Goal: Task Accomplishment & Management: Use online tool/utility

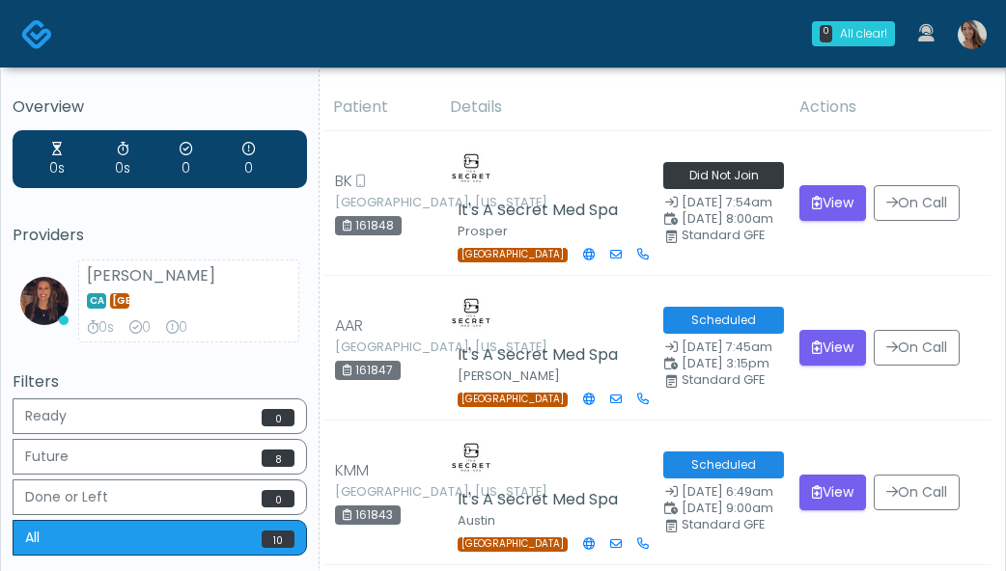
click at [974, 26] on img at bounding box center [972, 34] width 29 height 29
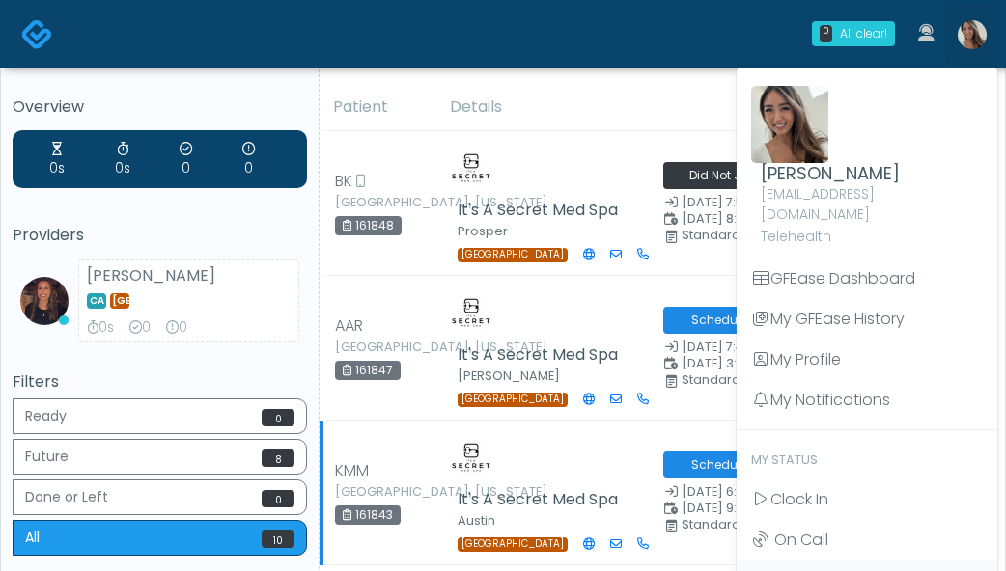
click at [807, 488] on span "Clock In" at bounding box center [799, 499] width 58 height 22
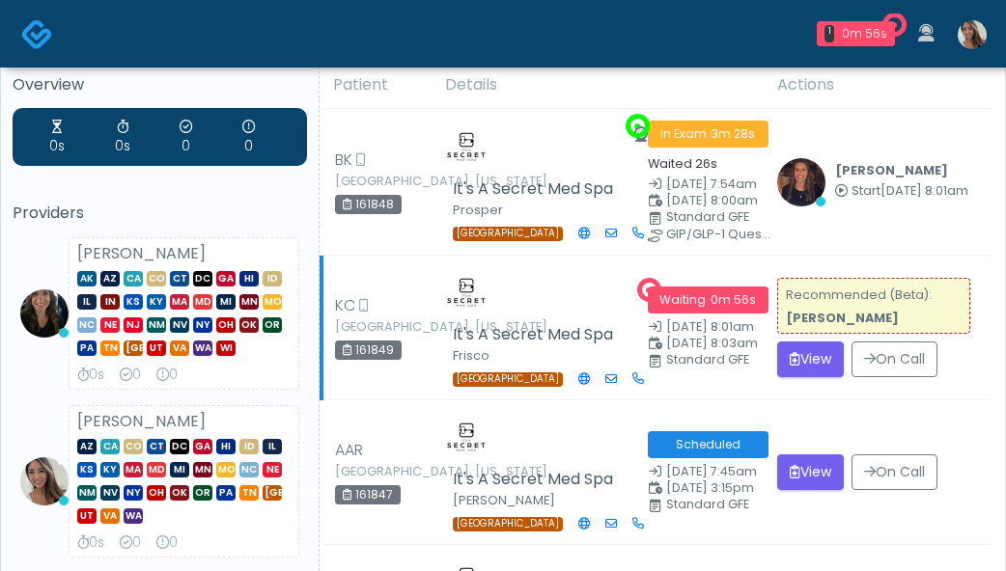
scroll to position [29, 0]
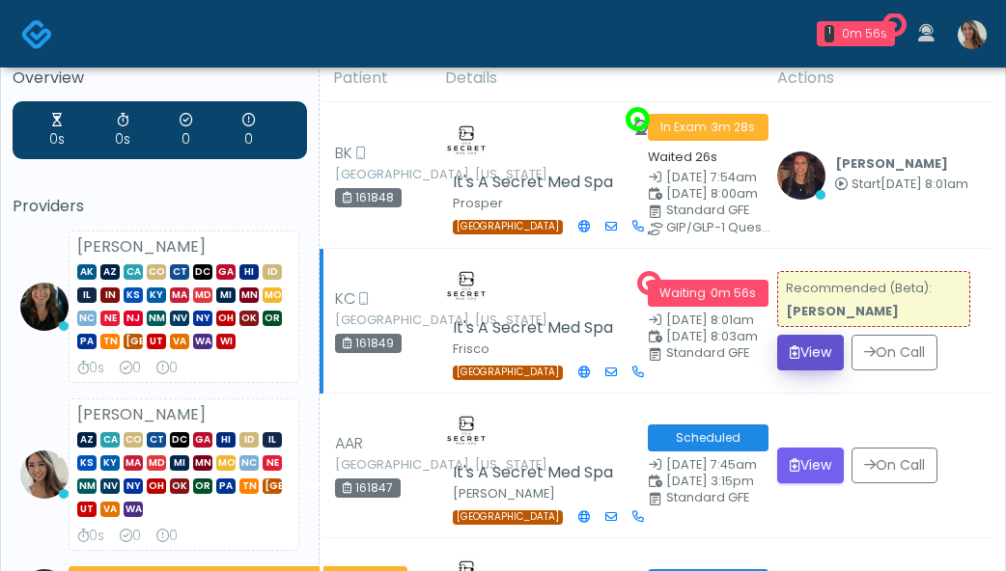
click at [828, 352] on button "View" at bounding box center [810, 353] width 67 height 36
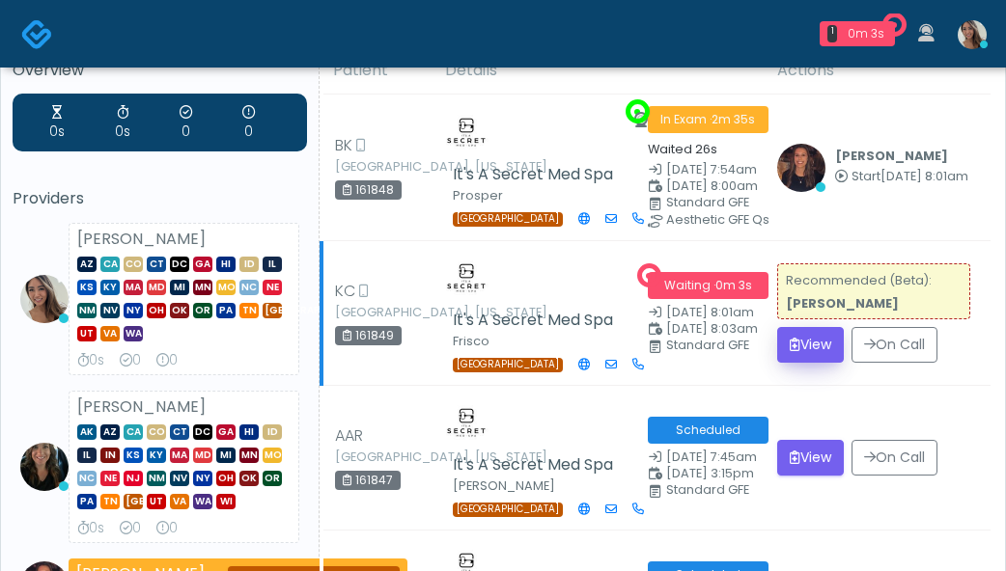
scroll to position [40, 0]
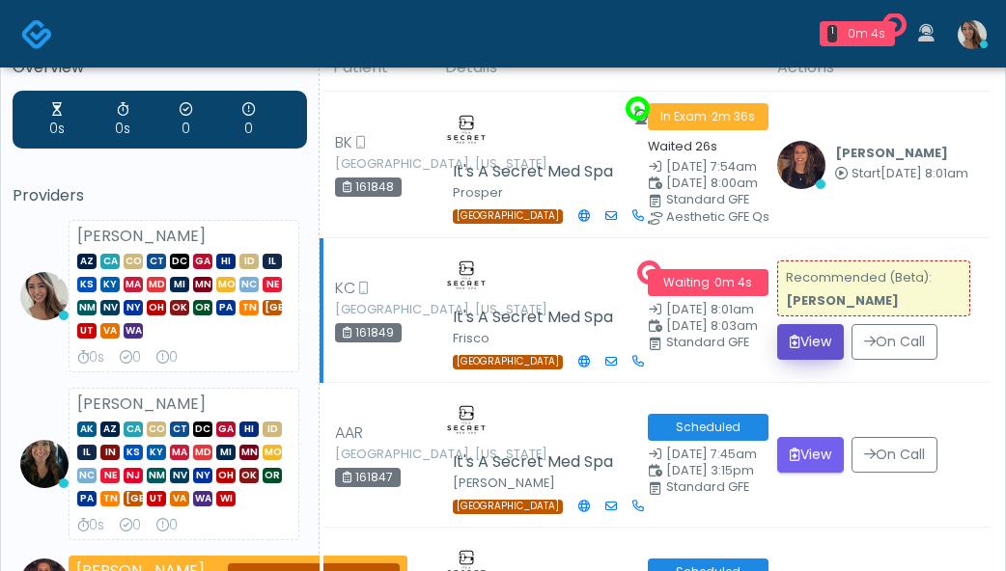
click at [810, 348] on button "View" at bounding box center [810, 342] width 67 height 36
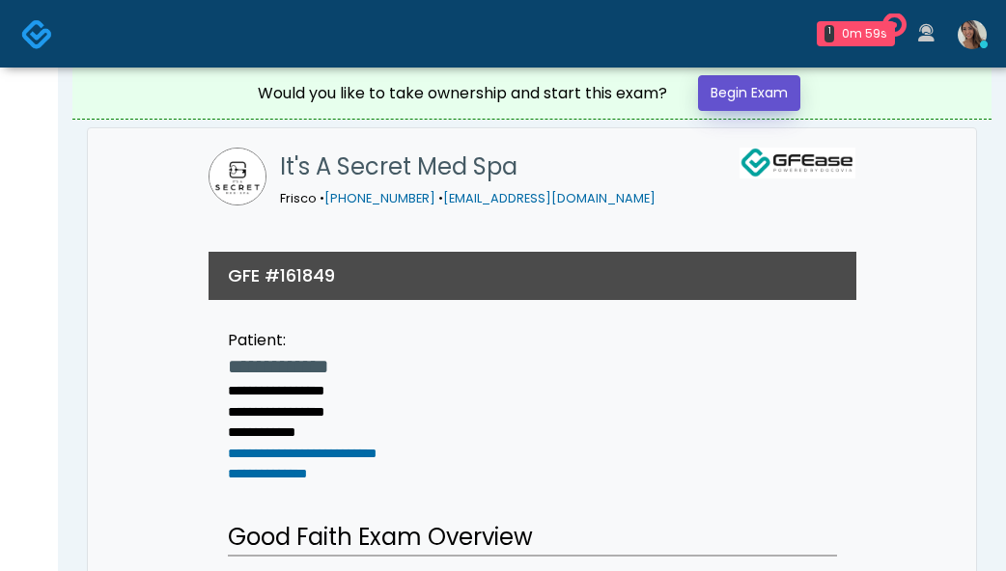
drag, startPoint x: 758, startPoint y: 90, endPoint x: 517, endPoint y: 111, distance: 241.3
click at [758, 90] on link "Begin Exam" at bounding box center [749, 93] width 102 height 36
click at [36, 42] on img at bounding box center [37, 34] width 32 height 32
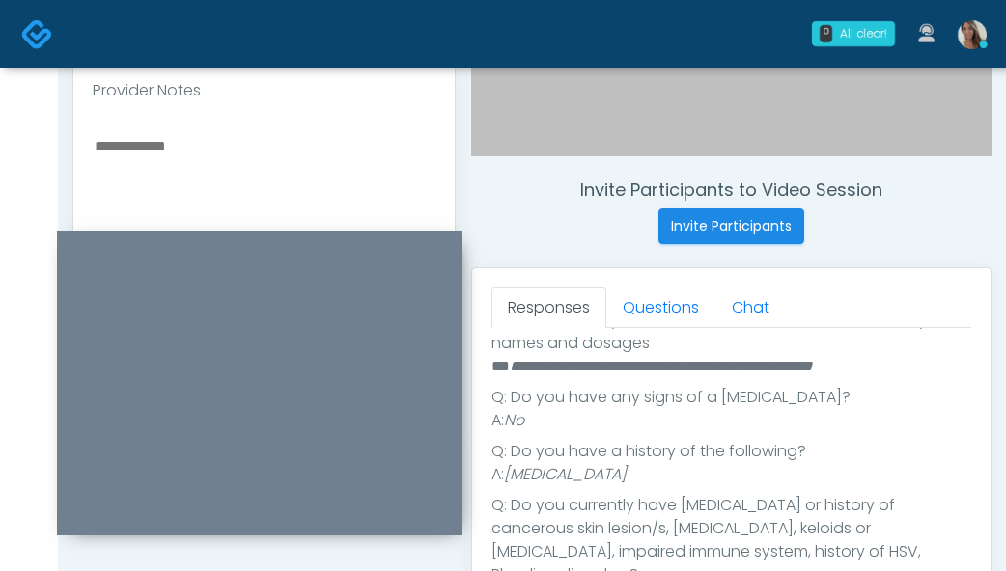
scroll to position [188, 0]
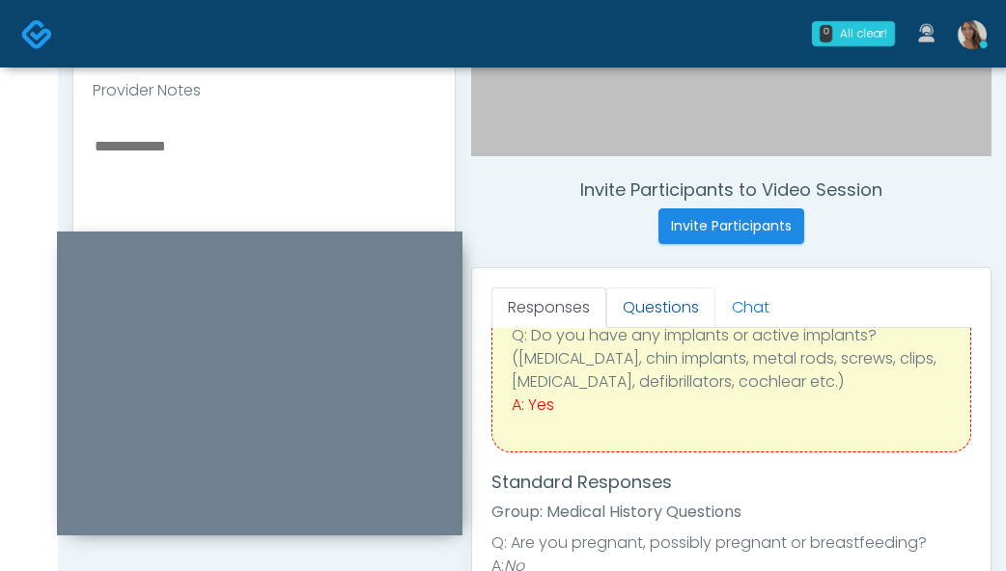
click at [672, 298] on link "Questions" at bounding box center [660, 308] width 109 height 41
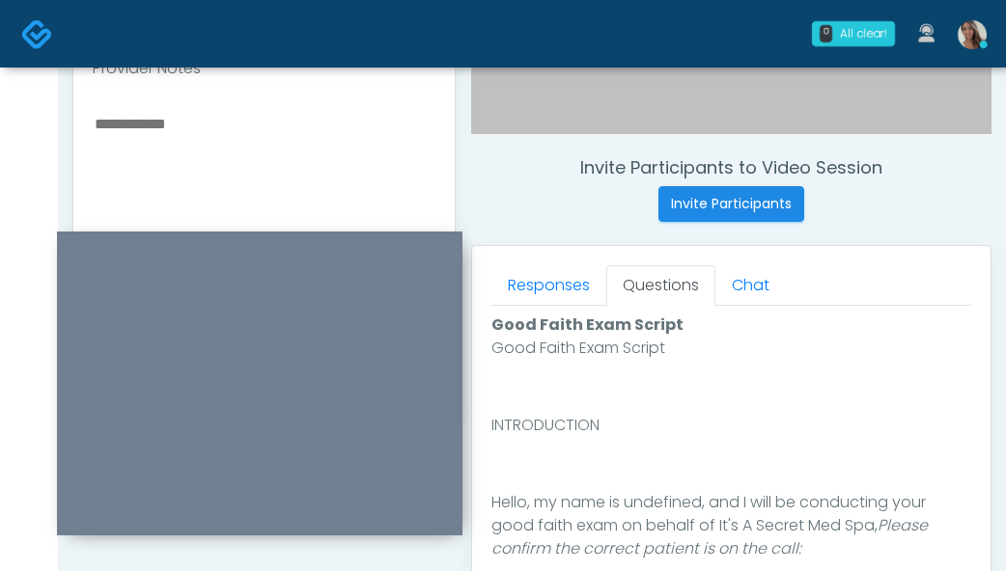
scroll to position [1161, 0]
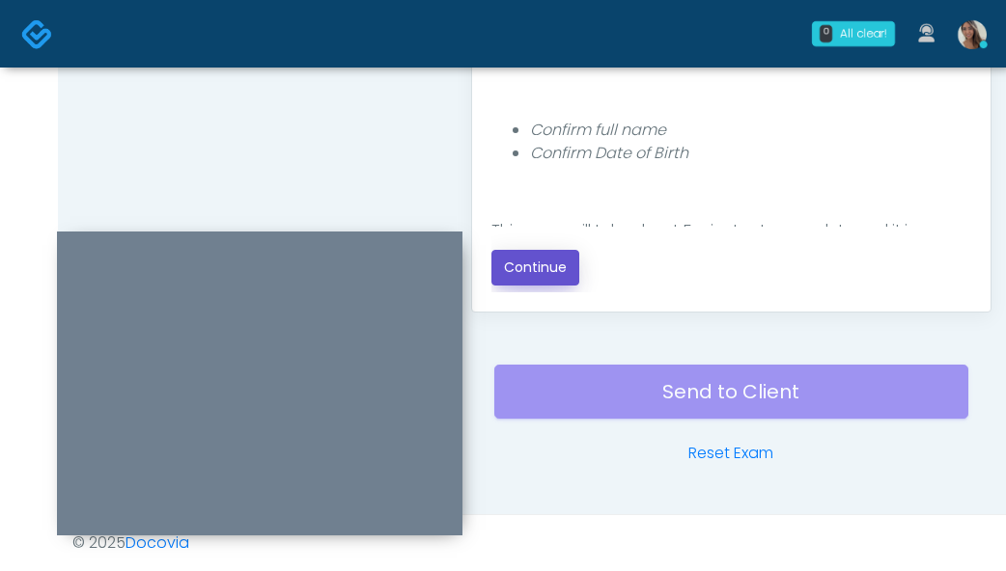
click at [554, 282] on button "Continue" at bounding box center [535, 268] width 88 height 36
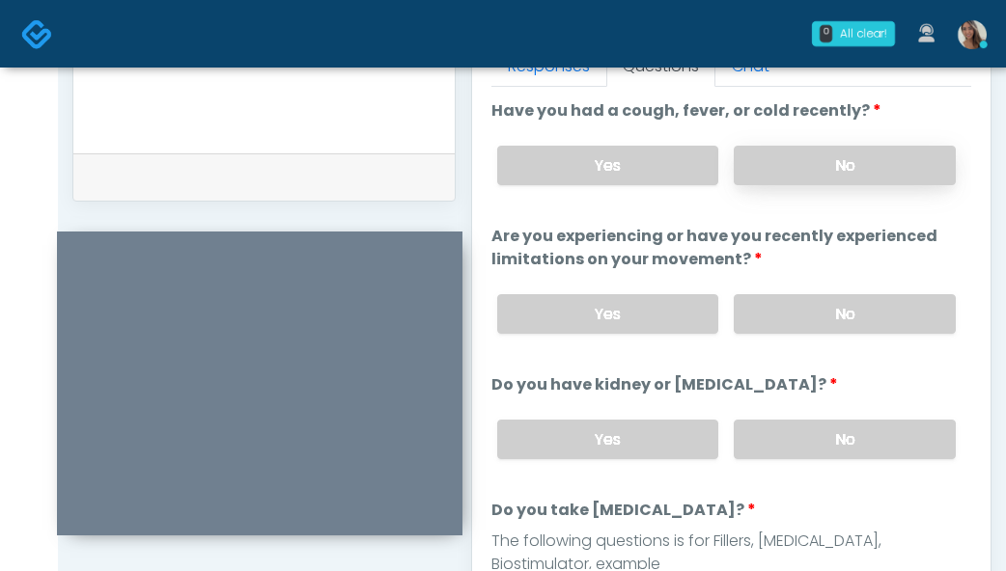
scroll to position [883, 0]
click at [878, 162] on label "No" at bounding box center [845, 167] width 222 height 40
drag, startPoint x: 767, startPoint y: 325, endPoint x: 801, endPoint y: 467, distance: 145.9
click at [767, 325] on label "No" at bounding box center [845, 315] width 222 height 40
click at [800, 467] on div "Yes No" at bounding box center [726, 440] width 489 height 70
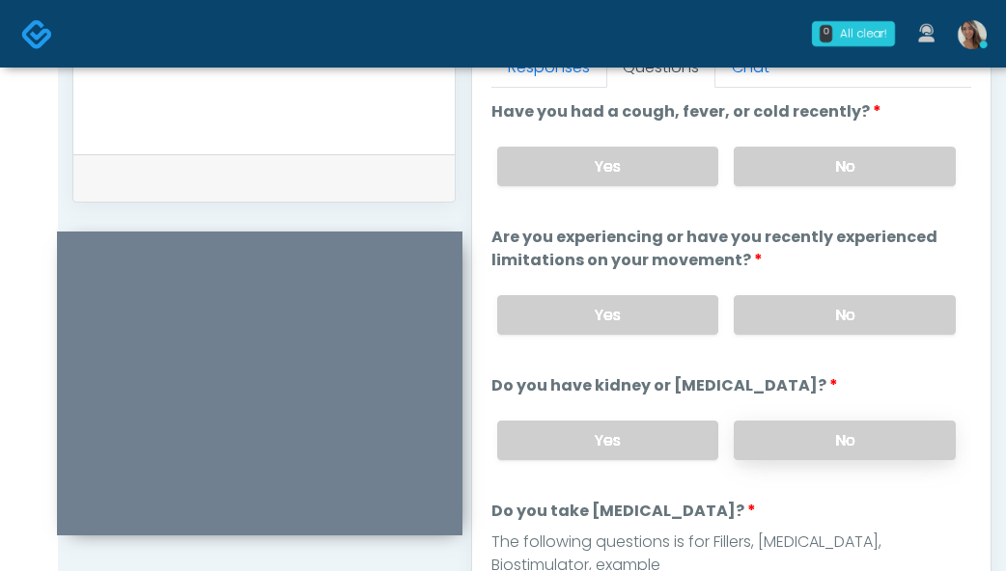
click at [815, 437] on label "No" at bounding box center [845, 441] width 222 height 40
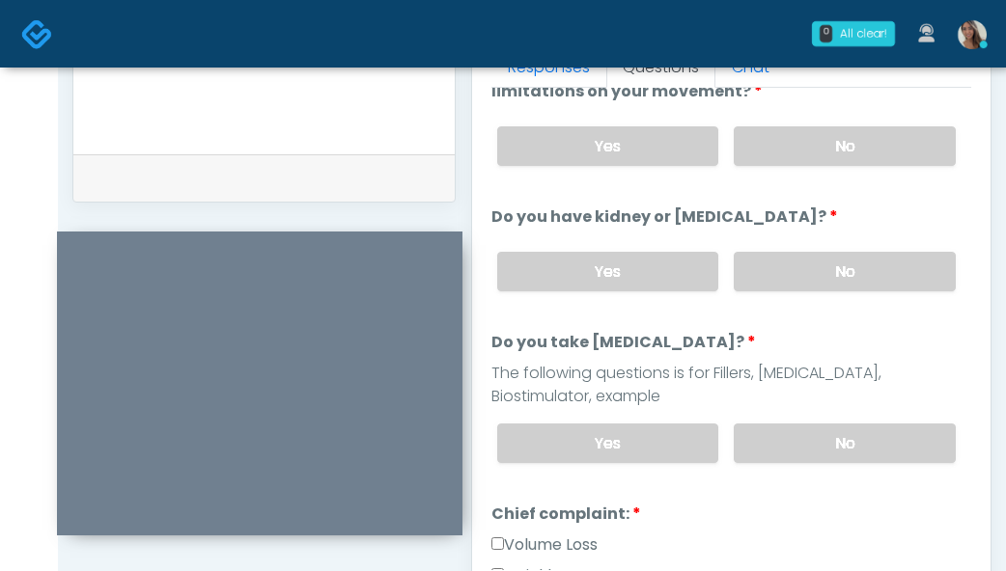
scroll to position [236, 0]
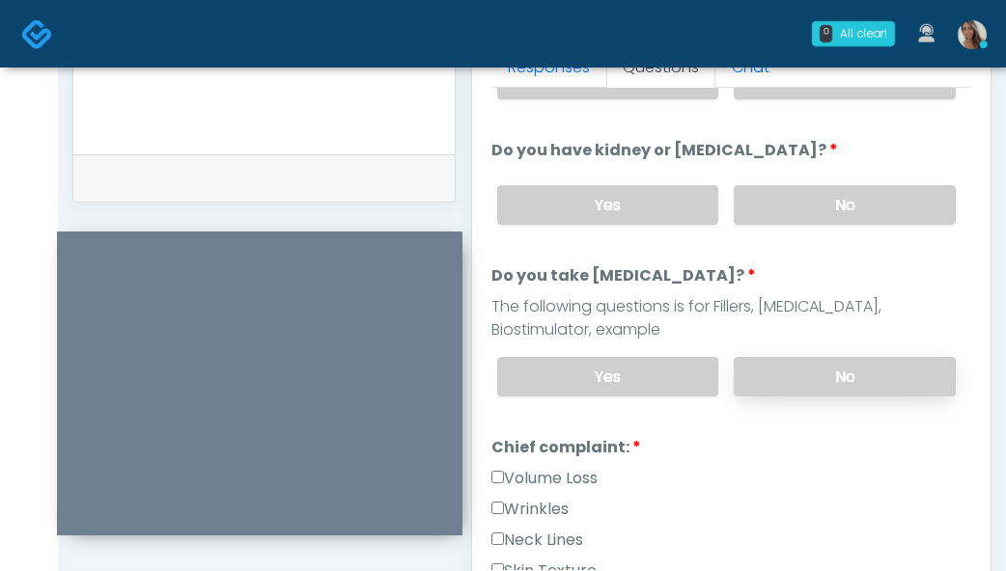
drag, startPoint x: 846, startPoint y: 377, endPoint x: 807, endPoint y: 374, distance: 38.8
click at [847, 377] on label "No" at bounding box center [845, 377] width 222 height 40
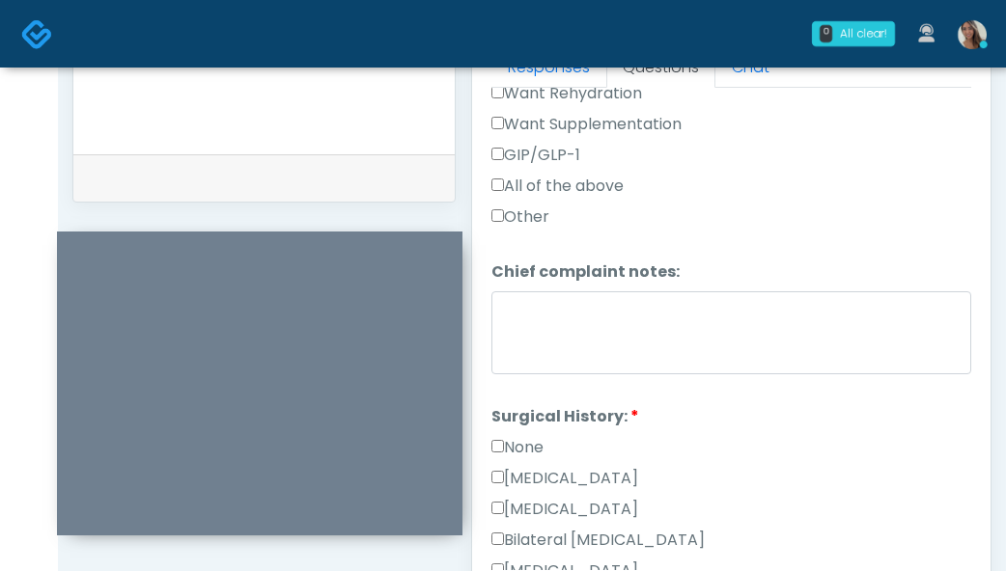
scroll to position [838, 0]
click at [556, 473] on label "Cesarean Section" at bounding box center [564, 477] width 147 height 23
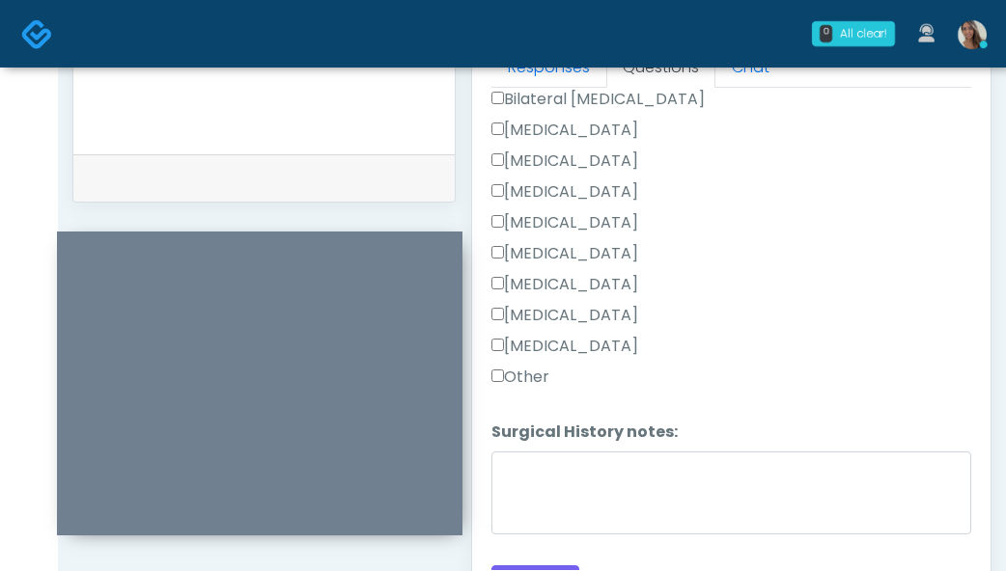
scroll to position [1309, 0]
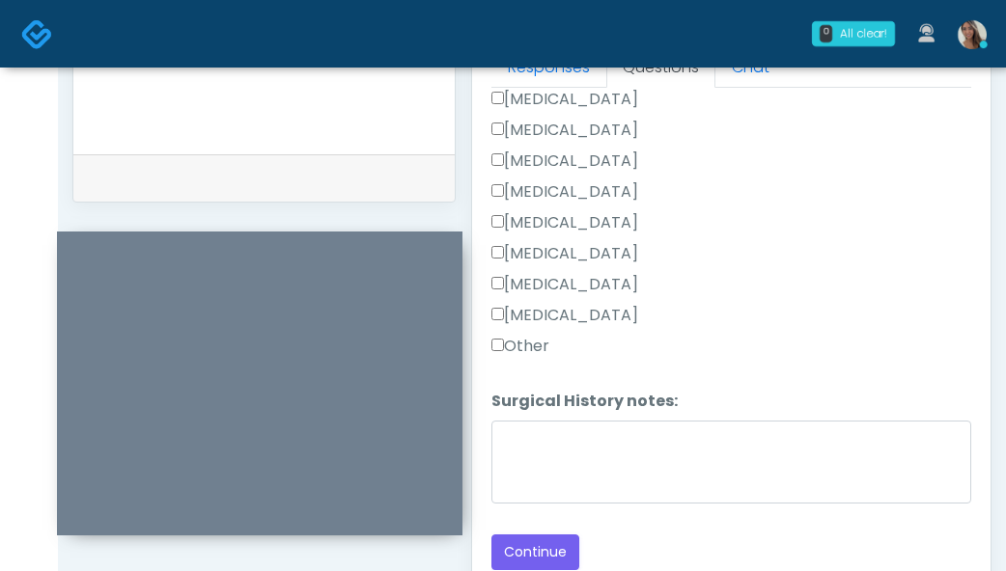
drag, startPoint x: 523, startPoint y: 337, endPoint x: 523, endPoint y: 352, distance: 15.4
click at [523, 337] on label "Other" at bounding box center [520, 346] width 58 height 23
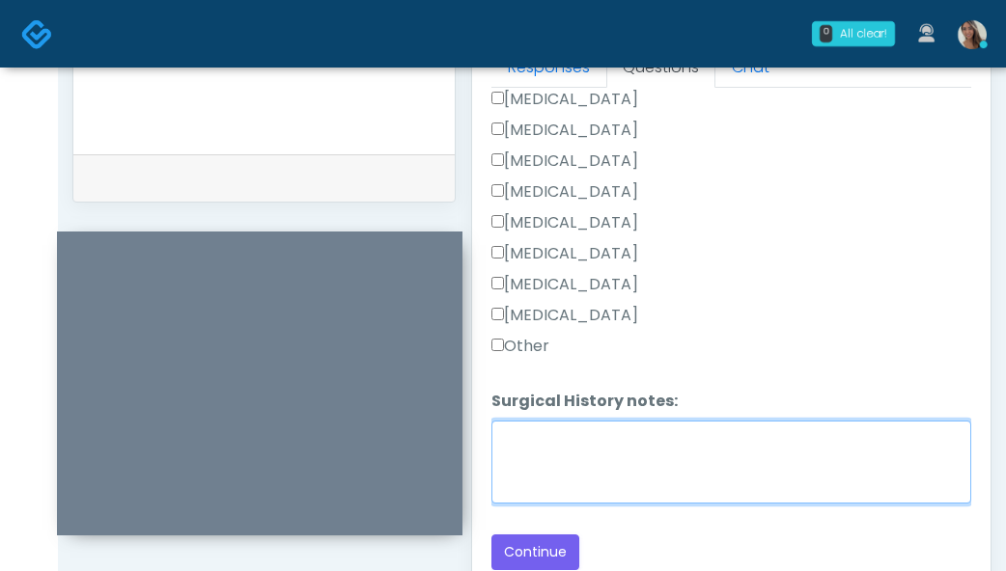
click at [564, 487] on textarea "Surgical History notes:" at bounding box center [731, 462] width 480 height 83
type textarea "****"
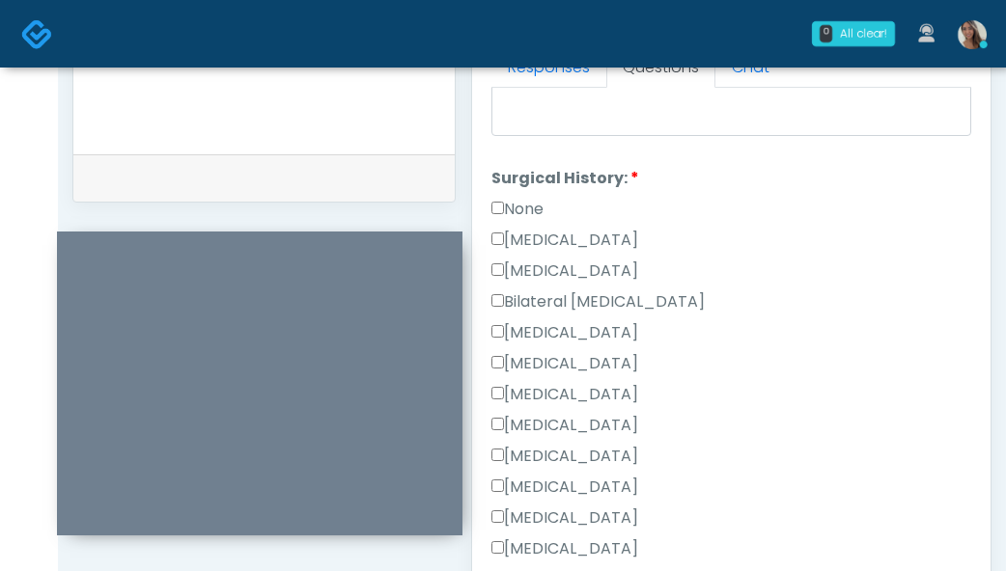
click at [627, 335] on label "Breast Augmentation" at bounding box center [564, 332] width 147 height 23
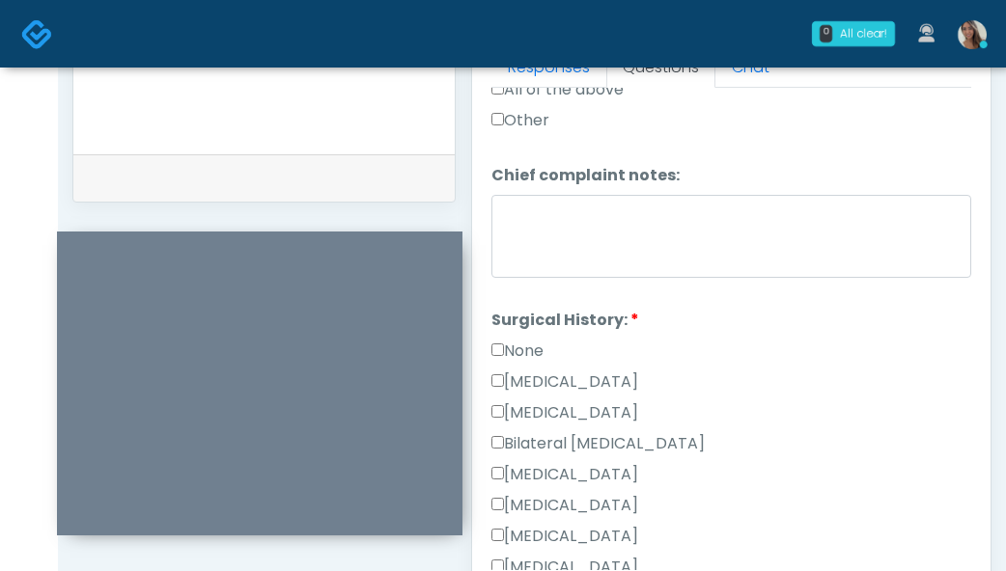
scroll to position [893, 0]
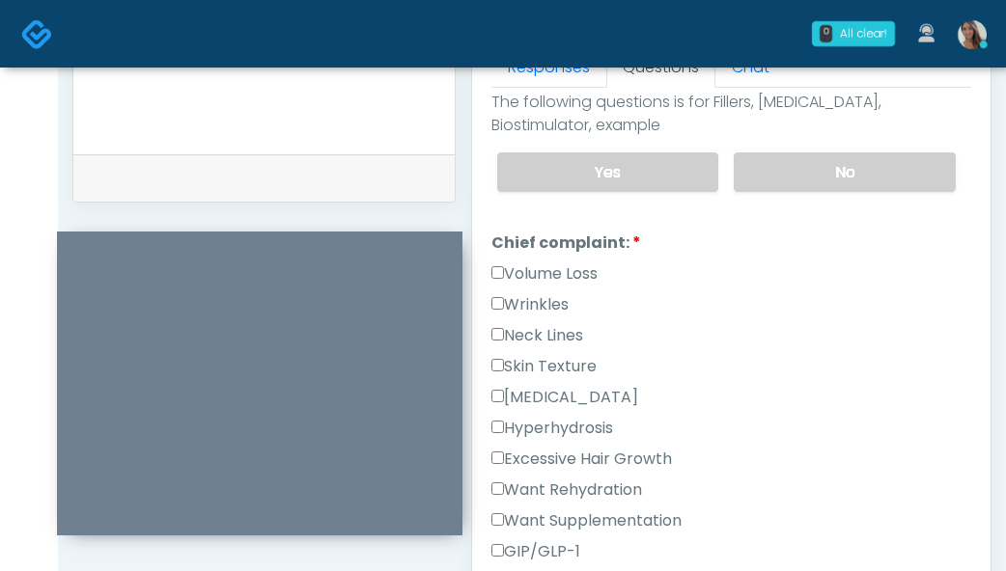
click at [552, 305] on label "Wrinkles" at bounding box center [529, 304] width 77 height 23
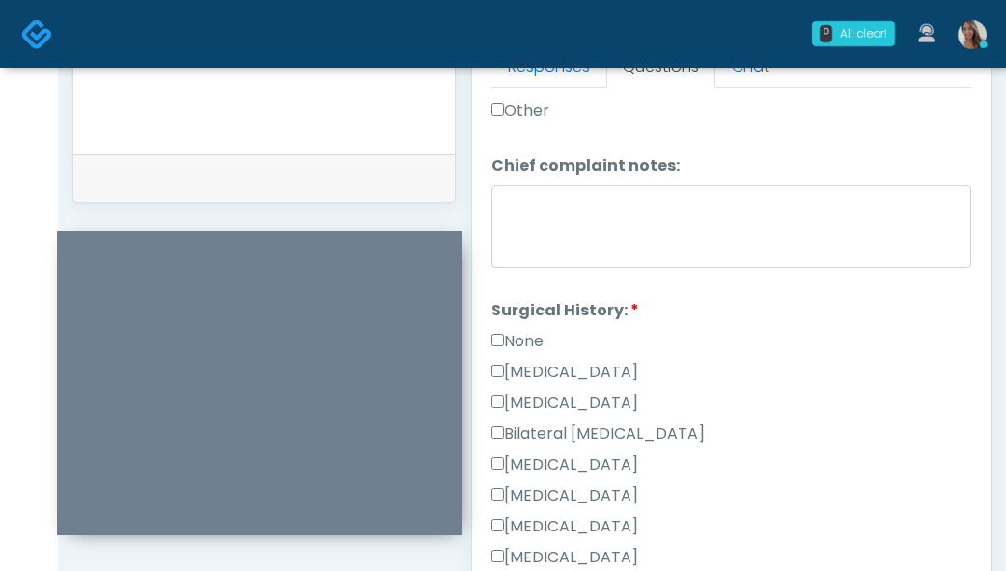
scroll to position [1309, 0]
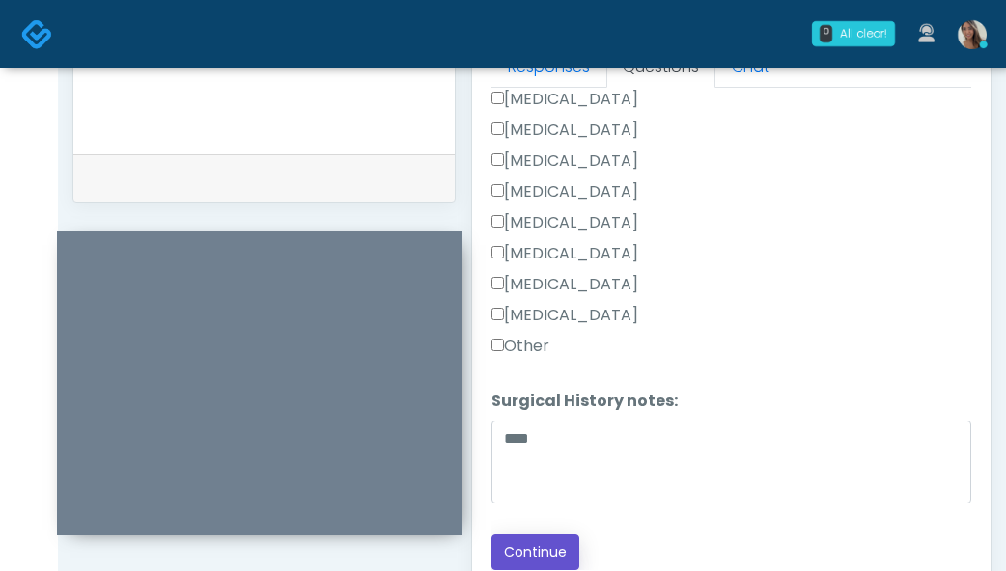
click at [545, 552] on button "Continue" at bounding box center [535, 553] width 88 height 36
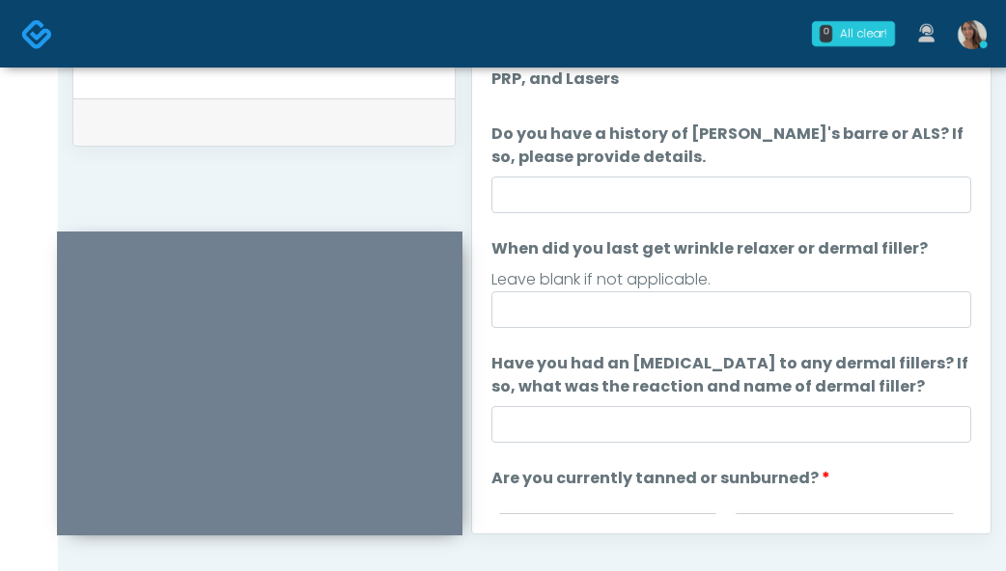
scroll to position [935, 0]
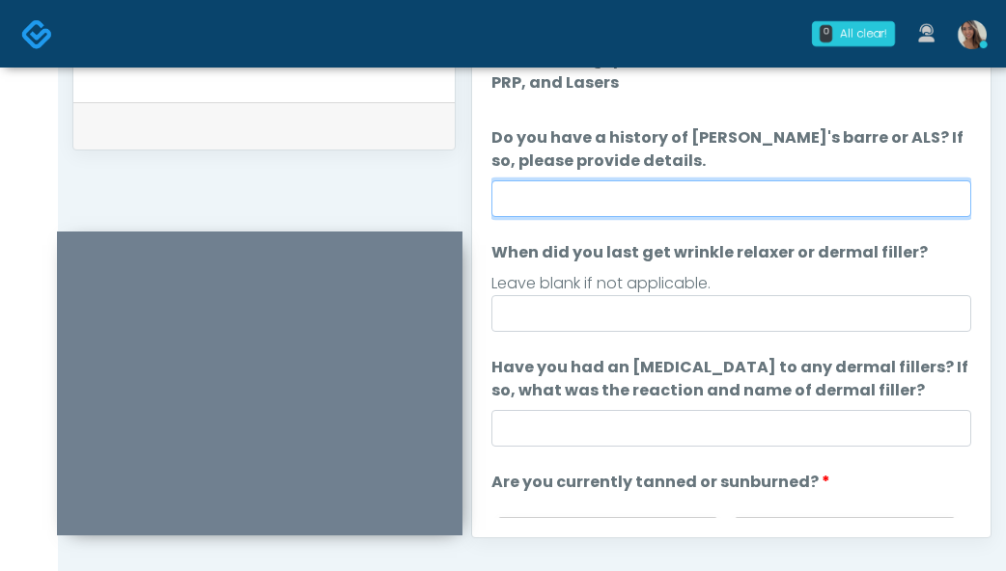
click at [644, 213] on input "Do you have a history of Guillain's barre or ALS? If so, please provide details." at bounding box center [731, 198] width 480 height 37
click at [655, 191] on input "Do you have a history of Guillain's barre or ALS? If so, please provide details." at bounding box center [731, 198] width 480 height 37
type input "**"
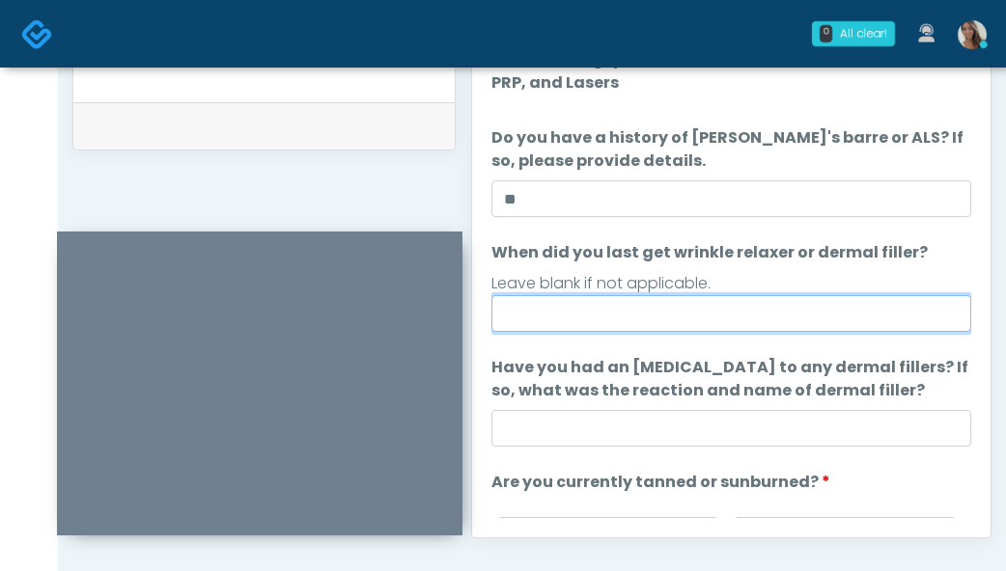
type input "*"
type input "**********"
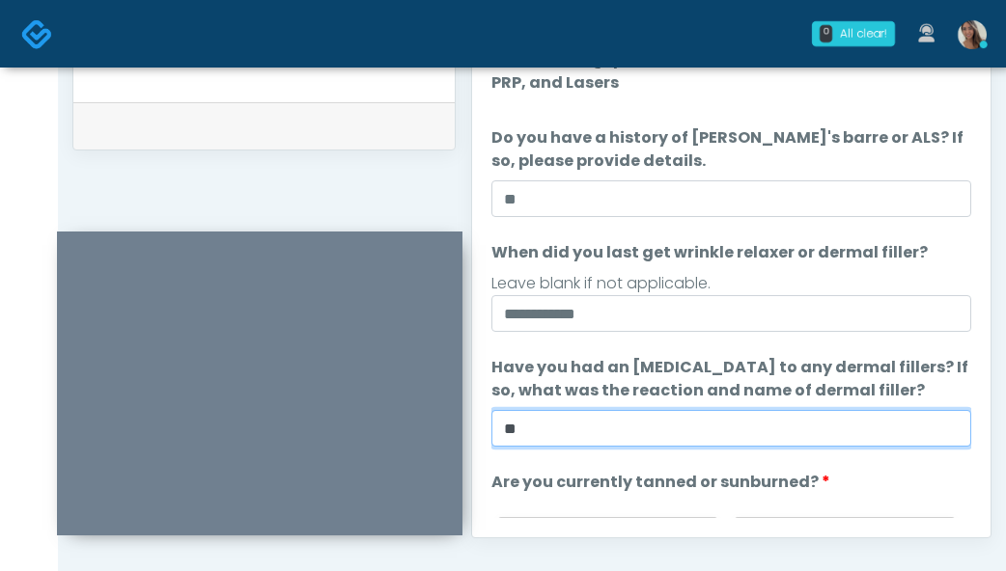
type input "**"
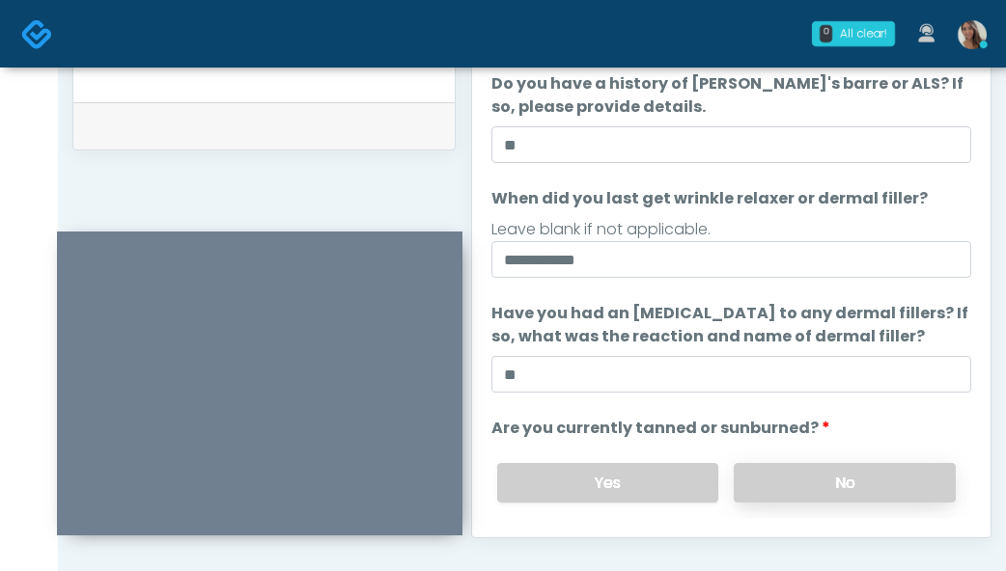
click at [824, 496] on label "No" at bounding box center [845, 483] width 222 height 40
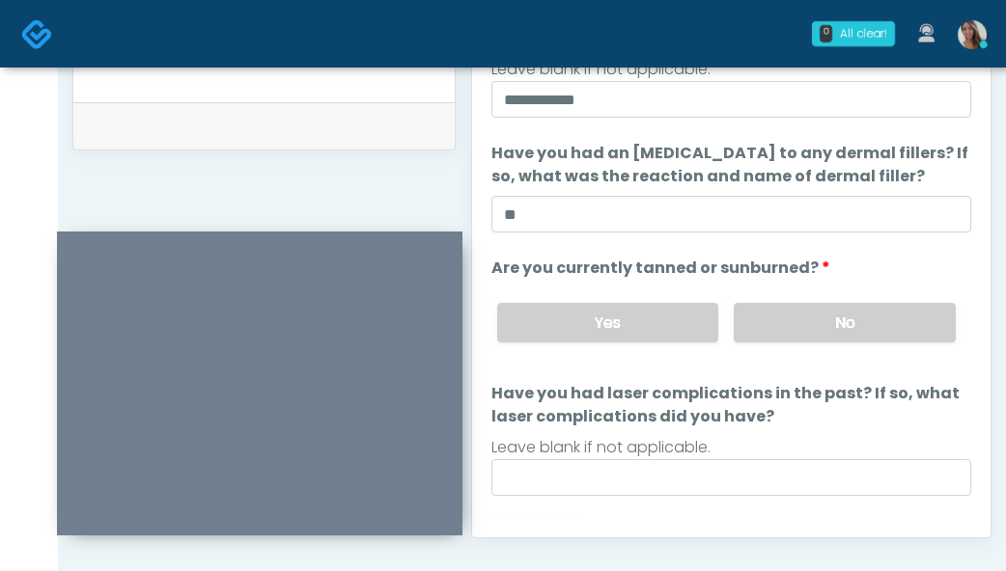
scroll to position [246, 0]
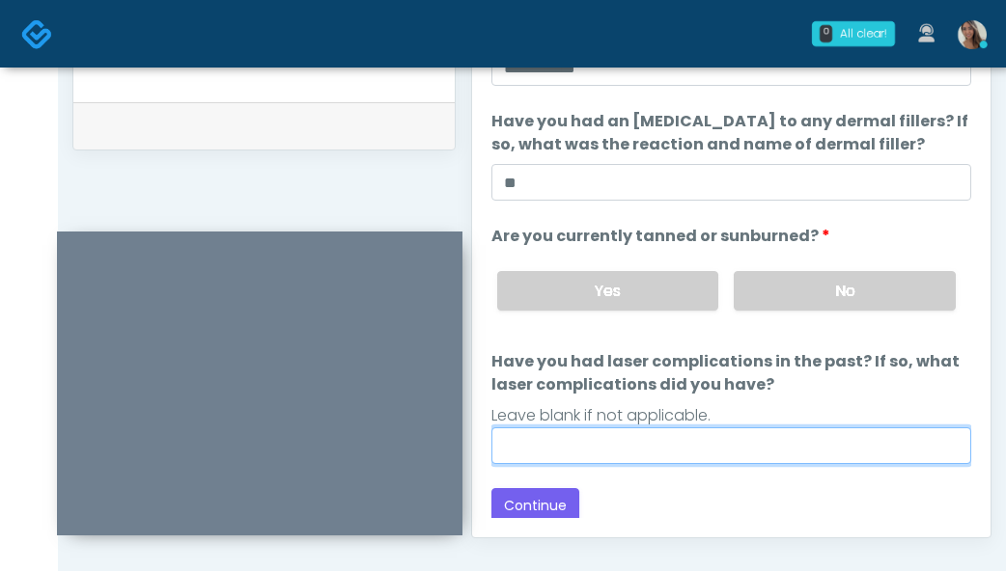
click at [636, 453] on input "Have you had laser complications in the past? If so, what laser complications d…" at bounding box center [731, 446] width 480 height 37
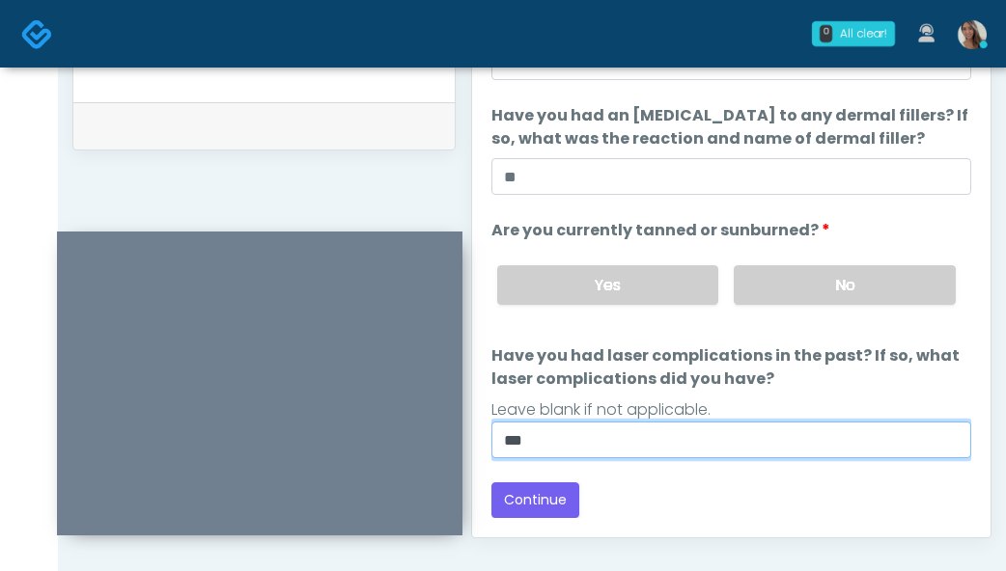
type input "**"
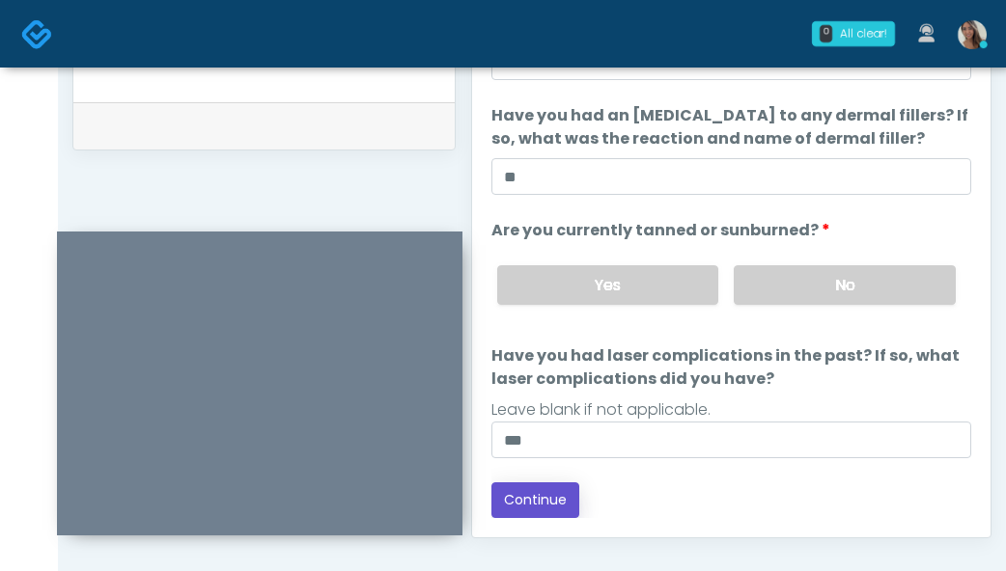
click at [551, 497] on button "Continue" at bounding box center [535, 501] width 88 height 36
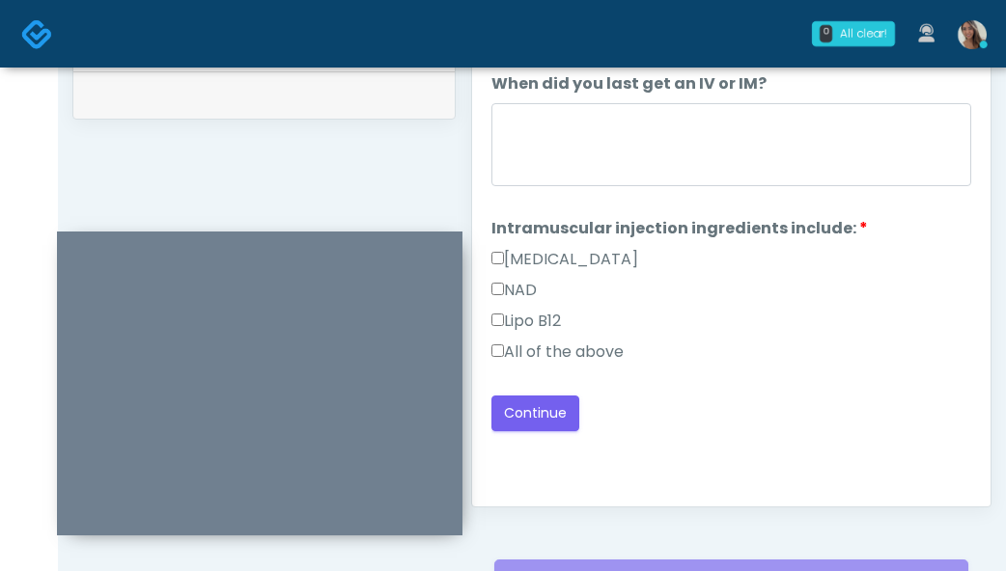
scroll to position [964, 0]
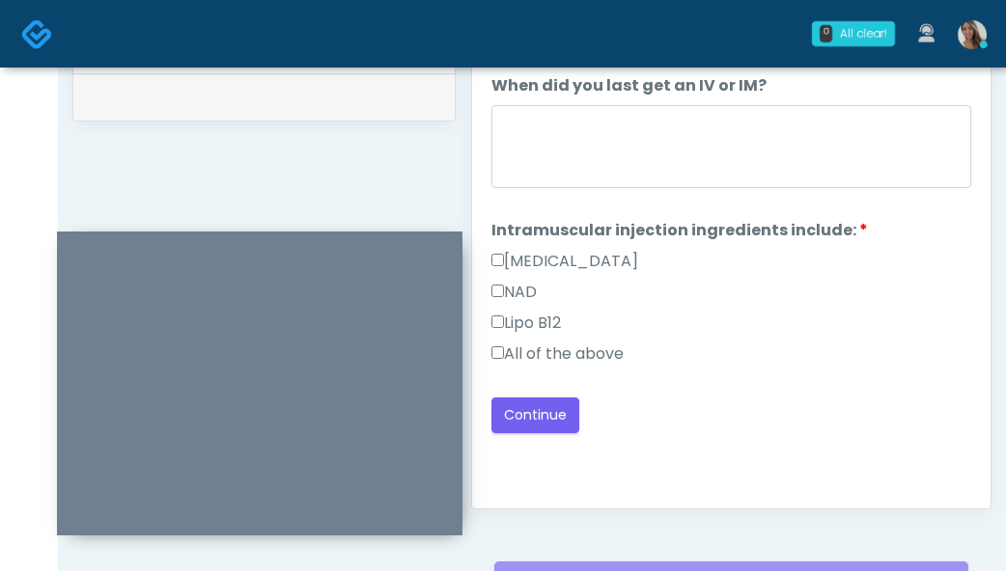
click at [597, 361] on label "All of the above" at bounding box center [557, 354] width 132 height 23
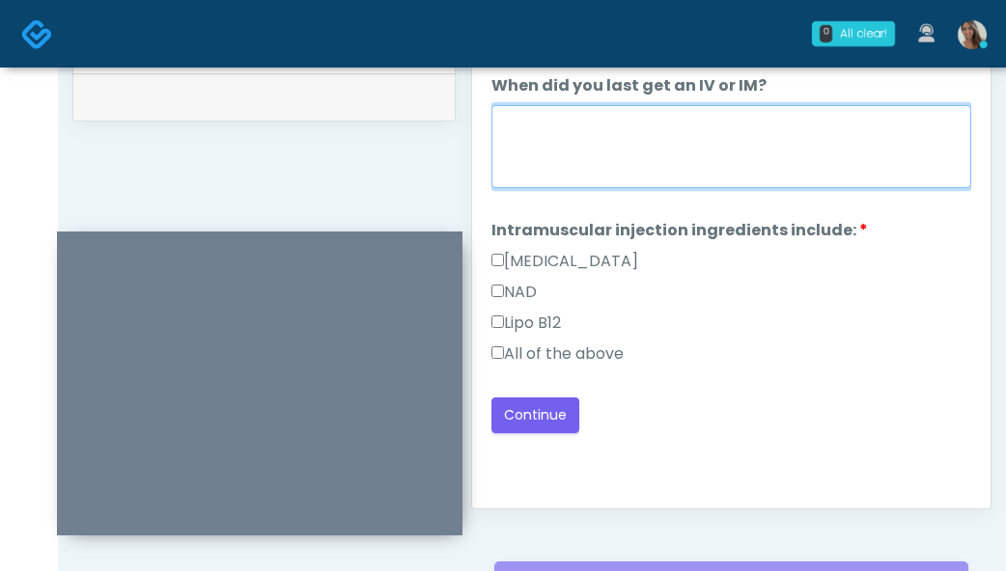
click at [655, 128] on textarea "When did you last get an IV or IM?" at bounding box center [731, 146] width 480 height 83
type textarea "**********"
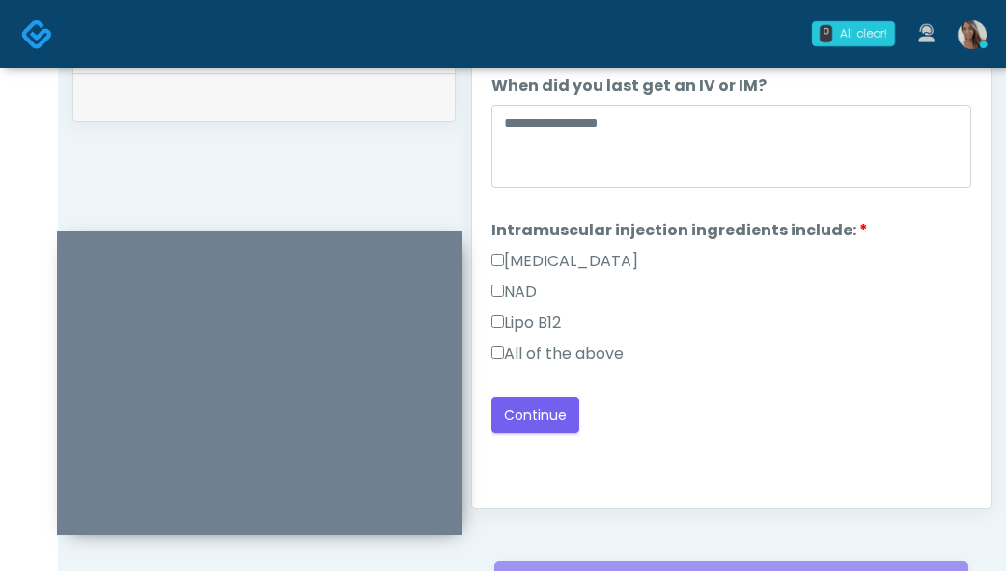
click at [562, 396] on div "**********" at bounding box center [731, 226] width 480 height 414
click at [553, 418] on button "Continue" at bounding box center [535, 416] width 88 height 36
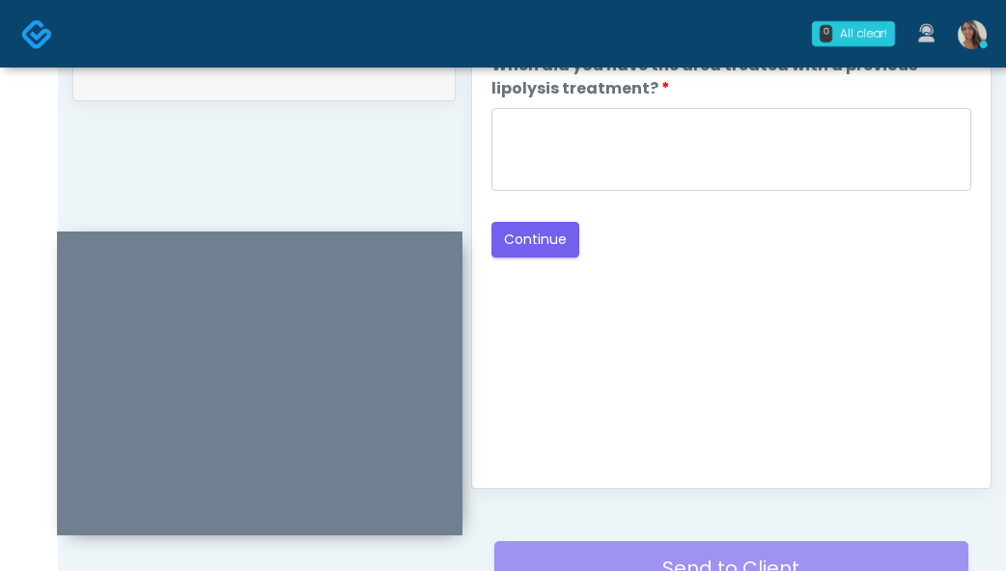
scroll to position [931, 0]
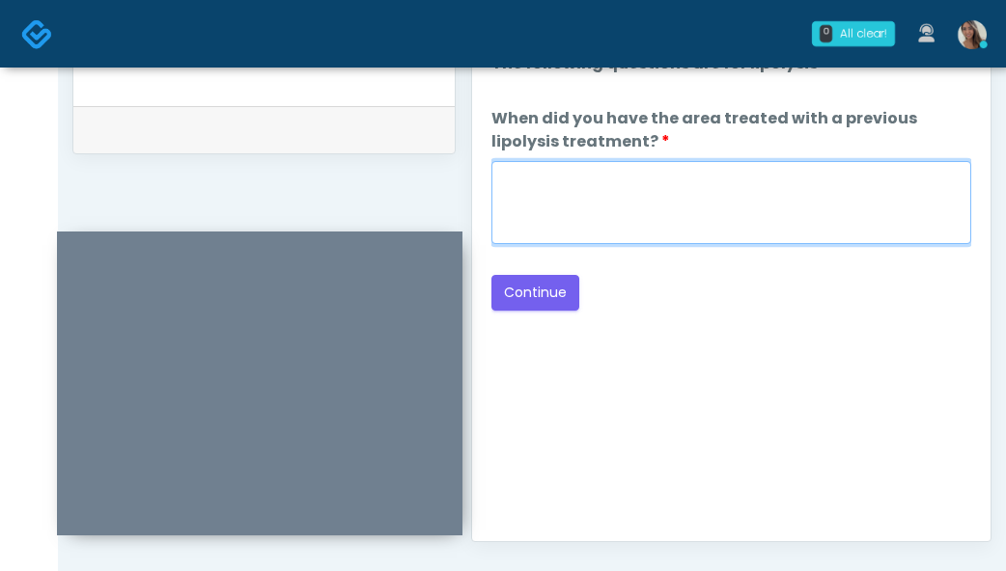
click at [787, 204] on textarea "When did you have the area treated with a previous lipolysis treatment?" at bounding box center [731, 202] width 480 height 83
type textarea "**********"
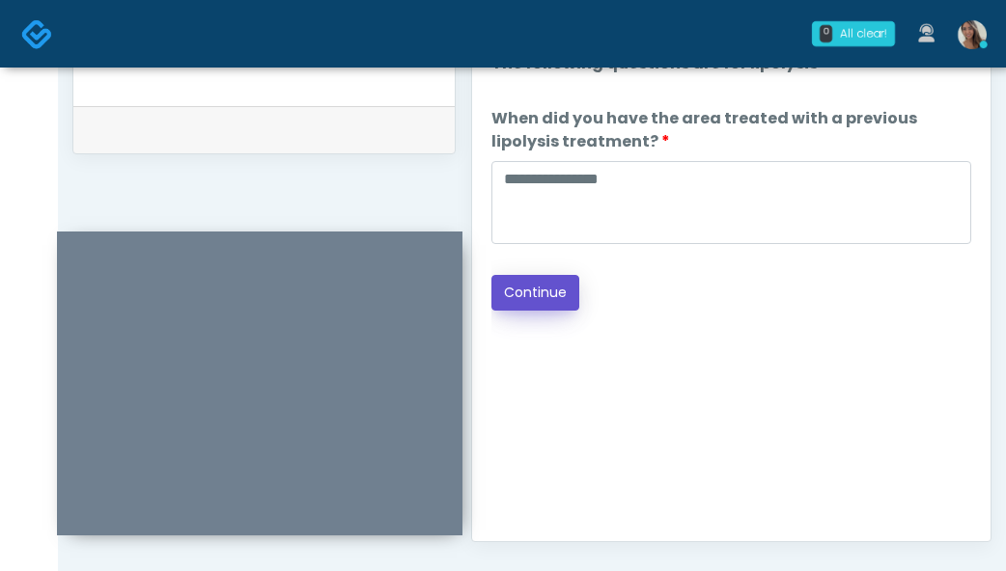
click at [542, 288] on button "Continue" at bounding box center [535, 293] width 88 height 36
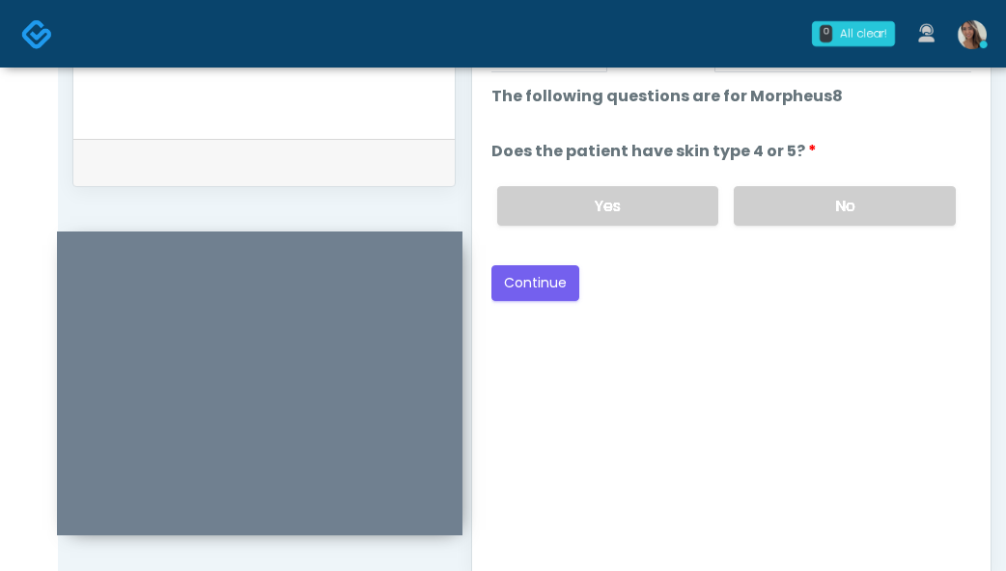
scroll to position [895, 0]
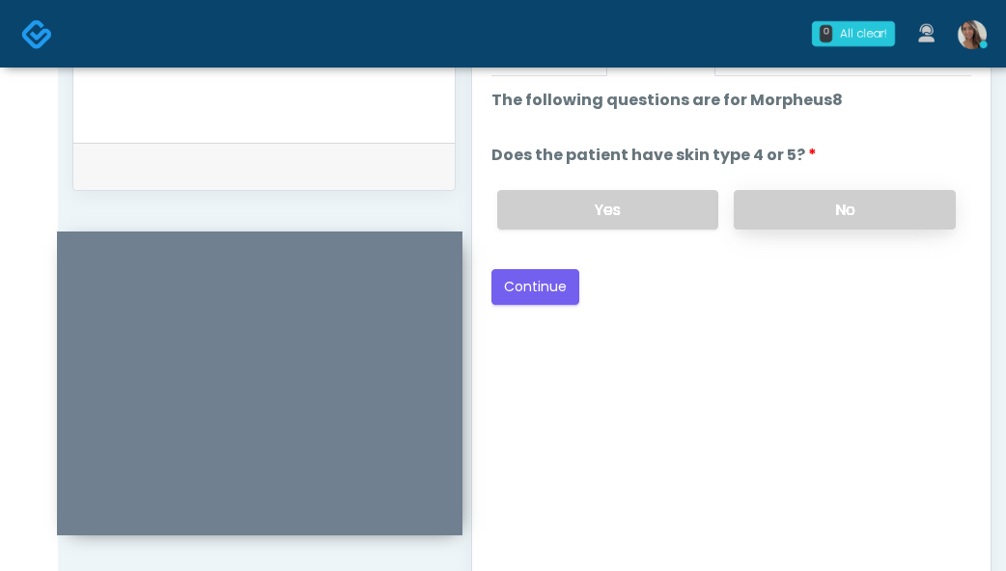
click at [841, 204] on label "No" at bounding box center [845, 210] width 222 height 40
click at [573, 282] on button "Continue" at bounding box center [535, 287] width 88 height 36
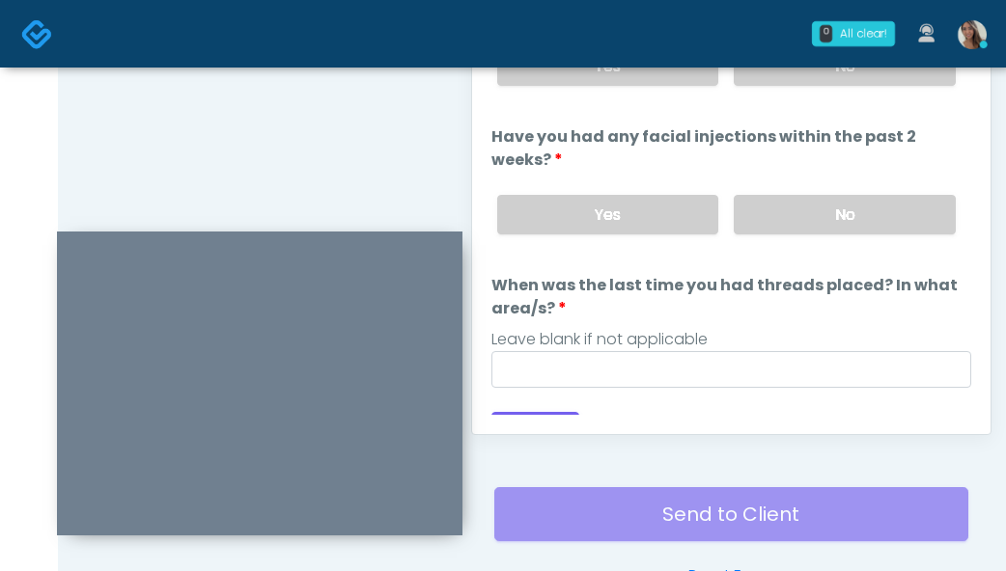
scroll to position [985, 0]
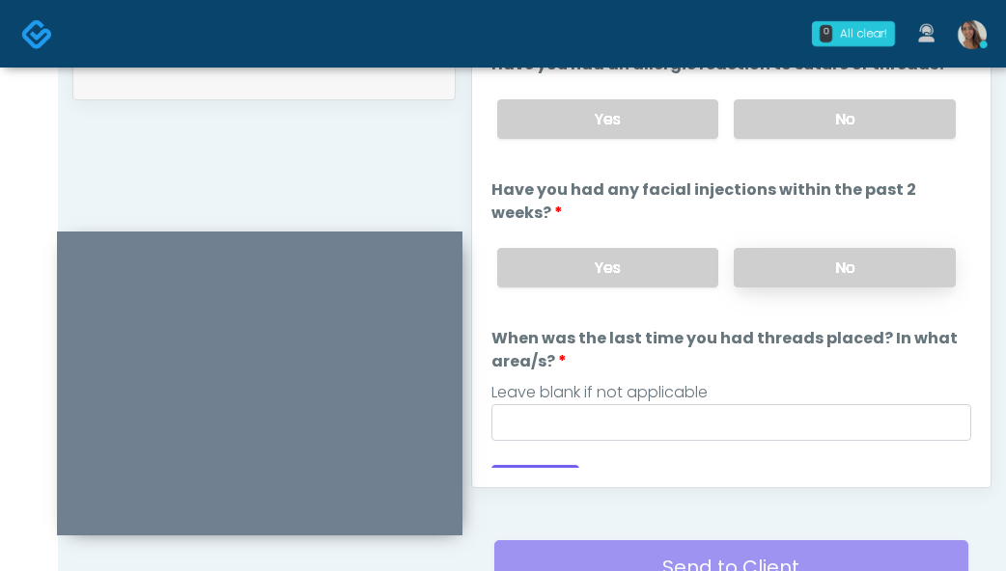
click at [816, 254] on label "No" at bounding box center [845, 268] width 222 height 40
click at [819, 109] on label "No" at bounding box center [845, 119] width 222 height 40
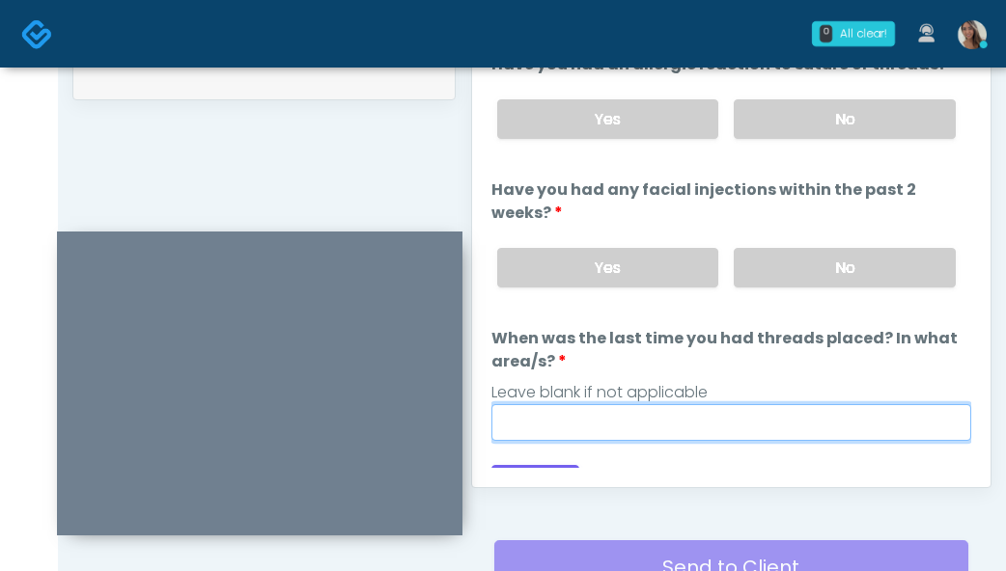
click at [568, 433] on input "When was the last time you had threads placed? In what area/s?" at bounding box center [731, 422] width 480 height 37
paste input "**********"
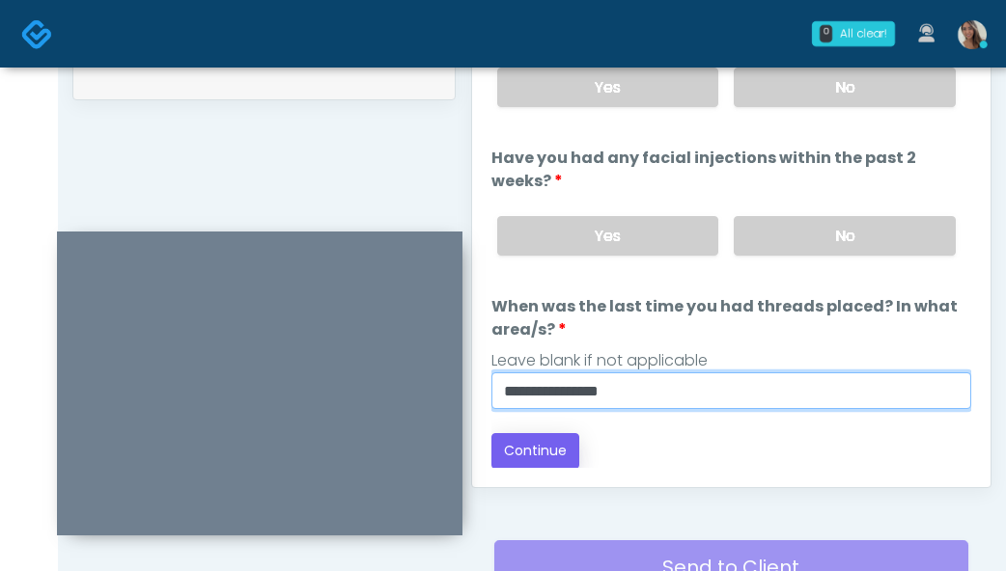
scroll to position [33, 0]
type input "**********"
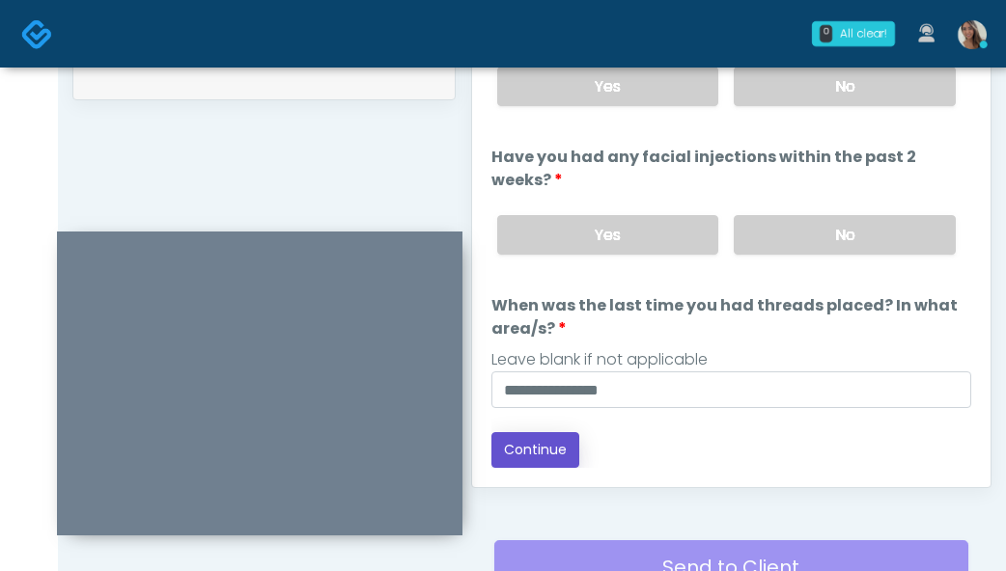
click at [546, 446] on button "Continue" at bounding box center [535, 450] width 88 height 36
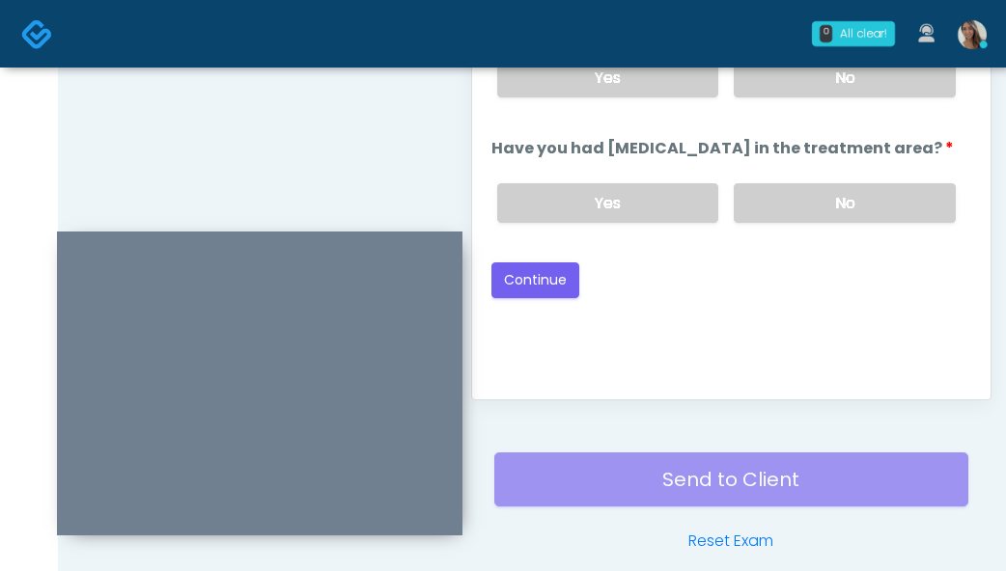
scroll to position [910, 0]
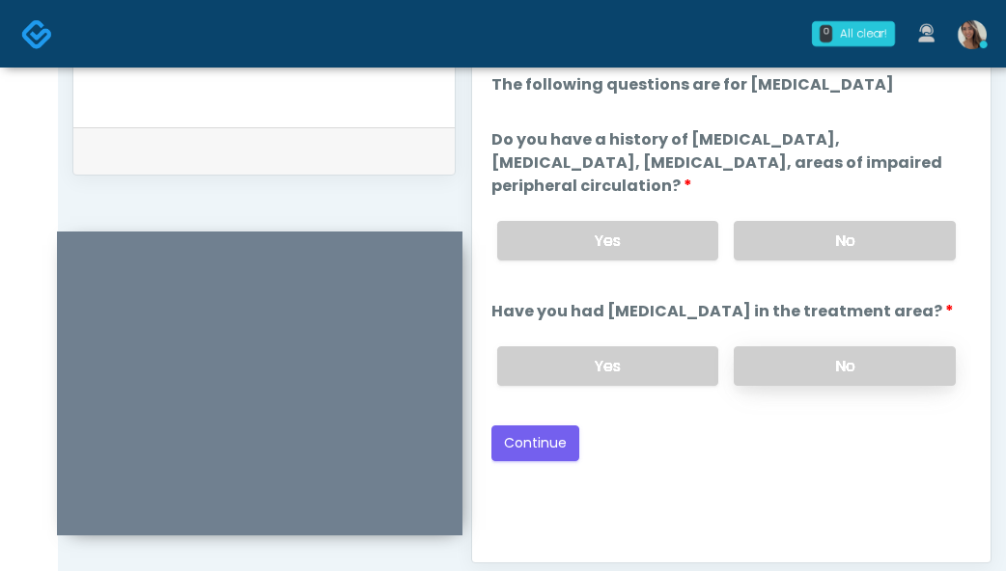
click at [850, 359] on label "No" at bounding box center [845, 367] width 222 height 40
click at [845, 233] on label "No" at bounding box center [845, 241] width 222 height 40
click at [532, 437] on button "Continue" at bounding box center [535, 444] width 88 height 36
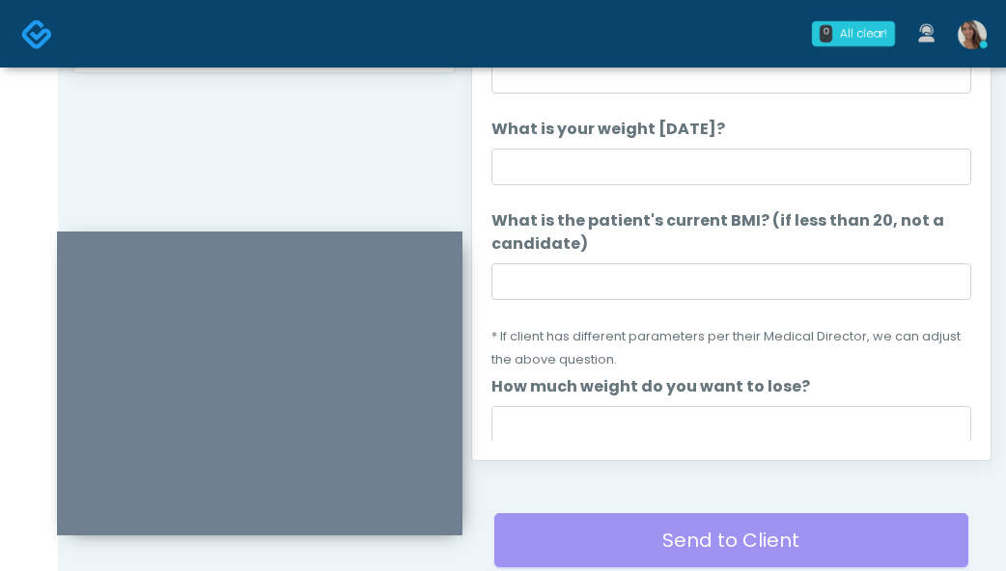
scroll to position [980, 0]
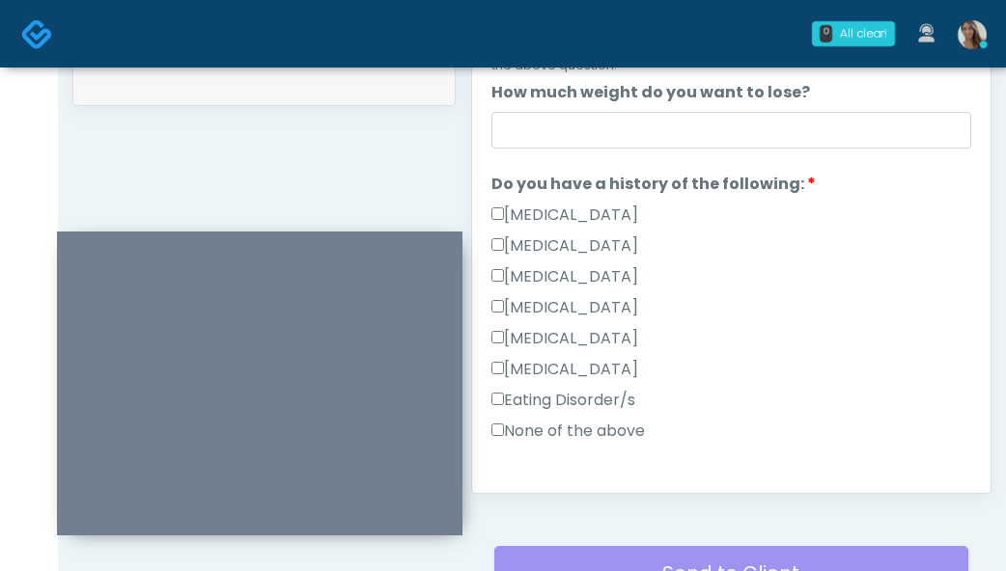
drag, startPoint x: 598, startPoint y: 435, endPoint x: 673, endPoint y: 448, distance: 75.4
click at [599, 436] on label "None of the above" at bounding box center [567, 431] width 153 height 23
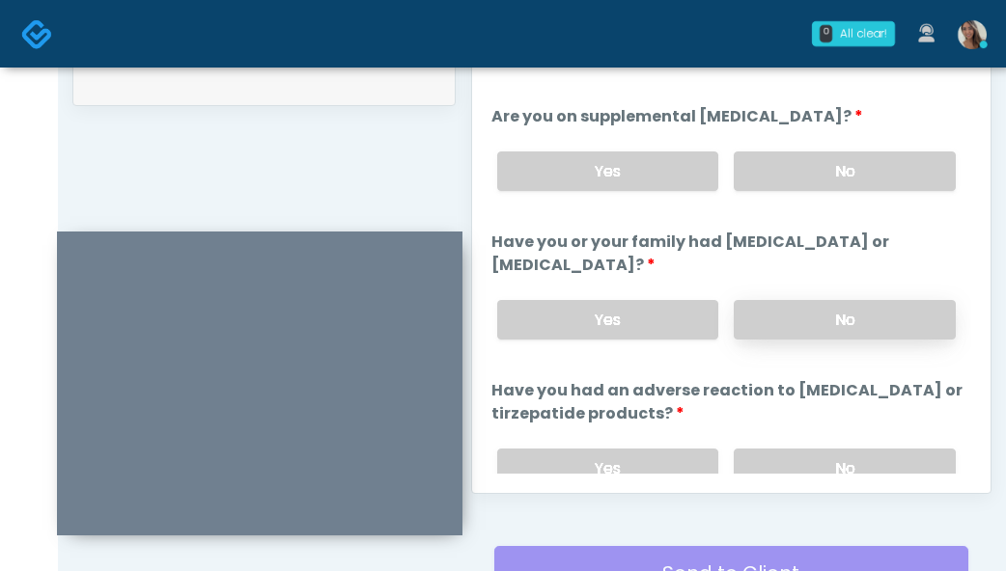
scroll to position [740, 0]
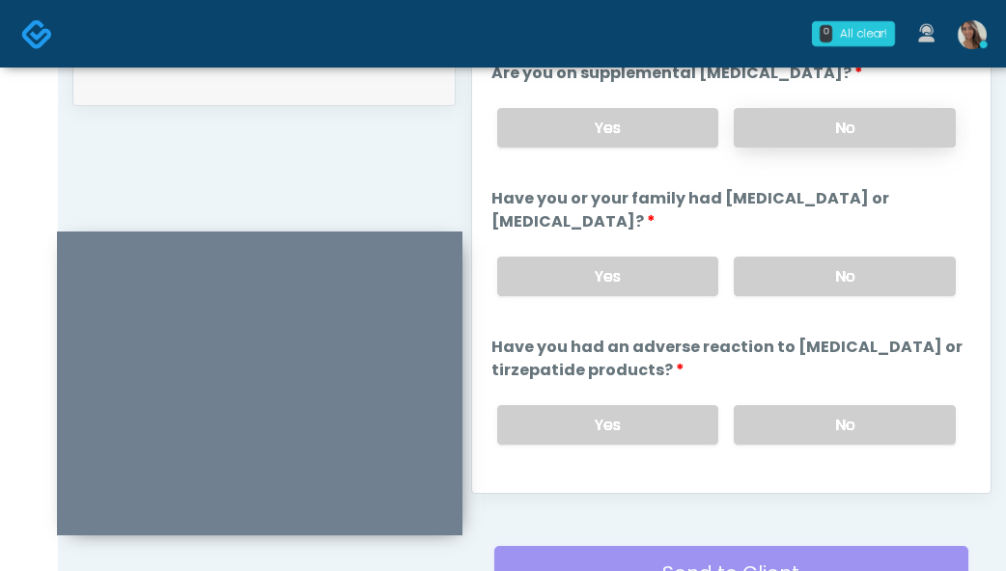
click at [862, 119] on label "No" at bounding box center [845, 128] width 222 height 40
click at [793, 280] on label "No" at bounding box center [845, 277] width 222 height 40
click at [794, 427] on label "No" at bounding box center [845, 425] width 222 height 40
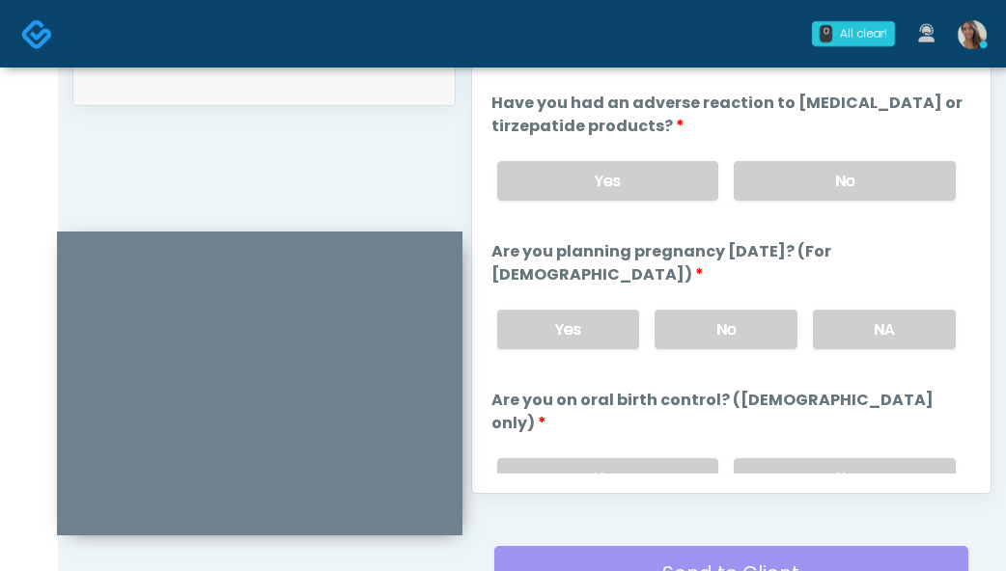
scroll to position [991, 0]
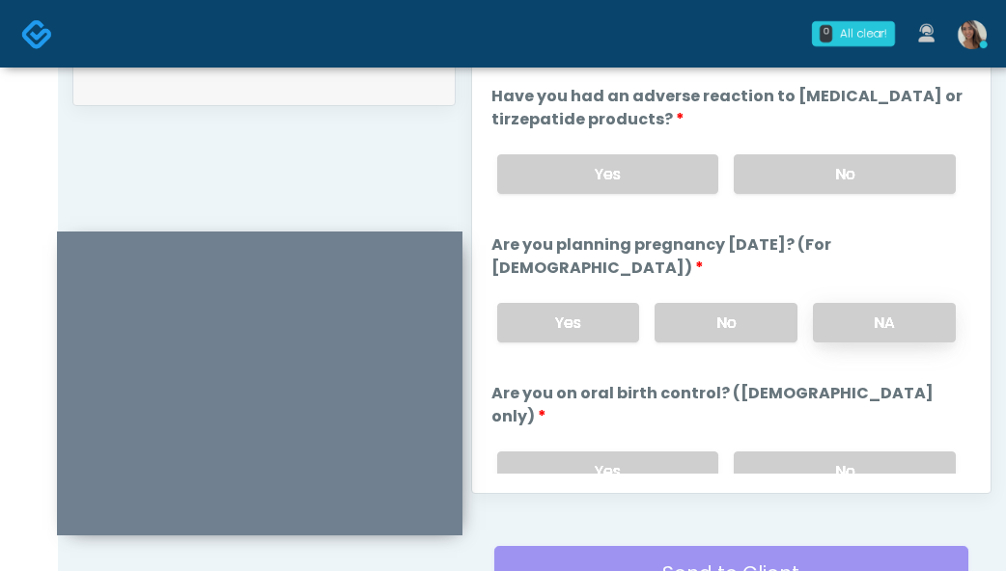
click at [911, 319] on label "NA" at bounding box center [884, 323] width 143 height 40
click at [718, 327] on label "No" at bounding box center [725, 323] width 143 height 40
click at [891, 333] on label "NA" at bounding box center [884, 323] width 143 height 40
drag, startPoint x: 847, startPoint y: 464, endPoint x: 845, endPoint y: 450, distance: 14.8
click at [847, 461] on label "No" at bounding box center [845, 472] width 222 height 40
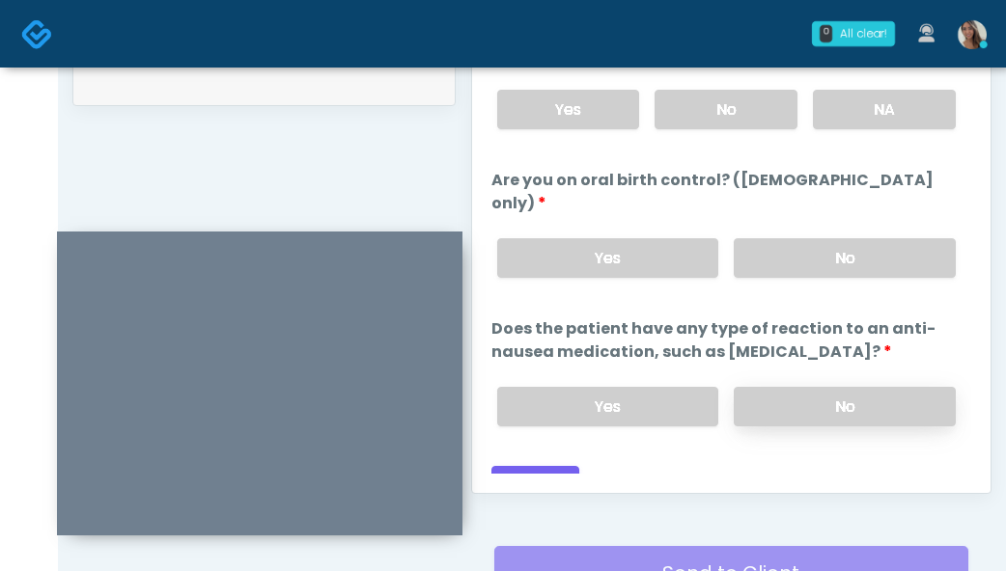
scroll to position [1209, 0]
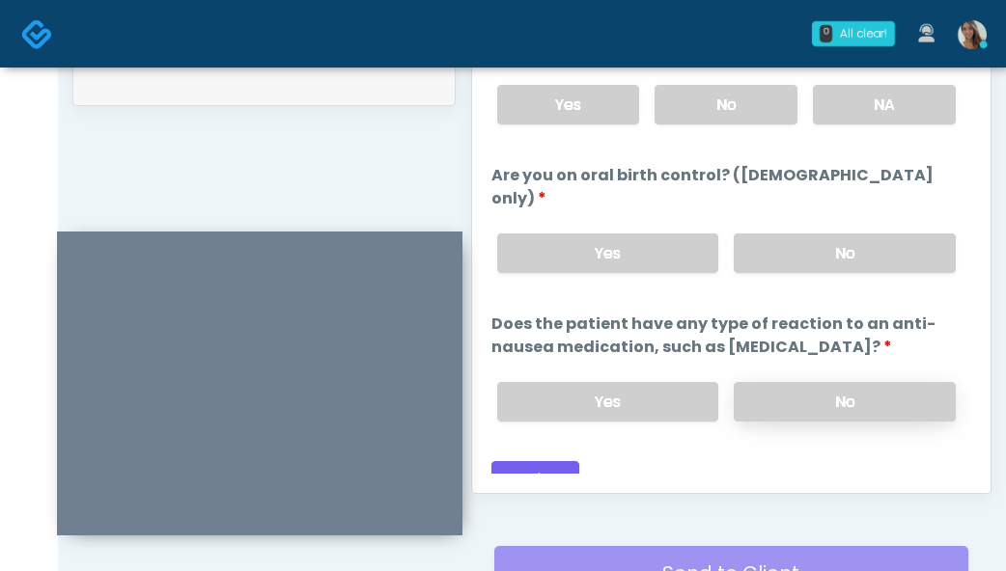
click at [819, 382] on label "No" at bounding box center [845, 402] width 222 height 40
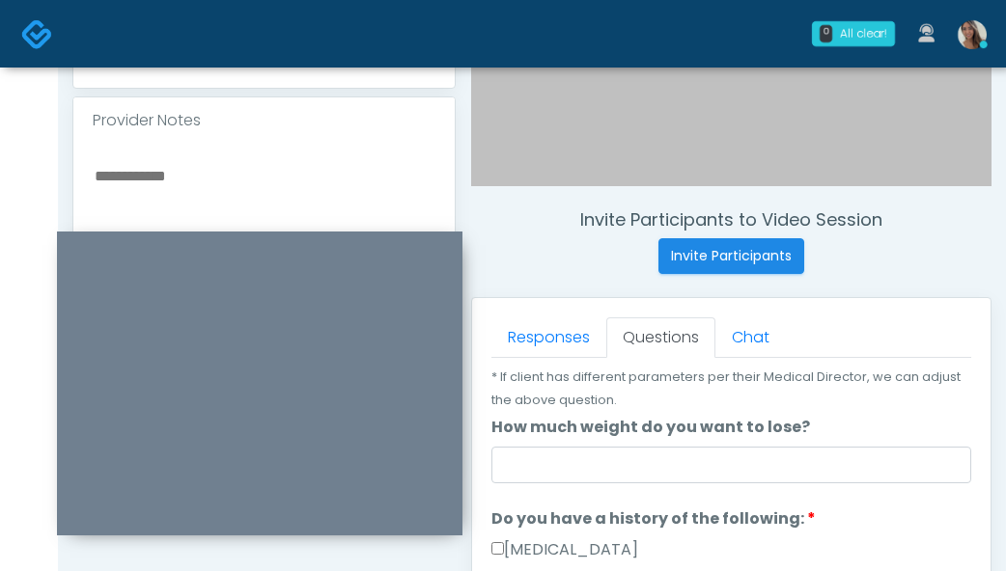
scroll to position [0, 0]
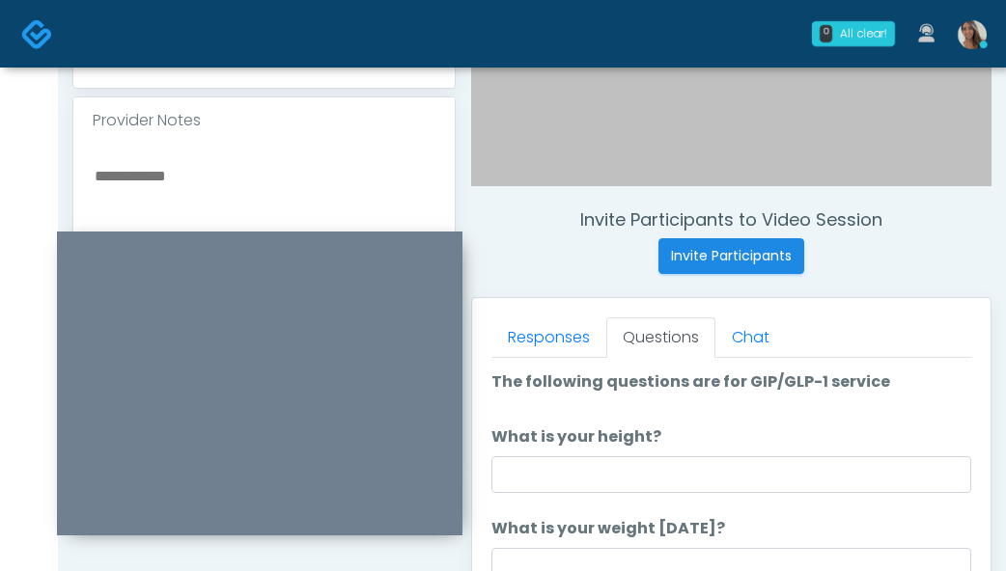
click at [624, 453] on li "What is your height? What is your height?" at bounding box center [731, 460] width 480 height 68
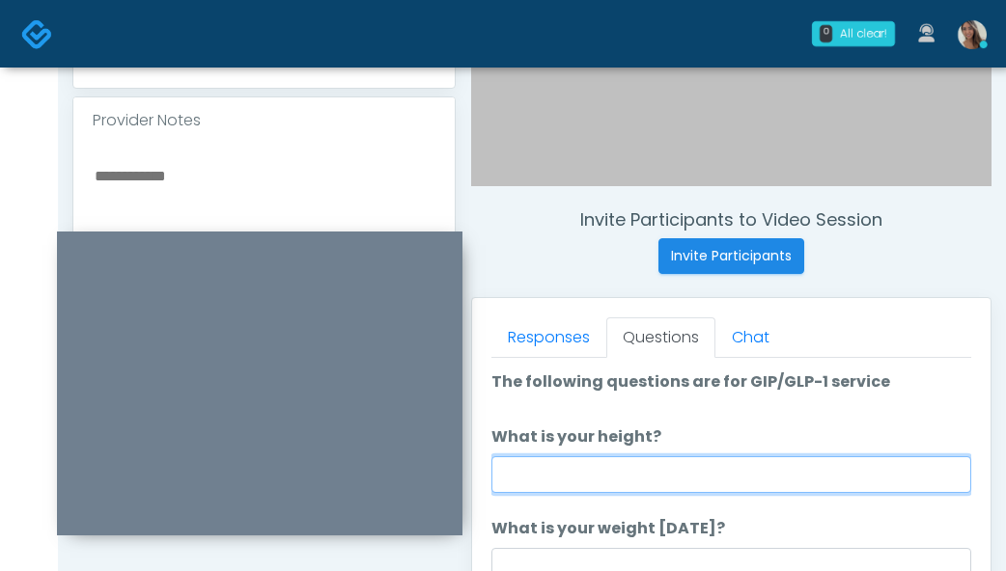
click at [611, 469] on input "What is your height?" at bounding box center [731, 475] width 480 height 37
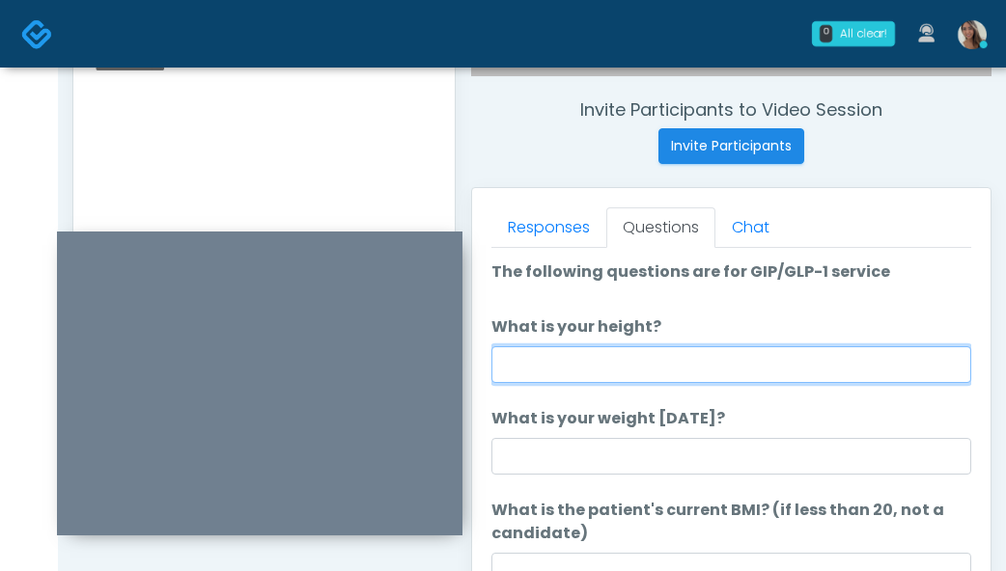
scroll to position [772, 0]
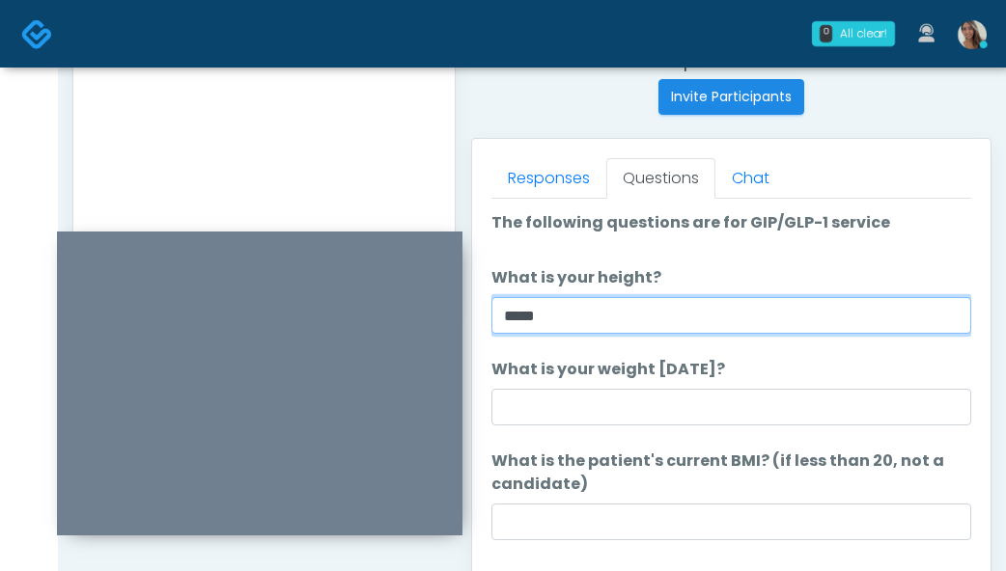
type input "*****"
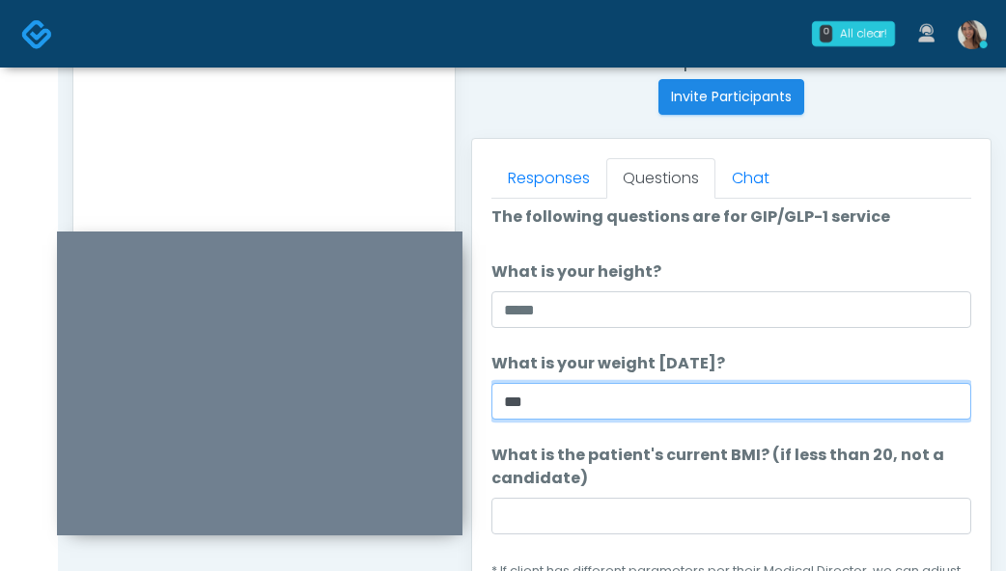
scroll to position [36, 0]
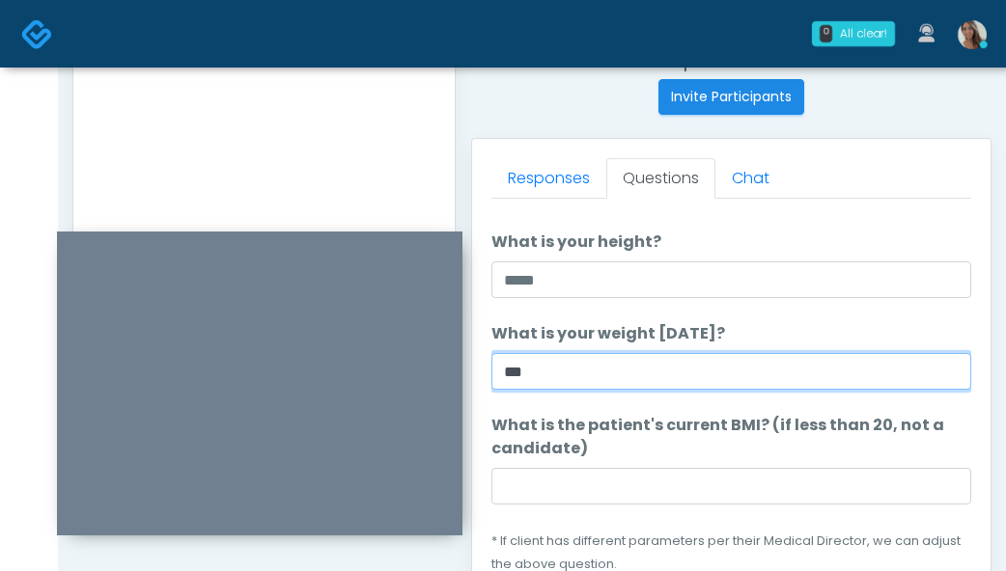
type input "***"
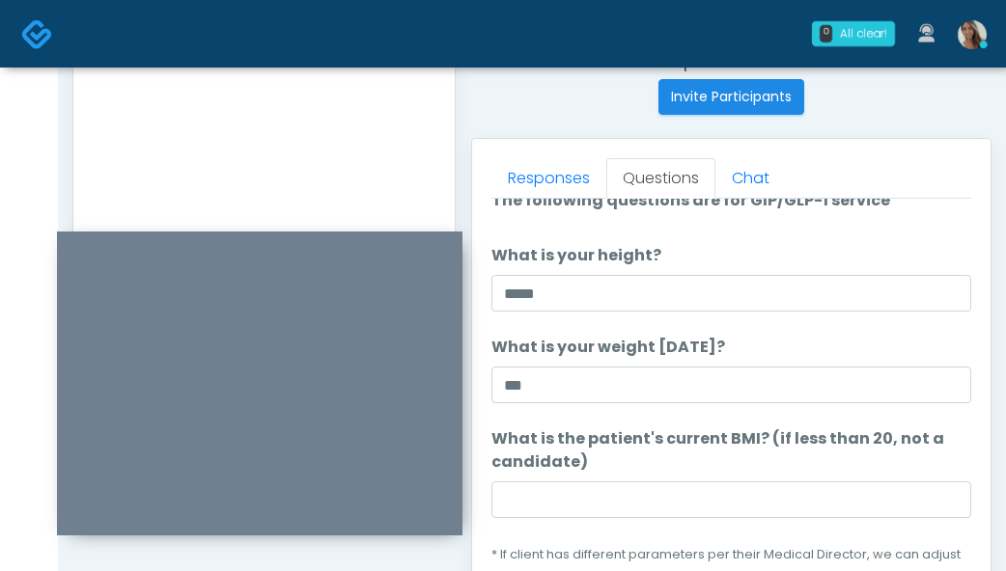
scroll to position [0, 0]
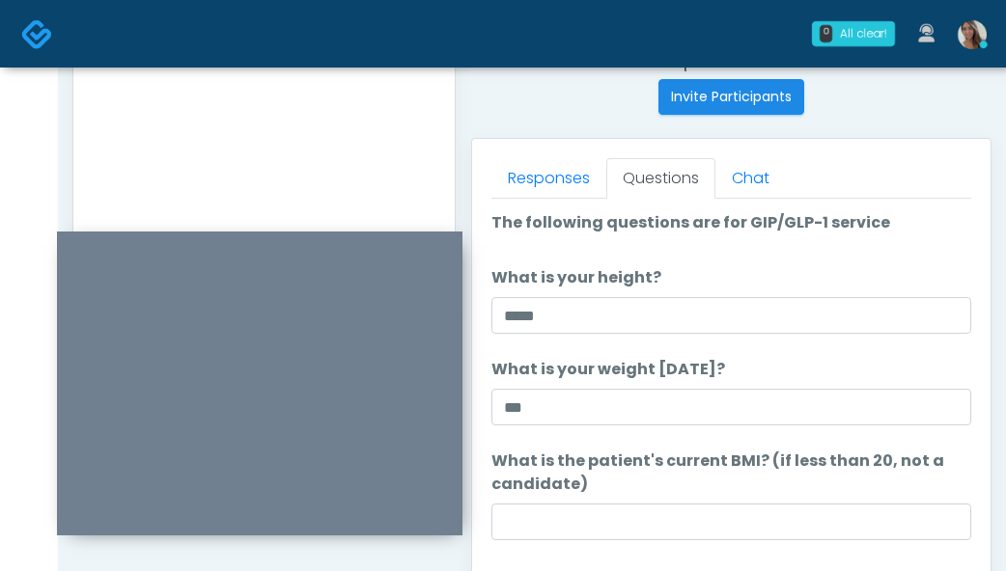
drag, startPoint x: 623, startPoint y: 550, endPoint x: 618, endPoint y: 536, distance: 15.3
click at [623, 549] on li "What is the patient's current BMI? (if less than 20, not a candidate) What is t…" at bounding box center [731, 530] width 480 height 161
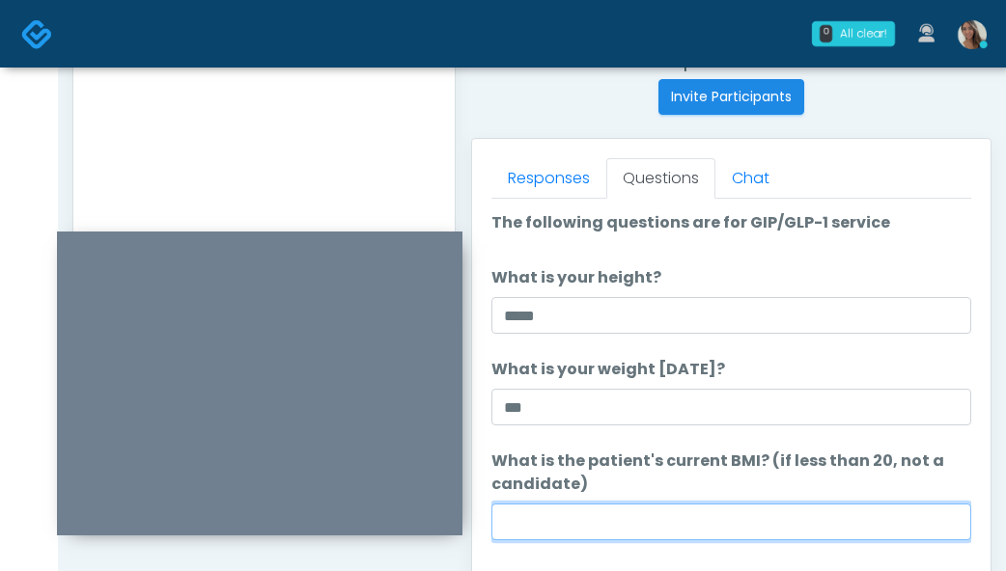
click at [621, 529] on input "What is the patient's current BMI? (if less than 20, not a candidate)" at bounding box center [731, 522] width 480 height 37
paste input "****"
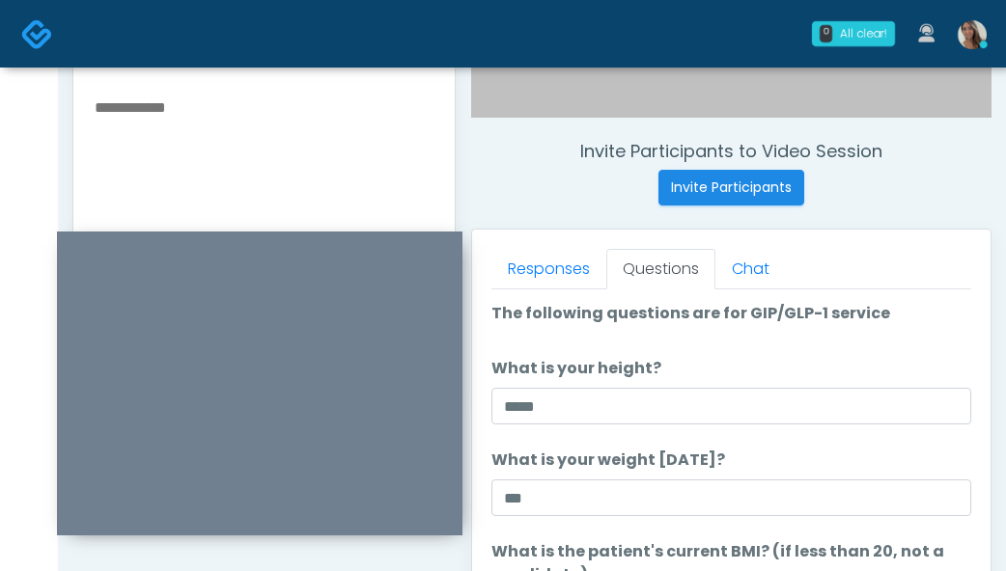
scroll to position [650, 0]
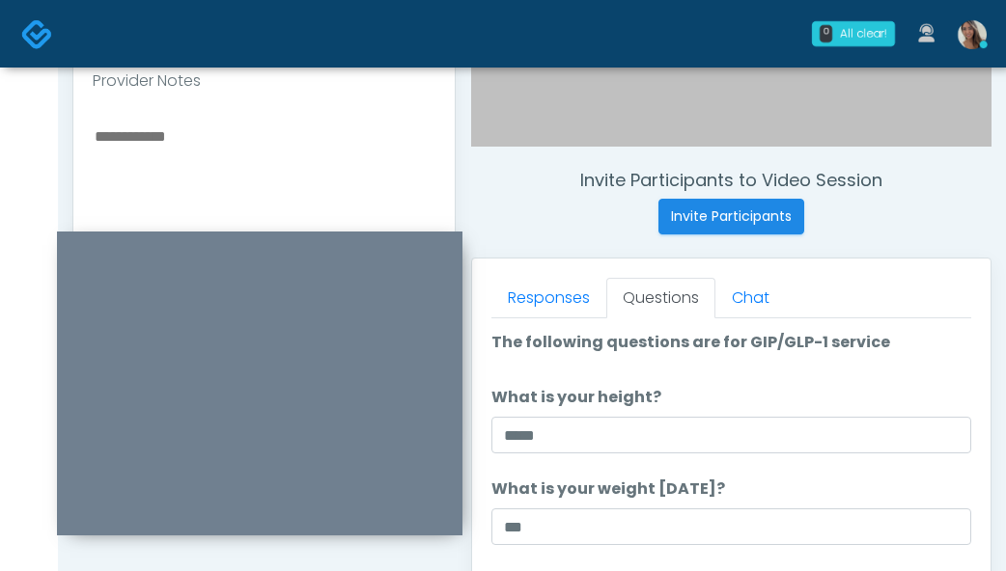
type input "****"
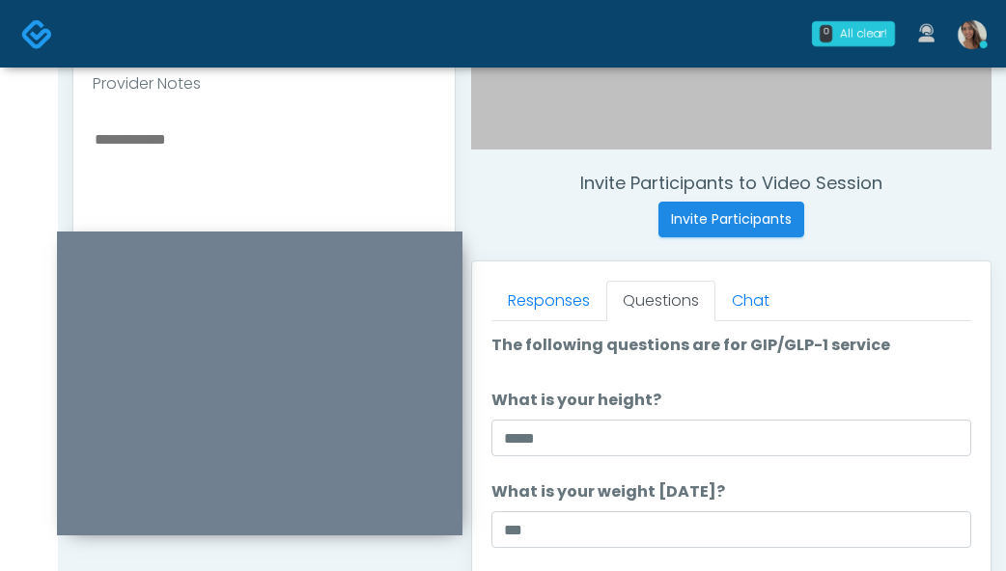
click at [224, 197] on textarea at bounding box center [264, 244] width 343 height 236
paste textarea "*****"
type textarea "********"
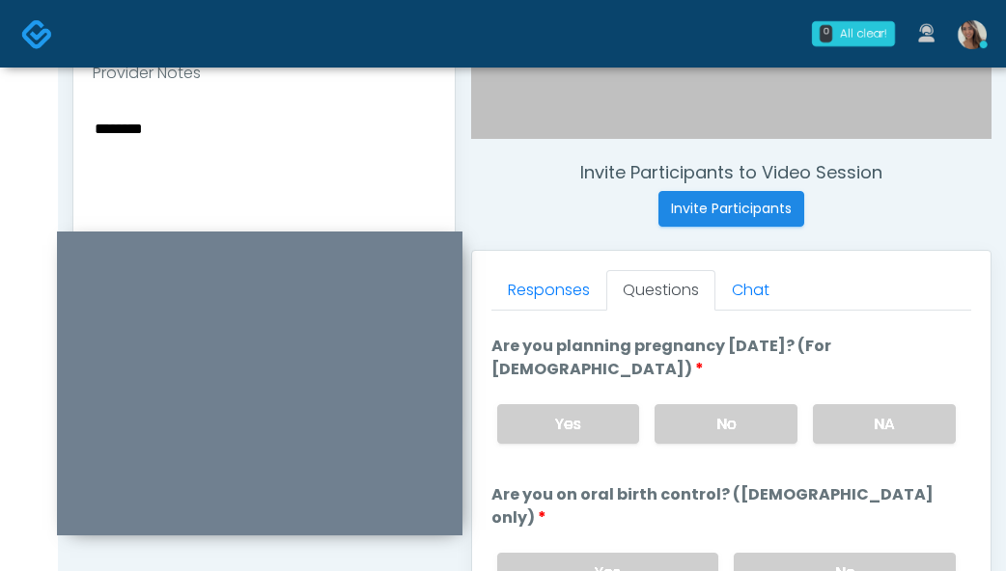
scroll to position [1161, 0]
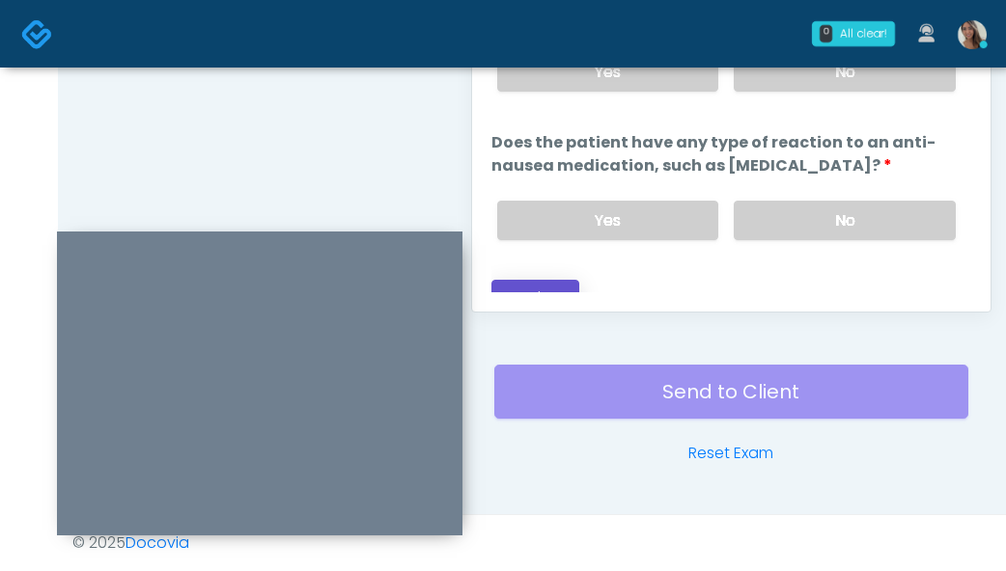
click at [553, 280] on button "Continue" at bounding box center [535, 298] width 88 height 36
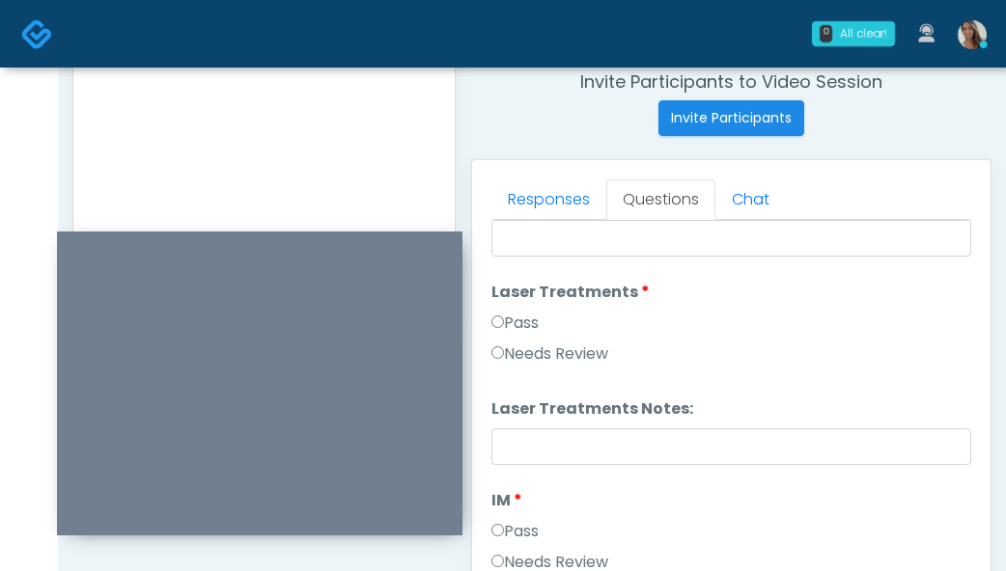
scroll to position [0, 0]
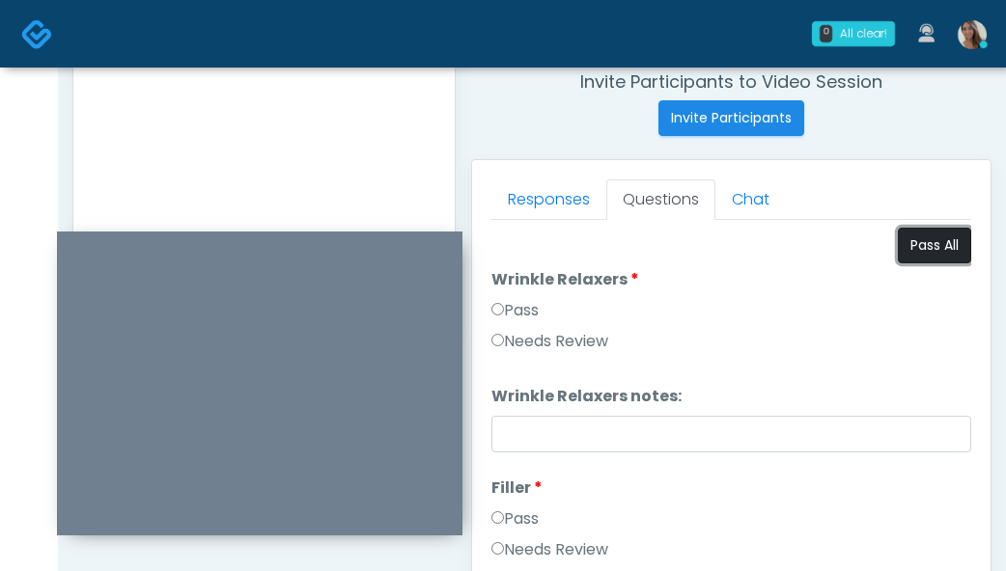
click at [926, 248] on button "Pass All" at bounding box center [934, 246] width 73 height 36
click at [307, 144] on textarea "********" at bounding box center [264, 143] width 343 height 236
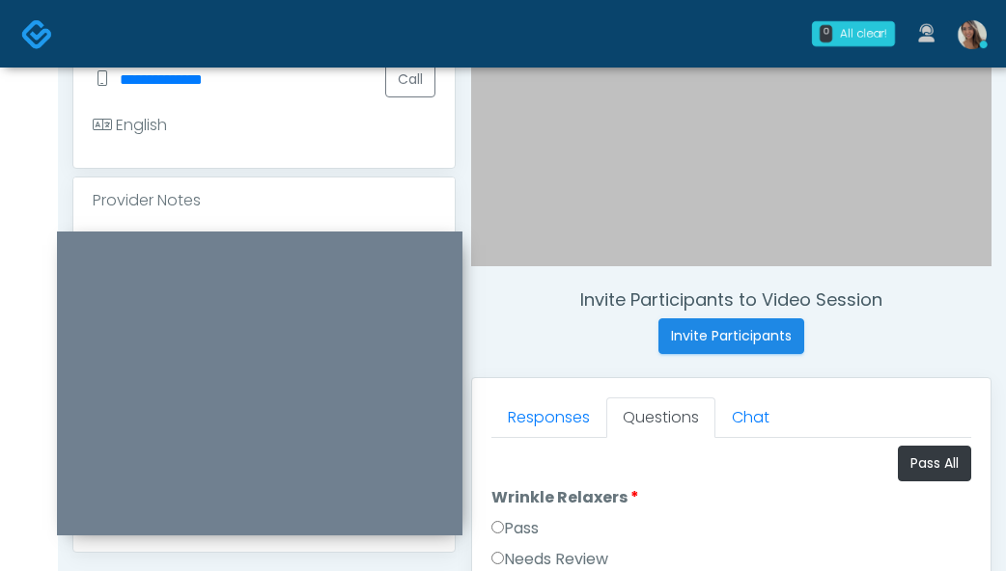
scroll to position [571, 0]
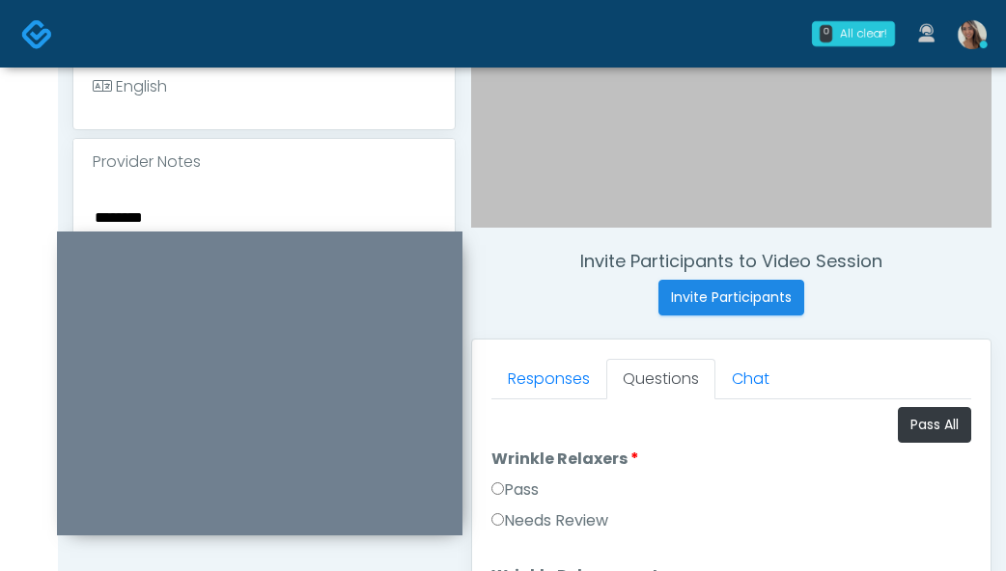
click at [184, 208] on textarea "********" at bounding box center [264, 323] width 343 height 236
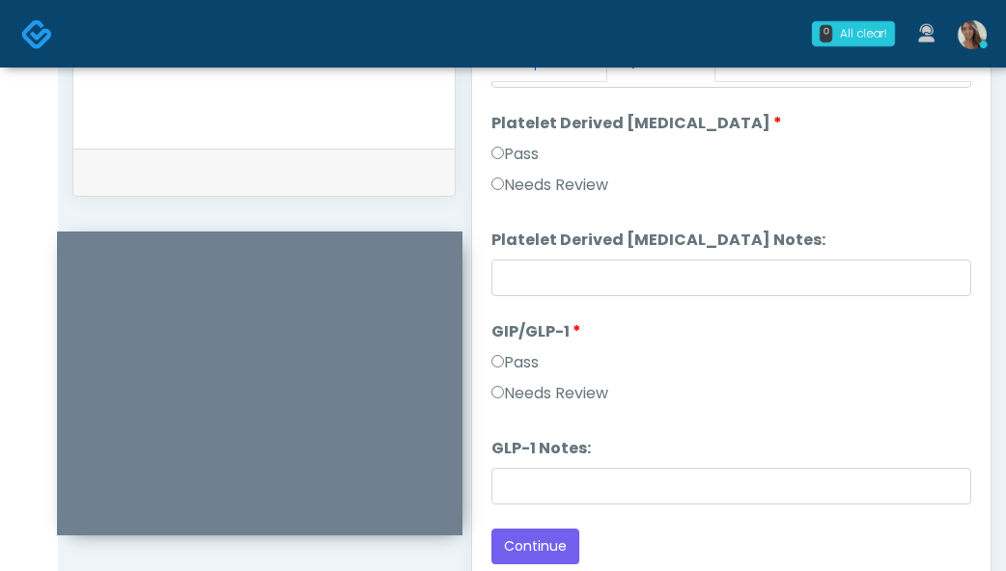
scroll to position [1161, 0]
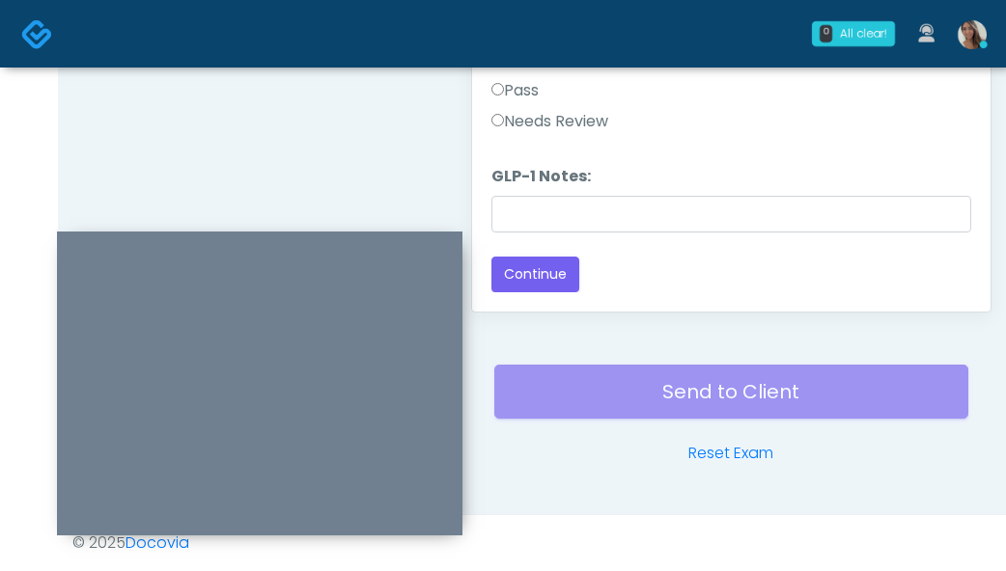
drag, startPoint x: 517, startPoint y: 97, endPoint x: 519, endPoint y: 112, distance: 14.6
click at [517, 97] on label "Pass" at bounding box center [514, 90] width 47 height 23
click at [520, 115] on label "Needs Review" at bounding box center [549, 121] width 117 height 23
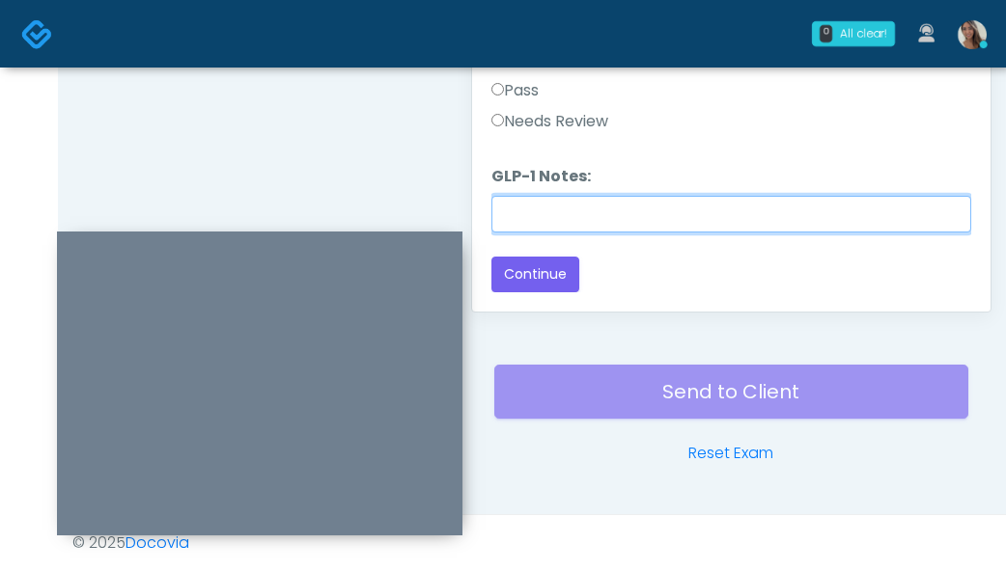
click at [556, 213] on input "GLP-1 Notes:" at bounding box center [731, 214] width 480 height 37
paste input "********"
type input "********"
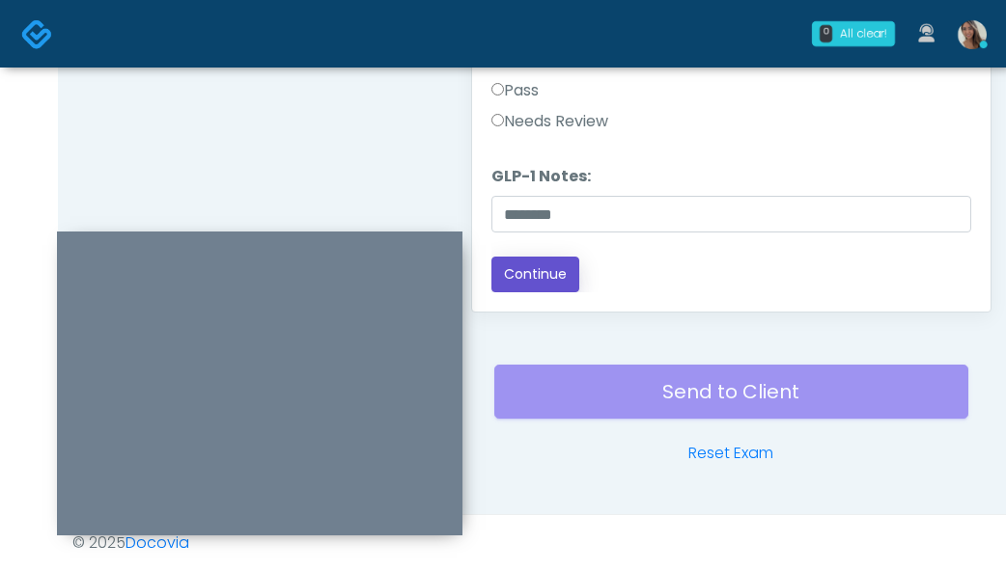
click at [522, 264] on button "Continue" at bounding box center [535, 275] width 88 height 36
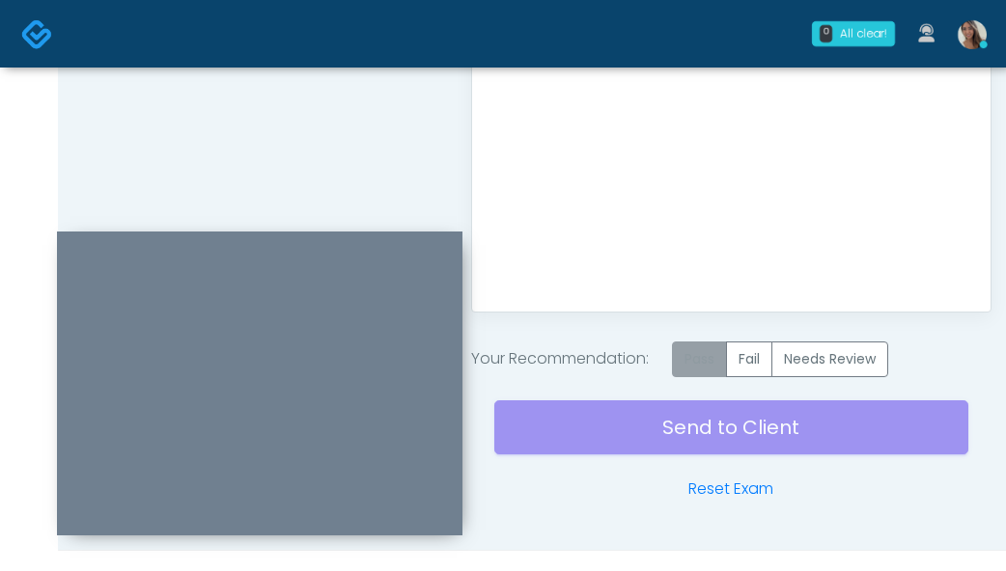
click at [707, 352] on label "Pass" at bounding box center [699, 360] width 55 height 36
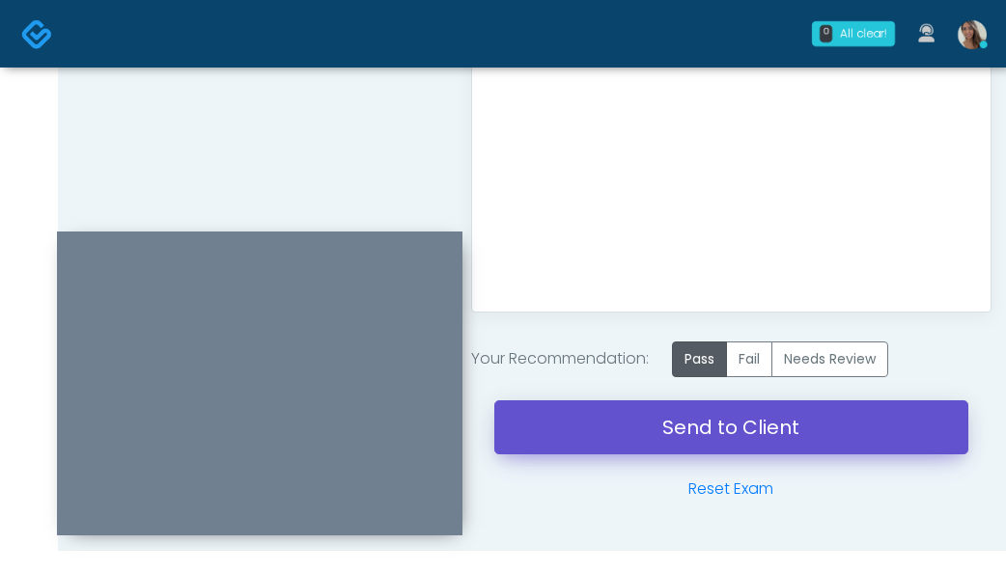
click at [657, 433] on link "Send to Client" at bounding box center [731, 428] width 474 height 54
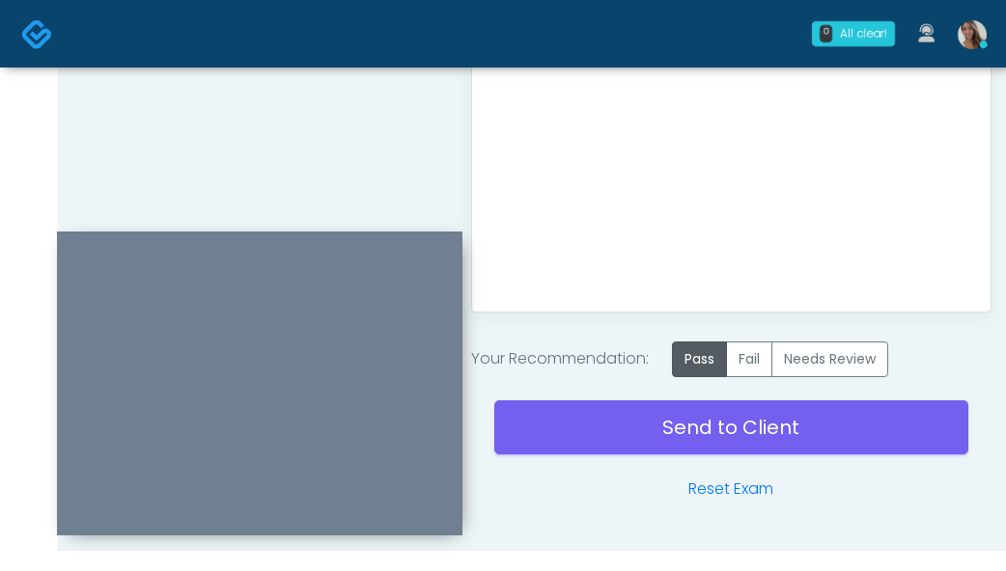
click at [723, 202] on div "Good Faith Exam Script Good Faith Exam Script INTRODUCTION Hello, my name is un…" at bounding box center [731, 51] width 480 height 483
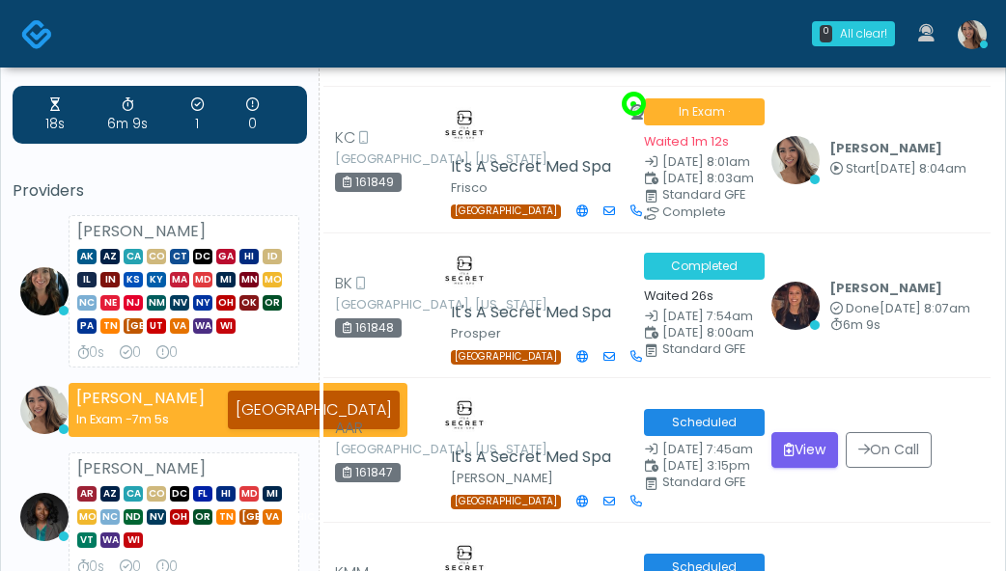
scroll to position [46, 0]
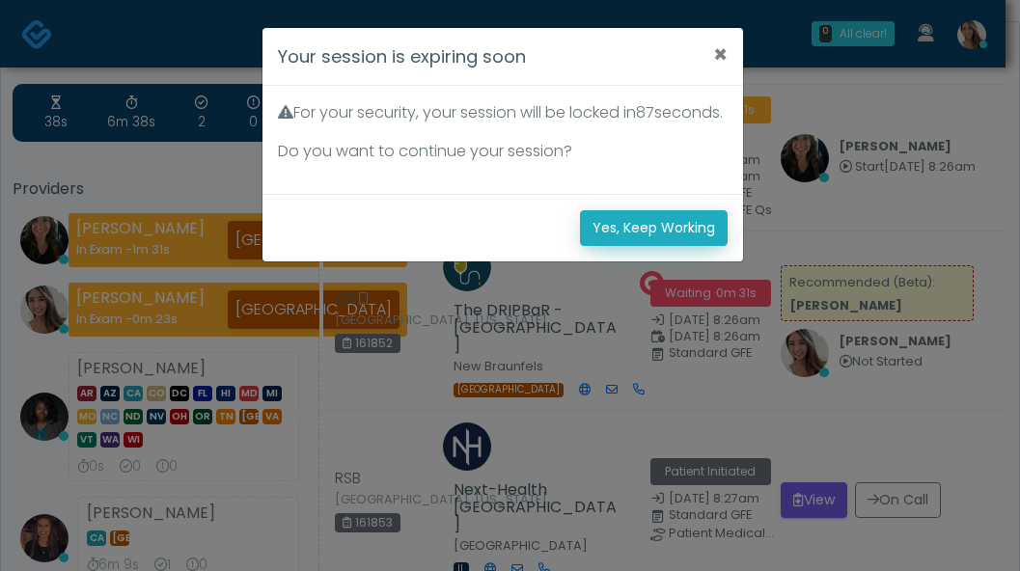
click at [688, 246] on button "Yes, Keep Working" at bounding box center [654, 228] width 148 height 36
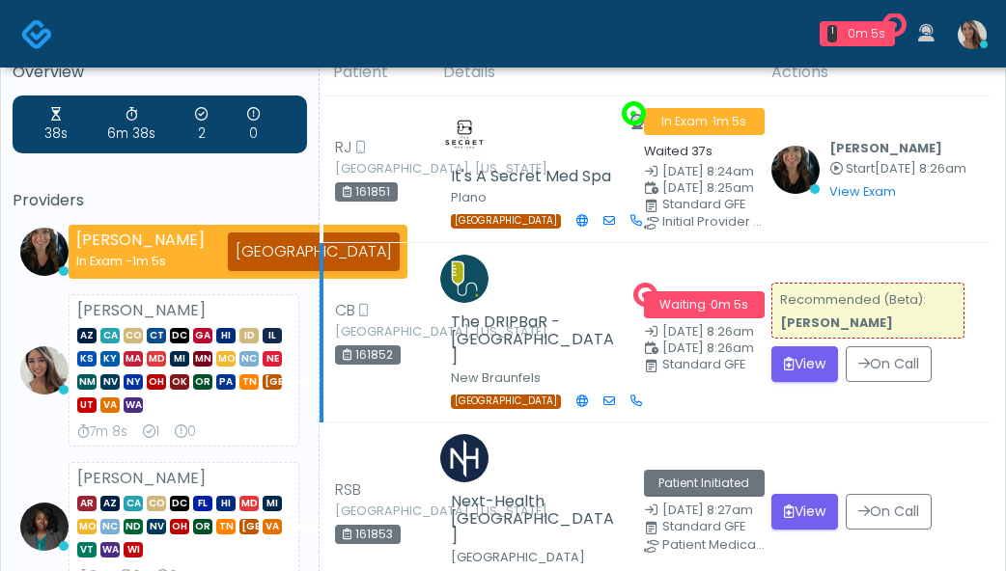
scroll to position [40, 0]
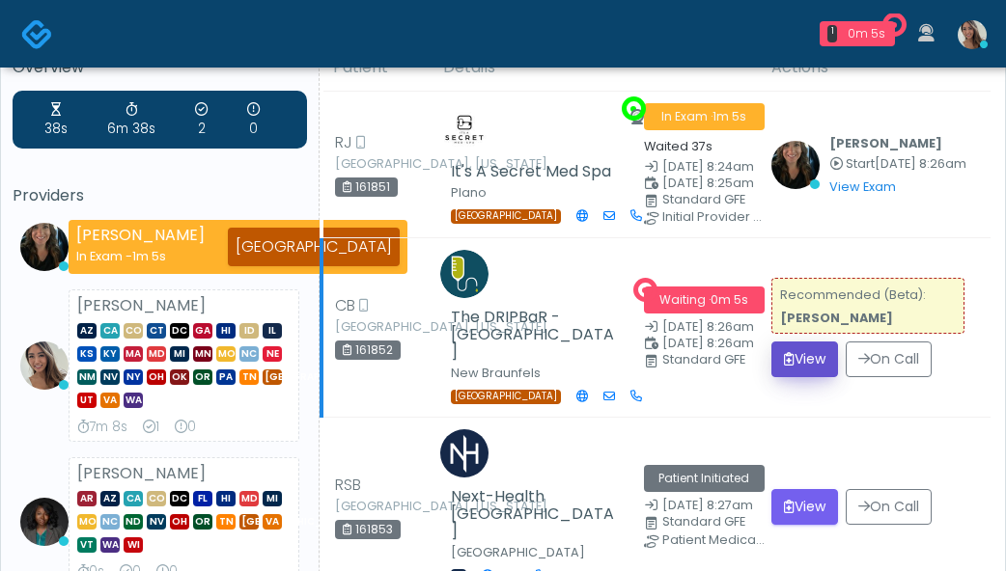
click at [802, 366] on button "View" at bounding box center [804, 360] width 67 height 36
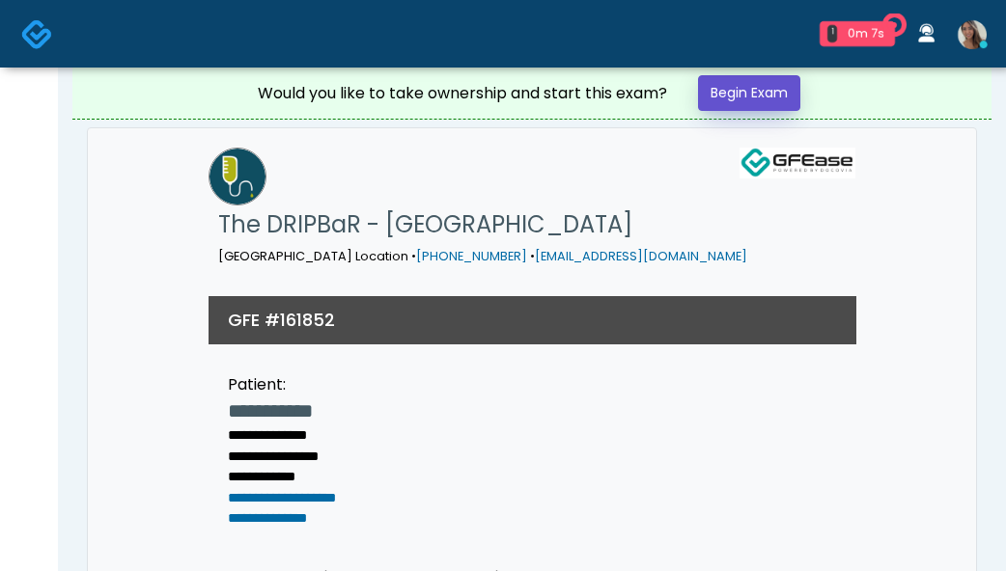
click at [788, 79] on link "Begin Exam" at bounding box center [749, 93] width 102 height 36
click at [785, 86] on link "Begin Exam" at bounding box center [749, 93] width 102 height 36
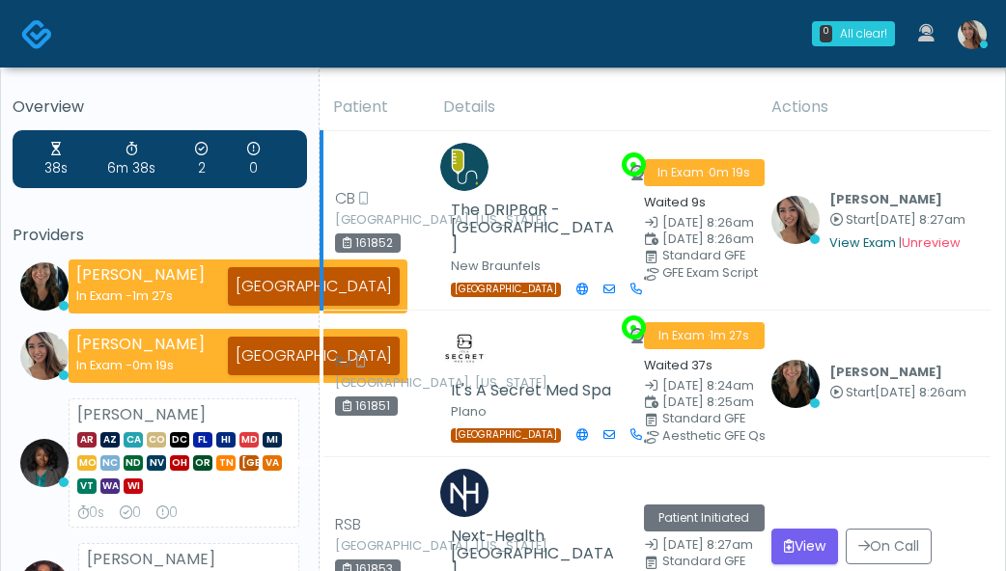
click at [829, 235] on link "View Exam" at bounding box center [862, 243] width 67 height 16
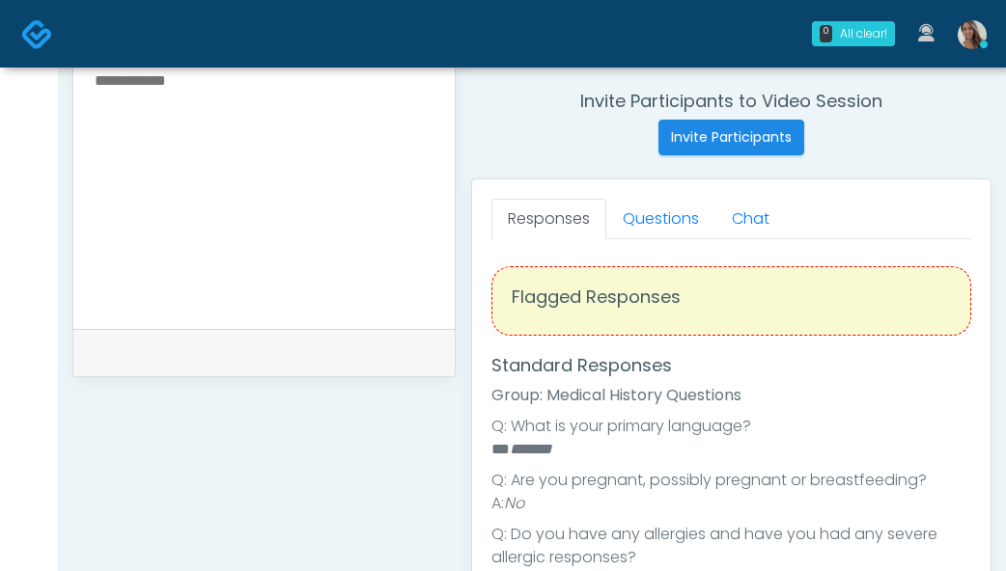
scroll to position [713, 0]
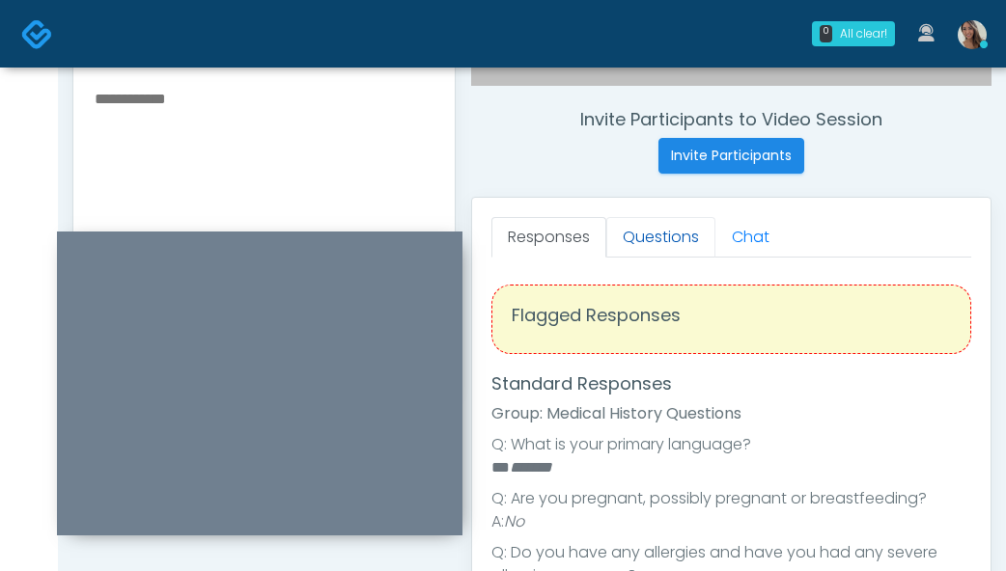
click at [669, 232] on link "Questions" at bounding box center [660, 237] width 109 height 41
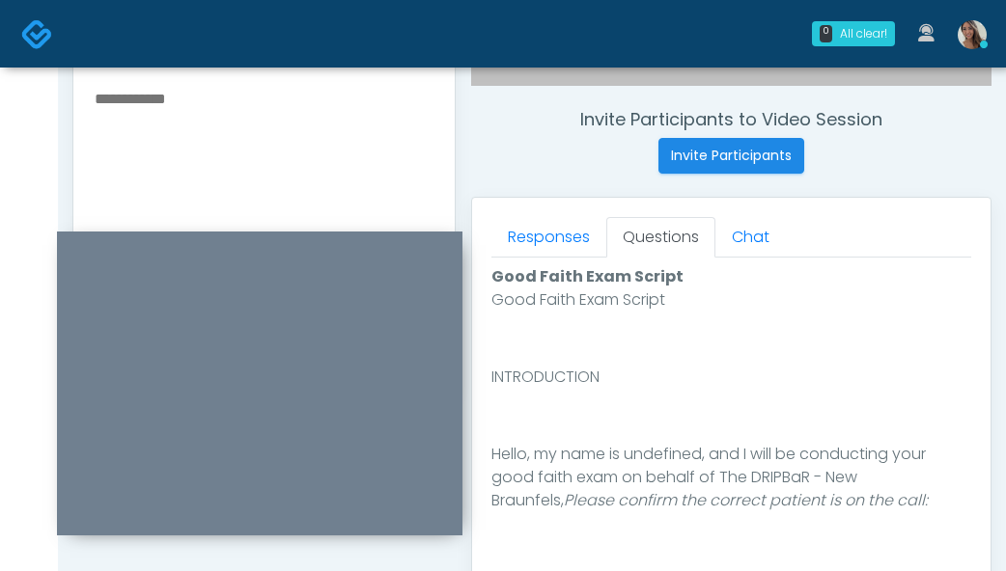
scroll to position [1161, 0]
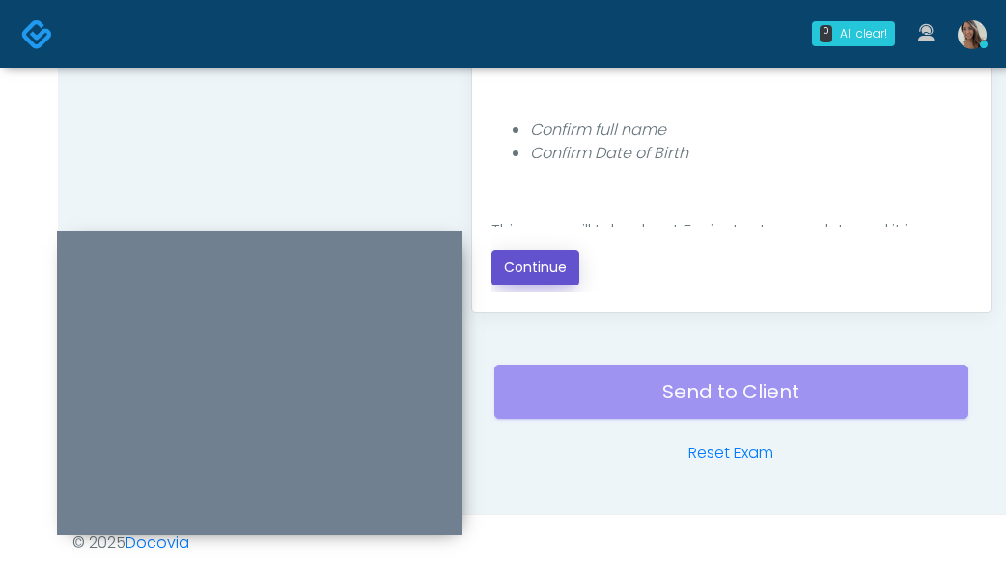
drag, startPoint x: 567, startPoint y: 266, endPoint x: 418, endPoint y: 205, distance: 161.0
click at [567, 266] on button "Continue" at bounding box center [535, 268] width 88 height 36
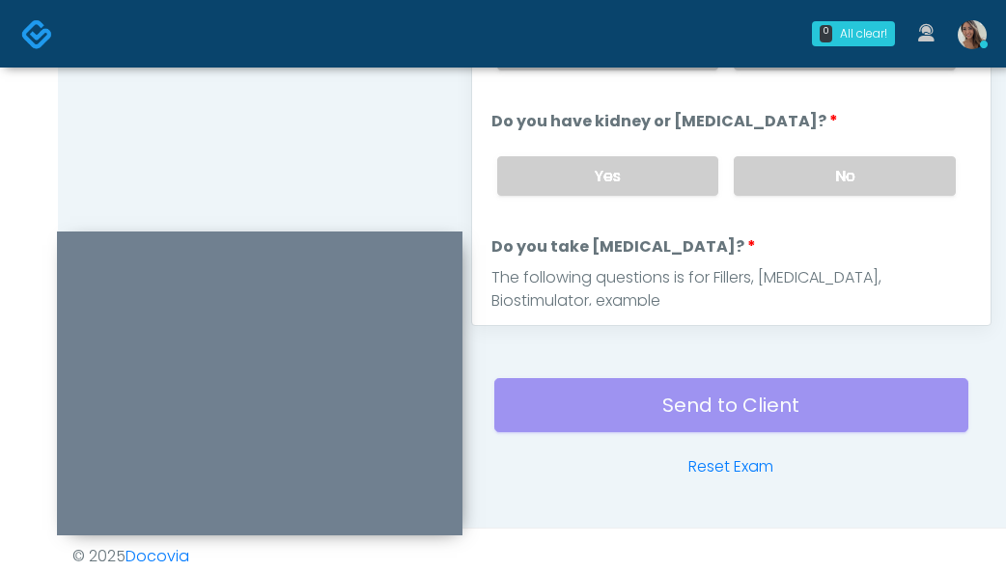
scroll to position [938, 0]
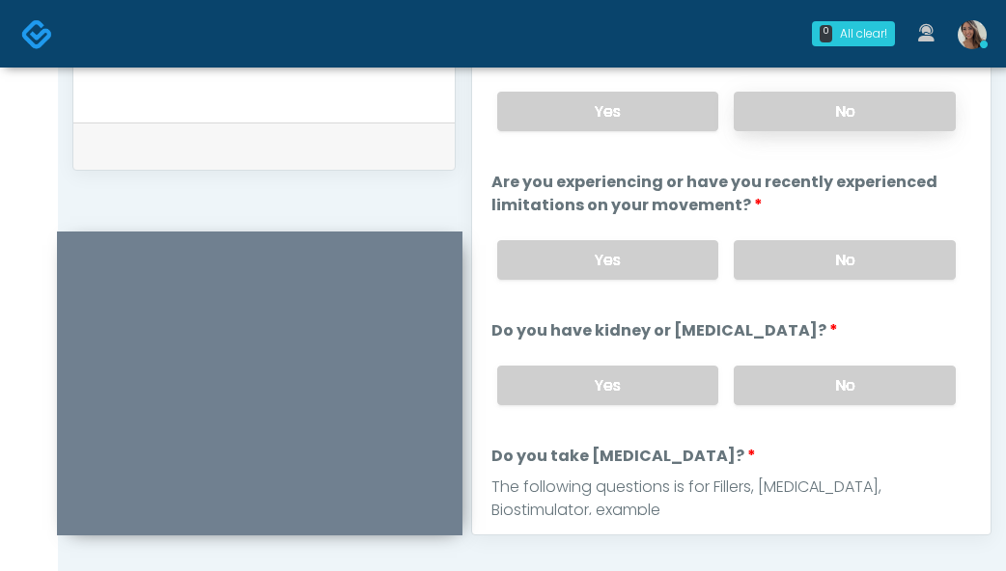
click at [844, 113] on label "No" at bounding box center [845, 112] width 222 height 40
click at [832, 279] on label "No" at bounding box center [845, 260] width 222 height 40
click at [820, 356] on div "Yes No" at bounding box center [726, 385] width 489 height 70
click at [820, 372] on label "No" at bounding box center [845, 386] width 222 height 40
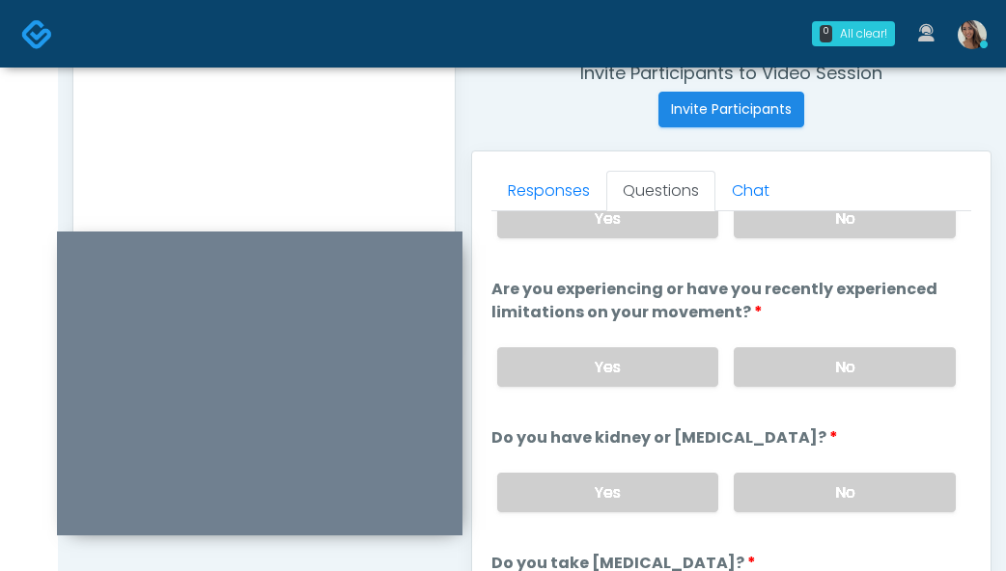
scroll to position [237, 0]
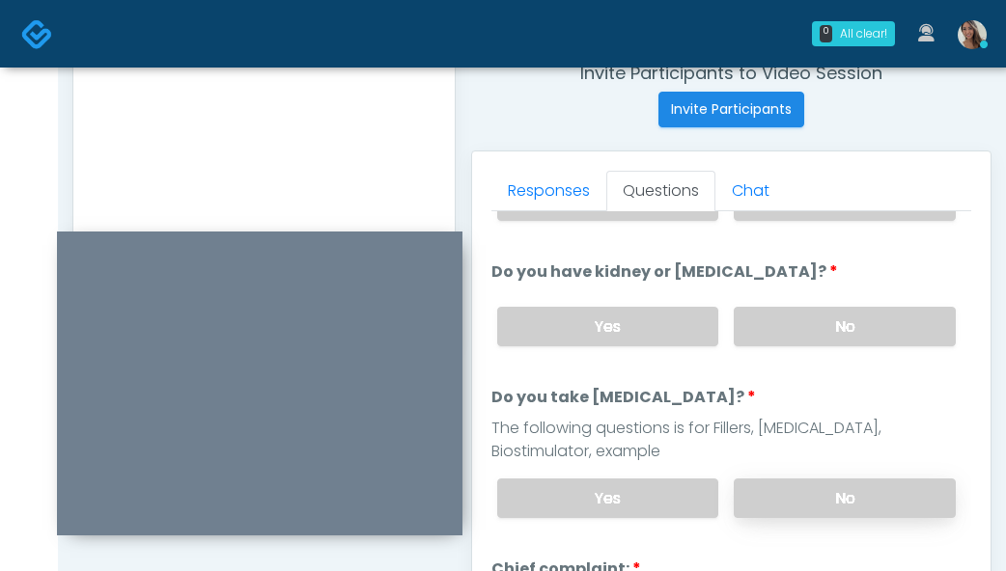
click at [816, 490] on label "No" at bounding box center [845, 499] width 222 height 40
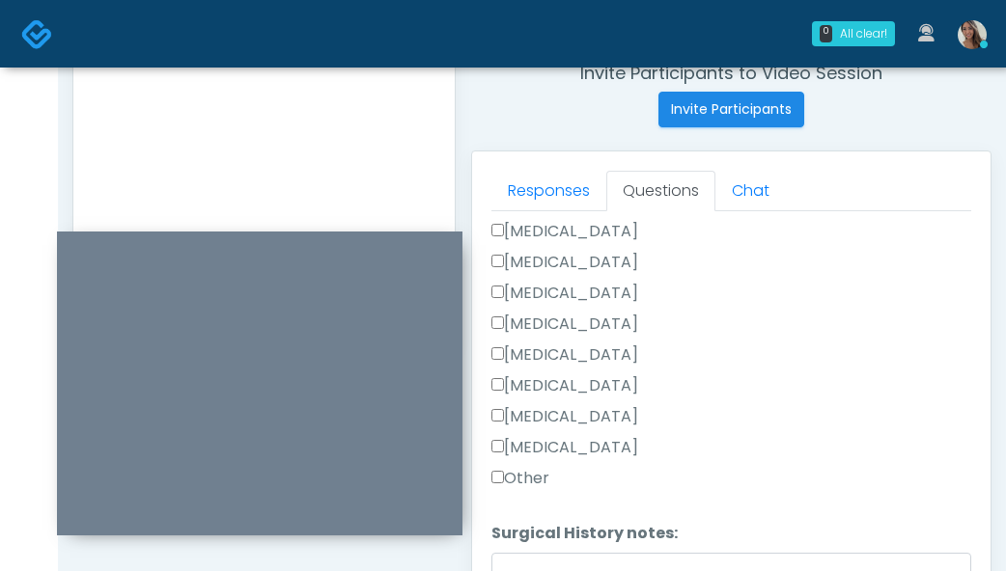
scroll to position [1124, 0]
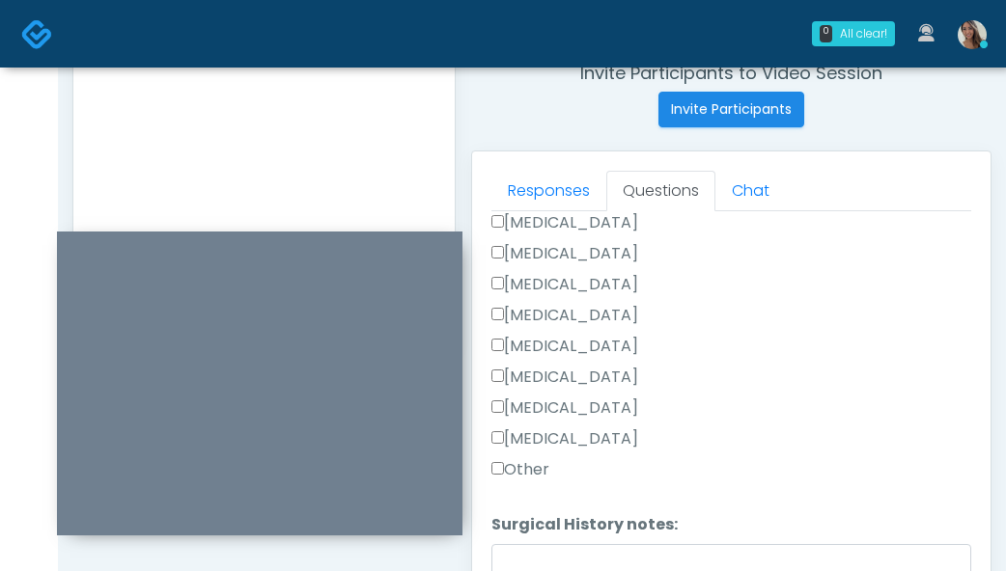
click at [541, 476] on label "Other" at bounding box center [520, 469] width 58 height 23
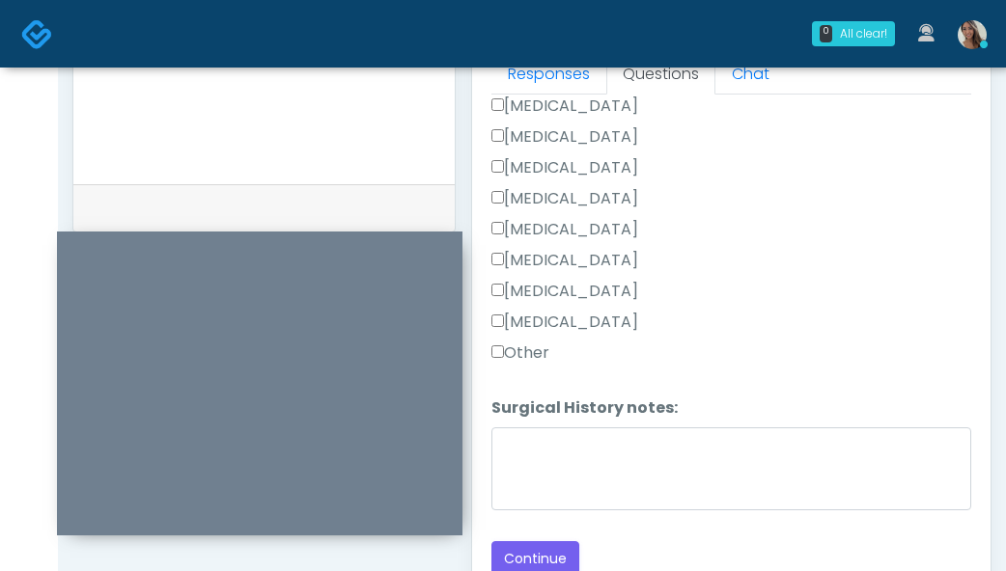
scroll to position [887, 0]
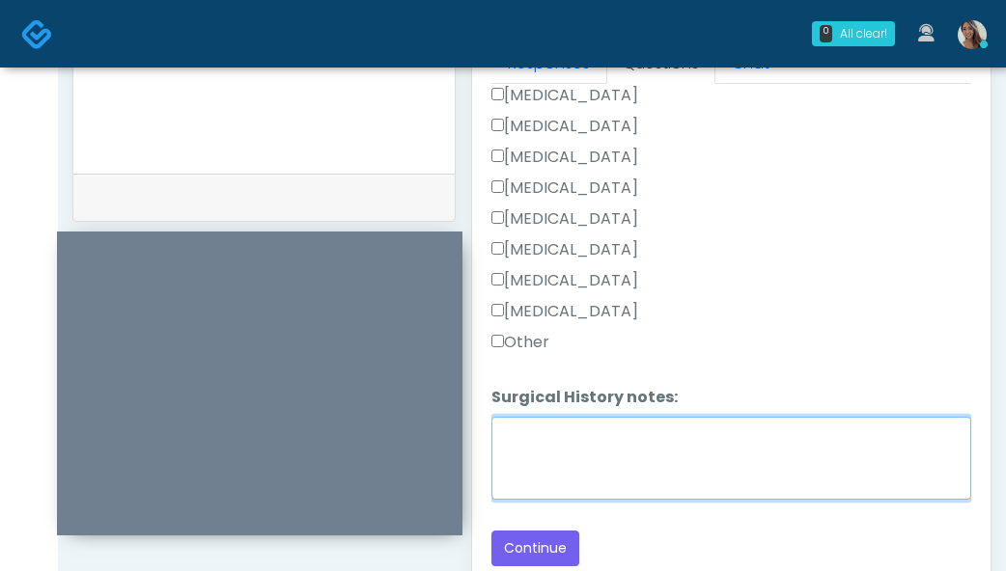
click at [581, 464] on textarea "Surgical History notes:" at bounding box center [731, 458] width 480 height 83
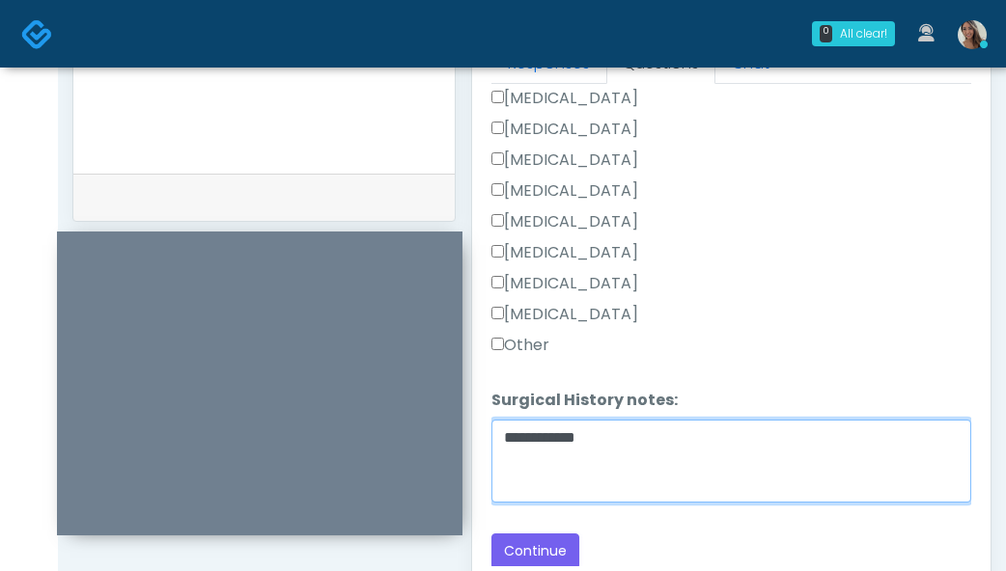
scroll to position [1120, 0]
type textarea "**********"
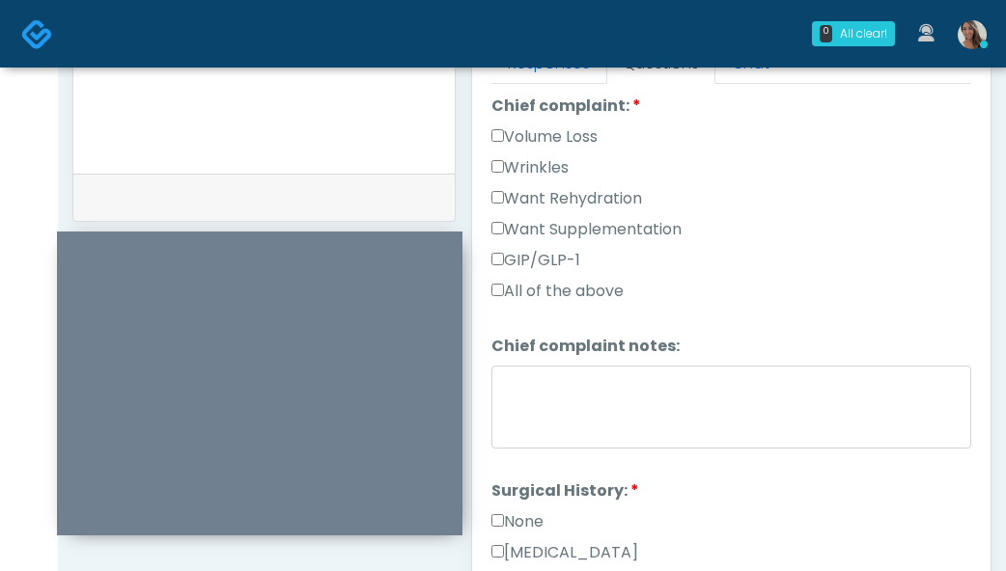
scroll to position [547, 0]
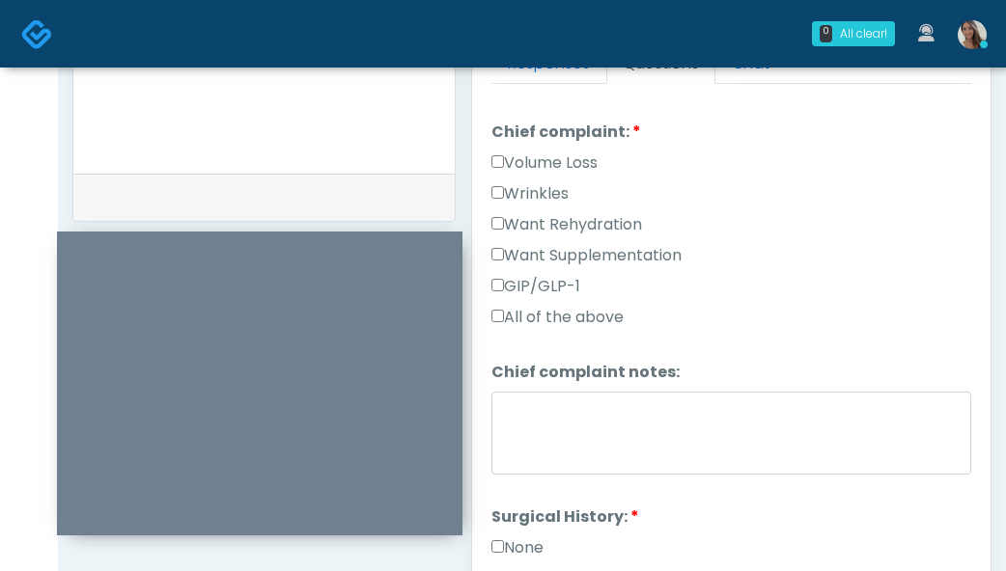
click at [629, 258] on label "Want Supplementation" at bounding box center [586, 255] width 190 height 23
click at [624, 219] on label "Want Rehydration" at bounding box center [566, 224] width 151 height 23
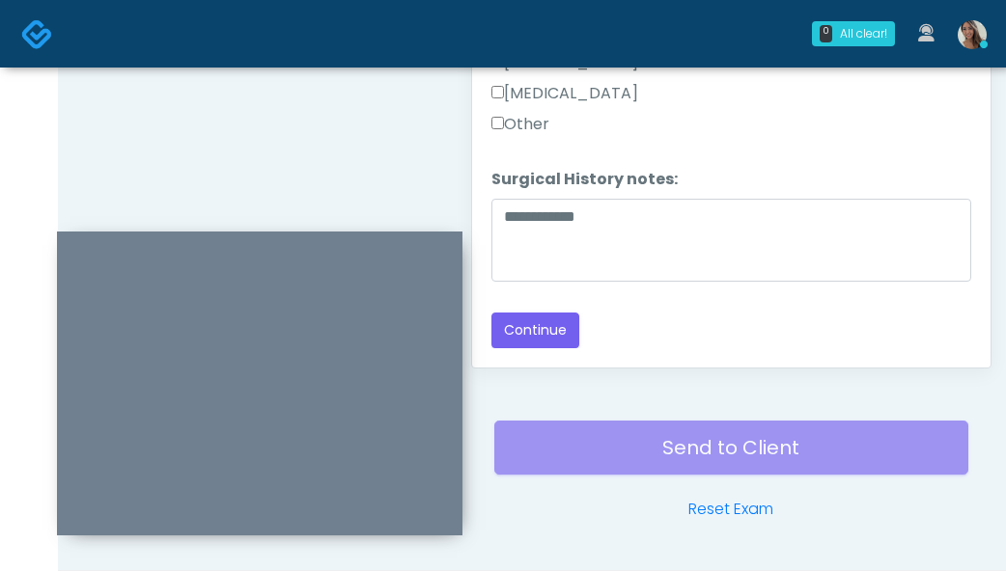
scroll to position [1130, 0]
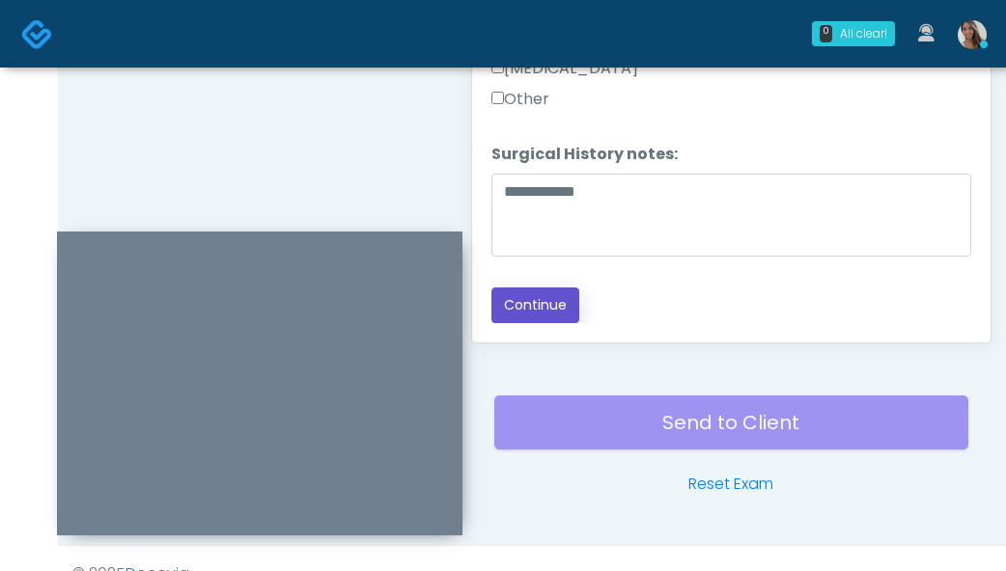
click at [545, 319] on button "Continue" at bounding box center [535, 306] width 88 height 36
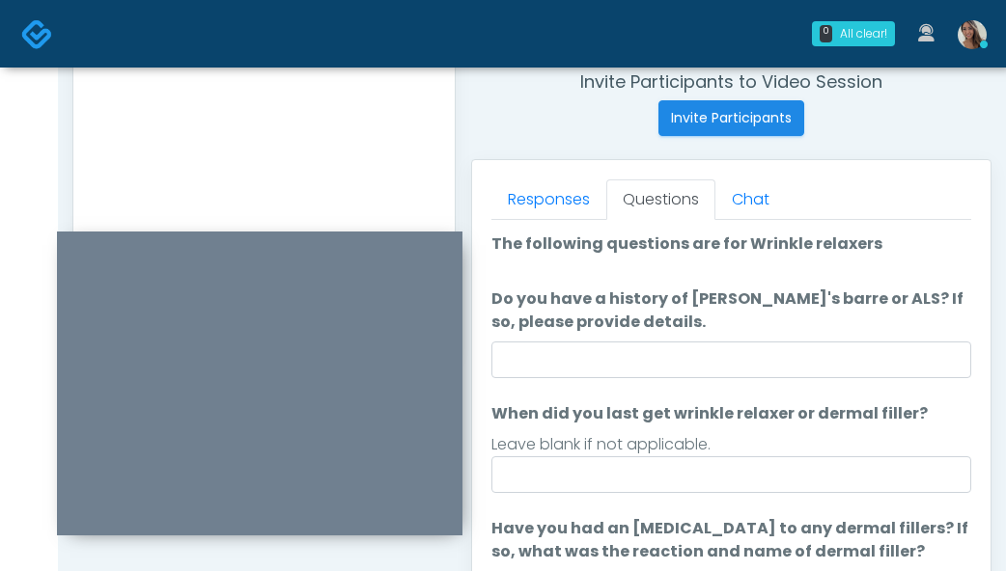
scroll to position [825, 0]
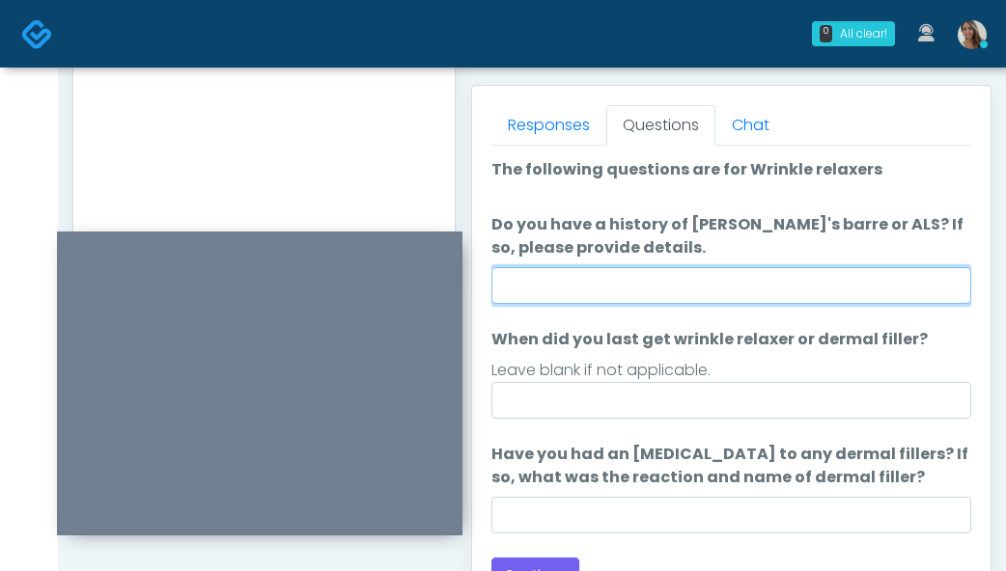
click at [706, 277] on input "Do you have a history of Guillain's barre or ALS? If so, please provide details." at bounding box center [731, 285] width 480 height 37
type input "**"
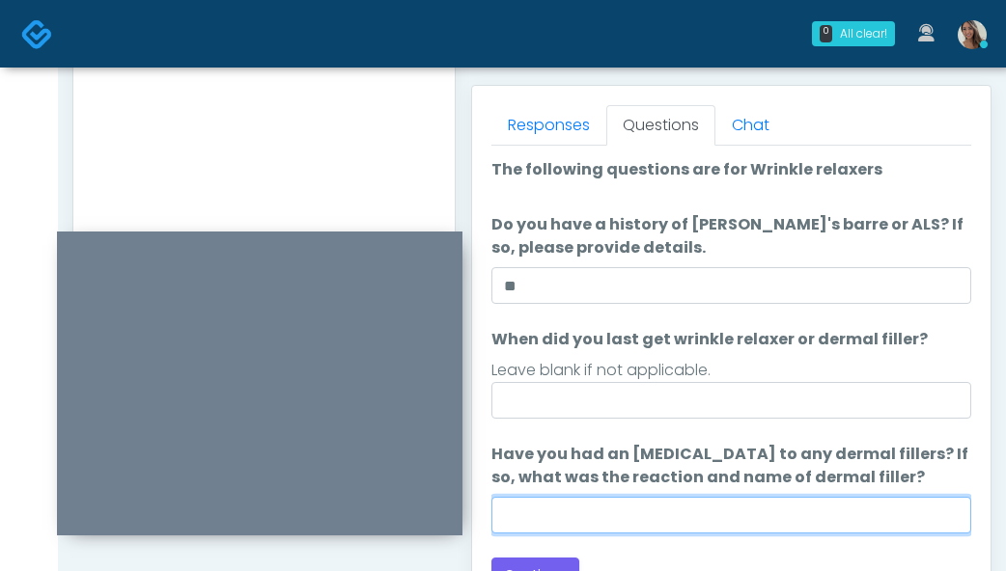
click at [610, 522] on input "Have you had an allergic response to any dermal fillers? If so, what was the re…" at bounding box center [731, 515] width 480 height 37
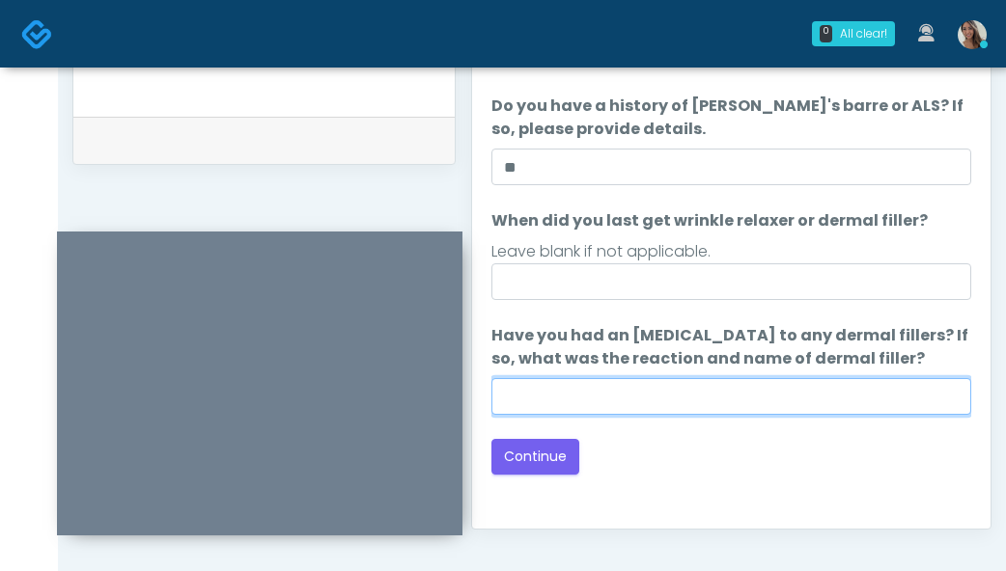
scroll to position [955, 0]
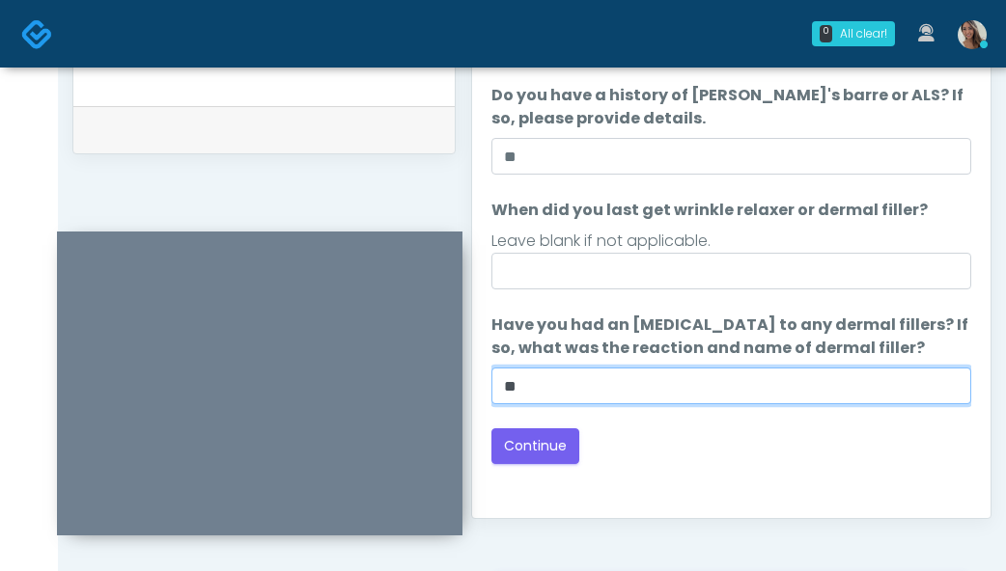
type input "**"
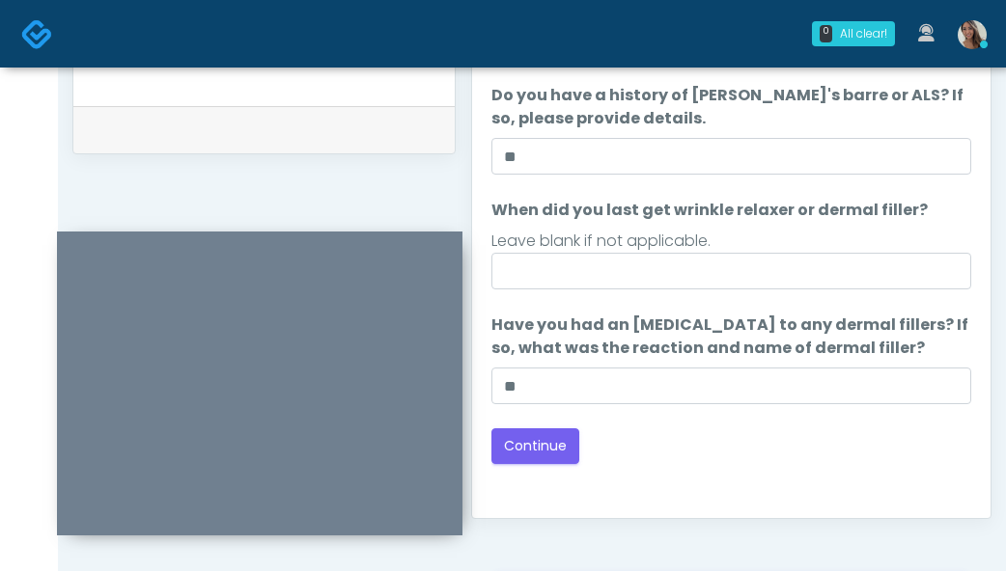
click at [659, 245] on div "Leave blank if not applicable." at bounding box center [731, 241] width 480 height 23
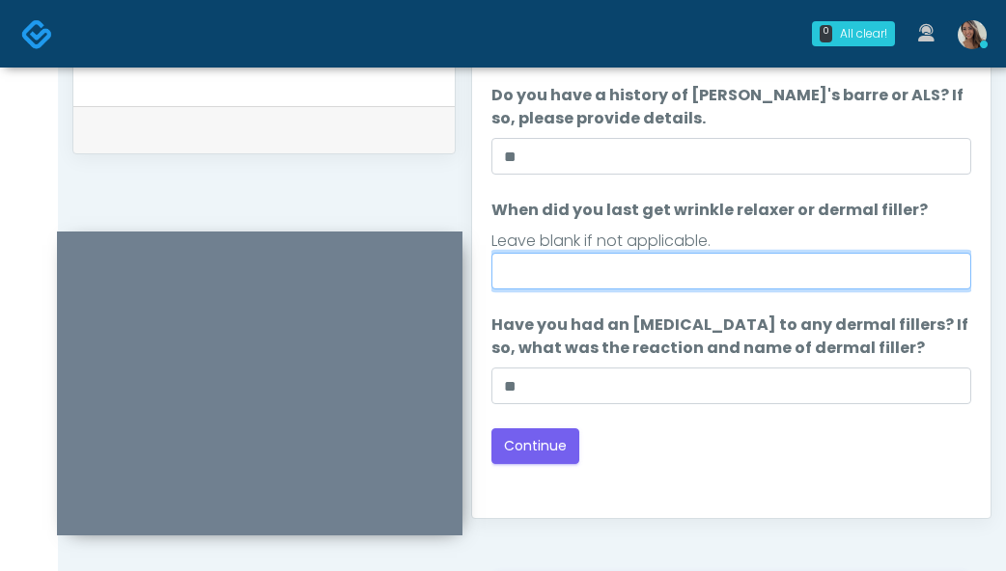
click at [654, 255] on input "When did you last get wrinkle relaxer or dermal filler?" at bounding box center [731, 271] width 480 height 37
type input "**********"
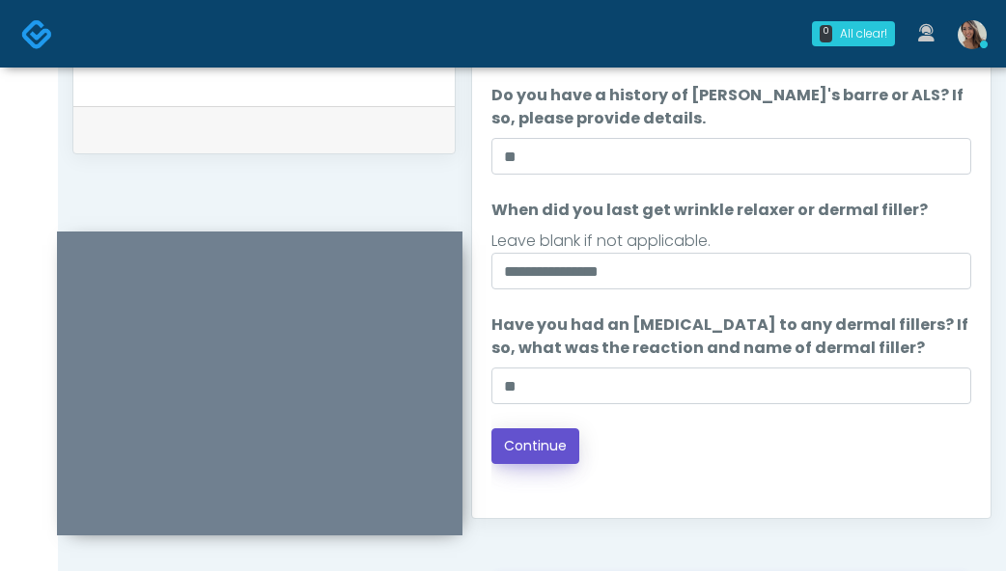
click at [545, 455] on button "Continue" at bounding box center [535, 447] width 88 height 36
click at [733, 445] on div "Back Continue" at bounding box center [731, 447] width 480 height 36
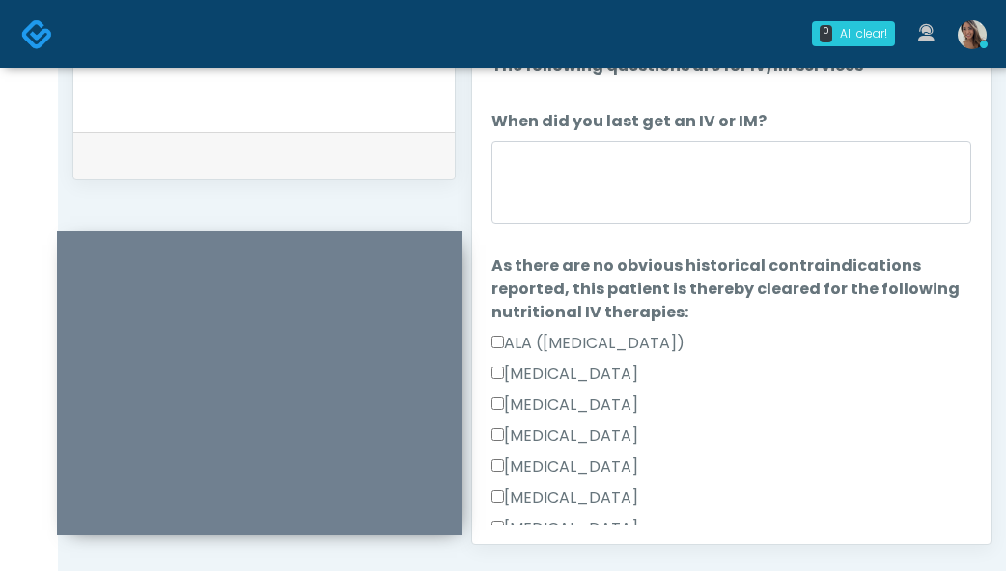
scroll to position [927, 0]
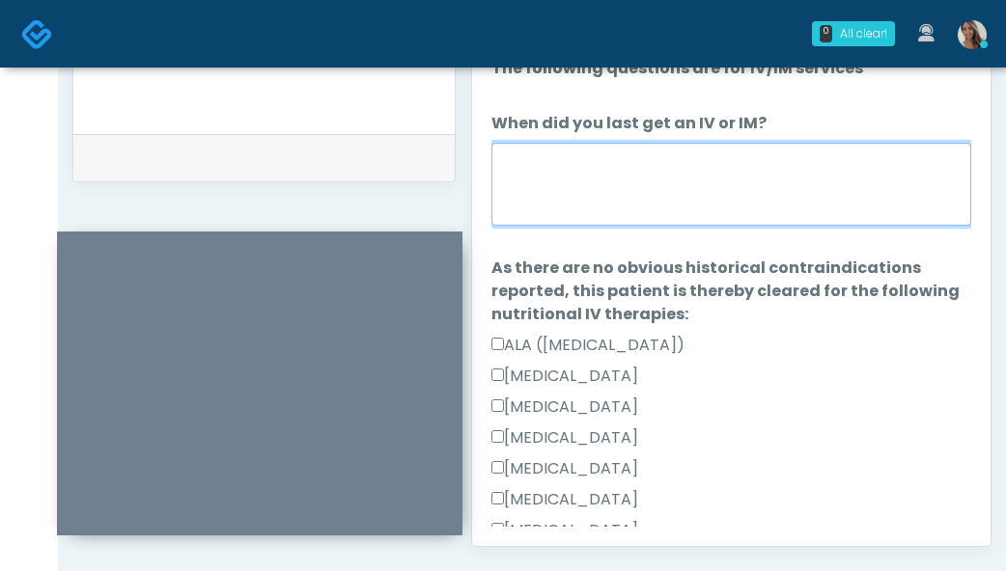
click at [645, 199] on textarea "When did you last get an IV or IM?" at bounding box center [731, 184] width 480 height 83
paste textarea "**********"
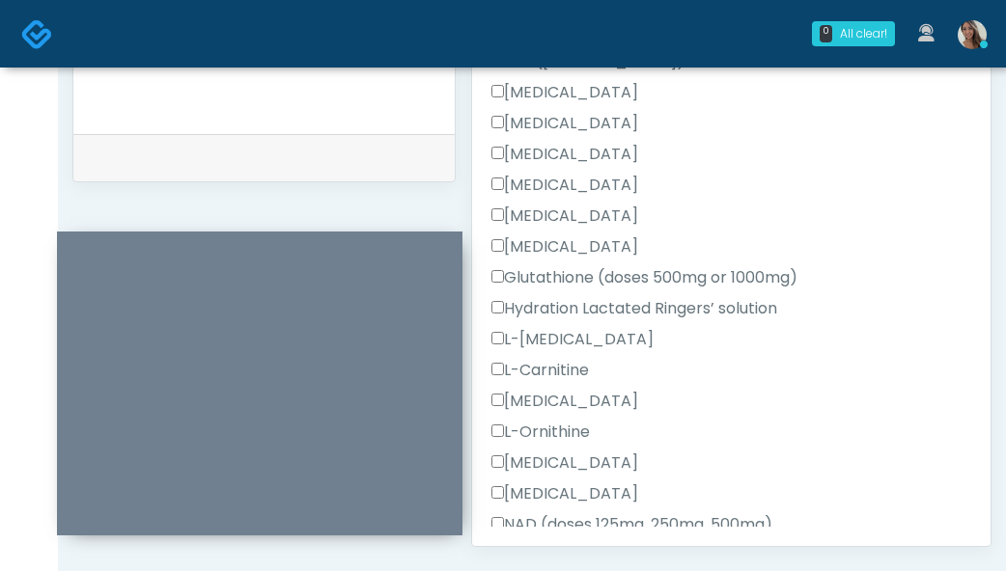
scroll to position [0, 0]
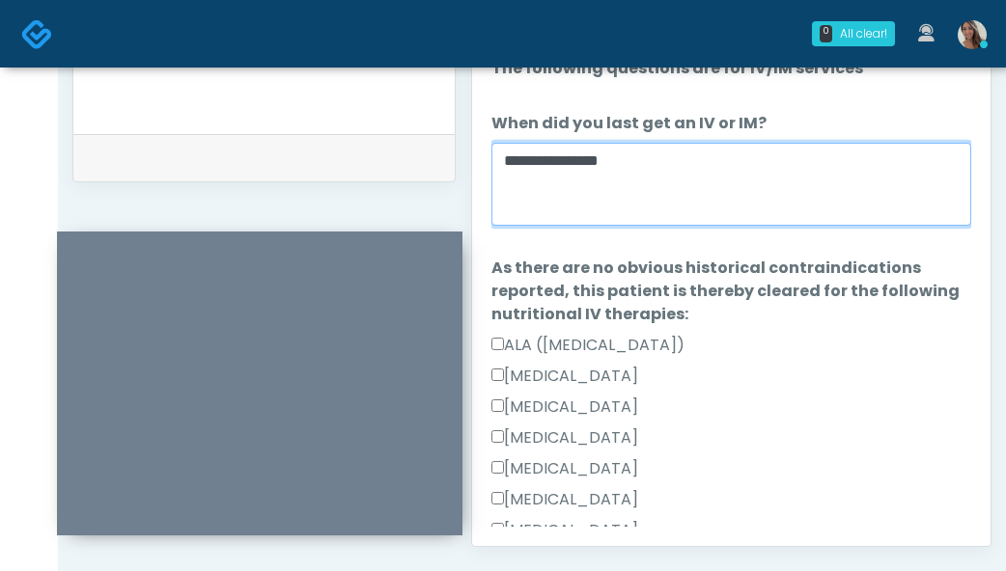
drag, startPoint x: 696, startPoint y: 170, endPoint x: 450, endPoint y: 153, distance: 246.7
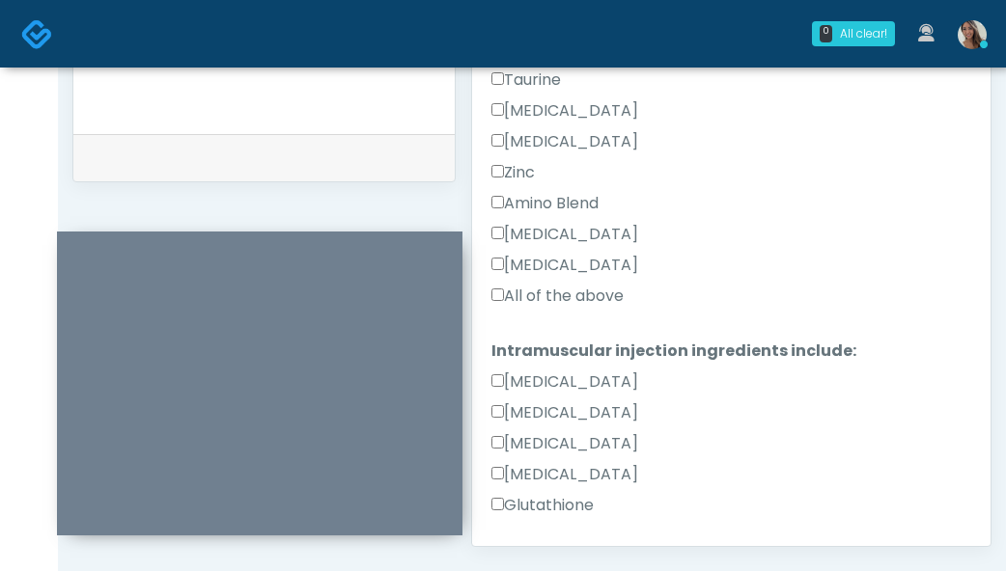
type textarea "**********"
click at [577, 291] on label "All of the above" at bounding box center [557, 296] width 132 height 23
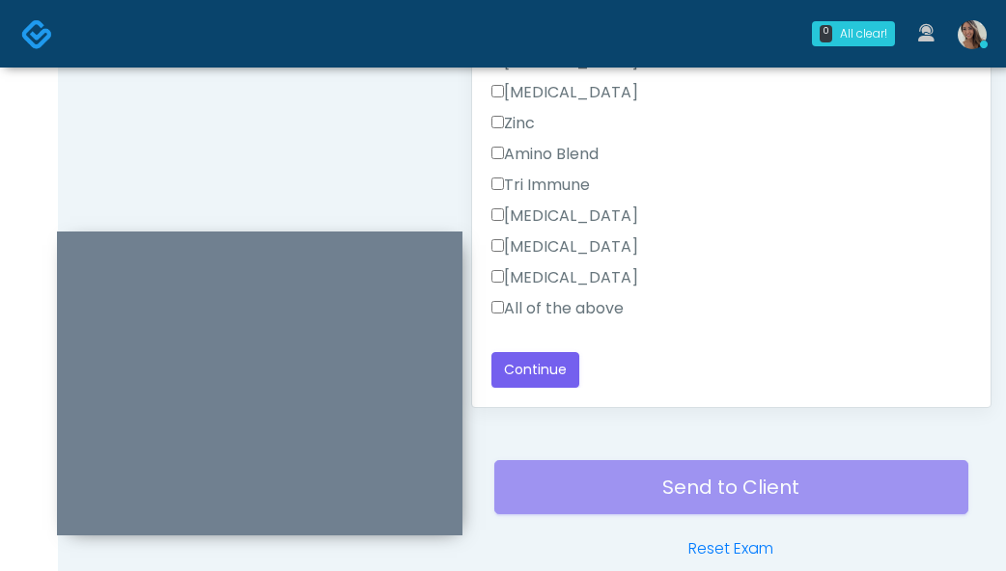
scroll to position [1127, 0]
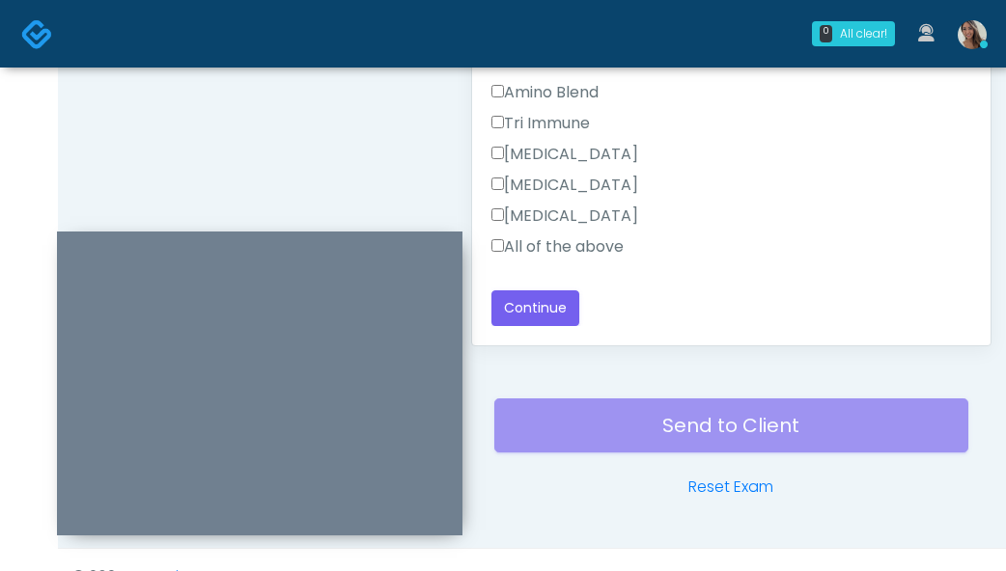
click at [601, 245] on label "All of the above" at bounding box center [557, 247] width 132 height 23
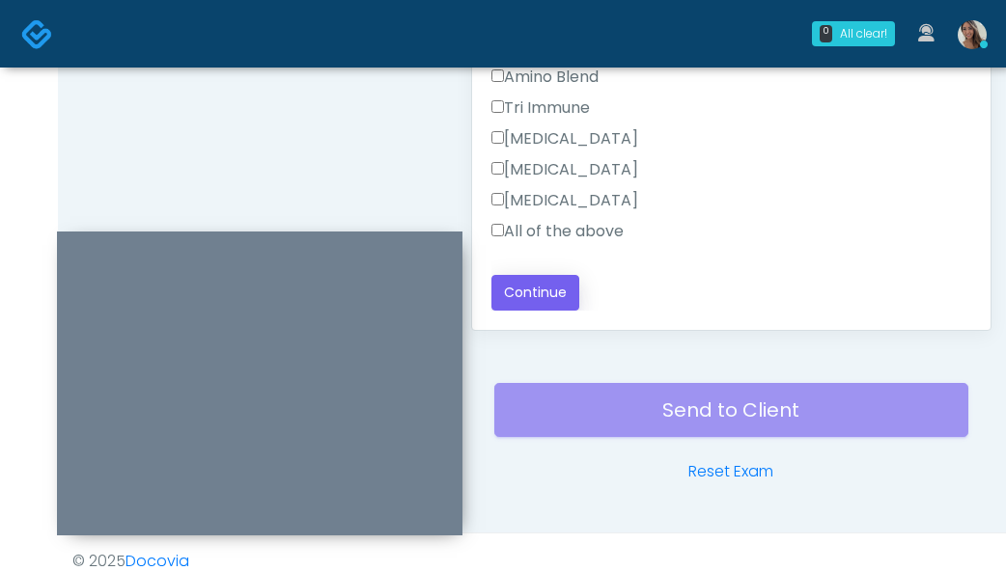
scroll to position [1161, 0]
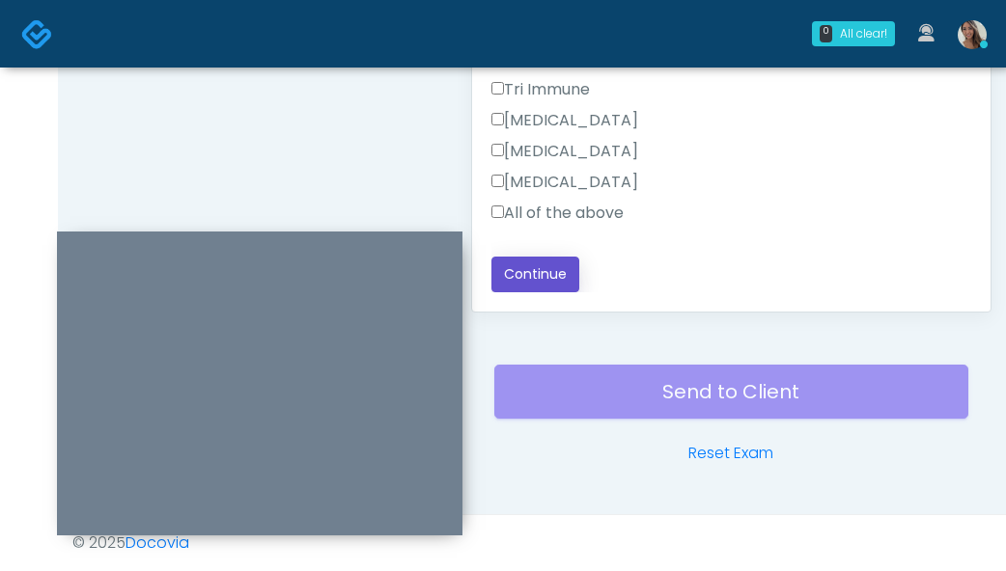
drag, startPoint x: 541, startPoint y: 277, endPoint x: 395, endPoint y: 182, distance: 173.8
click at [540, 277] on button "Continue" at bounding box center [535, 275] width 88 height 36
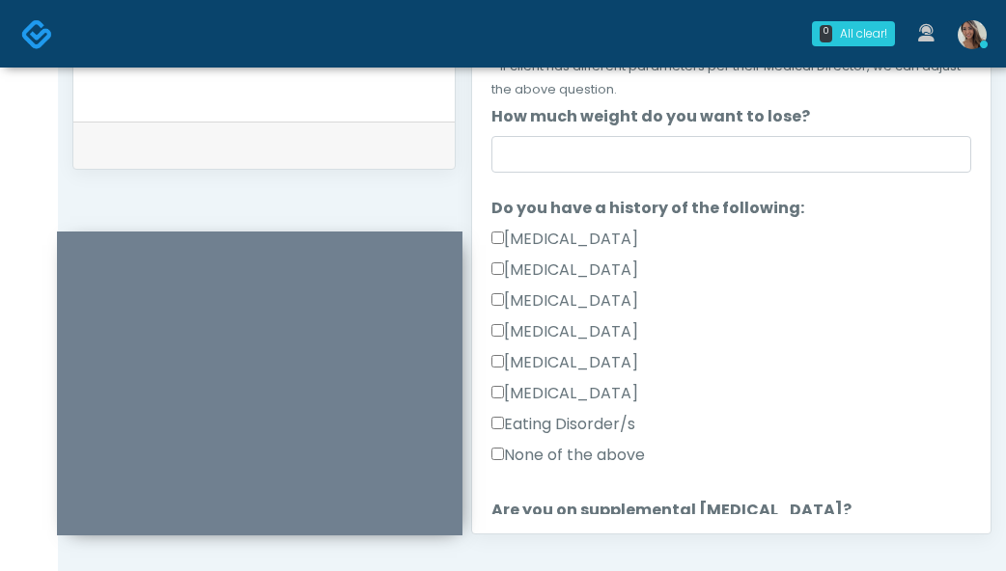
scroll to position [325, 0]
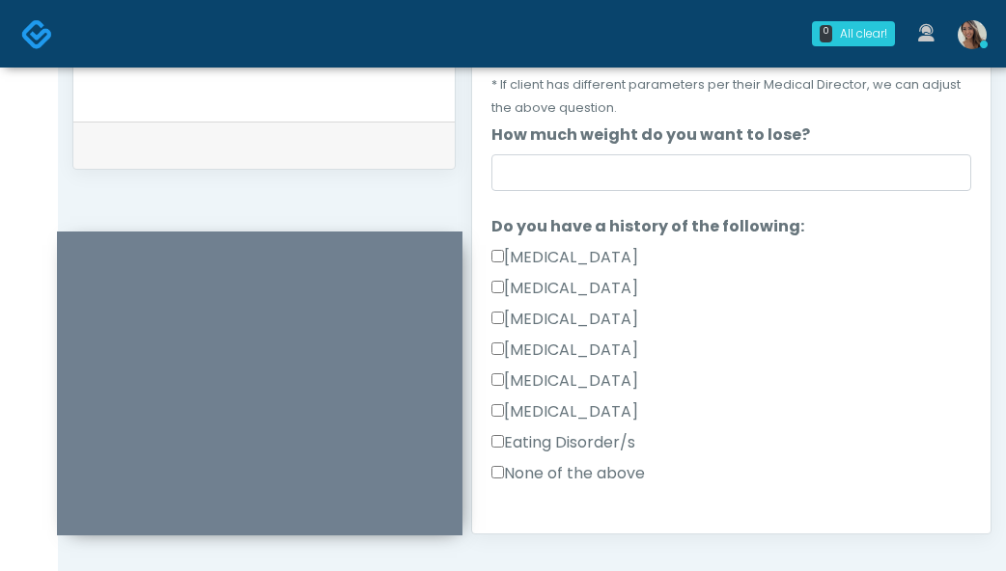
drag, startPoint x: 604, startPoint y: 472, endPoint x: 652, endPoint y: 446, distance: 54.0
click at [604, 472] on label "None of the above" at bounding box center [567, 473] width 153 height 23
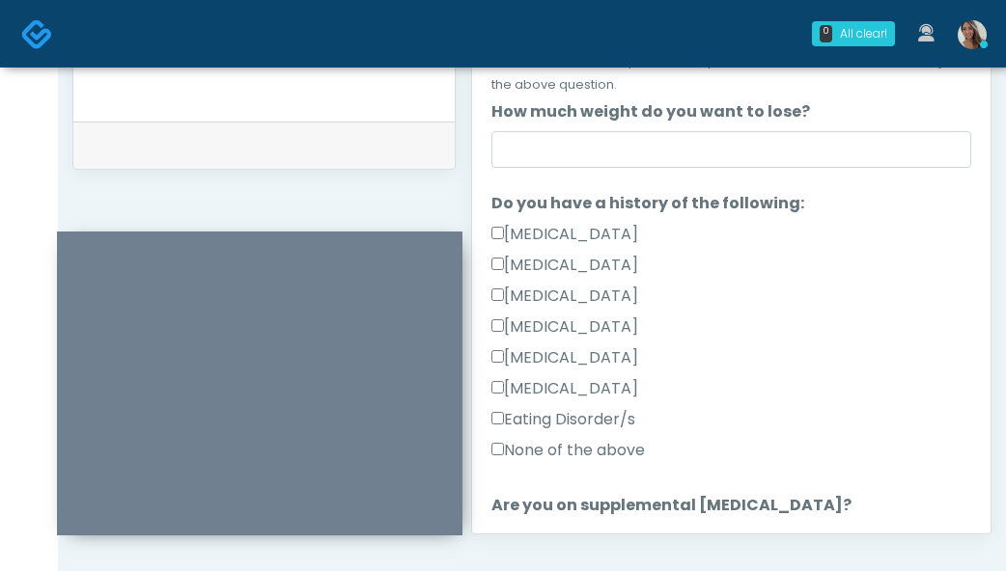
scroll to position [772, 0]
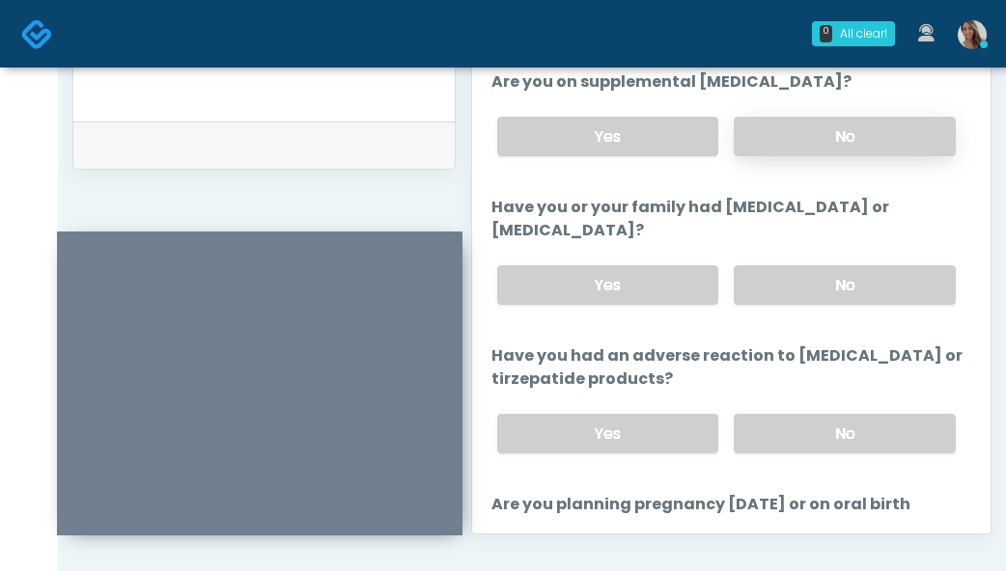
click at [845, 137] on label "No" at bounding box center [845, 137] width 222 height 40
click at [852, 281] on label "No" at bounding box center [845, 285] width 222 height 40
click at [832, 425] on label "No" at bounding box center [845, 434] width 222 height 40
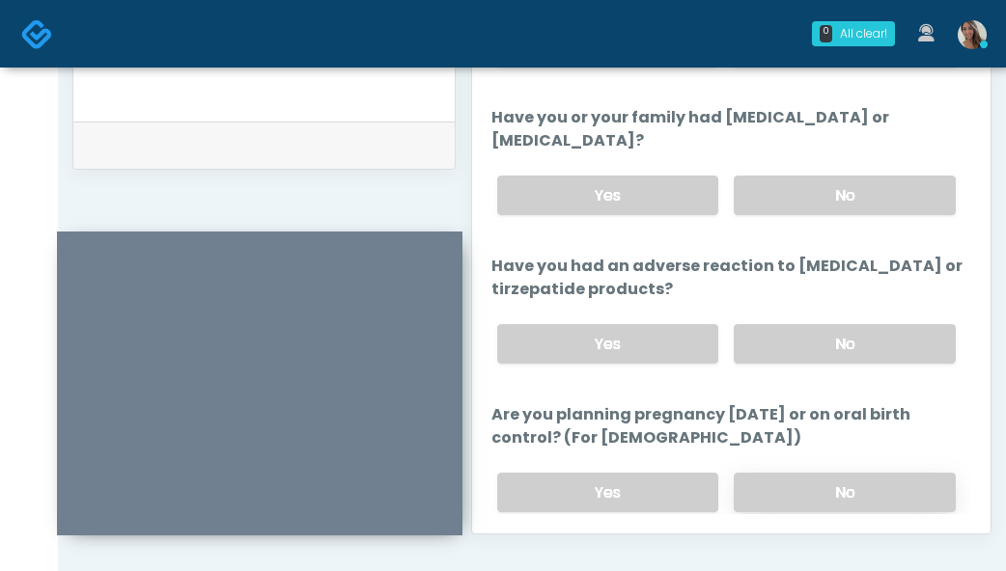
click at [791, 491] on label "No" at bounding box center [845, 493] width 222 height 40
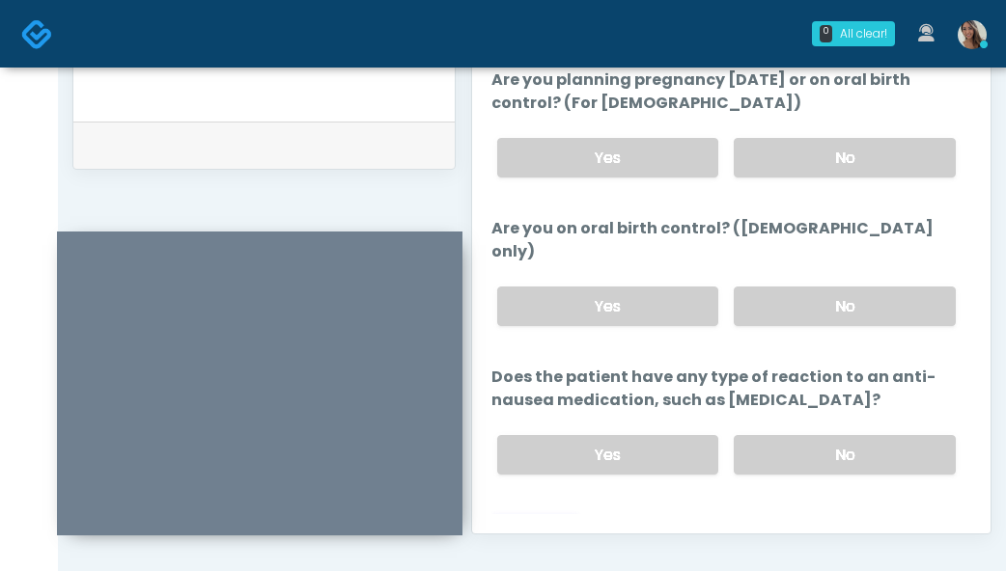
scroll to position [1209, 0]
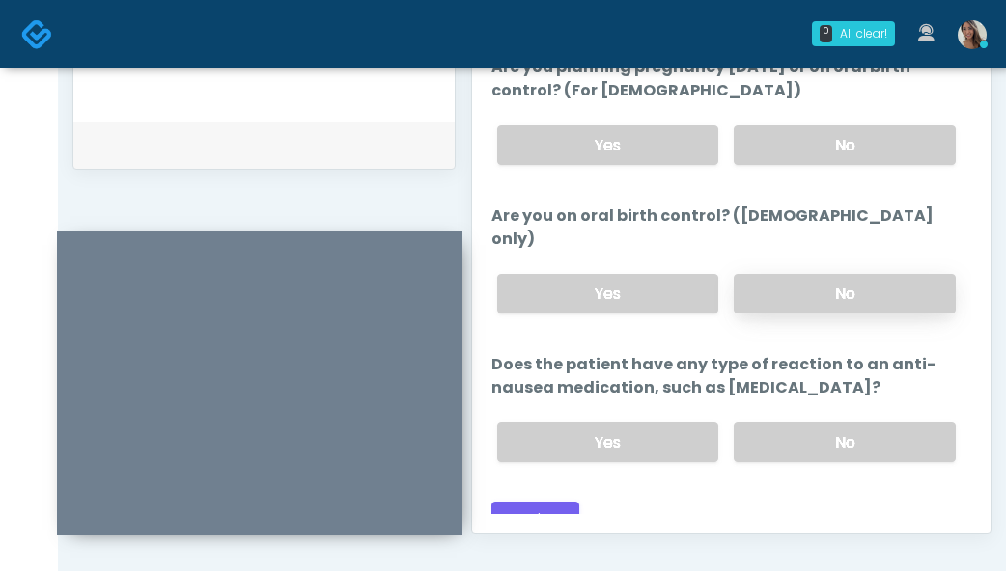
click at [808, 276] on label "No" at bounding box center [845, 294] width 222 height 40
click at [808, 423] on label "No" at bounding box center [845, 443] width 222 height 40
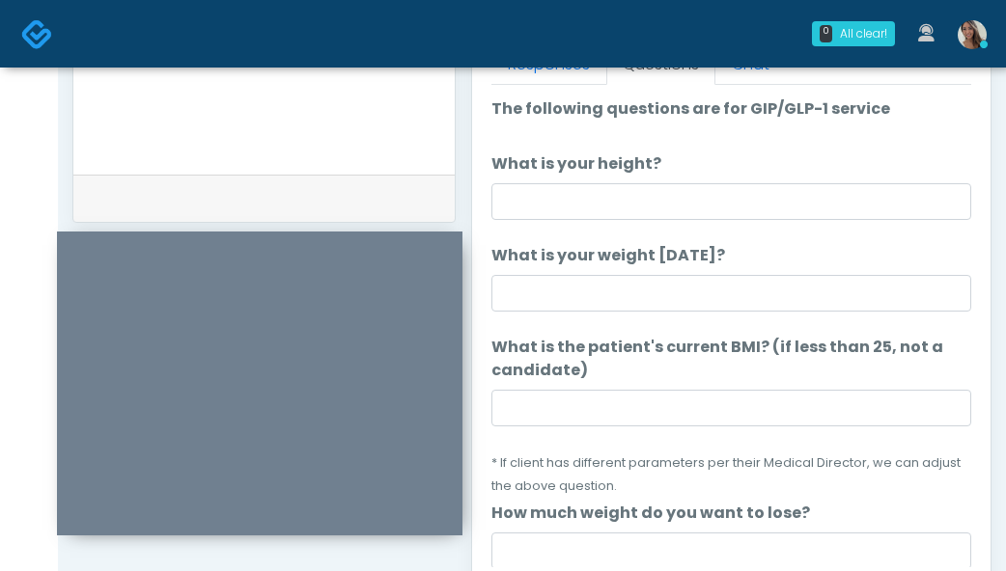
scroll to position [882, 0]
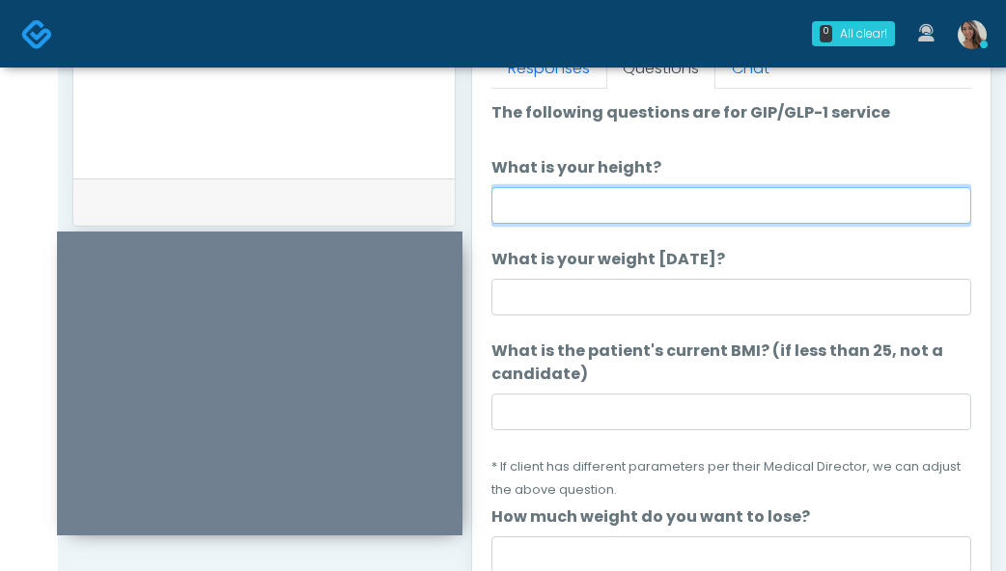
click at [668, 199] on input "What is your height?" at bounding box center [731, 205] width 480 height 37
click at [516, 205] on input "*****" at bounding box center [731, 205] width 480 height 37
type input "******"
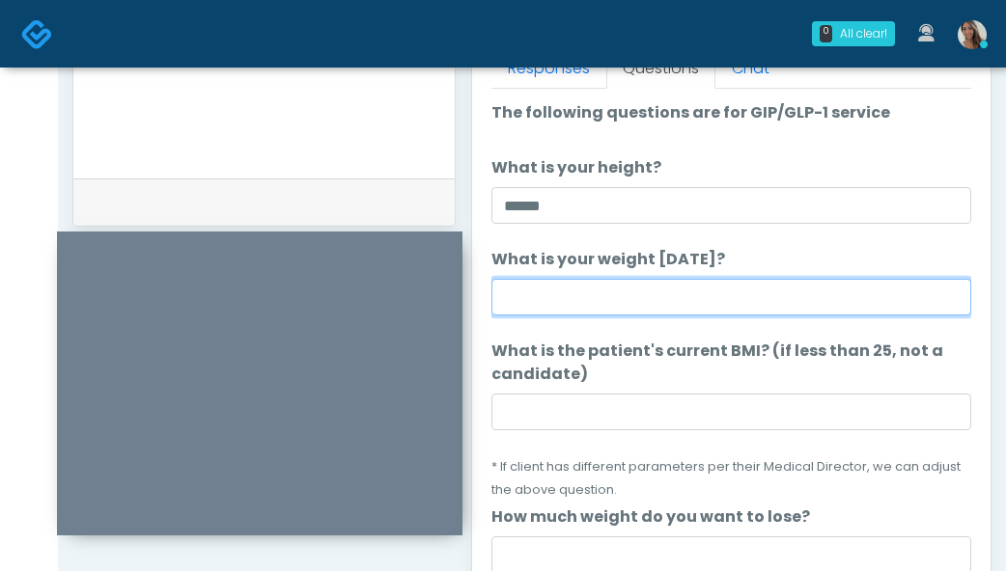
click at [540, 304] on input "What is your weight today?" at bounding box center [731, 297] width 480 height 37
type input "***"
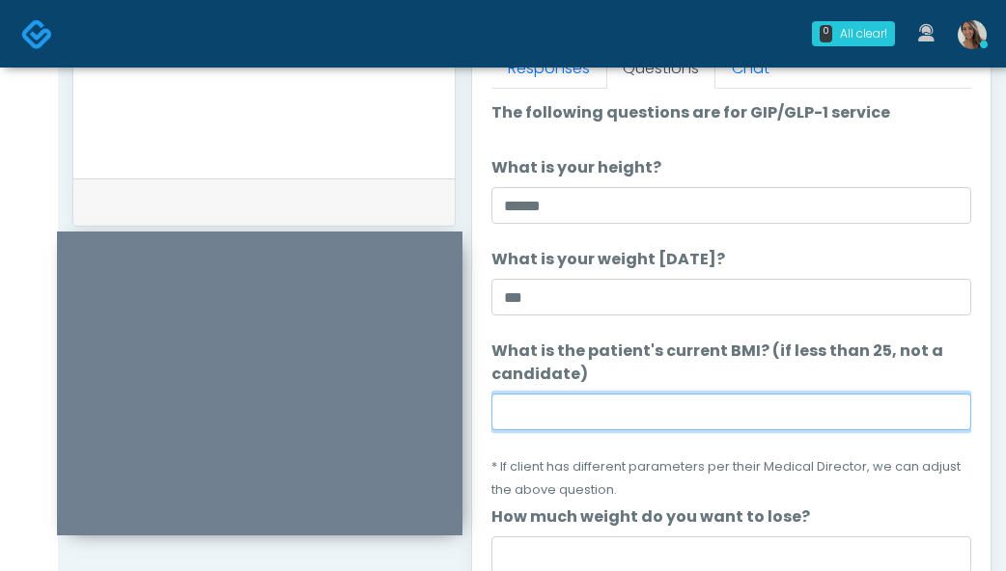
paste input "****"
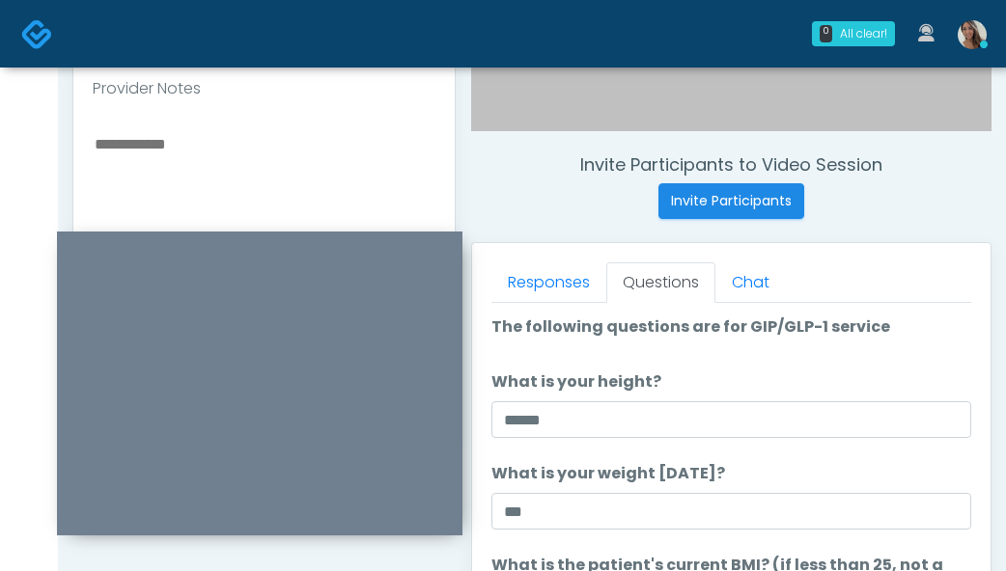
scroll to position [685, 0]
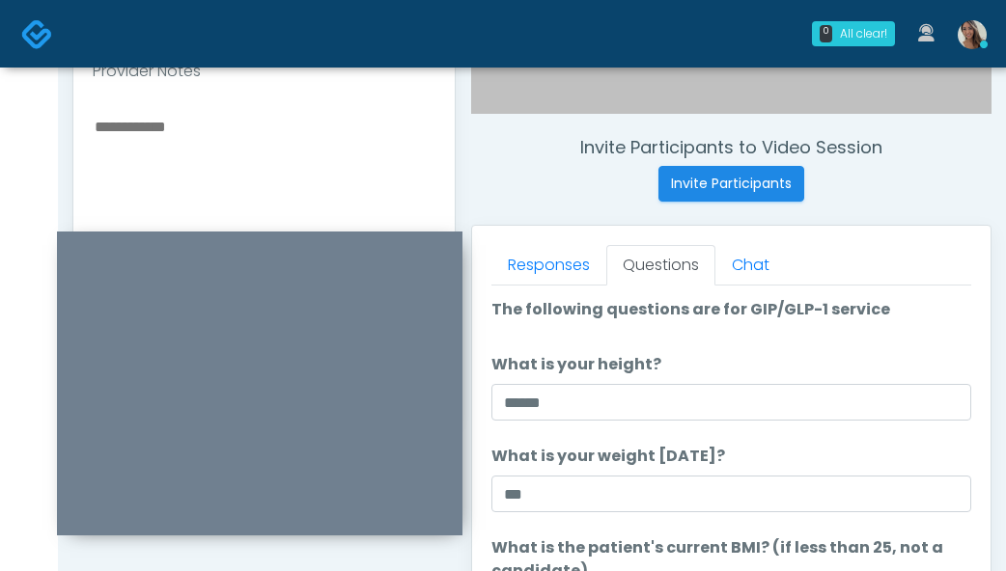
type input "****"
click at [194, 181] on textarea at bounding box center [264, 232] width 343 height 236
paste textarea "*****"
type textarea "********"
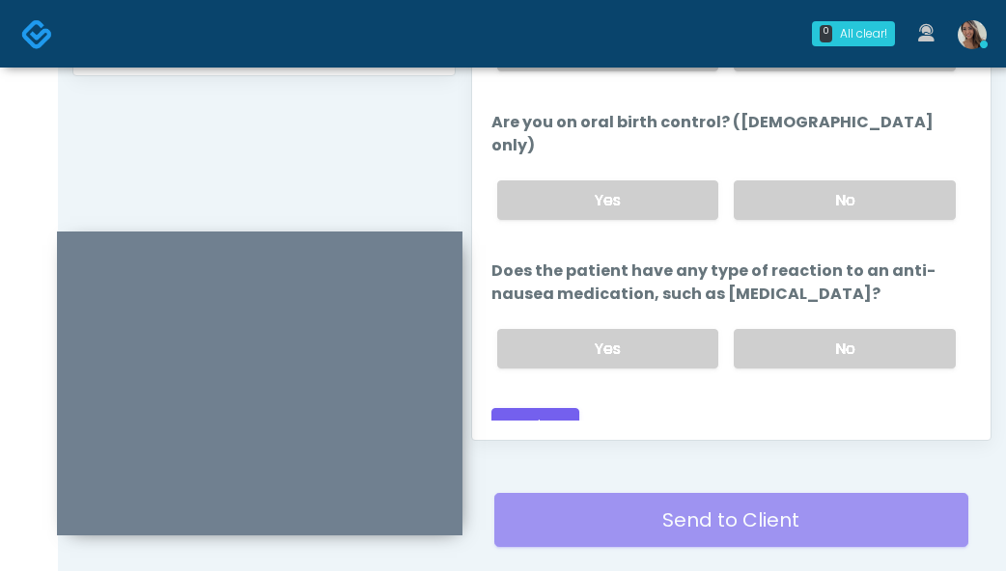
scroll to position [1161, 0]
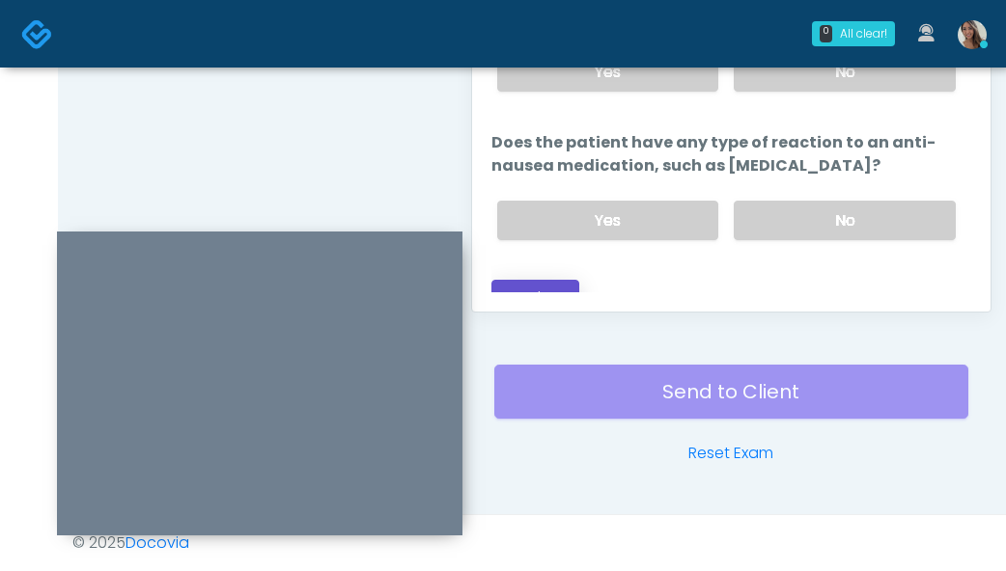
click at [519, 283] on button "Continue" at bounding box center [535, 298] width 88 height 36
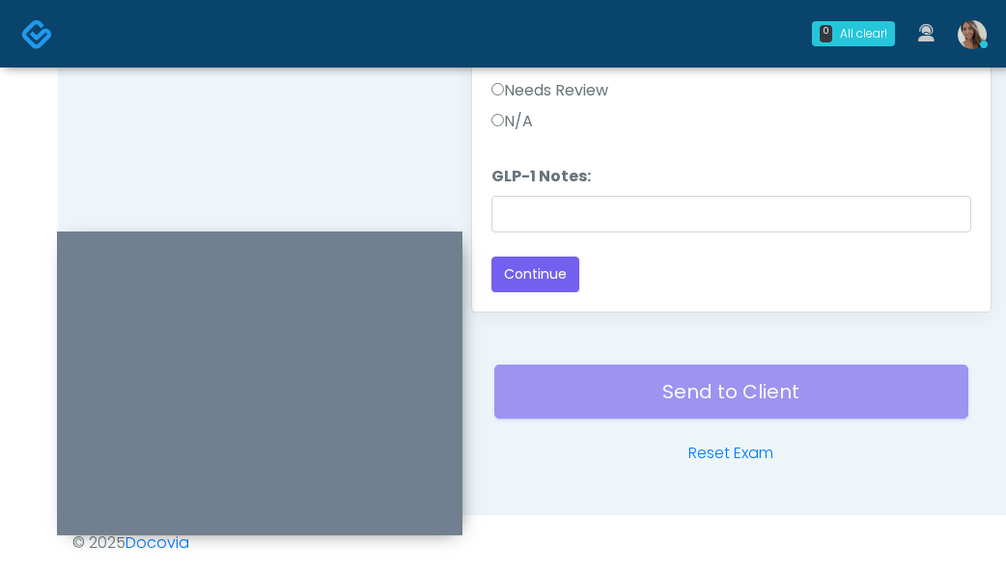
scroll to position [319, 0]
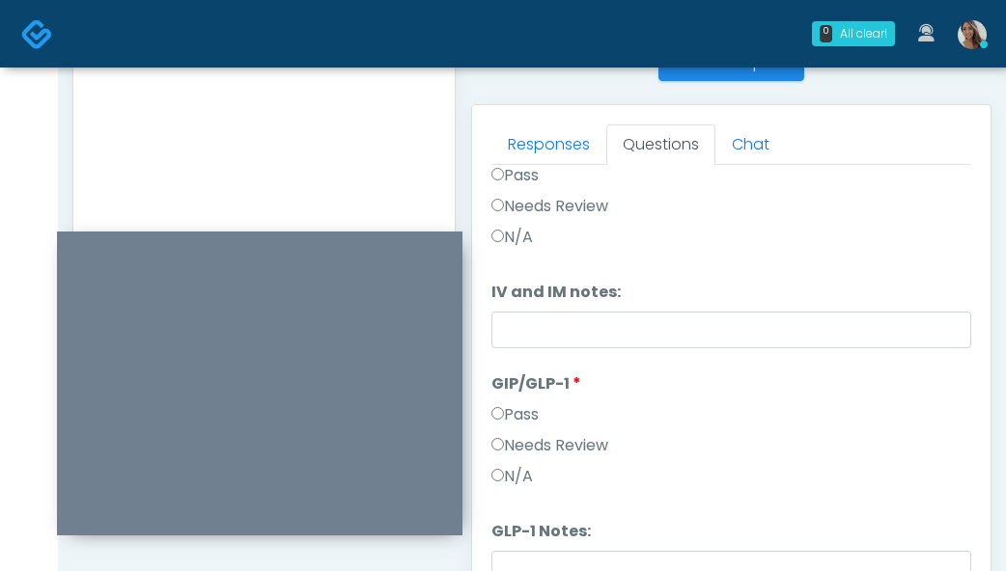
click at [237, 145] on textarea "********" at bounding box center [264, 111] width 343 height 236
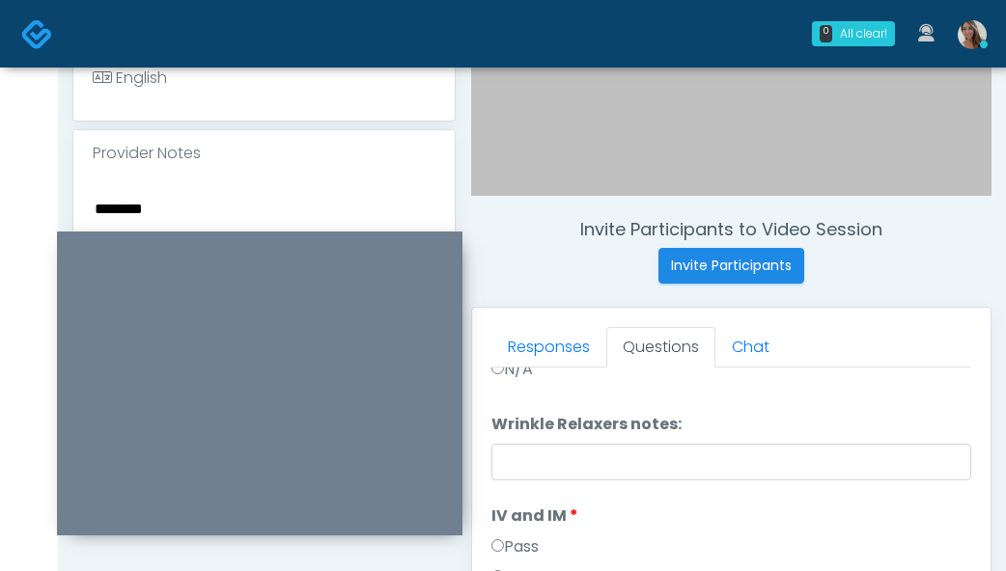
scroll to position [0, 0]
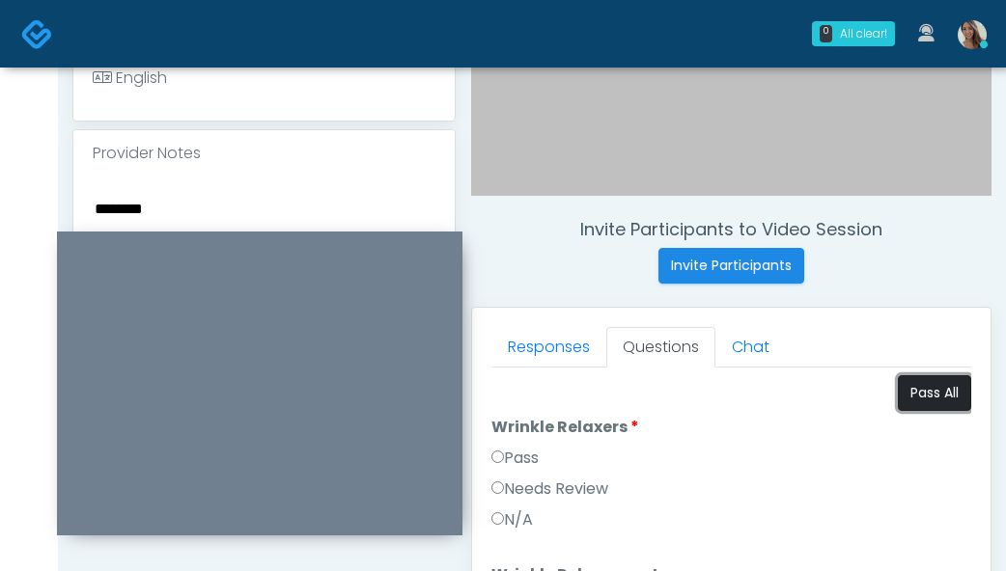
click at [911, 384] on button "Pass All" at bounding box center [934, 393] width 73 height 36
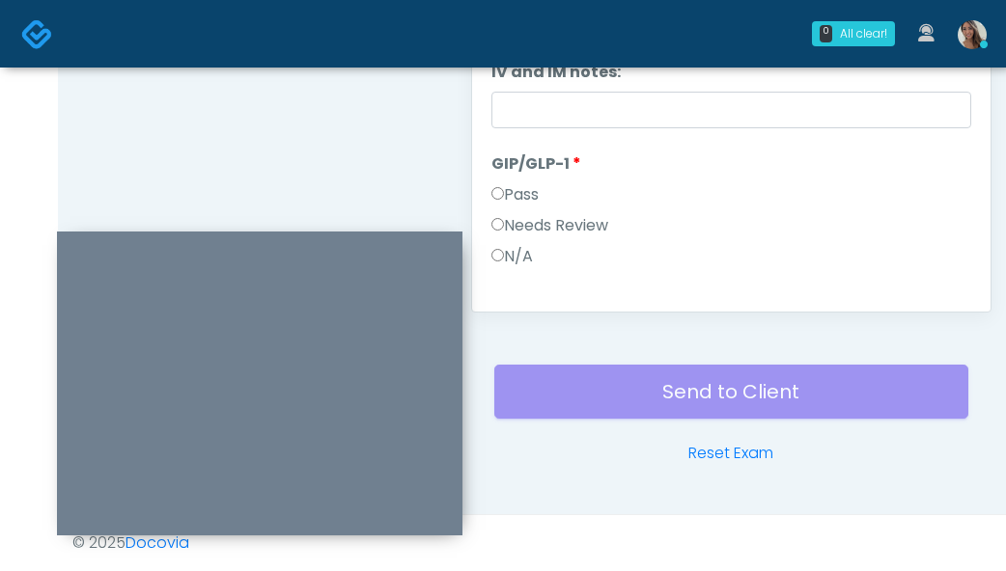
scroll to position [319, 0]
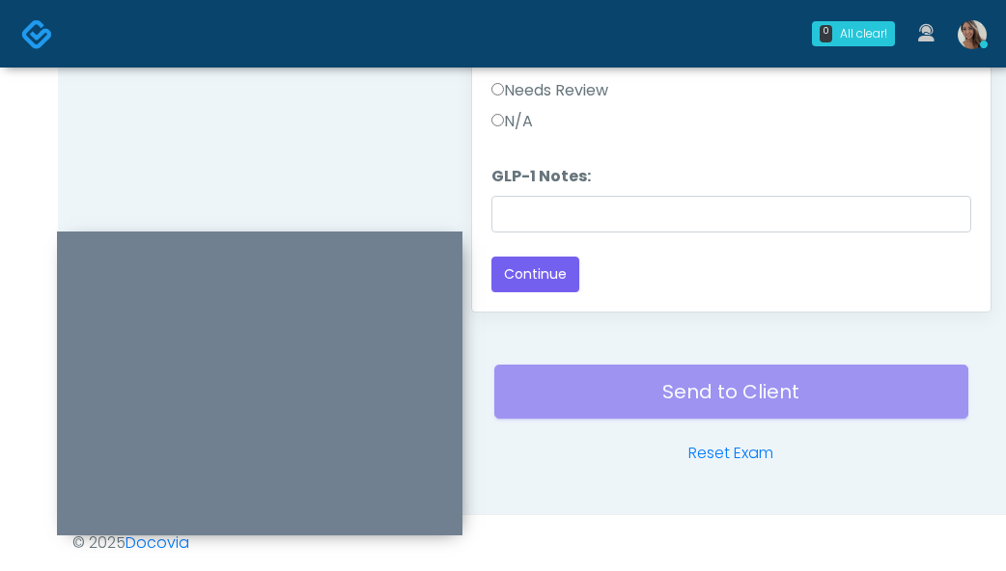
click at [543, 178] on label "GLP-1 Notes:" at bounding box center [540, 176] width 99 height 23
click at [543, 196] on input "GLP-1 Notes:" at bounding box center [731, 214] width 480 height 37
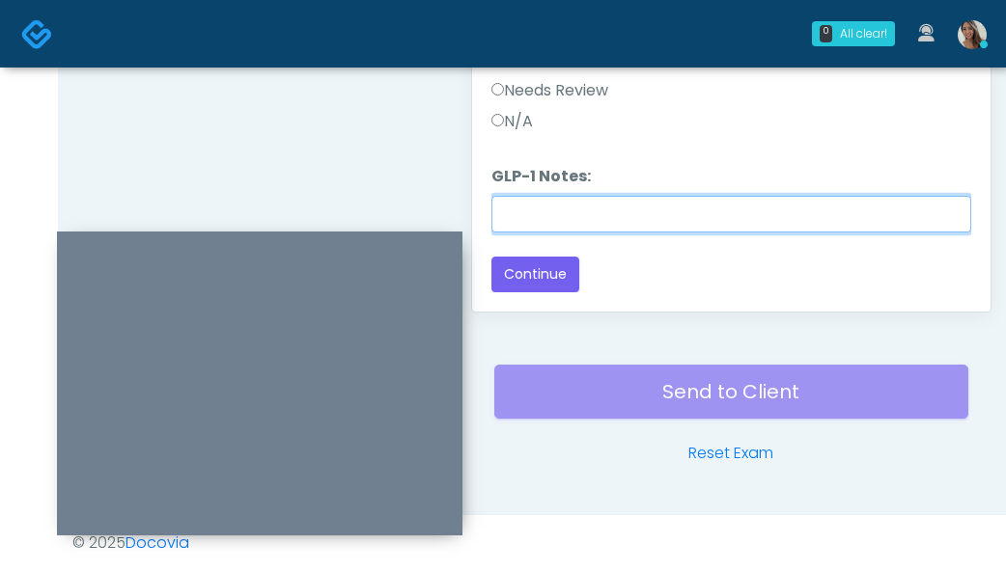
click at [542, 198] on input "GLP-1 Notes:" at bounding box center [731, 214] width 480 height 37
paste input "********"
type input "********"
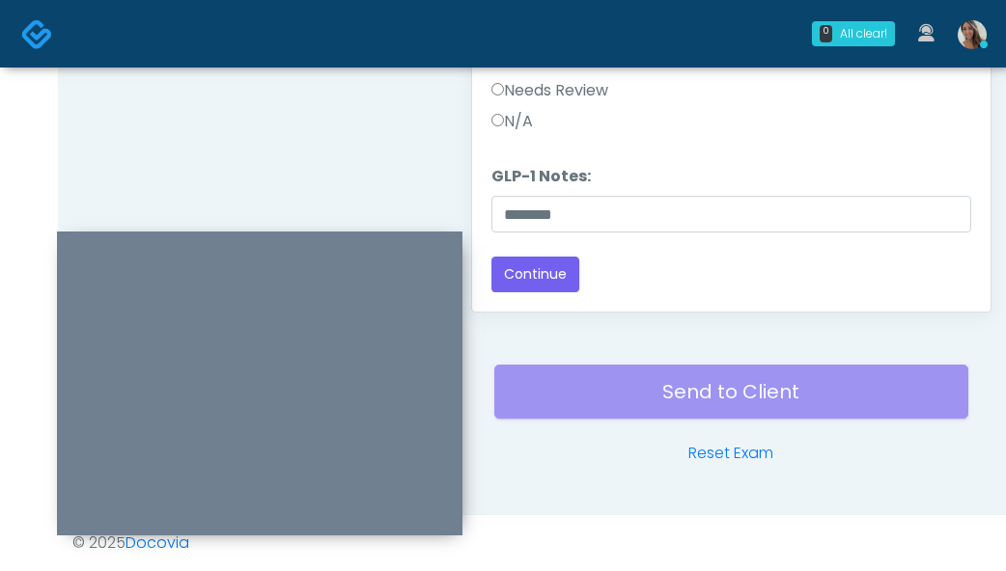
click at [544, 269] on button "Continue" at bounding box center [535, 275] width 88 height 36
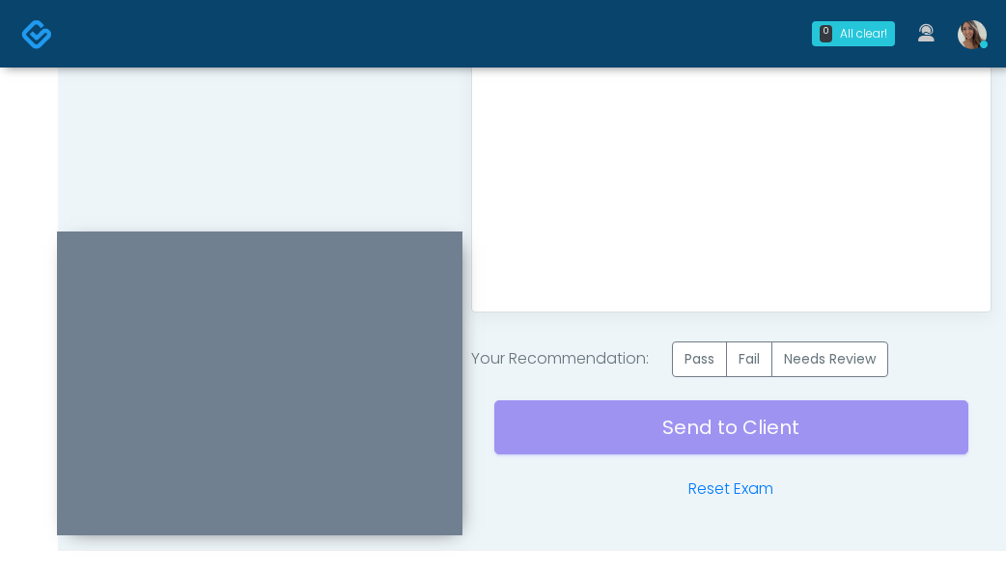
scroll to position [0, 0]
click at [674, 365] on div "Your Recommendation: Pass Fail Needs Review" at bounding box center [731, 360] width 520 height 36
click at [708, 358] on label "Pass" at bounding box center [699, 360] width 55 height 36
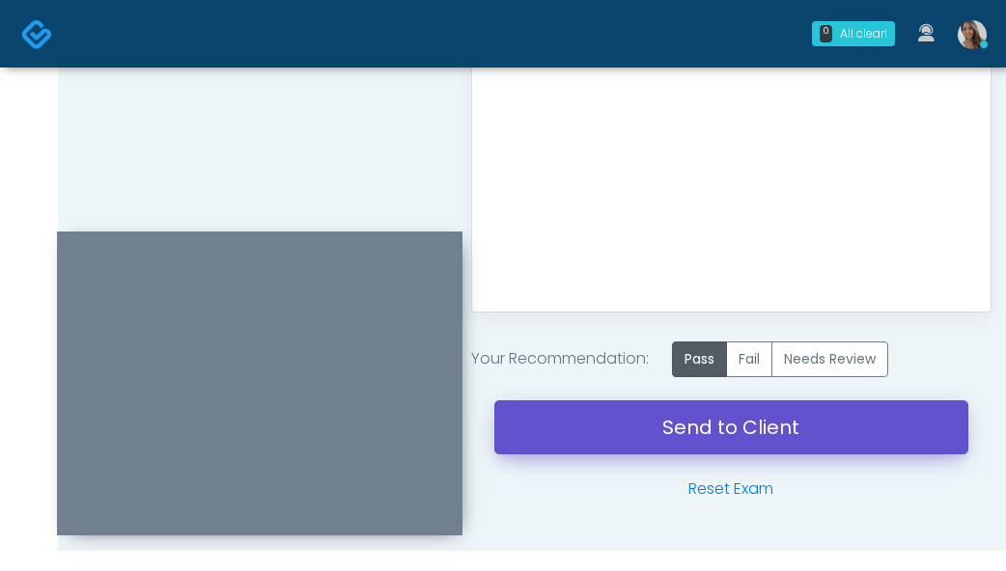
click at [664, 441] on link "Send to Client" at bounding box center [731, 428] width 474 height 54
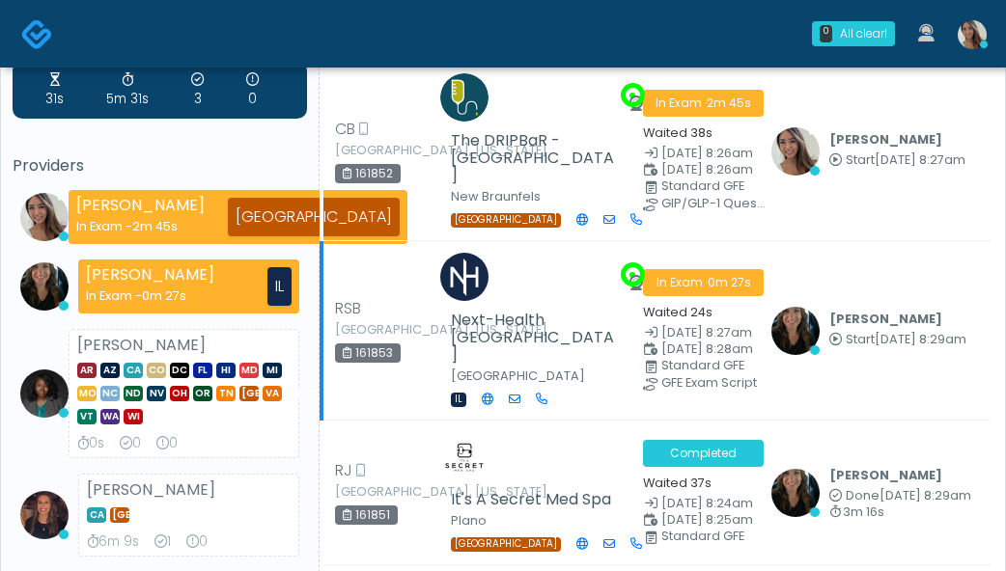
scroll to position [75, 0]
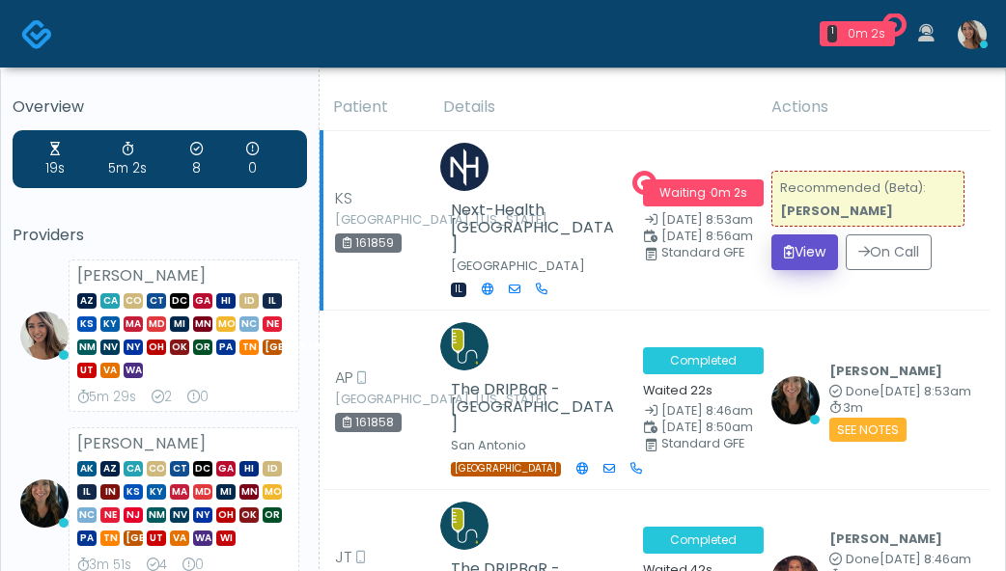
click at [806, 239] on button "View" at bounding box center [804, 253] width 67 height 36
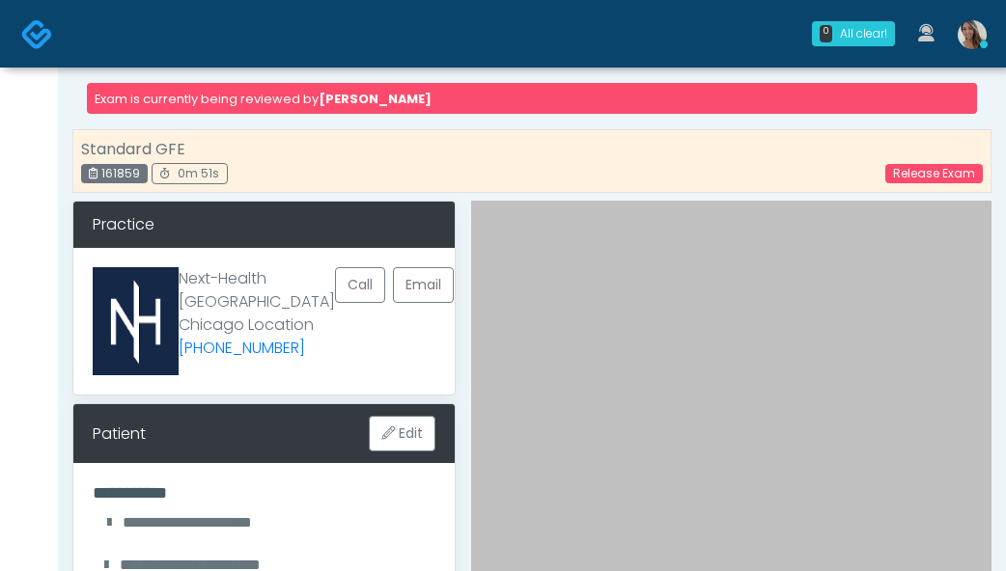
click at [27, 35] on img at bounding box center [37, 34] width 32 height 32
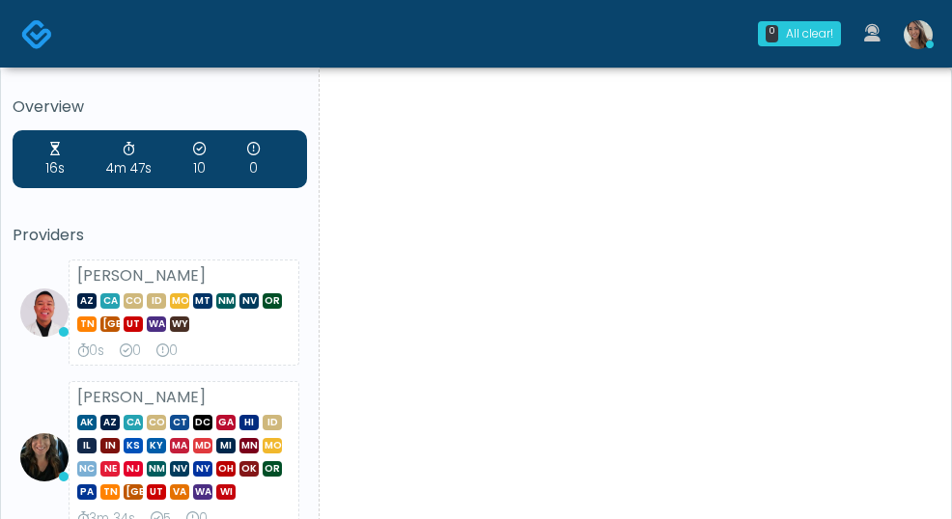
scroll to position [4, 0]
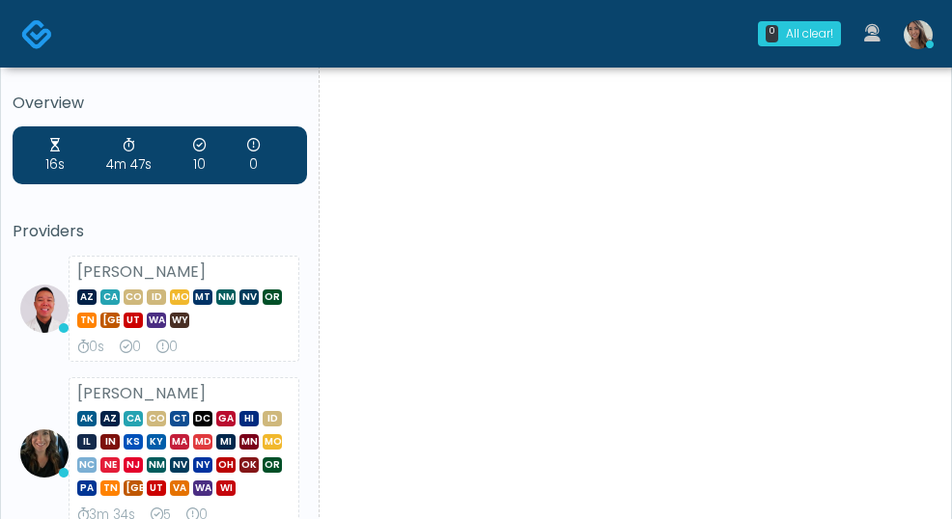
click at [40, 28] on img at bounding box center [37, 34] width 32 height 32
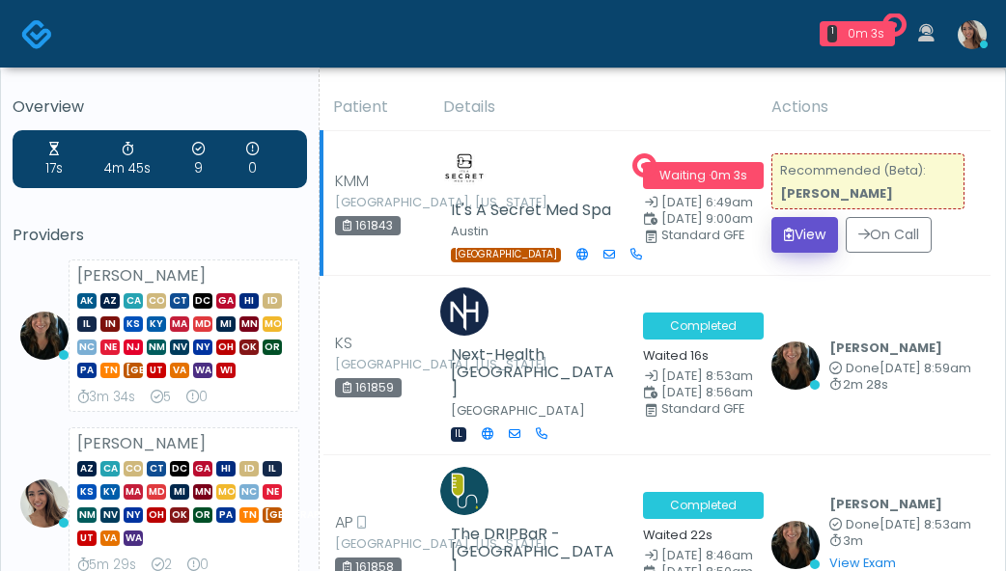
click at [797, 237] on button "View" at bounding box center [804, 235] width 67 height 36
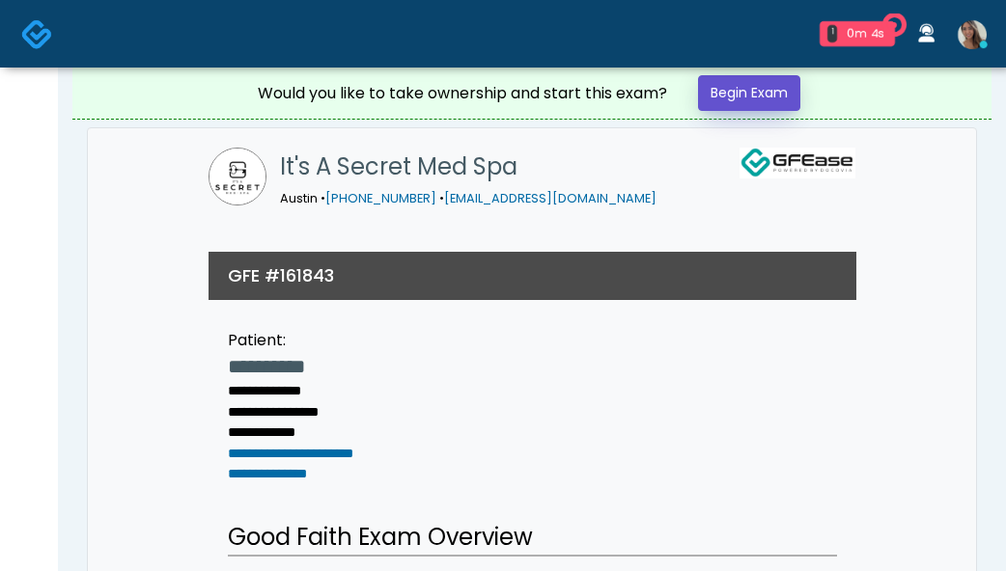
click at [730, 90] on link "Begin Exam" at bounding box center [749, 93] width 102 height 36
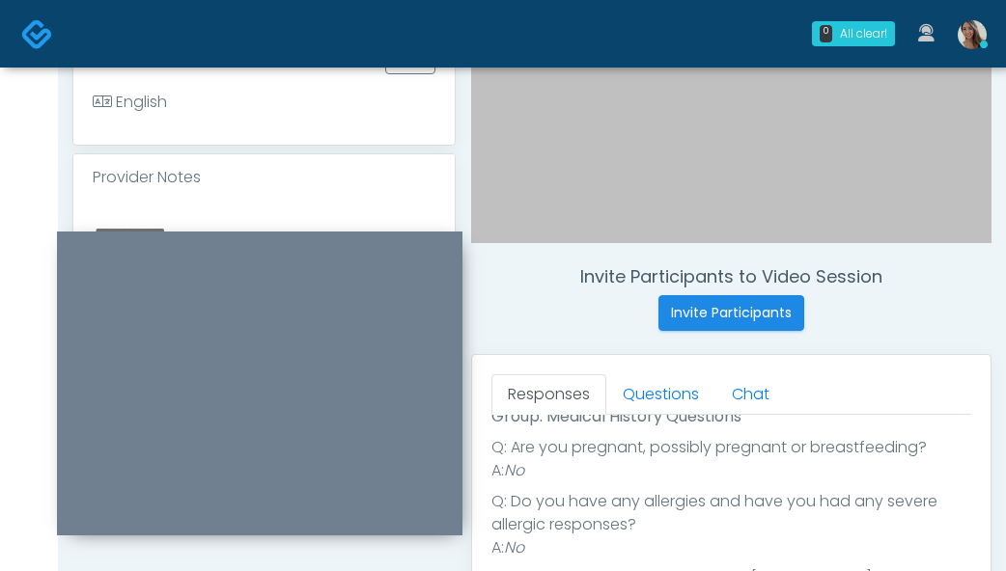
scroll to position [597, 0]
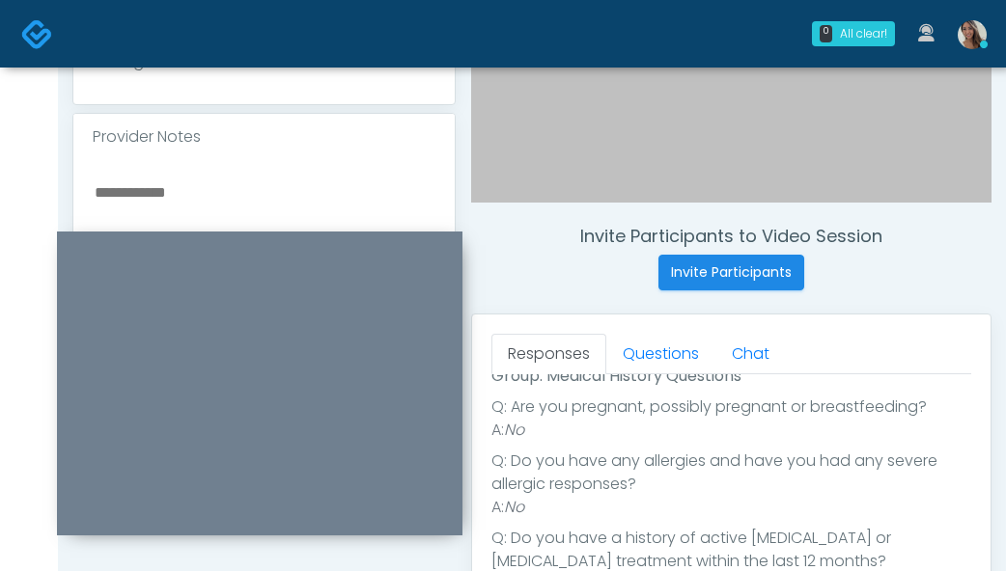
click at [191, 208] on textarea at bounding box center [264, 298] width 343 height 236
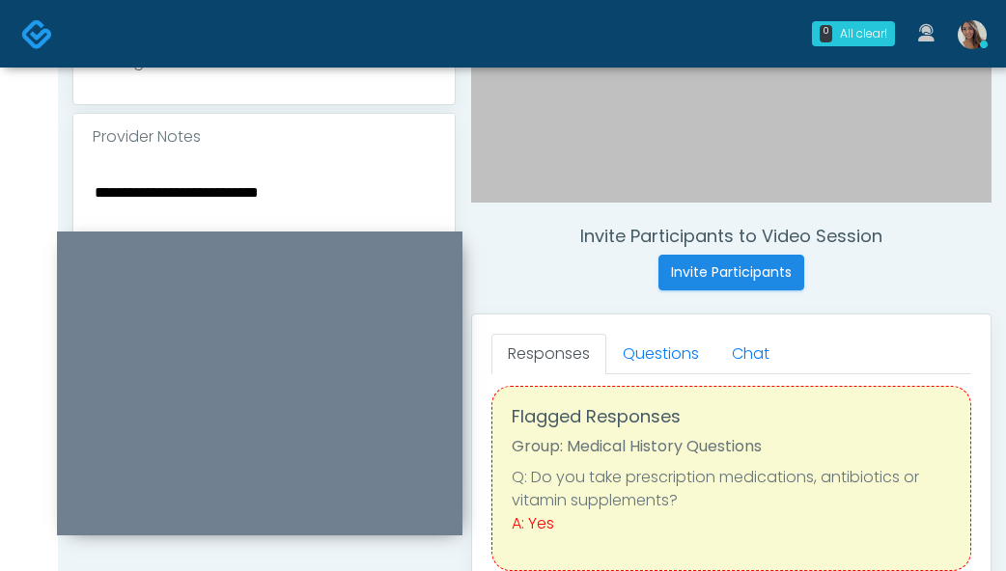
scroll to position [0, 0]
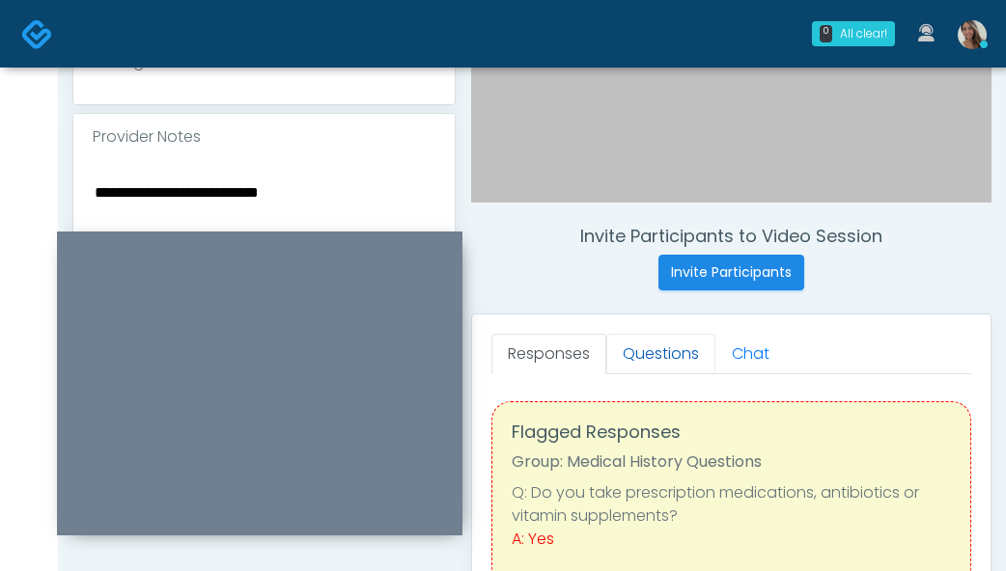
click at [679, 348] on link "Questions" at bounding box center [660, 354] width 109 height 41
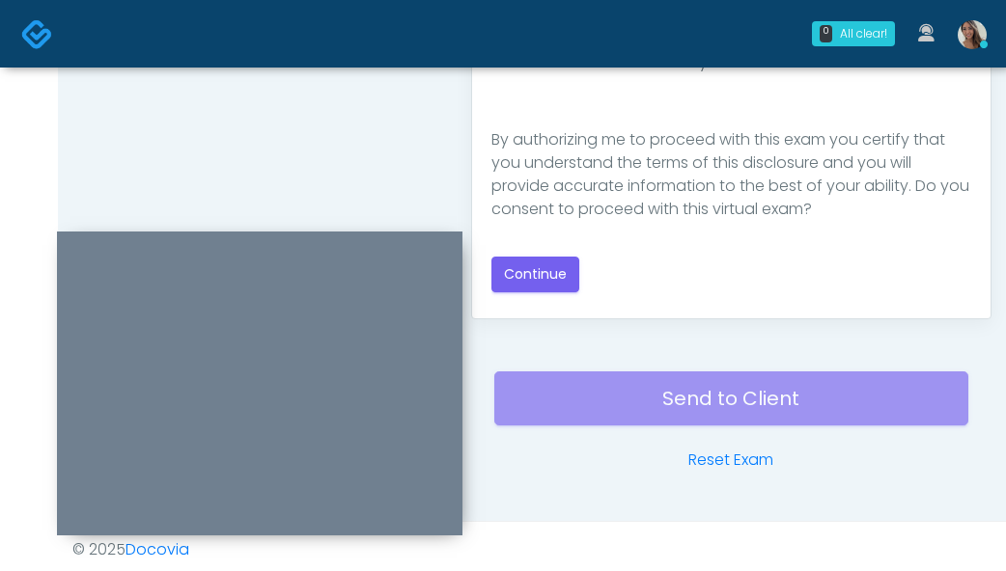
scroll to position [317, 0]
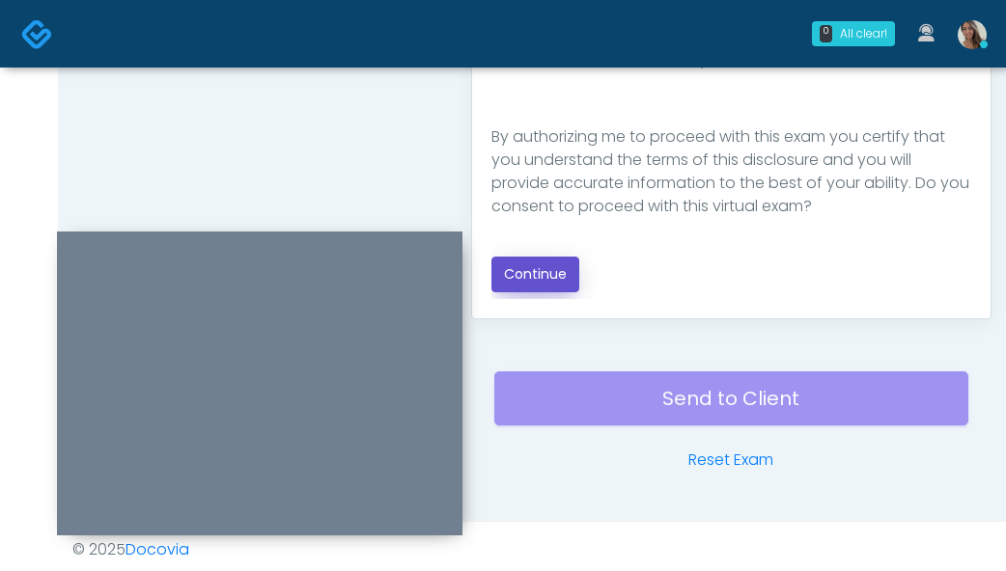
drag, startPoint x: 519, startPoint y: 274, endPoint x: 450, endPoint y: 220, distance: 88.0
click at [519, 274] on button "Continue" at bounding box center [535, 275] width 88 height 36
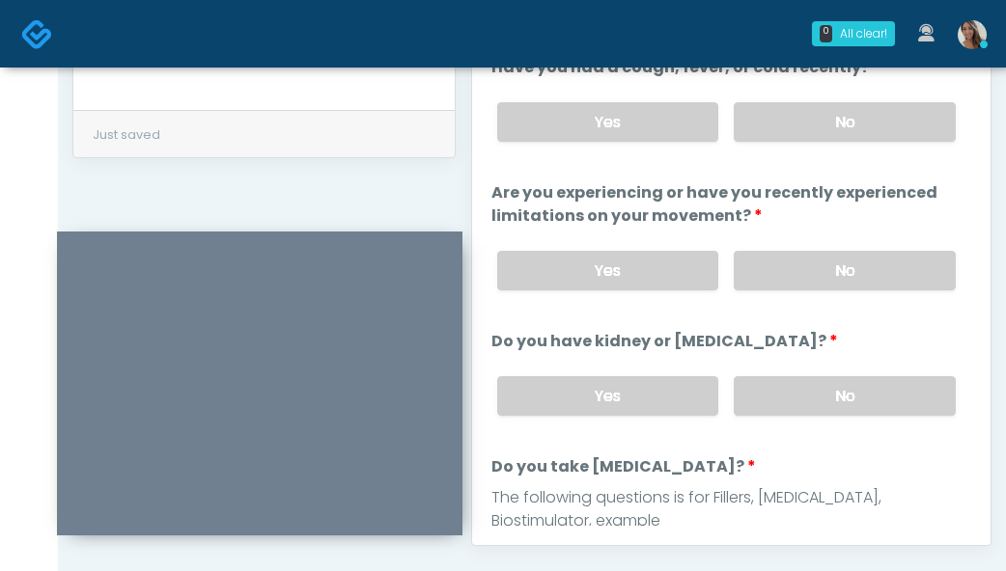
scroll to position [927, 0]
click at [829, 116] on label "No" at bounding box center [845, 123] width 222 height 40
click at [814, 297] on div "Yes No" at bounding box center [726, 271] width 489 height 70
click at [803, 420] on div "Yes No" at bounding box center [726, 397] width 489 height 70
click at [816, 404] on label "No" at bounding box center [845, 397] width 222 height 40
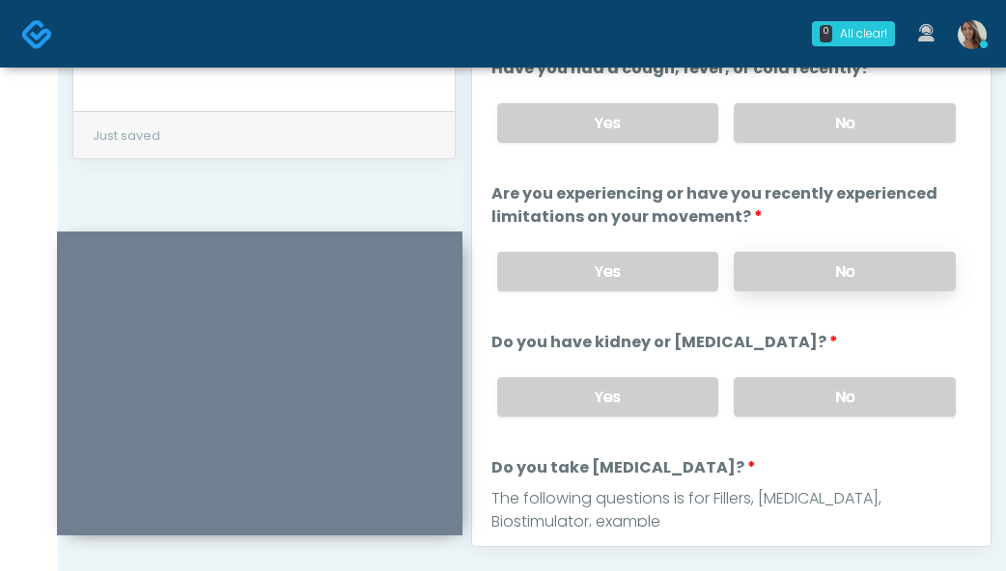
click at [829, 262] on label "No" at bounding box center [845, 272] width 222 height 40
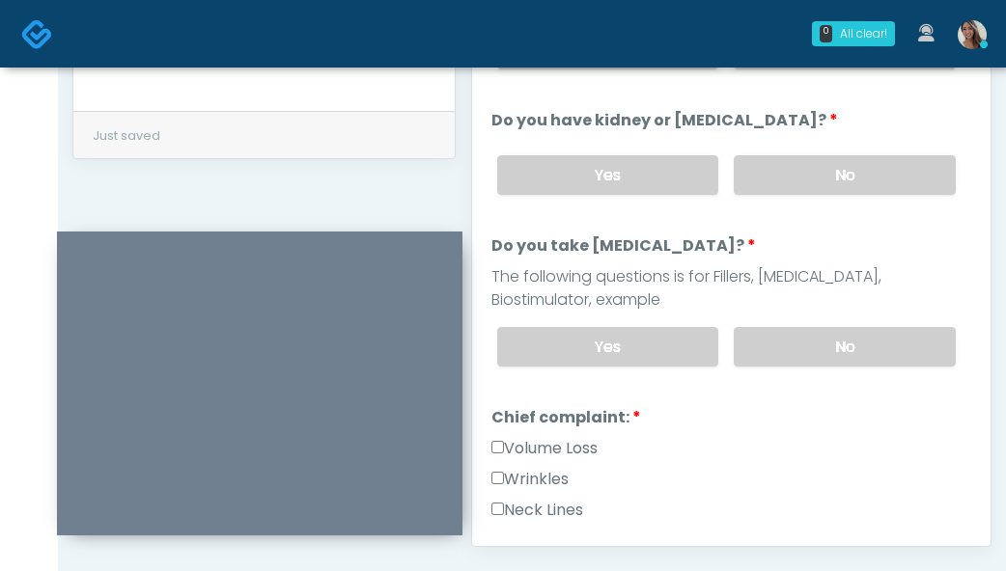
click at [834, 380] on div "Yes No" at bounding box center [726, 347] width 489 height 70
click at [820, 357] on label "No" at bounding box center [845, 347] width 222 height 40
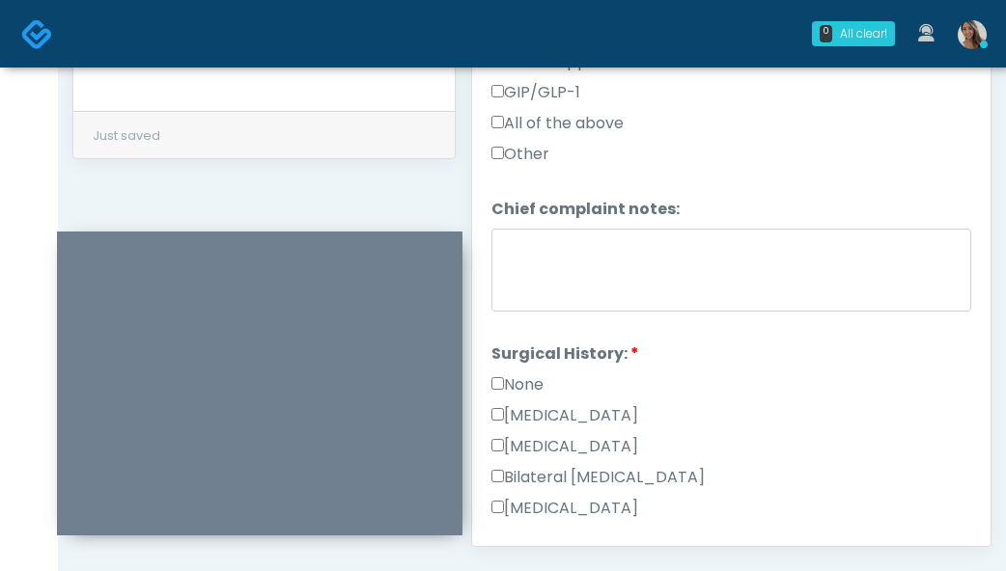
scroll to position [888, 0]
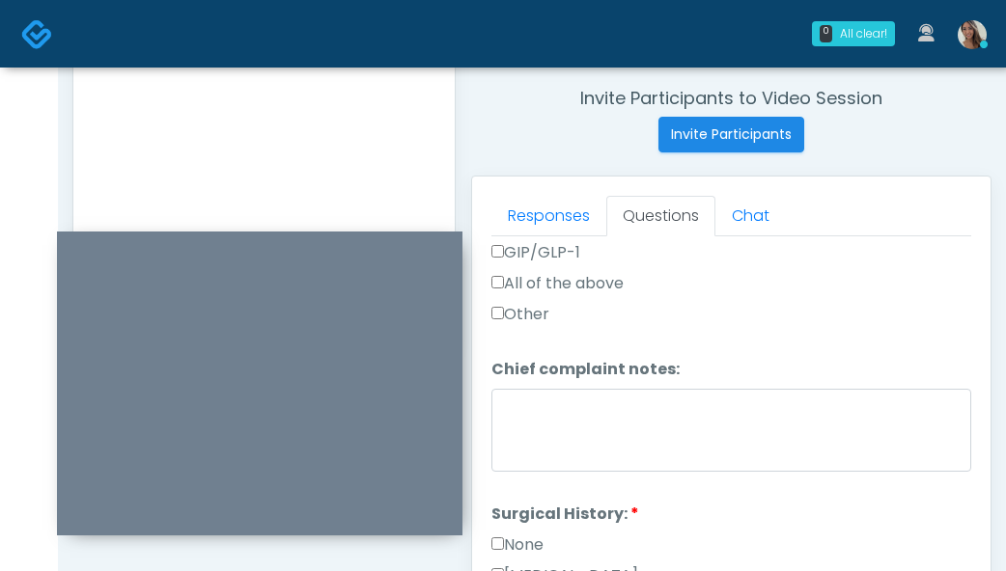
click at [367, 143] on textarea "**********" at bounding box center [264, 160] width 343 height 236
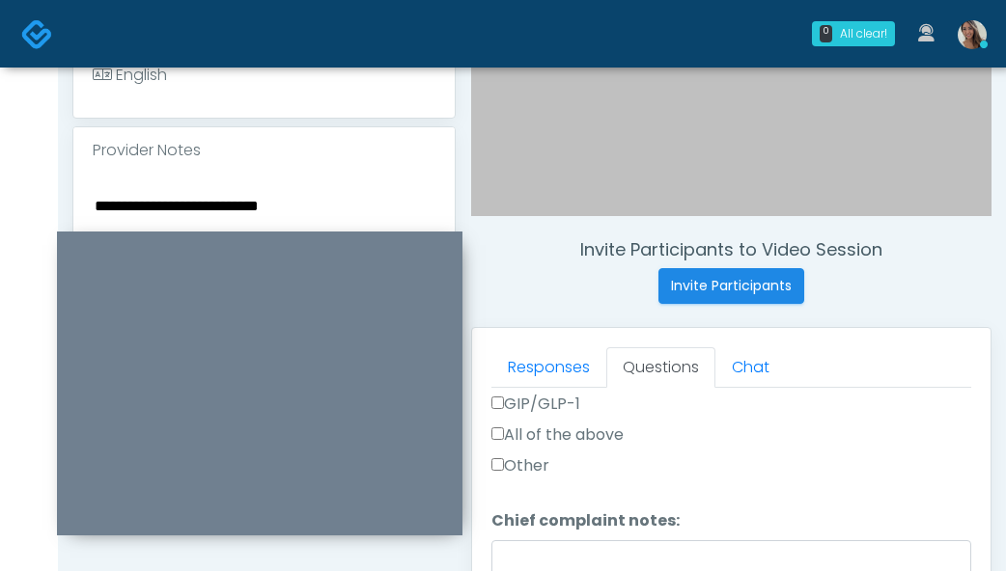
scroll to position [592, 0]
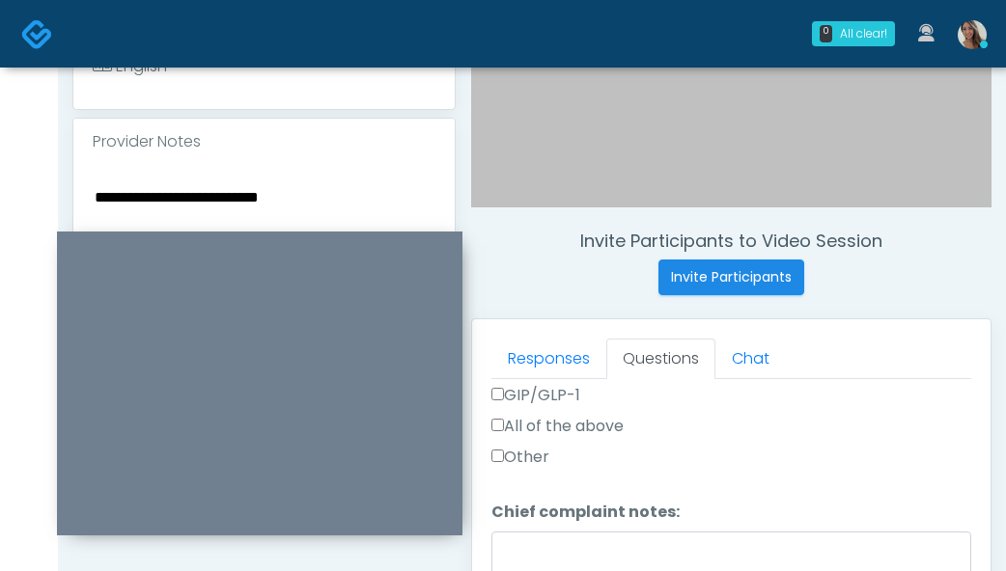
click at [206, 194] on textarea "**********" at bounding box center [264, 302] width 343 height 236
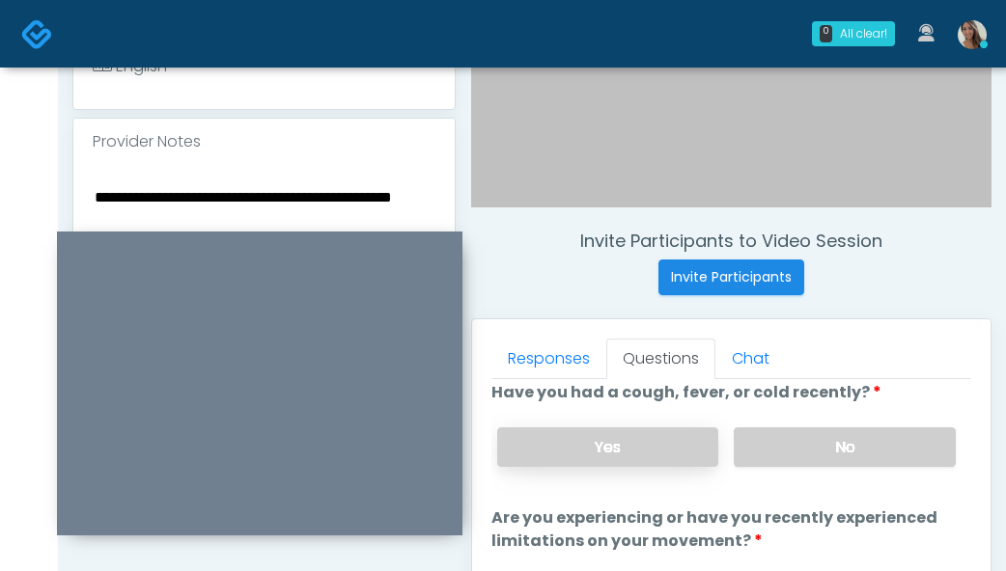
scroll to position [0, 0]
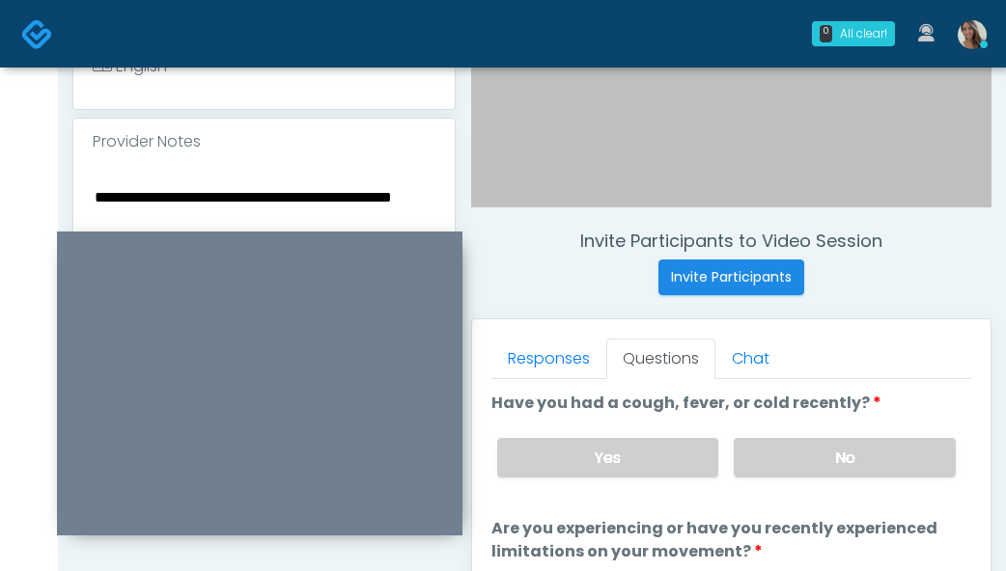
type textarea "**********"
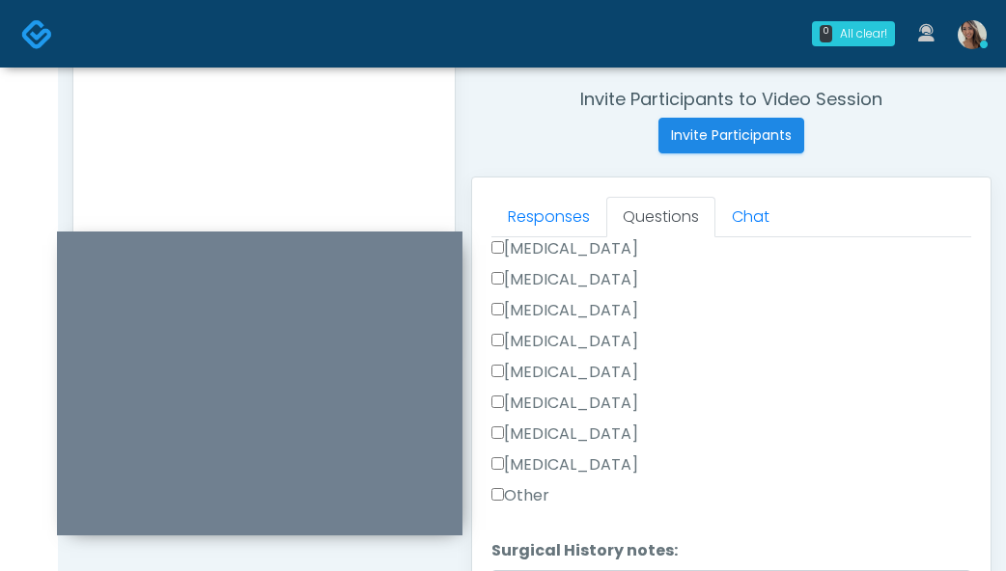
scroll to position [777, 0]
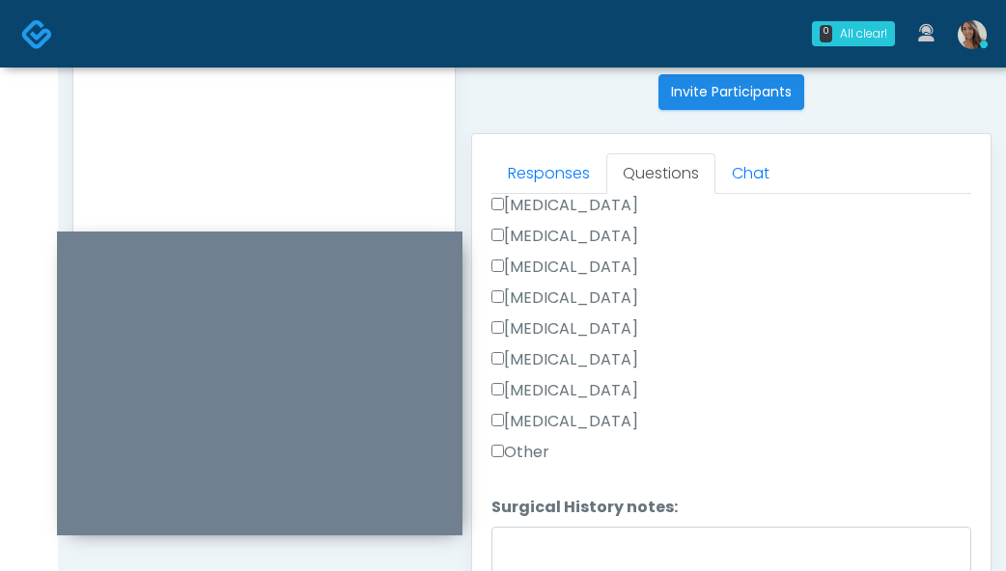
click at [527, 446] on label "Other" at bounding box center [520, 452] width 58 height 23
click at [544, 553] on textarea "Surgical History notes:" at bounding box center [731, 568] width 480 height 83
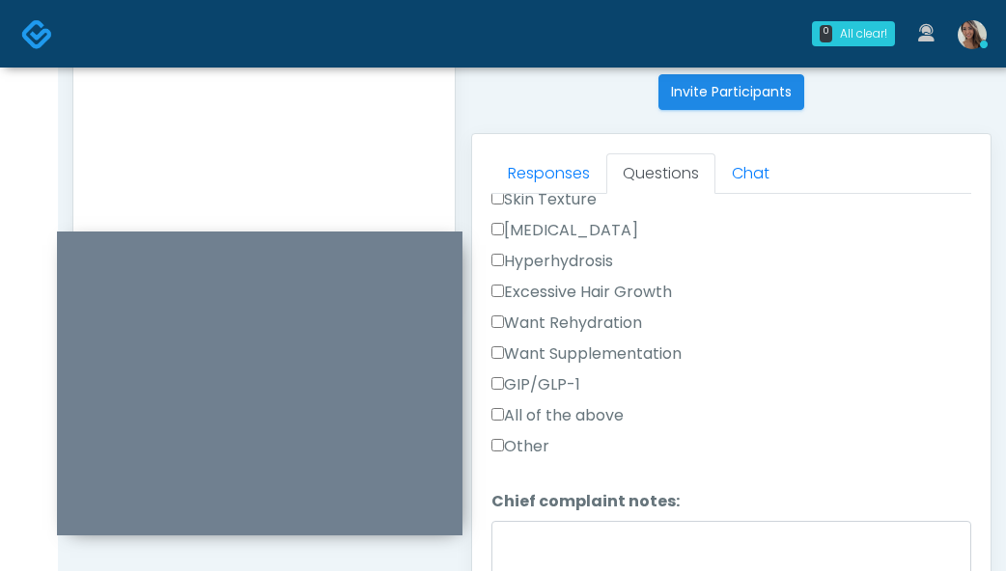
scroll to position [574, 0]
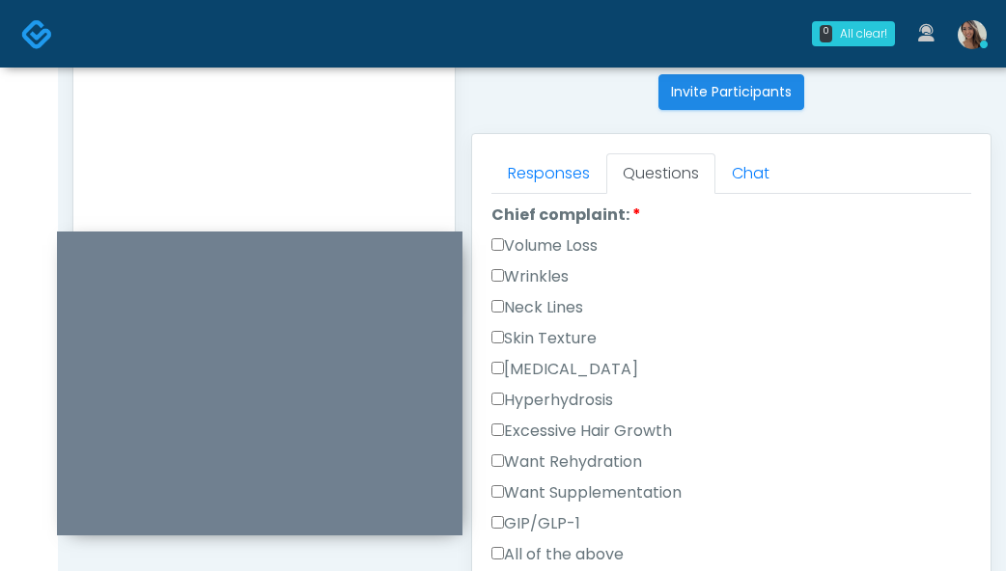
type textarea "***"
click at [559, 280] on label "Wrinkles" at bounding box center [529, 276] width 77 height 23
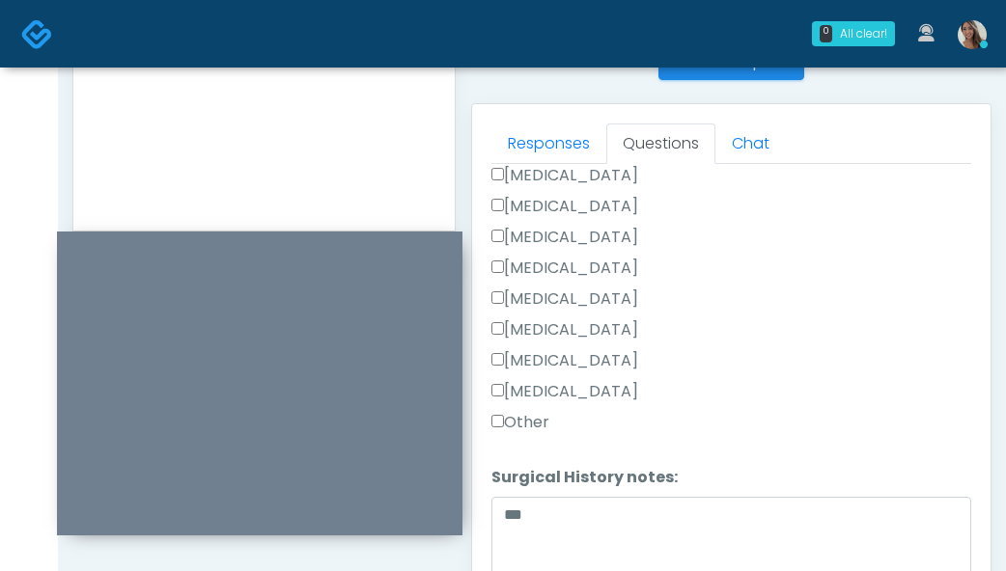
scroll to position [1161, 0]
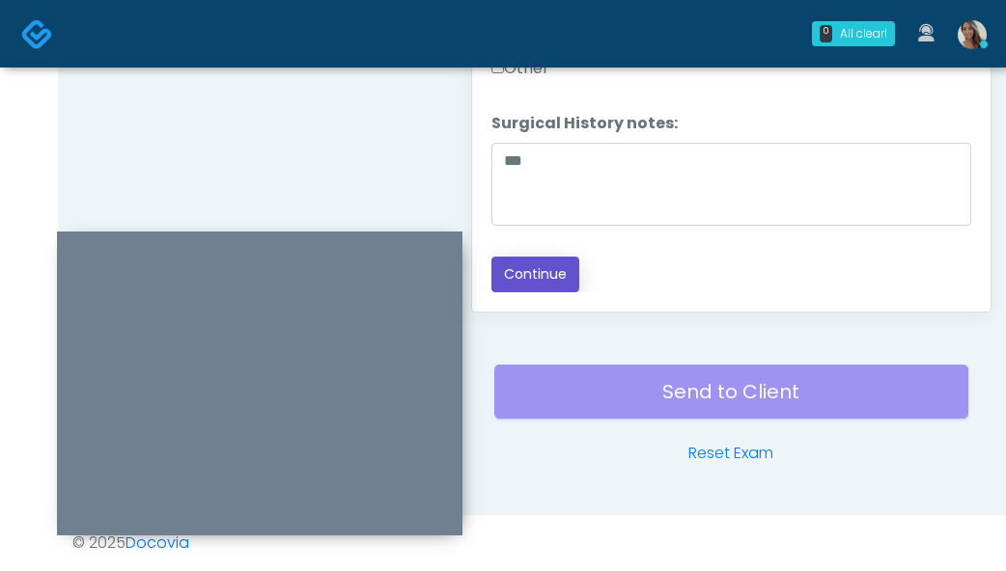
click at [572, 291] on button "Continue" at bounding box center [535, 275] width 88 height 36
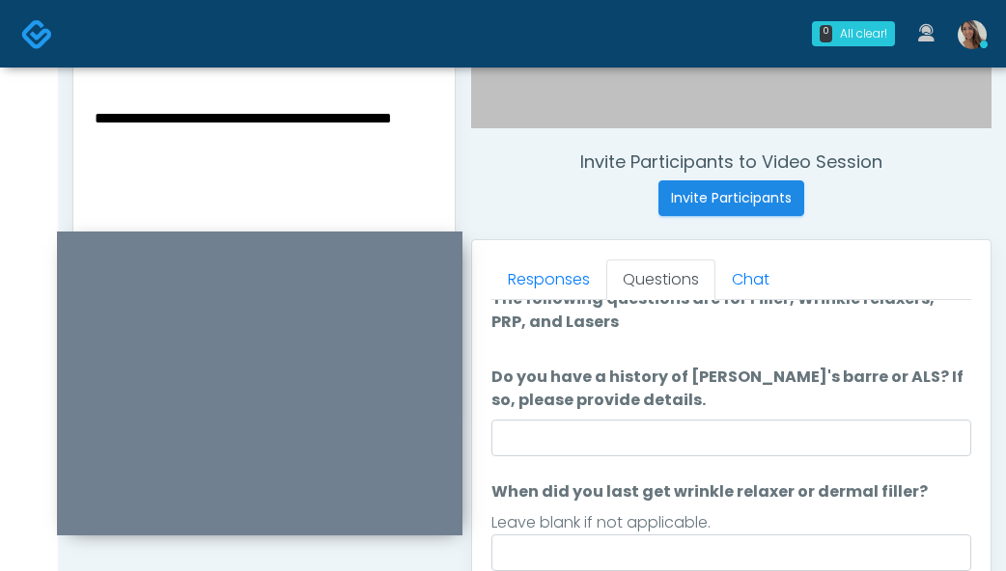
scroll to position [0, 0]
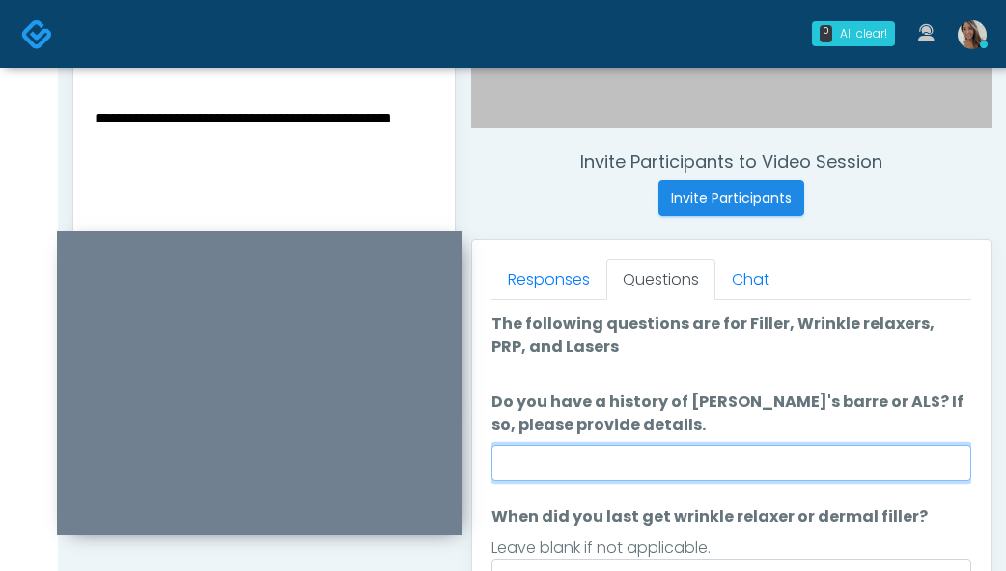
click at [641, 460] on input "Do you have a history of Guillain's barre or ALS? If so, please provide details." at bounding box center [731, 463] width 480 height 37
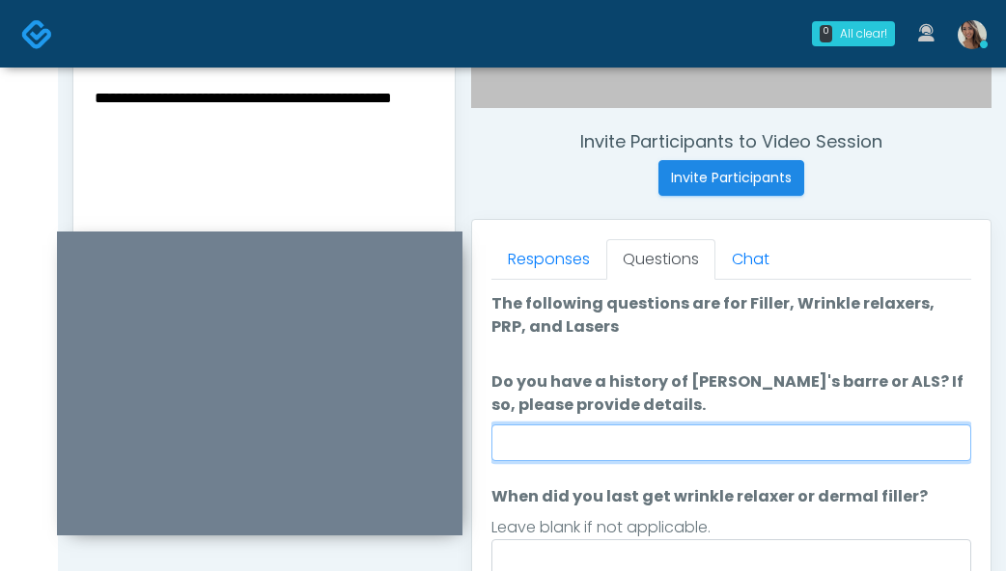
scroll to position [704, 0]
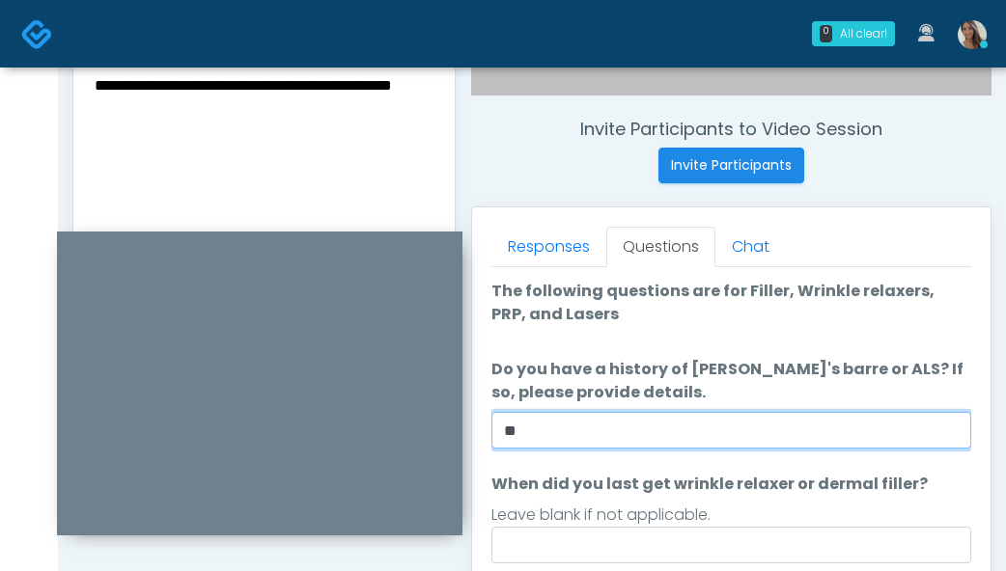
type input "**"
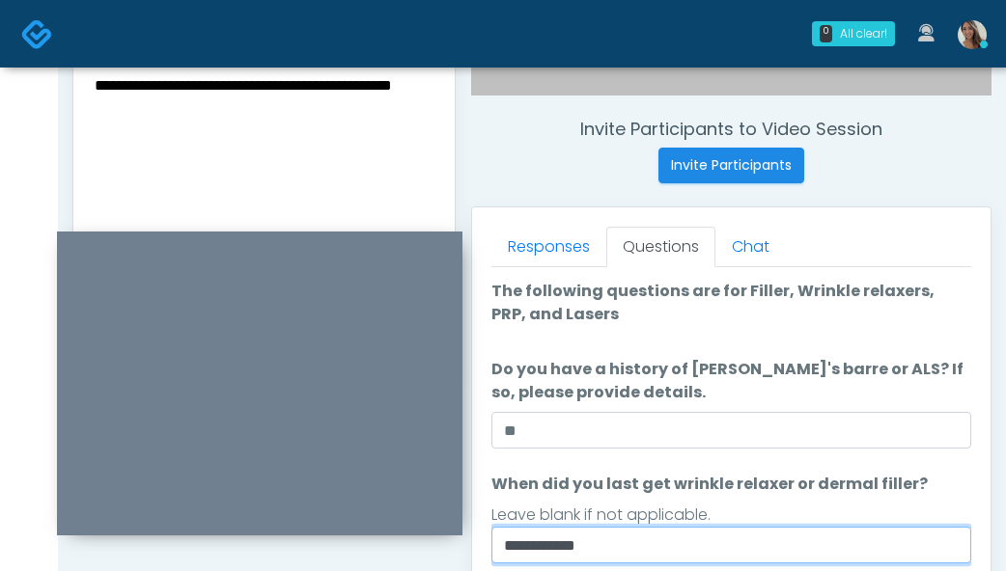
type input "**********"
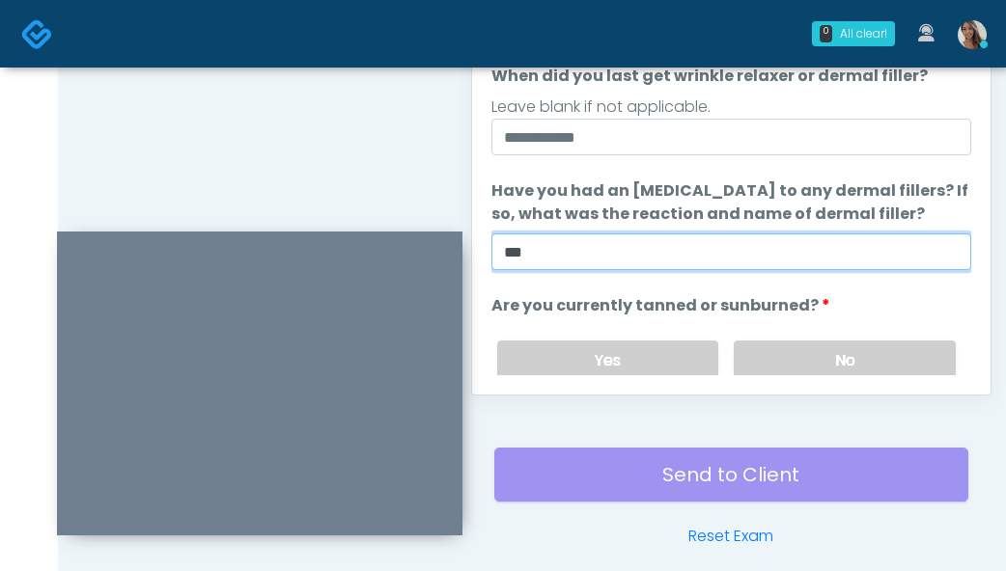
scroll to position [234, 0]
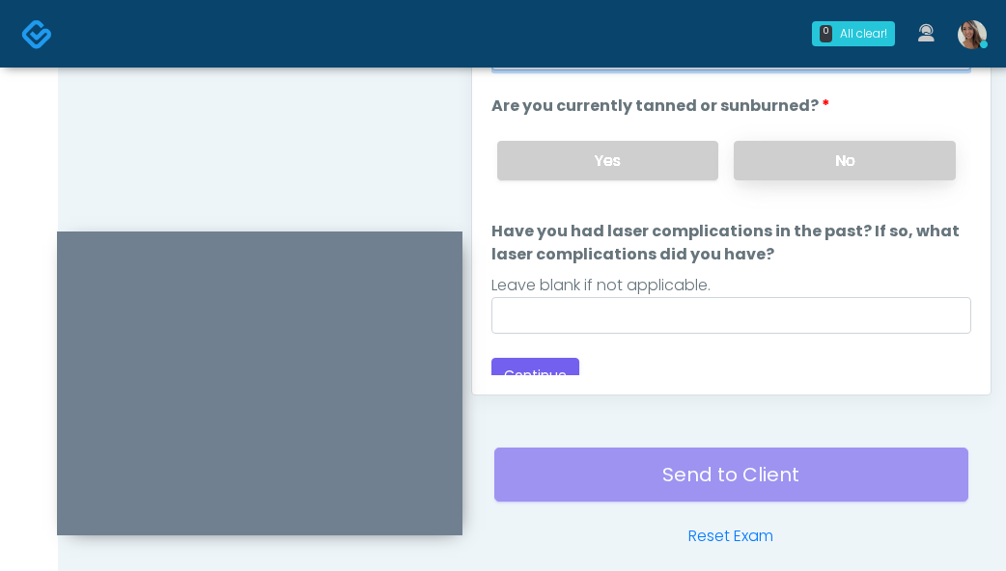
type input "**"
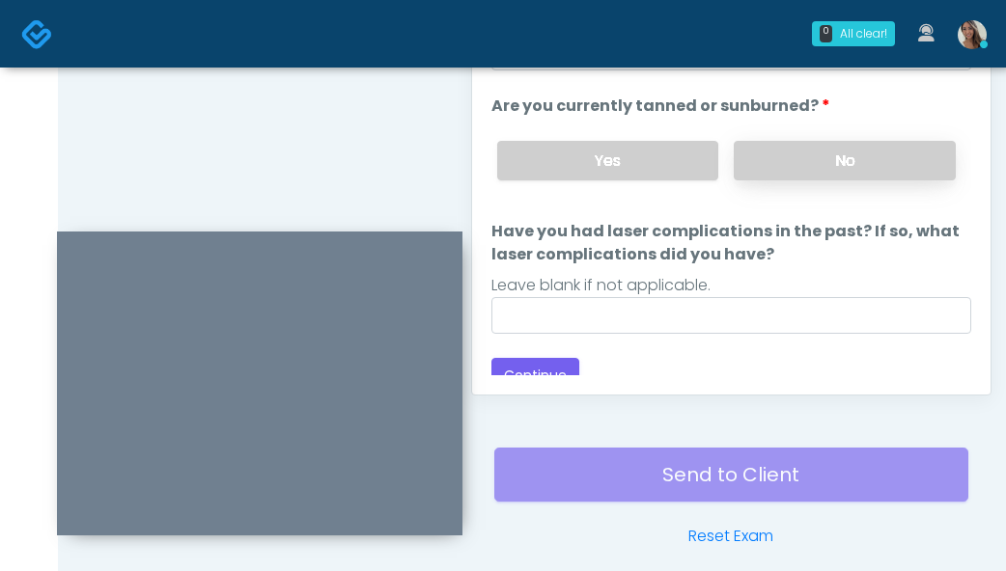
click at [861, 162] on label "No" at bounding box center [845, 161] width 222 height 40
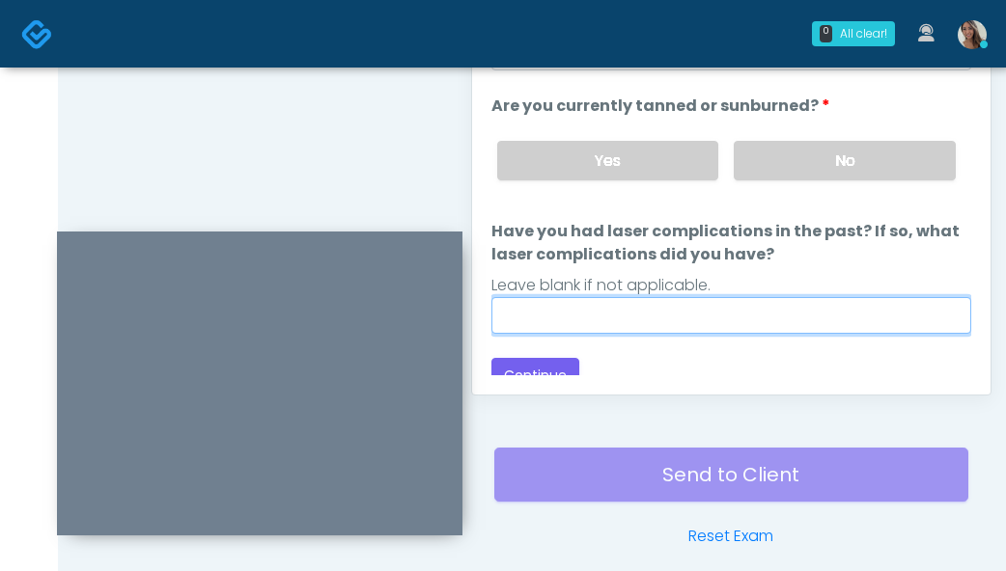
click at [710, 312] on input "Have you had laser complications in the past? If so, what laser complications d…" at bounding box center [731, 315] width 480 height 37
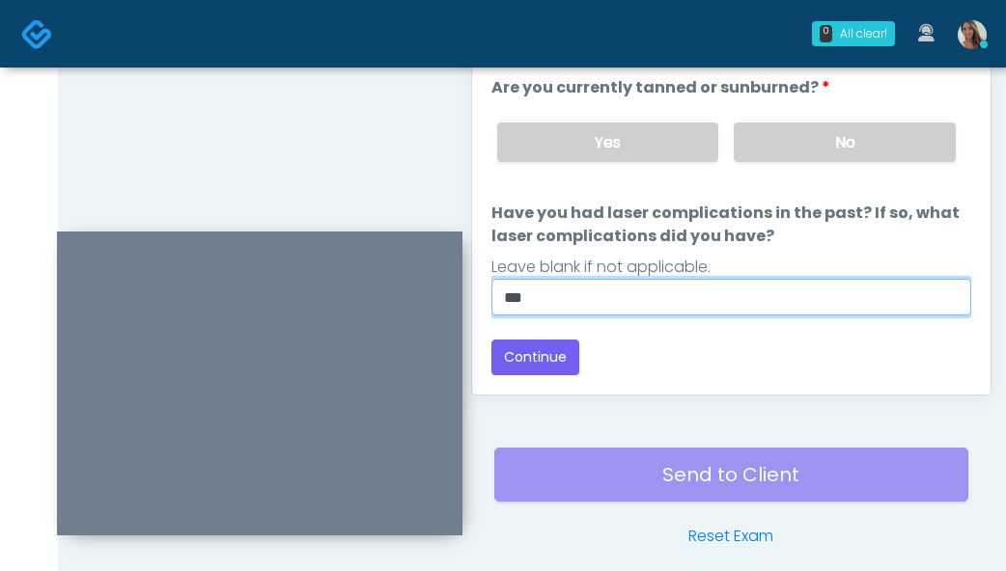
type input "**"
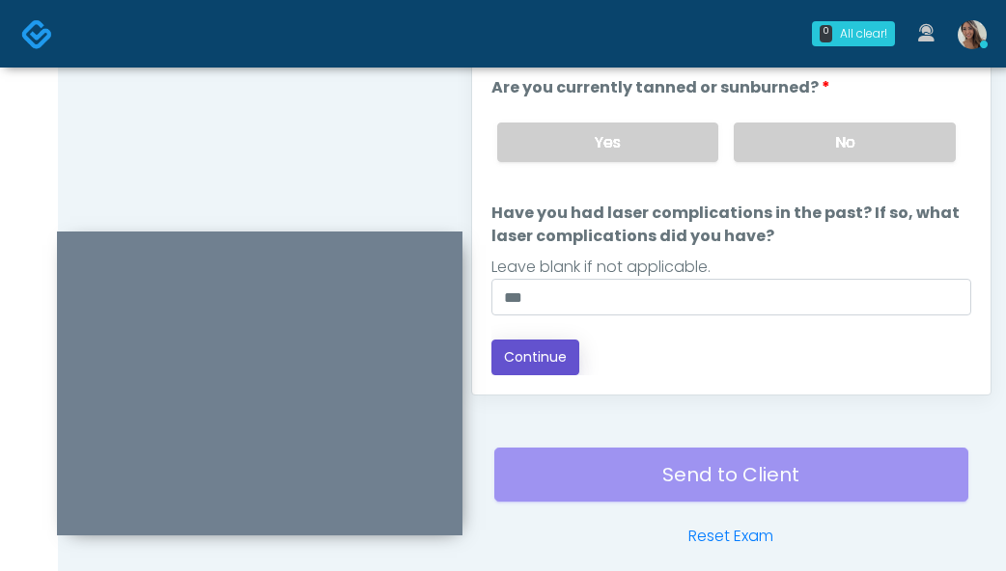
click at [555, 365] on button "Continue" at bounding box center [535, 358] width 88 height 36
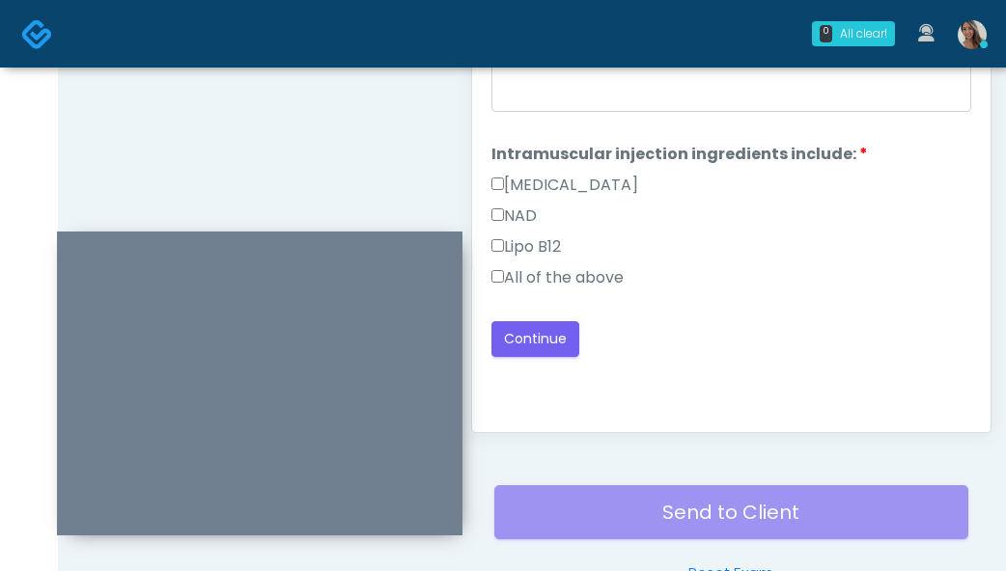
scroll to position [844, 0]
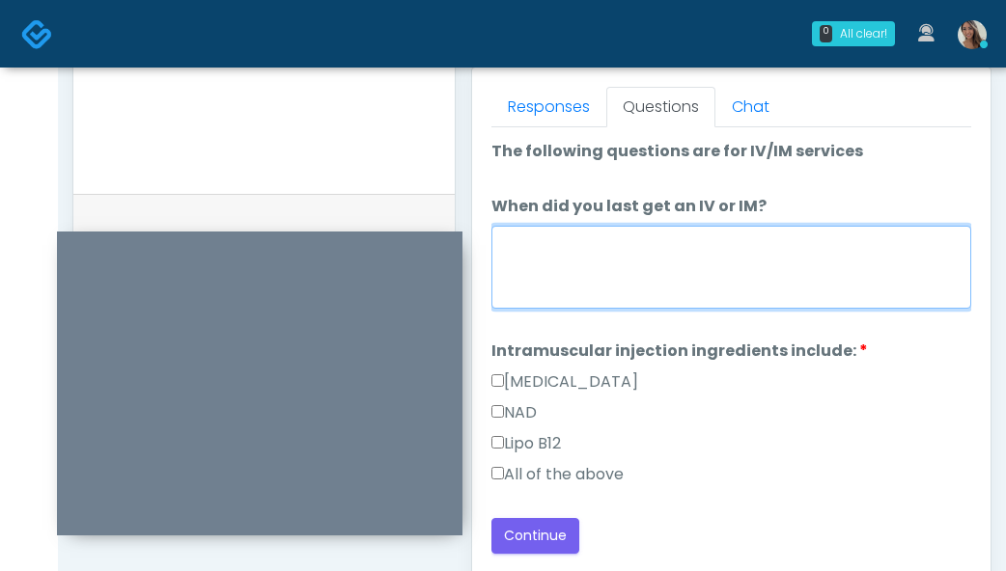
click at [710, 276] on textarea "When did you last get an IV or IM?" at bounding box center [731, 267] width 480 height 83
type textarea "**********"
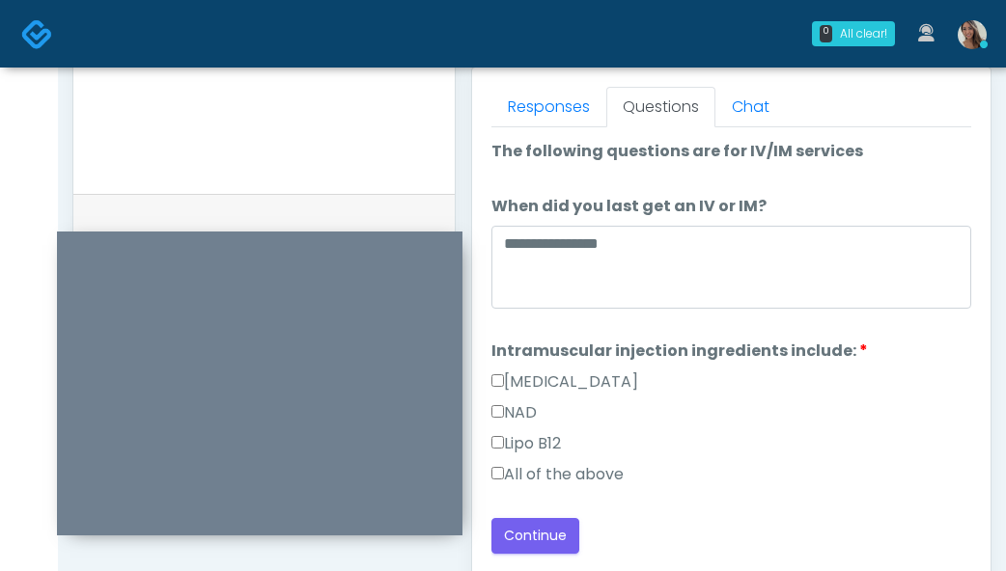
click at [541, 472] on label "All of the above" at bounding box center [557, 474] width 132 height 23
click at [538, 545] on button "Continue" at bounding box center [535, 536] width 88 height 36
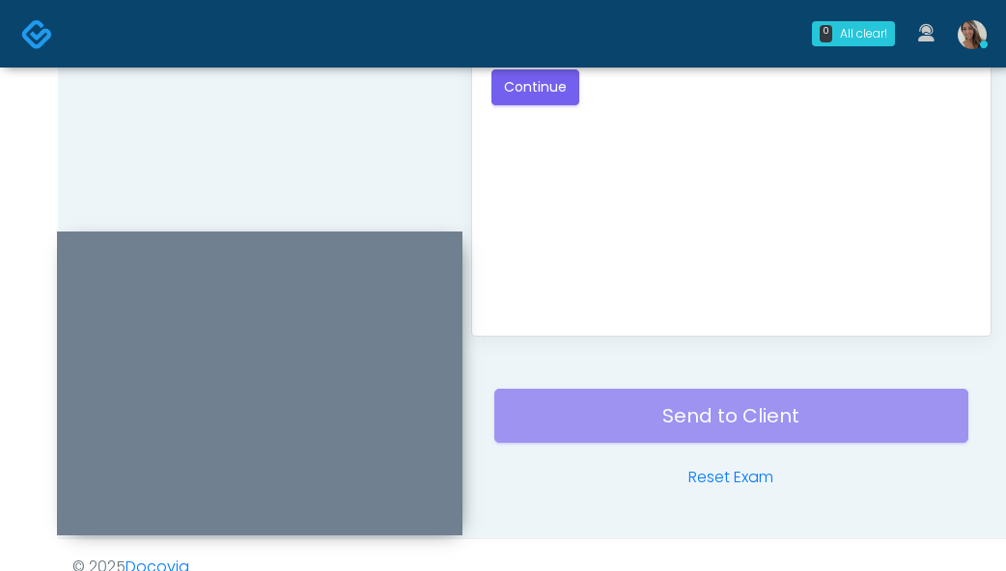
scroll to position [955, 0]
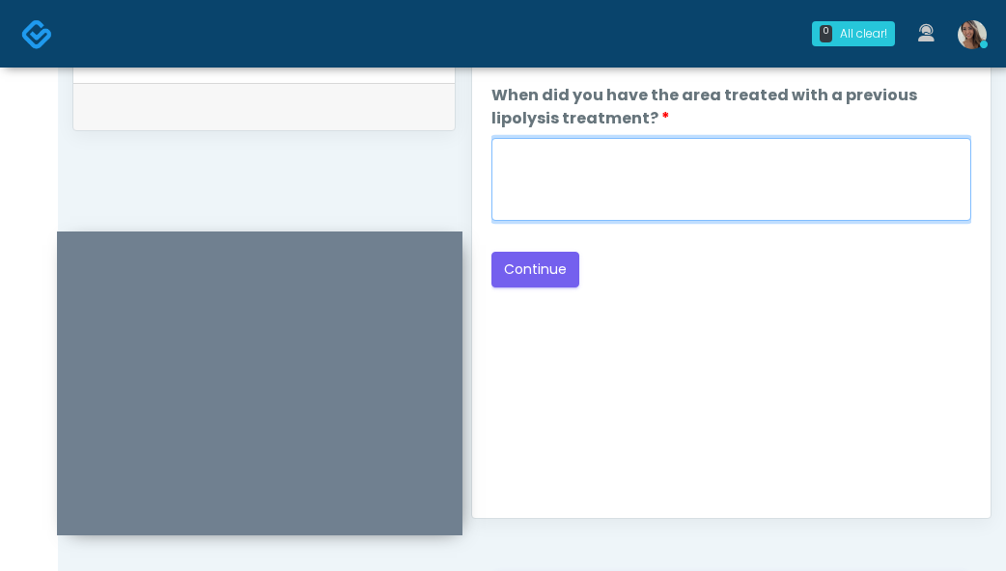
drag, startPoint x: 770, startPoint y: 200, endPoint x: 753, endPoint y: 215, distance: 23.2
click at [770, 200] on textarea "When did you have the area treated with a previous lipolysis treatment?" at bounding box center [731, 179] width 480 height 83
paste textarea "**********"
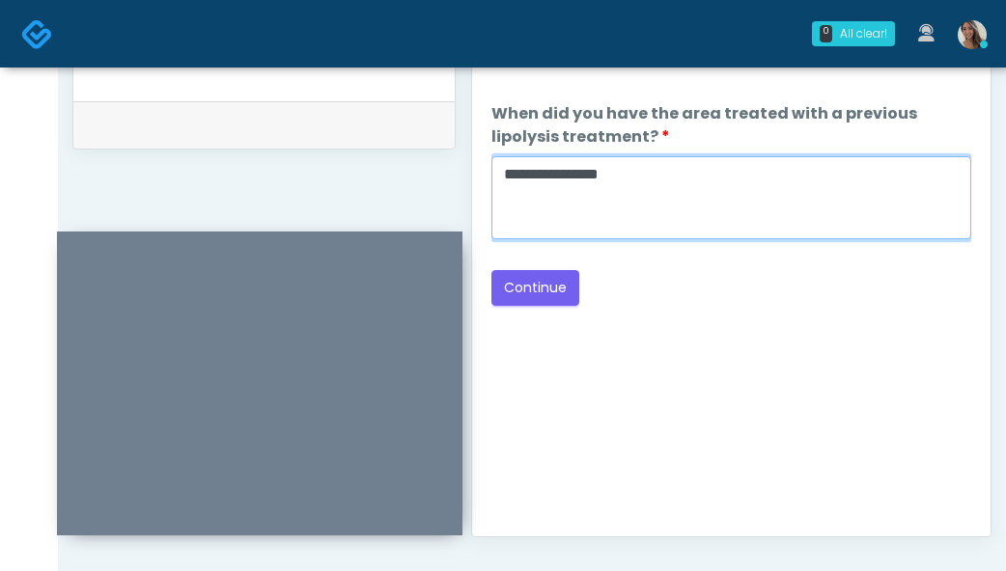
scroll to position [932, 0]
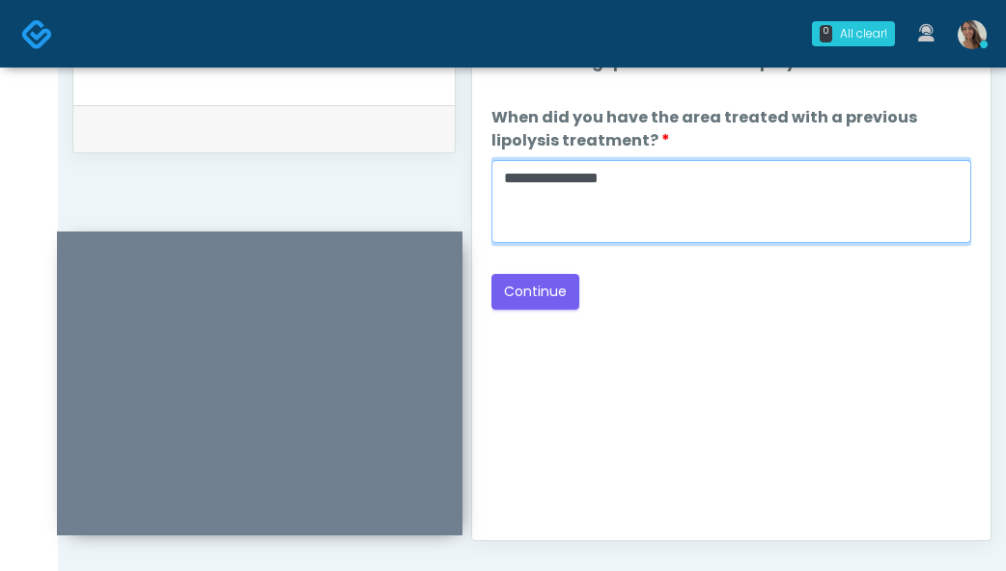
type textarea "**********"
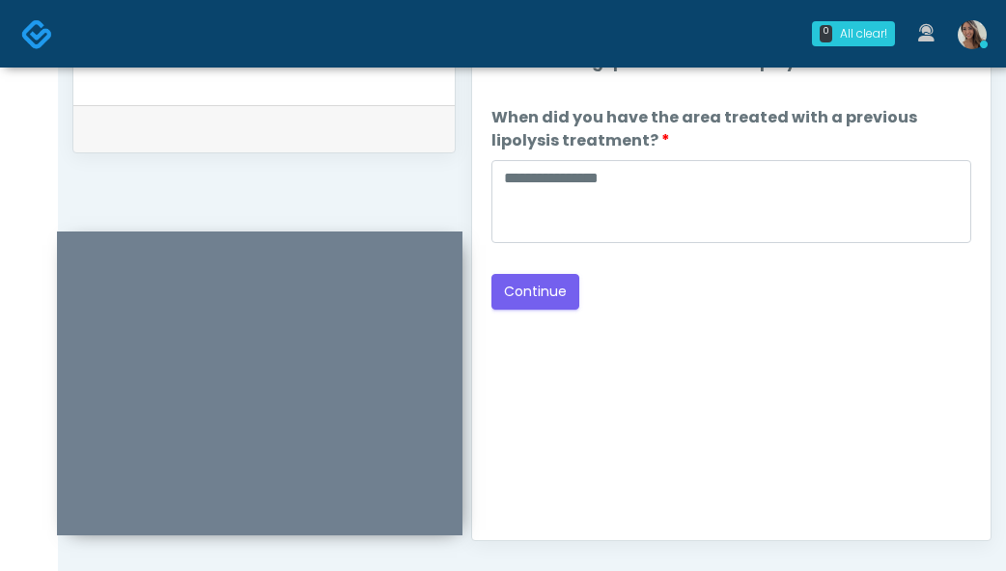
click at [754, 349] on div "Good Faith Exam Script Good Faith Exam Script INTRODUCTION Hello, my name is un…" at bounding box center [731, 280] width 480 height 483
click at [556, 287] on button "Continue" at bounding box center [535, 292] width 88 height 36
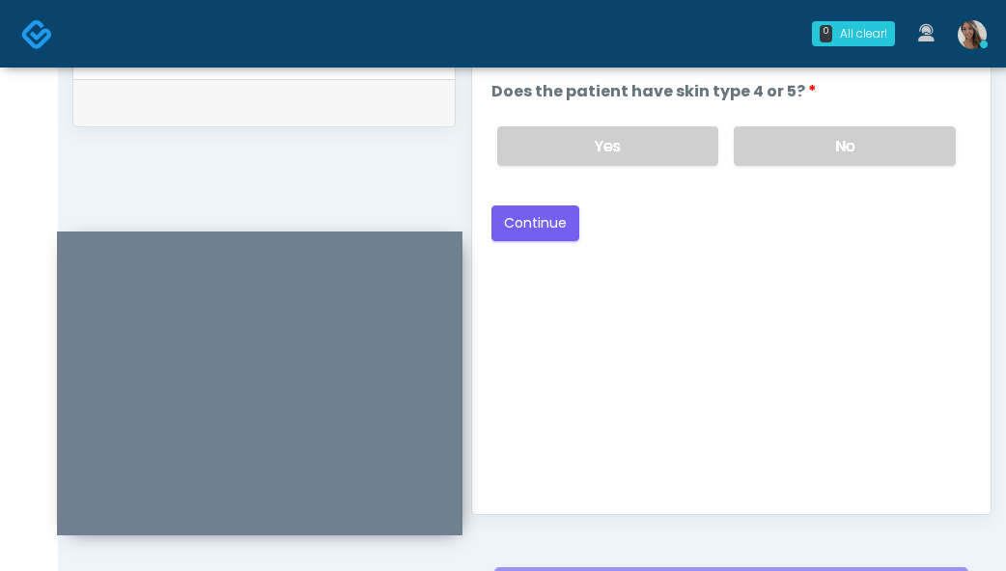
scroll to position [922, 0]
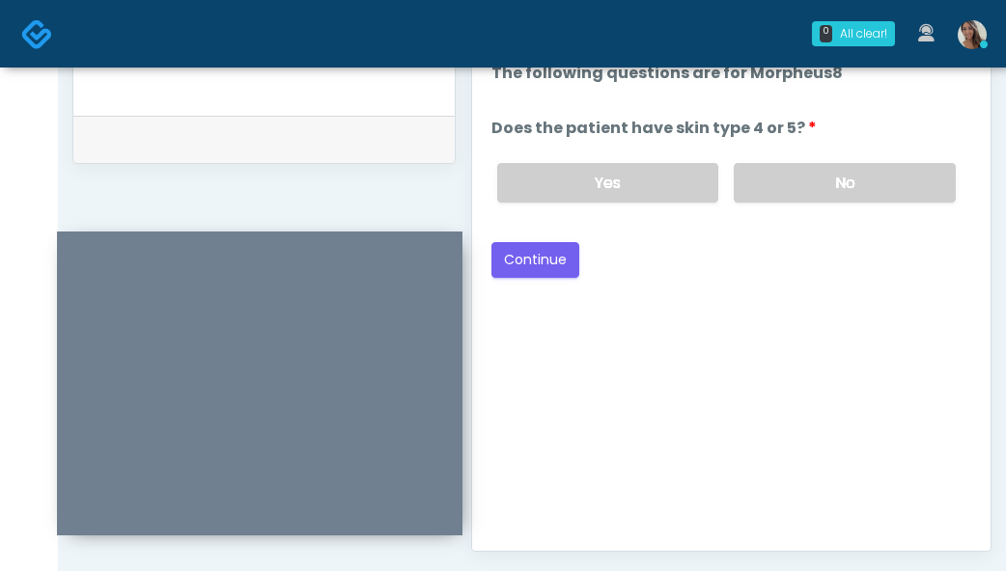
click at [821, 156] on div "Yes No" at bounding box center [726, 183] width 489 height 70
click at [821, 163] on label "No" at bounding box center [845, 183] width 222 height 40
drag, startPoint x: 516, startPoint y: 253, endPoint x: 532, endPoint y: 267, distance: 21.2
click at [517, 253] on button "Continue" at bounding box center [535, 260] width 88 height 36
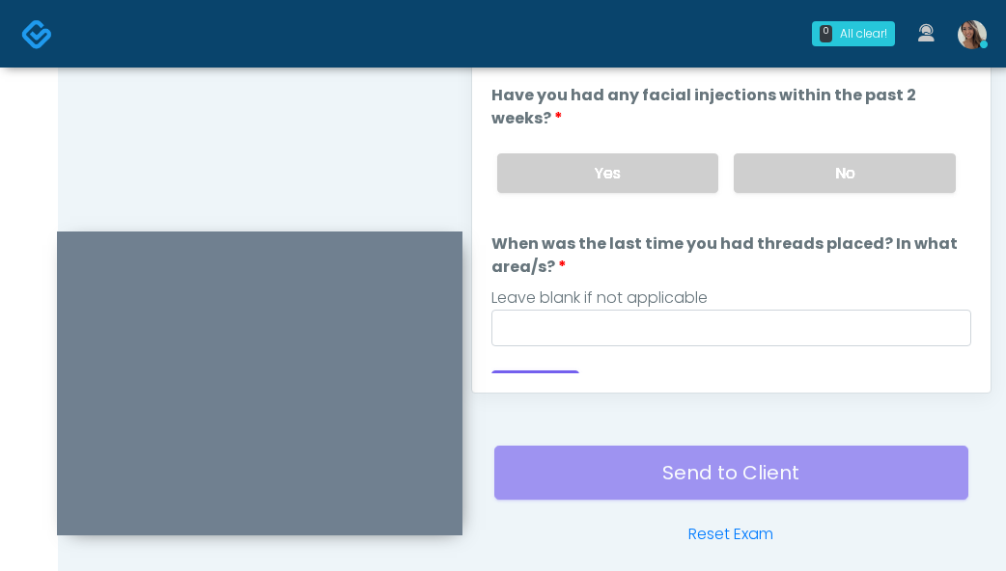
scroll to position [986, 0]
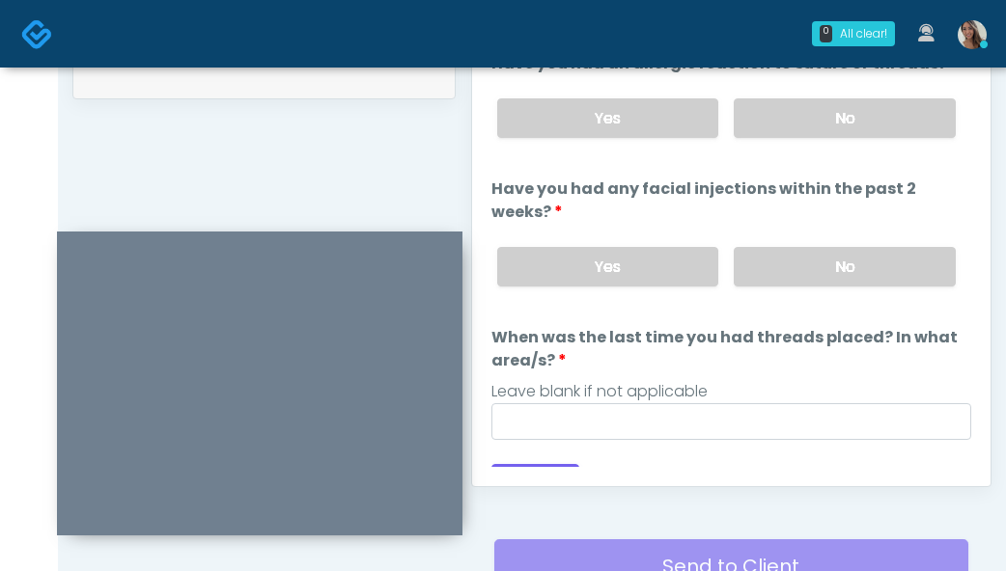
drag, startPoint x: 822, startPoint y: 282, endPoint x: 825, endPoint y: 181, distance: 100.4
click at [822, 282] on label "No" at bounding box center [845, 267] width 222 height 40
drag, startPoint x: 836, startPoint y: 128, endPoint x: 806, endPoint y: 249, distance: 124.3
click at [837, 128] on label "No" at bounding box center [845, 118] width 222 height 40
click at [722, 401] on div "Leave blank if not applicable" at bounding box center [731, 391] width 480 height 23
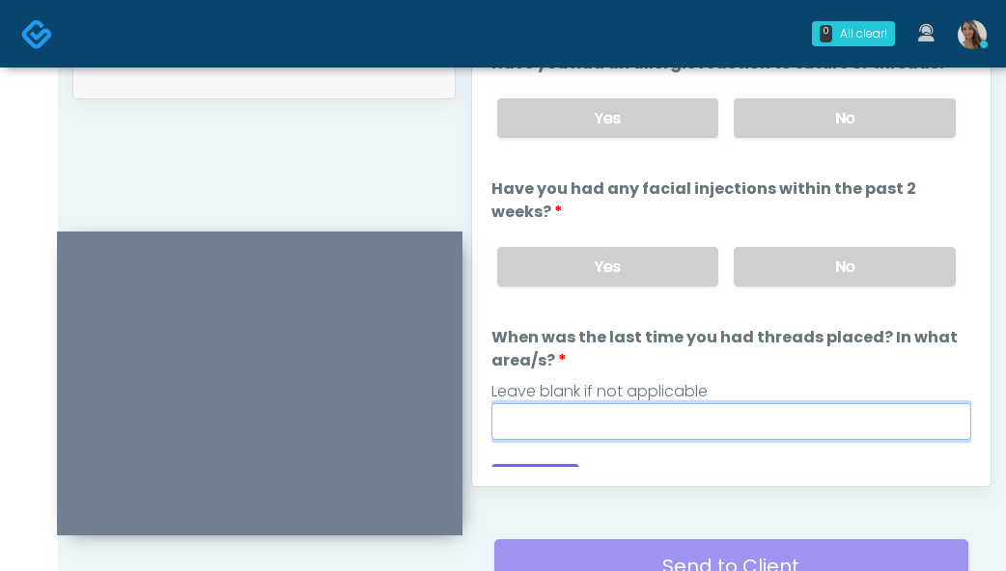
click at [729, 417] on input "When was the last time you had threads placed? In what area/s?" at bounding box center [731, 421] width 480 height 37
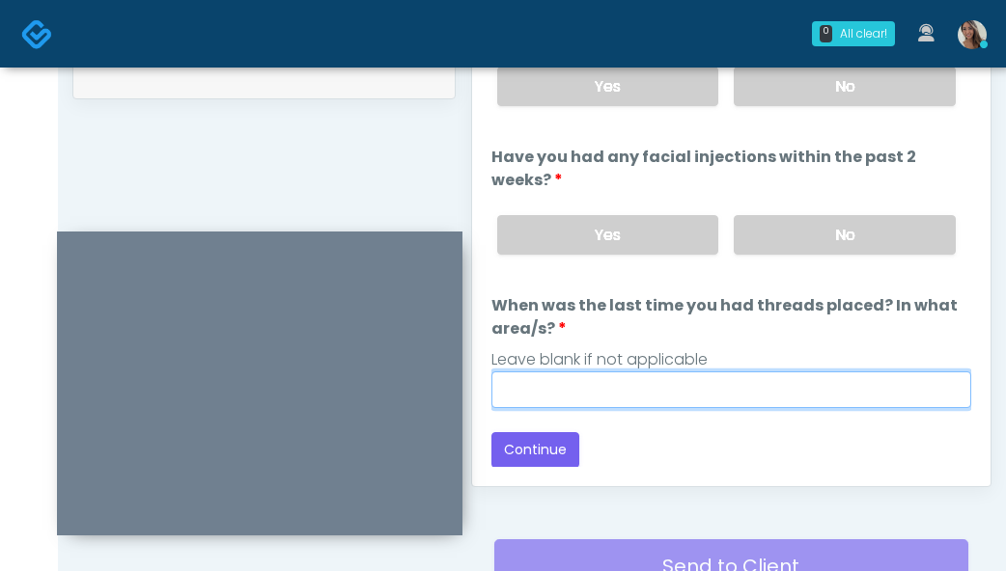
scroll to position [33, 0]
paste input "**********"
type input "**********"
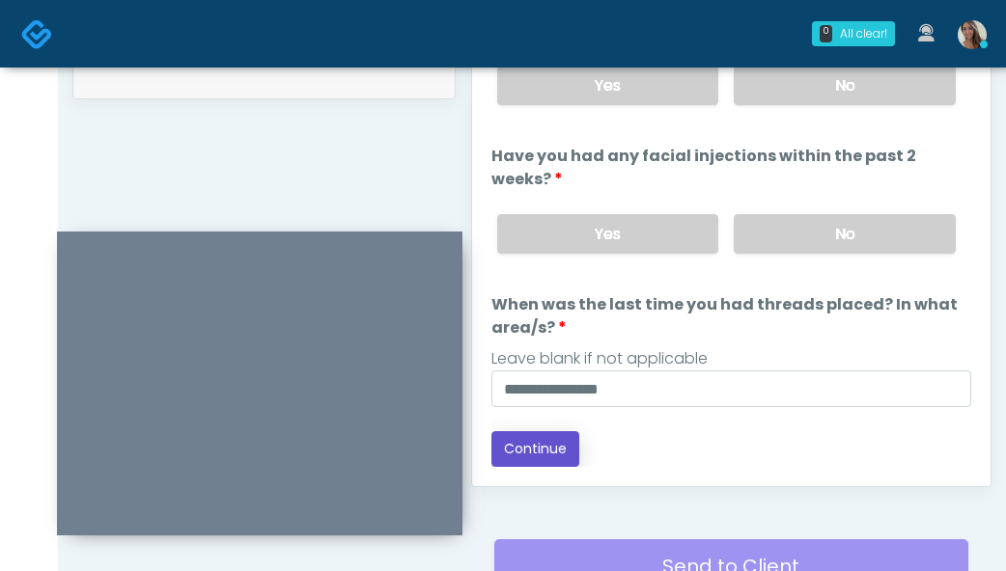
click at [544, 448] on button "Continue" at bounding box center [535, 449] width 88 height 36
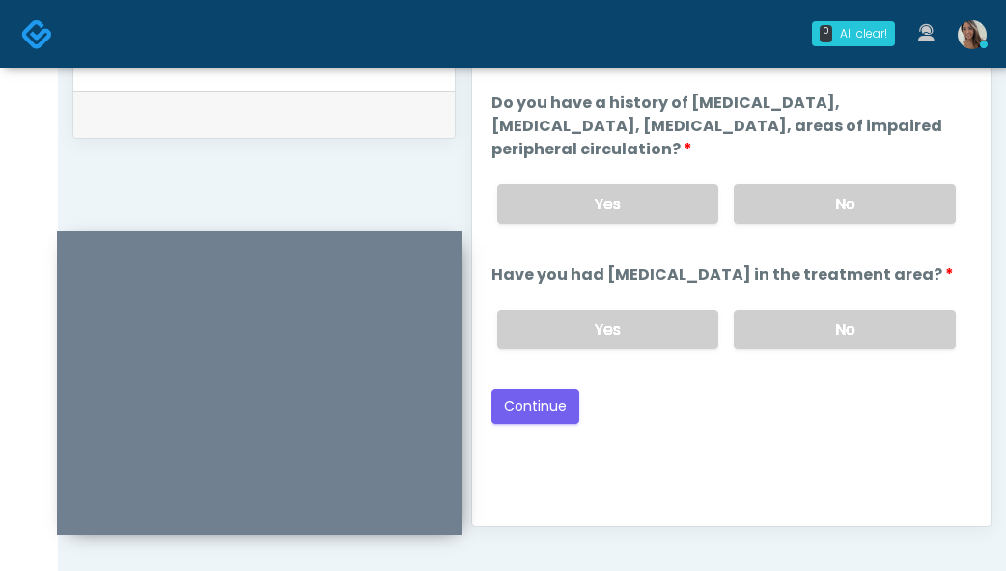
scroll to position [942, 0]
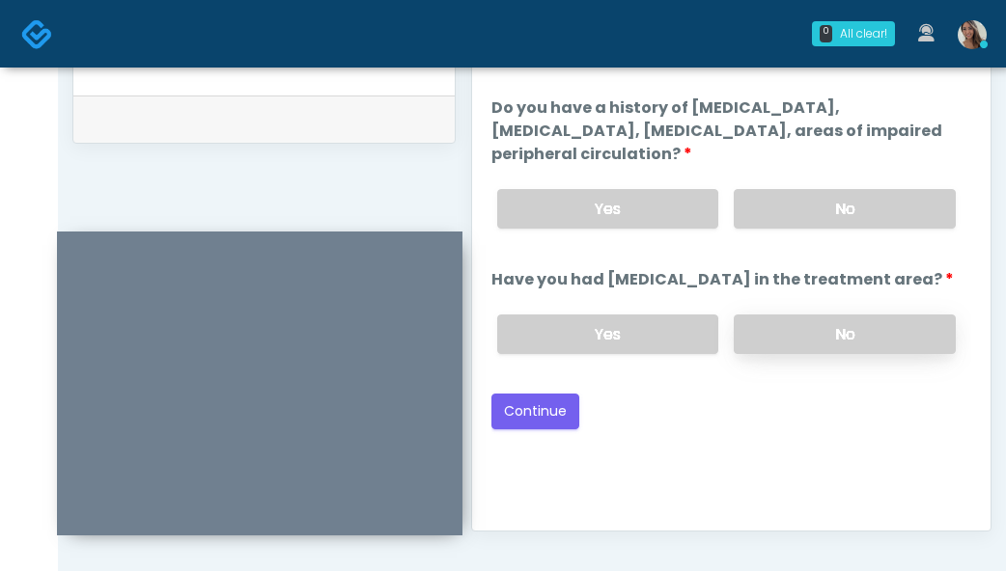
click at [826, 334] on label "No" at bounding box center [845, 335] width 222 height 40
click at [861, 209] on label "No" at bounding box center [845, 209] width 222 height 40
click at [569, 401] on button "Continue" at bounding box center [535, 412] width 88 height 36
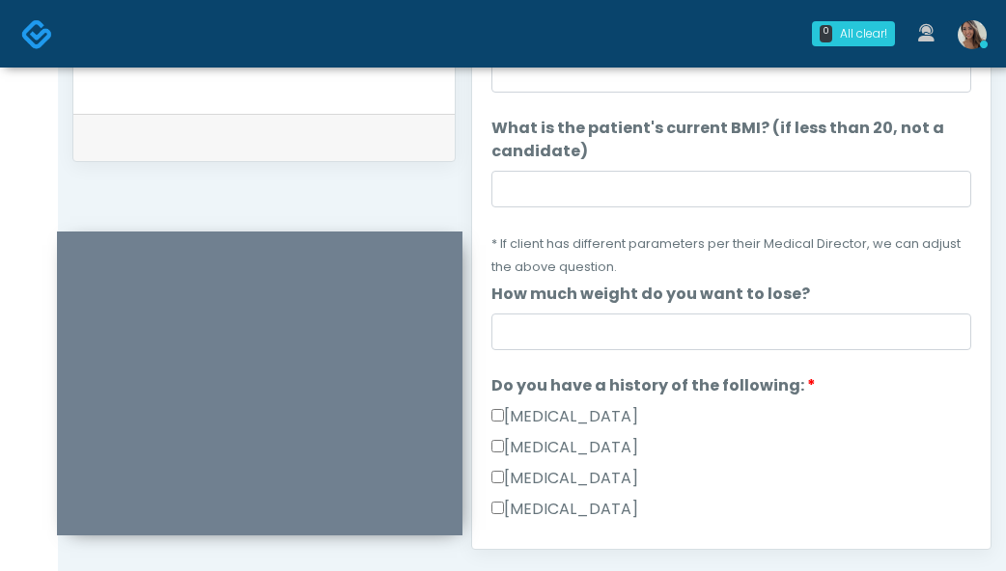
scroll to position [530, 0]
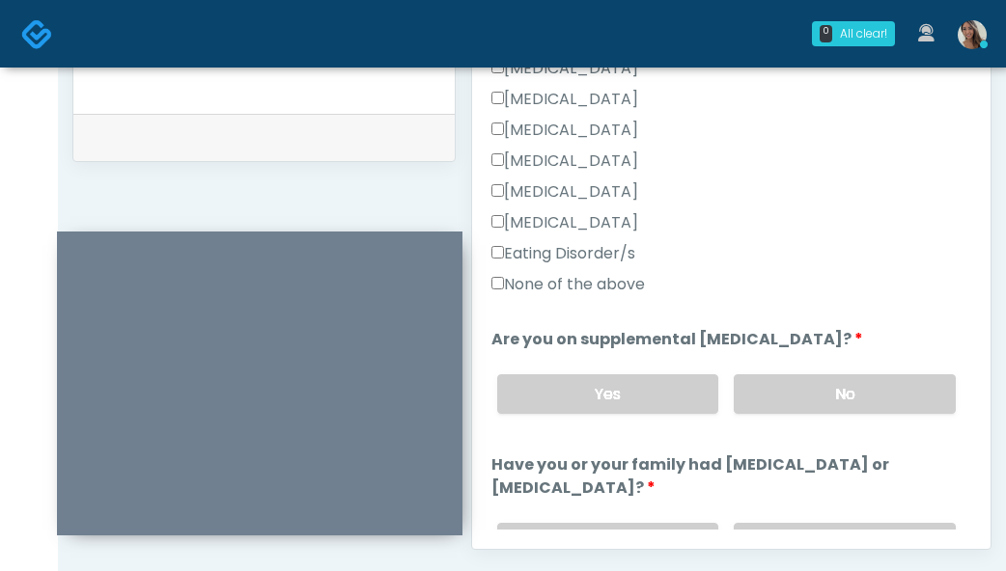
click at [597, 284] on label "None of the above" at bounding box center [567, 284] width 153 height 23
click at [768, 281] on div "None of the above" at bounding box center [731, 288] width 480 height 31
click at [857, 404] on label "No" at bounding box center [845, 395] width 222 height 40
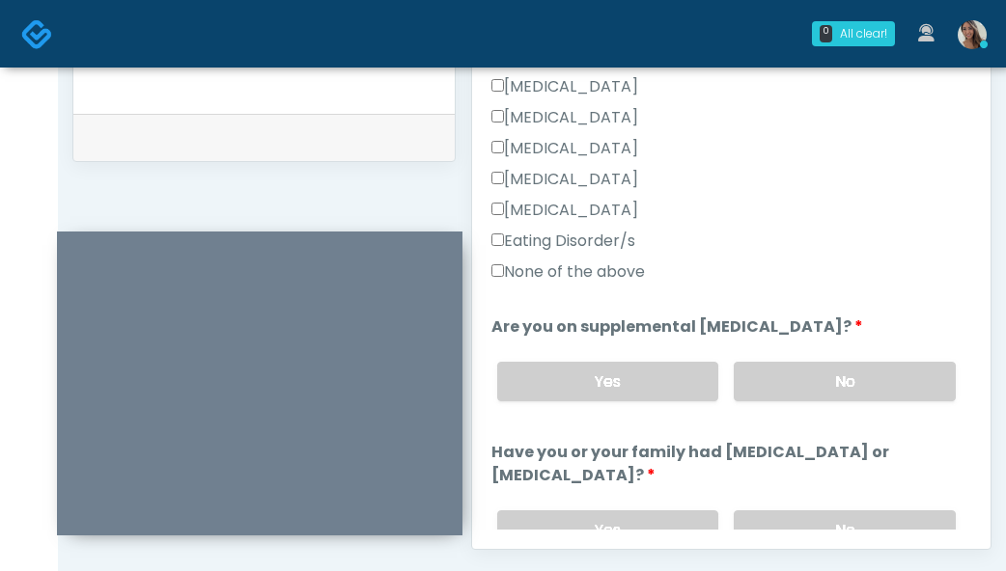
scroll to position [700, 0]
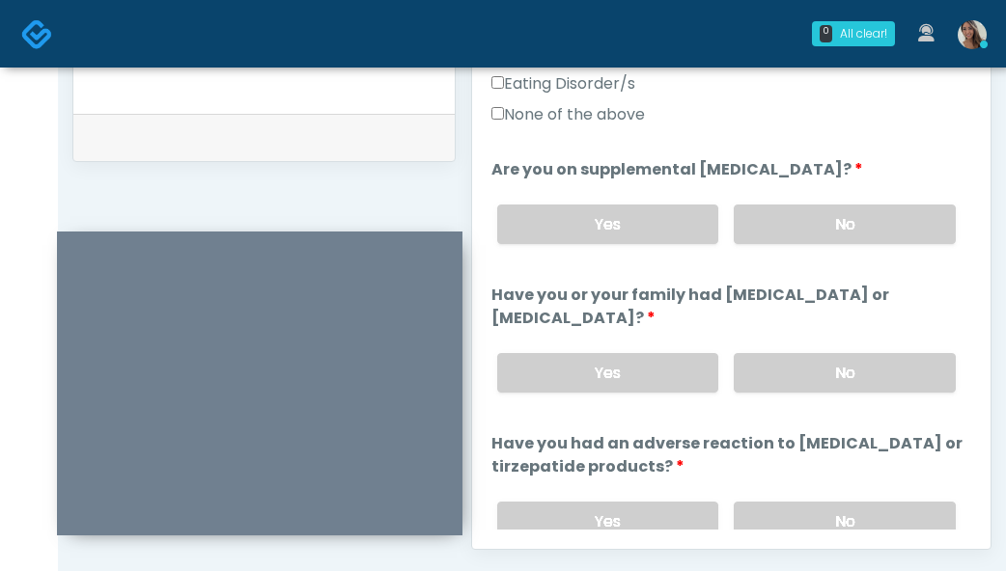
drag, startPoint x: 801, startPoint y: 361, endPoint x: 753, endPoint y: 351, distance: 49.2
click at [801, 361] on label "No" at bounding box center [845, 373] width 222 height 40
click at [782, 490] on div "Yes No" at bounding box center [726, 521] width 489 height 70
click at [807, 524] on label "No" at bounding box center [845, 522] width 222 height 40
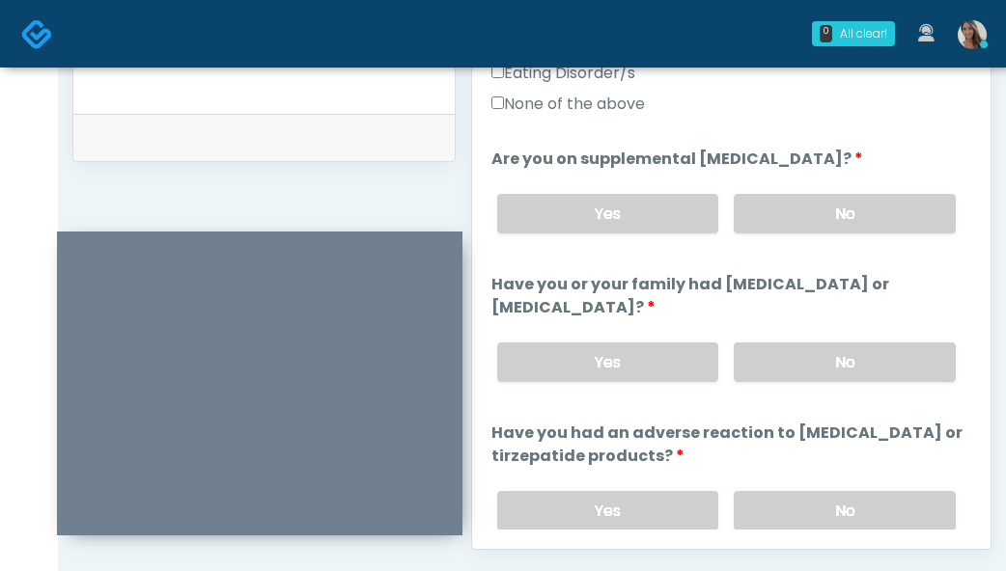
scroll to position [917, 0]
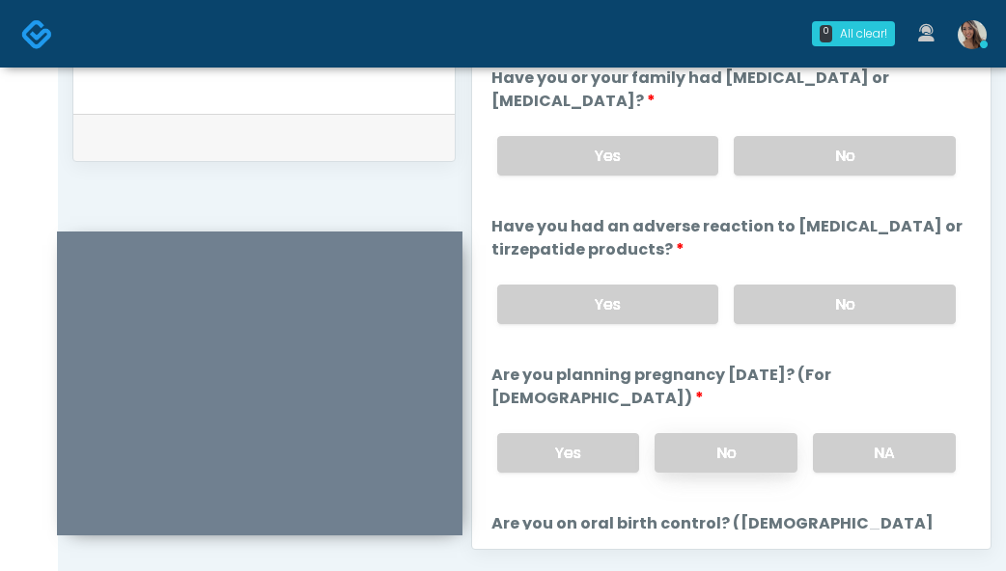
click at [656, 450] on label "No" at bounding box center [725, 453] width 143 height 40
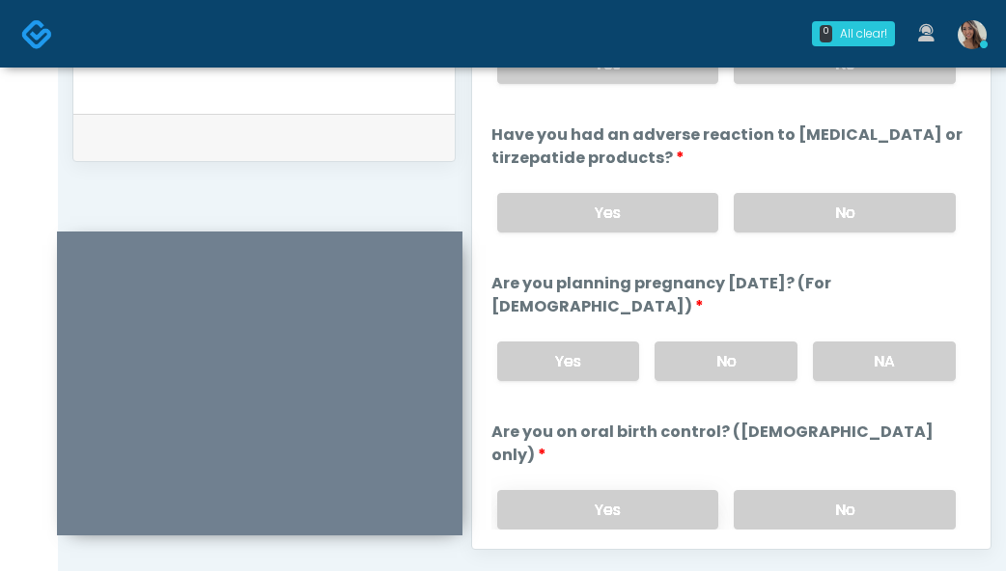
click at [639, 490] on label "Yes" at bounding box center [608, 510] width 222 height 40
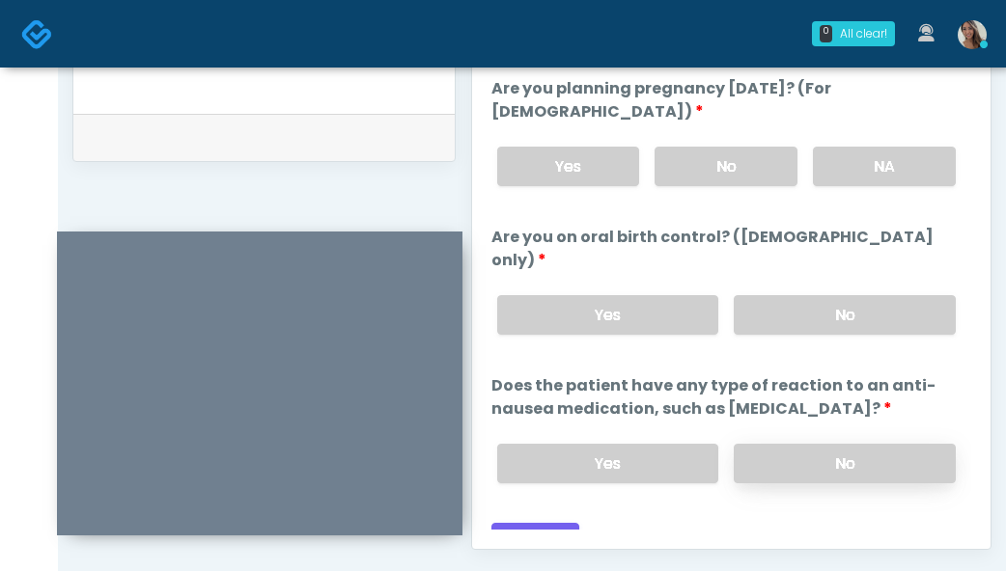
click at [860, 446] on label "No" at bounding box center [845, 464] width 222 height 40
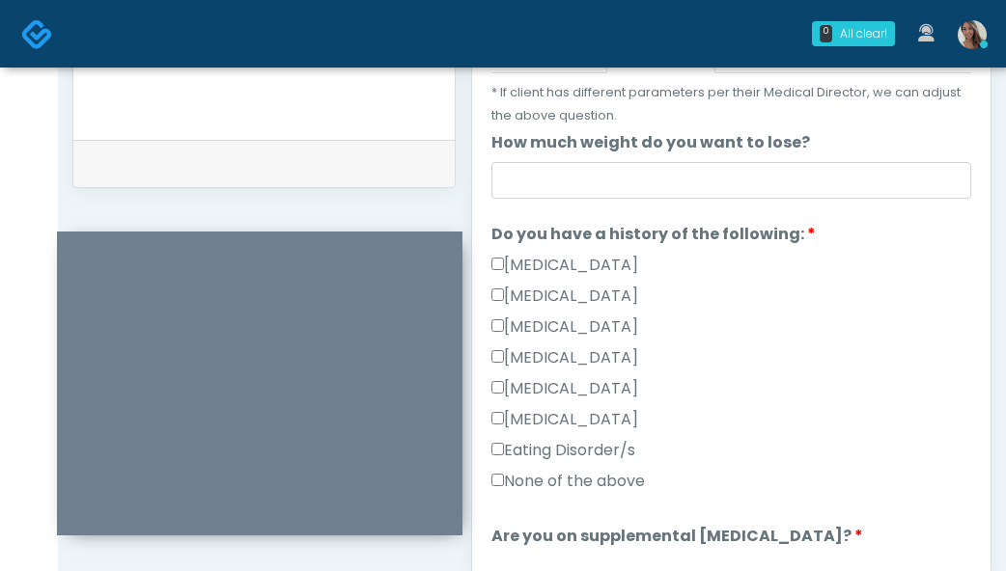
scroll to position [0, 0]
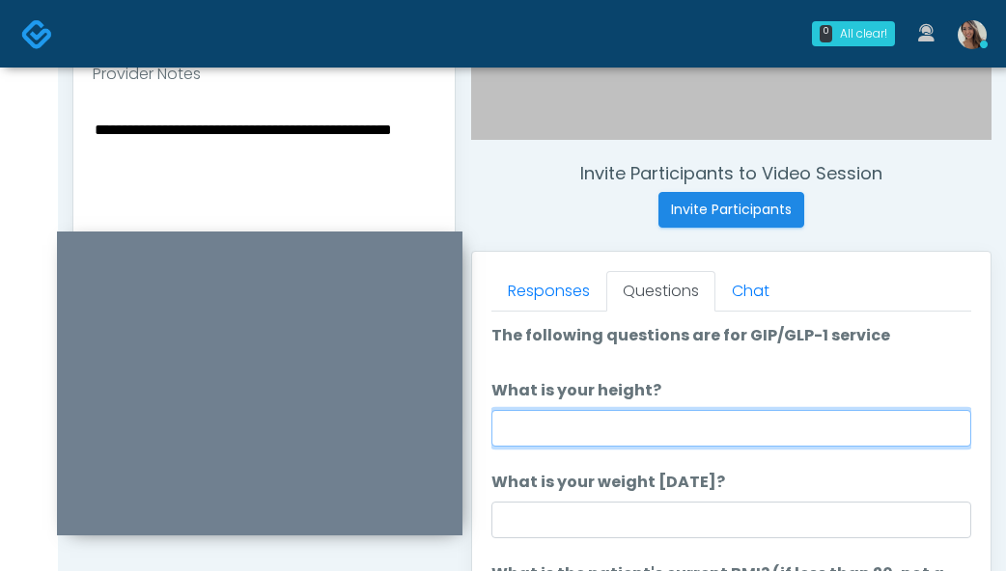
click at [631, 429] on input "What is your height?" at bounding box center [731, 428] width 480 height 37
type input "*****"
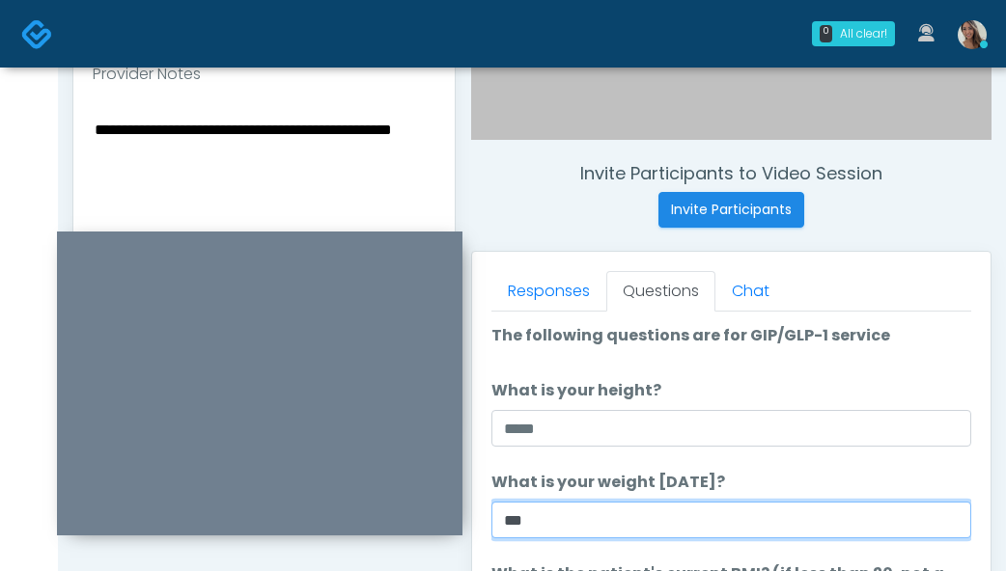
type input "***"
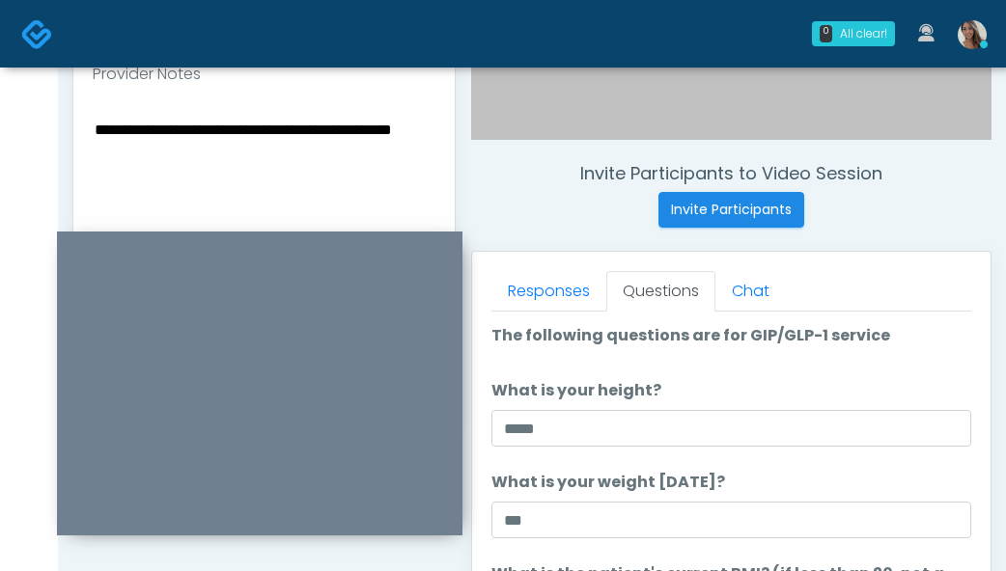
scroll to position [597, 0]
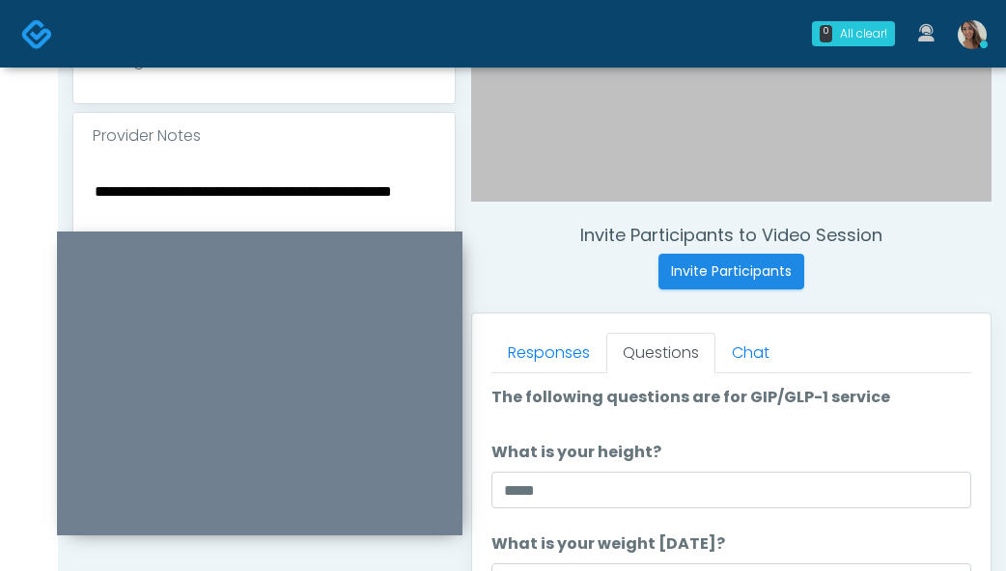
type input "****"
click at [296, 206] on textarea "**********" at bounding box center [264, 297] width 343 height 236
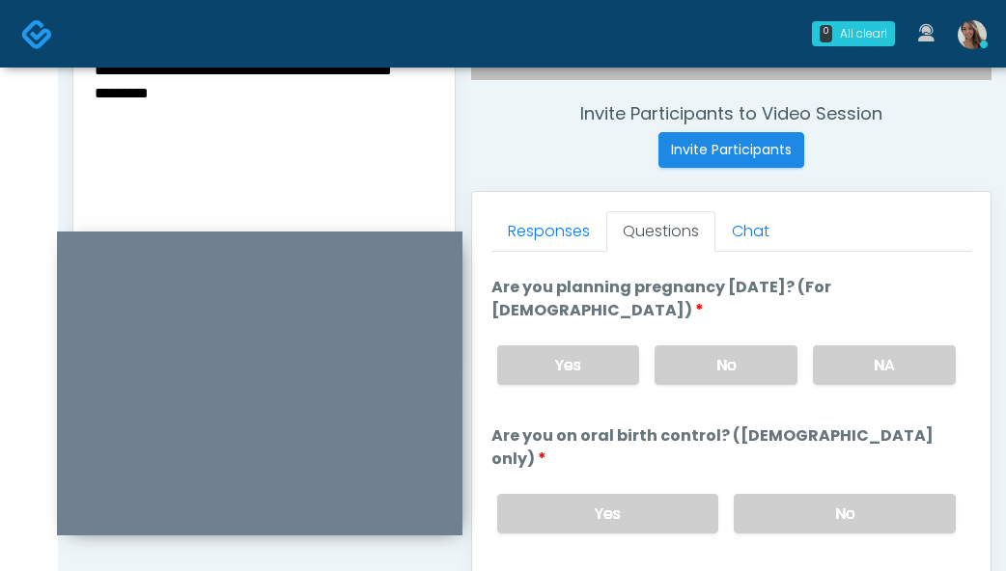
scroll to position [718, 0]
type textarea "**********"
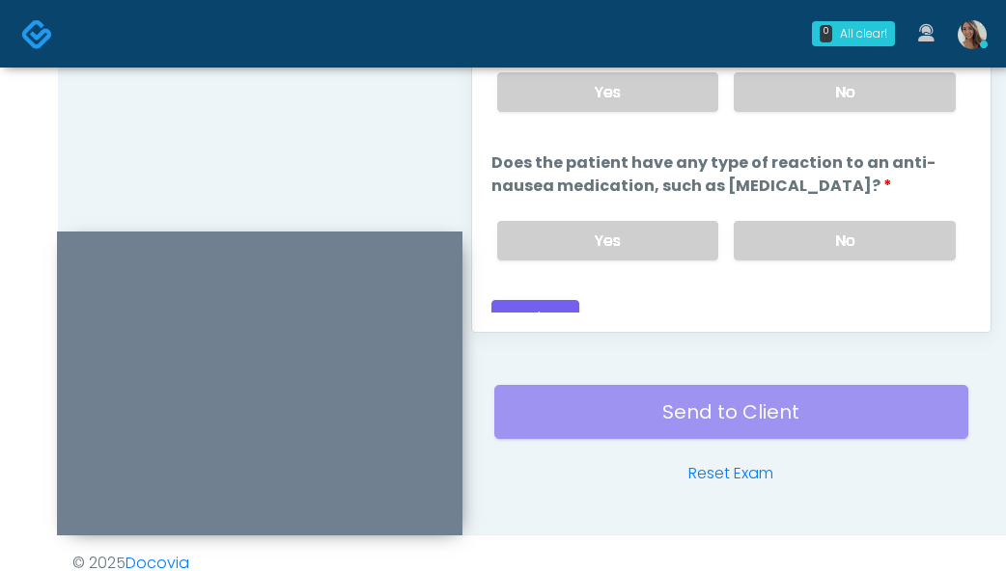
scroll to position [1161, 0]
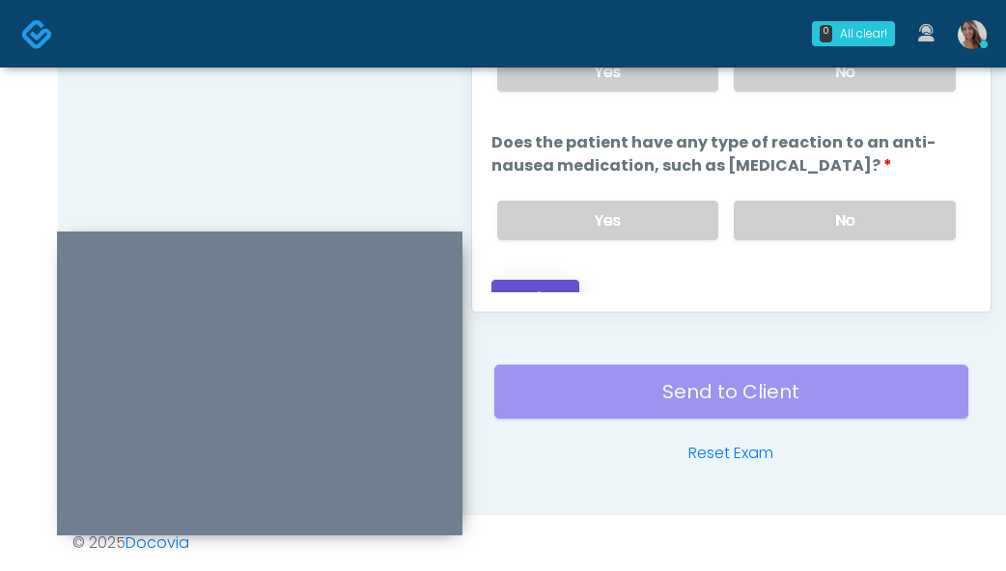
click at [563, 282] on button "Continue" at bounding box center [535, 298] width 88 height 36
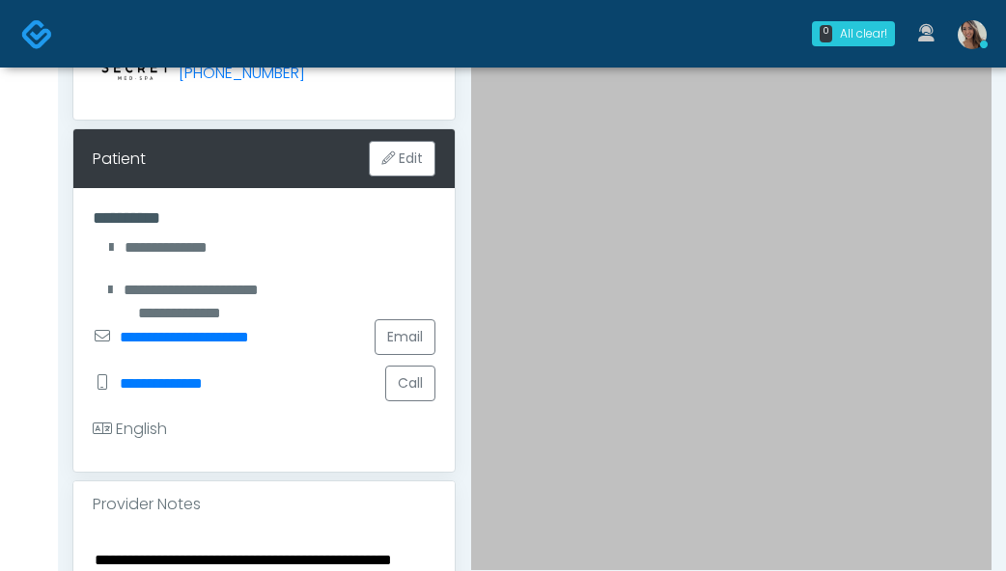
scroll to position [795, 0]
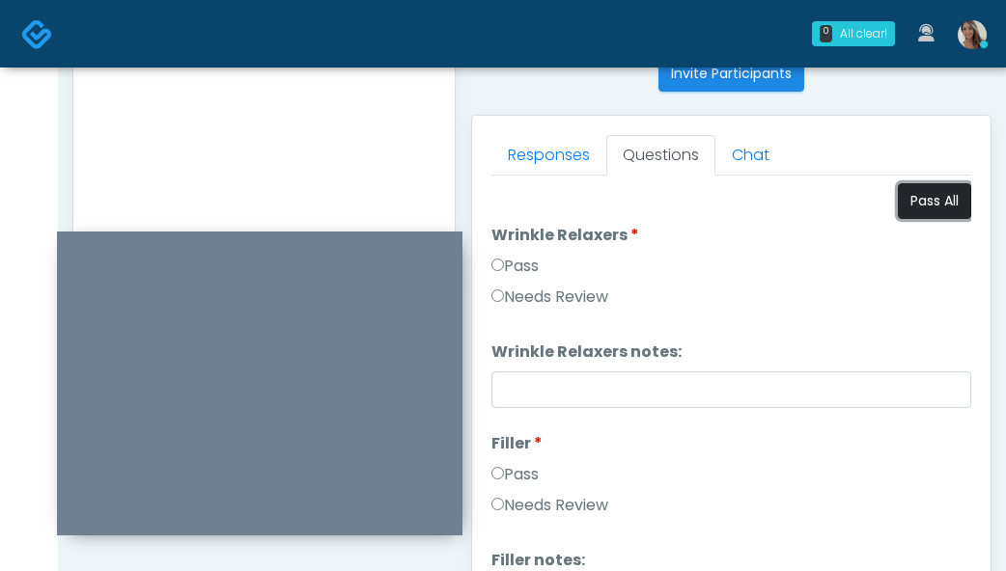
click at [914, 209] on button "Pass All" at bounding box center [934, 201] width 73 height 36
click at [594, 297] on label "Needs Review" at bounding box center [549, 297] width 117 height 23
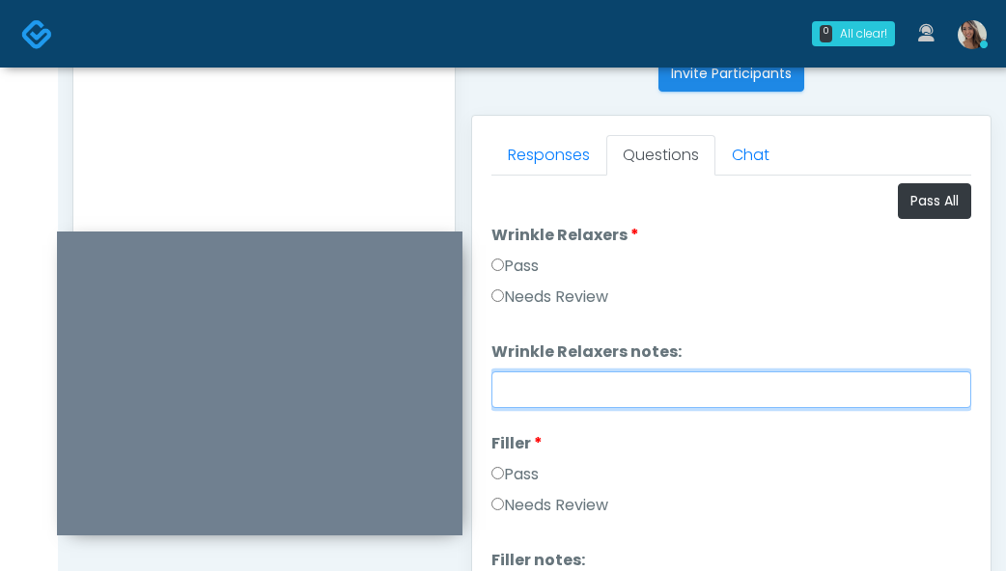
click at [581, 391] on input "Wrinkle Relaxers notes:" at bounding box center [731, 390] width 480 height 37
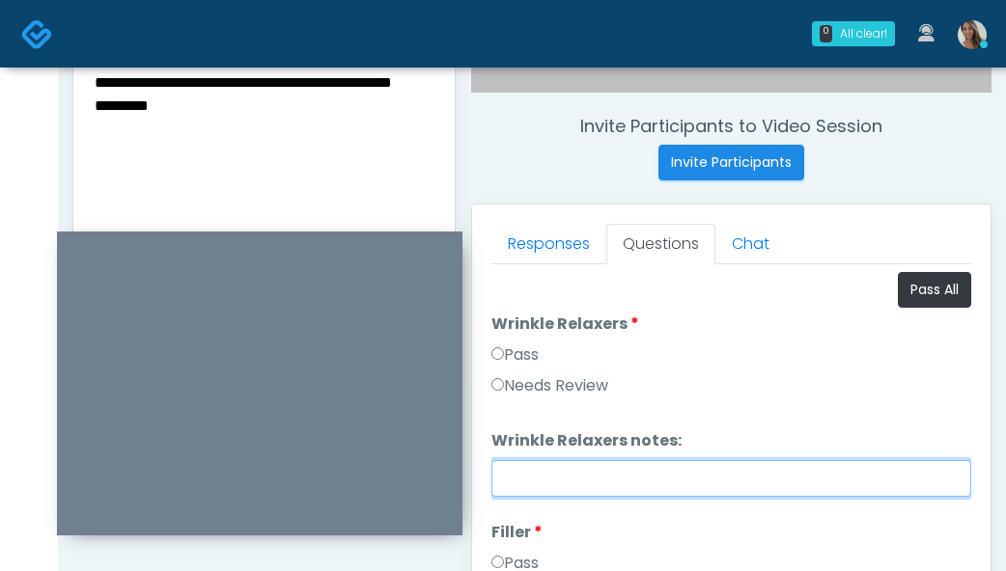
scroll to position [699, 0]
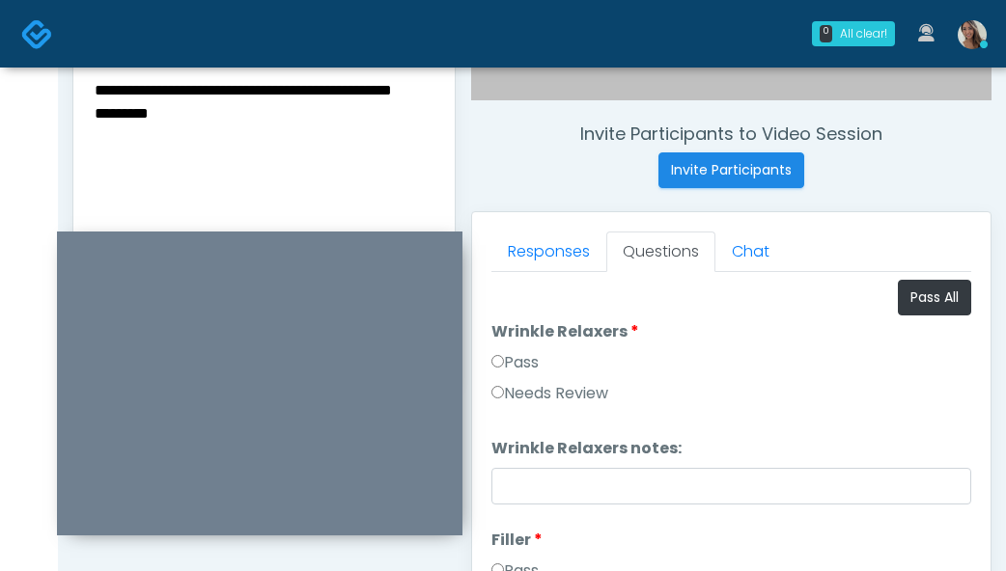
drag, startPoint x: 201, startPoint y: 121, endPoint x: 47, endPoint y: 97, distance: 155.2
click at [47, 97] on div "0 All clear! All clear! Michelle Picione AK AZ CA CO CT DC GA HI ID IL IN KS KY…" at bounding box center [503, 167] width 1006 height 1733
click at [178, 112] on textarea "**********" at bounding box center [264, 195] width 343 height 236
drag, startPoint x: 246, startPoint y: 123, endPoint x: 75, endPoint y: 76, distance: 177.0
click at [75, 76] on div "**********" at bounding box center [263, 198] width 381 height 281
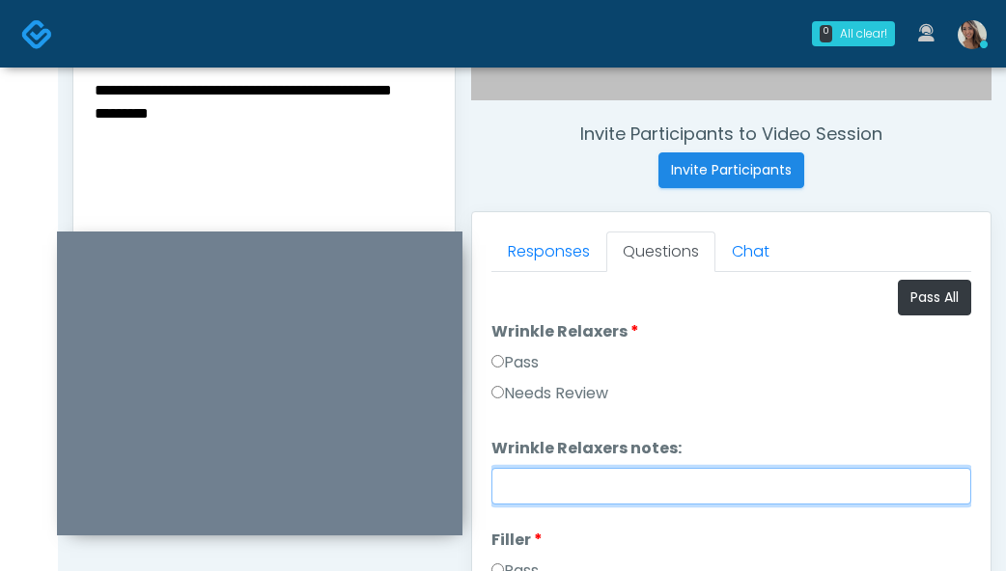
click at [633, 487] on input "Wrinkle Relaxers notes:" at bounding box center [731, 486] width 480 height 37
paste input "**********"
drag, startPoint x: 808, startPoint y: 484, endPoint x: 598, endPoint y: 492, distance: 209.6
click at [598, 492] on input "**********" at bounding box center [731, 486] width 480 height 37
click at [751, 484] on input "**********" at bounding box center [731, 486] width 480 height 37
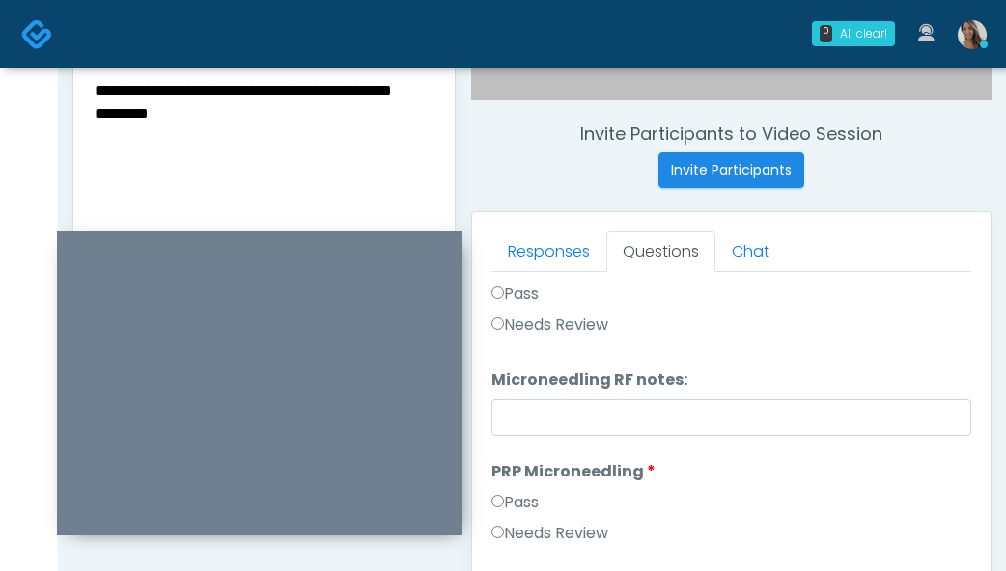
scroll to position [493, 0]
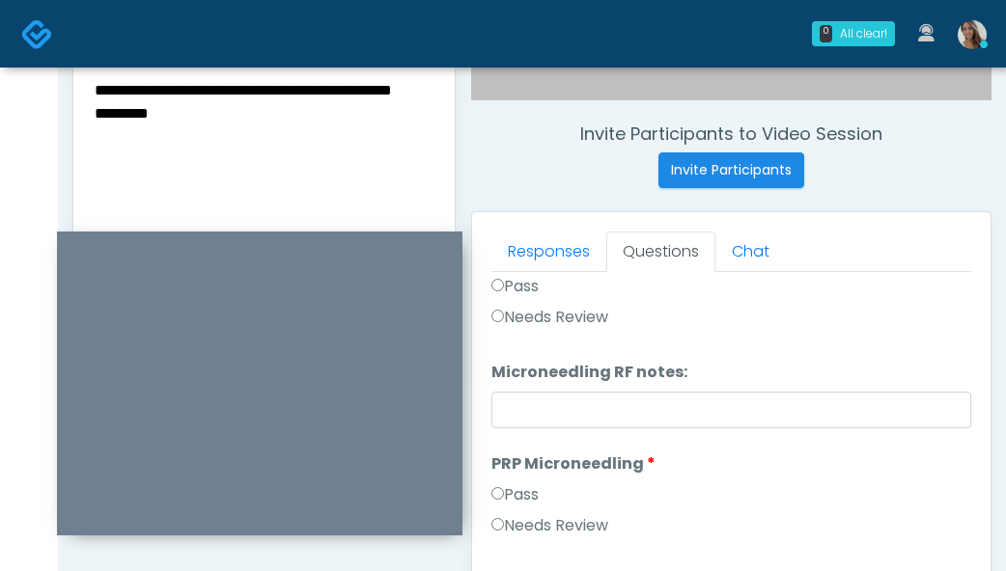
type input "**********"
click at [282, 82] on textarea "**********" at bounding box center [264, 195] width 343 height 236
click at [256, 95] on textarea "**********" at bounding box center [264, 195] width 343 height 236
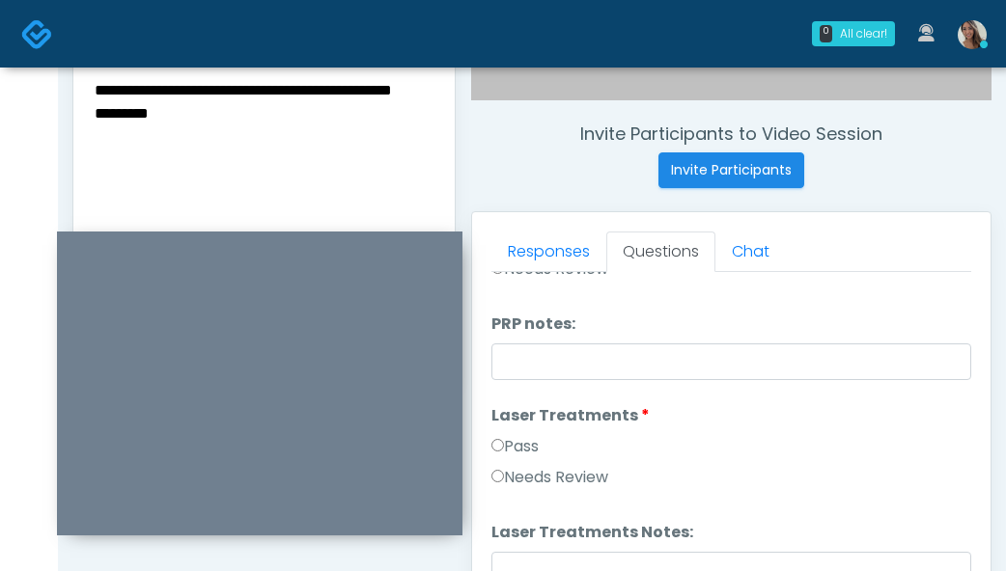
scroll to position [783, 0]
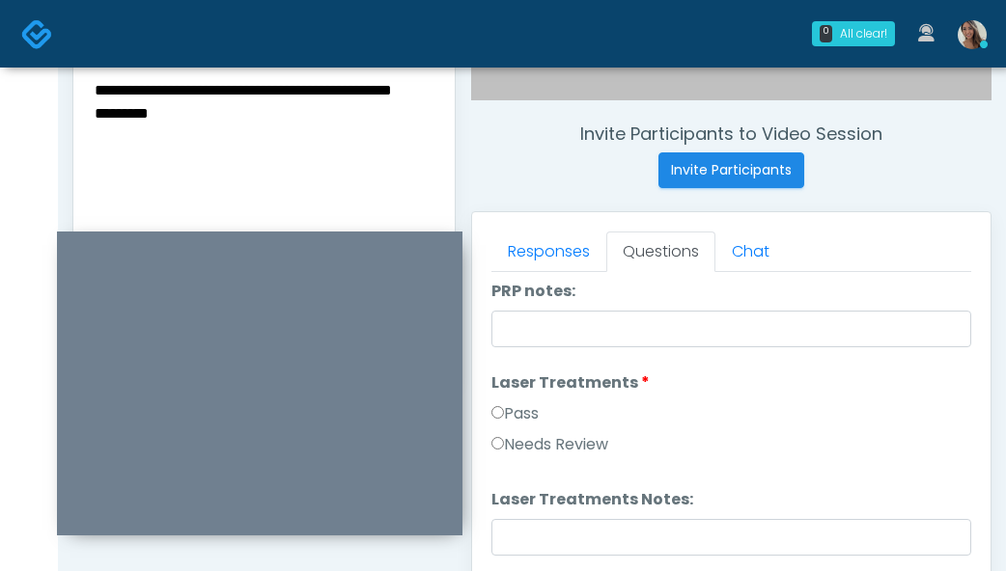
click at [559, 453] on label "Needs Review" at bounding box center [549, 444] width 117 height 23
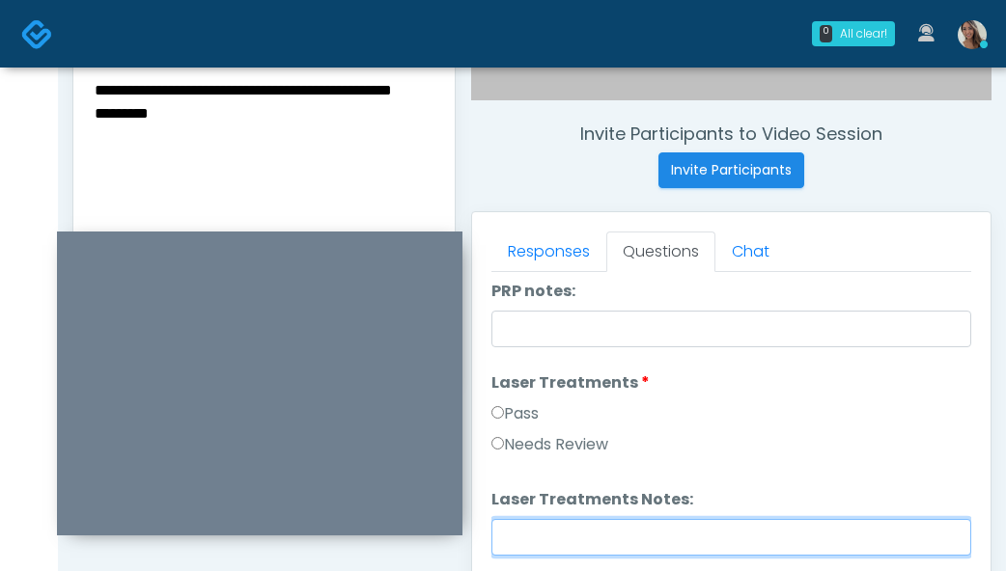
click at [585, 519] on input "Laser Treatments Notes:" at bounding box center [731, 537] width 480 height 37
paste input "**********"
type input "**********"
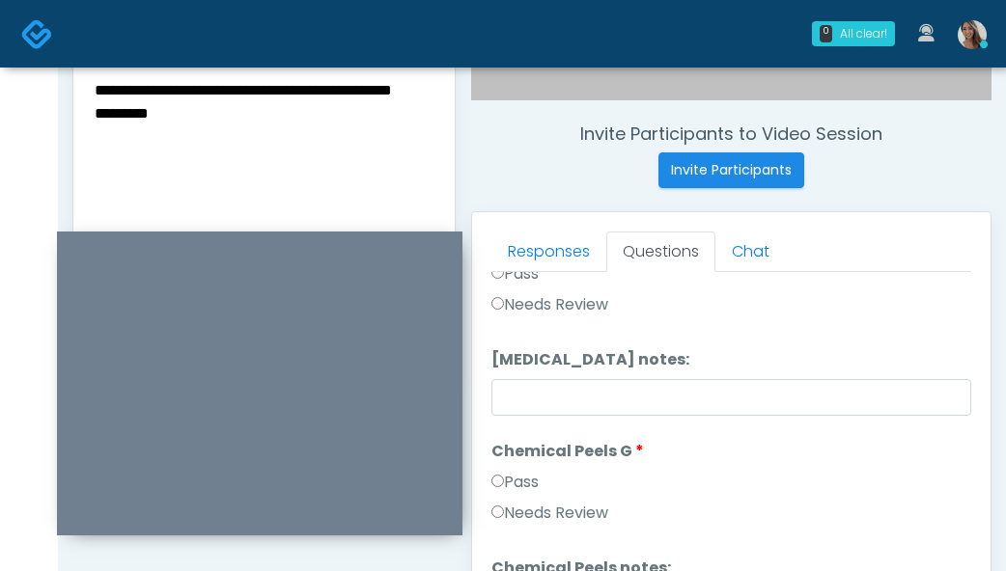
scroll to position [2435, 0]
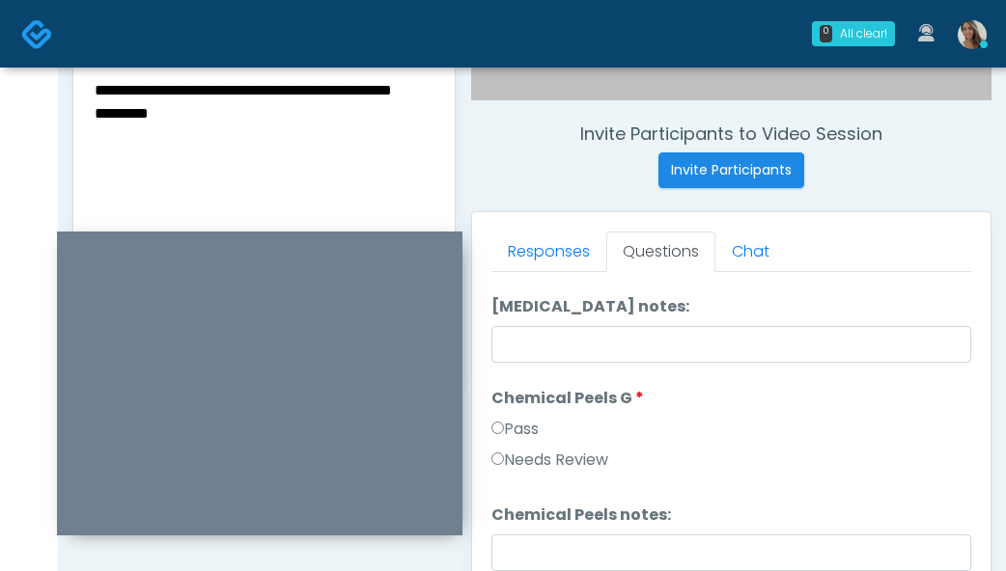
drag, startPoint x: 556, startPoint y: 458, endPoint x: 565, endPoint y: 496, distance: 39.6
click at [556, 458] on label "Needs Review" at bounding box center [549, 460] width 117 height 23
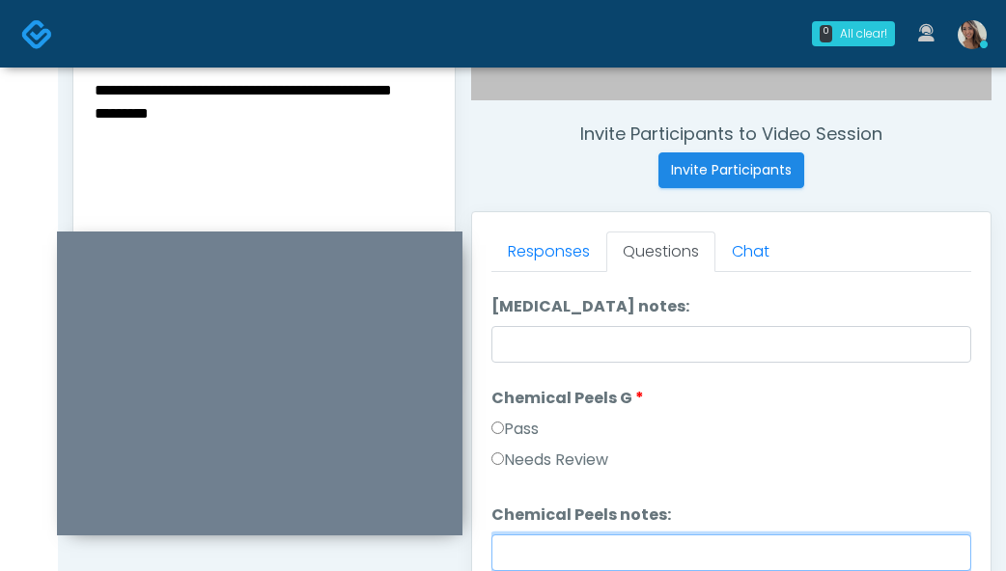
click at [535, 568] on input "Chemical Peels notes:" at bounding box center [731, 553] width 480 height 37
paste input "**********"
type input "**********"
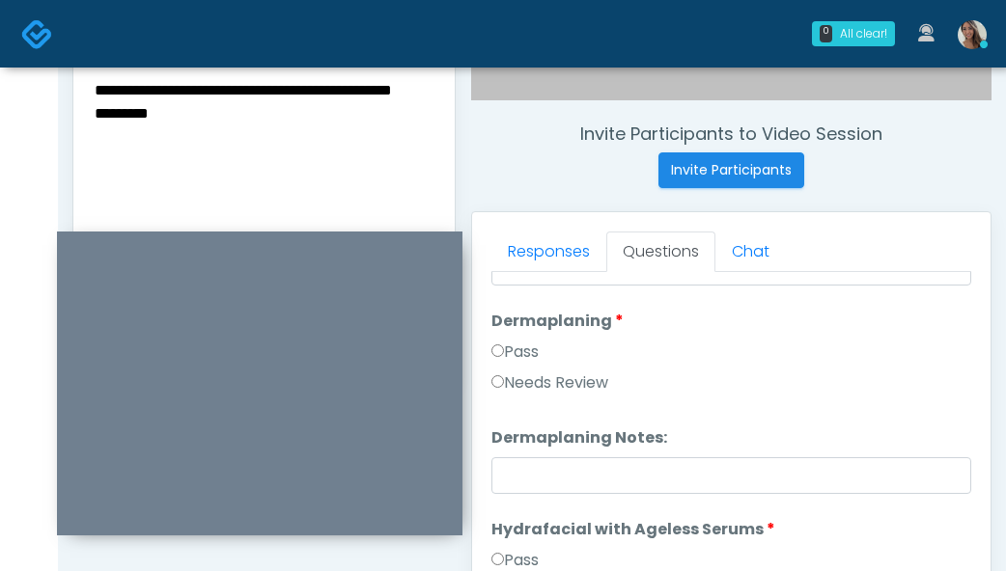
scroll to position [2932, 0]
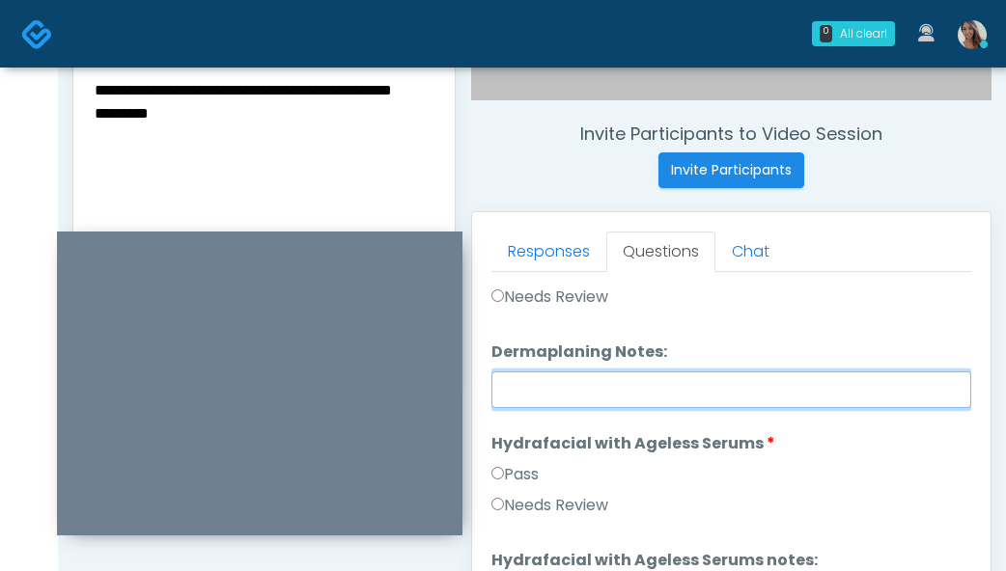
drag, startPoint x: 643, startPoint y: 378, endPoint x: 619, endPoint y: 343, distance: 43.1
click at [643, 378] on input "Dermaplaning Notes:" at bounding box center [731, 390] width 480 height 37
paste input "**********"
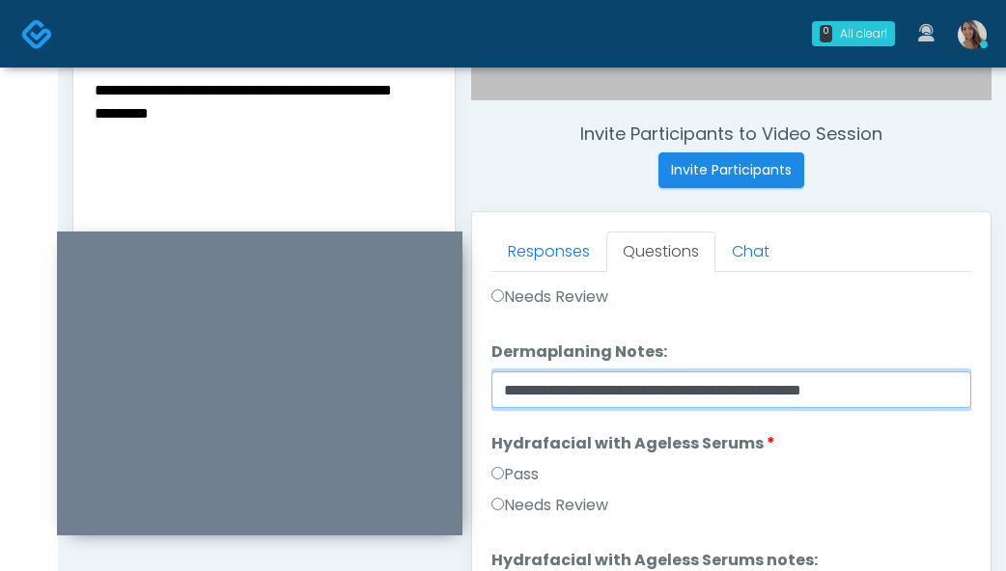
type input "**********"
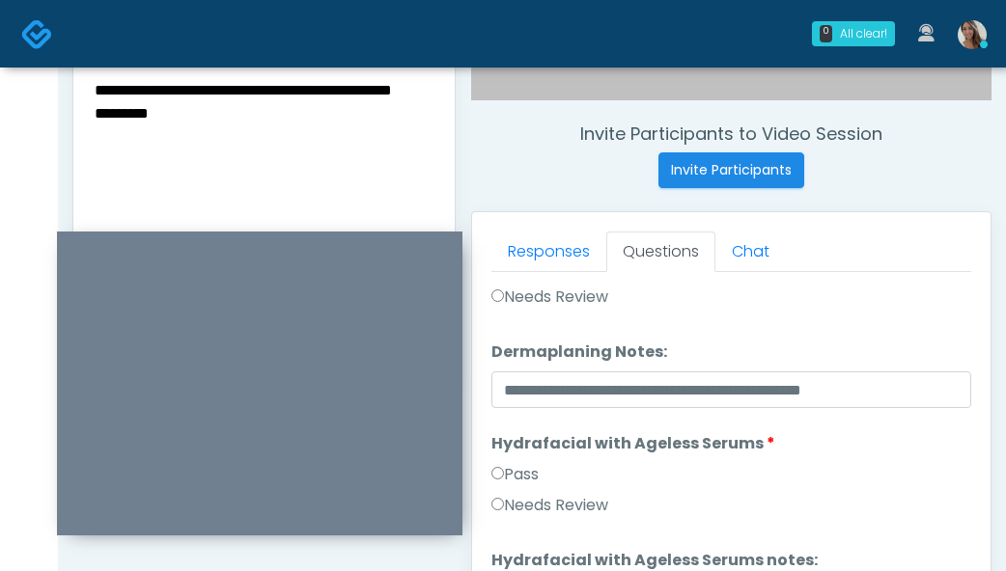
click at [590, 300] on label "Needs Review" at bounding box center [549, 297] width 117 height 23
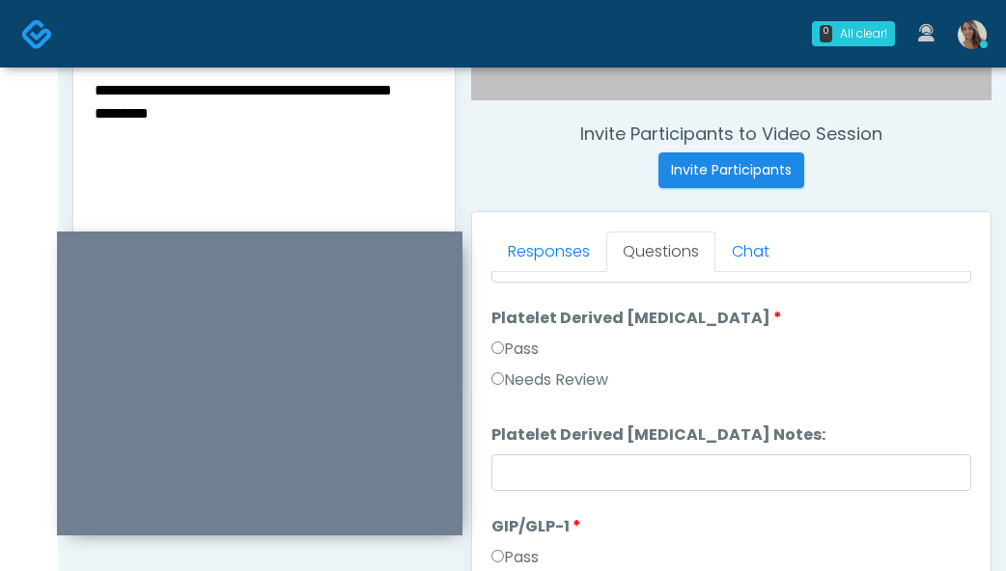
scroll to position [3563, 0]
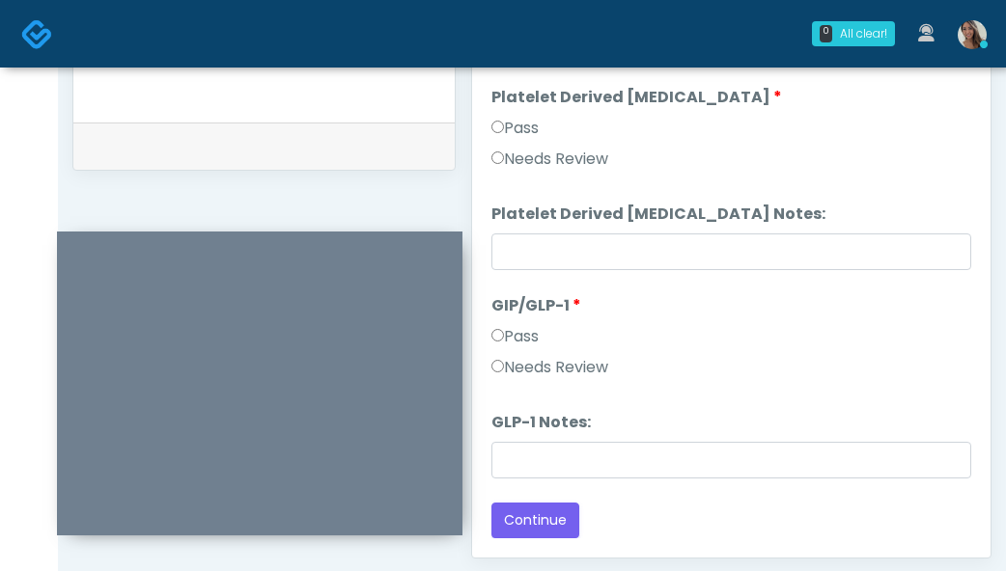
click at [553, 372] on label "Needs Review" at bounding box center [549, 367] width 117 height 23
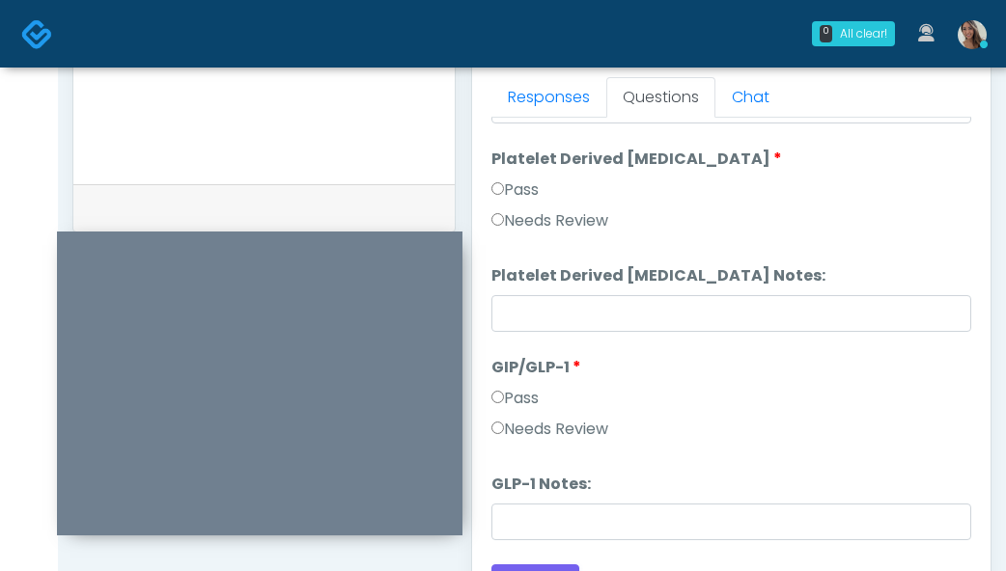
scroll to position [703, 0]
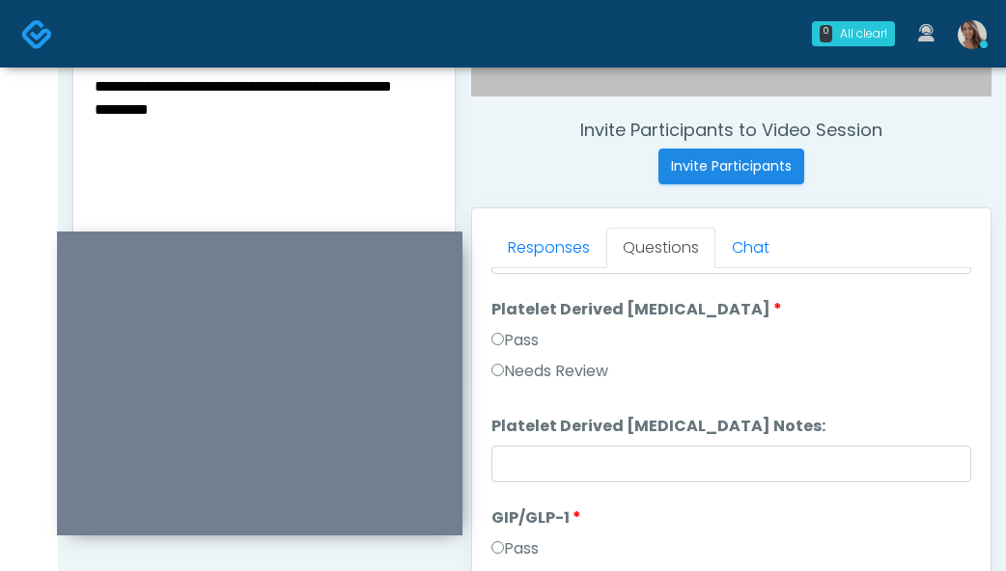
click at [140, 128] on textarea "**********" at bounding box center [264, 191] width 343 height 236
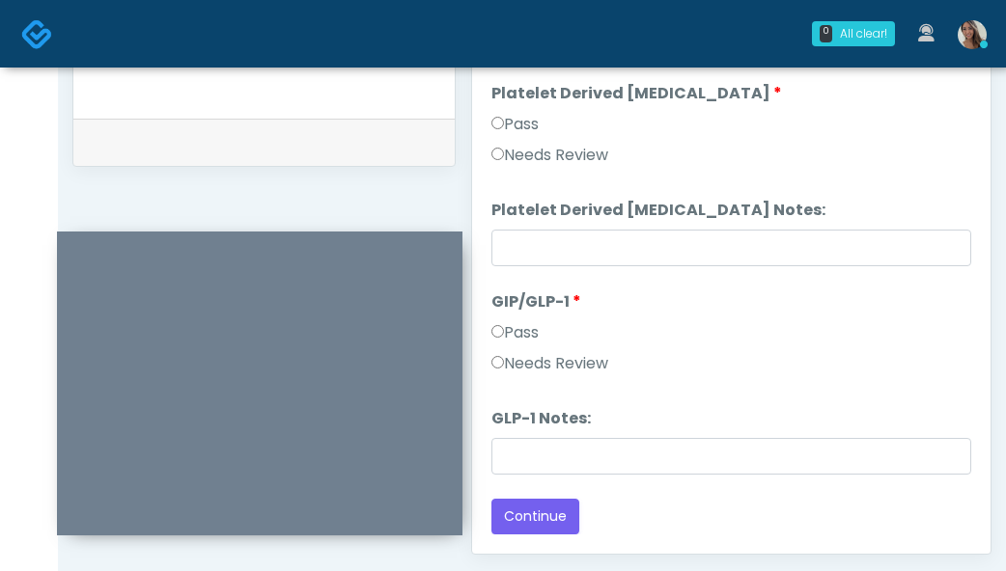
scroll to position [1050, 0]
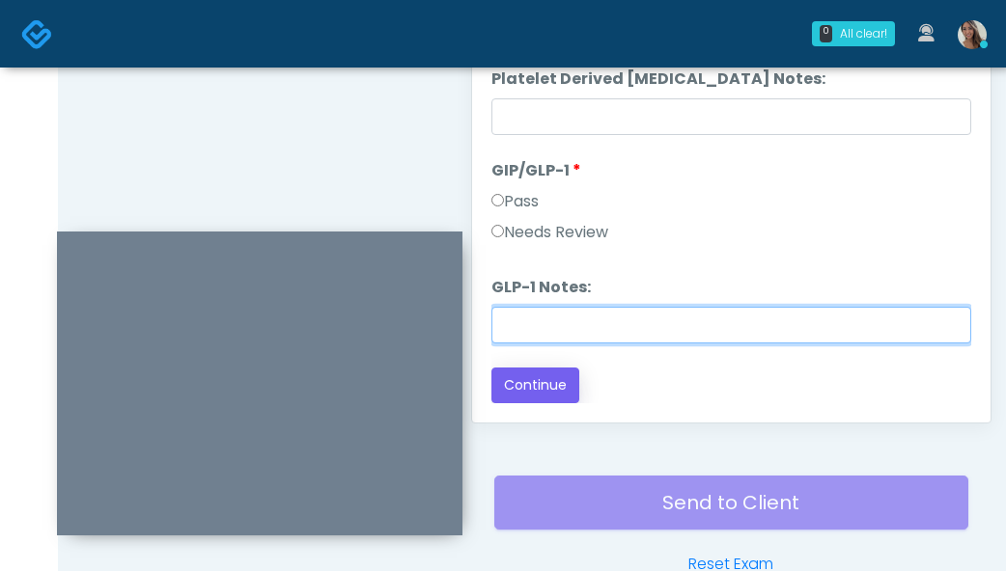
drag, startPoint x: 629, startPoint y: 333, endPoint x: 574, endPoint y: 377, distance: 70.7
click at [629, 333] on input "GLP-1 Notes:" at bounding box center [731, 325] width 480 height 37
paste input "********"
type input "********"
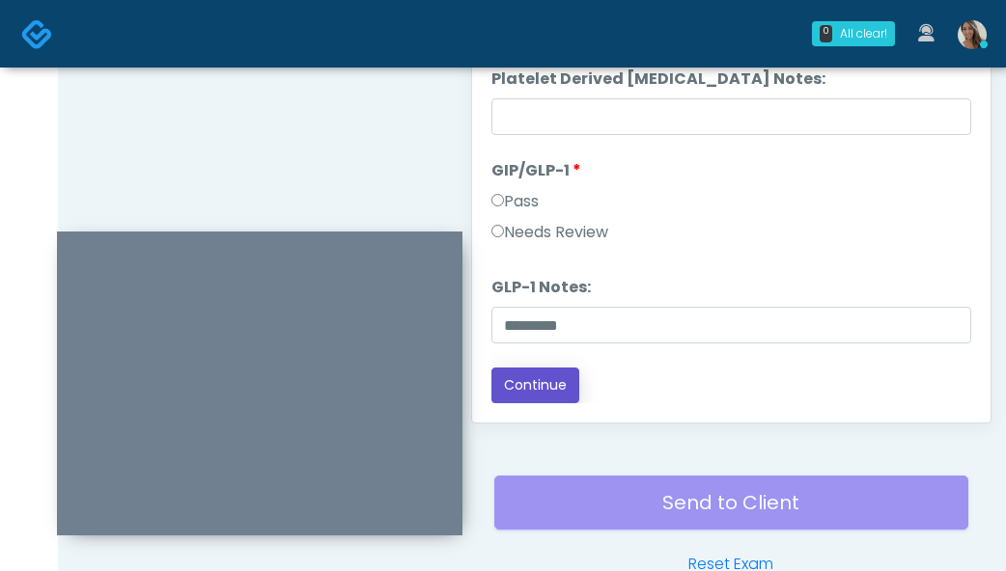
drag, startPoint x: 557, startPoint y: 385, endPoint x: 589, endPoint y: 404, distance: 37.2
click at [557, 385] on button "Continue" at bounding box center [535, 386] width 88 height 36
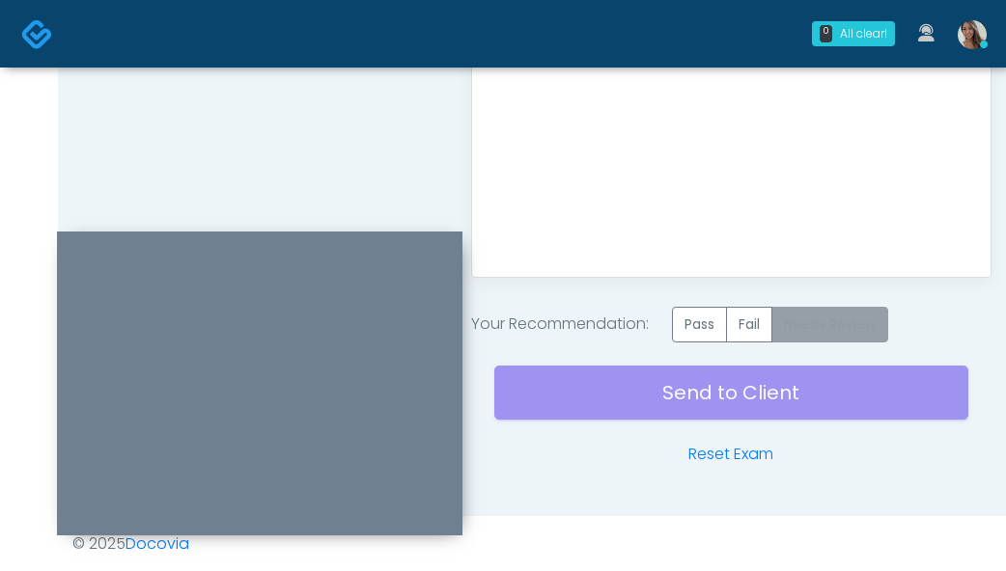
scroll to position [1197, 0]
click at [852, 329] on label "Needs Review" at bounding box center [829, 324] width 117 height 36
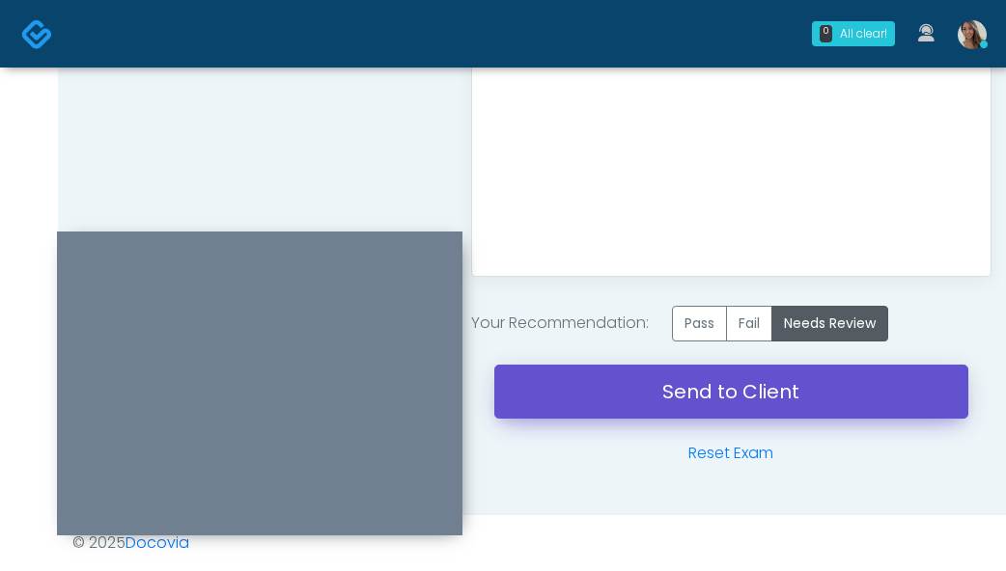
click at [708, 390] on link "Send to Client" at bounding box center [731, 392] width 474 height 54
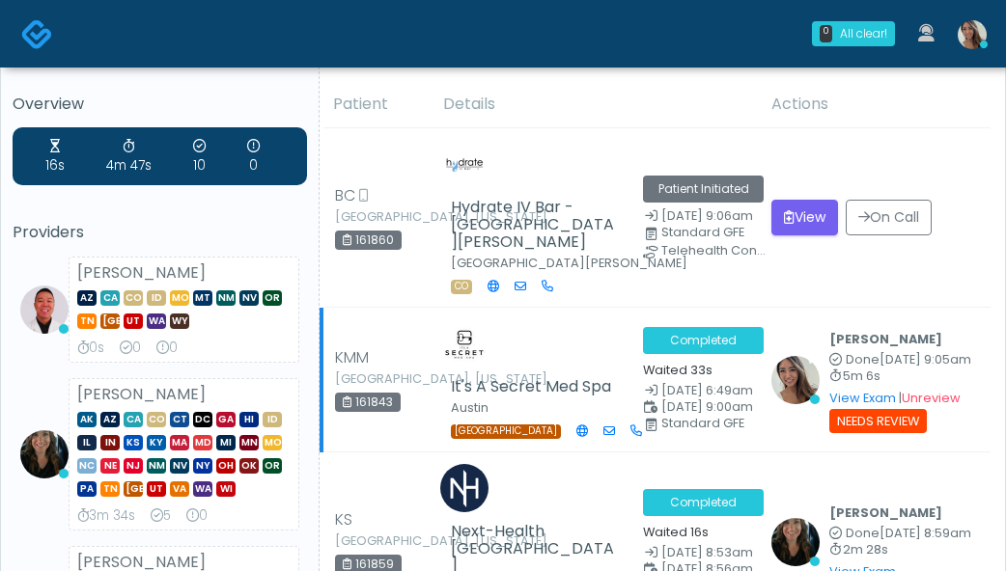
scroll to position [4, 0]
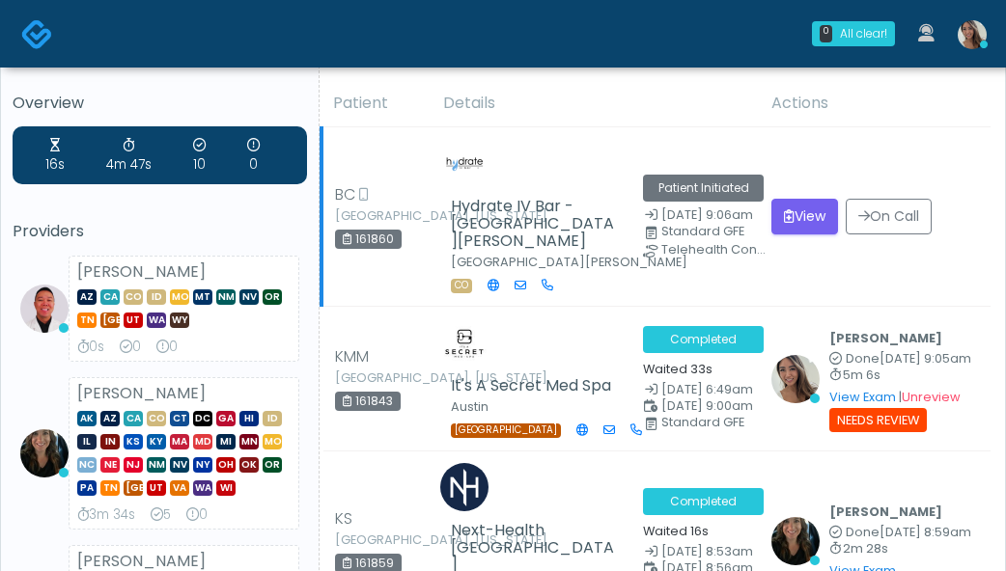
click at [598, 244] on div "Hydrate IV Bar - [GEOGRAPHIC_DATA][PERSON_NAME] [GEOGRAPHIC_DATA][PERSON_NAME] …" at bounding box center [535, 246] width 169 height 97
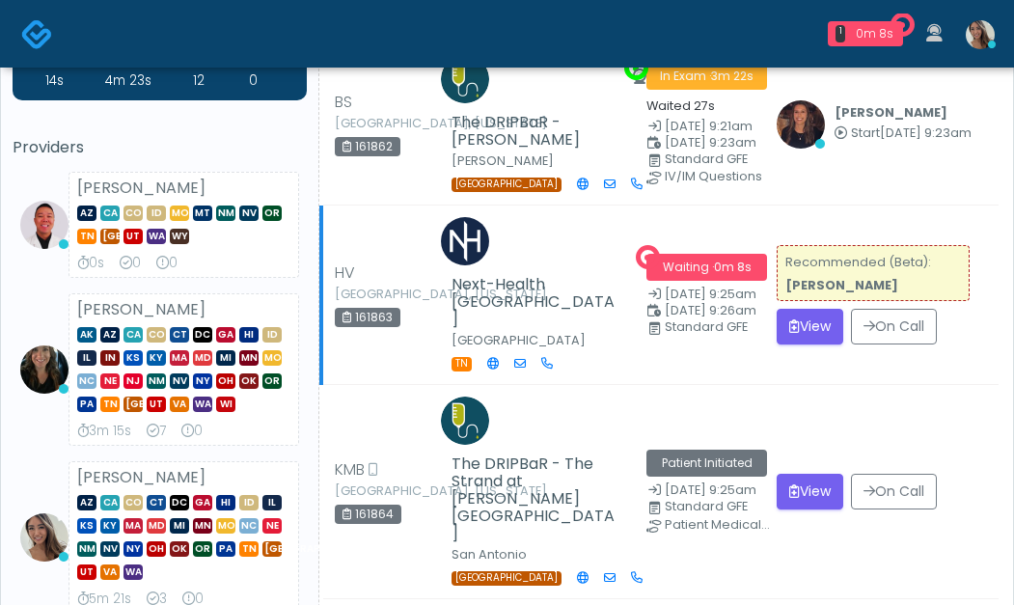
scroll to position [80, 0]
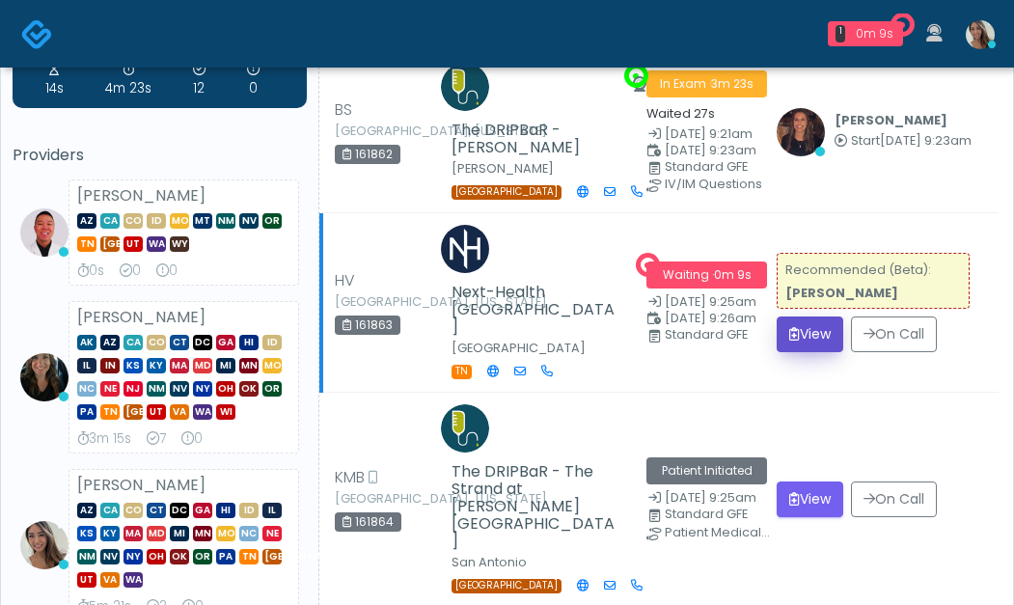
click at [831, 317] on button "View" at bounding box center [810, 335] width 67 height 36
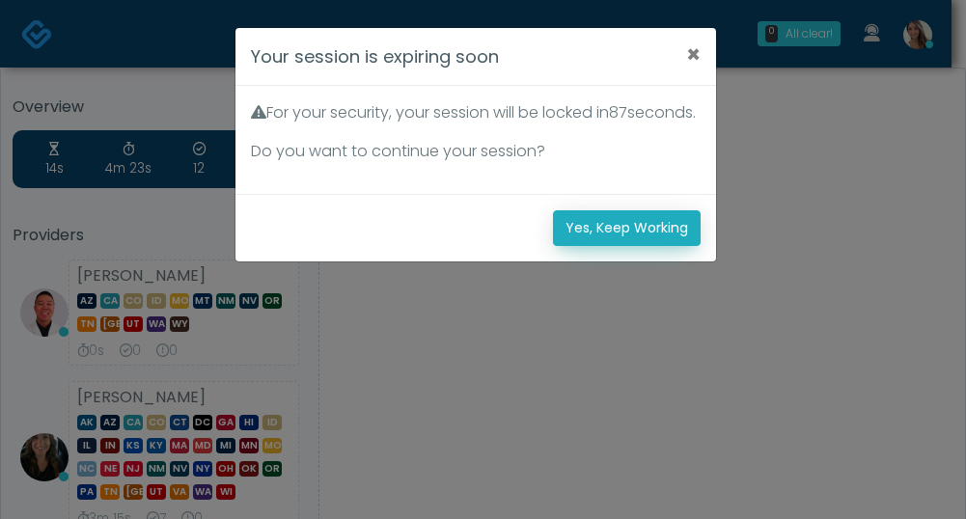
click at [664, 246] on button "Yes, Keep Working" at bounding box center [627, 228] width 148 height 36
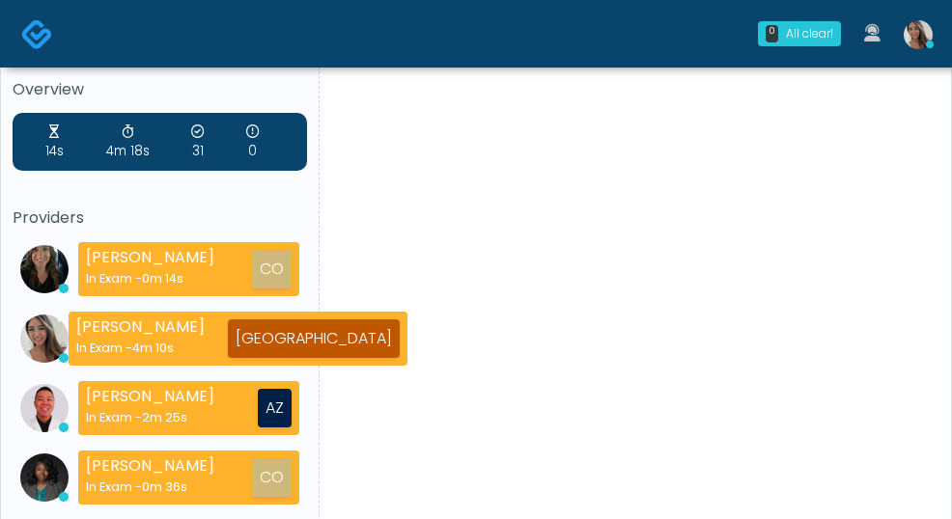
scroll to position [18, 0]
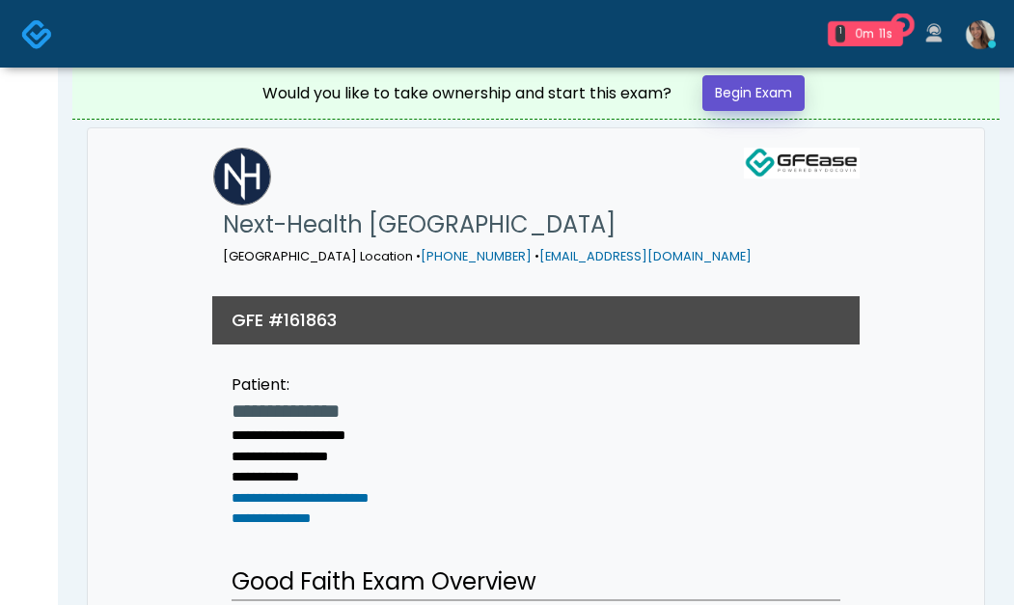
click at [783, 91] on link "Begin Exam" at bounding box center [754, 93] width 102 height 36
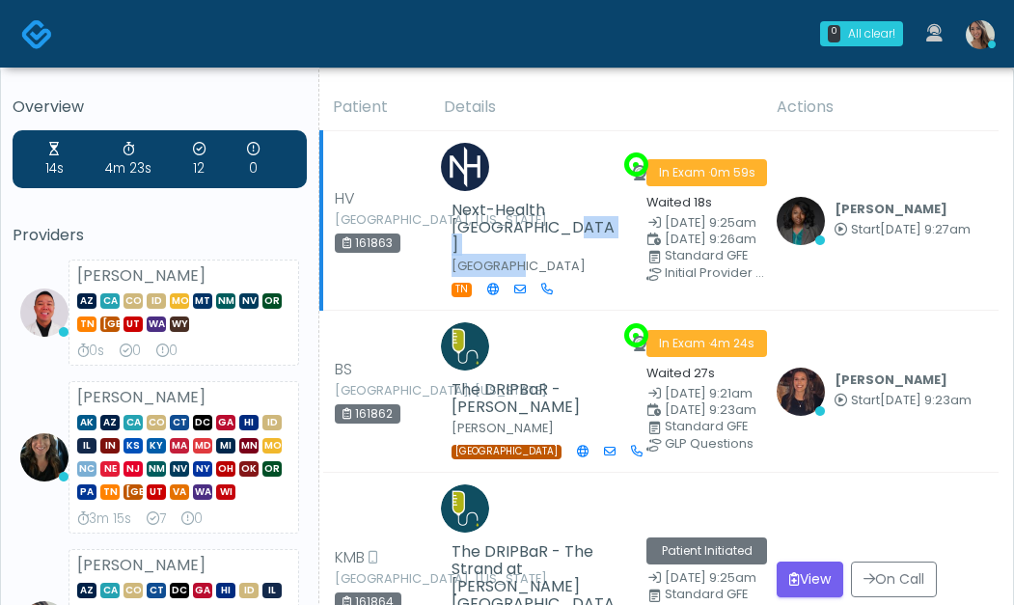
click at [571, 222] on div "Next-Health [GEOGRAPHIC_DATA] [GEOGRAPHIC_DATA] [GEOGRAPHIC_DATA]" at bounding box center [536, 250] width 169 height 97
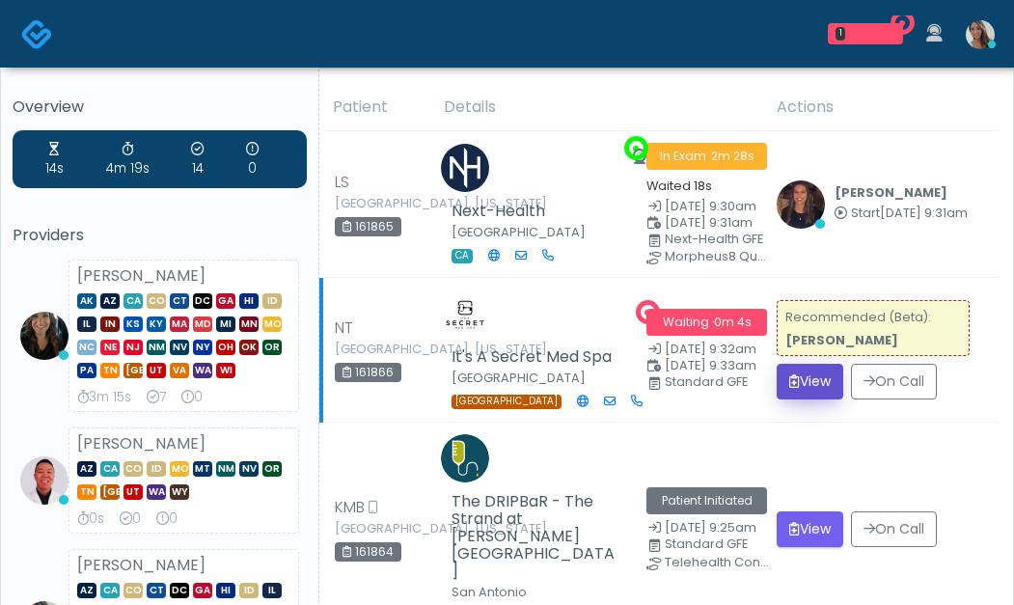
drag, startPoint x: 790, startPoint y: 372, endPoint x: 486, endPoint y: 355, distance: 304.5
click at [487, 355] on tr "NT [GEOGRAPHIC_DATA], [US_STATE] 161866 It's A Secret Med Spa [GEOGRAPHIC_DATA]…" at bounding box center [660, 350] width 678 height 145
click at [541, 296] on td "It's A Secret Med Spa [GEOGRAPHIC_DATA] [GEOGRAPHIC_DATA]" at bounding box center [533, 350] width 203 height 145
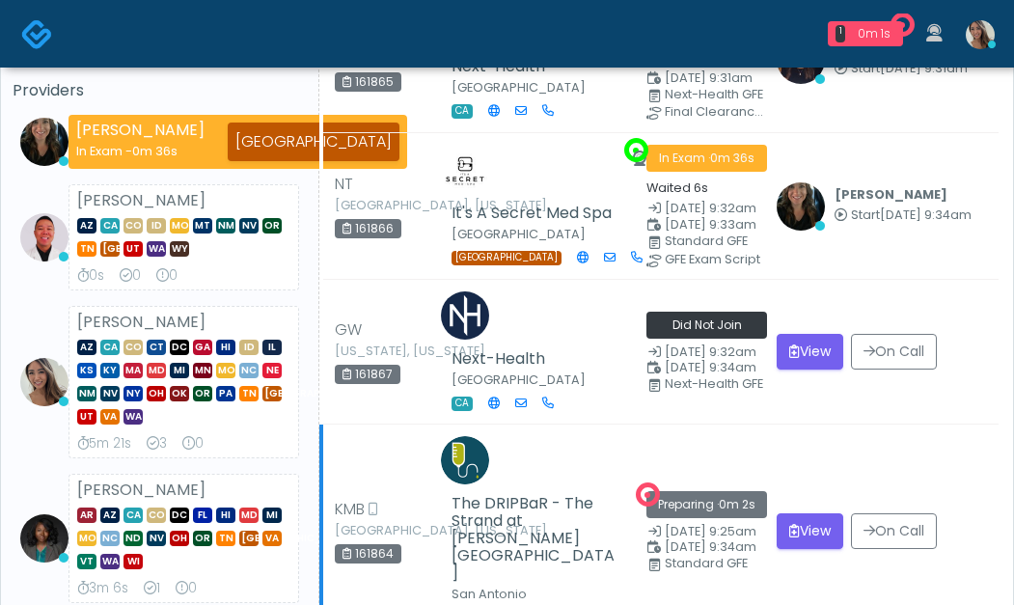
scroll to position [205, 0]
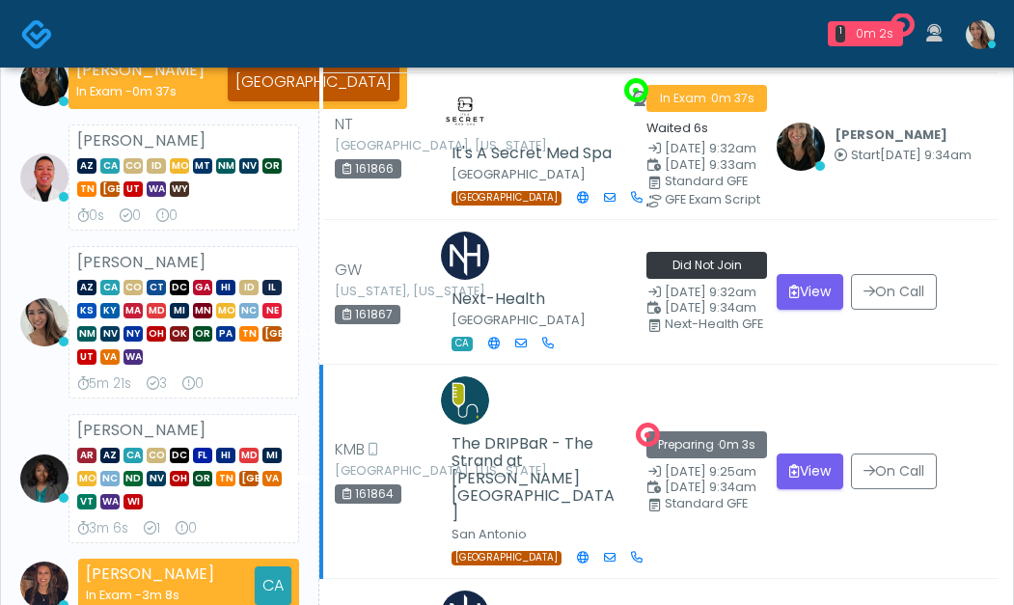
click at [810, 371] on td "View On Call" at bounding box center [882, 472] width 234 height 214
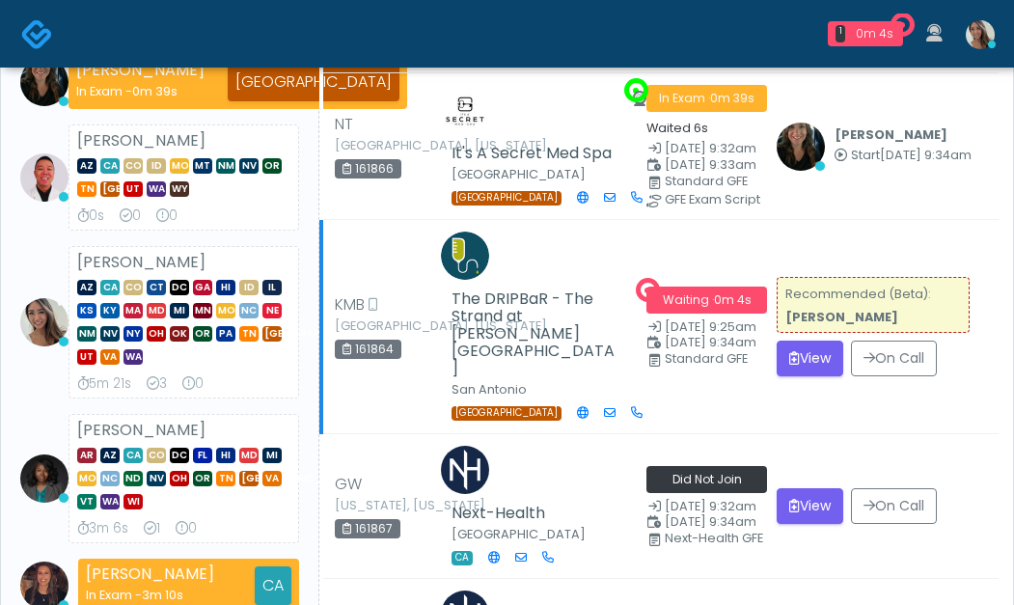
drag, startPoint x: 825, startPoint y: 374, endPoint x: 821, endPoint y: 385, distance: 12.2
click at [825, 374] on td "Recommended (Beta): Gerald Dungo View On Call" at bounding box center [882, 327] width 234 height 214
click at [813, 341] on button "View" at bounding box center [810, 359] width 67 height 36
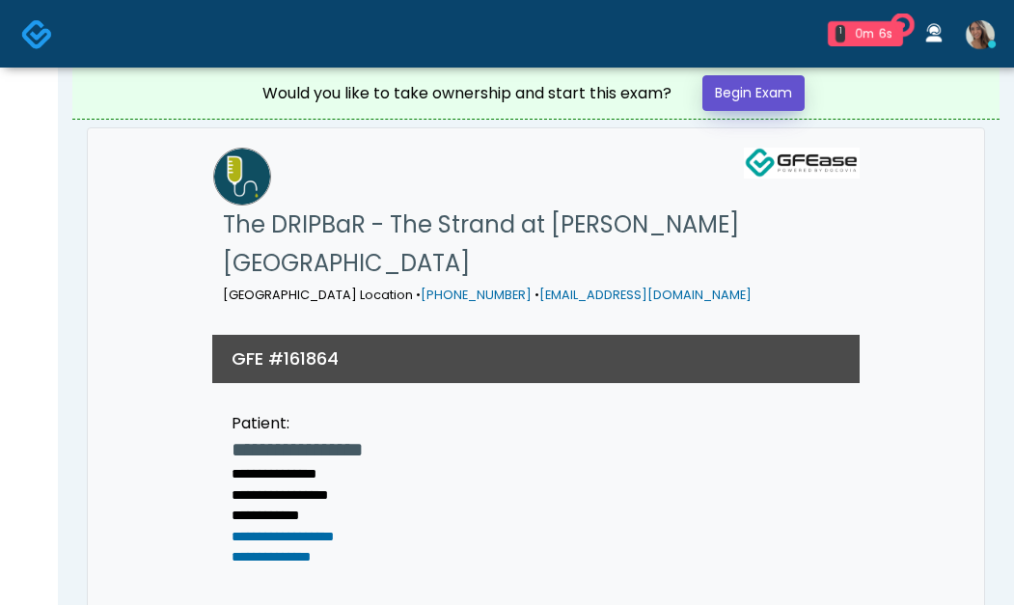
drag, startPoint x: 792, startPoint y: 91, endPoint x: 656, endPoint y: 88, distance: 136.1
click at [792, 90] on link "Begin Exam" at bounding box center [754, 93] width 102 height 36
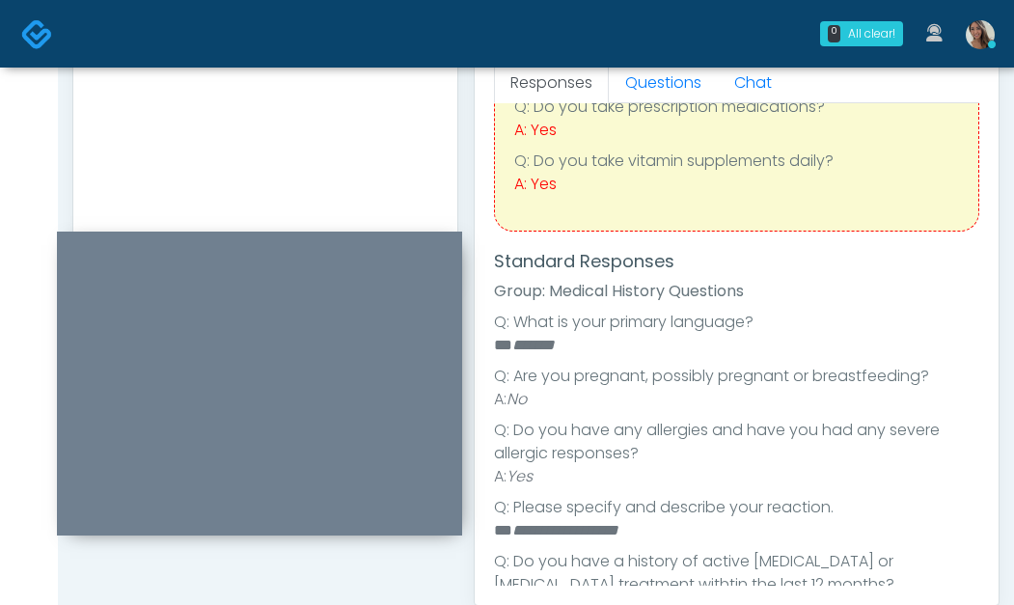
scroll to position [561, 0]
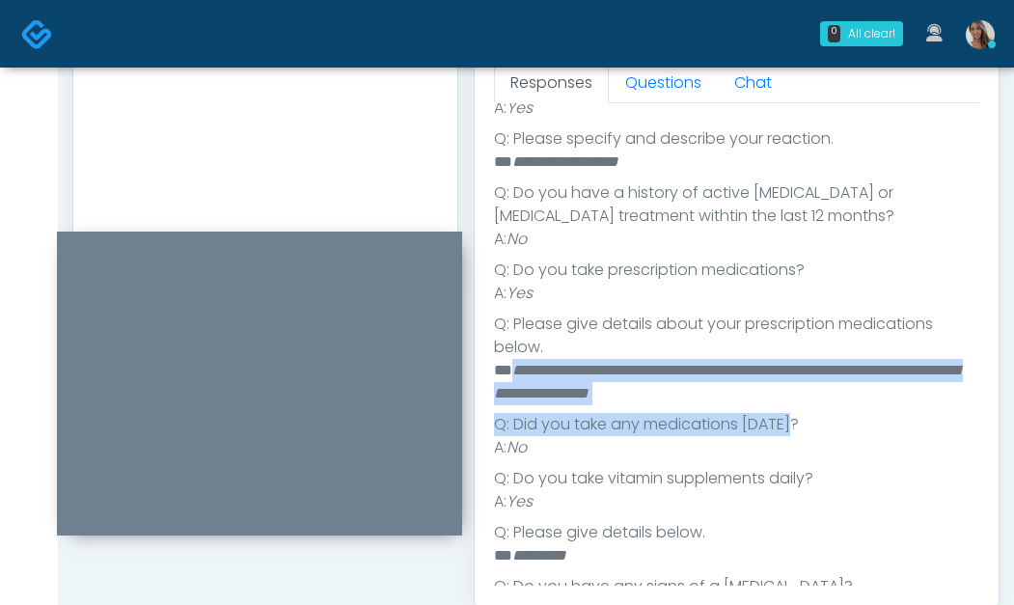
drag, startPoint x: 513, startPoint y: 371, endPoint x: 863, endPoint y: 408, distance: 351.4
click at [827, 415] on ul "**********" at bounding box center [737, 393] width 486 height 903
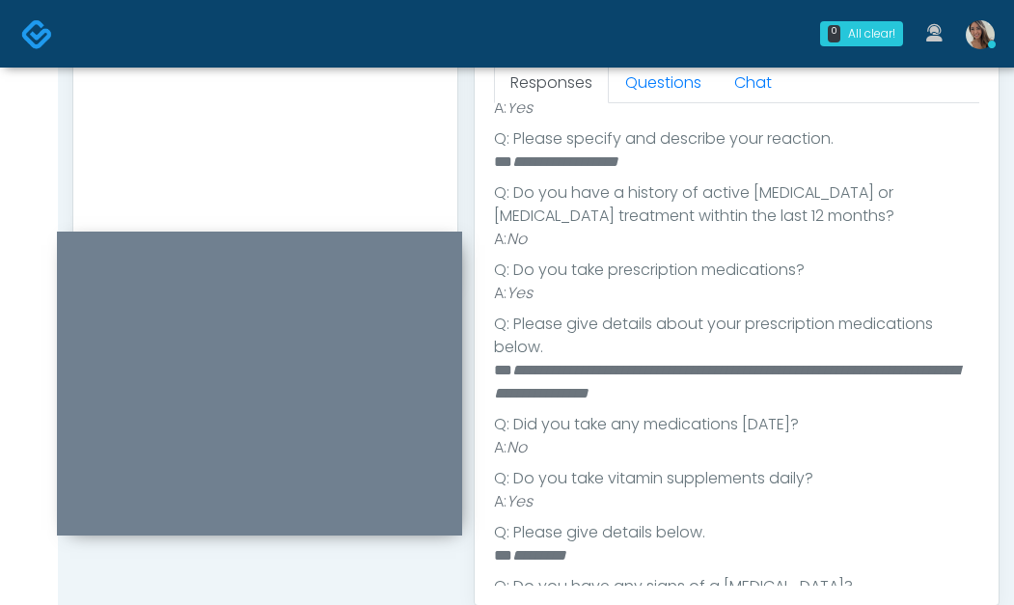
click at [881, 399] on li "**********" at bounding box center [729, 382] width 471 height 46
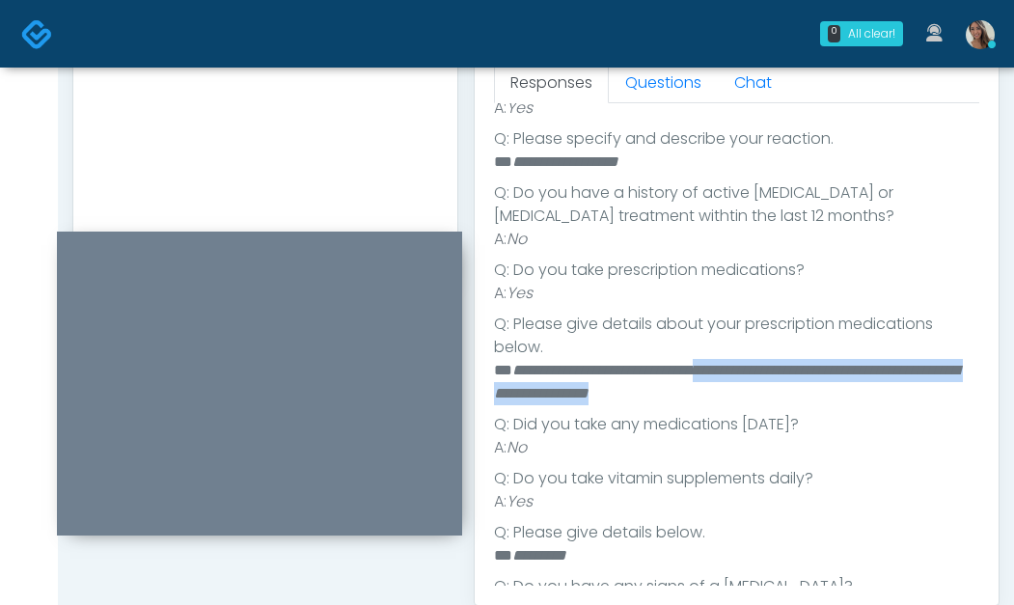
drag, startPoint x: 890, startPoint y: 393, endPoint x: 764, endPoint y: 364, distance: 128.8
click at [765, 364] on li "**********" at bounding box center [729, 382] width 471 height 46
click at [762, 365] on em "**********" at bounding box center [726, 382] width 465 height 38
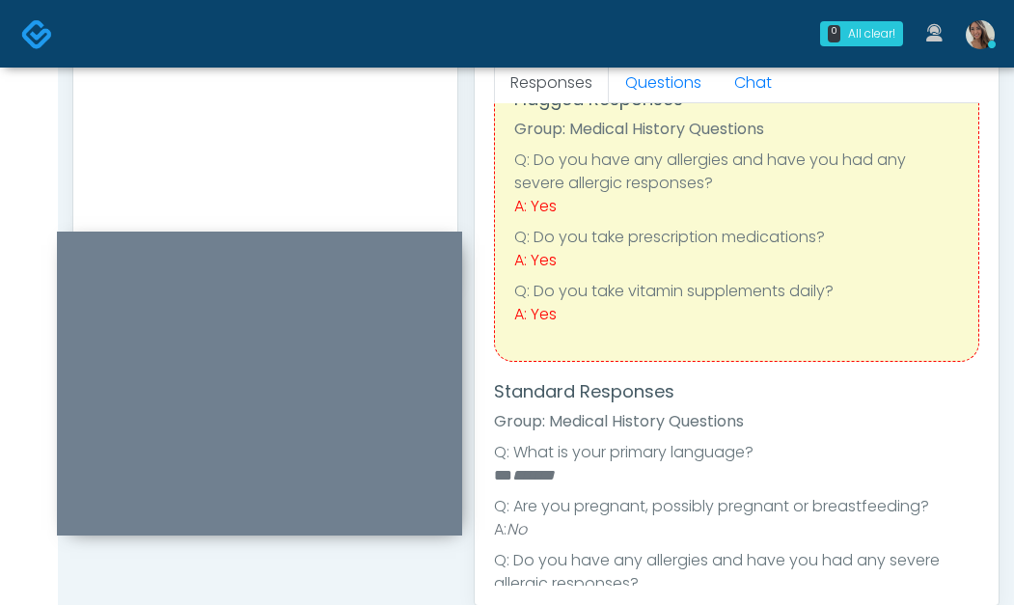
scroll to position [0, 0]
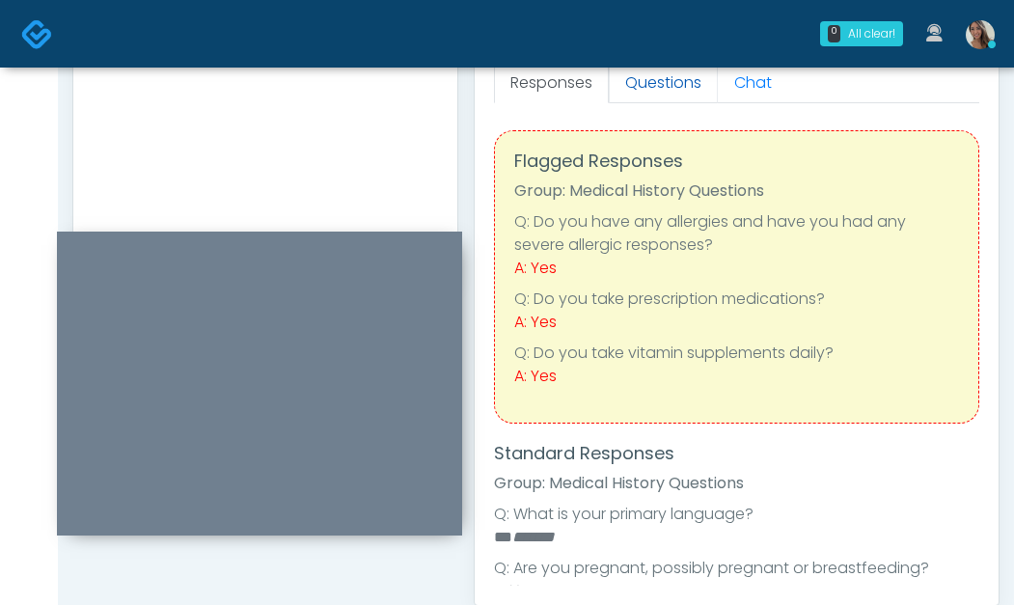
click at [680, 86] on link "Questions" at bounding box center [663, 83] width 109 height 41
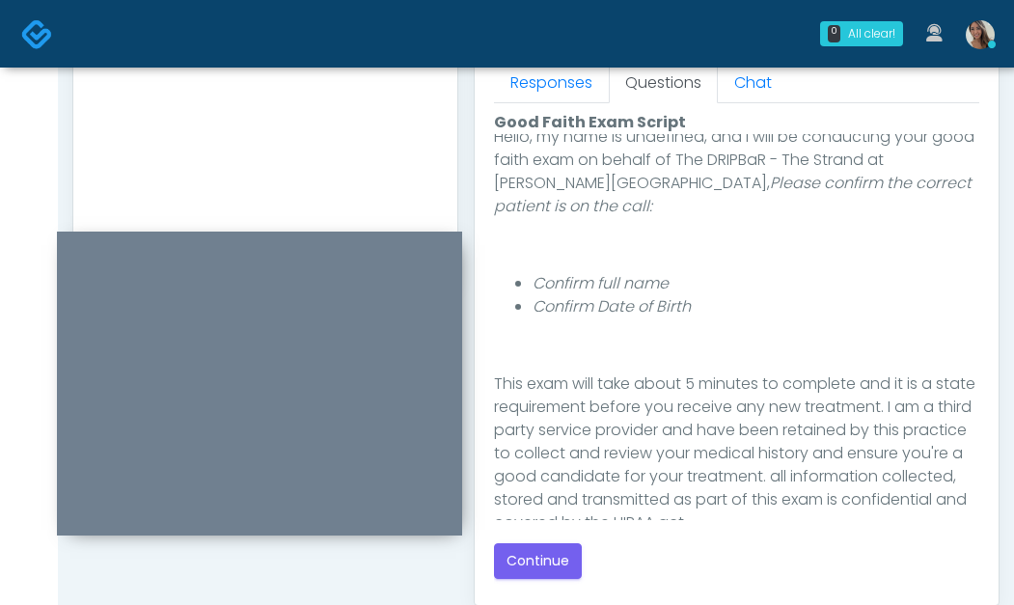
scroll to position [340, 0]
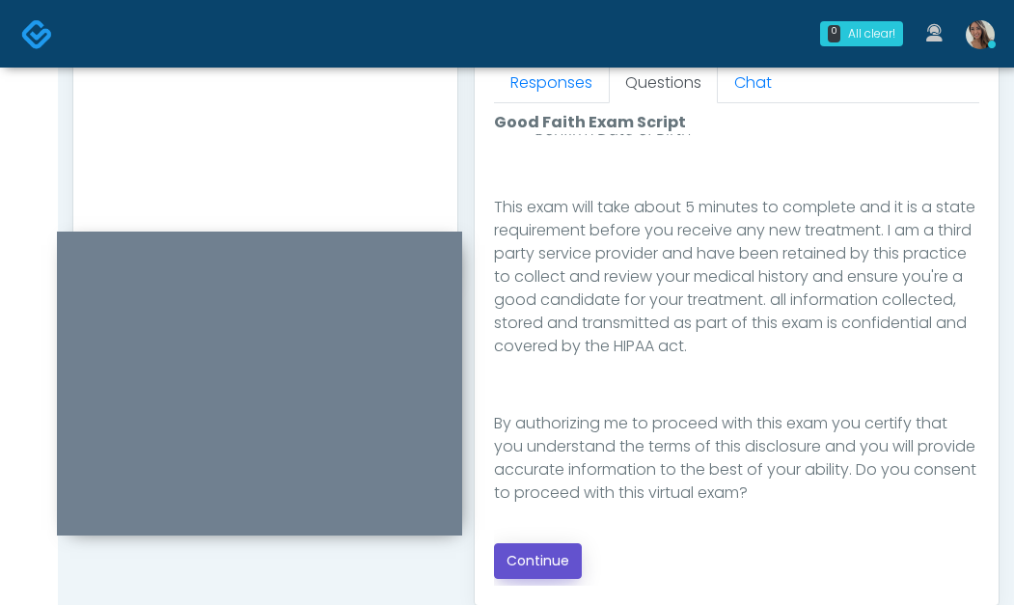
drag, startPoint x: 544, startPoint y: 561, endPoint x: 500, endPoint y: 485, distance: 88.2
click at [543, 562] on button "Continue" at bounding box center [538, 561] width 88 height 36
click at [395, 180] on textarea at bounding box center [266, 96] width 346 height 236
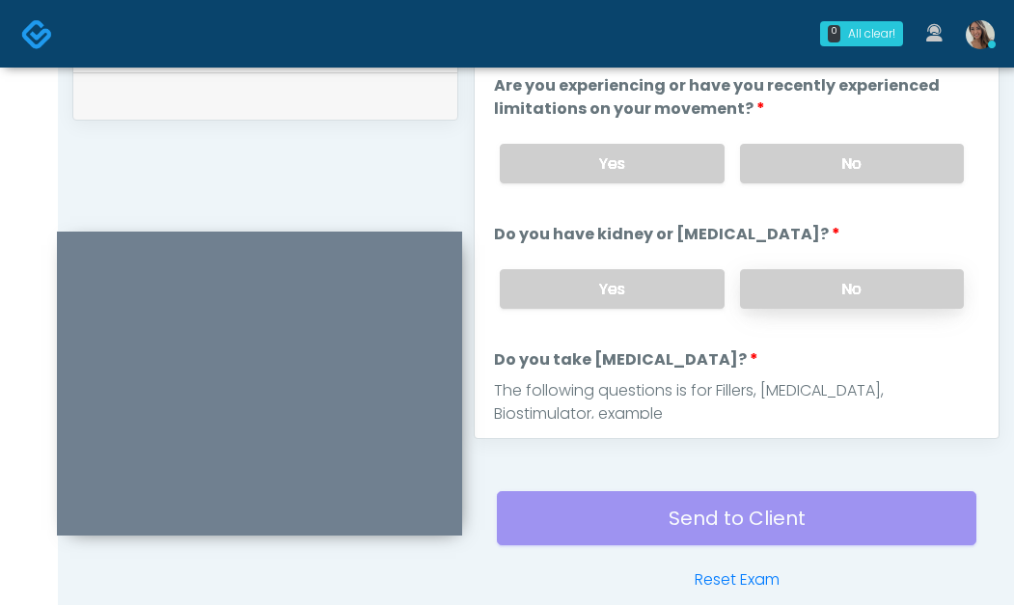
scroll to position [1013, 0]
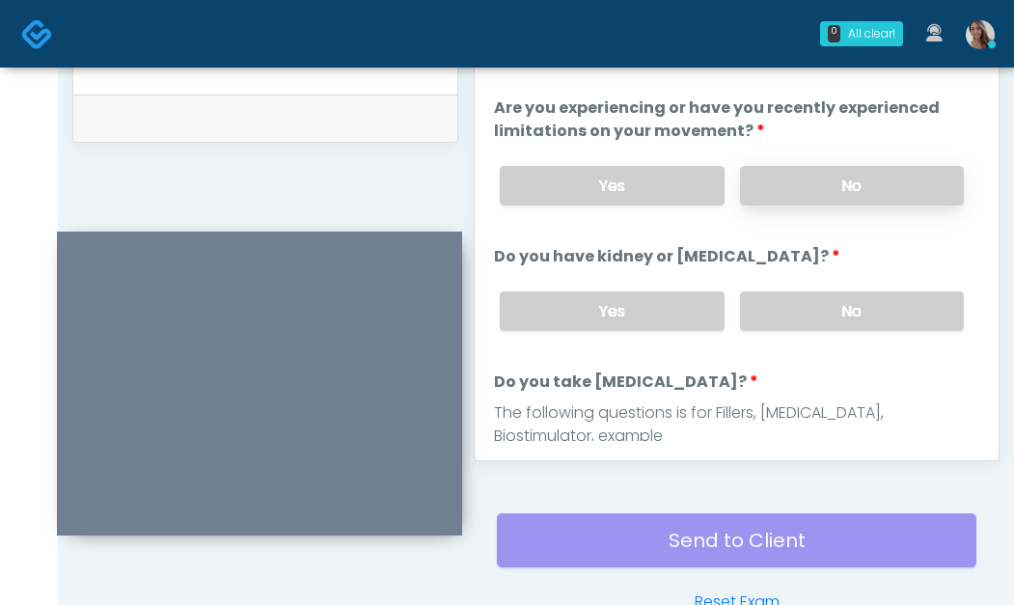
click at [873, 190] on label "No" at bounding box center [852, 186] width 224 height 40
click at [841, 325] on label "No" at bounding box center [852, 311] width 224 height 40
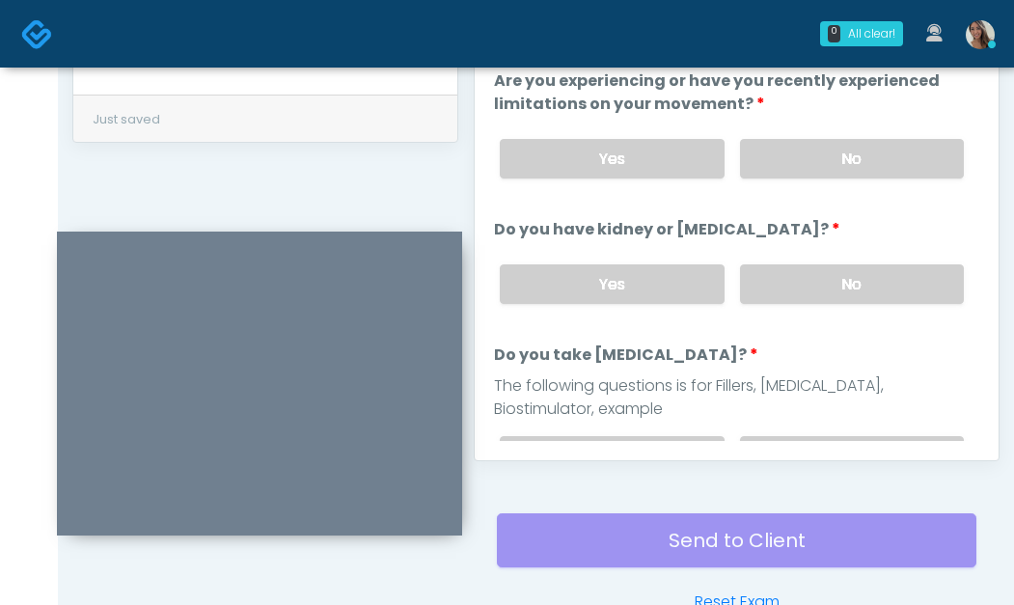
scroll to position [191, 0]
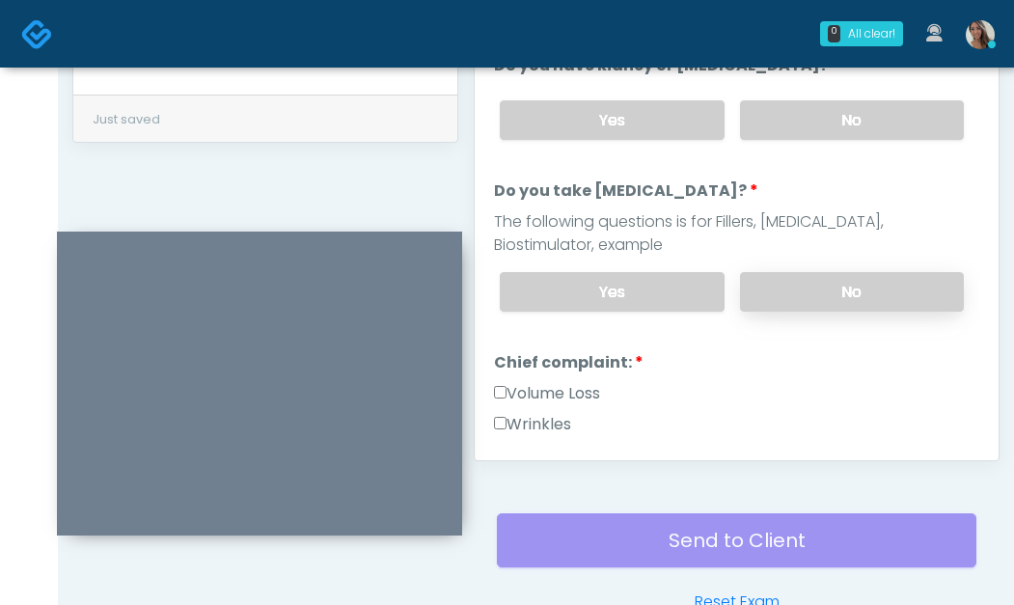
click at [850, 287] on label "No" at bounding box center [852, 292] width 224 height 40
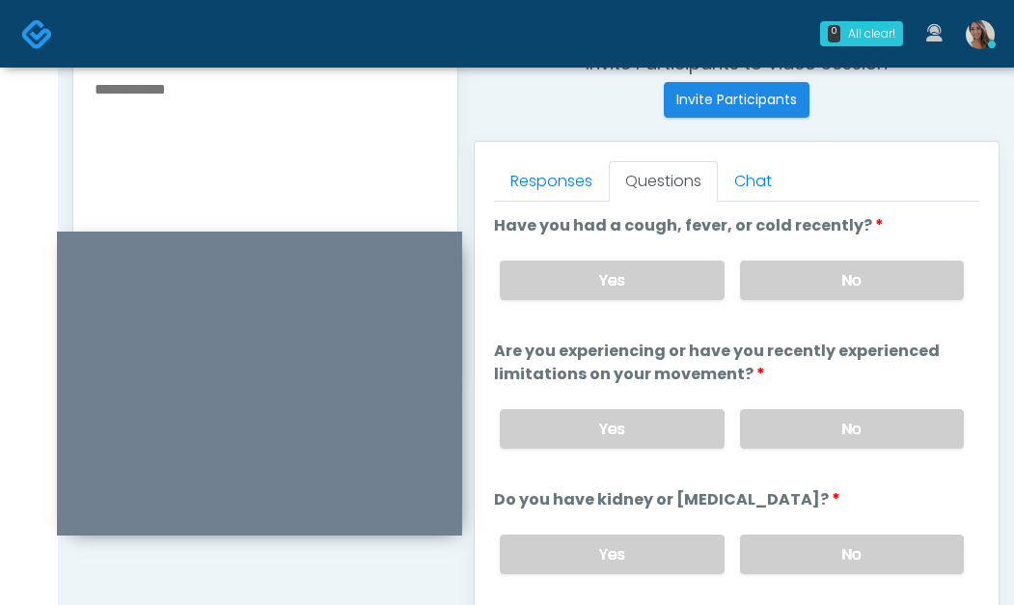
scroll to position [752, 0]
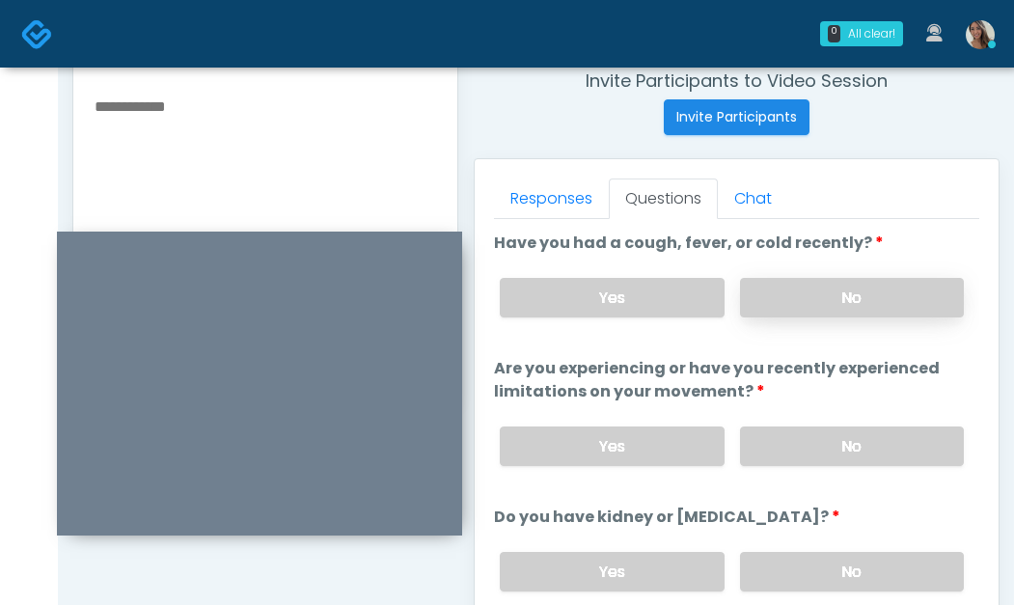
click at [844, 293] on label "No" at bounding box center [852, 298] width 224 height 40
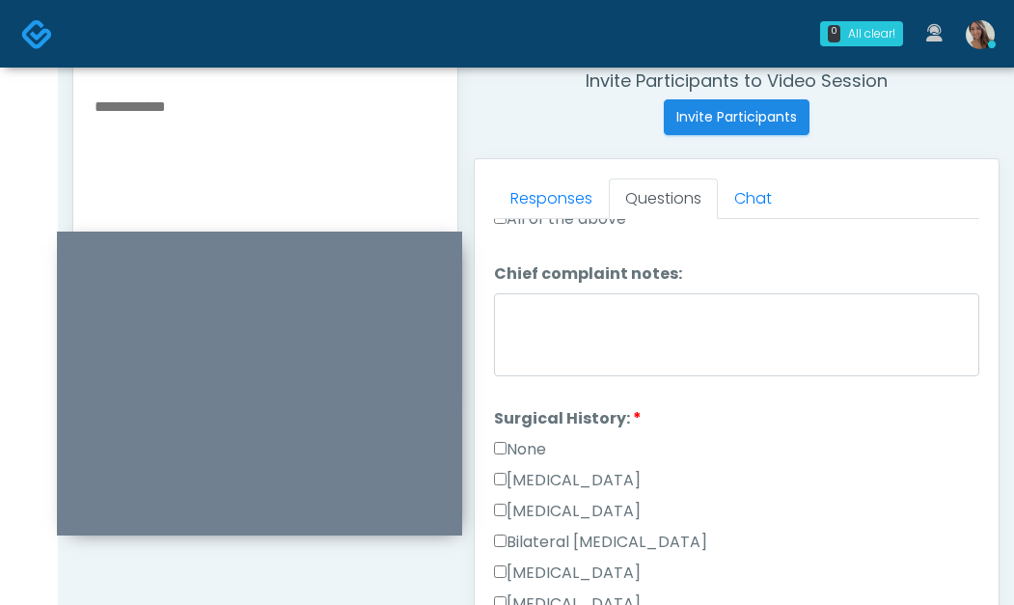
scroll to position [803, 0]
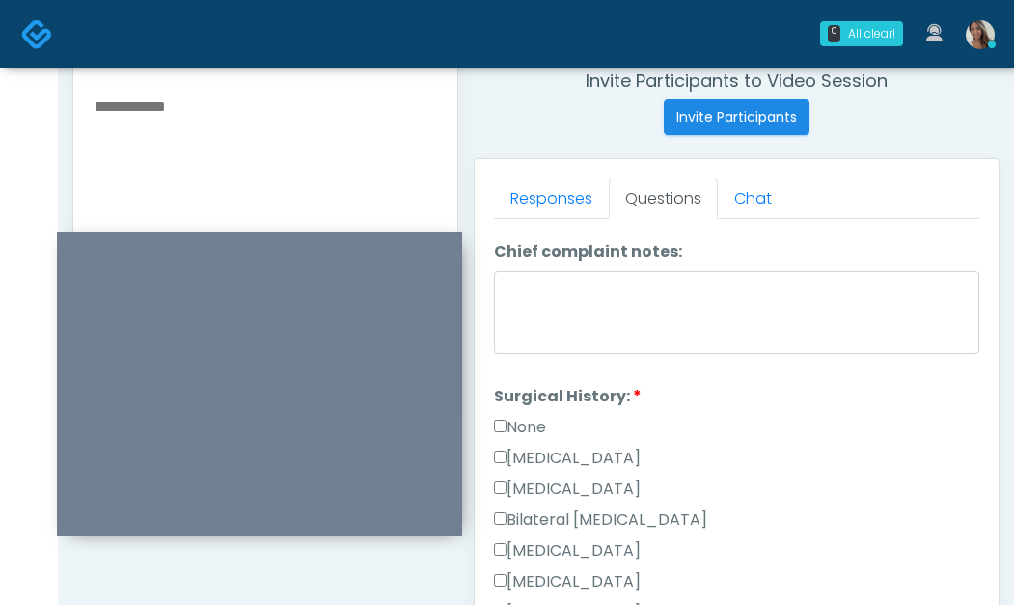
click at [540, 427] on label "None" at bounding box center [520, 427] width 52 height 23
drag, startPoint x: 528, startPoint y: 435, endPoint x: 534, endPoint y: 463, distance: 28.6
click at [527, 436] on label "None" at bounding box center [520, 427] width 52 height 23
click at [534, 471] on div "Cesarean Section" at bounding box center [737, 462] width 486 height 31
click at [546, 465] on label "Cesarean Section" at bounding box center [567, 458] width 147 height 23
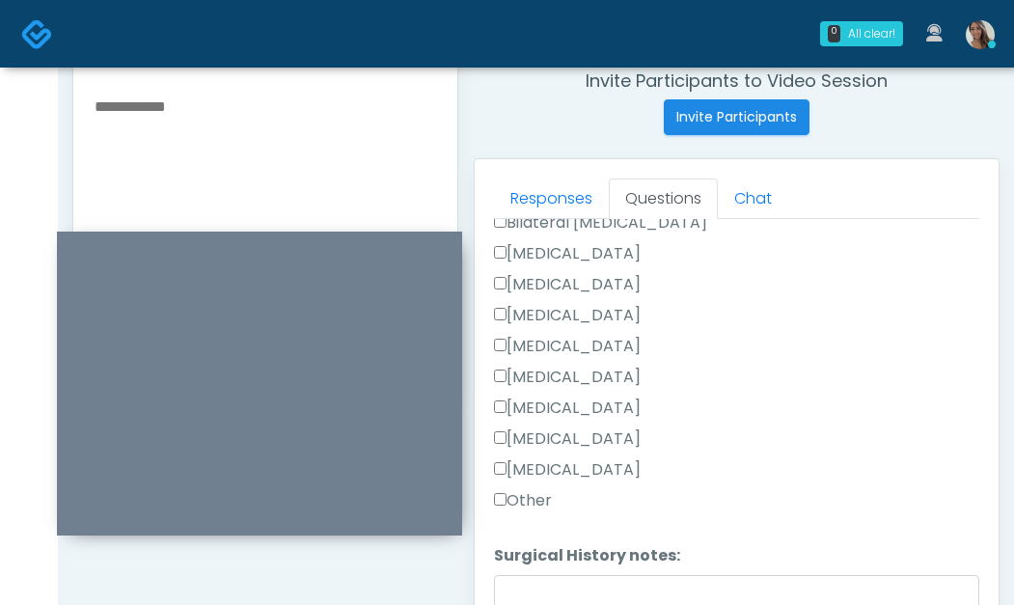
scroll to position [1124, 0]
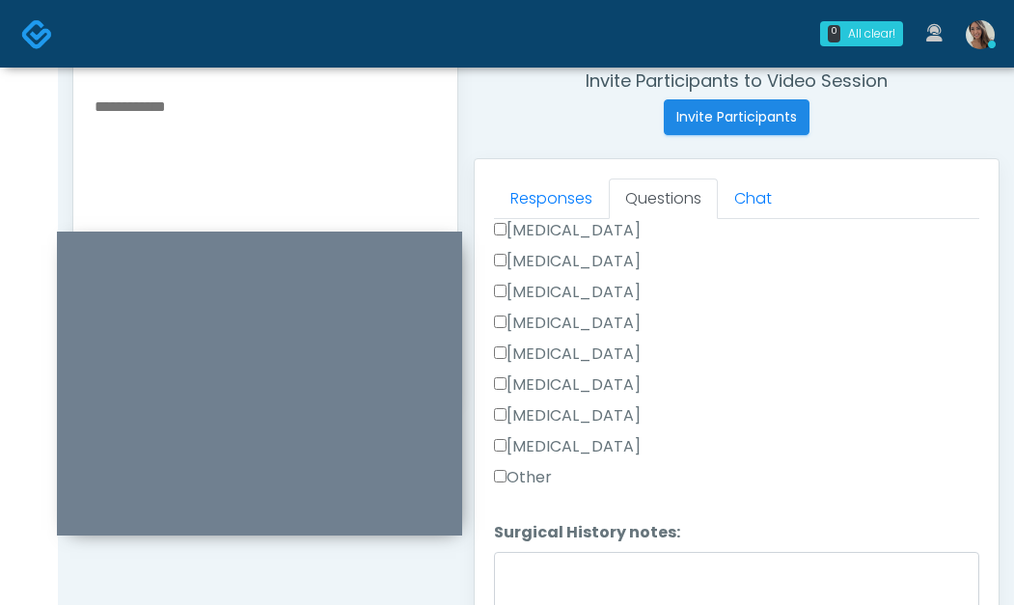
click at [541, 472] on label "Other" at bounding box center [523, 477] width 58 height 23
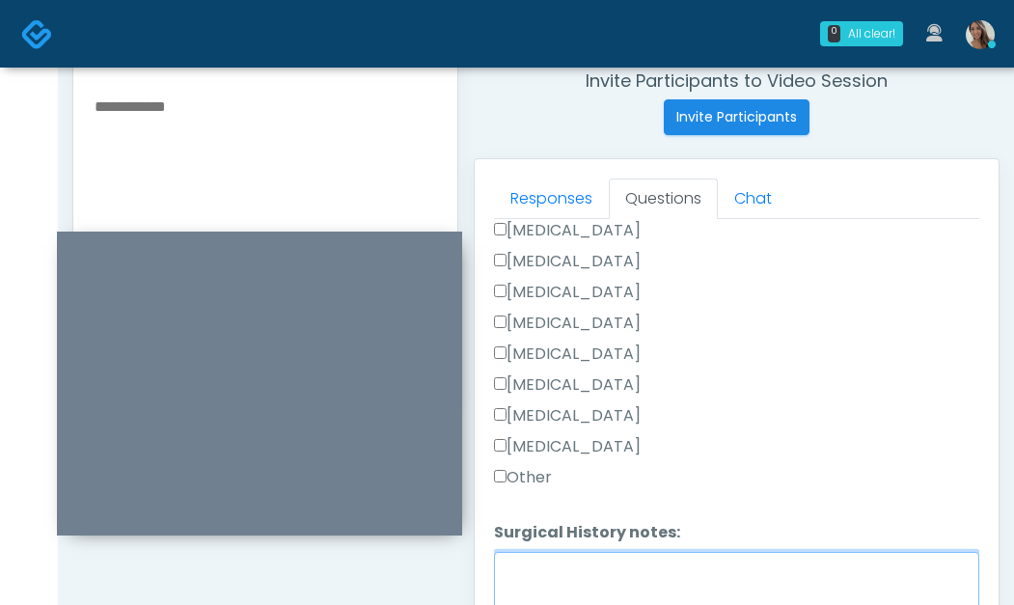
click at [563, 589] on textarea "Surgical History notes:" at bounding box center [737, 593] width 486 height 83
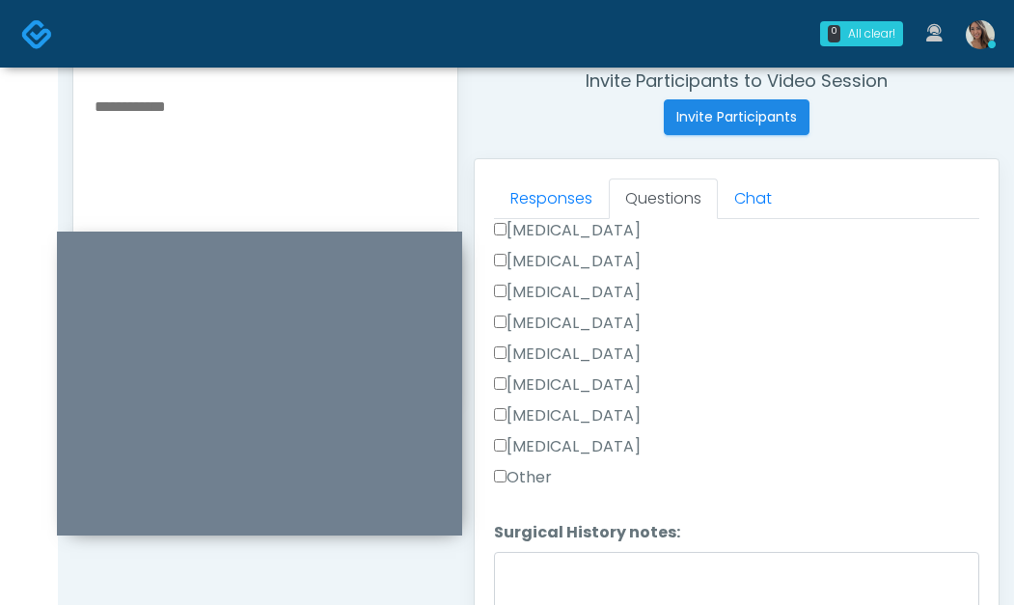
click at [532, 486] on label "Other" at bounding box center [523, 477] width 58 height 23
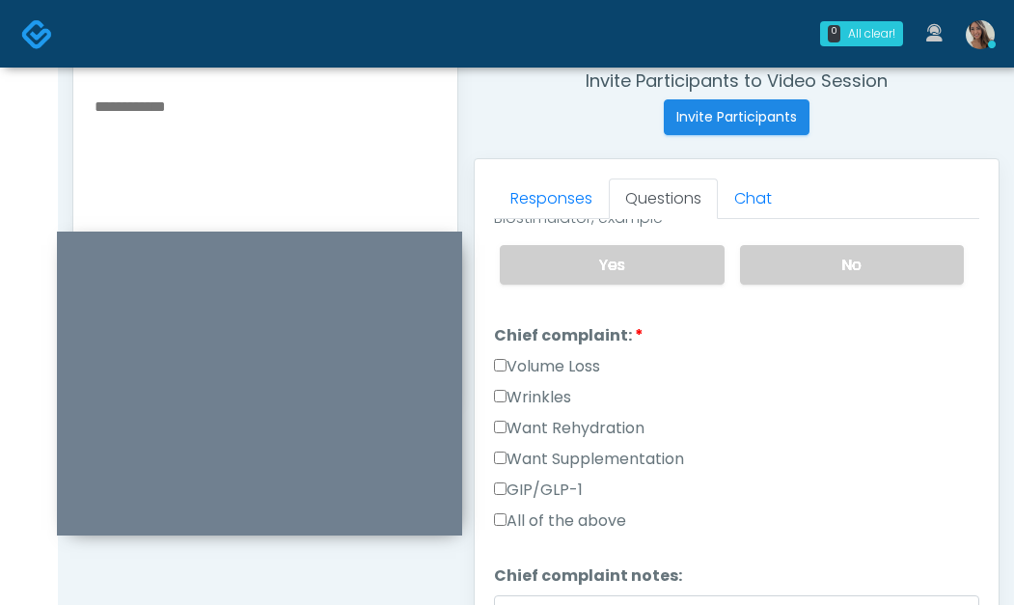
scroll to position [472, 0]
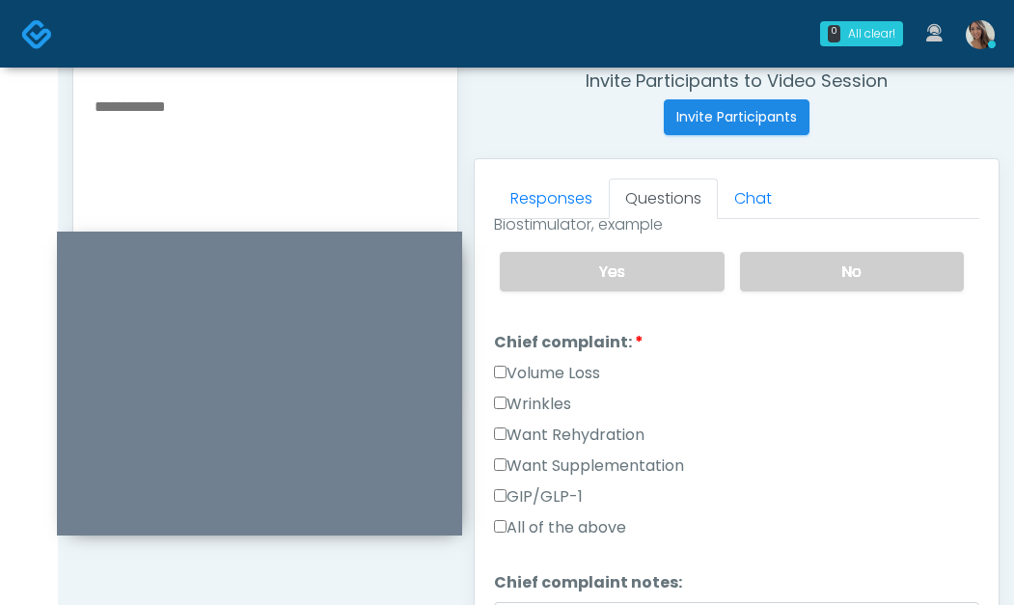
click at [637, 448] on div "Want Rehydration" at bounding box center [737, 439] width 486 height 31
click at [627, 437] on label "Want Rehydration" at bounding box center [569, 435] width 151 height 23
click at [624, 486] on div "GIP/GLP-1" at bounding box center [737, 501] width 486 height 31
click at [625, 477] on label "Want Supplementation" at bounding box center [589, 466] width 190 height 23
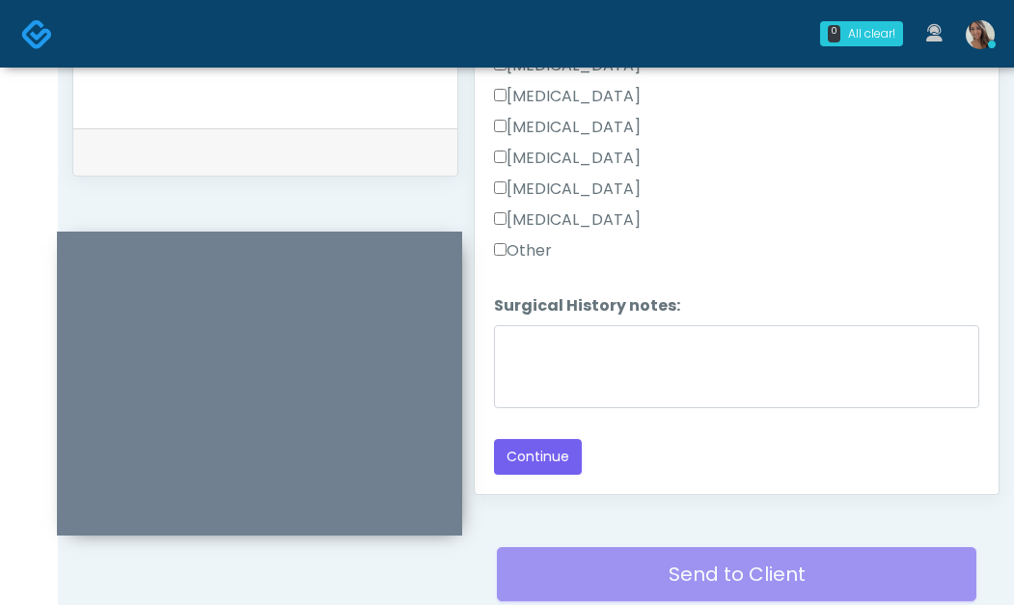
scroll to position [1127, 0]
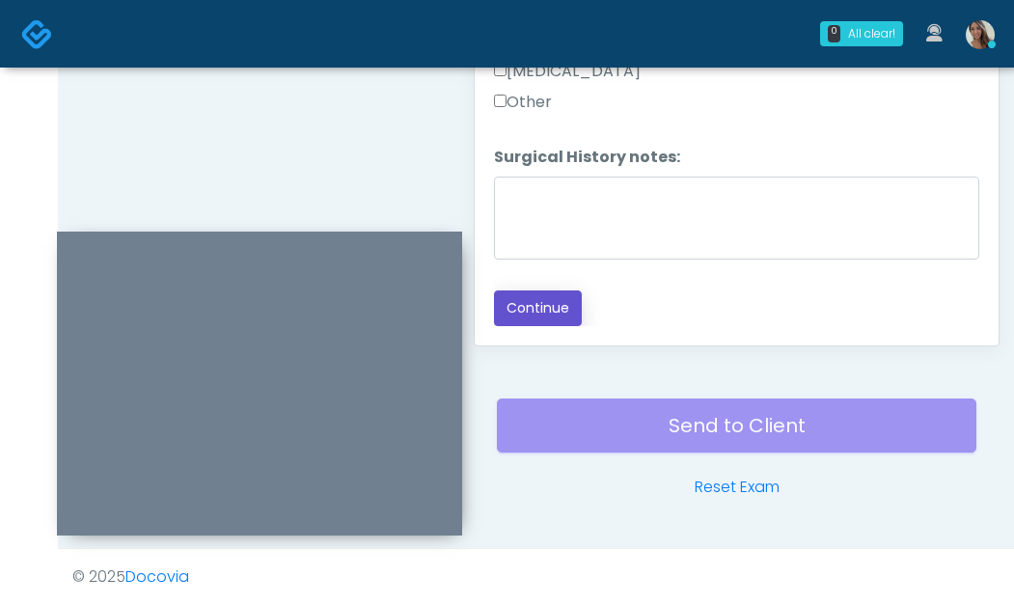
click at [560, 318] on button "Continue" at bounding box center [538, 309] width 88 height 36
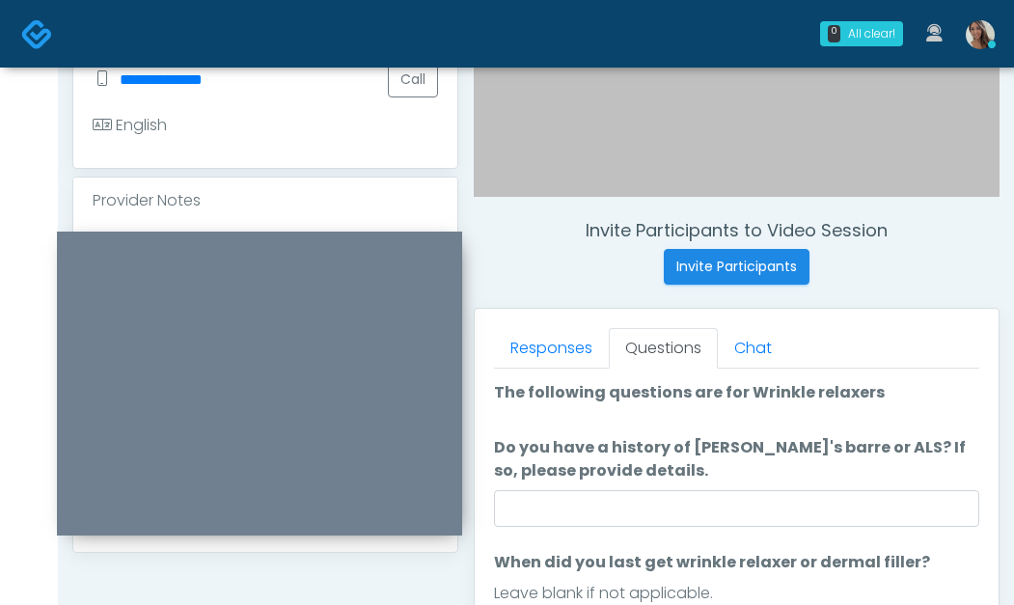
scroll to position [706, 0]
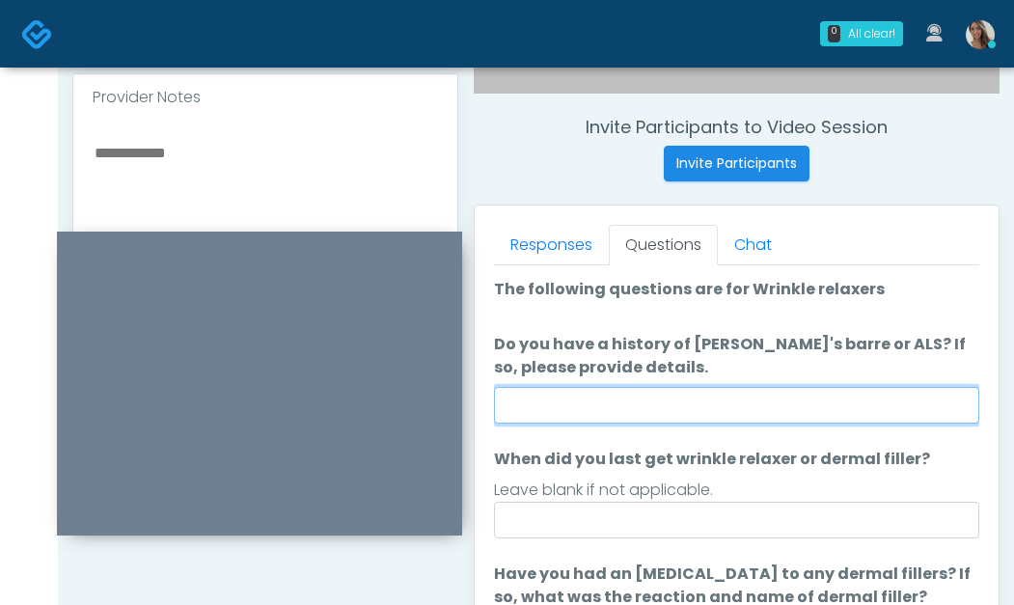
click at [680, 409] on input "Do you have a history of Guillain's barre or ALS? If so, please provide details." at bounding box center [737, 405] width 486 height 37
type input "**"
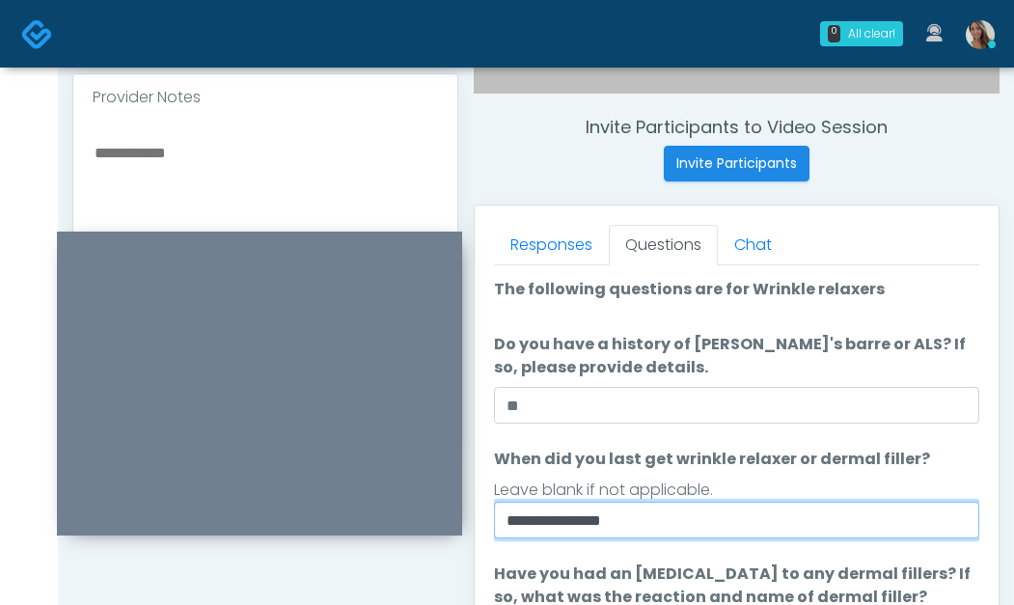
type input "**********"
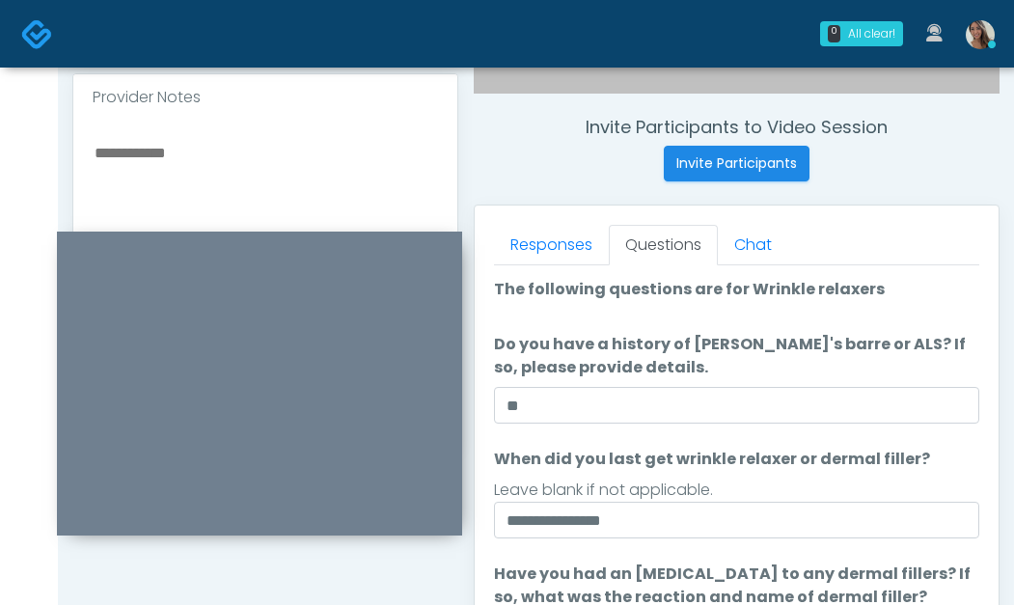
scroll to position [1039, 0]
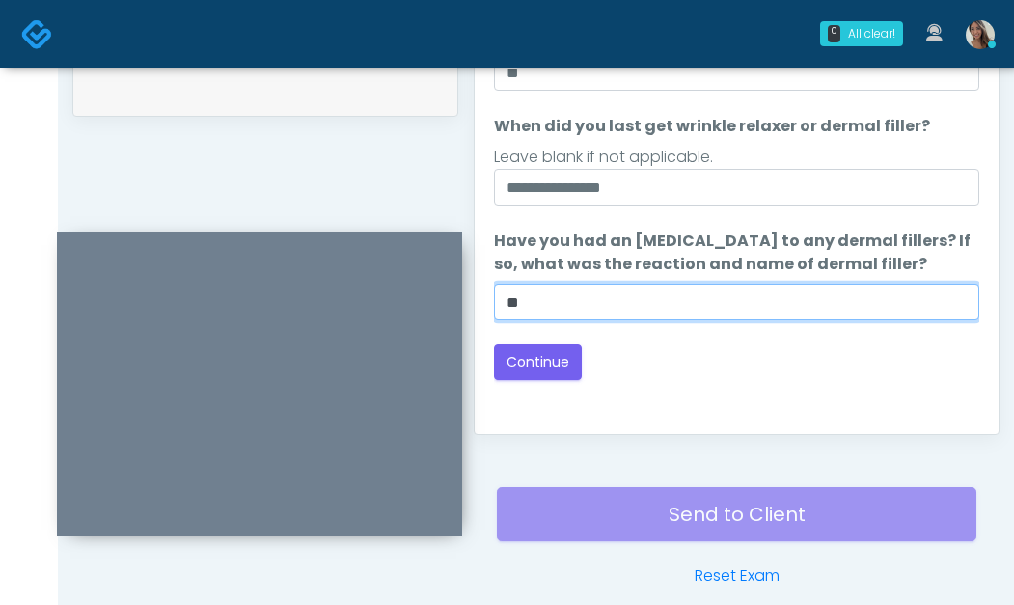
type input "**"
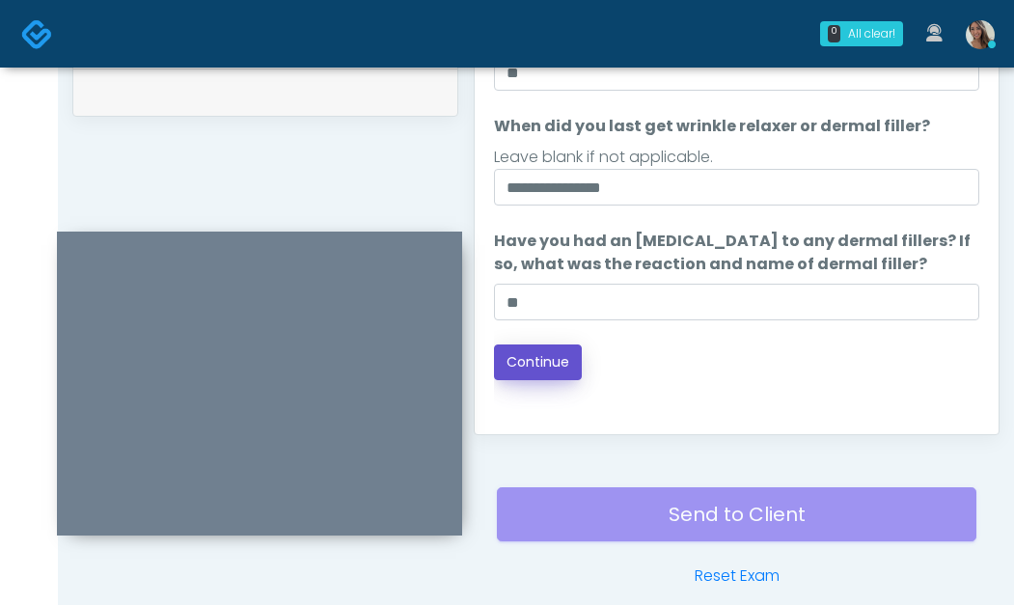
click at [520, 368] on button "Continue" at bounding box center [538, 363] width 88 height 36
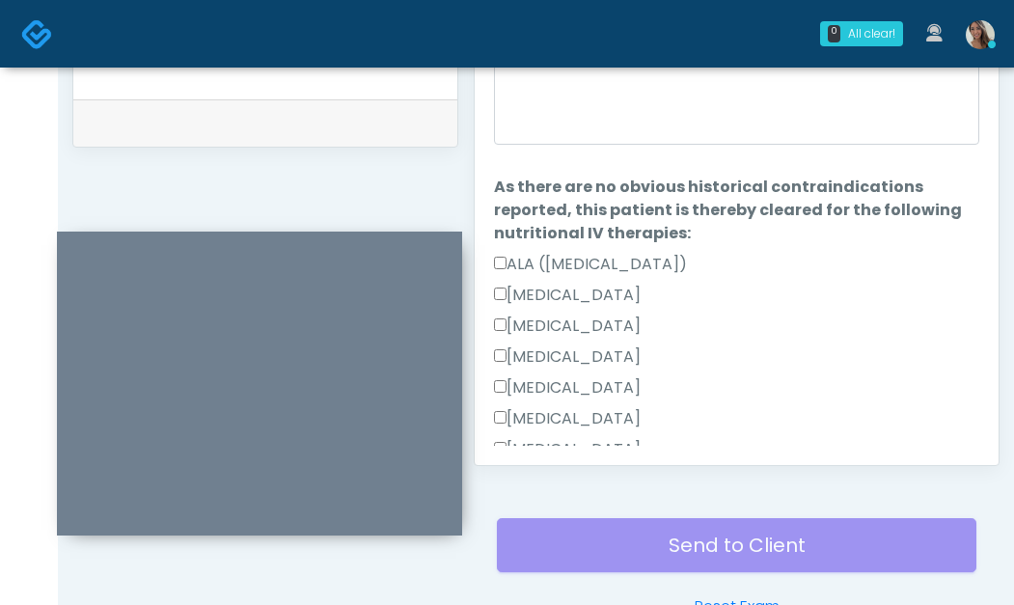
scroll to position [1007, 0]
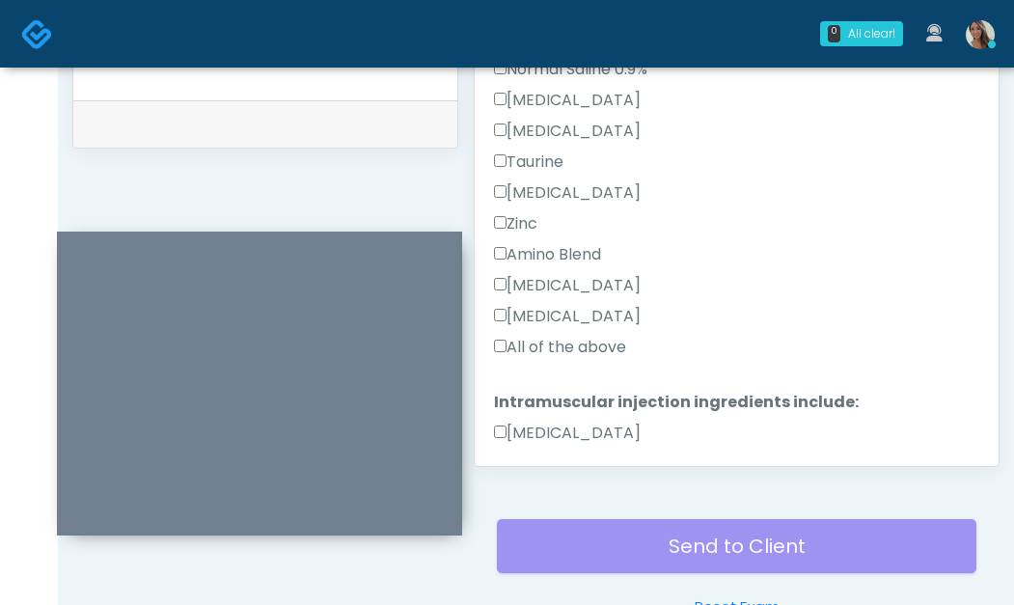
click at [581, 349] on label "All of the above" at bounding box center [560, 347] width 132 height 23
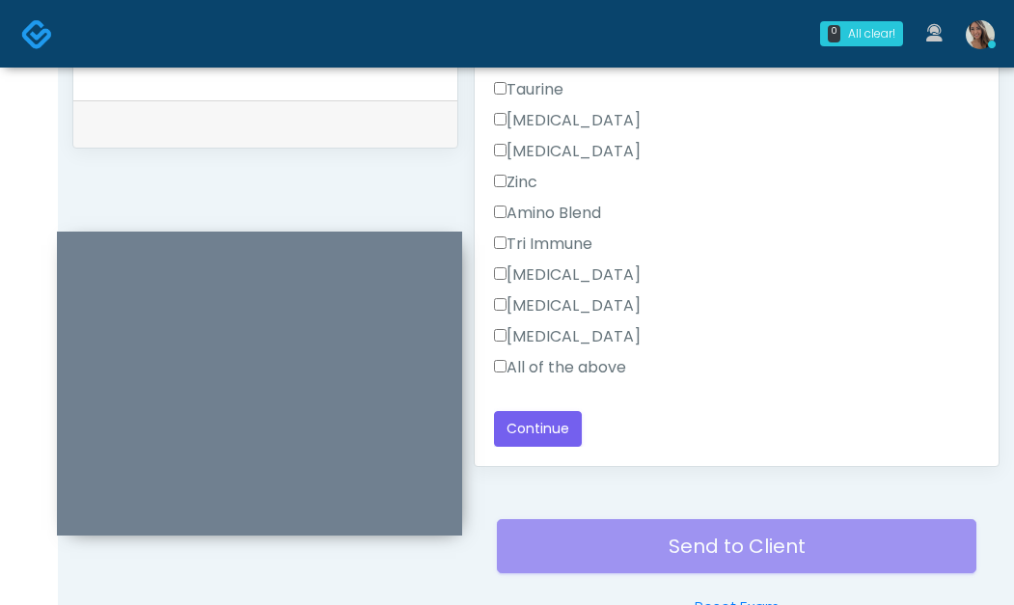
click at [564, 374] on label "All of the above" at bounding box center [560, 367] width 132 height 23
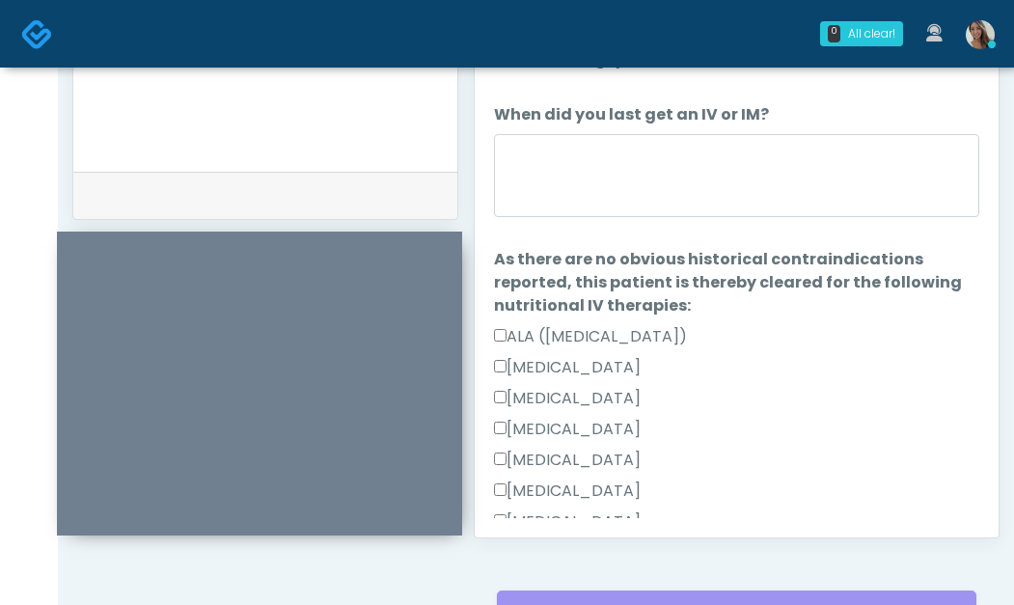
scroll to position [815, 0]
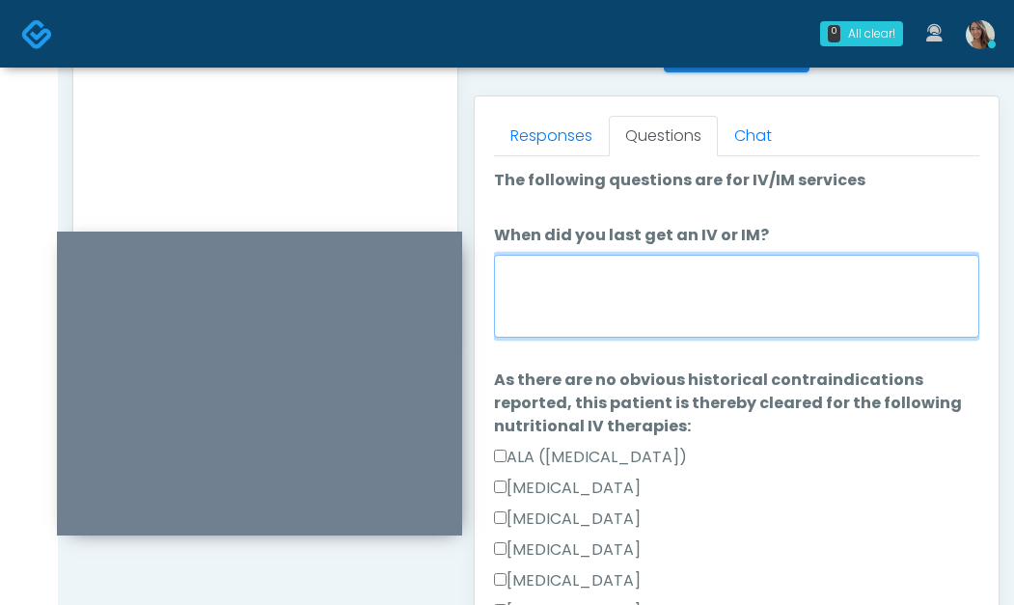
click at [693, 291] on textarea "When did you last get an IV or IM?" at bounding box center [737, 296] width 486 height 83
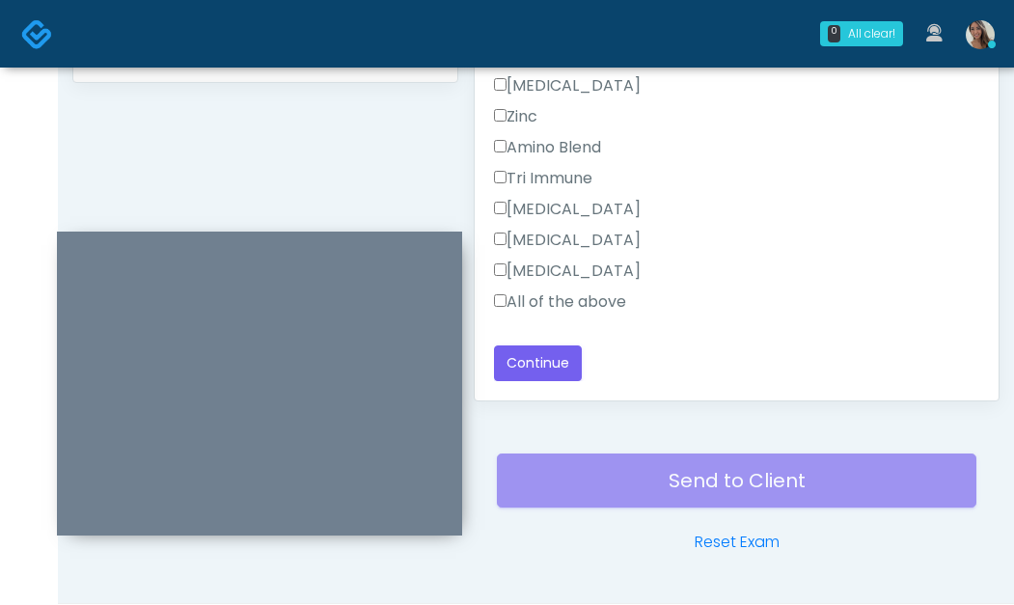
scroll to position [1127, 0]
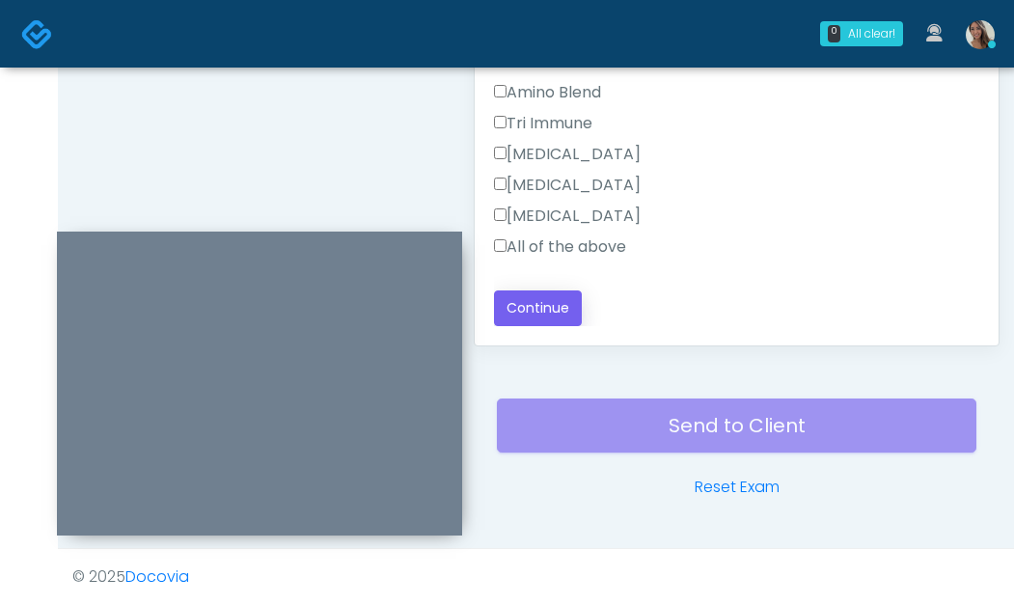
type textarea "**********"
click at [560, 299] on button "Continue" at bounding box center [538, 309] width 88 height 36
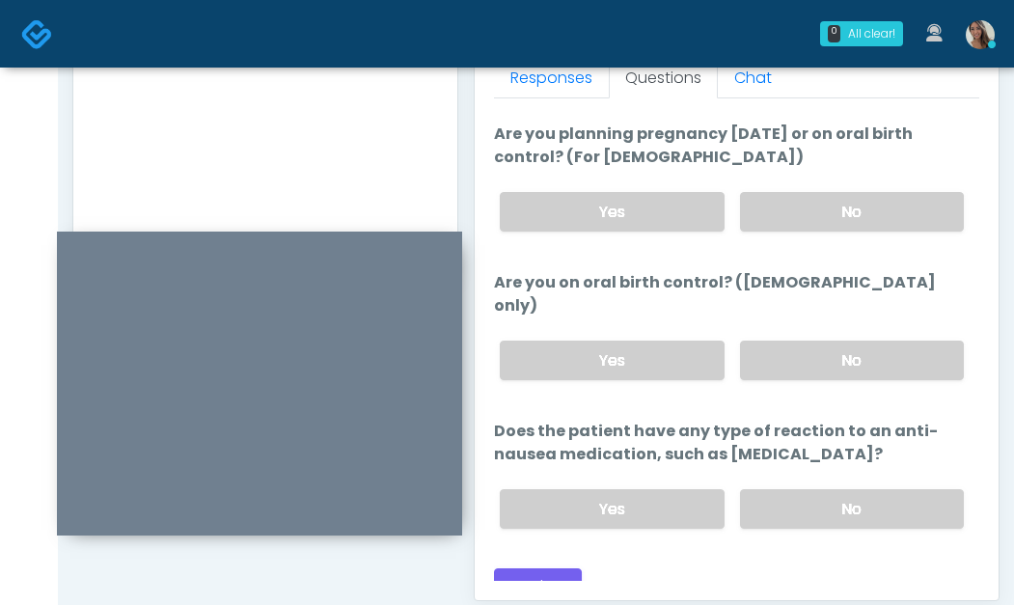
scroll to position [720, 0]
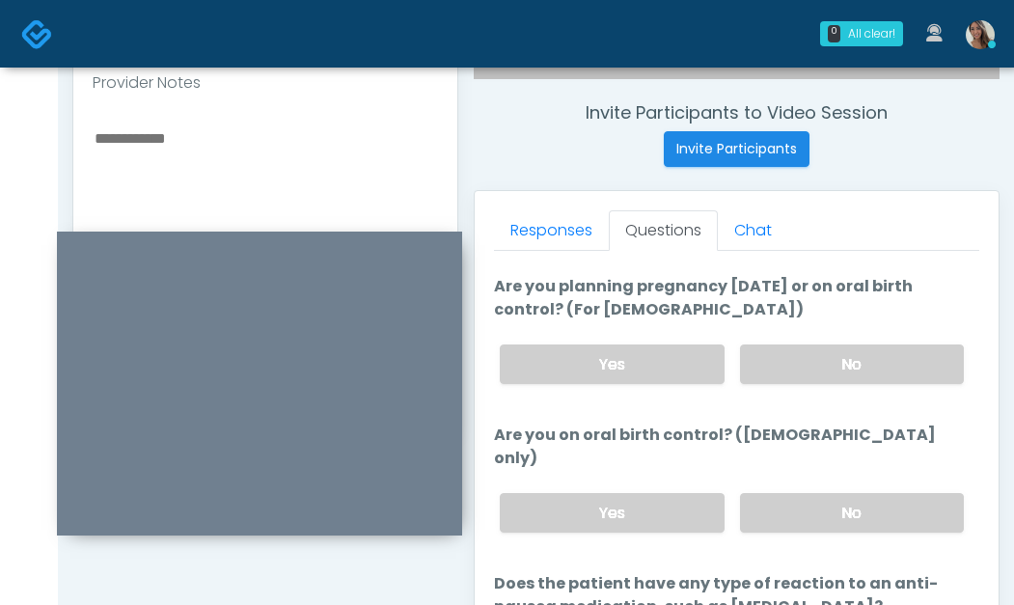
click at [816, 331] on div "Yes No" at bounding box center [732, 364] width 495 height 70
drag, startPoint x: 821, startPoint y: 365, endPoint x: 842, endPoint y: 490, distance: 127.1
click at [821, 365] on label "No" at bounding box center [852, 365] width 224 height 40
click at [842, 493] on label "No" at bounding box center [852, 513] width 224 height 40
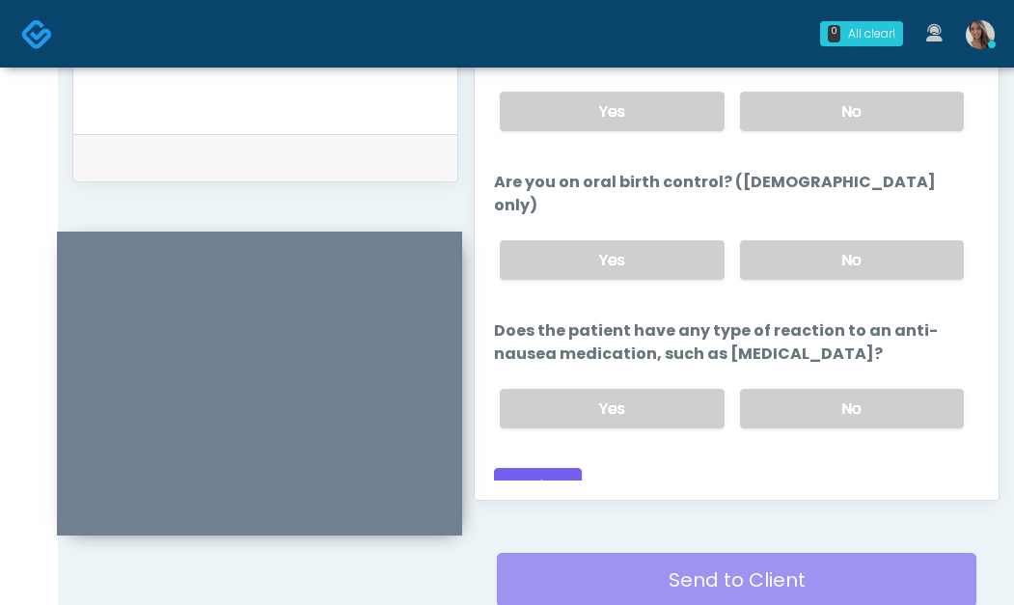
scroll to position [978, 0]
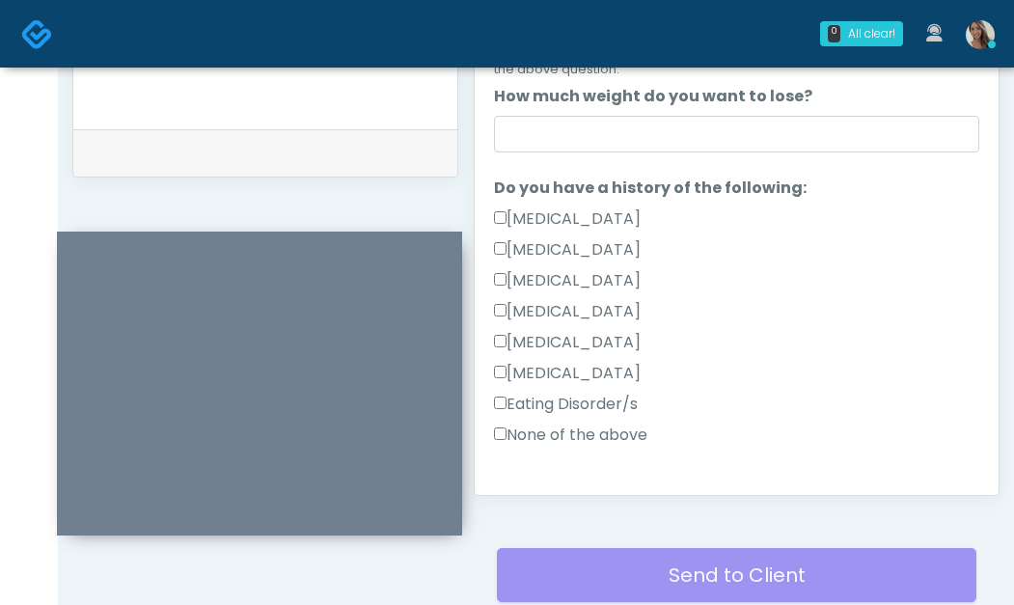
click at [609, 430] on label "None of the above" at bounding box center [570, 435] width 153 height 23
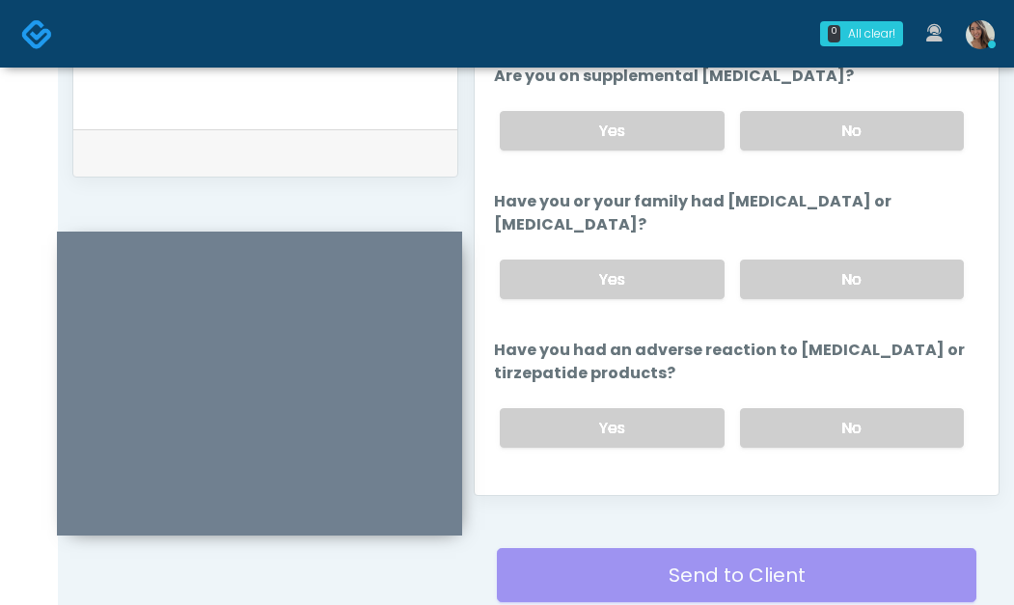
scroll to position [743, 0]
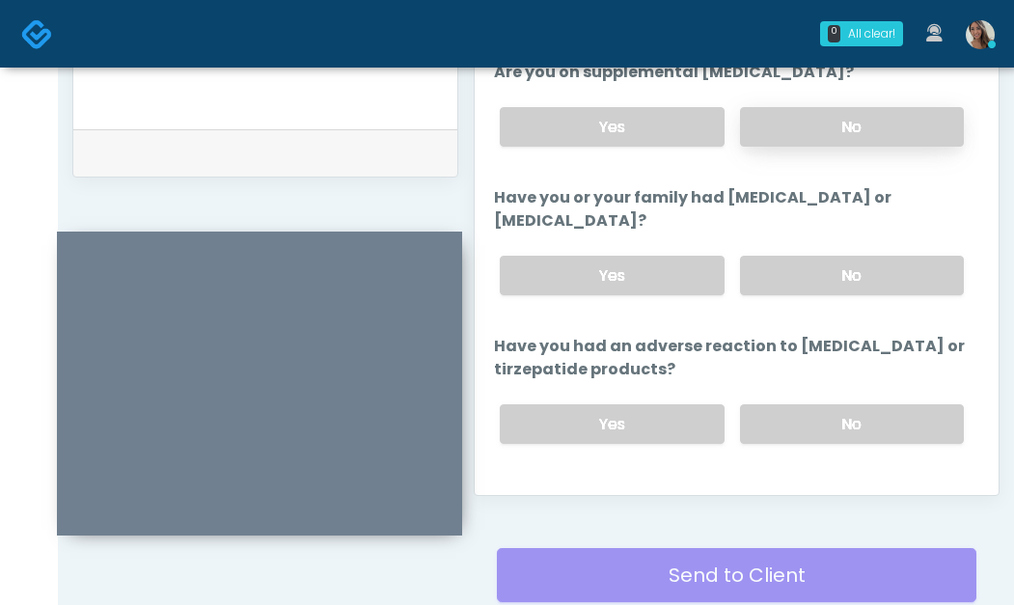
click at [840, 125] on label "No" at bounding box center [852, 127] width 224 height 40
click at [831, 268] on label "No" at bounding box center [852, 276] width 224 height 40
click at [831, 412] on label "No" at bounding box center [852, 424] width 224 height 40
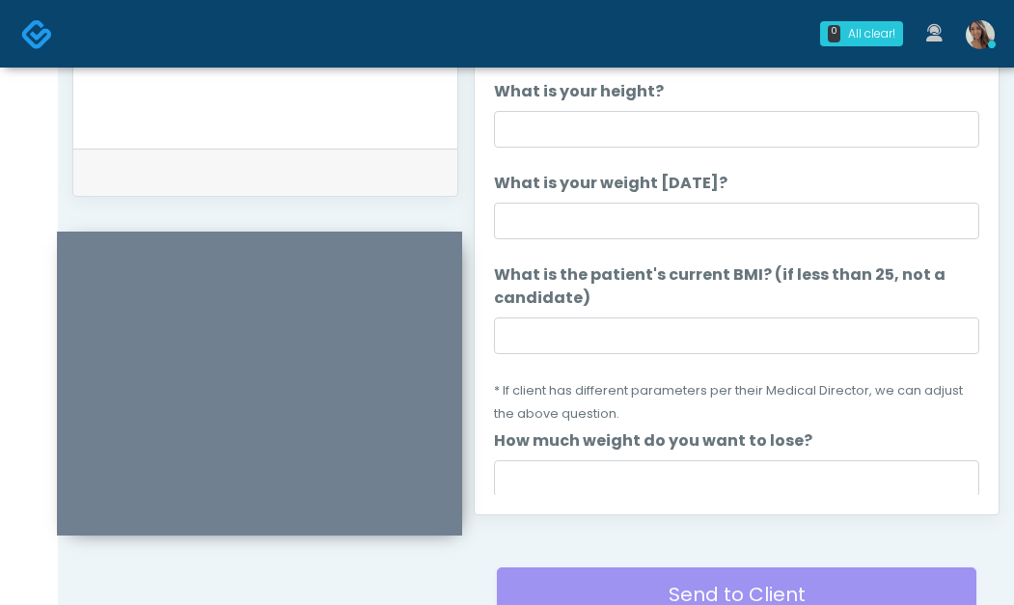
scroll to position [806, 0]
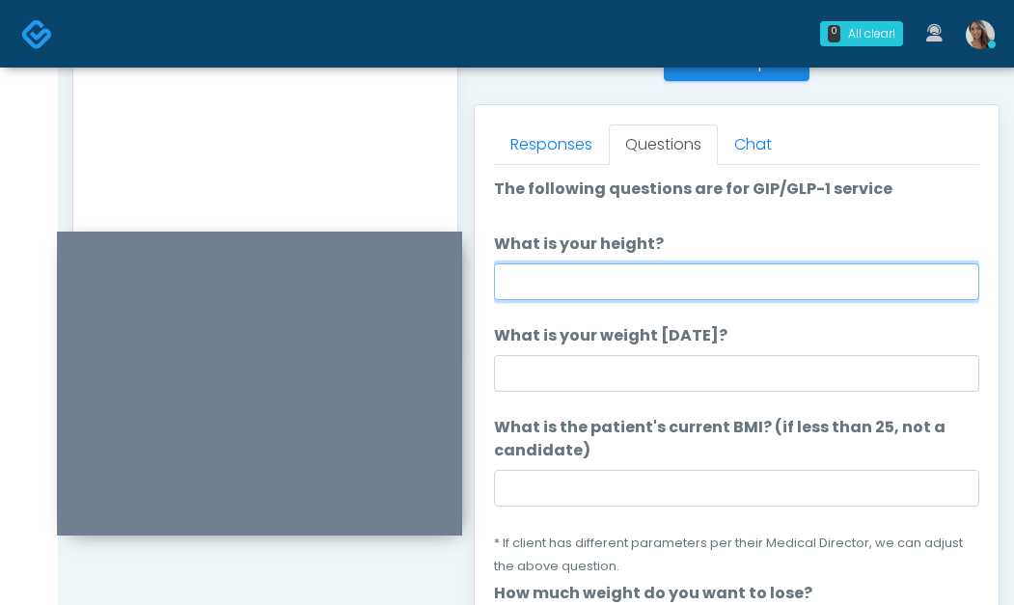
click at [616, 298] on input "What is your height?" at bounding box center [737, 282] width 486 height 37
type input "*****"
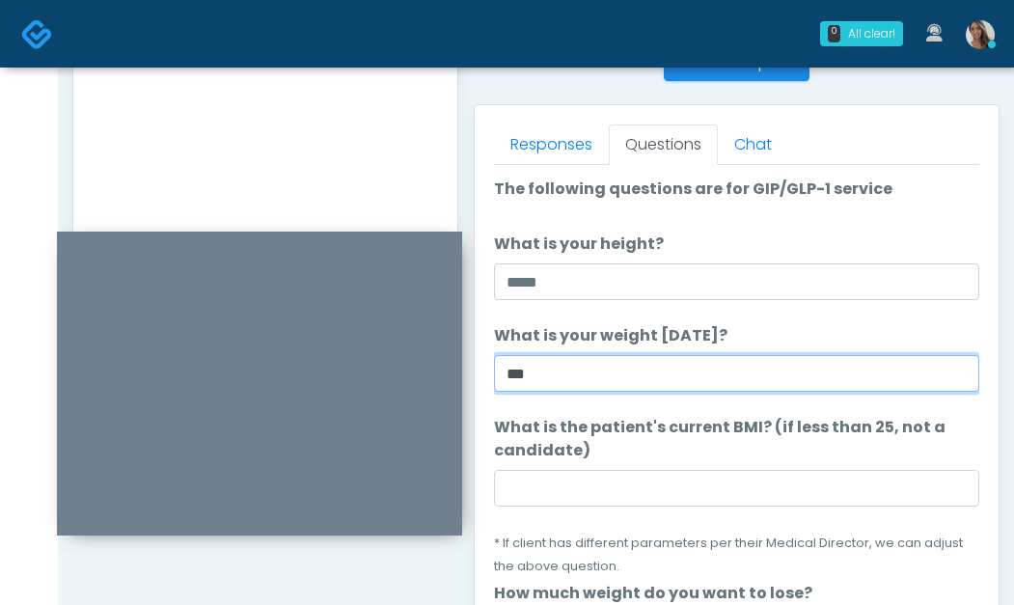
type input "***"
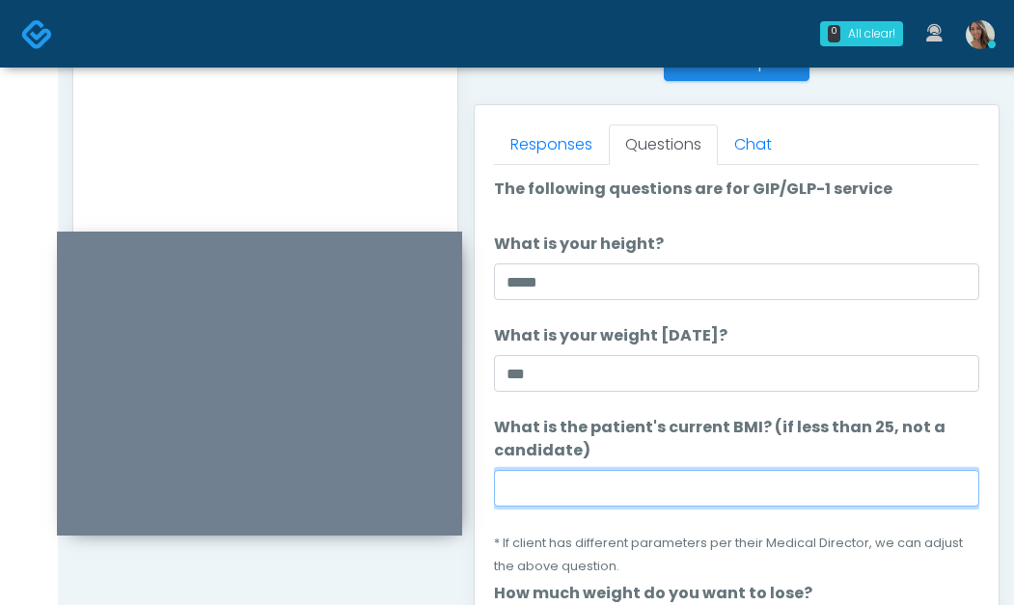
paste input "****"
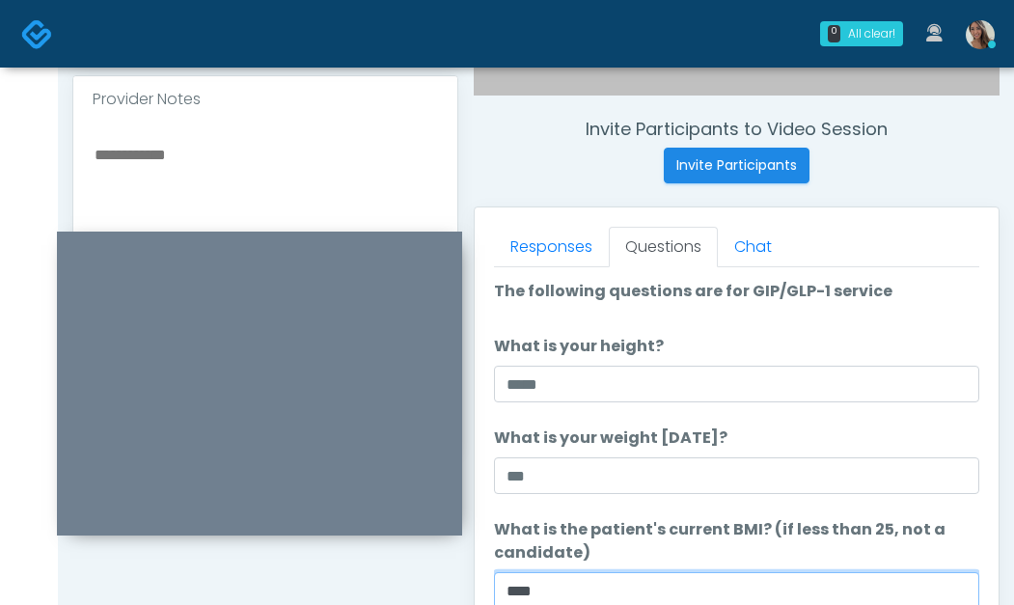
scroll to position [702, 0]
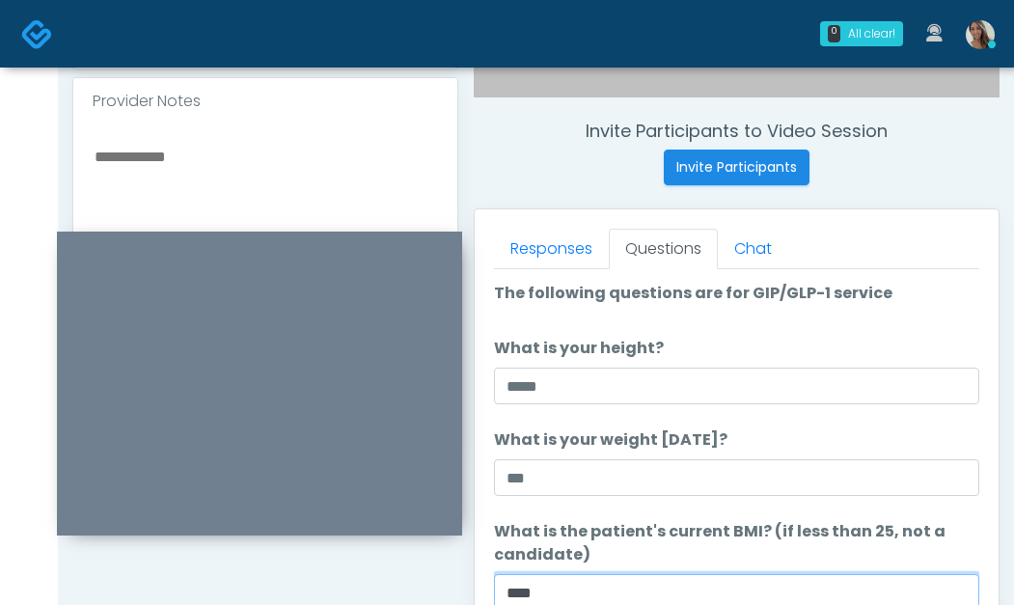
type input "****"
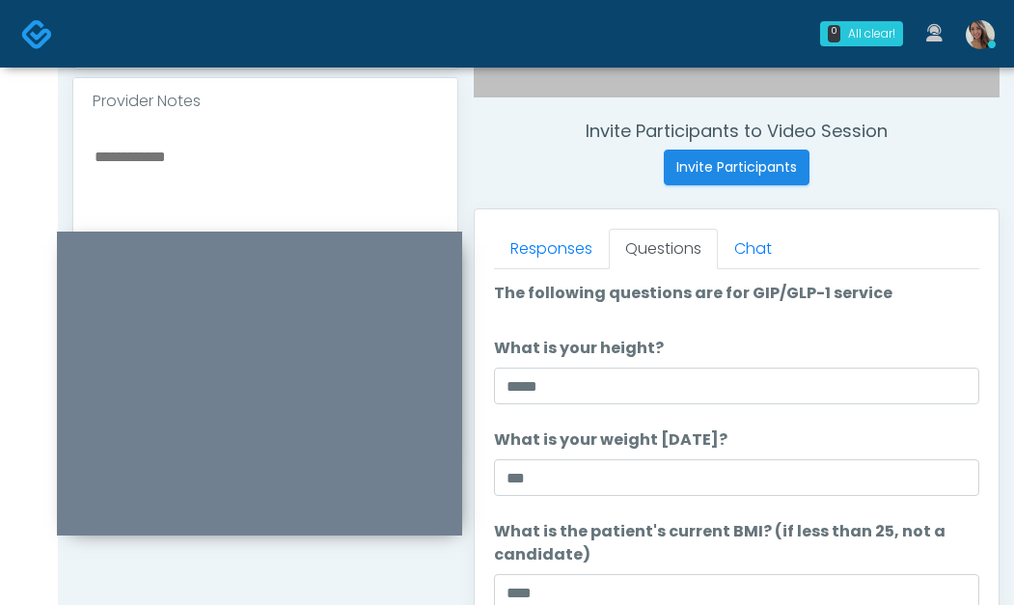
click at [298, 188] on textarea at bounding box center [266, 262] width 346 height 236
paste textarea "*****"
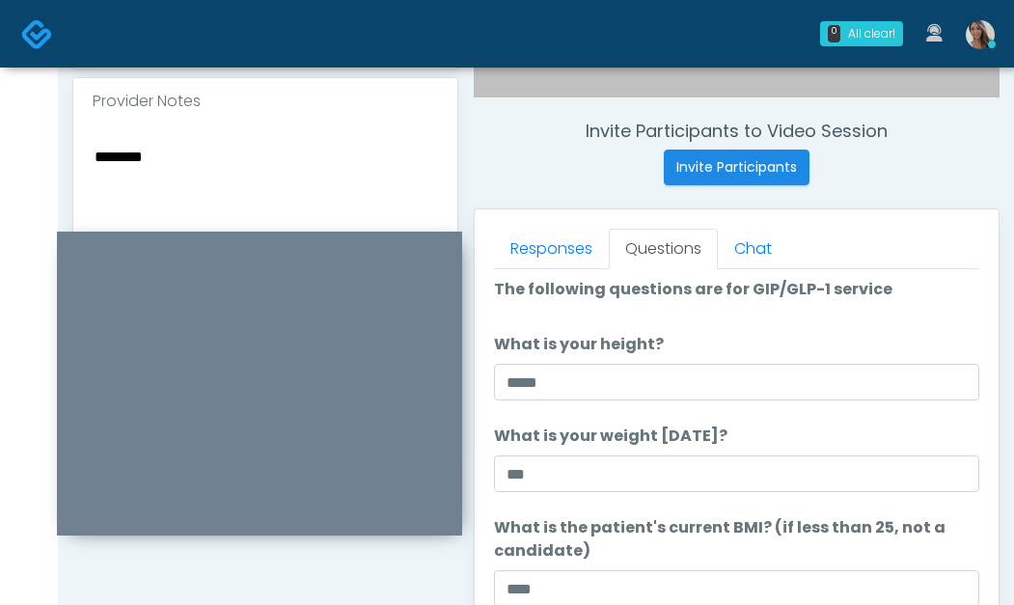
type textarea "********"
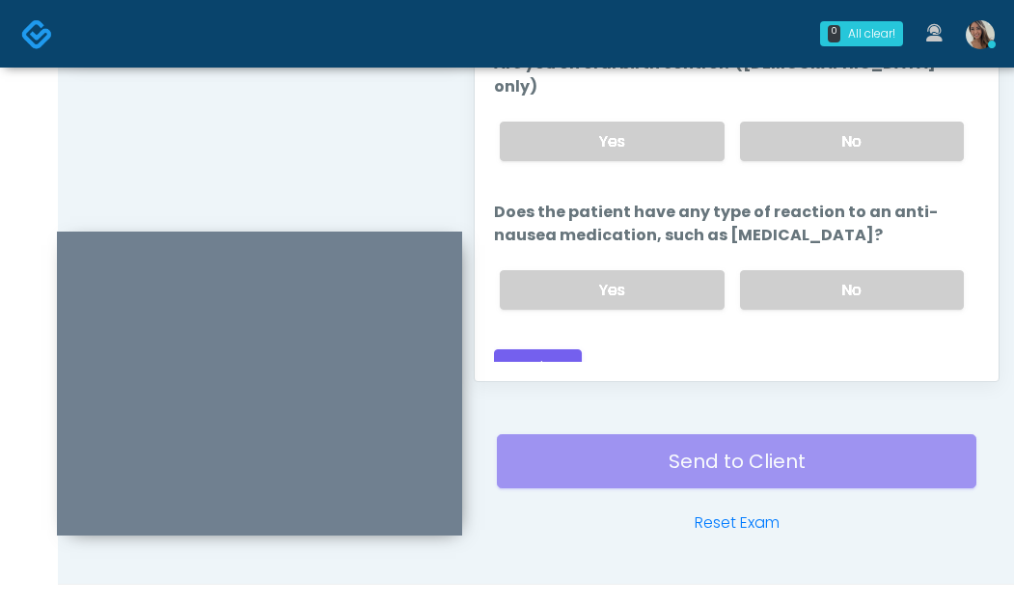
scroll to position [1127, 0]
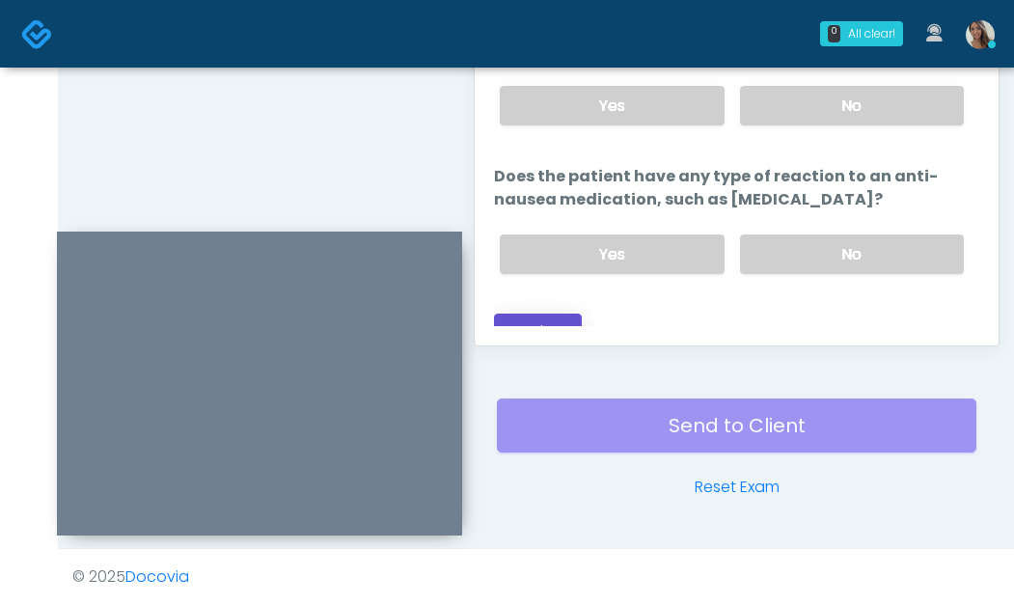
click at [568, 314] on button "Continue" at bounding box center [538, 332] width 88 height 36
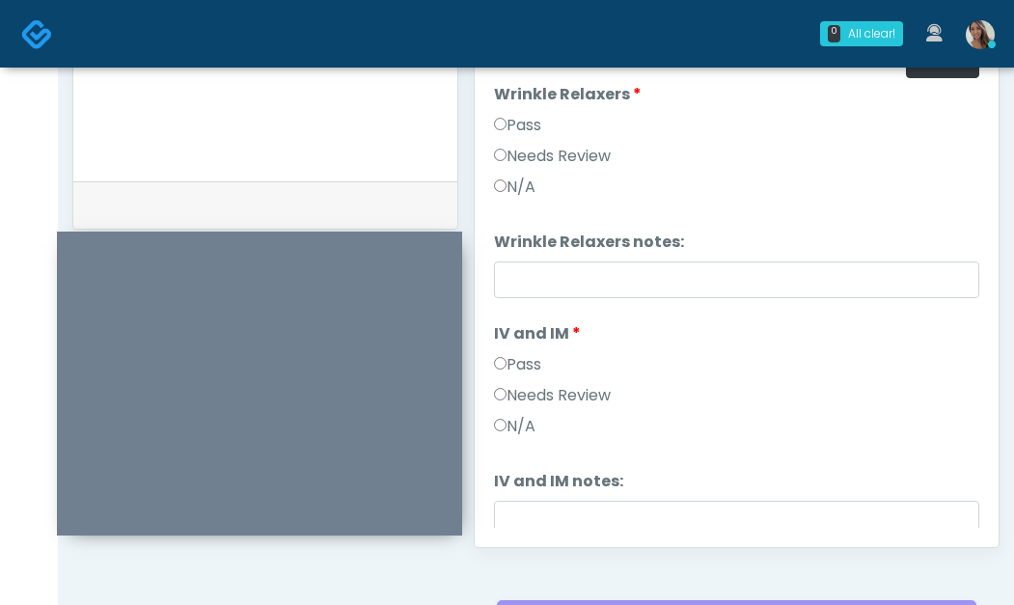
scroll to position [0, 0]
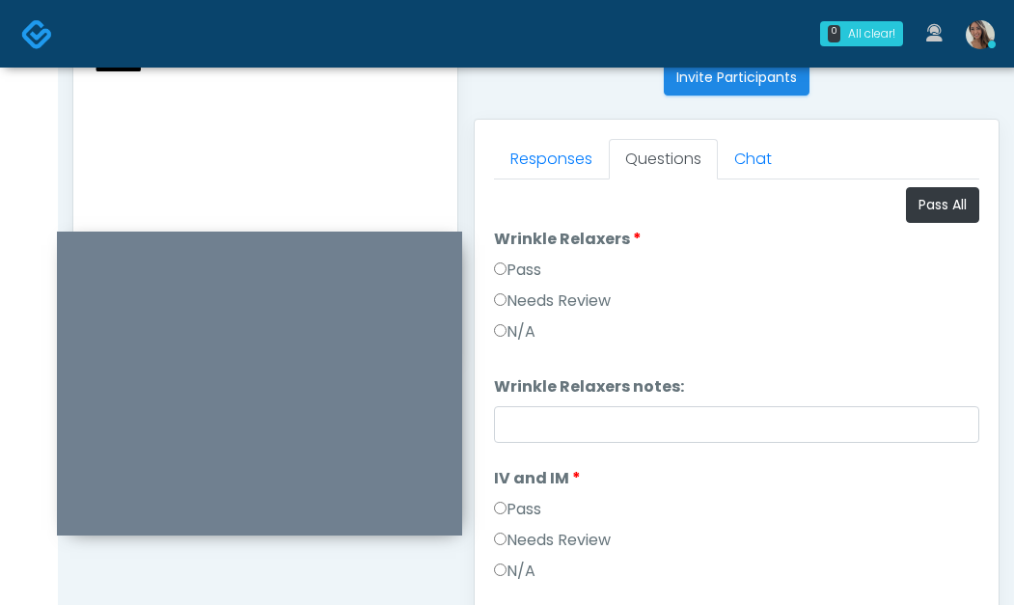
click at [232, 143] on textarea "********" at bounding box center [266, 172] width 346 height 236
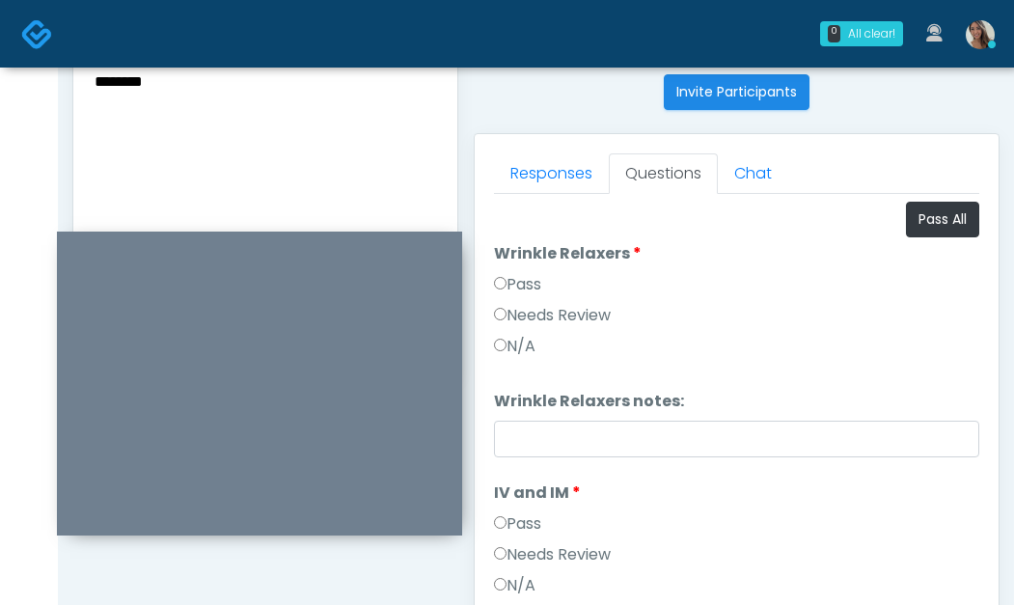
scroll to position [768, 0]
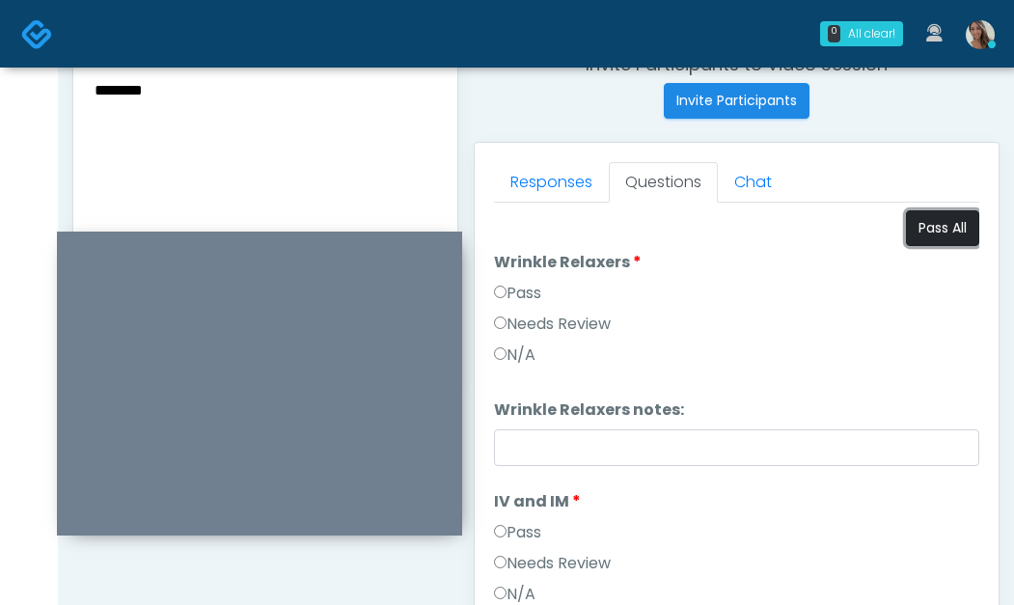
click at [933, 215] on button "Pass All" at bounding box center [942, 228] width 73 height 36
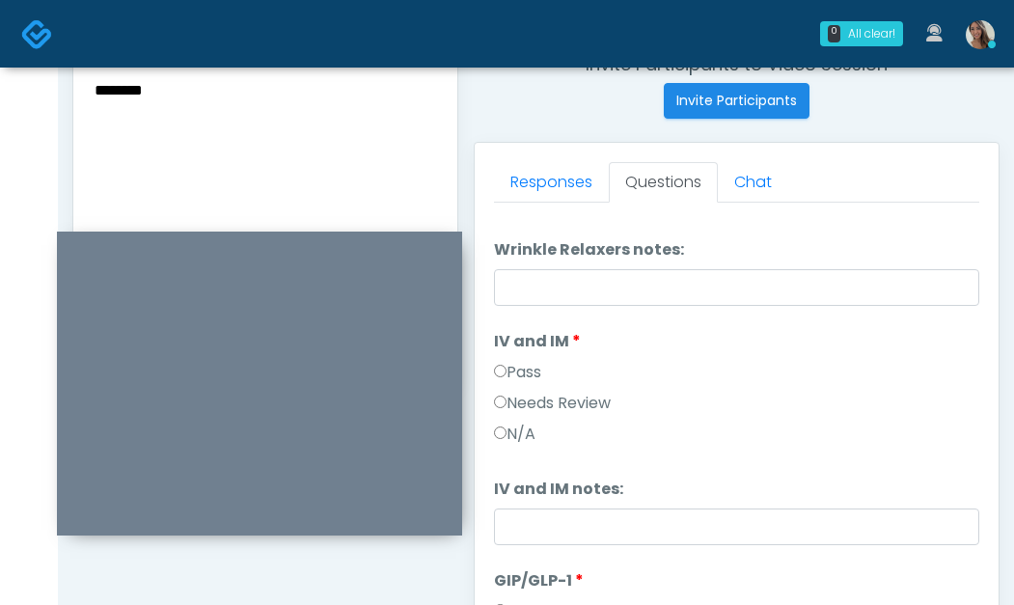
scroll to position [319, 0]
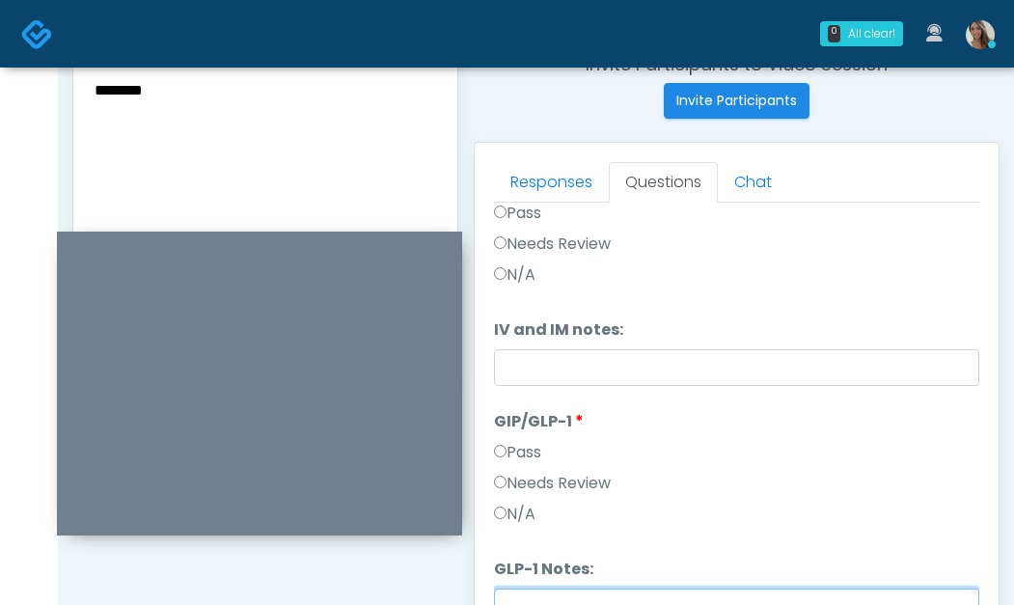
click at [578, 589] on input "GLP-1 Notes:" at bounding box center [737, 607] width 486 height 37
paste input "********"
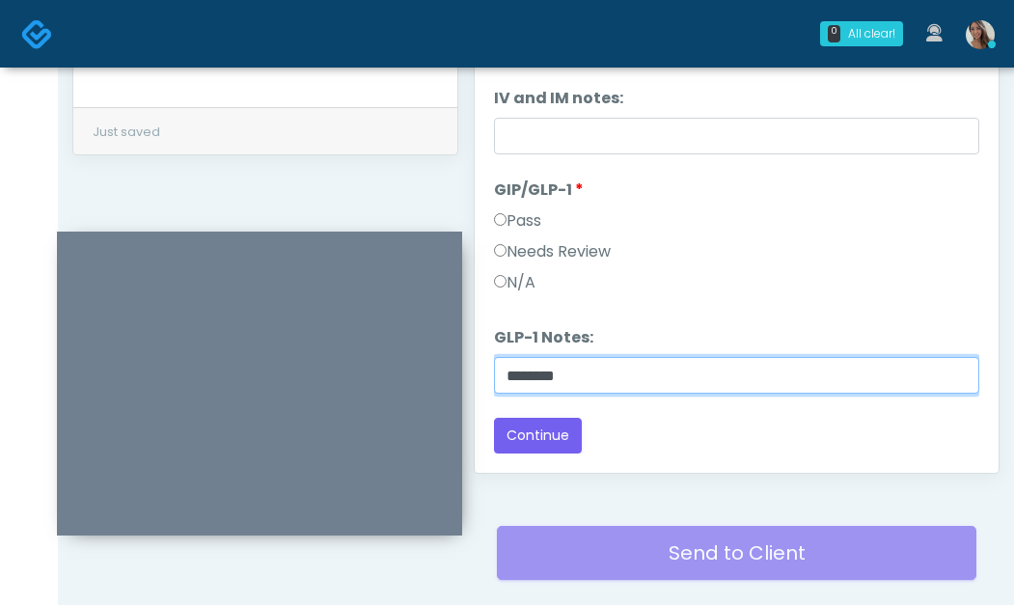
scroll to position [1127, 0]
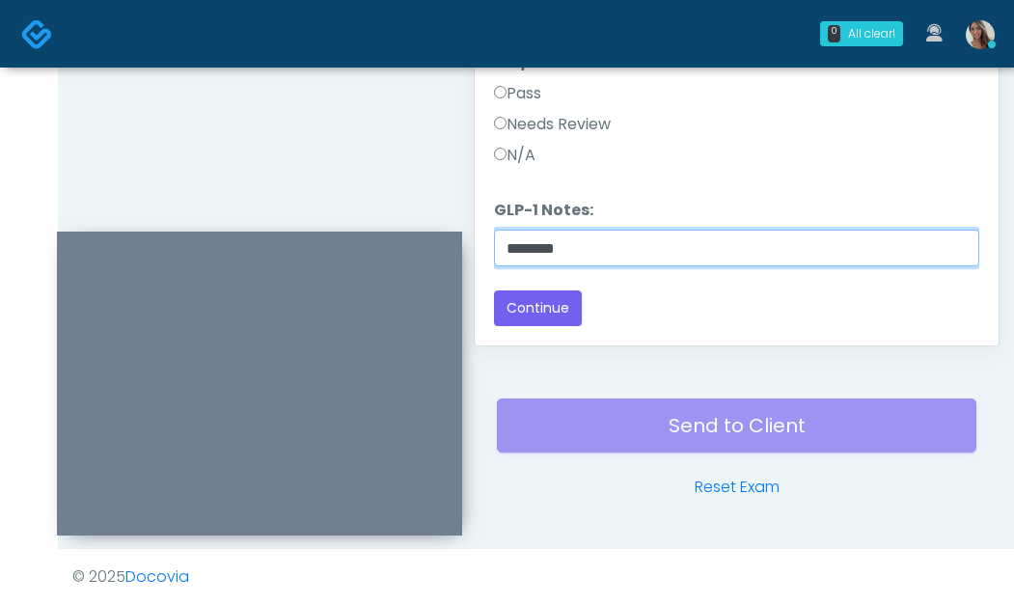
type input "********"
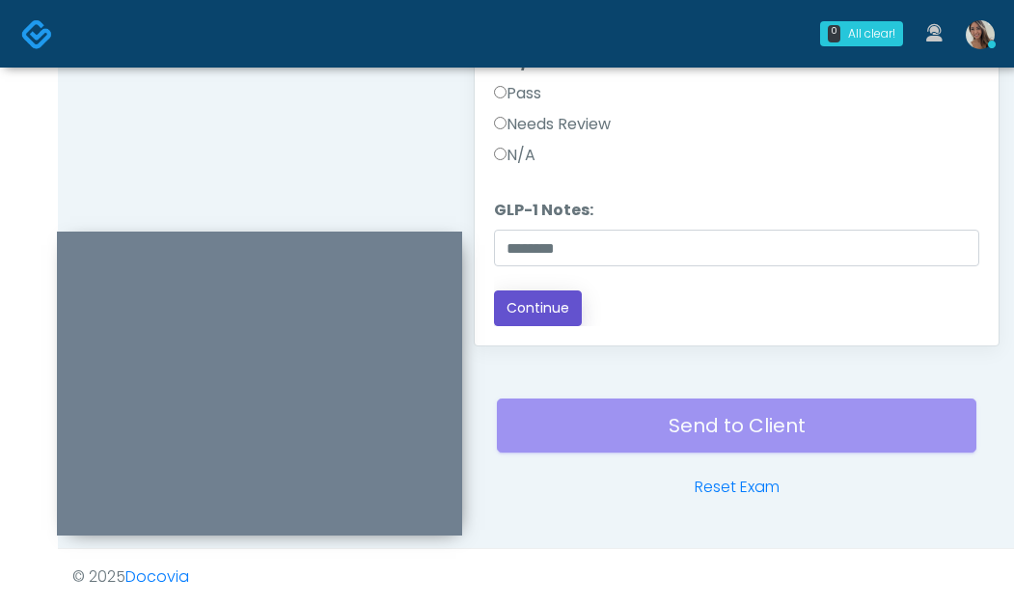
click at [526, 299] on button "Continue" at bounding box center [538, 309] width 88 height 36
drag, startPoint x: 397, startPoint y: 121, endPoint x: 464, endPoint y: 167, distance: 81.9
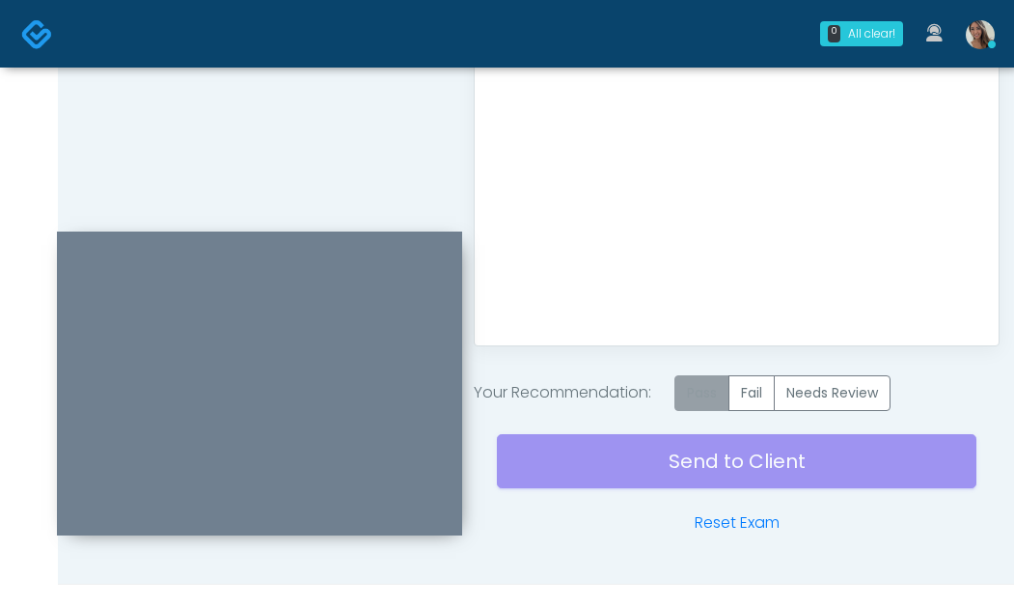
drag, startPoint x: 690, startPoint y: 392, endPoint x: 688, endPoint y: 402, distance: 9.8
click at [690, 392] on label "Pass" at bounding box center [702, 393] width 55 height 36
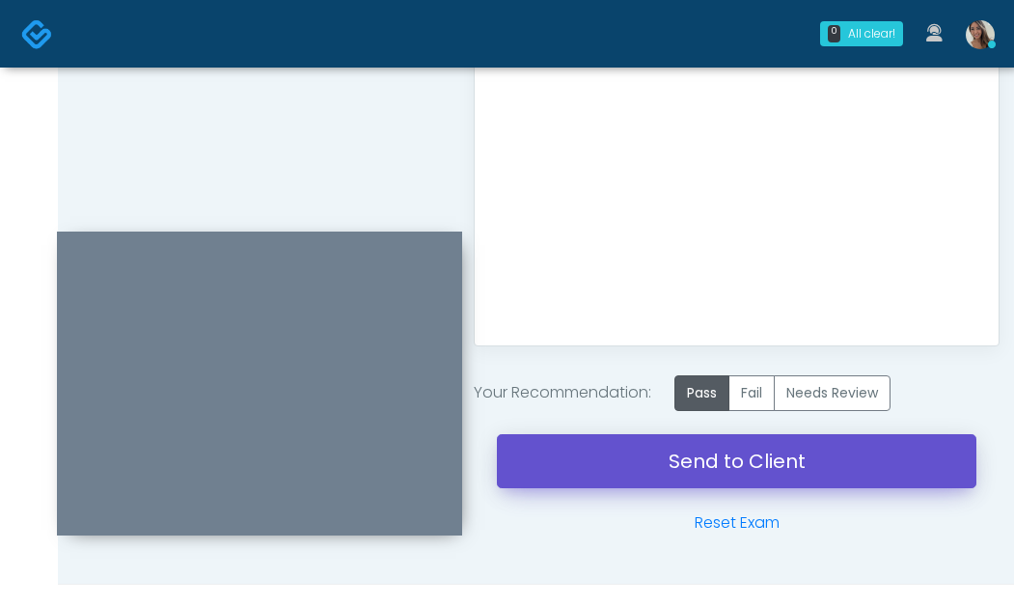
click at [642, 476] on link "Send to Client" at bounding box center [737, 461] width 480 height 54
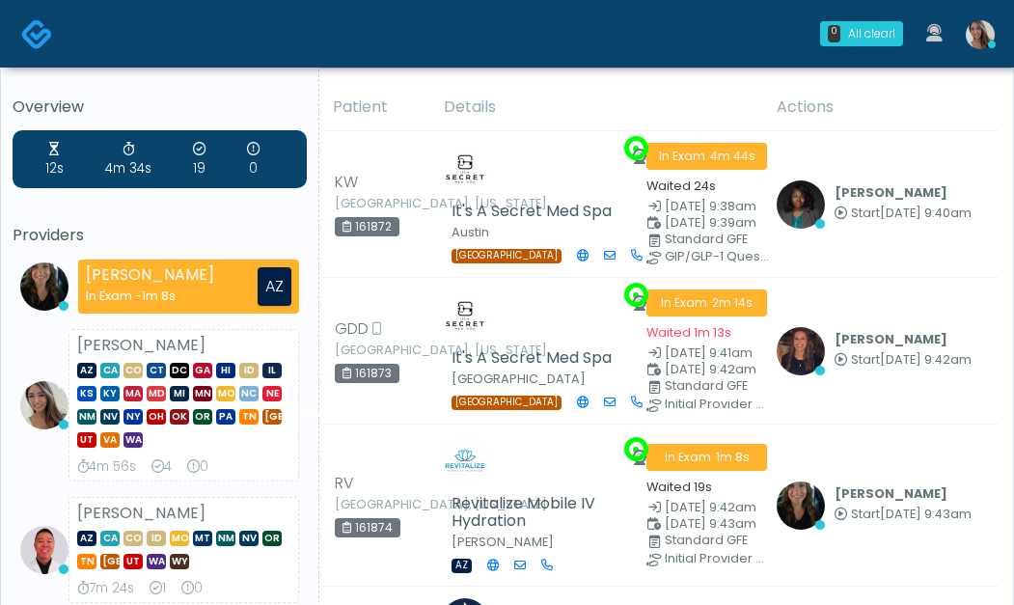
click at [54, 39] on div "[EMAIL_ADDRESS][DOMAIN_NAME]" at bounding box center [83, 35] width 193 height 61
click at [40, 36] on div "[EMAIL_ADDRESS][DOMAIN_NAME]" at bounding box center [83, 35] width 193 height 48
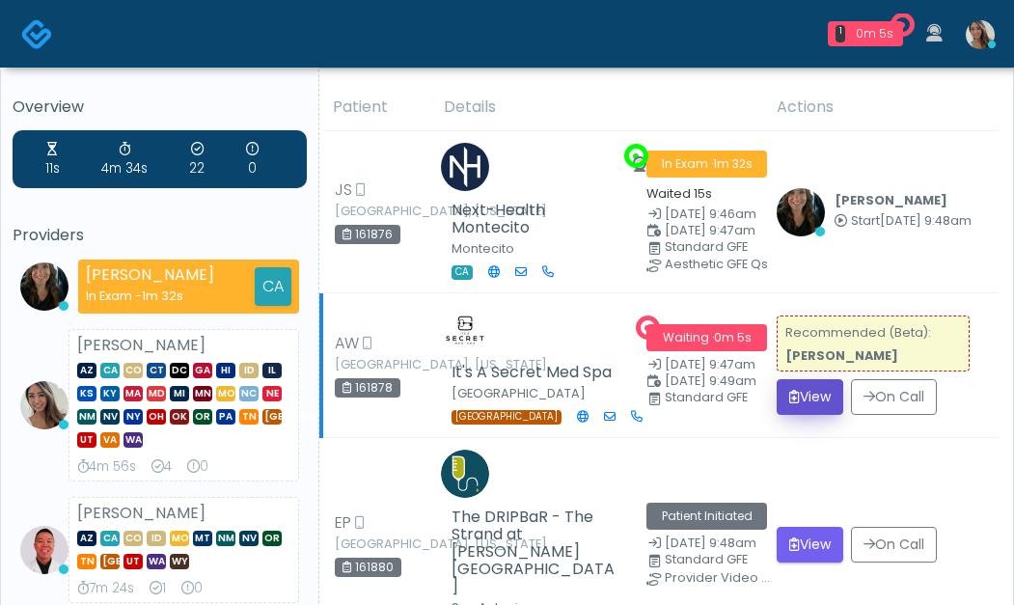
click at [819, 396] on button "View" at bounding box center [810, 397] width 67 height 36
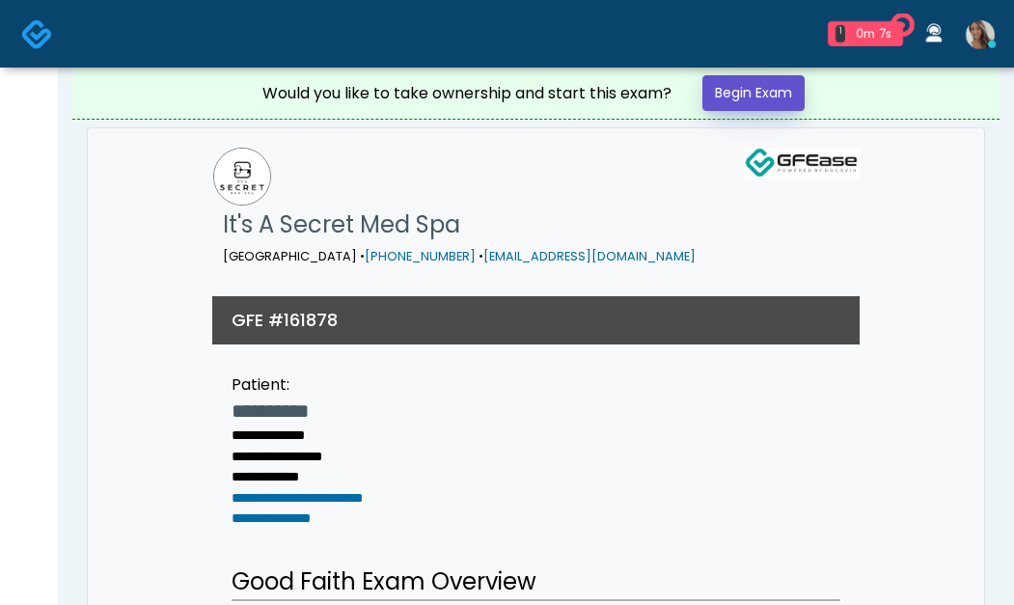
click at [781, 98] on link "Begin Exam" at bounding box center [754, 93] width 102 height 36
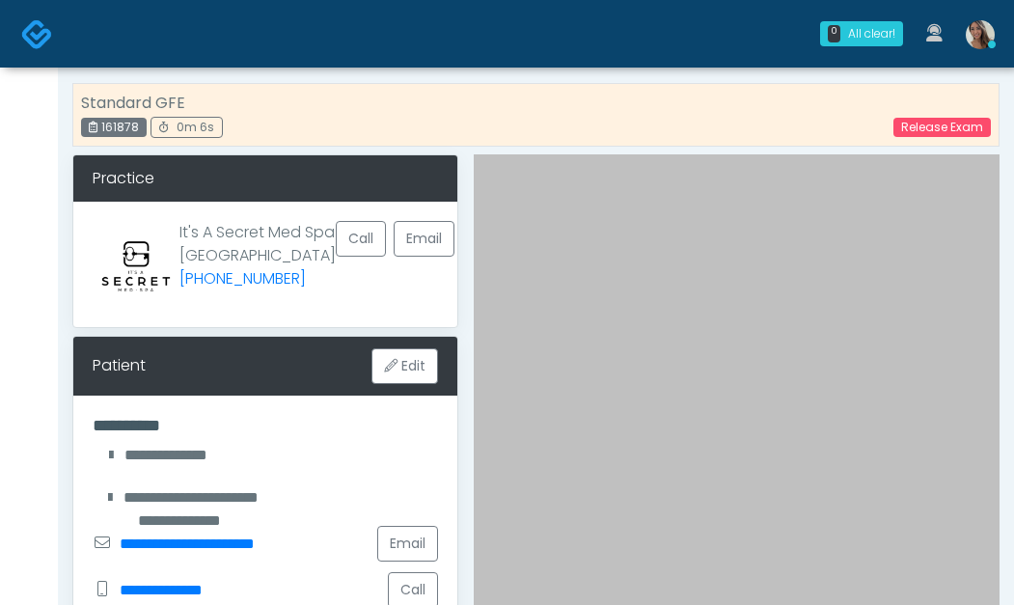
click at [662, 149] on div "Standard GFE 161878 0m 6s Release Exam" at bounding box center [536, 118] width 928 height 71
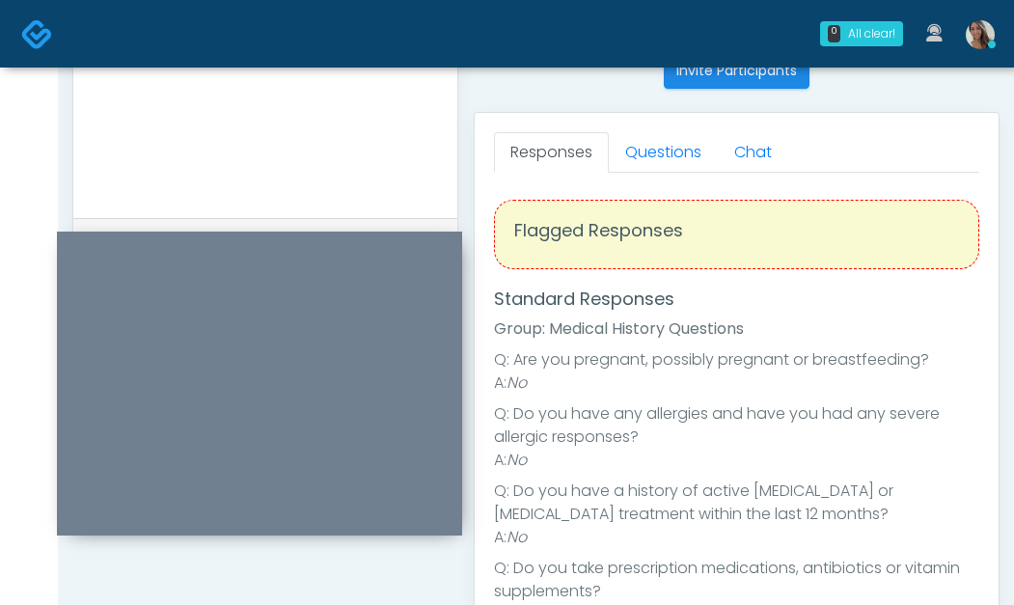
scroll to position [404, 0]
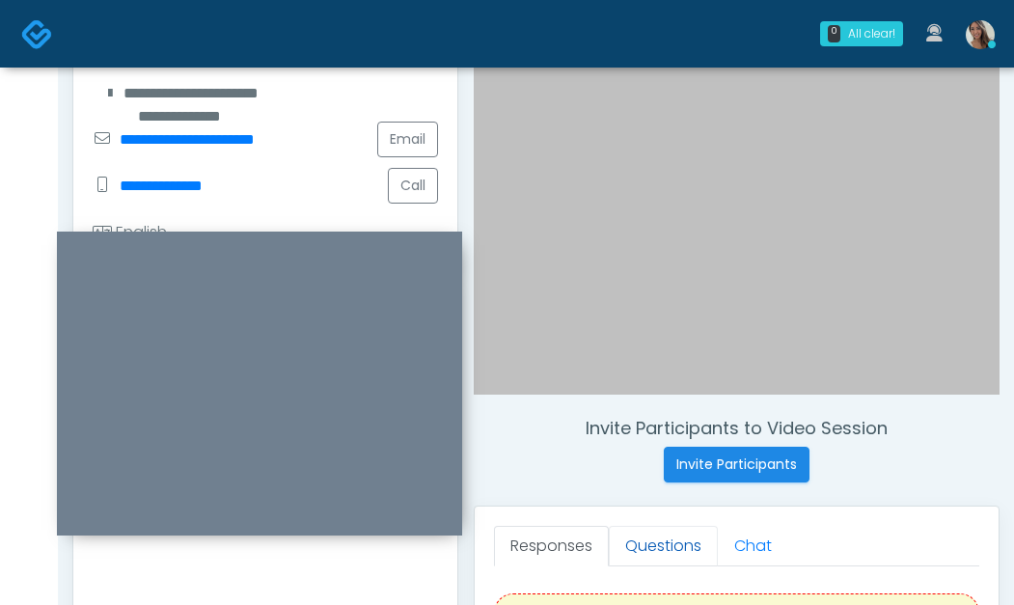
drag, startPoint x: 650, startPoint y: 545, endPoint x: 647, endPoint y: 529, distance: 16.7
click at [650, 546] on link "Questions" at bounding box center [663, 546] width 109 height 41
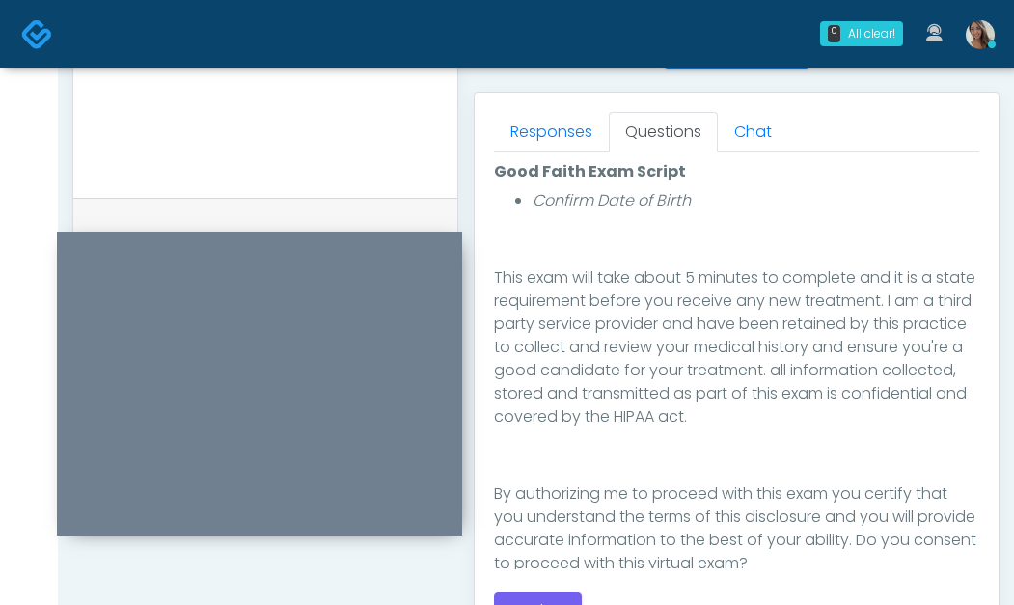
scroll to position [317, 0]
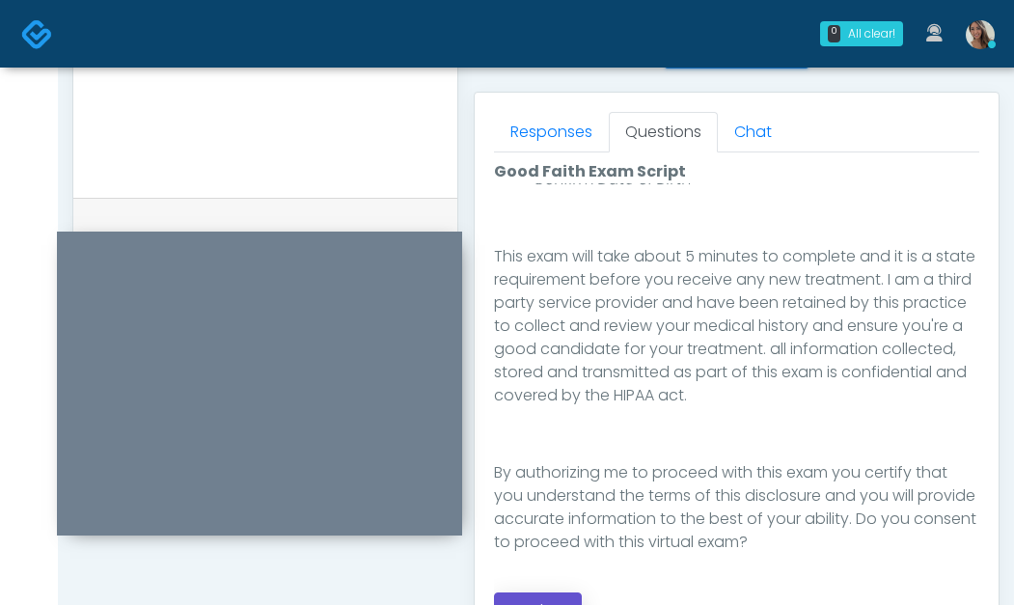
click at [528, 596] on button "Continue" at bounding box center [538, 611] width 88 height 36
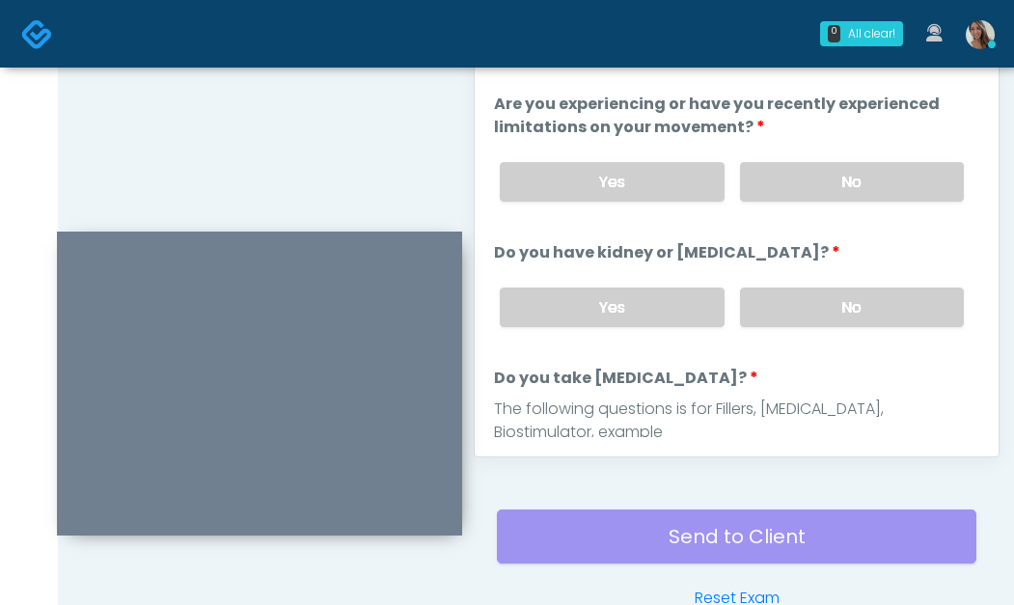
scroll to position [633, 0]
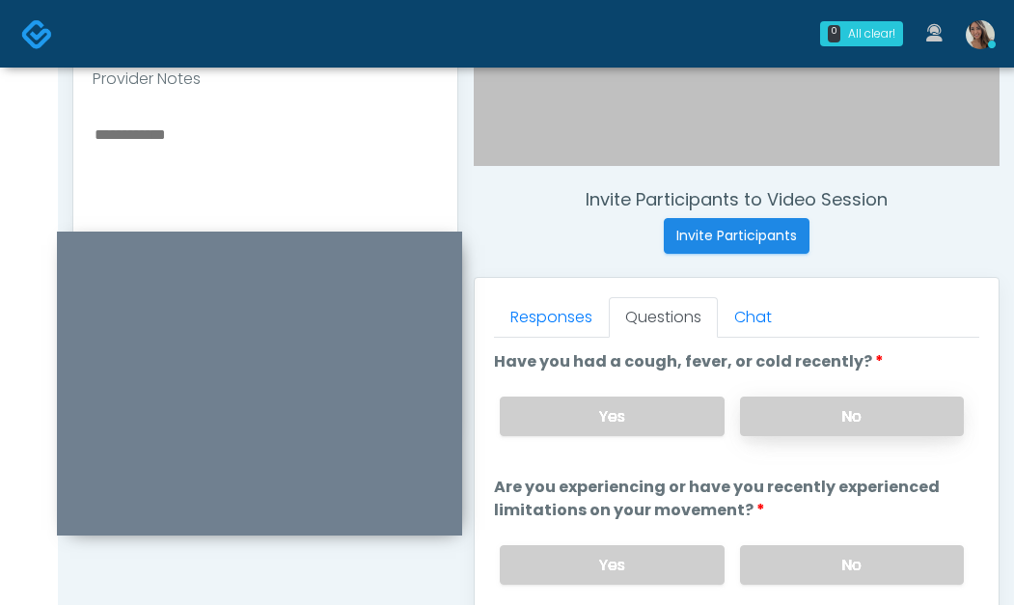
click at [877, 405] on label "No" at bounding box center [852, 417] width 224 height 40
click at [813, 572] on label "No" at bounding box center [852, 565] width 224 height 40
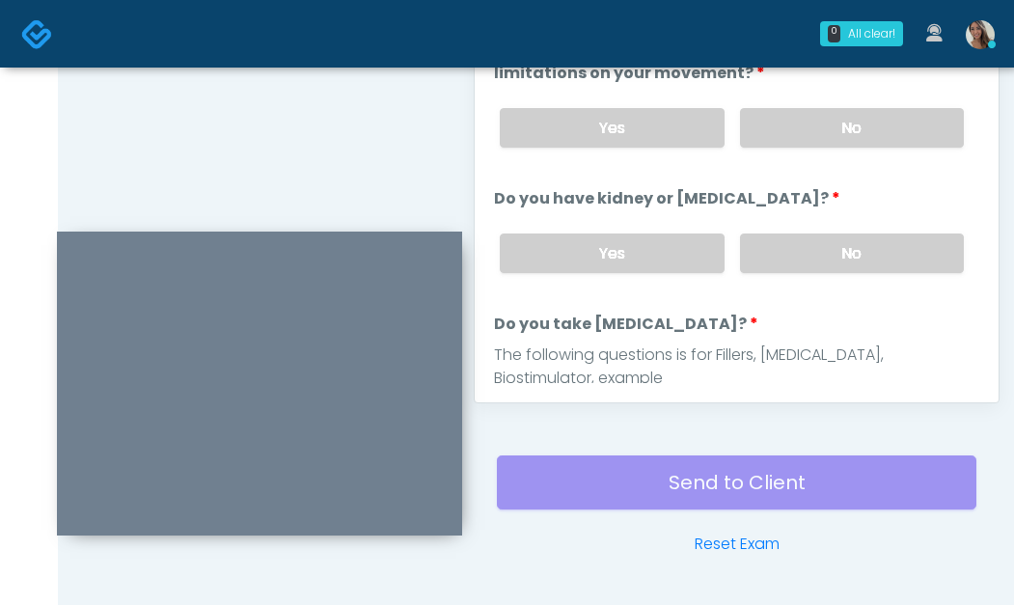
scroll to position [1127, 0]
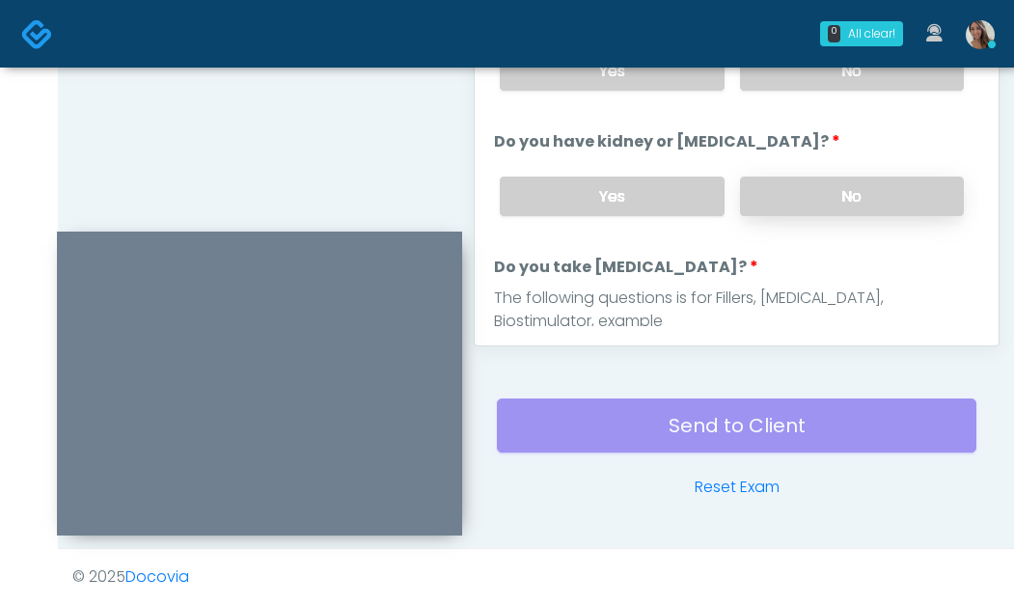
click at [835, 189] on label "No" at bounding box center [852, 197] width 224 height 40
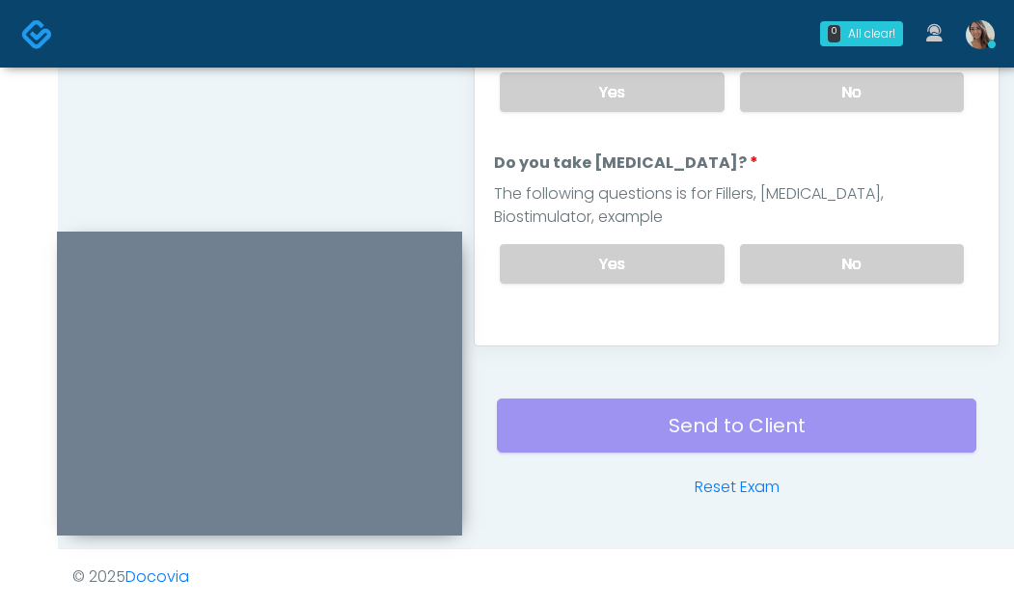
scroll to position [163, 0]
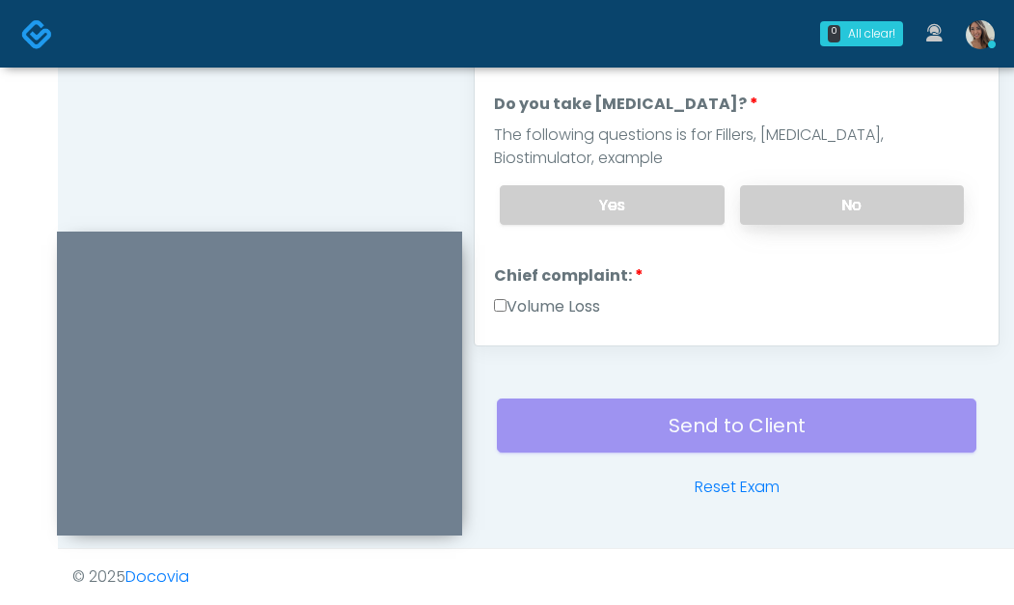
click at [838, 213] on label "No" at bounding box center [852, 205] width 224 height 40
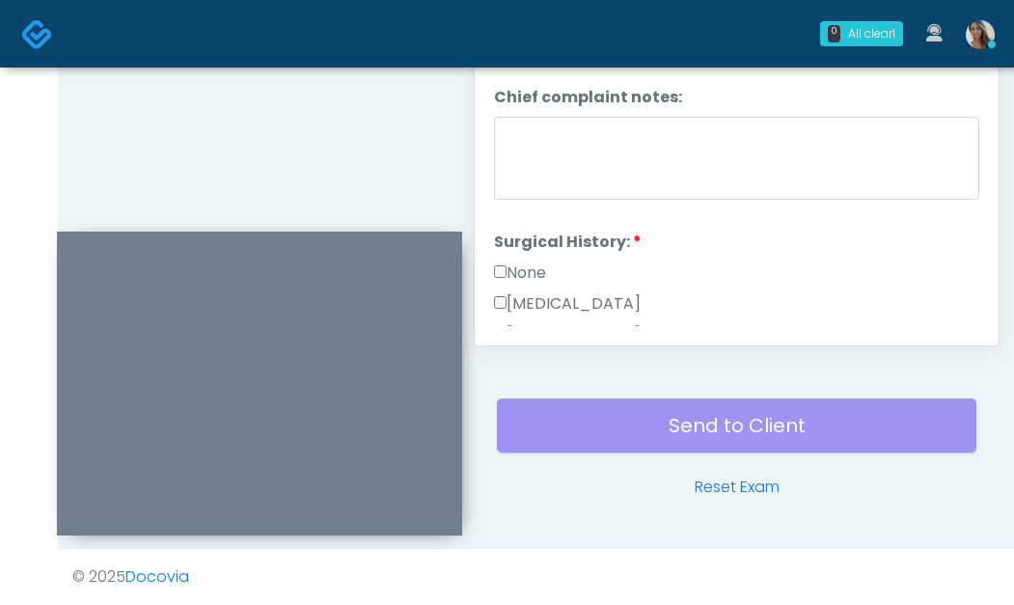
scroll to position [772, 0]
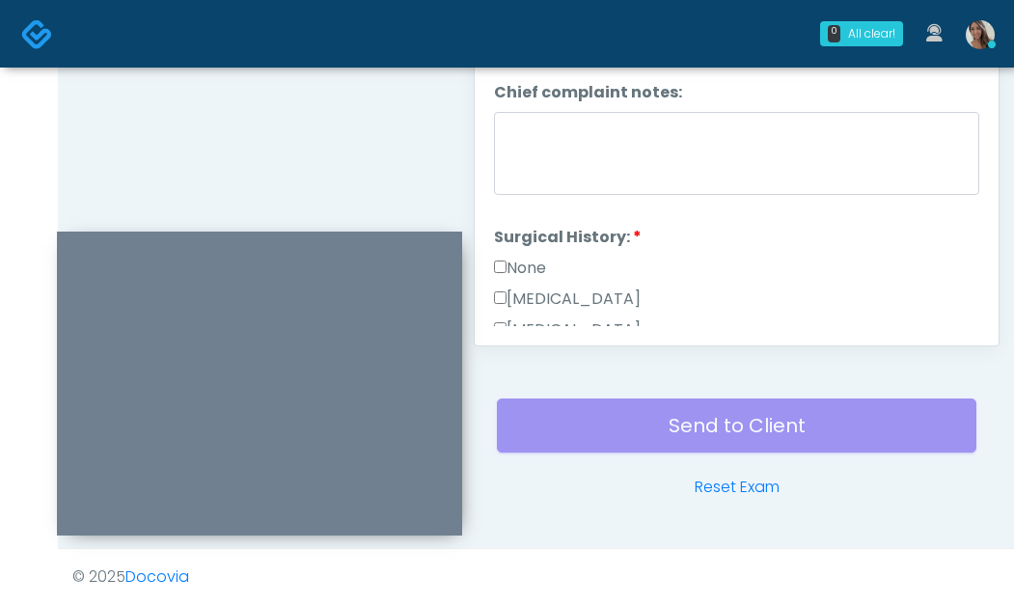
click at [531, 272] on label "None" at bounding box center [520, 268] width 52 height 23
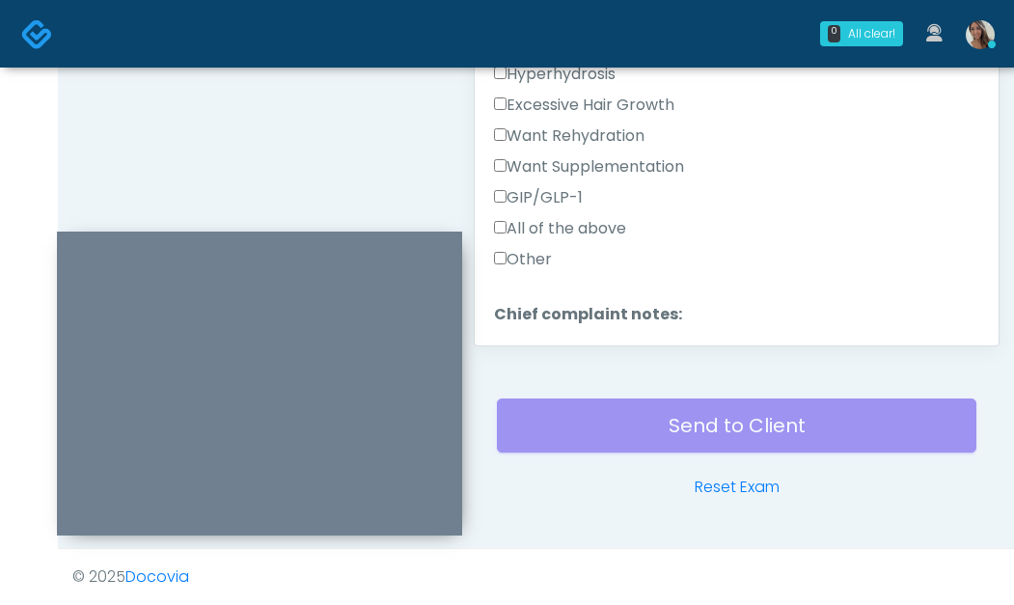
scroll to position [543, 0]
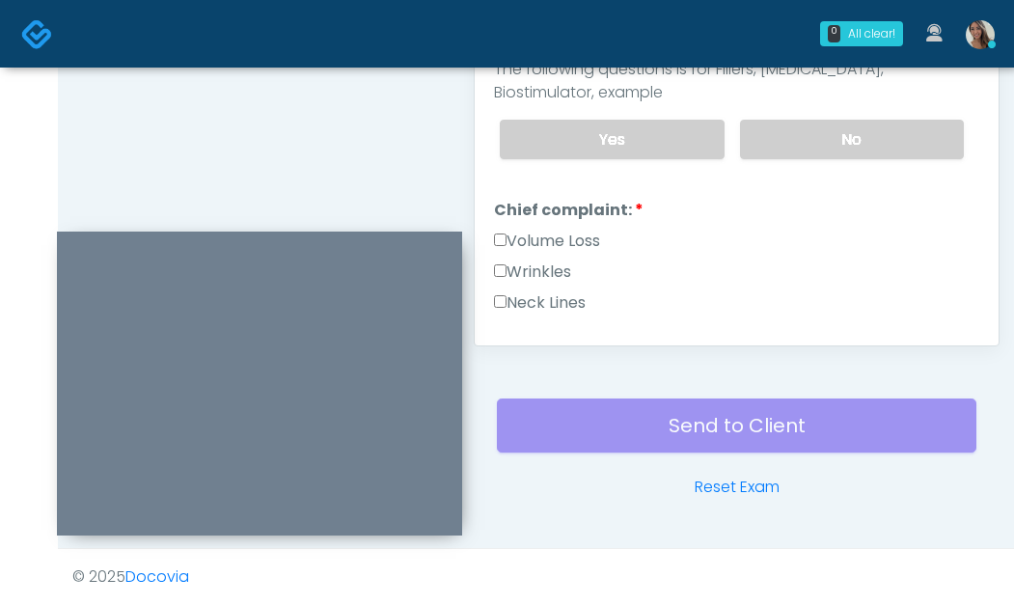
click at [553, 269] on label "Wrinkles" at bounding box center [532, 272] width 77 height 23
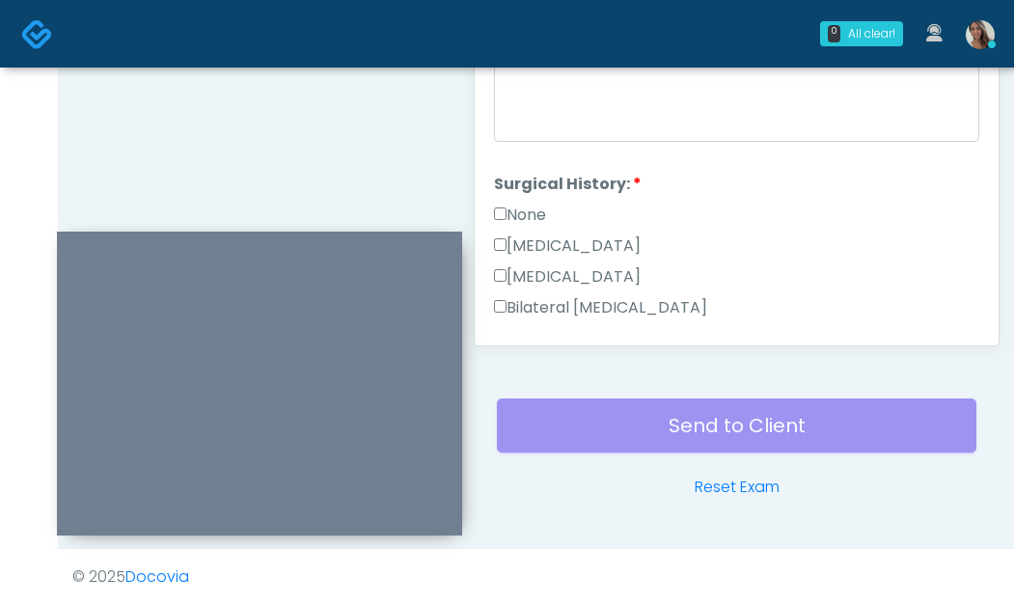
scroll to position [1309, 0]
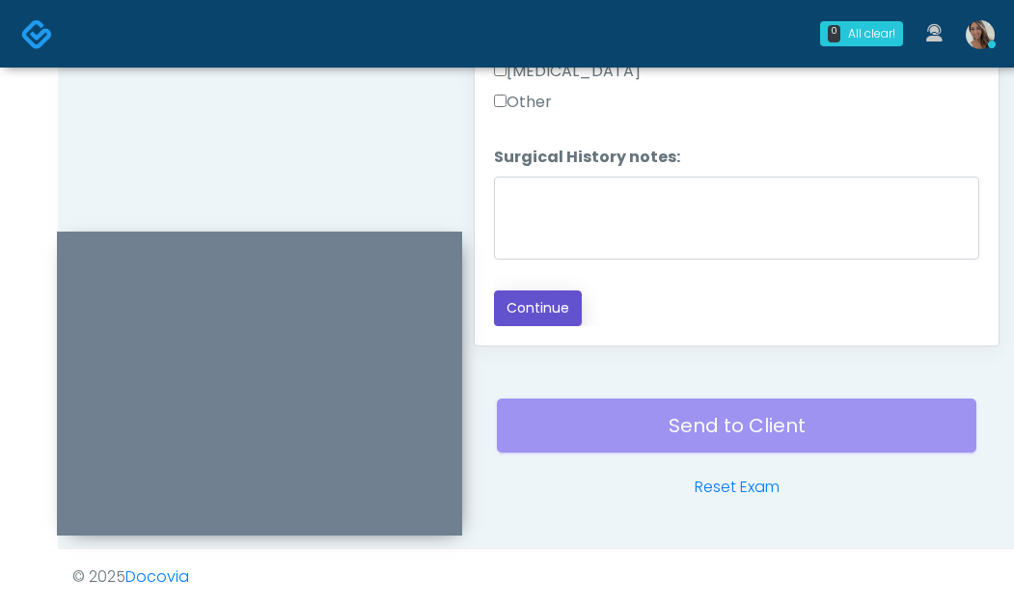
click at [517, 309] on button "Continue" at bounding box center [538, 309] width 88 height 36
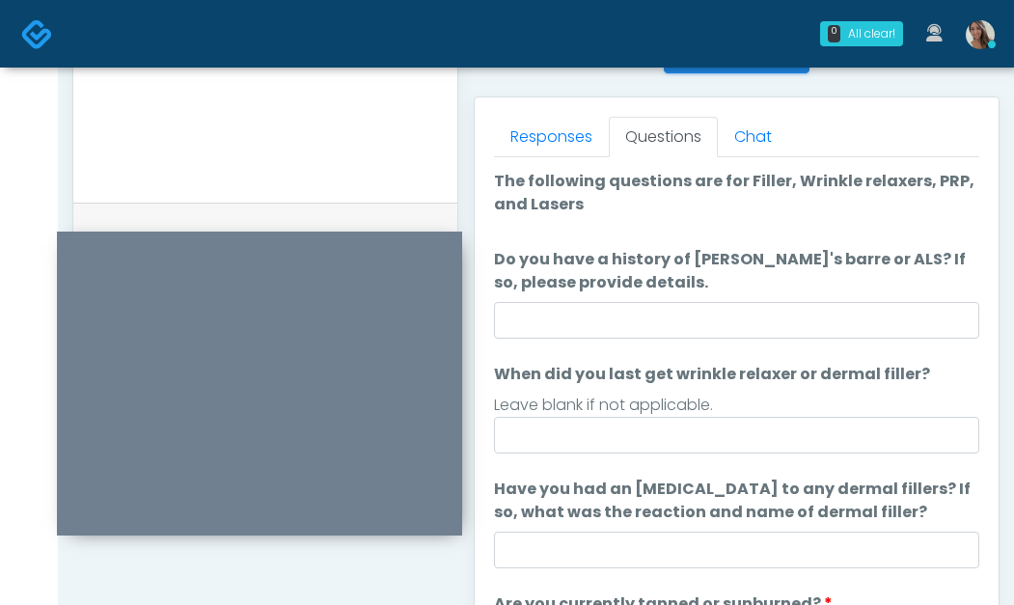
scroll to position [809, 0]
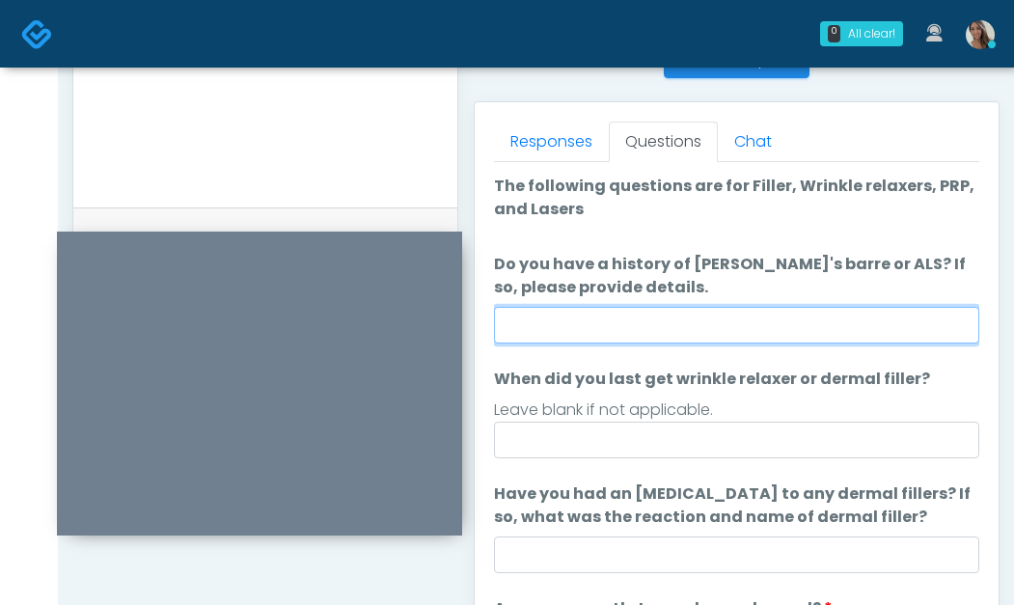
click at [779, 312] on input "Do you have a history of Guillain's barre or ALS? If so, please provide details." at bounding box center [737, 325] width 486 height 37
type input "**"
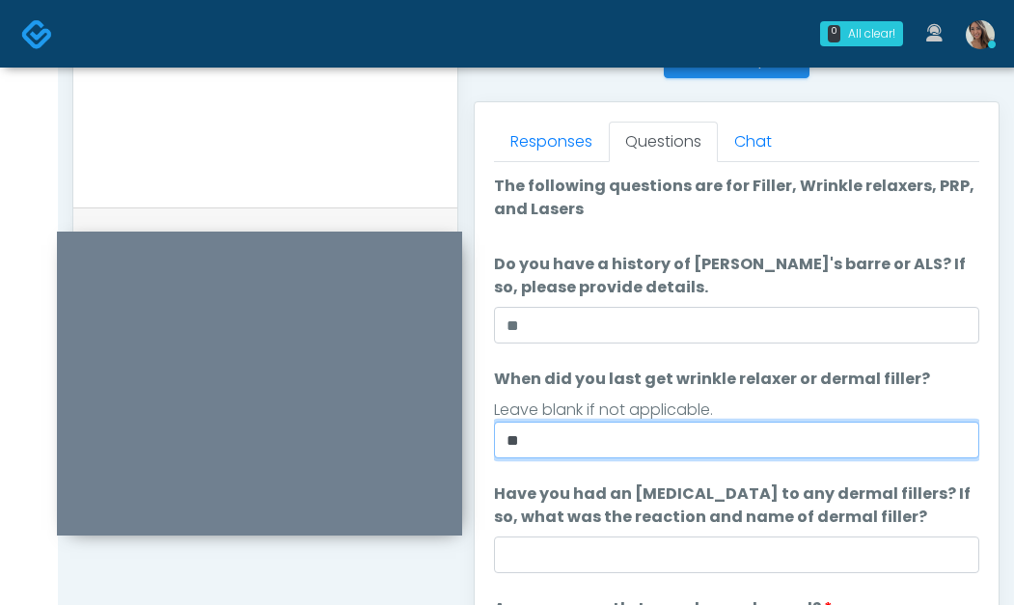
type input "*"
type input "**********"
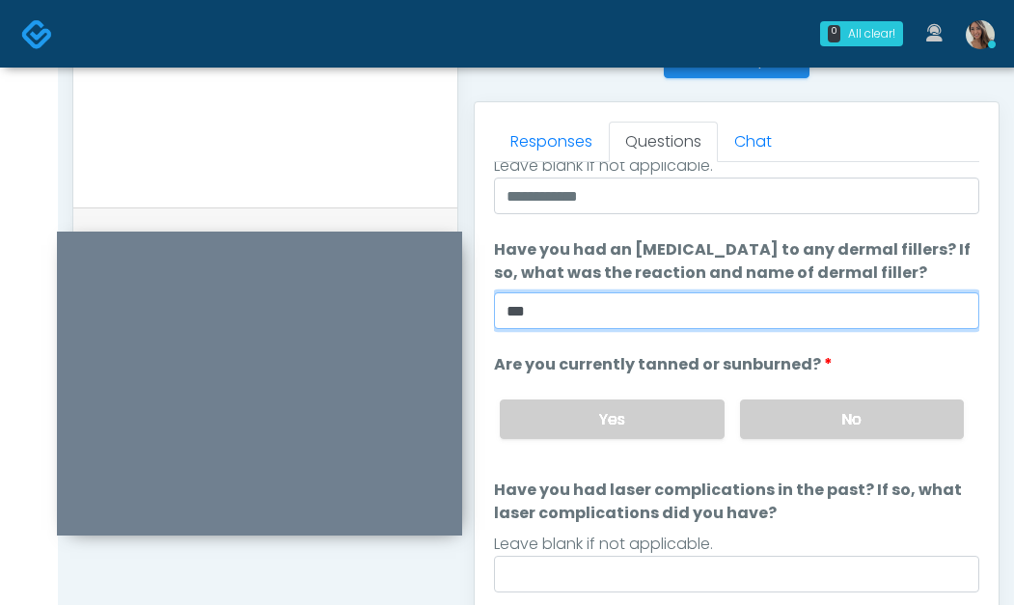
scroll to position [252, 0]
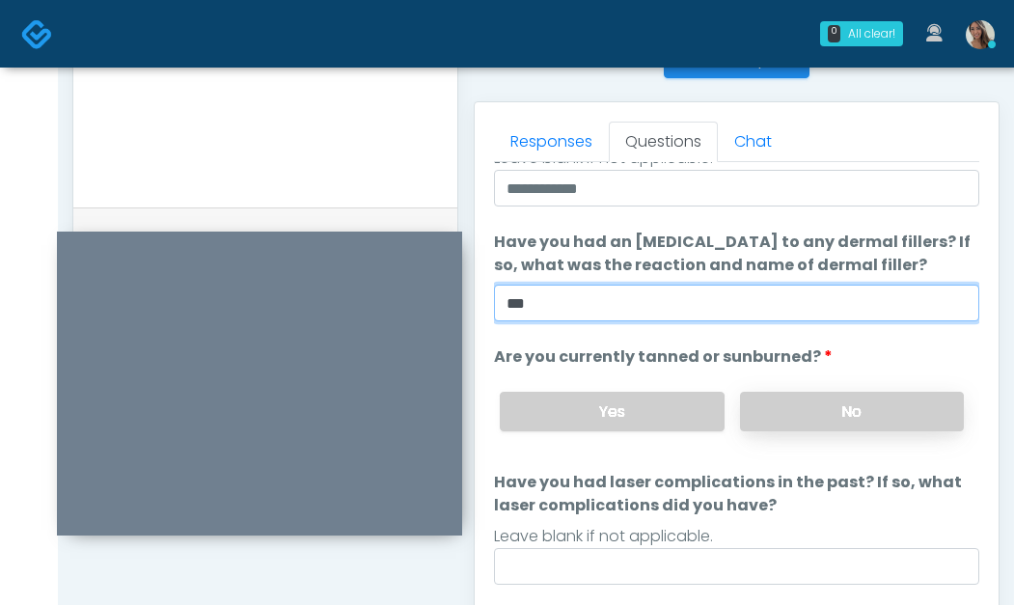
type input "**"
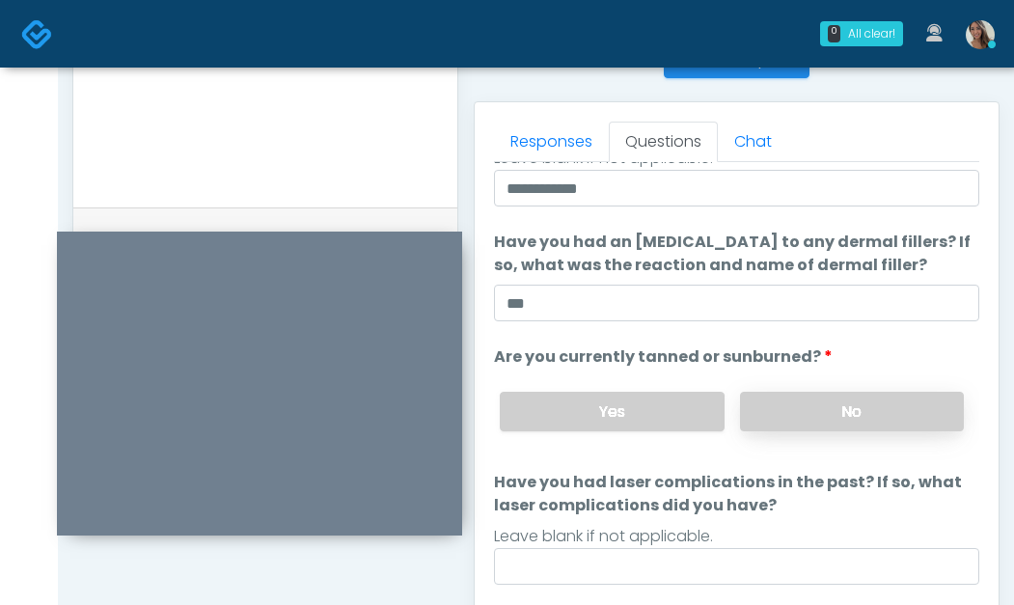
click at [805, 402] on label "No" at bounding box center [852, 412] width 224 height 40
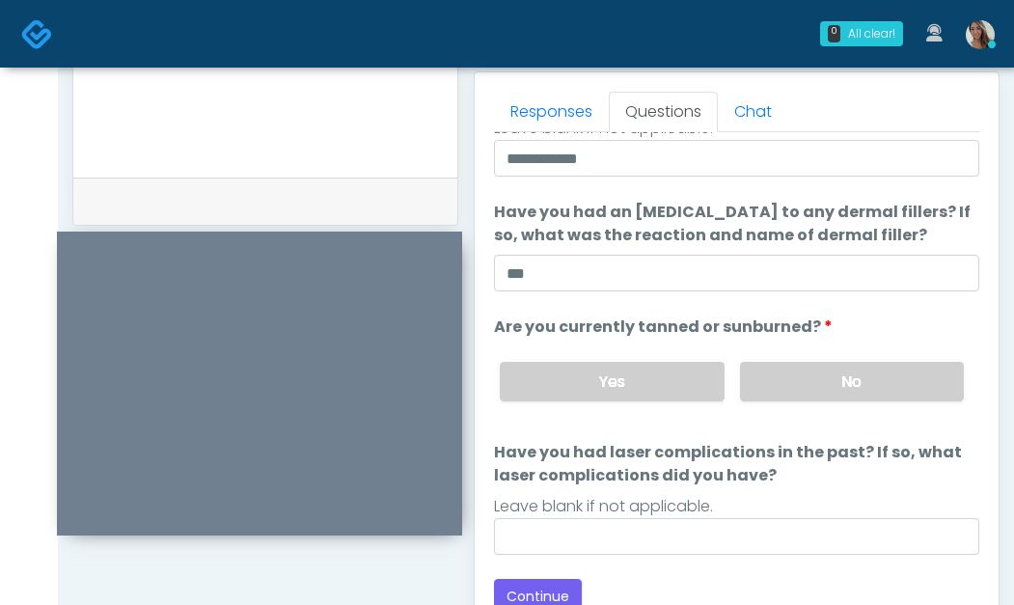
scroll to position [845, 0]
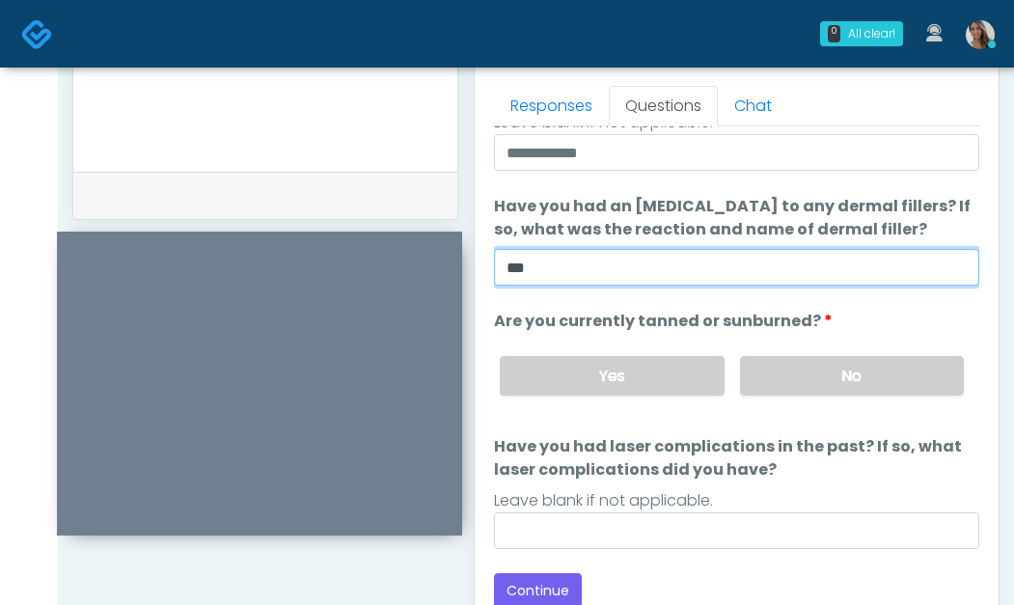
click at [656, 276] on input "**" at bounding box center [737, 267] width 486 height 37
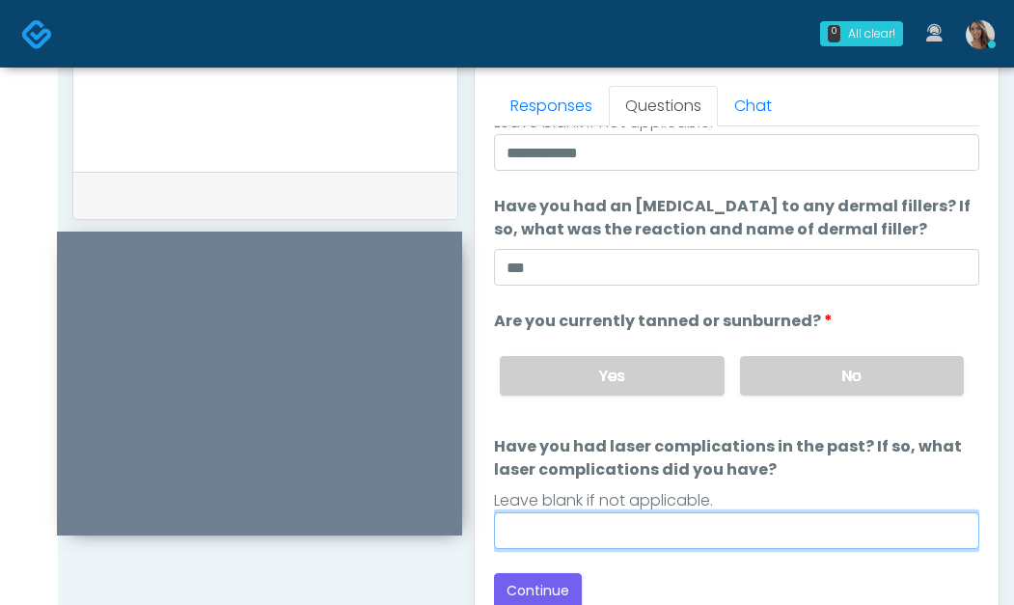
click at [617, 539] on input "Have you had laser complications in the past? If so, what laser complications d…" at bounding box center [737, 531] width 486 height 37
type input "**"
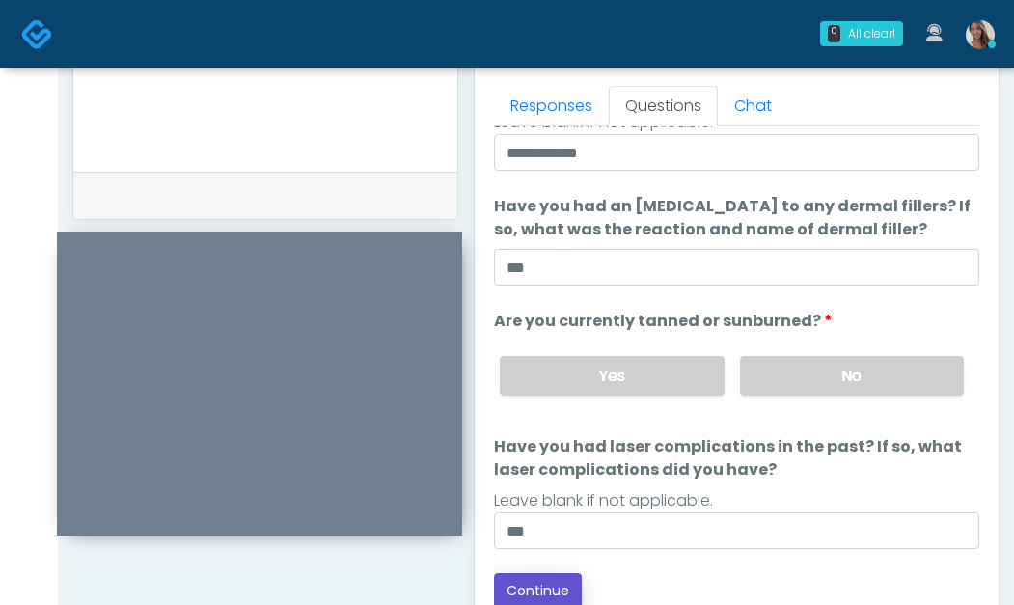
click at [562, 582] on button "Continue" at bounding box center [538, 591] width 88 height 36
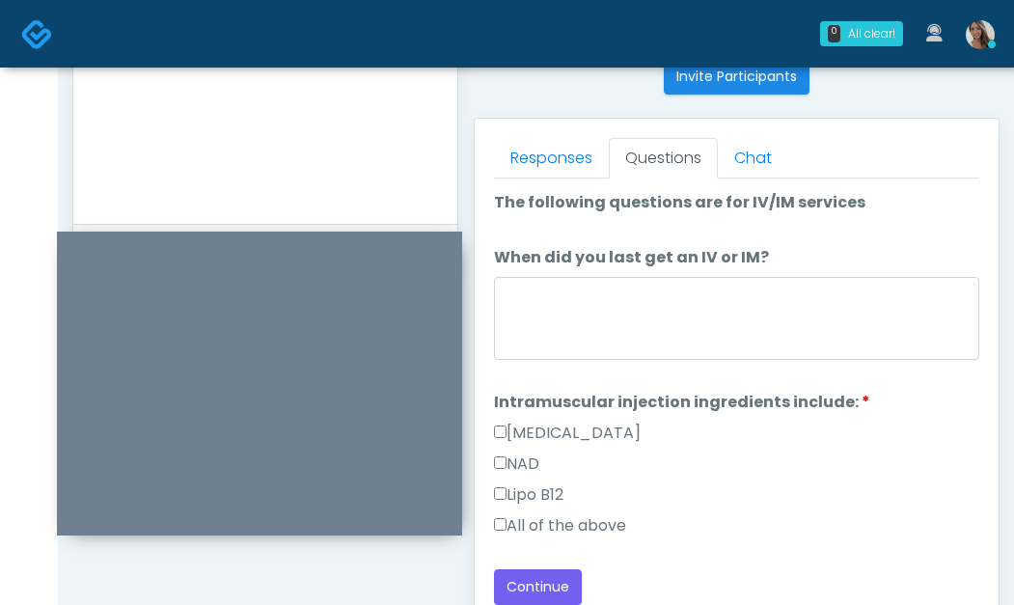
scroll to position [789, 0]
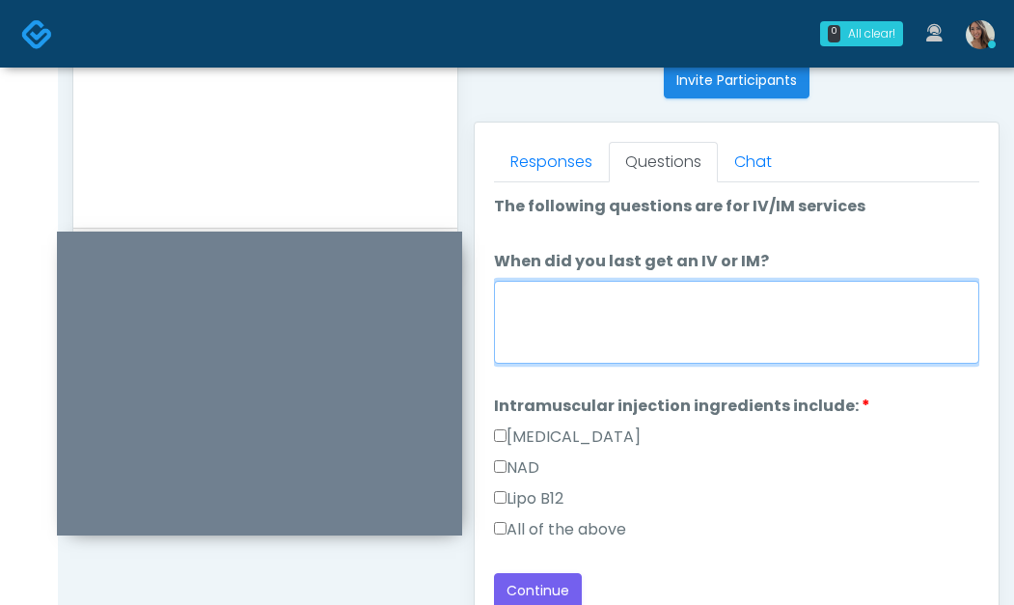
click at [728, 332] on textarea "When did you last get an IV or IM?" at bounding box center [737, 322] width 486 height 83
type textarea "**********"
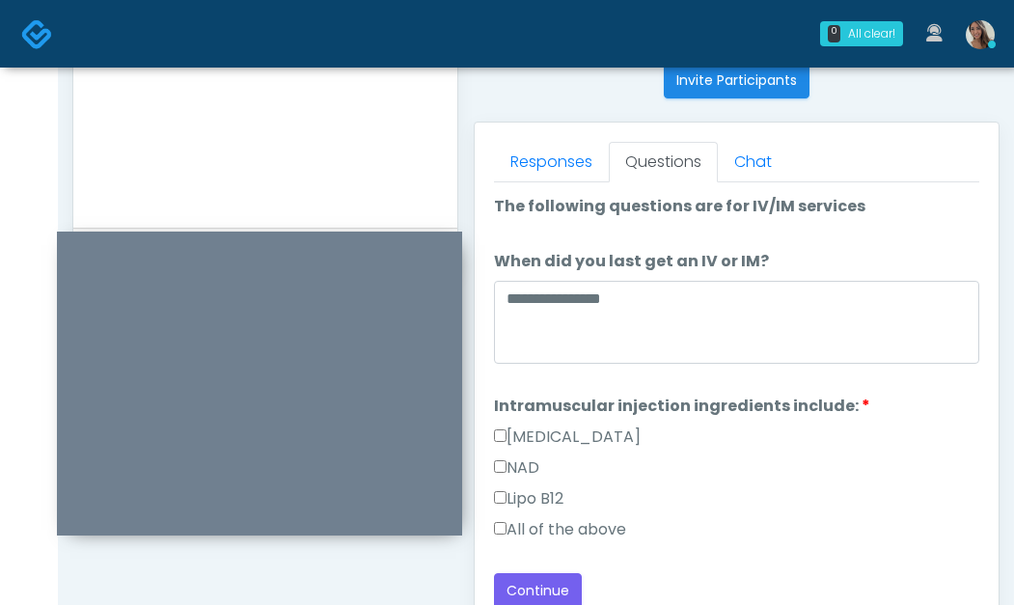
click at [605, 525] on label "All of the above" at bounding box center [560, 529] width 132 height 23
click at [558, 585] on button "Continue" at bounding box center [538, 591] width 88 height 36
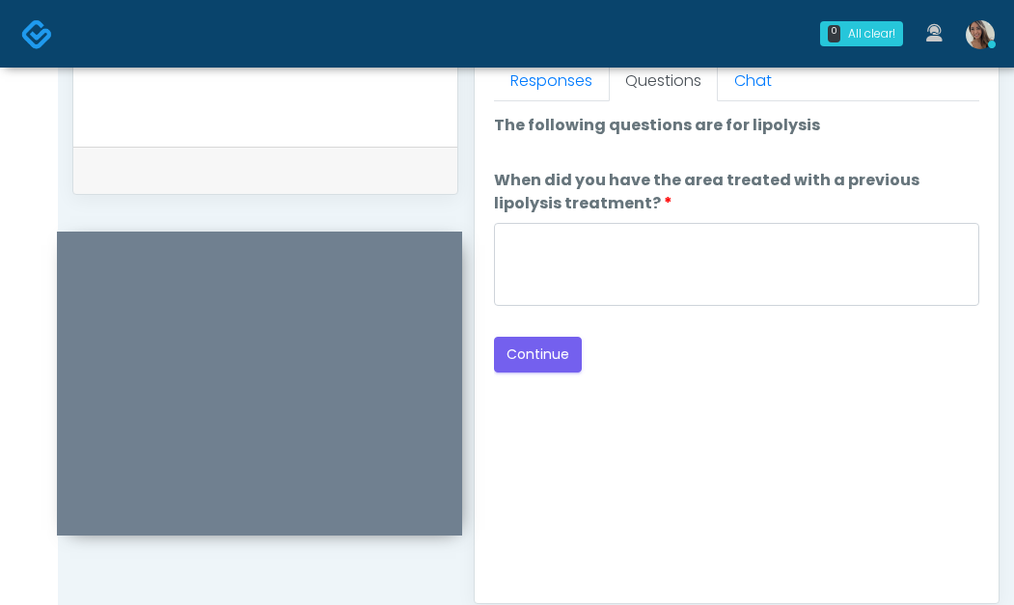
scroll to position [868, 0]
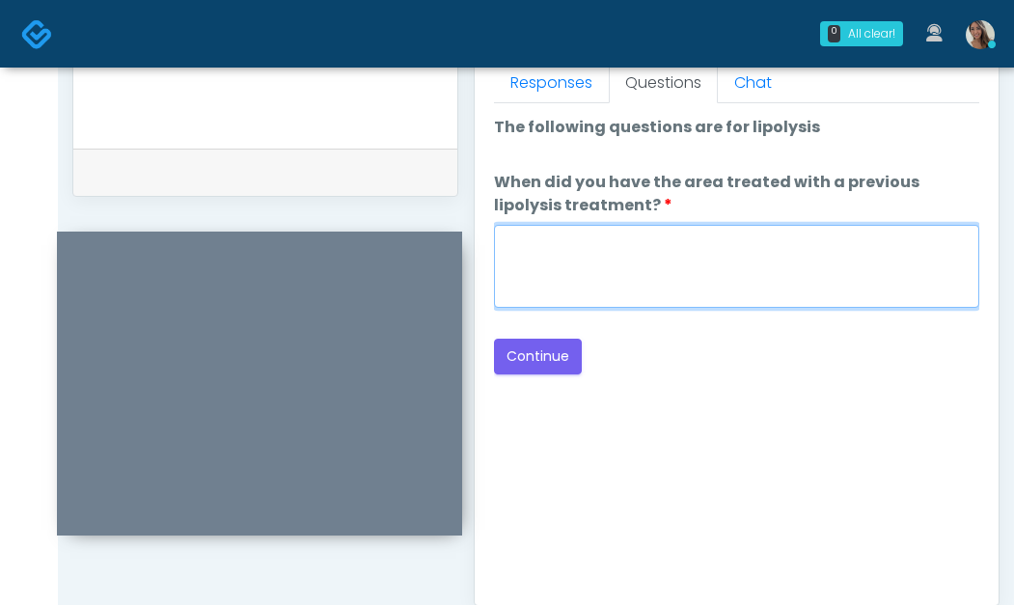
click at [728, 267] on textarea "When did you have the area treated with a previous lipolysis treatment?" at bounding box center [737, 266] width 486 height 83
click at [725, 263] on textarea "When did you have the area treated with a previous lipolysis treatment?" at bounding box center [737, 266] width 486 height 83
type textarea "**********"
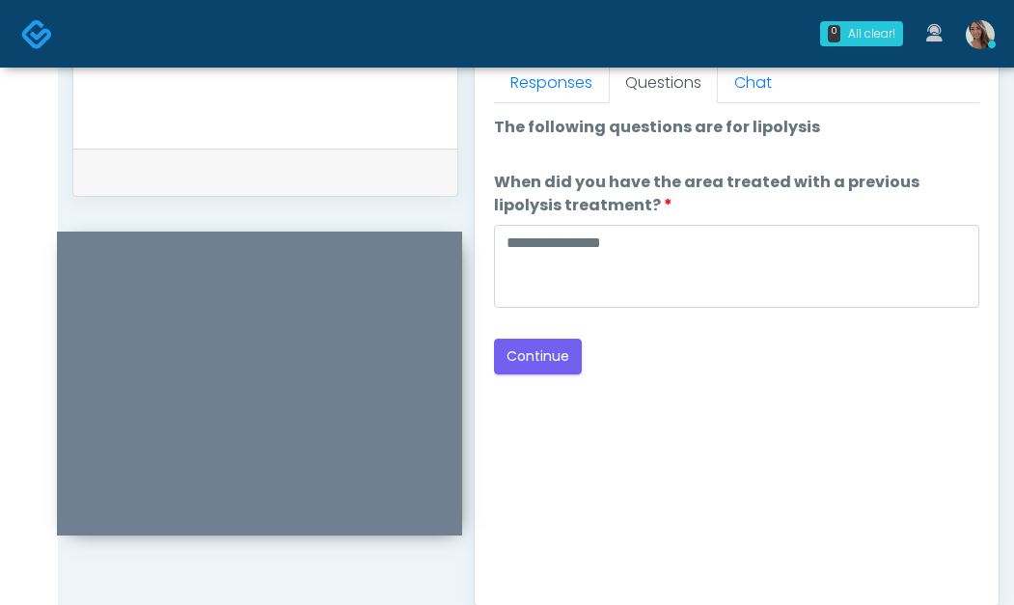
click at [788, 393] on div "Good Faith Exam Script Good Faith Exam Script INTRODUCTION Hello, my name is un…" at bounding box center [737, 344] width 486 height 483
click at [559, 358] on button "Continue" at bounding box center [538, 357] width 88 height 36
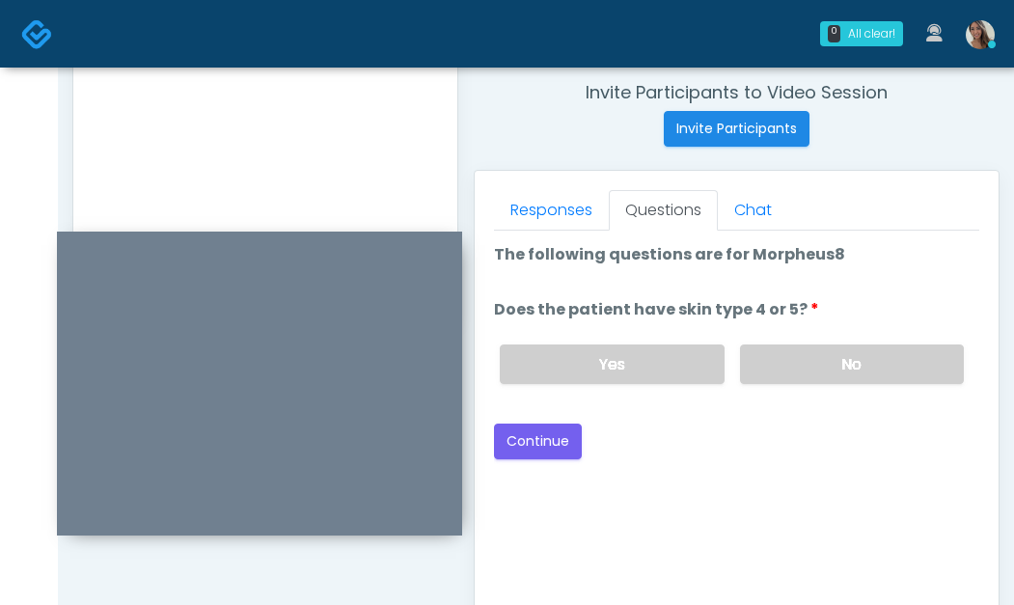
scroll to position [551, 0]
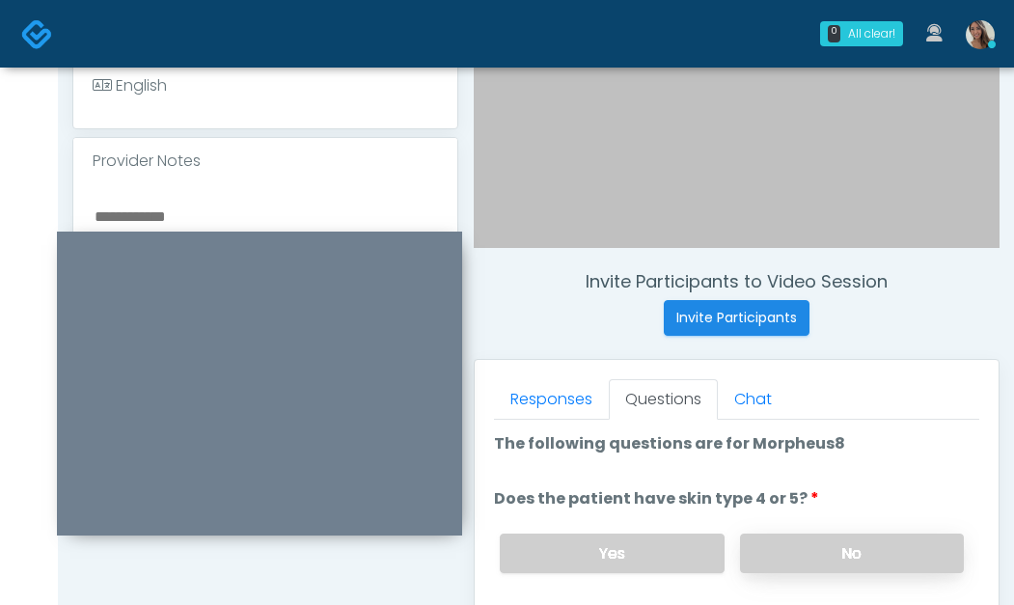
click at [768, 546] on label "No" at bounding box center [852, 554] width 224 height 40
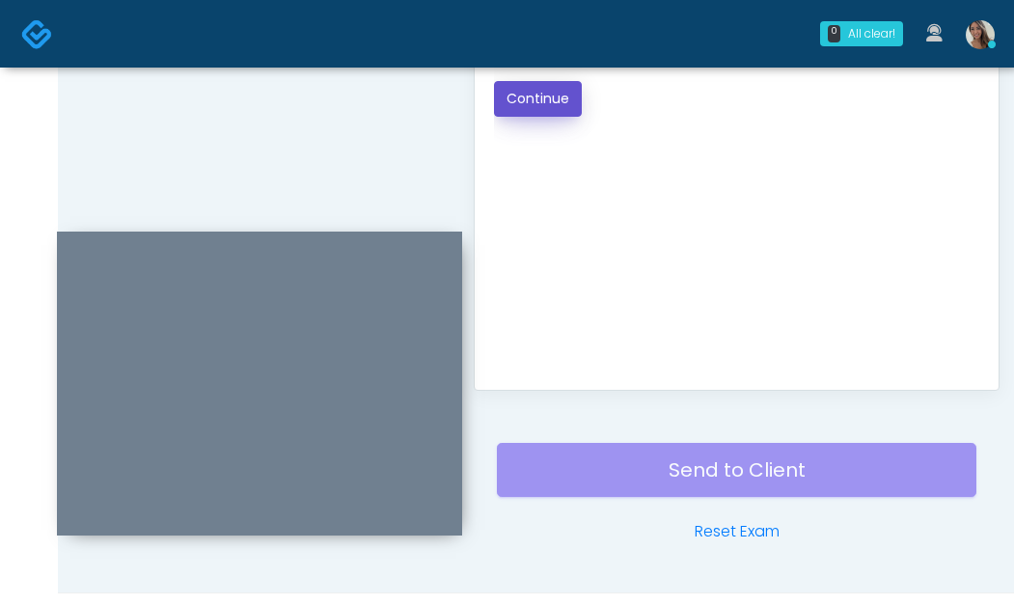
drag, startPoint x: 554, startPoint y: 81, endPoint x: 611, endPoint y: 226, distance: 155.6
click at [554, 81] on button "Continue" at bounding box center [538, 99] width 88 height 36
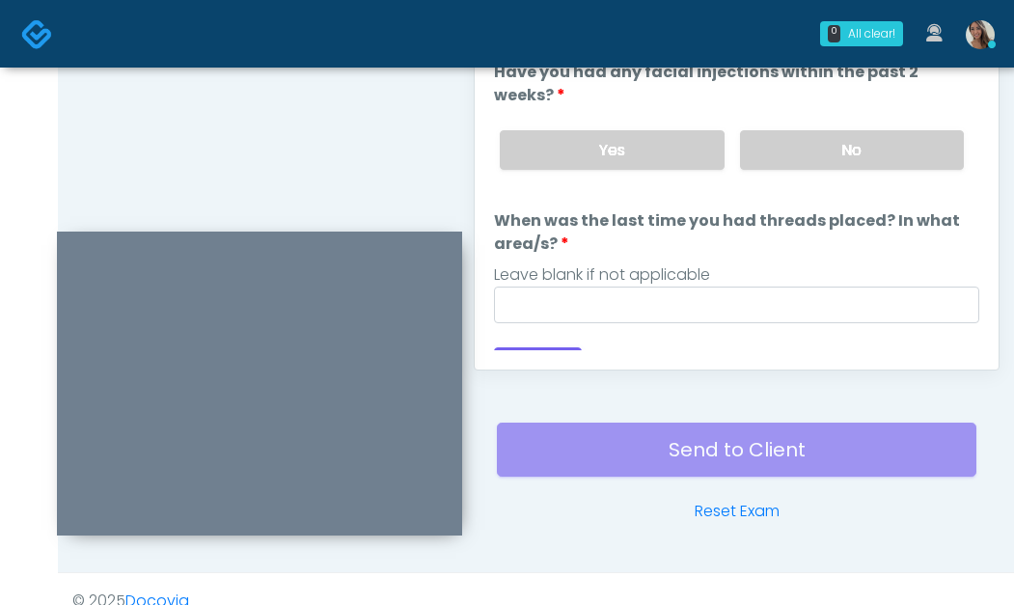
drag, startPoint x: 824, startPoint y: 157, endPoint x: 753, endPoint y: 275, distance: 137.7
click at [824, 157] on label "No" at bounding box center [852, 150] width 224 height 40
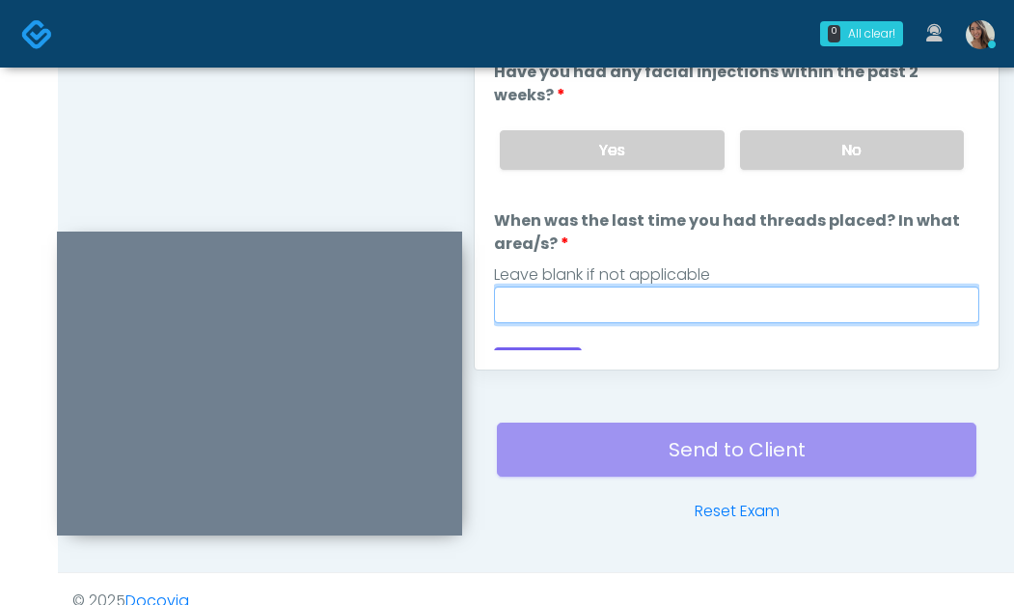
click at [732, 295] on input "When was the last time you had threads placed? In what area/s?" at bounding box center [737, 305] width 486 height 37
paste input "**********"
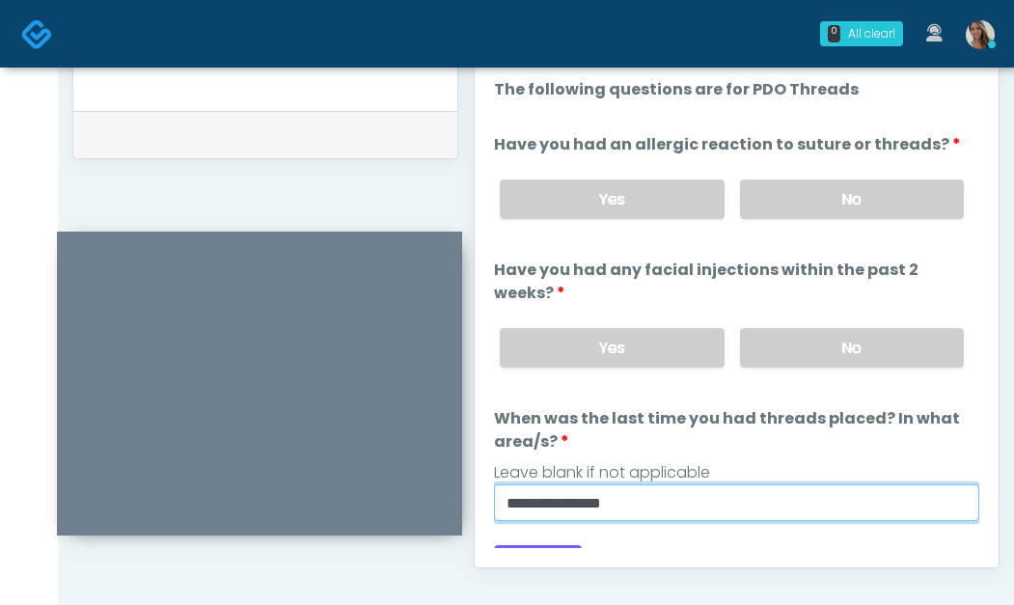
scroll to position [891, 0]
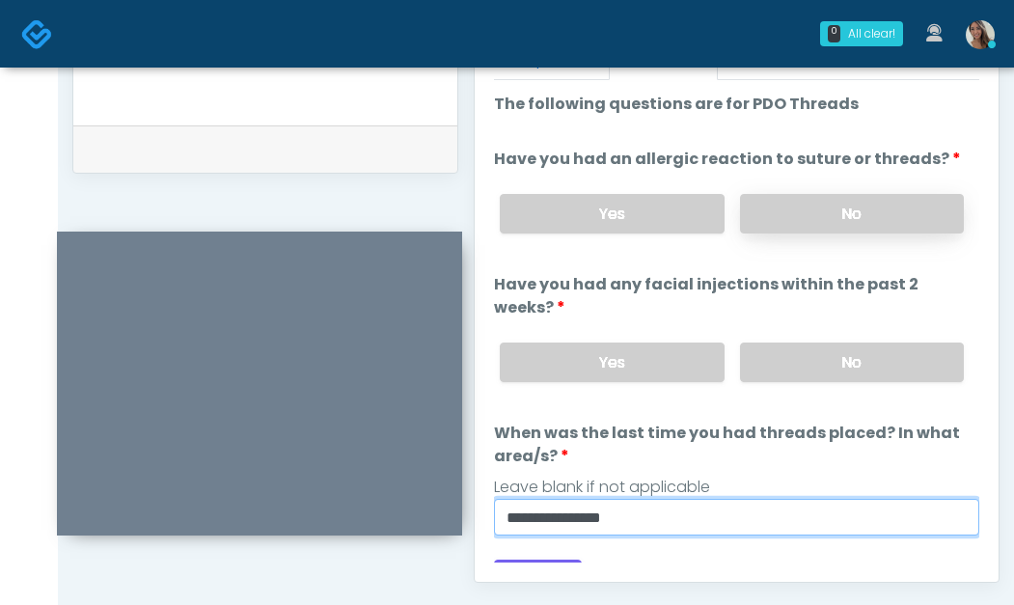
type input "**********"
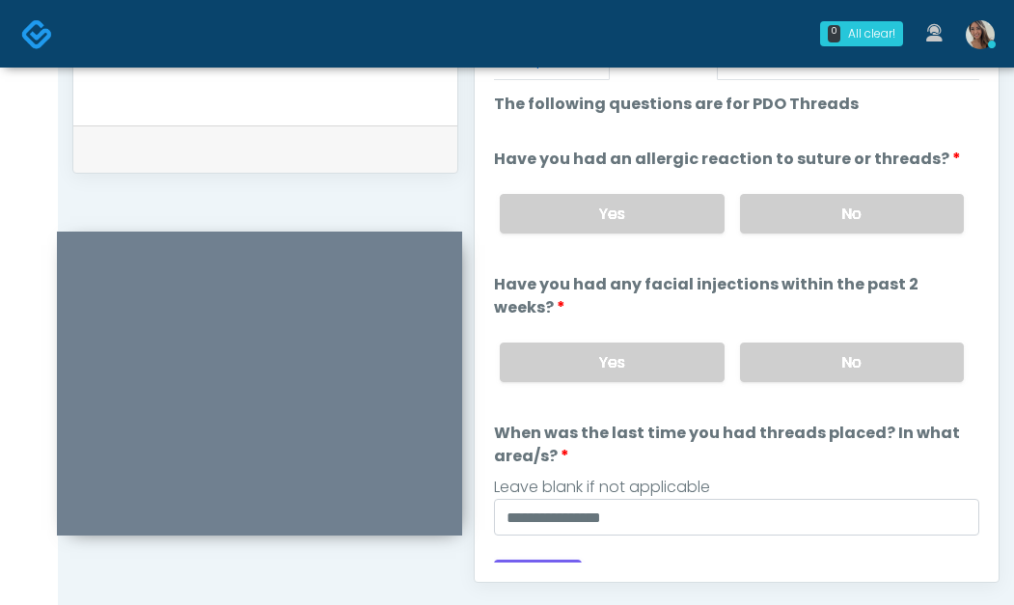
drag, startPoint x: 817, startPoint y: 228, endPoint x: 807, endPoint y: 234, distance: 11.3
click at [817, 228] on label "No" at bounding box center [852, 214] width 224 height 40
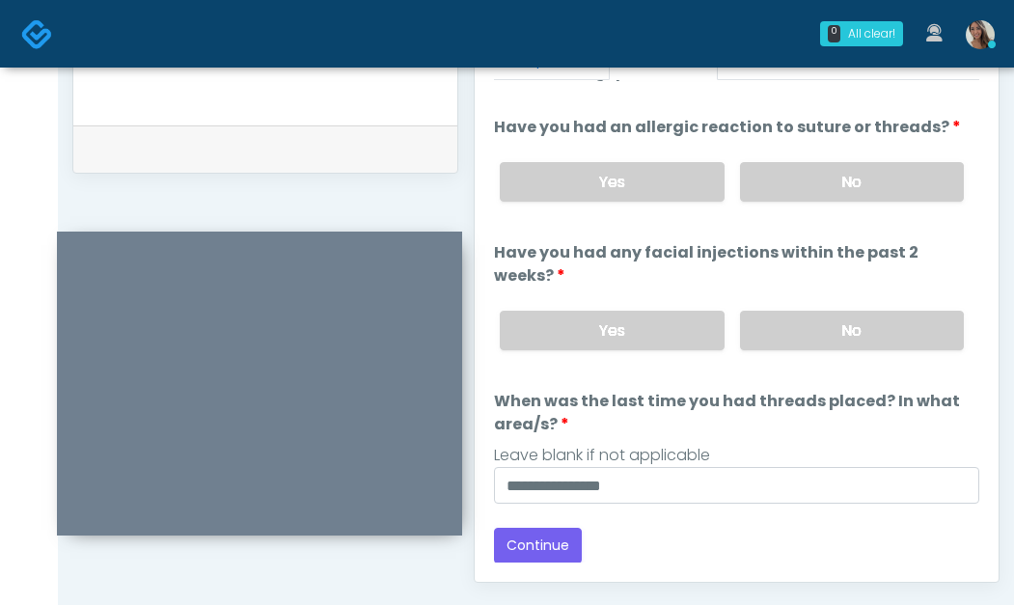
scroll to position [33, 0]
click at [536, 553] on button "Continue" at bounding box center [538, 545] width 88 height 36
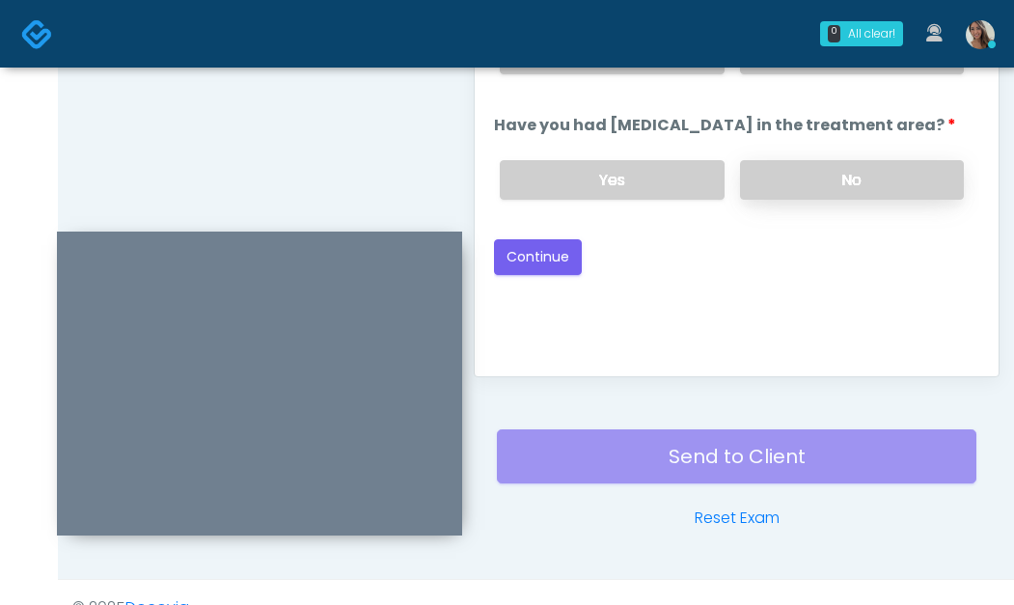
scroll to position [1078, 0]
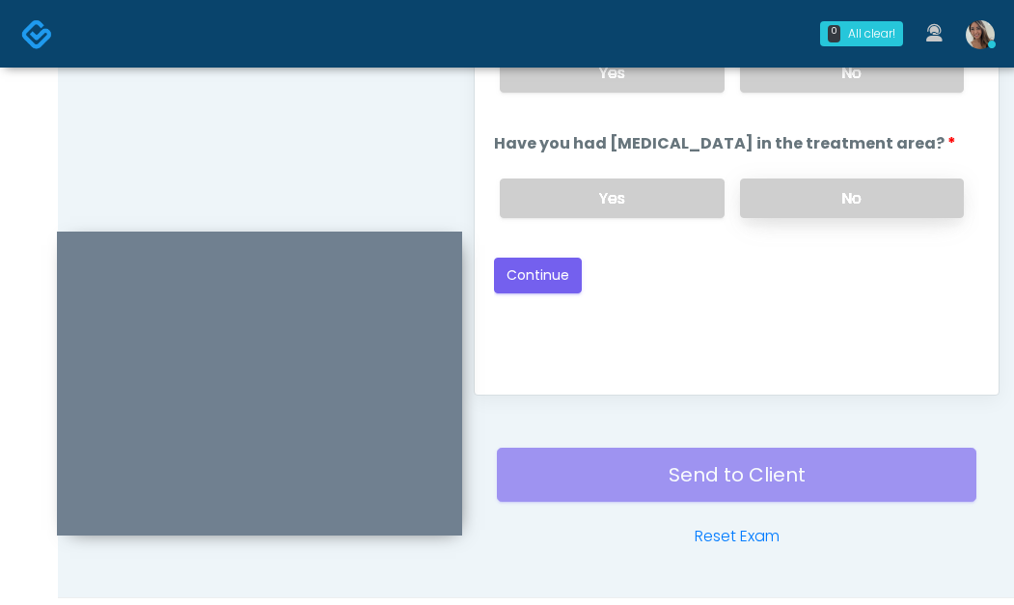
click at [867, 192] on label "No" at bounding box center [852, 199] width 224 height 40
click at [886, 43] on div "0 All clear!" at bounding box center [861, 33] width 83 height 25
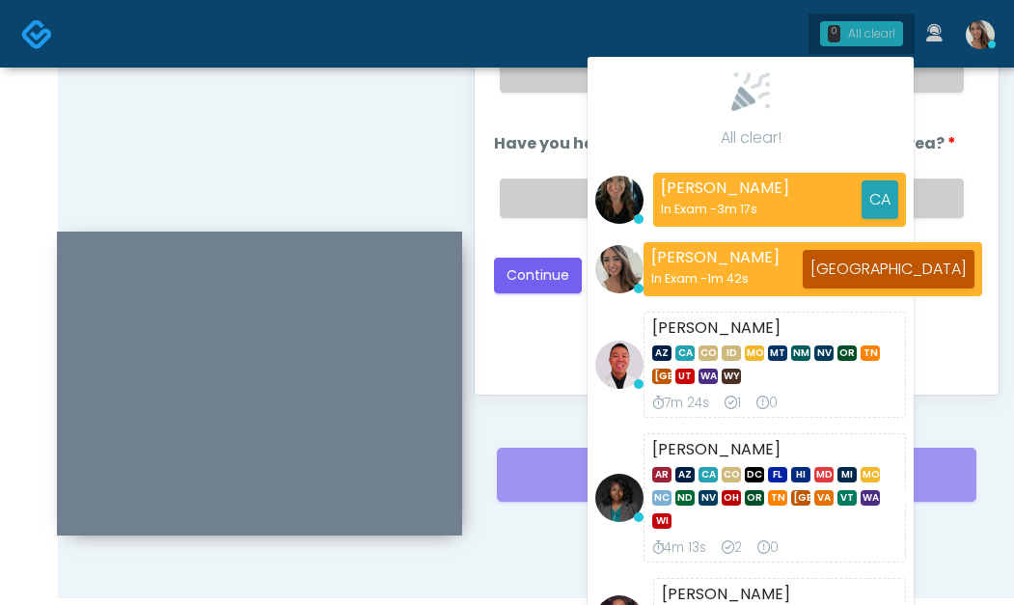
click at [869, 30] on div "All clear!" at bounding box center [871, 33] width 47 height 17
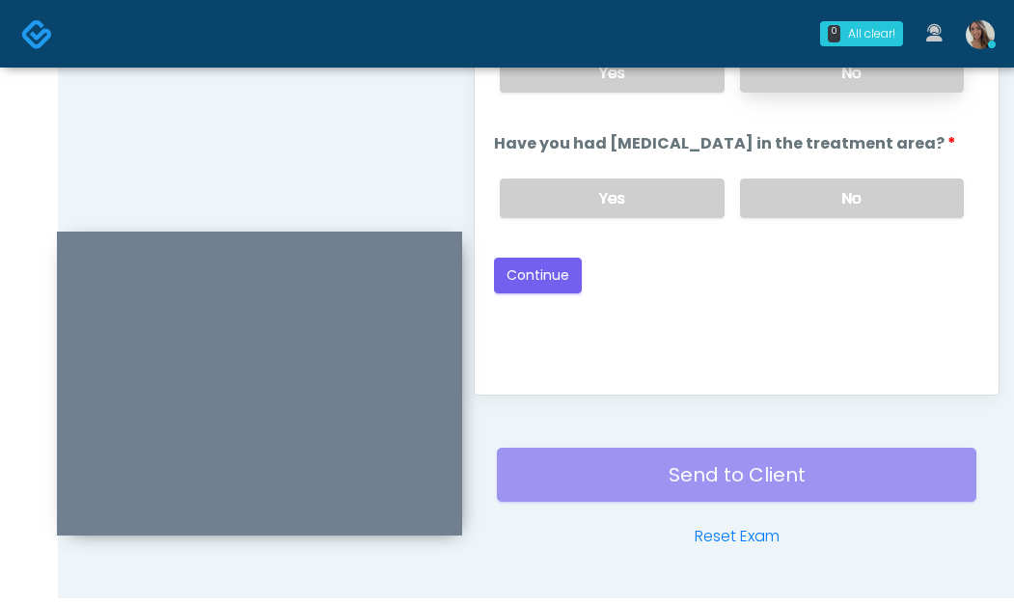
click at [905, 95] on div "Yes No" at bounding box center [732, 73] width 495 height 70
drag, startPoint x: 905, startPoint y: 91, endPoint x: 816, endPoint y: 127, distance: 97.0
click at [904, 91] on label "No" at bounding box center [852, 73] width 224 height 40
click at [553, 283] on button "Continue" at bounding box center [538, 276] width 88 height 36
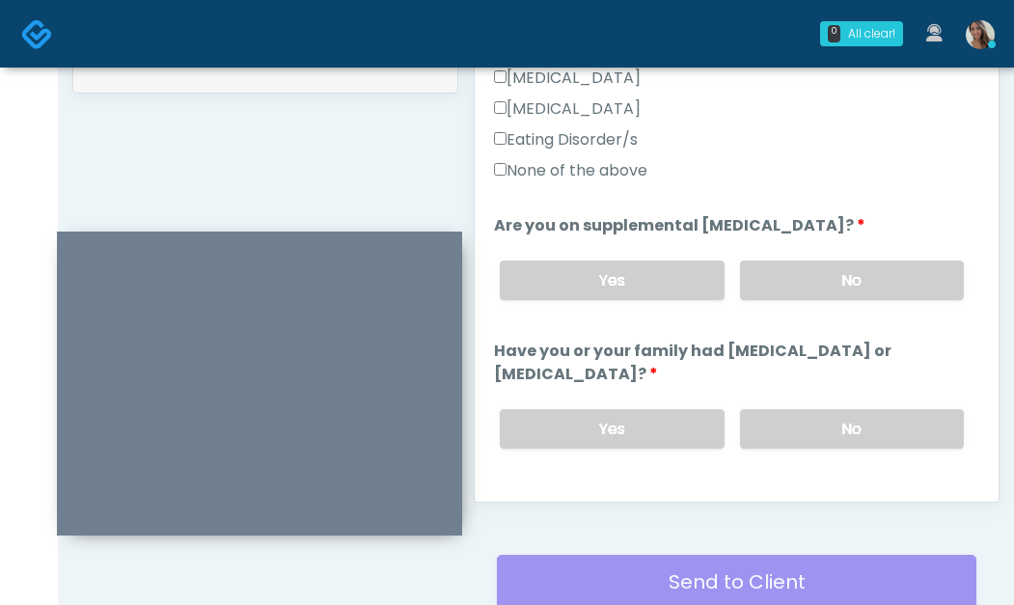
scroll to position [592, 0]
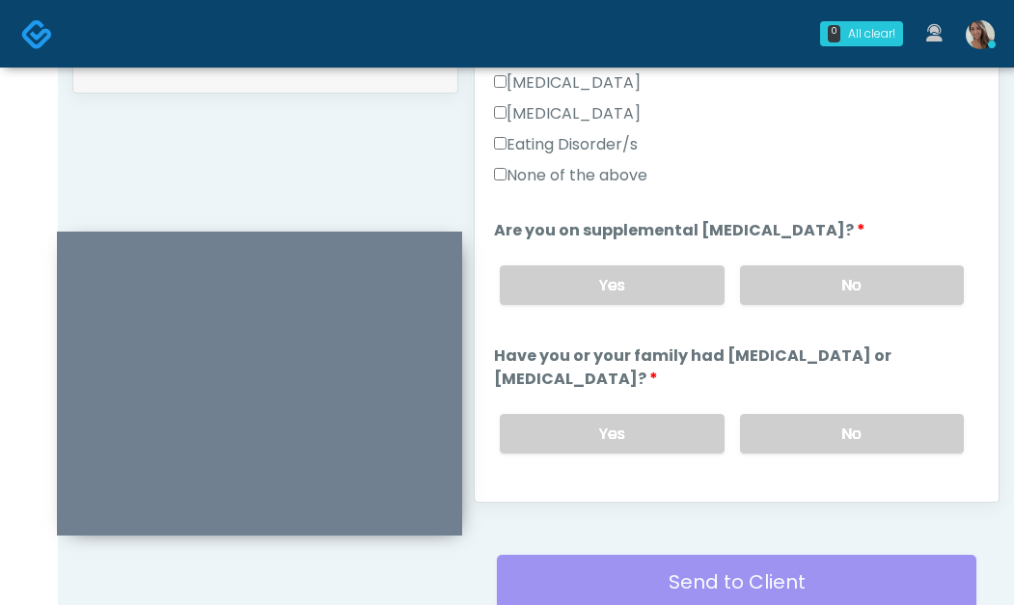
click at [614, 164] on label "None of the above" at bounding box center [570, 175] width 153 height 23
click at [846, 288] on label "No" at bounding box center [852, 285] width 224 height 40
click at [830, 430] on label "No" at bounding box center [852, 434] width 224 height 40
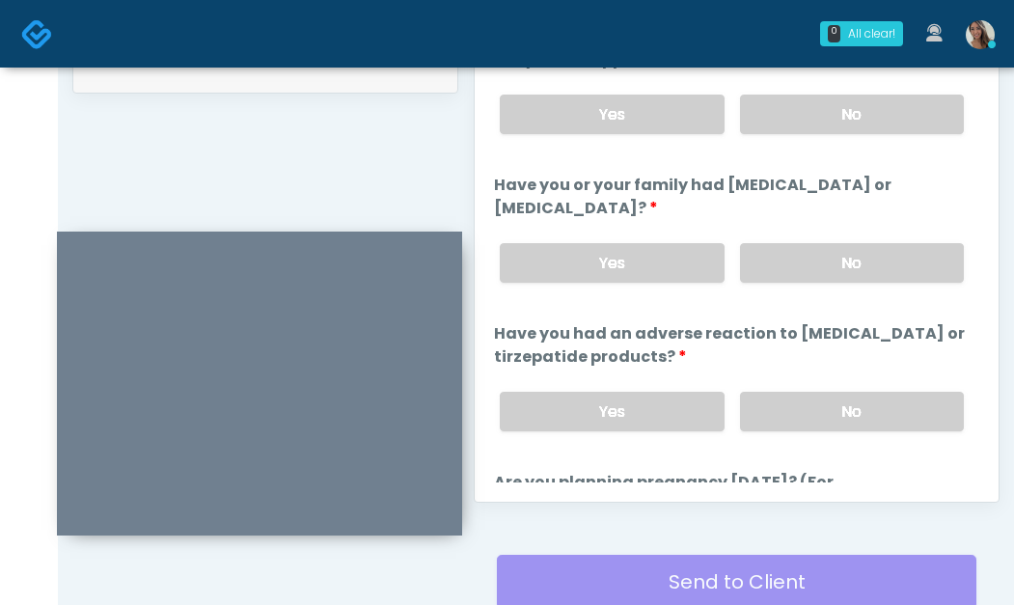
drag, startPoint x: 850, startPoint y: 413, endPoint x: 820, endPoint y: 375, distance: 48.1
click at [851, 412] on label "No" at bounding box center [852, 412] width 224 height 40
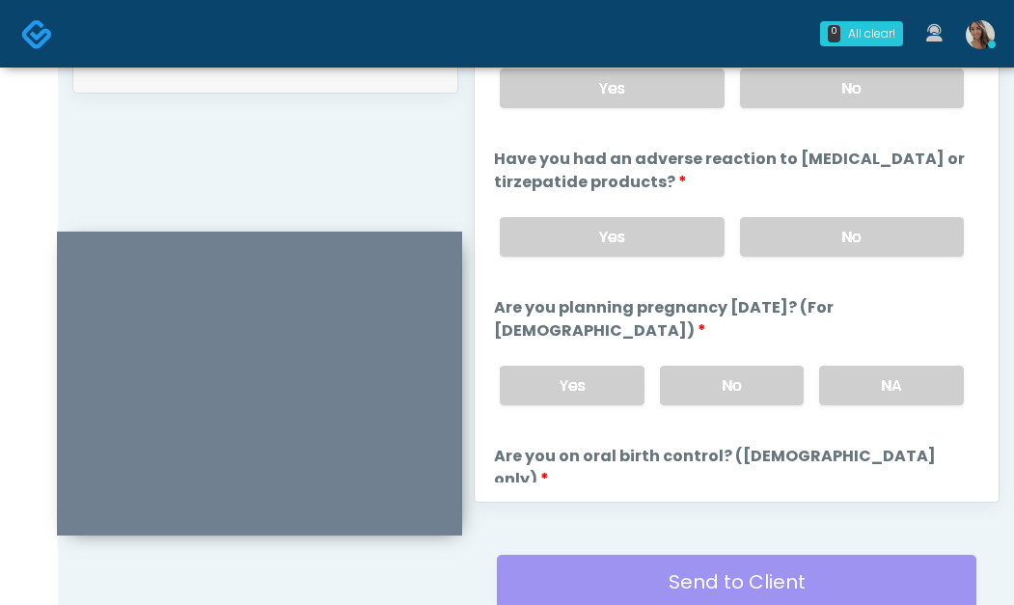
scroll to position [979, 0]
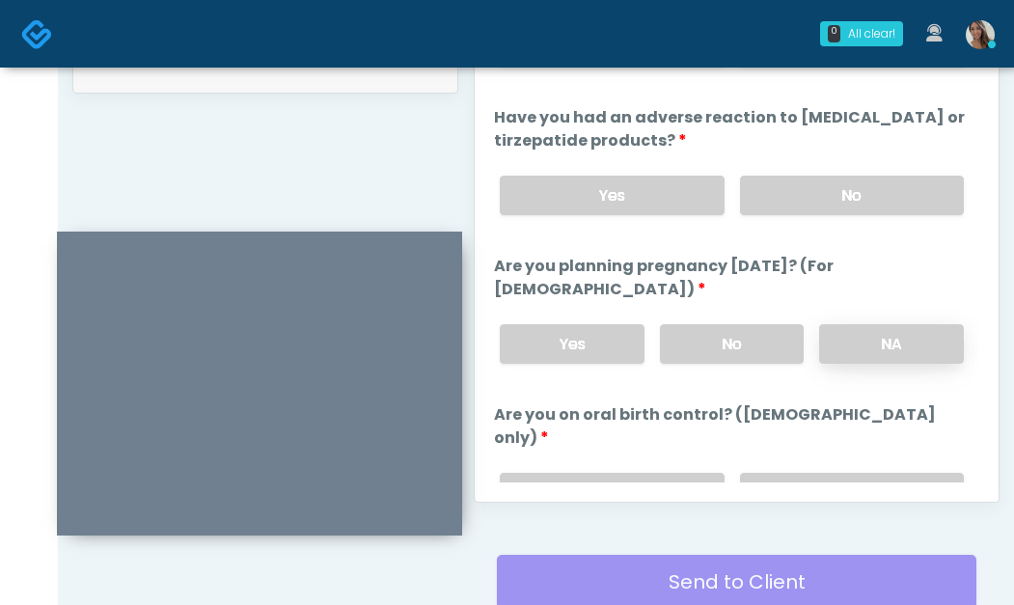
click at [882, 347] on label "NA" at bounding box center [891, 344] width 145 height 40
click at [841, 473] on label "No" at bounding box center [852, 493] width 224 height 40
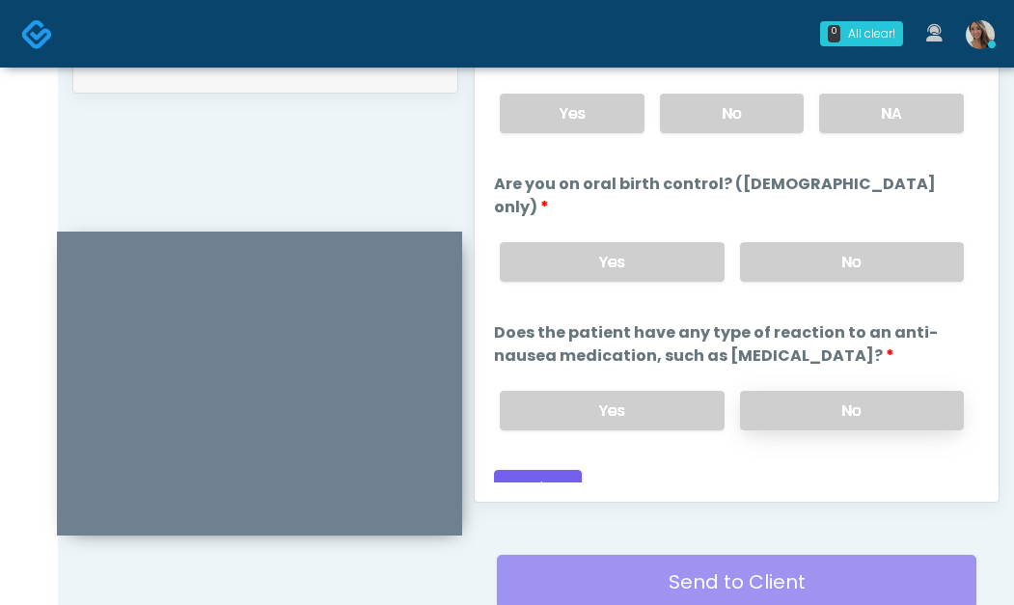
click at [828, 400] on label "No" at bounding box center [852, 411] width 224 height 40
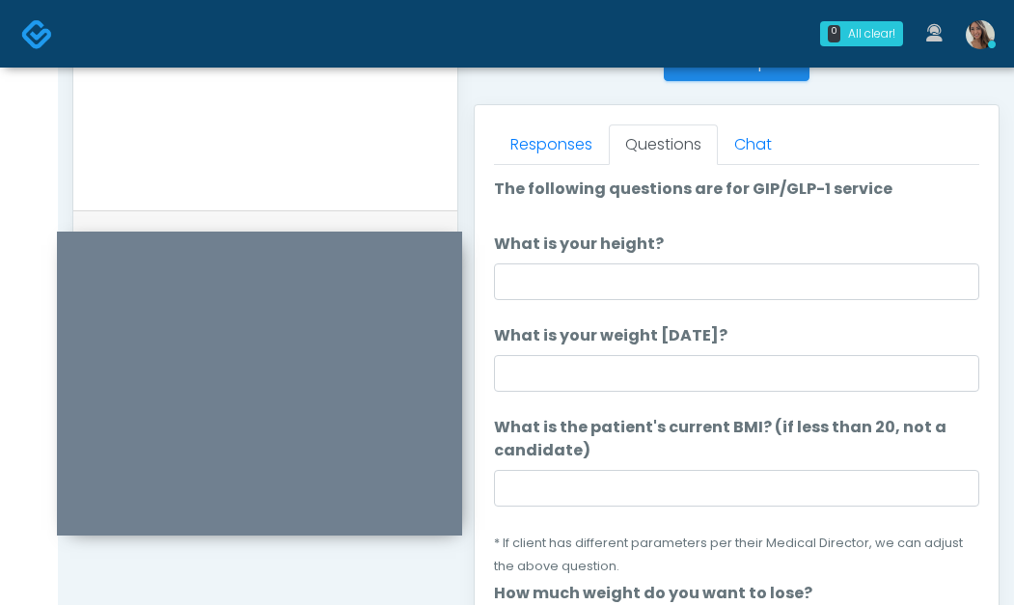
scroll to position [803, 0]
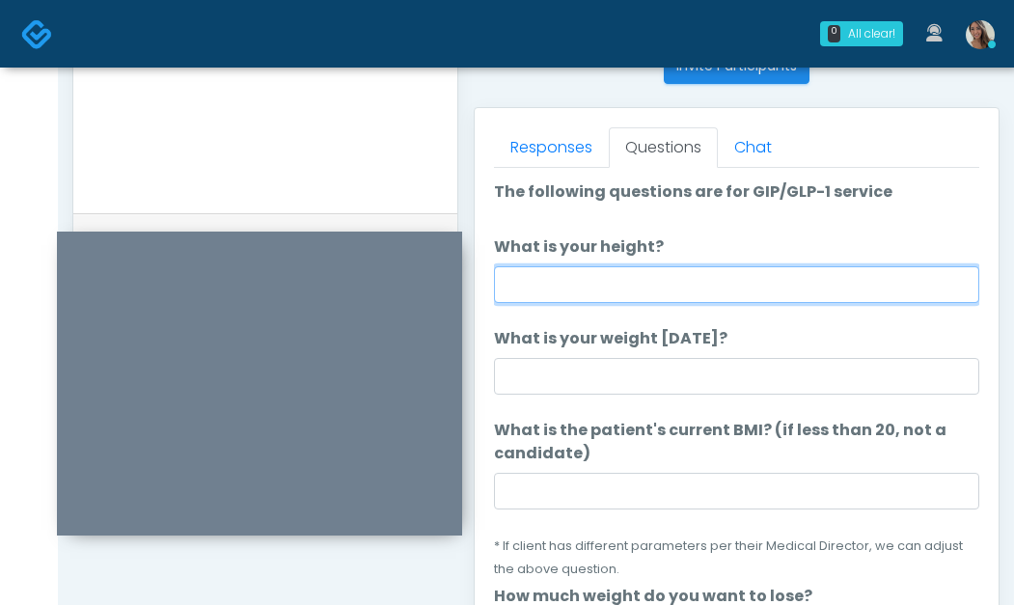
click at [634, 277] on input "What is your height?" at bounding box center [737, 284] width 486 height 37
type input "****"
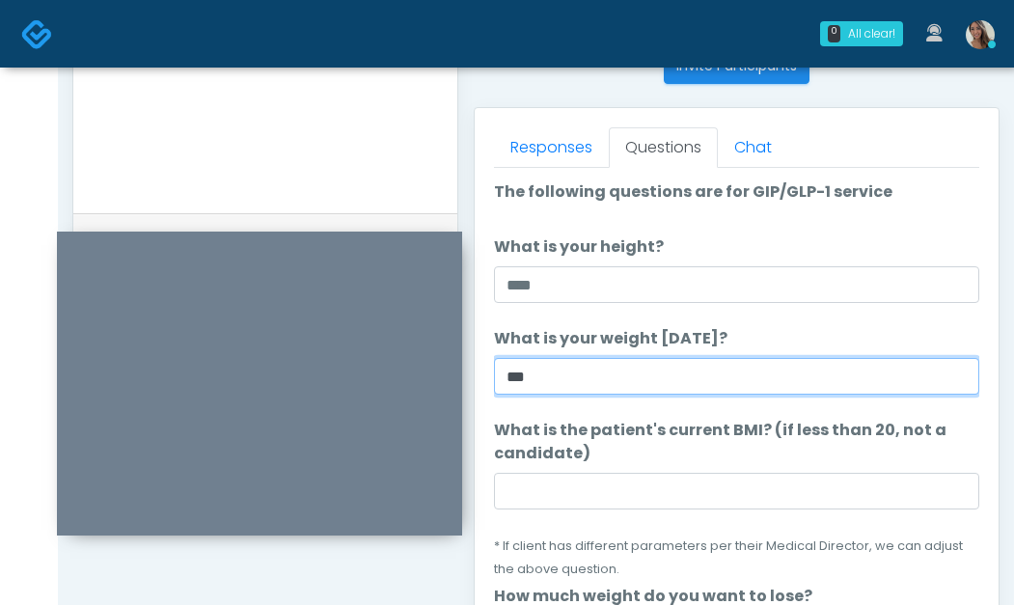
type input "***"
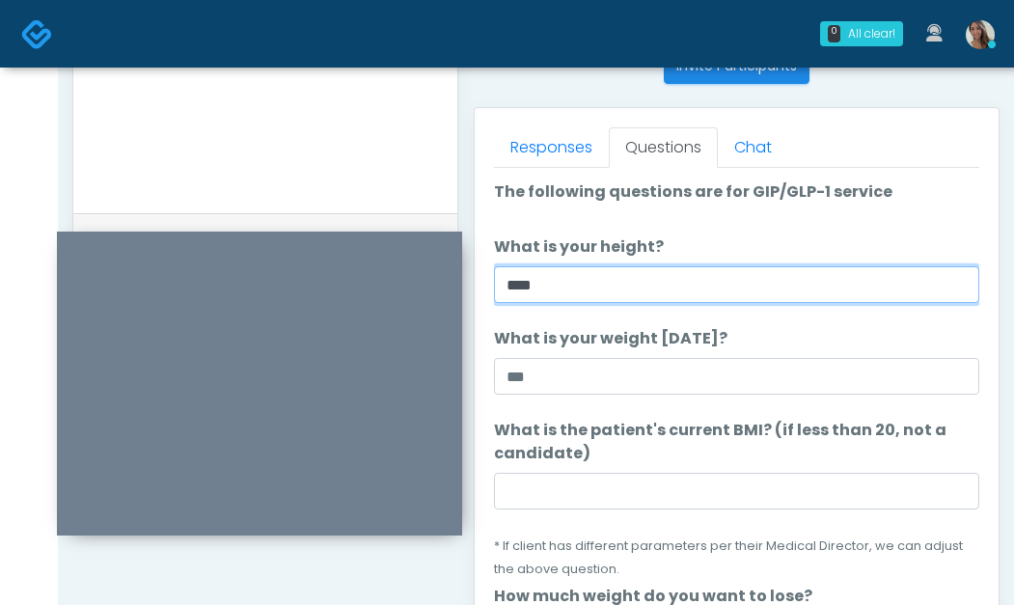
click at [613, 279] on input "****" at bounding box center [737, 284] width 486 height 37
type input "*****"
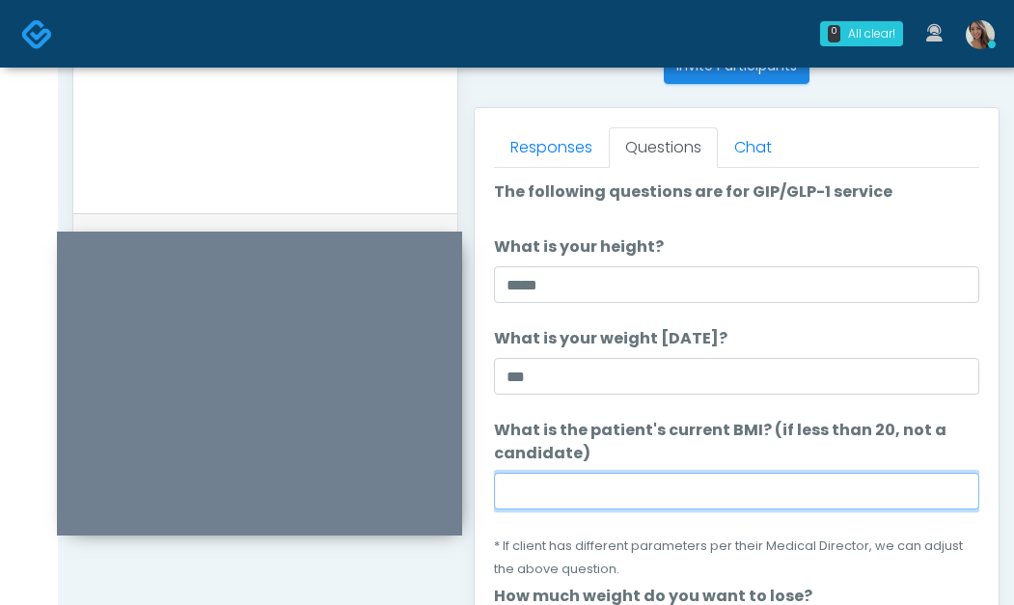
drag, startPoint x: 538, startPoint y: 506, endPoint x: 530, endPoint y: 471, distance: 35.6
click at [538, 506] on input "What is the patient's current BMI? (if less than 20, not a candidate)" at bounding box center [737, 491] width 486 height 37
paste input "****"
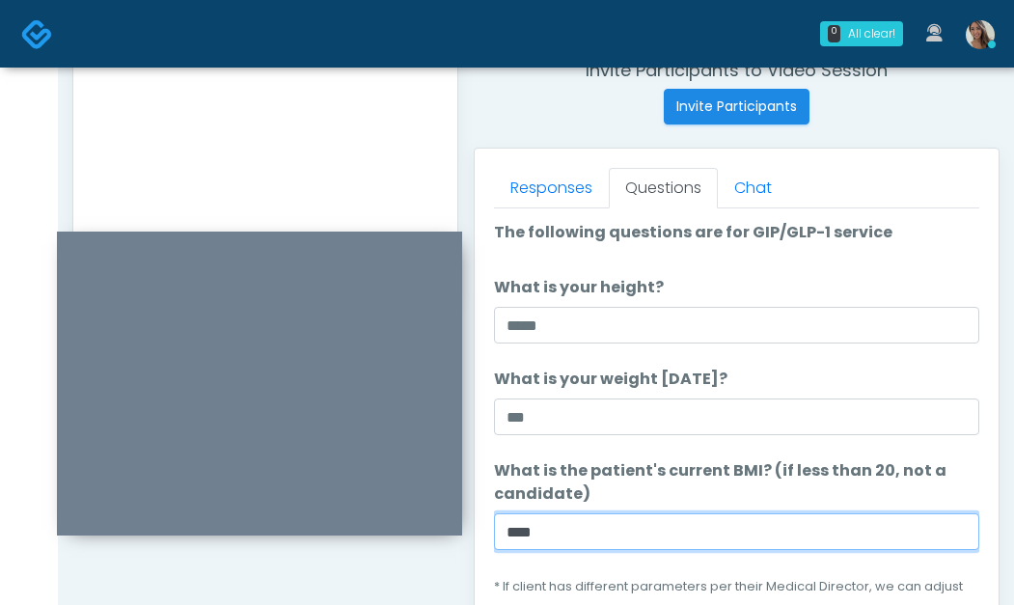
scroll to position [757, 0]
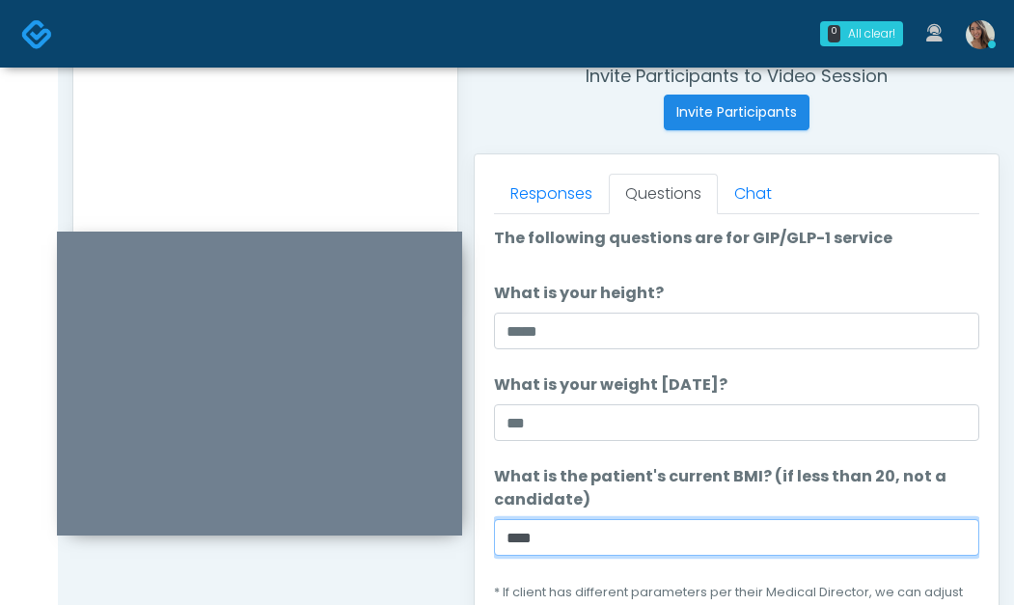
type input "****"
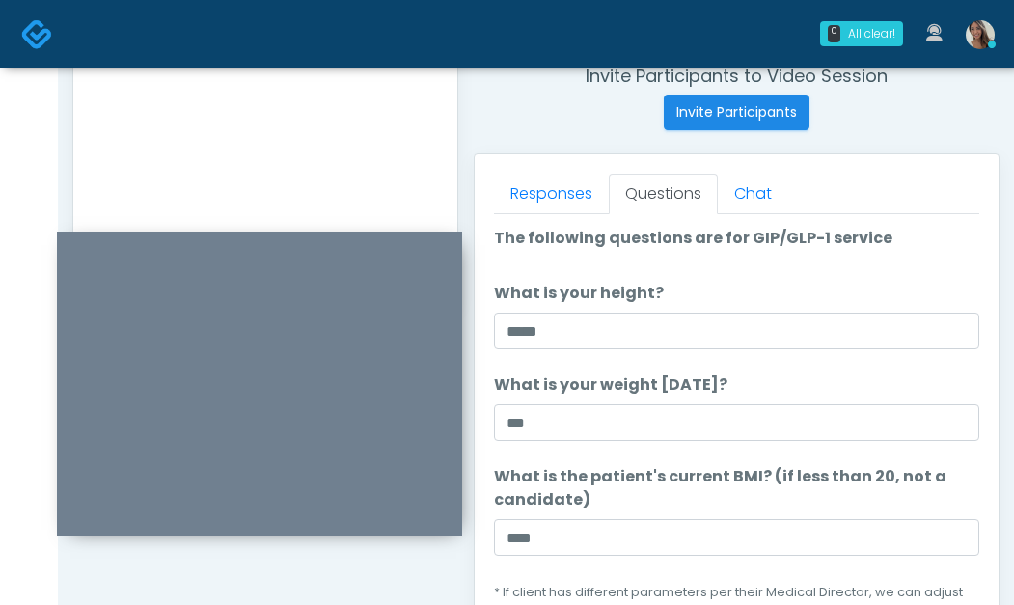
click at [236, 160] on textarea at bounding box center [266, 116] width 346 height 236
paste textarea "*****"
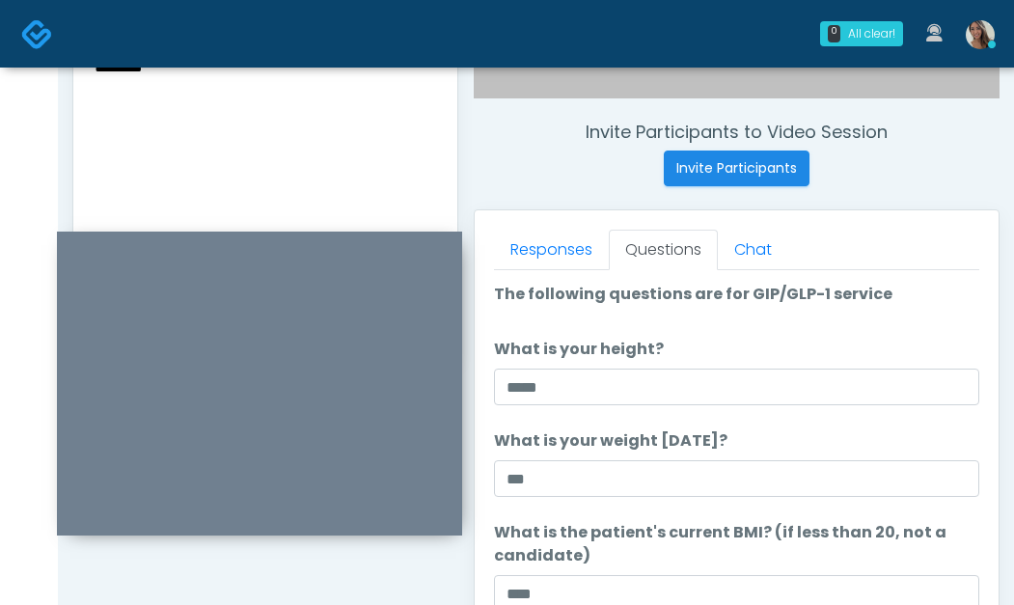
scroll to position [699, 0]
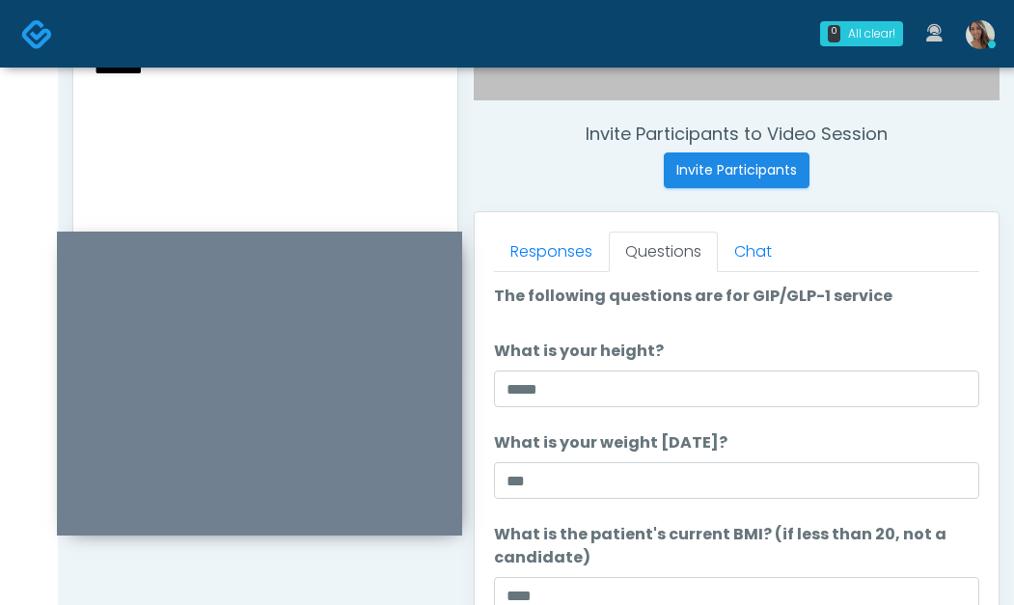
type textarea "********"
click at [787, 444] on li "What is your weight today? What is your weight today? ***" at bounding box center [737, 465] width 486 height 68
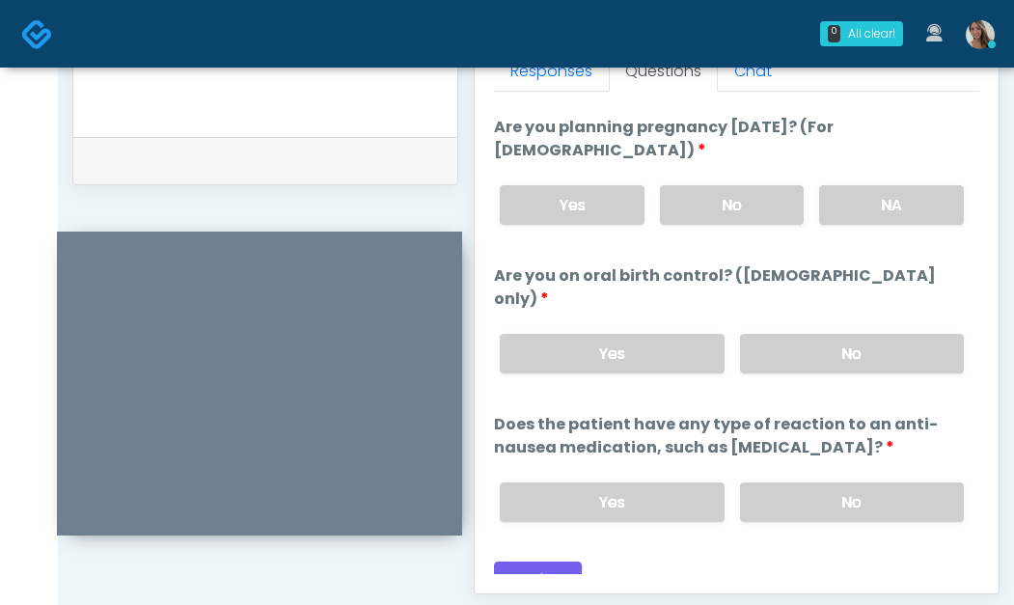
scroll to position [1127, 0]
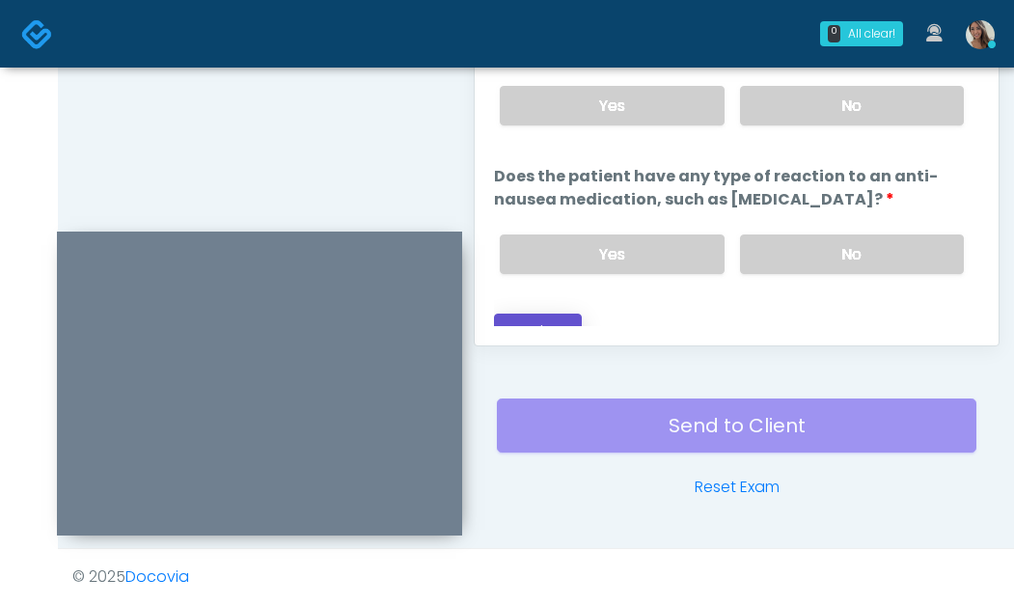
click at [546, 314] on button "Continue" at bounding box center [538, 332] width 88 height 36
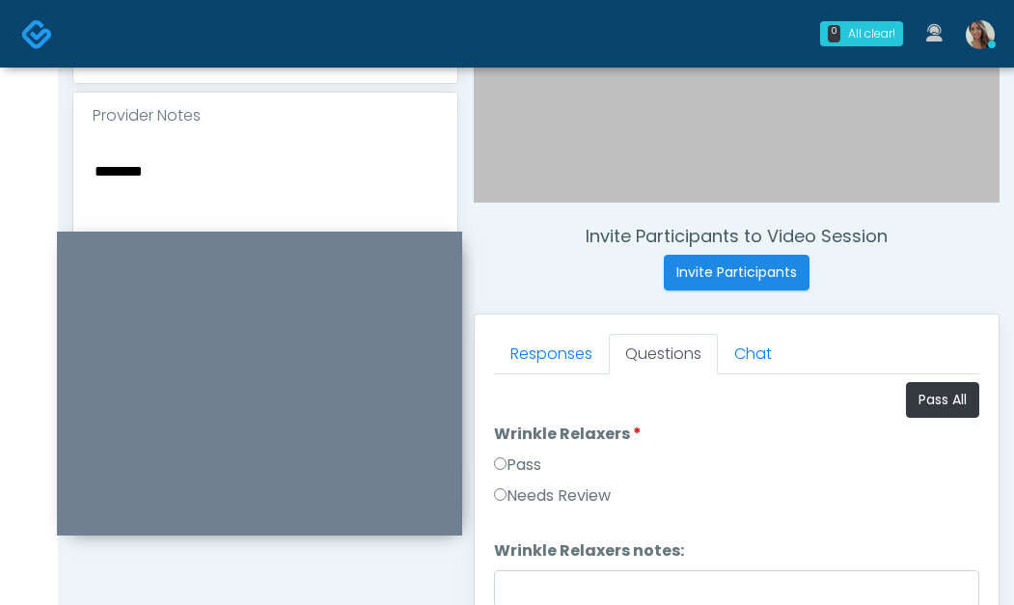
scroll to position [590, 0]
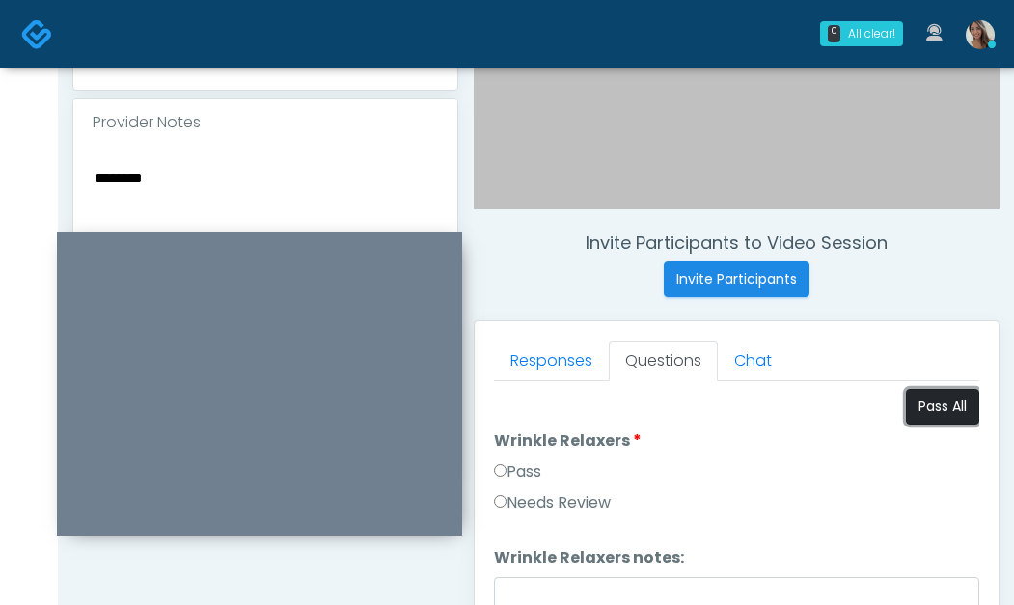
click at [912, 411] on button "Pass All" at bounding box center [942, 407] width 73 height 36
click at [324, 205] on textarea "********" at bounding box center [266, 283] width 346 height 236
click at [323, 205] on textarea "********" at bounding box center [266, 283] width 346 height 236
click at [322, 204] on textarea "********" at bounding box center [266, 283] width 346 height 236
drag, startPoint x: 214, startPoint y: 208, endPoint x: -17, endPoint y: 204, distance: 231.7
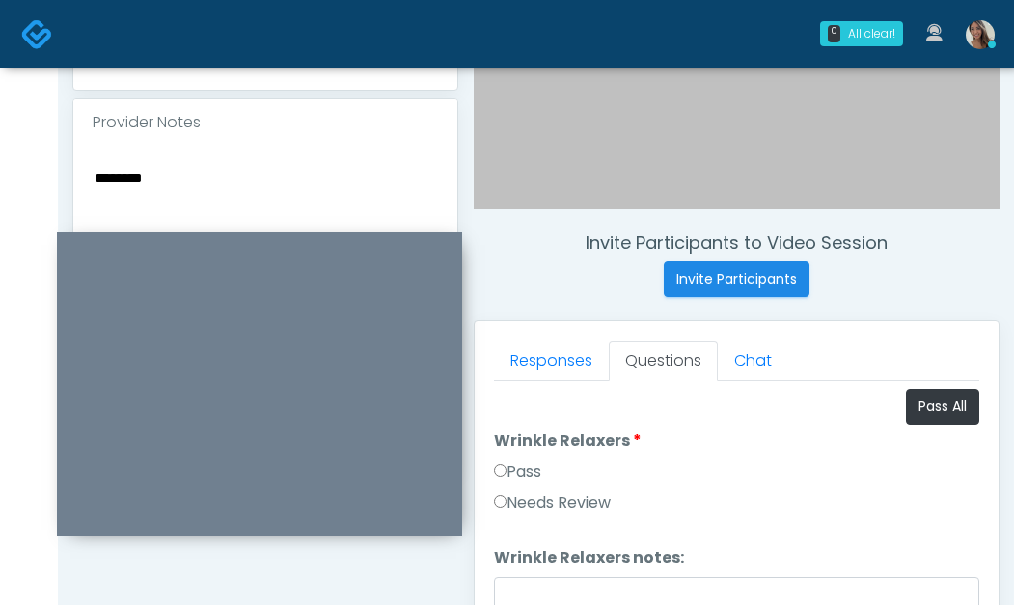
click at [0, 204] on html "0 All clear! All clear! Michelle Picione In Exam - 5m 35s CA Samantha Ly In Exa…" at bounding box center [507, 276] width 1014 height 1733
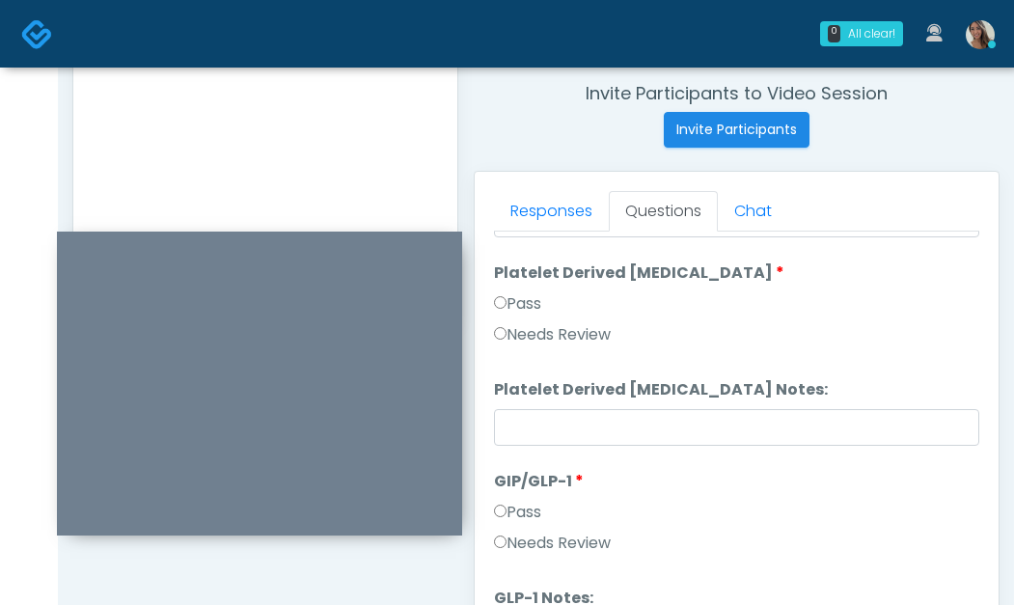
scroll to position [1127, 0]
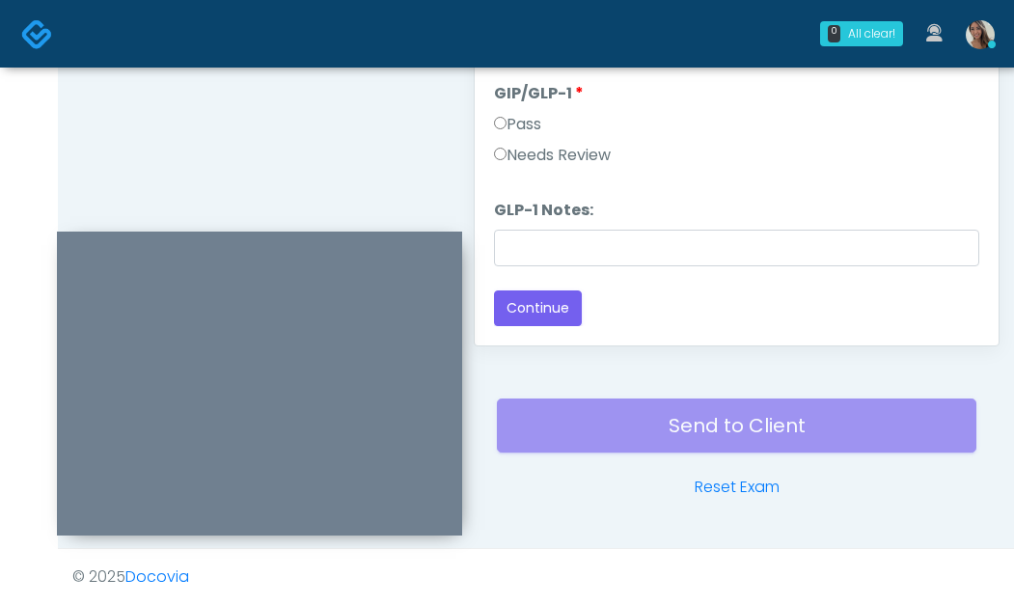
click at [570, 228] on li "GLP-1 Notes: GLP-1 Notes:" at bounding box center [737, 233] width 486 height 68
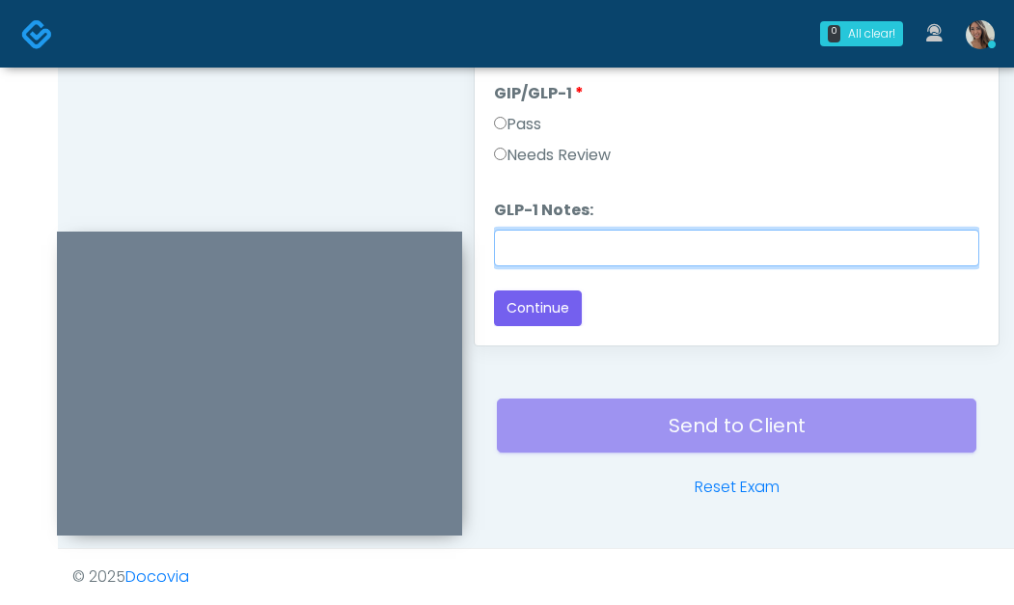
click at [576, 253] on input "GLP-1 Notes:" at bounding box center [737, 248] width 486 height 37
paste input "********"
type input "********"
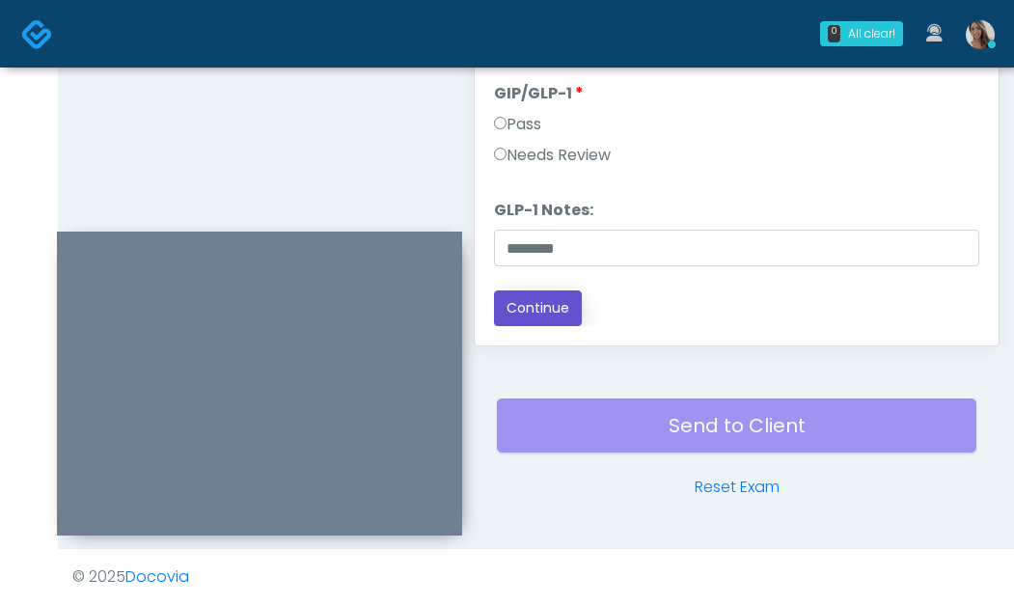
click at [528, 313] on button "Continue" at bounding box center [538, 309] width 88 height 36
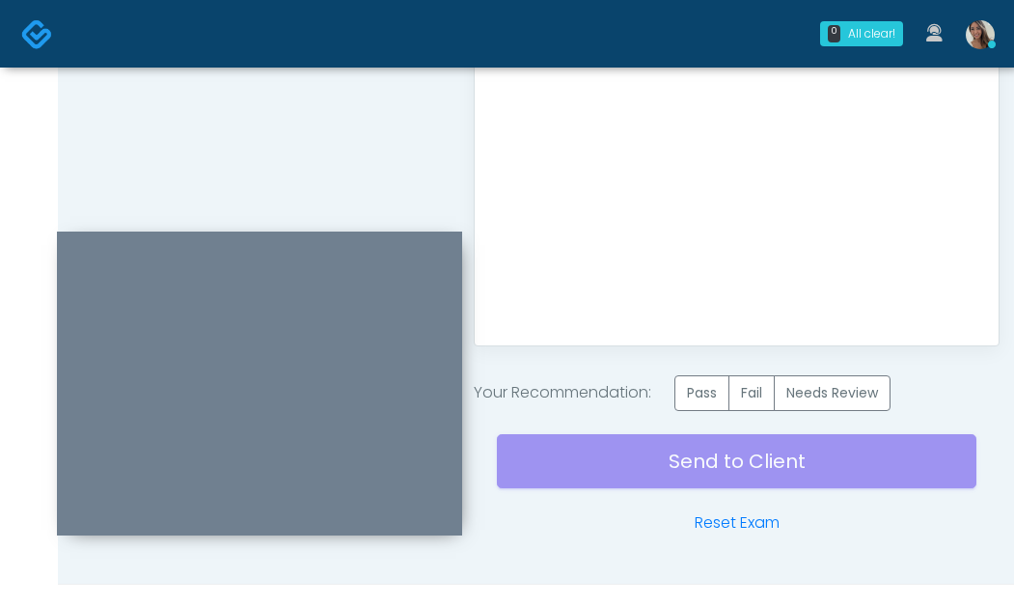
scroll to position [1124, 0]
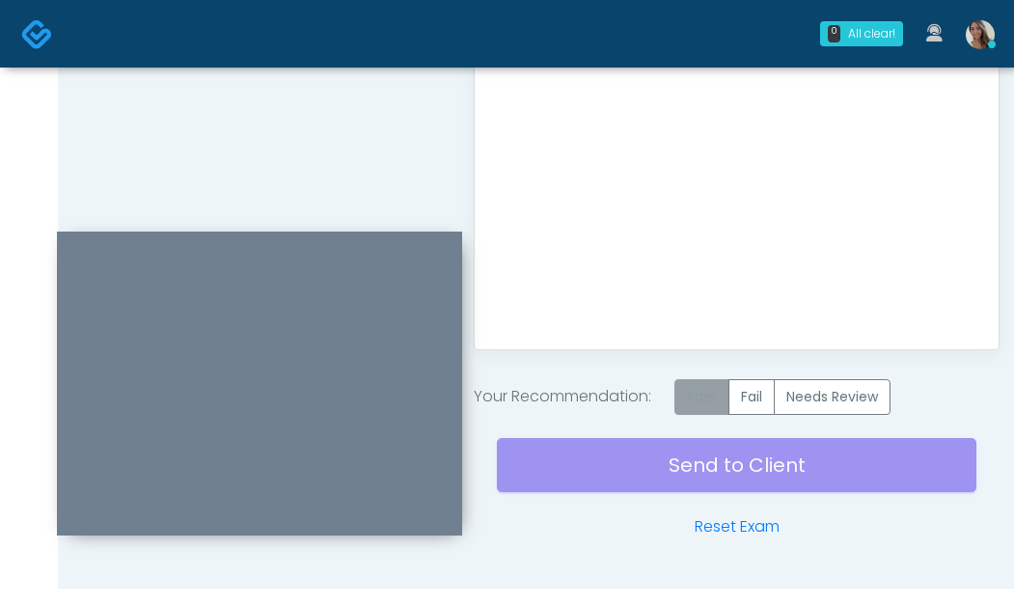
click at [714, 390] on label "Pass" at bounding box center [702, 397] width 55 height 36
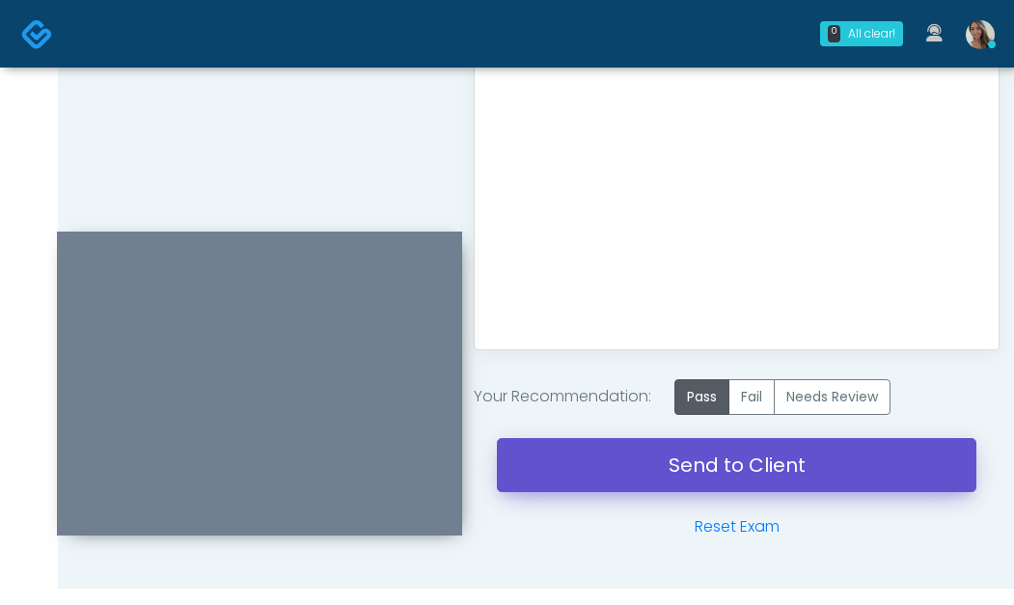
click at [713, 486] on link "Send to Client" at bounding box center [737, 465] width 480 height 54
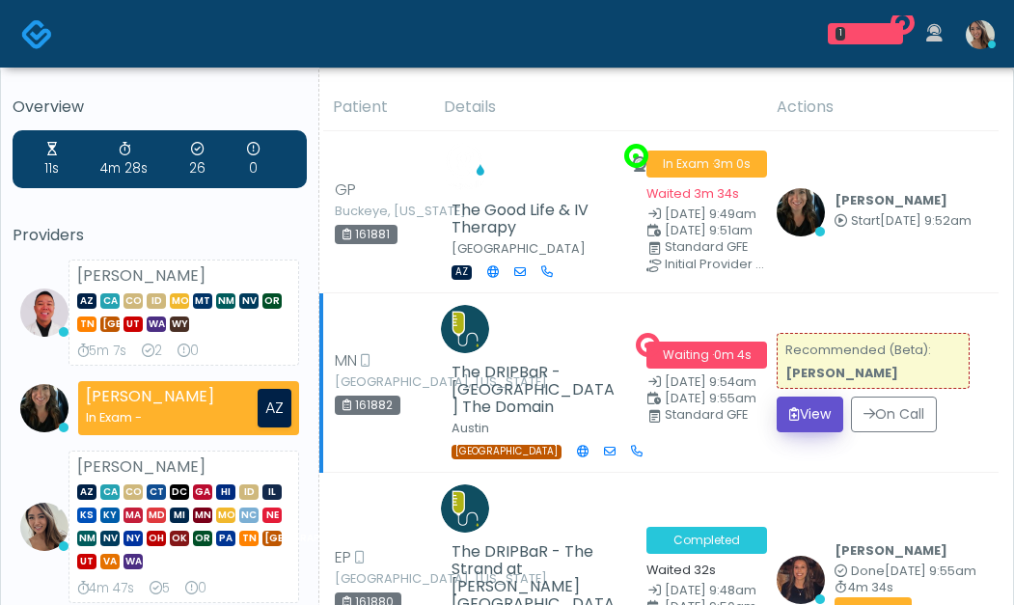
click at [818, 410] on button "View" at bounding box center [810, 415] width 67 height 36
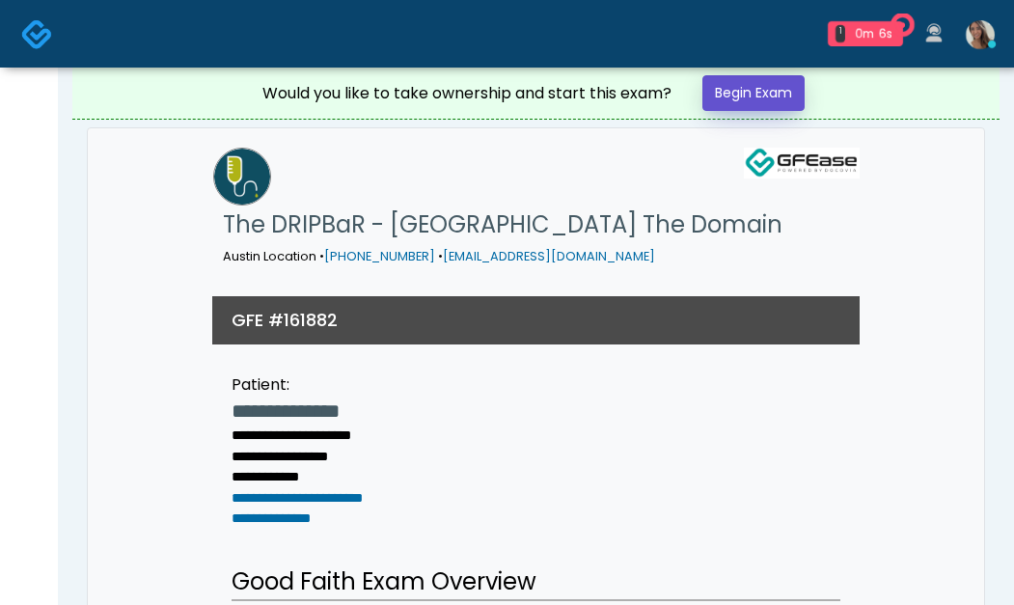
click at [793, 96] on link "Begin Exam" at bounding box center [754, 93] width 102 height 36
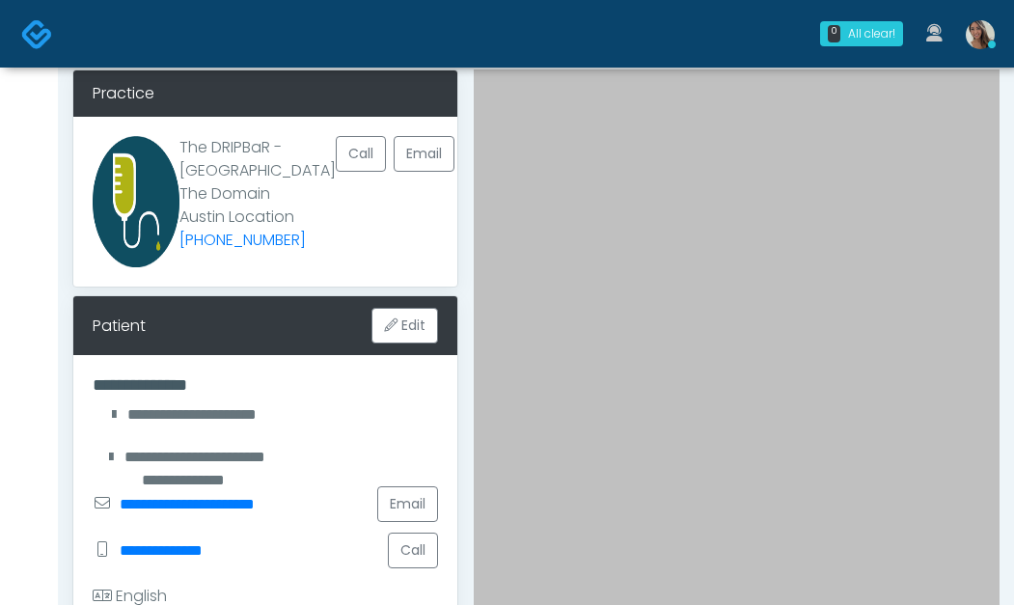
scroll to position [86, 0]
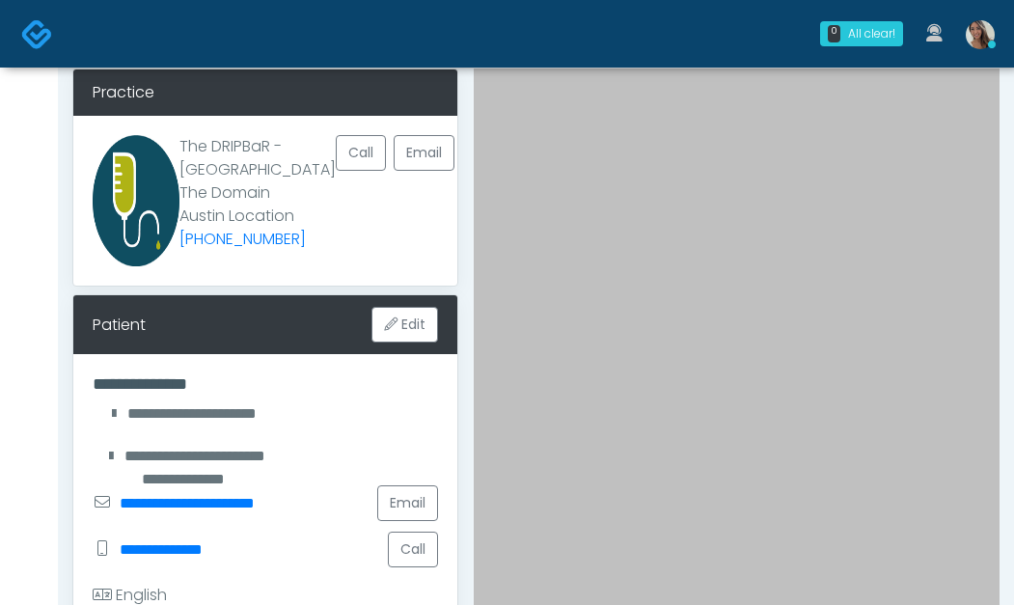
click at [312, 420] on div "**********" at bounding box center [266, 413] width 346 height 23
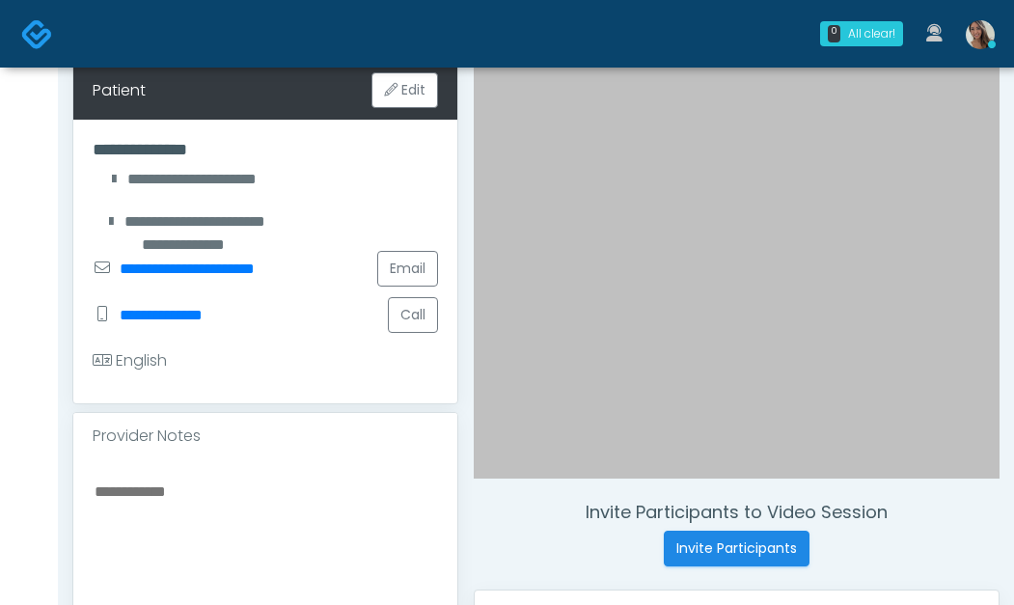
scroll to position [0, 0]
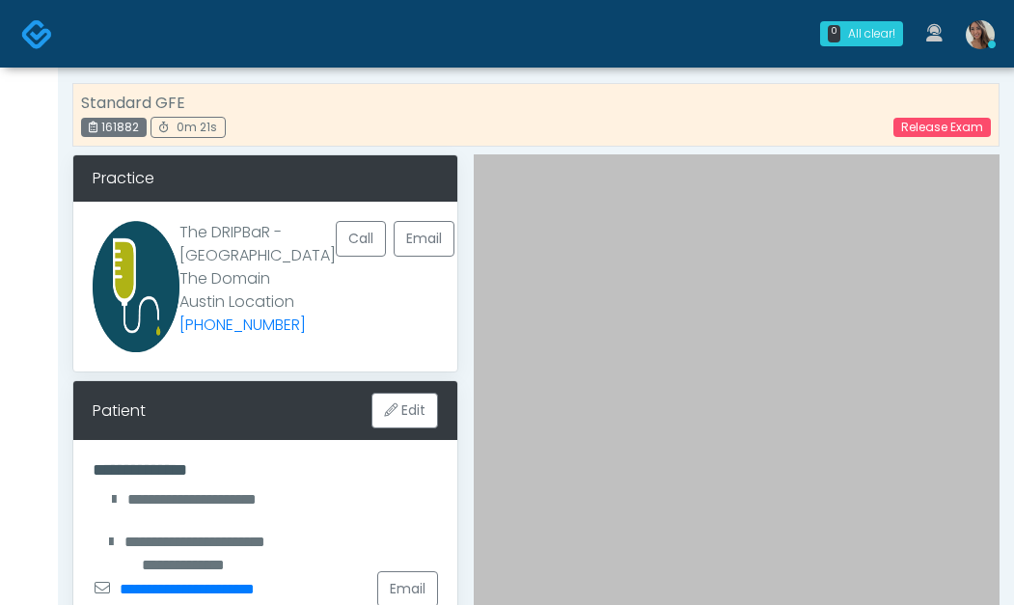
click at [109, 126] on div "161882" at bounding box center [114, 127] width 66 height 19
copy div "161882"
click at [699, 150] on div "Standard GFE 161882 0m 21s Release Exam" at bounding box center [536, 118] width 928 height 71
click at [921, 125] on link "Release Exam" at bounding box center [942, 127] width 97 height 19
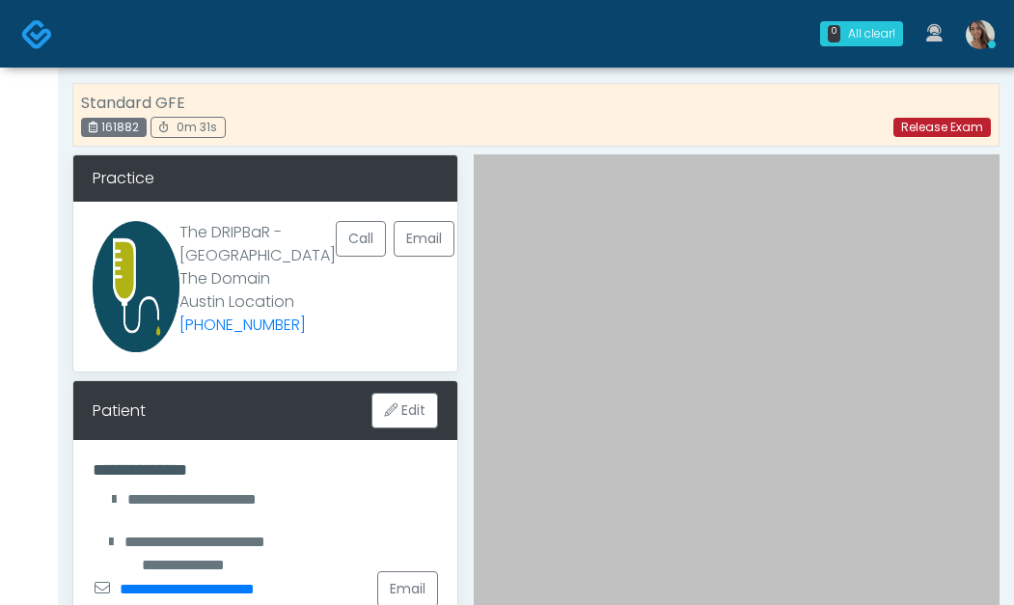
click at [921, 125] on link "Release Exam" at bounding box center [942, 127] width 97 height 19
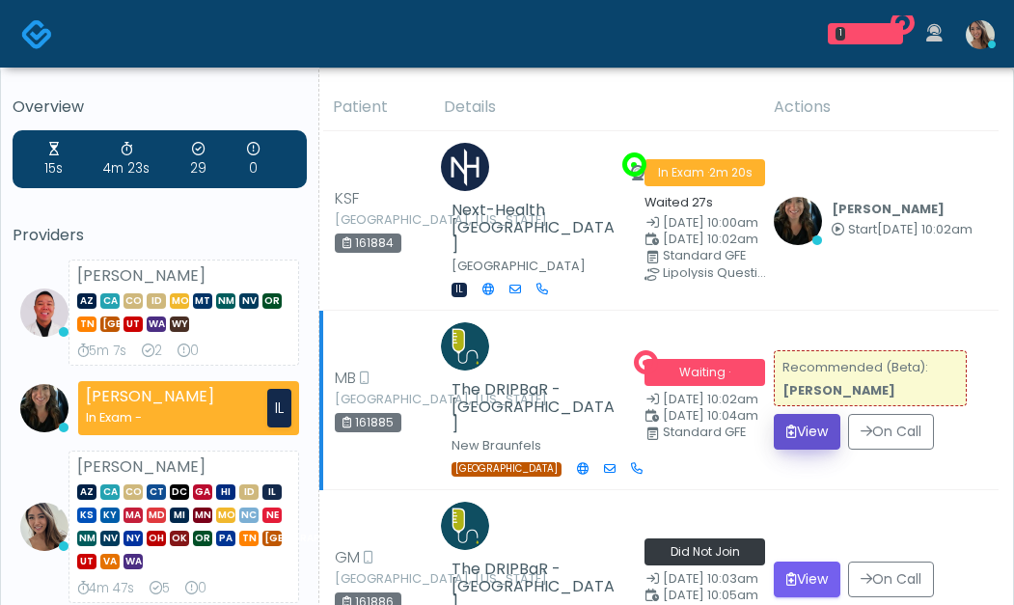
click at [825, 414] on button "View" at bounding box center [807, 432] width 67 height 36
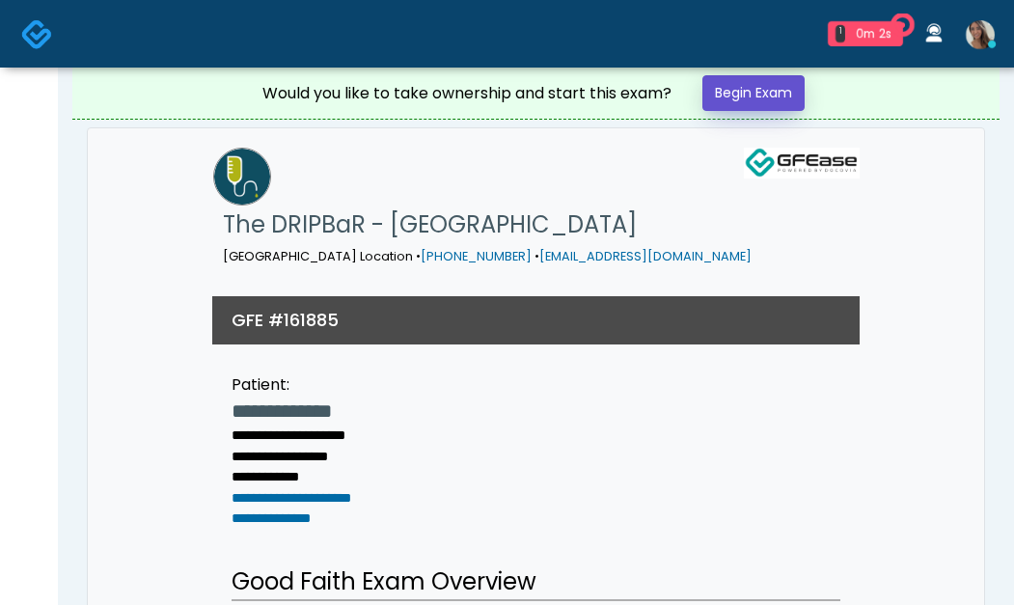
click at [775, 99] on link "Begin Exam" at bounding box center [754, 93] width 102 height 36
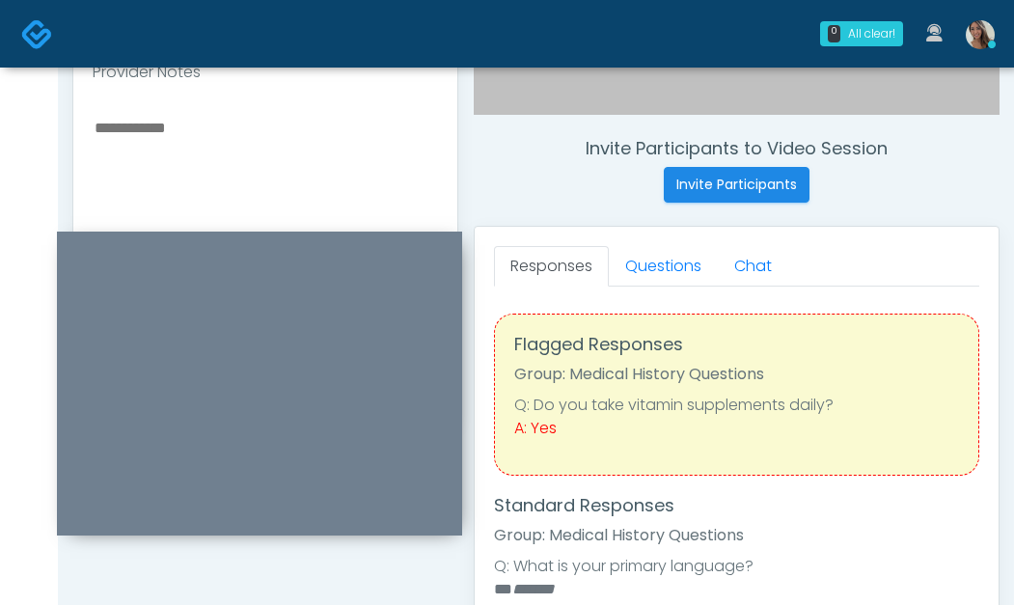
scroll to position [458, 0]
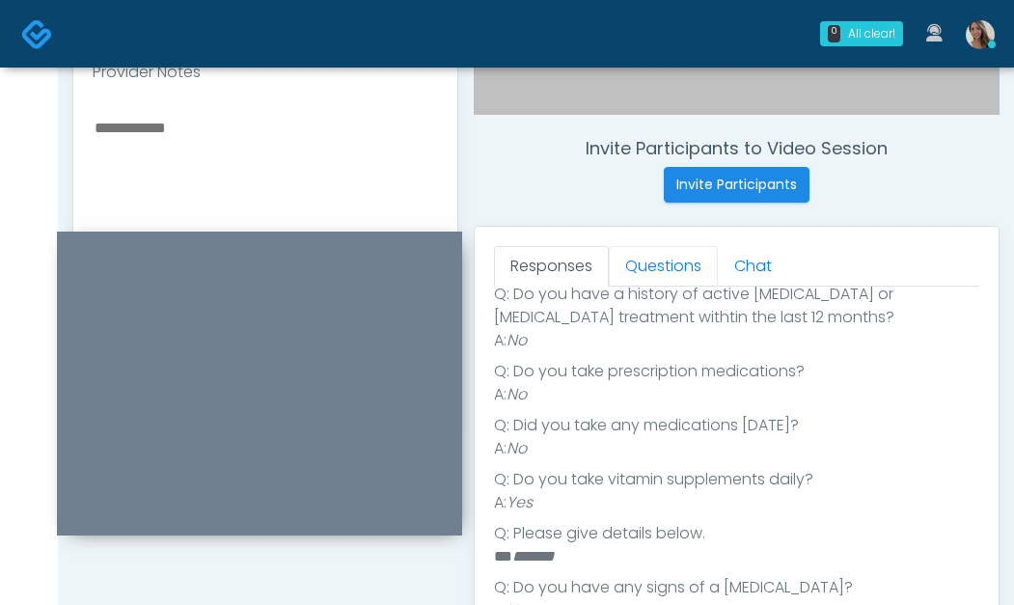
drag, startPoint x: 697, startPoint y: 263, endPoint x: 678, endPoint y: 303, distance: 44.9
click at [697, 263] on link "Questions" at bounding box center [663, 266] width 109 height 41
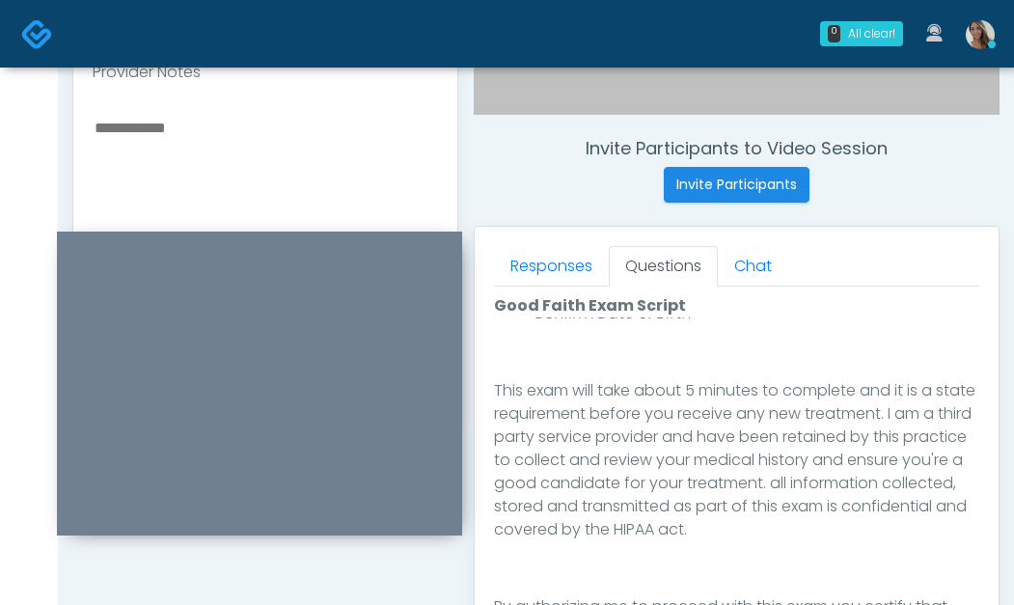
scroll to position [1127, 0]
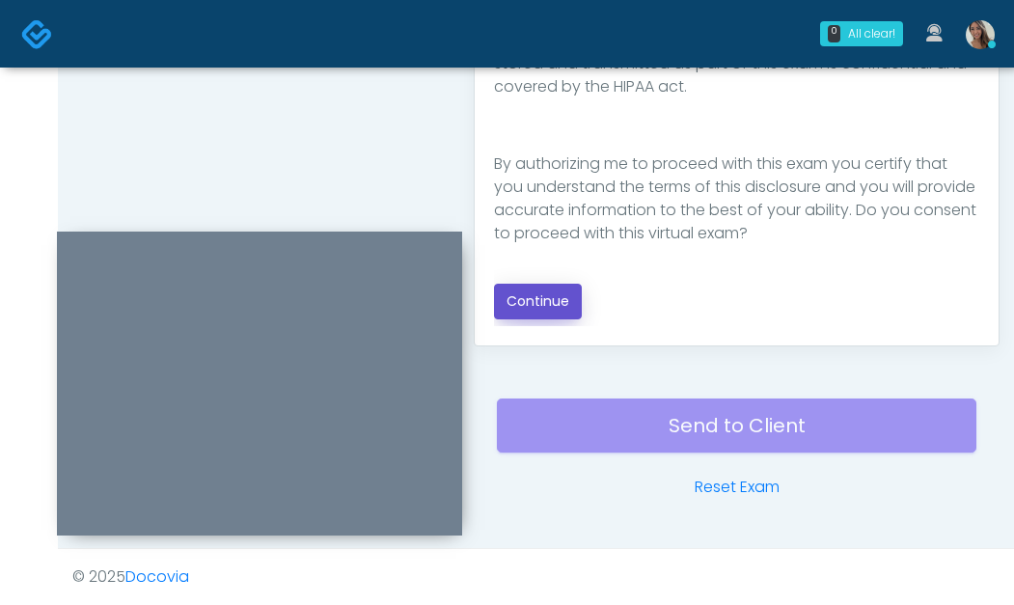
click at [529, 284] on button "Continue" at bounding box center [538, 302] width 88 height 36
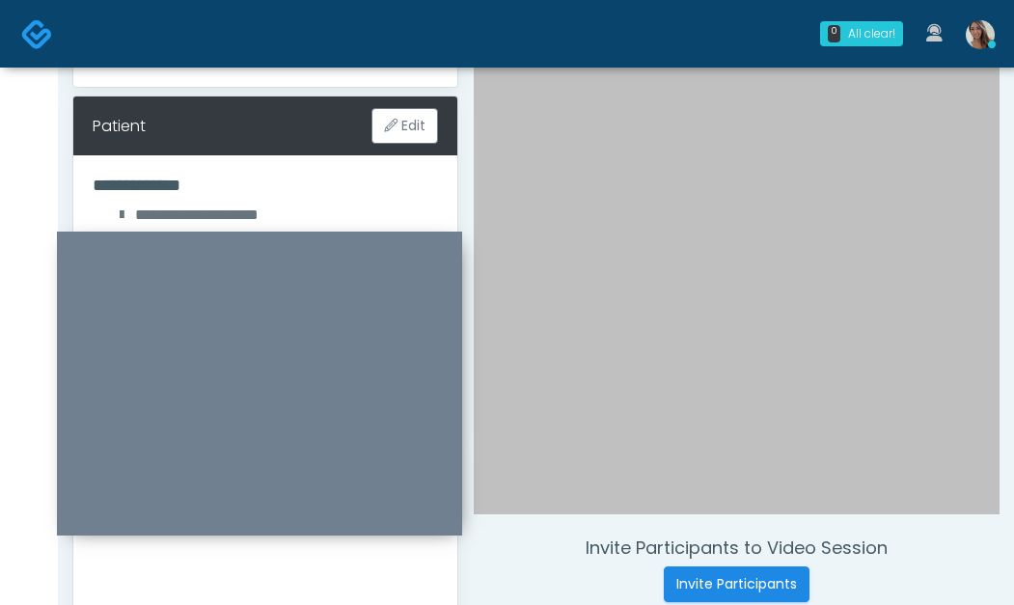
scroll to position [729, 0]
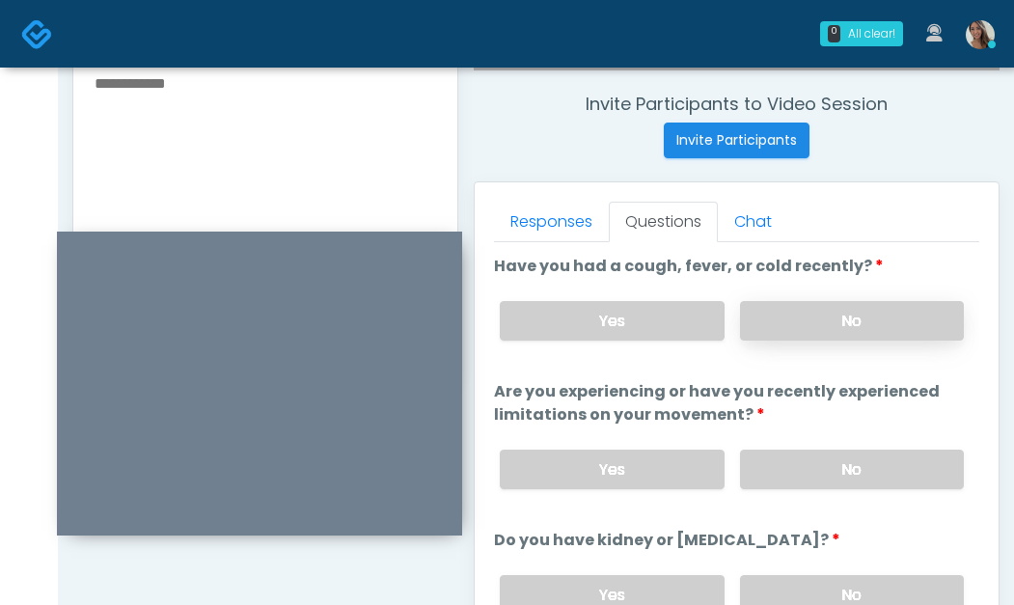
click at [876, 319] on label "No" at bounding box center [852, 321] width 224 height 40
click at [850, 445] on div "Yes No" at bounding box center [732, 469] width 495 height 70
click at [846, 495] on div "Yes No" at bounding box center [732, 469] width 495 height 70
drag, startPoint x: 856, startPoint y: 463, endPoint x: 869, endPoint y: 293, distance: 170.3
click at [856, 463] on label "No" at bounding box center [852, 470] width 224 height 40
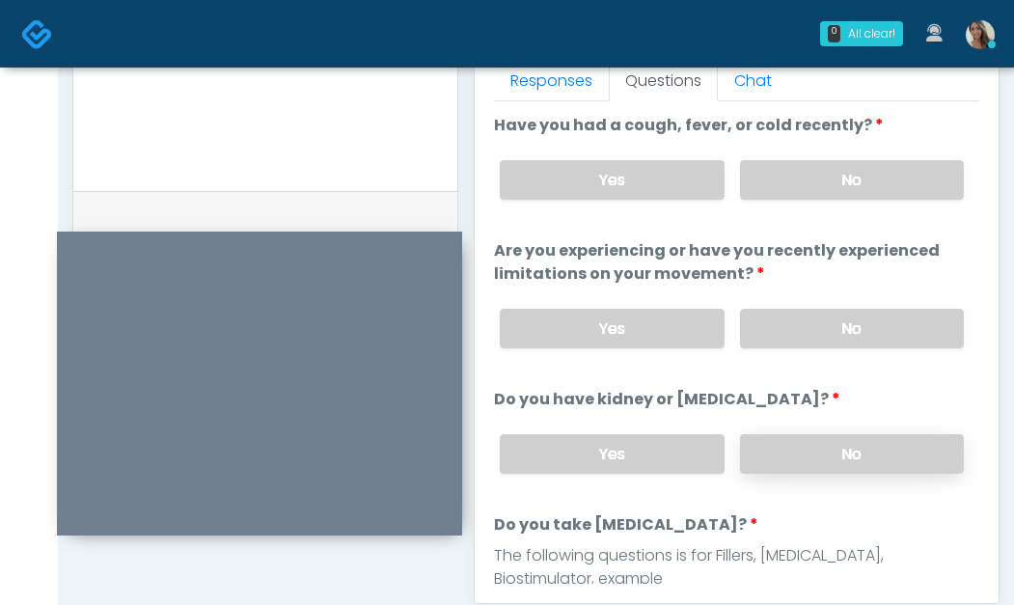
scroll to position [911, 0]
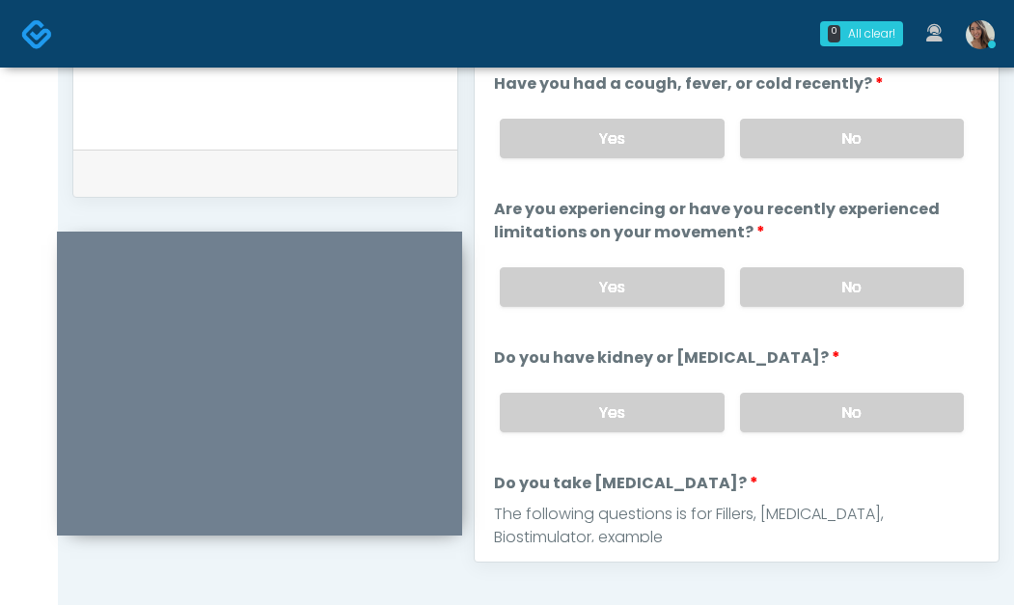
drag, startPoint x: 845, startPoint y: 402, endPoint x: 781, endPoint y: 334, distance: 92.9
click at [845, 402] on label "No" at bounding box center [852, 413] width 224 height 40
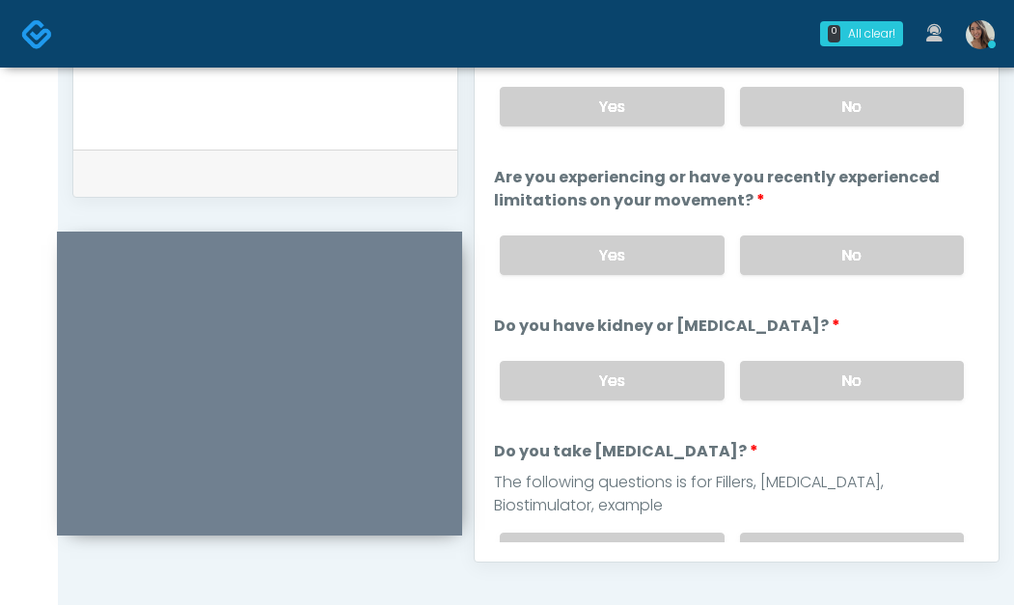
scroll to position [198, 0]
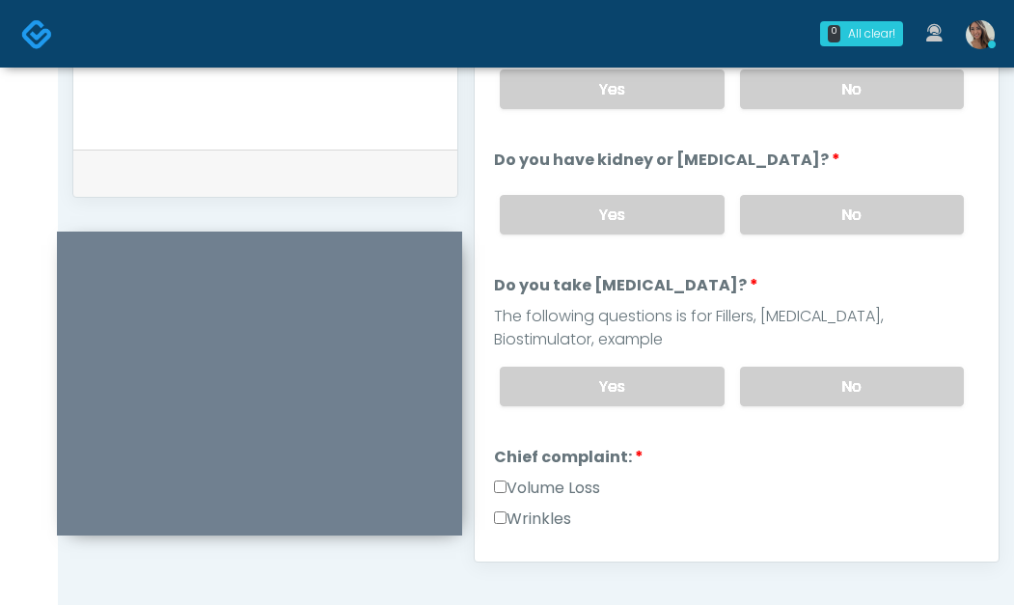
click at [847, 414] on div "Yes No" at bounding box center [732, 386] width 495 height 70
click at [860, 392] on label "No" at bounding box center [852, 387] width 224 height 40
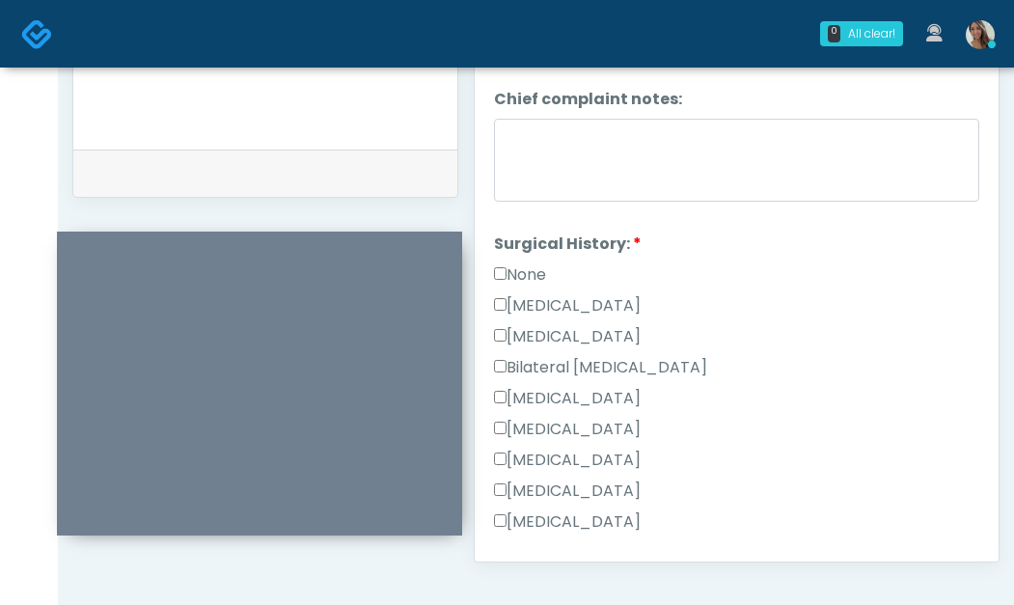
click at [543, 279] on label "None" at bounding box center [520, 275] width 52 height 23
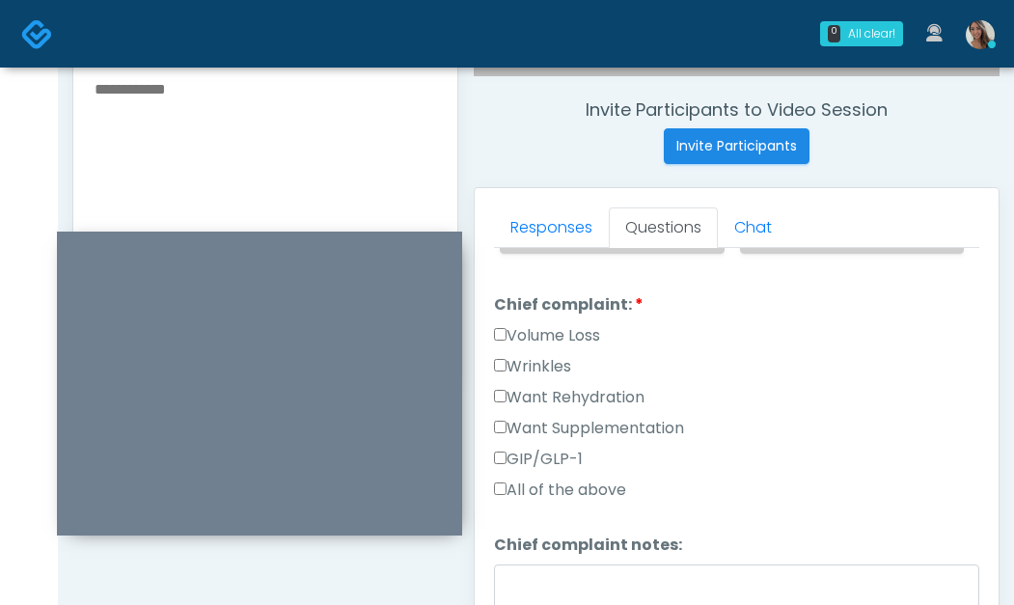
scroll to position [516, 0]
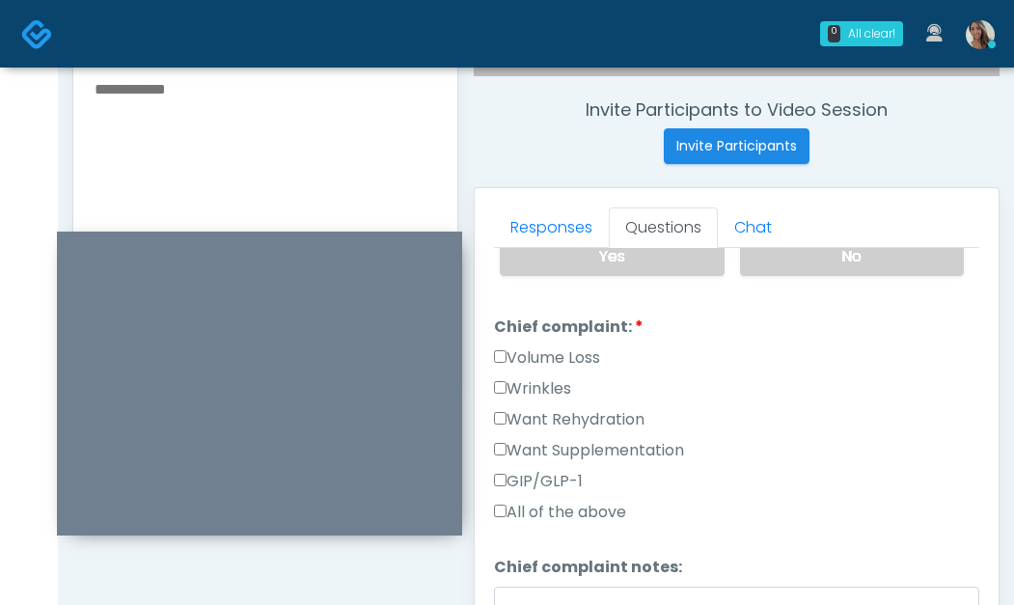
click at [610, 442] on label "Want Supplementation" at bounding box center [589, 450] width 190 height 23
click at [610, 405] on div "Wrinkles" at bounding box center [737, 392] width 486 height 31
click at [615, 415] on label "Want Rehydration" at bounding box center [569, 419] width 151 height 23
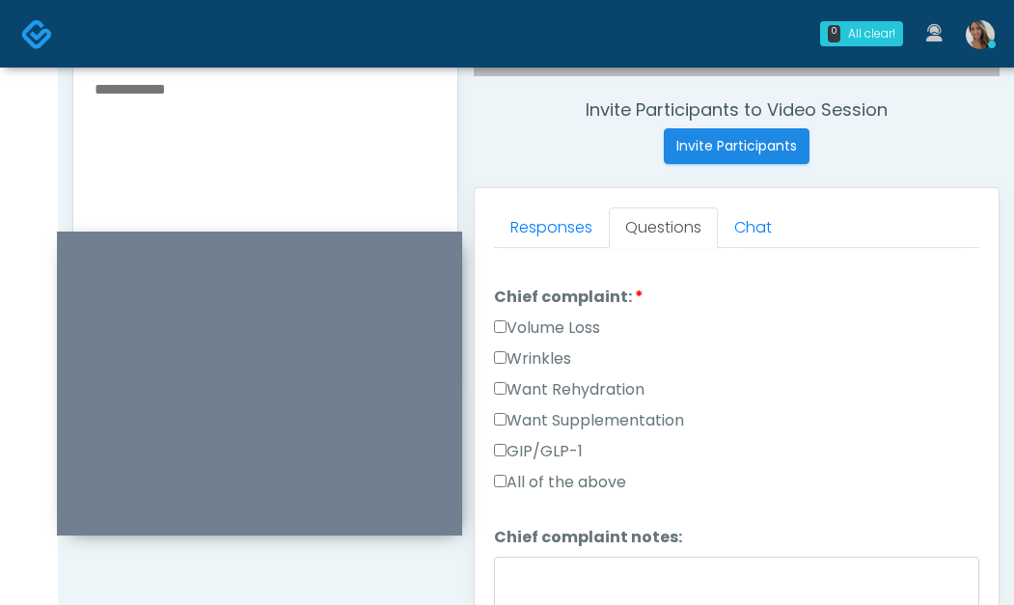
scroll to position [588, 0]
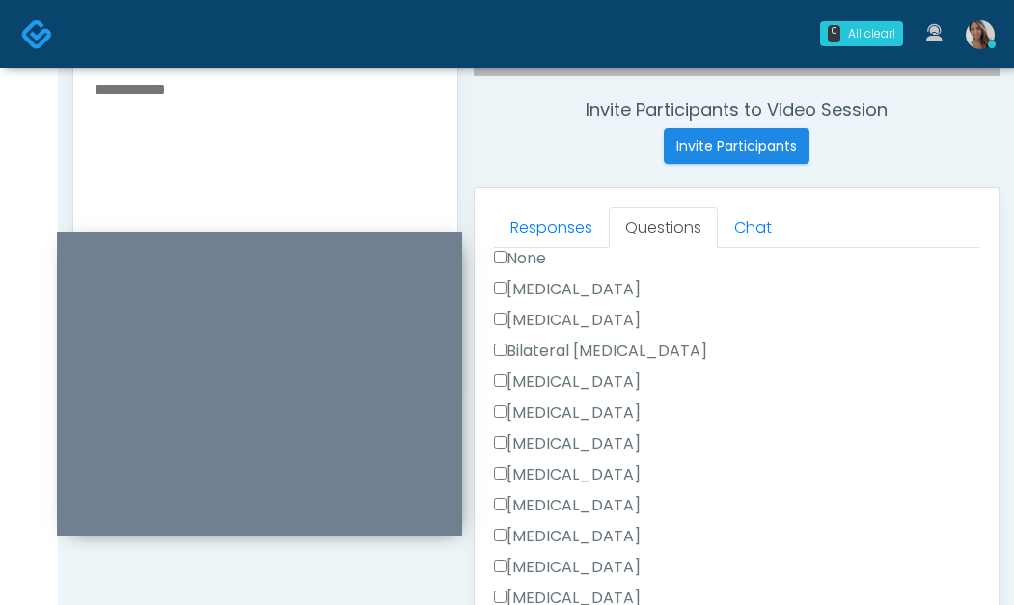
click at [537, 263] on label "None" at bounding box center [520, 258] width 52 height 23
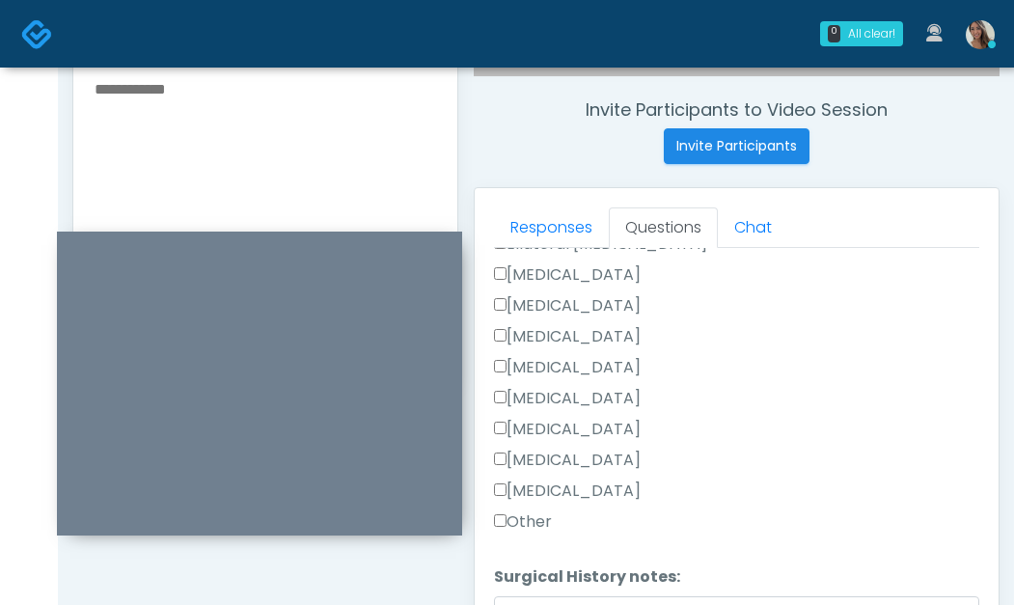
scroll to position [1124, 0]
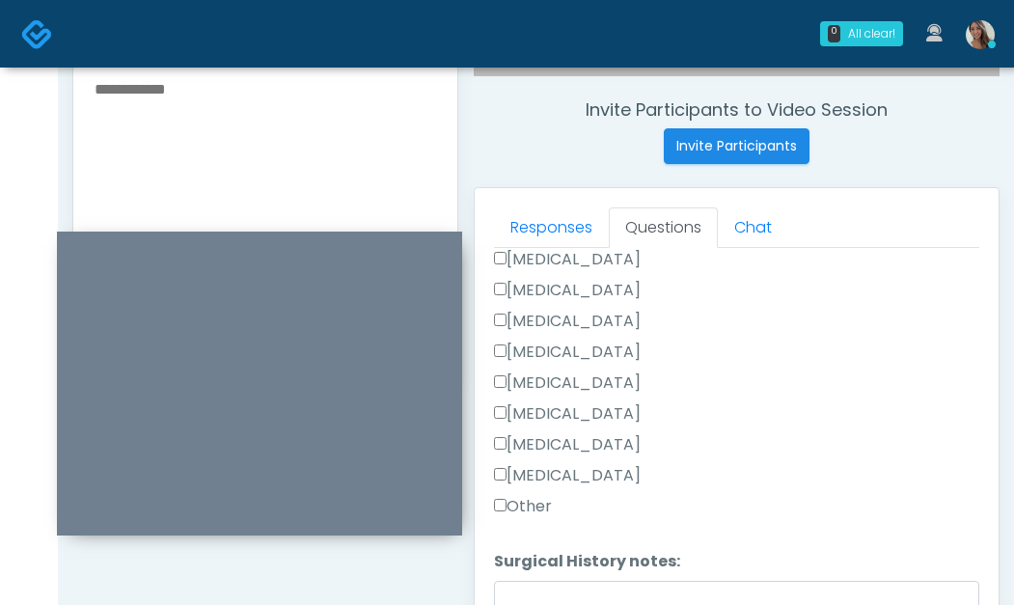
click at [549, 511] on label "Other" at bounding box center [523, 506] width 58 height 23
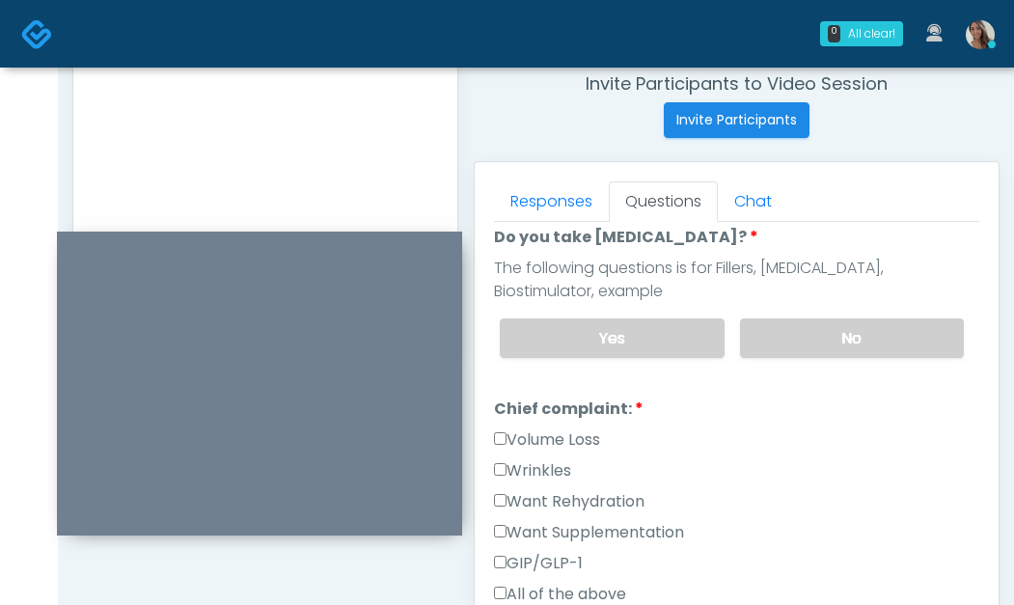
scroll to position [588, 0]
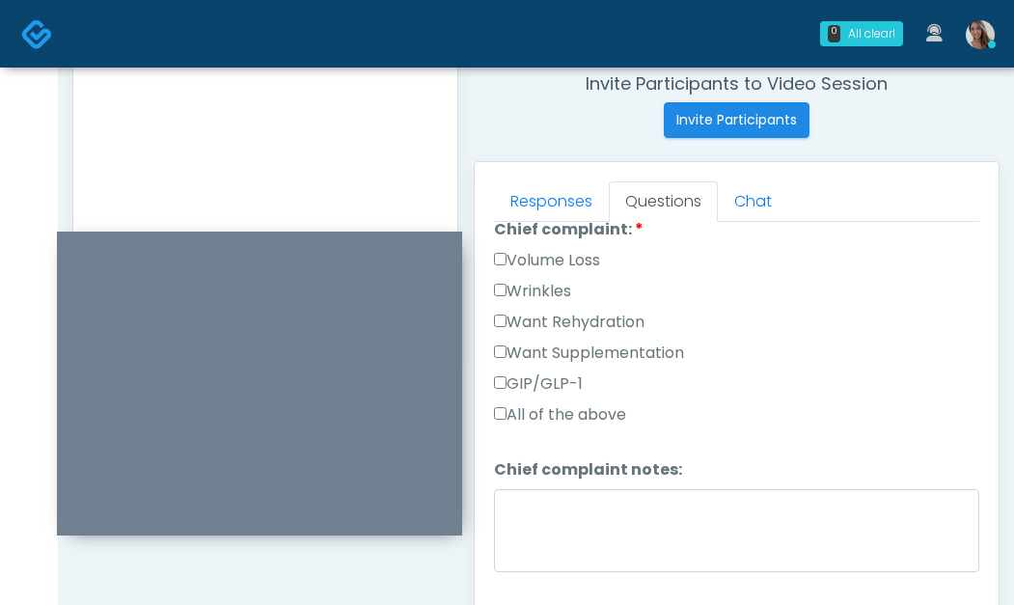
type textarea "**********"
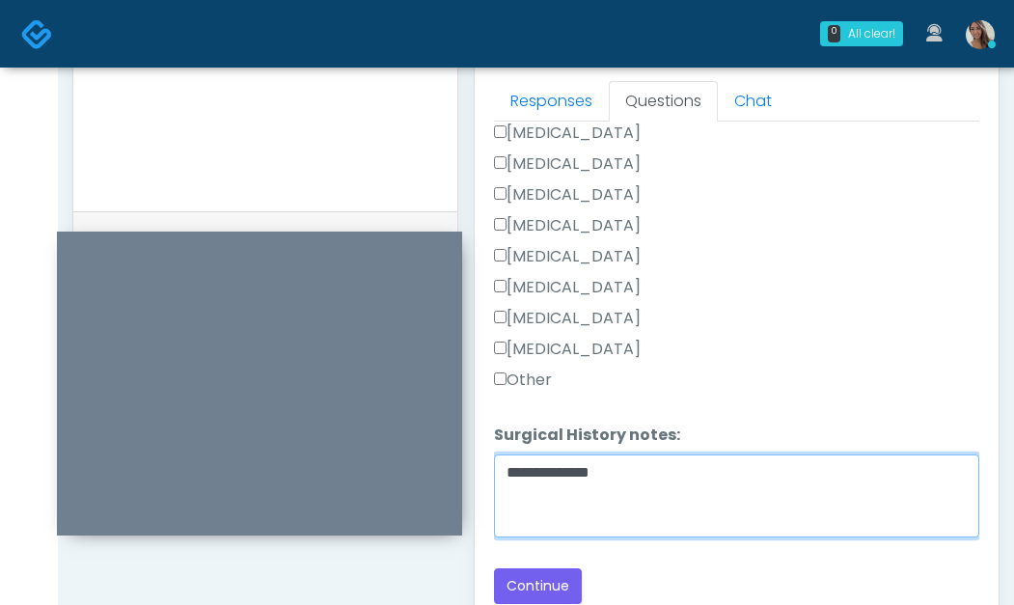
scroll to position [1127, 0]
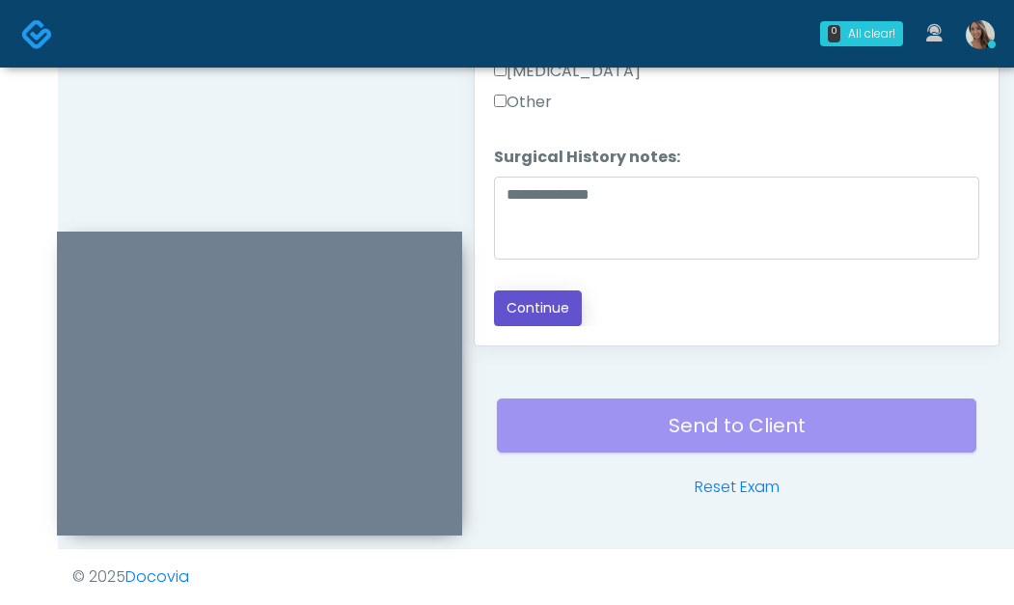
click at [541, 299] on button "Continue" at bounding box center [538, 309] width 88 height 36
drag, startPoint x: 321, startPoint y: 137, endPoint x: 655, endPoint y: 218, distance: 343.7
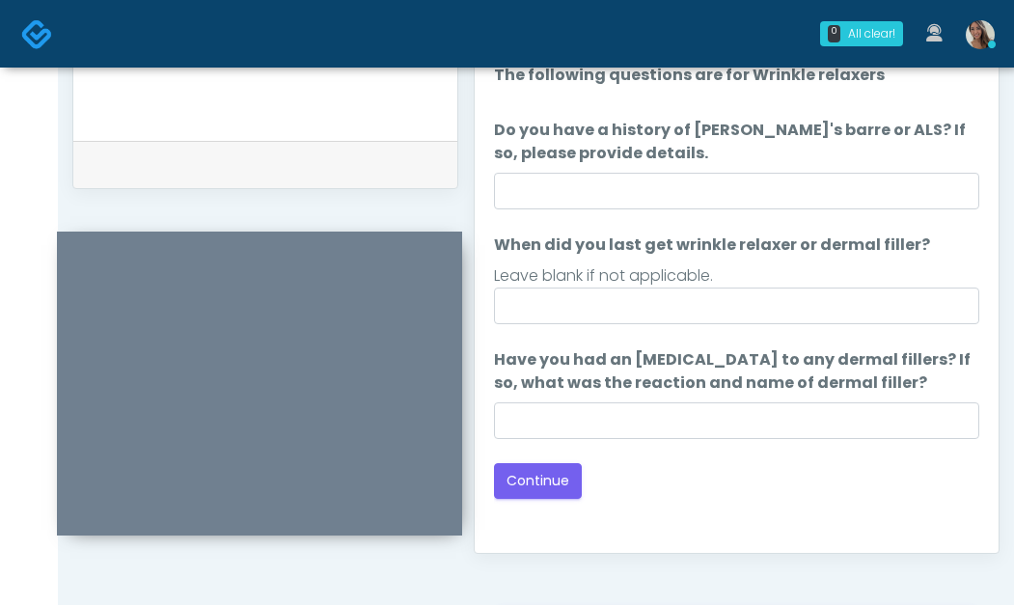
scroll to position [902, 0]
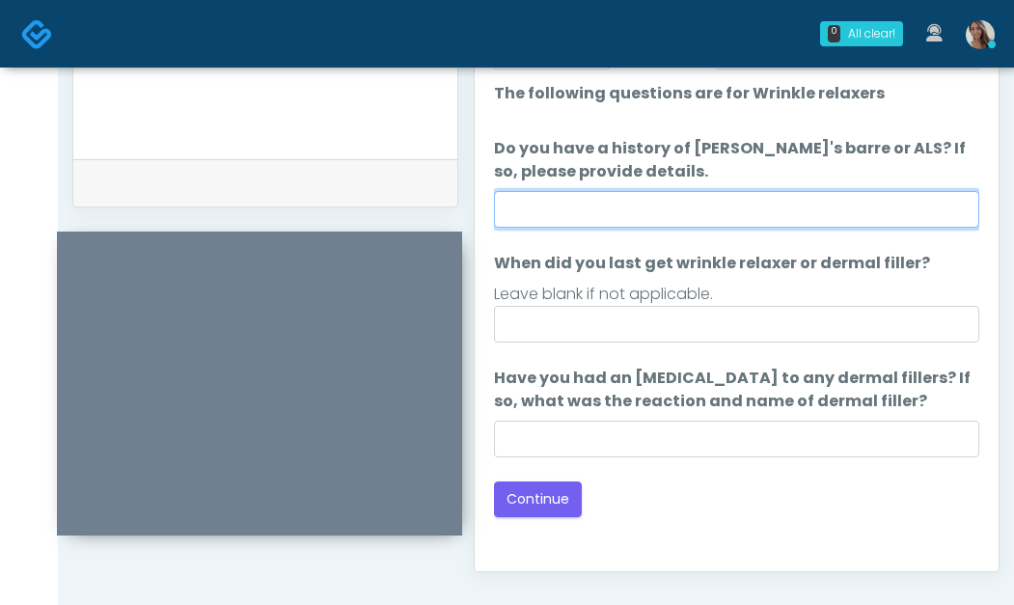
click at [714, 205] on input "Do you have a history of Guillain's barre or ALS? If so, please provide details." at bounding box center [737, 209] width 486 height 37
type input "**"
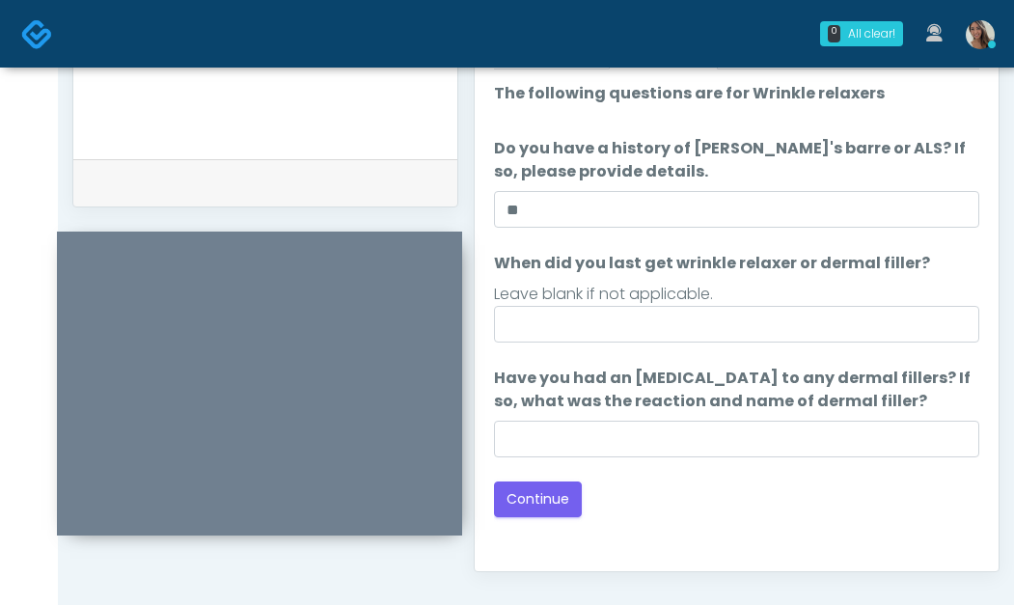
click at [687, 351] on ol "The following questions are for Wrinkle relaxers The following questions are fo…" at bounding box center [737, 269] width 486 height 375
click at [694, 346] on ol "The following questions are for Wrinkle relaxers The following questions are fo…" at bounding box center [737, 269] width 486 height 375
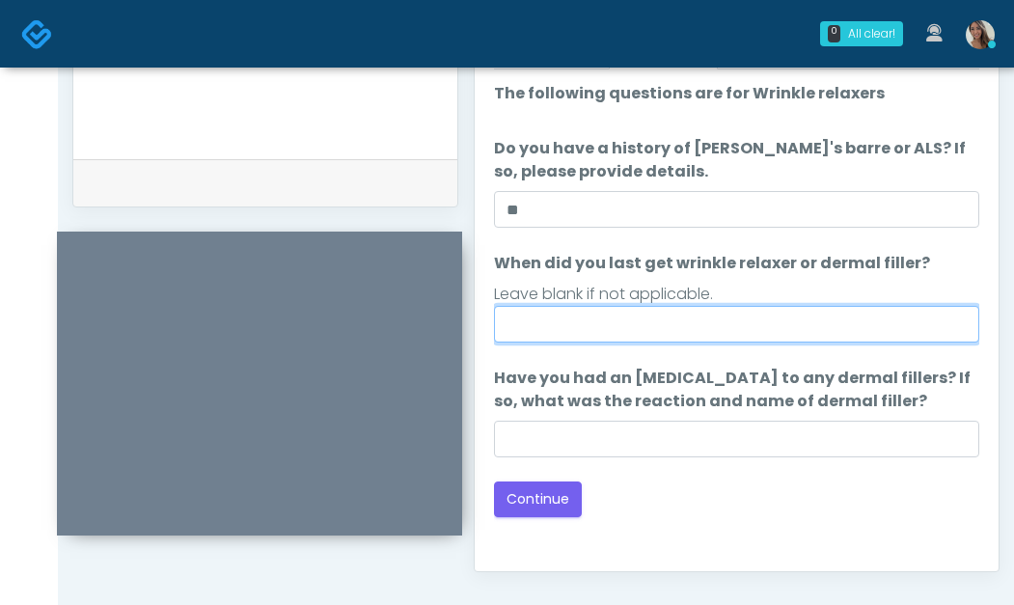
click at [706, 335] on input "When did you last get wrinkle relaxer or dermal filler?" at bounding box center [737, 324] width 486 height 37
type input "*"
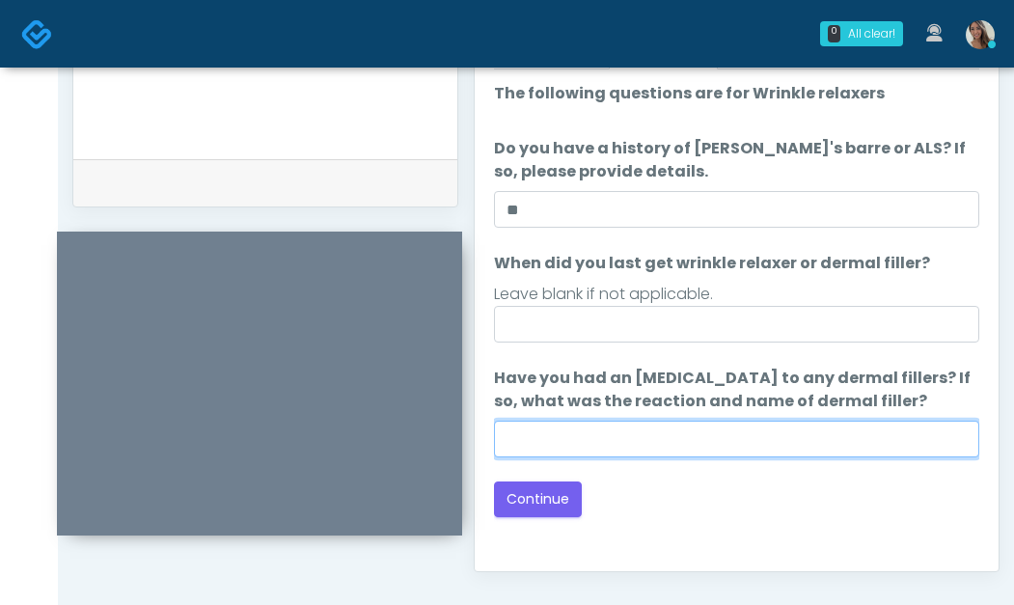
click at [656, 433] on input "Have you had an allergic response to any dermal fillers? If so, what was the re…" at bounding box center [737, 439] width 486 height 37
type input "**"
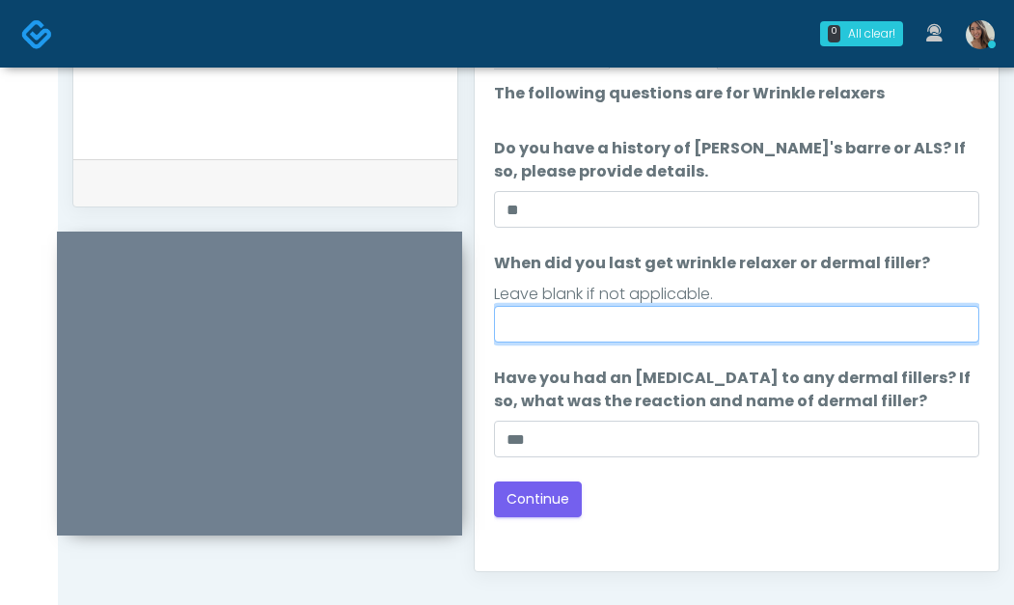
click at [695, 334] on input "When did you last get wrinkle relaxer or dermal filler?" at bounding box center [737, 324] width 486 height 37
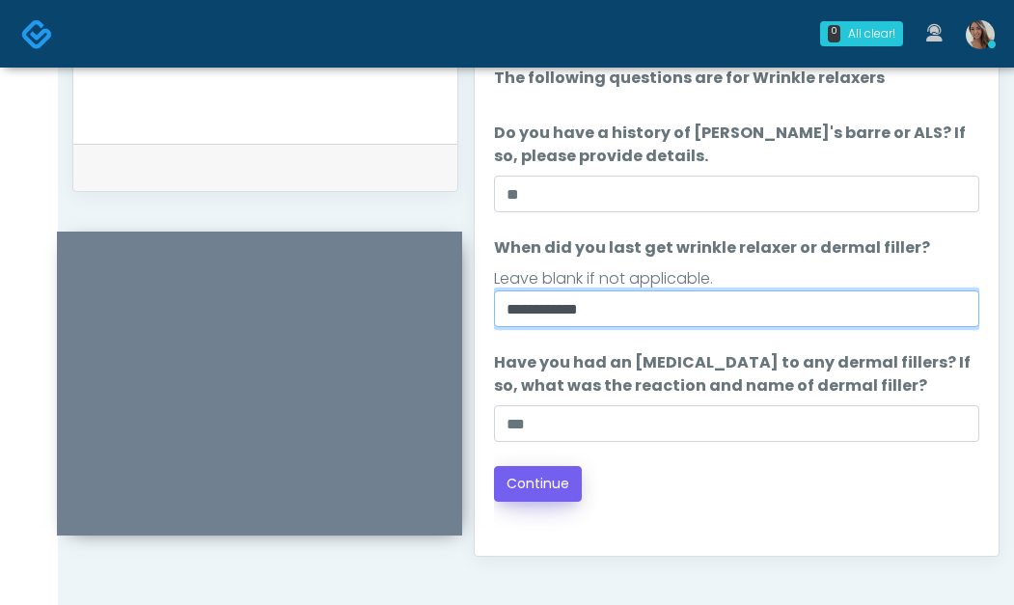
scroll to position [948, 0]
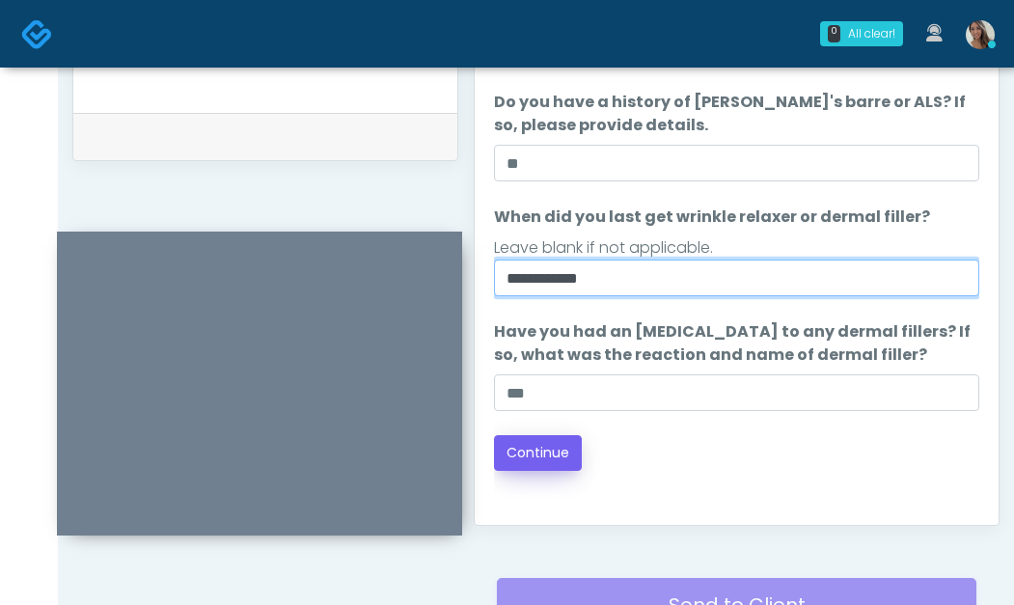
type input "**********"
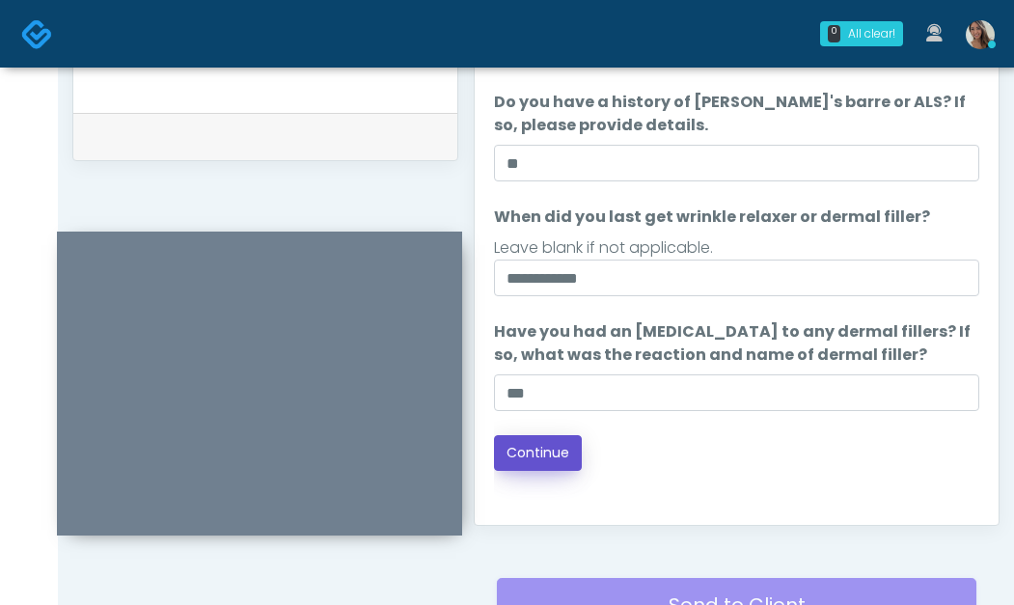
click at [537, 451] on button "Continue" at bounding box center [538, 453] width 88 height 36
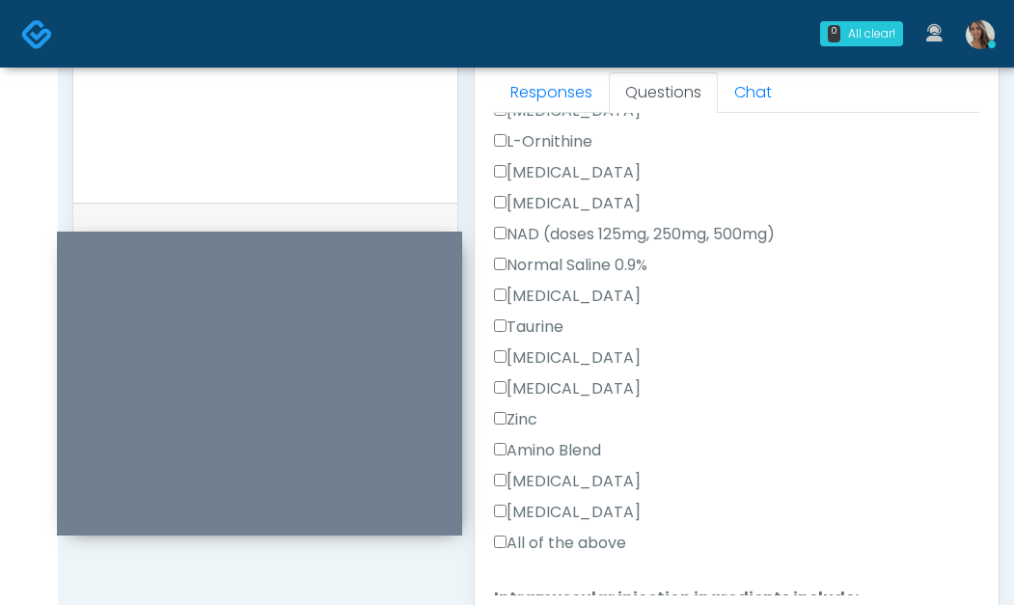
scroll to position [715, 0]
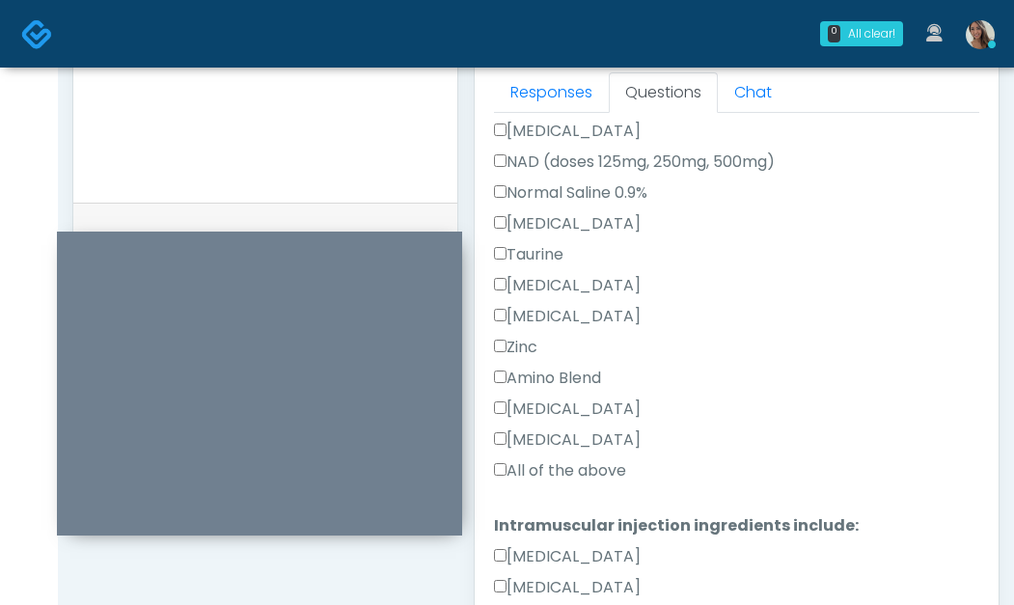
click at [602, 474] on label "All of the above" at bounding box center [560, 470] width 132 height 23
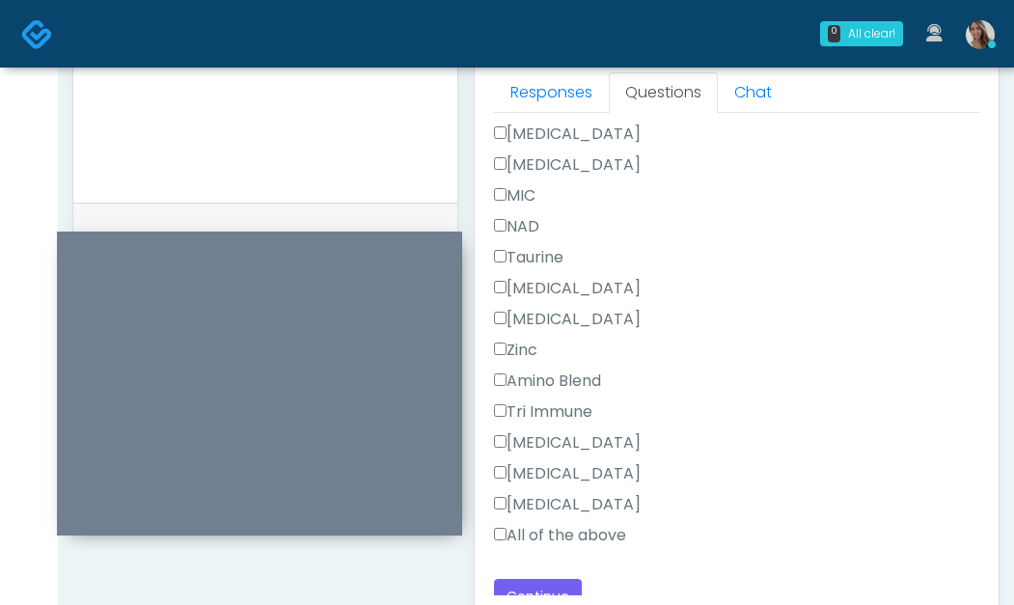
scroll to position [1312, 0]
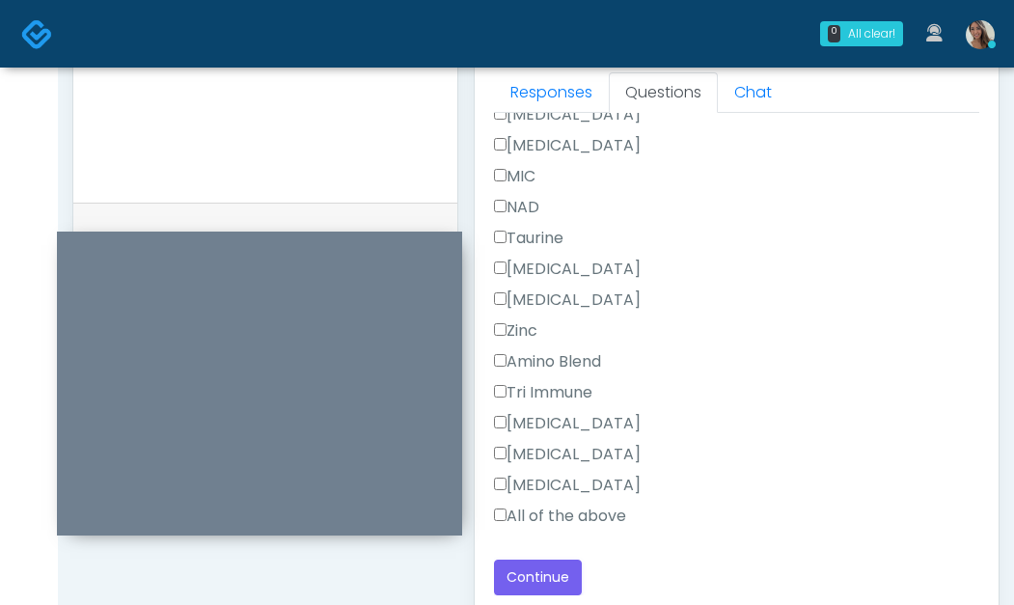
click at [569, 511] on label "All of the above" at bounding box center [560, 516] width 132 height 23
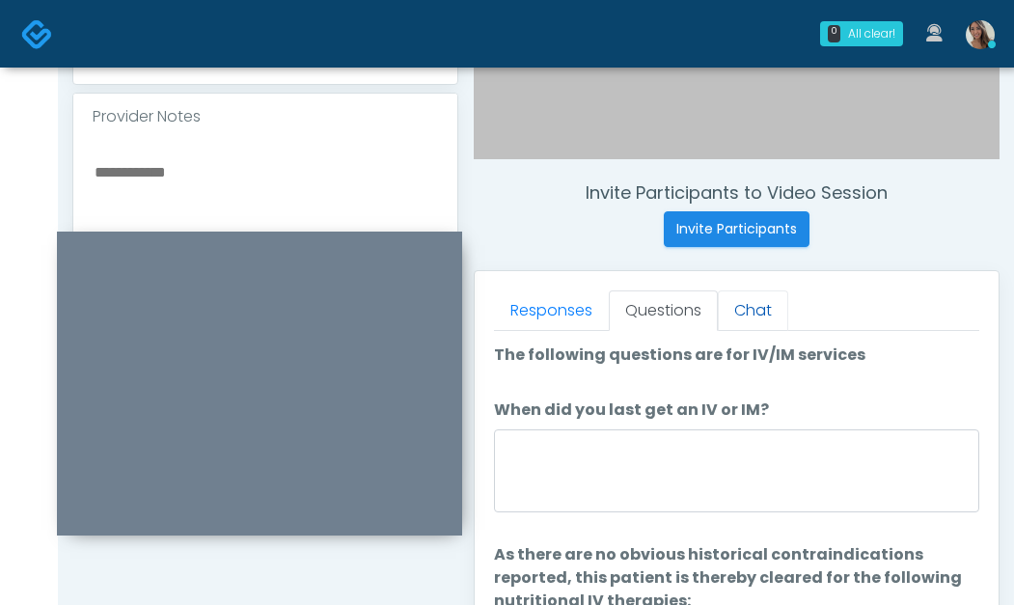
scroll to position [648, 0]
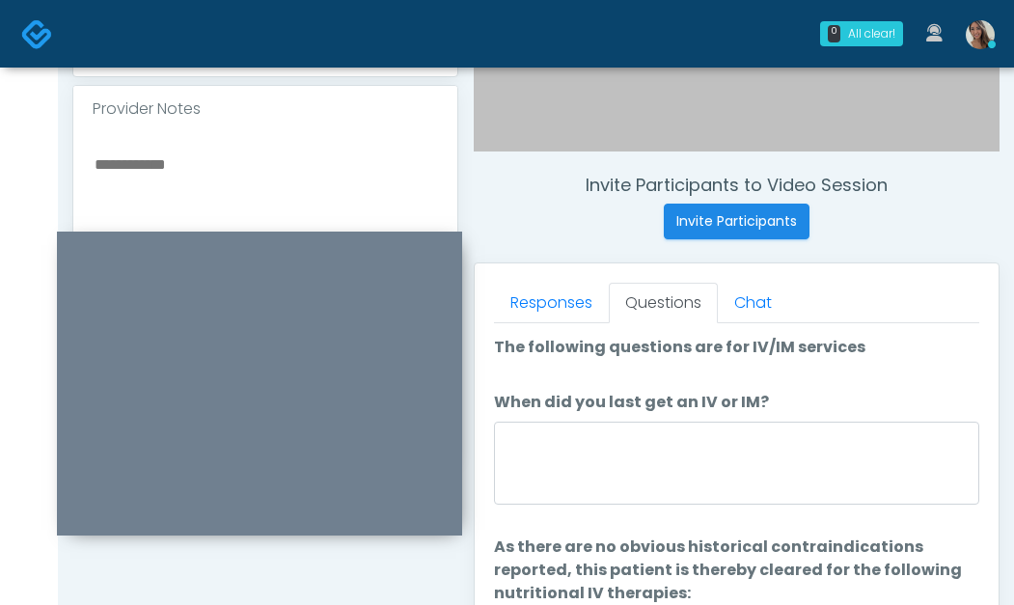
click at [595, 392] on label "When did you last get an IV or IM?" at bounding box center [631, 402] width 275 height 23
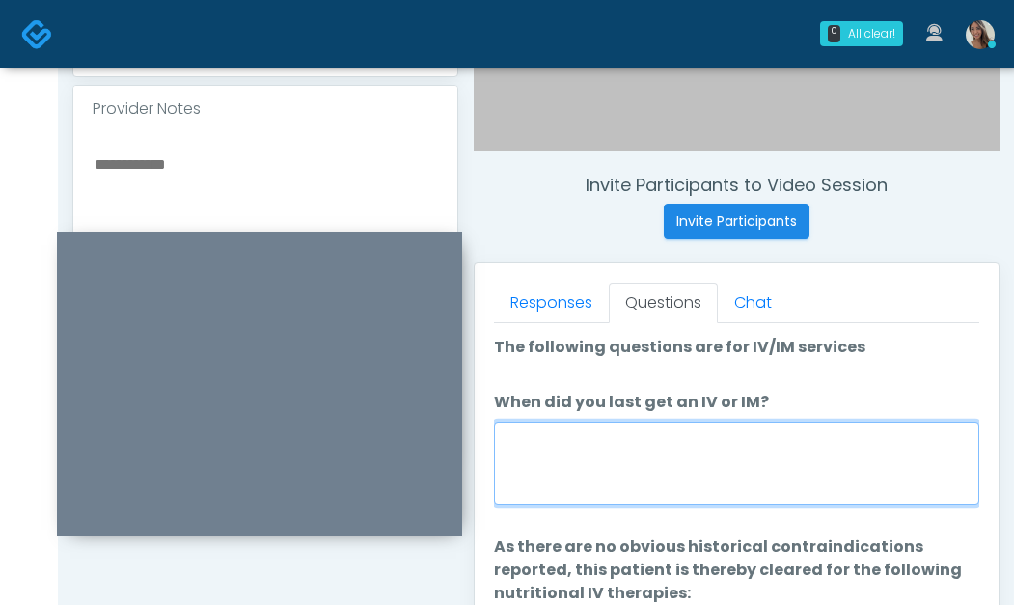
click at [595, 422] on textarea "When did you last get an IV or IM?" at bounding box center [737, 463] width 486 height 83
click at [586, 489] on textarea "When did you last get an IV or IM?" at bounding box center [737, 463] width 486 height 83
type textarea "**********"
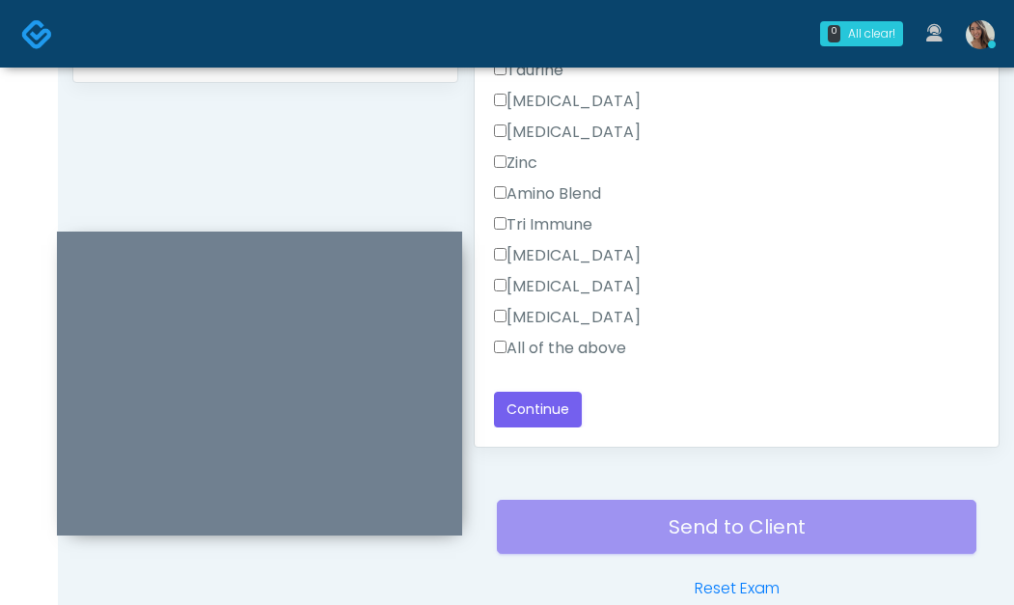
scroll to position [1033, 0]
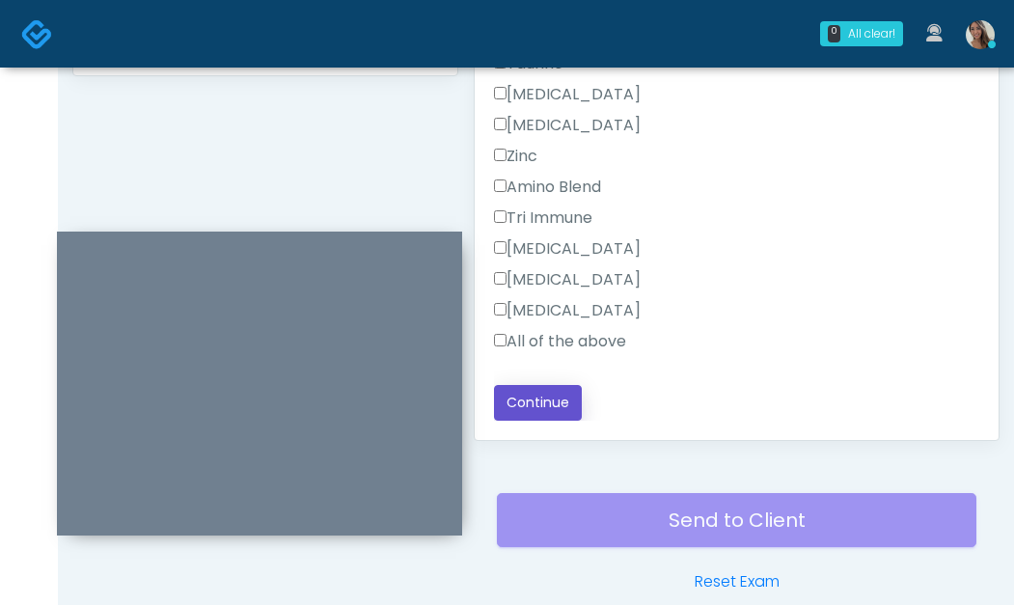
drag, startPoint x: 540, startPoint y: 407, endPoint x: 415, endPoint y: 223, distance: 222.5
click at [540, 407] on button "Continue" at bounding box center [538, 403] width 88 height 36
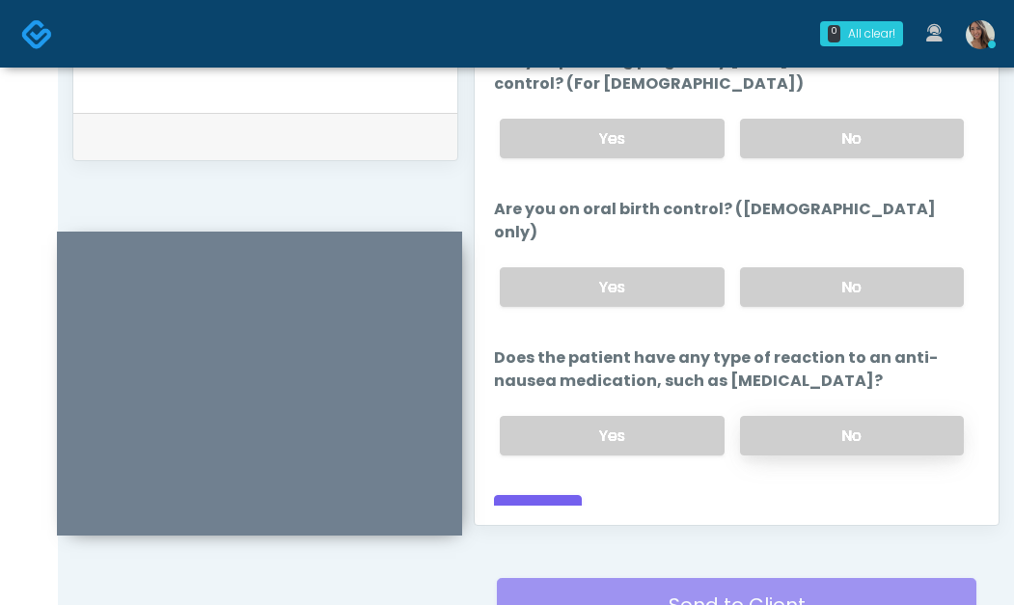
scroll to position [1206, 0]
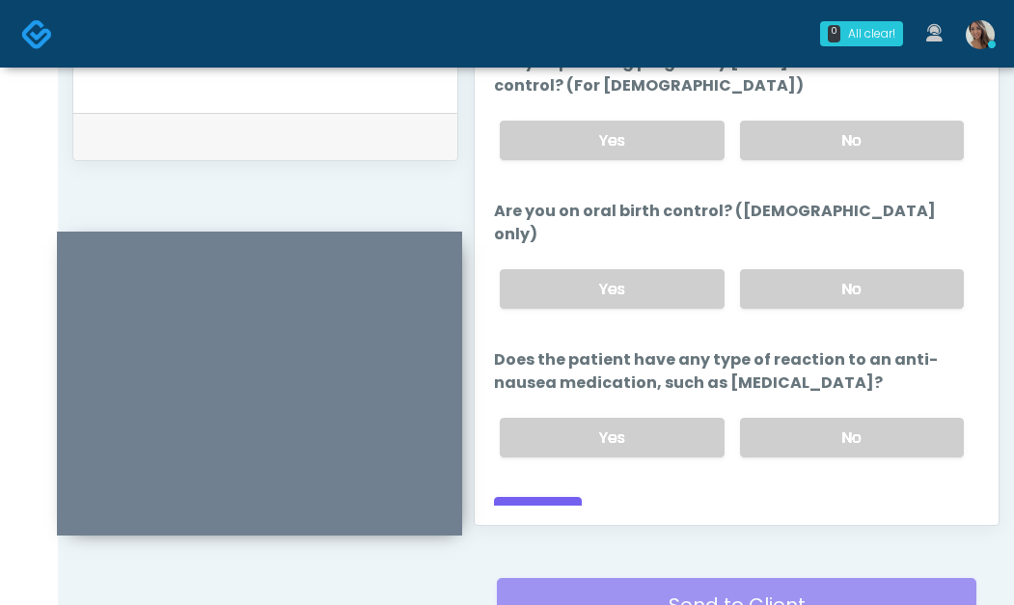
drag, startPoint x: 843, startPoint y: 403, endPoint x: 859, endPoint y: 293, distance: 111.3
click at [843, 418] on label "No" at bounding box center [852, 438] width 224 height 40
click at [865, 269] on label "No" at bounding box center [852, 289] width 224 height 40
drag, startPoint x: 868, startPoint y: 119, endPoint x: 859, endPoint y: 222, distance: 103.6
click at [868, 118] on div "Yes No" at bounding box center [732, 140] width 495 height 70
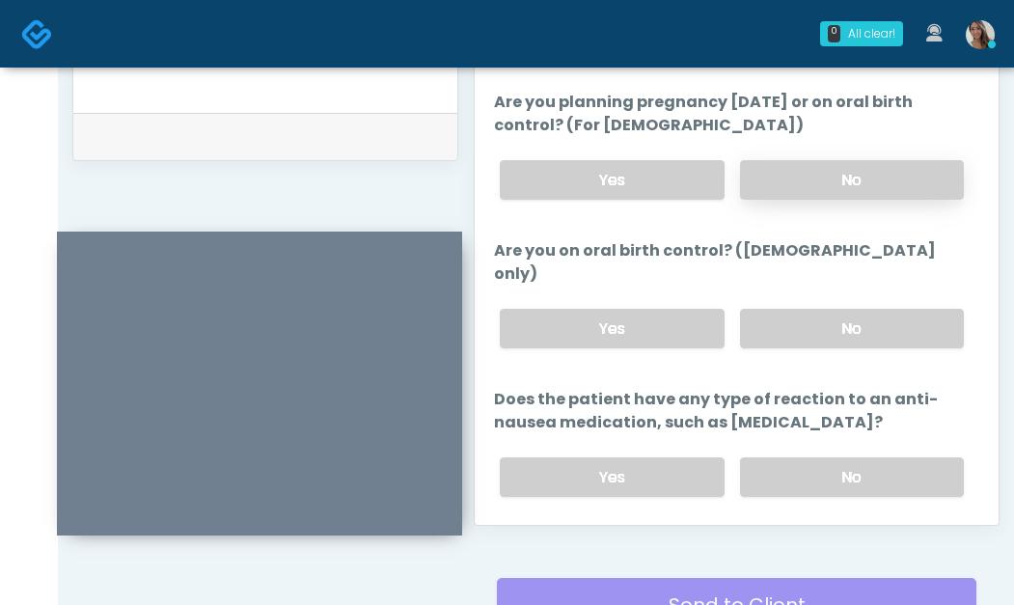
click at [858, 168] on label "No" at bounding box center [852, 180] width 224 height 40
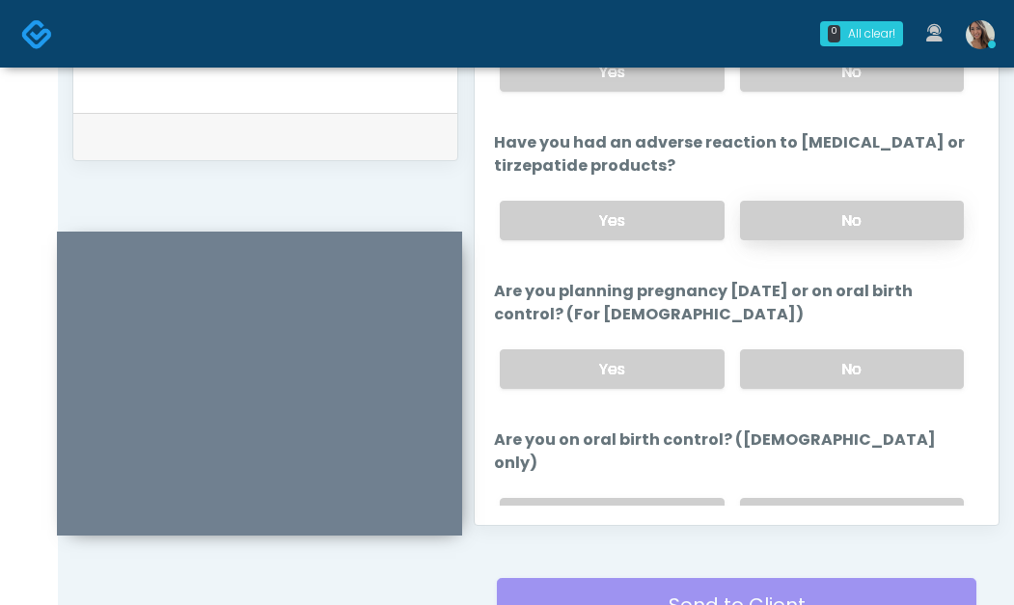
click at [809, 203] on label "No" at bounding box center [852, 221] width 224 height 40
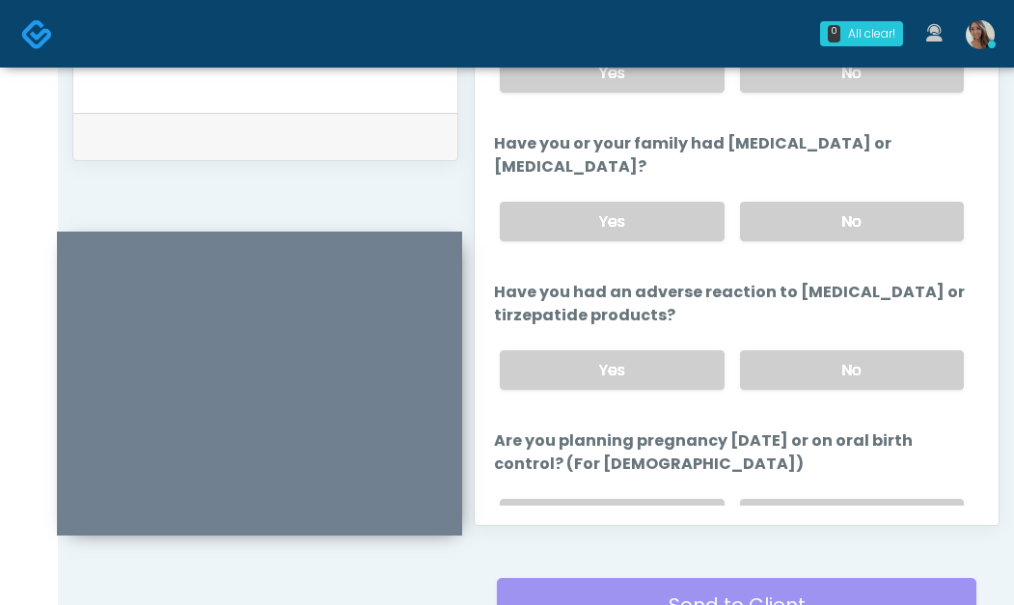
scroll to position [774, 0]
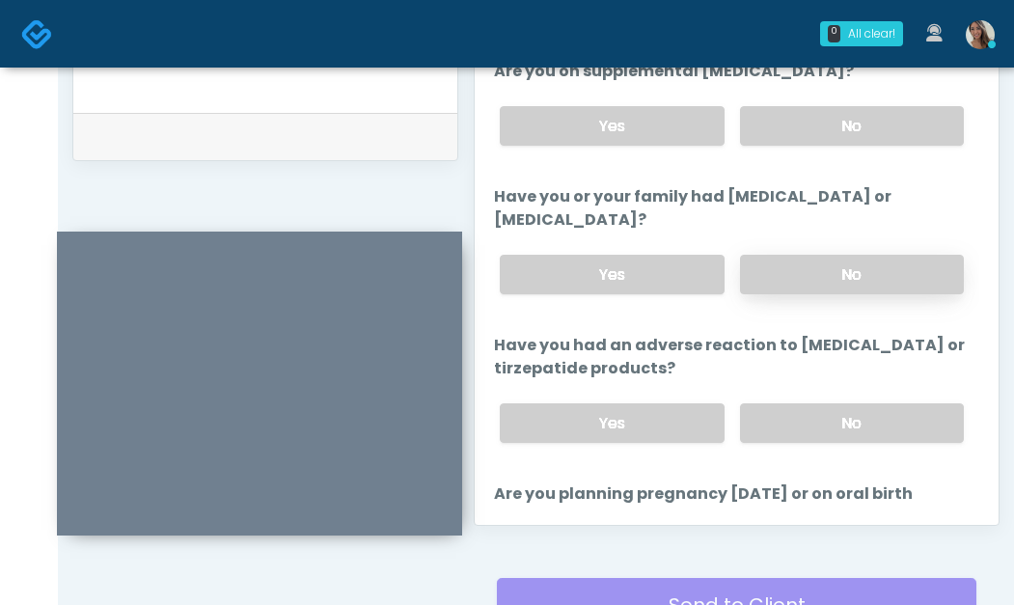
click at [806, 289] on label "No" at bounding box center [852, 275] width 224 height 40
drag, startPoint x: 822, startPoint y: 123, endPoint x: 776, endPoint y: 214, distance: 102.7
click at [822, 122] on label "No" at bounding box center [852, 126] width 224 height 40
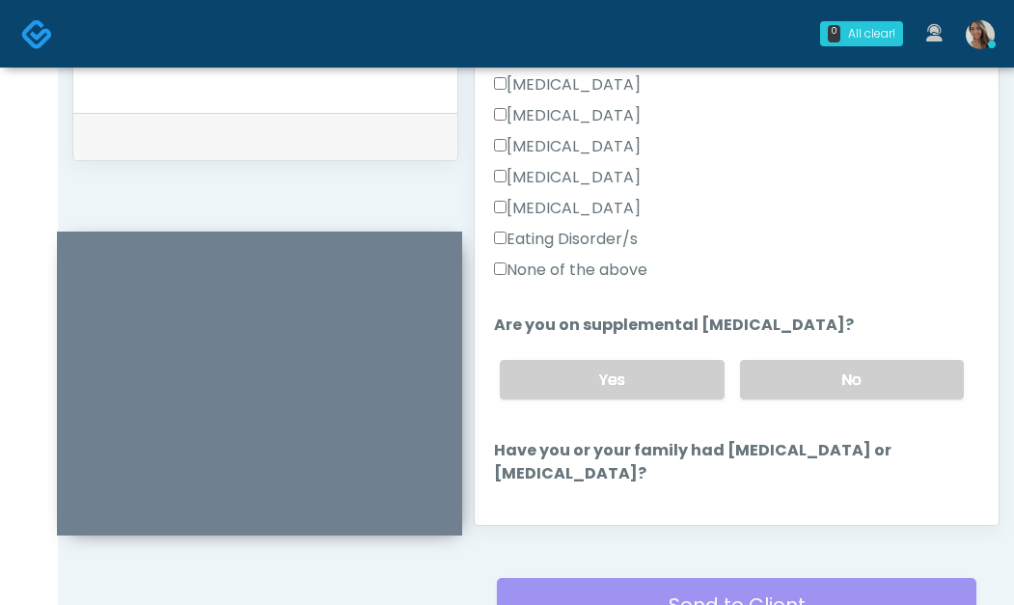
click at [593, 269] on label "None of the above" at bounding box center [570, 270] width 153 height 23
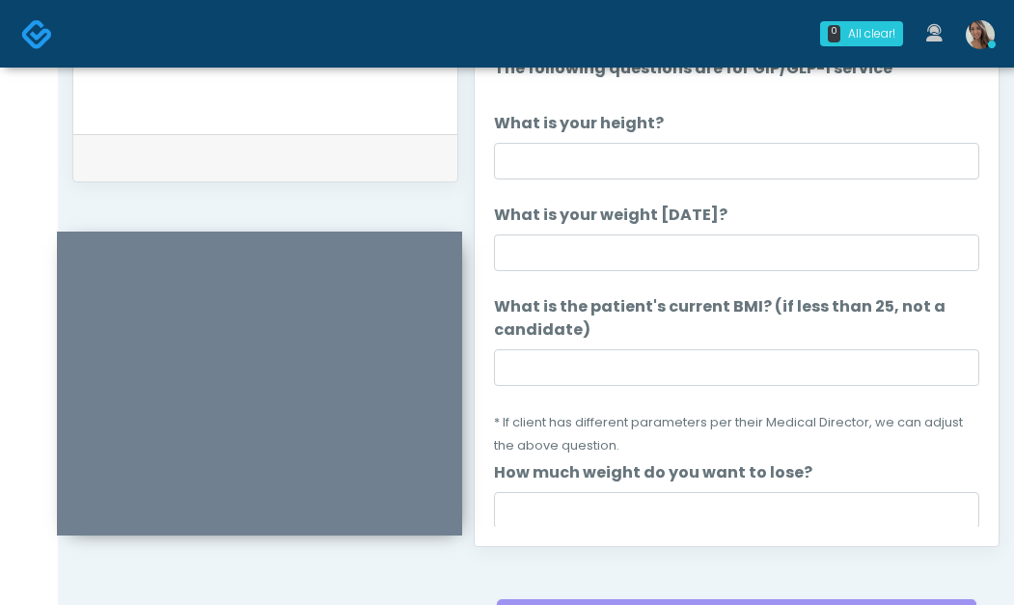
scroll to position [926, 0]
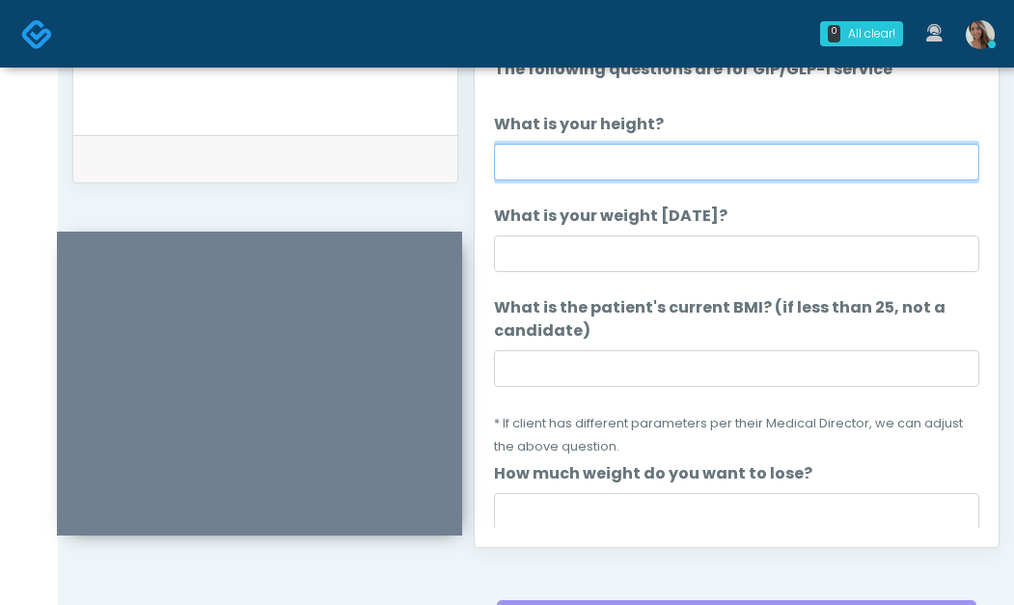
click at [668, 171] on input "What is your height?" at bounding box center [737, 162] width 486 height 37
type input "*****"
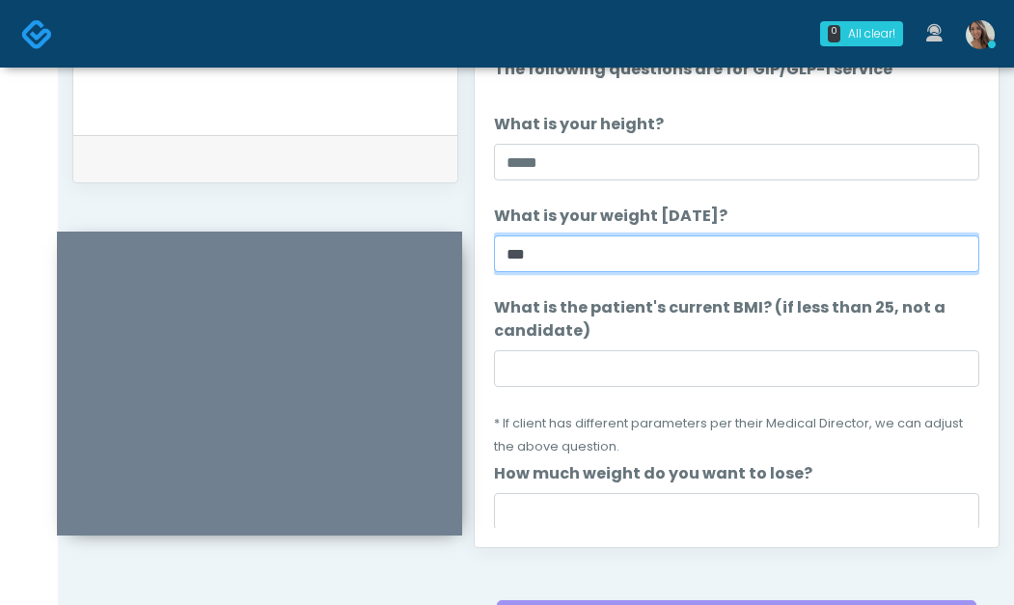
type input "***"
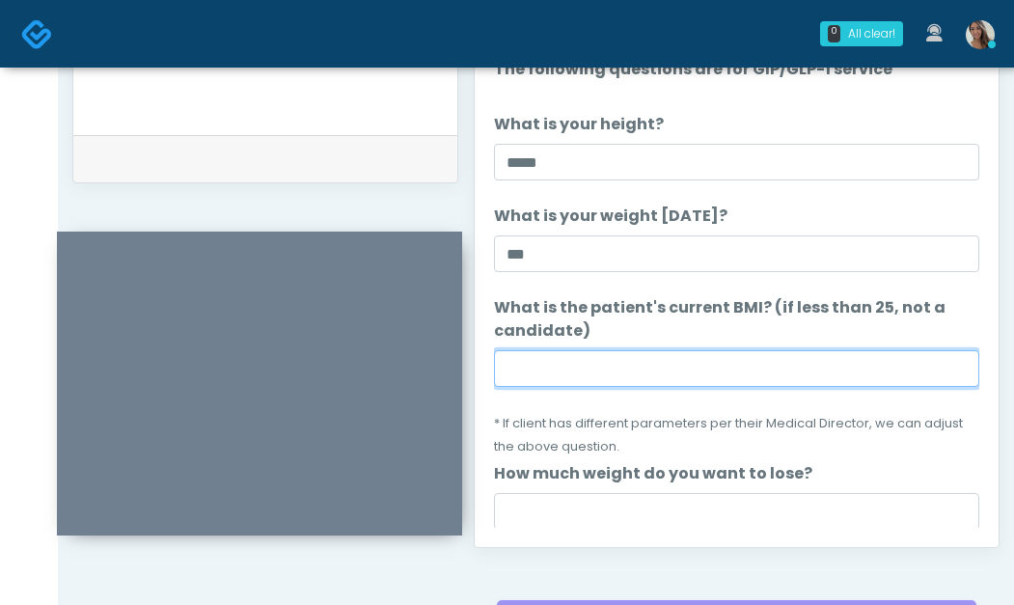
paste input "****"
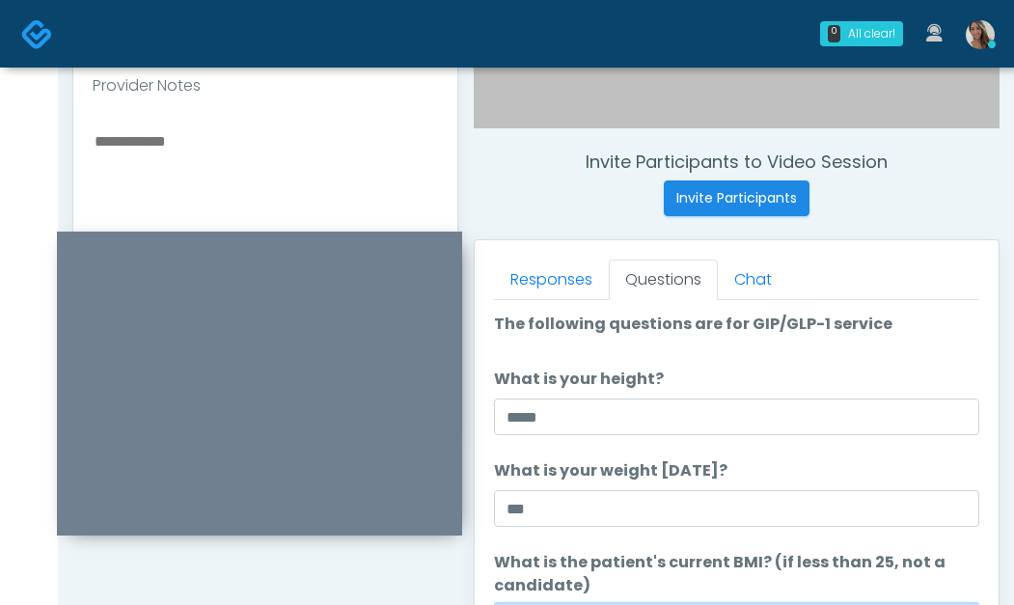
scroll to position [660, 0]
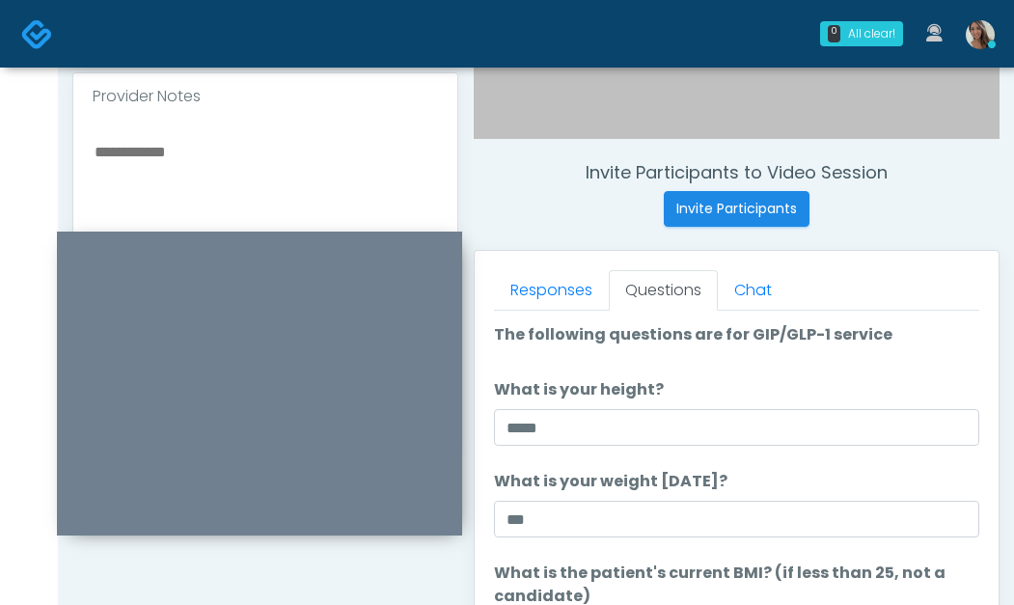
type input "****"
click at [210, 179] on textarea at bounding box center [266, 257] width 346 height 236
paste textarea "*****"
type textarea "********"
click at [886, 498] on li "What is your weight today? What is your weight today? ***" at bounding box center [737, 504] width 486 height 68
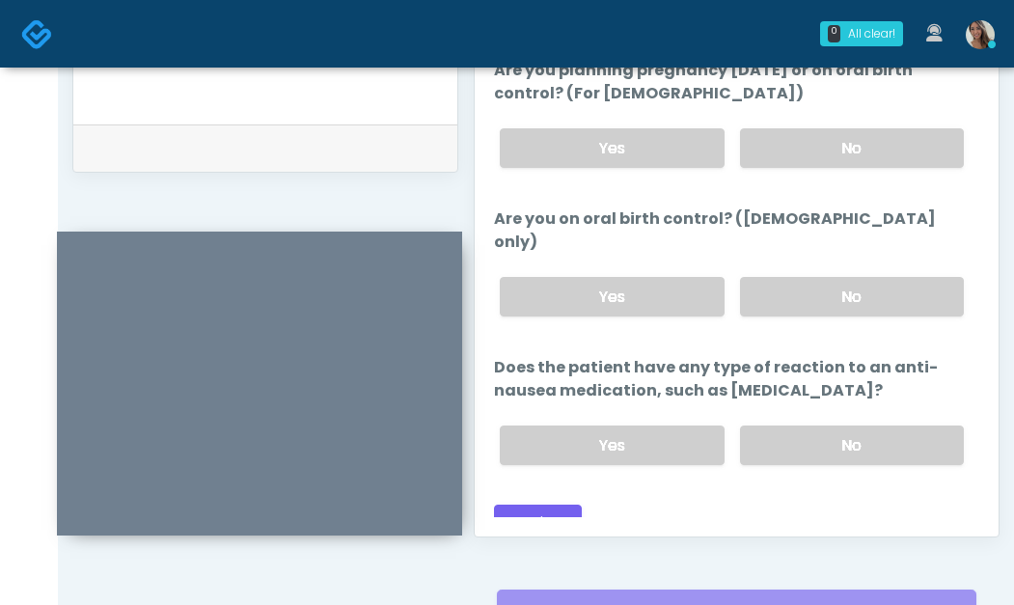
scroll to position [1127, 0]
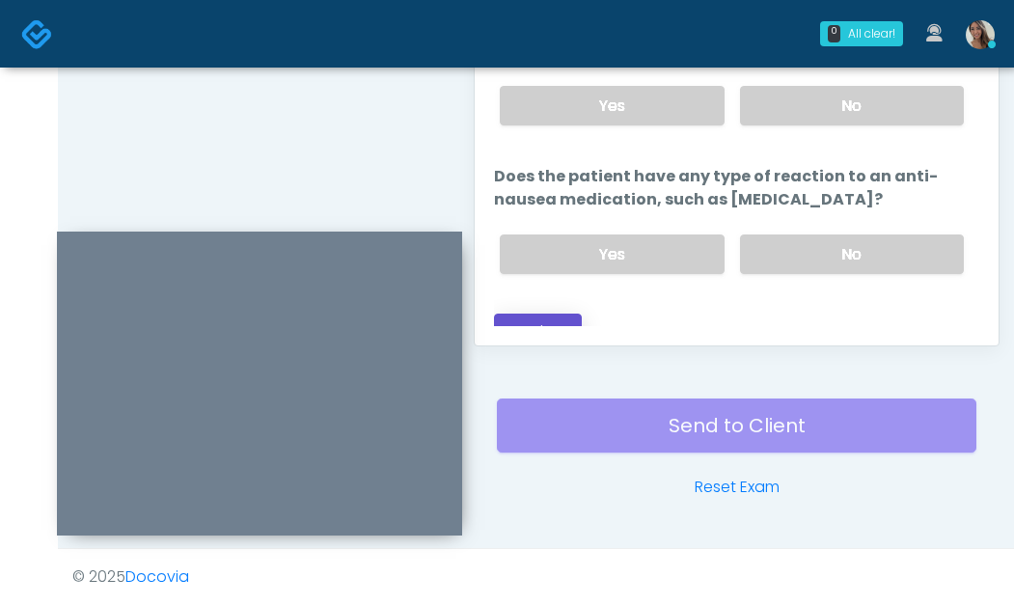
drag, startPoint x: 539, startPoint y: 317, endPoint x: 399, endPoint y: 596, distance: 312.1
click at [539, 317] on button "Continue" at bounding box center [538, 332] width 88 height 36
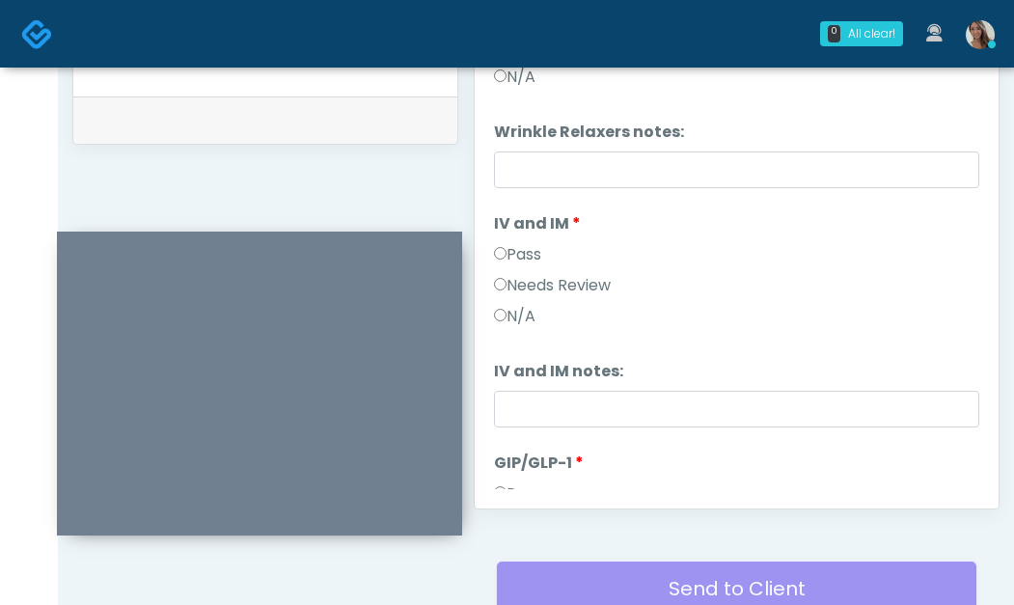
scroll to position [619, 0]
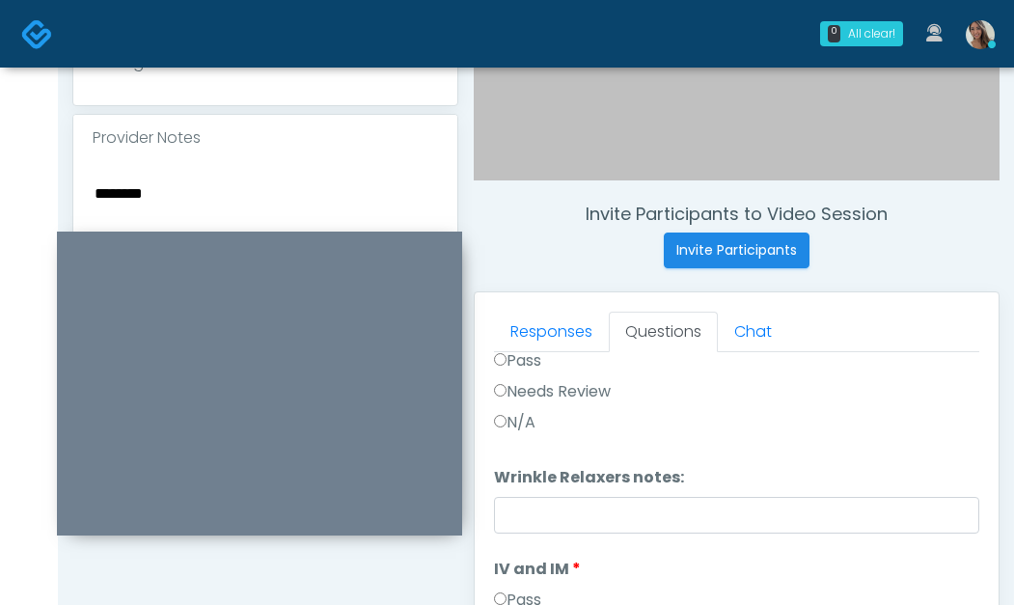
drag, startPoint x: 330, startPoint y: 212, endPoint x: 402, endPoint y: 250, distance: 81.6
click at [329, 211] on textarea "********" at bounding box center [266, 298] width 346 height 236
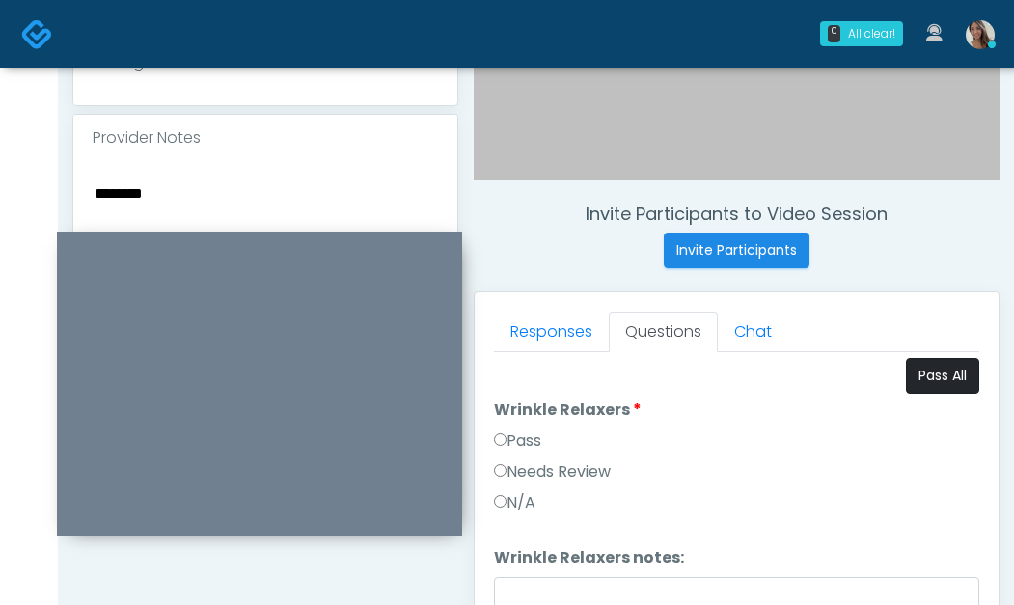
scroll to position [0, 0]
click at [935, 380] on button "Pass All" at bounding box center [942, 378] width 73 height 36
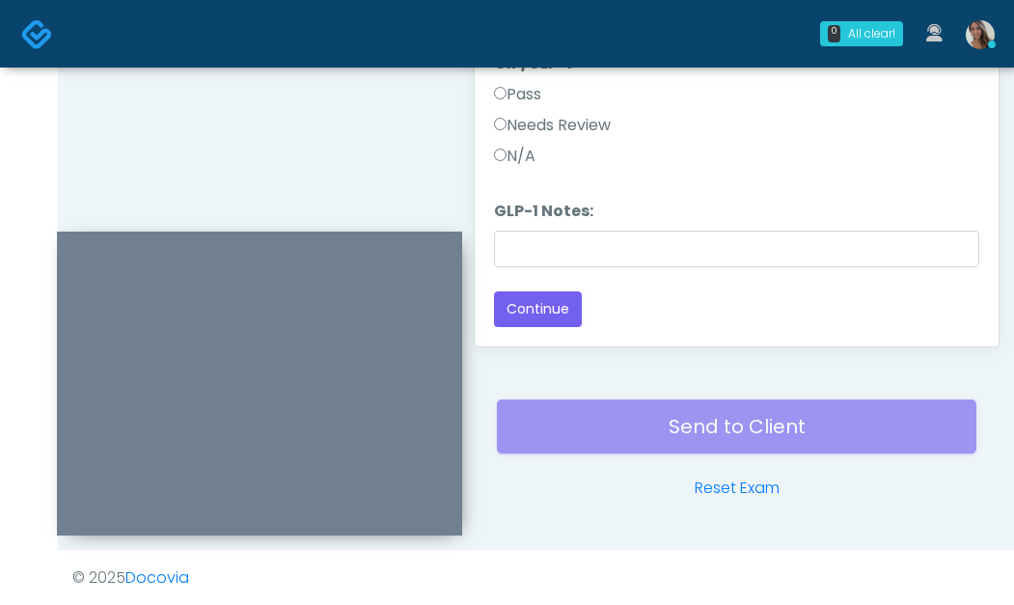
scroll to position [1127, 0]
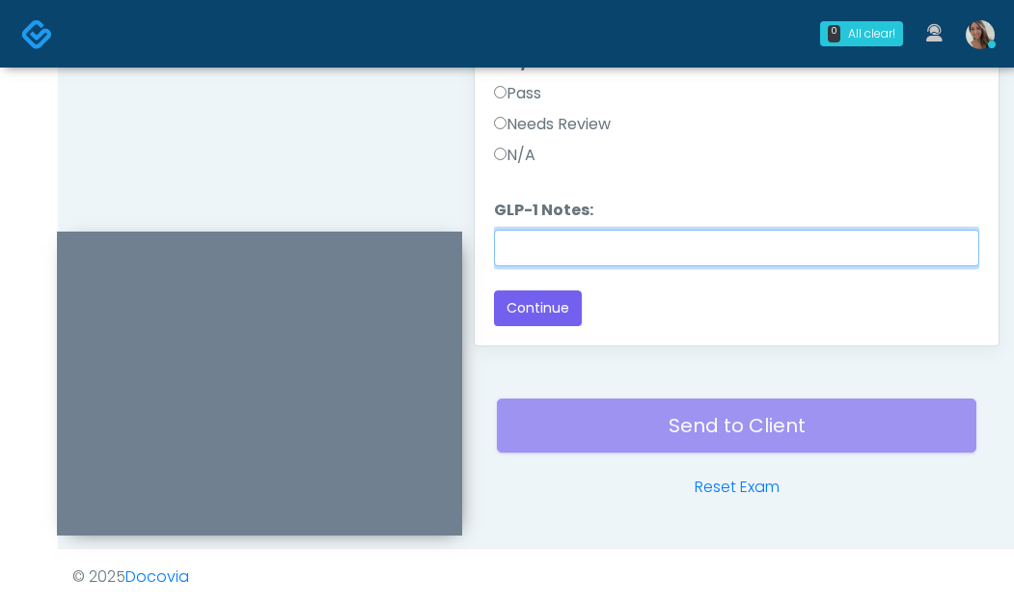
click at [570, 242] on input "GLP-1 Notes:" at bounding box center [737, 248] width 486 height 37
paste input "********"
type input "********"
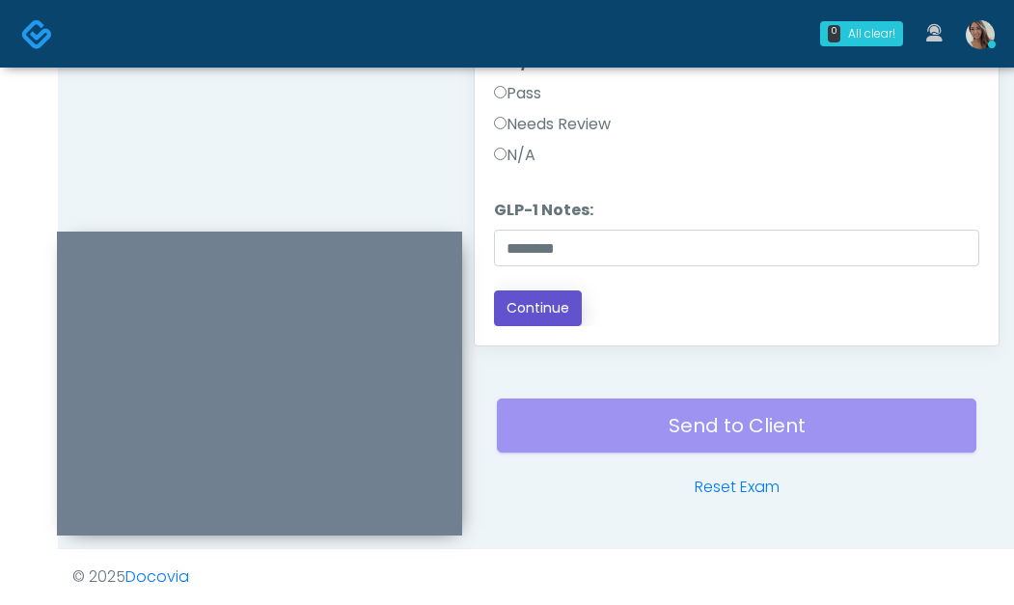
click at [521, 302] on button "Continue" at bounding box center [538, 309] width 88 height 36
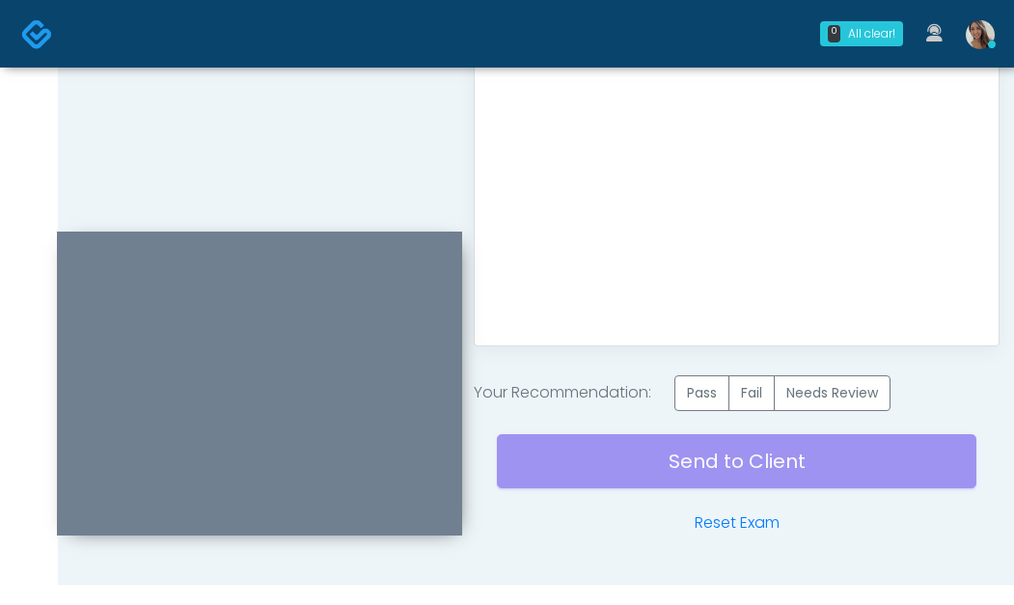
scroll to position [0, 0]
drag, startPoint x: 714, startPoint y: 388, endPoint x: 708, endPoint y: 398, distance: 11.8
click at [714, 389] on label "Pass" at bounding box center [702, 393] width 55 height 36
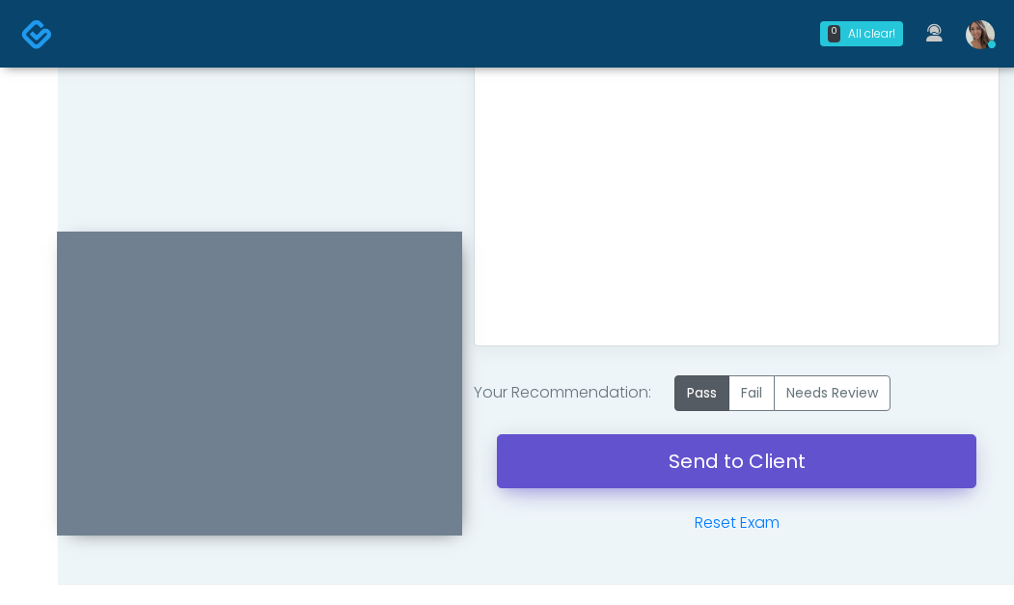
click at [692, 453] on link "Send to Client" at bounding box center [737, 461] width 480 height 54
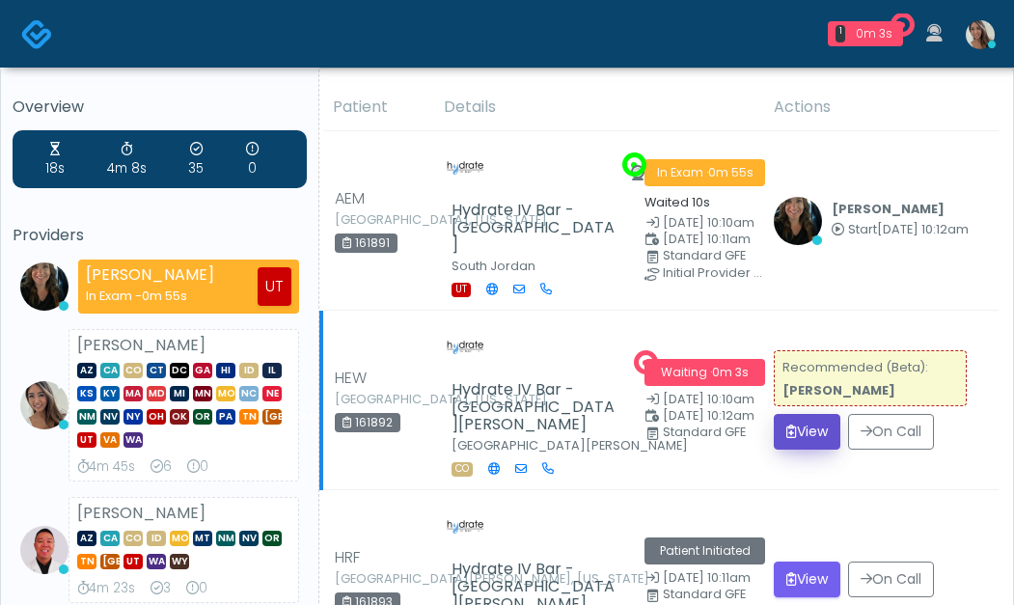
click at [810, 414] on button "View" at bounding box center [807, 432] width 67 height 36
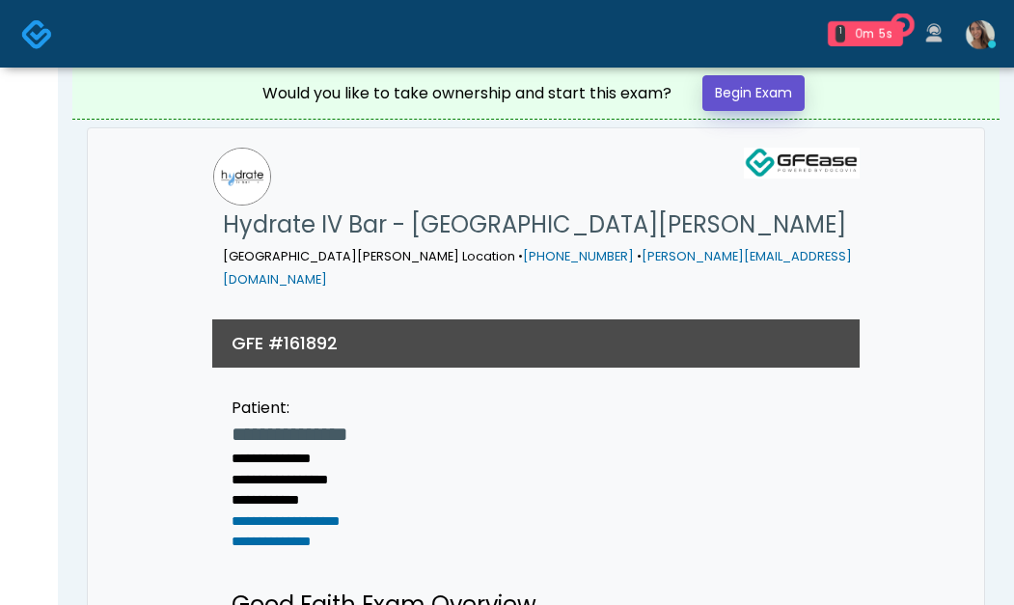
click at [756, 94] on link "Begin Exam" at bounding box center [754, 93] width 102 height 36
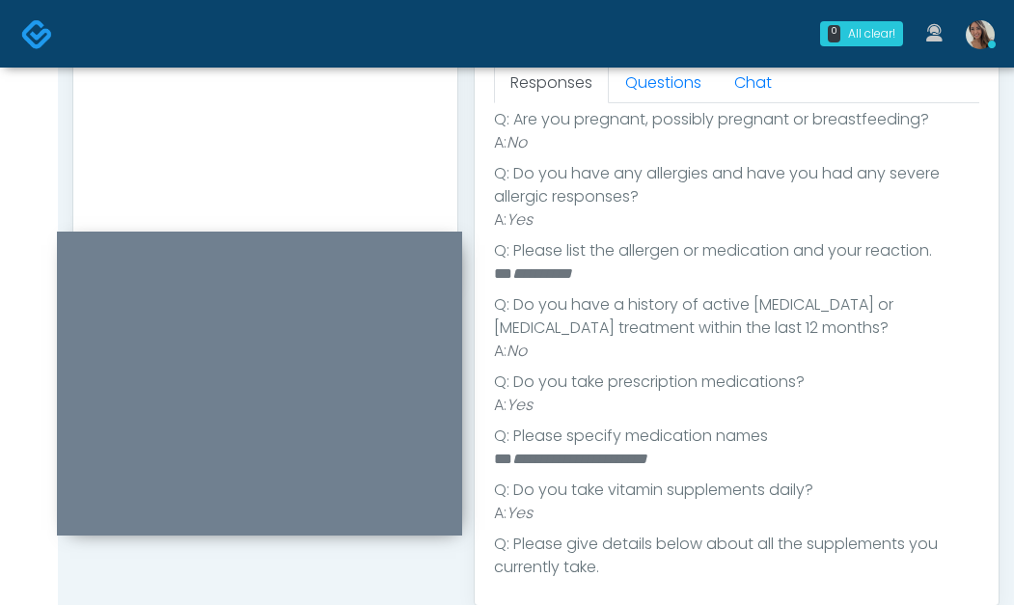
scroll to position [427, 0]
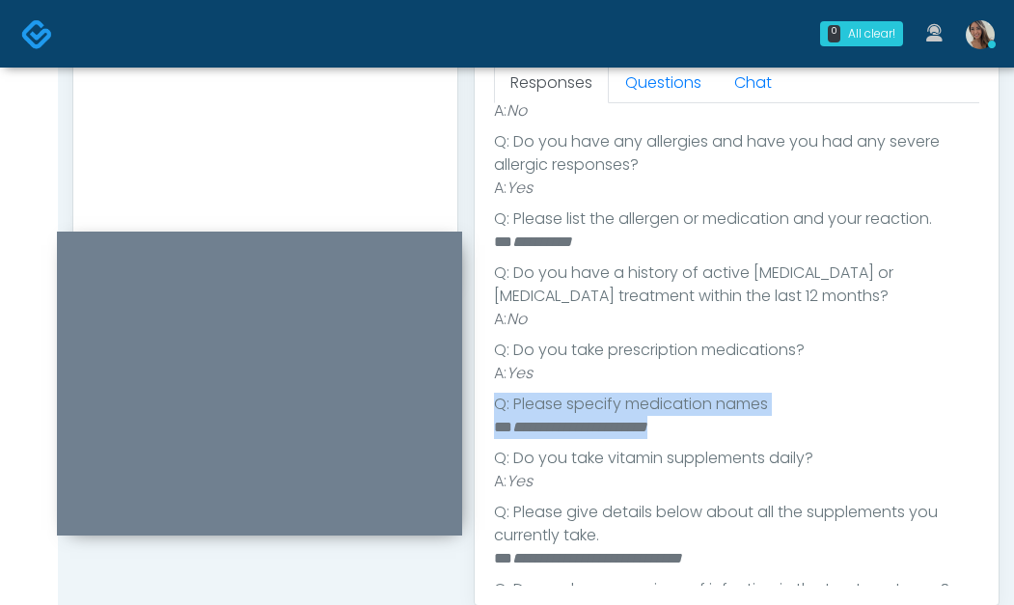
drag, startPoint x: 750, startPoint y: 436, endPoint x: 650, endPoint y: 395, distance: 108.6
click at [603, 377] on ul "**********" at bounding box center [737, 431] width 486 height 710
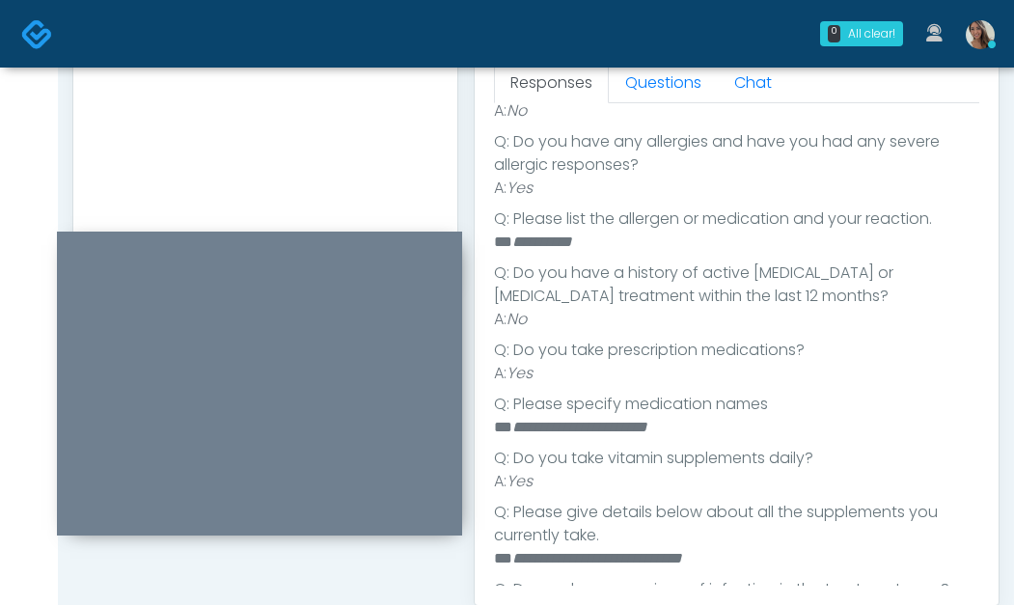
click at [693, 411] on li "Q: Please specify medication names" at bounding box center [737, 404] width 486 height 23
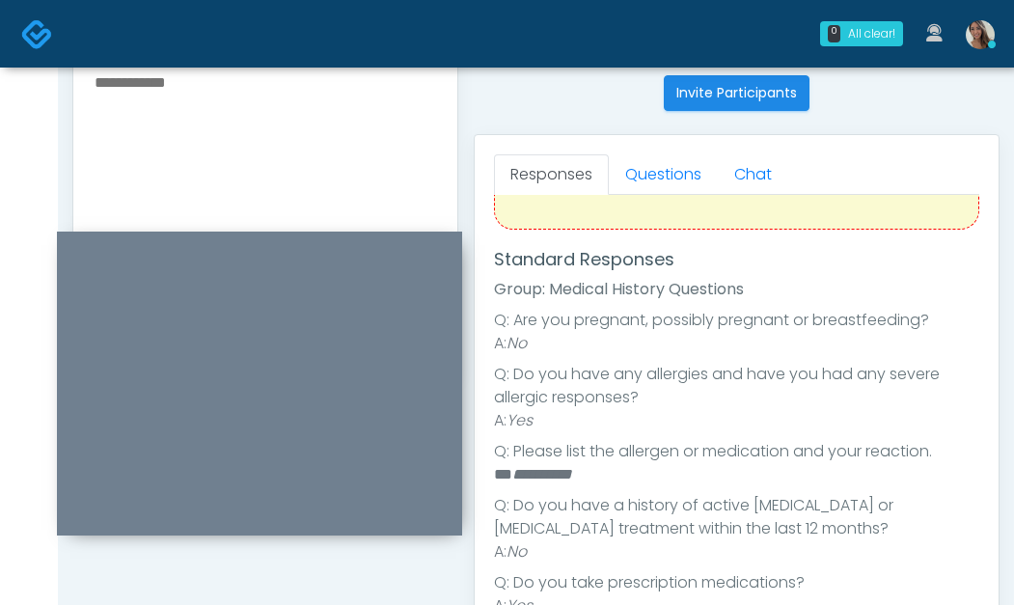
scroll to position [337, 0]
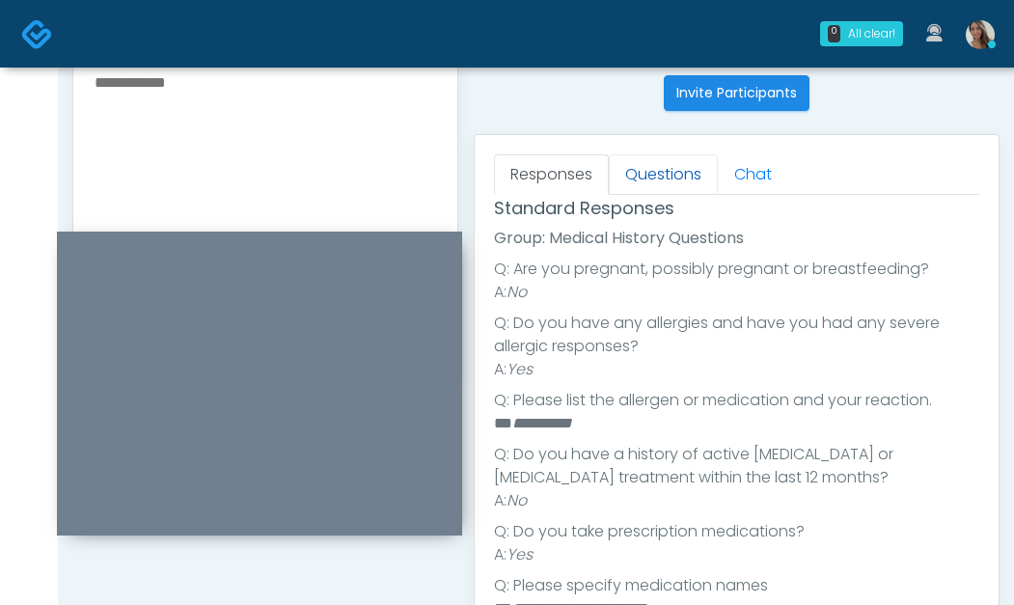
click at [622, 172] on link "Questions" at bounding box center [663, 174] width 109 height 41
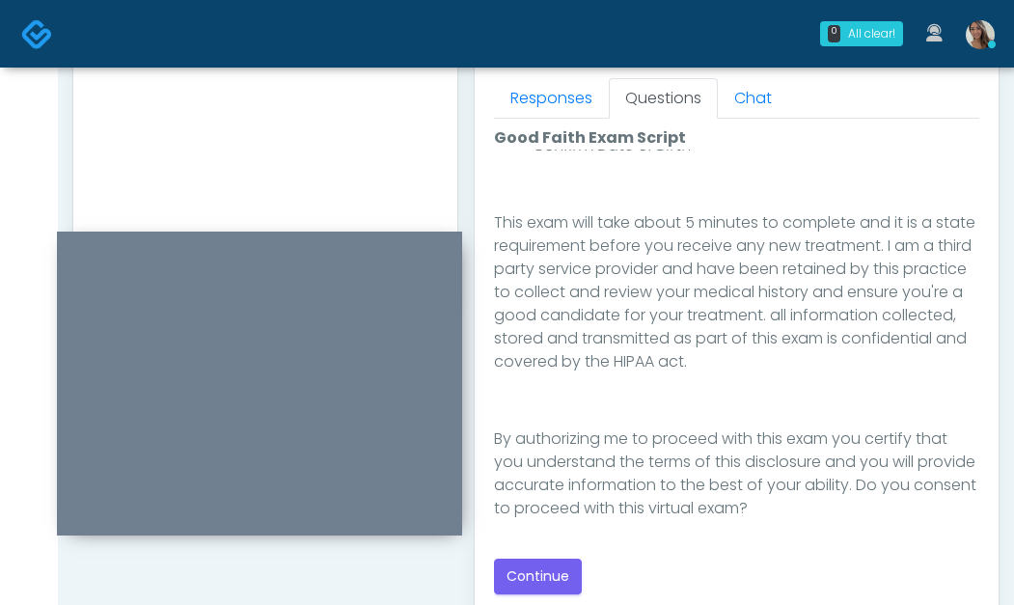
scroll to position [1127, 0]
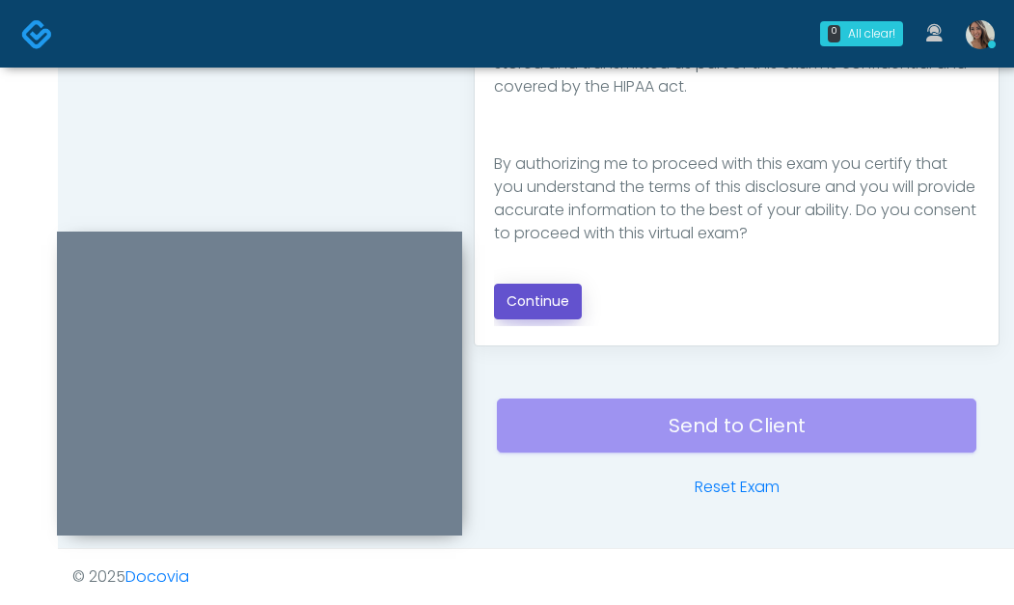
click at [558, 310] on button "Continue" at bounding box center [538, 302] width 88 height 36
drag, startPoint x: 369, startPoint y: 162, endPoint x: 562, endPoint y: 230, distance: 204.5
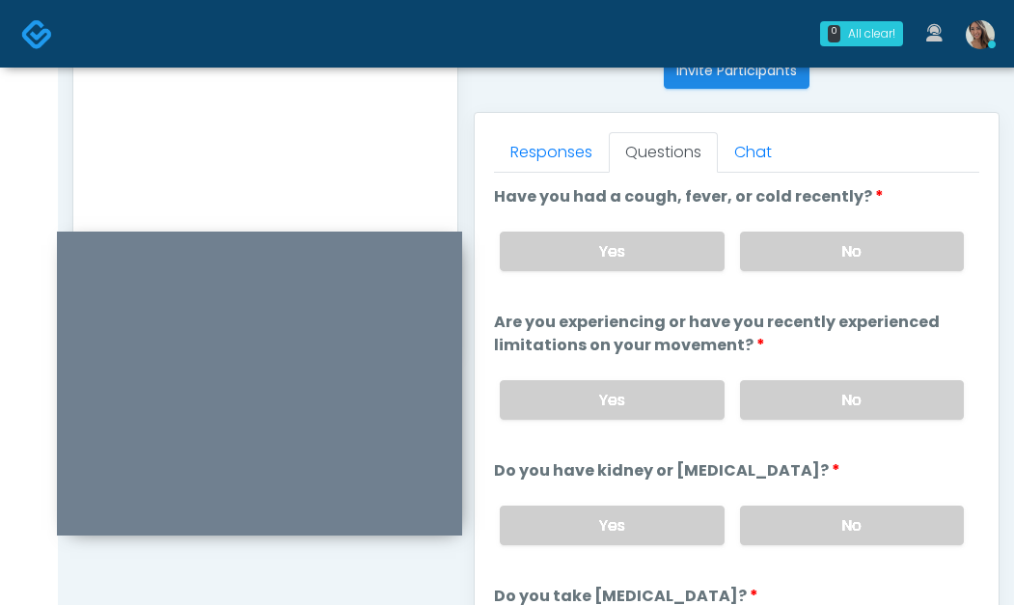
scroll to position [797, 0]
click at [893, 250] on label "No" at bounding box center [852, 253] width 224 height 40
click at [867, 399] on label "No" at bounding box center [852, 401] width 224 height 40
drag, startPoint x: 856, startPoint y: 546, endPoint x: 856, endPoint y: 528, distance: 18.3
click at [856, 545] on div "Yes No" at bounding box center [732, 526] width 495 height 70
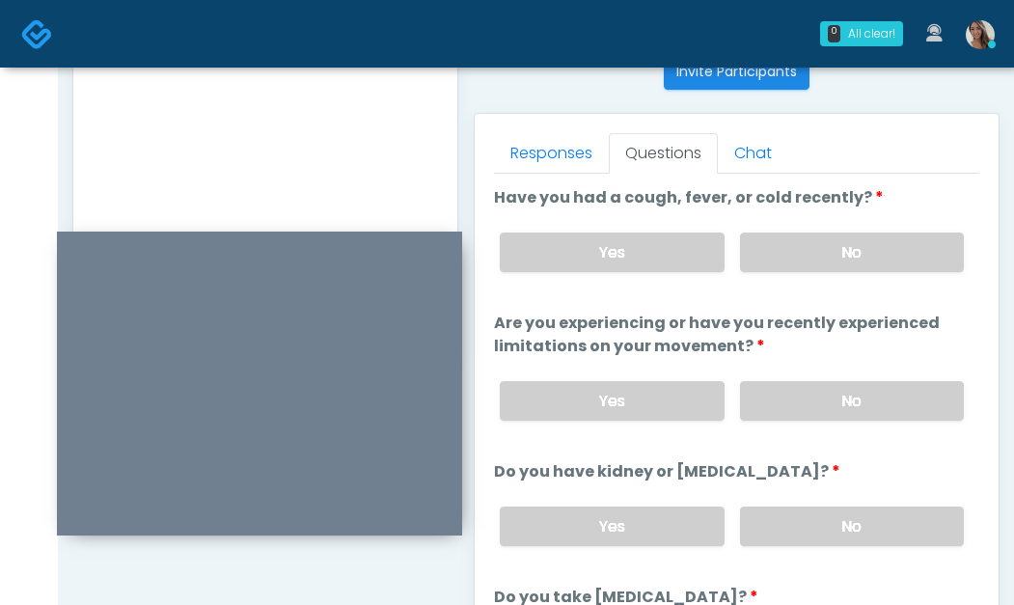
click at [859, 509] on label "No" at bounding box center [852, 527] width 224 height 40
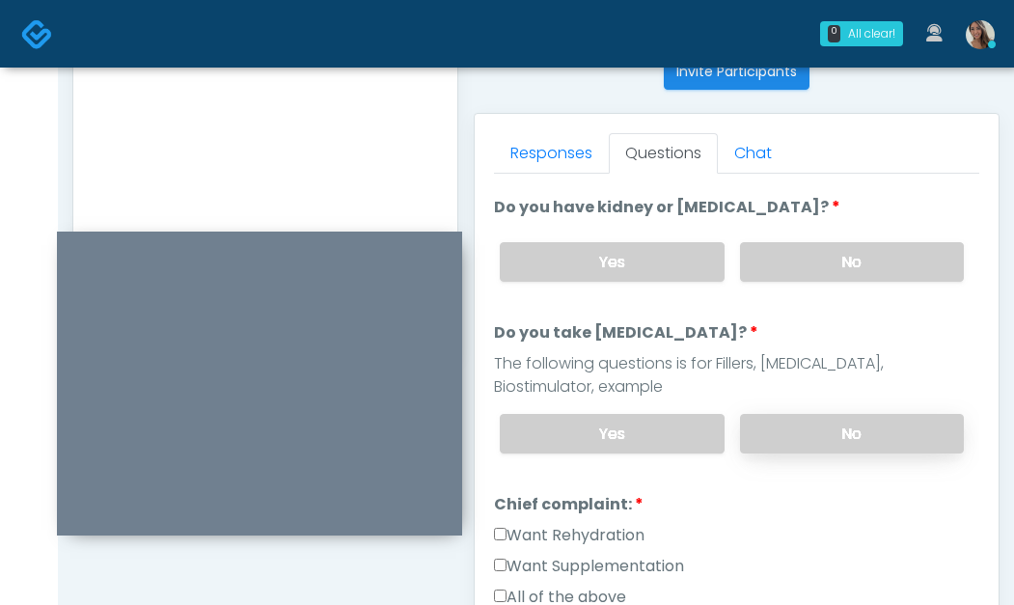
click at [822, 429] on label "No" at bounding box center [852, 434] width 224 height 40
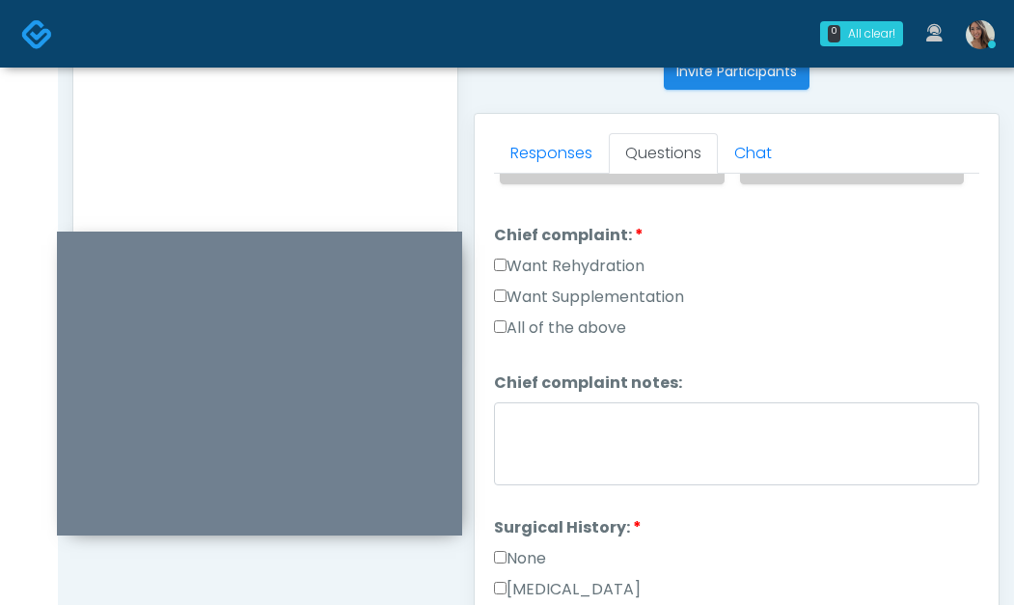
scroll to position [511, 0]
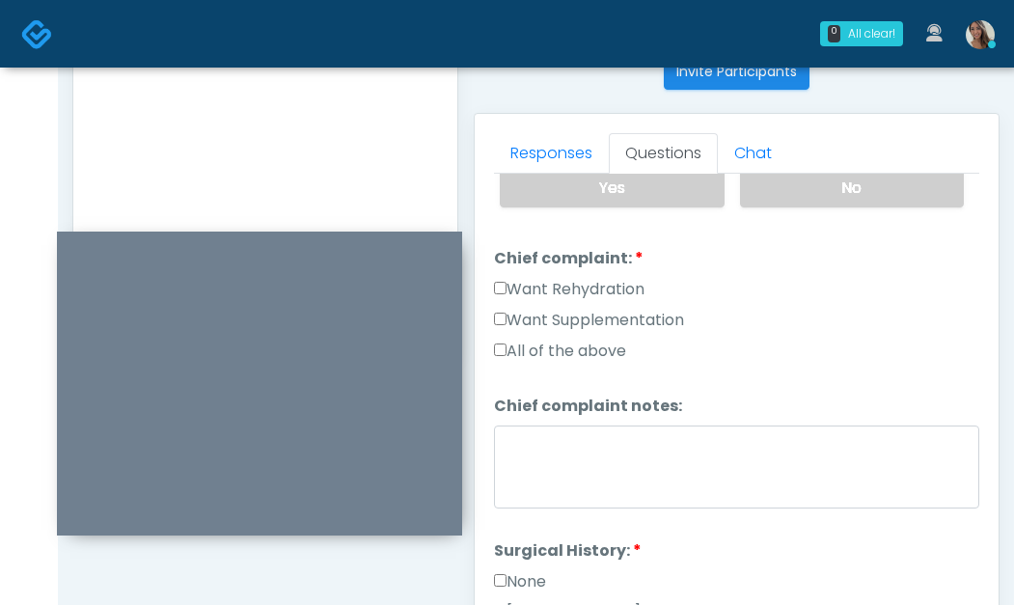
click at [616, 323] on label "Want Supplementation" at bounding box center [589, 320] width 190 height 23
click at [610, 295] on label "Want Rehydration" at bounding box center [569, 289] width 151 height 23
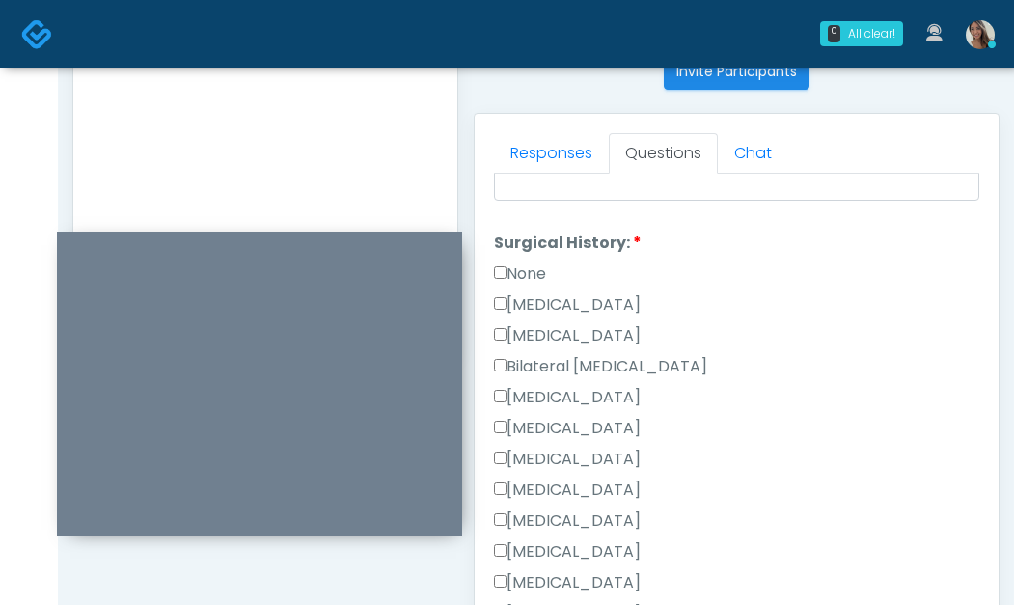
scroll to position [811, 0]
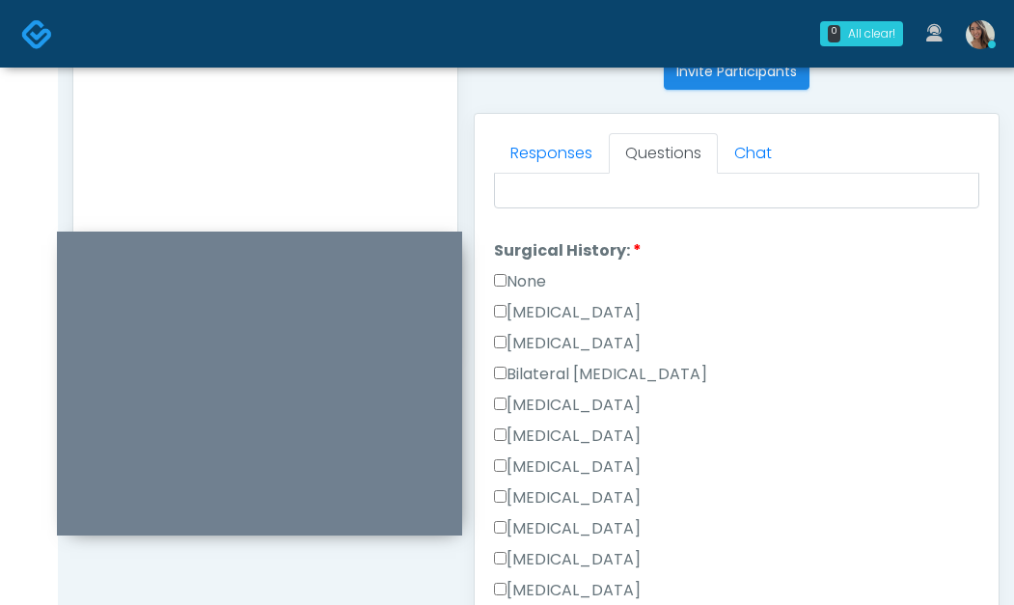
click at [525, 265] on li "Surgical History: Surgical History: None Cesarean Section Hysterectomy Bilatera…" at bounding box center [737, 470] width 486 height 463
drag, startPoint x: 525, startPoint y: 279, endPoint x: 498, endPoint y: 287, distance: 28.1
click at [525, 279] on label "None" at bounding box center [520, 281] width 52 height 23
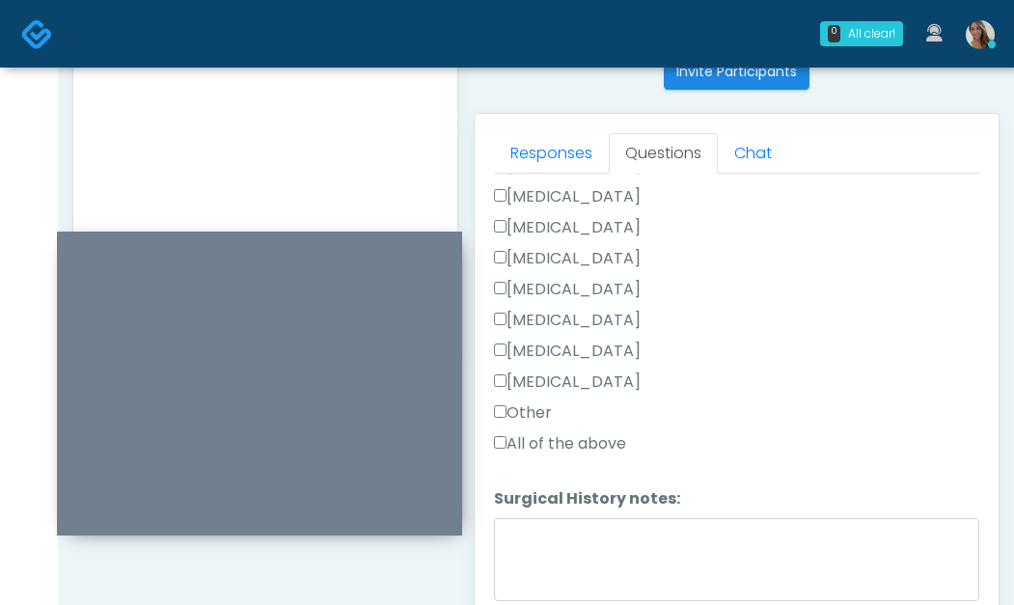
scroll to position [1055, 0]
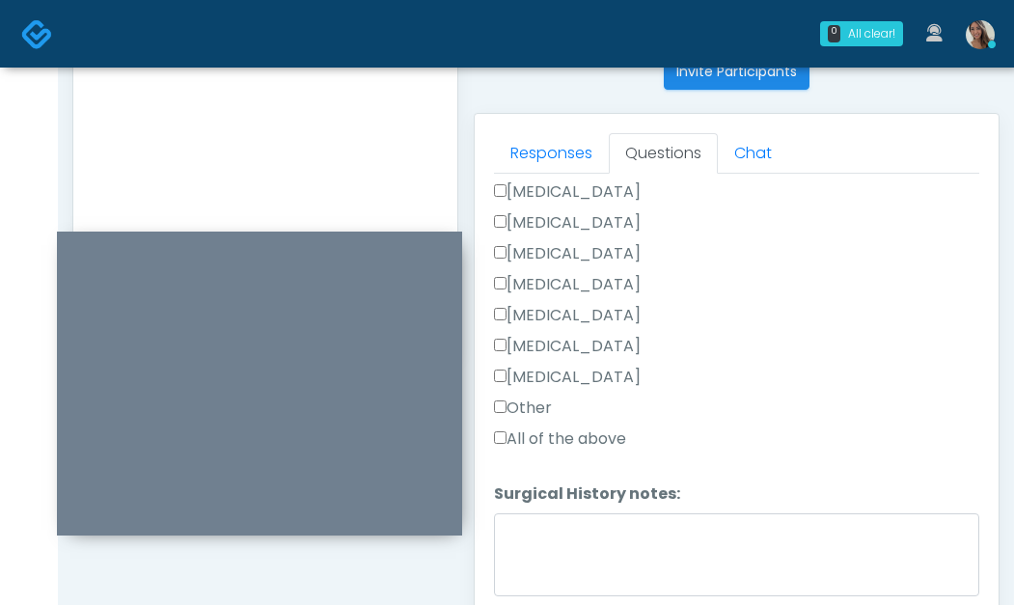
click at [538, 412] on label "Other" at bounding box center [523, 408] width 58 height 23
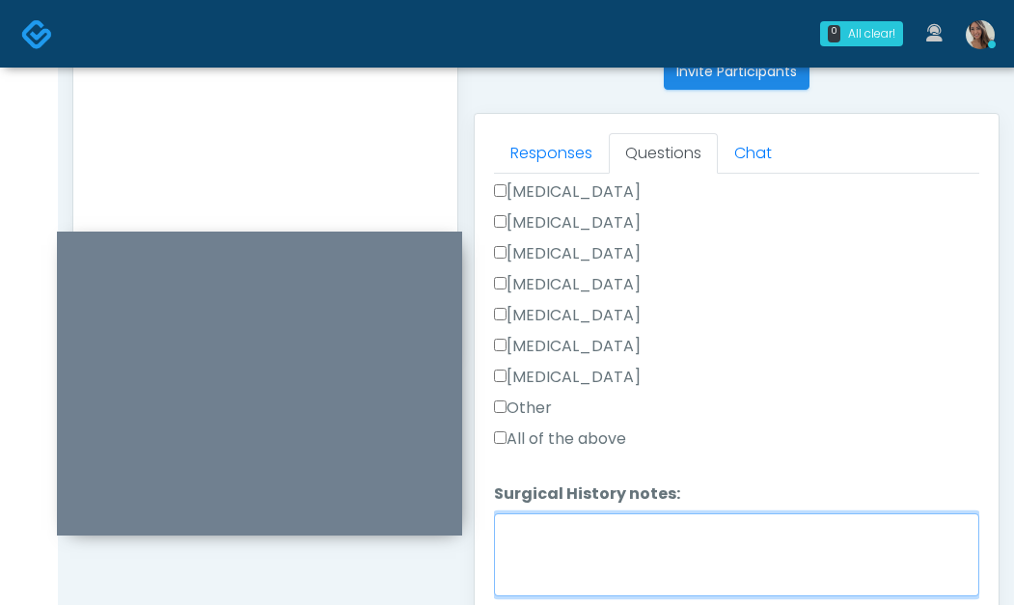
click at [588, 564] on textarea "Surgical History notes:" at bounding box center [737, 554] width 486 height 83
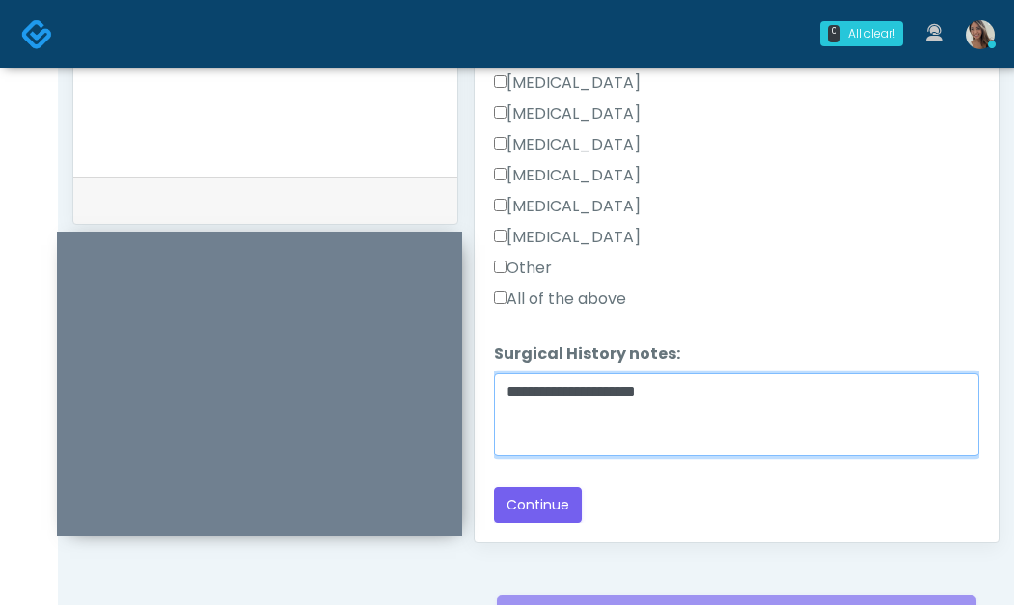
scroll to position [1020, 0]
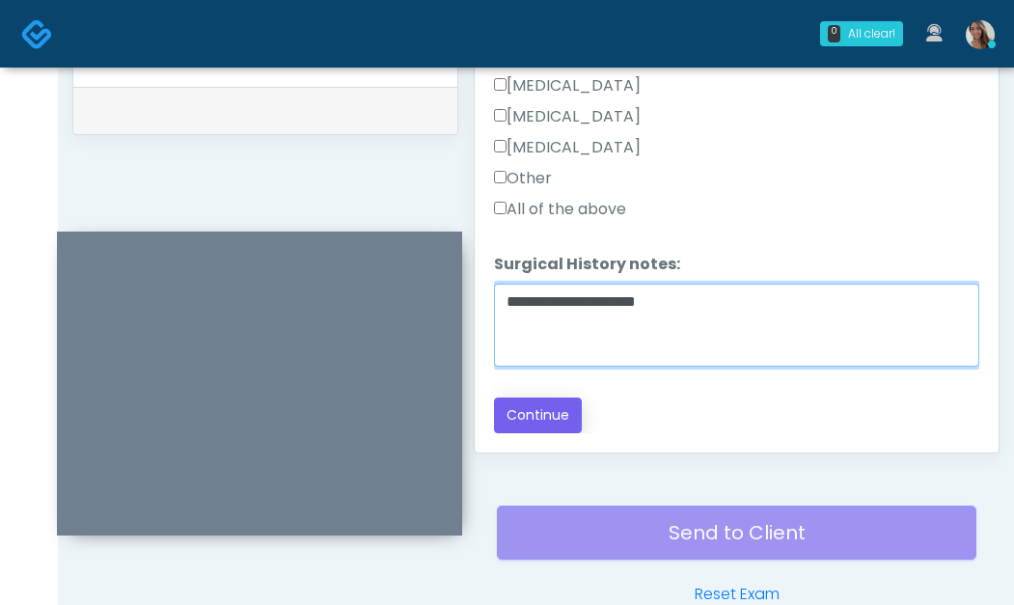
type textarea "**********"
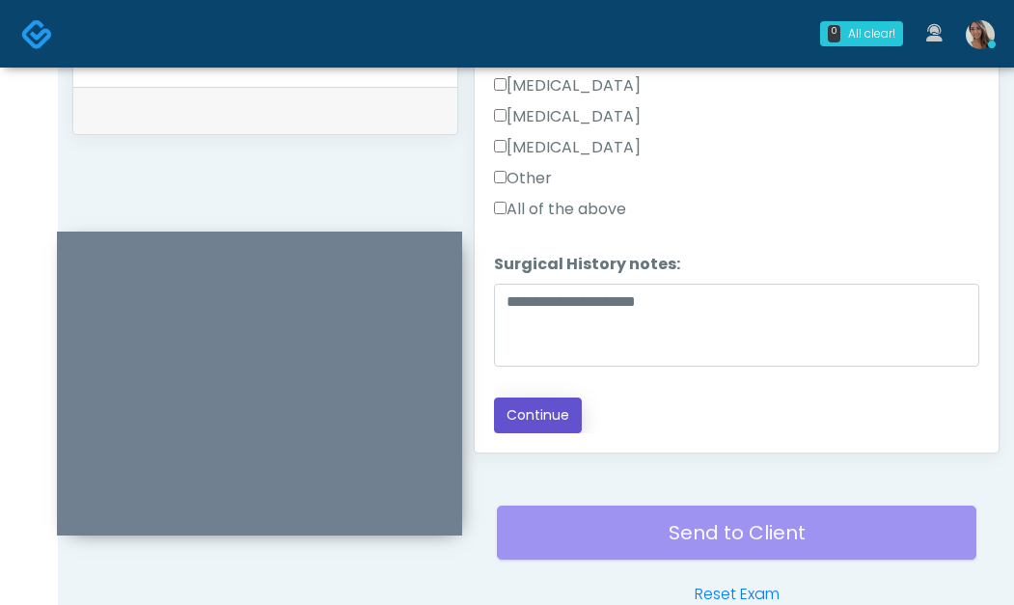
drag, startPoint x: 559, startPoint y: 422, endPoint x: 555, endPoint y: 410, distance: 12.2
click at [559, 422] on button "Continue" at bounding box center [538, 416] width 88 height 36
drag, startPoint x: 348, startPoint y: 192, endPoint x: 311, endPoint y: 201, distance: 38.6
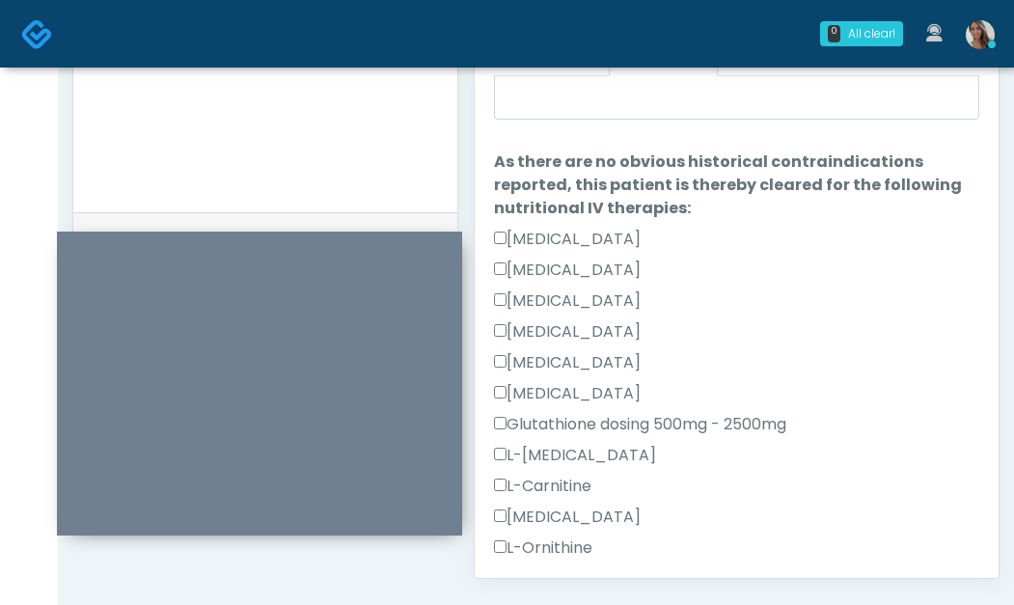
scroll to position [0, 0]
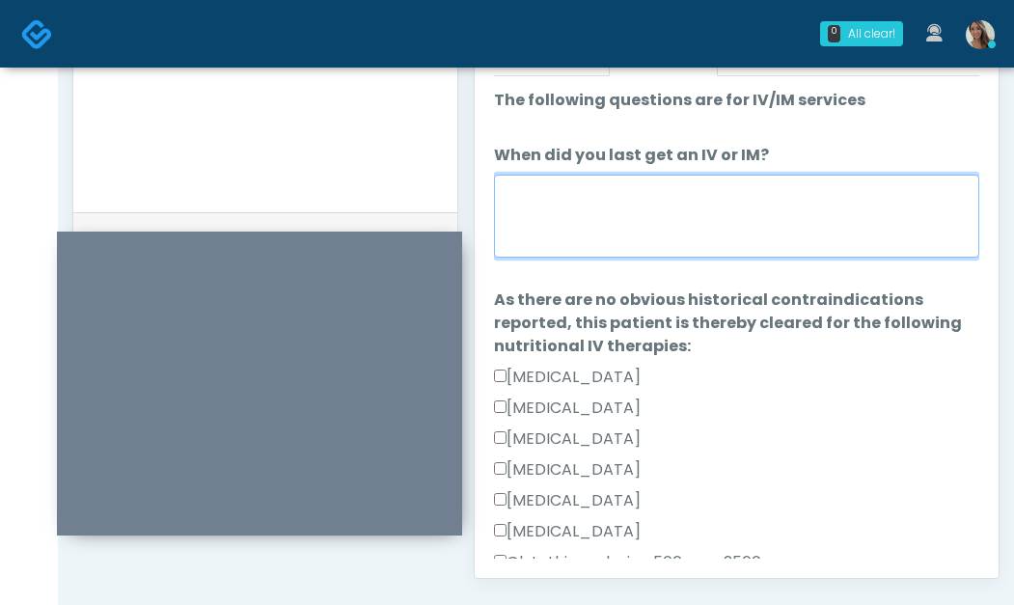
drag, startPoint x: 690, startPoint y: 216, endPoint x: 647, endPoint y: 216, distance: 43.4
click at [690, 216] on textarea "When did you last get an IV or IM?" at bounding box center [737, 216] width 486 height 83
click at [703, 237] on textarea "When did you last get an IV or IM?" at bounding box center [737, 216] width 486 height 83
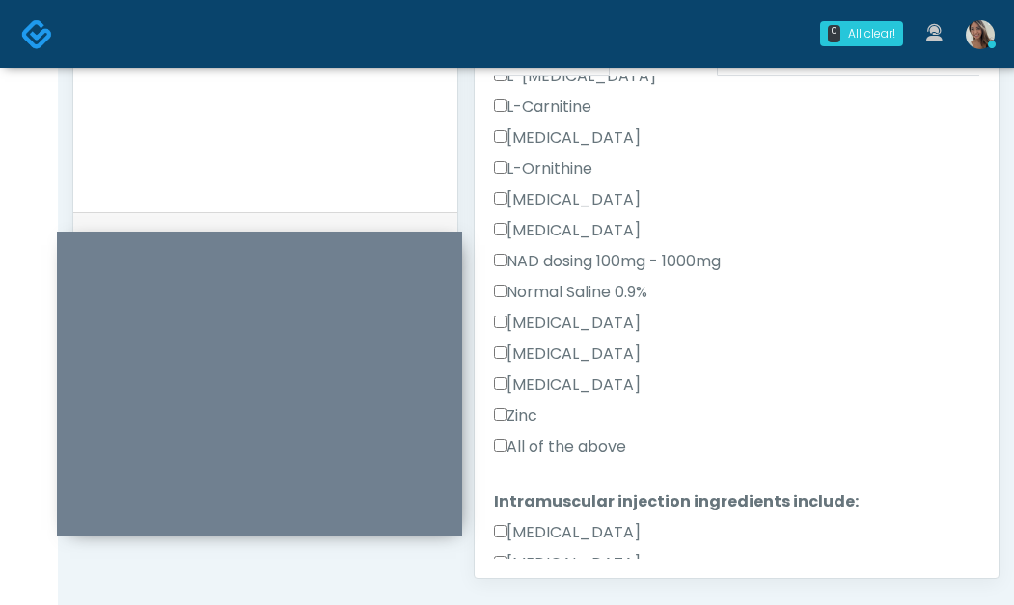
type textarea "**********"
drag, startPoint x: 570, startPoint y: 443, endPoint x: 568, endPoint y: 417, distance: 26.2
click at [570, 443] on label "All of the above" at bounding box center [560, 446] width 132 height 23
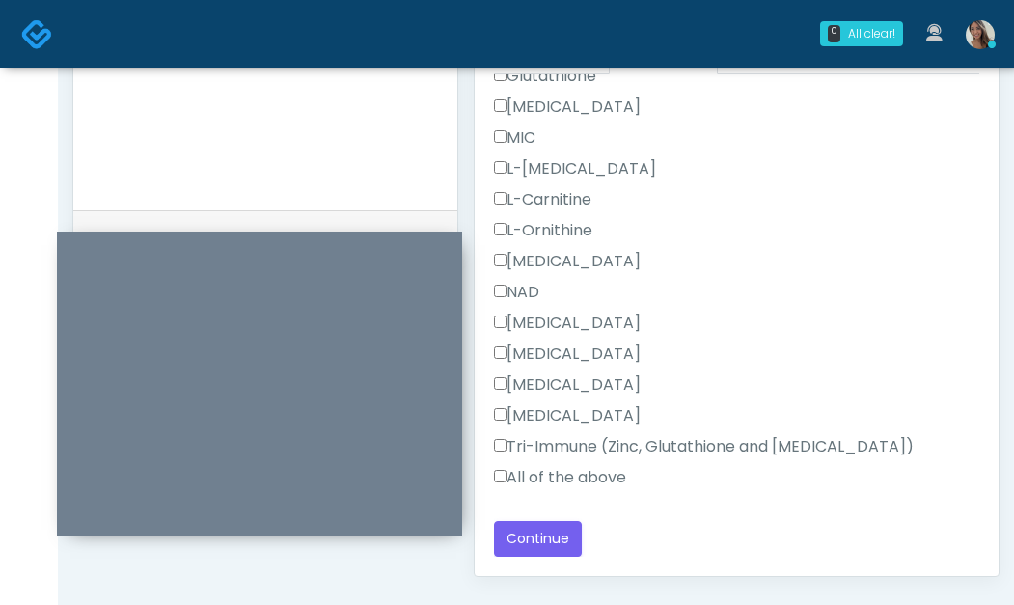
scroll to position [899, 0]
click at [562, 476] on label "All of the above" at bounding box center [560, 475] width 132 height 23
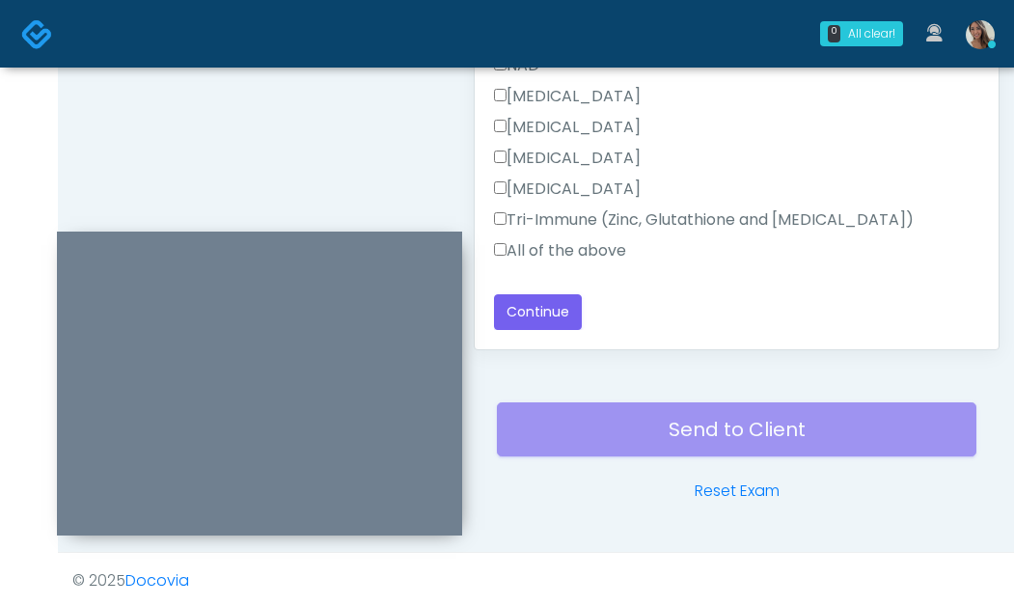
scroll to position [1127, 0]
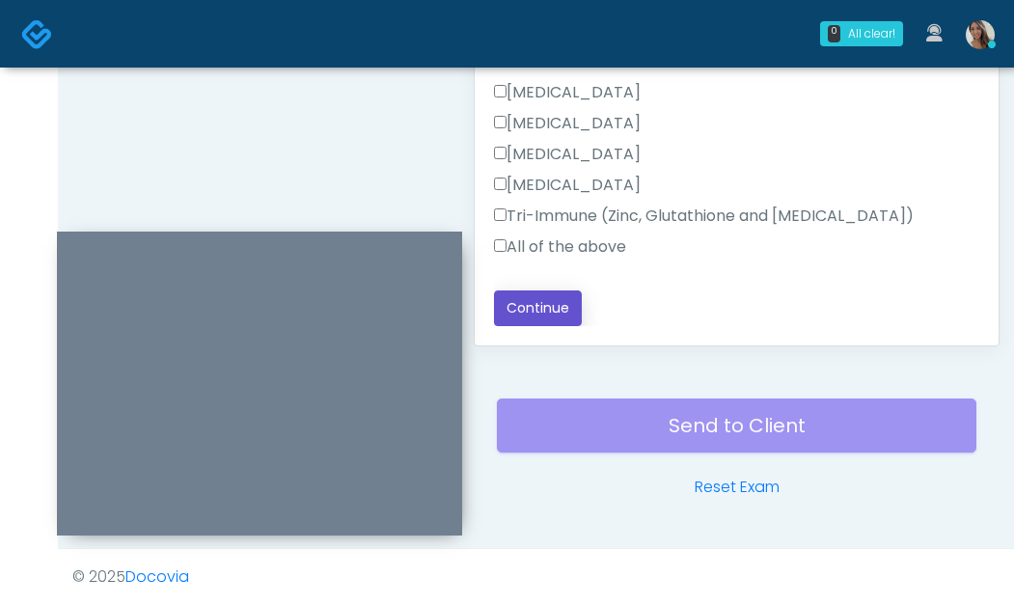
drag, startPoint x: 565, startPoint y: 311, endPoint x: 472, endPoint y: 200, distance: 144.6
click at [565, 310] on button "Continue" at bounding box center [538, 309] width 88 height 36
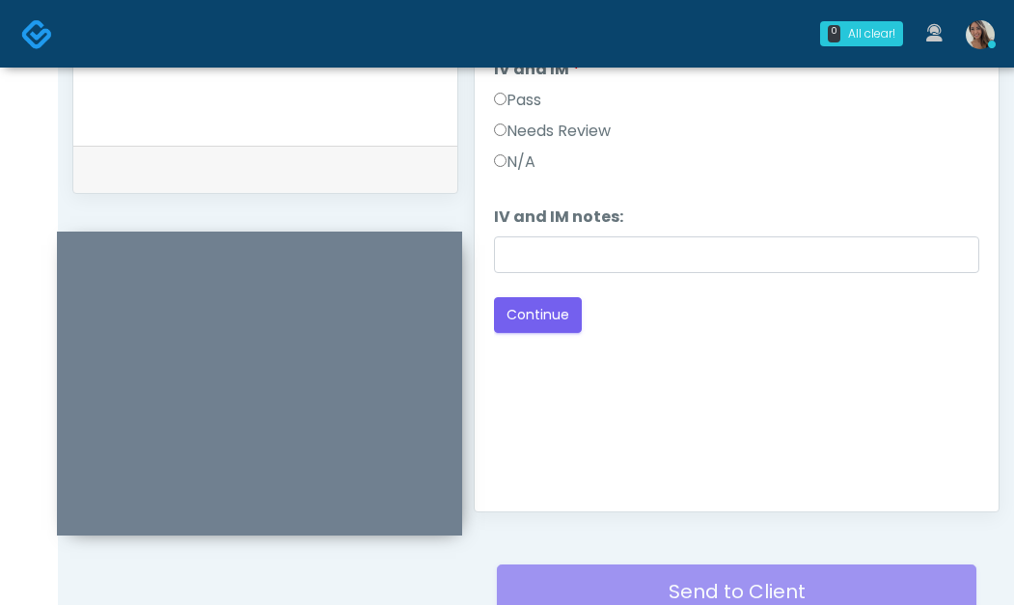
scroll to position [930, 0]
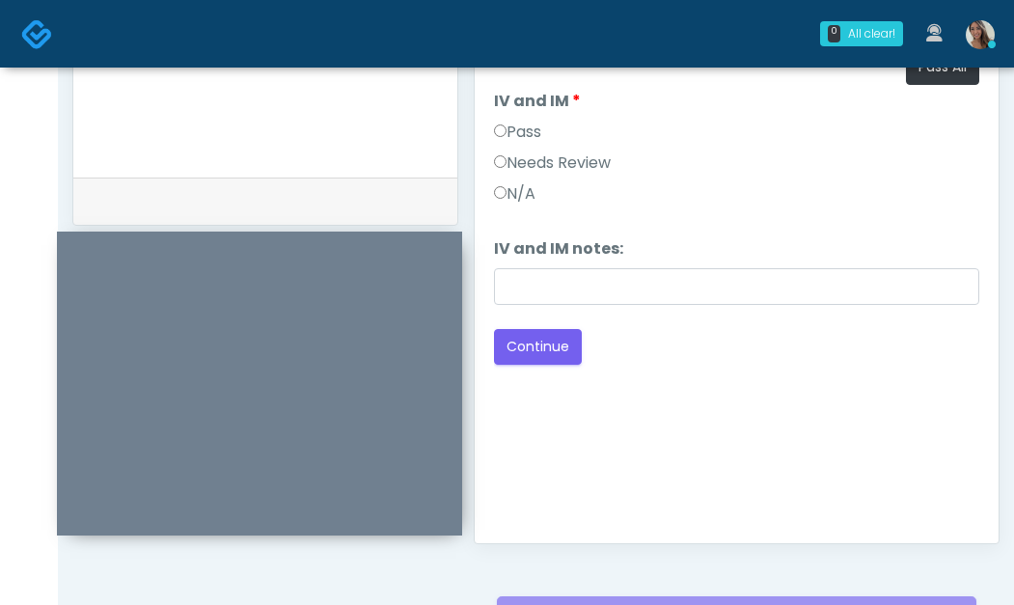
click at [539, 130] on label "Pass" at bounding box center [517, 132] width 47 height 23
click at [545, 323] on div "Loading... Connecting to your agent... Please wait while we prepare your person…" at bounding box center [737, 207] width 486 height 316
click at [542, 329] on button "Continue" at bounding box center [538, 347] width 88 height 36
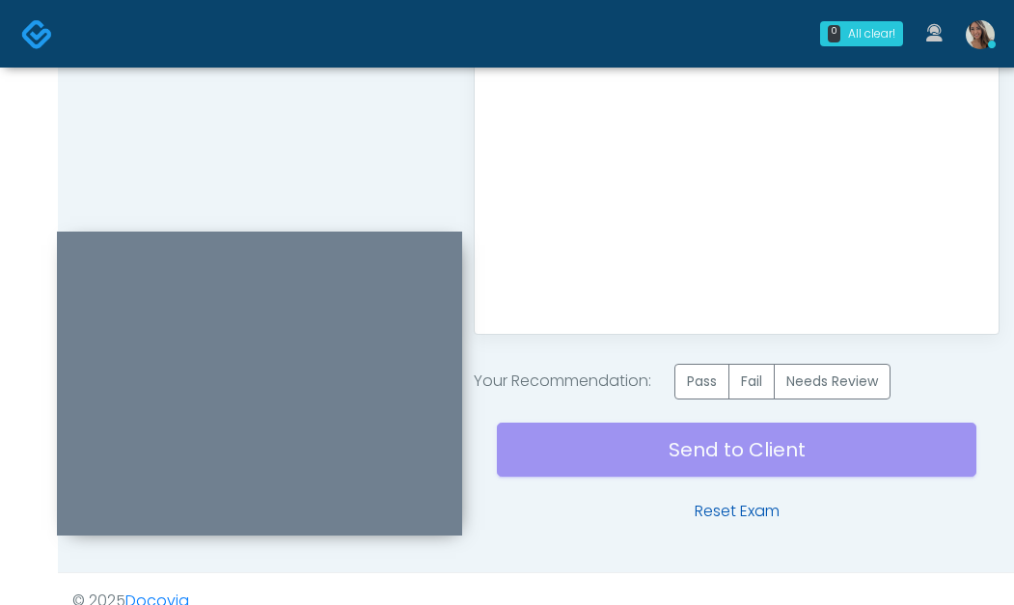
scroll to position [1163, 0]
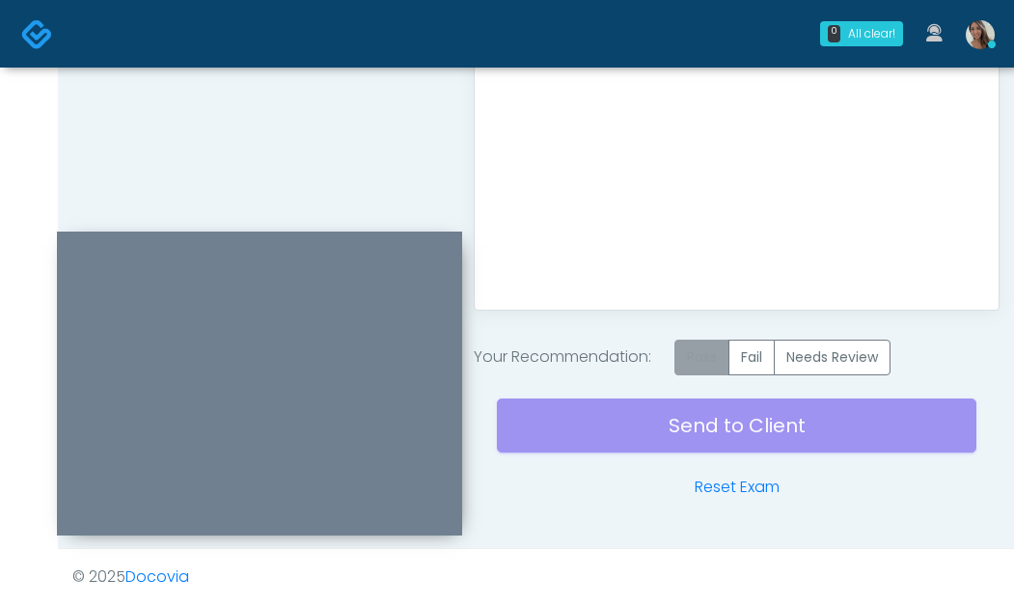
click at [700, 360] on label "Pass" at bounding box center [702, 358] width 55 height 36
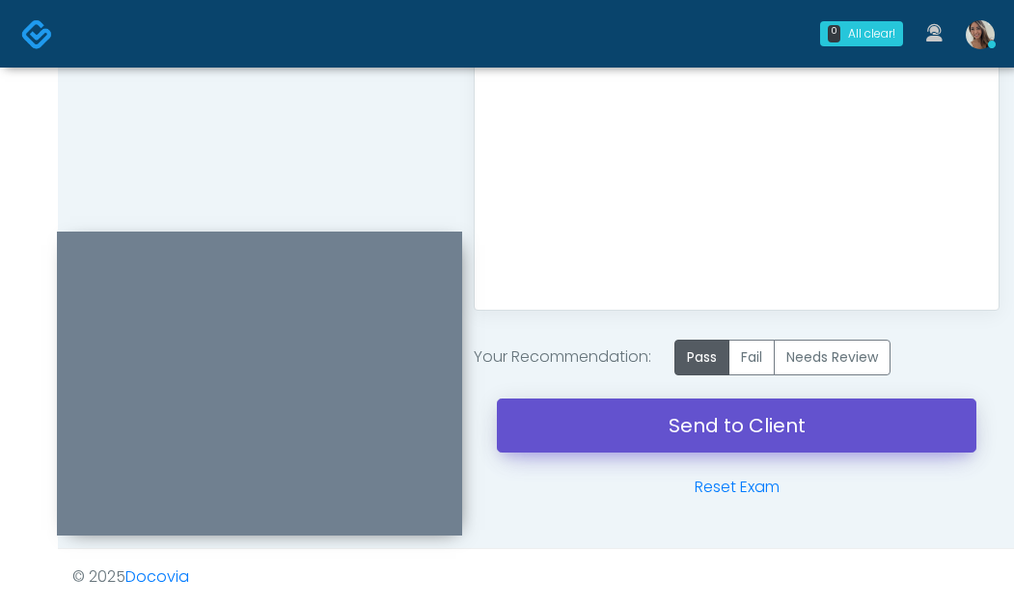
click at [679, 442] on link "Send to Client" at bounding box center [737, 426] width 480 height 54
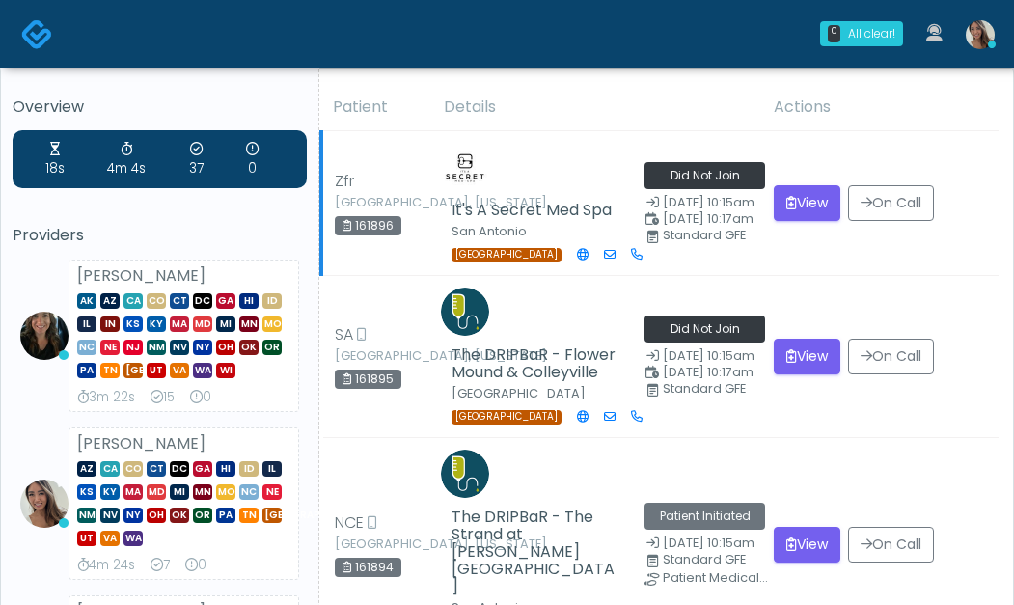
click at [840, 271] on td "View On Call" at bounding box center [881, 203] width 236 height 145
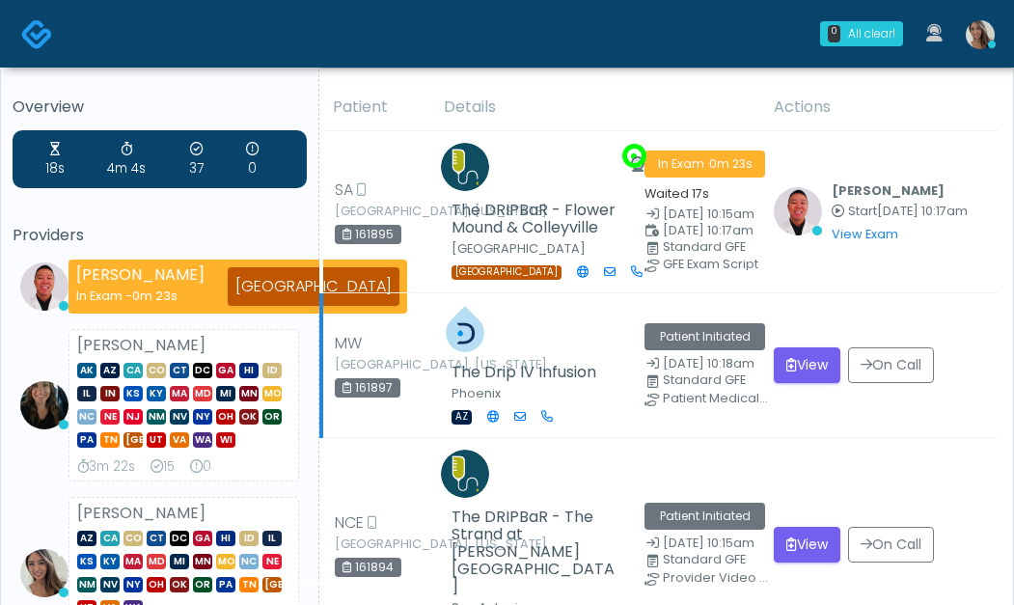
click at [836, 295] on td "View On Call" at bounding box center [881, 365] width 236 height 145
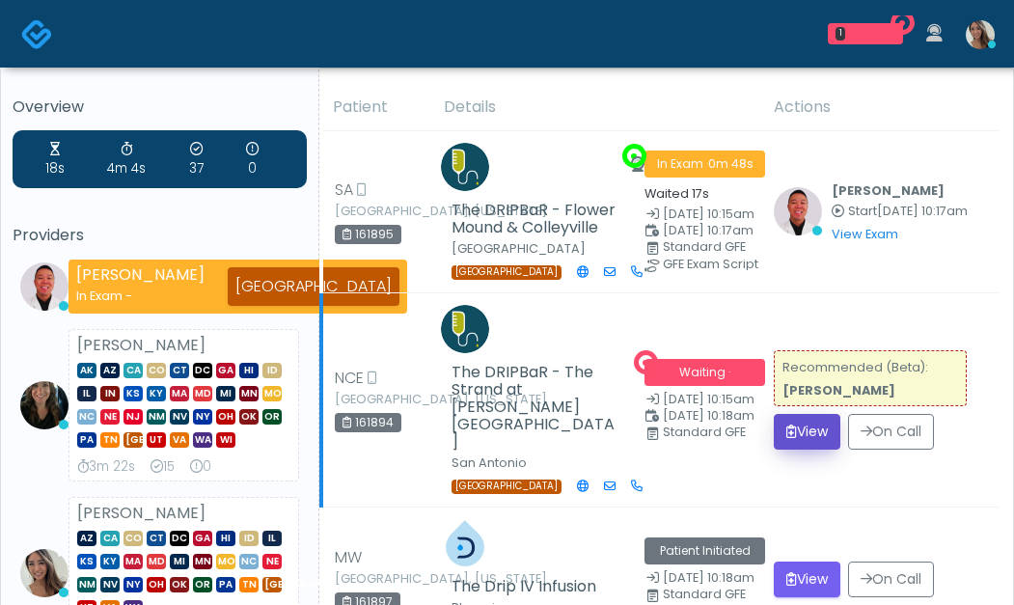
click at [825, 414] on button "View" at bounding box center [807, 432] width 67 height 36
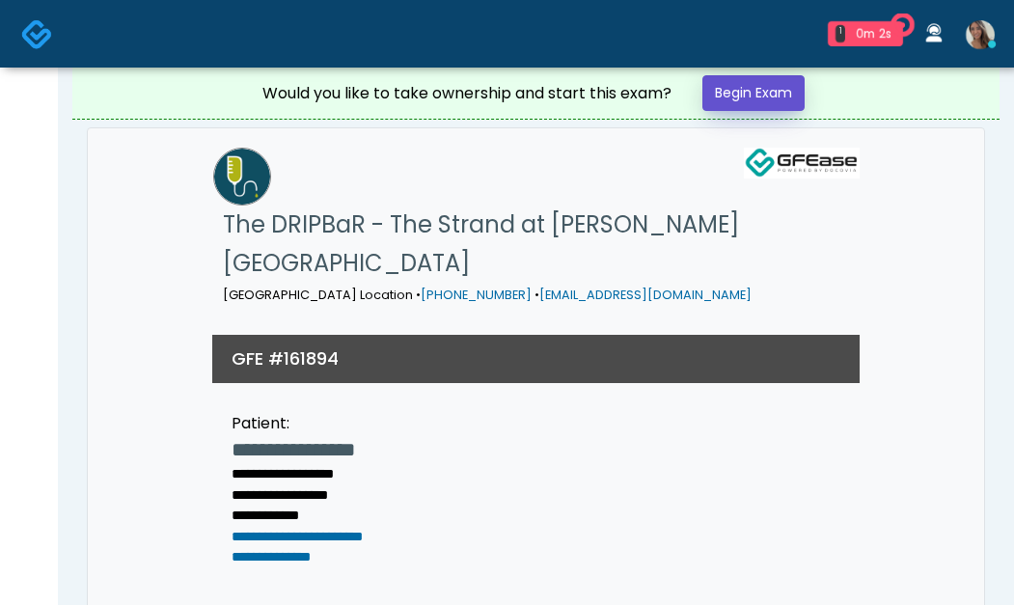
click at [777, 96] on link "Begin Exam" at bounding box center [754, 93] width 102 height 36
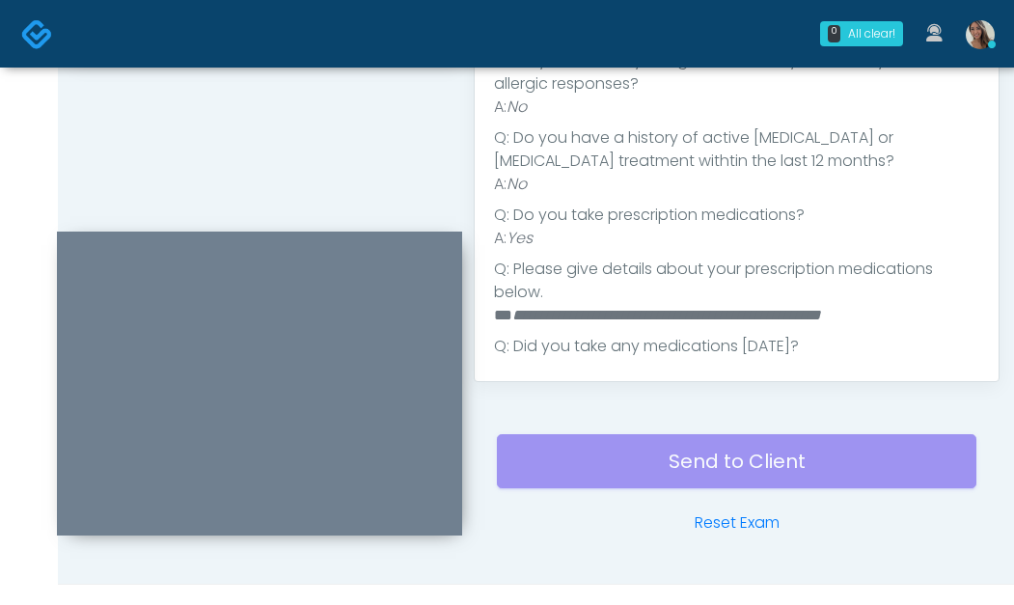
scroll to position [1085, 0]
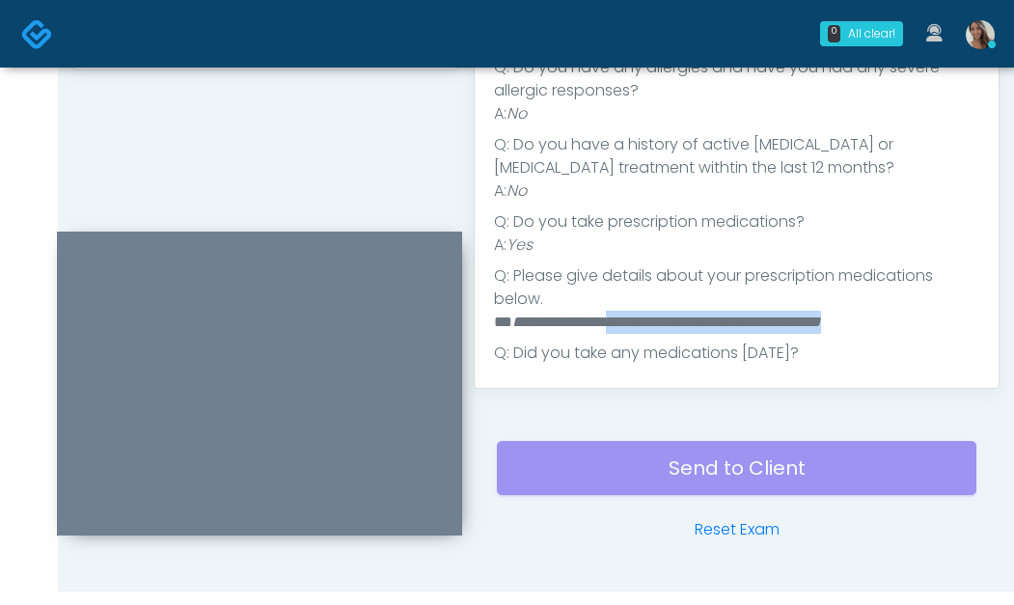
drag, startPoint x: 874, startPoint y: 320, endPoint x: 611, endPoint y: 333, distance: 263.8
click at [628, 333] on li "**********" at bounding box center [729, 322] width 471 height 23
click at [611, 333] on li "**********" at bounding box center [729, 322] width 471 height 23
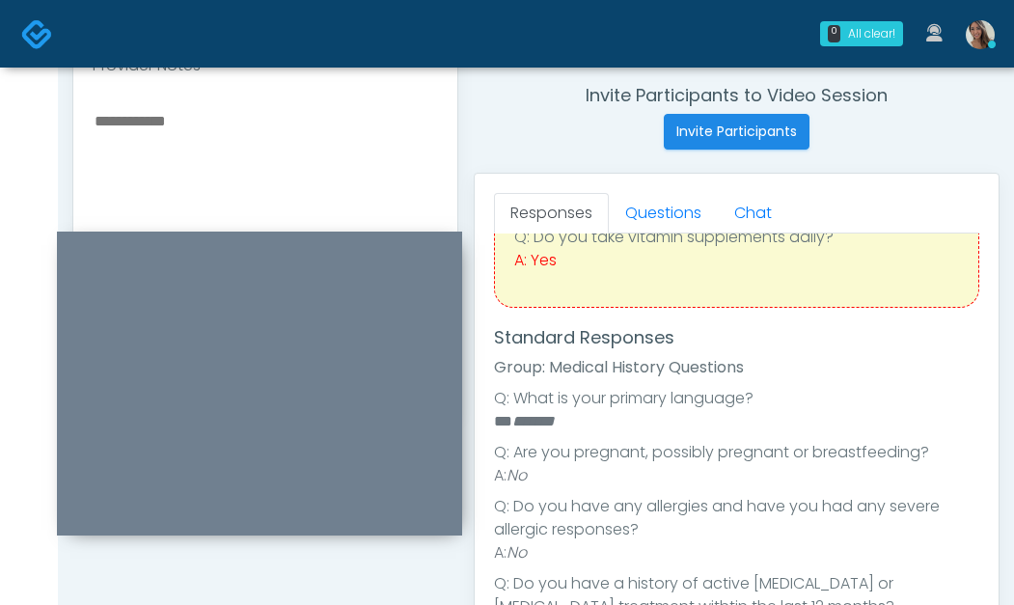
scroll to position [157, 0]
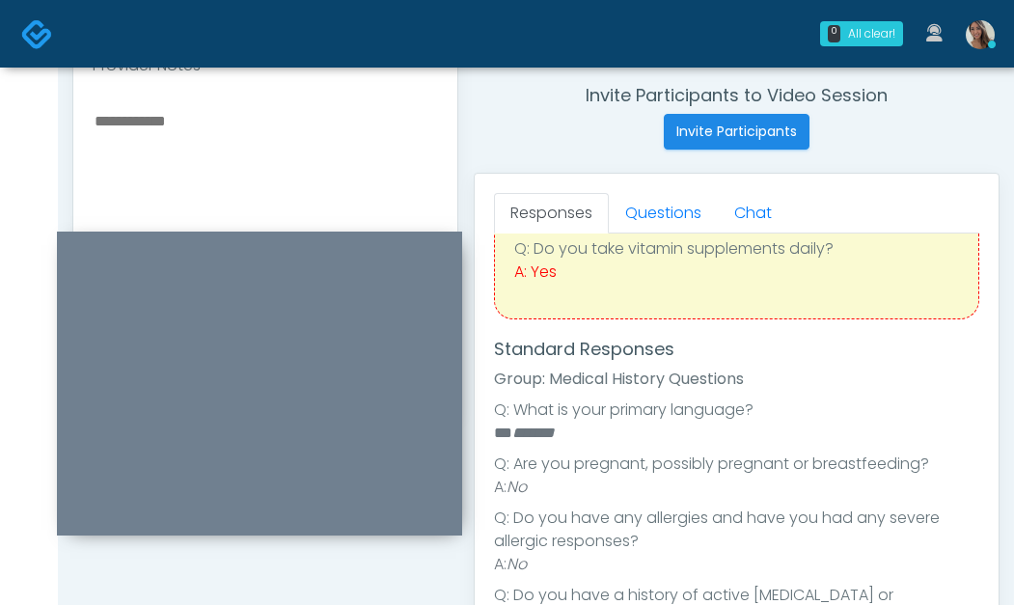
click at [652, 189] on div "Responses Questions Chat Good Faith Exam Script Good Faith Exam Script INTRODUC…" at bounding box center [737, 455] width 524 height 562
click at [648, 199] on link "Questions" at bounding box center [663, 213] width 109 height 41
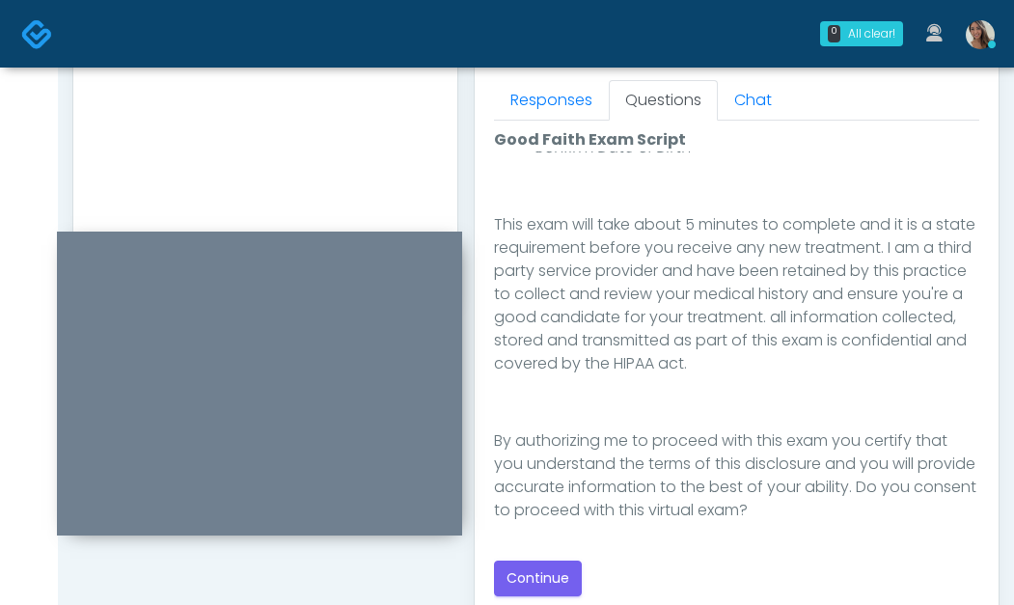
scroll to position [1127, 0]
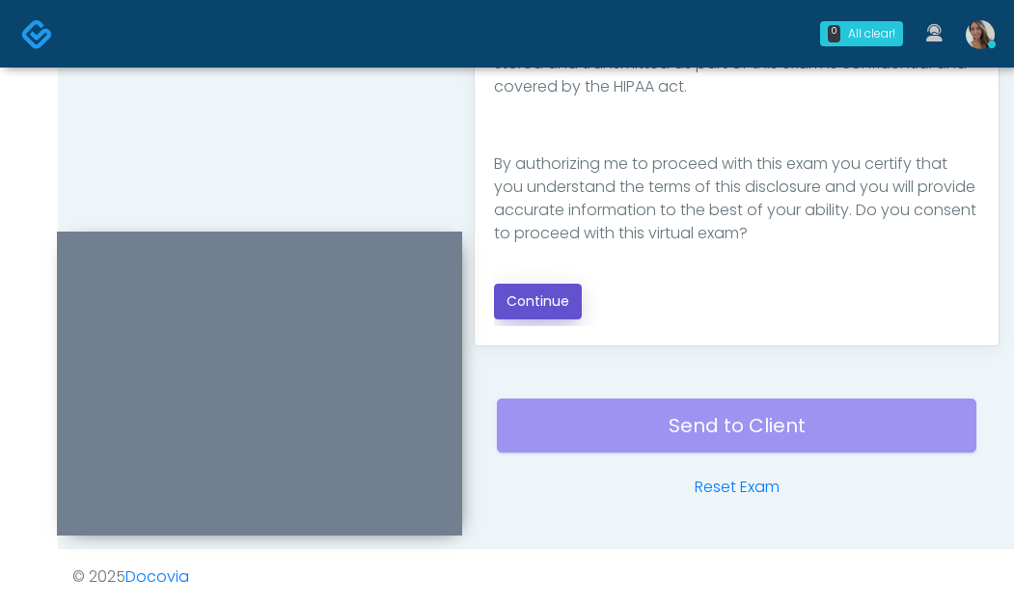
click at [558, 300] on button "Continue" at bounding box center [538, 302] width 88 height 36
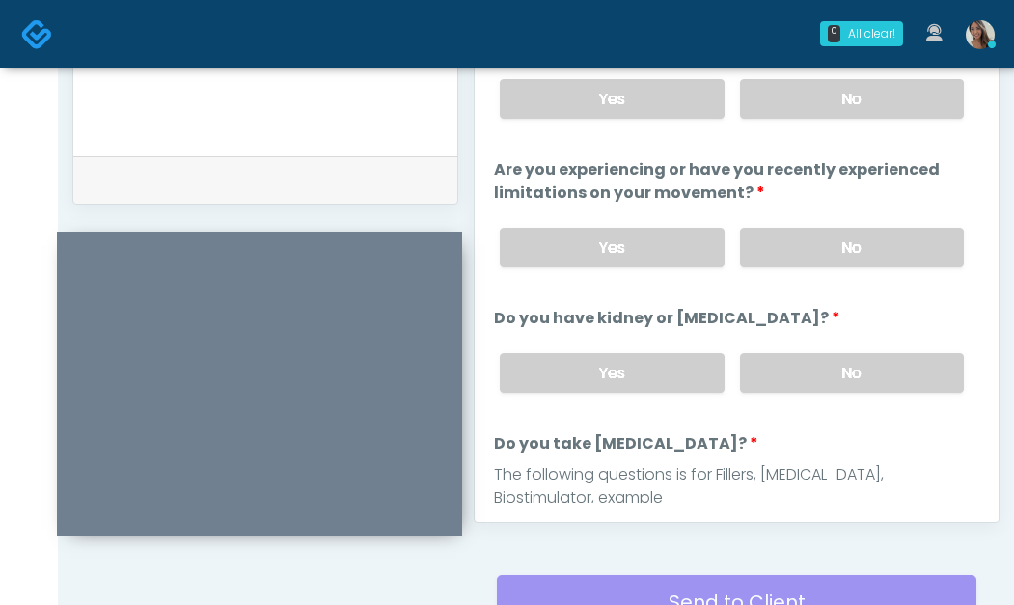
scroll to position [770, 0]
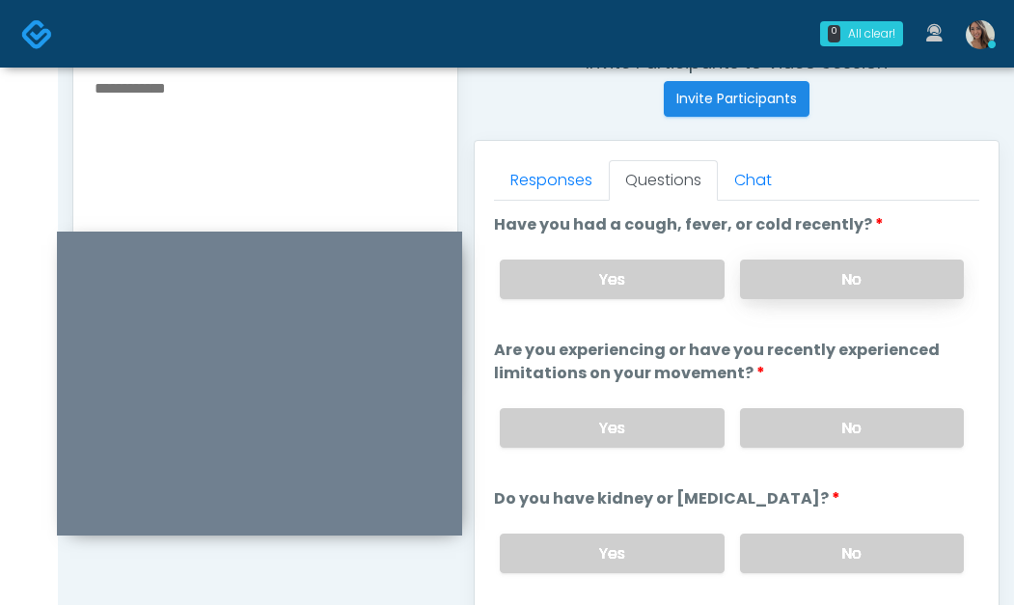
click at [875, 291] on label "No" at bounding box center [852, 280] width 224 height 40
click at [810, 422] on label "No" at bounding box center [852, 428] width 224 height 40
click at [860, 569] on label "No" at bounding box center [852, 554] width 224 height 40
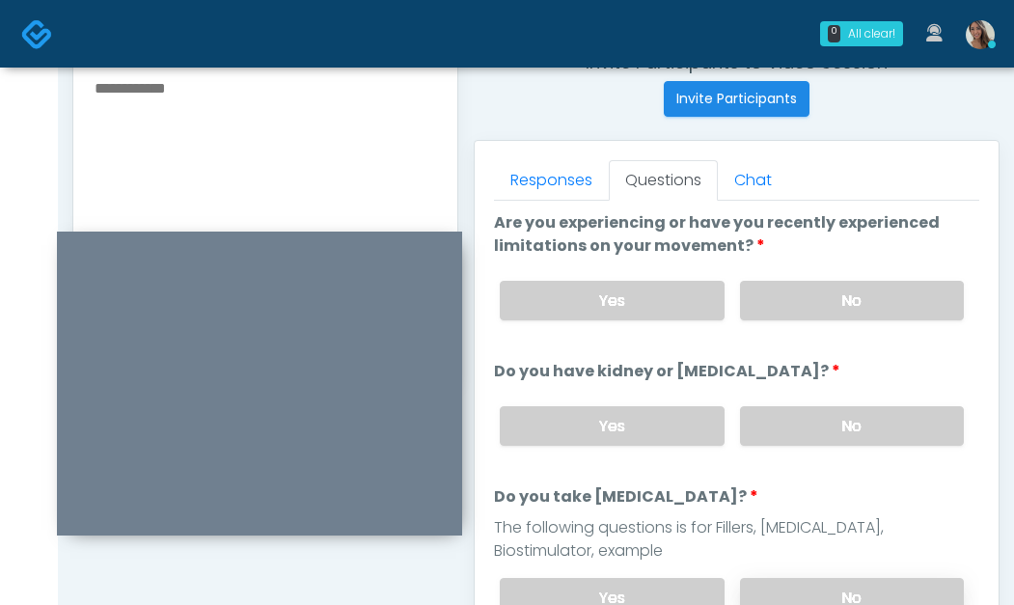
scroll to position [178, 0]
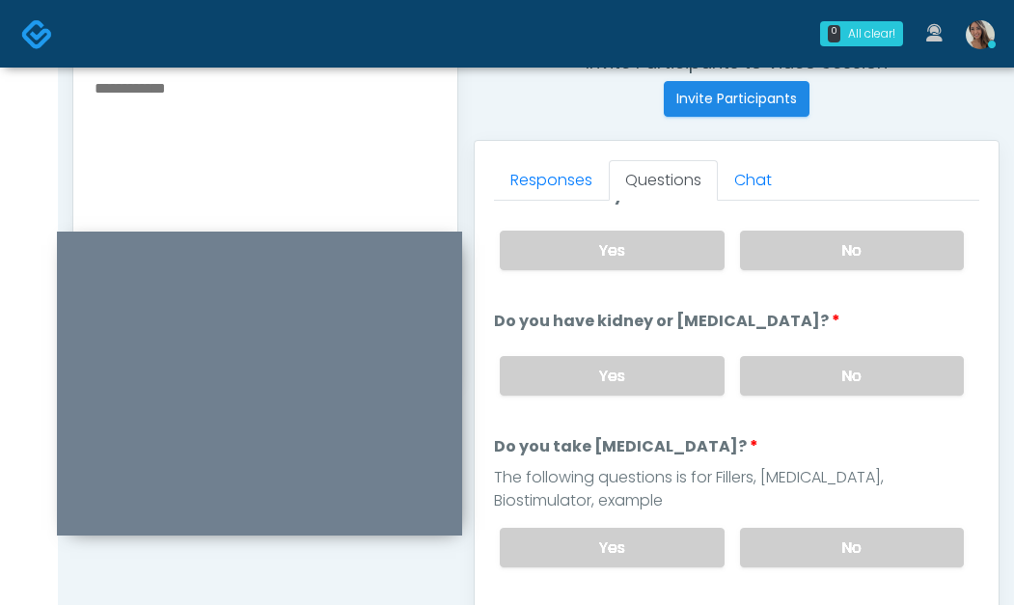
click at [808, 517] on div "Yes No" at bounding box center [732, 548] width 495 height 70
click at [810, 571] on div "Yes No" at bounding box center [732, 548] width 495 height 70
click at [844, 551] on label "No" at bounding box center [852, 548] width 224 height 40
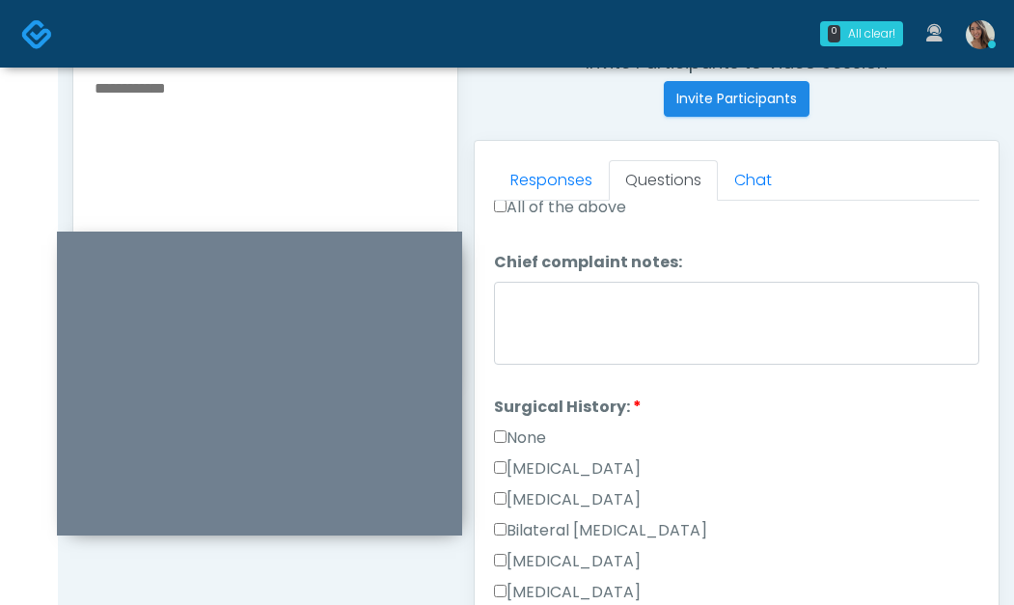
scroll to position [383, 0]
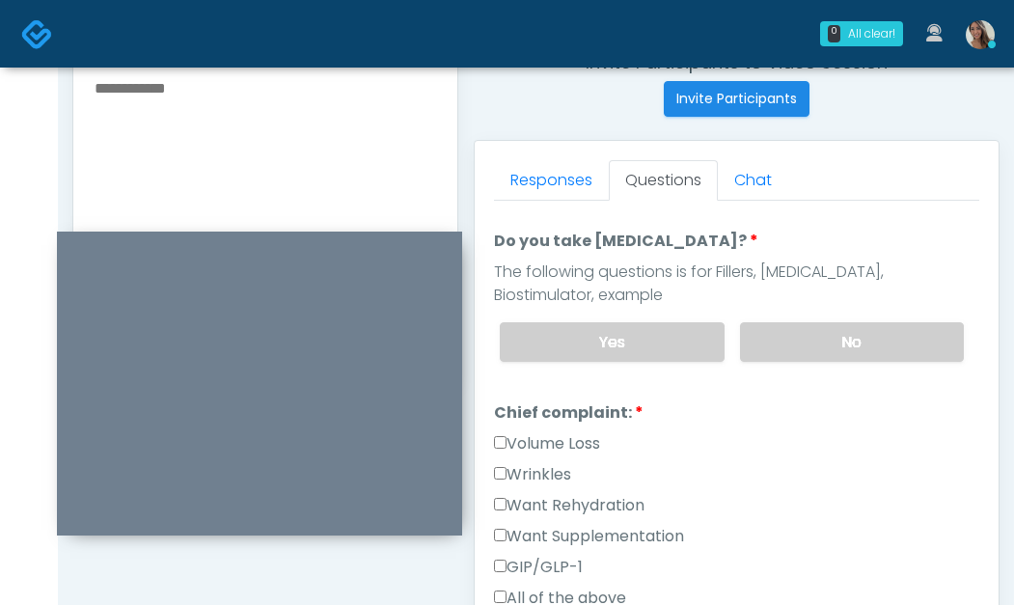
click at [629, 541] on label "Want Supplementation" at bounding box center [589, 536] width 190 height 23
drag, startPoint x: 624, startPoint y: 488, endPoint x: 630, endPoint y: 507, distance: 19.5
click at [624, 488] on div "Wrinkles" at bounding box center [737, 478] width 486 height 31
click at [629, 510] on label "Want Rehydration" at bounding box center [569, 505] width 151 height 23
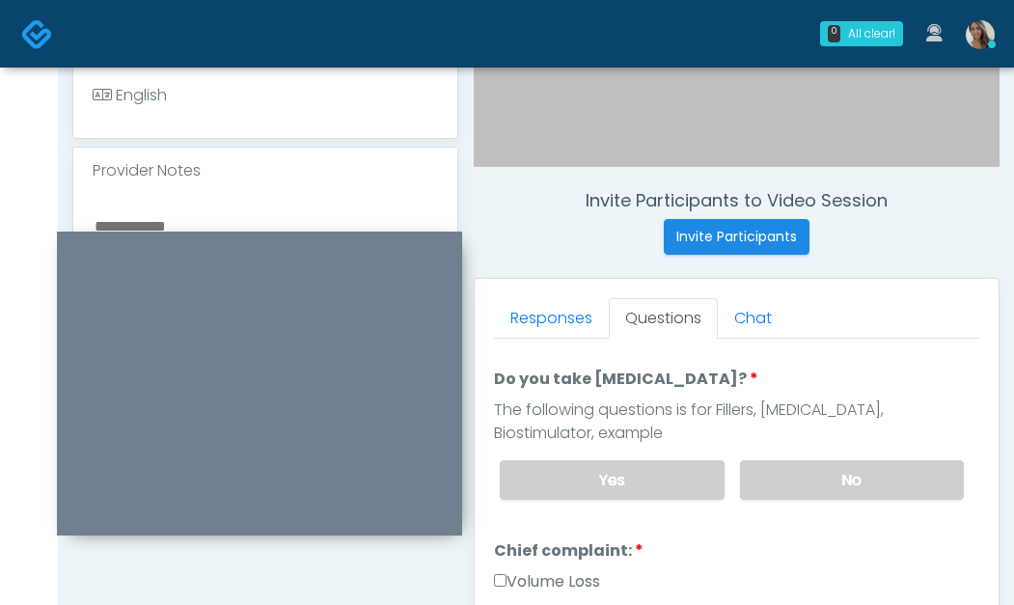
scroll to position [651, 0]
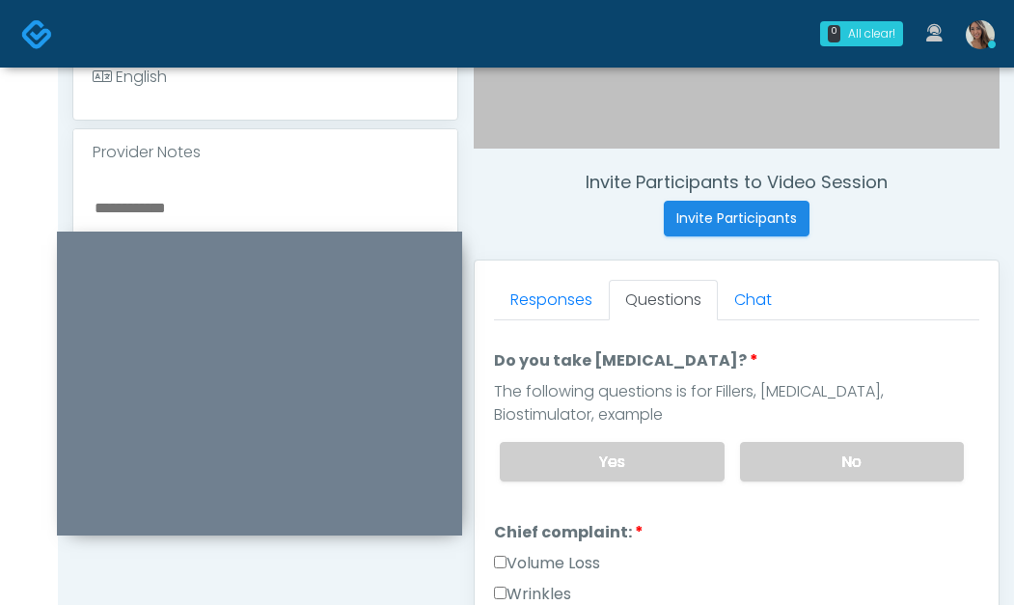
click at [184, 214] on textarea at bounding box center [266, 313] width 346 height 236
type textarea "*"
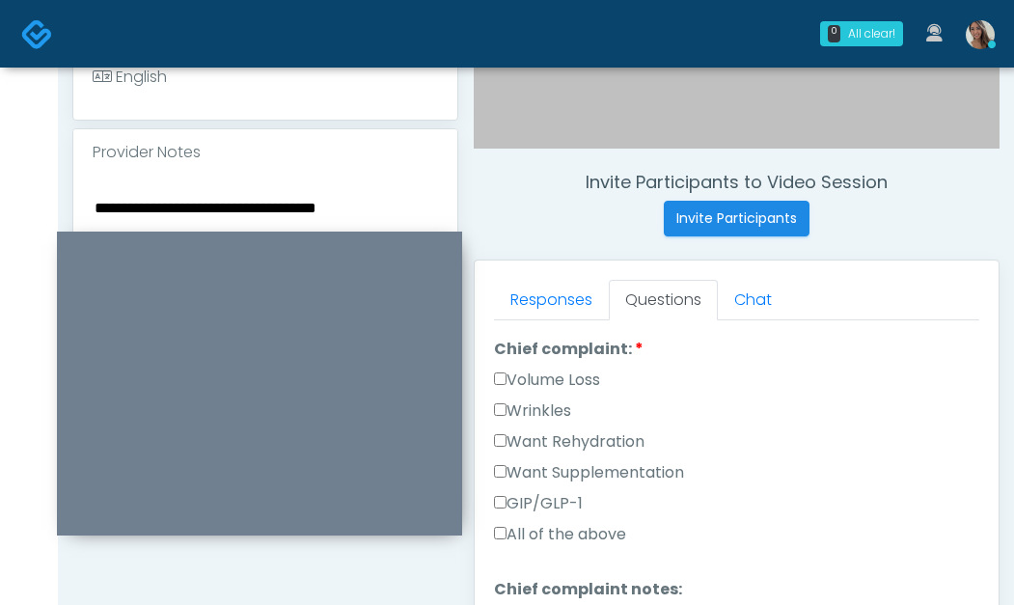
scroll to position [563, 0]
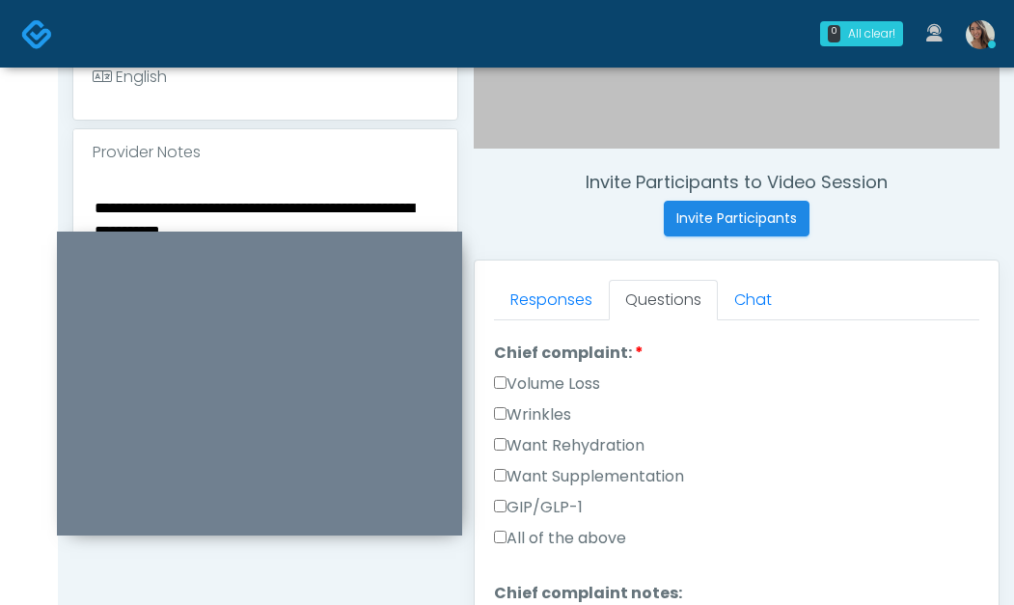
paste textarea "**********"
type textarea "**********"
click at [791, 430] on div "Wrinkles" at bounding box center [737, 418] width 486 height 31
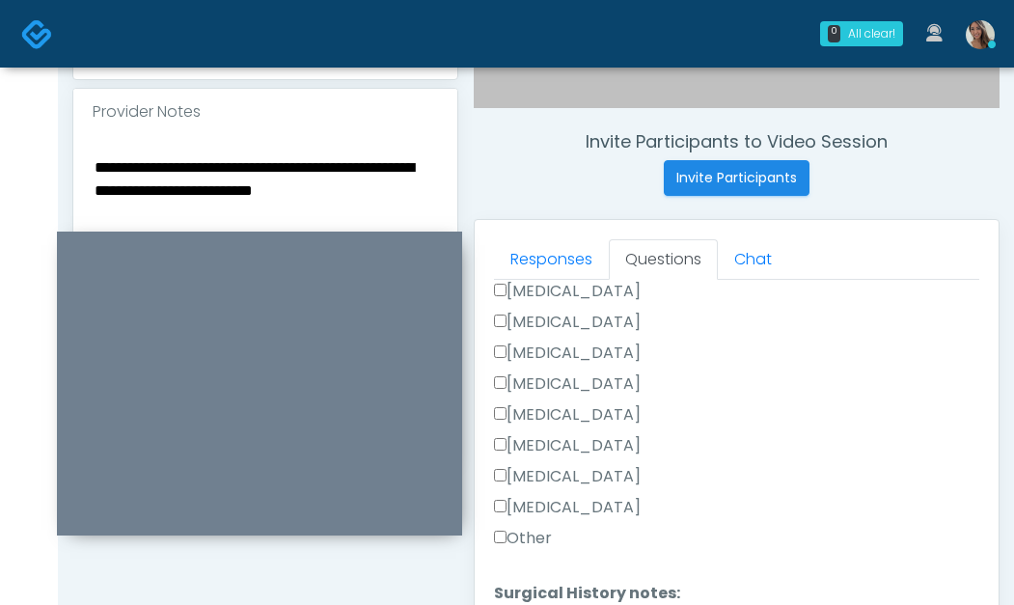
scroll to position [1127, 0]
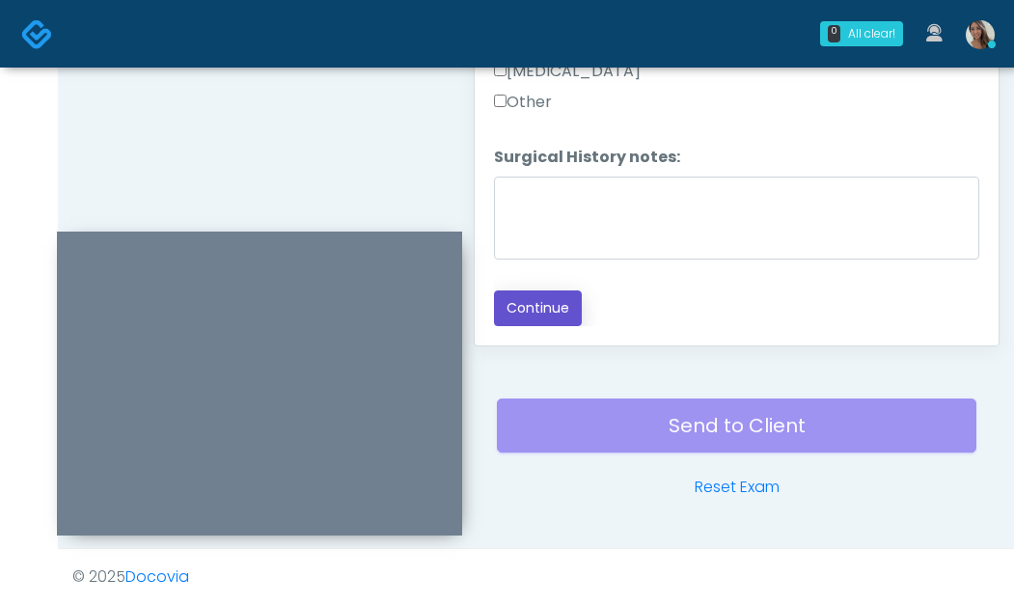
click at [536, 319] on button "Continue" at bounding box center [538, 309] width 88 height 36
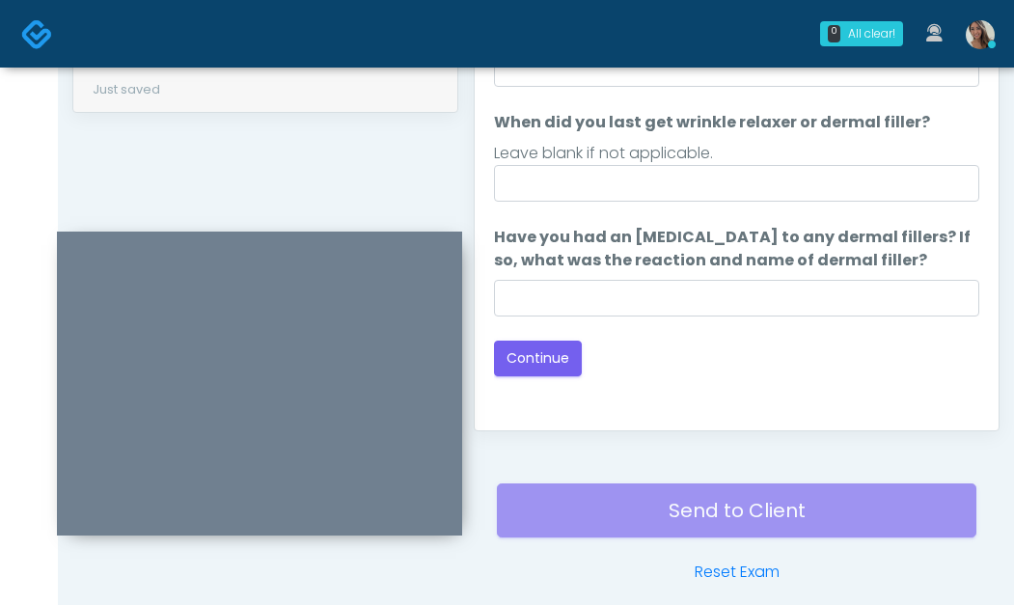
scroll to position [1010, 0]
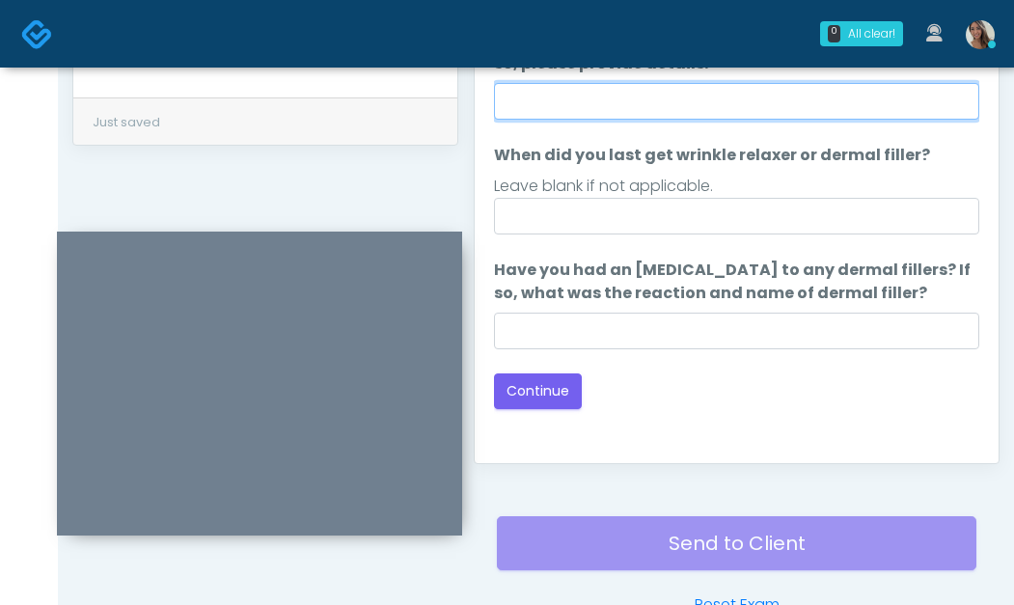
click at [626, 101] on input "Do you have a history of Guillain's barre or ALS? If so, please provide details." at bounding box center [737, 101] width 486 height 37
type input "**"
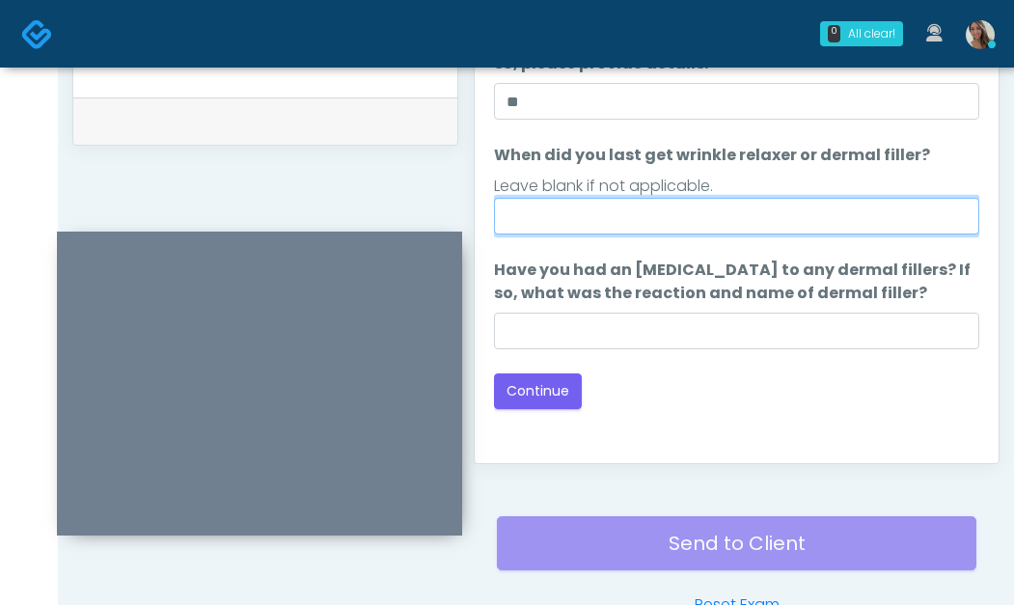
click at [604, 214] on input "When did you last get wrinkle relaxer or dermal filler?" at bounding box center [737, 216] width 486 height 37
type input "**********"
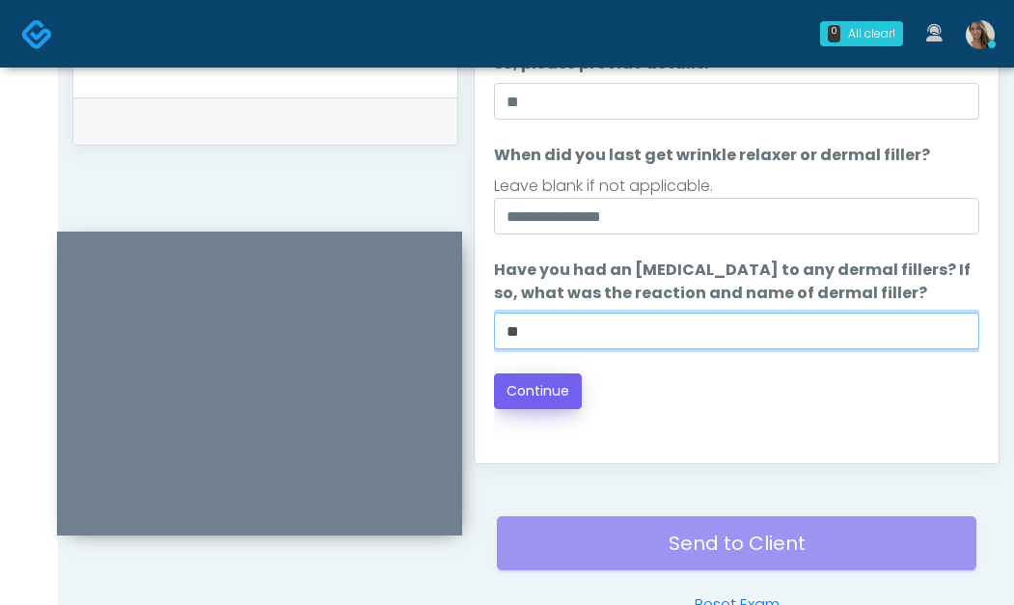
type input "**"
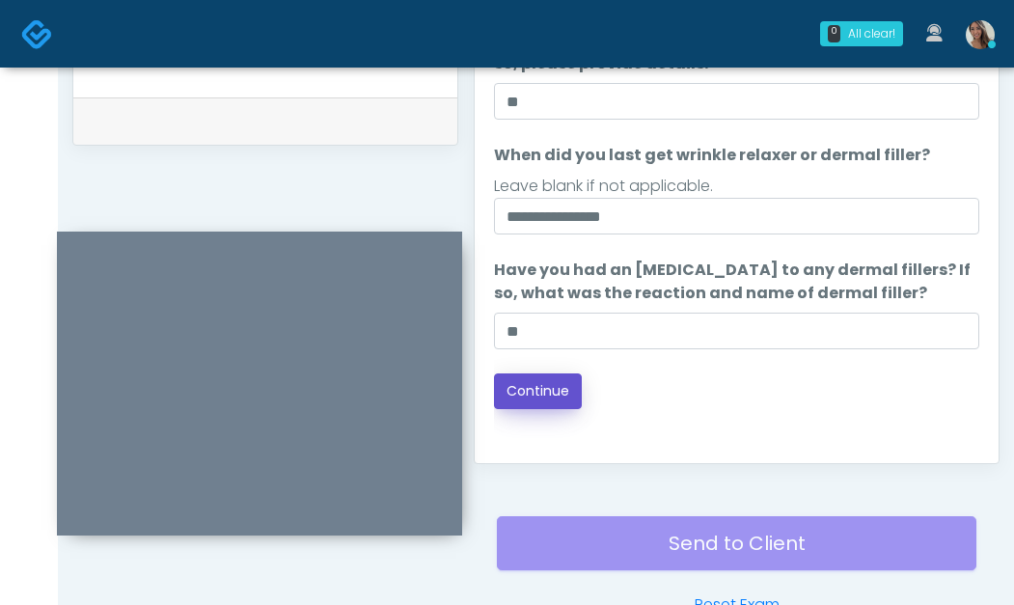
click at [573, 391] on button "Continue" at bounding box center [538, 392] width 88 height 36
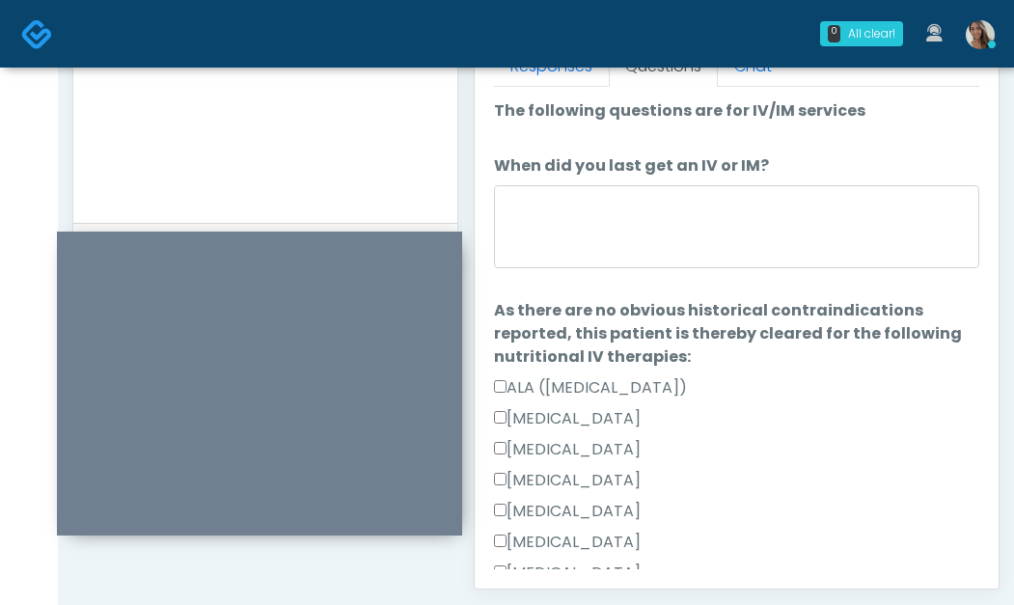
scroll to position [863, 0]
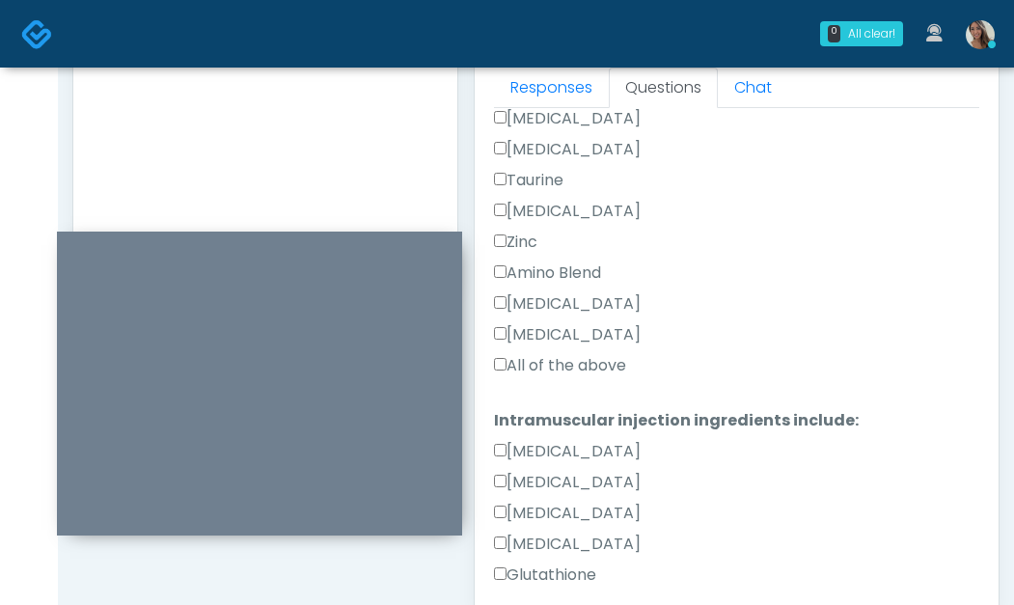
click at [565, 367] on label "All of the above" at bounding box center [560, 365] width 132 height 23
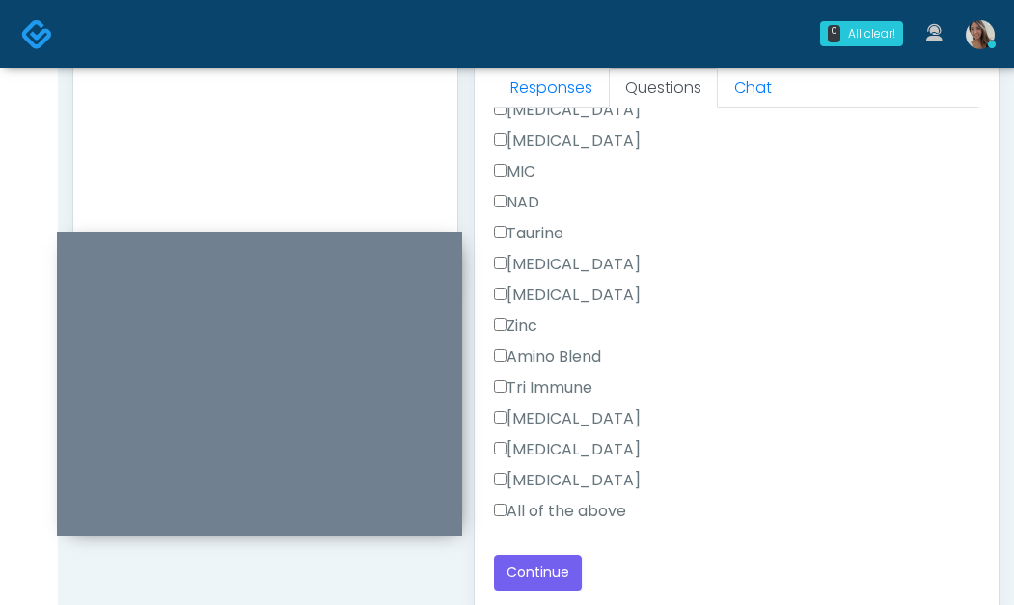
drag, startPoint x: 559, startPoint y: 513, endPoint x: 582, endPoint y: 492, distance: 31.4
click at [559, 514] on label "All of the above" at bounding box center [560, 511] width 132 height 23
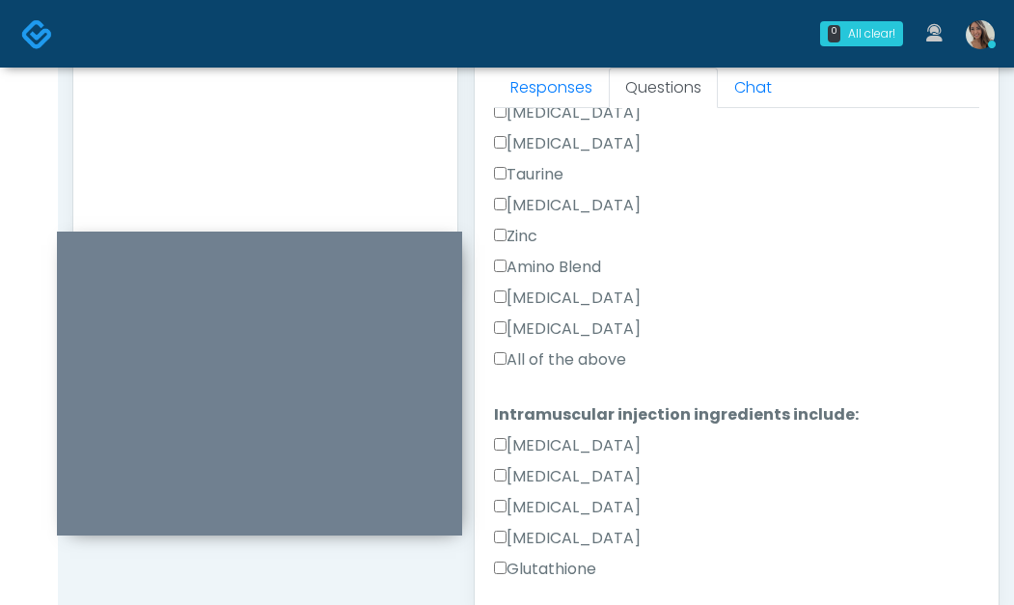
scroll to position [0, 0]
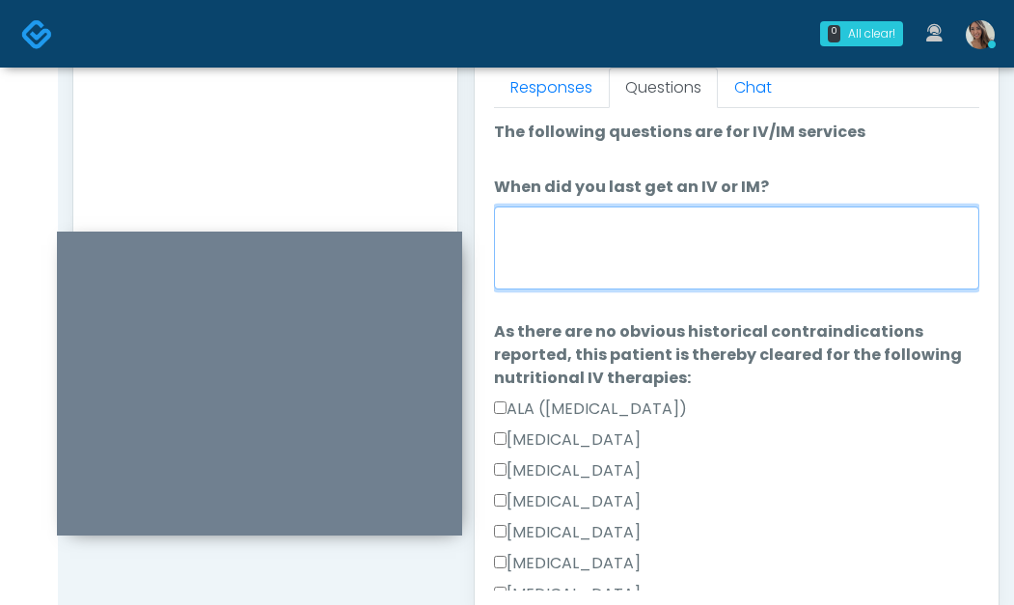
click at [664, 260] on textarea "When did you last get an IV or IM?" at bounding box center [737, 248] width 486 height 83
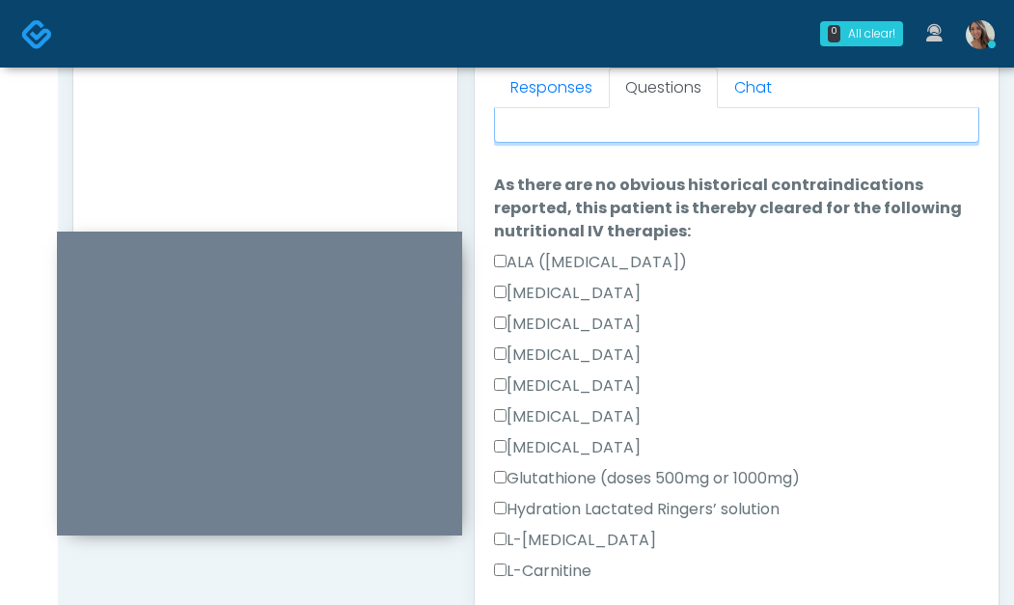
scroll to position [153, 0]
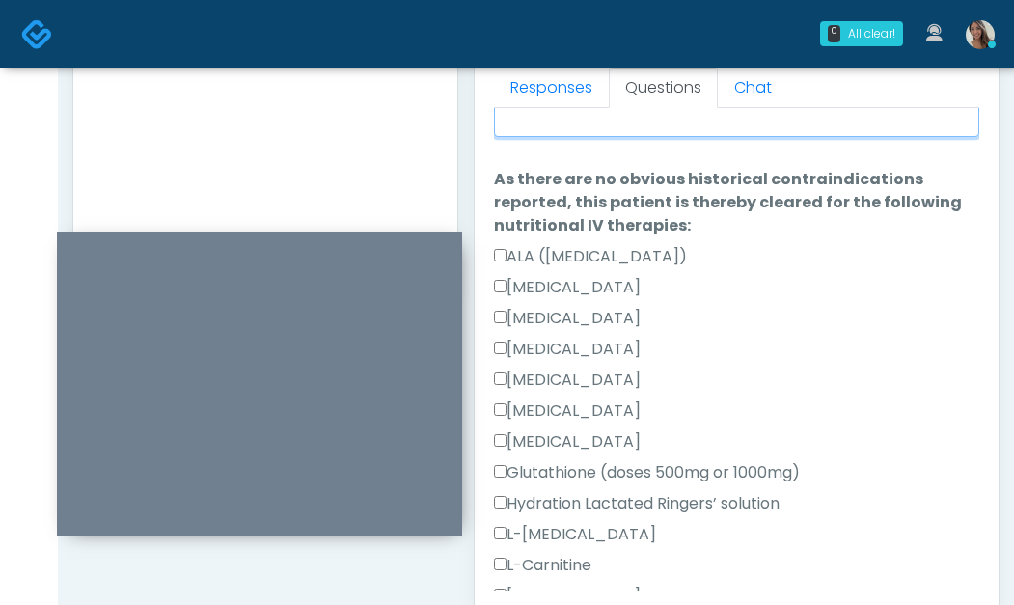
type textarea "**********"
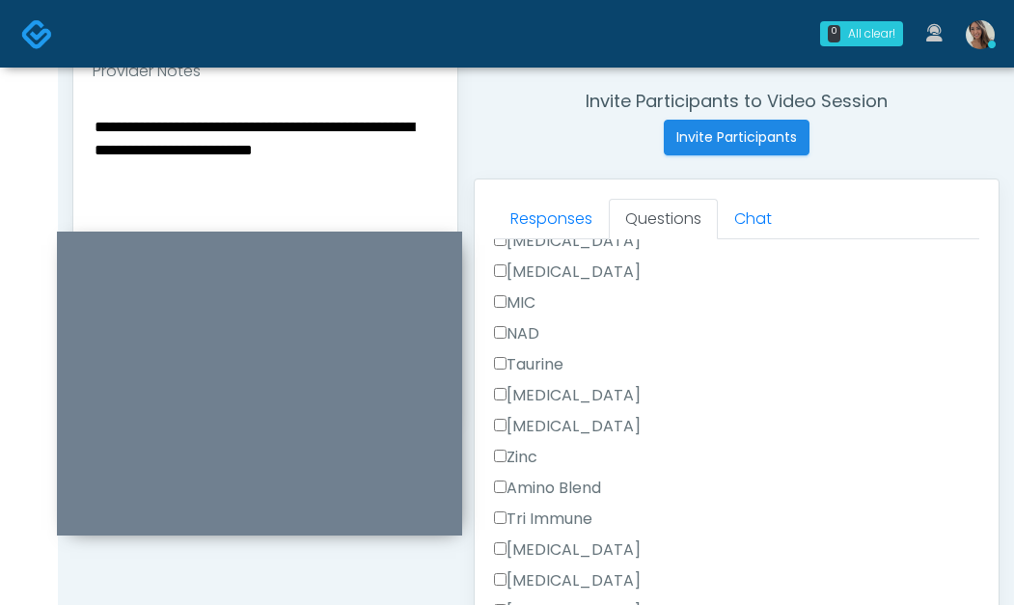
scroll to position [1127, 0]
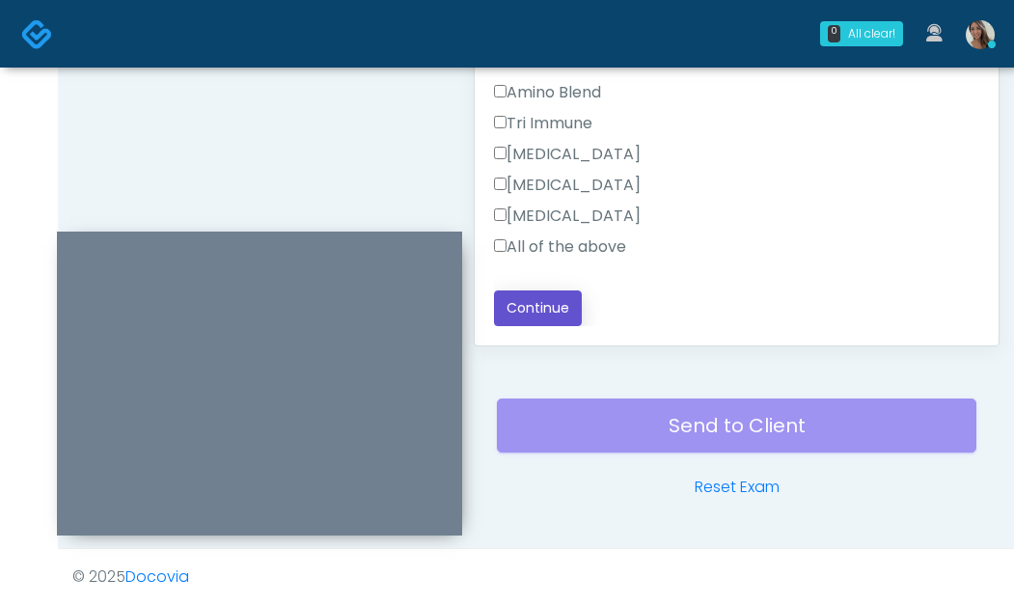
click at [530, 313] on button "Continue" at bounding box center [538, 309] width 88 height 36
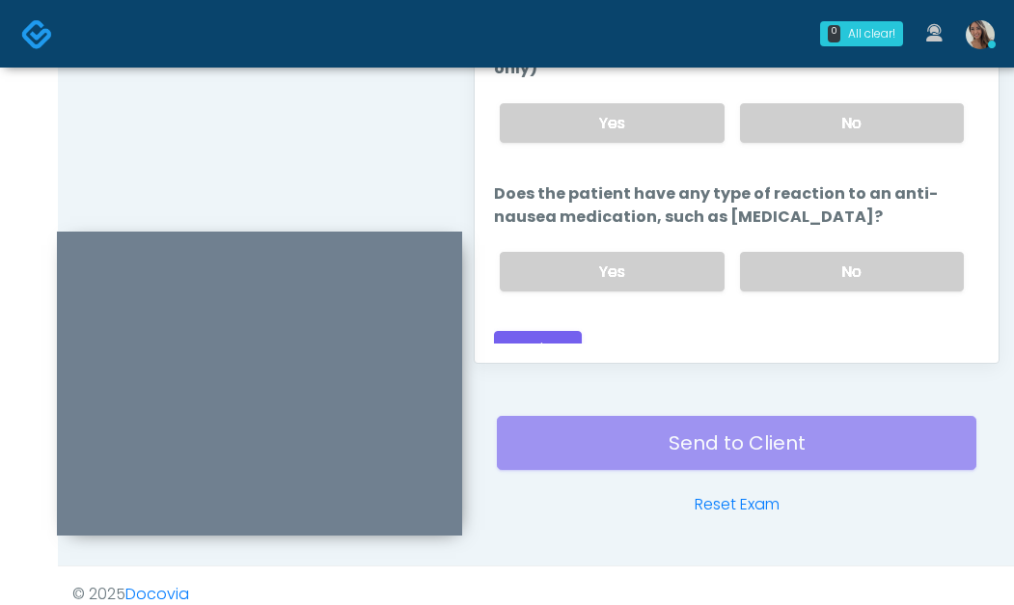
scroll to position [1085, 0]
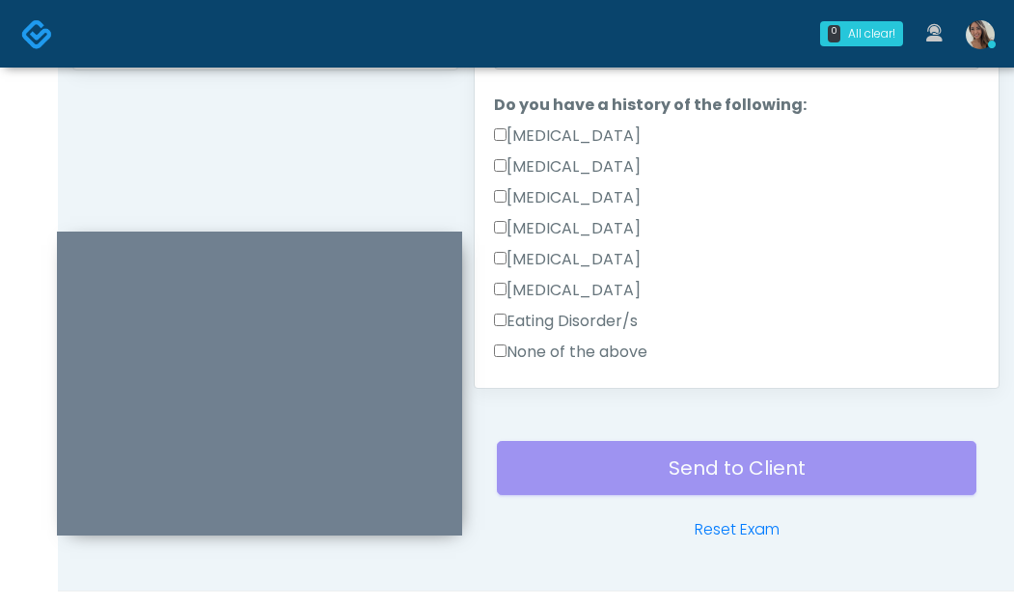
click at [565, 350] on label "None of the above" at bounding box center [570, 352] width 153 height 23
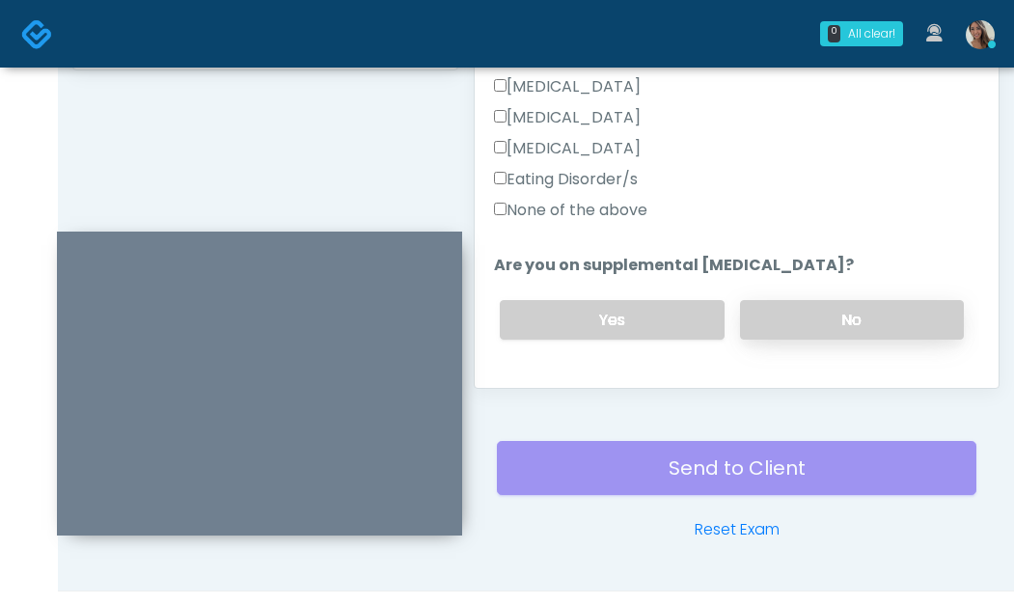
click at [825, 313] on label "No" at bounding box center [852, 320] width 224 height 40
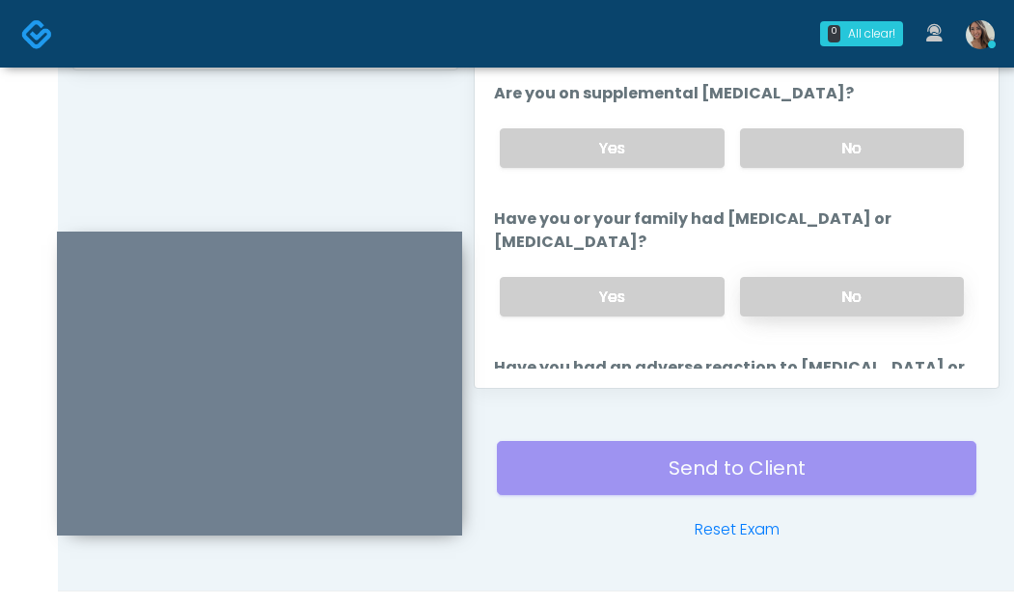
drag, startPoint x: 817, startPoint y: 296, endPoint x: 811, endPoint y: 316, distance: 20.2
click at [817, 297] on label "No" at bounding box center [852, 297] width 224 height 40
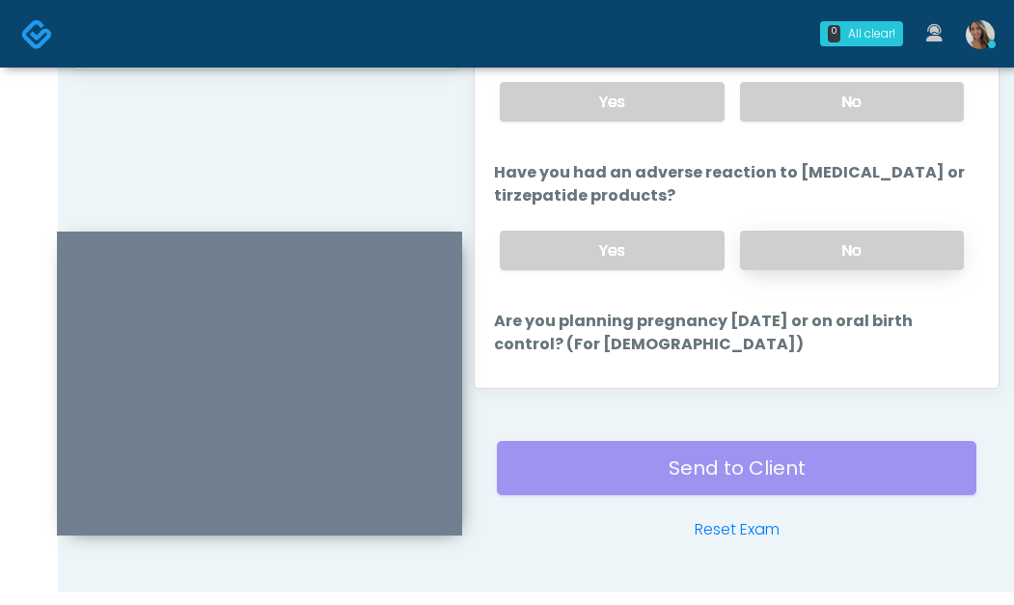
click at [823, 239] on label "No" at bounding box center [852, 251] width 224 height 40
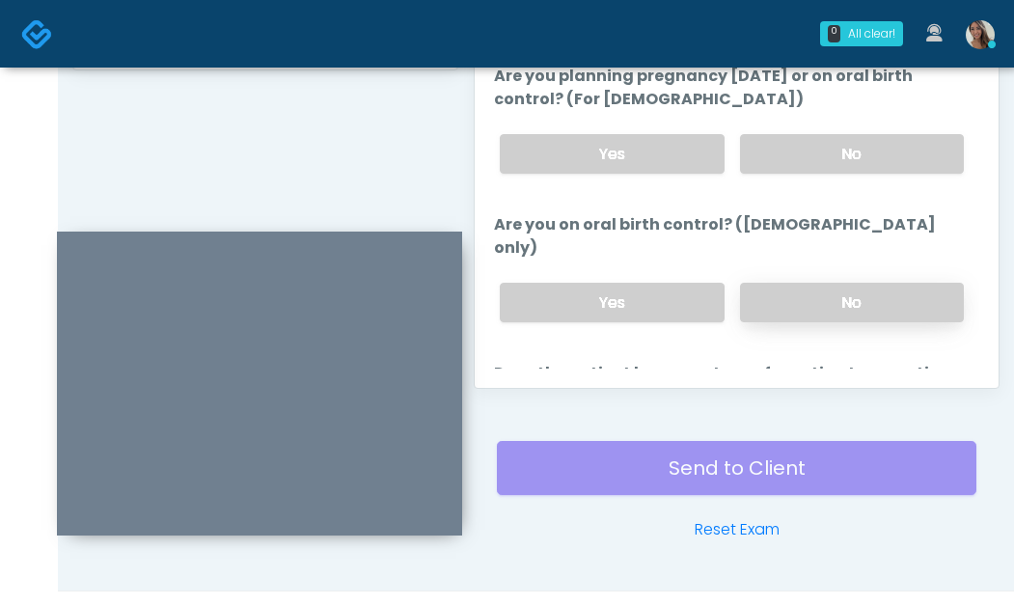
scroll to position [1056, 0]
click at [844, 176] on div "Yes No" at bounding box center [732, 153] width 495 height 70
click at [768, 128] on div "Yes No" at bounding box center [732, 153] width 495 height 70
click at [800, 152] on label "No" at bounding box center [852, 153] width 224 height 40
click at [816, 266] on div "Yes No" at bounding box center [732, 301] width 495 height 70
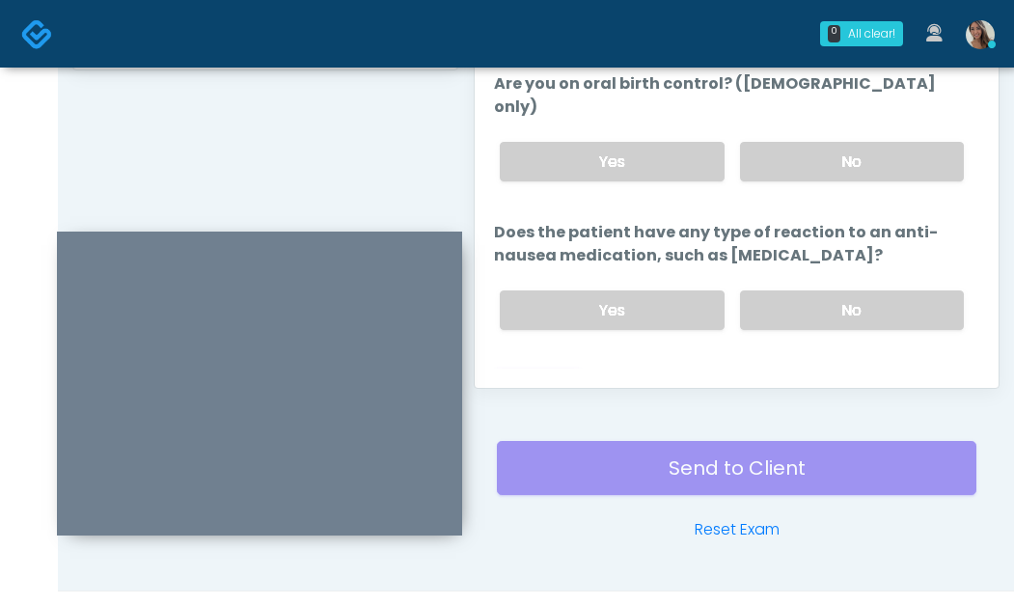
scroll to position [1195, 0]
click at [842, 239] on label "Does the patient have any type of reaction to an anti-nausea medication, such a…" at bounding box center [737, 245] width 486 height 46
click at [875, 143] on label "No" at bounding box center [852, 163] width 224 height 40
click at [833, 291] on label "No" at bounding box center [852, 311] width 224 height 40
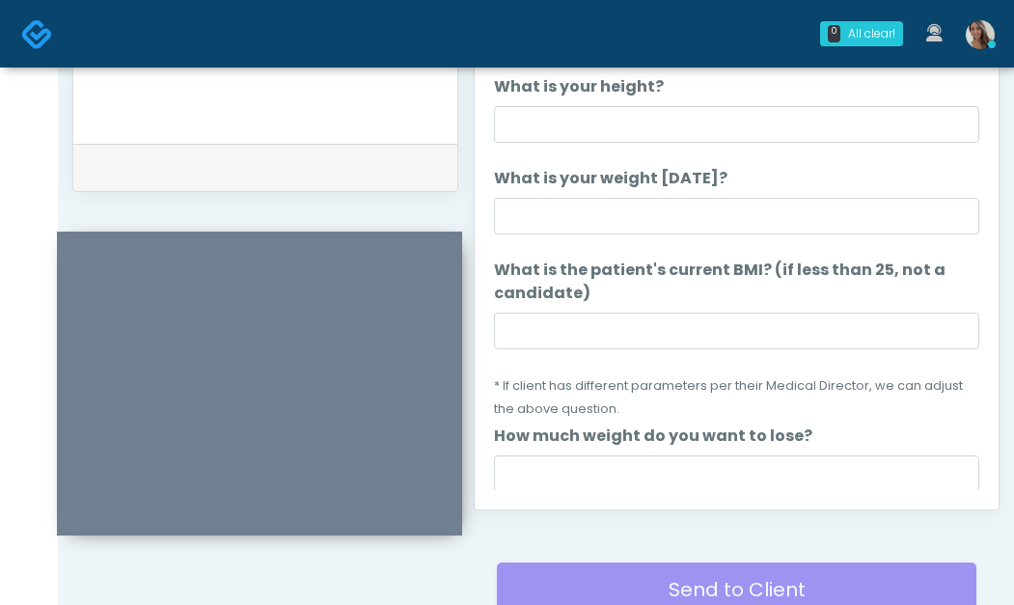
scroll to position [960, 0]
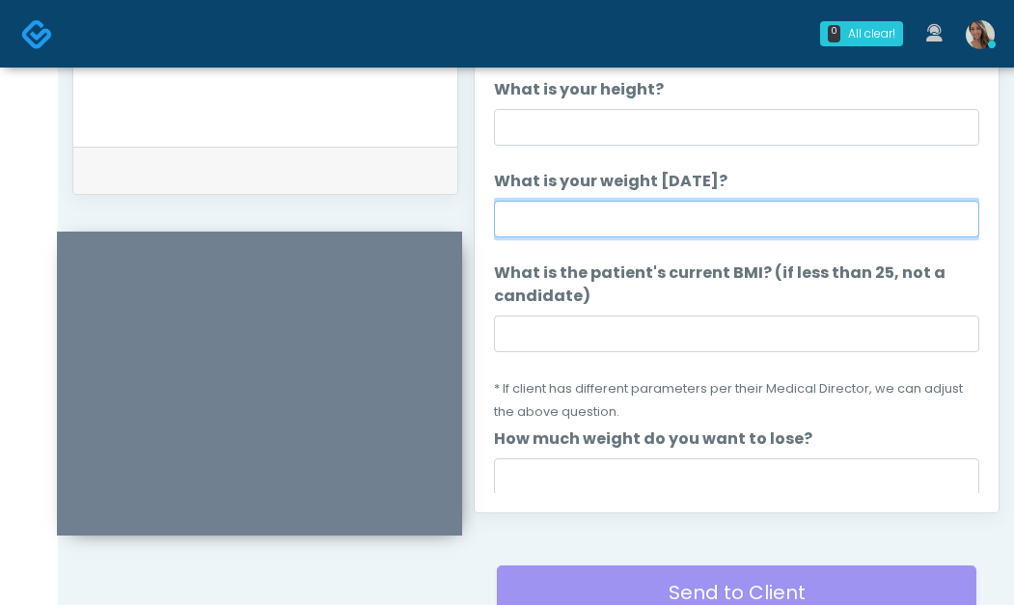
click at [625, 220] on input "What is your weight today?" at bounding box center [737, 219] width 486 height 37
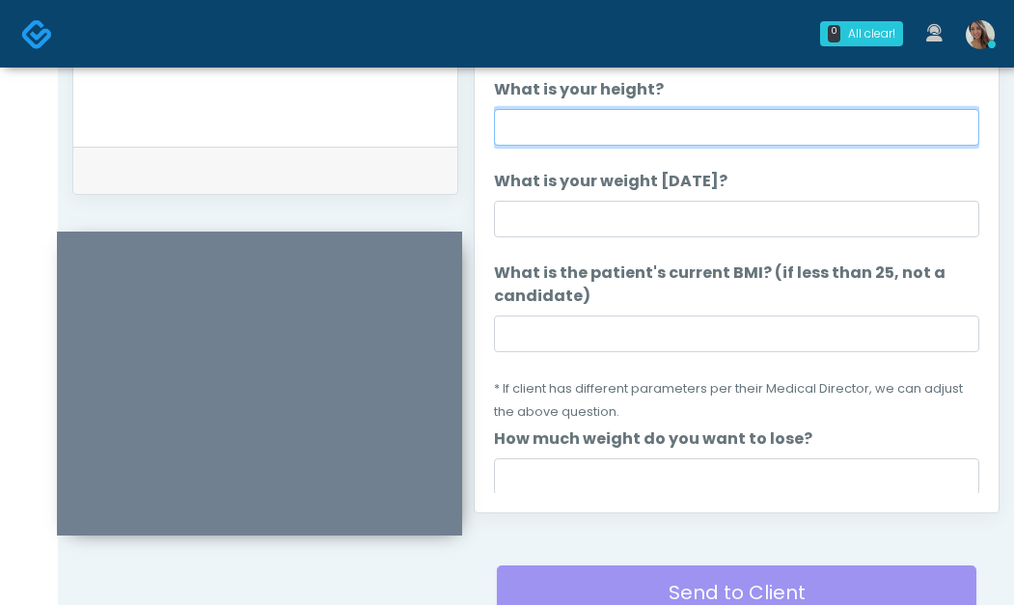
click at [572, 128] on input "What is your height?" at bounding box center [737, 127] width 486 height 37
type input "*****"
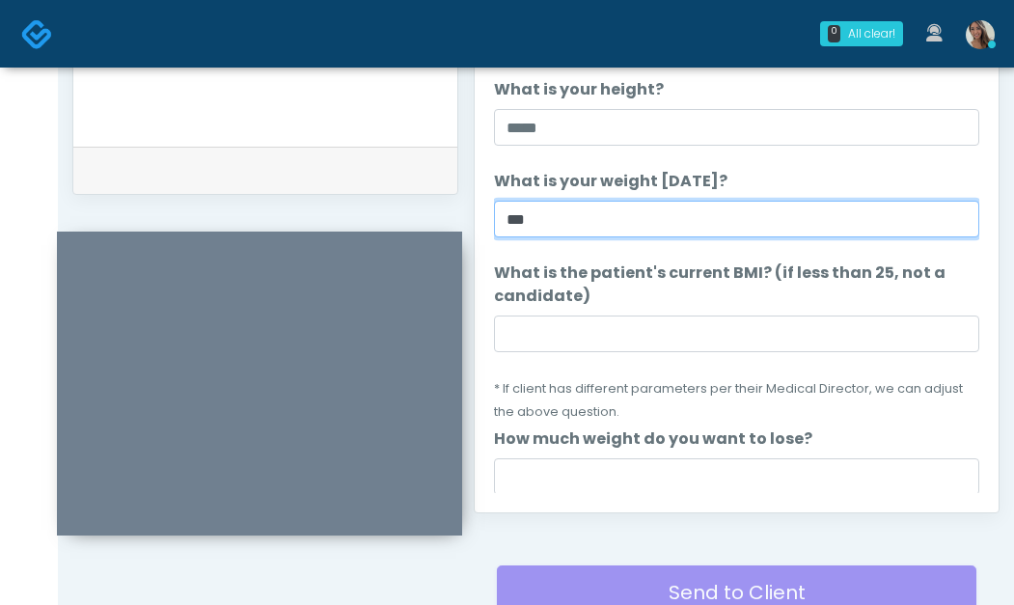
type input "***"
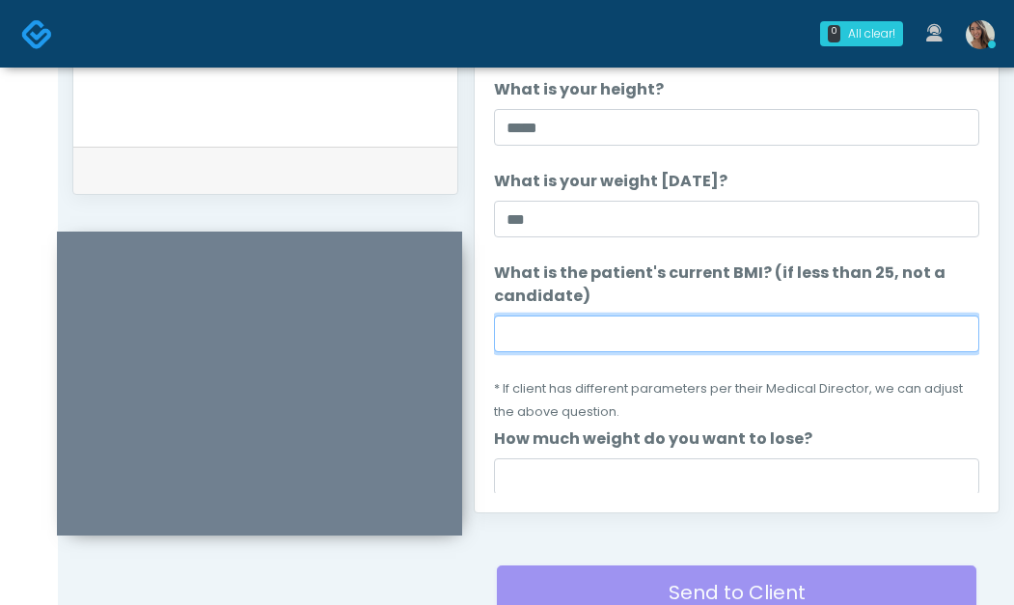
paste input "****"
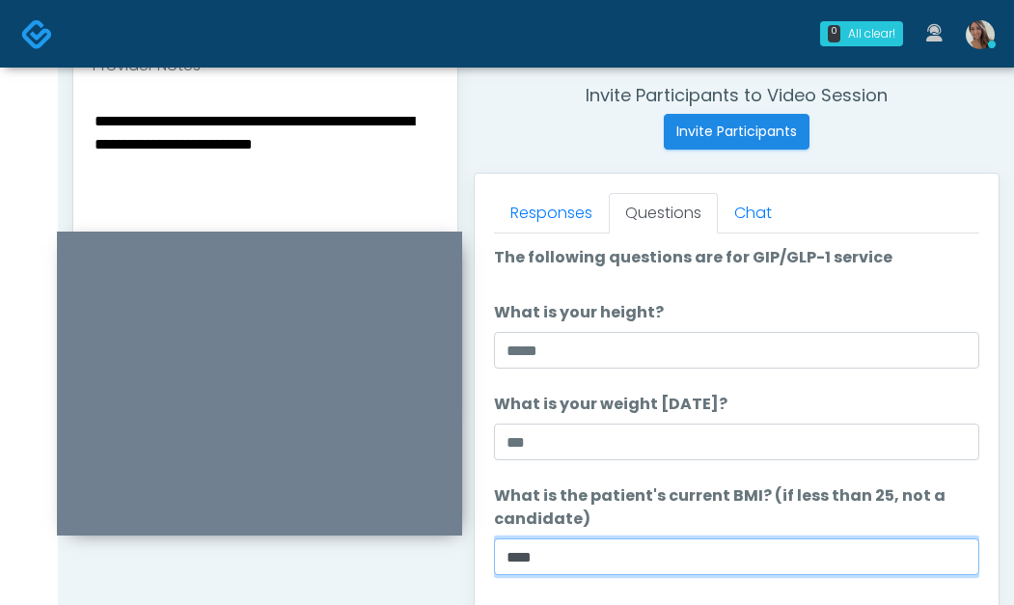
scroll to position [682, 0]
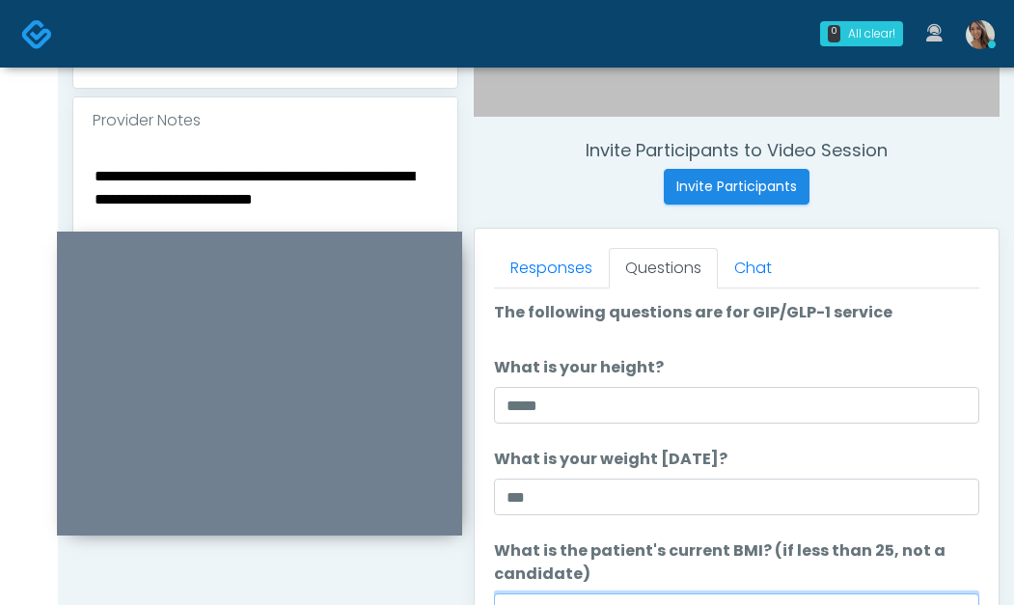
type input "****"
click at [296, 185] on textarea "**********" at bounding box center [266, 281] width 346 height 236
click at [387, 178] on textarea "**********" at bounding box center [266, 281] width 346 height 236
click at [380, 163] on textarea "**********" at bounding box center [266, 281] width 346 height 236
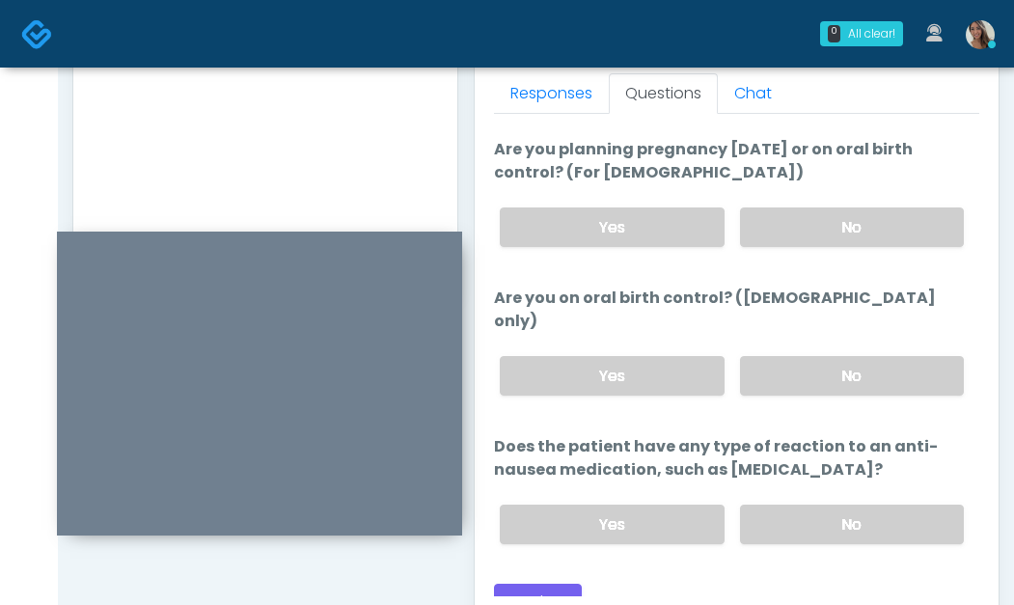
scroll to position [1127, 0]
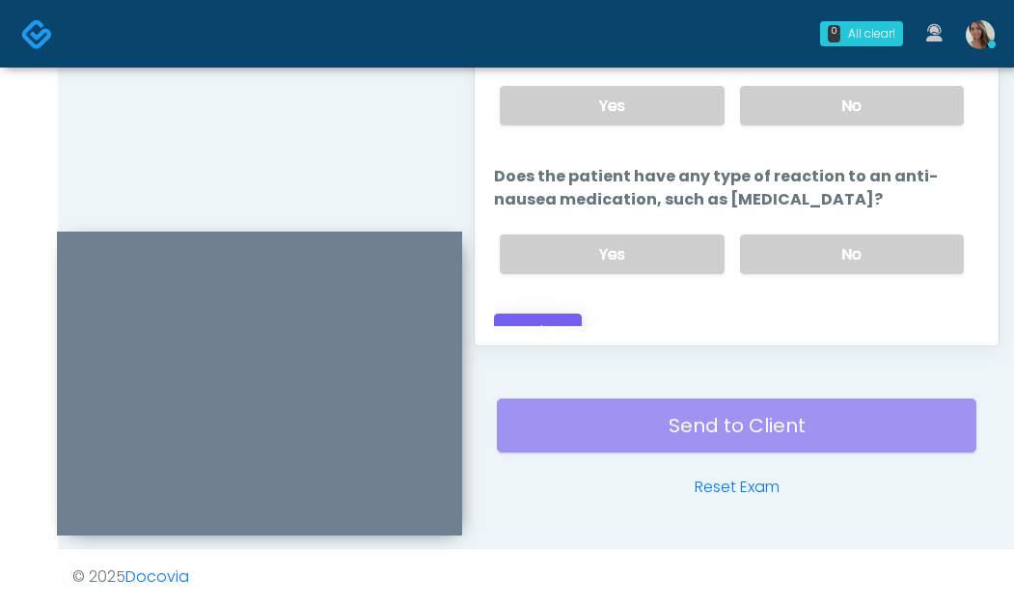
type textarea "**********"
click at [561, 318] on button "Continue" at bounding box center [538, 332] width 88 height 36
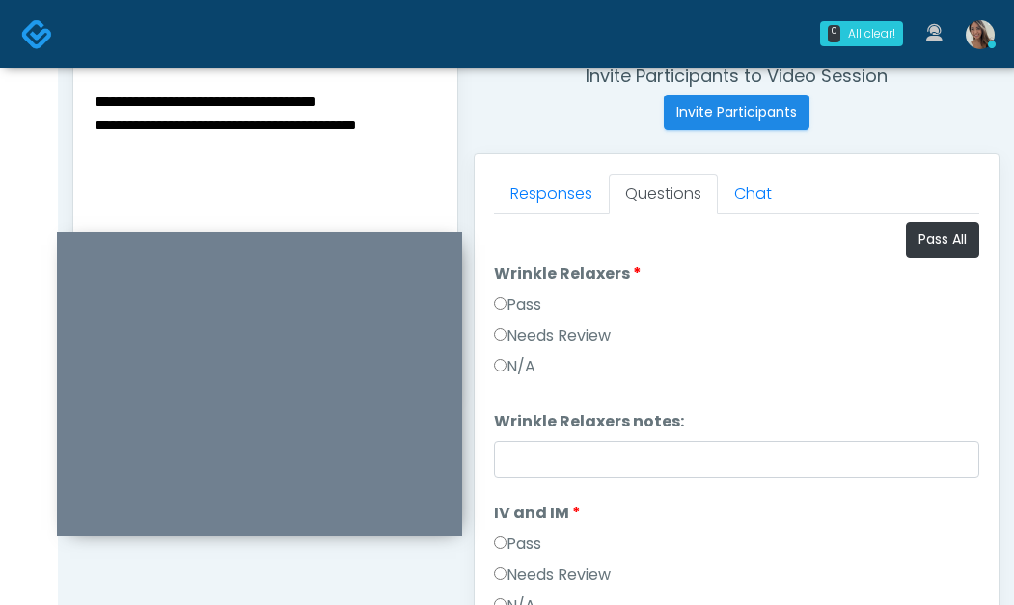
scroll to position [756, 0]
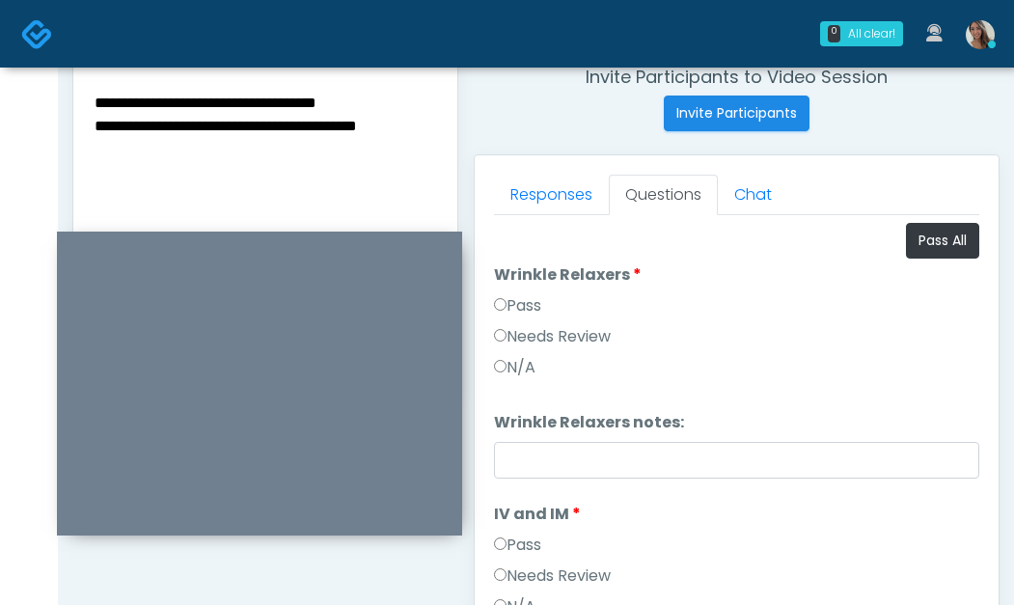
click at [239, 90] on textarea "**********" at bounding box center [266, 208] width 346 height 236
click at [245, 90] on textarea "**********" at bounding box center [266, 208] width 346 height 236
click at [909, 234] on button "Pass All" at bounding box center [942, 241] width 73 height 36
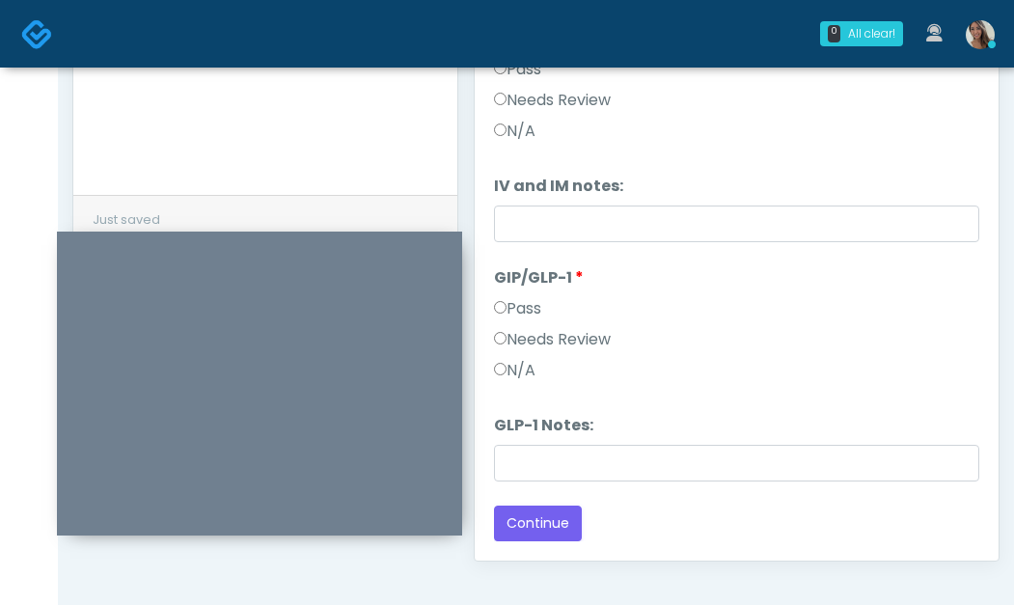
scroll to position [914, 0]
drag, startPoint x: 583, startPoint y: 338, endPoint x: 593, endPoint y: 368, distance: 31.4
click at [584, 338] on label "Needs Review" at bounding box center [552, 337] width 117 height 23
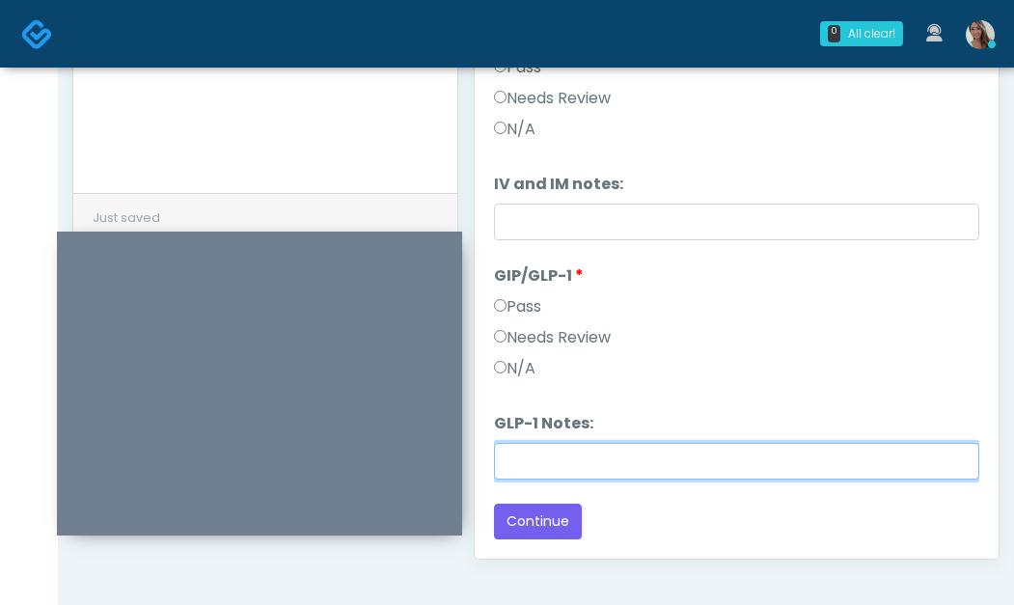
click at [598, 473] on input "GLP-1 Notes:" at bounding box center [737, 461] width 486 height 37
paste input "**********"
type input "**********"
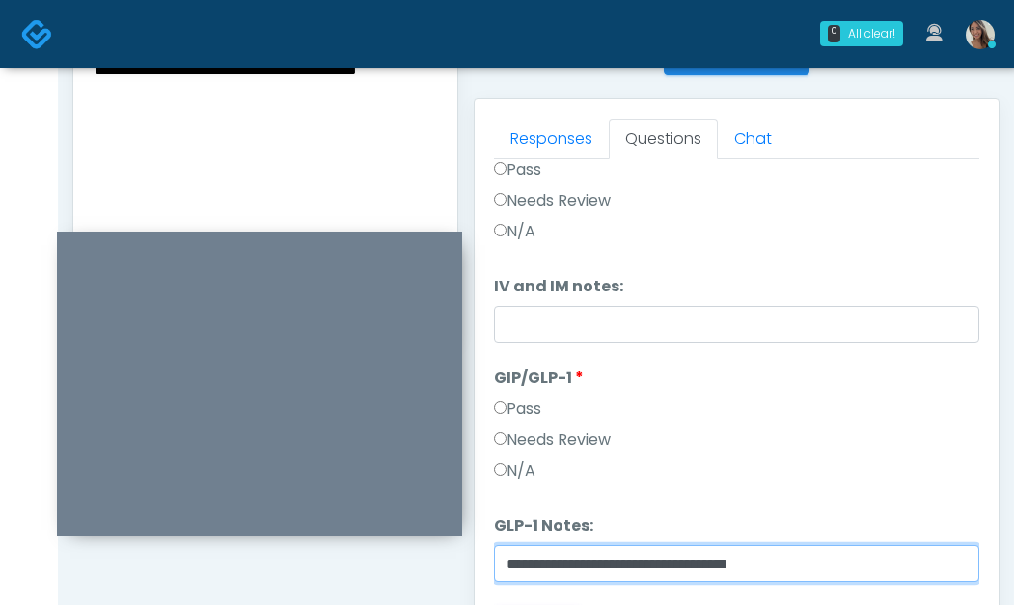
scroll to position [899, 0]
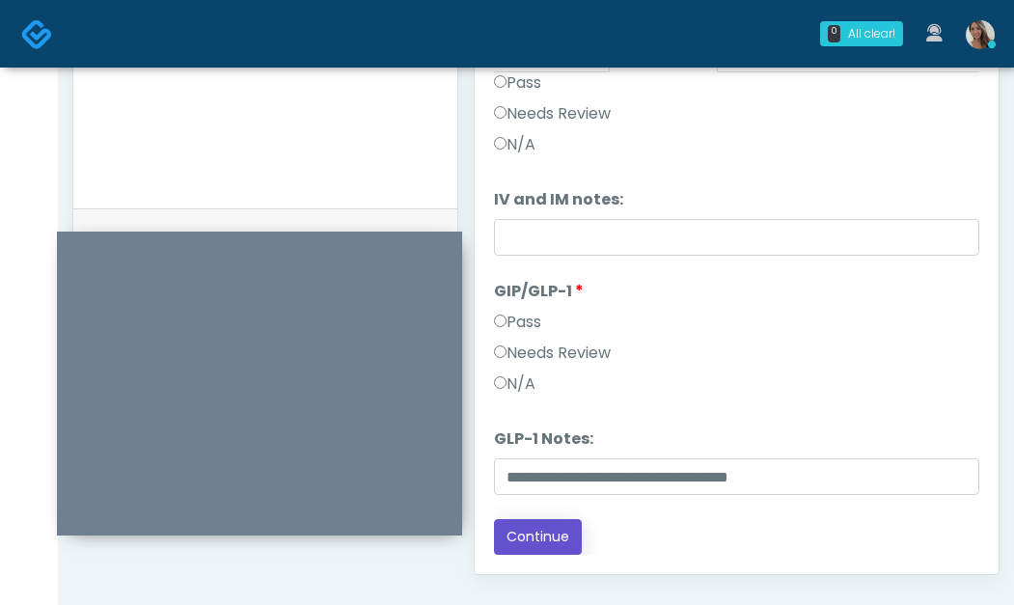
click at [553, 525] on button "Continue" at bounding box center [538, 537] width 88 height 36
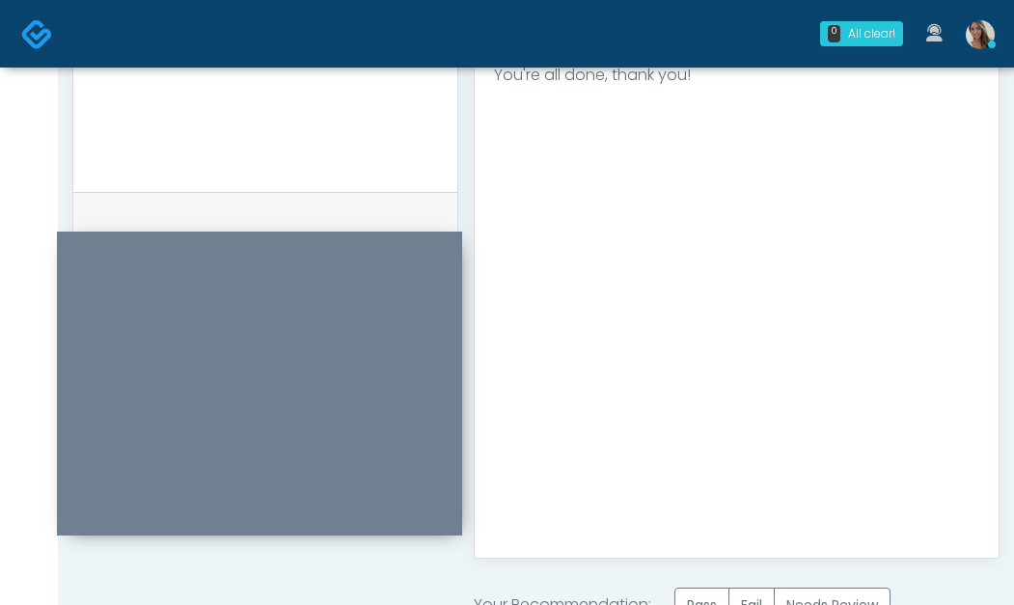
scroll to position [1069, 0]
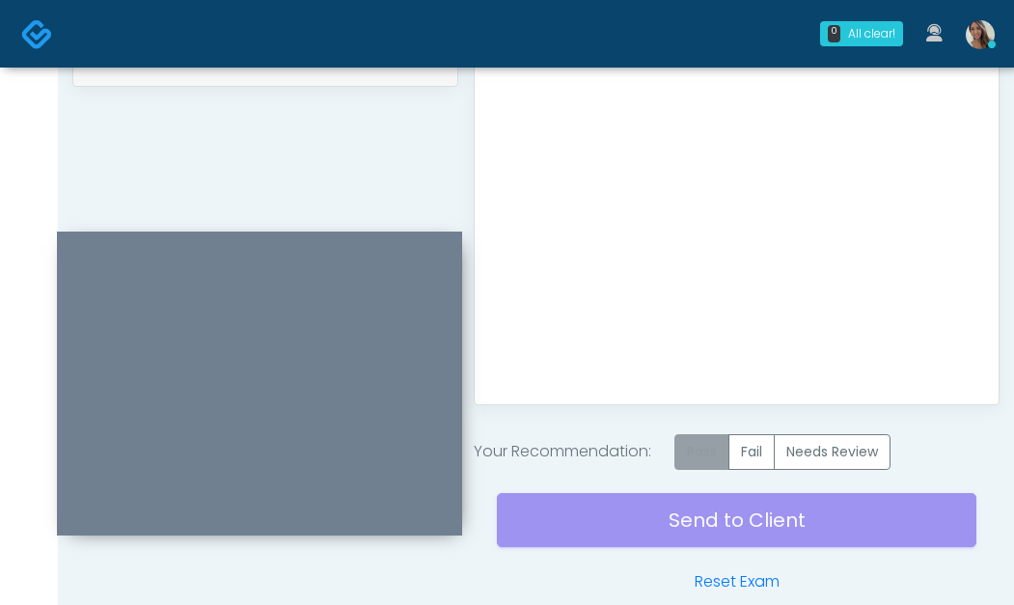
click at [709, 451] on label "Pass" at bounding box center [702, 452] width 55 height 36
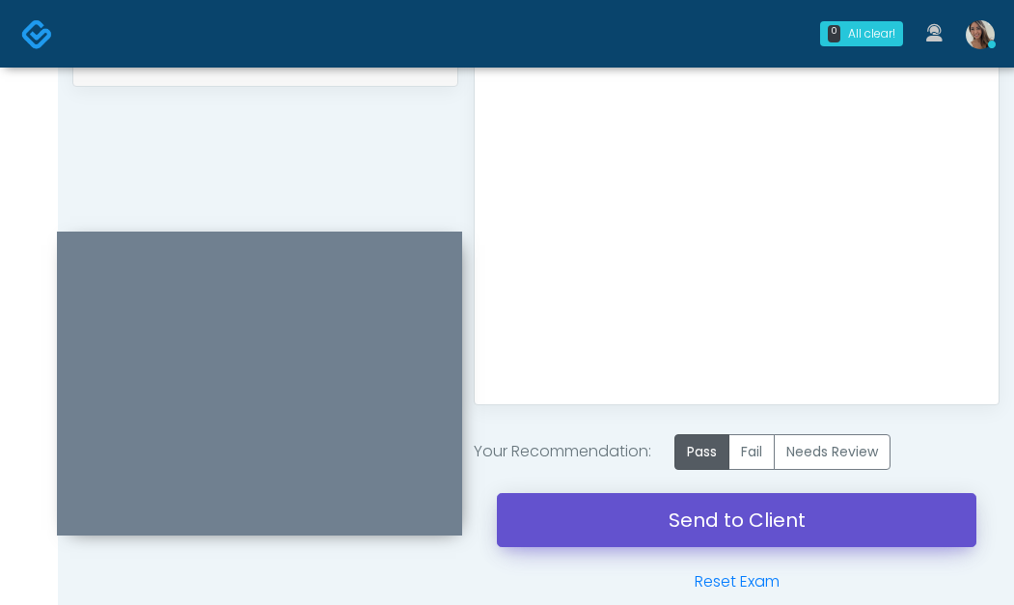
click at [670, 515] on link "Send to Client" at bounding box center [737, 520] width 480 height 54
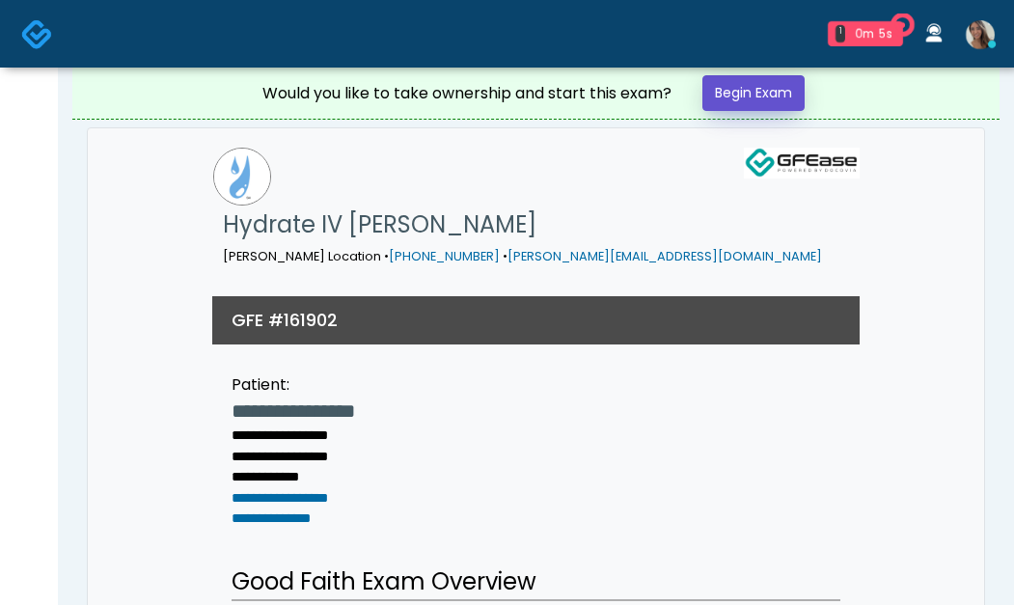
click at [774, 99] on link "Begin Exam" at bounding box center [754, 93] width 102 height 36
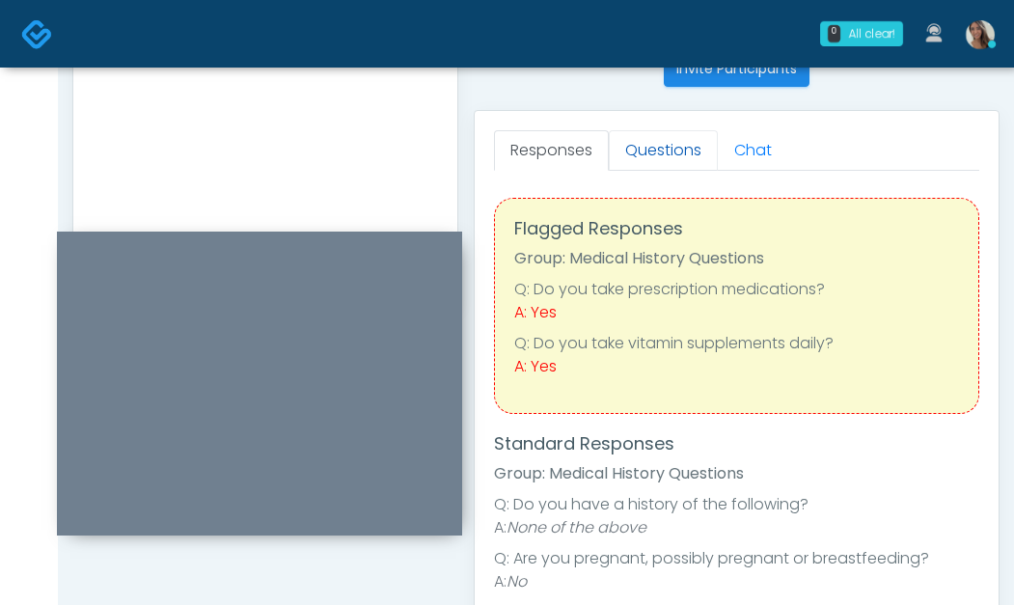
scroll to position [778, 0]
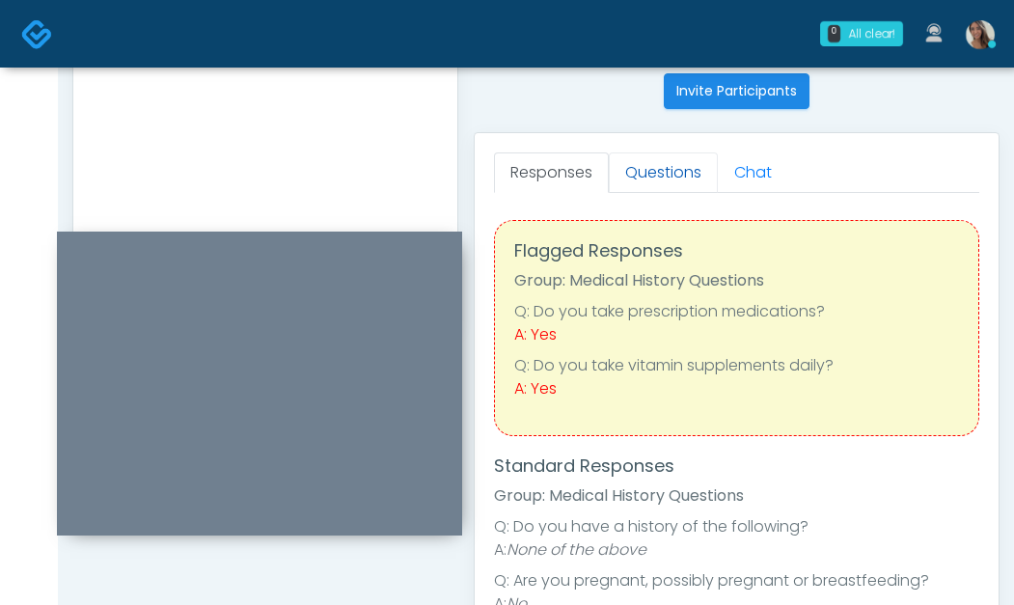
click at [668, 167] on link "Questions" at bounding box center [663, 173] width 109 height 41
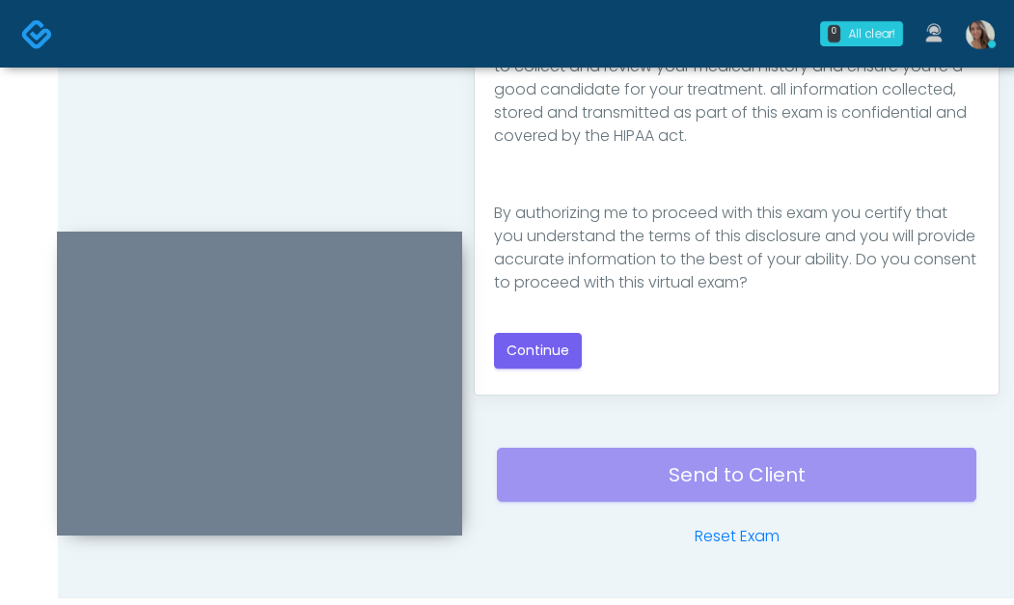
scroll to position [1127, 0]
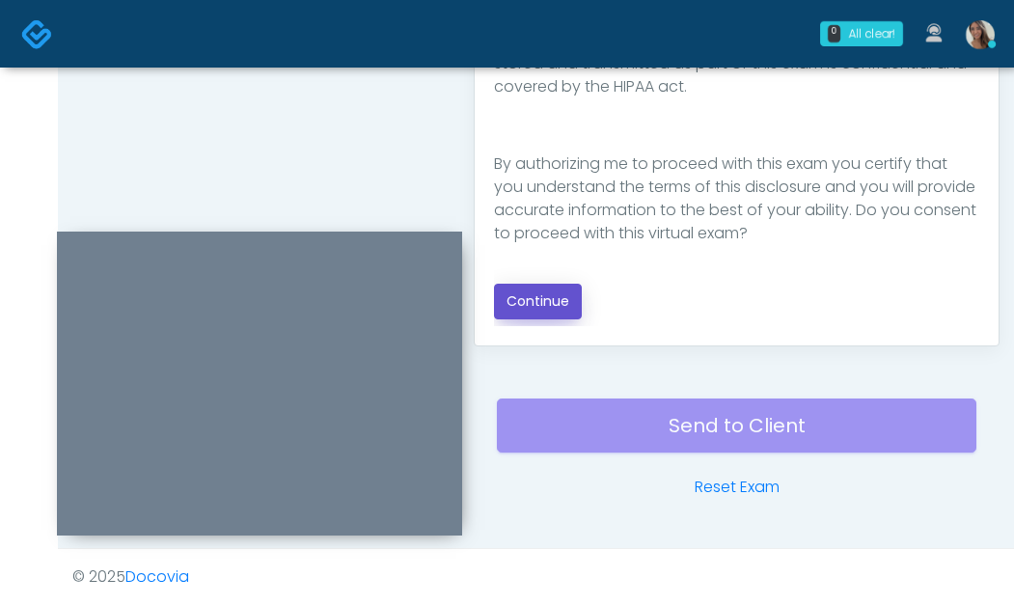
click at [565, 296] on button "Continue" at bounding box center [538, 302] width 88 height 36
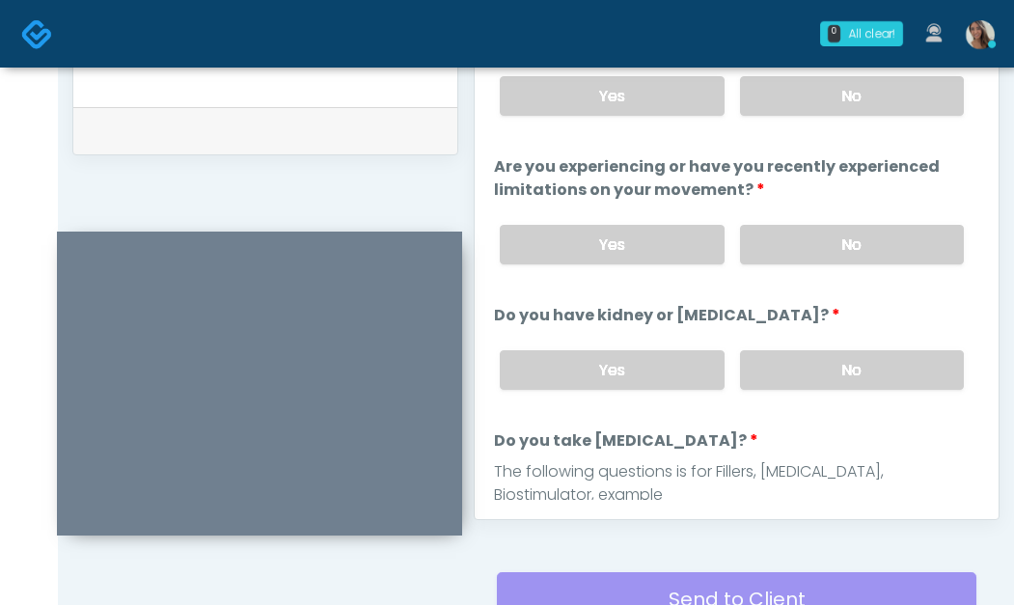
scroll to position [902, 0]
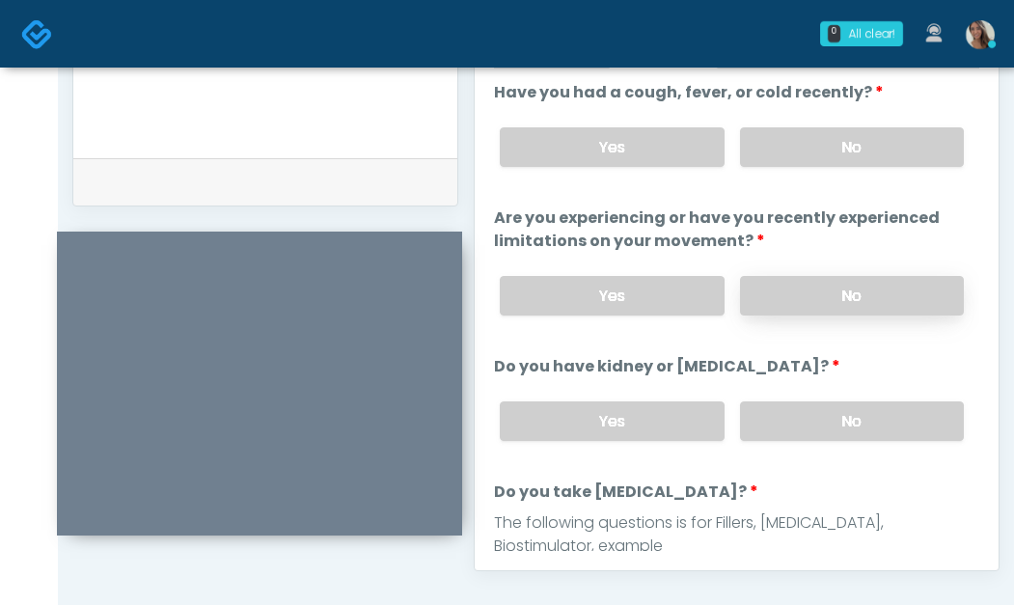
click at [847, 295] on label "No" at bounding box center [852, 296] width 224 height 40
click at [842, 147] on label "No" at bounding box center [852, 147] width 224 height 40
click at [821, 403] on div "Yes No" at bounding box center [732, 421] width 495 height 70
click at [812, 434] on label "No" at bounding box center [852, 422] width 224 height 40
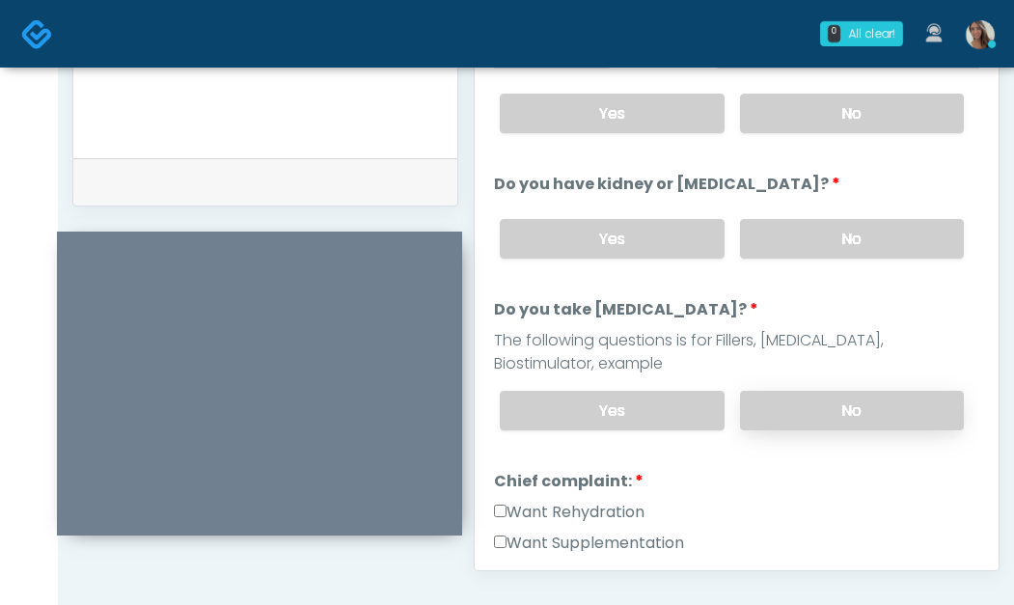
click at [825, 418] on label "No" at bounding box center [852, 411] width 224 height 40
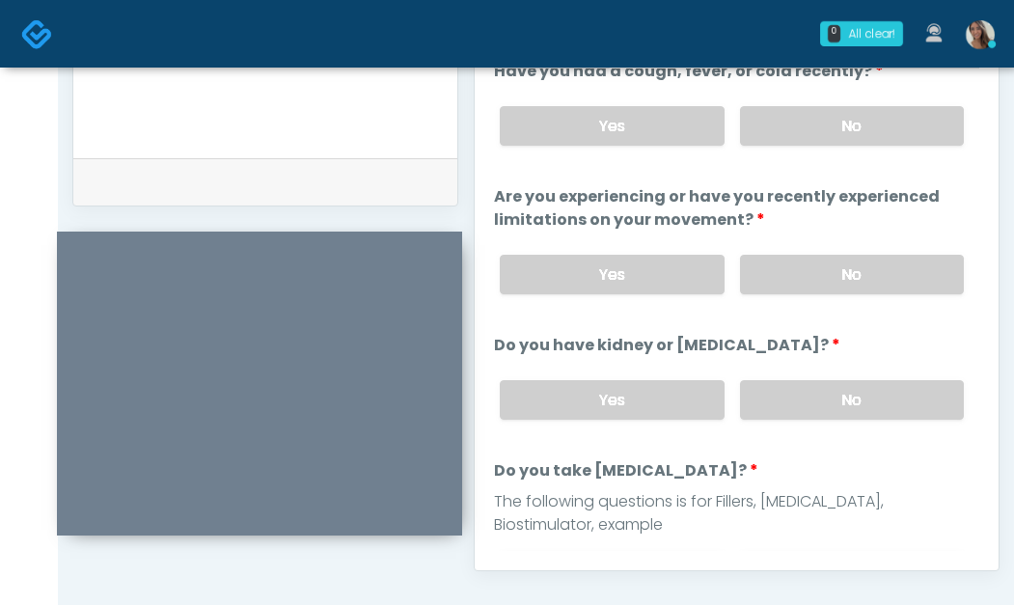
scroll to position [0, 0]
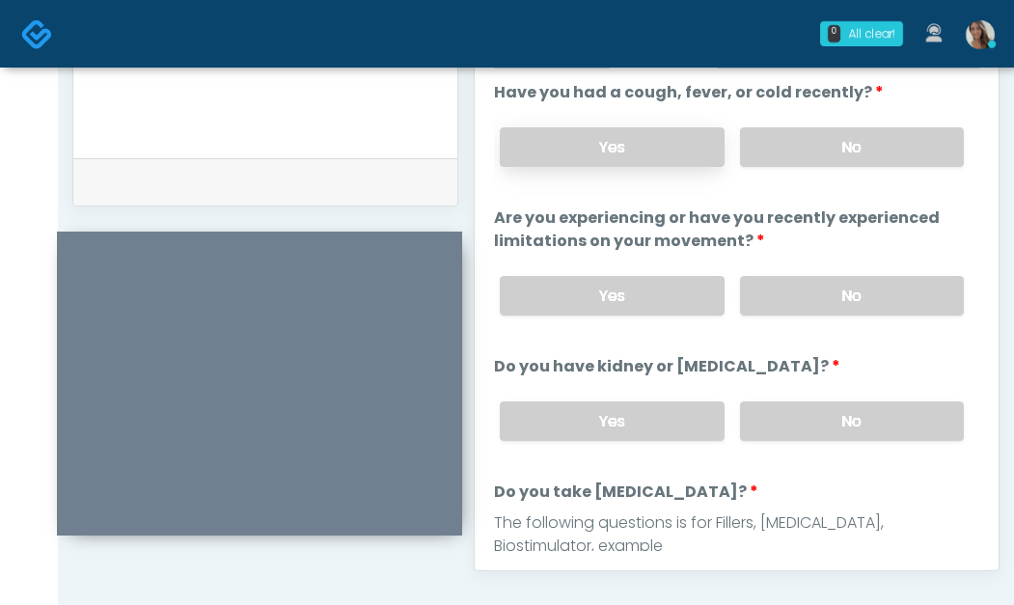
click at [659, 135] on label "Yes" at bounding box center [612, 147] width 224 height 40
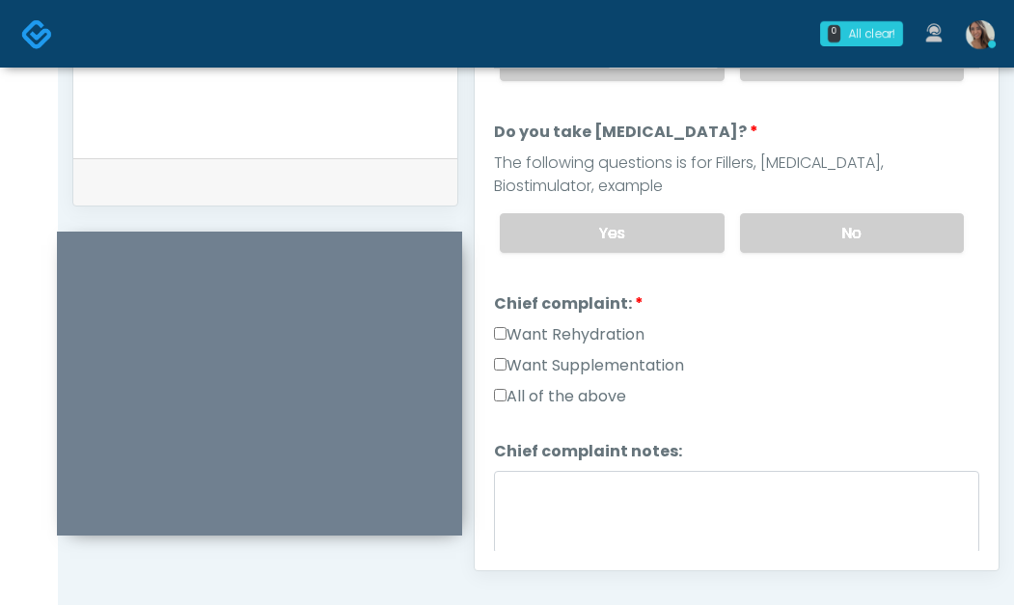
scroll to position [363, 0]
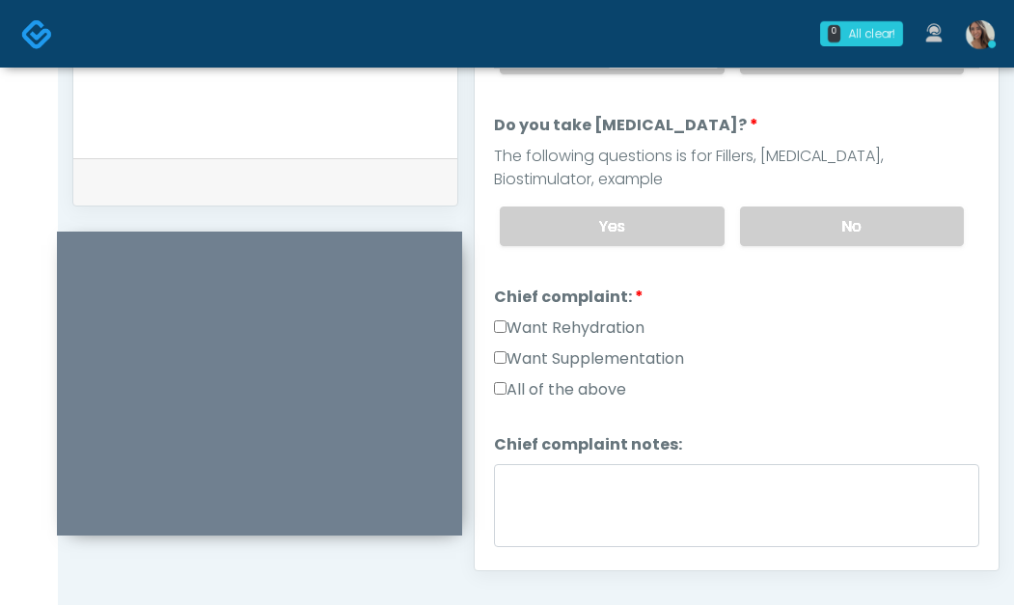
click at [601, 354] on label "Want Supplementation" at bounding box center [589, 358] width 190 height 23
click at [609, 336] on label "Want Rehydration" at bounding box center [569, 328] width 151 height 23
click at [626, 330] on label "Want Rehydration" at bounding box center [569, 328] width 151 height 23
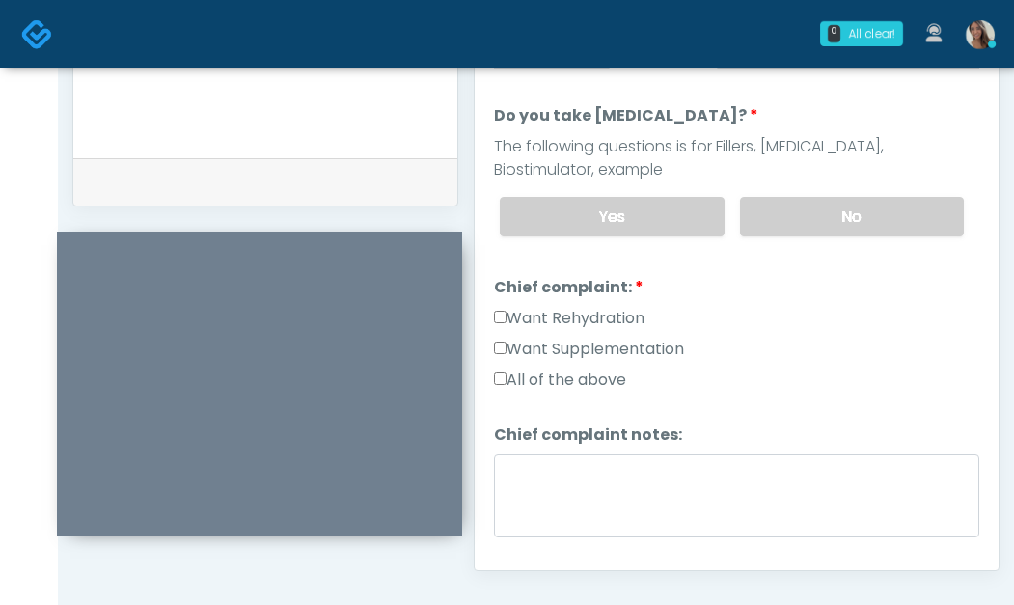
scroll to position [400, 0]
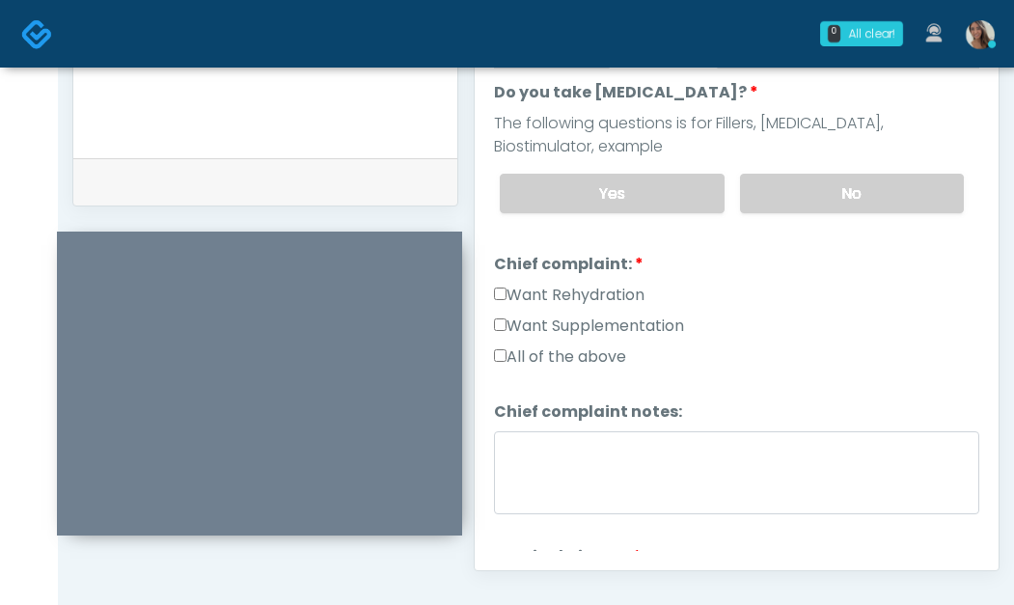
click at [579, 285] on label "Want Rehydration" at bounding box center [569, 295] width 151 height 23
click at [580, 289] on label "Want Rehydration" at bounding box center [569, 295] width 151 height 23
click at [587, 302] on label "Want Rehydration" at bounding box center [569, 295] width 151 height 23
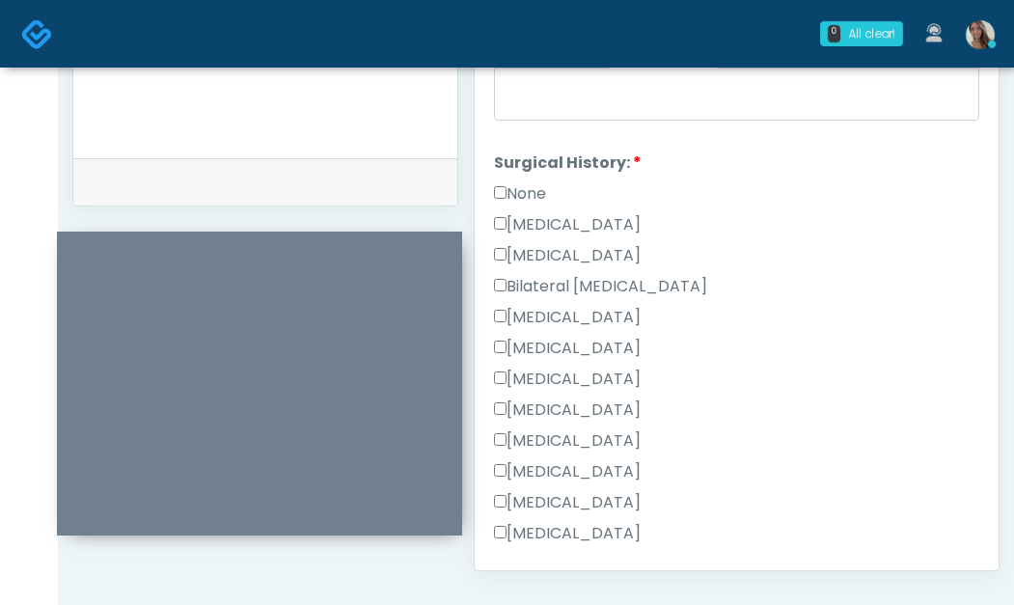
click at [532, 186] on label "None" at bounding box center [520, 193] width 52 height 23
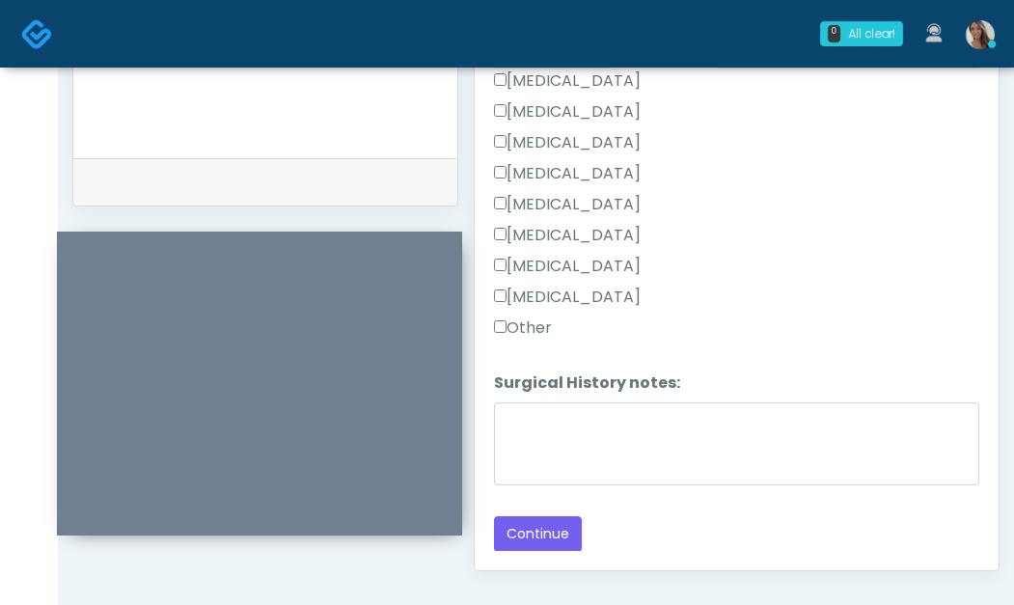
scroll to position [1031, 0]
click at [539, 547] on button "Continue" at bounding box center [538, 533] width 88 height 36
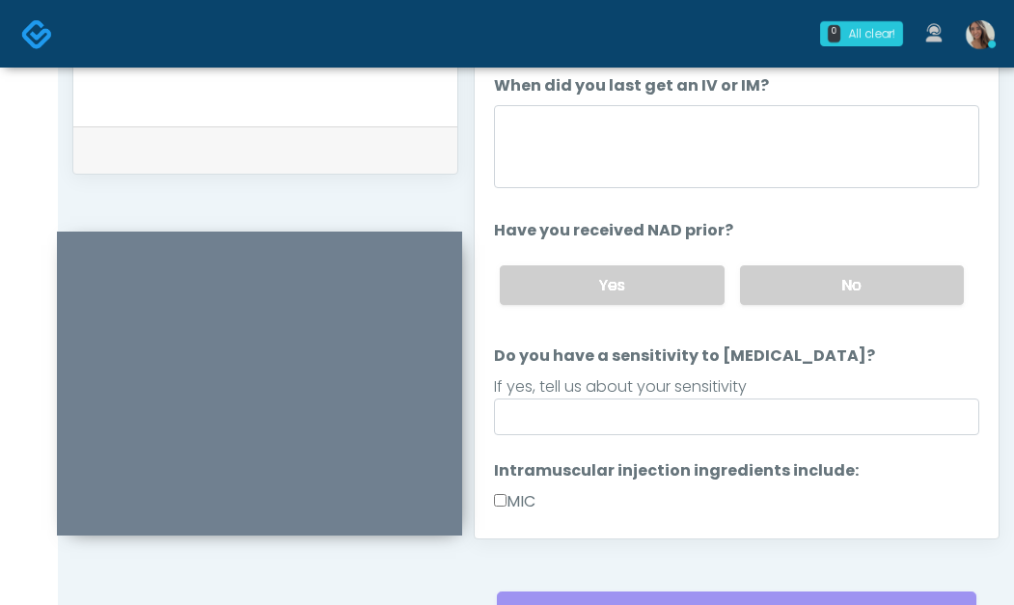
scroll to position [0, 0]
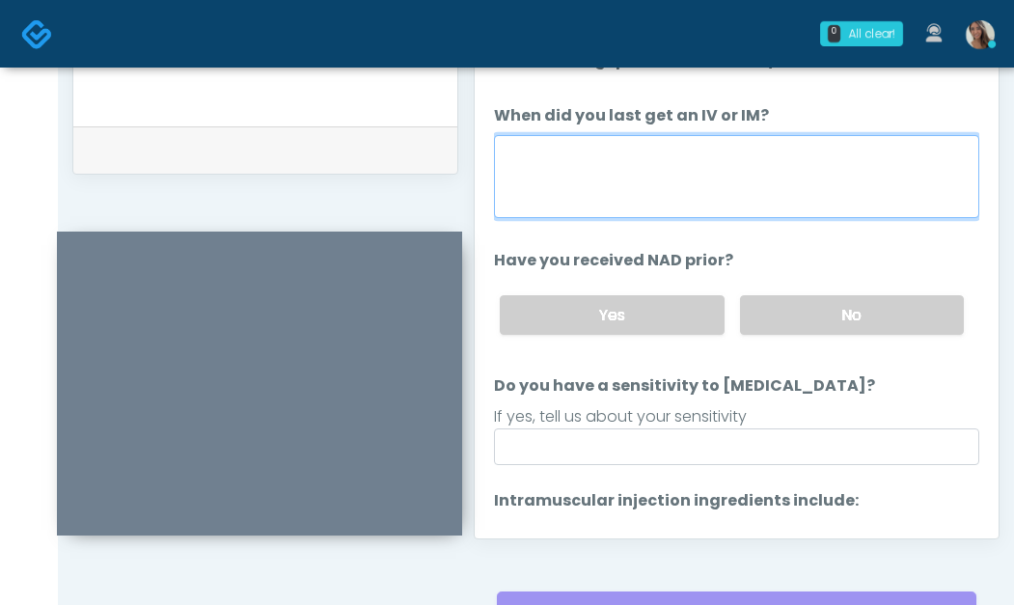
click at [700, 165] on textarea "When did you last get an IV or IM?" at bounding box center [737, 176] width 486 height 83
type textarea "*"
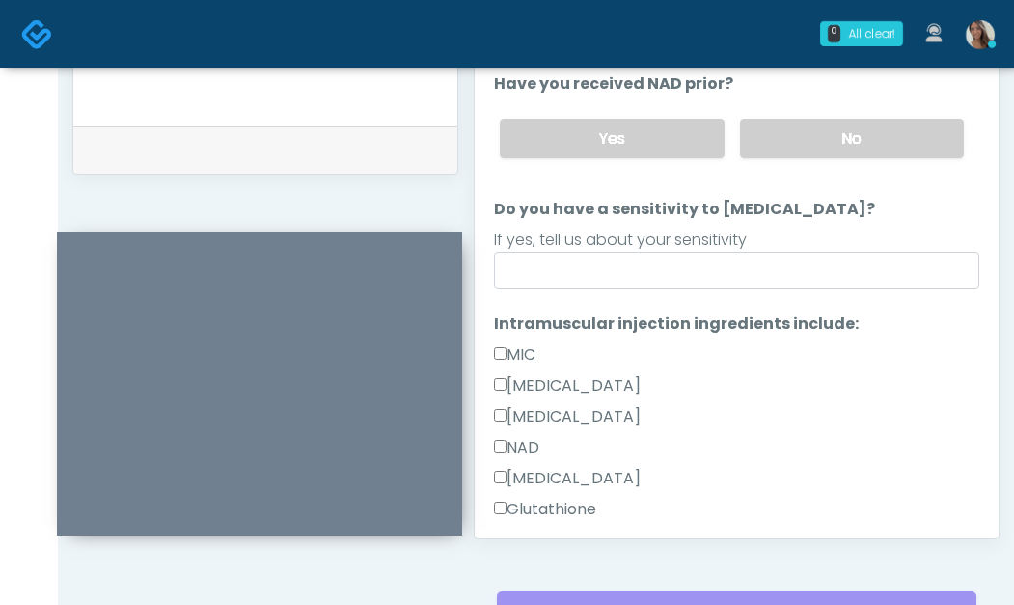
scroll to position [175, 0]
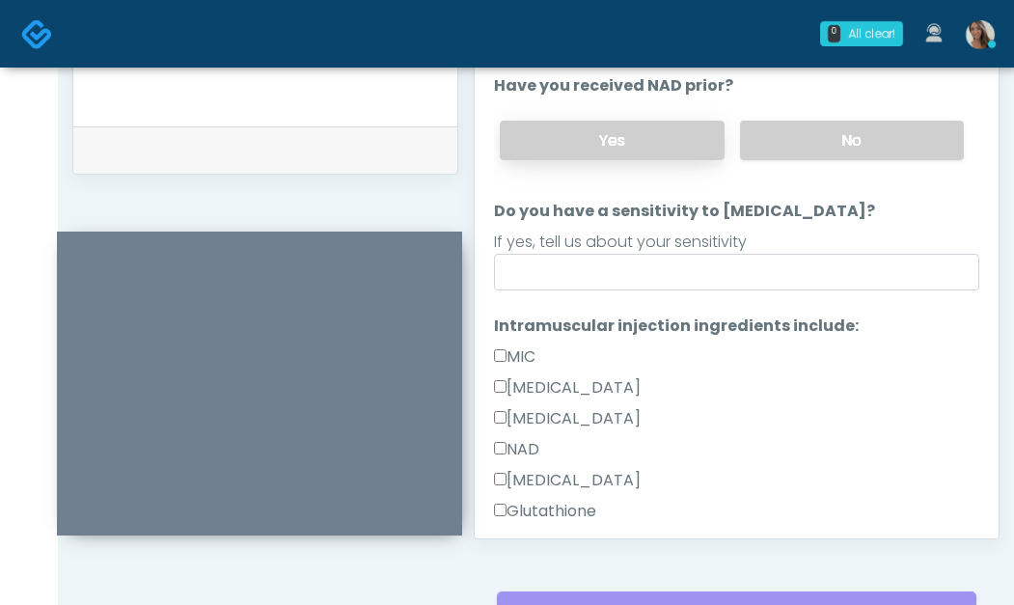
type textarea "**********"
drag, startPoint x: 589, startPoint y: 148, endPoint x: 601, endPoint y: 166, distance: 22.2
click at [589, 149] on label "Yes" at bounding box center [612, 141] width 224 height 40
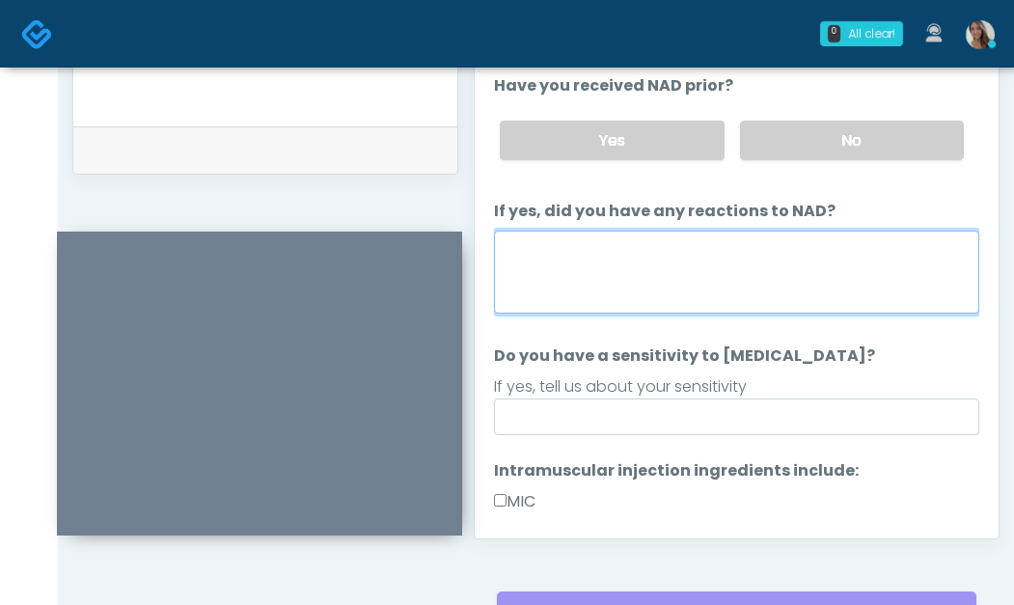
click at [656, 246] on textarea "If yes, did you have any reactions to NAD?" at bounding box center [737, 272] width 486 height 83
click at [804, 277] on textarea "If yes, did you have any reactions to NAD?" at bounding box center [737, 272] width 486 height 83
type textarea "**"
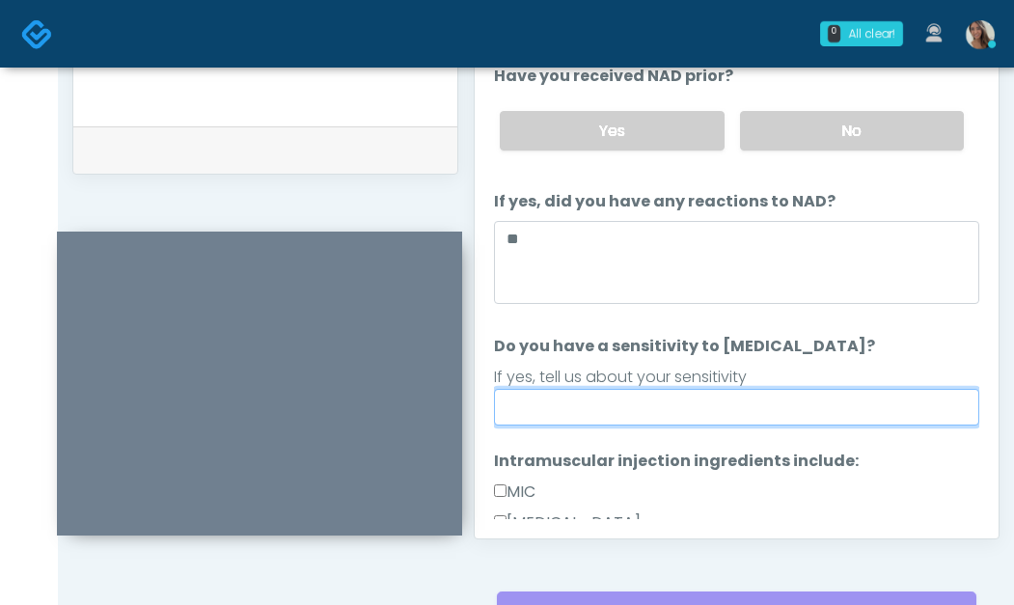
scroll to position [235, 0]
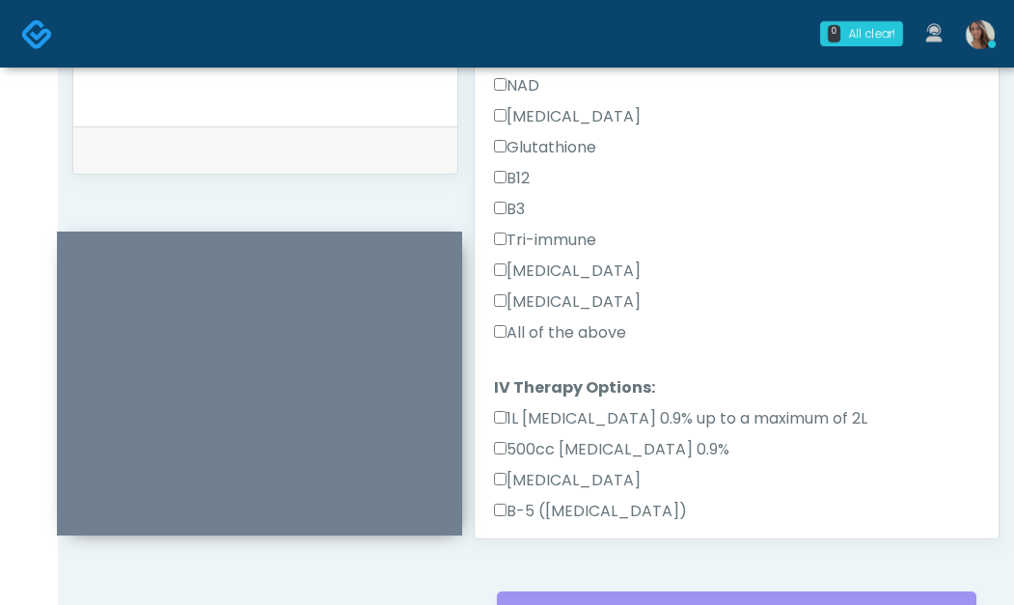
type input "**"
click at [611, 333] on label "All of the above" at bounding box center [560, 332] width 132 height 23
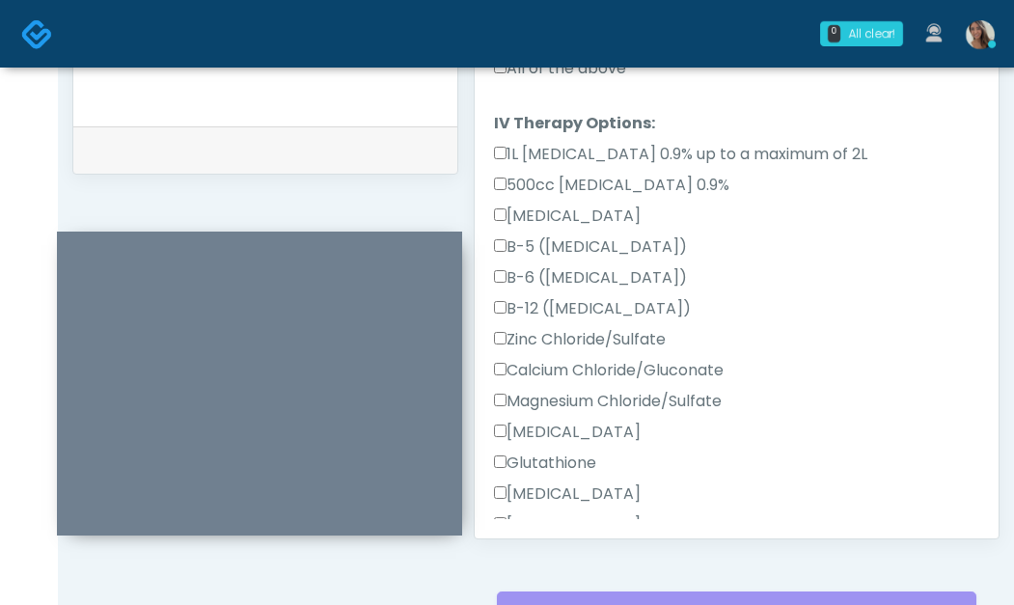
scroll to position [1156, 0]
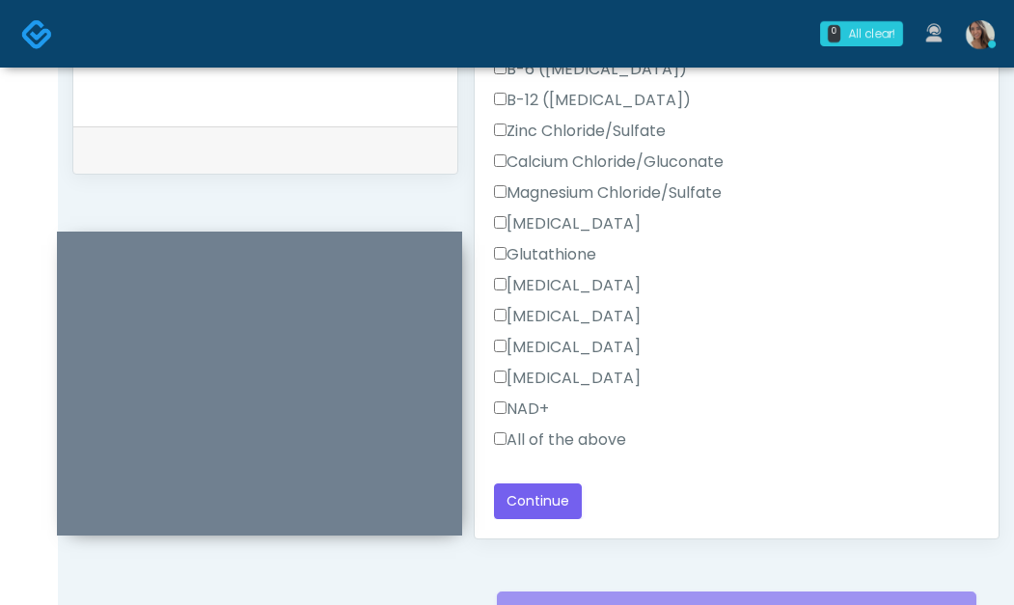
click at [576, 442] on label "All of the above" at bounding box center [560, 440] width 132 height 23
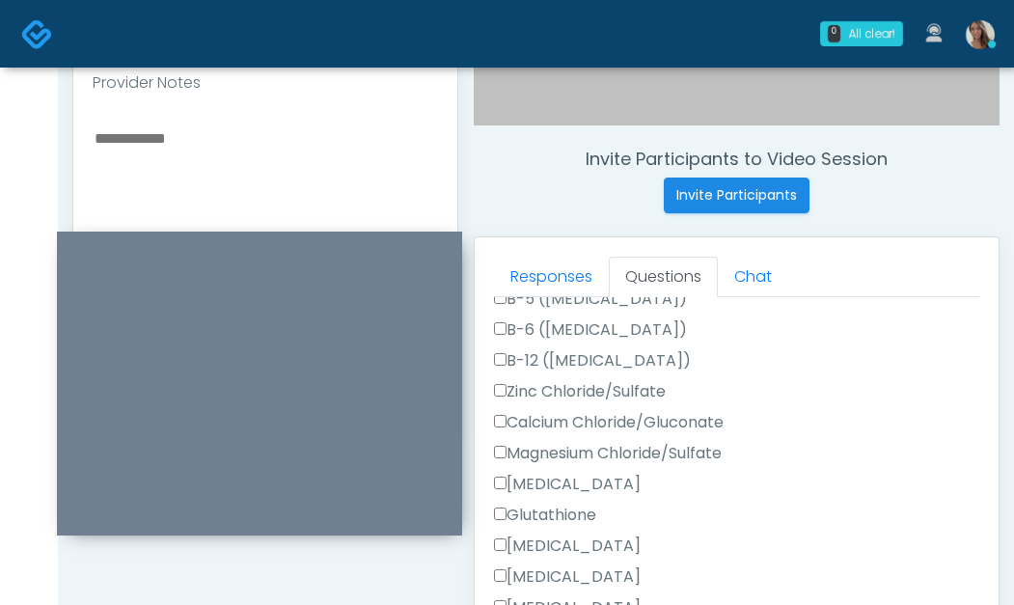
scroll to position [676, 0]
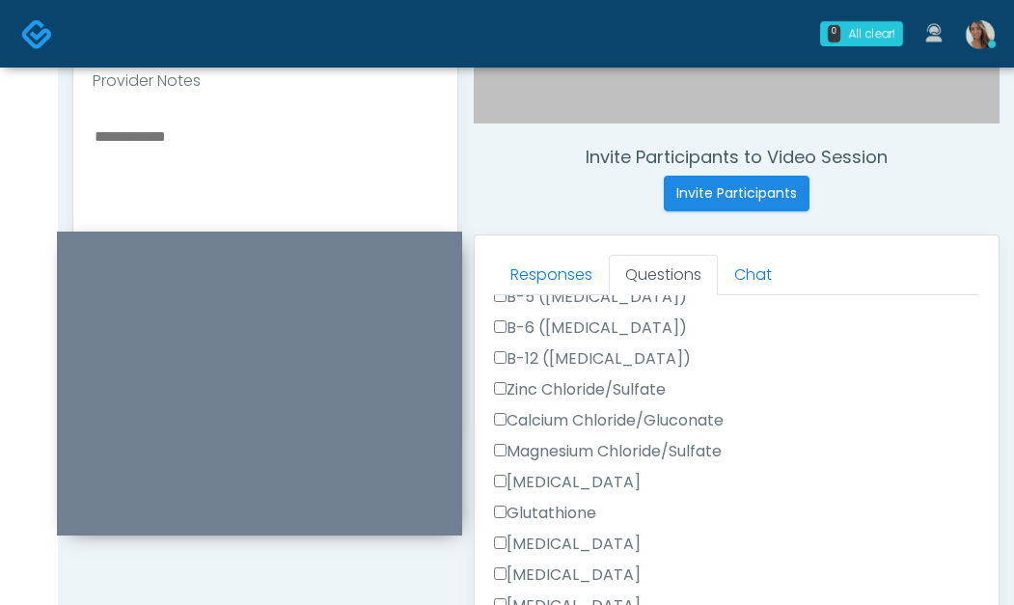
click at [285, 125] on textarea at bounding box center [266, 242] width 346 height 236
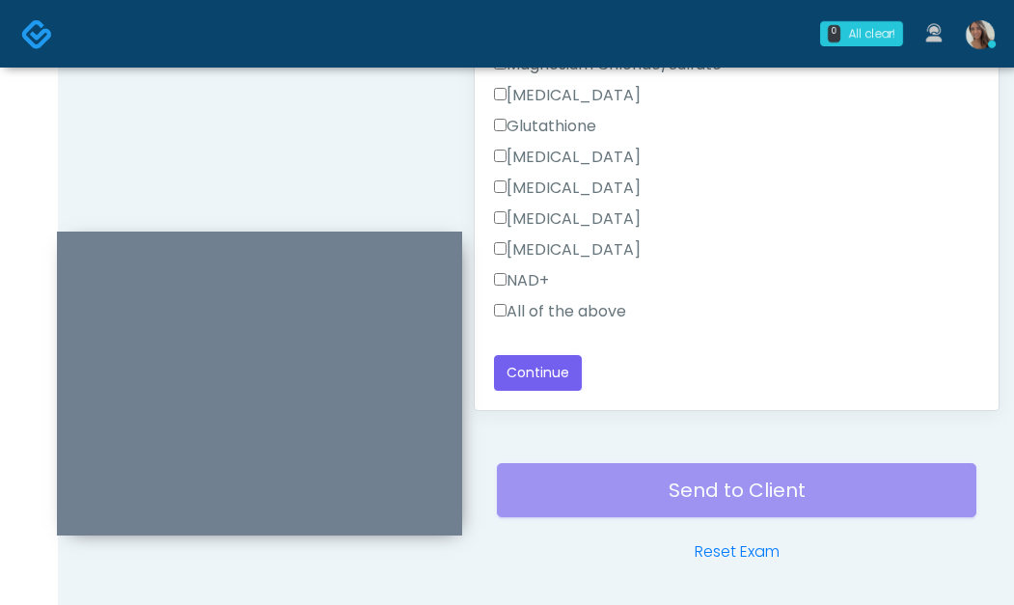
scroll to position [1064, 0]
click at [542, 374] on button "Continue" at bounding box center [538, 372] width 88 height 36
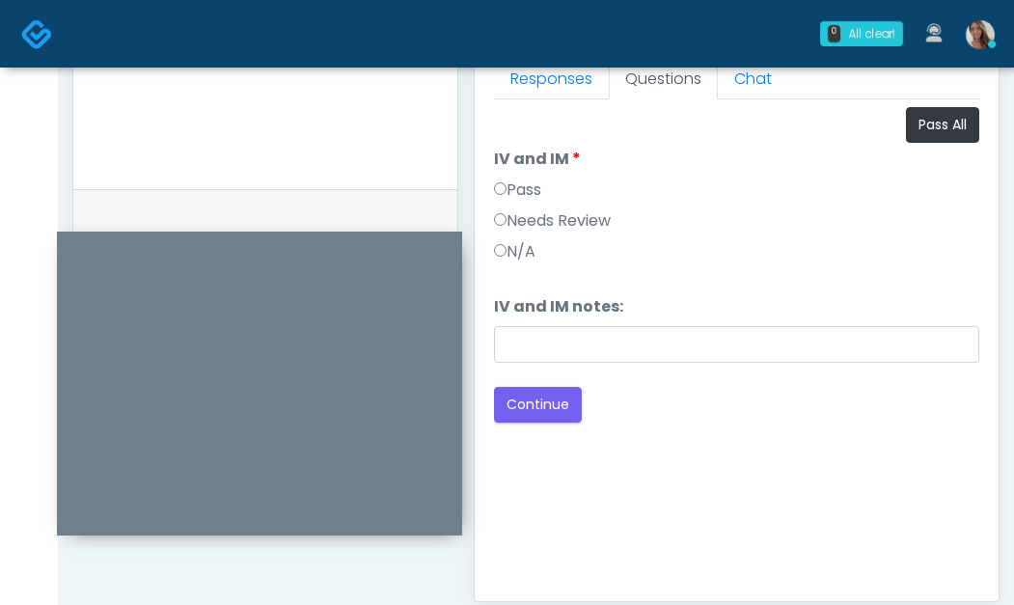
scroll to position [865, 0]
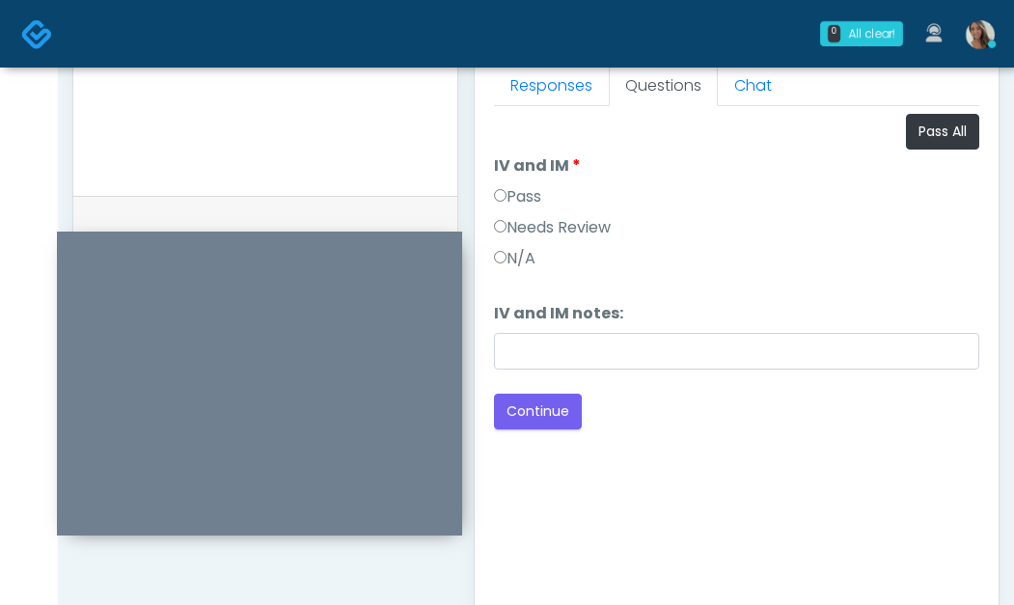
click at [516, 200] on label "Pass" at bounding box center [517, 196] width 47 height 23
click at [541, 391] on div "Loading... Connecting to your agent... Please wait while we prepare your person…" at bounding box center [737, 272] width 486 height 316
click at [543, 399] on button "Continue" at bounding box center [538, 412] width 88 height 36
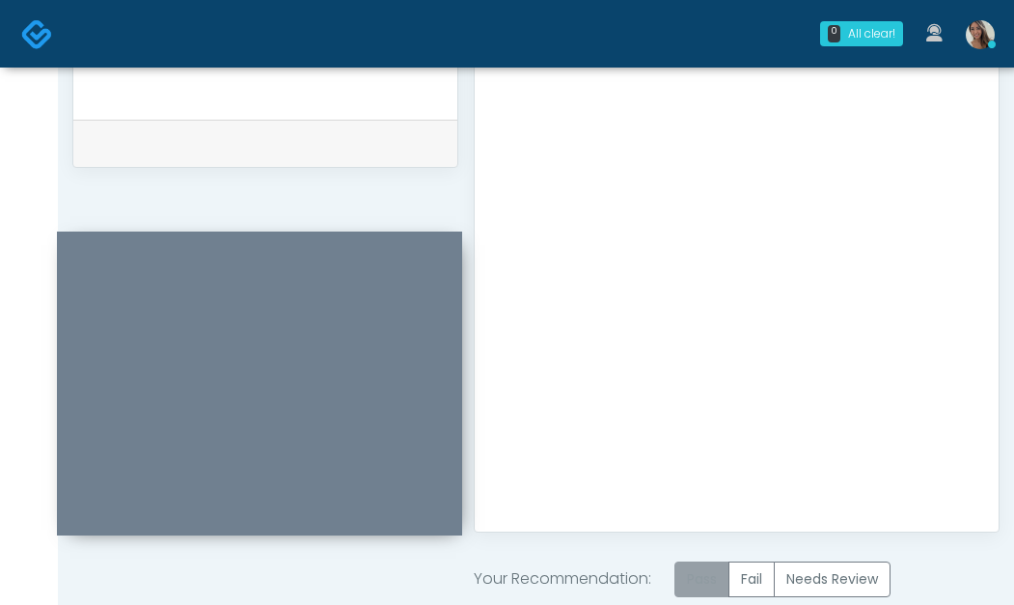
click at [723, 580] on label "Pass" at bounding box center [702, 580] width 55 height 36
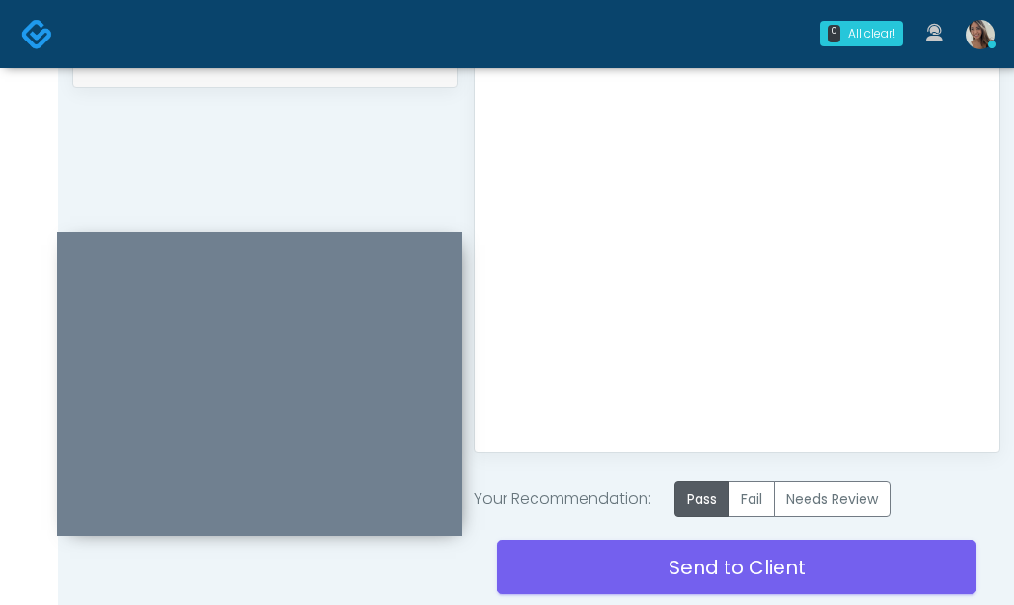
scroll to position [1029, 0]
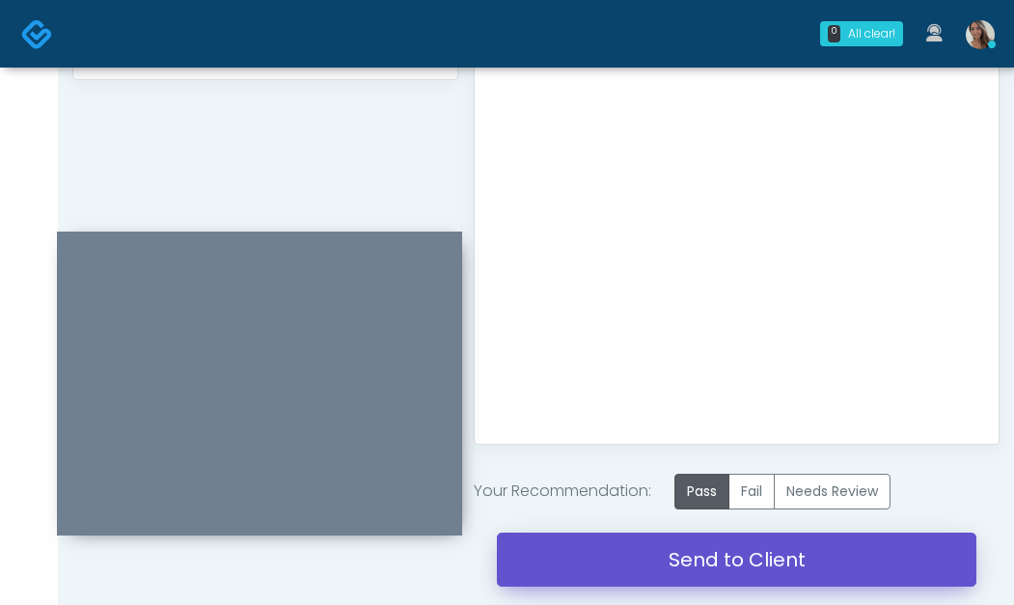
click at [643, 535] on link "Send to Client" at bounding box center [737, 560] width 480 height 54
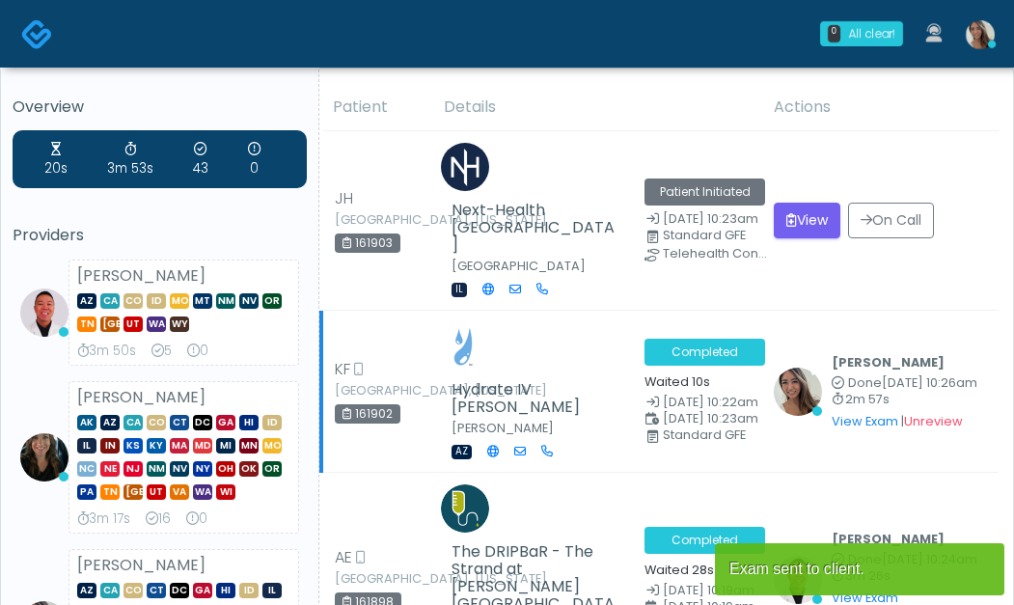
click at [795, 311] on td "[PERSON_NAME] Done [DATE] 10:26am 2m 57s View Exam | Unreview" at bounding box center [881, 392] width 236 height 162
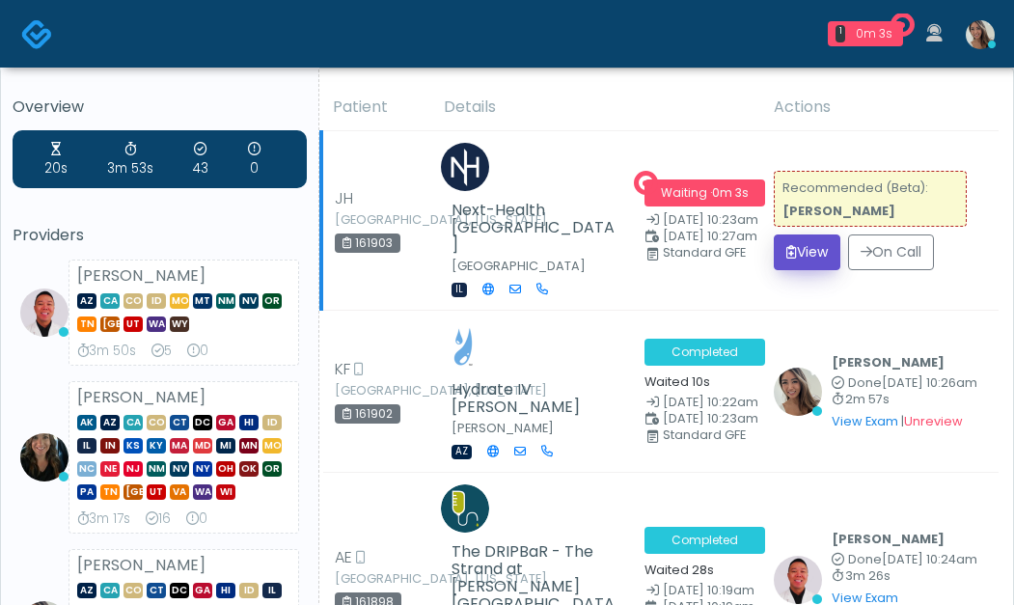
click at [804, 235] on button "View" at bounding box center [807, 253] width 67 height 36
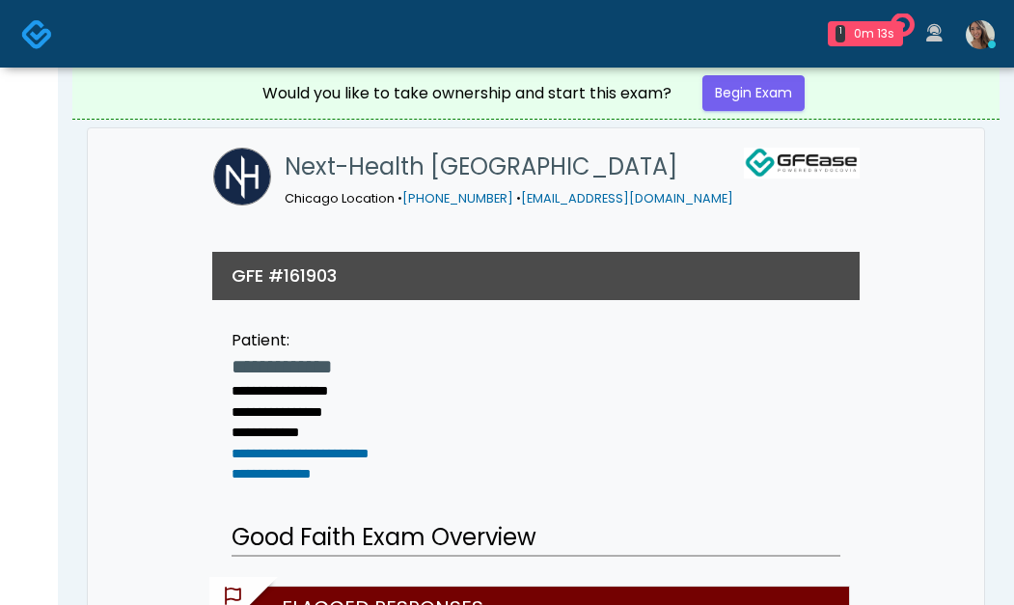
click at [35, 42] on img at bounding box center [37, 34] width 32 height 32
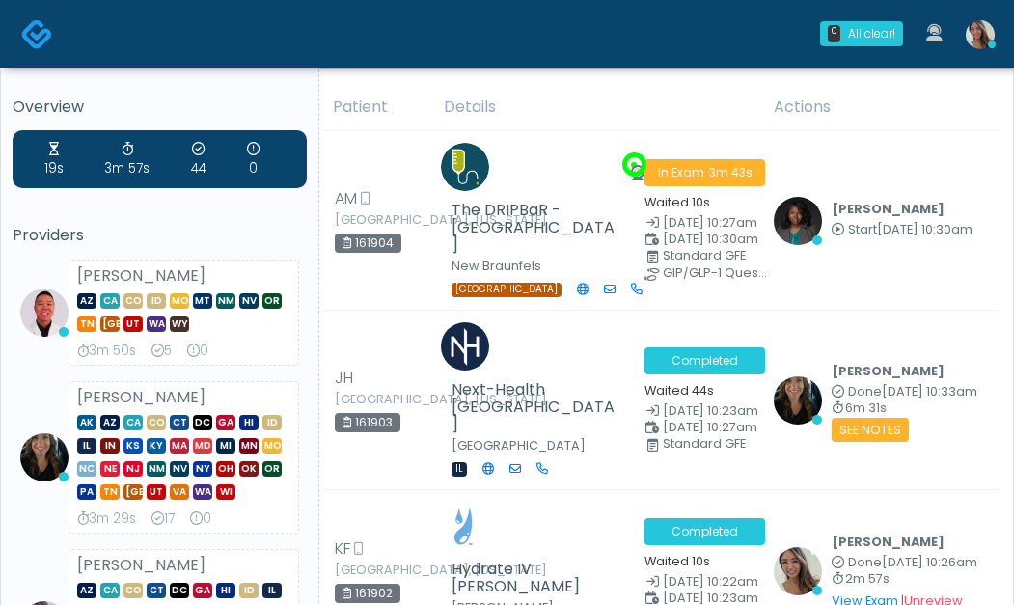
click at [747, 272] on td "In Exam · 3m 43s Waited 10s [DATE] 10:27am [DATE] 10:30am Standard GFE GIP/GLP-…" at bounding box center [697, 221] width 129 height 180
drag, startPoint x: 678, startPoint y: 299, endPoint x: 664, endPoint y: 302, distance: 13.8
click at [676, 311] on td "Completed Waited 44s [DATE] 10:23am [DATE] 10:27am Standard GFE" at bounding box center [697, 401] width 129 height 180
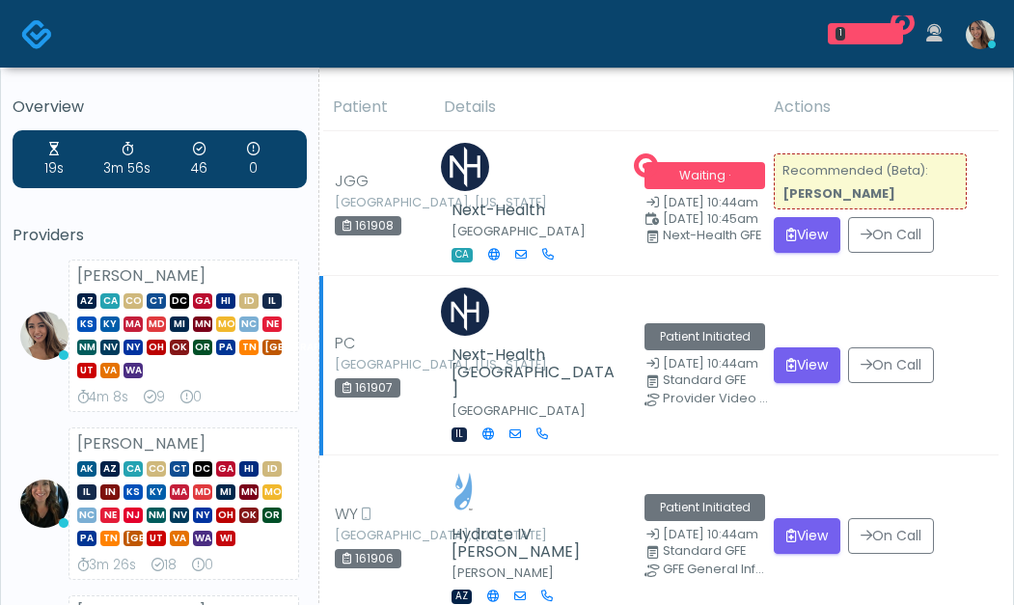
scroll to position [32, 0]
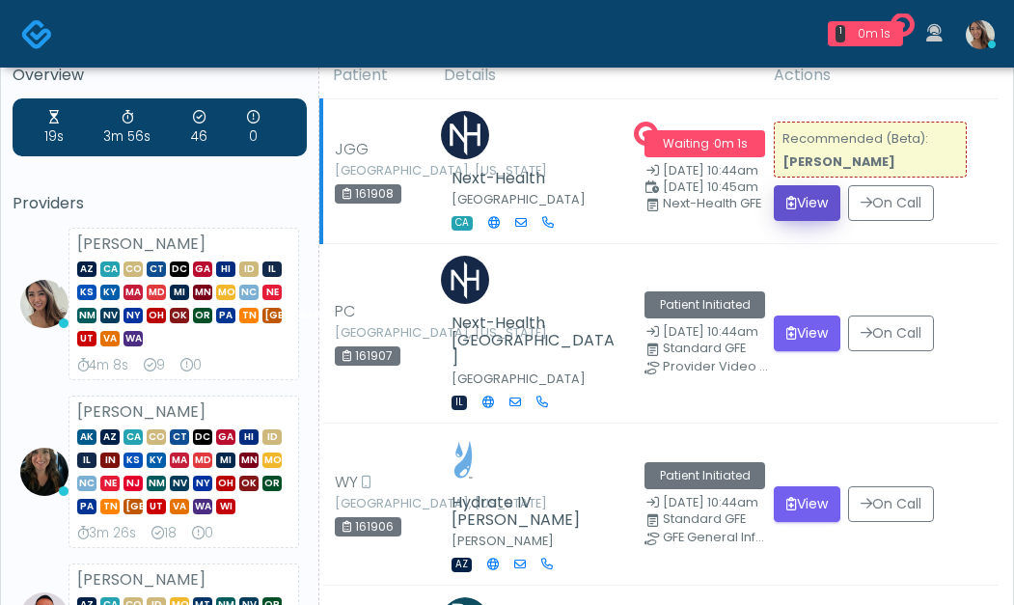
click at [787, 196] on icon "submit" at bounding box center [792, 203] width 11 height 14
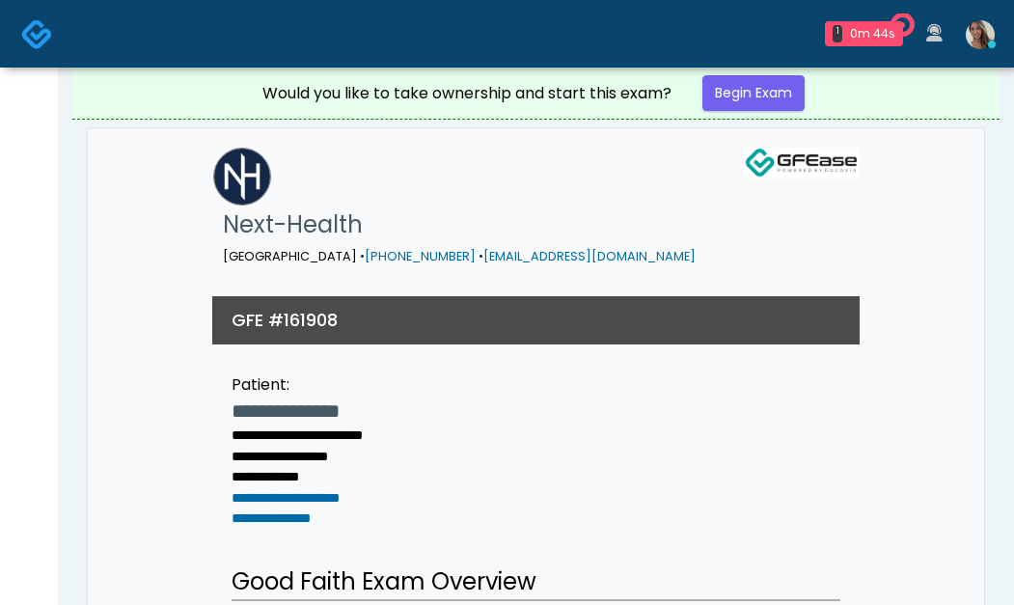
click at [42, 40] on img at bounding box center [37, 34] width 32 height 32
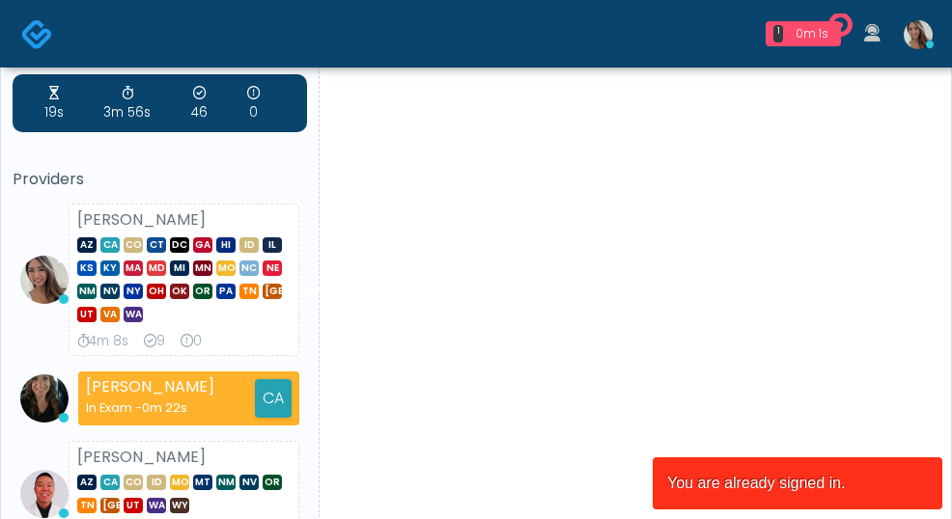
scroll to position [57, 0]
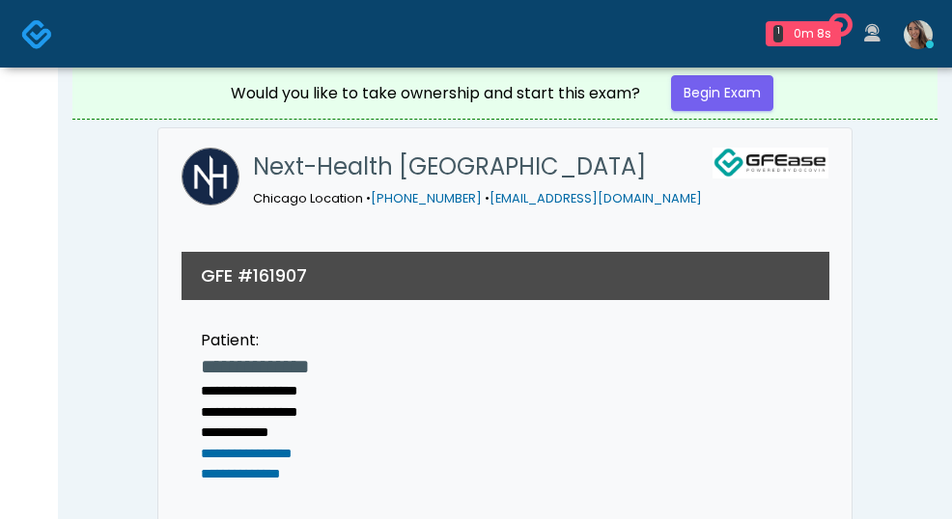
click at [38, 41] on img at bounding box center [37, 34] width 32 height 32
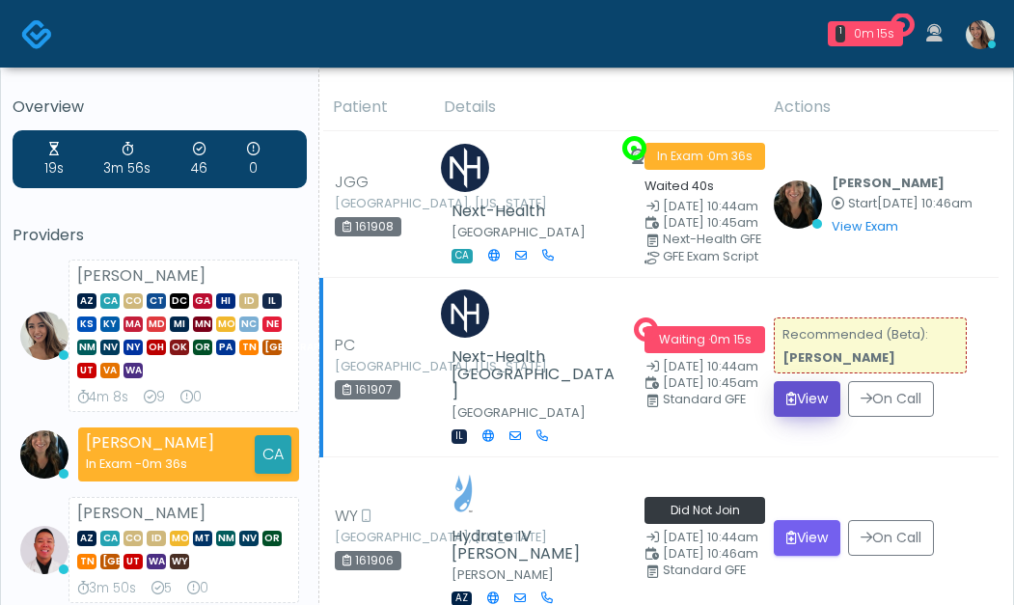
drag, startPoint x: 803, startPoint y: 393, endPoint x: 790, endPoint y: 346, distance: 49.2
click at [803, 393] on button "View" at bounding box center [807, 399] width 67 height 36
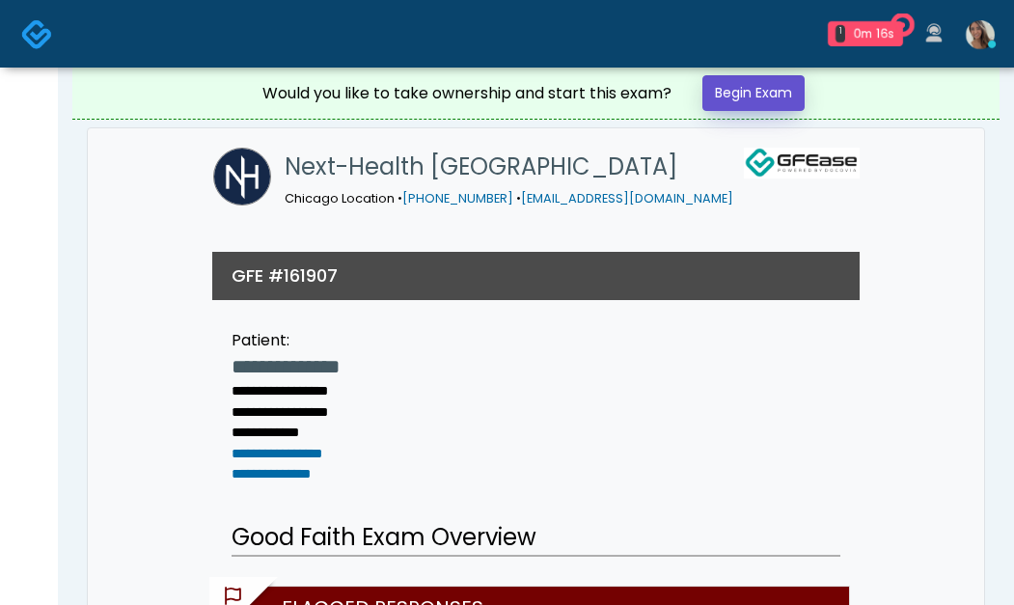
click at [735, 94] on link "Begin Exam" at bounding box center [754, 93] width 102 height 36
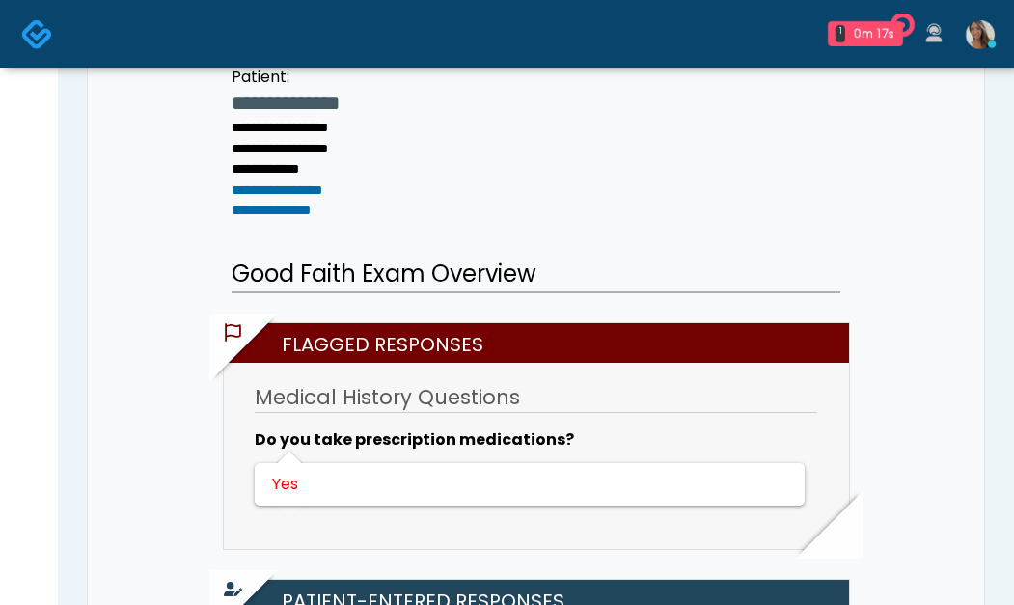
scroll to position [574, 0]
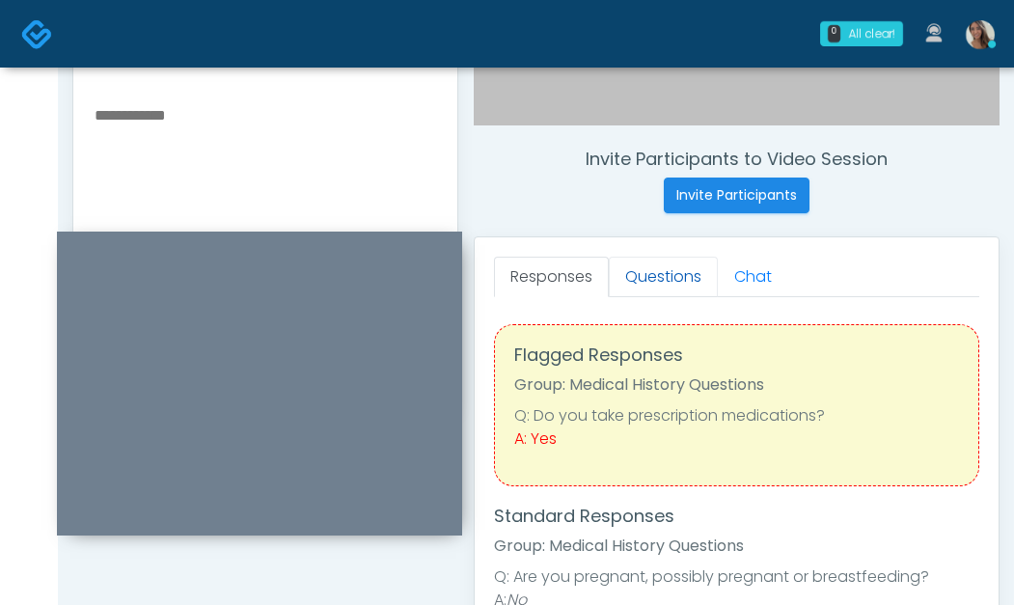
click at [679, 291] on link "Questions" at bounding box center [663, 277] width 109 height 41
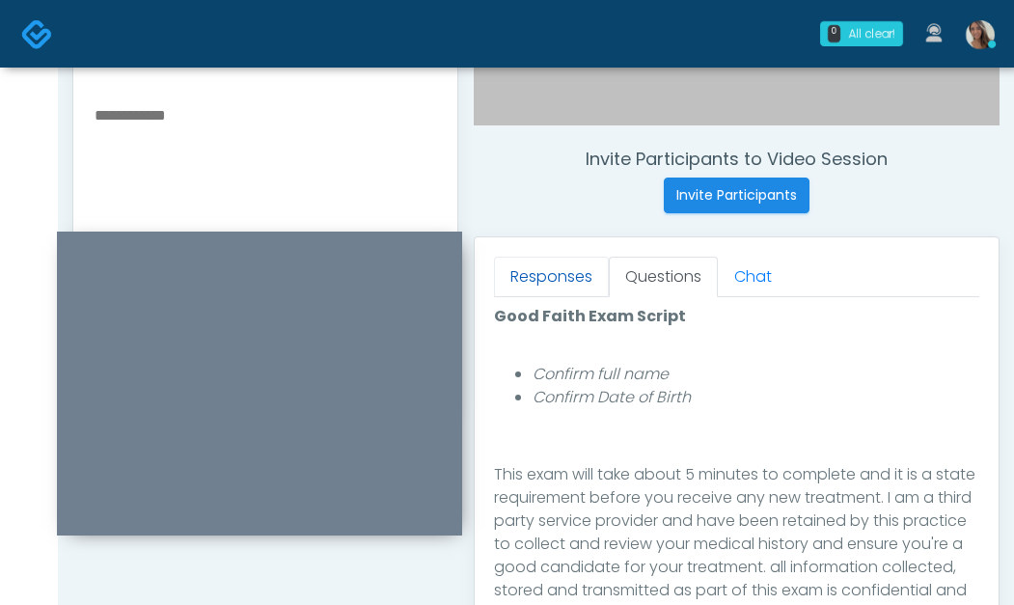
scroll to position [317, 0]
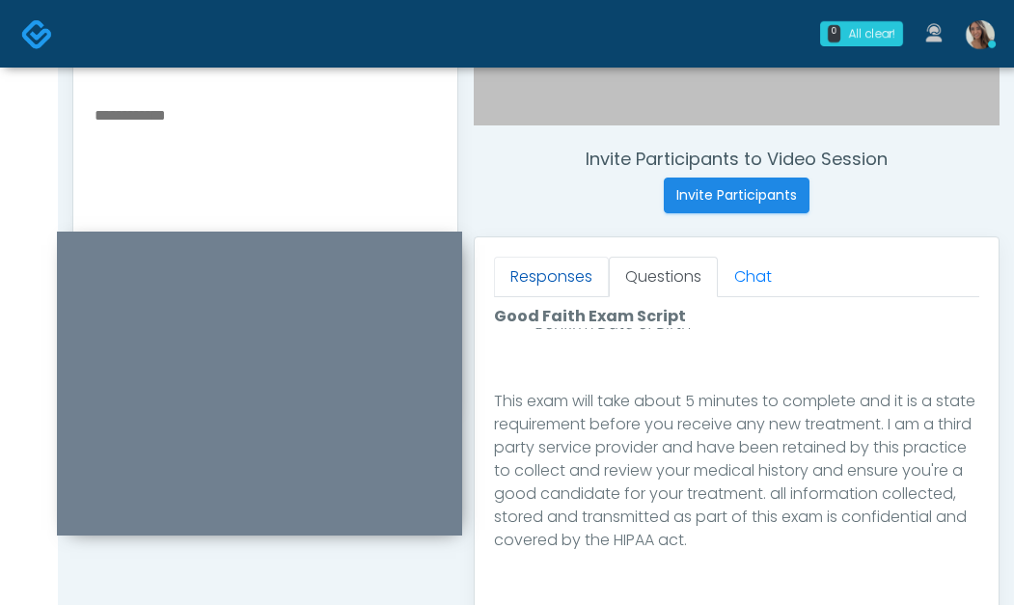
click at [559, 268] on link "Responses" at bounding box center [551, 277] width 115 height 41
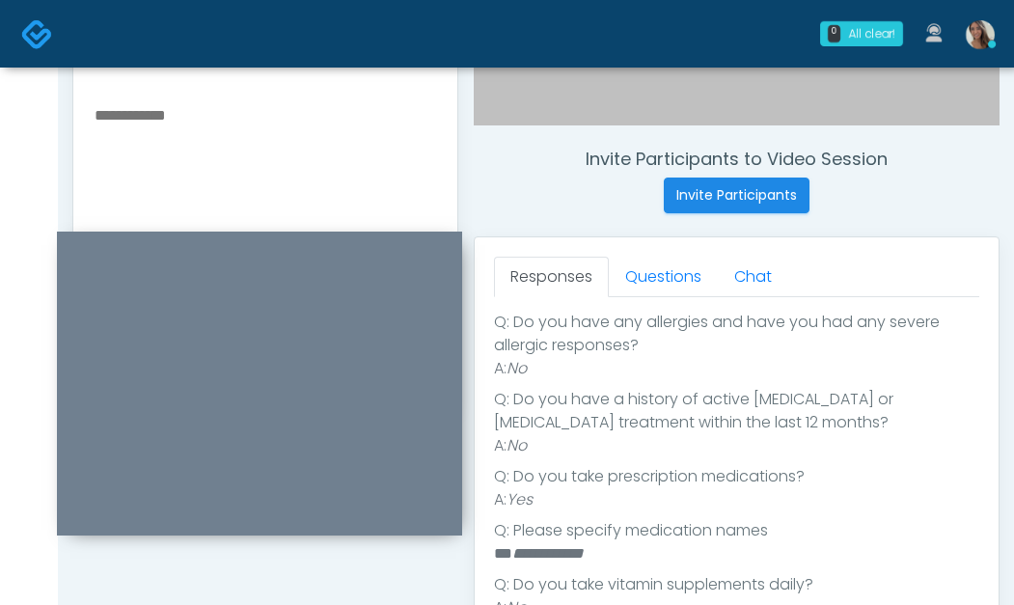
scroll to position [267, 0]
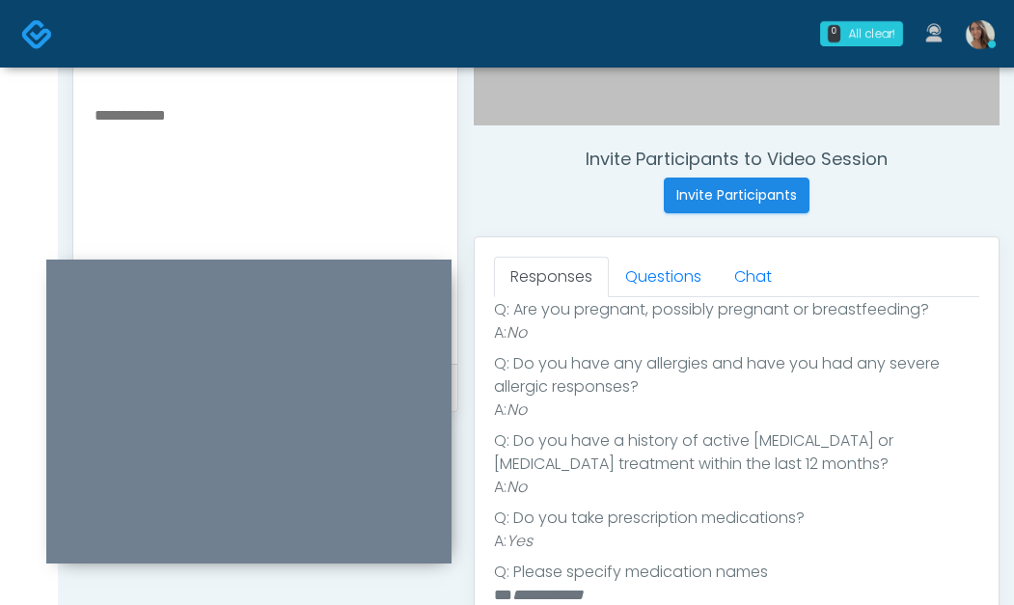
drag, startPoint x: 417, startPoint y: 245, endPoint x: 462, endPoint y: 342, distance: 106.7
click at [401, 289] on div at bounding box center [248, 412] width 405 height 304
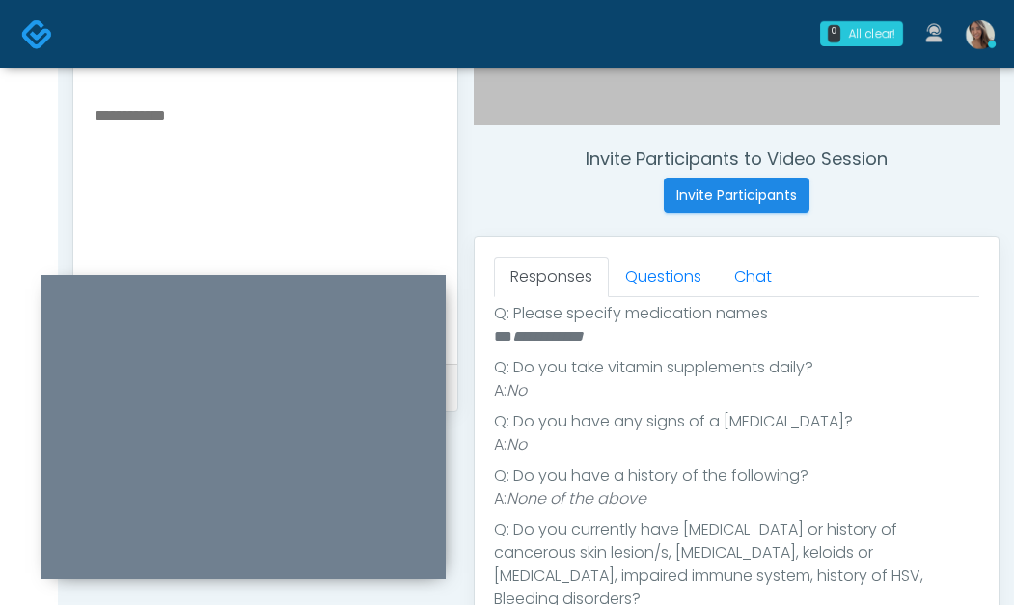
scroll to position [527, 0]
click at [657, 291] on link "Questions" at bounding box center [663, 277] width 109 height 41
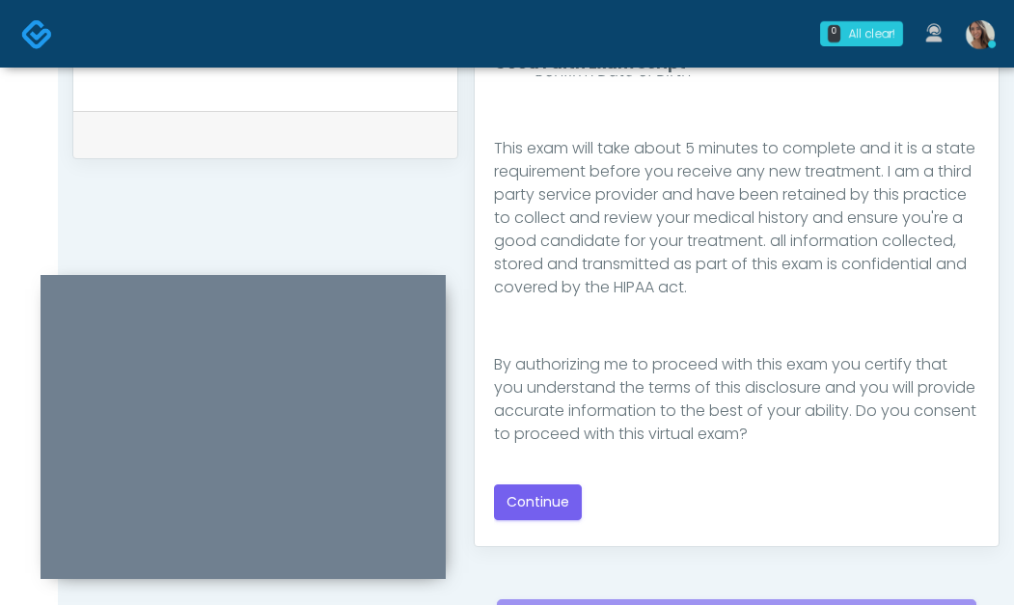
scroll to position [1127, 0]
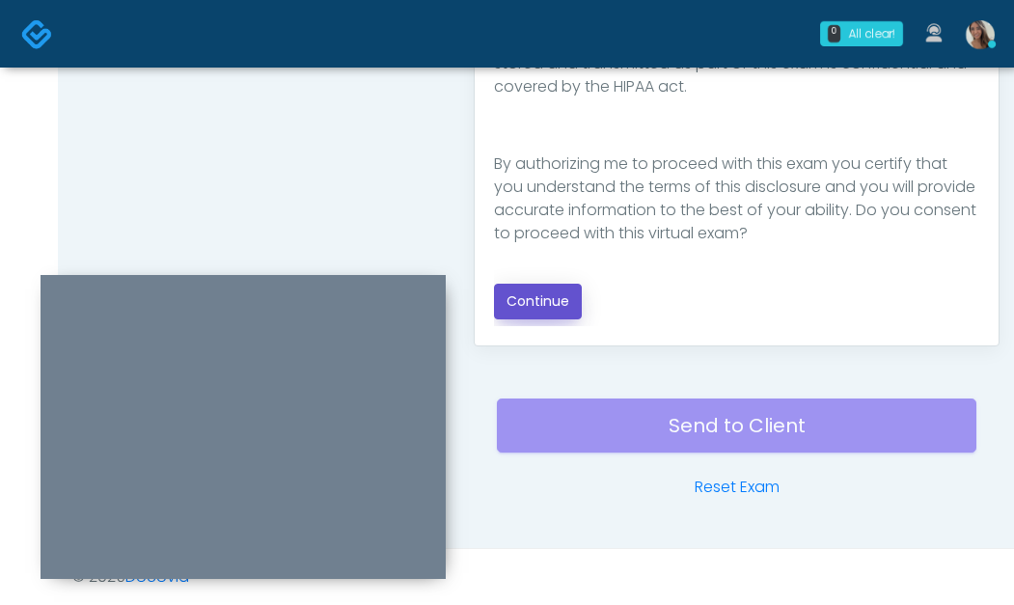
drag, startPoint x: 532, startPoint y: 292, endPoint x: 429, endPoint y: 231, distance: 120.3
click at [532, 292] on button "Continue" at bounding box center [538, 302] width 88 height 36
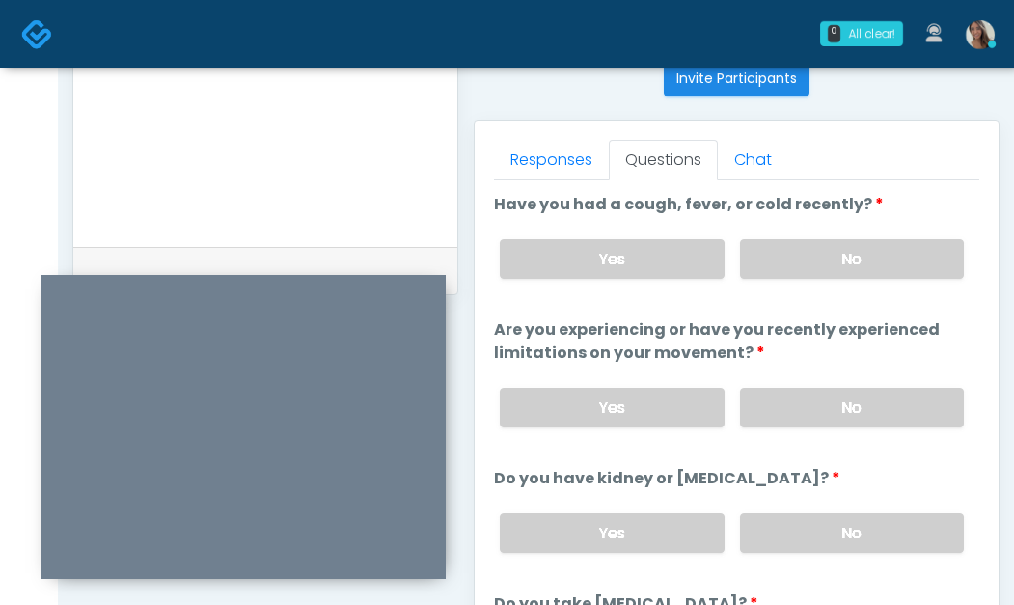
scroll to position [789, 0]
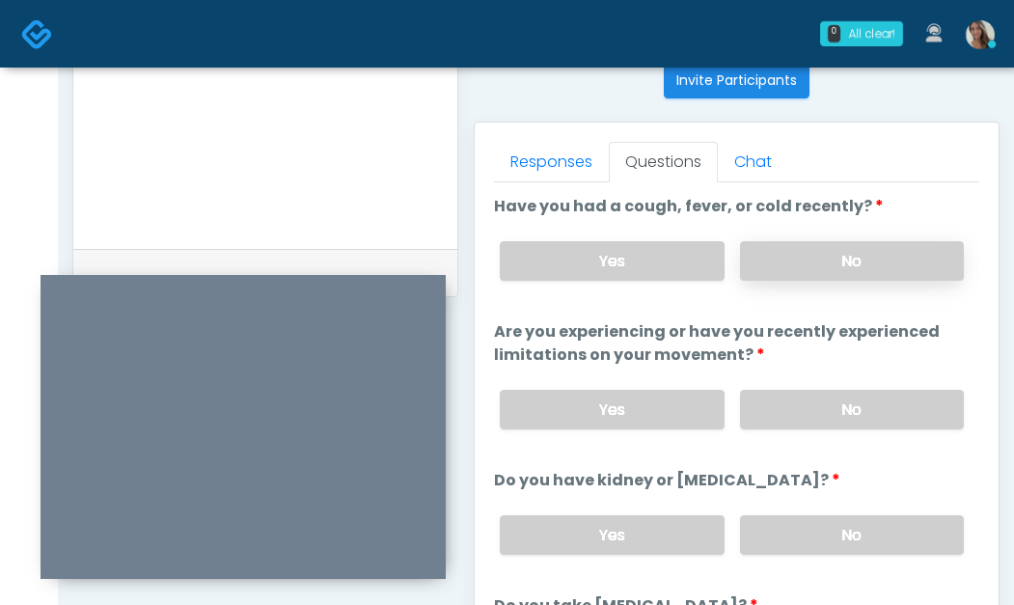
click at [829, 275] on label "No" at bounding box center [852, 261] width 224 height 40
click at [828, 423] on label "No" at bounding box center [852, 410] width 224 height 40
click at [841, 533] on label "No" at bounding box center [852, 535] width 224 height 40
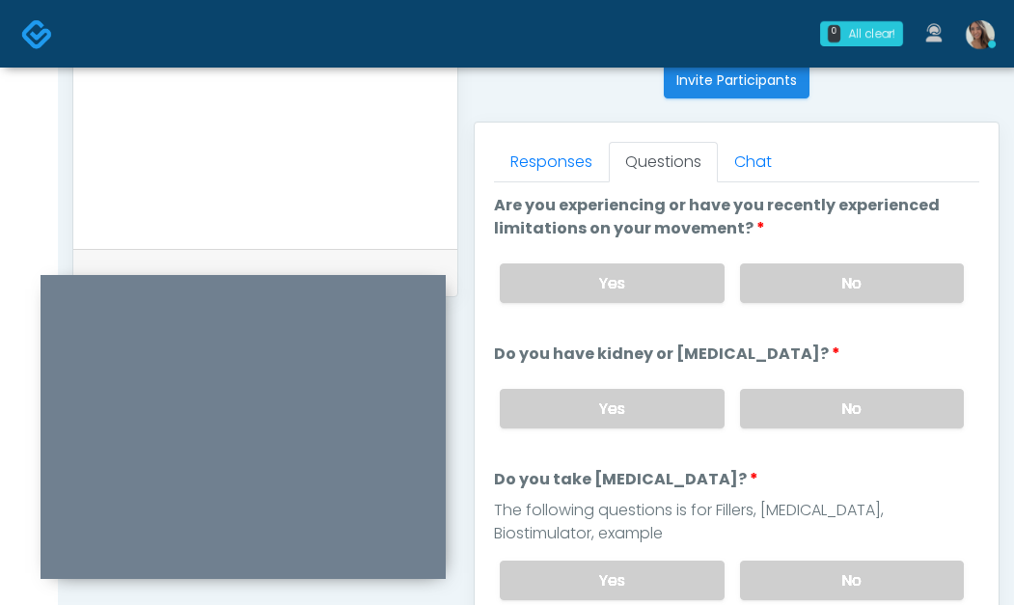
scroll to position [131, 0]
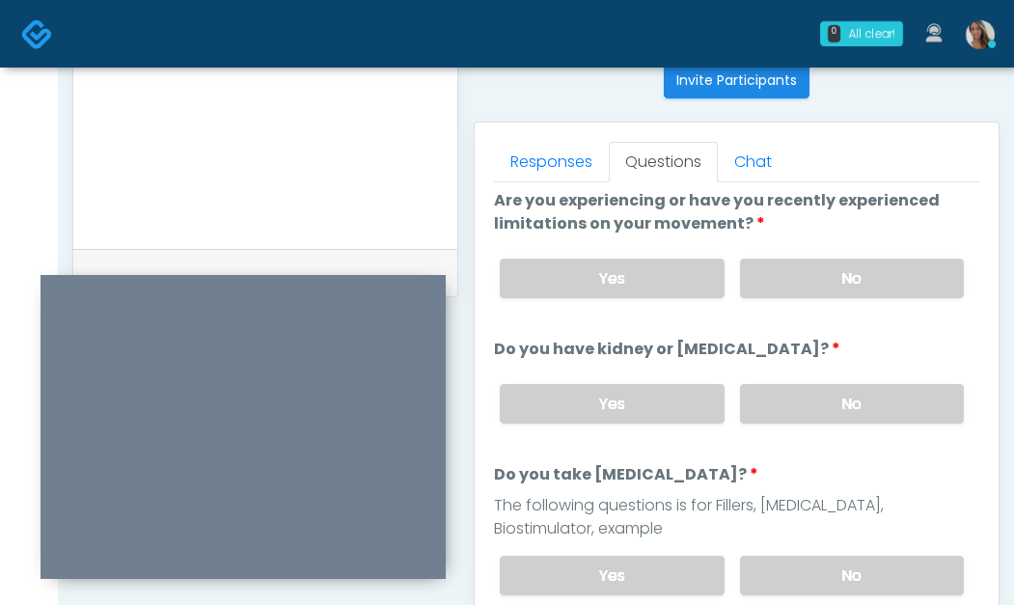
click at [827, 544] on div "Yes No" at bounding box center [732, 576] width 495 height 70
click at [821, 577] on label "No" at bounding box center [852, 576] width 224 height 40
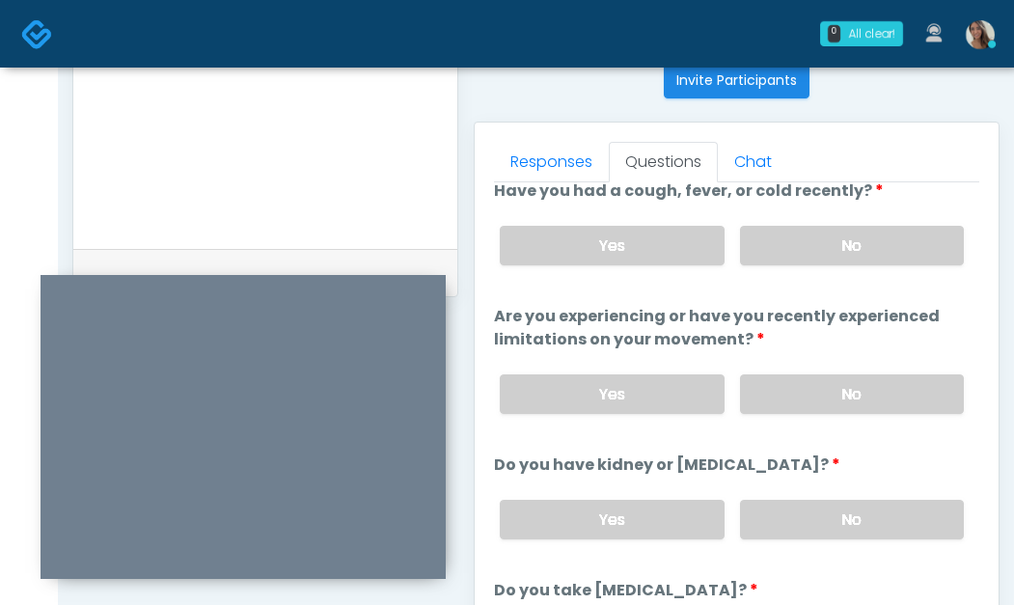
scroll to position [0, 0]
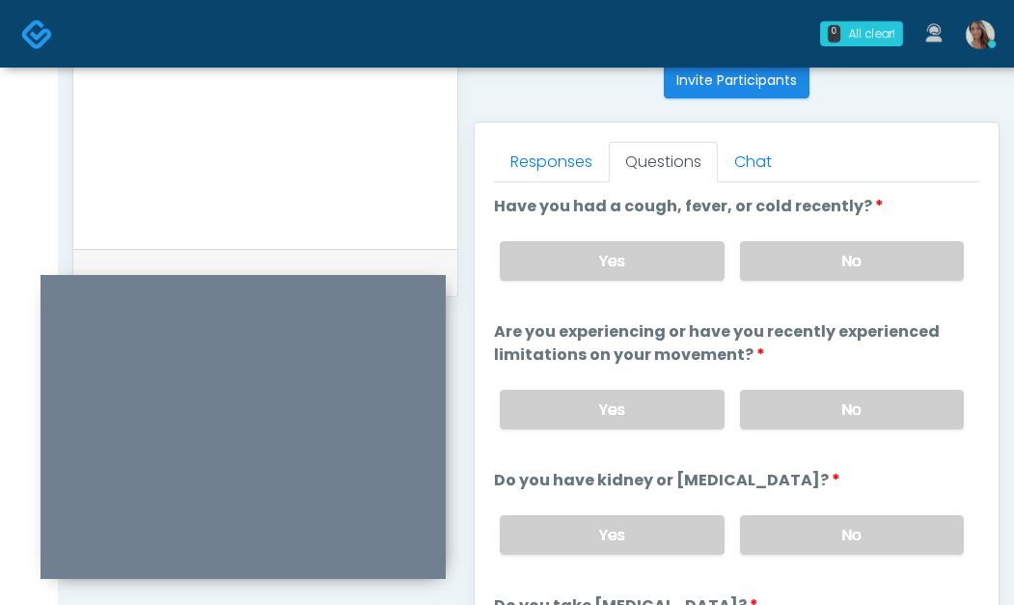
click at [364, 172] on textarea at bounding box center [266, 105] width 346 height 236
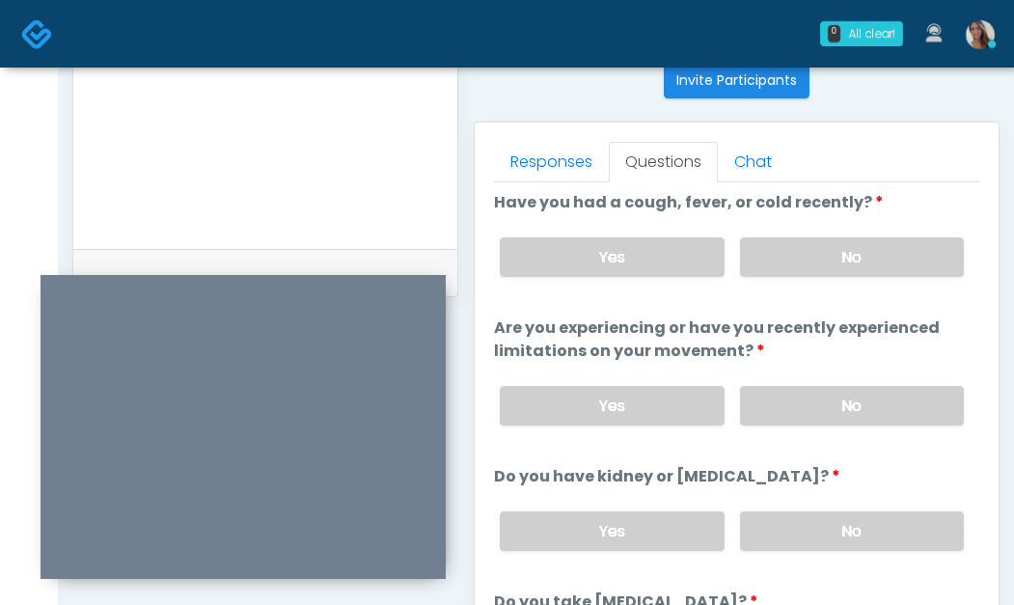
click at [782, 465] on label "Do you have kidney or liver disease?" at bounding box center [667, 476] width 347 height 23
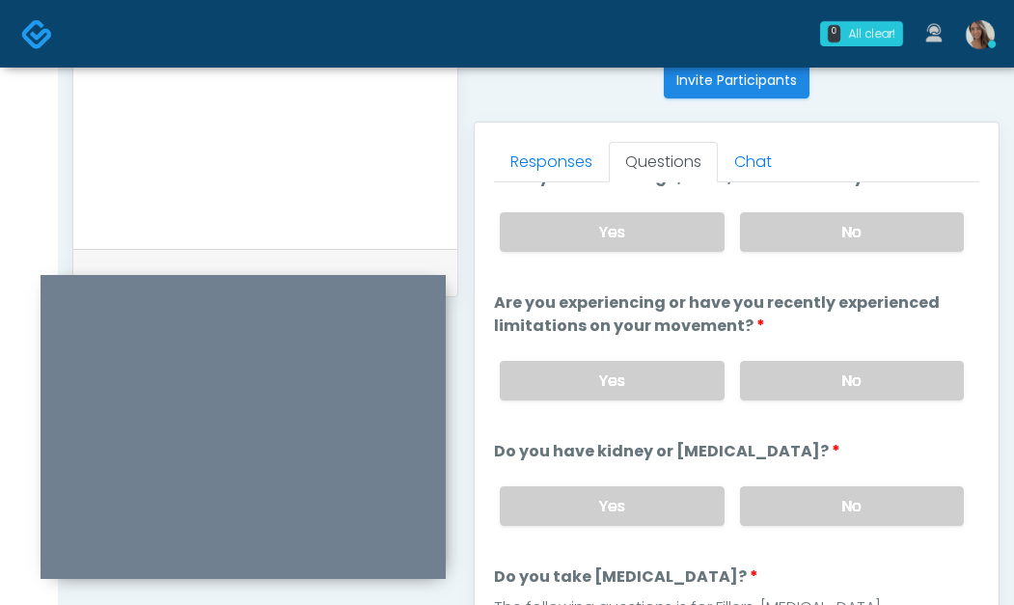
scroll to position [36, 0]
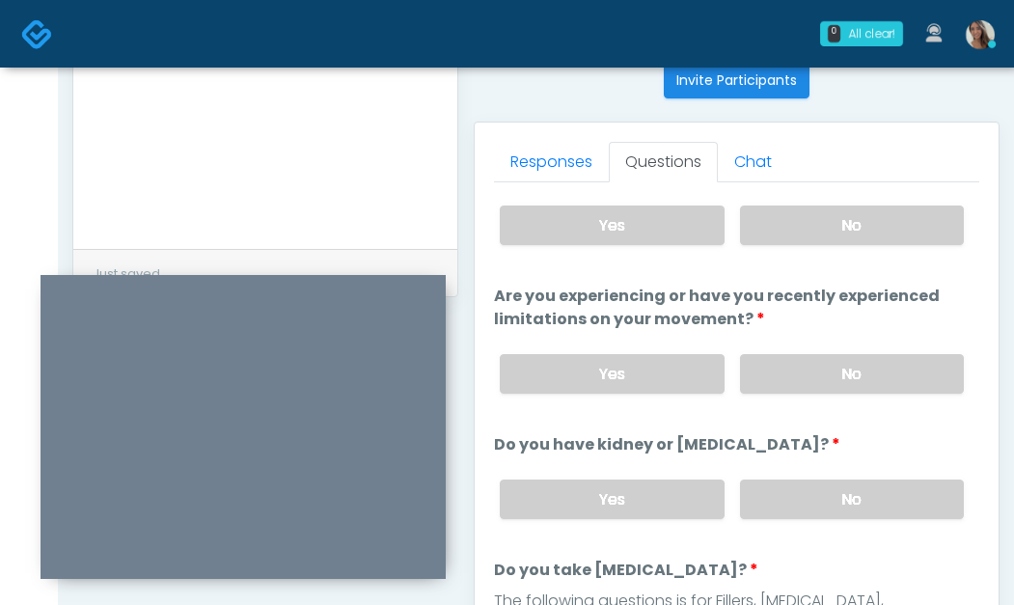
click at [318, 204] on textarea at bounding box center [266, 105] width 346 height 236
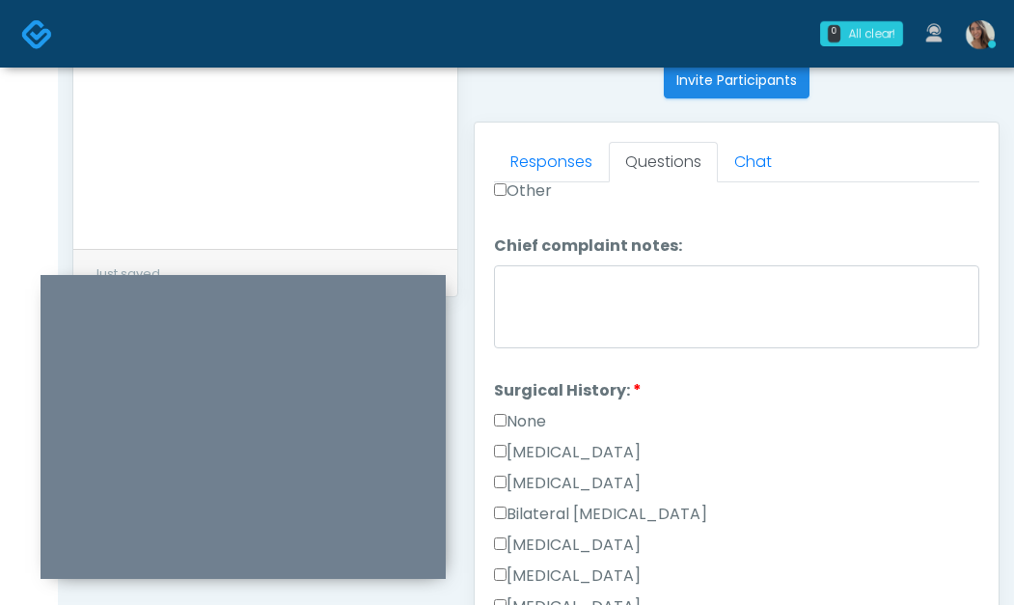
scroll to position [1026, 0]
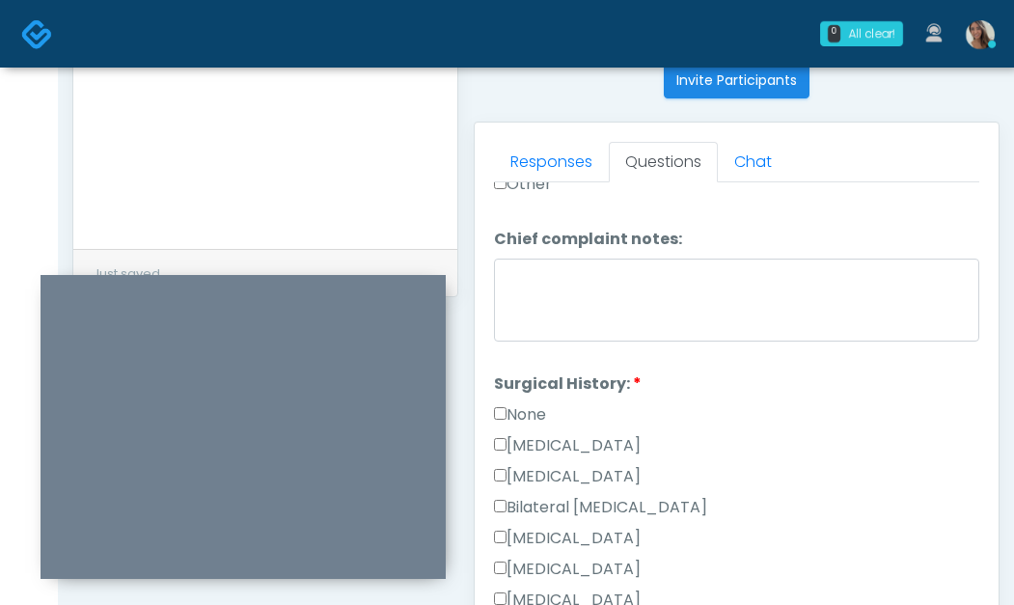
click at [542, 405] on label "None" at bounding box center [520, 414] width 52 height 23
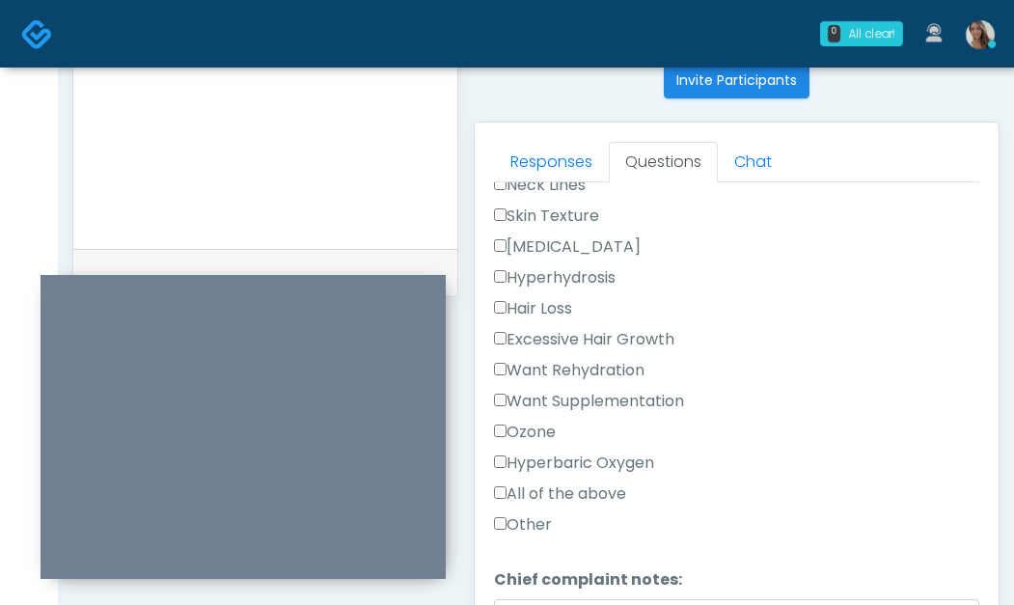
scroll to position [592, 0]
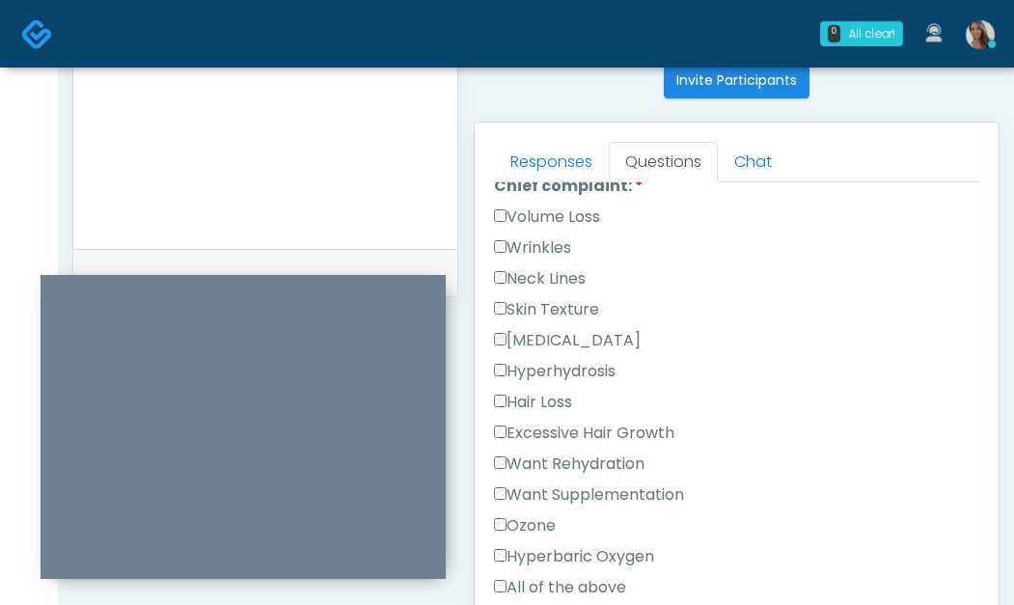
click at [818, 475] on div "Want Rehydration" at bounding box center [737, 468] width 486 height 31
click at [637, 504] on div "Want Supplementation" at bounding box center [737, 499] width 486 height 31
click at [618, 490] on label "Want Supplementation" at bounding box center [589, 495] width 190 height 23
click at [612, 453] on label "Want Rehydration" at bounding box center [569, 464] width 151 height 23
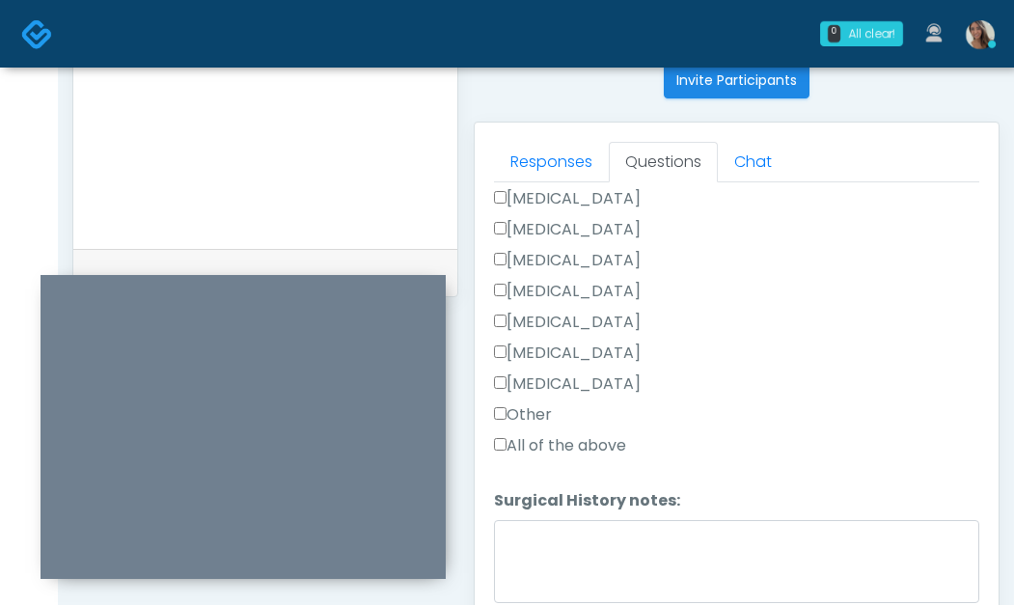
scroll to position [1011, 0]
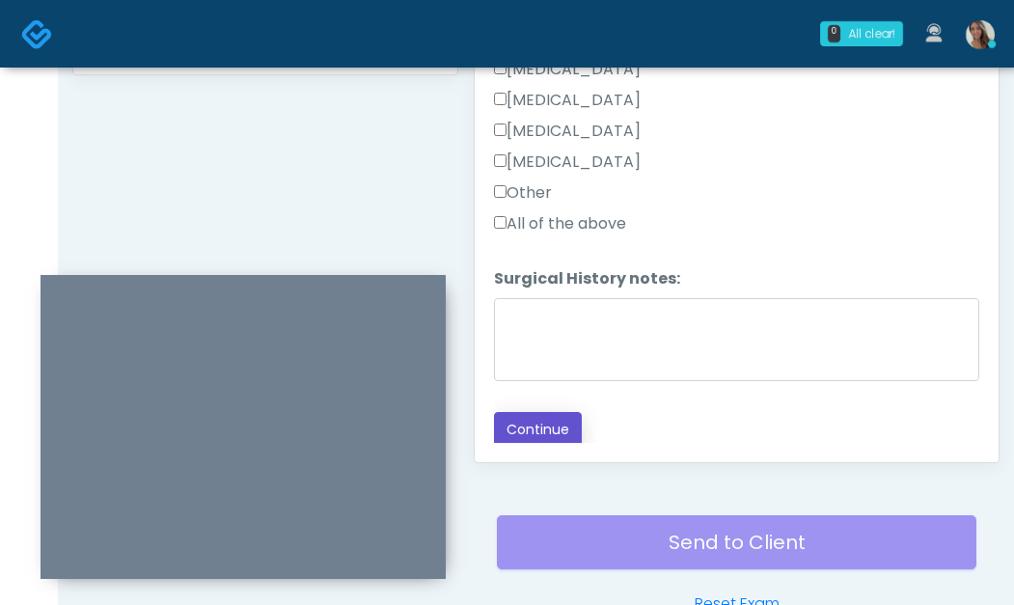
click at [559, 430] on button "Continue" at bounding box center [538, 430] width 88 height 36
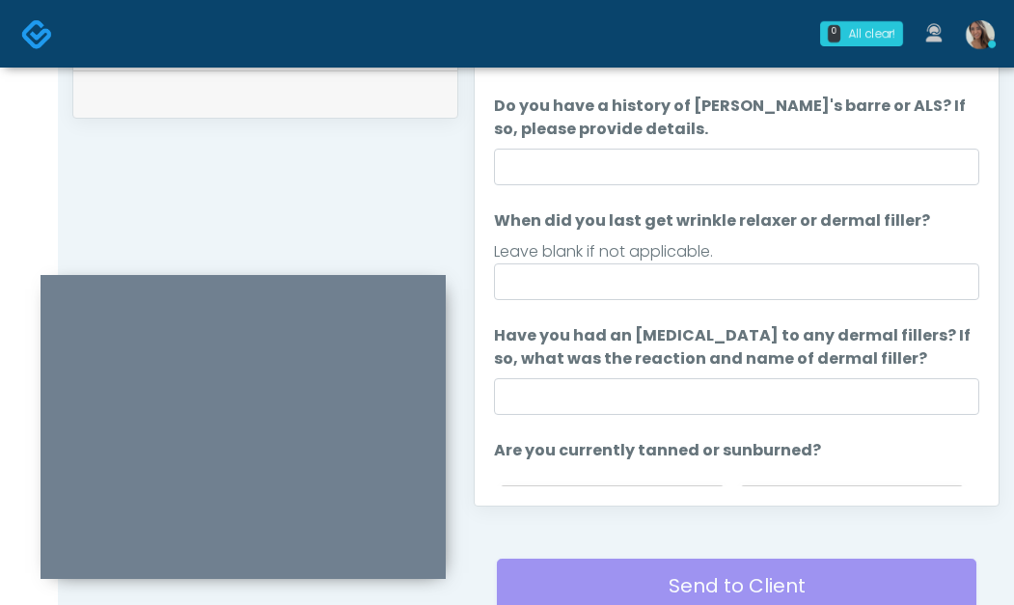
scroll to position [963, 0]
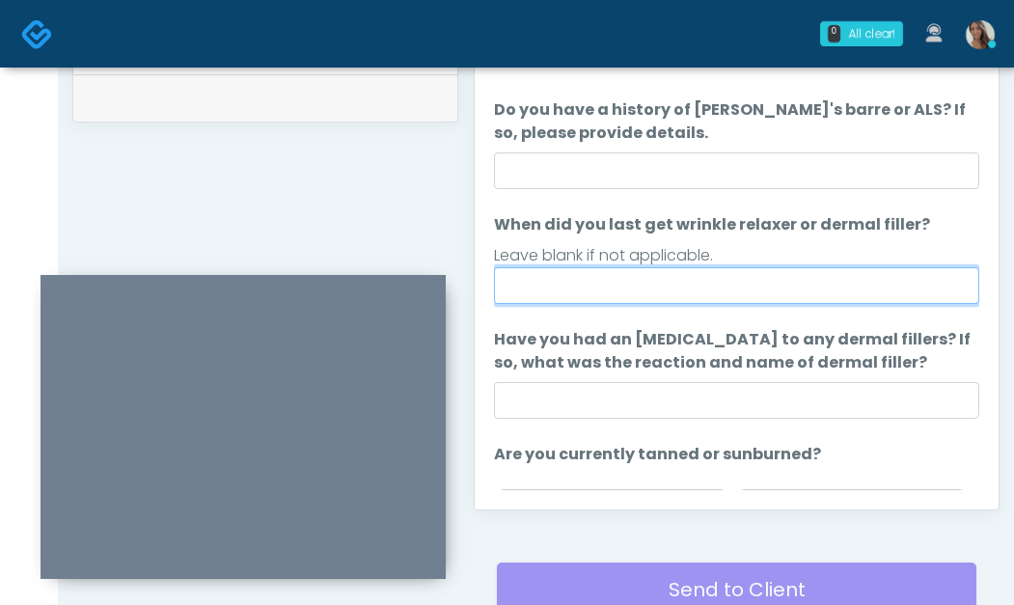
click at [666, 284] on input "When did you last get wrinkle relaxer or dermal filler?" at bounding box center [737, 285] width 486 height 37
type input "*********"
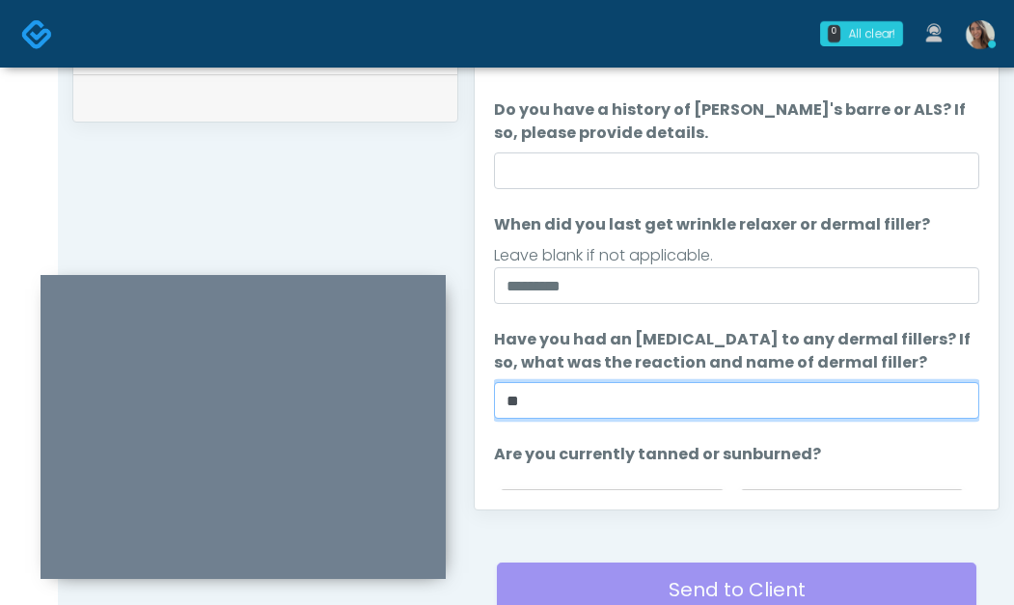
type input "**"
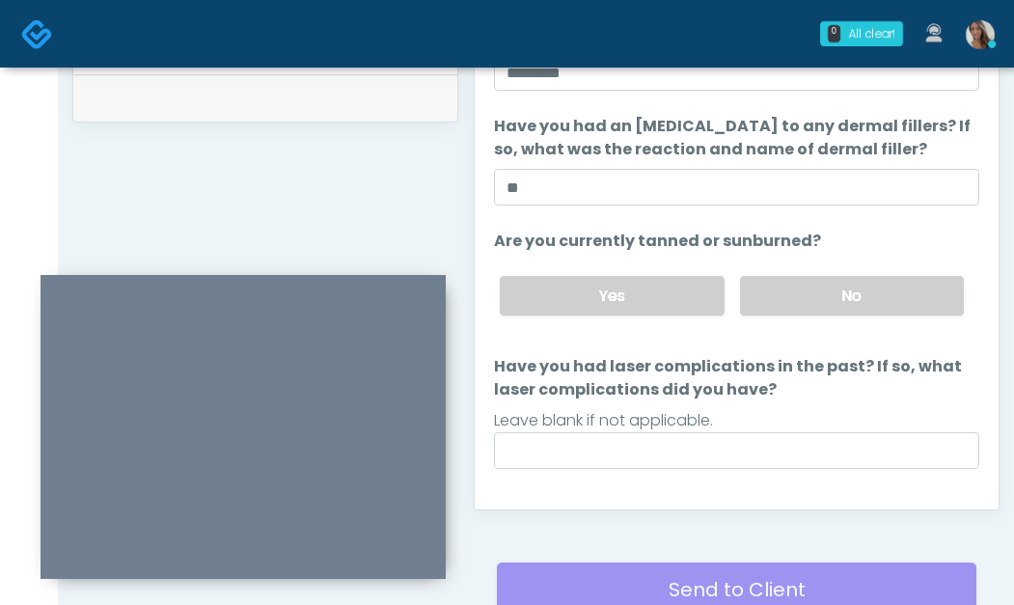
scroll to position [219, 0]
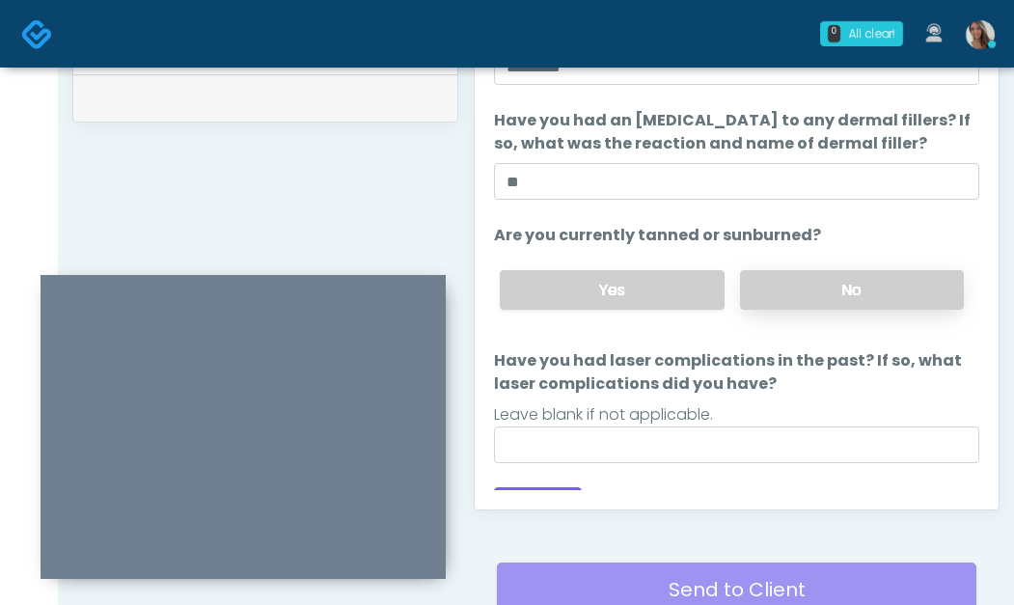
click at [808, 306] on label "No" at bounding box center [852, 290] width 224 height 40
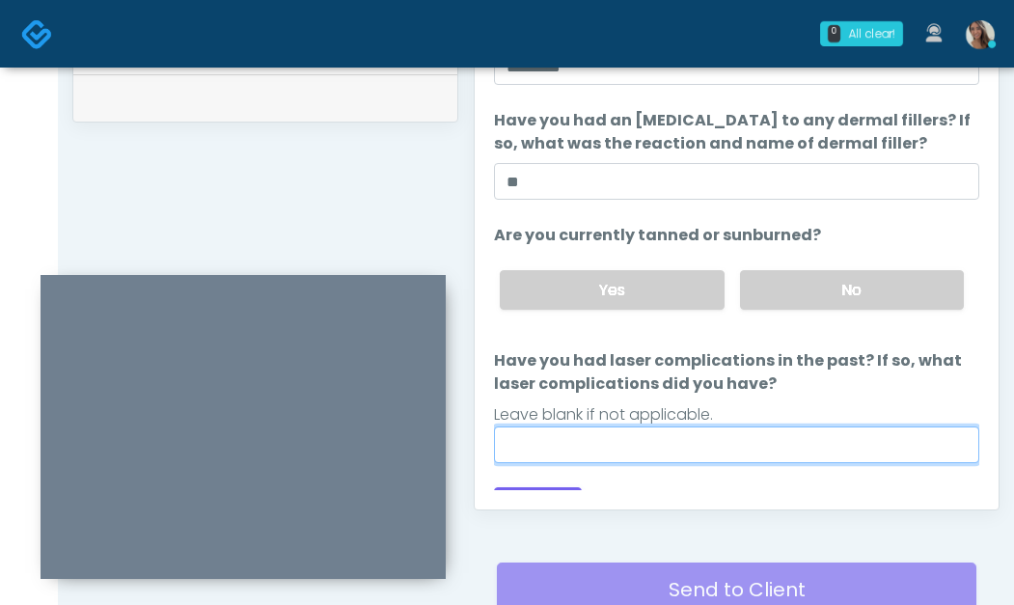
click at [705, 440] on input "Have you had laser complications in the past? If so, what laser complications d…" at bounding box center [737, 445] width 486 height 37
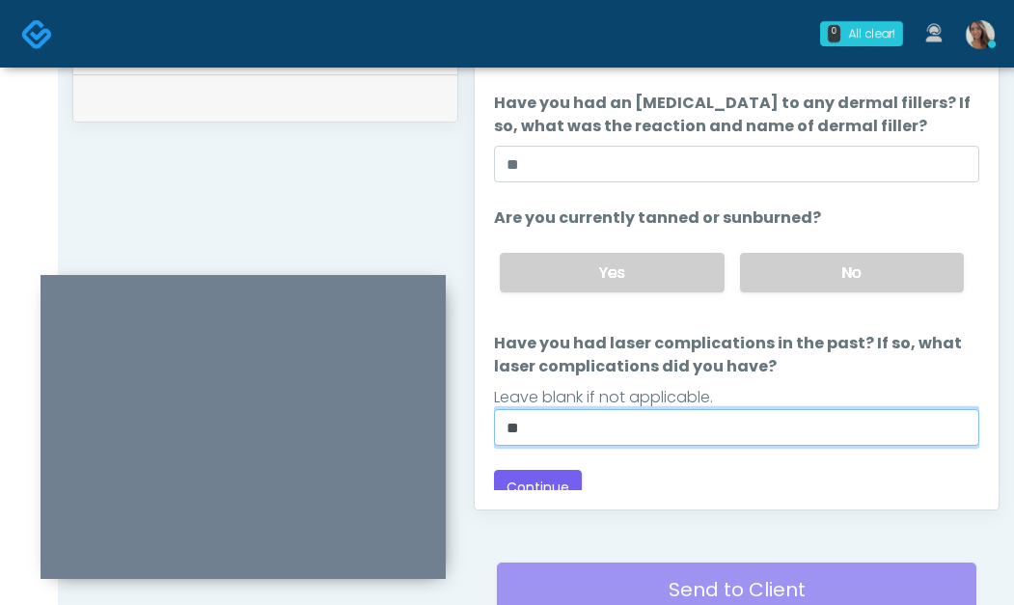
scroll to position [251, 0]
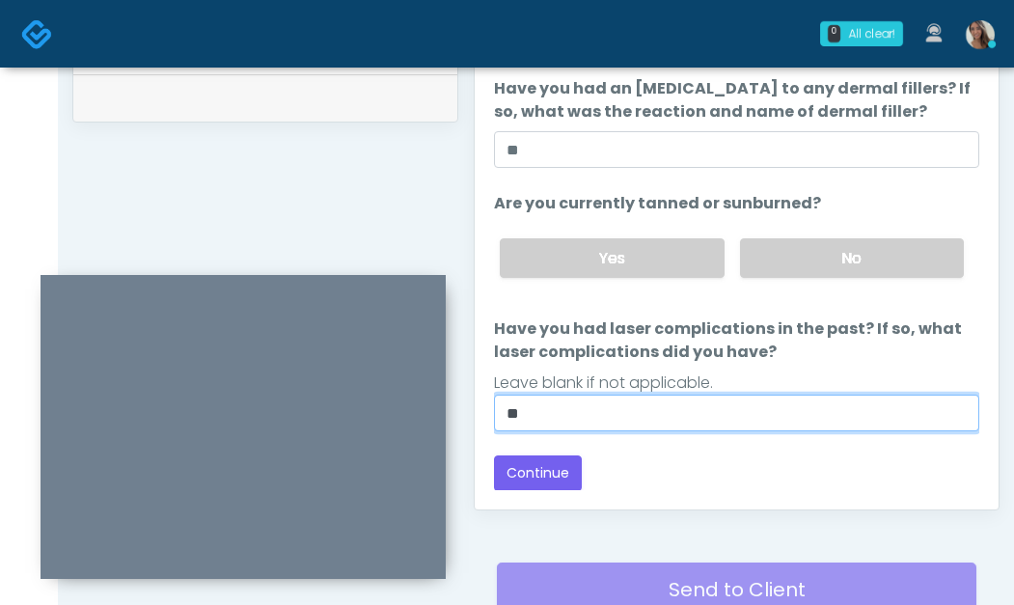
type input "**"
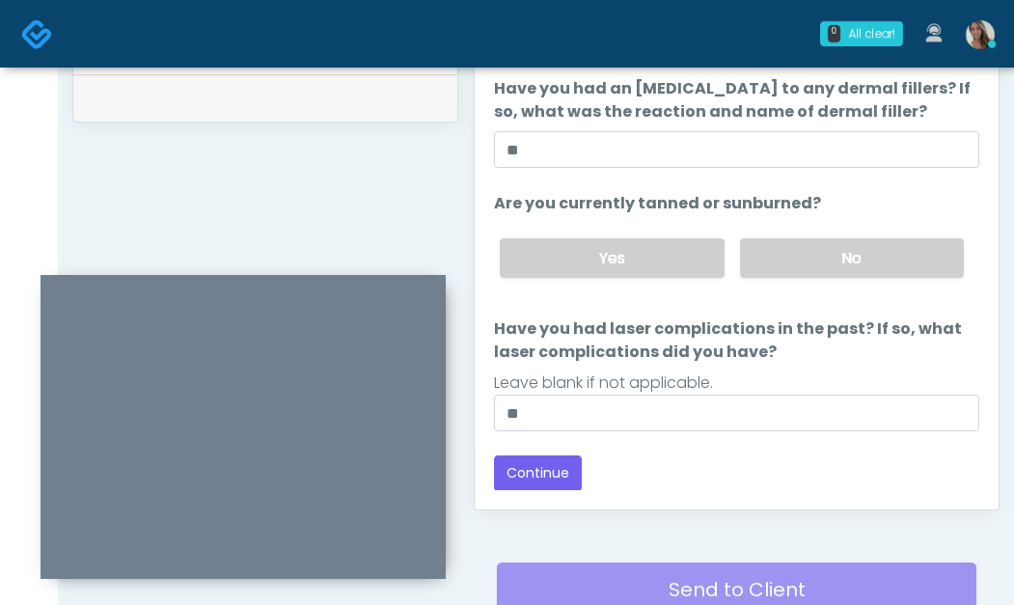
click at [557, 448] on div "Loading... Connecting to your agent... Please wait while we prepare your person…" at bounding box center [737, 130] width 486 height 722
click at [556, 453] on div "Loading... Connecting to your agent... Please wait while we prepare your person…" at bounding box center [737, 130] width 486 height 722
click at [554, 460] on button "Continue" at bounding box center [538, 474] width 88 height 36
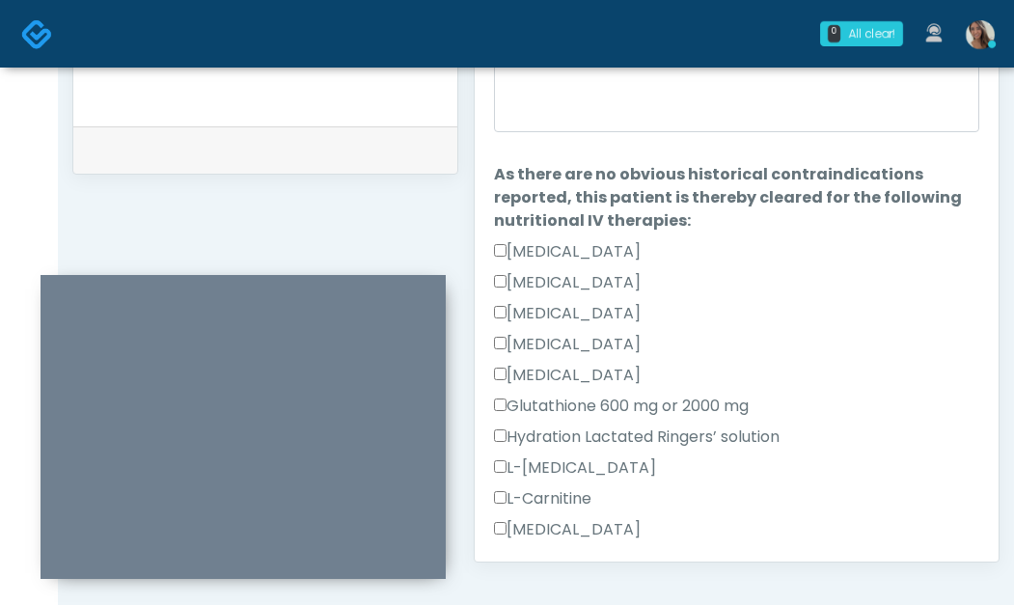
scroll to position [14, 0]
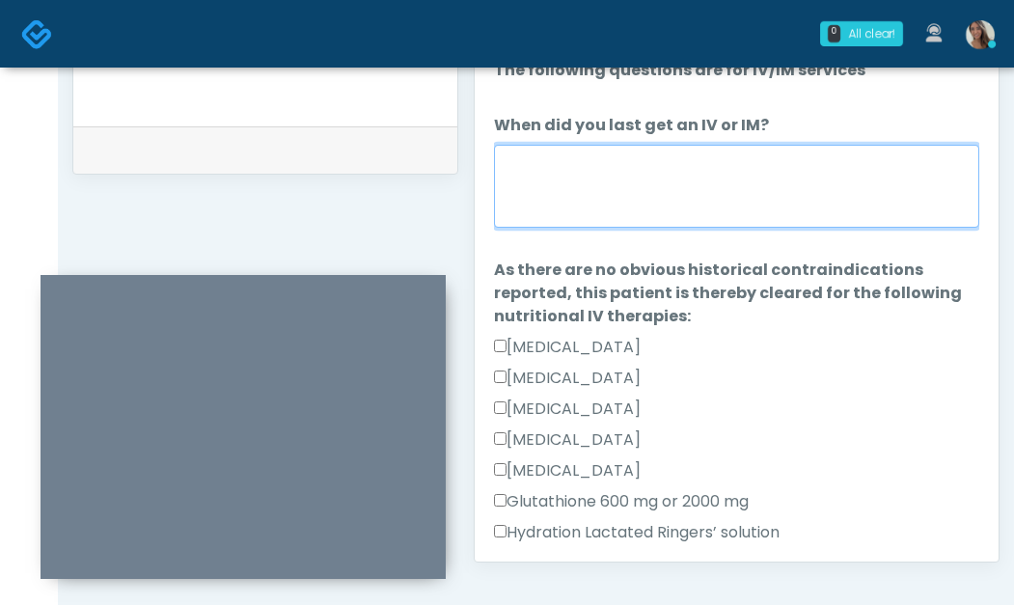
click at [719, 188] on textarea "When did you last get an IV or IM?" at bounding box center [737, 186] width 486 height 83
type textarea "**********"
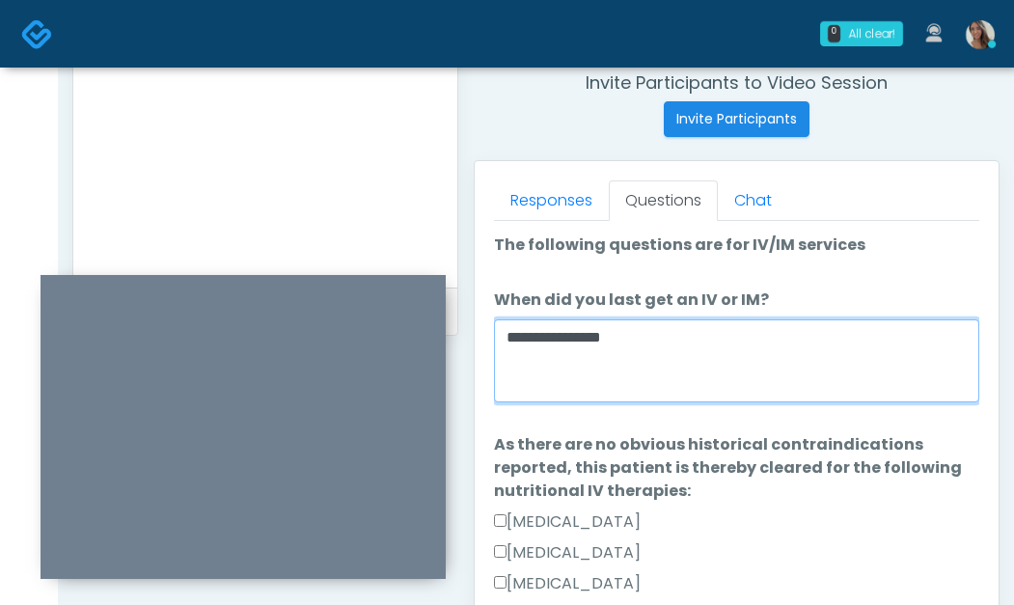
scroll to position [674, 0]
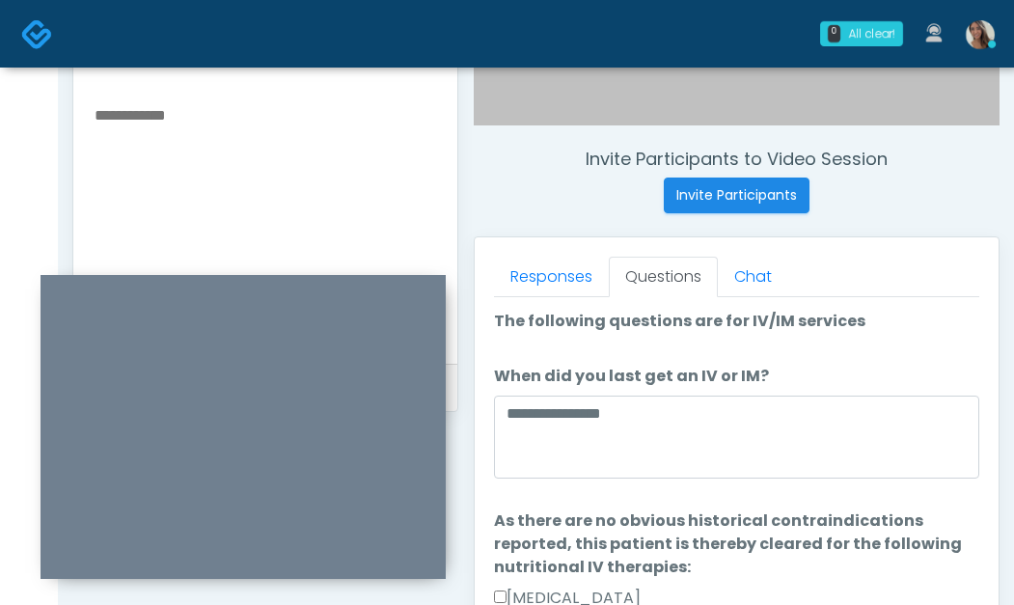
click at [217, 172] on textarea at bounding box center [266, 220] width 346 height 236
paste textarea "**********"
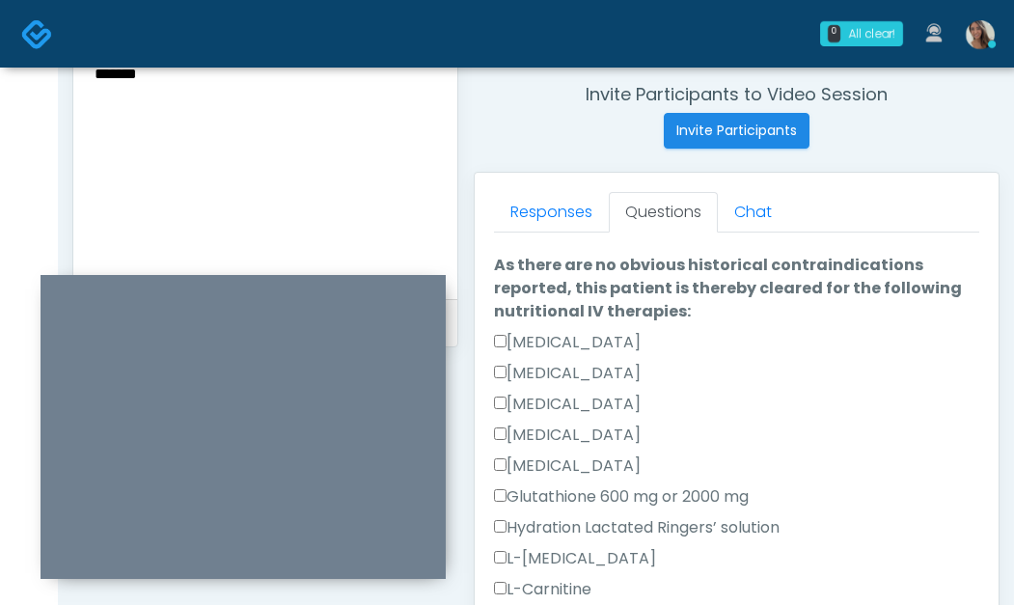
scroll to position [753, 0]
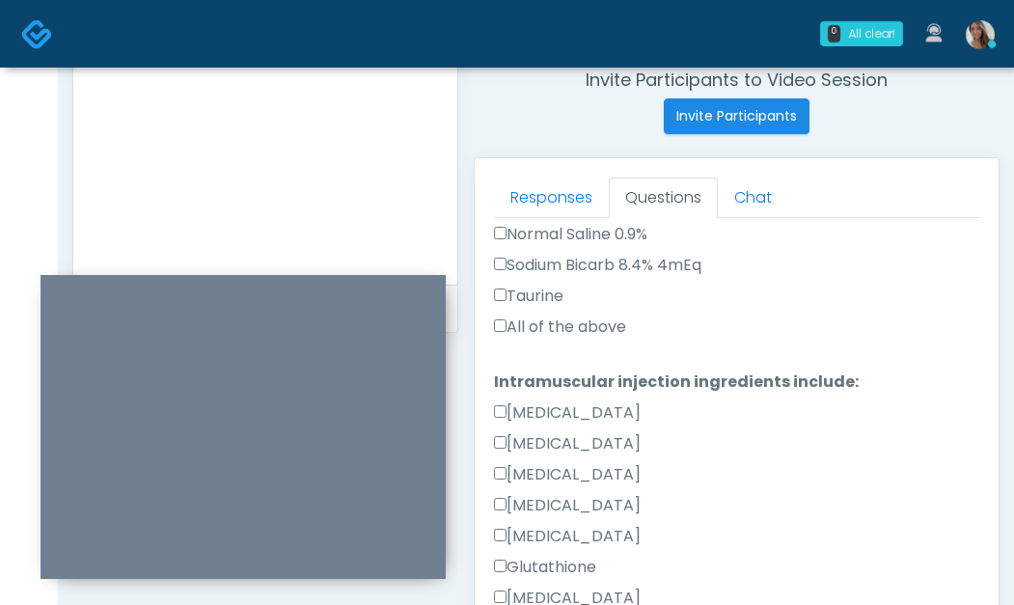
type textarea "**********"
click at [593, 332] on label "All of the above" at bounding box center [560, 327] width 132 height 23
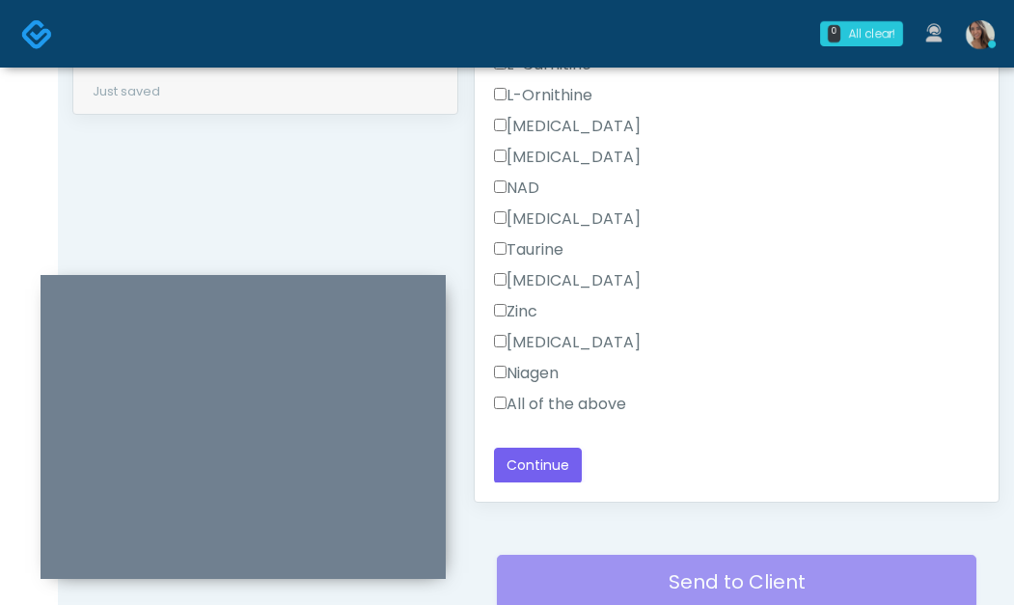
scroll to position [973, 0]
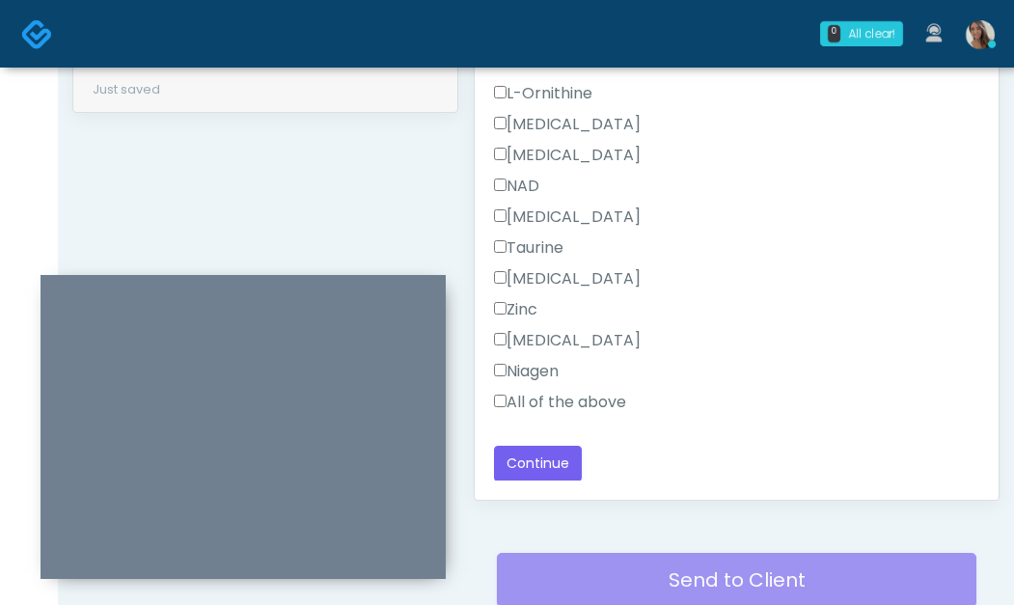
click at [601, 412] on label "All of the above" at bounding box center [560, 402] width 132 height 23
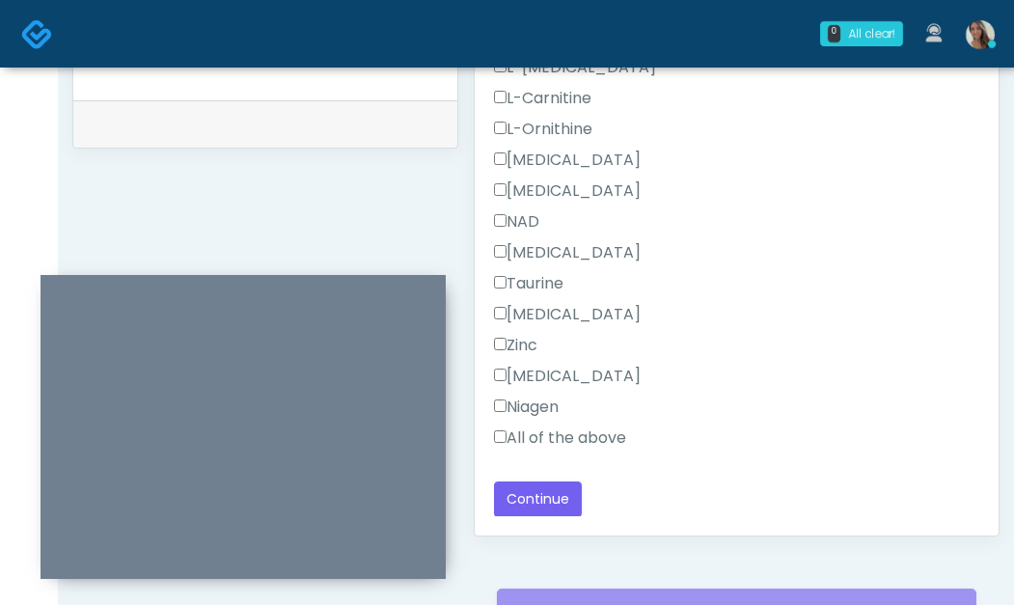
scroll to position [995, 0]
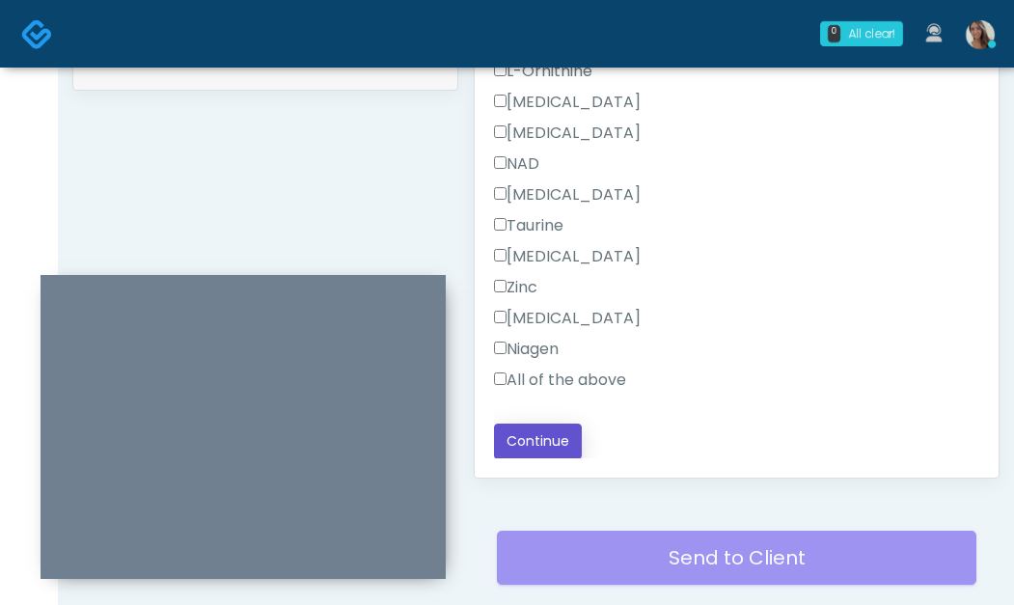
click at [523, 426] on button "Continue" at bounding box center [538, 442] width 88 height 36
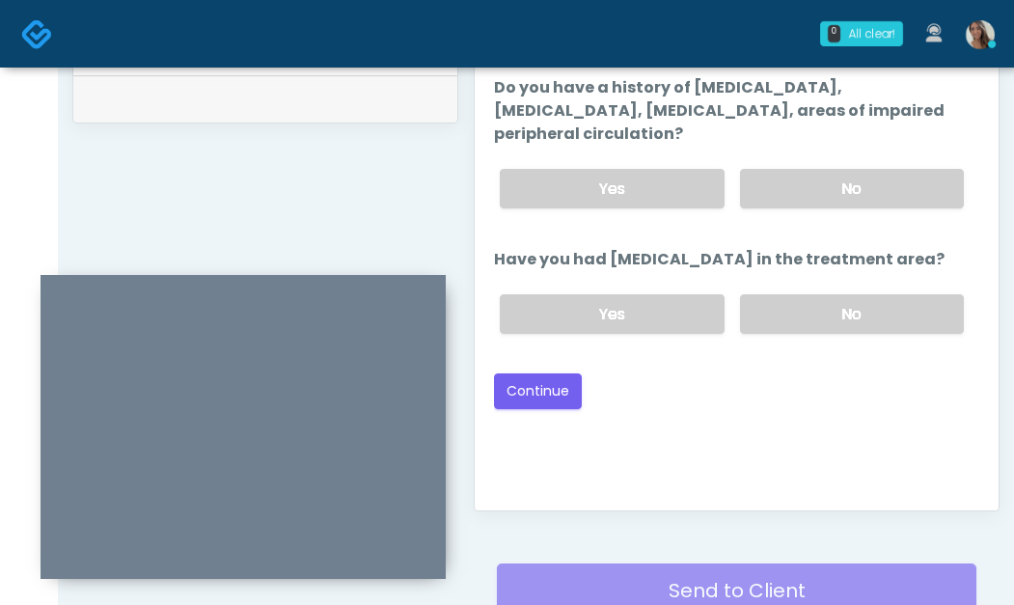
scroll to position [960, 0]
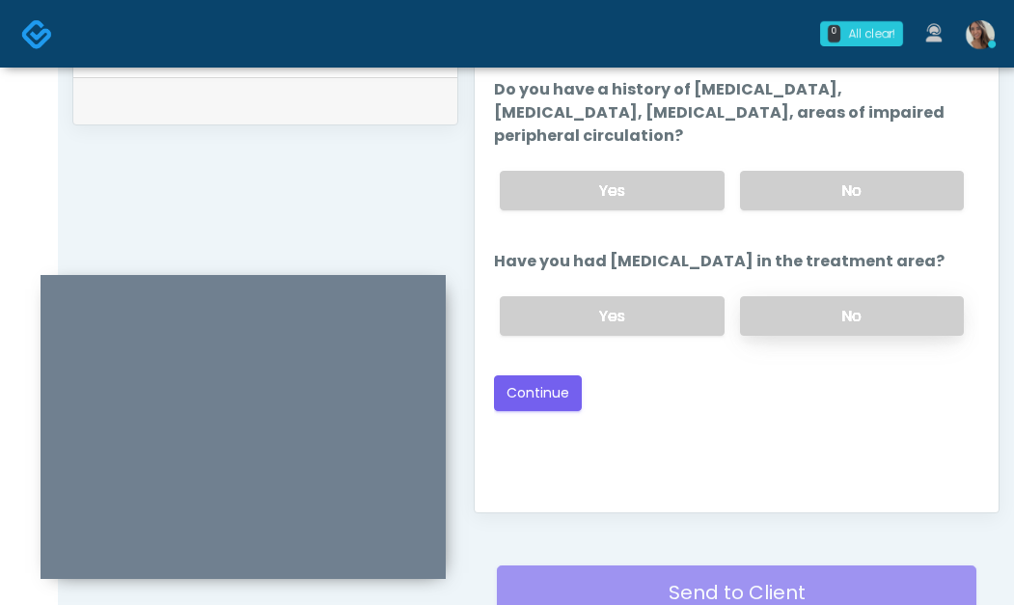
click at [859, 297] on label "No" at bounding box center [852, 316] width 224 height 40
click at [860, 208] on label "No" at bounding box center [852, 191] width 224 height 40
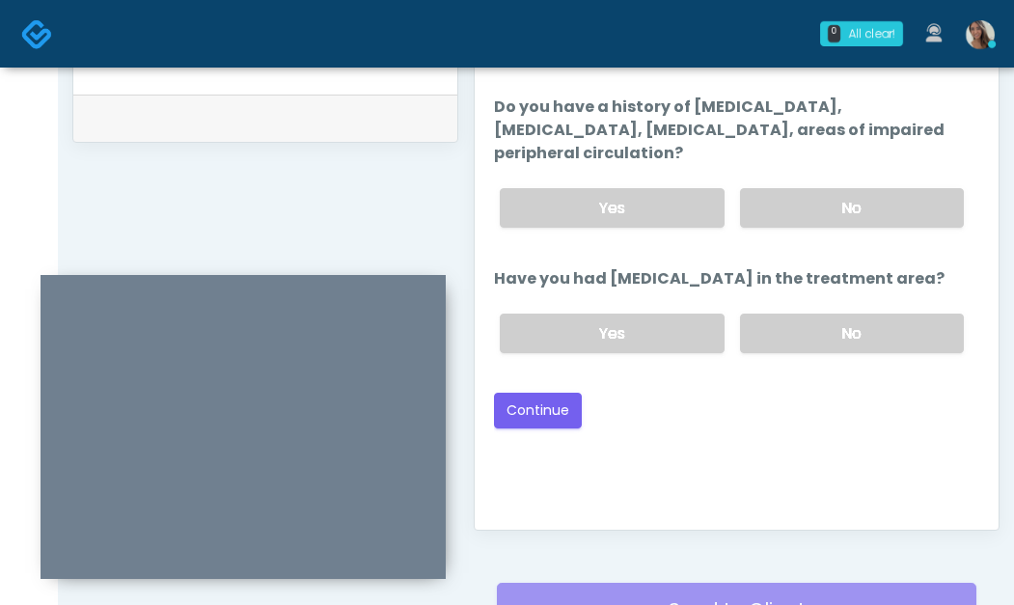
scroll to position [881, 0]
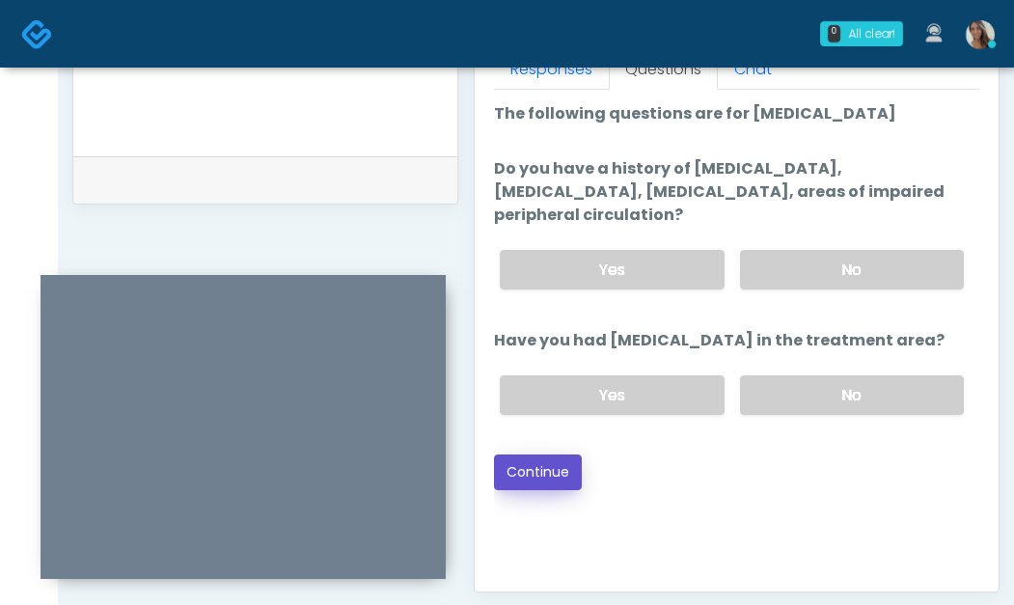
click at [548, 467] on button "Continue" at bounding box center [538, 473] width 88 height 36
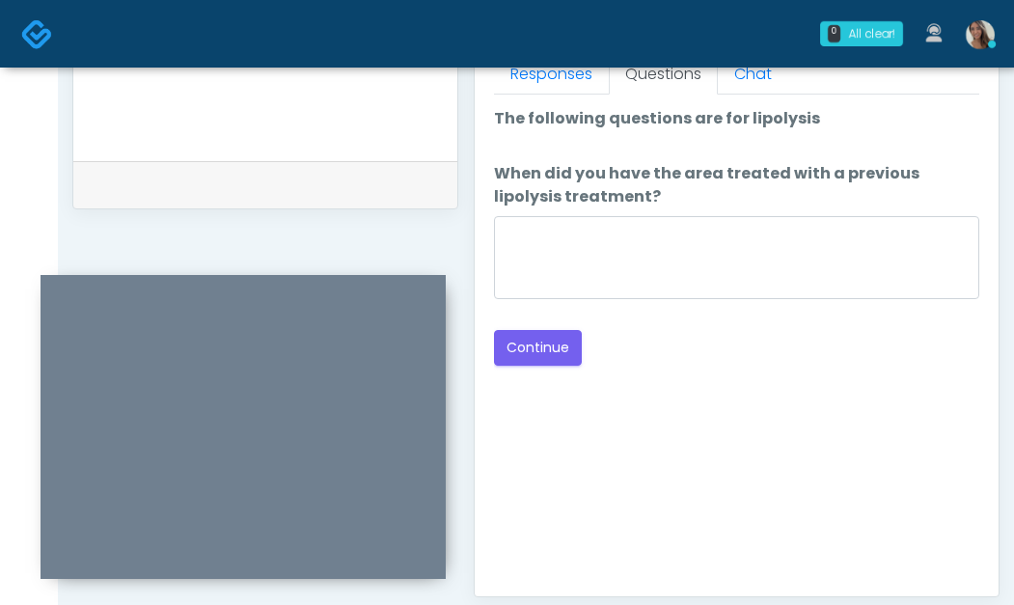
scroll to position [875, 0]
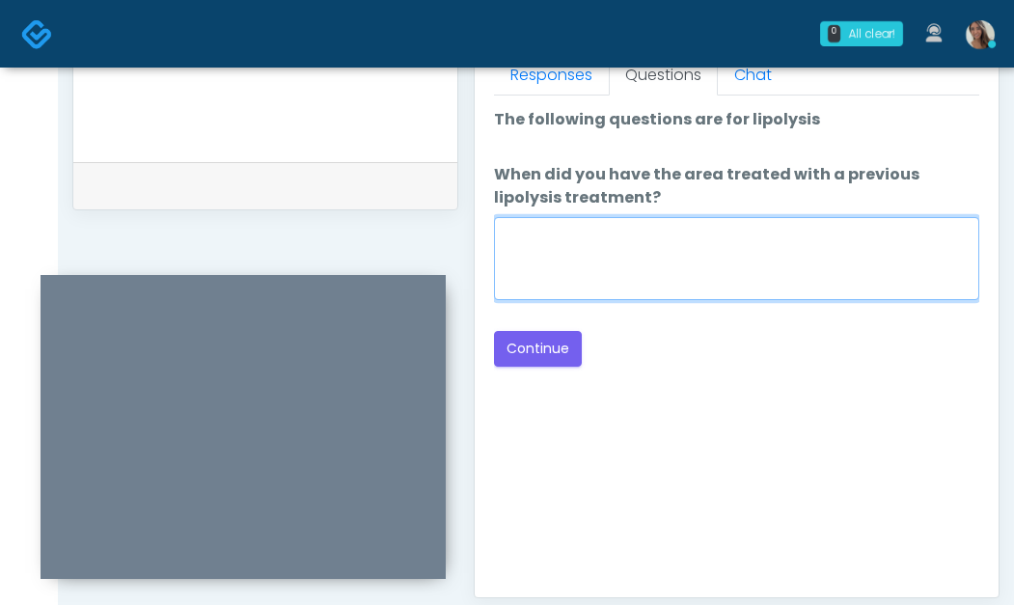
click at [806, 260] on textarea "When did you have the area treated with a previous lipolysis treatment?" at bounding box center [737, 258] width 486 height 83
type textarea "**********"
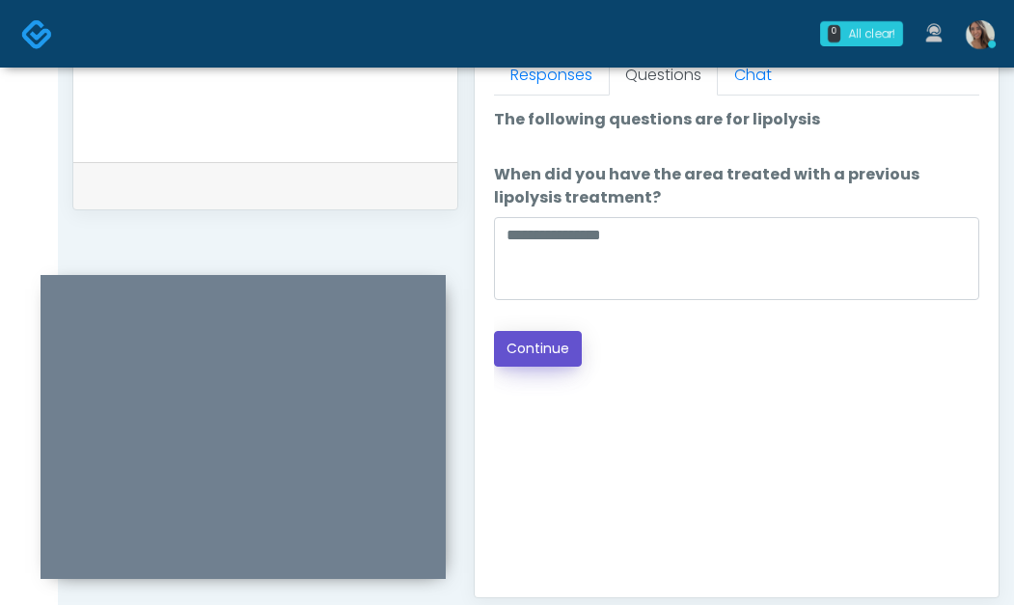
click at [567, 358] on button "Continue" at bounding box center [538, 349] width 88 height 36
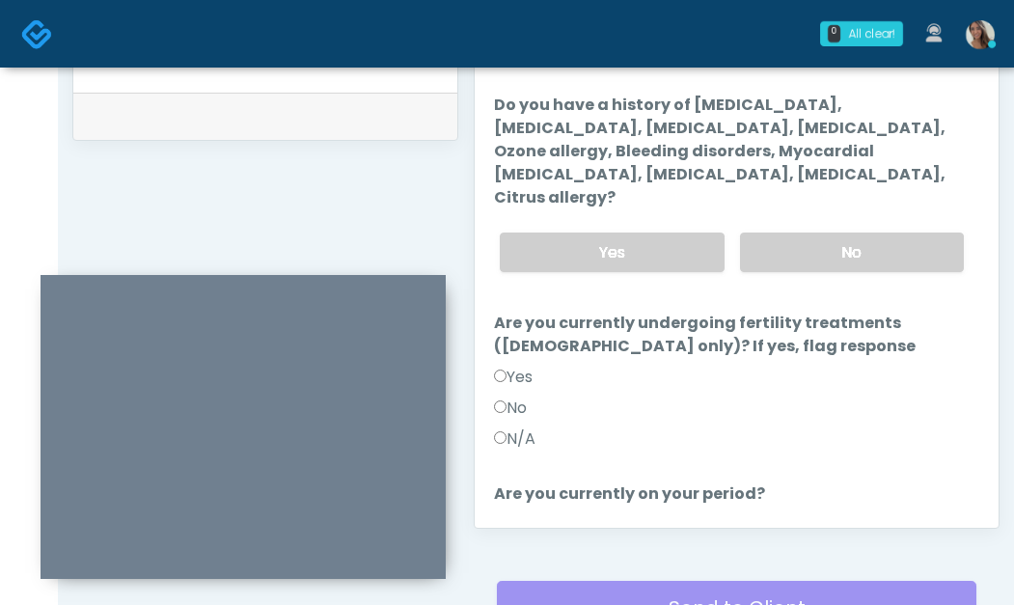
scroll to position [941, 0]
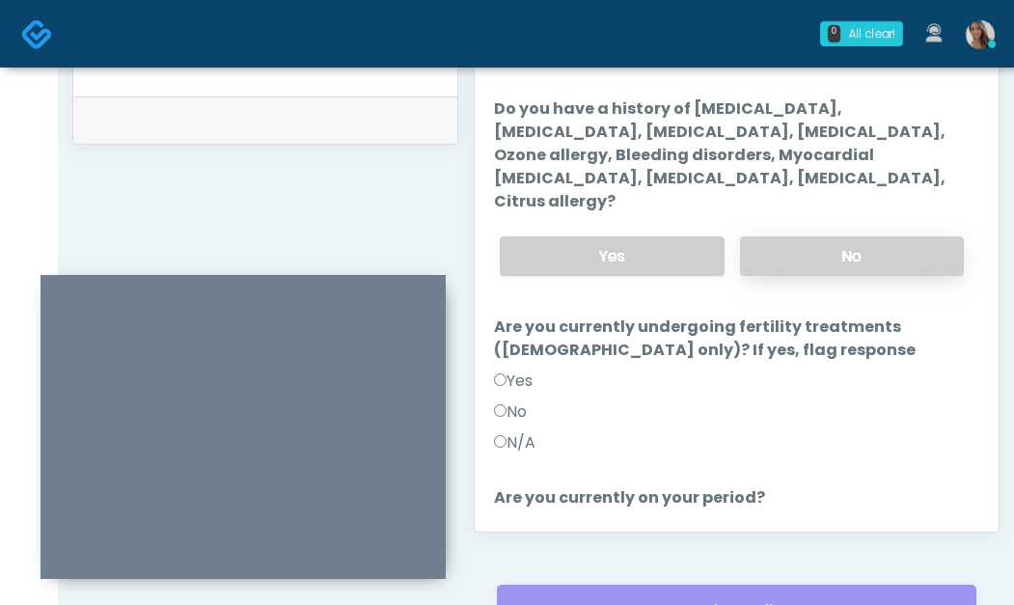
click at [857, 239] on label "No" at bounding box center [852, 256] width 224 height 40
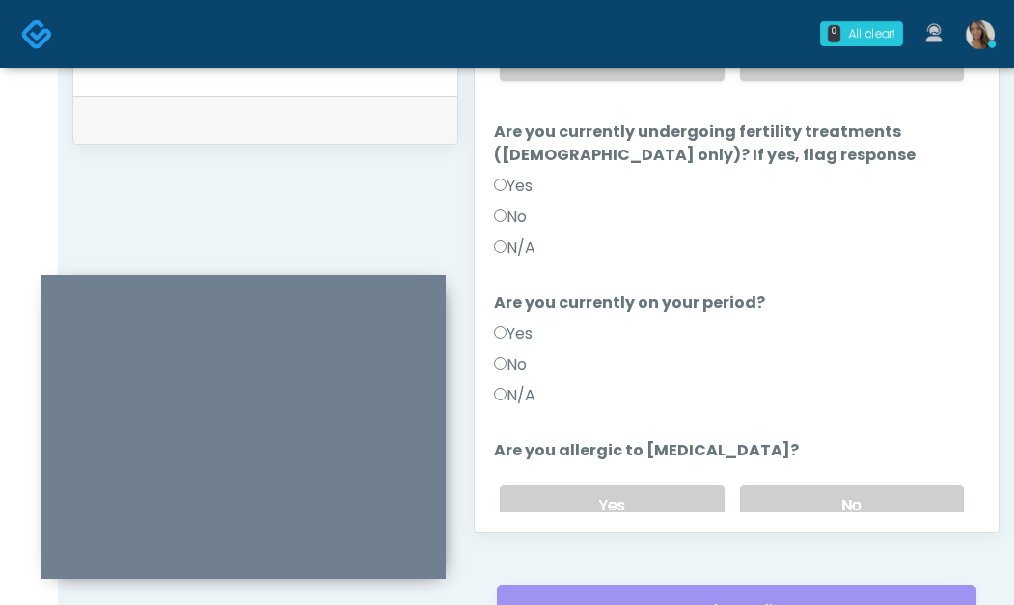
click at [519, 236] on label "N/A" at bounding box center [515, 247] width 42 height 23
click at [530, 384] on label "N/A" at bounding box center [515, 395] width 42 height 23
click at [765, 486] on label "No" at bounding box center [852, 506] width 224 height 40
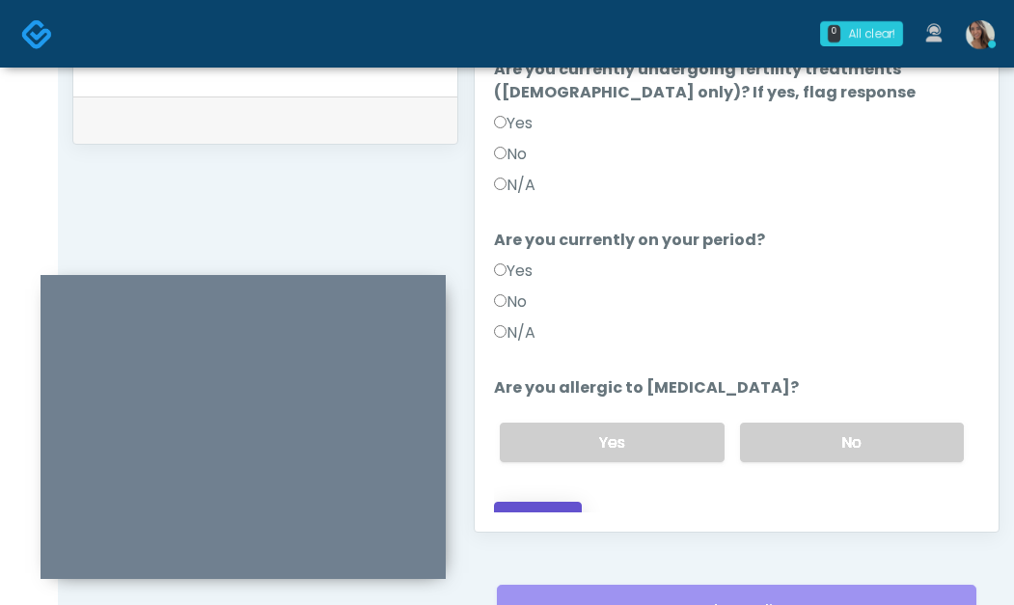
click at [575, 502] on button "Continue" at bounding box center [538, 520] width 88 height 36
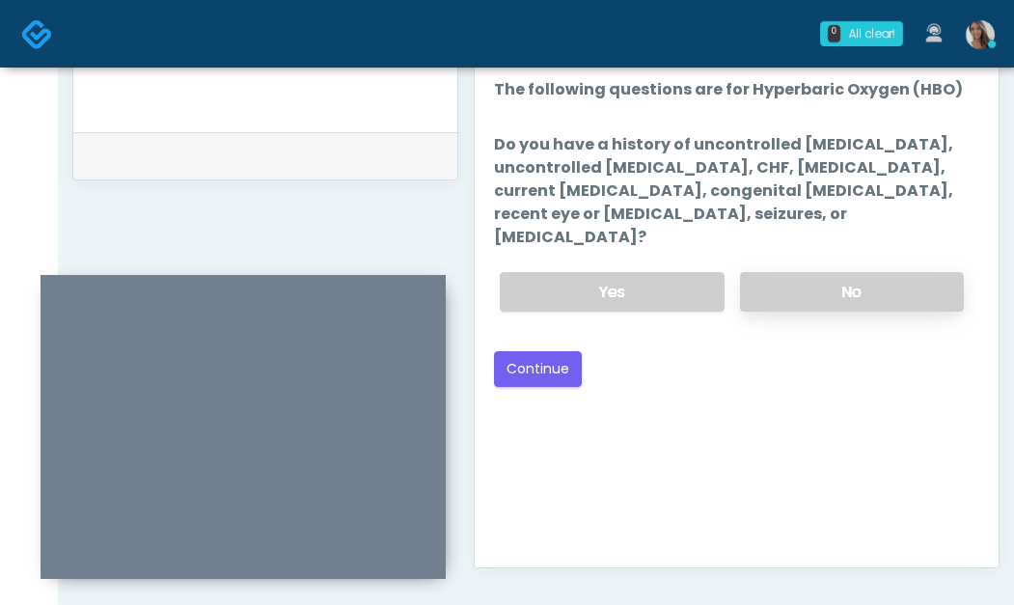
scroll to position [902, 0]
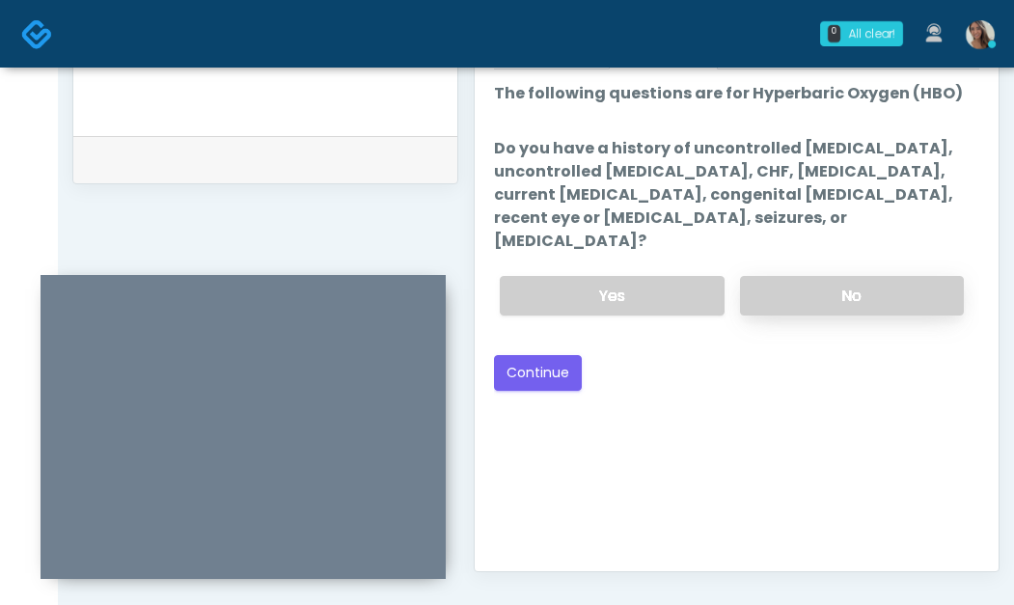
click at [827, 276] on label "No" at bounding box center [852, 296] width 224 height 40
drag, startPoint x: 556, startPoint y: 355, endPoint x: 570, endPoint y: 360, distance: 15.3
click at [556, 356] on button "Continue" at bounding box center [538, 373] width 88 height 36
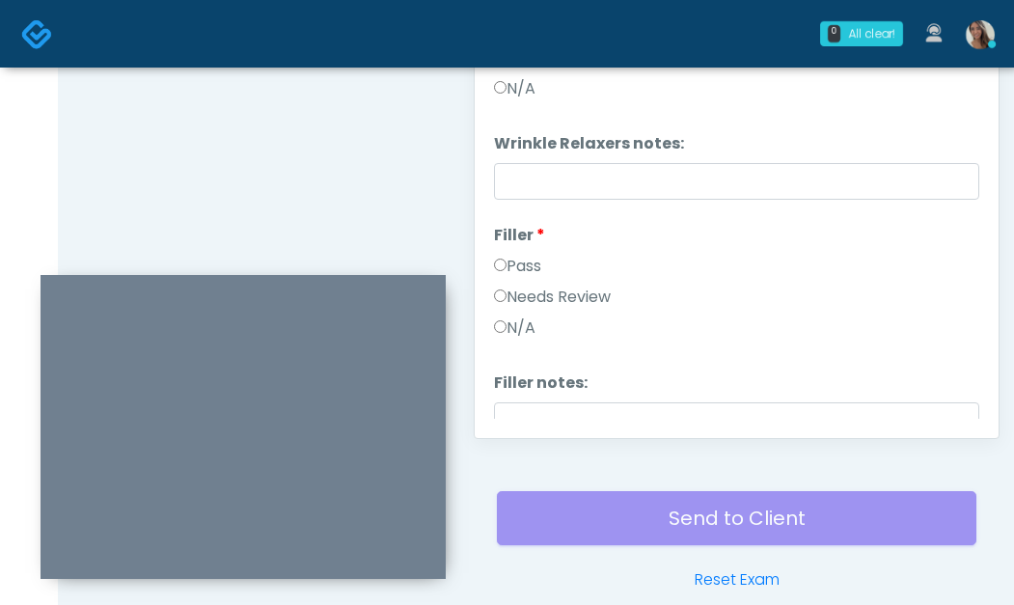
scroll to position [813, 0]
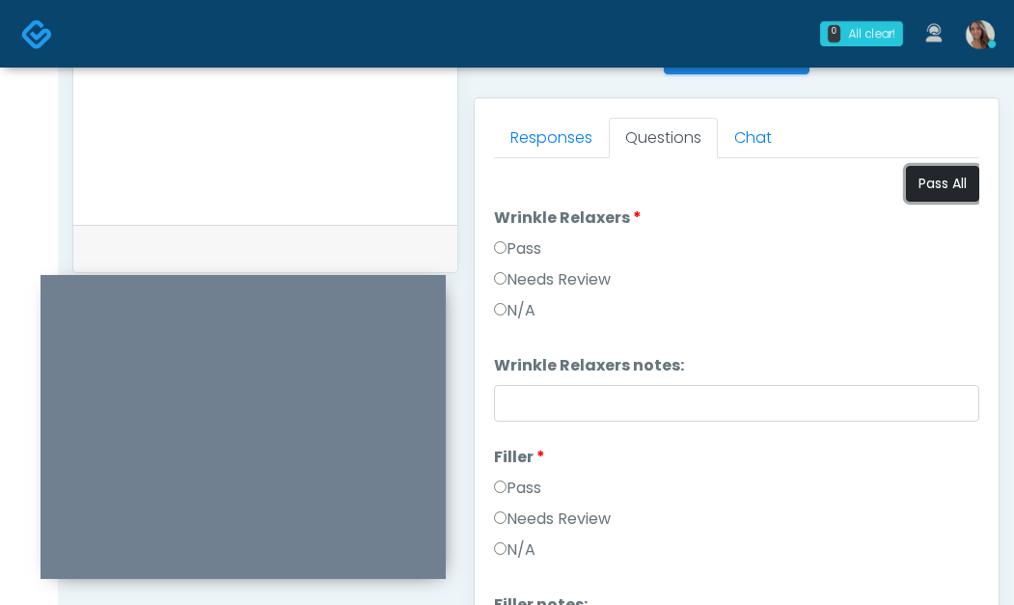
click at [954, 201] on button "Pass All" at bounding box center [942, 184] width 73 height 36
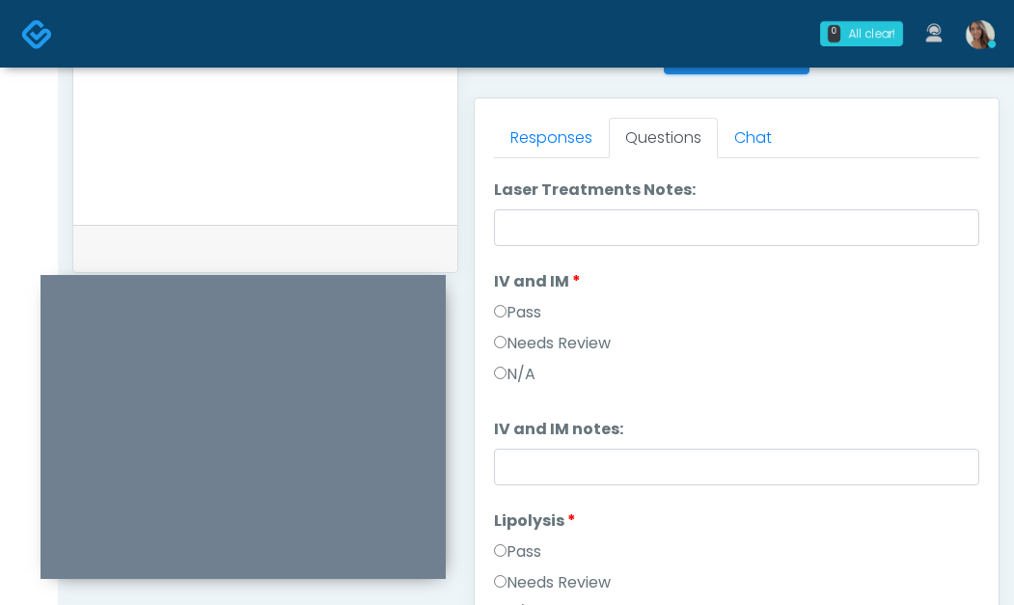
scroll to position [1160, 0]
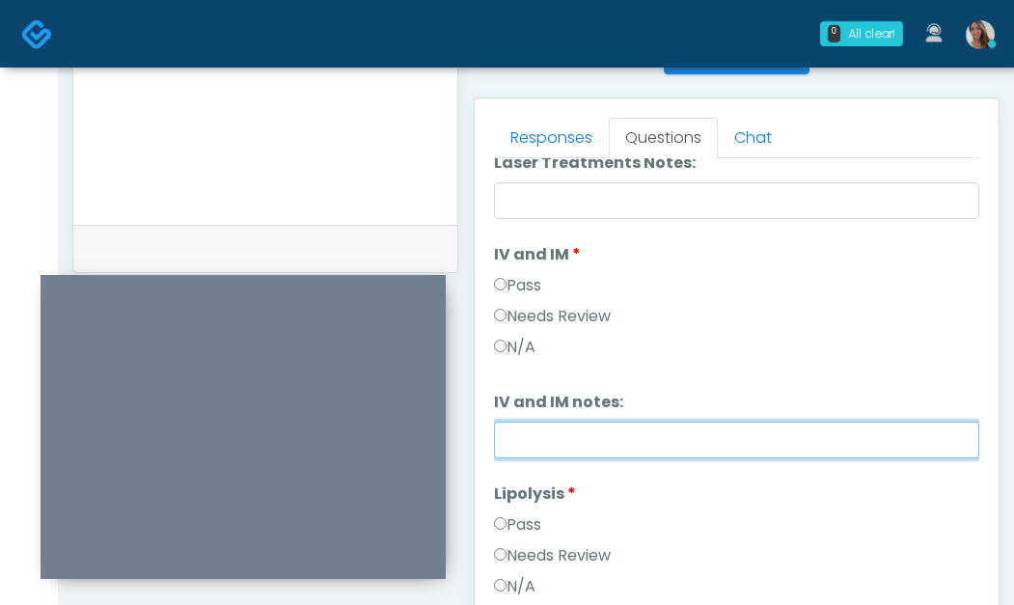
click at [597, 435] on input "IV and IM notes:" at bounding box center [737, 440] width 486 height 37
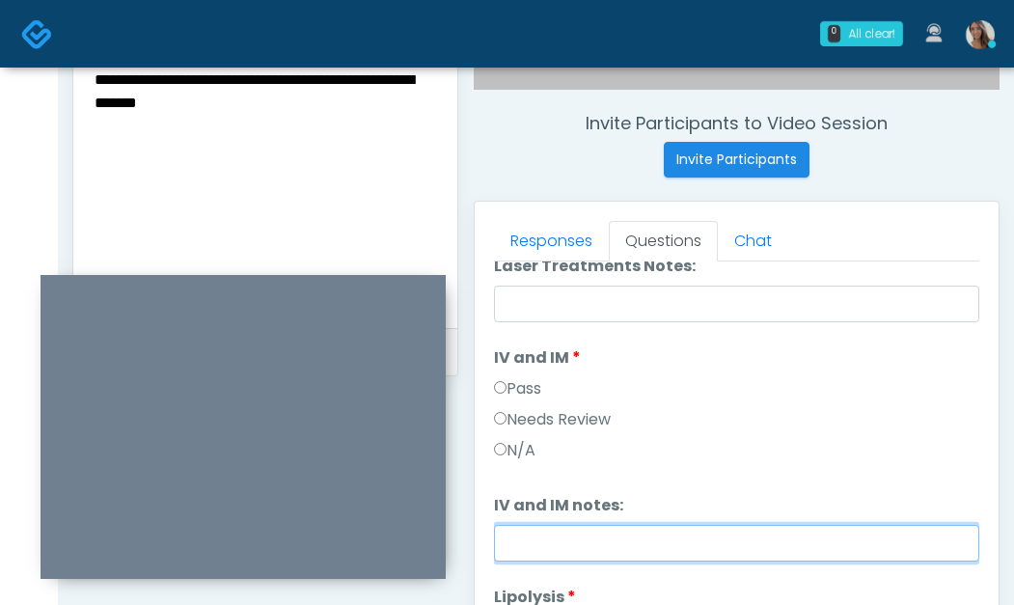
scroll to position [546, 0]
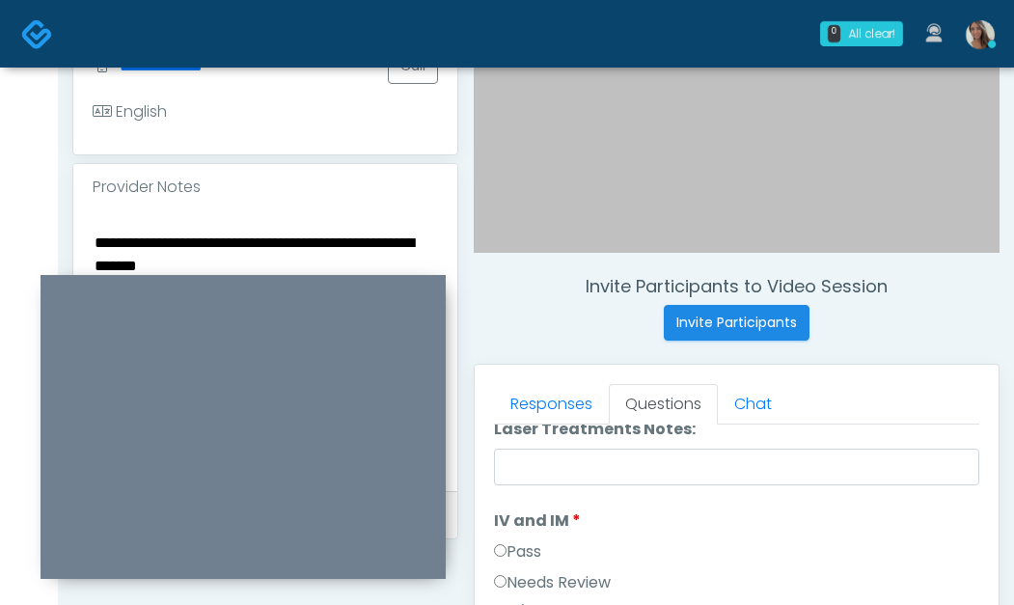
click at [273, 237] on textarea "**********" at bounding box center [266, 348] width 346 height 236
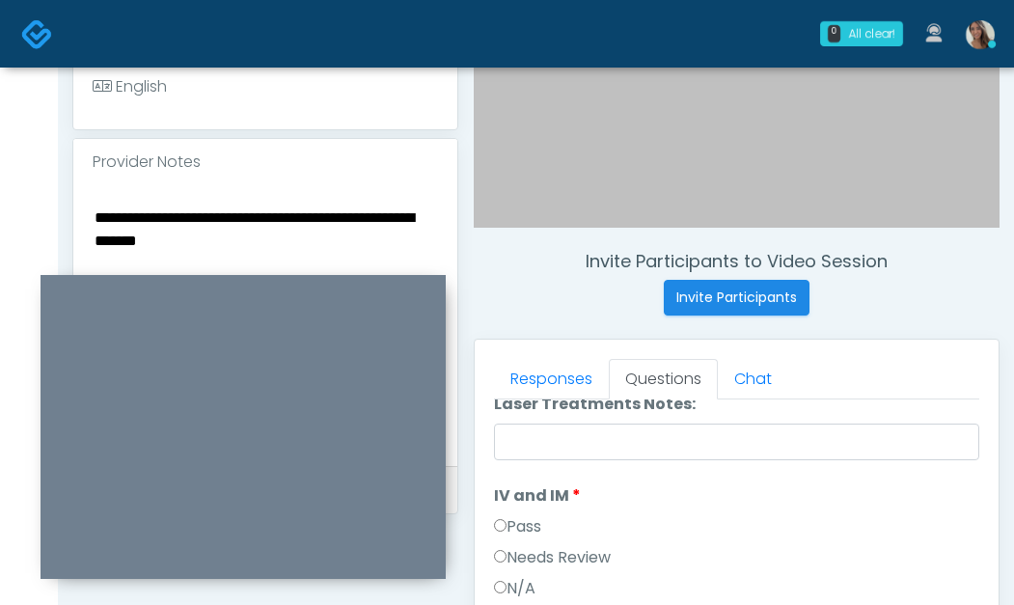
scroll to position [573, 0]
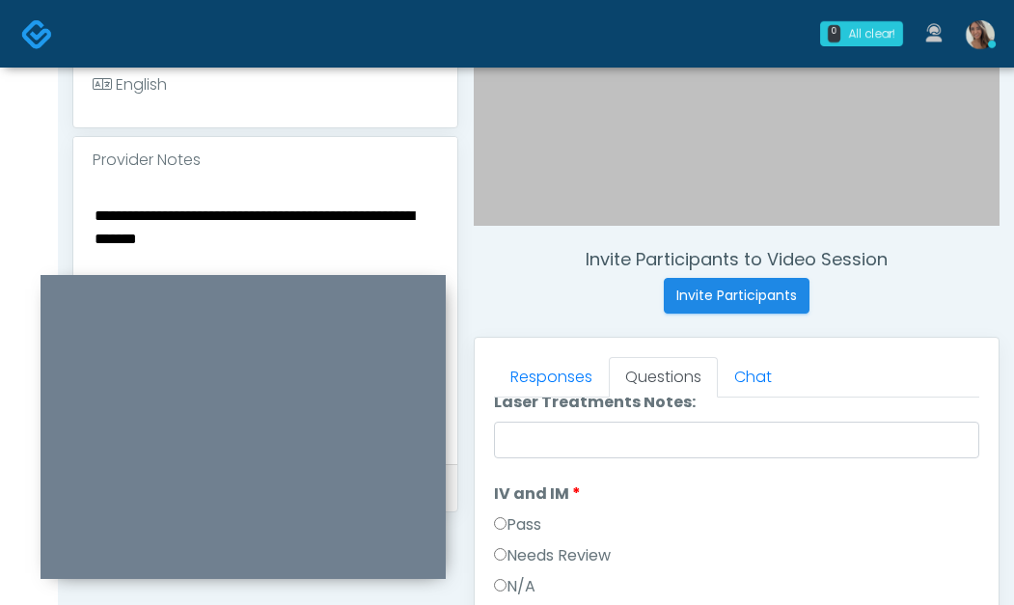
click at [346, 243] on textarea "**********" at bounding box center [266, 321] width 346 height 236
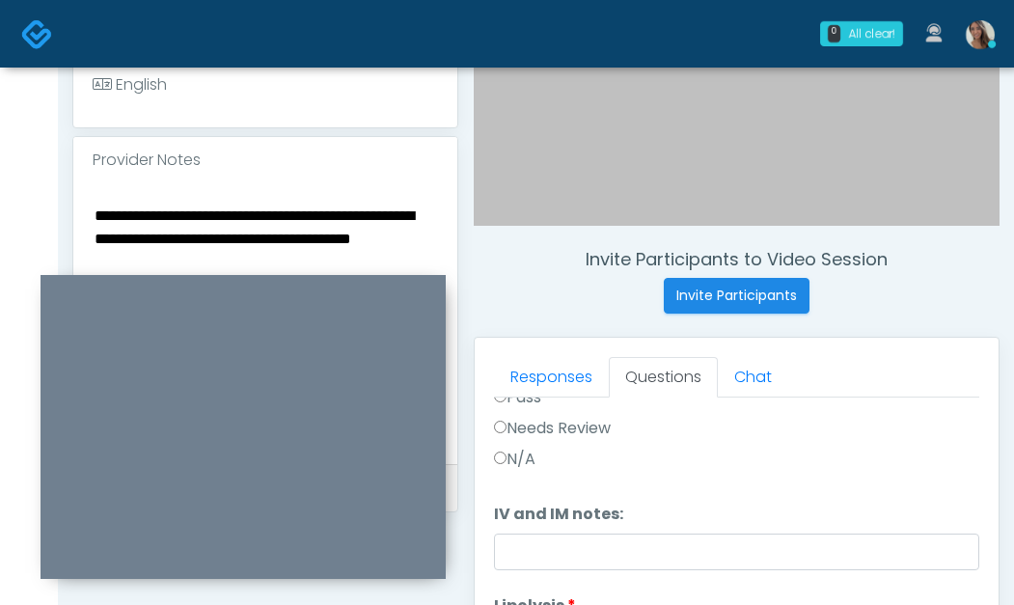
scroll to position [1298, 0]
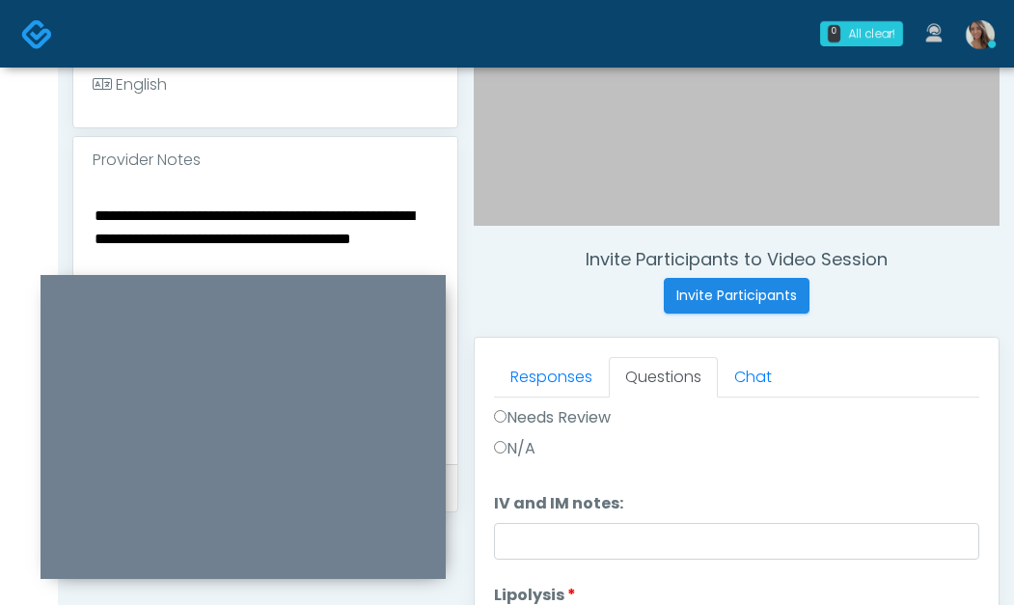
type textarea "**********"
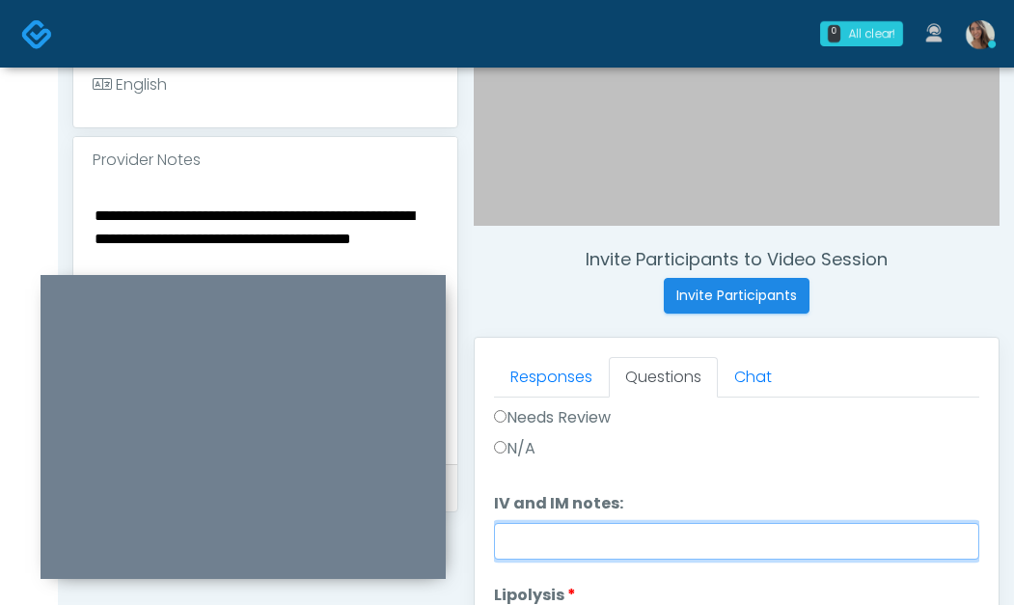
click at [601, 541] on input "IV and IM notes:" at bounding box center [737, 541] width 486 height 37
paste input "**********"
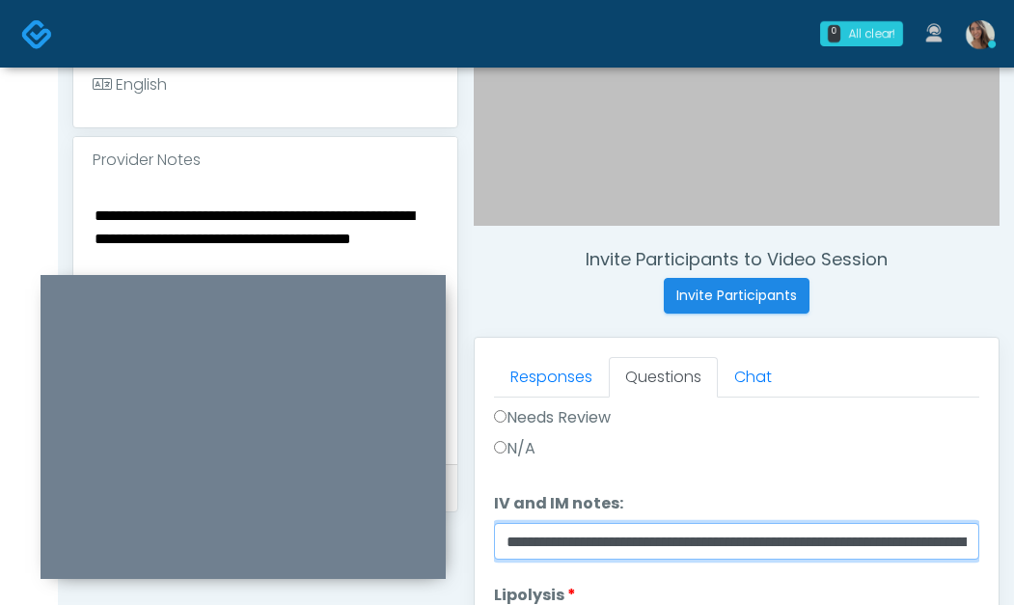
scroll to position [0, 346]
type input "**********"
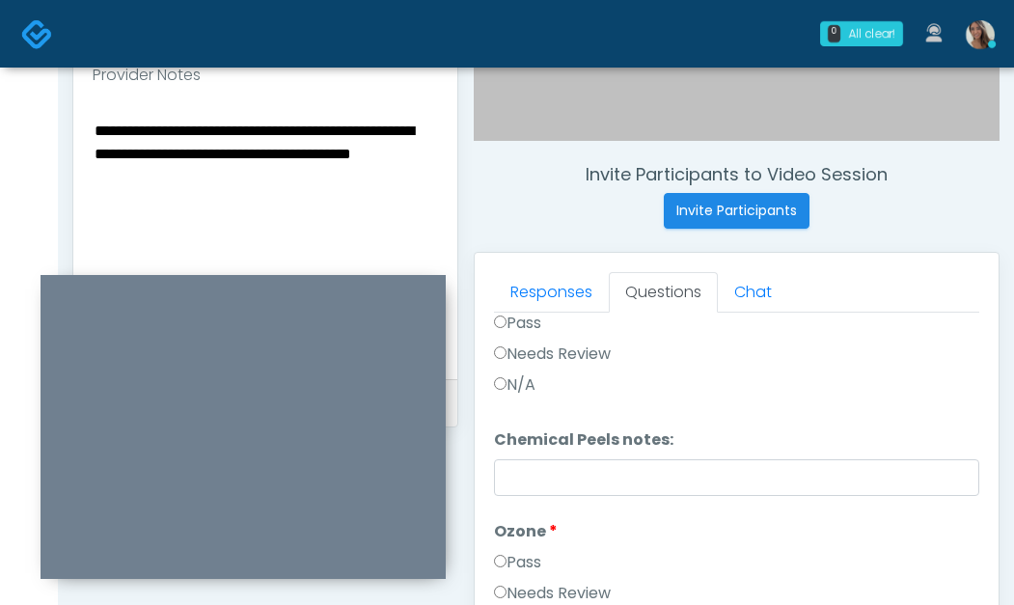
scroll to position [1127, 0]
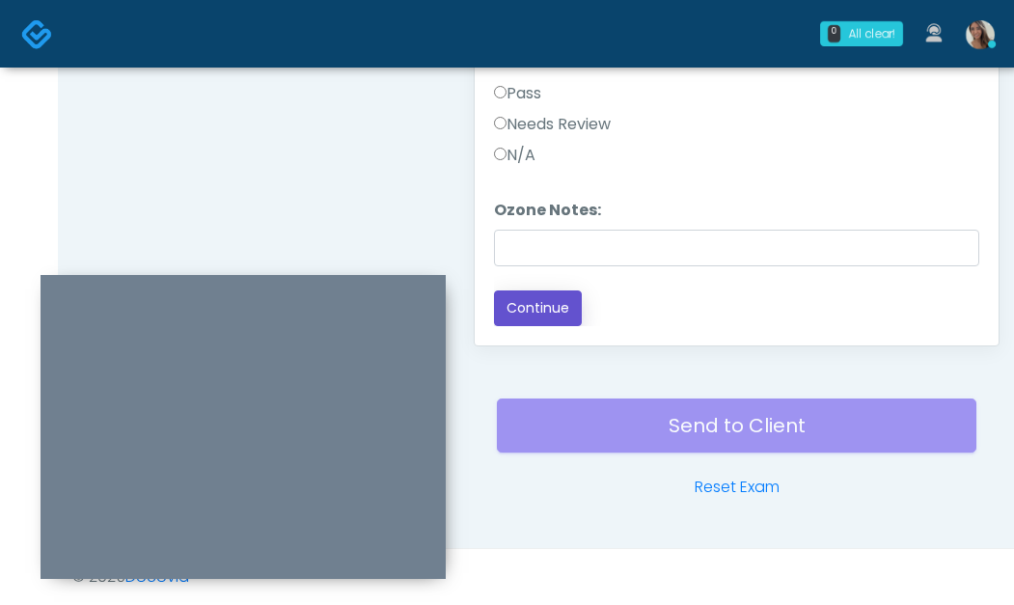
click at [532, 301] on button "Continue" at bounding box center [538, 309] width 88 height 36
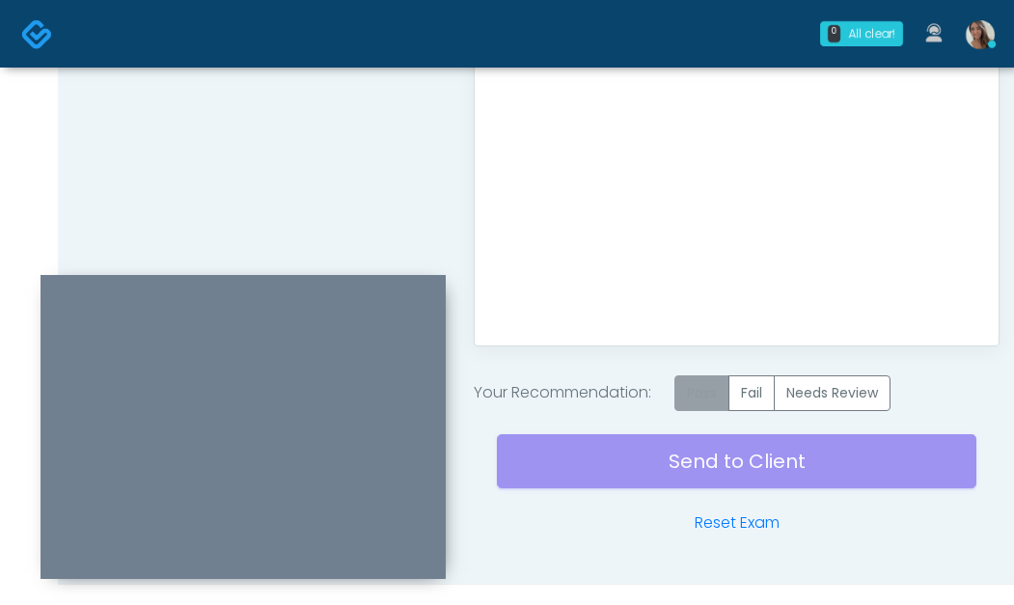
click at [698, 397] on label "Pass" at bounding box center [702, 393] width 55 height 36
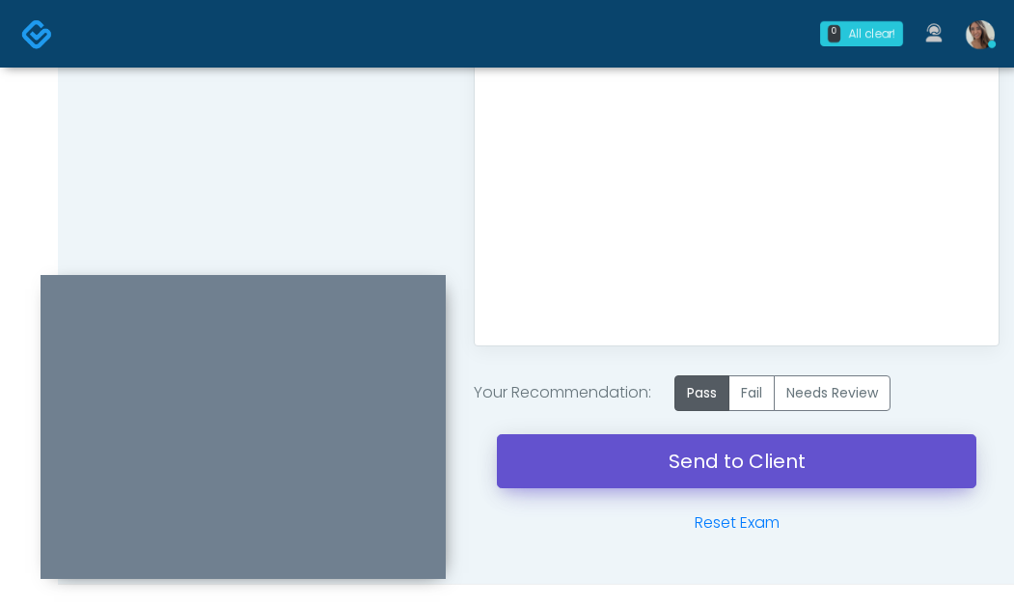
click at [686, 474] on link "Send to Client" at bounding box center [737, 461] width 480 height 54
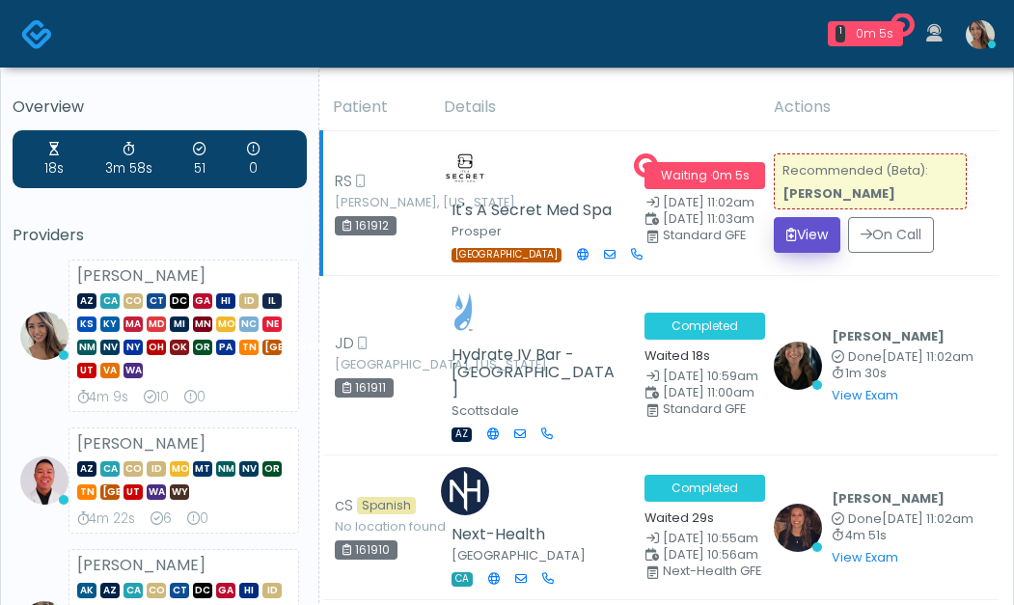
click at [806, 232] on button "View" at bounding box center [807, 235] width 67 height 36
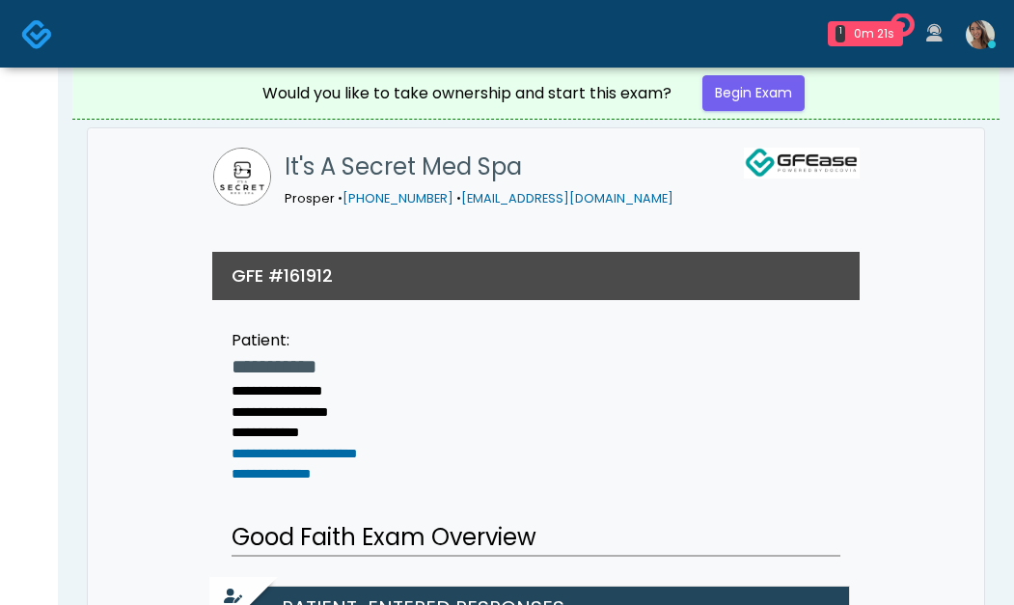
click at [21, 50] on img at bounding box center [37, 34] width 32 height 32
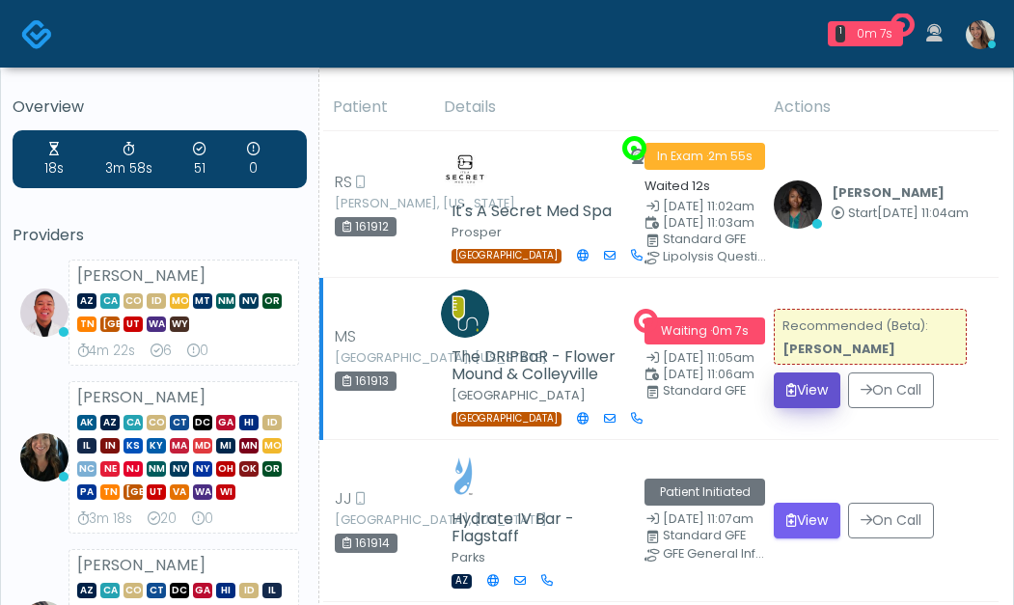
click at [789, 393] on icon "submit" at bounding box center [792, 390] width 11 height 14
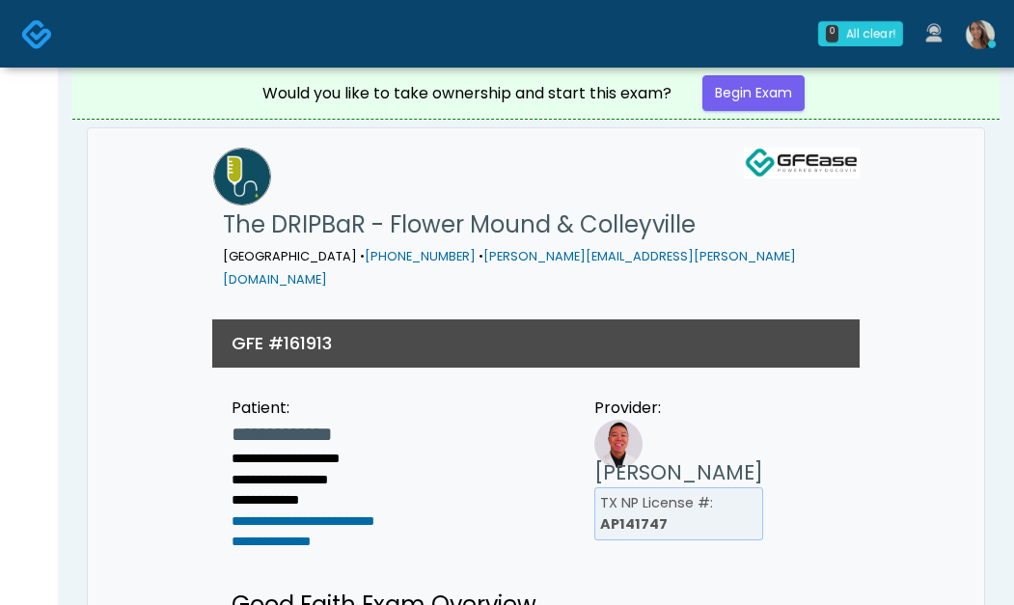
click at [38, 30] on img at bounding box center [37, 34] width 32 height 32
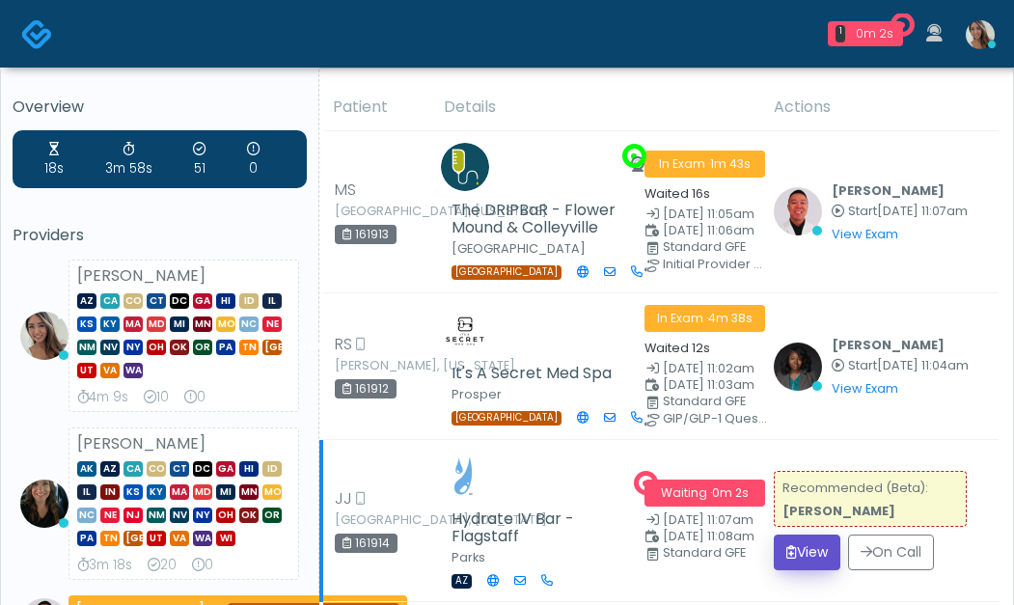
click at [829, 564] on button "View" at bounding box center [807, 553] width 67 height 36
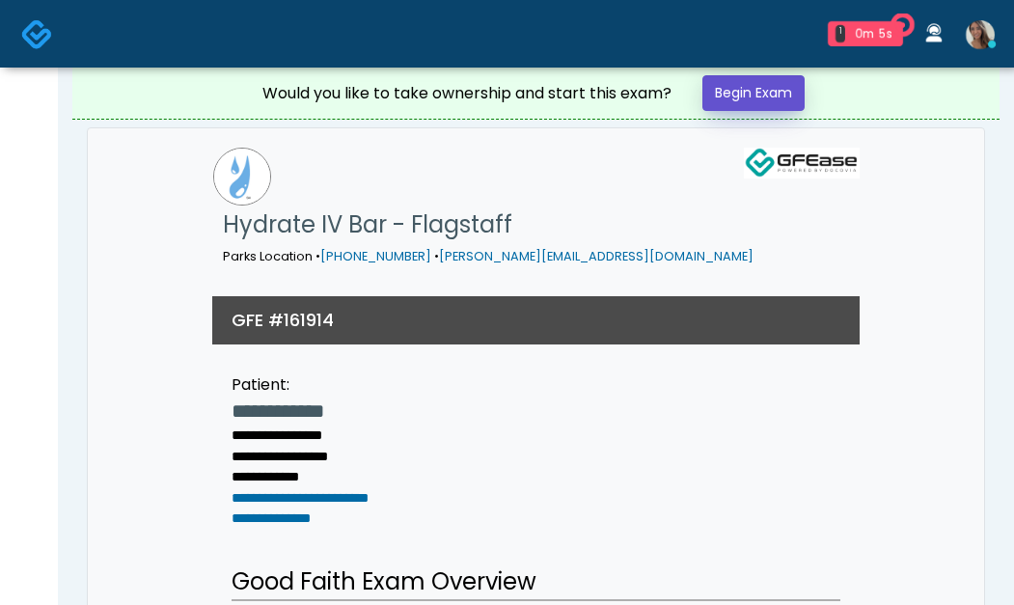
click at [789, 104] on link "Begin Exam" at bounding box center [754, 93] width 102 height 36
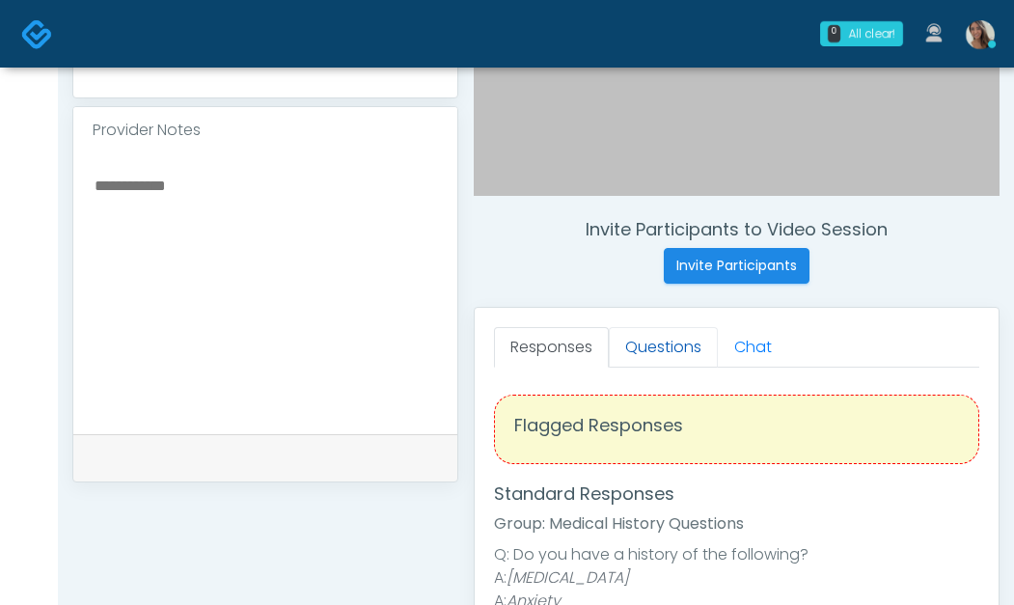
click at [648, 334] on link "Questions" at bounding box center [663, 347] width 109 height 41
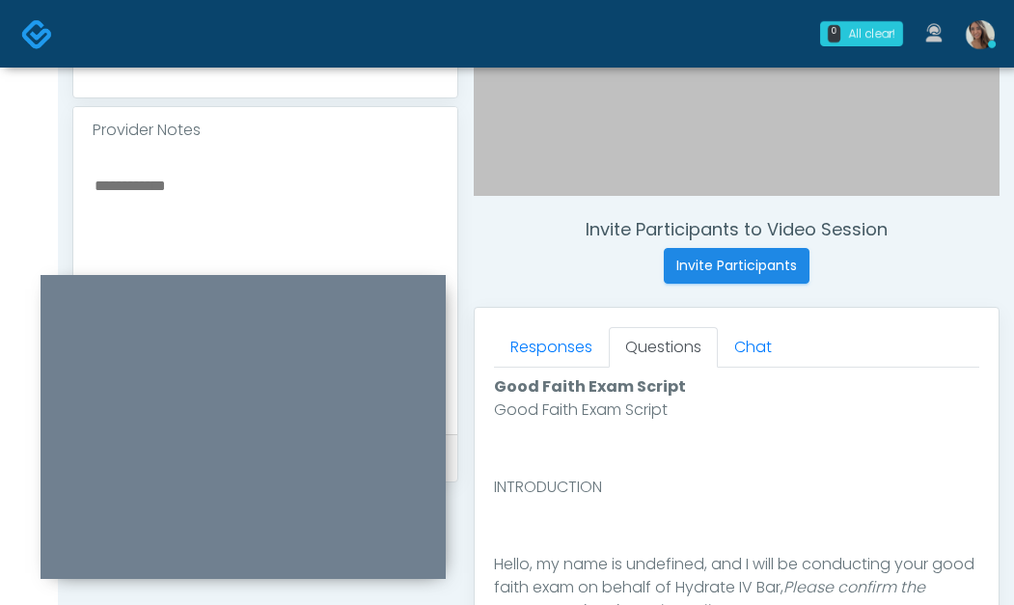
scroll to position [1124, 0]
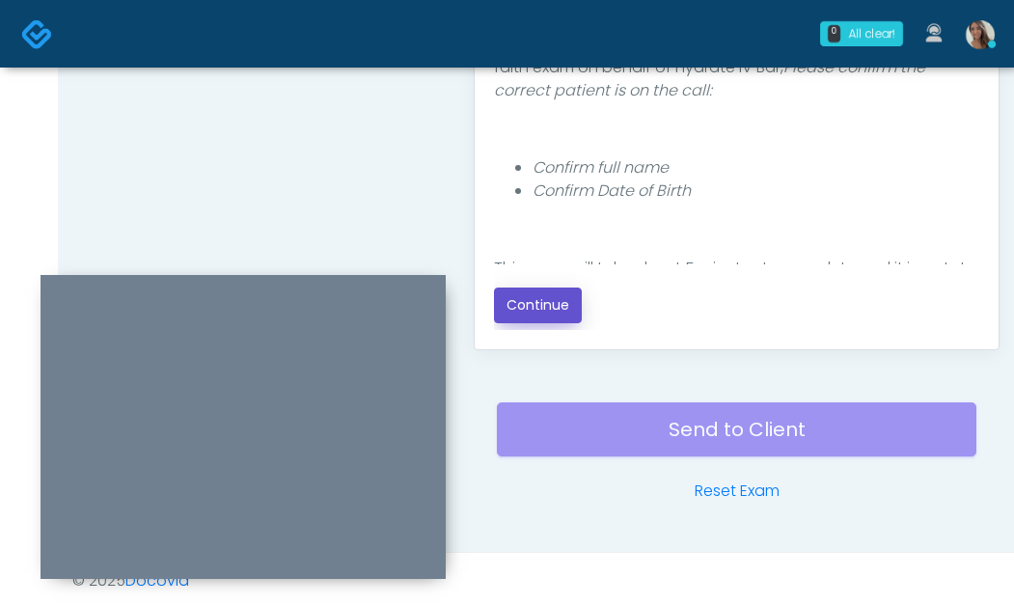
click at [565, 309] on button "Continue" at bounding box center [538, 306] width 88 height 36
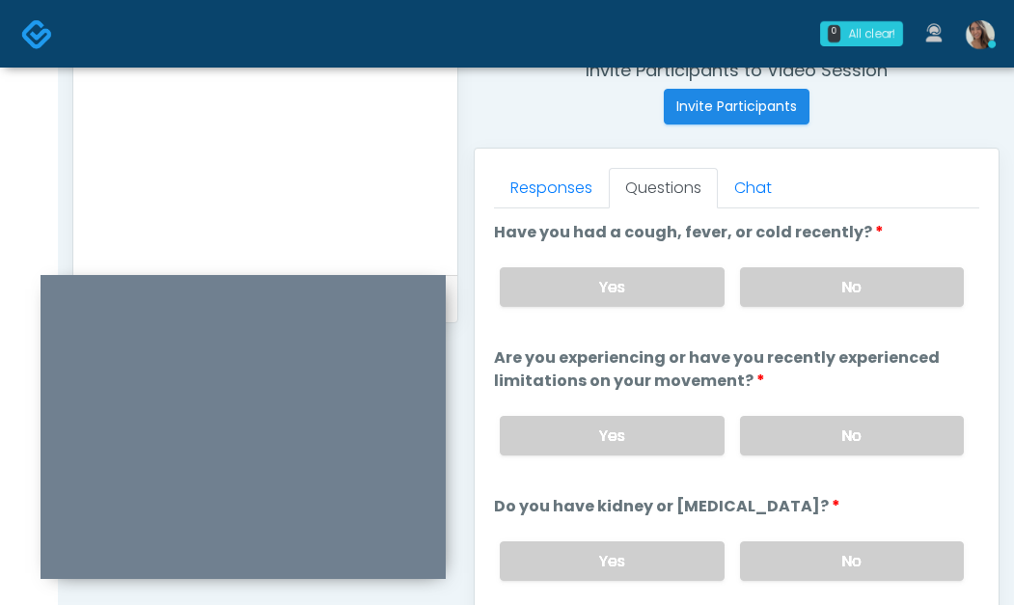
scroll to position [754, 0]
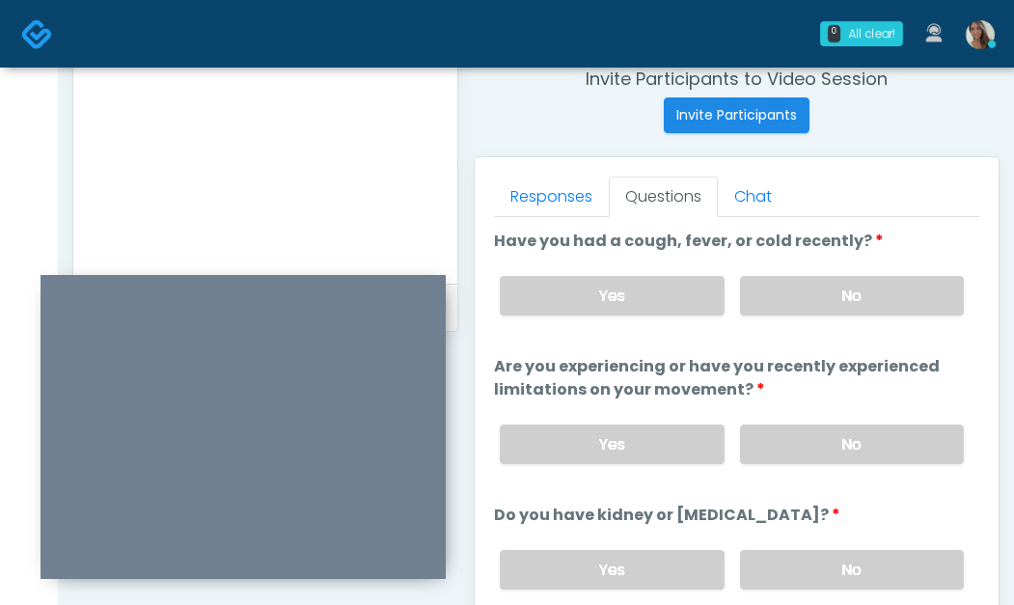
click at [856, 307] on label "No" at bounding box center [852, 296] width 224 height 40
click at [850, 450] on label "No" at bounding box center [852, 445] width 224 height 40
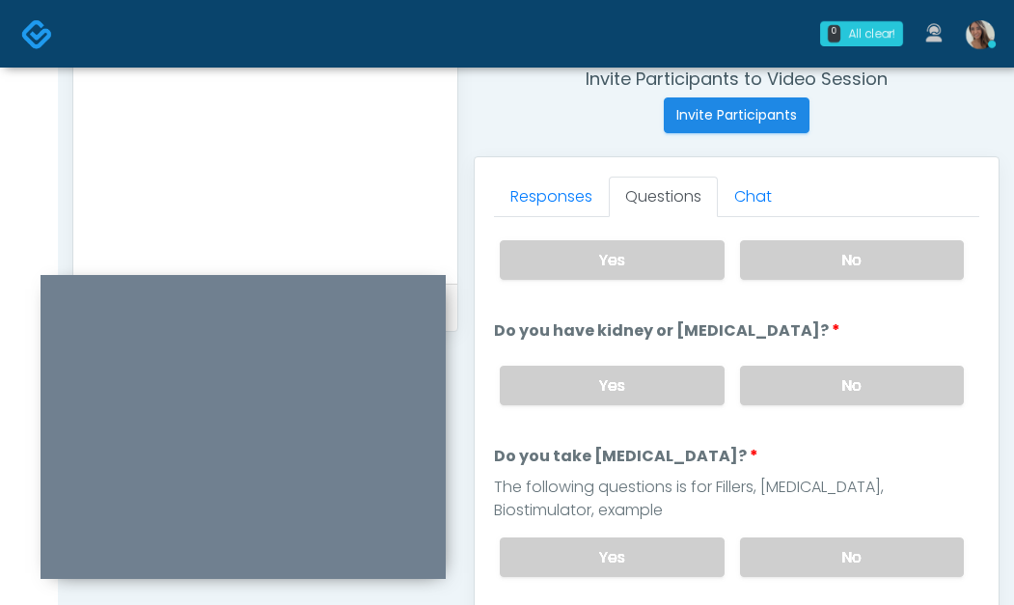
scroll to position [251, 0]
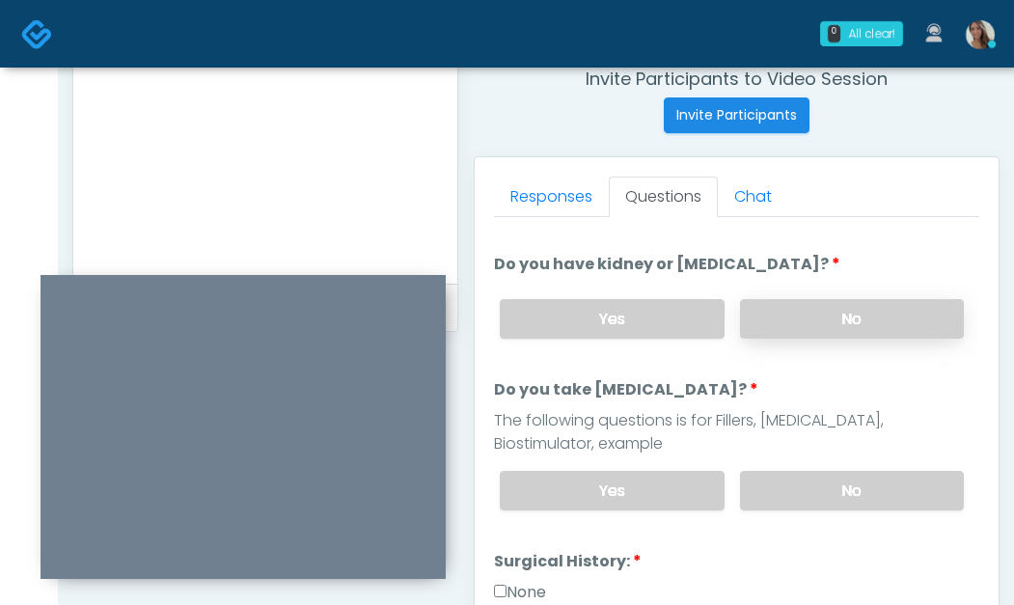
click at [840, 321] on label "No" at bounding box center [852, 319] width 224 height 40
click at [851, 477] on label "No" at bounding box center [852, 491] width 224 height 40
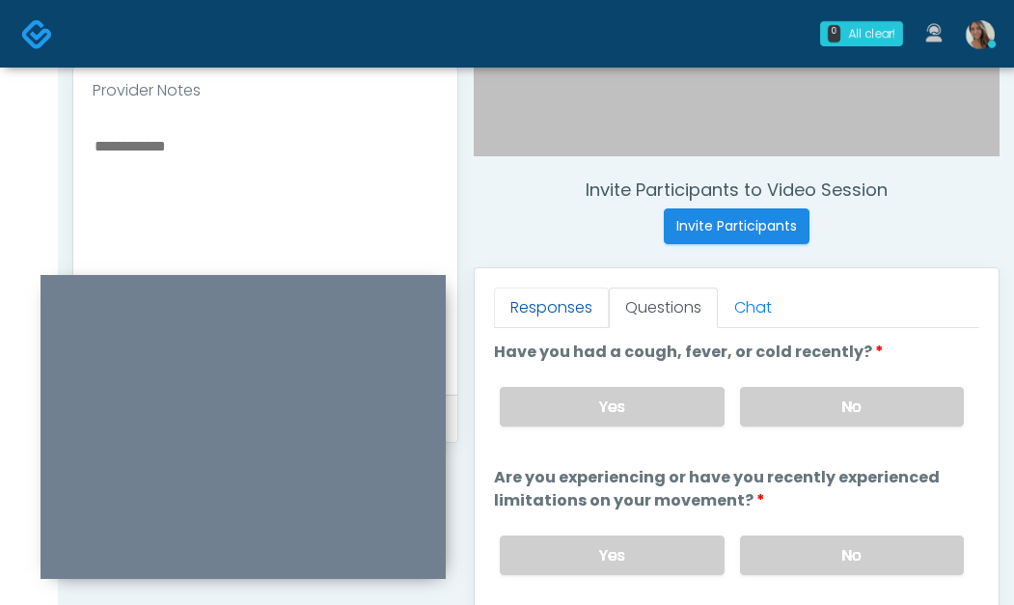
scroll to position [649, 0]
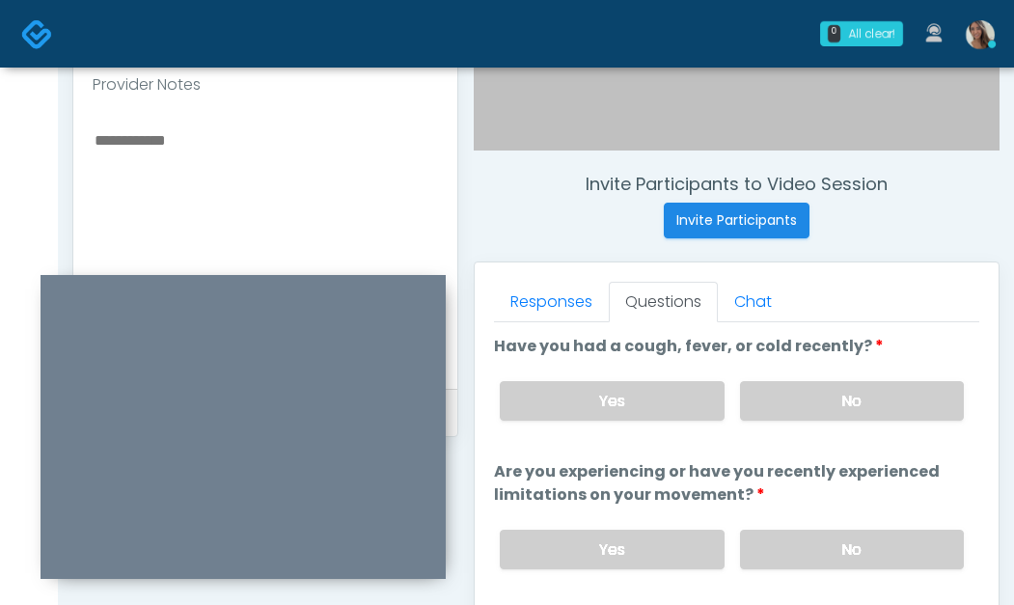
click at [246, 252] on textarea at bounding box center [266, 245] width 346 height 236
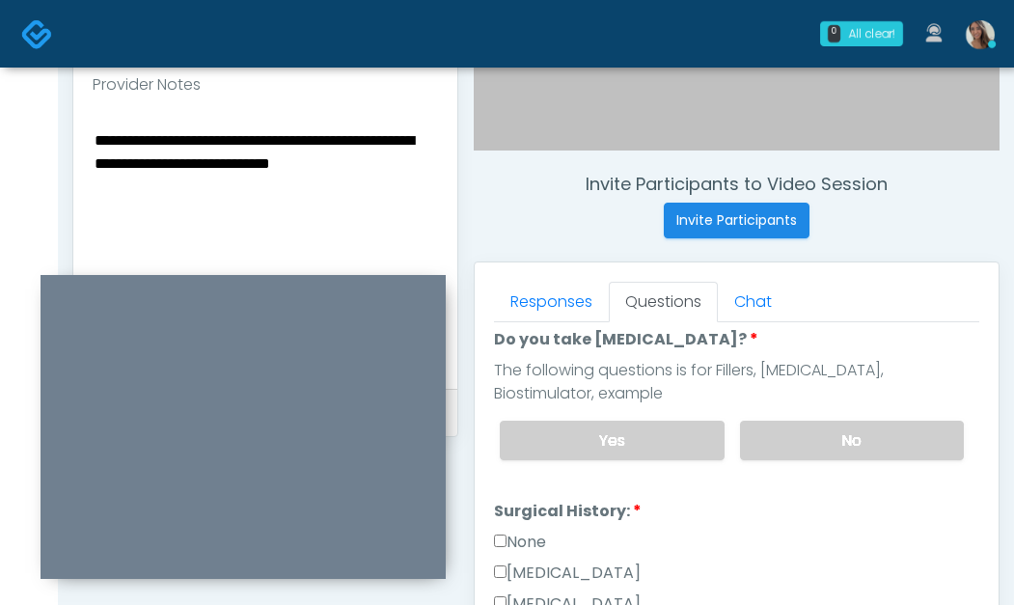
scroll to position [408, 0]
type textarea "**********"
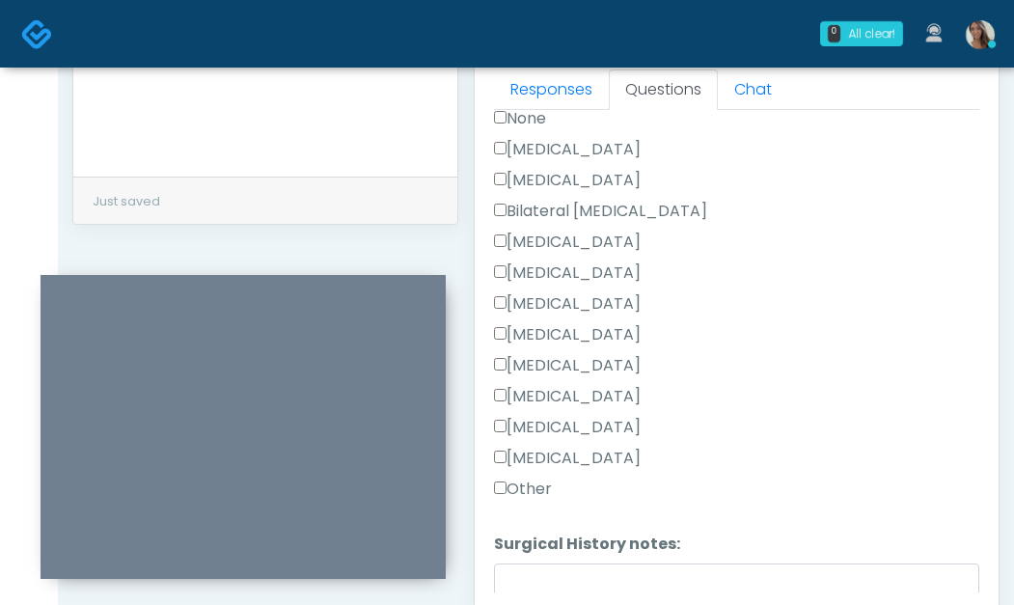
scroll to position [734, 0]
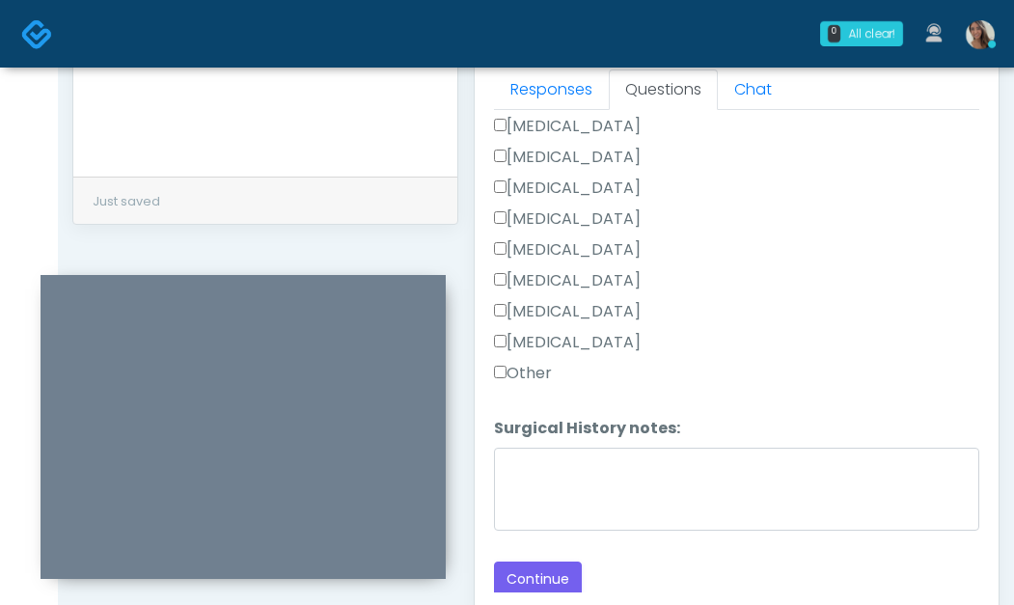
click at [534, 374] on label "Other" at bounding box center [523, 373] width 58 height 23
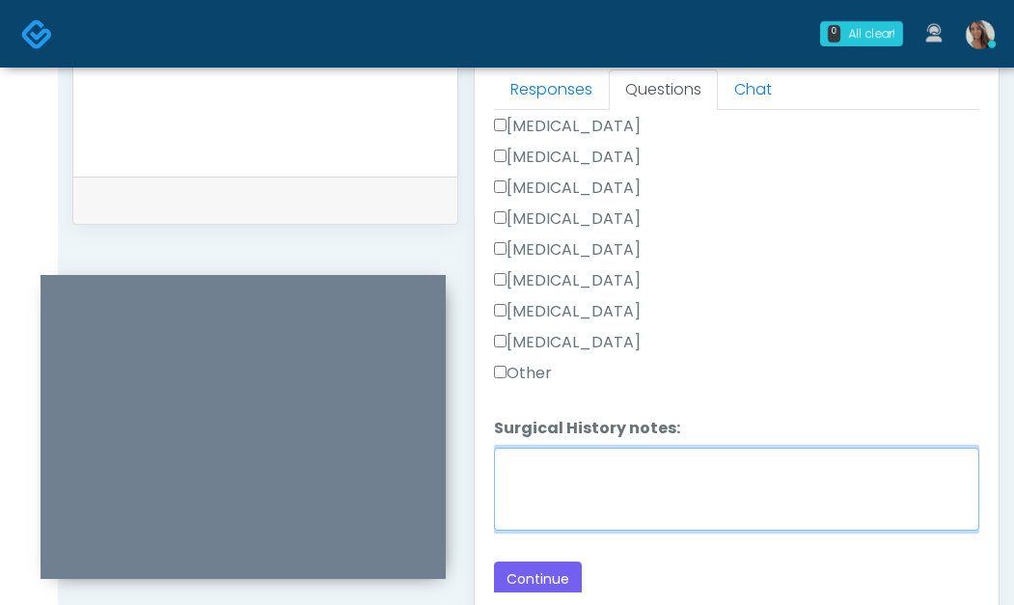
click at [559, 483] on textarea "Surgical History notes:" at bounding box center [737, 489] width 486 height 83
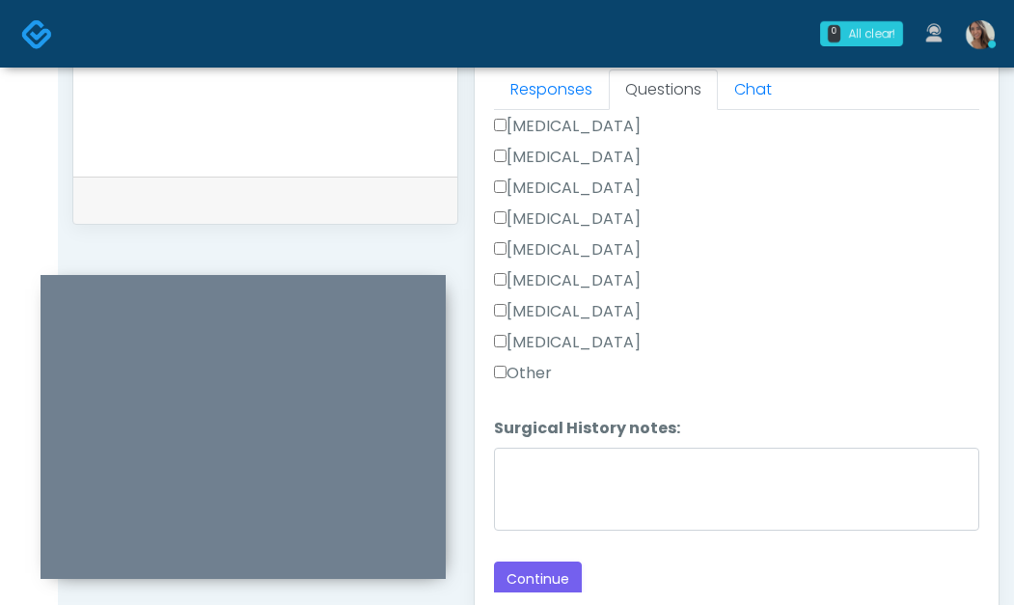
click at [590, 308] on label "Appendectomy" at bounding box center [567, 311] width 147 height 23
click at [537, 375] on label "Other" at bounding box center [523, 373] width 58 height 23
click at [535, 570] on button "Continue" at bounding box center [538, 580] width 88 height 36
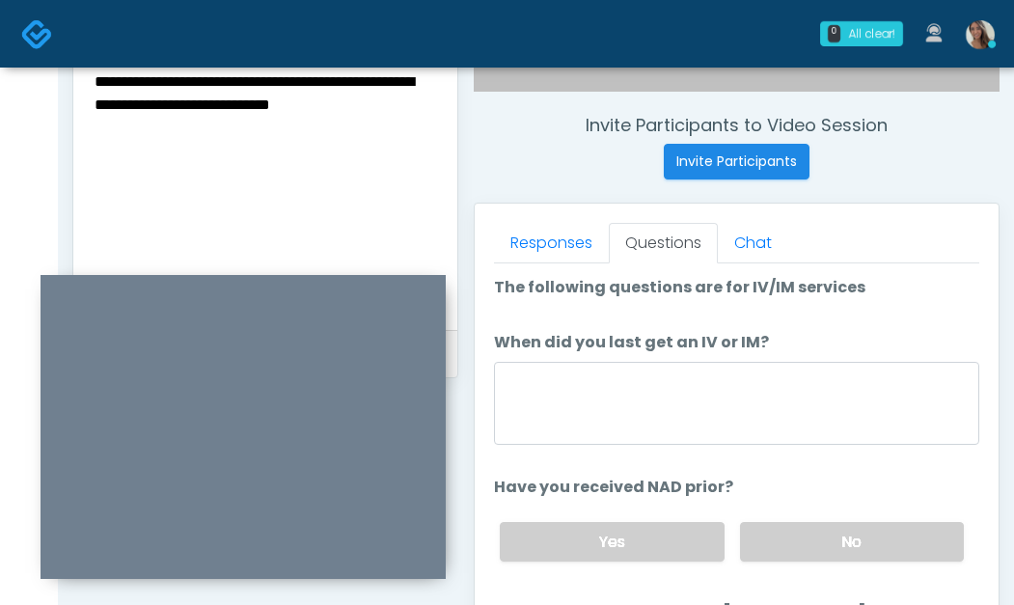
scroll to position [731, 0]
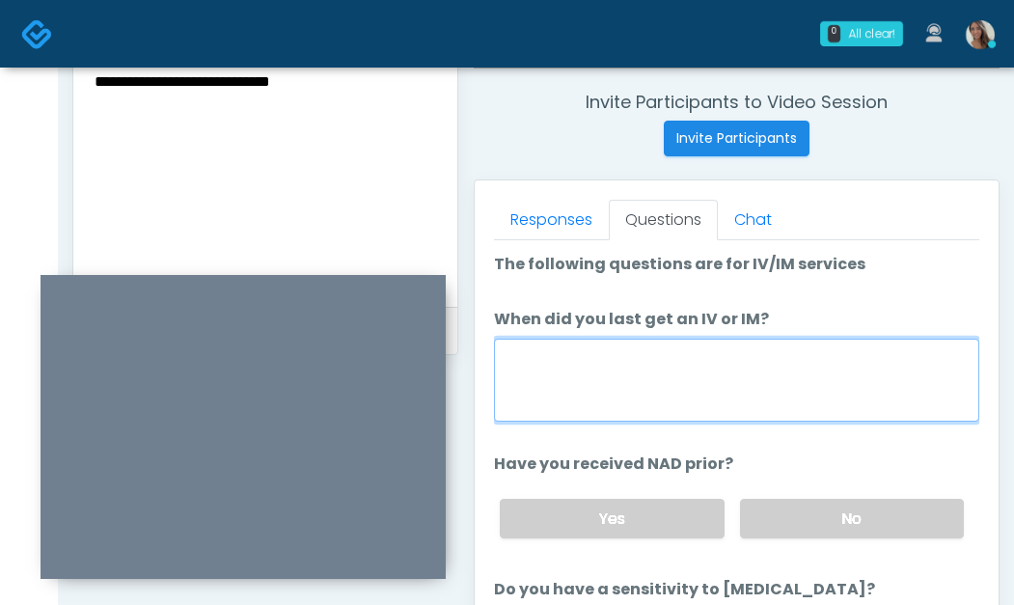
click at [651, 379] on textarea "When did you last get an IV or IM?" at bounding box center [737, 380] width 486 height 83
type textarea "**********"
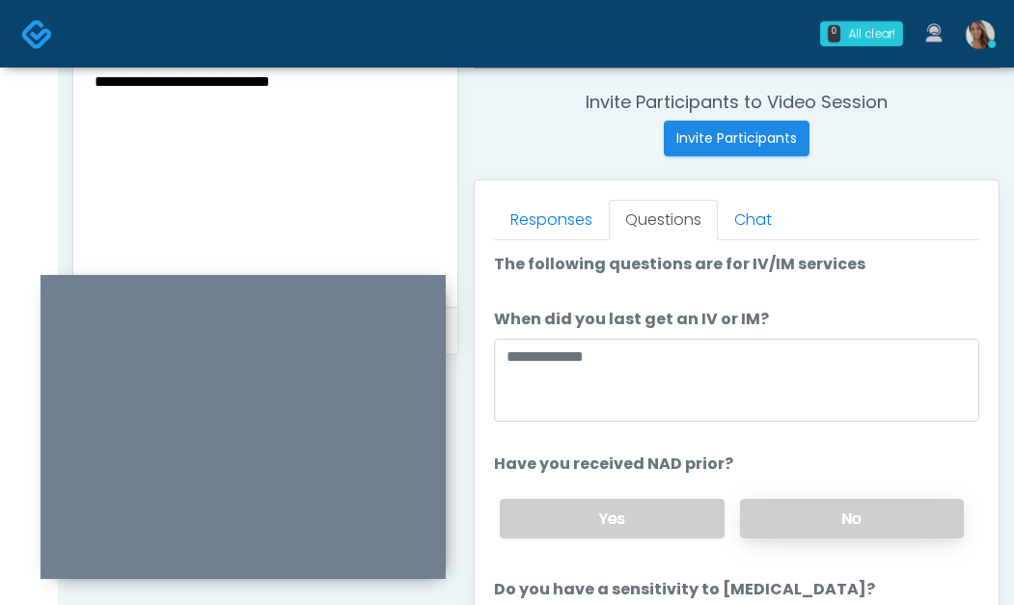
click at [860, 535] on label "No" at bounding box center [852, 519] width 224 height 40
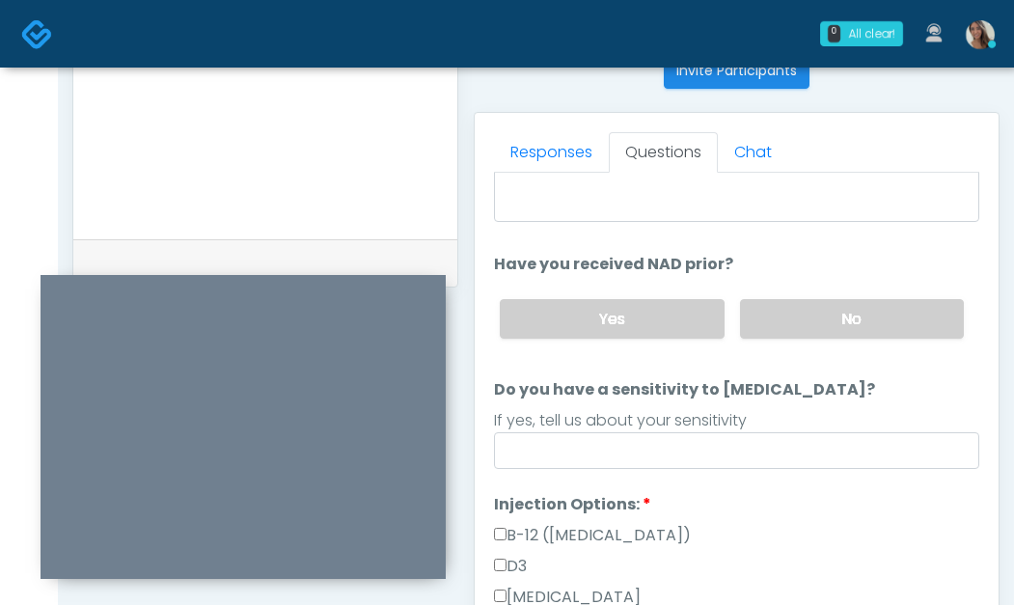
scroll to position [135, 0]
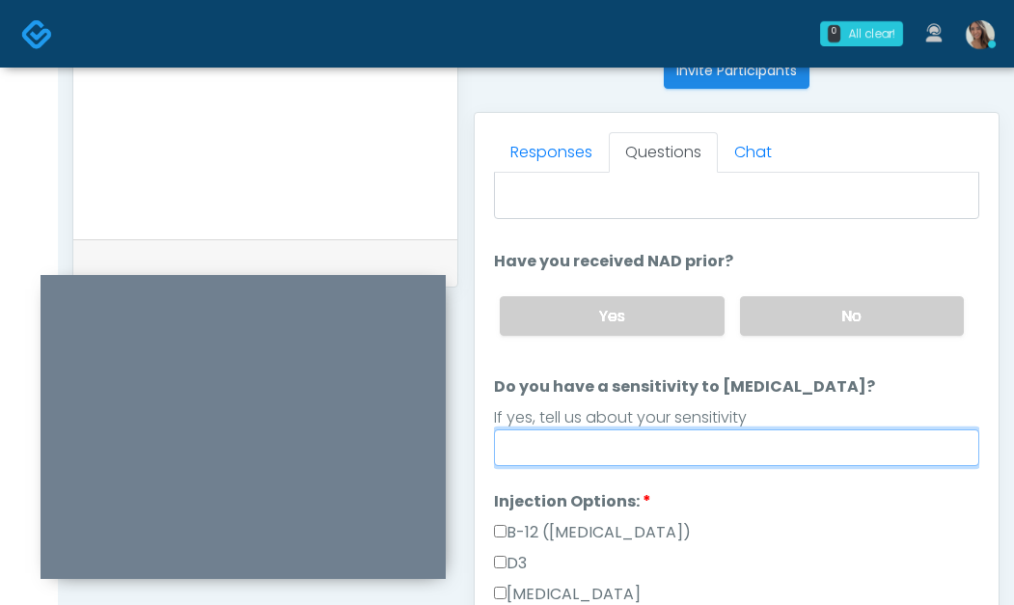
click at [661, 447] on input "Do you have a sensitivity to Niacin?" at bounding box center [737, 448] width 486 height 37
type input "**"
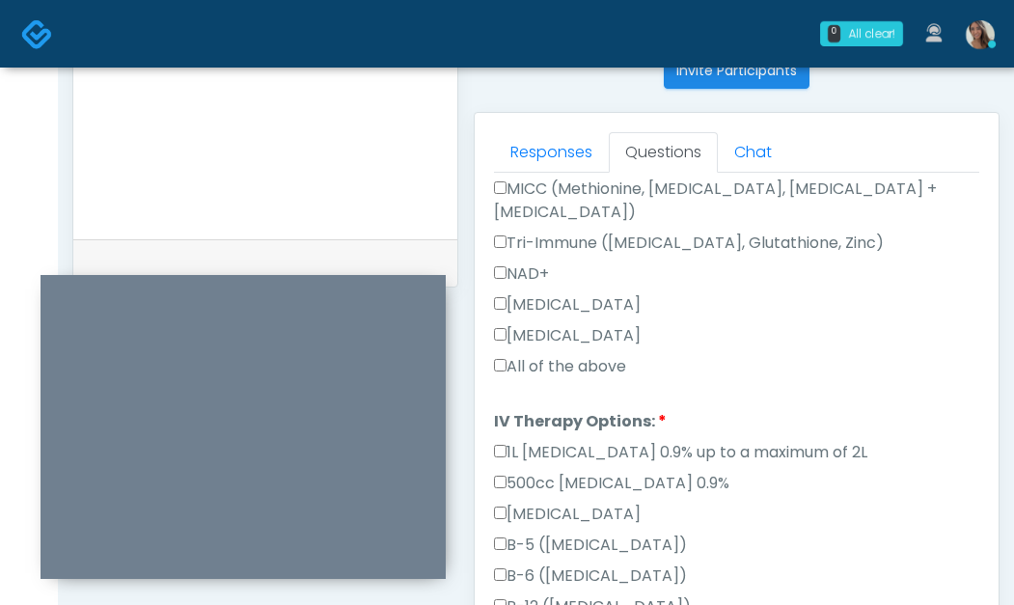
click at [586, 355] on label "All of the above" at bounding box center [560, 366] width 132 height 23
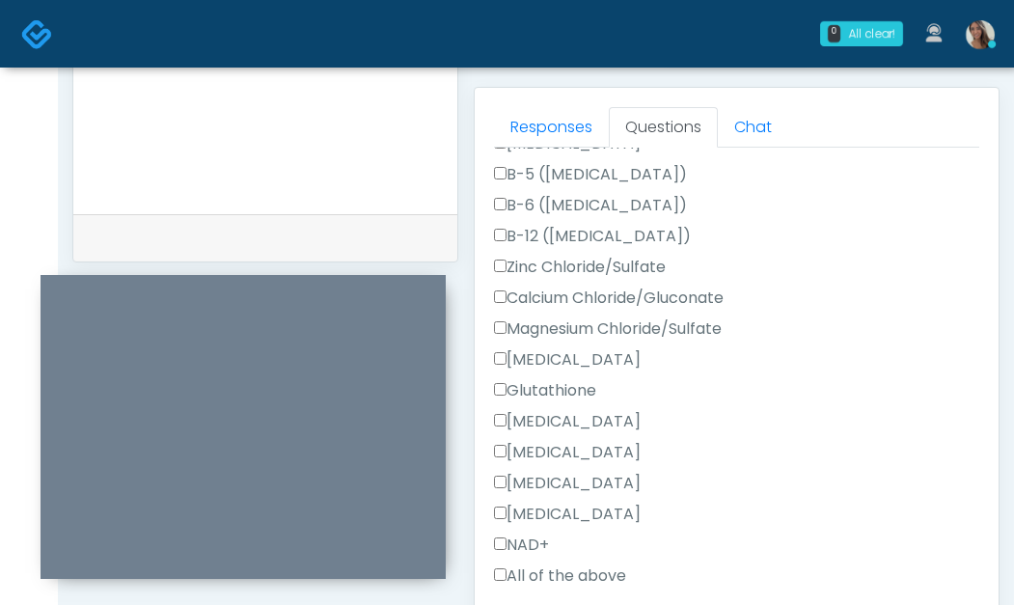
scroll to position [845, 0]
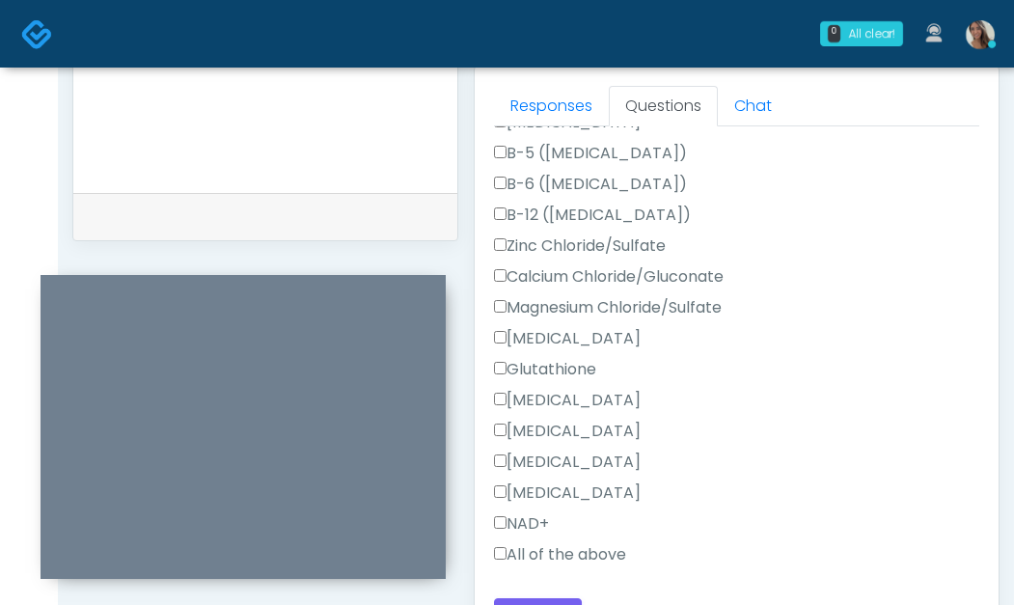
click at [575, 543] on label "All of the above" at bounding box center [560, 554] width 132 height 23
drag, startPoint x: 575, startPoint y: 532, endPoint x: 457, endPoint y: 528, distance: 118.8
click at [575, 543] on label "All of the above" at bounding box center [560, 554] width 132 height 23
click at [549, 543] on label "All of the above" at bounding box center [560, 554] width 132 height 23
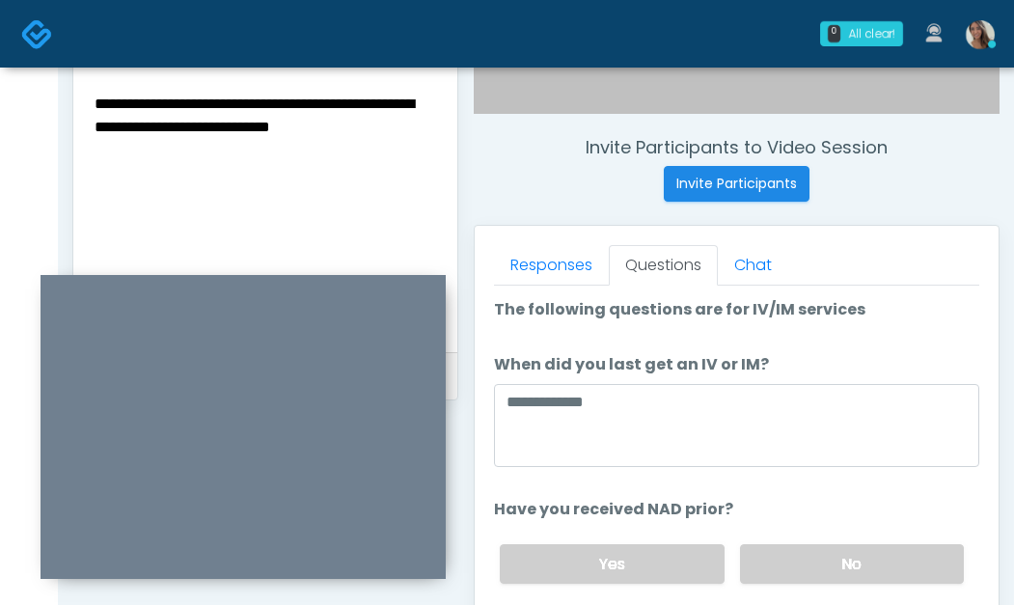
scroll to position [684, 0]
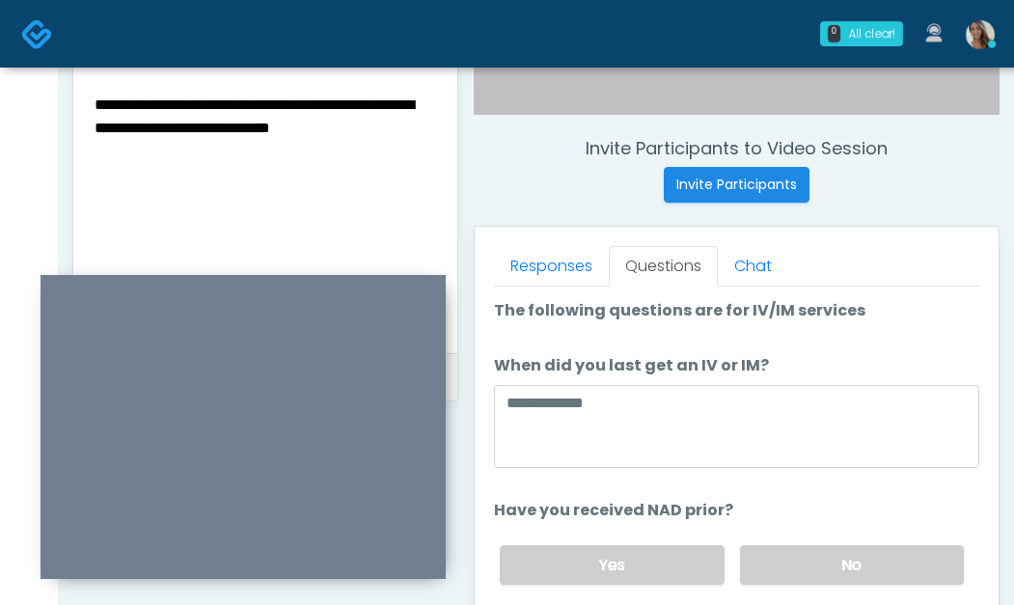
click at [378, 189] on textarea "**********" at bounding box center [266, 210] width 346 height 236
click at [103, 109] on textarea "**********" at bounding box center [266, 210] width 346 height 236
click at [90, 99] on div "**********" at bounding box center [265, 212] width 384 height 281
click at [94, 101] on textarea "**********" at bounding box center [266, 210] width 346 height 236
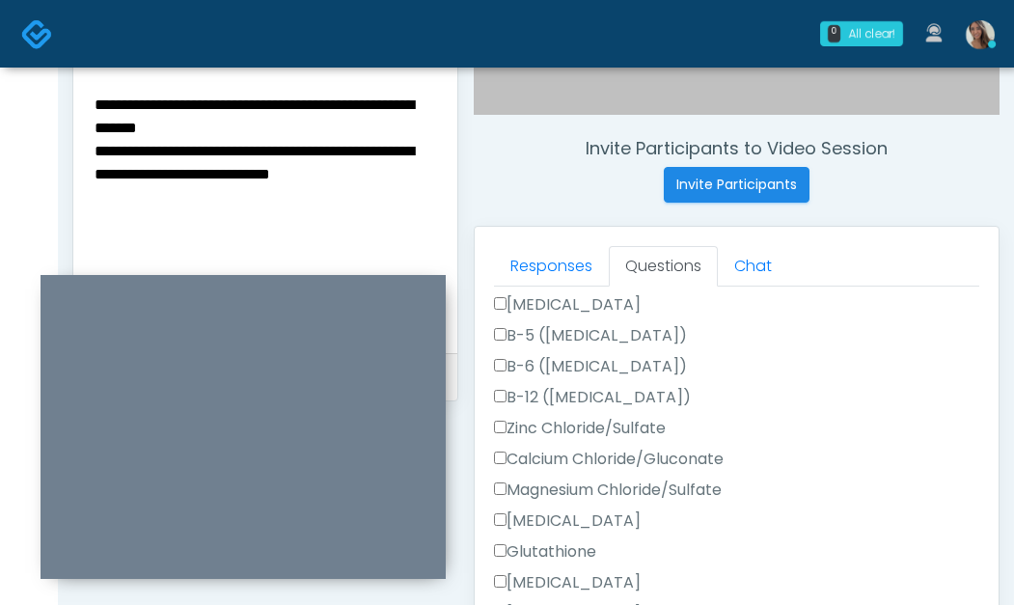
scroll to position [960, 0]
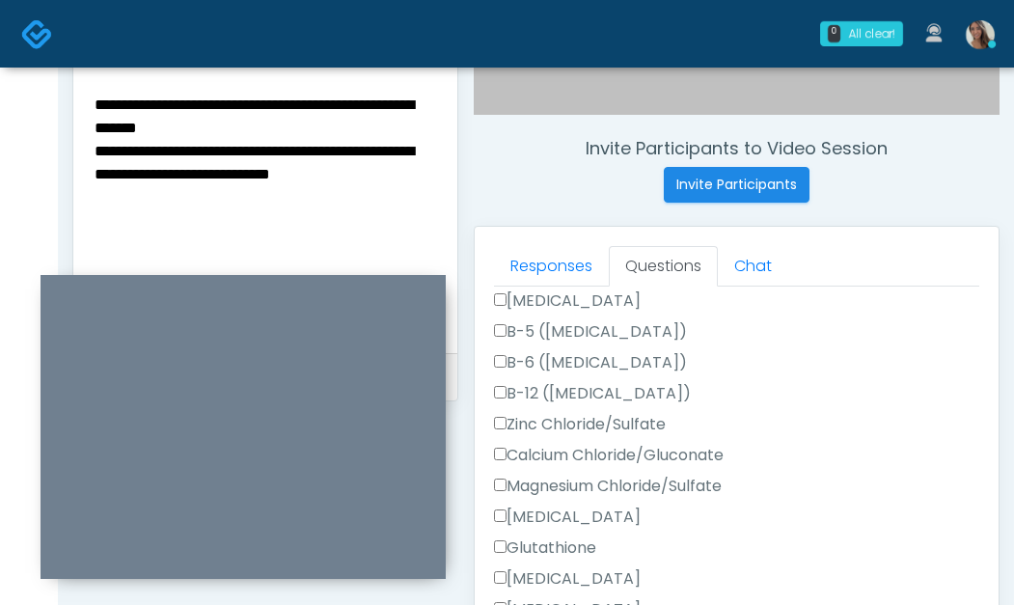
drag, startPoint x: 328, startPoint y: 176, endPoint x: 343, endPoint y: 159, distance: 21.9
click at [328, 176] on textarea "**********" at bounding box center [266, 210] width 346 height 236
click at [352, 132] on textarea "**********" at bounding box center [266, 210] width 346 height 236
drag, startPoint x: 221, startPoint y: 128, endPoint x: 255, endPoint y: 138, distance: 35.1
click at [222, 129] on textarea "**********" at bounding box center [266, 210] width 346 height 236
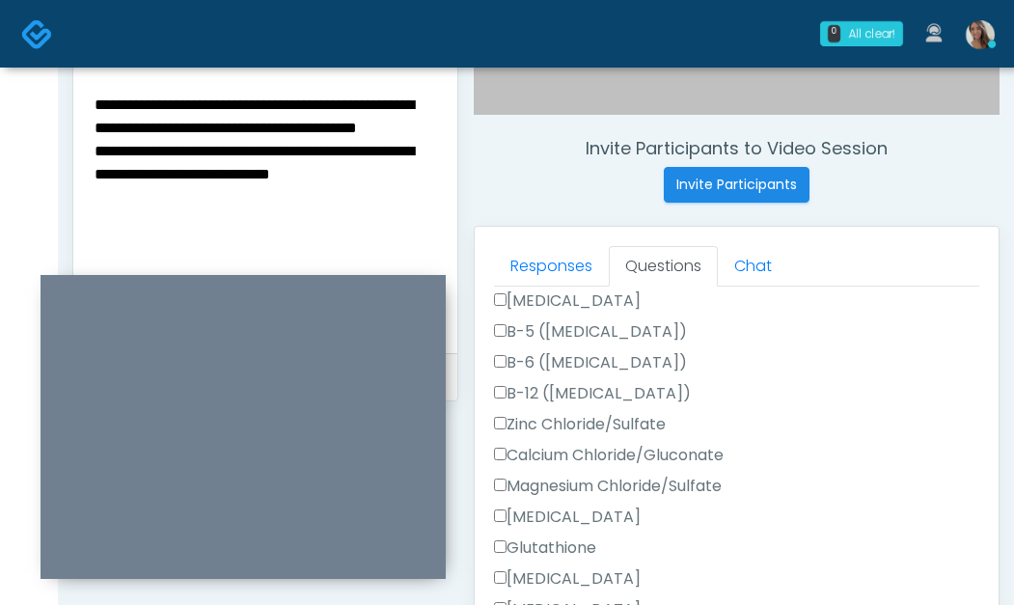
click at [319, 139] on textarea "**********" at bounding box center [266, 210] width 346 height 236
drag, startPoint x: 410, startPoint y: 165, endPoint x: 131, endPoint y: 112, distance: 284.0
click at [131, 108] on textarea "**********" at bounding box center [266, 210] width 346 height 236
click at [142, 126] on textarea "**********" at bounding box center [266, 210] width 346 height 236
click at [368, 179] on textarea "**********" at bounding box center [266, 210] width 346 height 236
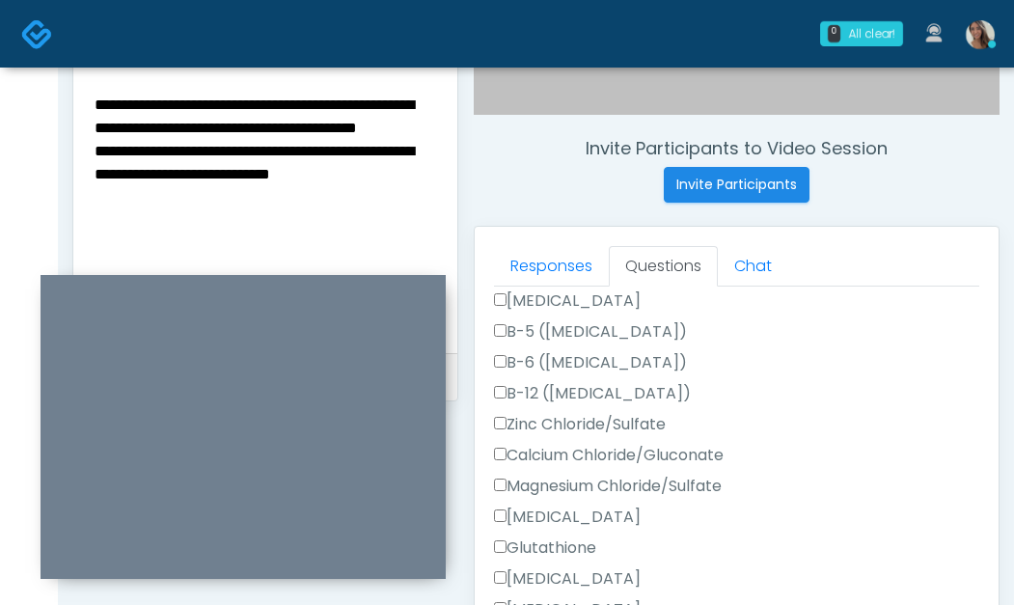
drag, startPoint x: 224, startPoint y: 169, endPoint x: 26, endPoint y: 172, distance: 197.9
click at [26, 172] on div "0 All clear! All clear! Samantha Ly In Exam - 4m 23s AZ Michelle Picione AK AZ …" at bounding box center [507, 182] width 1014 height 1733
click at [260, 137] on textarea "**********" at bounding box center [266, 210] width 346 height 236
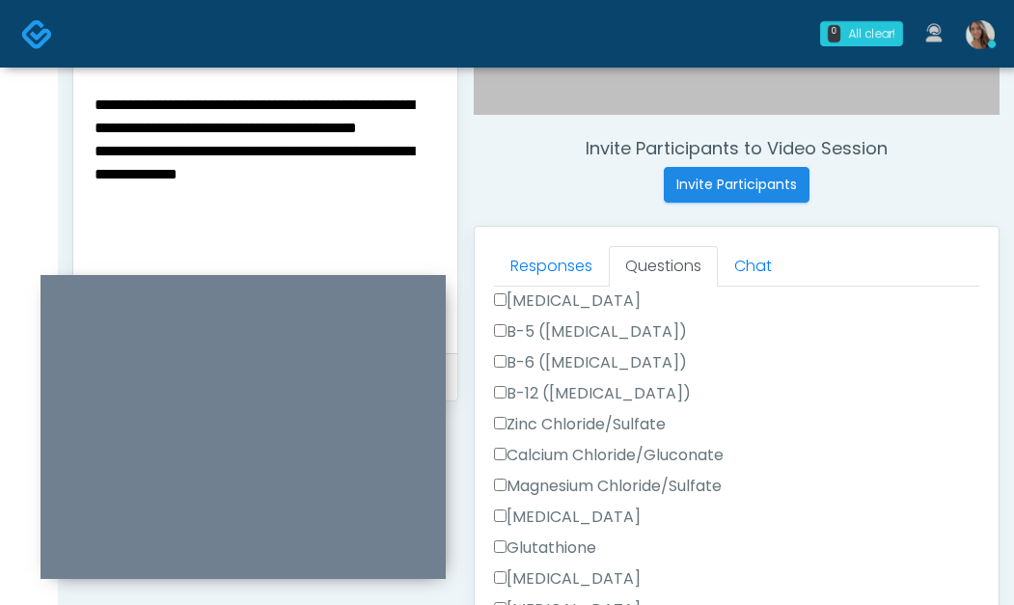
click at [327, 136] on textarea "**********" at bounding box center [266, 210] width 346 height 236
click at [325, 108] on textarea "**********" at bounding box center [266, 210] width 346 height 236
click at [176, 107] on textarea "**********" at bounding box center [266, 210] width 346 height 236
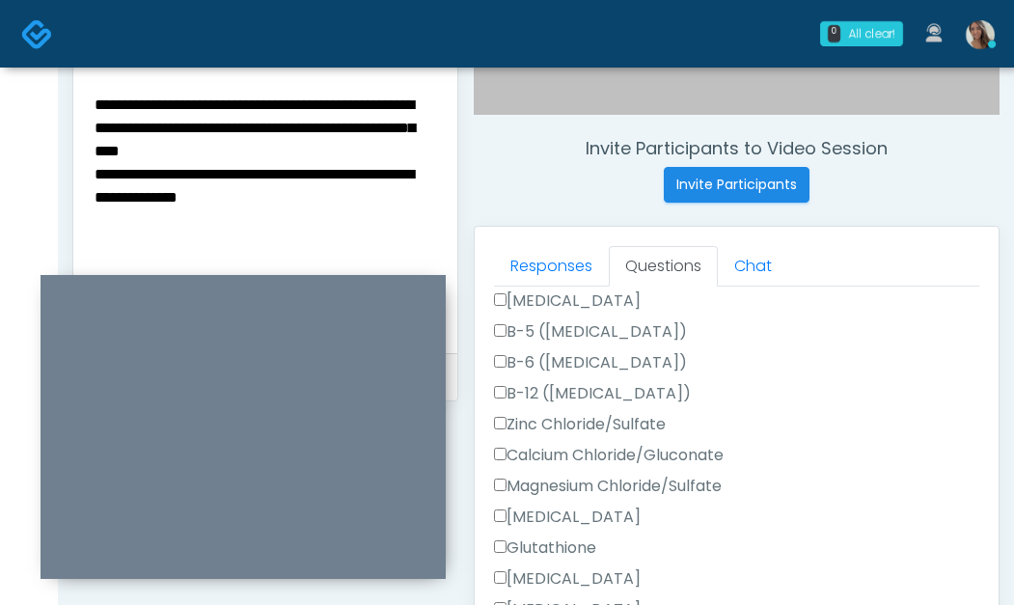
click at [121, 122] on textarea "**********" at bounding box center [266, 210] width 346 height 236
click at [176, 148] on textarea "**********" at bounding box center [266, 210] width 346 height 236
click at [170, 153] on textarea "**********" at bounding box center [266, 210] width 346 height 236
drag, startPoint x: 309, startPoint y: 172, endPoint x: 64, endPoint y: 92, distance: 257.9
click at [64, 92] on div "**********" at bounding box center [536, 186] width 957 height 1607
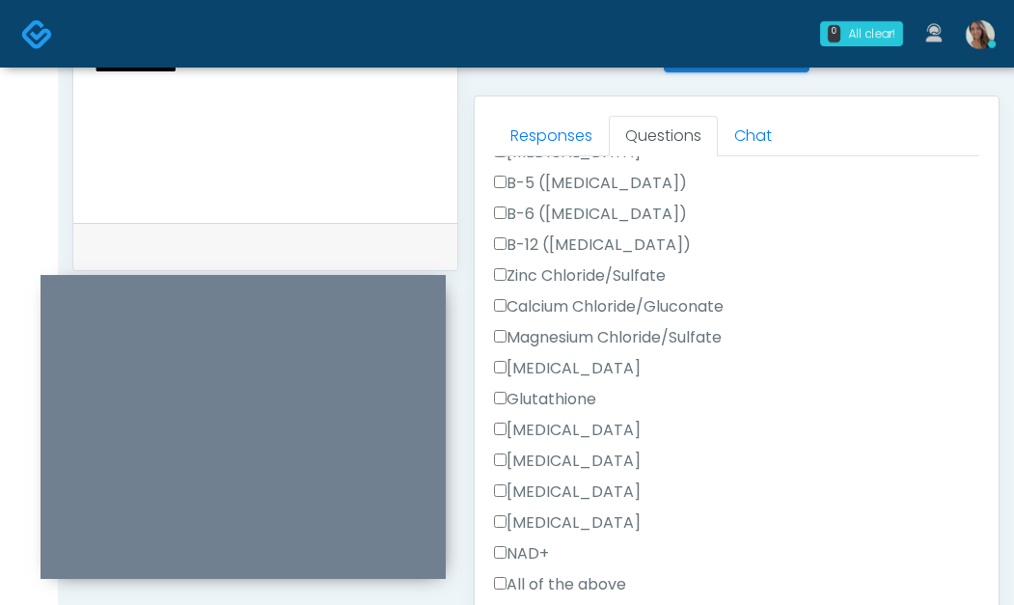
scroll to position [931, 0]
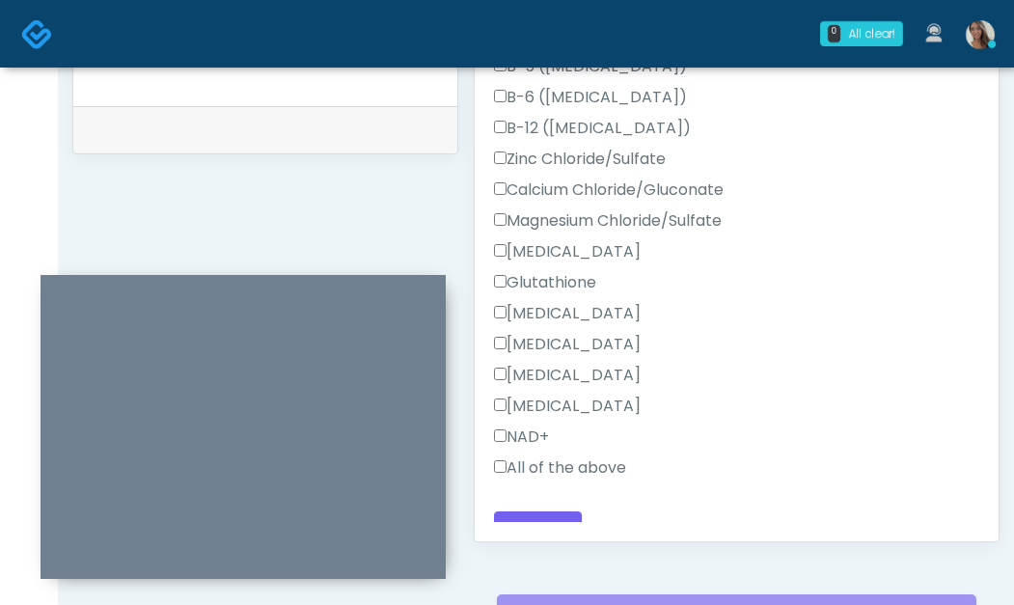
type textarea "**********"
click at [591, 457] on label "All of the above" at bounding box center [560, 468] width 132 height 23
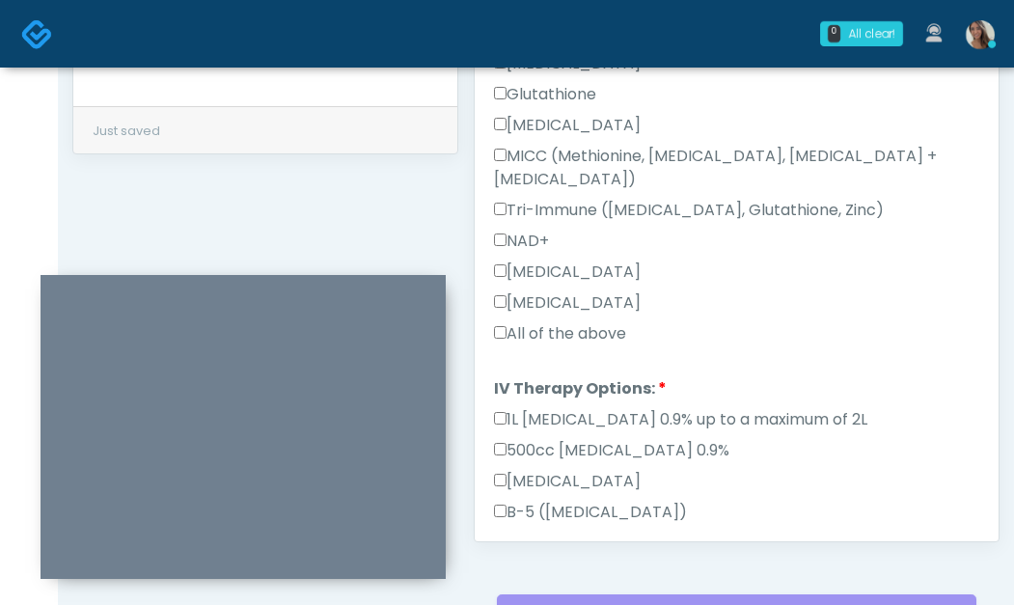
click at [597, 322] on label "All of the above" at bounding box center [560, 333] width 132 height 23
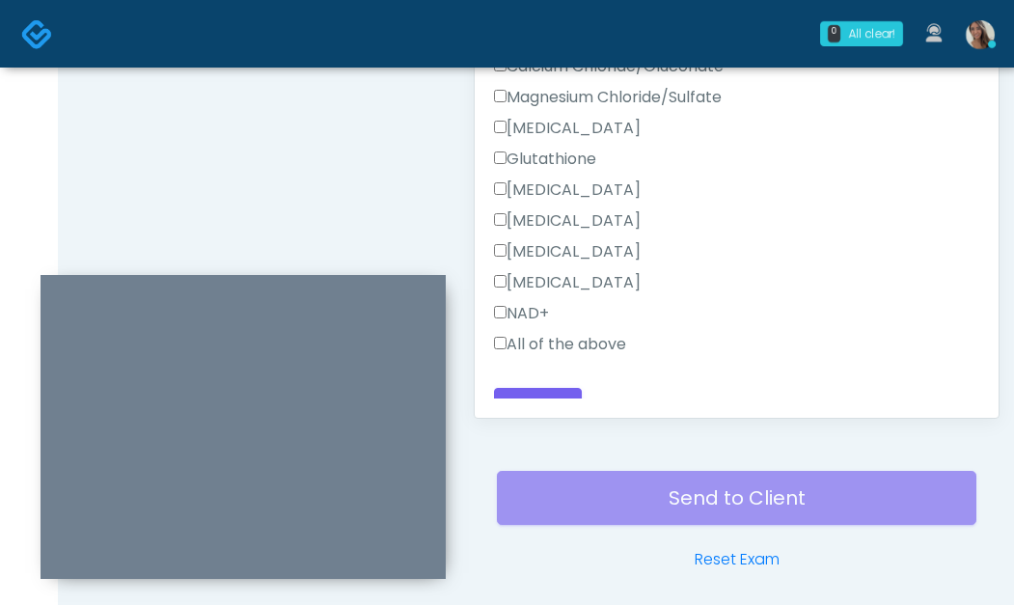
scroll to position [1127, 0]
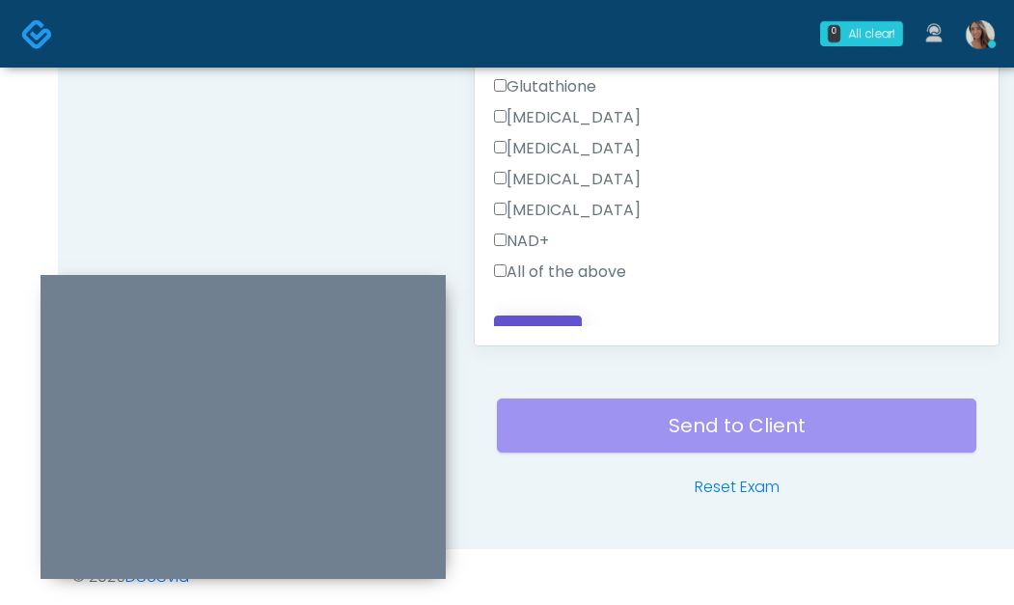
click at [555, 319] on button "Continue" at bounding box center [538, 334] width 88 height 36
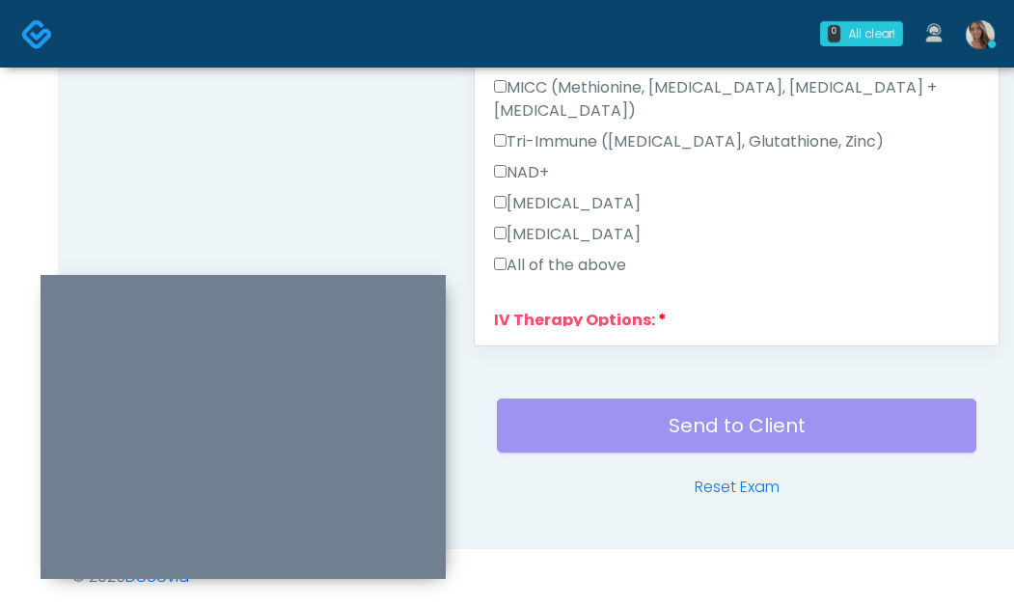
click at [575, 254] on label "All of the above" at bounding box center [560, 265] width 132 height 23
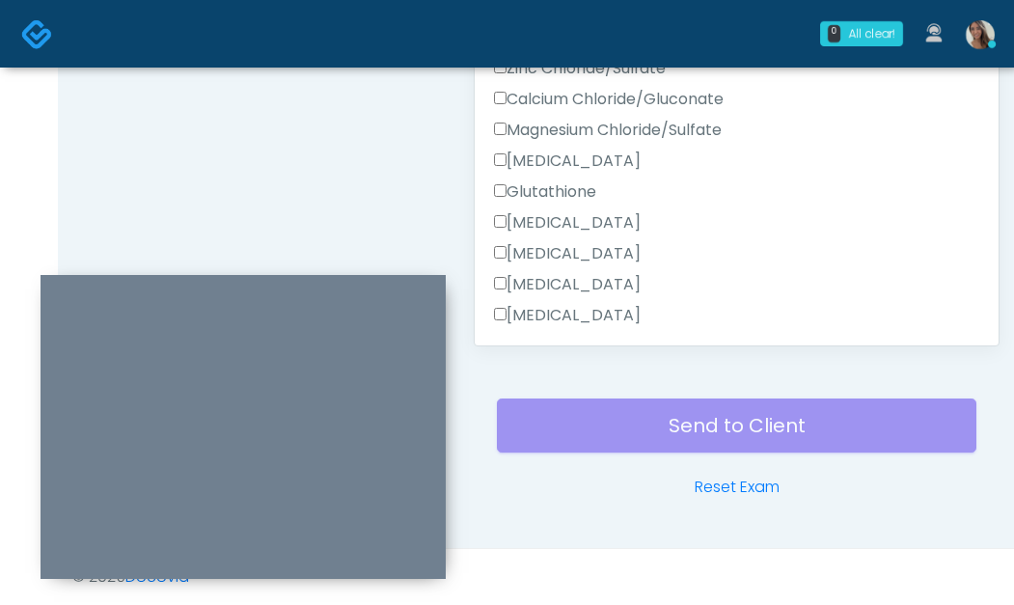
scroll to position [979, 0]
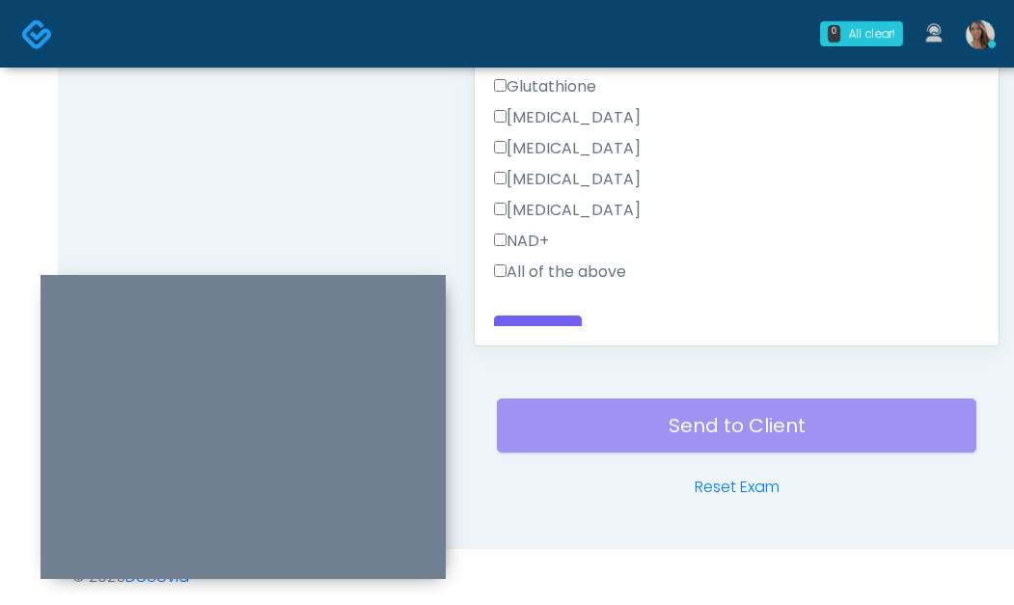
click at [568, 261] on label "All of the above" at bounding box center [560, 272] width 132 height 23
click at [521, 316] on button "Continue" at bounding box center [538, 334] width 88 height 36
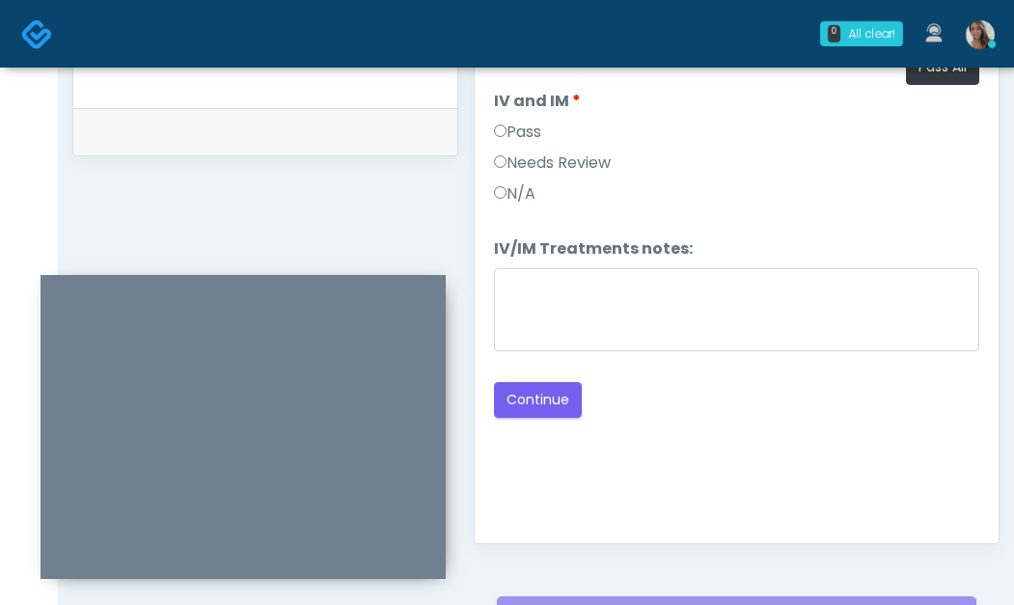
scroll to position [926, 0]
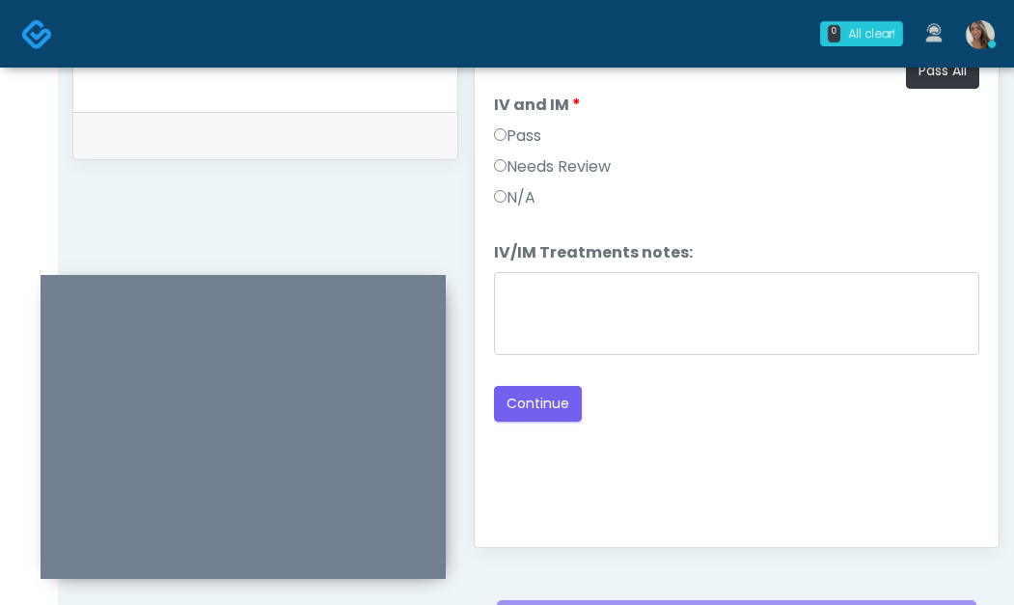
drag, startPoint x: 564, startPoint y: 172, endPoint x: 559, endPoint y: 186, distance: 15.3
click at [566, 172] on label "Needs Review" at bounding box center [552, 166] width 117 height 23
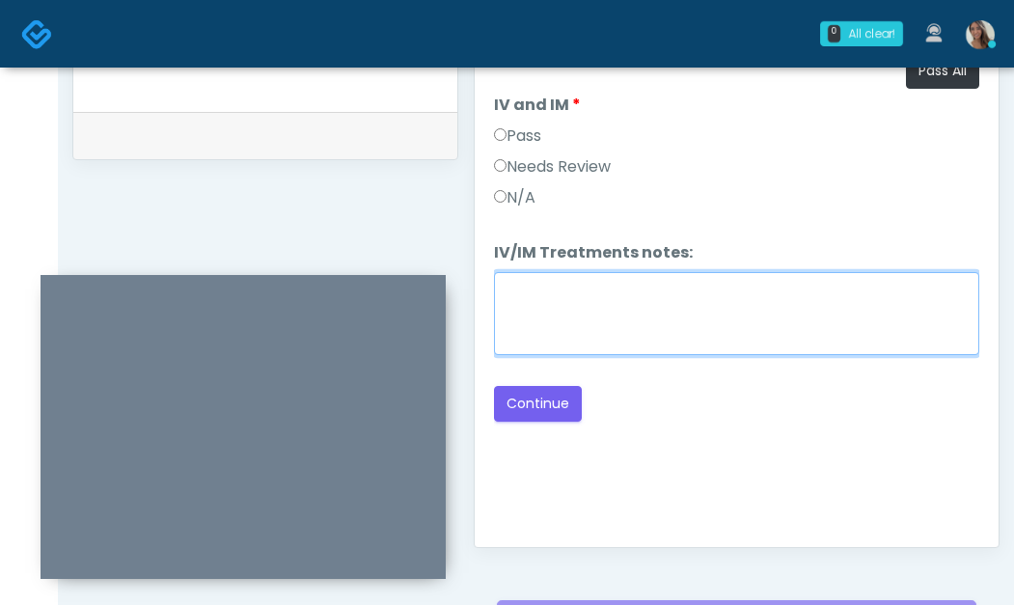
click at [589, 319] on textarea "IV/IM Treatments notes:" at bounding box center [737, 313] width 486 height 83
paste textarea "**********"
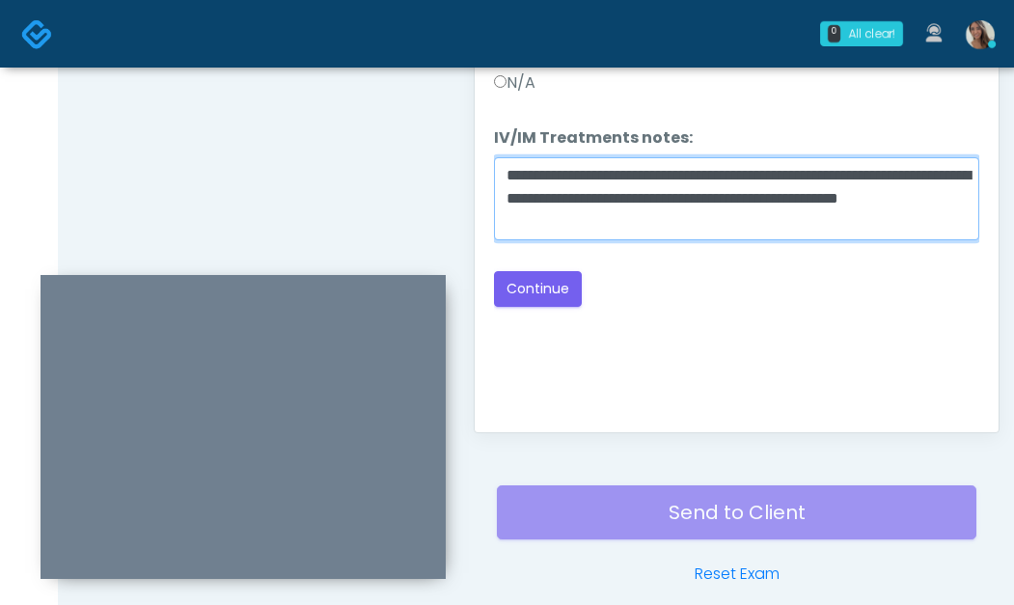
scroll to position [1035, 0]
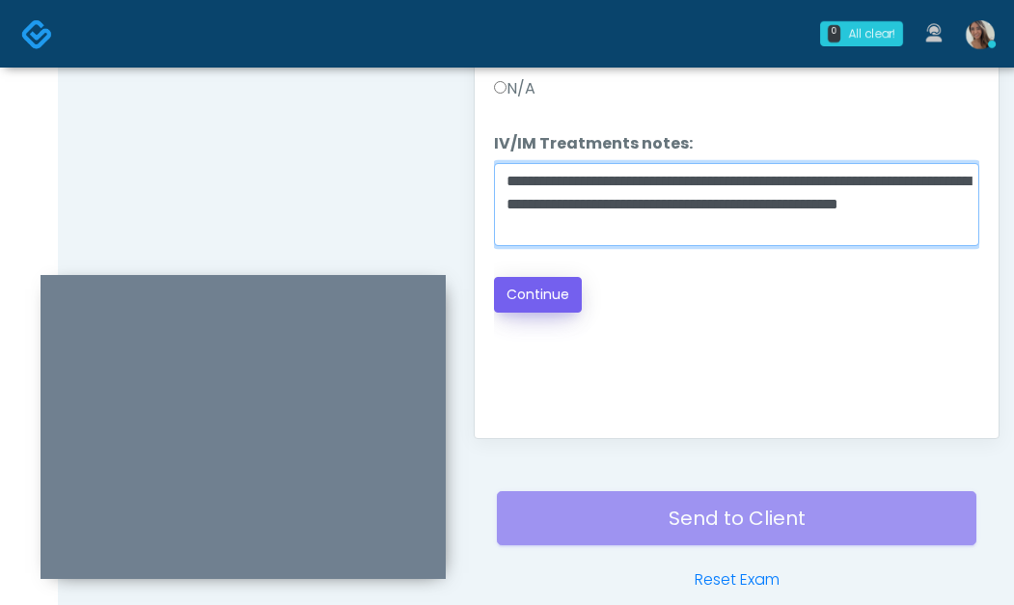
type textarea "**********"
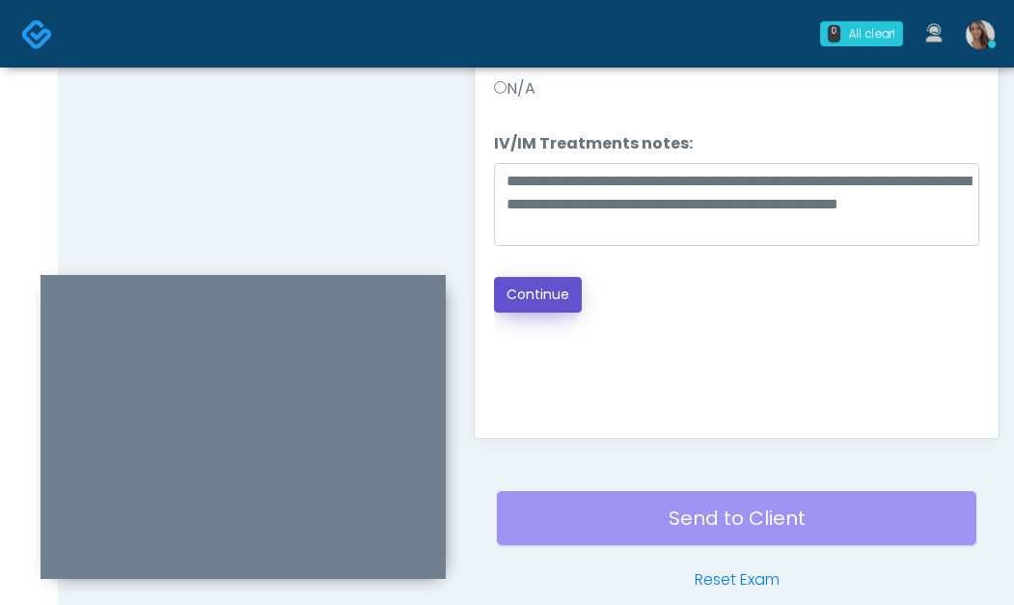
click at [553, 291] on button "Continue" at bounding box center [538, 295] width 88 height 36
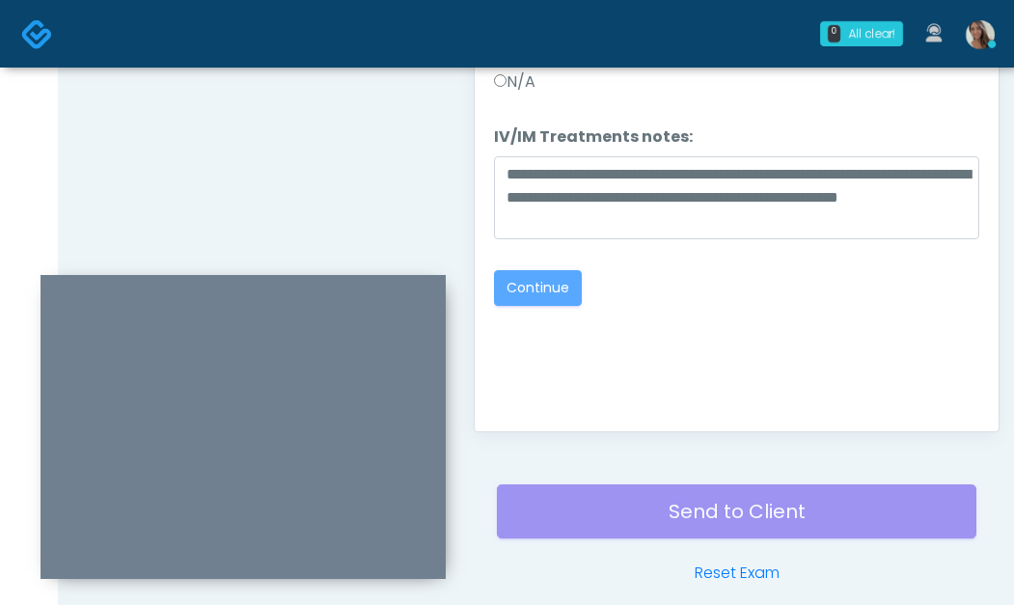
scroll to position [1127, 0]
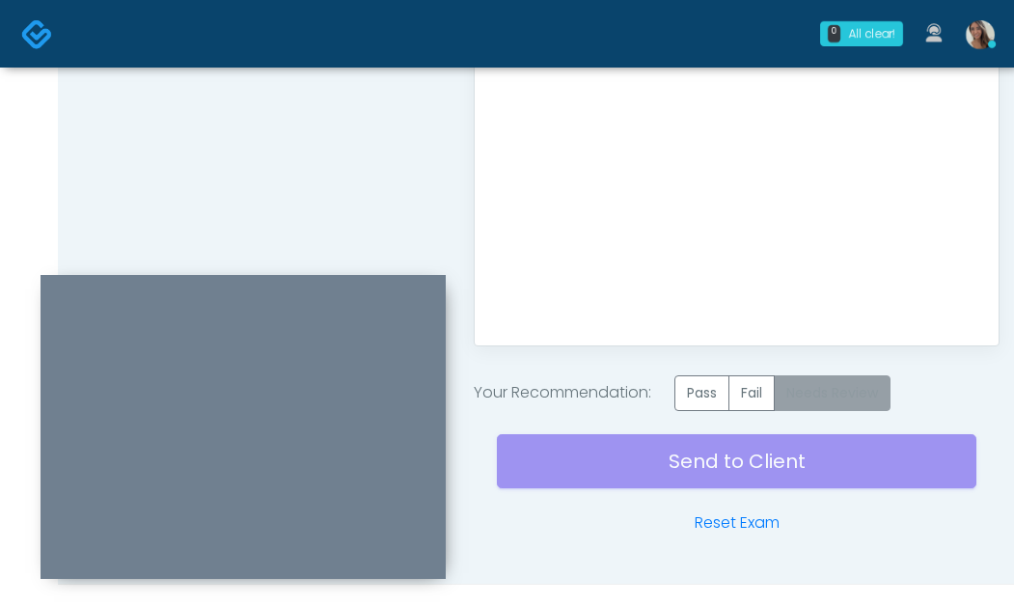
click at [828, 387] on label "Needs Review" at bounding box center [832, 393] width 117 height 36
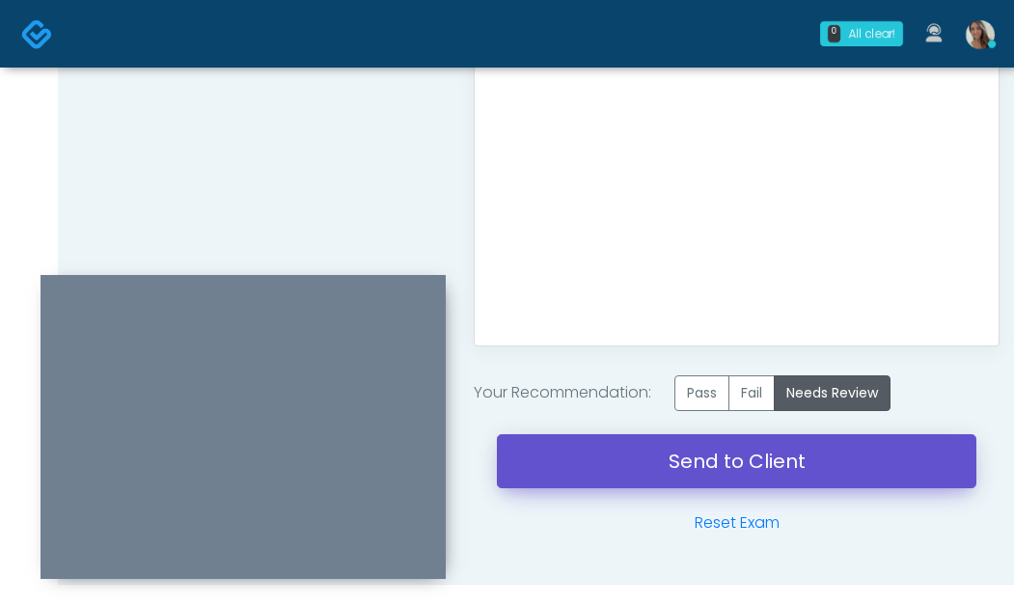
click at [782, 457] on link "Send to Client" at bounding box center [737, 461] width 480 height 54
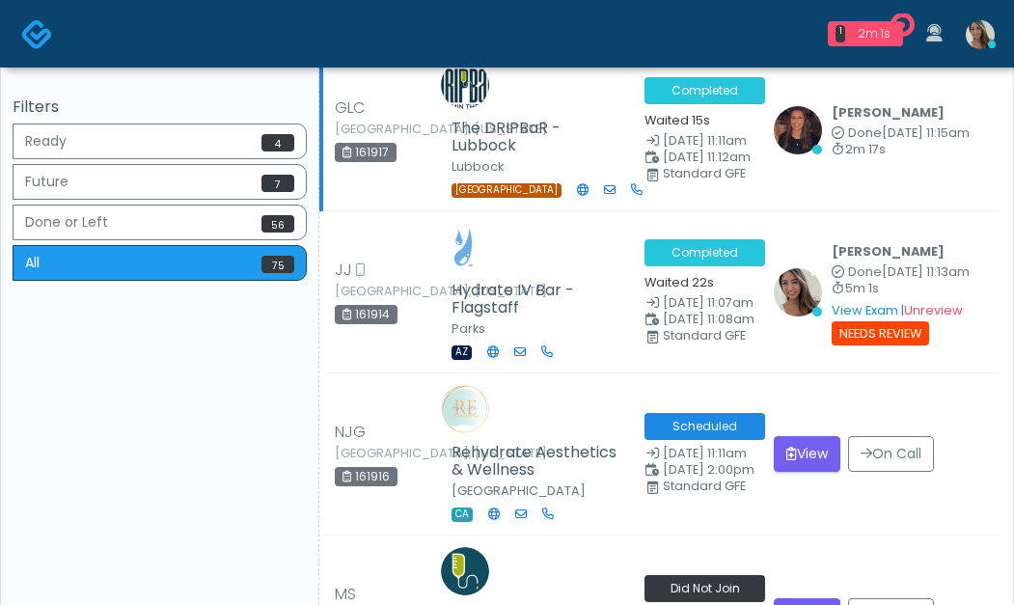
scroll to position [368, 0]
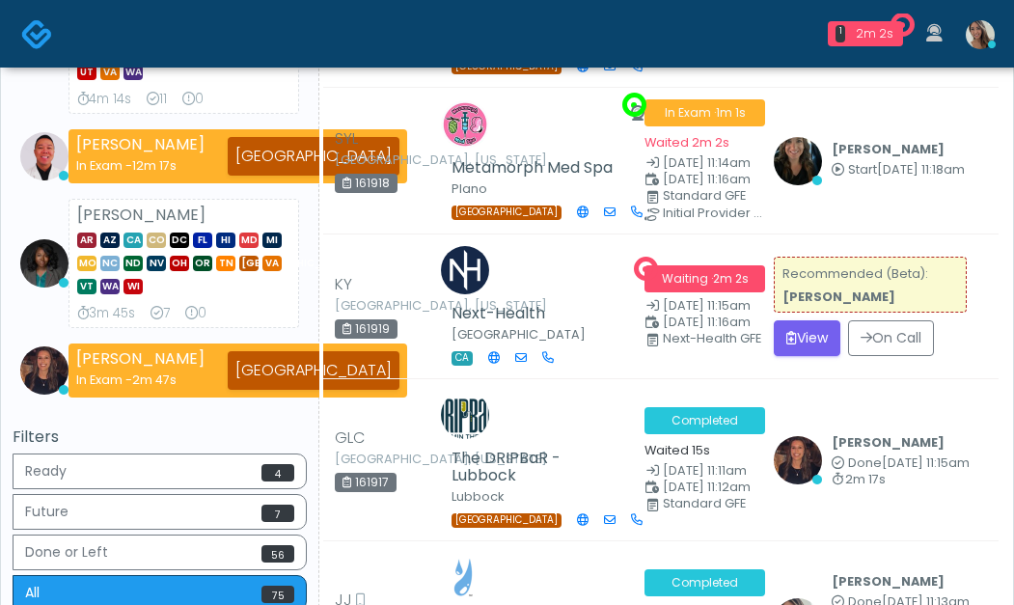
click at [814, 320] on button "View" at bounding box center [807, 338] width 67 height 36
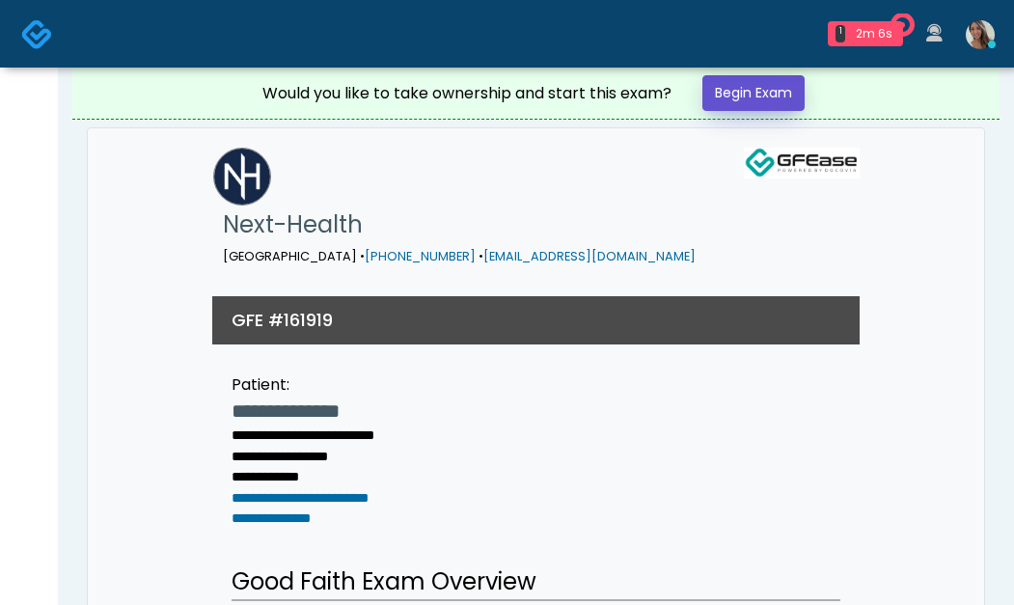
click at [777, 93] on link "Begin Exam" at bounding box center [754, 93] width 102 height 36
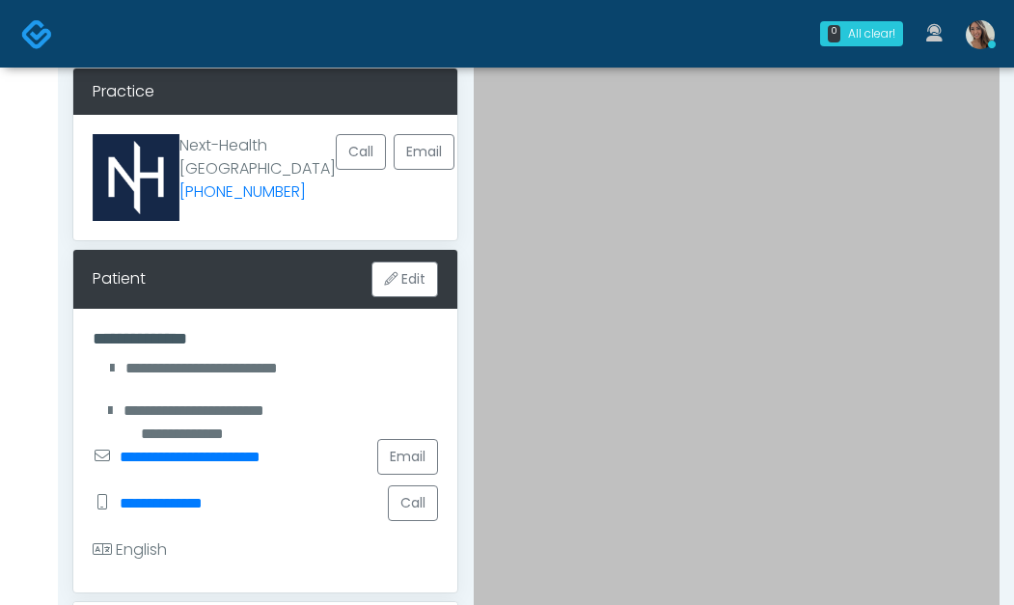
scroll to position [95, 0]
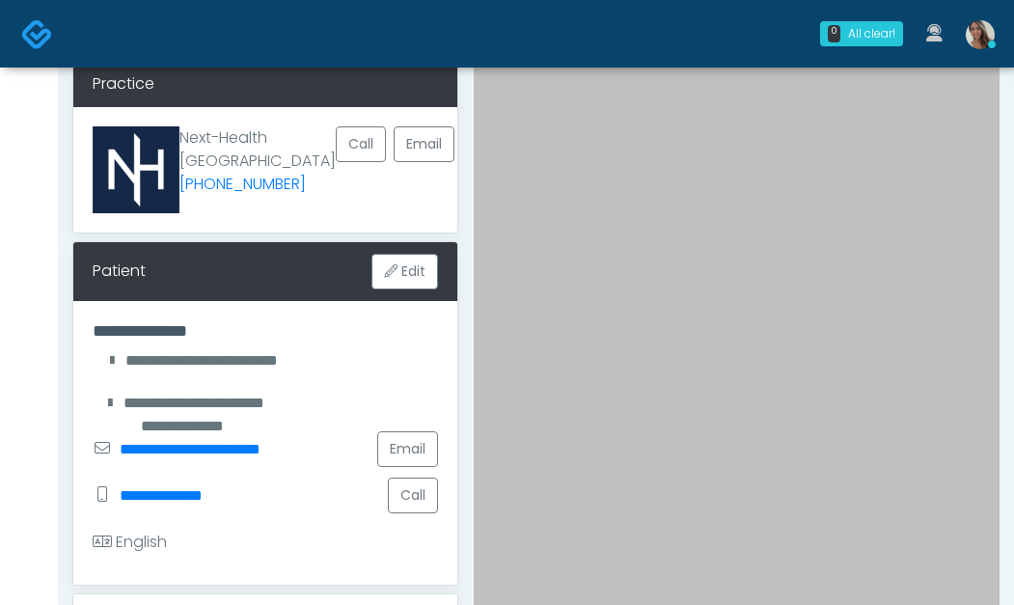
click at [199, 323] on h4 "**********" at bounding box center [266, 330] width 346 height 21
copy div "*"
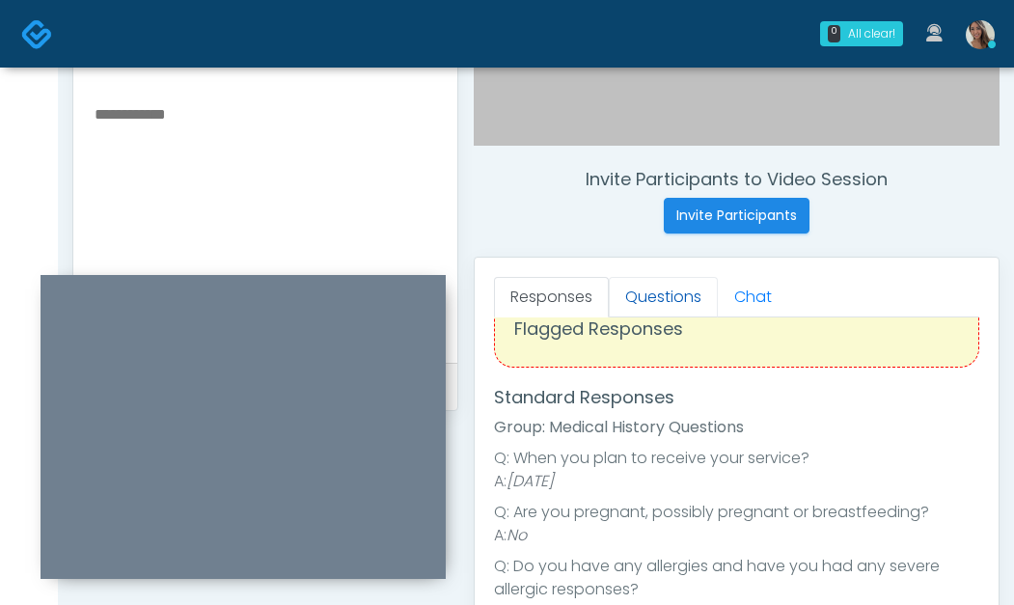
scroll to position [72, 0]
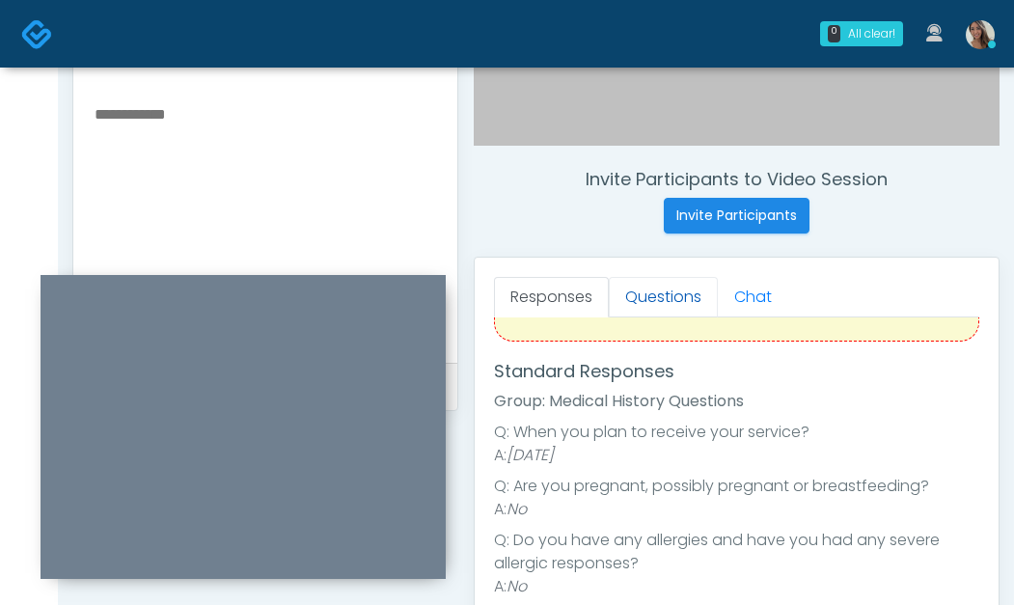
click at [680, 292] on link "Questions" at bounding box center [663, 297] width 109 height 41
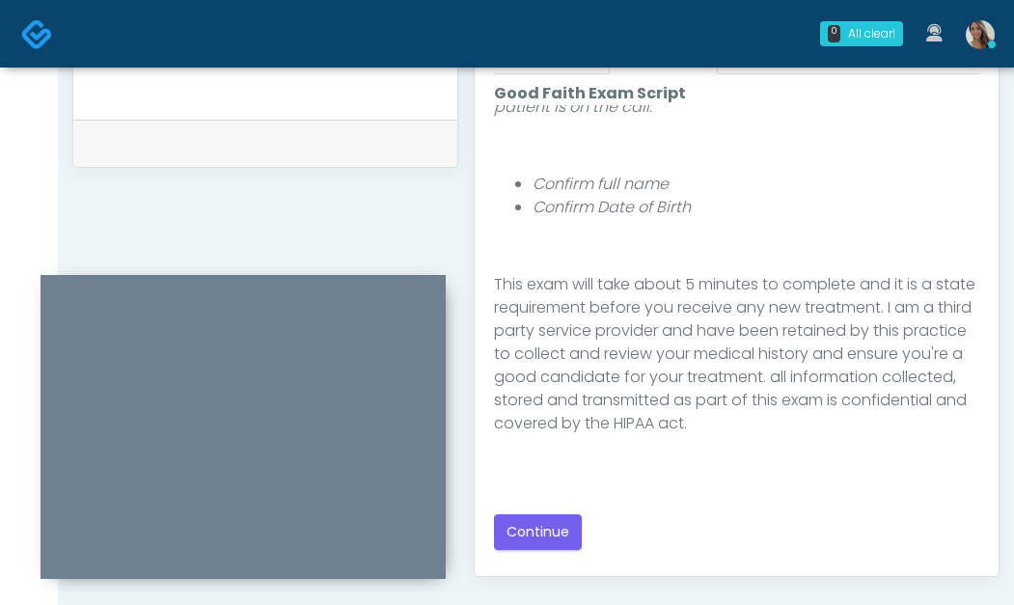
scroll to position [268, 0]
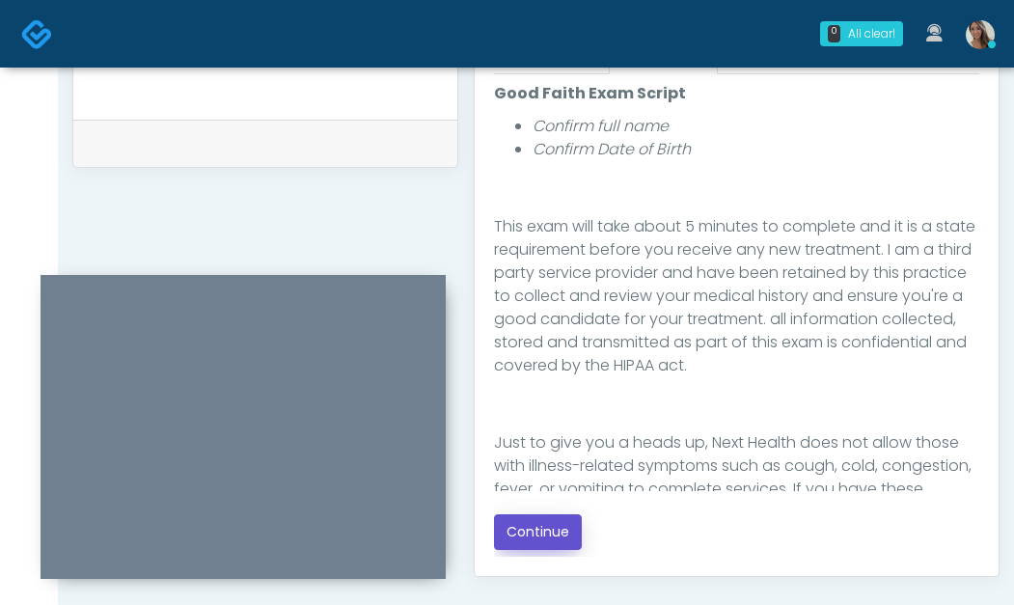
click at [554, 541] on button "Continue" at bounding box center [538, 532] width 88 height 36
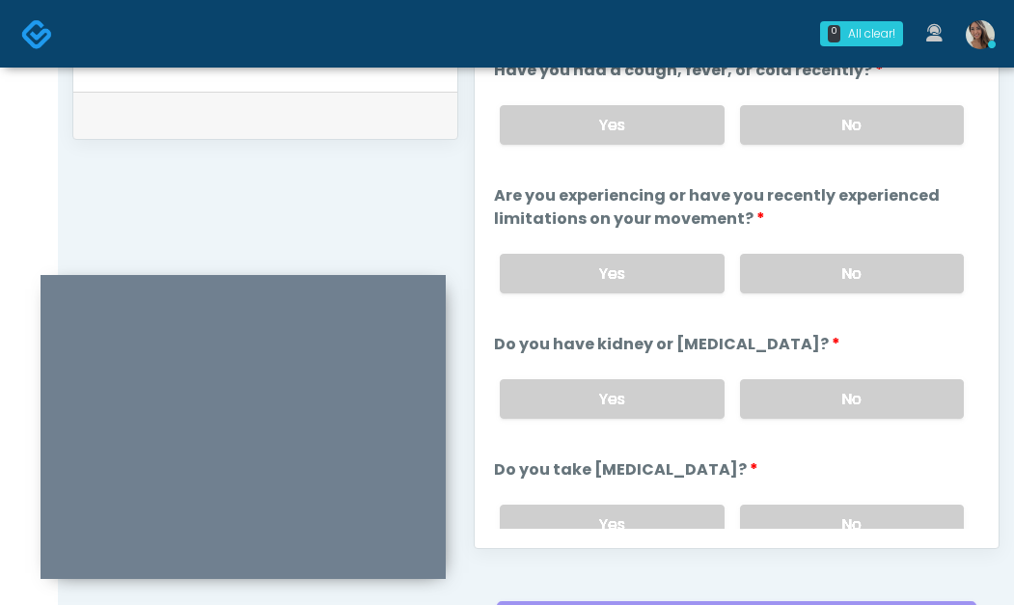
scroll to position [921, 0]
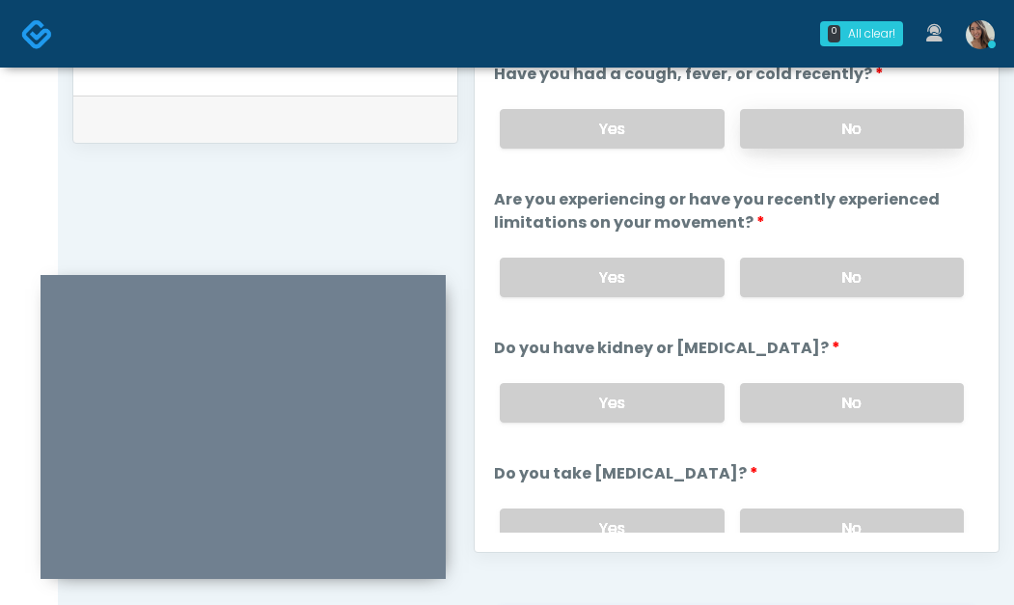
click at [915, 125] on label "No" at bounding box center [852, 129] width 224 height 40
click at [891, 288] on label "No" at bounding box center [852, 278] width 224 height 40
click at [866, 399] on label "No" at bounding box center [852, 403] width 224 height 40
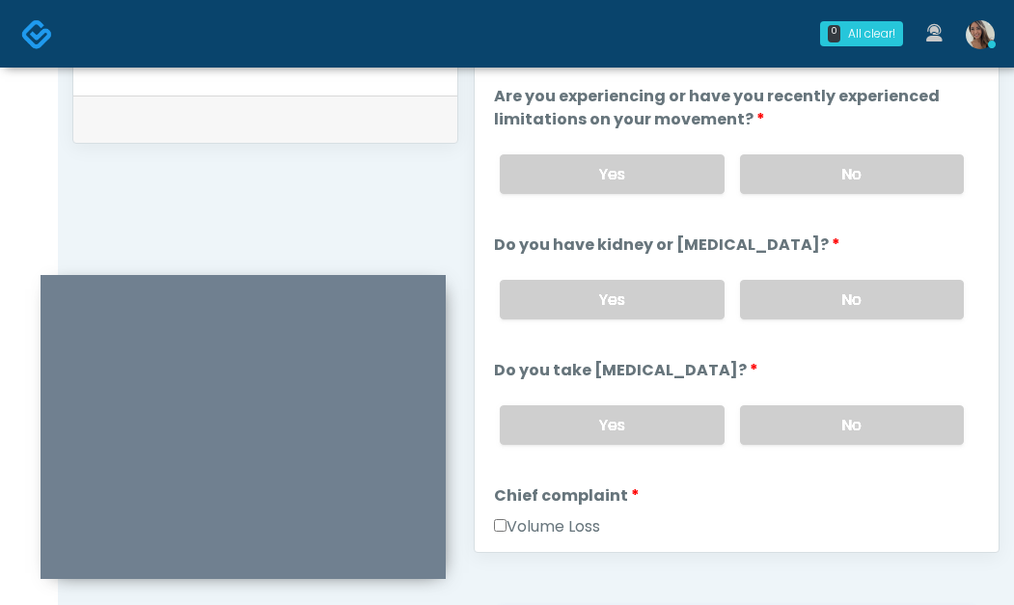
scroll to position [175, 0]
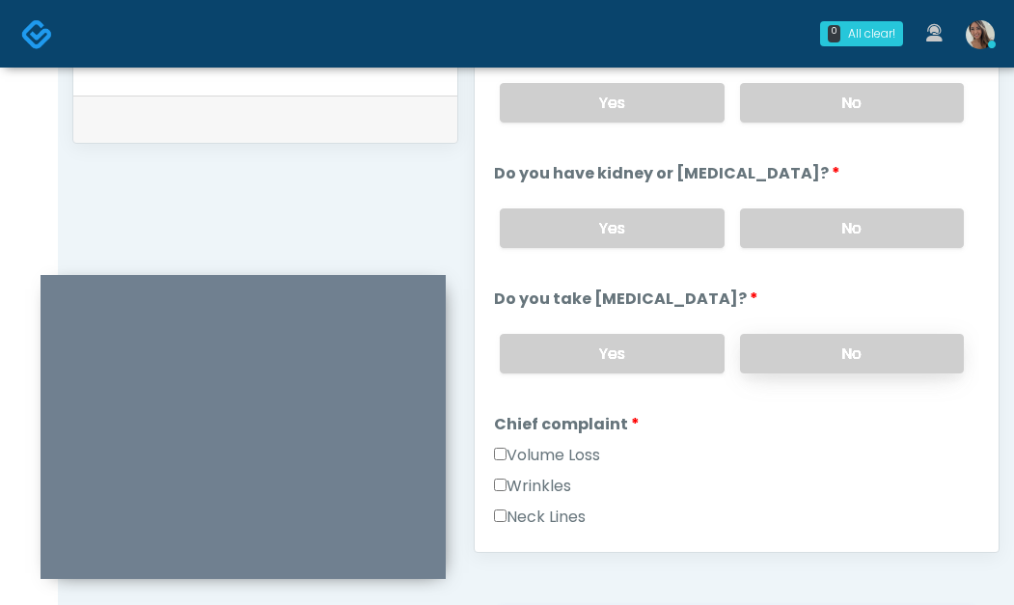
click at [849, 343] on label "No" at bounding box center [852, 354] width 224 height 40
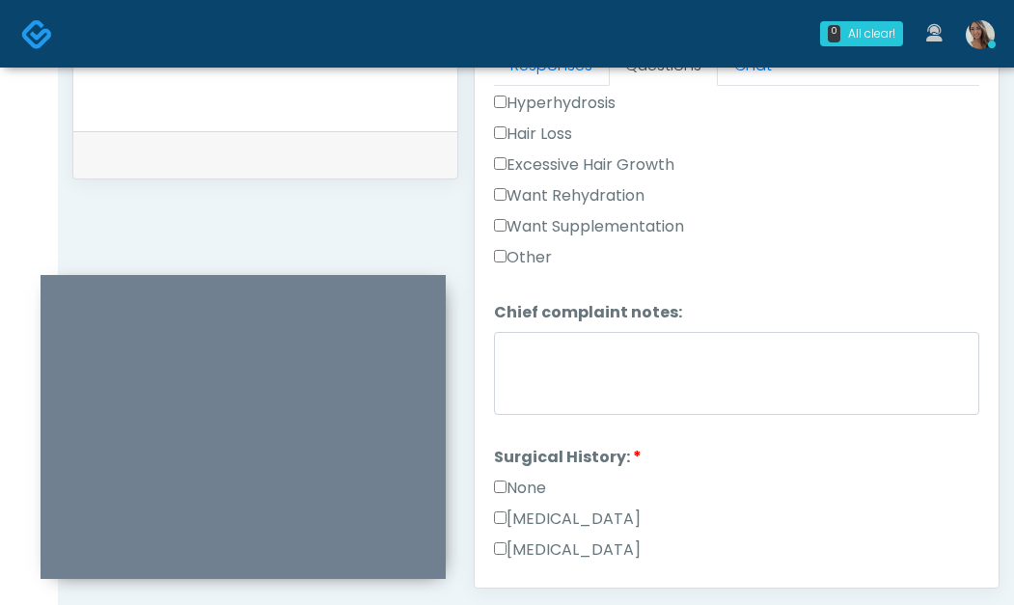
scroll to position [877, 0]
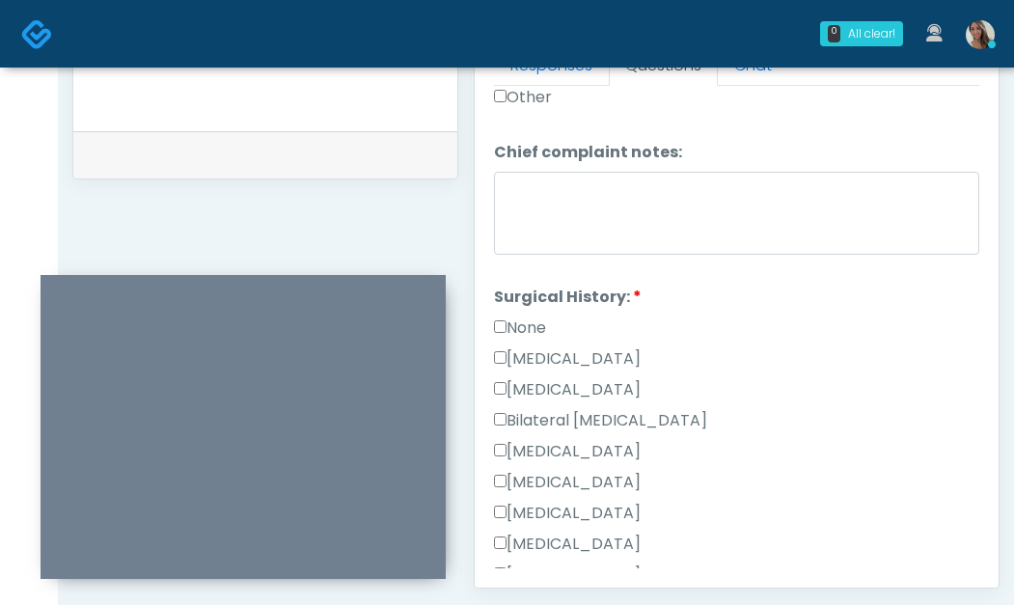
click at [528, 336] on div "None" at bounding box center [737, 332] width 486 height 31
click at [538, 318] on label "None" at bounding box center [520, 328] width 52 height 23
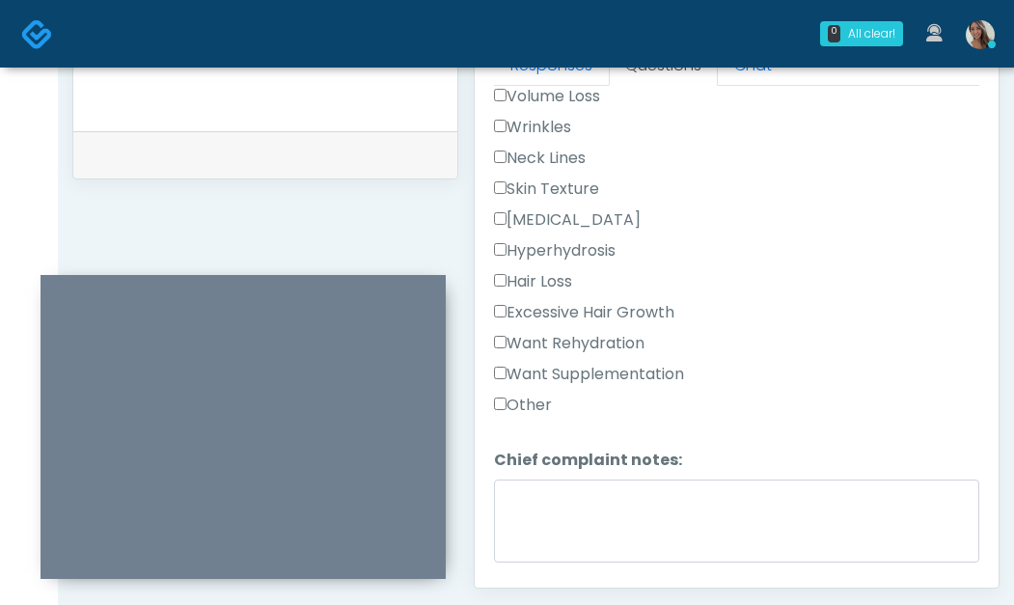
scroll to position [573, 0]
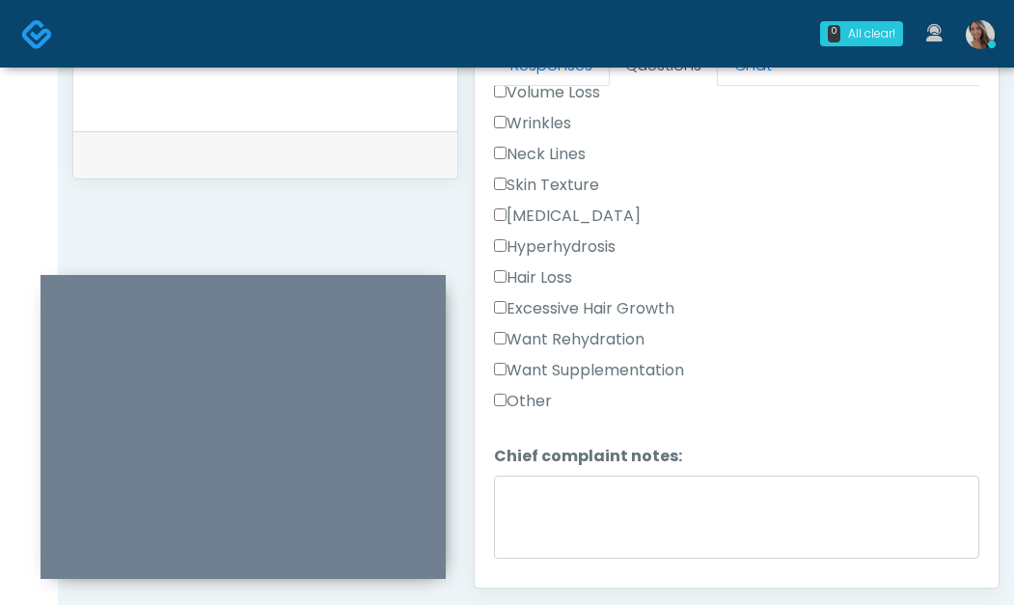
click at [613, 373] on label "Want Supplementation" at bounding box center [589, 370] width 190 height 23
click at [597, 339] on label "Want Rehydration" at bounding box center [569, 339] width 151 height 23
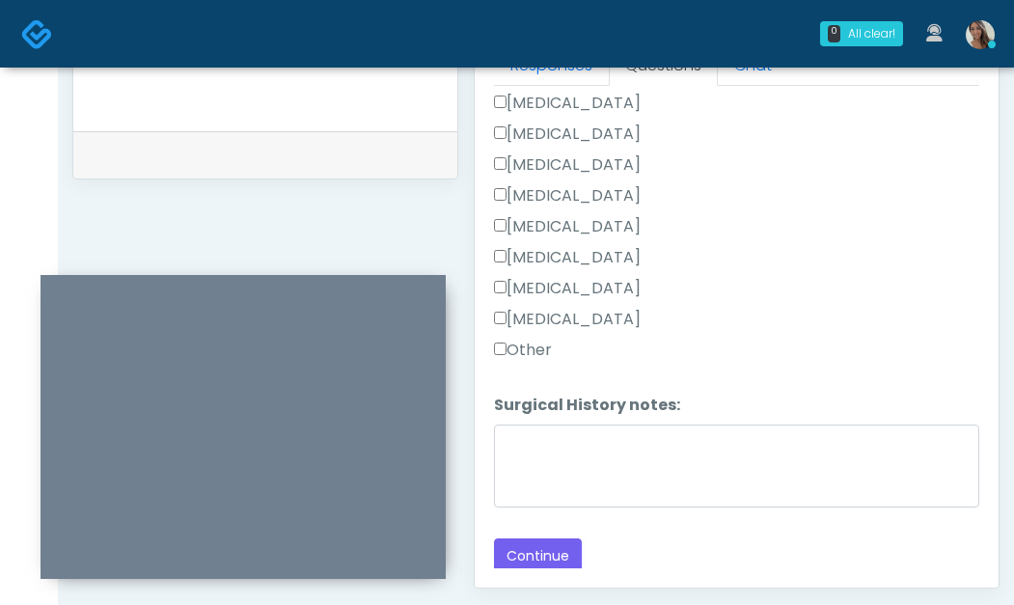
scroll to position [1227, 0]
click at [545, 541] on button "Continue" at bounding box center [538, 556] width 88 height 36
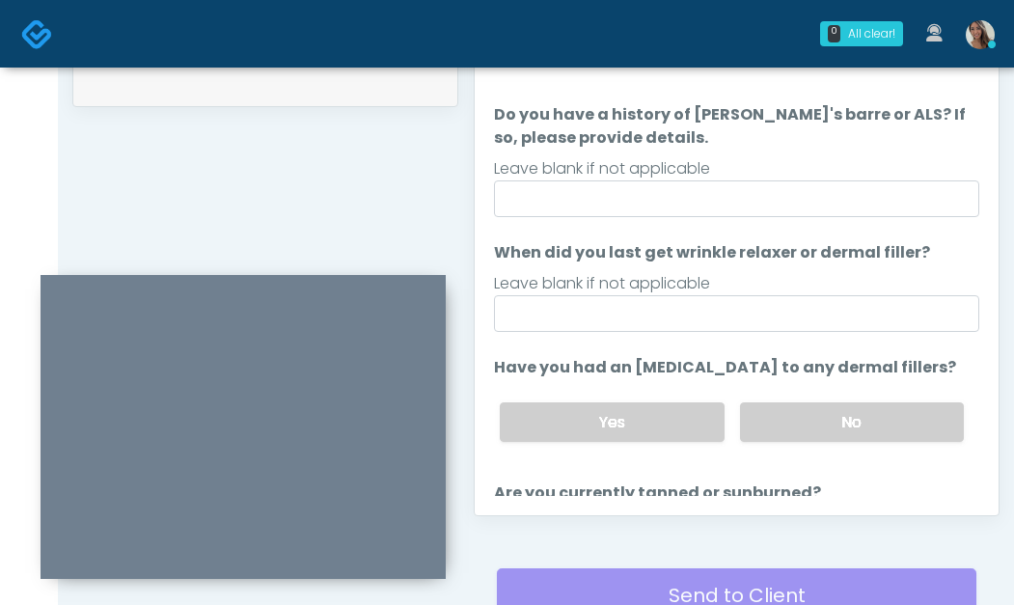
scroll to position [0, 0]
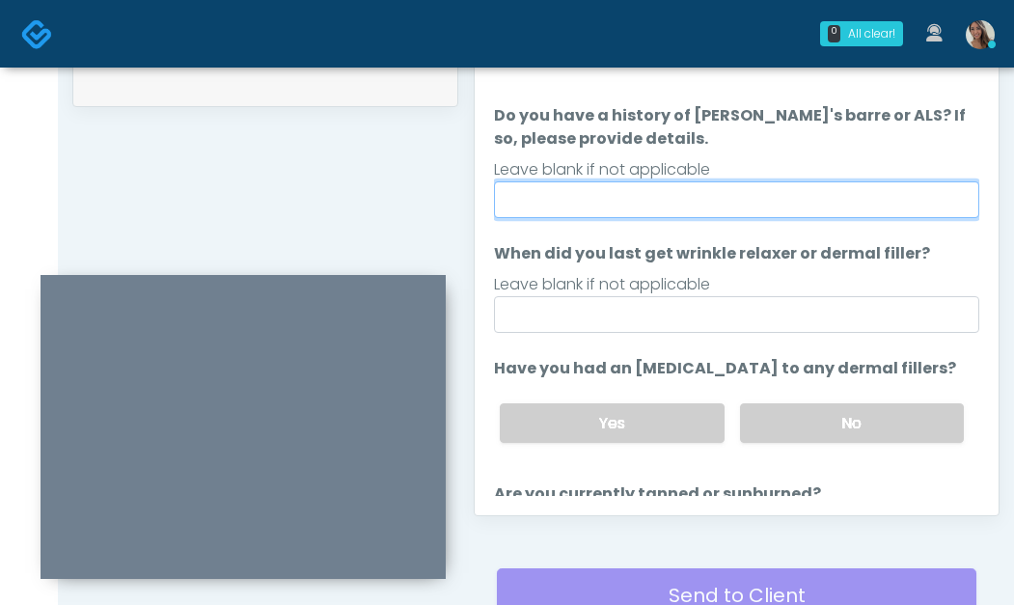
drag, startPoint x: 740, startPoint y: 204, endPoint x: 624, endPoint y: 448, distance: 270.7
click at [741, 204] on input "Do you have a history of [PERSON_NAME]'s barre or ALS? If so, please provide de…" at bounding box center [737, 199] width 486 height 37
type input "**"
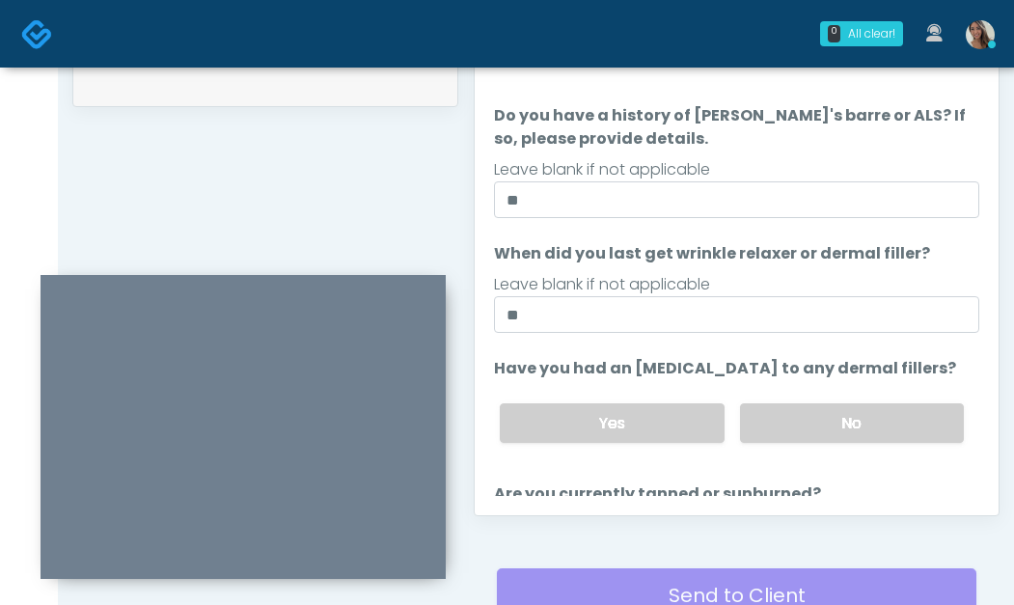
click at [817, 385] on li "Have you had an [MEDICAL_DATA] to any dermal fillers? Have you had an [MEDICAL_…" at bounding box center [737, 407] width 486 height 101
drag, startPoint x: 811, startPoint y: 412, endPoint x: 783, endPoint y: 390, distance: 35.7
click at [810, 413] on label "No" at bounding box center [852, 423] width 224 height 40
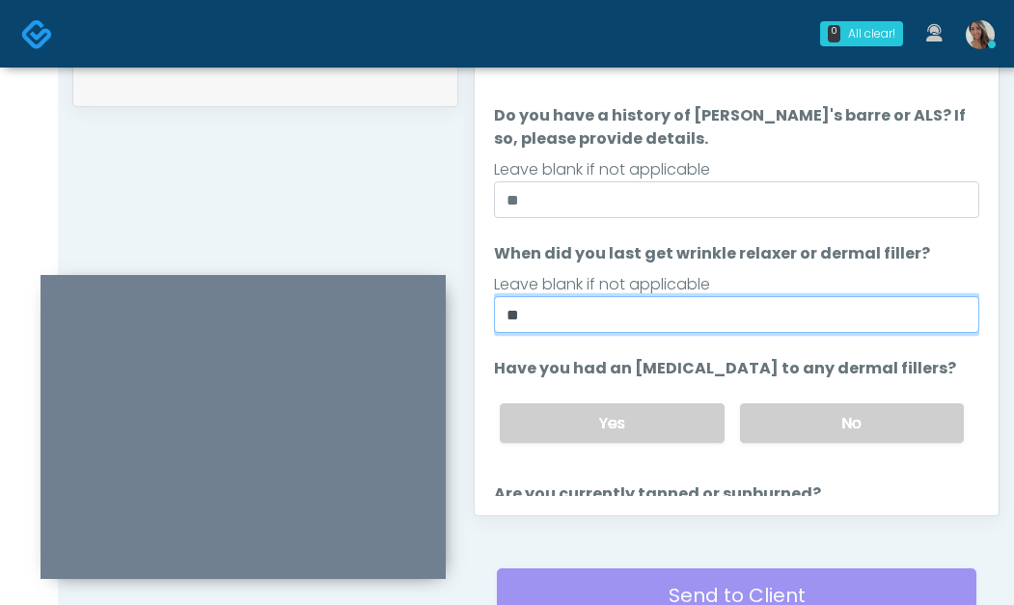
click at [739, 325] on input "**" at bounding box center [737, 314] width 486 height 37
type input "*"
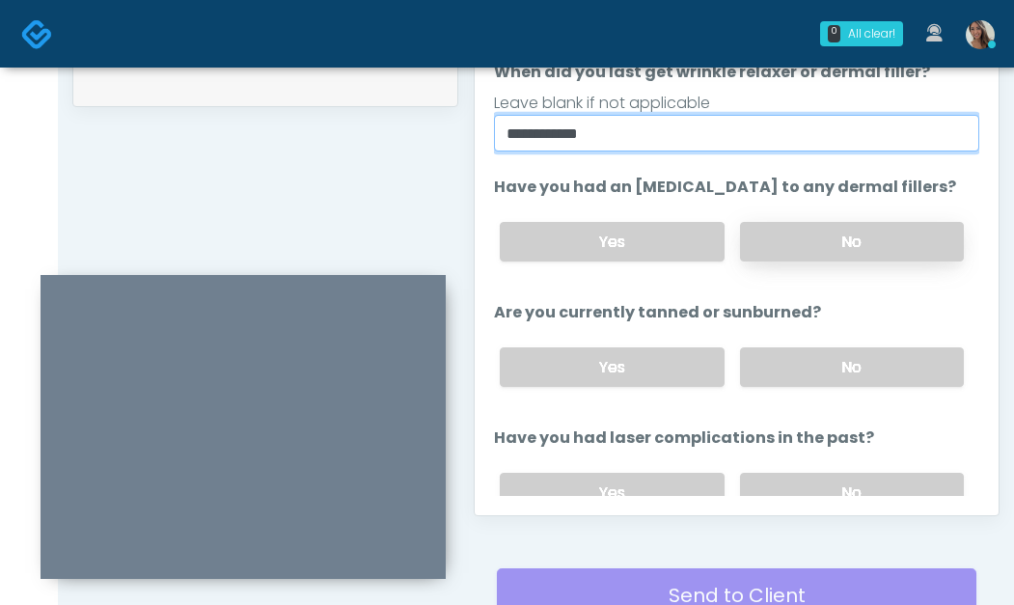
scroll to position [184, 0]
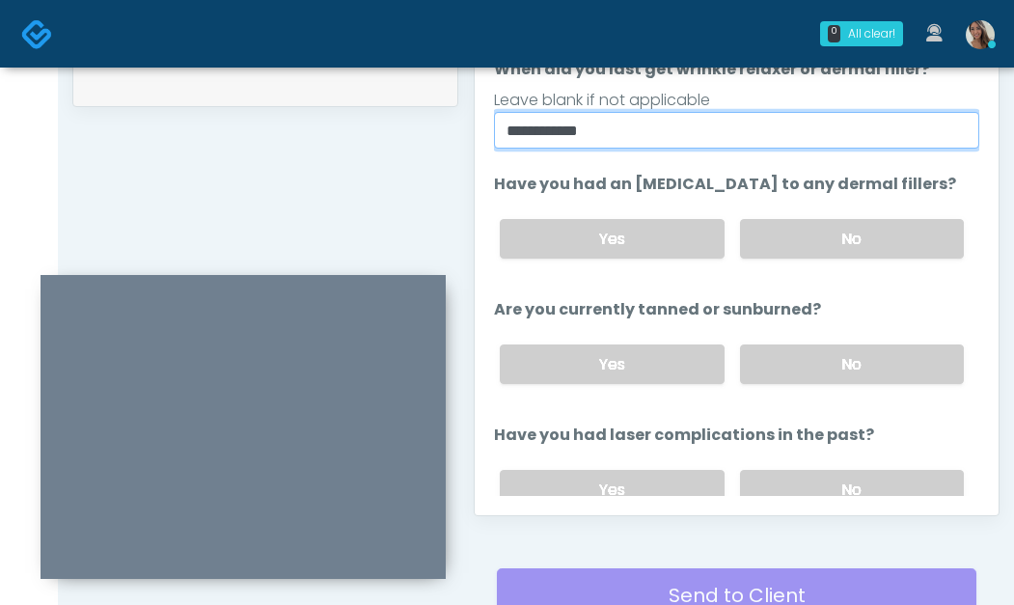
type input "**********"
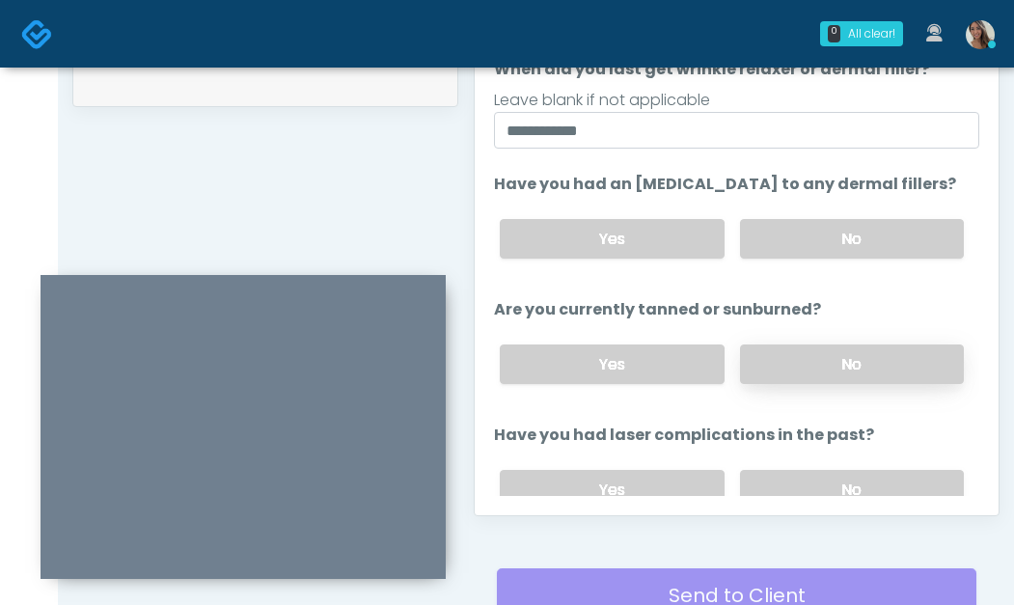
click at [843, 382] on div "Yes No" at bounding box center [732, 364] width 495 height 70
drag, startPoint x: 847, startPoint y: 359, endPoint x: 853, endPoint y: 407, distance: 48.6
click at [847, 359] on label "No" at bounding box center [852, 365] width 224 height 40
click at [853, 480] on label "No" at bounding box center [852, 490] width 224 height 40
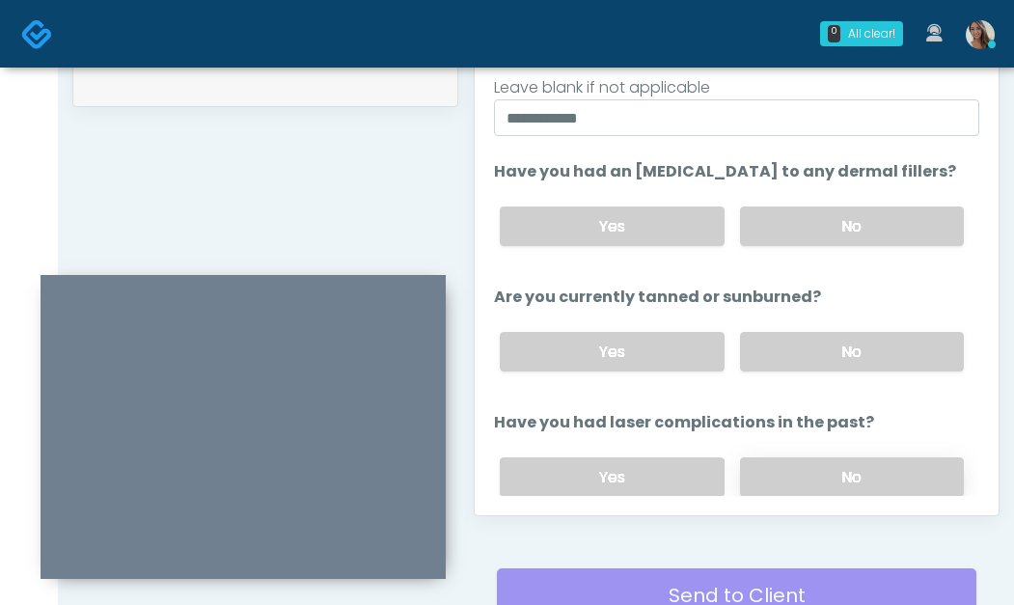
scroll to position [270, 0]
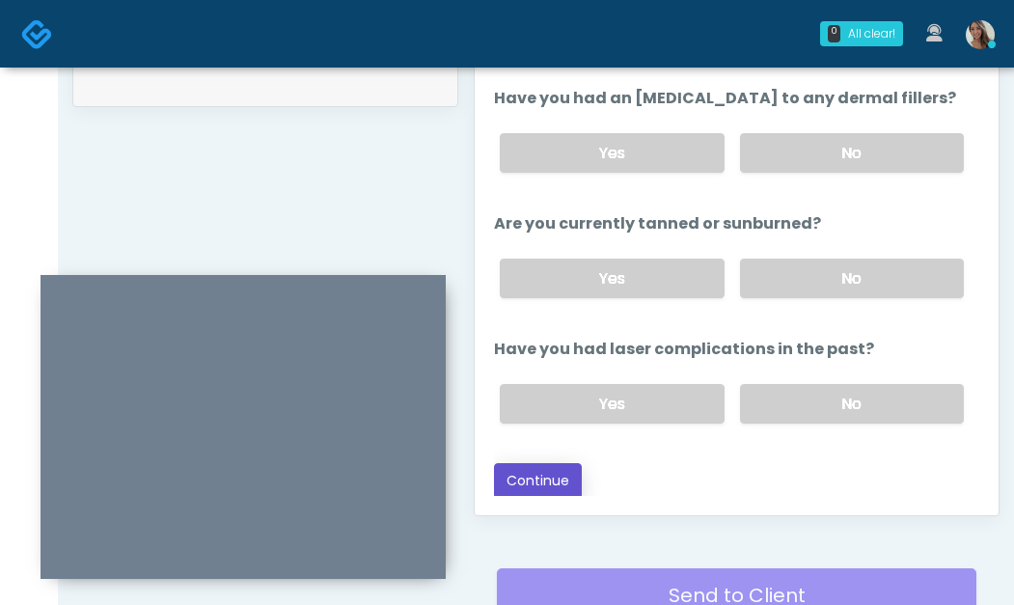
click at [538, 482] on button "Continue" at bounding box center [538, 481] width 88 height 36
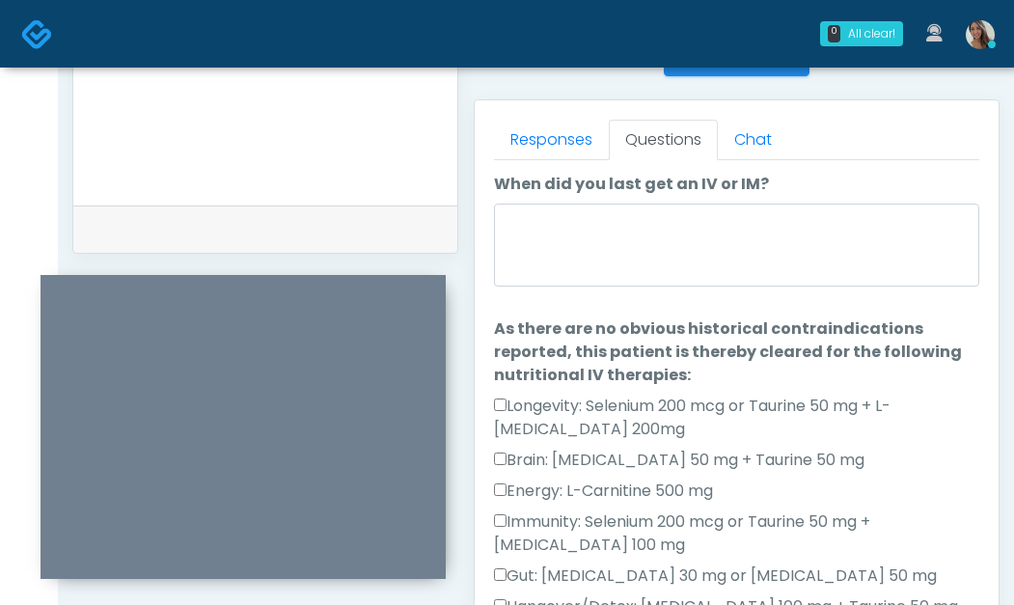
scroll to position [763, 0]
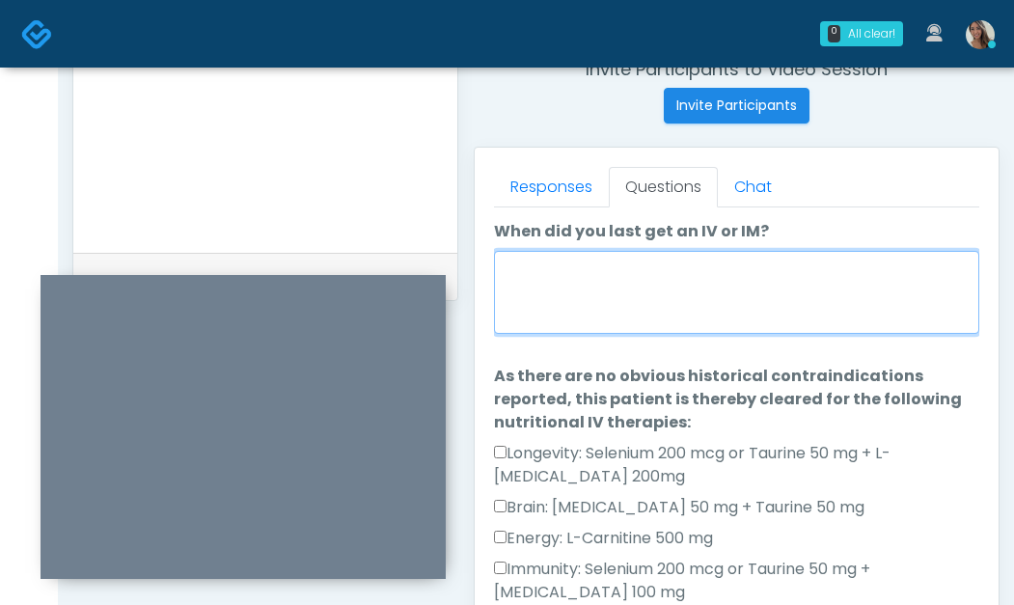
click at [700, 303] on textarea "When did you last get an IV or IM?" at bounding box center [737, 292] width 486 height 83
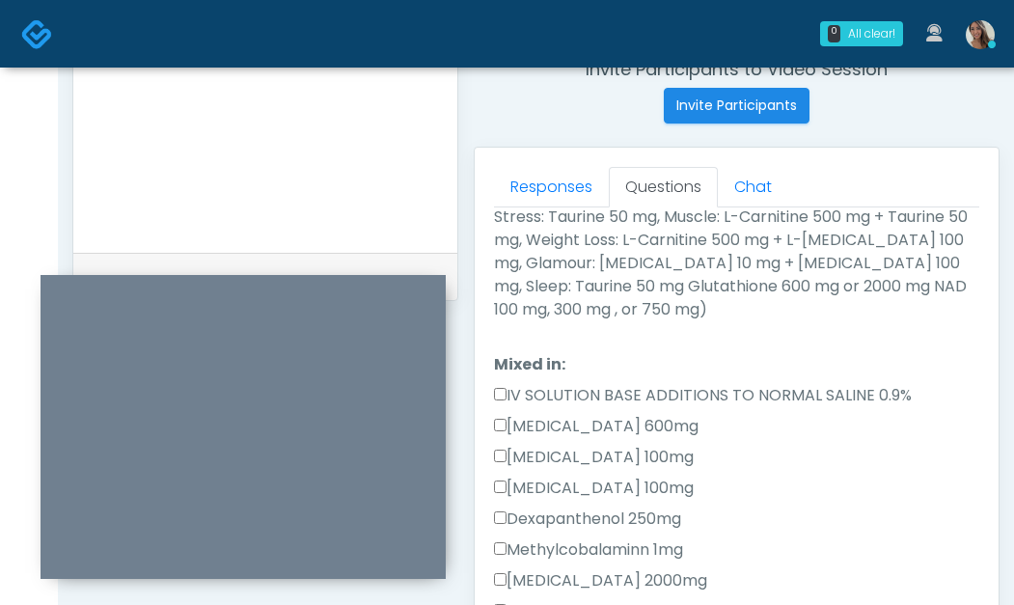
type textarea "**********"
click at [578, 264] on label "All (Longevity: Selenium 200 mcg or Taurine 50 mg + L-[MEDICAL_DATA] 200mg, Bra…" at bounding box center [737, 194] width 486 height 255
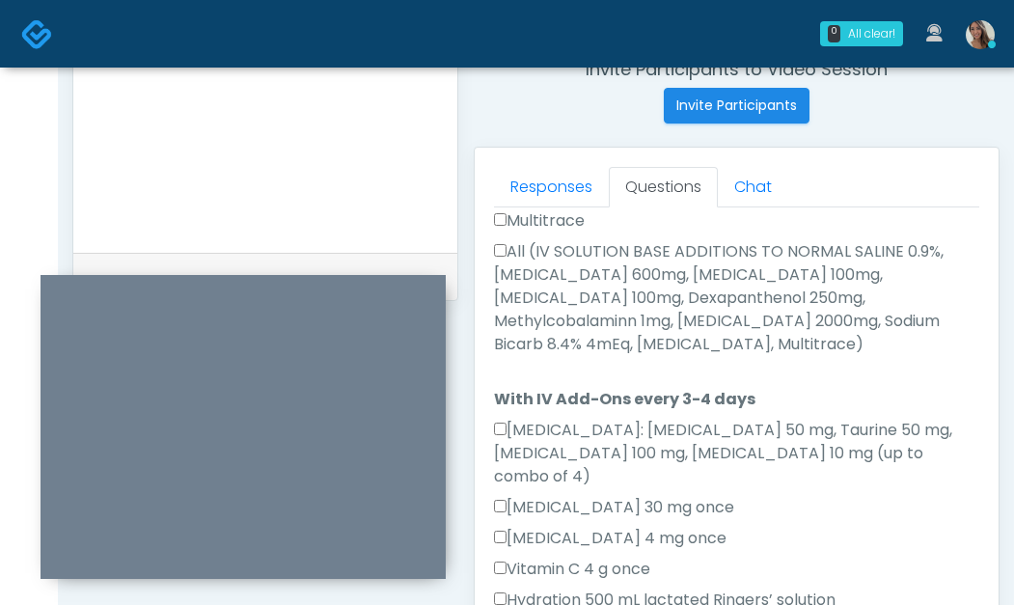
click at [645, 297] on label "All (IV SOLUTION BASE ADDITIONS TO NORMAL SALINE 0.9%, [MEDICAL_DATA] 600mg, [M…" at bounding box center [737, 298] width 486 height 116
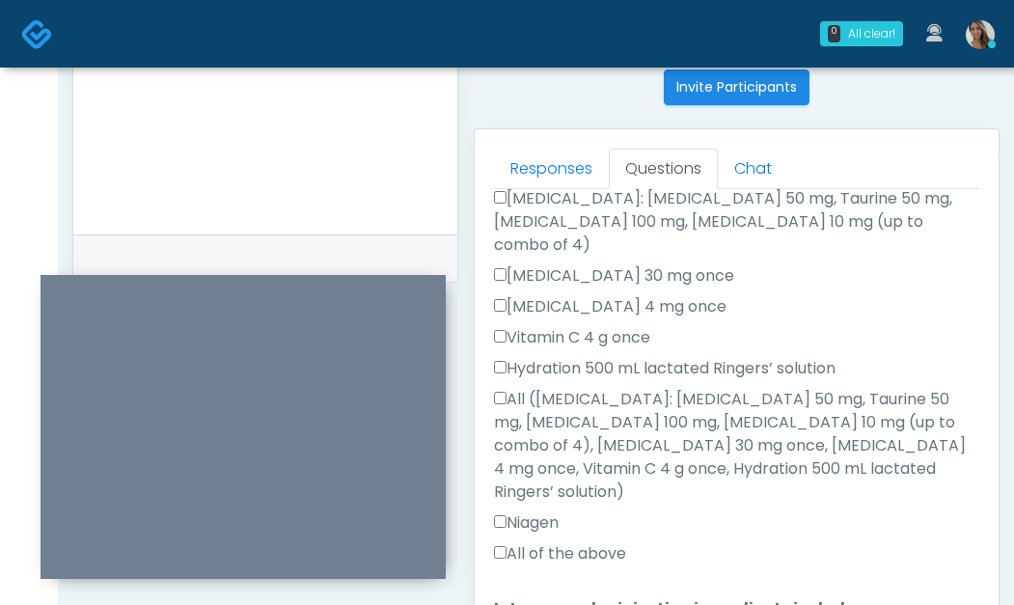
scroll to position [810, 0]
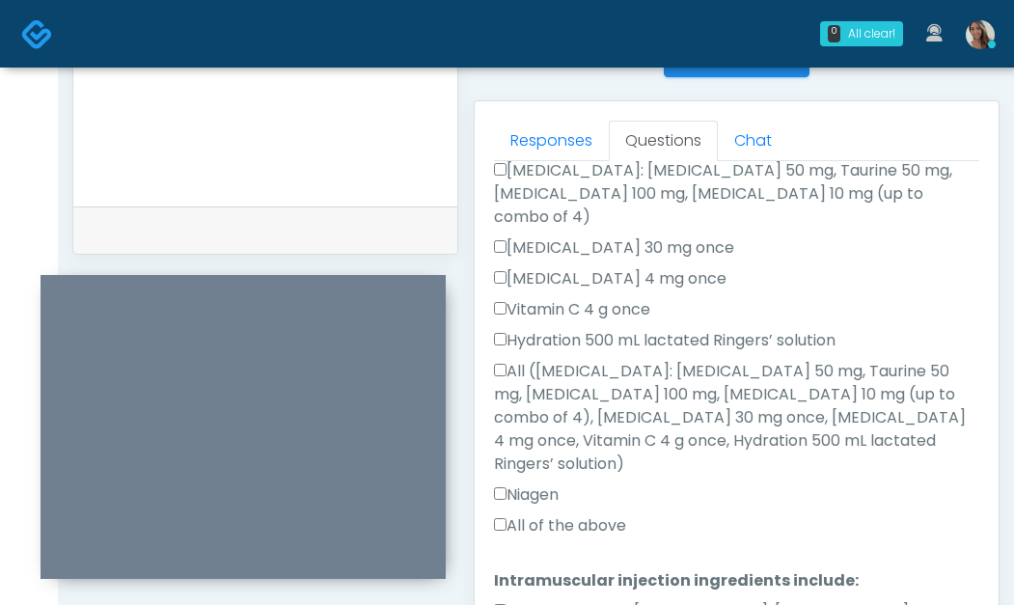
click at [572, 514] on label "All of the above" at bounding box center [560, 525] width 132 height 23
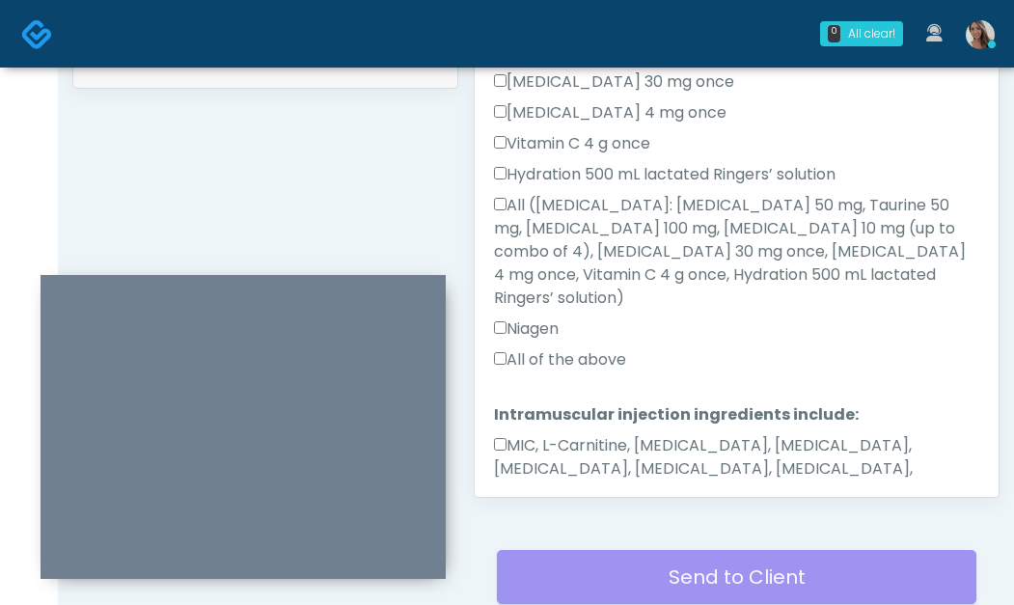
scroll to position [992, 0]
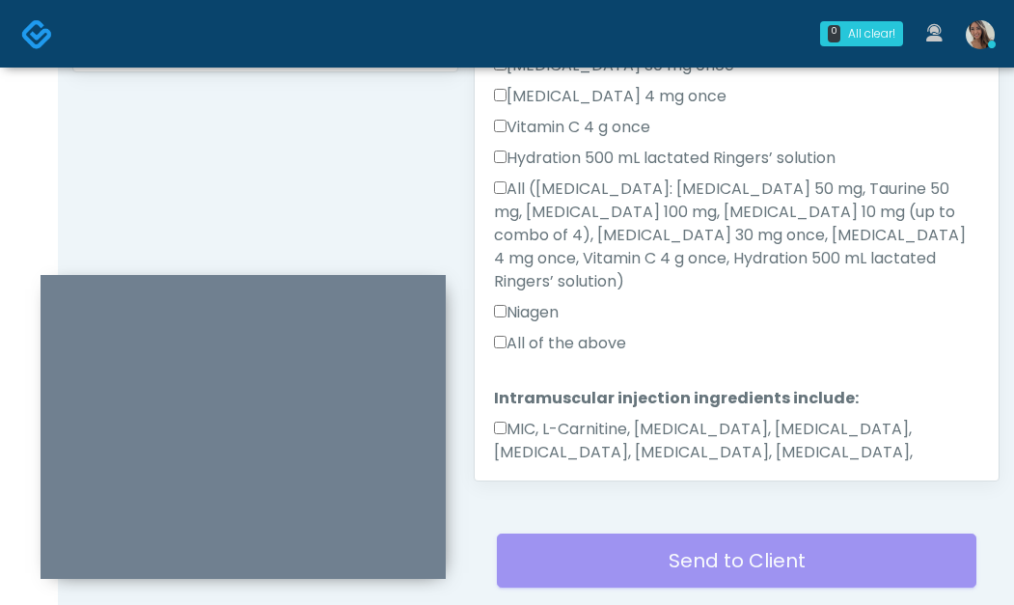
click at [569, 519] on button "Continue" at bounding box center [538, 537] width 88 height 36
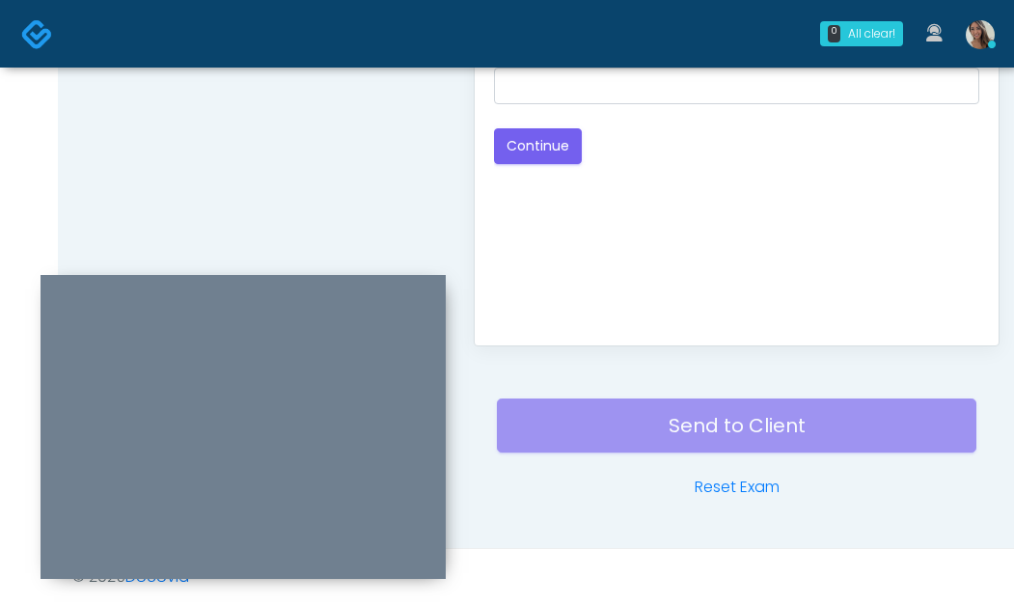
scroll to position [876, 0]
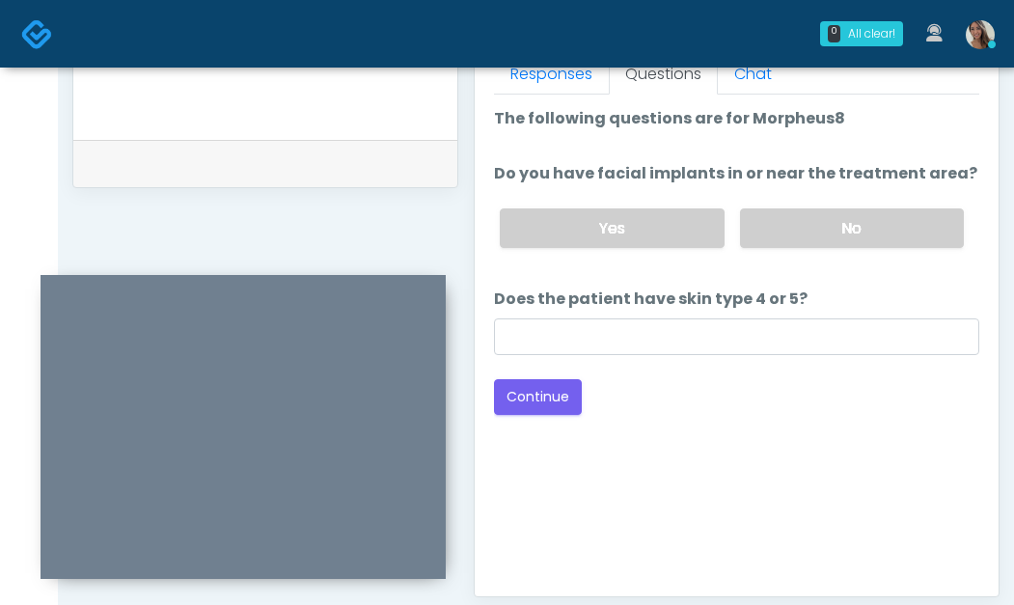
click at [793, 189] on li "Do you have facial implants in or near the treatment area? Do you have facial i…" at bounding box center [737, 212] width 486 height 101
drag, startPoint x: 794, startPoint y: 217, endPoint x: 789, endPoint y: 230, distance: 13.8
click at [794, 218] on label "No" at bounding box center [852, 228] width 224 height 40
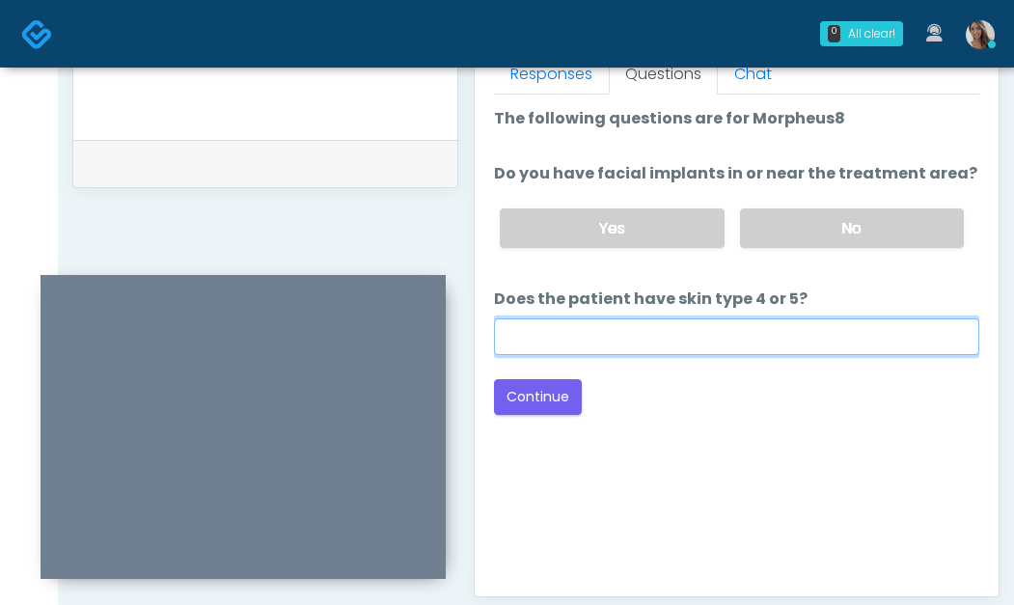
click at [707, 340] on input "Does the patient have skin type 4 or 5?" at bounding box center [737, 337] width 486 height 37
type input "**"
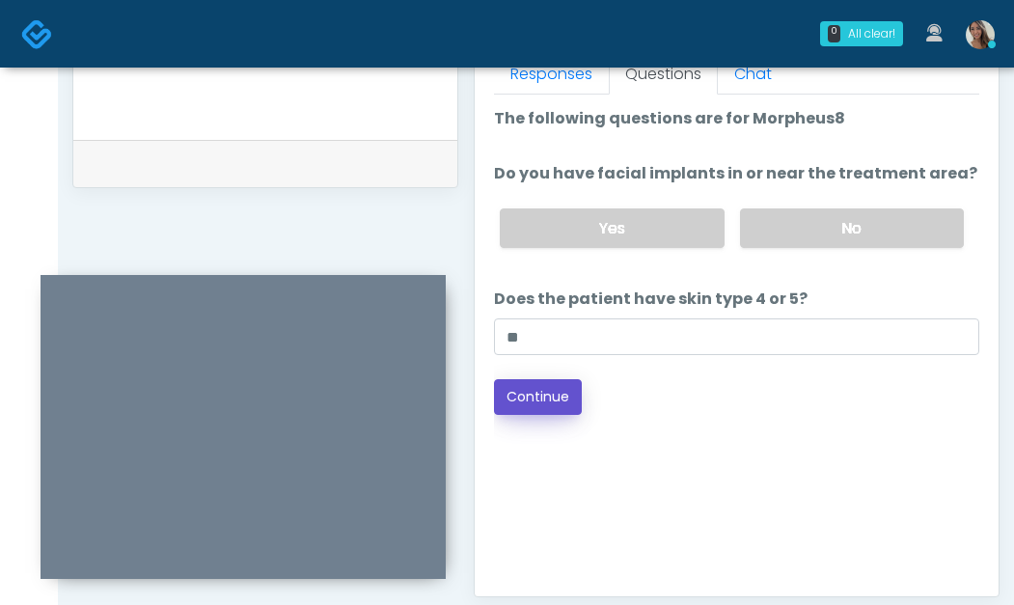
click at [550, 388] on button "Continue" at bounding box center [538, 397] width 88 height 36
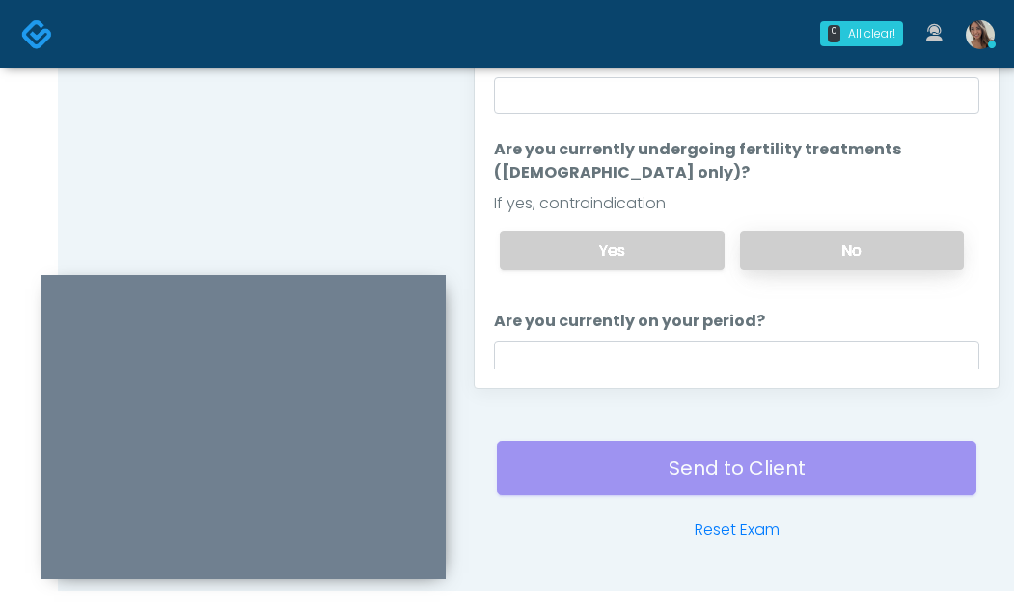
click at [813, 247] on div "Yes No" at bounding box center [732, 250] width 495 height 70
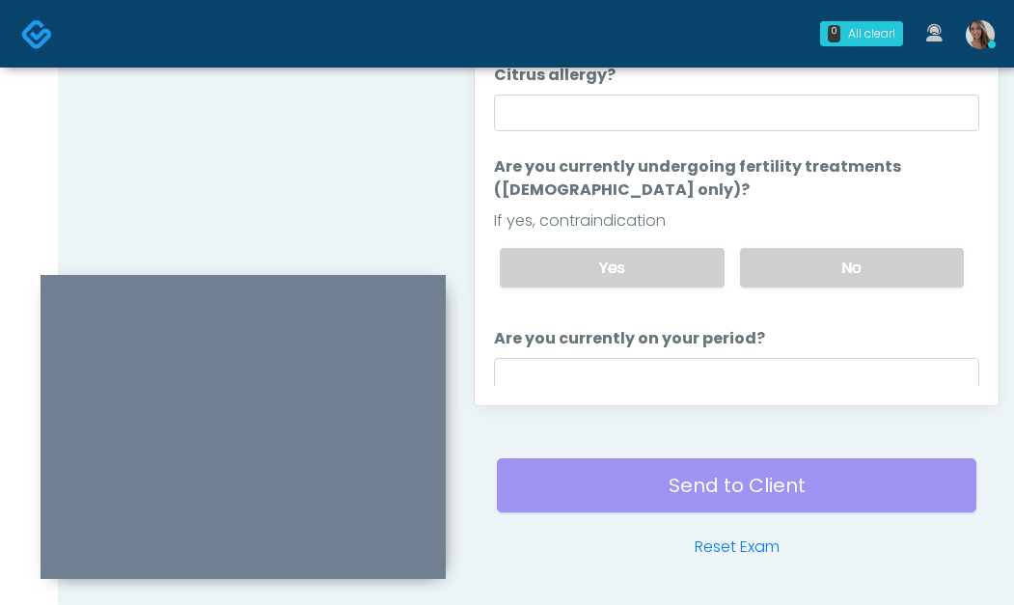
scroll to position [885, 0]
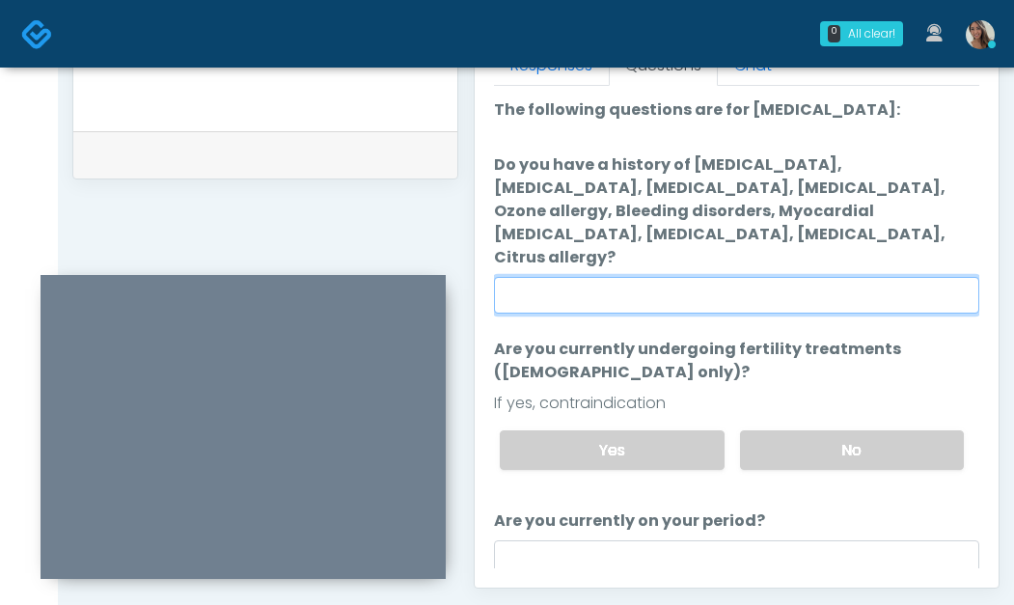
click at [789, 277] on input "Do you have a history of Hyperthyroidism, Hypotension, Hypocalcemia, Hypoglycem…" at bounding box center [737, 295] width 486 height 37
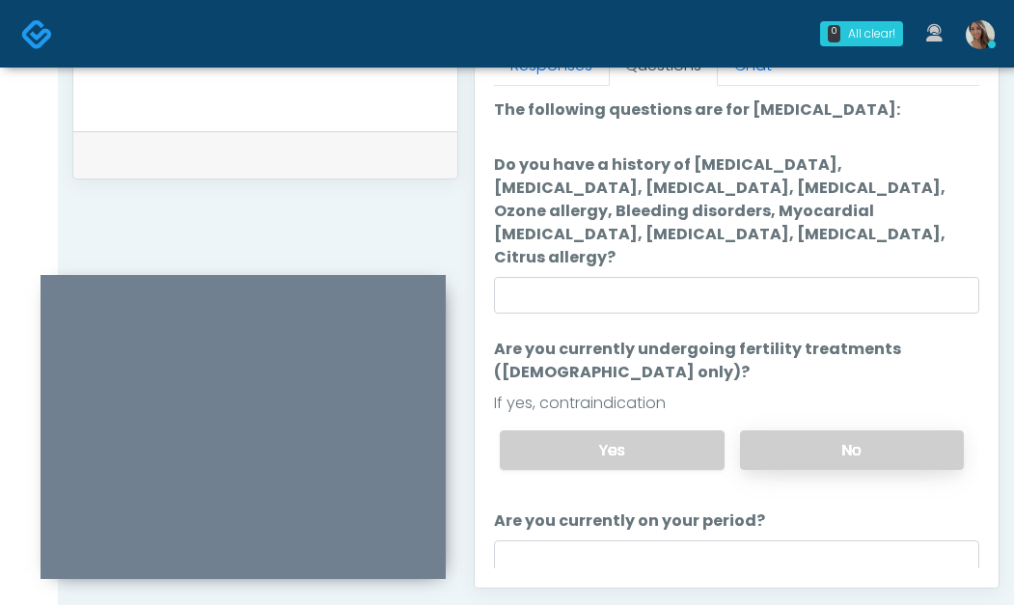
click at [849, 430] on label "No" at bounding box center [852, 450] width 224 height 40
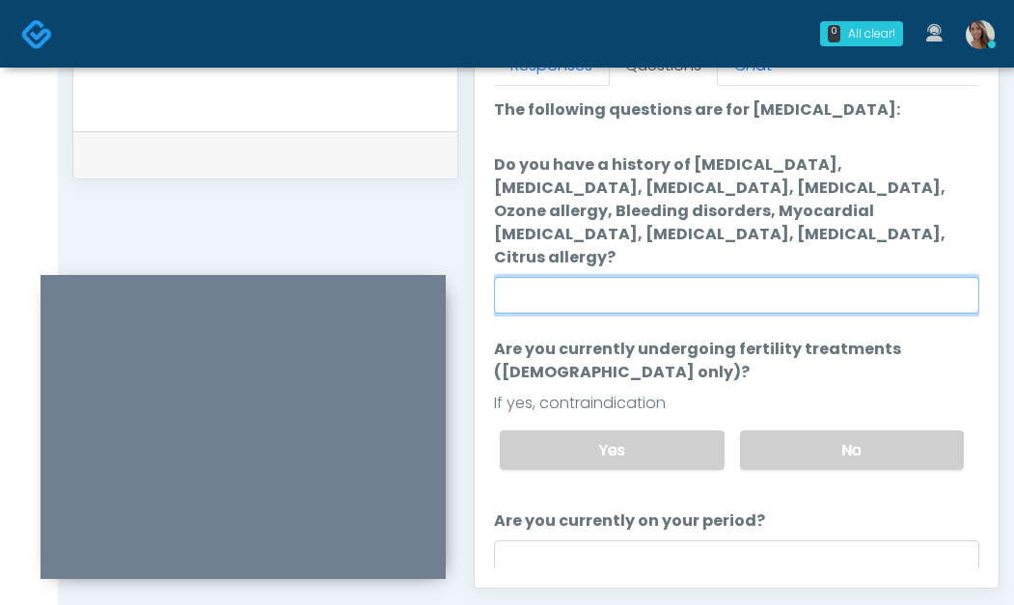
click at [763, 277] on input "Do you have a history of Hyperthyroidism, Hypotension, Hypocalcemia, Hypoglycem…" at bounding box center [737, 295] width 486 height 37
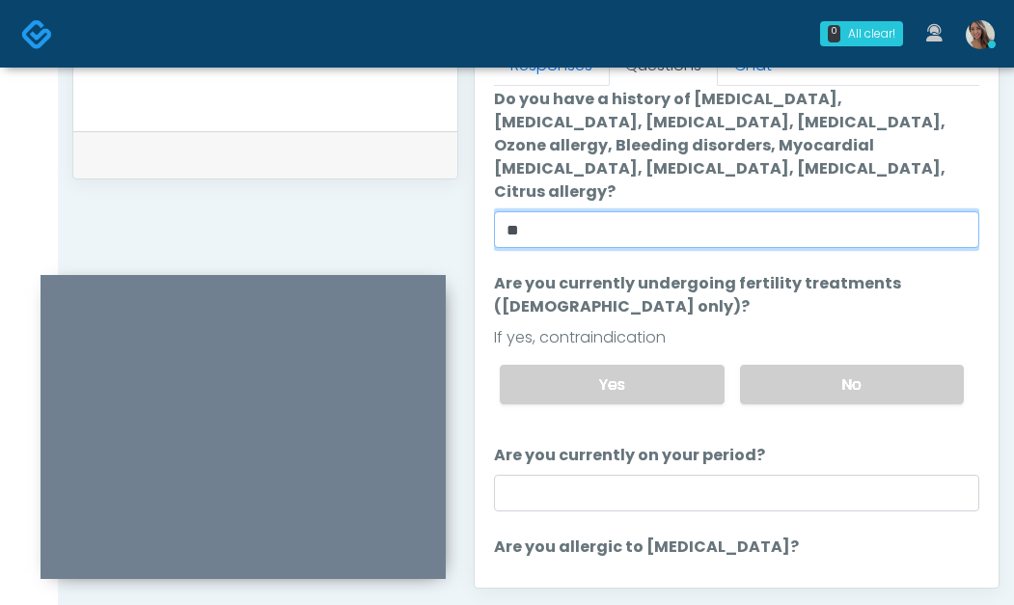
scroll to position [169, 0]
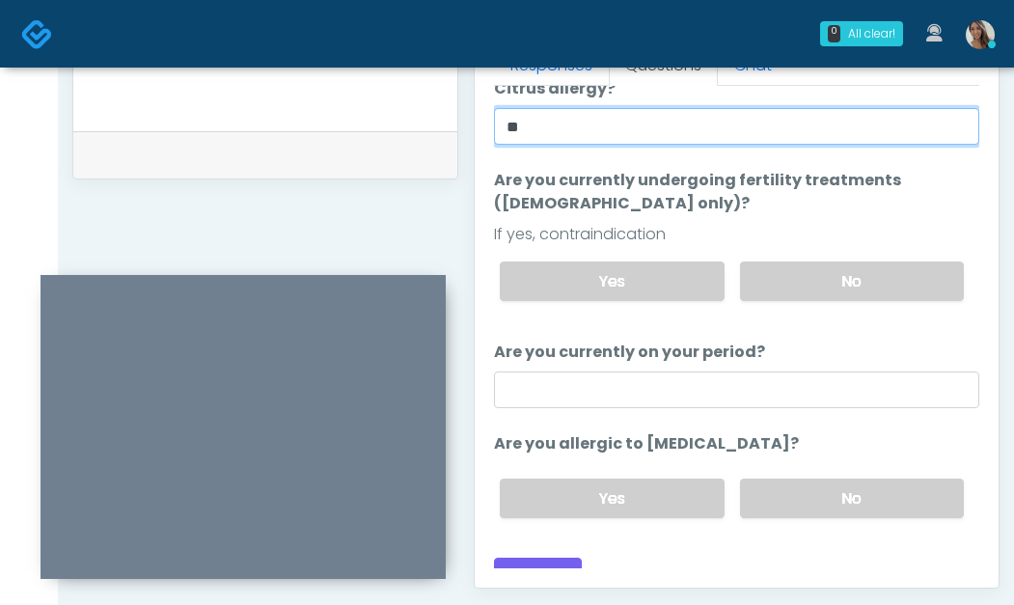
type input "**"
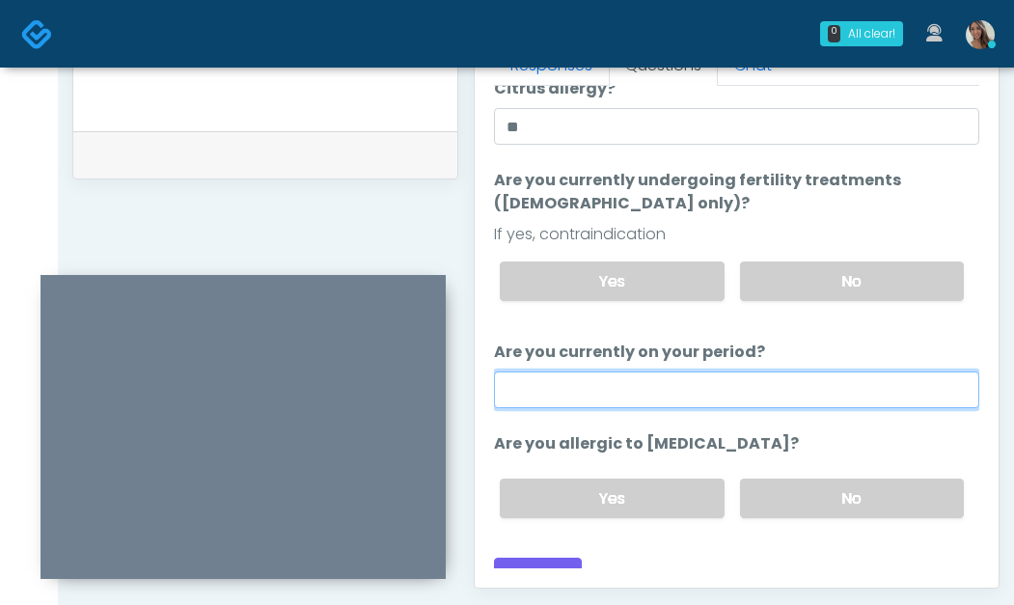
click at [707, 372] on input "Are you currently on your period?" at bounding box center [737, 390] width 486 height 37
type input "**"
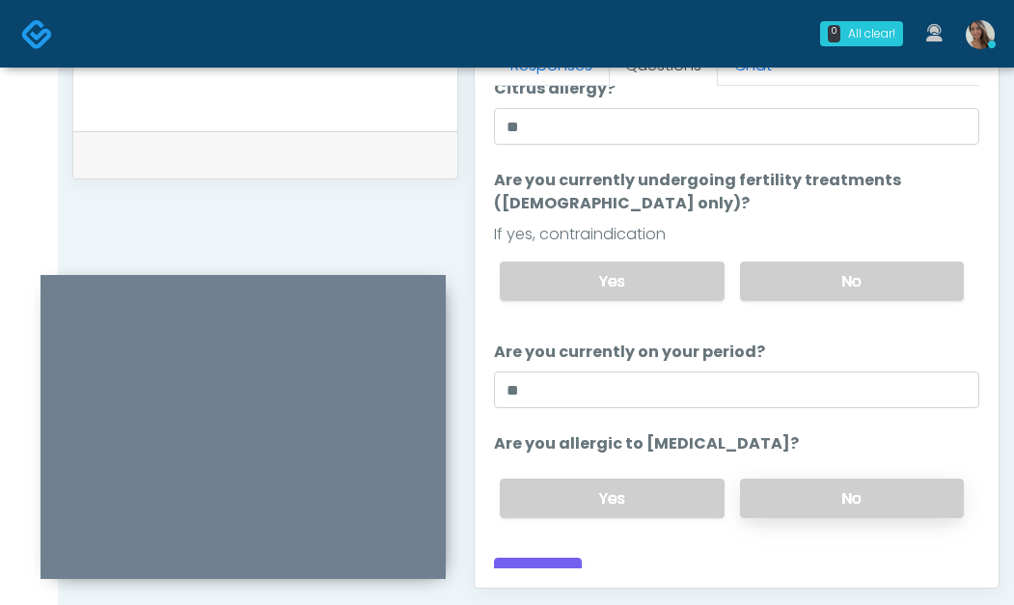
click at [783, 479] on label "No" at bounding box center [852, 499] width 224 height 40
click at [533, 558] on button "Continue" at bounding box center [538, 576] width 88 height 36
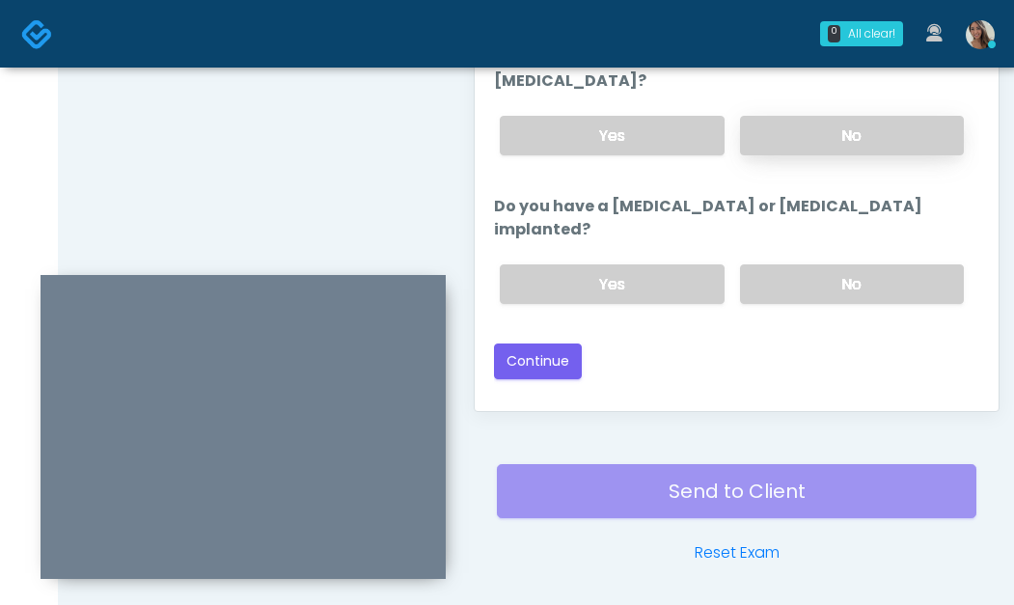
scroll to position [922, 0]
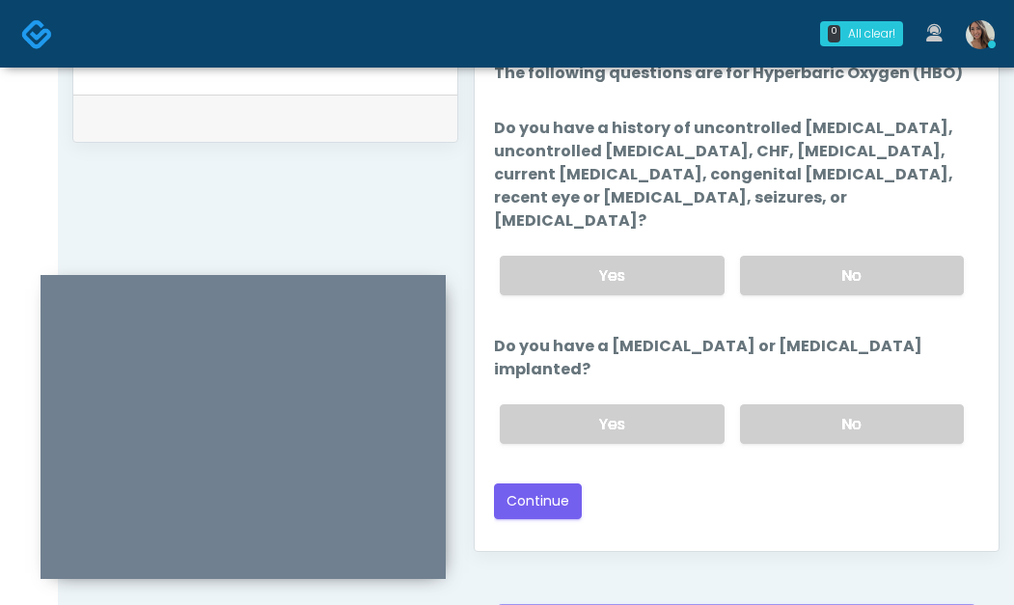
drag, startPoint x: 849, startPoint y: 361, endPoint x: 851, endPoint y: 347, distance: 14.6
click at [850, 404] on label "No" at bounding box center [852, 424] width 224 height 40
click at [852, 256] on label "No" at bounding box center [852, 276] width 224 height 40
click at [537, 484] on button "Continue" at bounding box center [538, 502] width 88 height 36
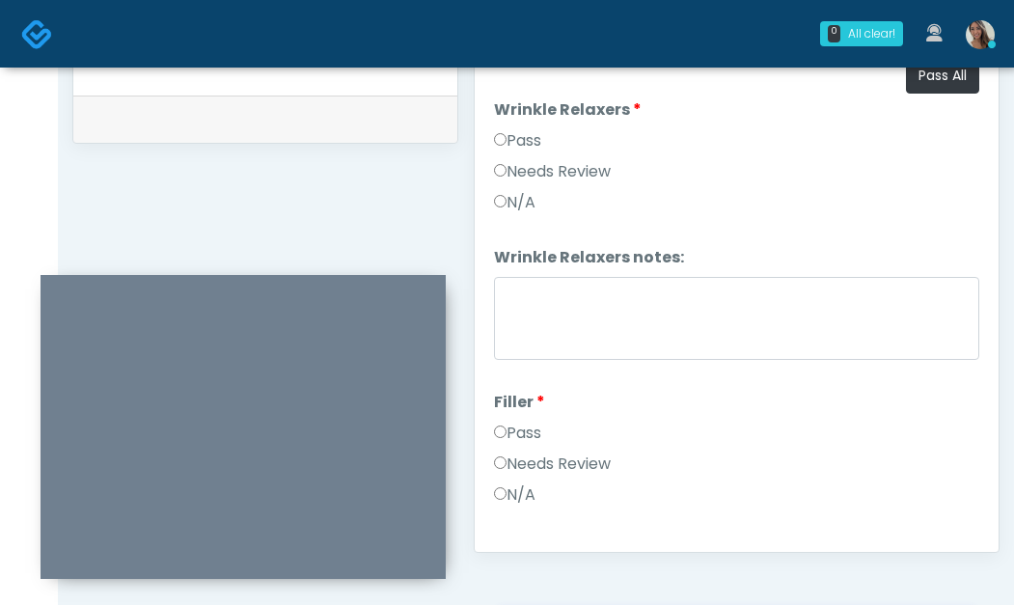
scroll to position [835, 0]
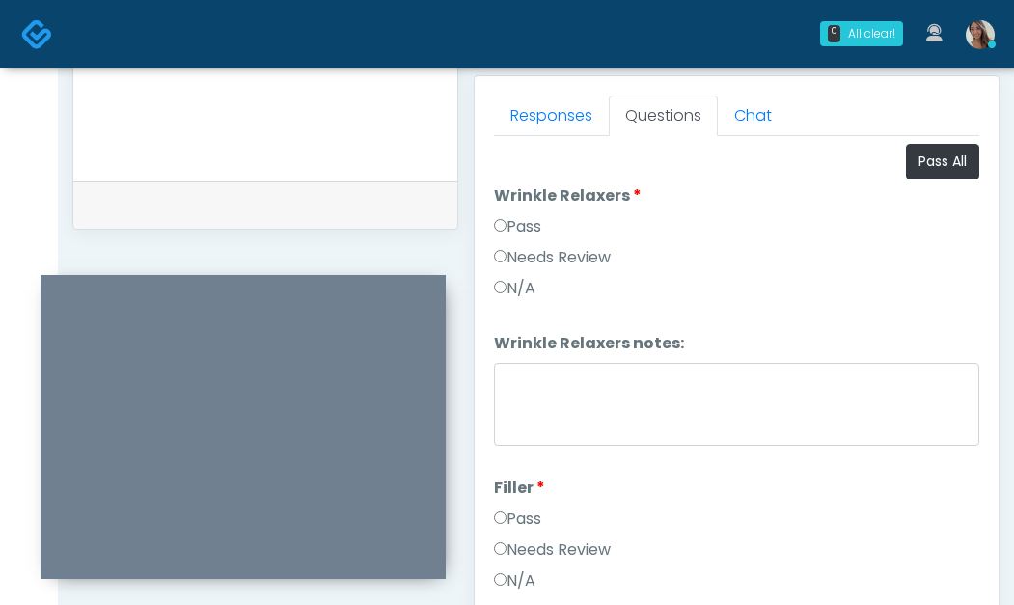
drag, startPoint x: 949, startPoint y: 177, endPoint x: 939, endPoint y: 186, distance: 13.7
click at [949, 176] on button "Pass All" at bounding box center [942, 162] width 73 height 36
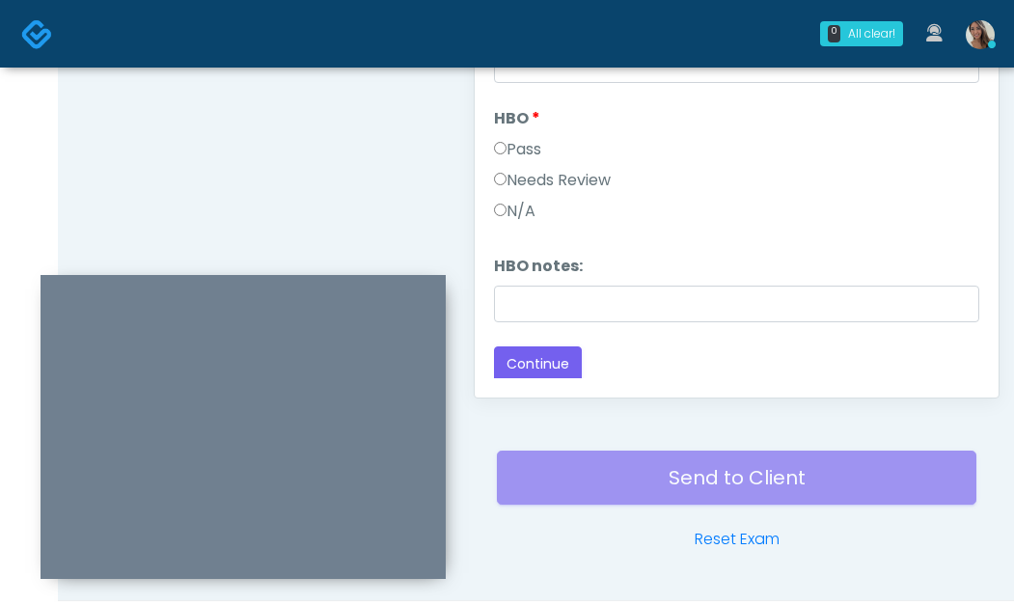
scroll to position [1107, 0]
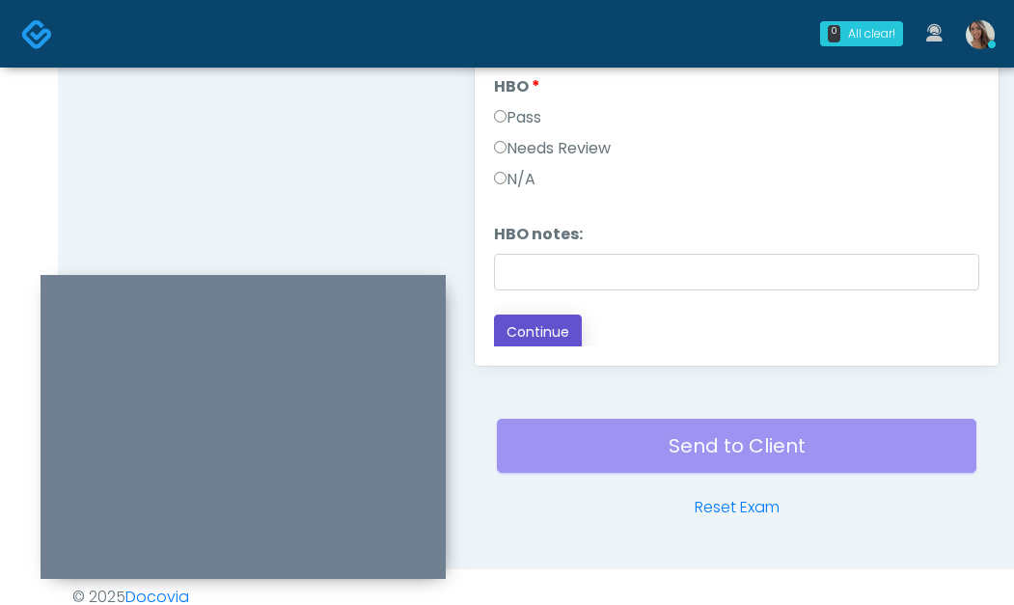
click at [569, 335] on button "Continue" at bounding box center [538, 333] width 88 height 36
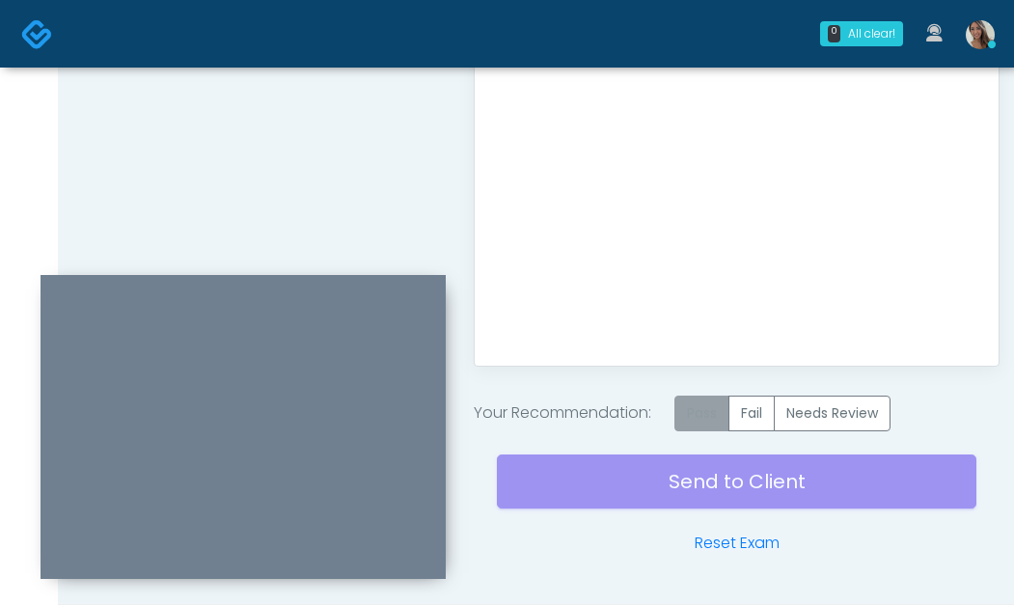
click at [722, 424] on label "Pass" at bounding box center [702, 414] width 55 height 36
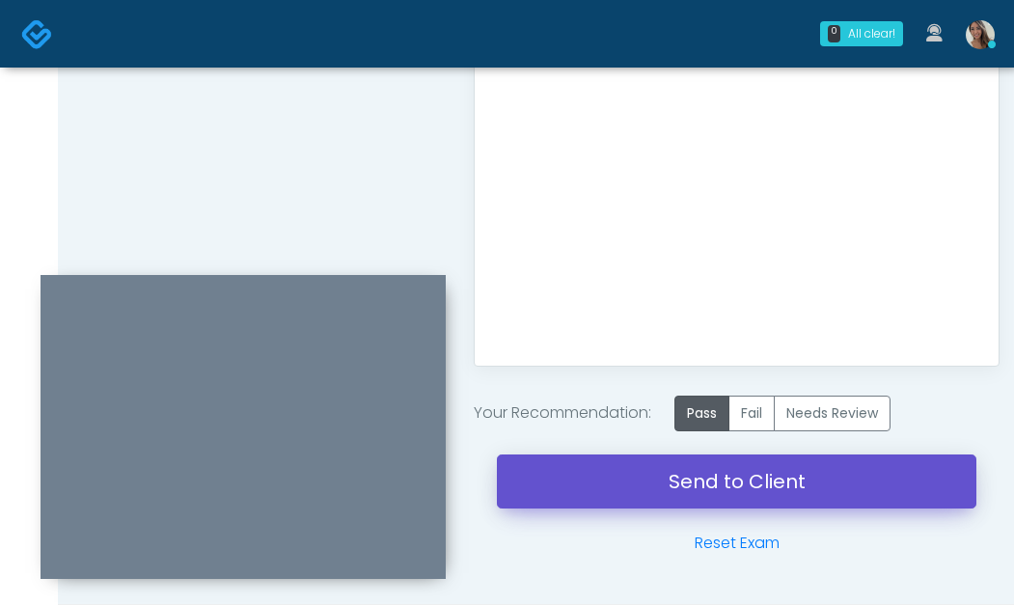
click at [698, 479] on link "Send to Client" at bounding box center [737, 482] width 480 height 54
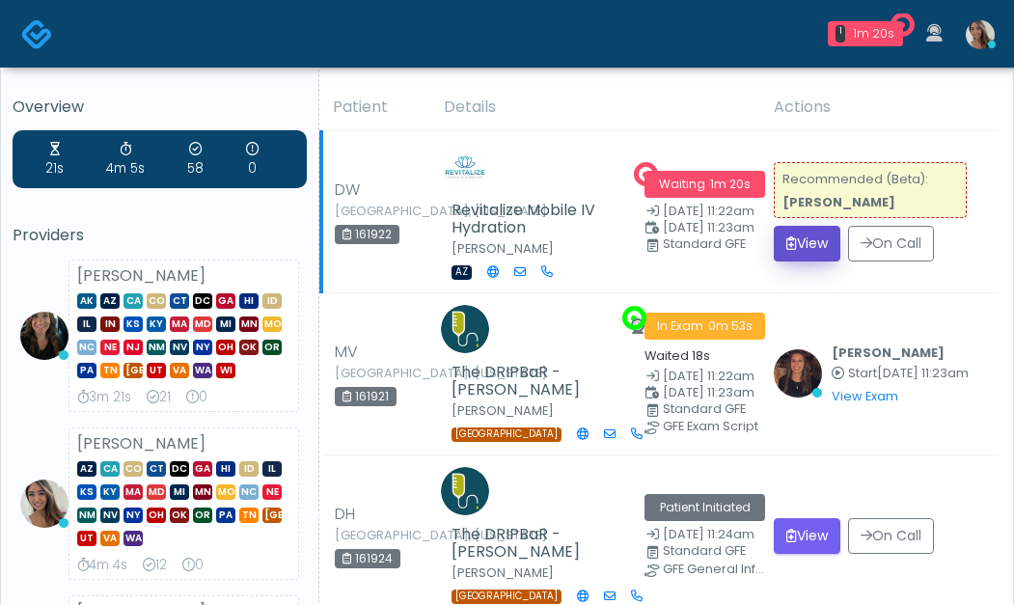
click at [822, 248] on button "View" at bounding box center [807, 244] width 67 height 36
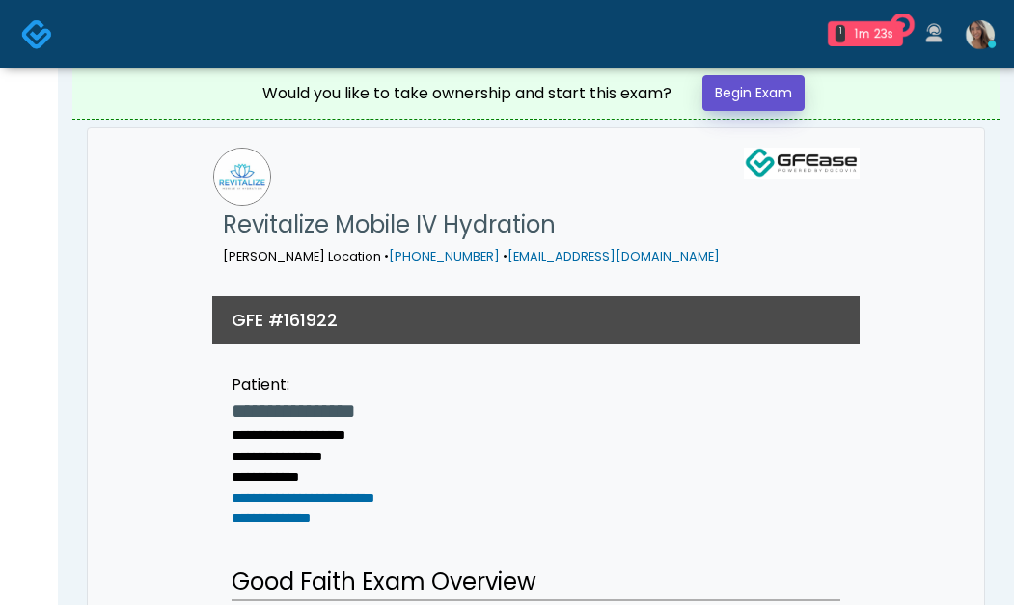
click at [782, 104] on link "Begin Exam" at bounding box center [754, 93] width 102 height 36
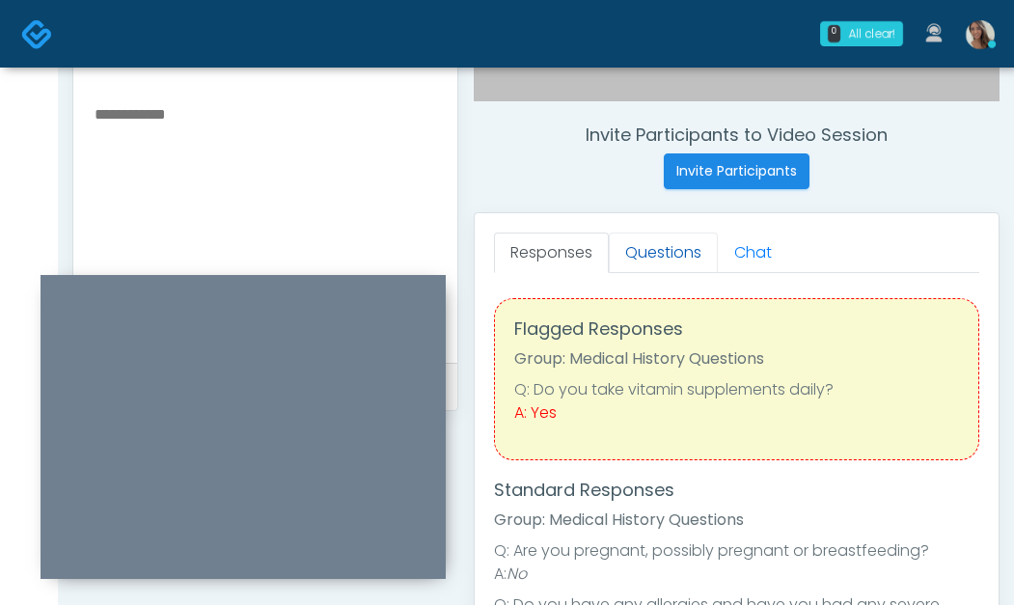
scroll to position [4, 0]
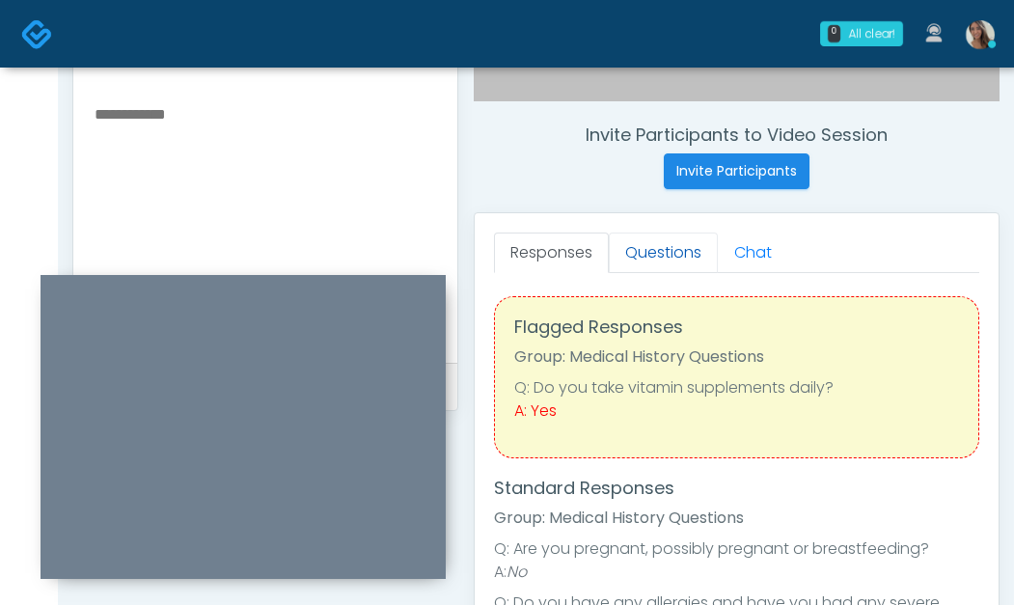
click at [672, 262] on link "Questions" at bounding box center [663, 253] width 109 height 41
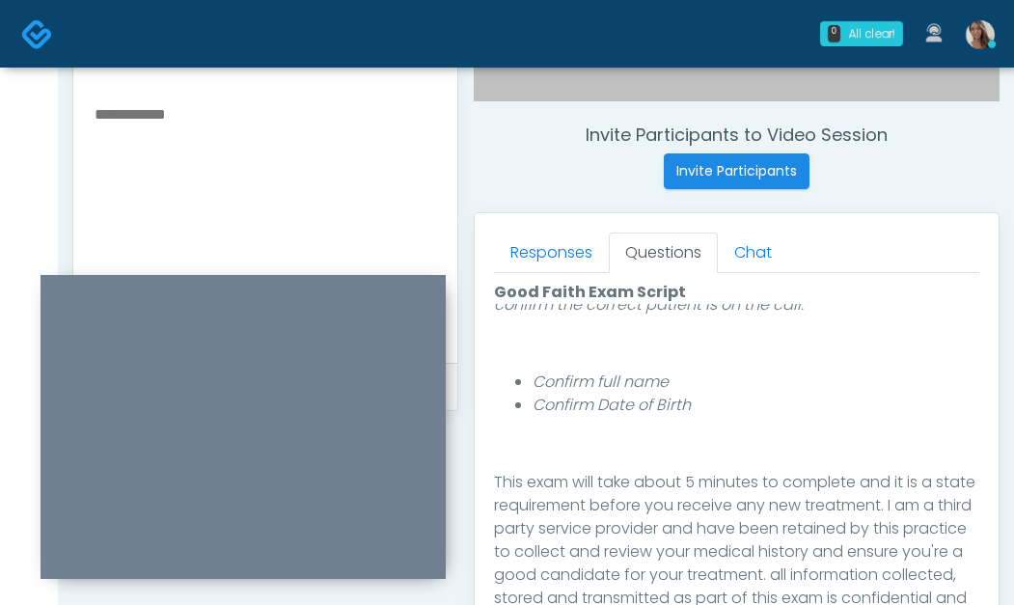
scroll to position [317, 0]
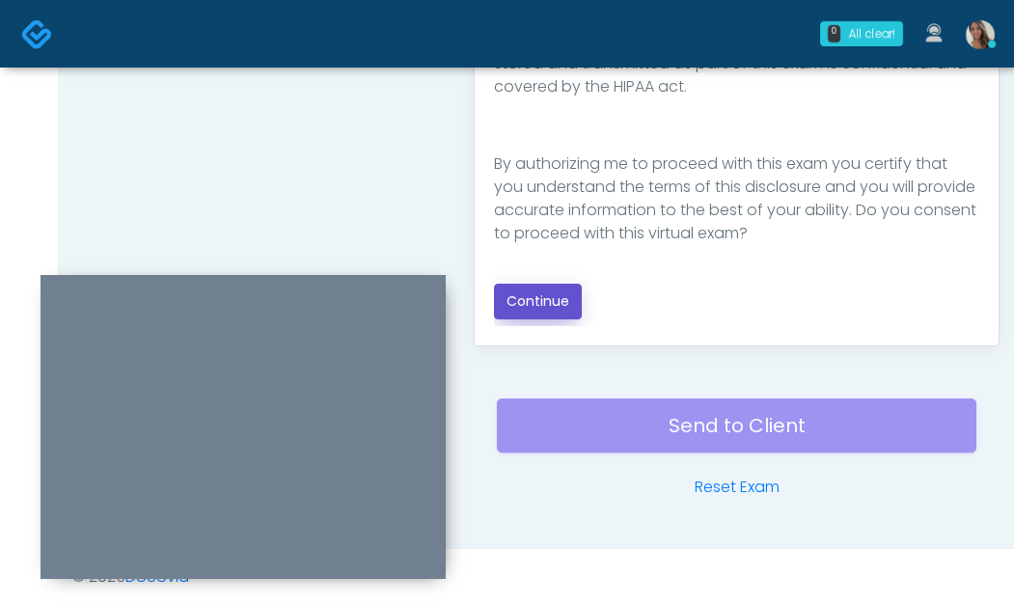
click at [568, 319] on button "Continue" at bounding box center [538, 302] width 88 height 36
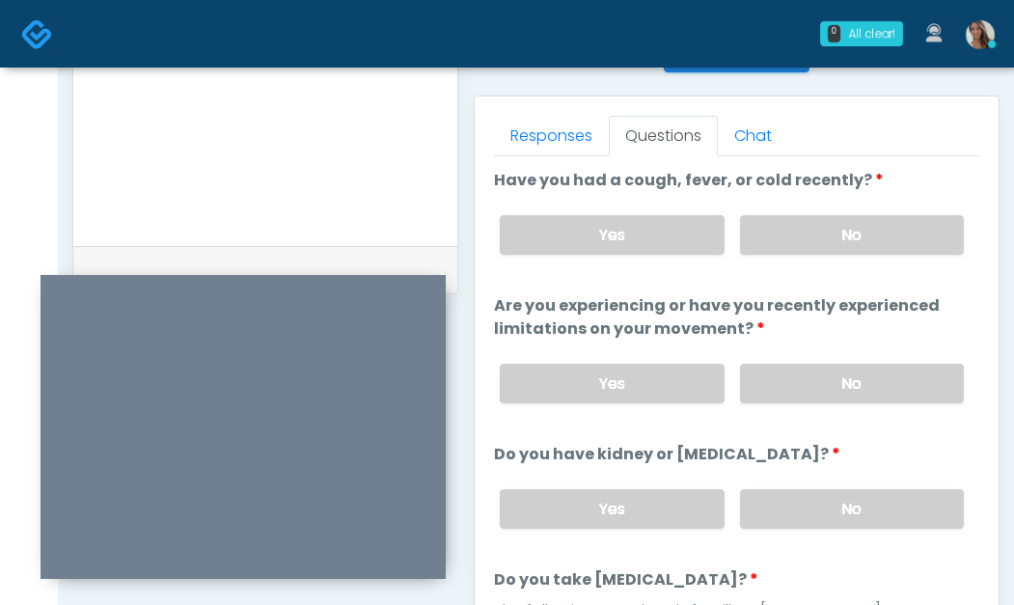
scroll to position [803, 0]
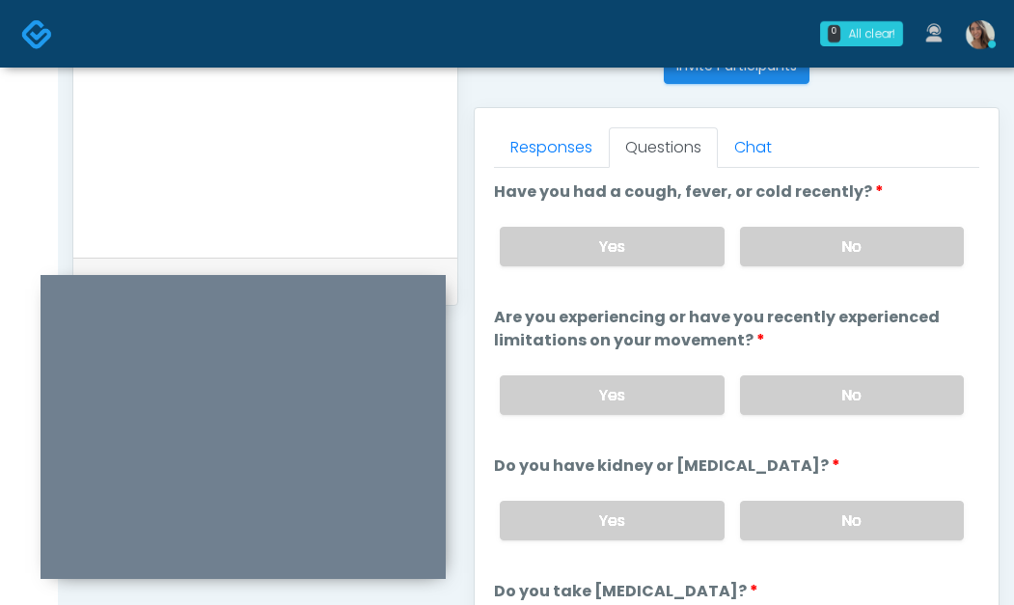
click at [903, 213] on div "Yes No" at bounding box center [732, 246] width 495 height 70
click at [883, 264] on label "No" at bounding box center [852, 247] width 224 height 40
click at [855, 376] on label "No" at bounding box center [852, 395] width 224 height 40
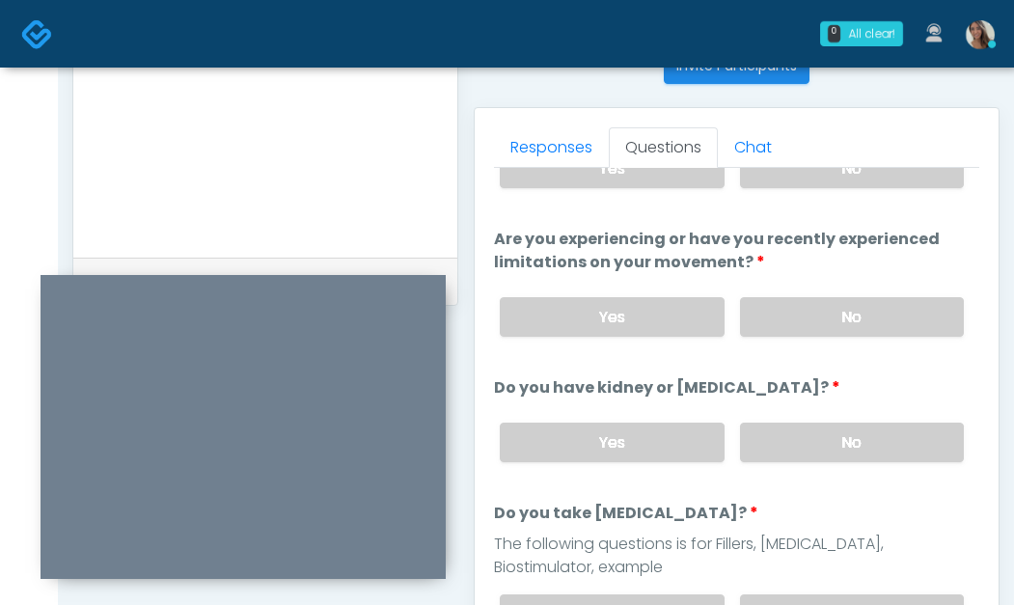
scroll to position [208, 0]
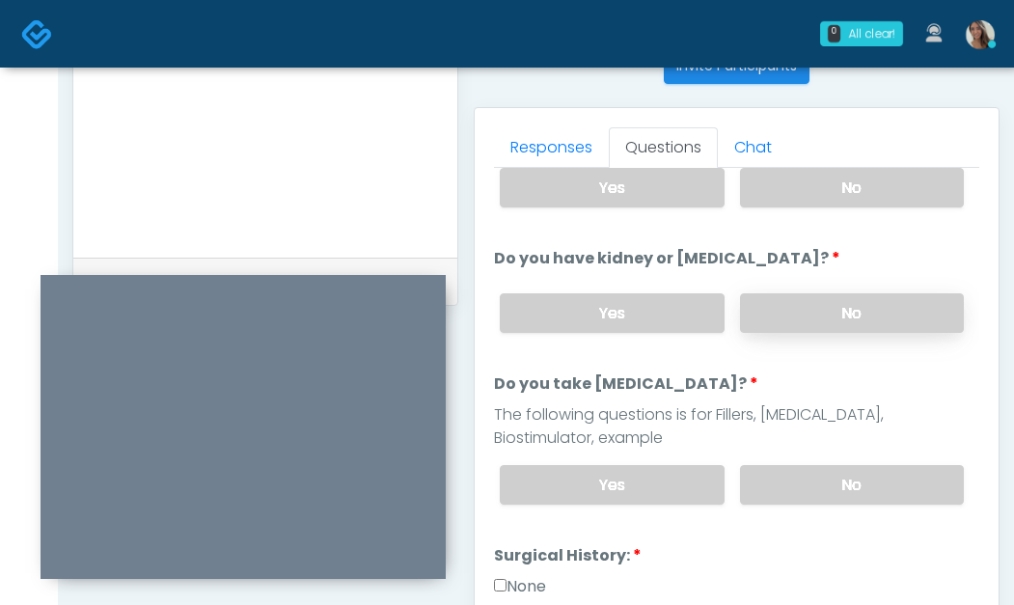
click at [845, 304] on label "No" at bounding box center [852, 313] width 224 height 40
click at [831, 477] on label "No" at bounding box center [852, 485] width 224 height 40
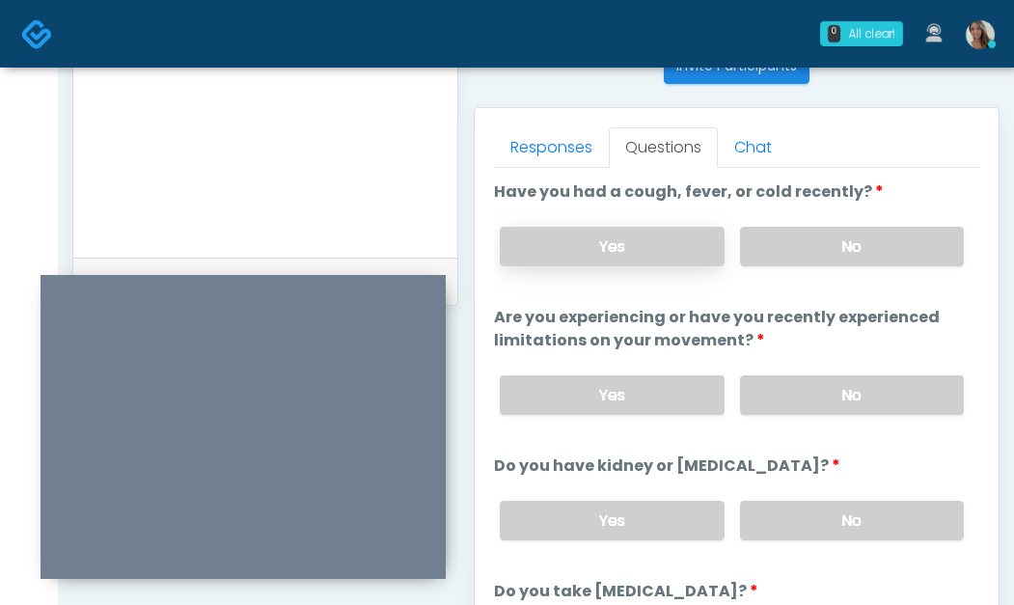
click at [647, 260] on label "Yes" at bounding box center [612, 247] width 224 height 40
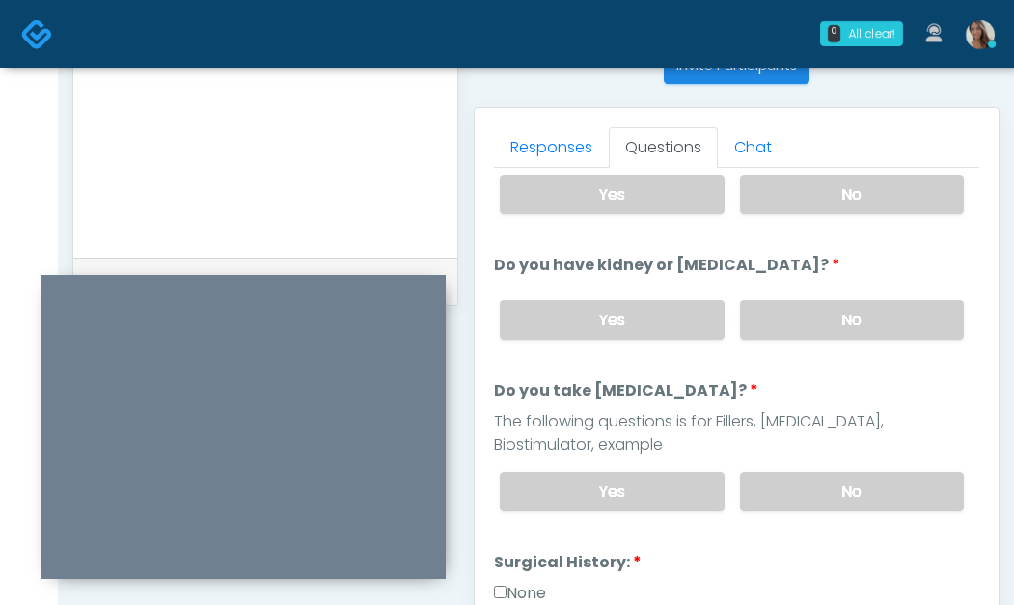
scroll to position [279, 0]
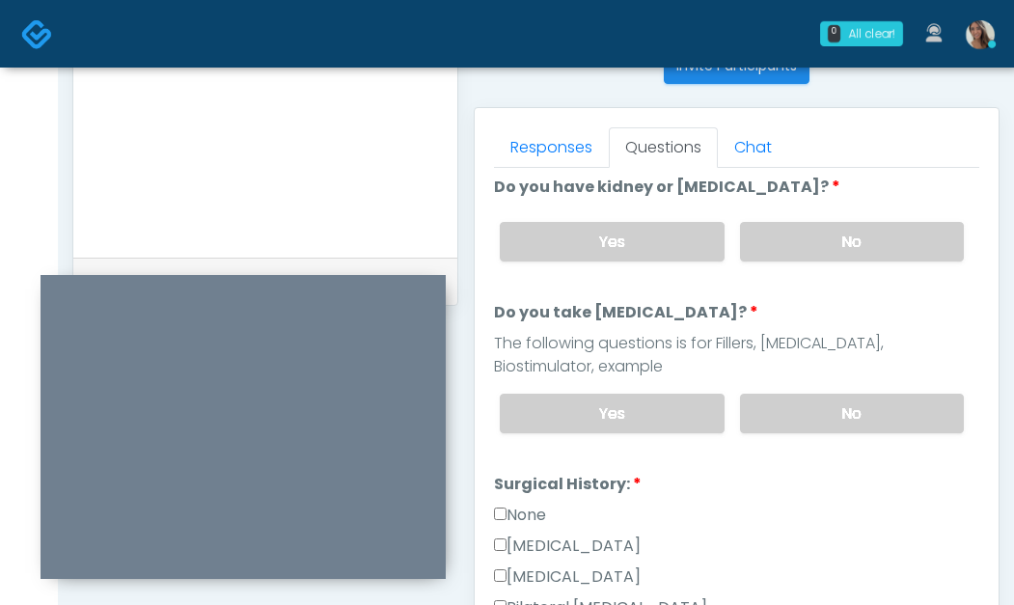
click at [532, 510] on label "None" at bounding box center [520, 515] width 52 height 23
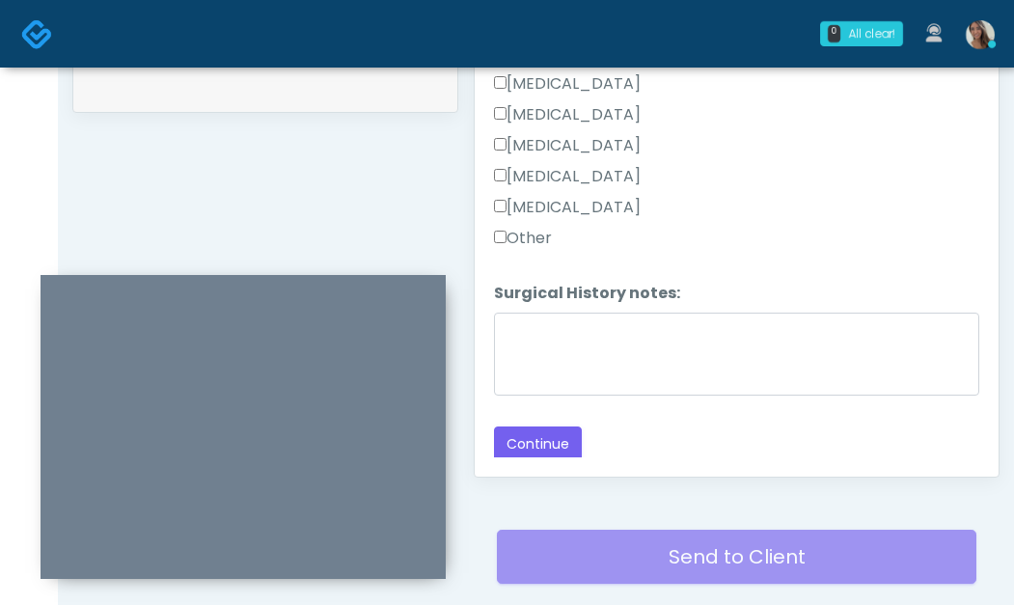
scroll to position [1127, 0]
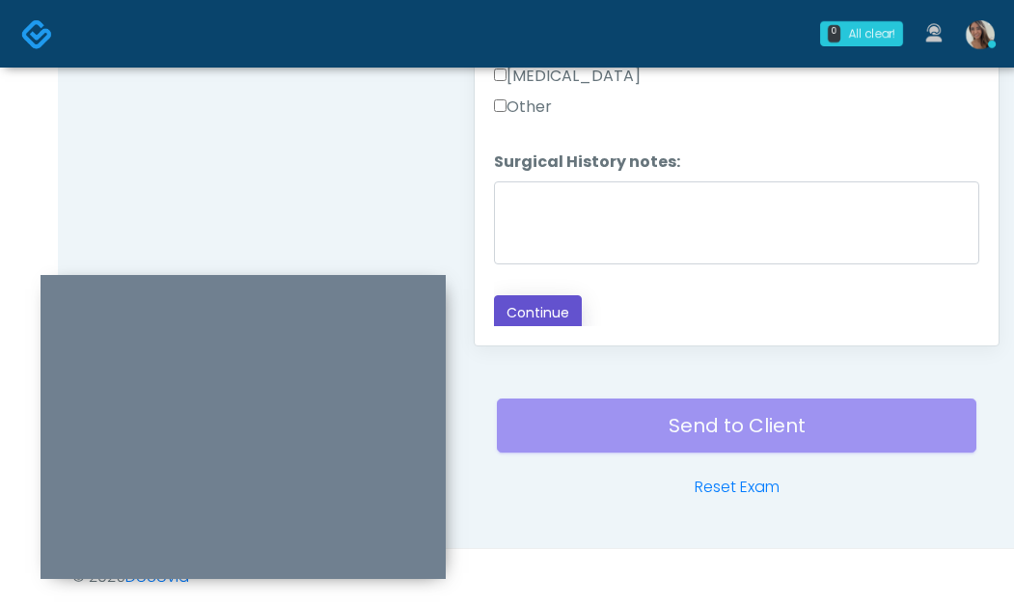
click at [567, 321] on button "Continue" at bounding box center [538, 313] width 88 height 36
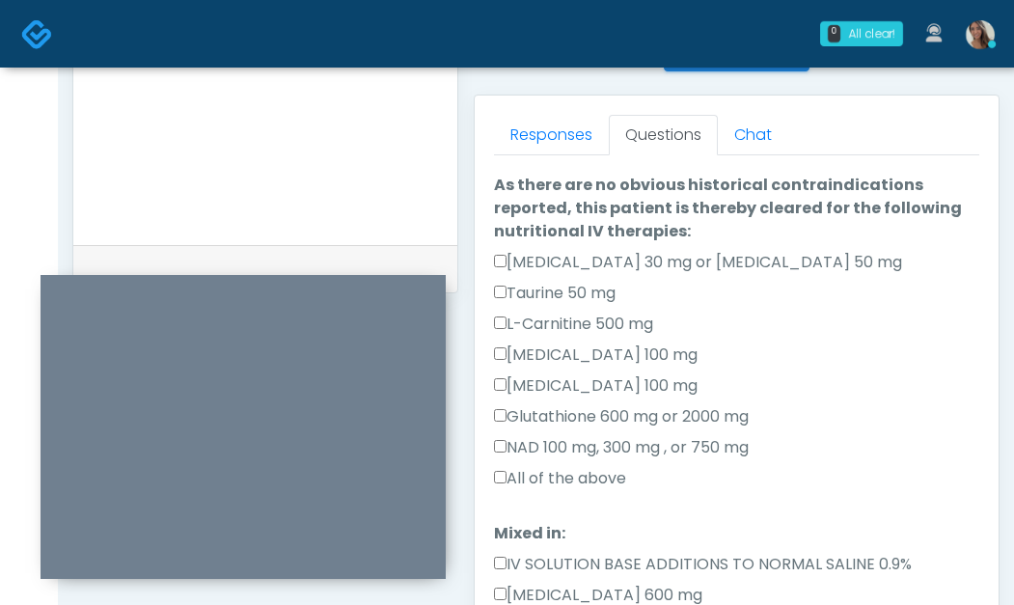
scroll to position [0, 0]
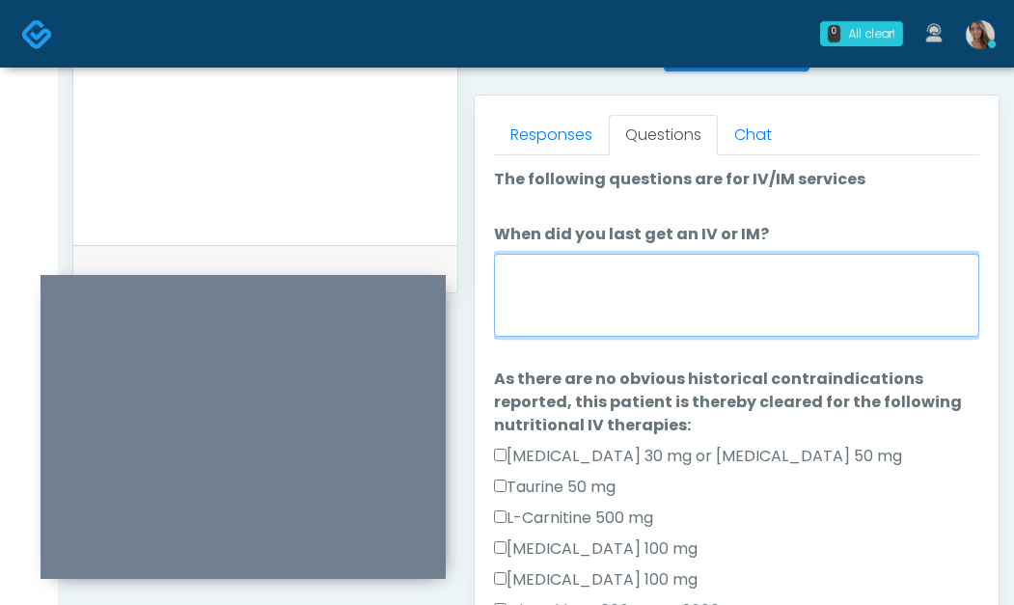
click at [676, 305] on textarea "When did you last get an IV or IM?" at bounding box center [737, 295] width 486 height 83
type textarea "**********"
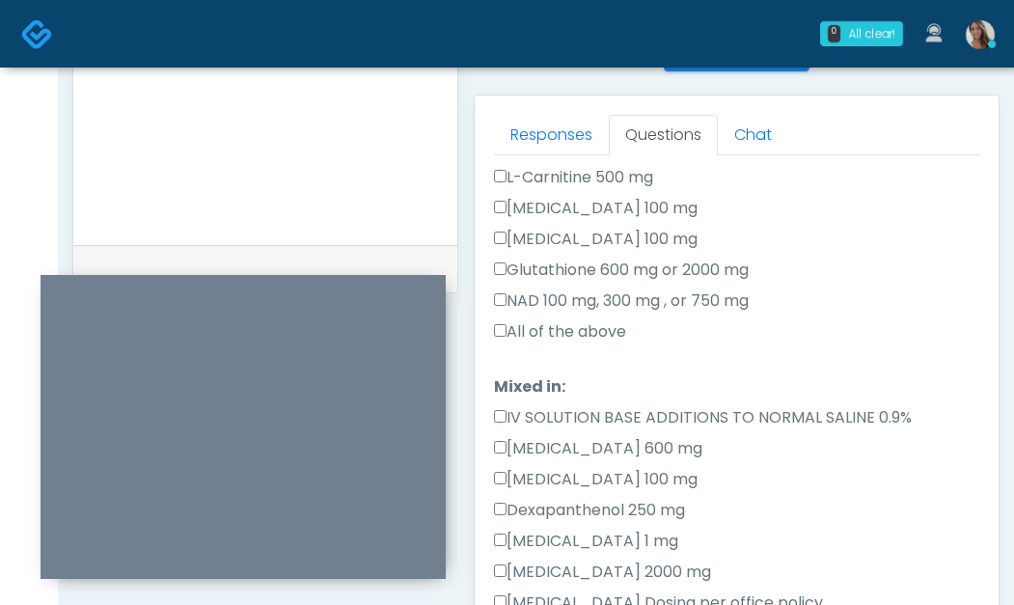
click at [582, 336] on label "All of the above" at bounding box center [560, 331] width 132 height 23
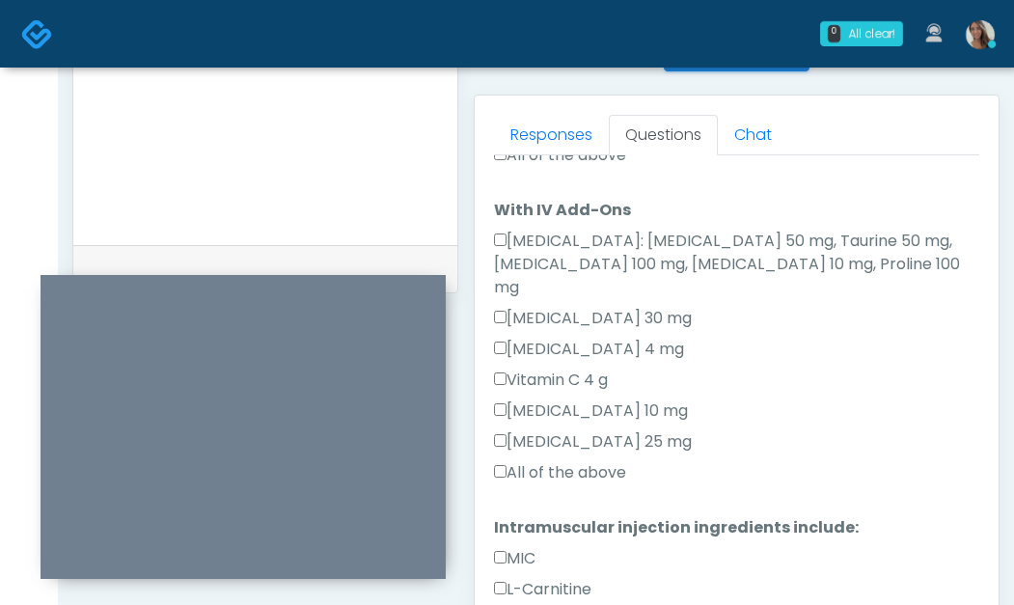
scroll to position [823, 0]
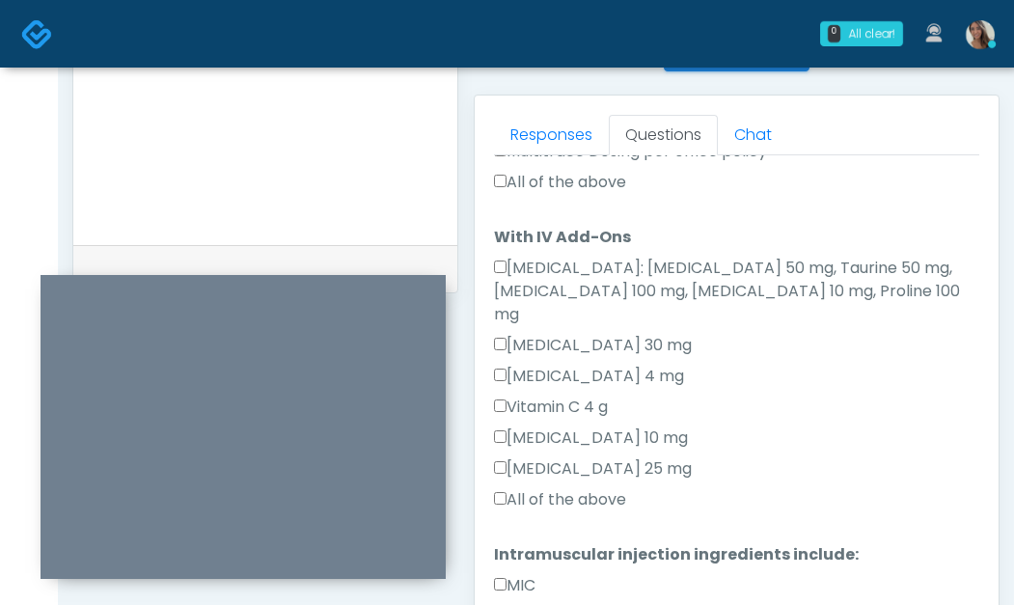
click at [592, 193] on label "All of the above" at bounding box center [560, 182] width 132 height 23
click at [570, 488] on label "All of the above" at bounding box center [560, 499] width 132 height 23
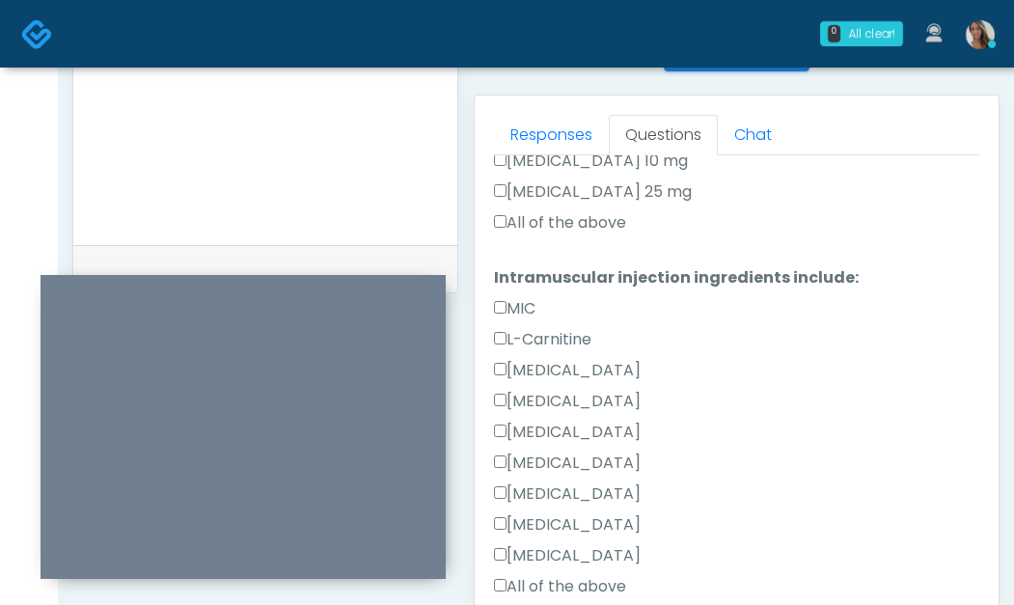
scroll to position [1104, 0]
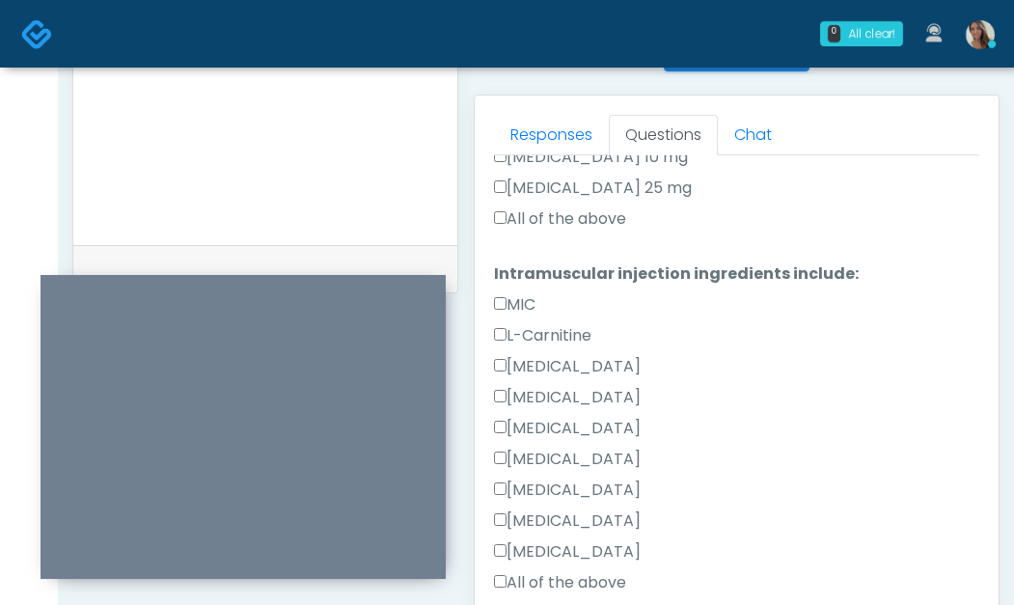
drag, startPoint x: 562, startPoint y: 566, endPoint x: 566, endPoint y: 555, distance: 11.3
click at [565, 571] on label "All of the above" at bounding box center [560, 582] width 132 height 23
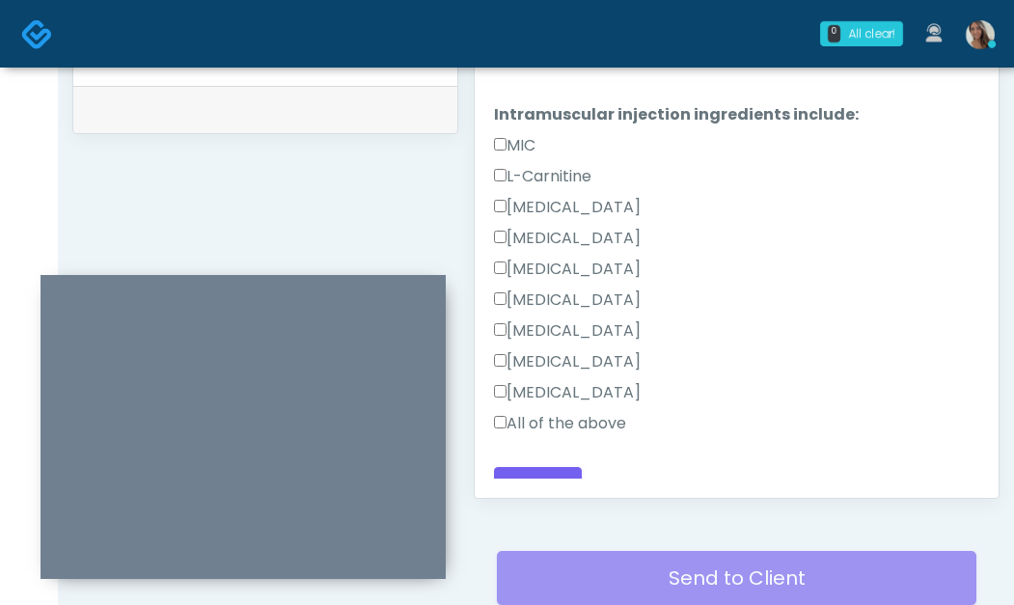
scroll to position [1051, 0]
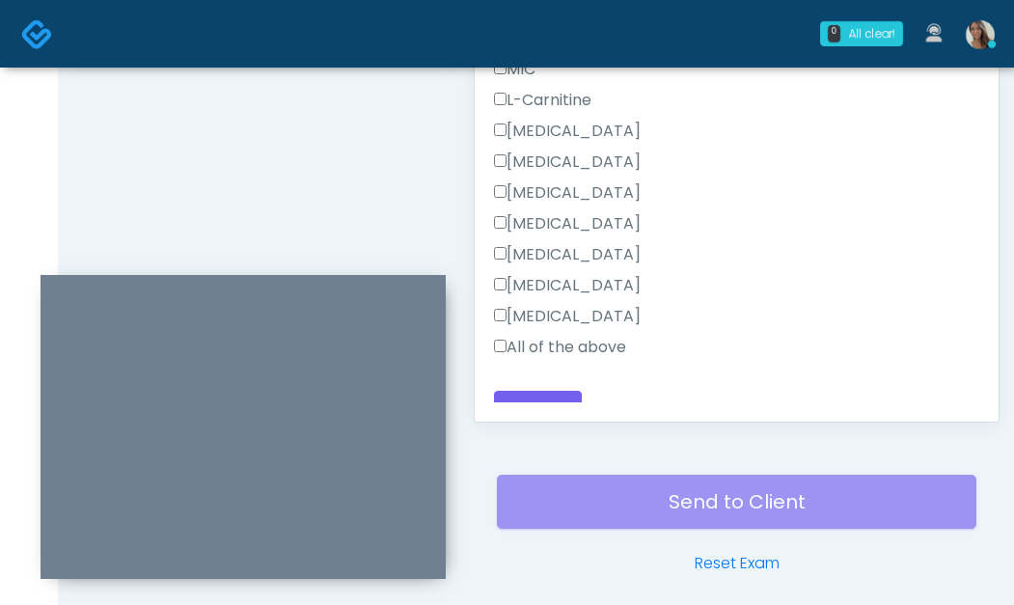
click at [579, 336] on label "All of the above" at bounding box center [560, 347] width 132 height 23
drag, startPoint x: 552, startPoint y: 382, endPoint x: 636, endPoint y: 366, distance: 85.6
click at [552, 391] on button "Continue" at bounding box center [538, 409] width 88 height 36
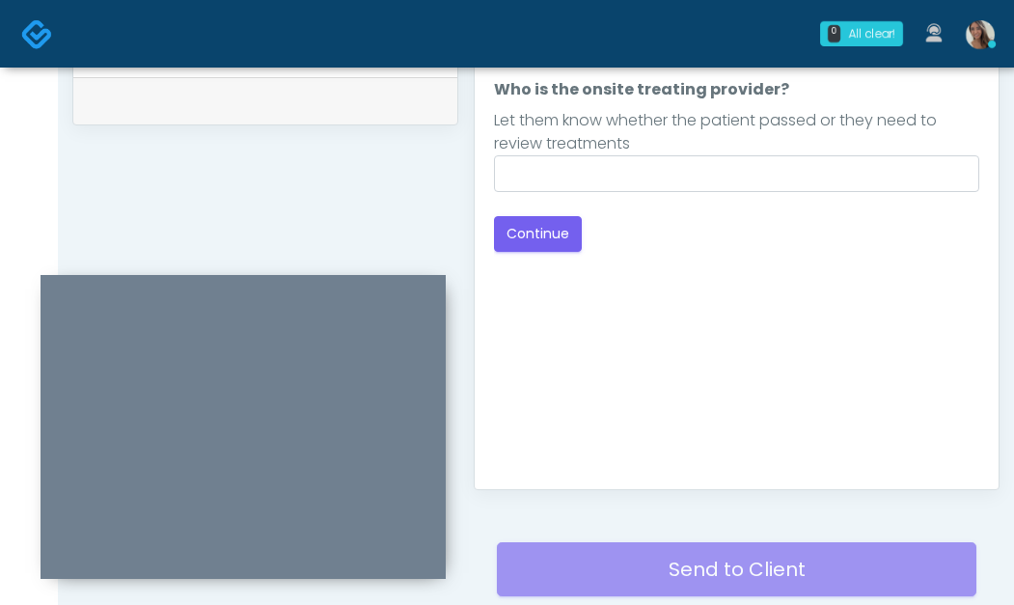
scroll to position [869, 0]
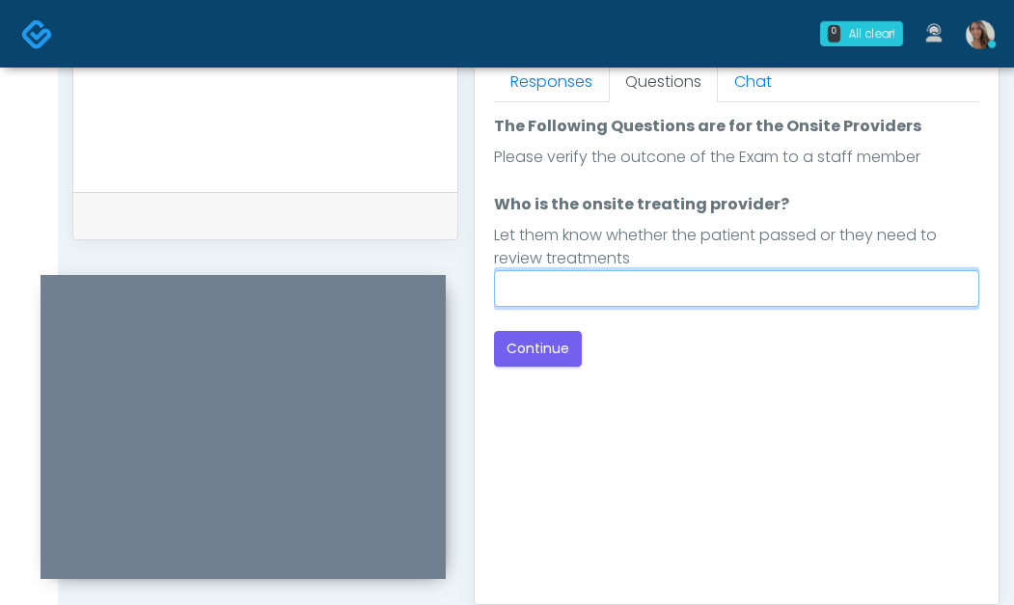
click at [638, 299] on input "Who is the onsite treating provider?" at bounding box center [737, 288] width 486 height 37
type input "*"
type input "**********"
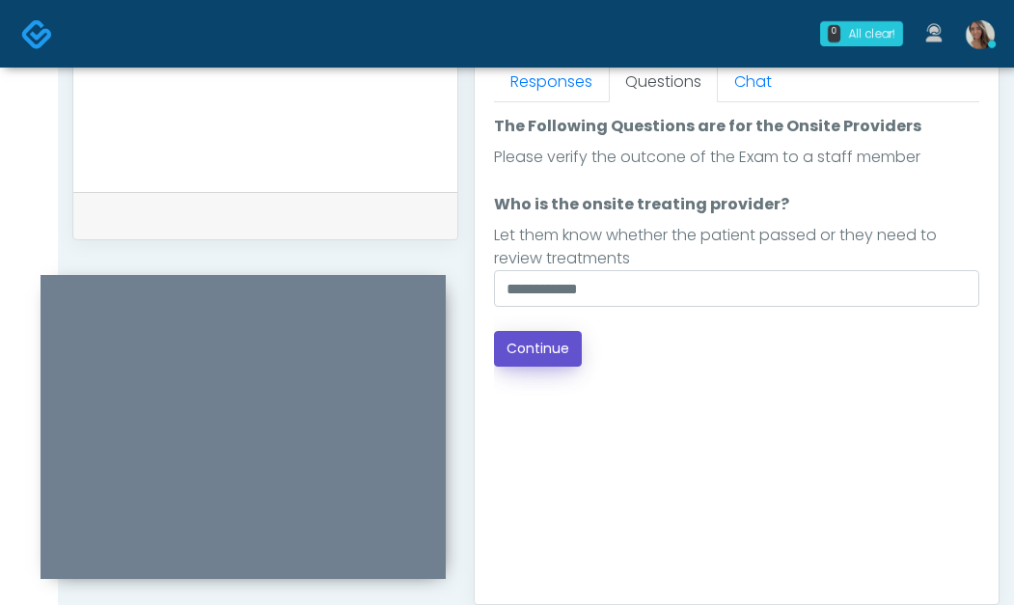
click at [544, 341] on button "Continue" at bounding box center [538, 349] width 88 height 36
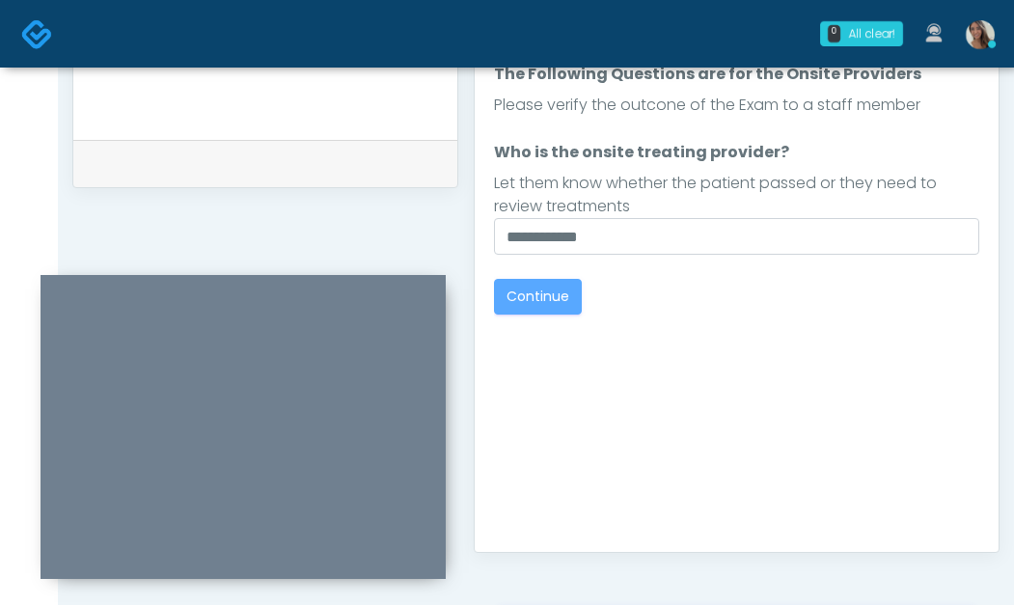
scroll to position [1127, 0]
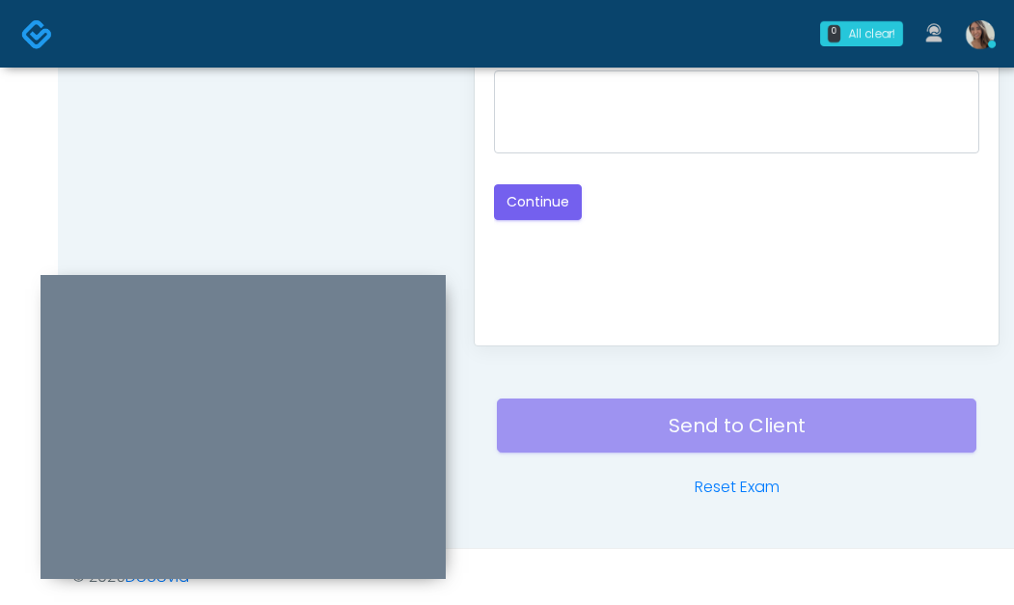
click at [756, 259] on div "Good Faith Exam Script Good Faith Exam Script INTRODUCTION Hello, my name is un…" at bounding box center [737, 85] width 486 height 483
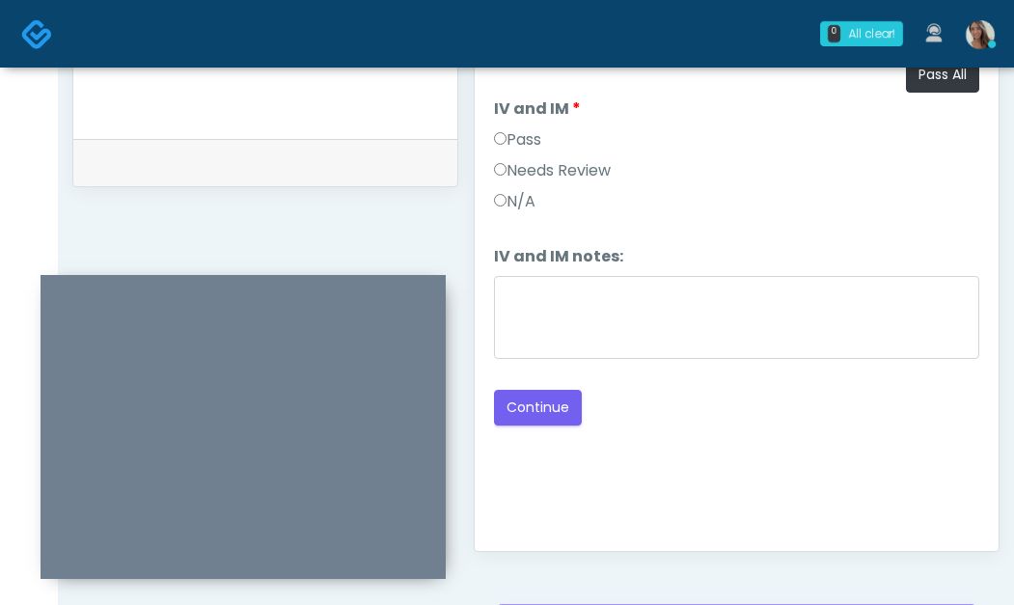
click at [540, 142] on label "Pass" at bounding box center [517, 139] width 47 height 23
click at [562, 416] on button "Continue" at bounding box center [538, 408] width 88 height 36
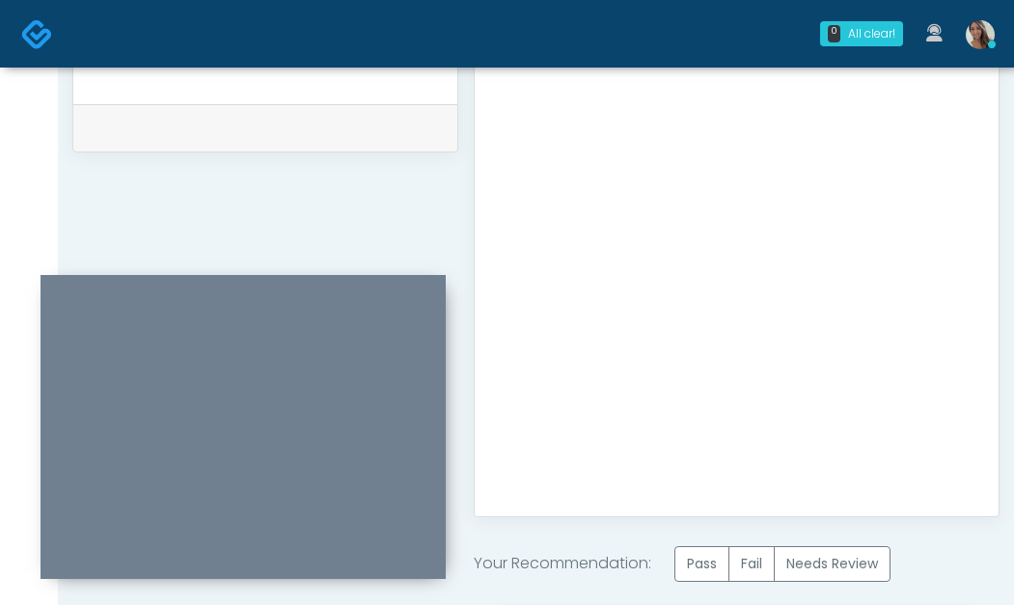
scroll to position [1133, 0]
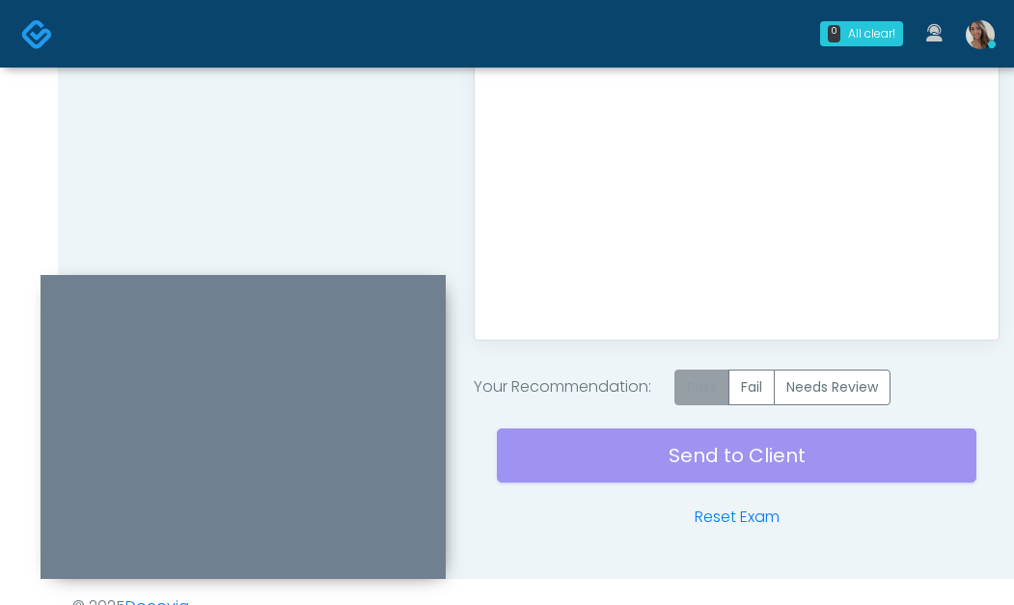
click at [690, 377] on label "Pass" at bounding box center [702, 388] width 55 height 36
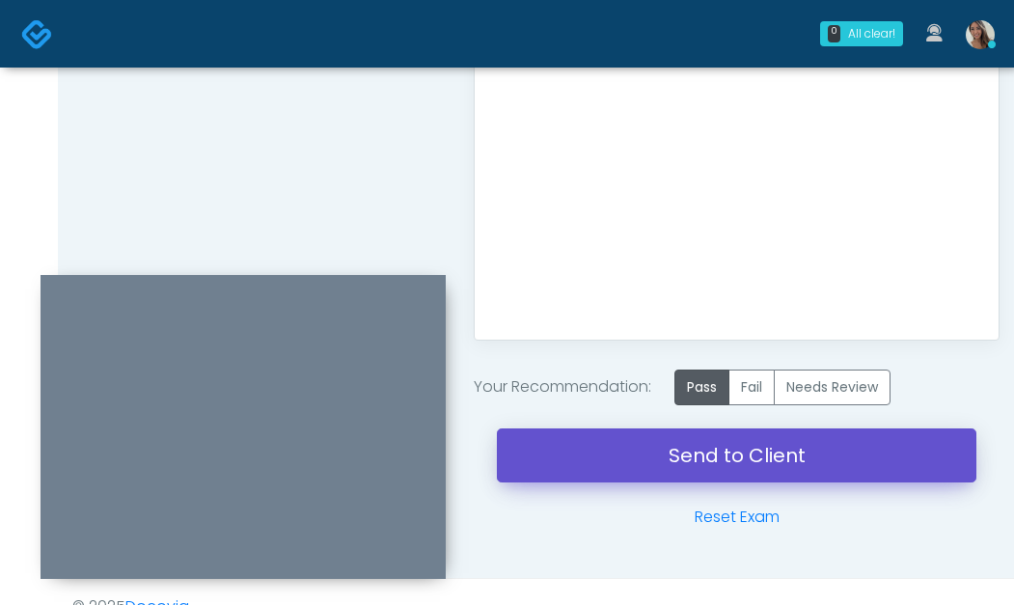
click at [704, 460] on link "Send to Client" at bounding box center [737, 456] width 480 height 54
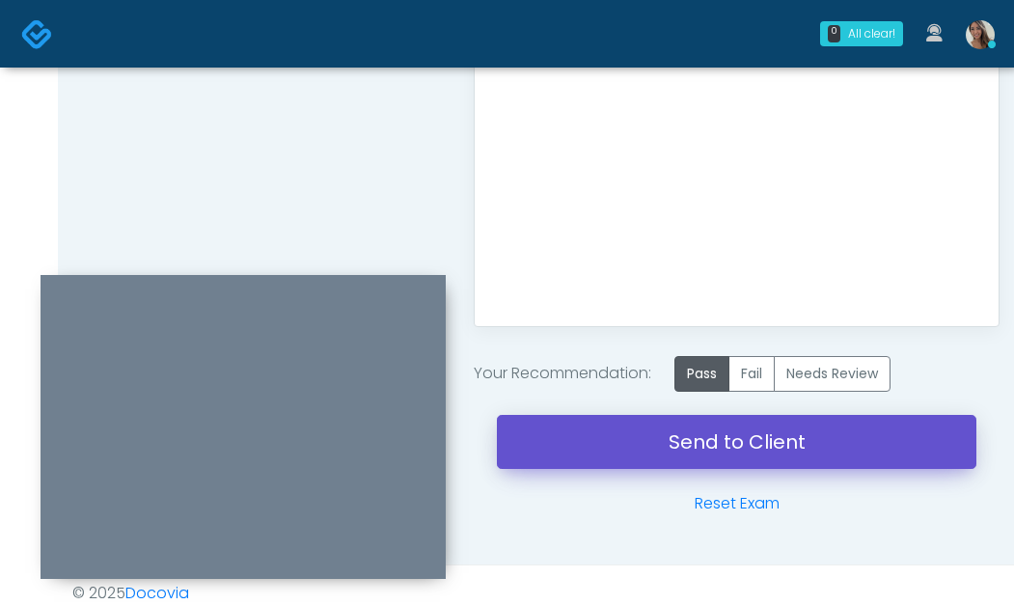
scroll to position [1163, 0]
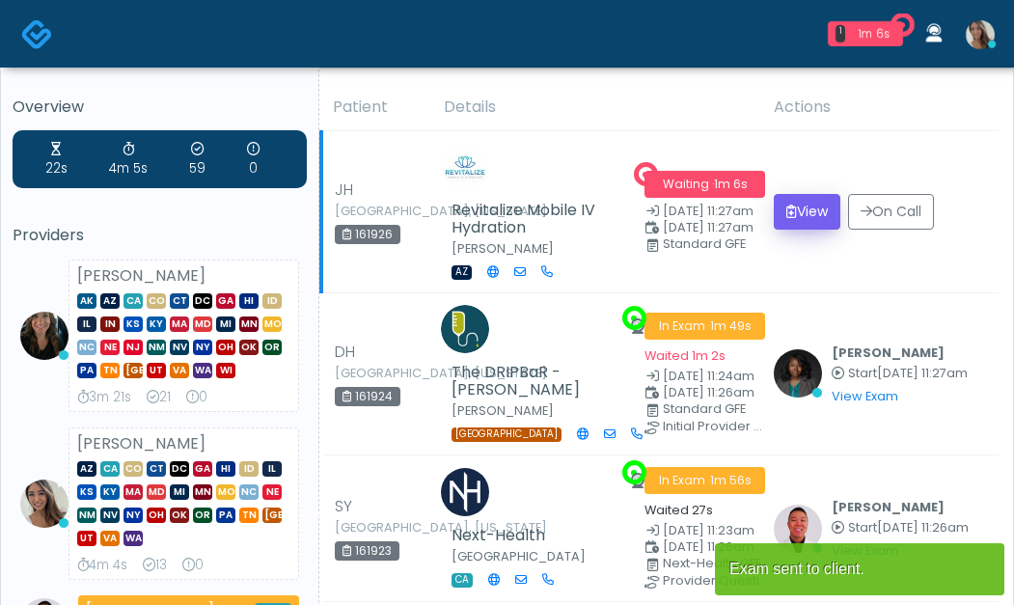
scroll to position [46, 0]
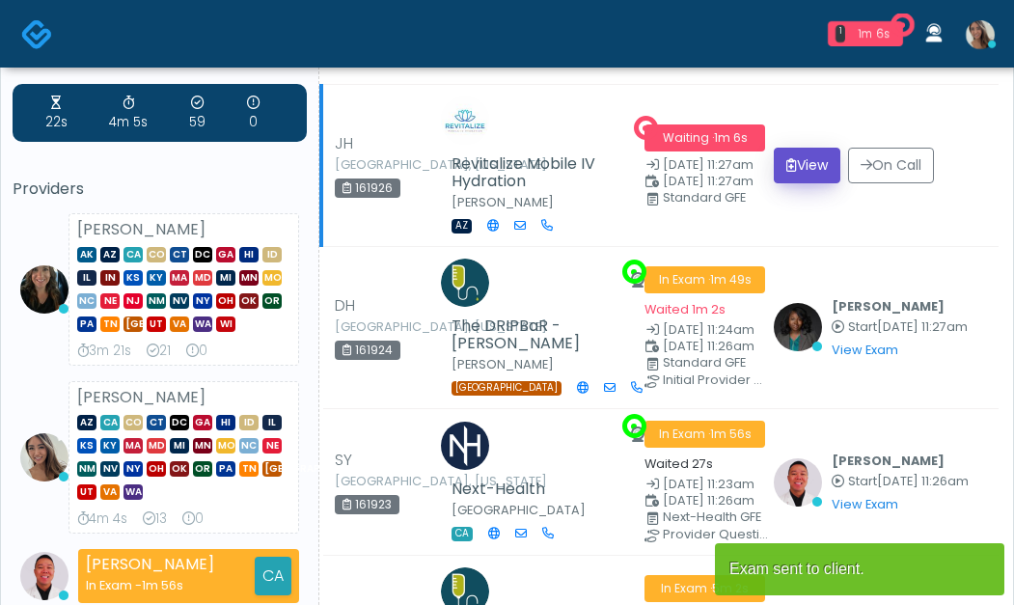
click at [788, 160] on icon "submit" at bounding box center [792, 165] width 11 height 14
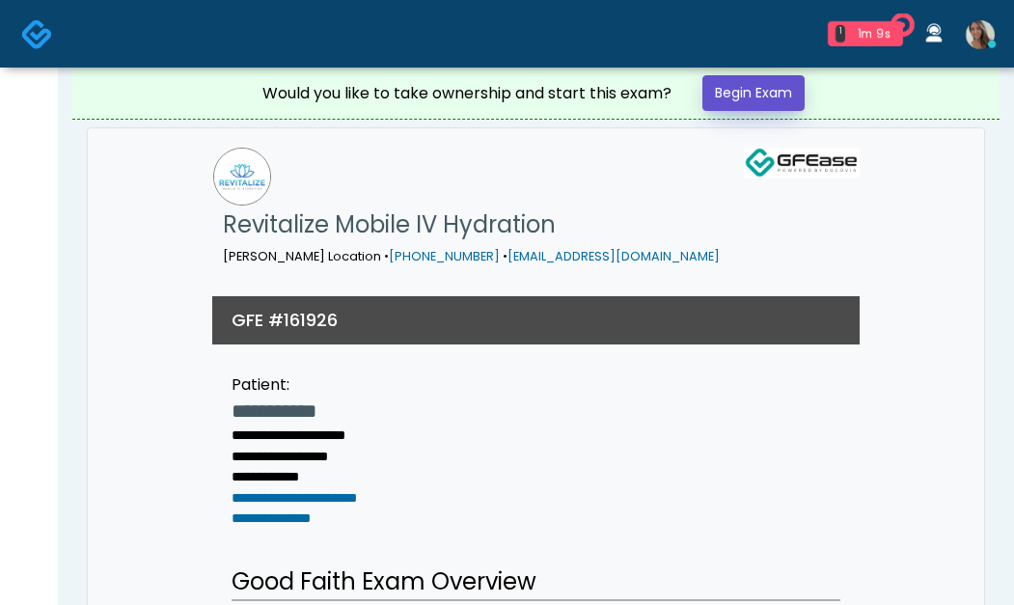
click at [771, 96] on link "Begin Exam" at bounding box center [754, 93] width 102 height 36
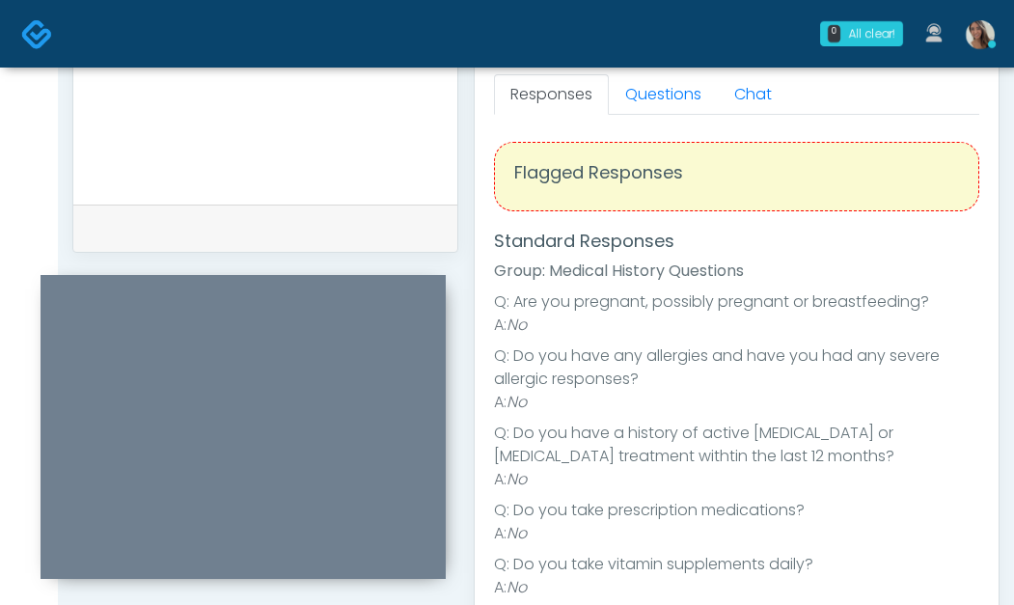
scroll to position [850, 0]
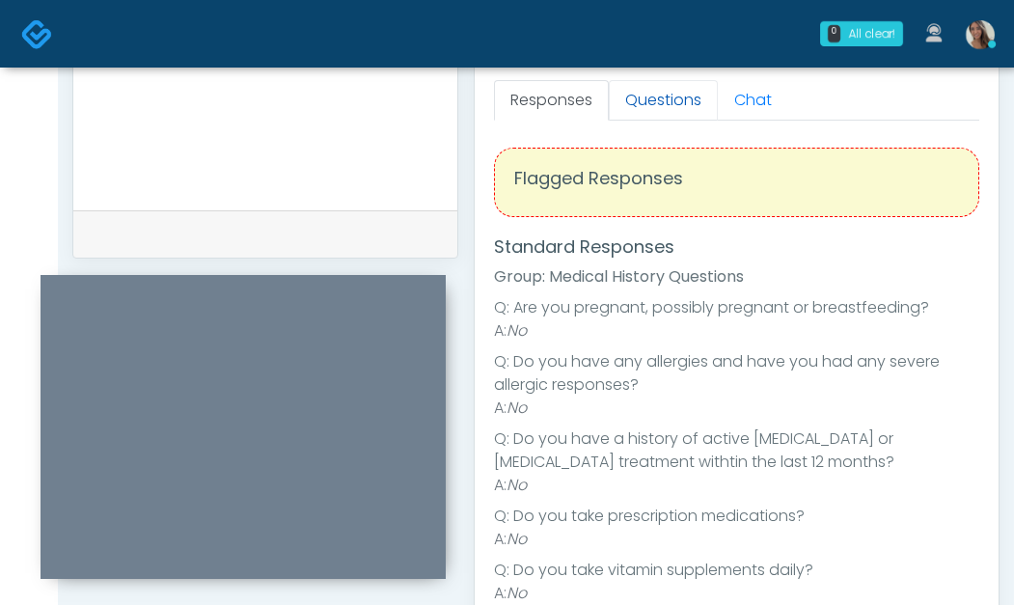
click at [664, 91] on link "Questions" at bounding box center [663, 100] width 109 height 41
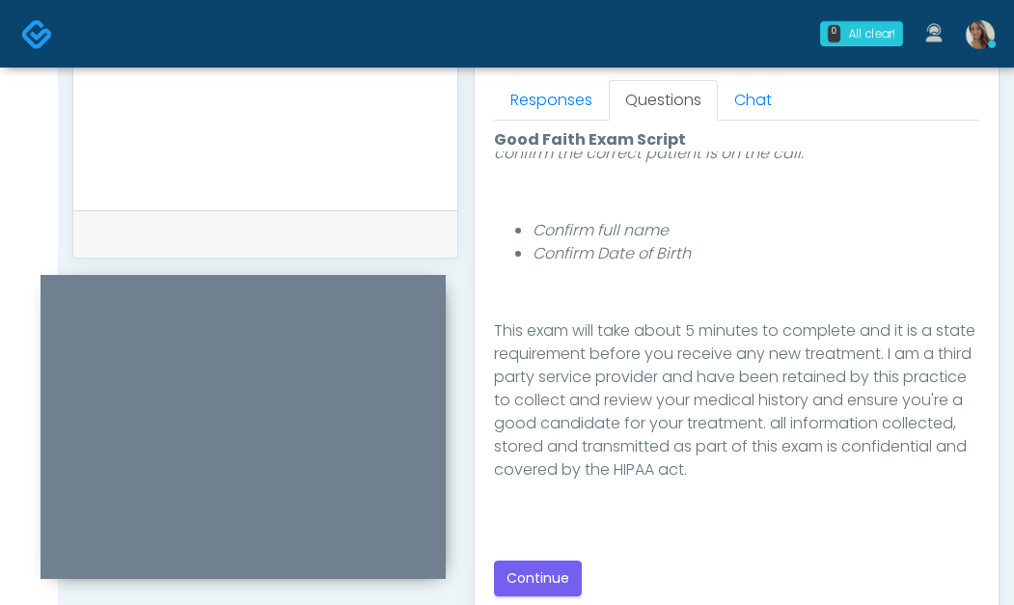
scroll to position [317, 0]
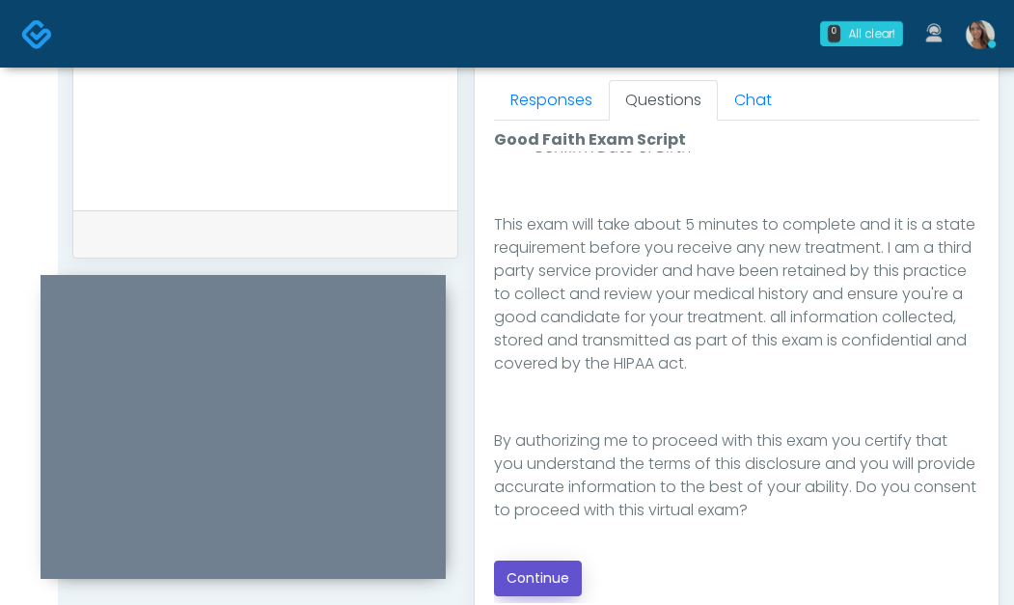
click at [530, 567] on button "Continue" at bounding box center [538, 579] width 88 height 36
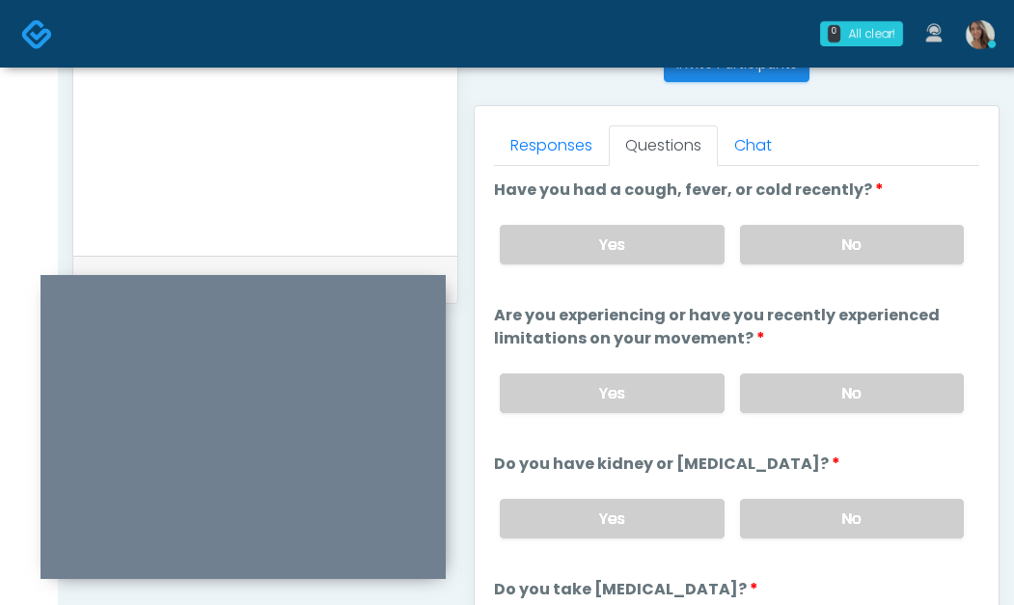
scroll to position [773, 0]
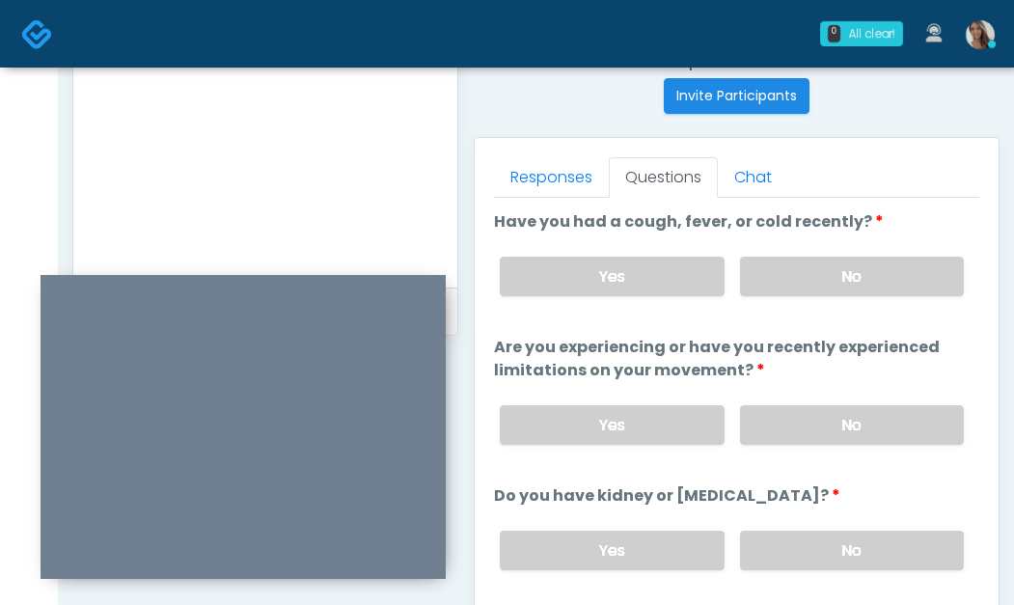
click at [849, 285] on label "No" at bounding box center [852, 277] width 224 height 40
click at [847, 409] on label "No" at bounding box center [852, 425] width 224 height 40
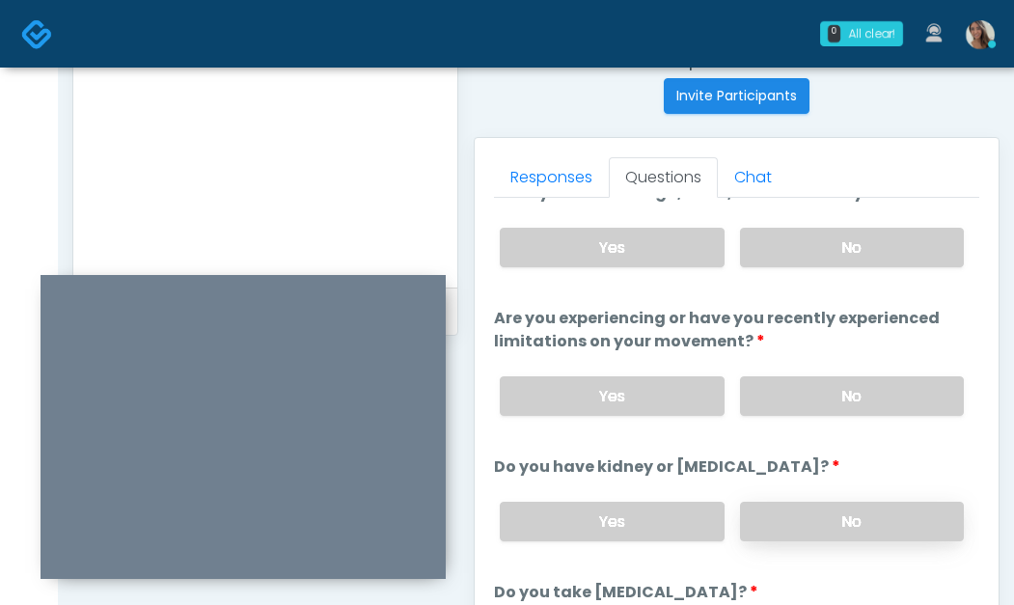
click at [814, 513] on label "No" at bounding box center [852, 522] width 224 height 40
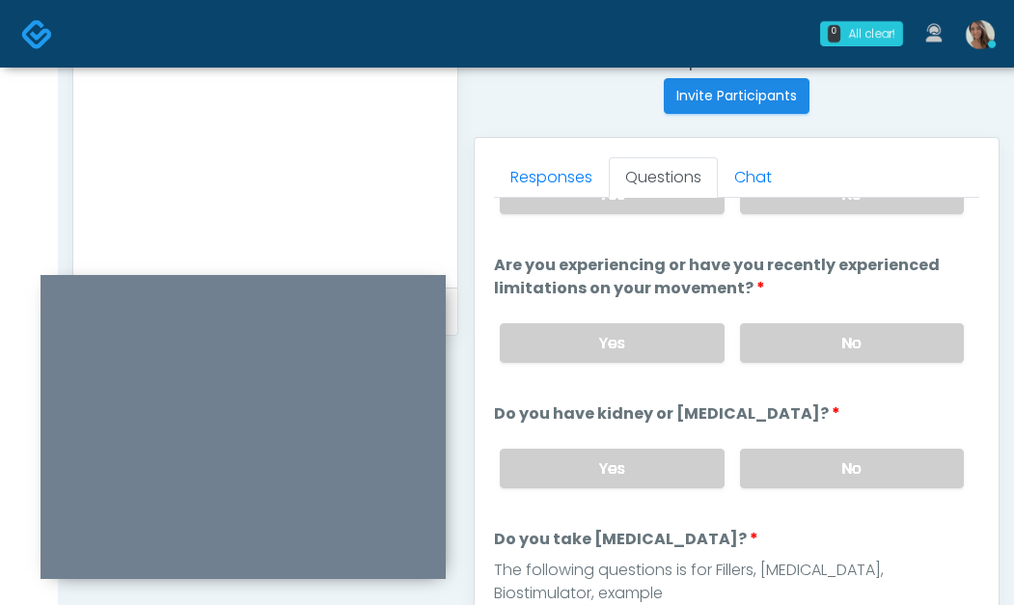
scroll to position [244, 0]
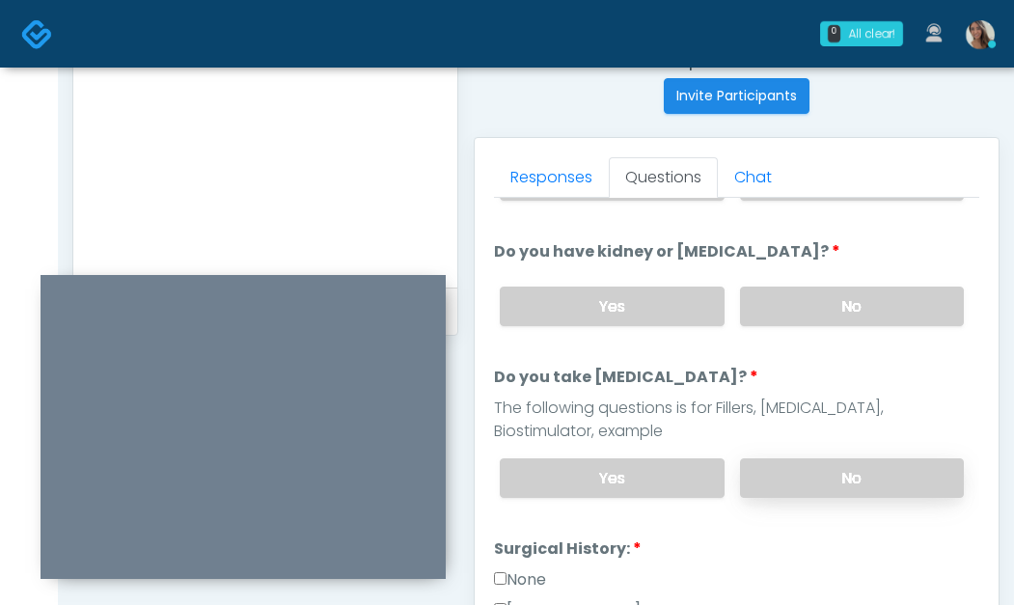
click at [791, 459] on label "No" at bounding box center [852, 478] width 224 height 40
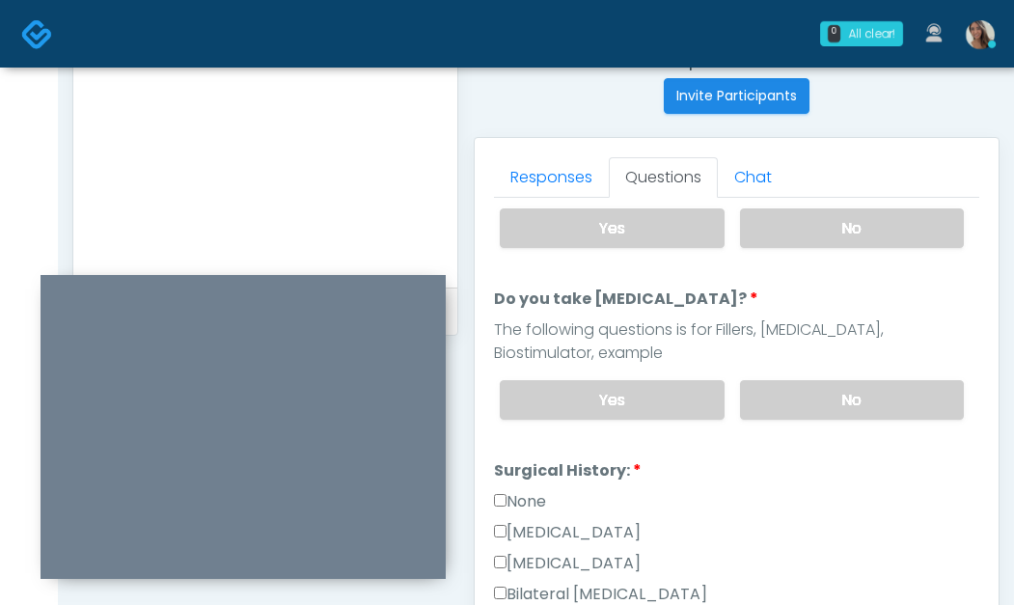
click at [530, 499] on label "None" at bounding box center [520, 501] width 52 height 23
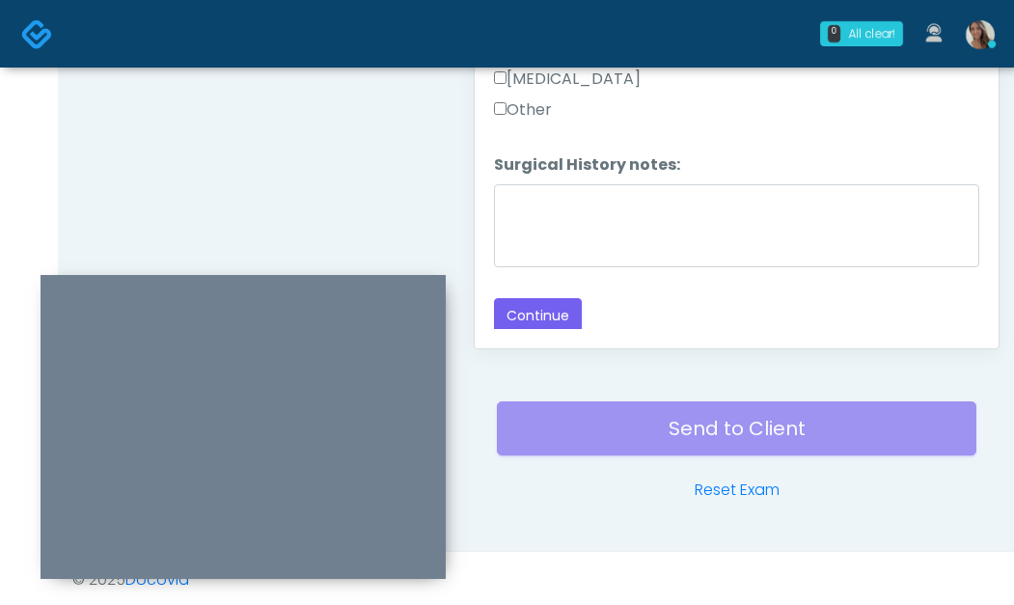
scroll to position [1127, 0]
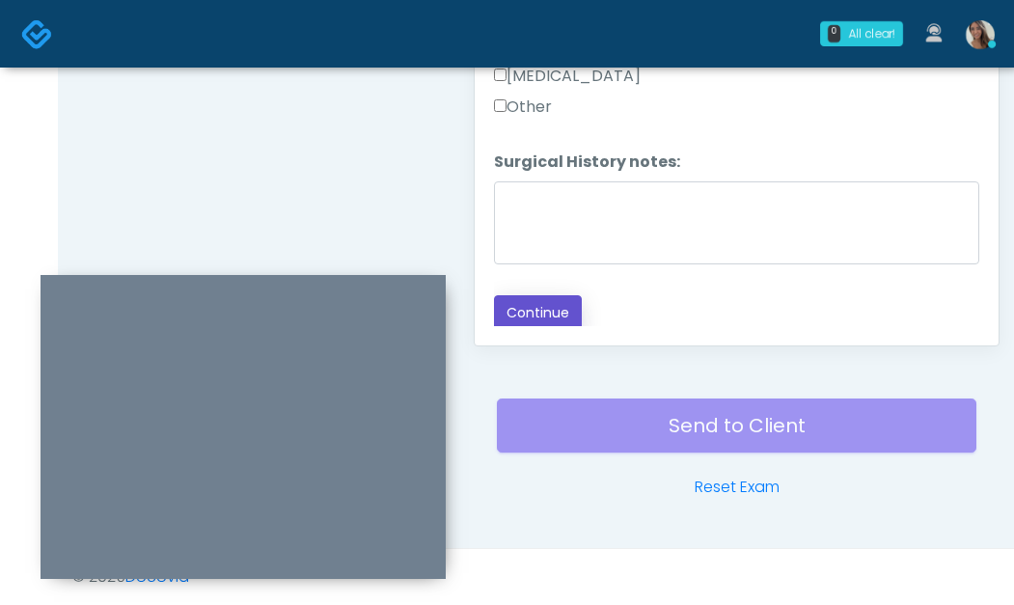
click at [563, 303] on button "Continue" at bounding box center [538, 313] width 88 height 36
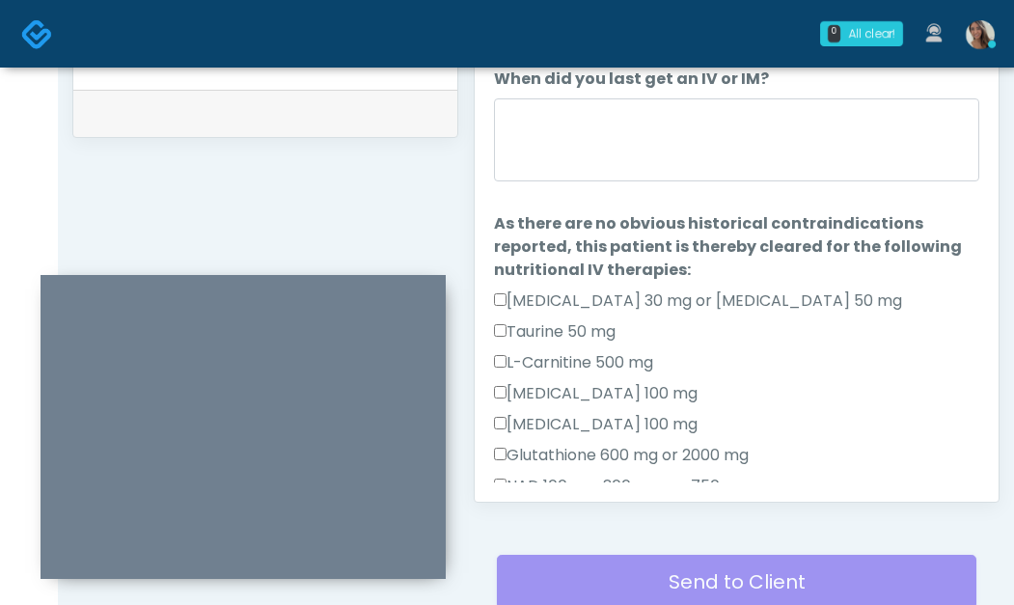
scroll to position [880, 0]
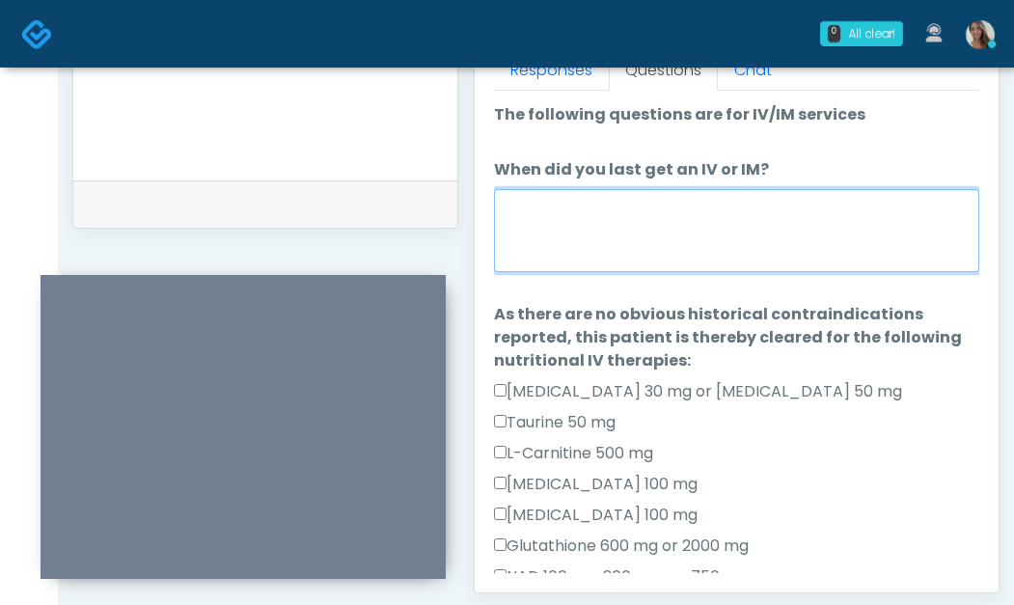
click at [668, 229] on textarea "When did you last get an IV or IM?" at bounding box center [737, 230] width 486 height 83
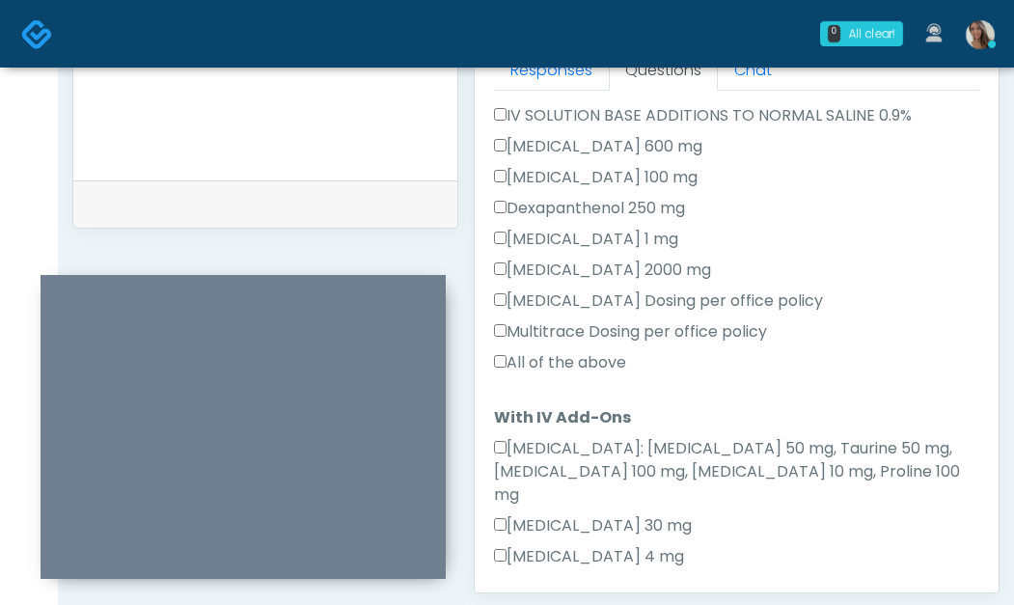
type textarea "**********"
click at [606, 367] on label "All of the above" at bounding box center [560, 362] width 132 height 23
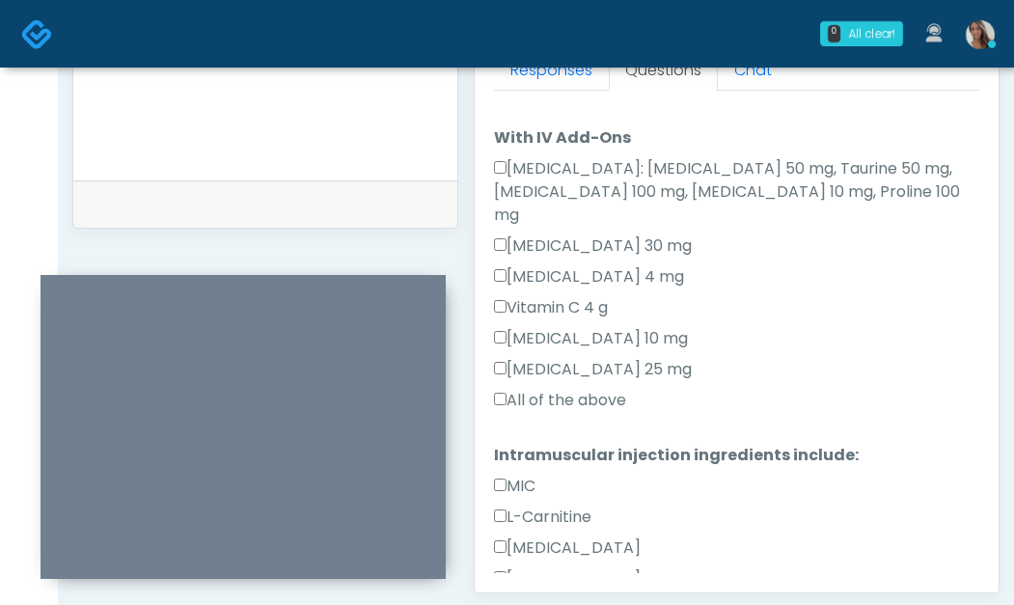
click at [577, 389] on label "All of the above" at bounding box center [560, 400] width 132 height 23
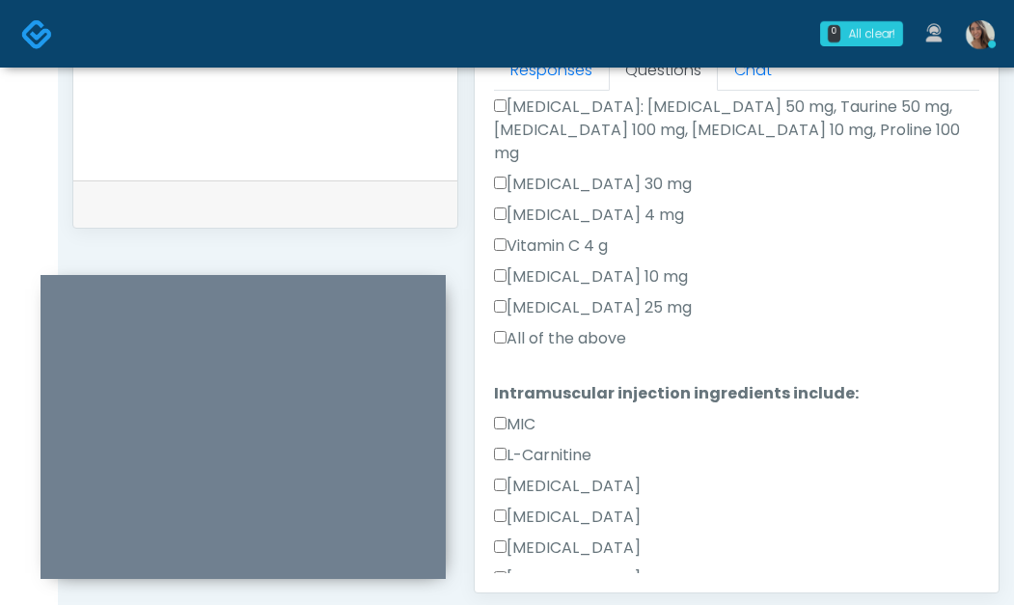
scroll to position [1104, 0]
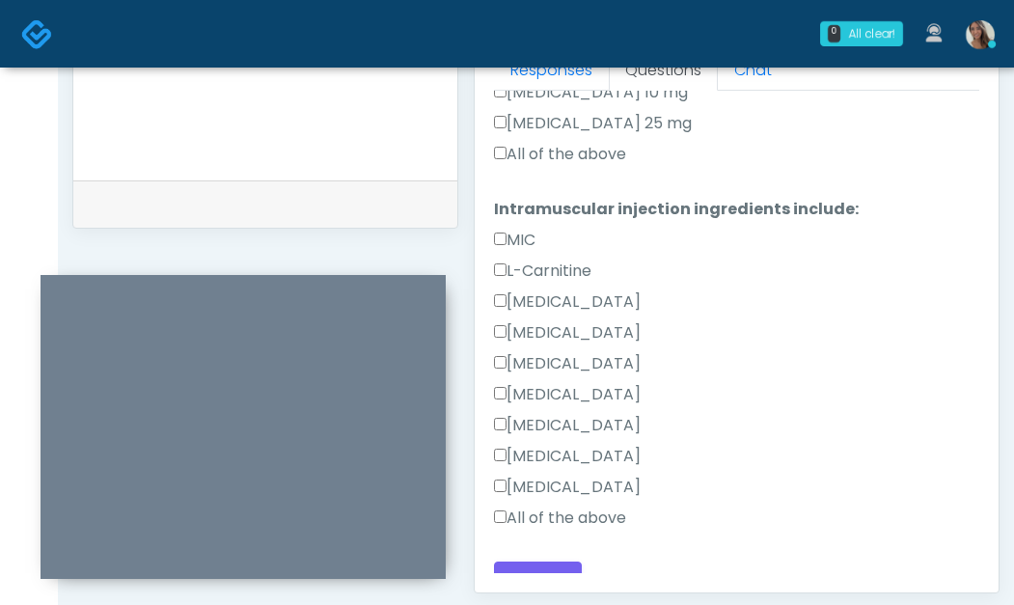
click at [570, 507] on label "All of the above" at bounding box center [560, 518] width 132 height 23
click at [548, 567] on button "Continue" at bounding box center [538, 580] width 88 height 36
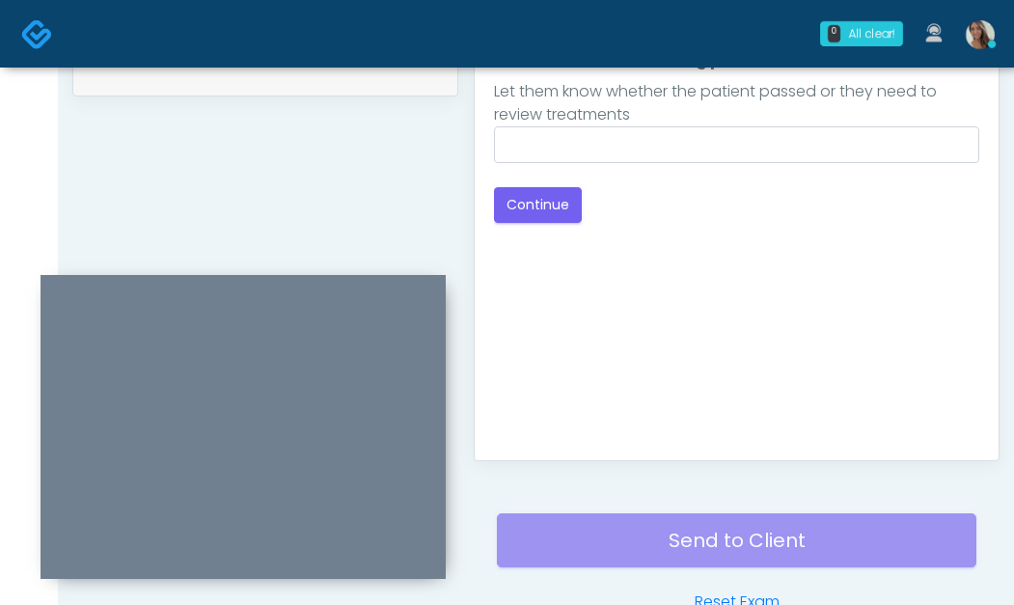
scroll to position [887, 0]
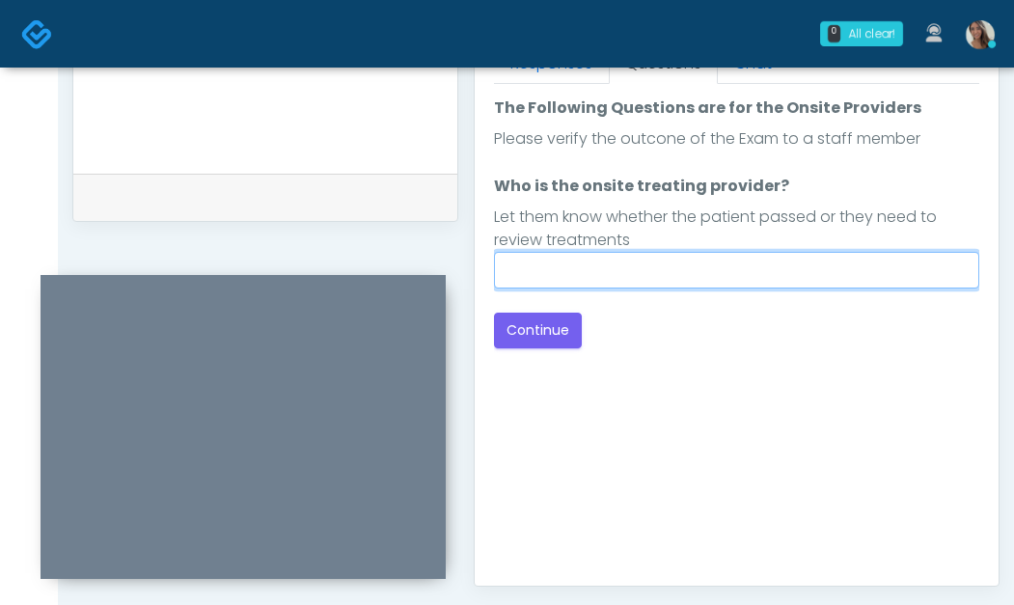
click at [730, 280] on input "Who is the onsite treating provider?" at bounding box center [737, 270] width 486 height 37
type input "**********"
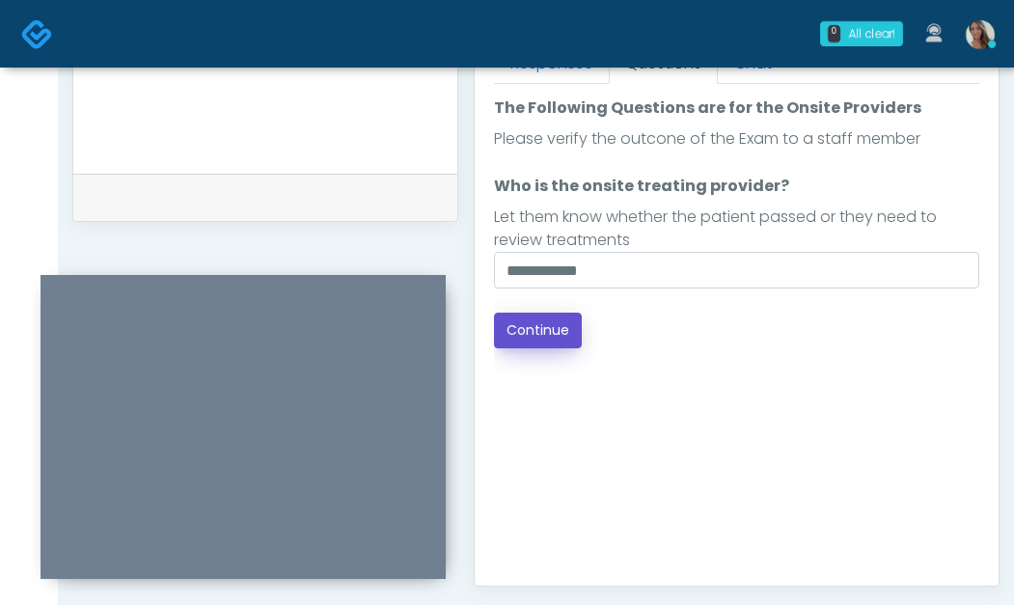
click at [522, 319] on button "Continue" at bounding box center [538, 331] width 88 height 36
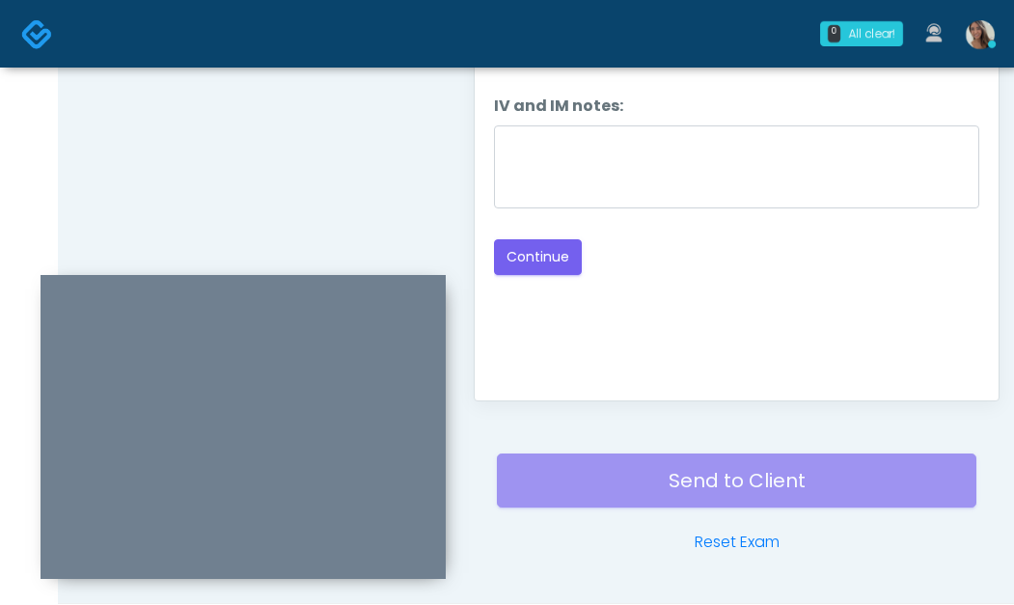
scroll to position [831, 0]
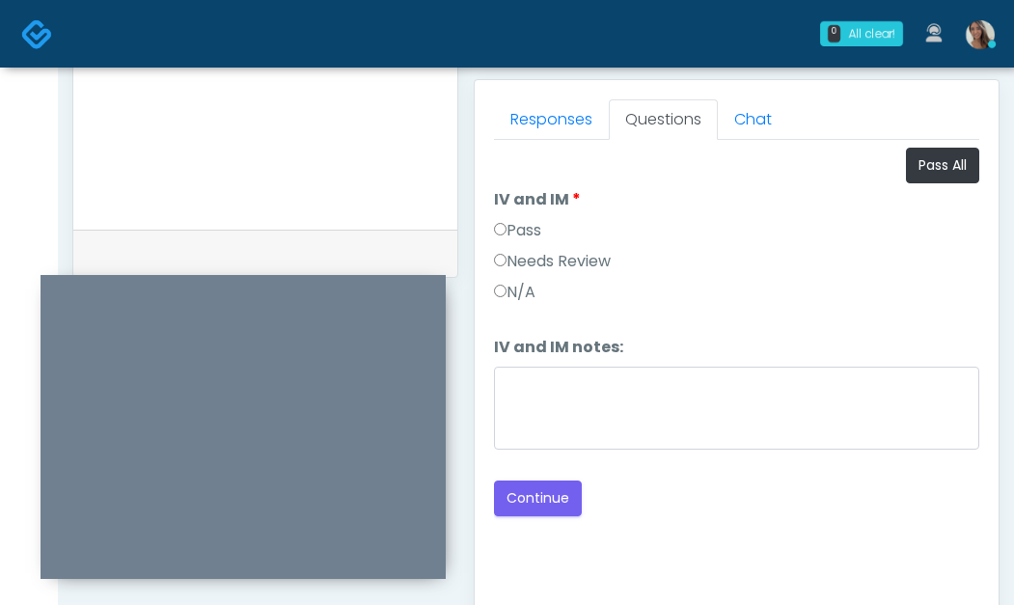
click at [532, 227] on label "Pass" at bounding box center [517, 230] width 47 height 23
click at [520, 512] on button "Continue" at bounding box center [538, 499] width 88 height 36
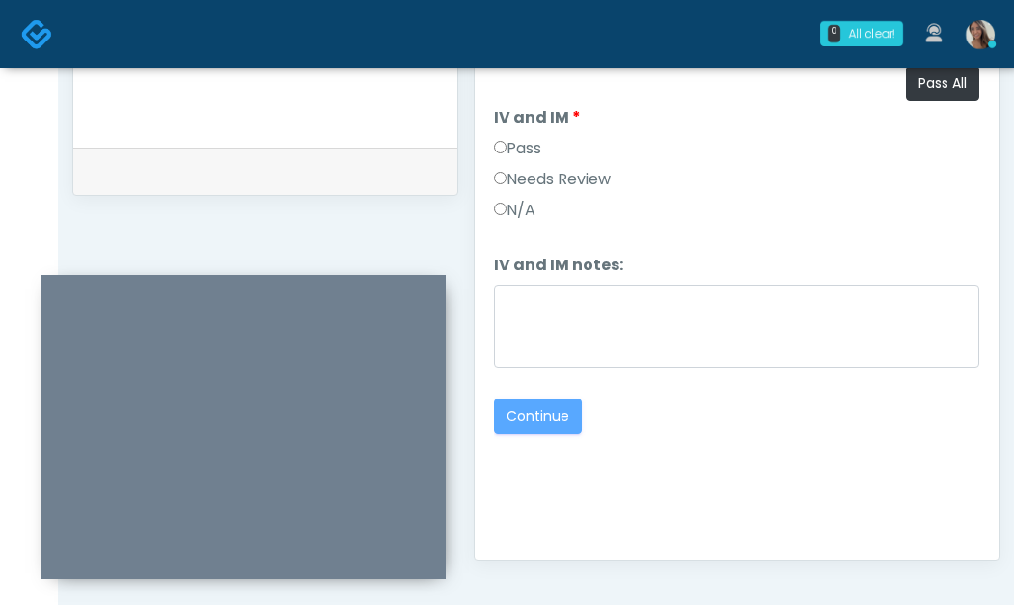
scroll to position [1127, 0]
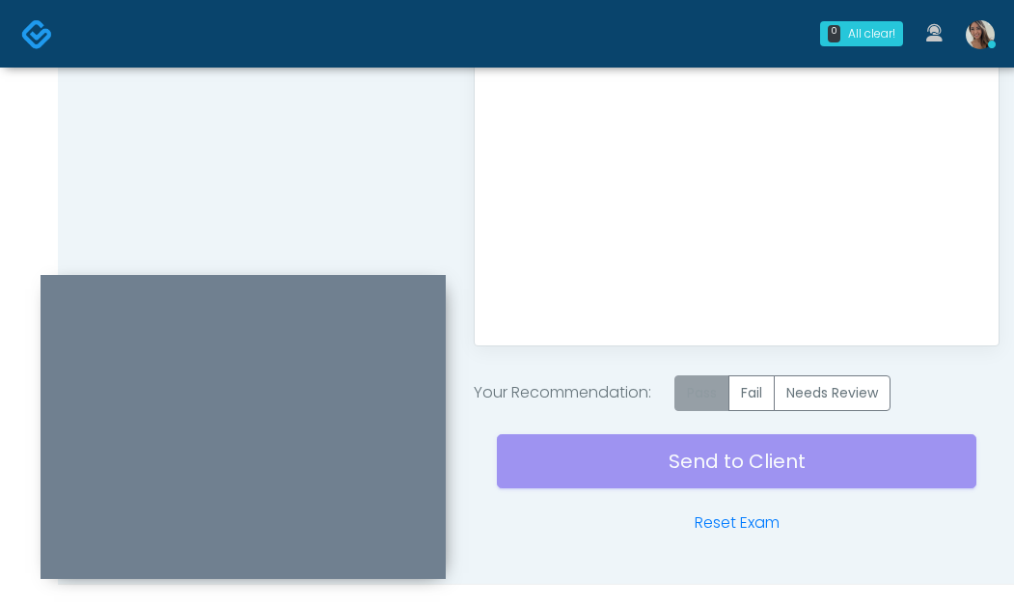
click at [729, 395] on label "Pass" at bounding box center [702, 393] width 55 height 36
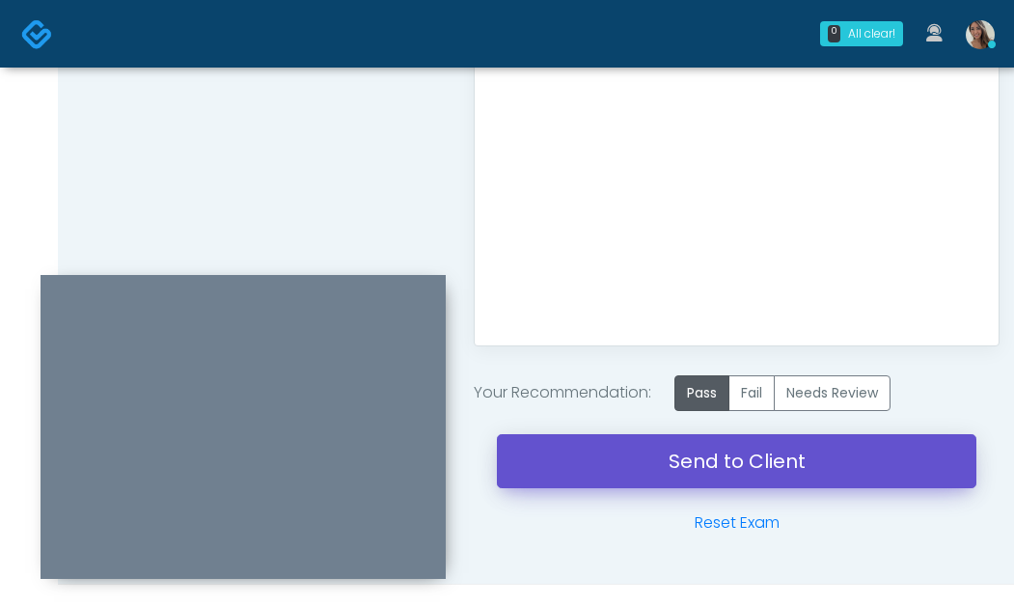
click at [728, 458] on link "Send to Client" at bounding box center [737, 461] width 480 height 54
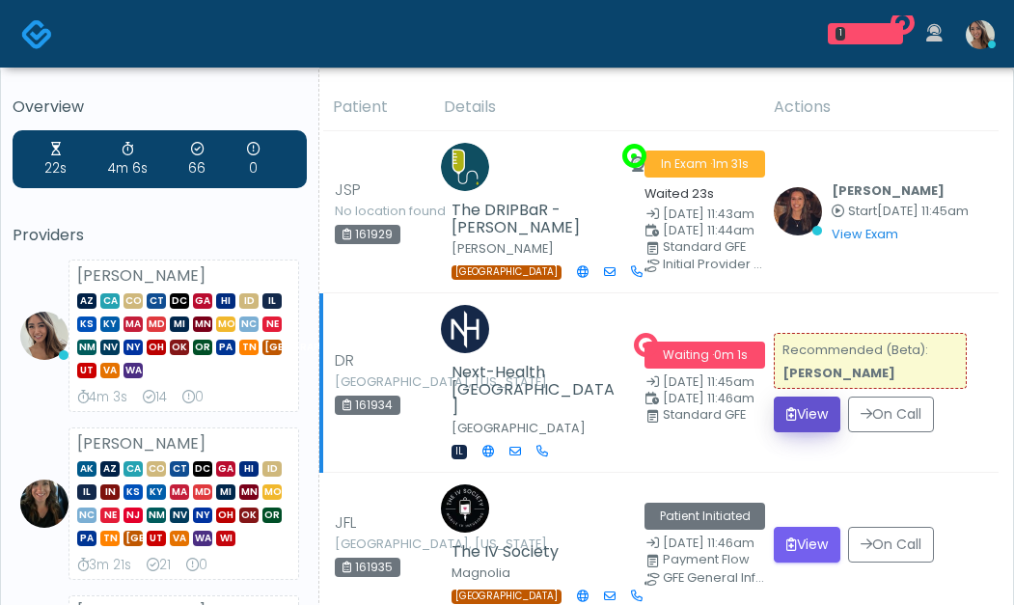
click at [812, 397] on button "View" at bounding box center [807, 415] width 67 height 36
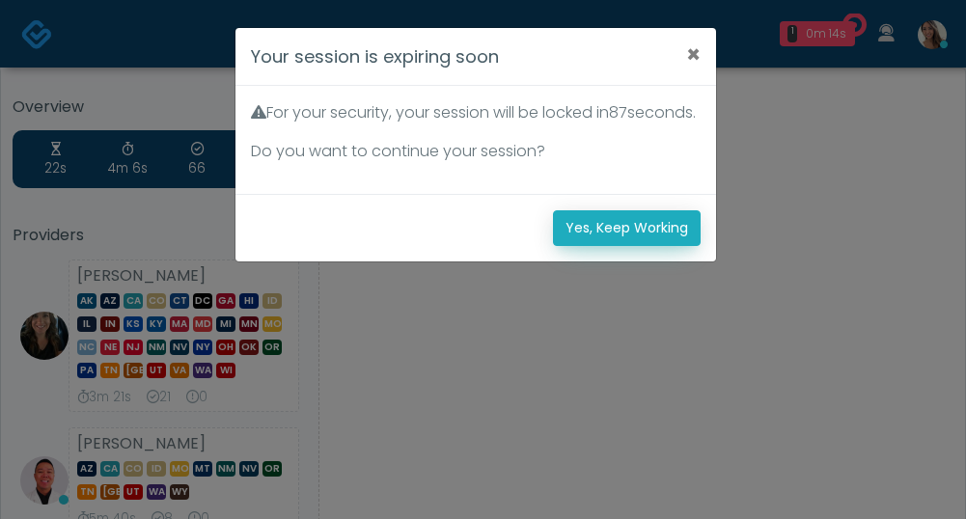
drag, startPoint x: 636, startPoint y: 244, endPoint x: 821, endPoint y: 239, distance: 185.4
click at [636, 244] on button "Yes, Keep Working" at bounding box center [627, 228] width 148 height 36
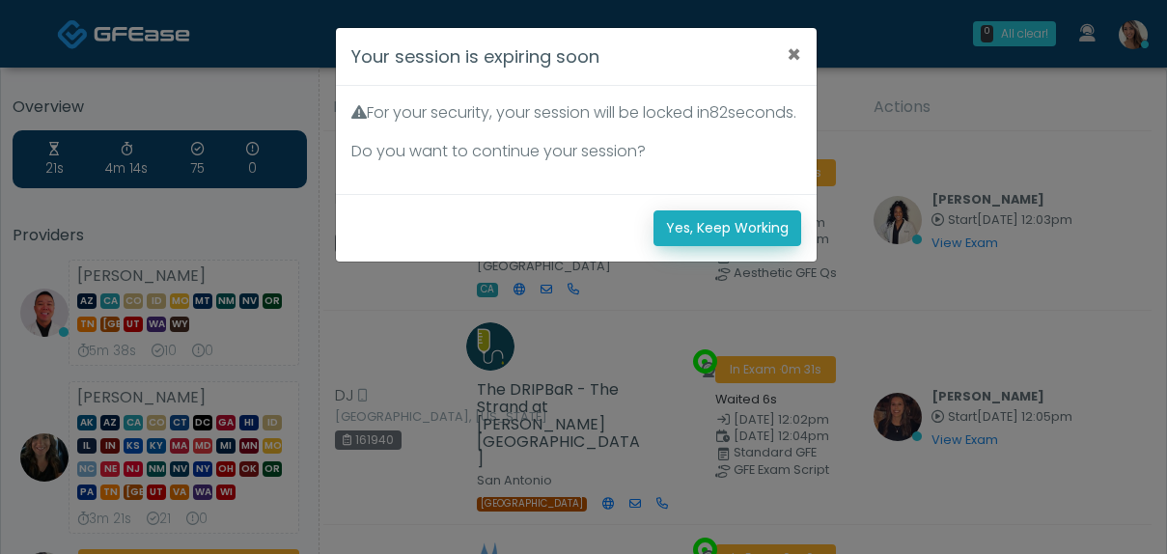
click at [714, 245] on button "Yes, Keep Working" at bounding box center [727, 228] width 148 height 36
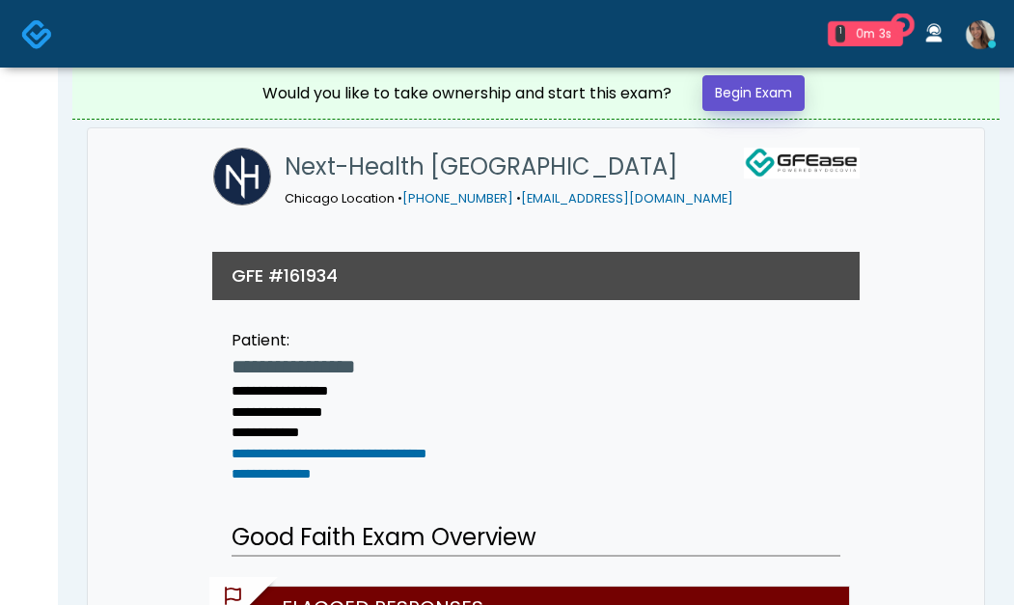
click at [732, 86] on link "Begin Exam" at bounding box center [754, 93] width 102 height 36
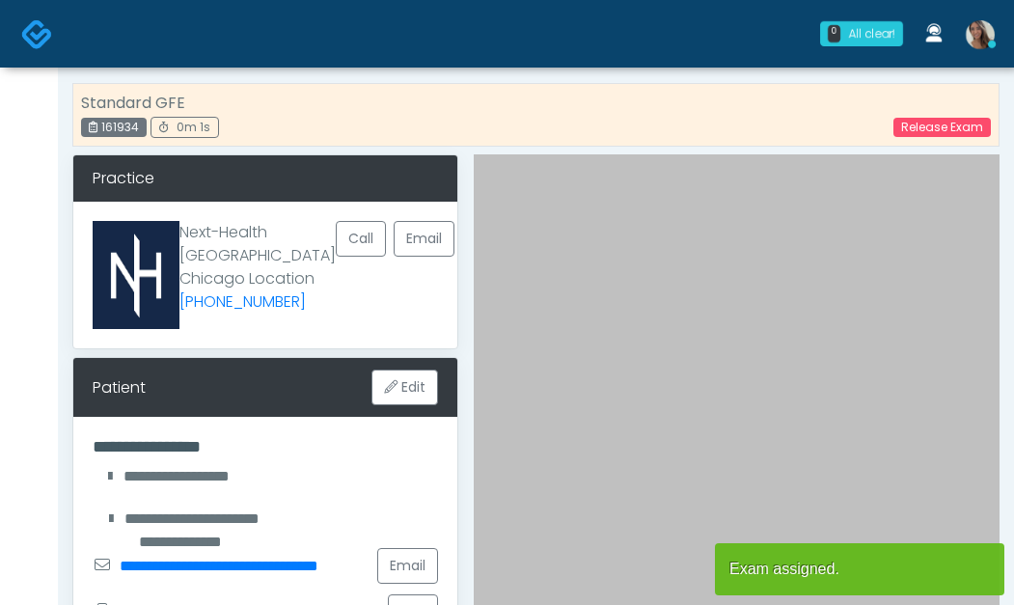
click at [762, 120] on div "Standard GFE 161934 0m 1s Release Exam" at bounding box center [536, 115] width 928 height 64
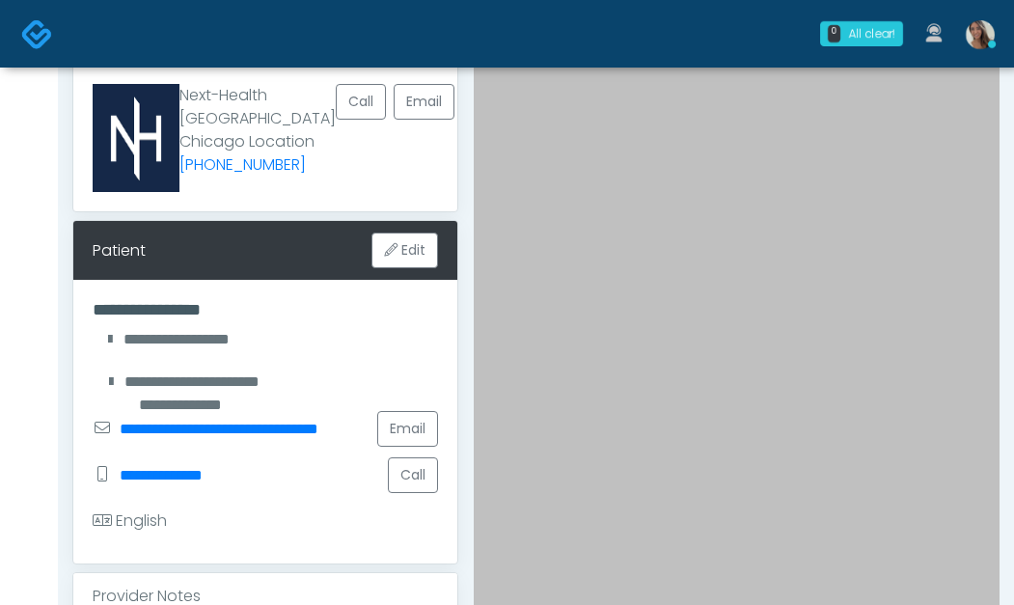
scroll to position [308, 0]
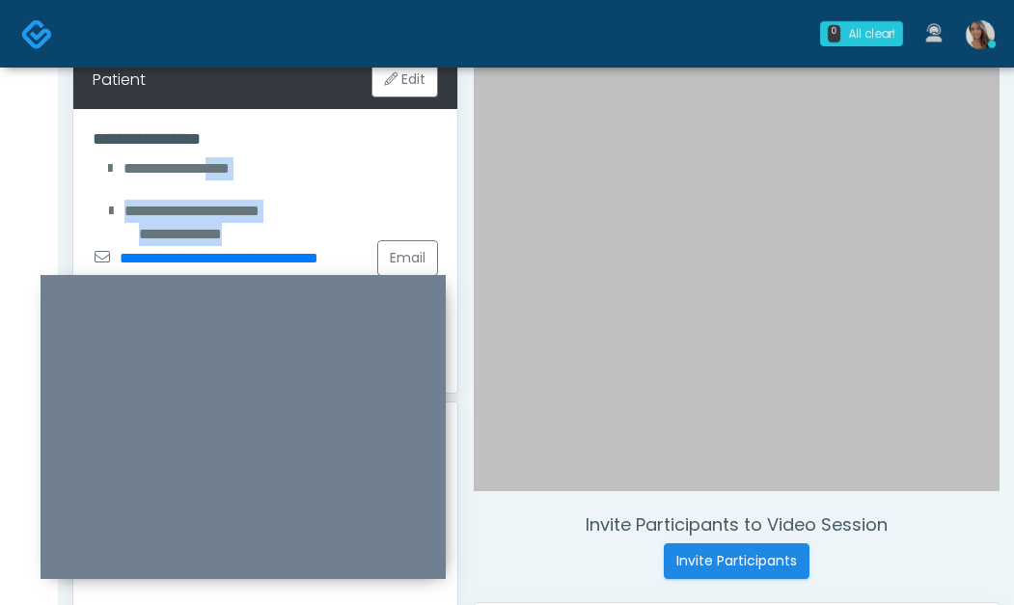
drag, startPoint x: 291, startPoint y: 207, endPoint x: 194, endPoint y: 164, distance: 105.5
click at [195, 165] on div "**********" at bounding box center [265, 251] width 384 height 284
click at [196, 165] on div "**********" at bounding box center [165, 168] width 145 height 23
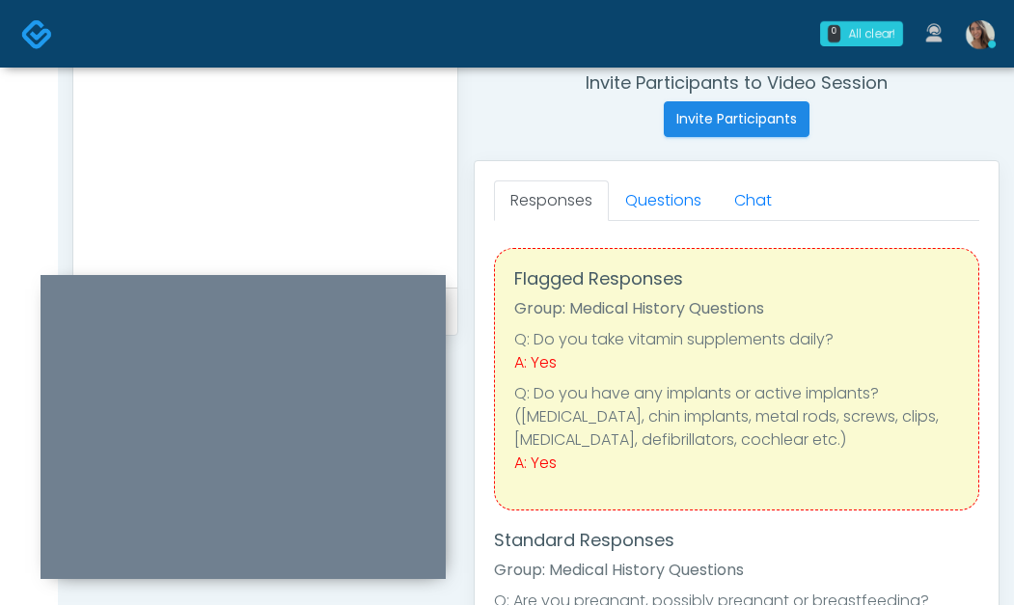
scroll to position [749, 0]
click at [662, 208] on link "Questions" at bounding box center [663, 201] width 109 height 41
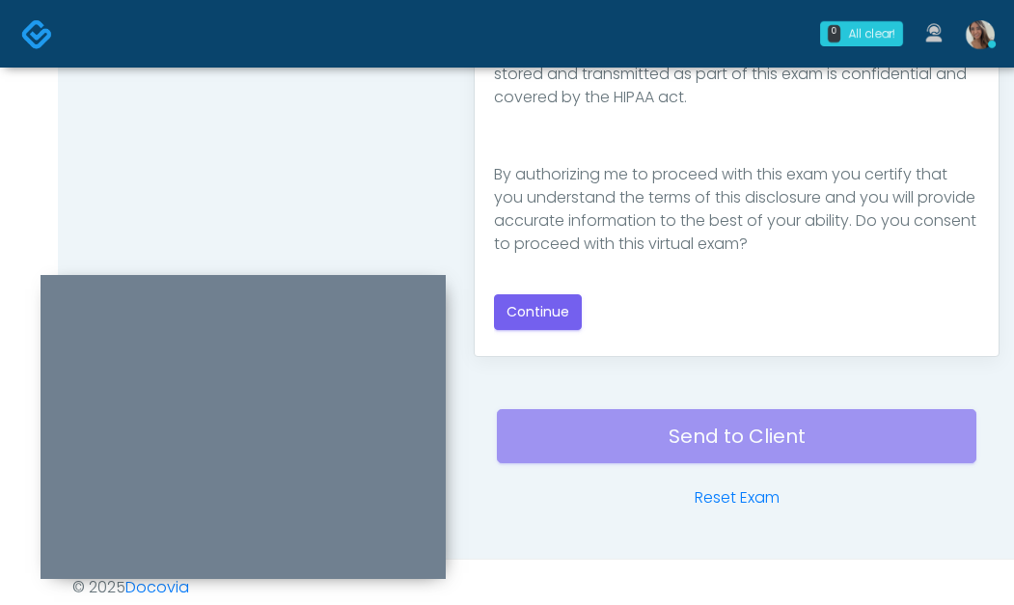
scroll to position [1127, 0]
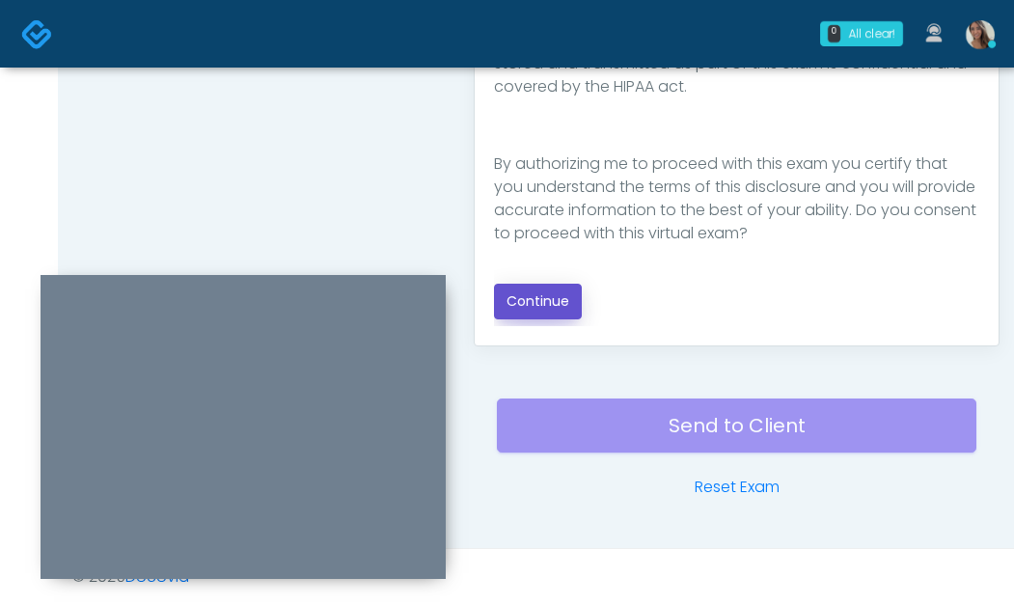
click at [571, 313] on button "Continue" at bounding box center [538, 302] width 88 height 36
drag, startPoint x: 373, startPoint y: 180, endPoint x: 385, endPoint y: 180, distance: 12.5
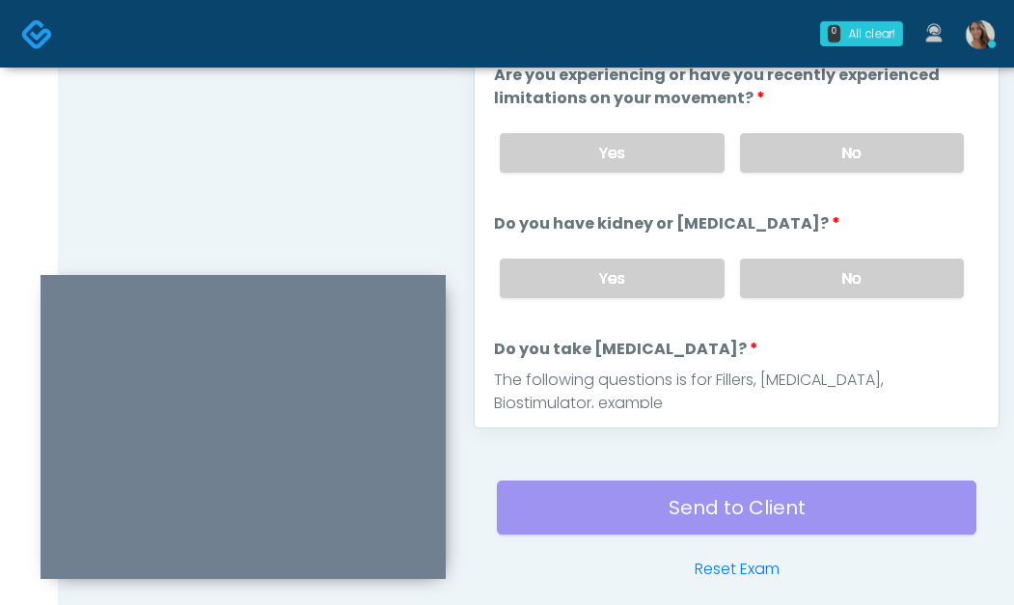
scroll to position [1026, 0]
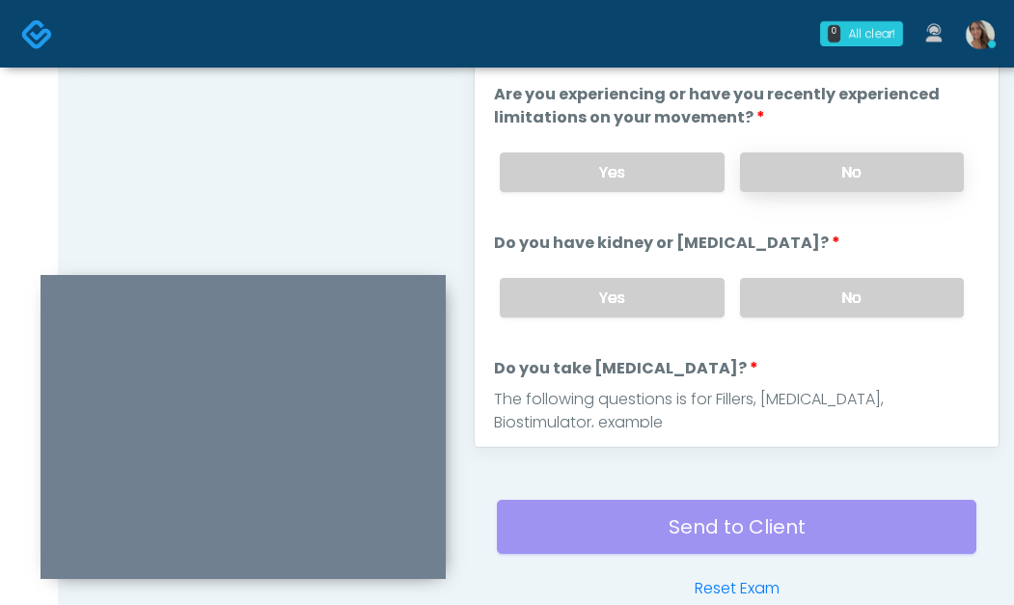
click at [831, 188] on label "No" at bounding box center [852, 173] width 224 height 40
click at [837, 166] on label "No" at bounding box center [852, 173] width 224 height 40
click at [826, 307] on label "No" at bounding box center [852, 298] width 224 height 40
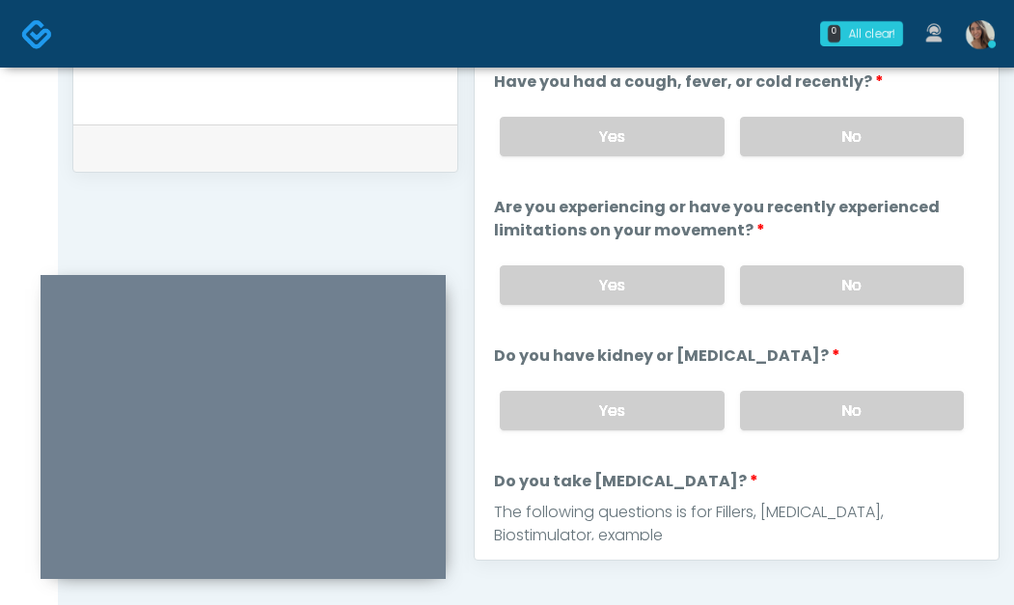
scroll to position [909, 0]
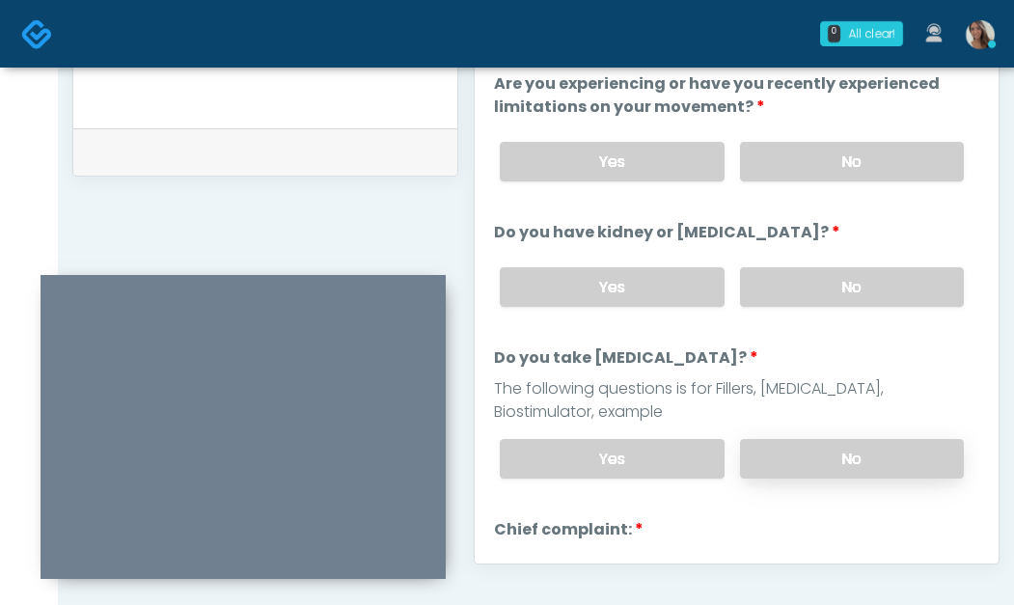
click at [792, 459] on label "No" at bounding box center [852, 459] width 224 height 40
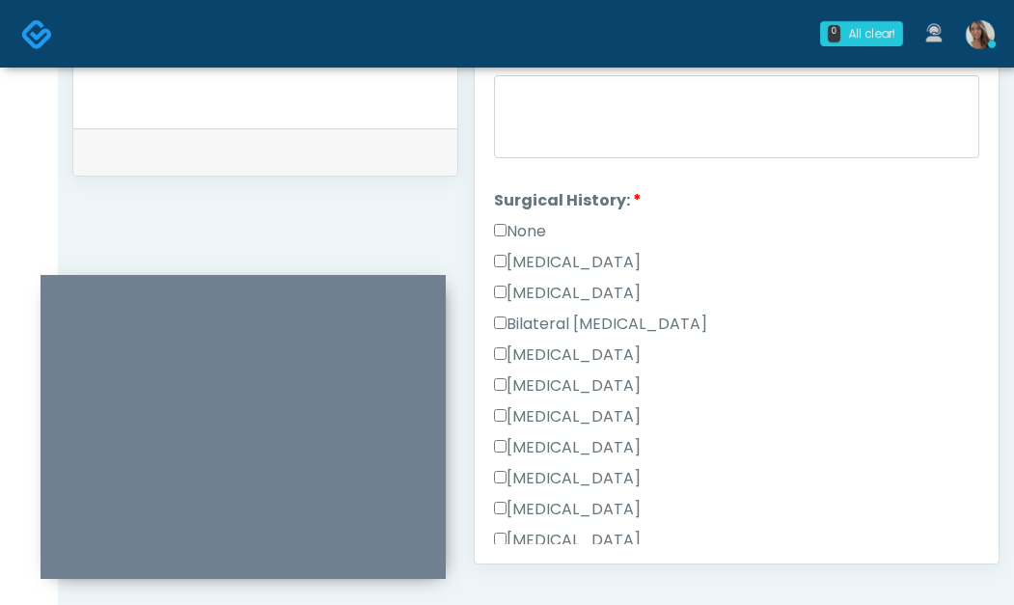
scroll to position [1118, 0]
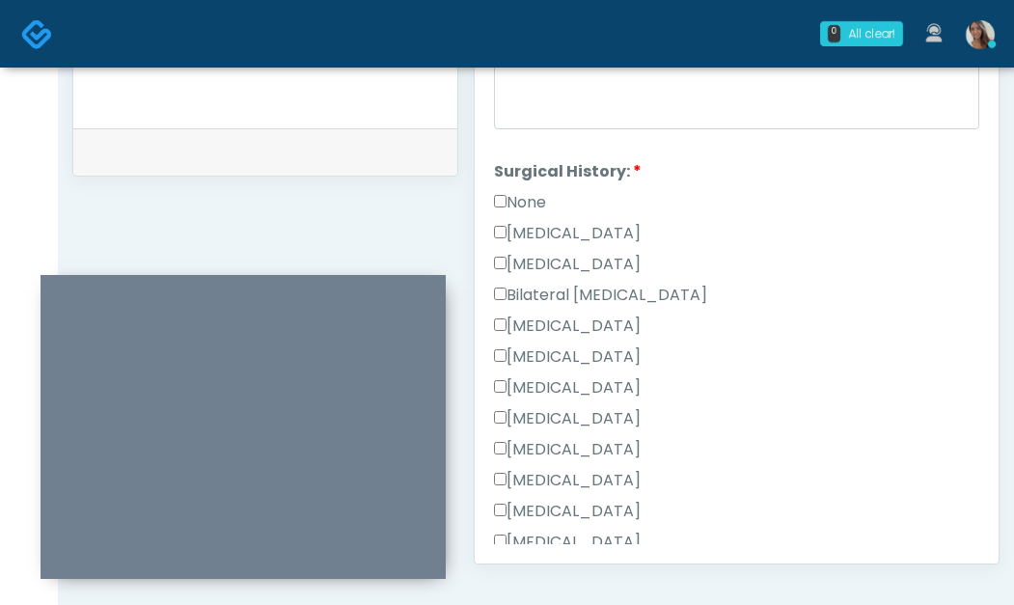
click at [586, 318] on label "Breast Augmentation" at bounding box center [567, 326] width 147 height 23
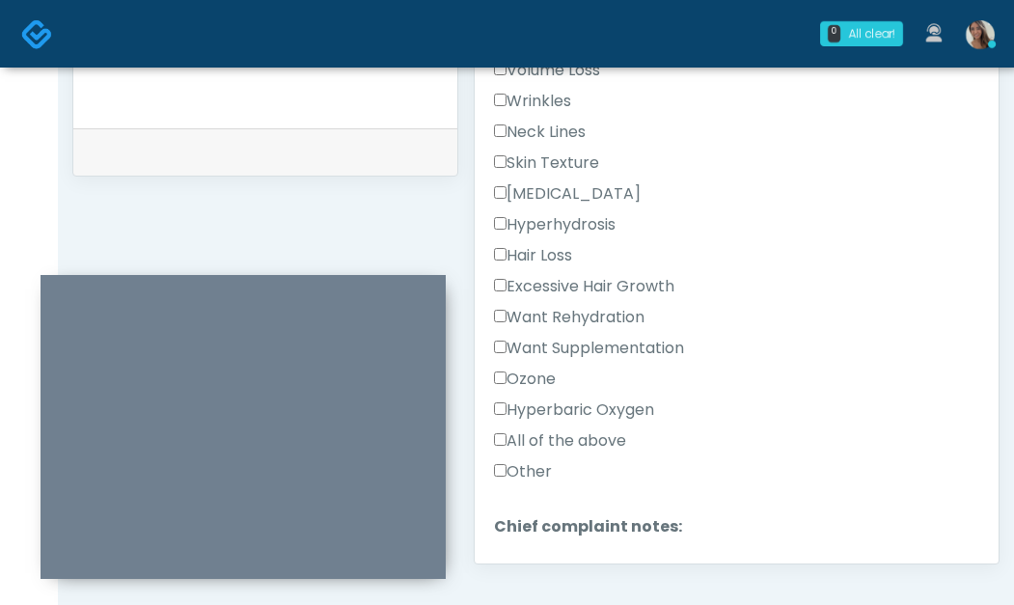
scroll to position [630, 0]
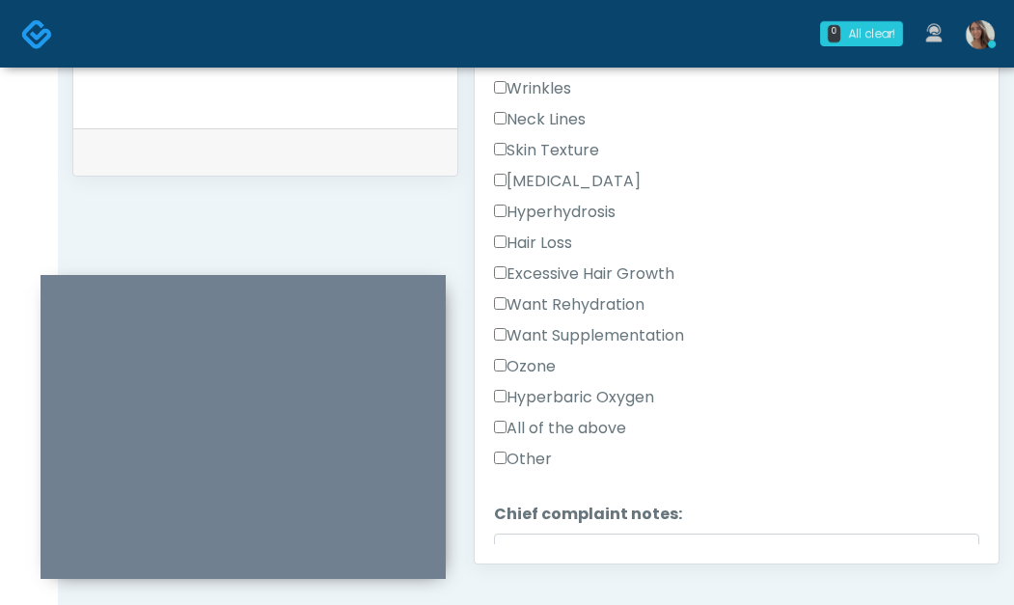
click at [668, 341] on label "Want Supplementation" at bounding box center [589, 335] width 190 height 23
click at [652, 320] on div "Want Rehydration" at bounding box center [737, 308] width 486 height 31
click at [632, 307] on label "Want Rehydration" at bounding box center [569, 304] width 151 height 23
click at [632, 350] on div "Want Supplementation" at bounding box center [737, 339] width 486 height 31
click at [635, 342] on label "Want Supplementation" at bounding box center [589, 335] width 190 height 23
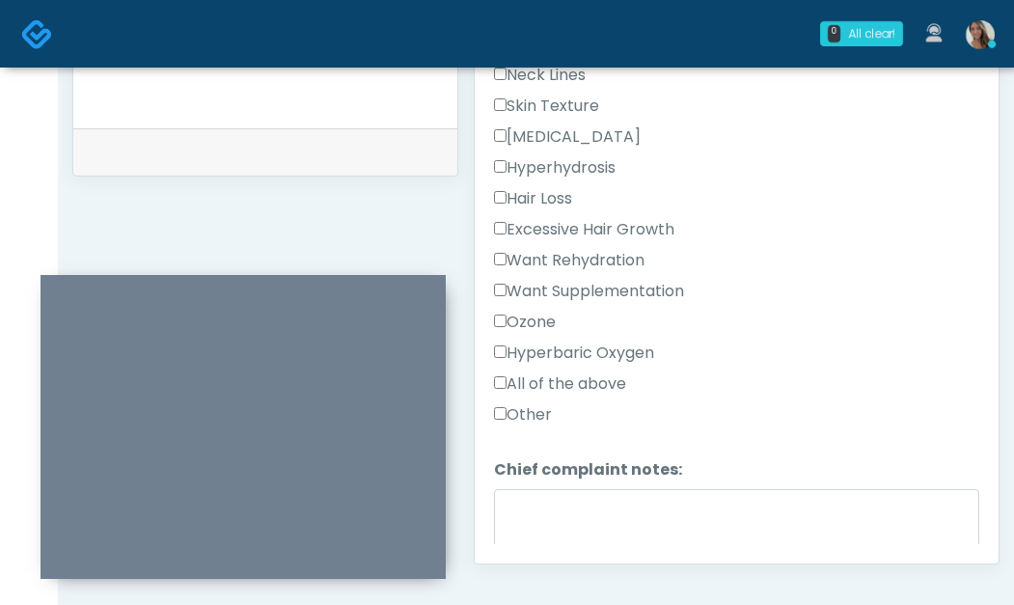
scroll to position [651, 0]
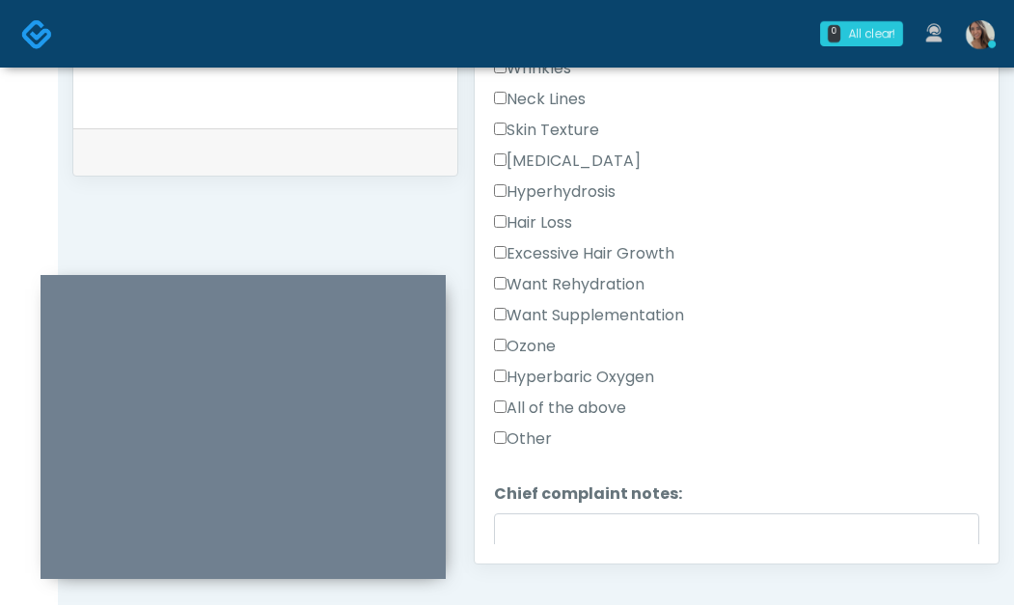
drag, startPoint x: 602, startPoint y: 381, endPoint x: 649, endPoint y: 402, distance: 51.0
click at [603, 381] on label "Hyperbaric Oxygen" at bounding box center [574, 377] width 160 height 23
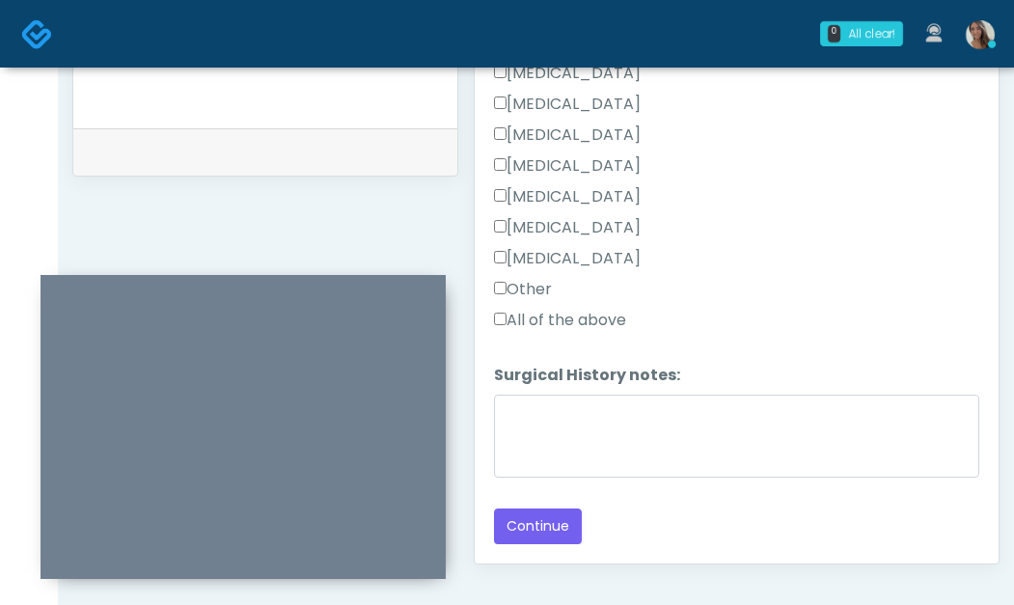
click at [561, 520] on button "Continue" at bounding box center [538, 527] width 88 height 36
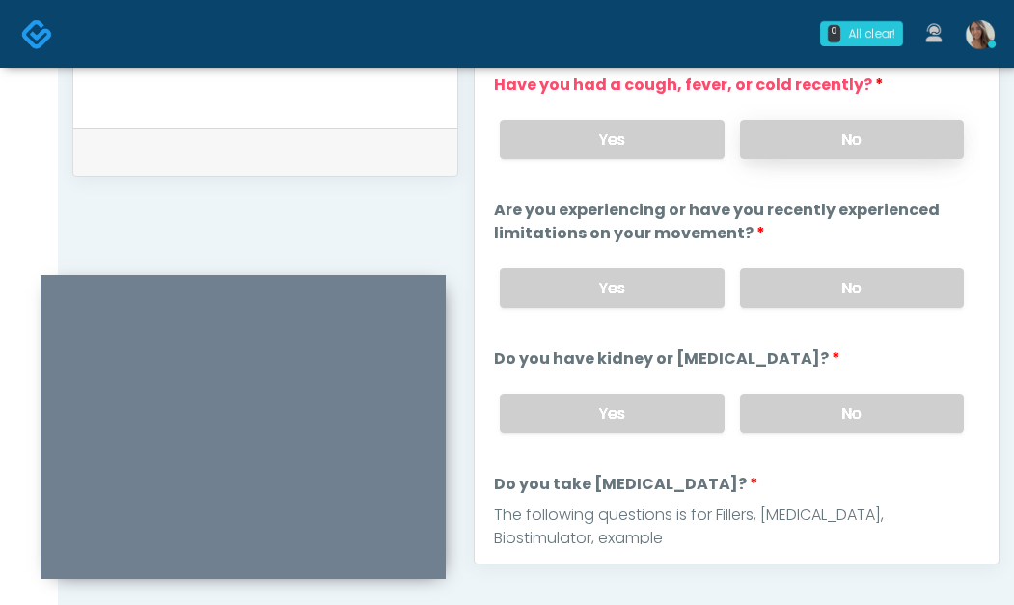
scroll to position [0, 0]
click at [805, 134] on label "No" at bounding box center [852, 141] width 224 height 40
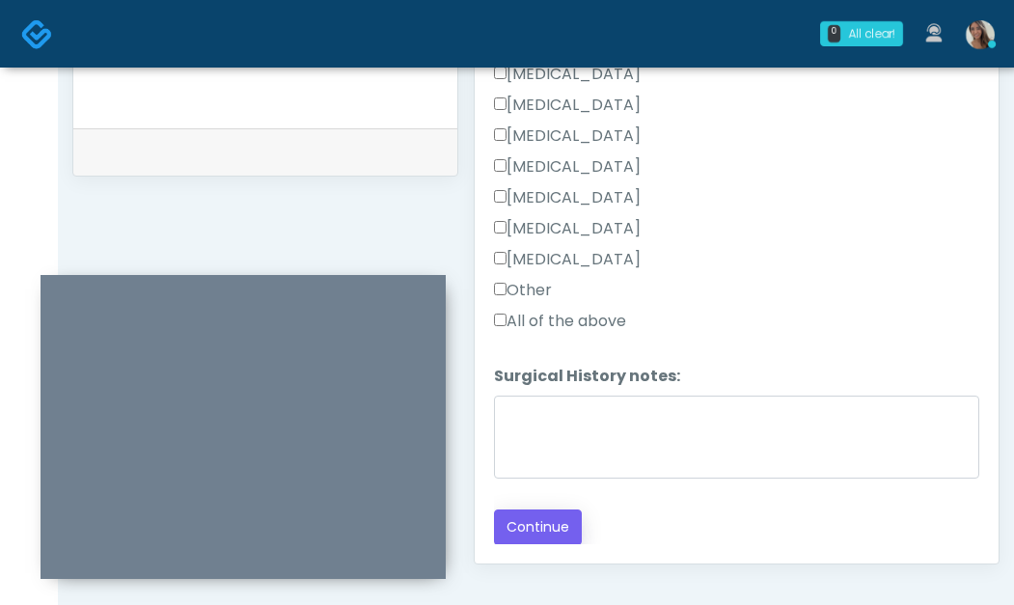
scroll to position [1402, 0]
click at [557, 530] on button "Continue" at bounding box center [538, 527] width 88 height 36
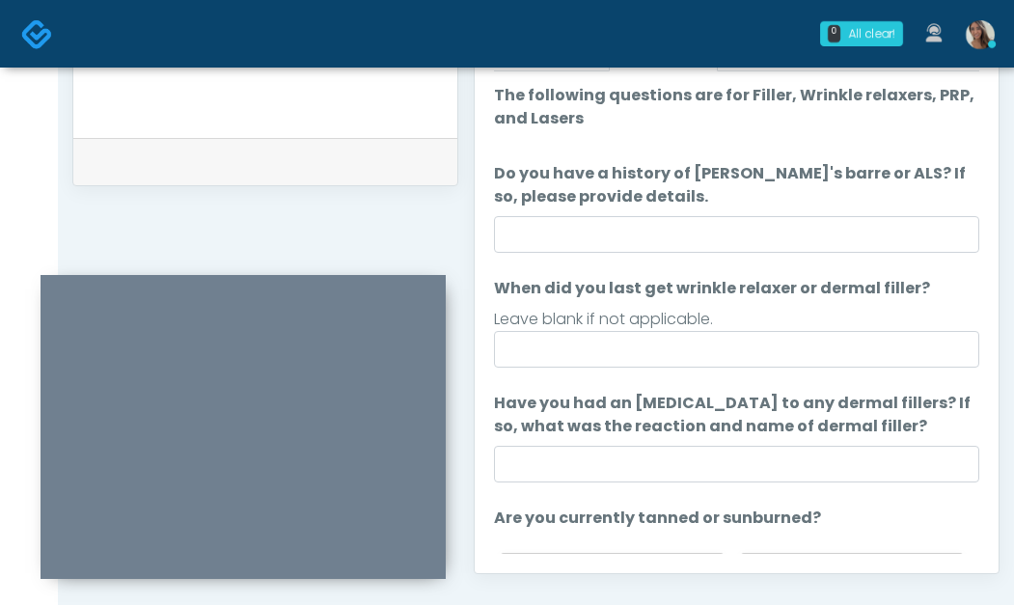
scroll to position [890, 0]
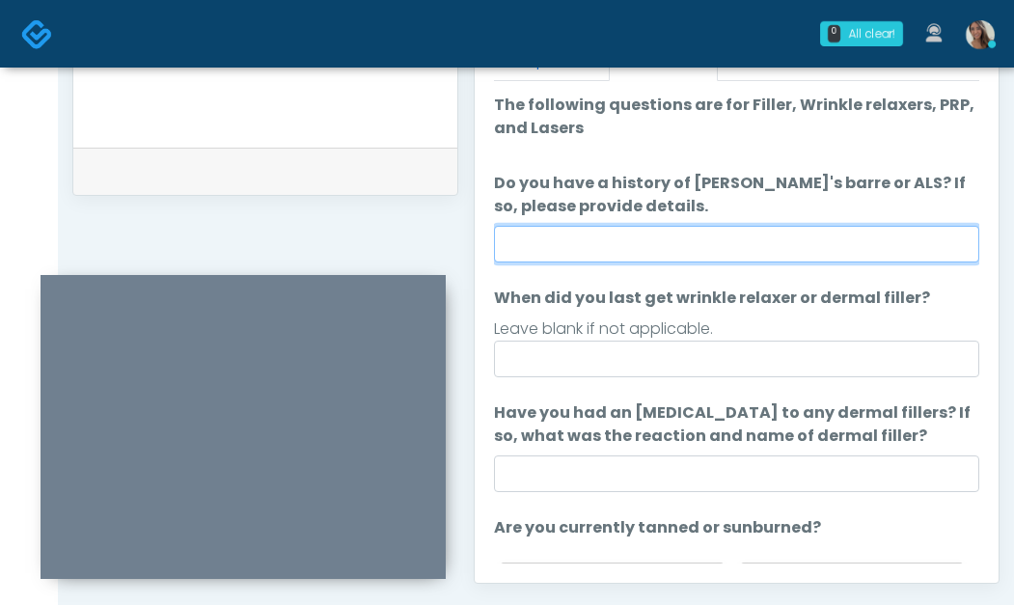
click at [631, 248] on input "Do you have a history of Guillain's barre or ALS? If so, please provide details." at bounding box center [737, 244] width 486 height 37
type input "**"
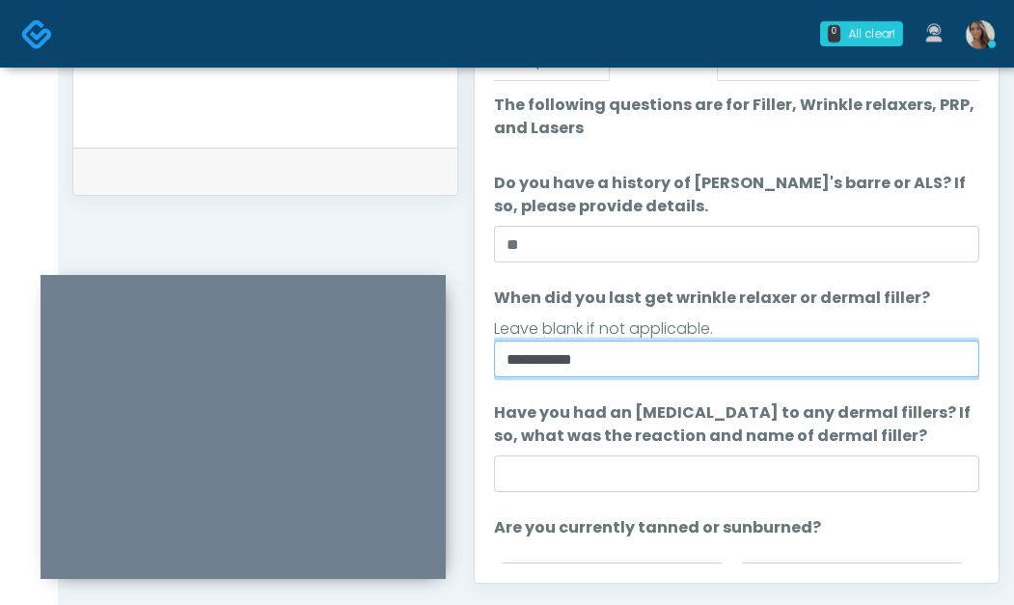
type input "**********"
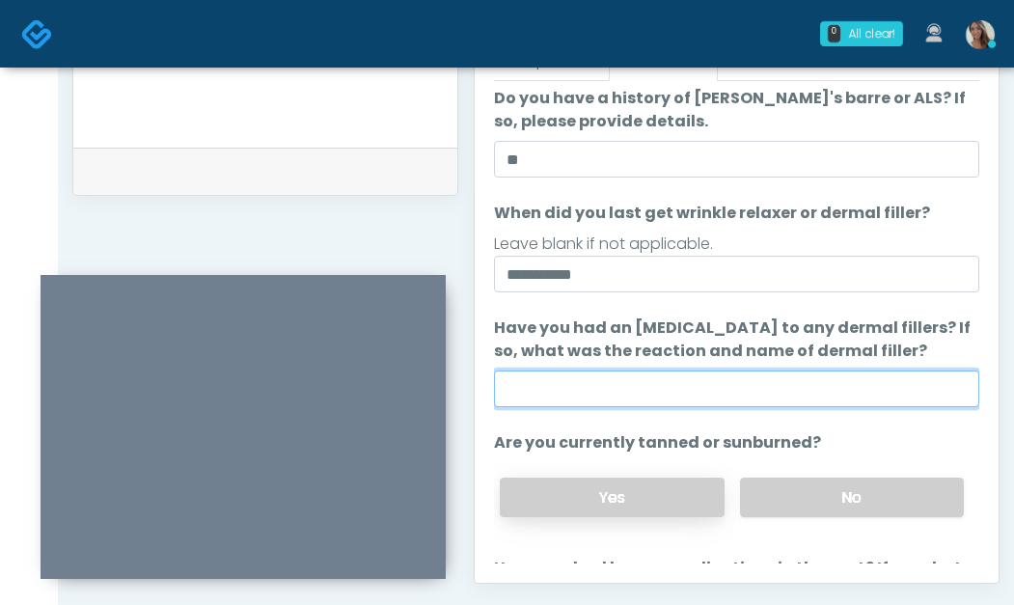
scroll to position [252, 0]
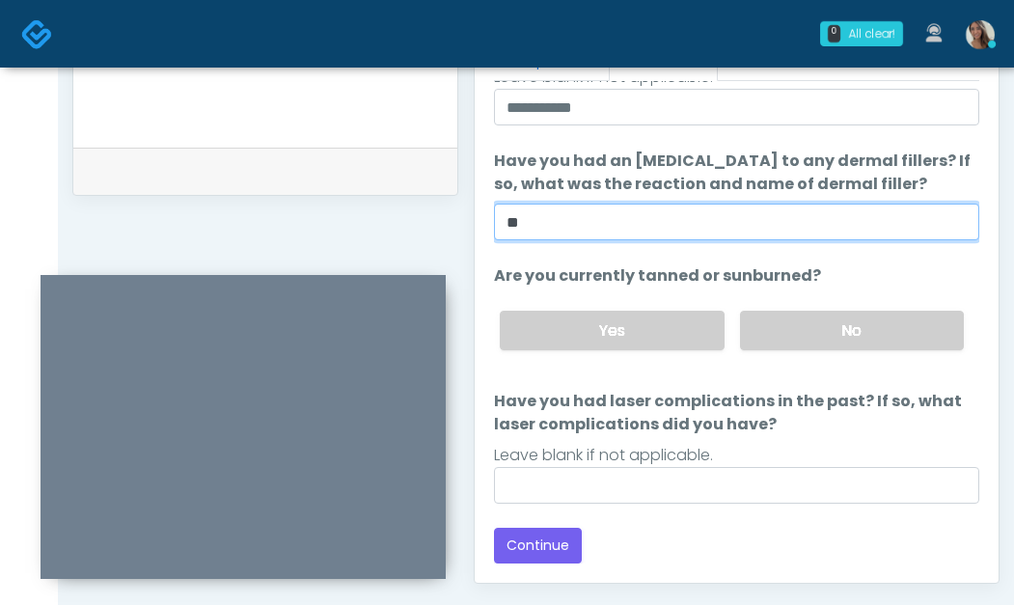
type input "**"
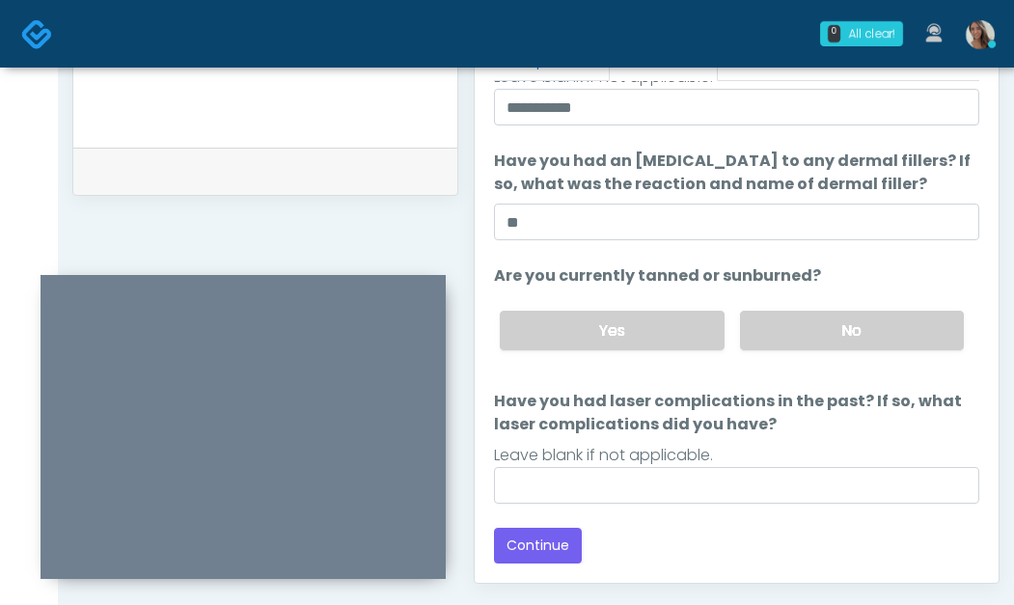
click at [714, 307] on div "Yes No" at bounding box center [732, 330] width 495 height 70
click at [736, 321] on div "Yes No" at bounding box center [732, 330] width 495 height 70
click at [772, 313] on label "No" at bounding box center [852, 331] width 224 height 40
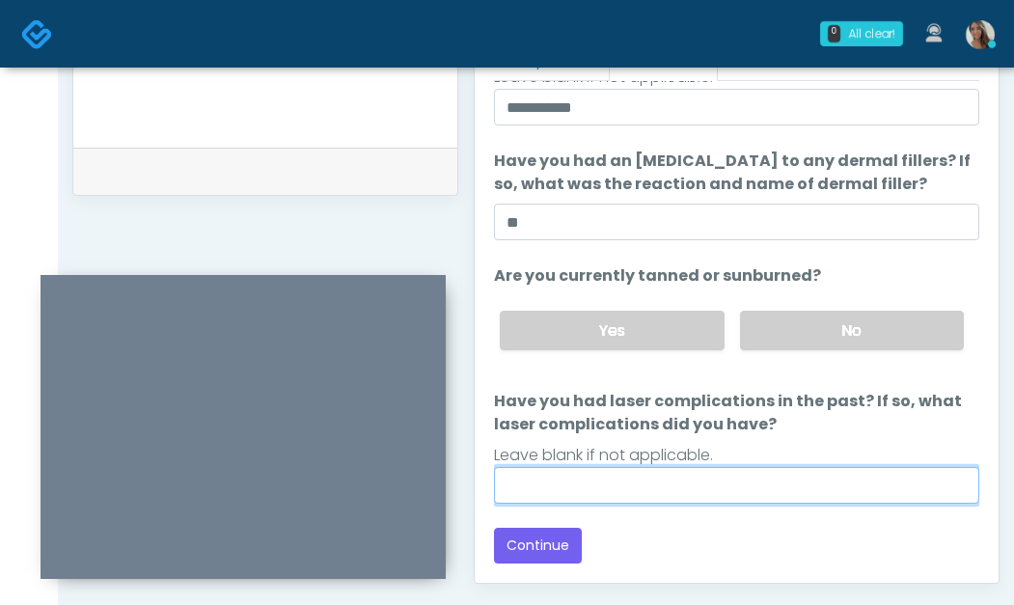
click at [575, 494] on input "Have you had laser complications in the past? If so, what laser complications d…" at bounding box center [737, 485] width 486 height 37
drag, startPoint x: 519, startPoint y: 475, endPoint x: 433, endPoint y: 466, distance: 86.3
click at [358, 168] on div "**********" at bounding box center [536, 0] width 928 height 1472
type input "**"
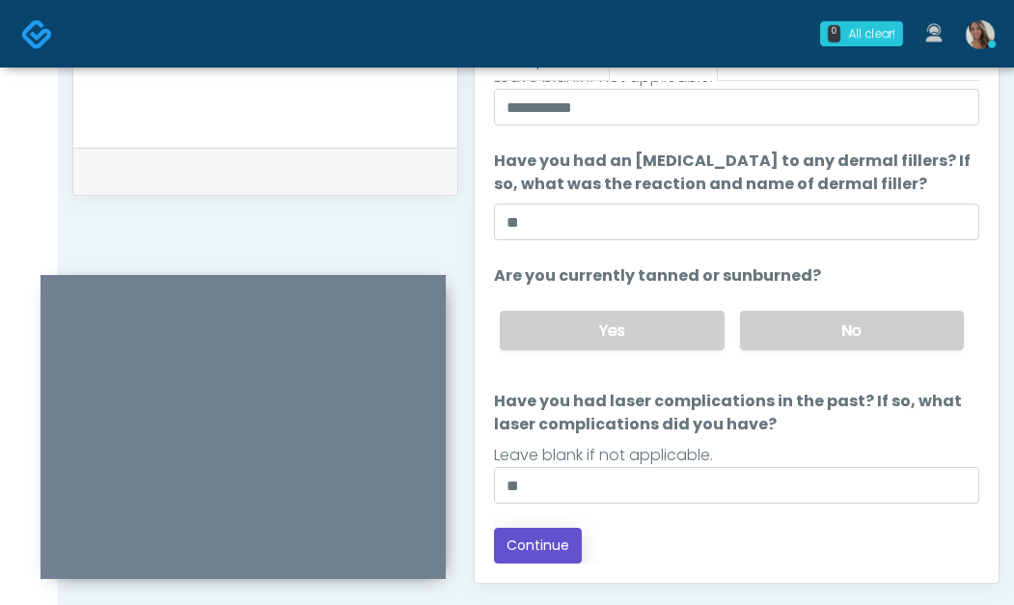
click at [555, 555] on button "Continue" at bounding box center [538, 546] width 88 height 36
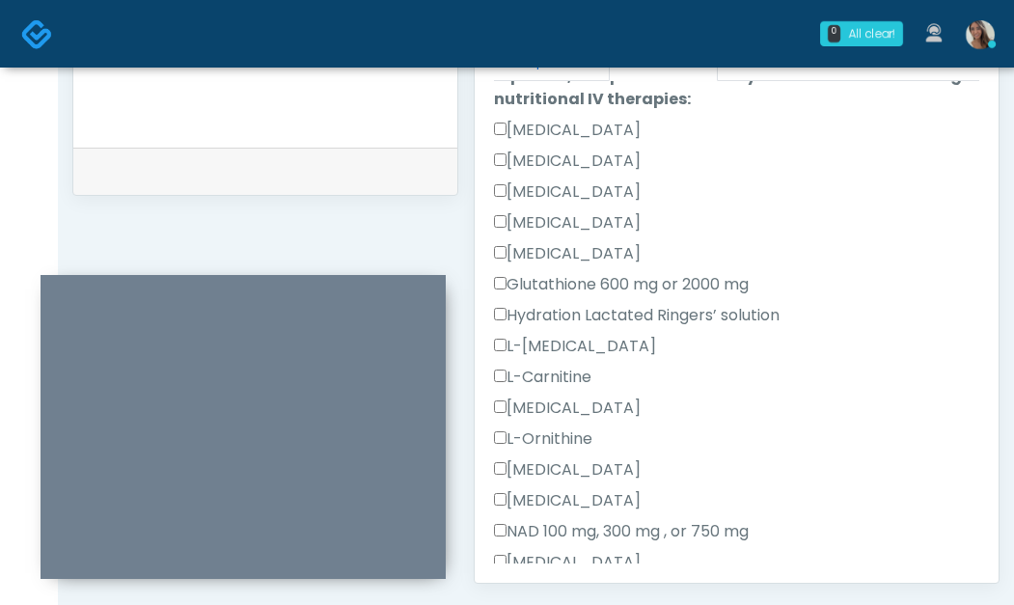
scroll to position [1127, 0]
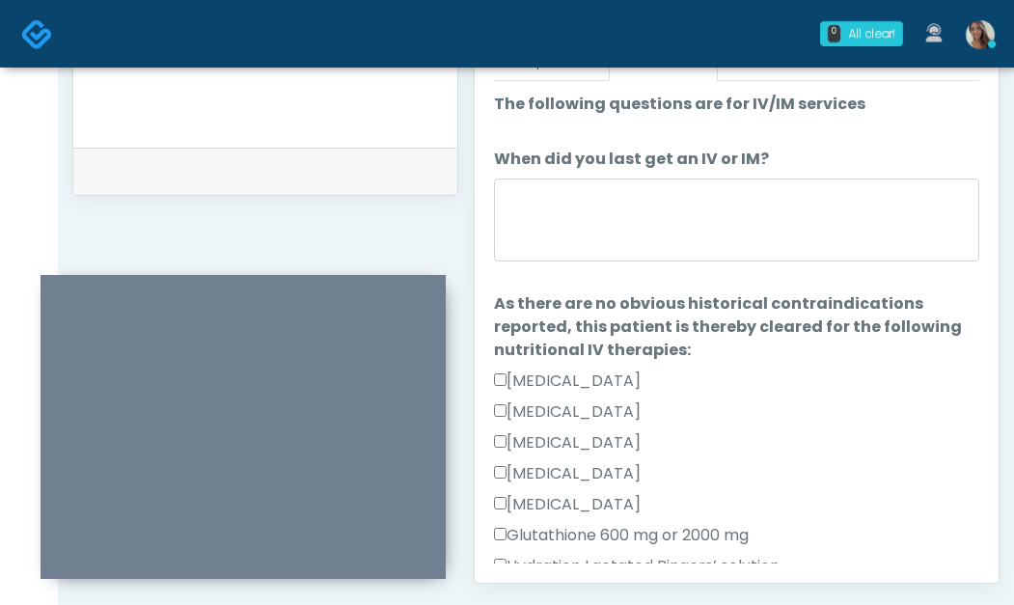
scroll to position [0, 0]
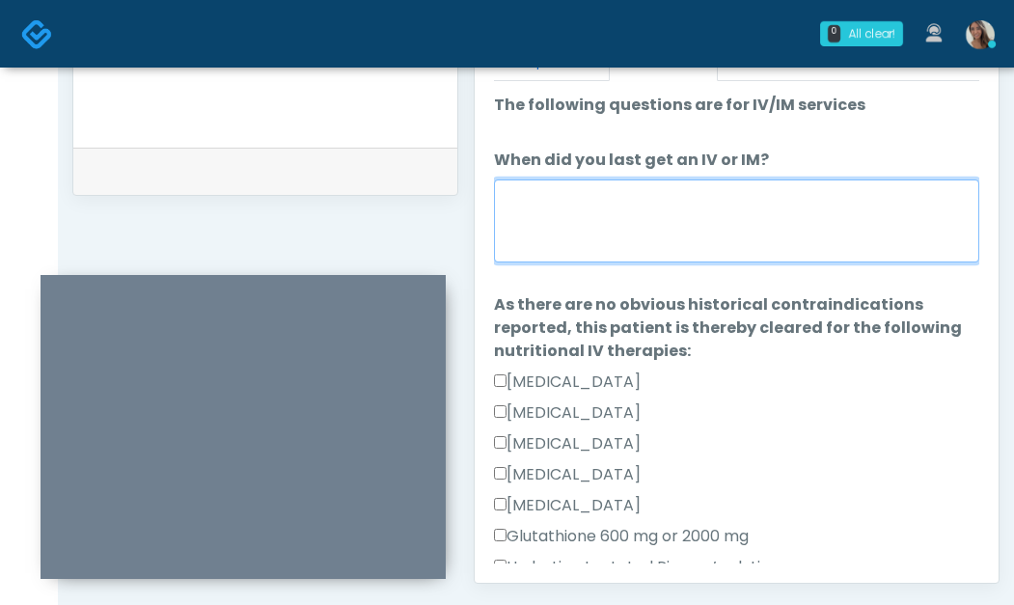
click at [738, 208] on textarea "When did you last get an IV or IM?" at bounding box center [737, 221] width 486 height 83
drag, startPoint x: 607, startPoint y: 227, endPoint x: 586, endPoint y: 226, distance: 21.3
click at [607, 227] on textarea "When did you last get an IV or IM?" at bounding box center [737, 221] width 486 height 83
click at [578, 225] on textarea "When did you last get an IV or IM?" at bounding box center [737, 221] width 486 height 83
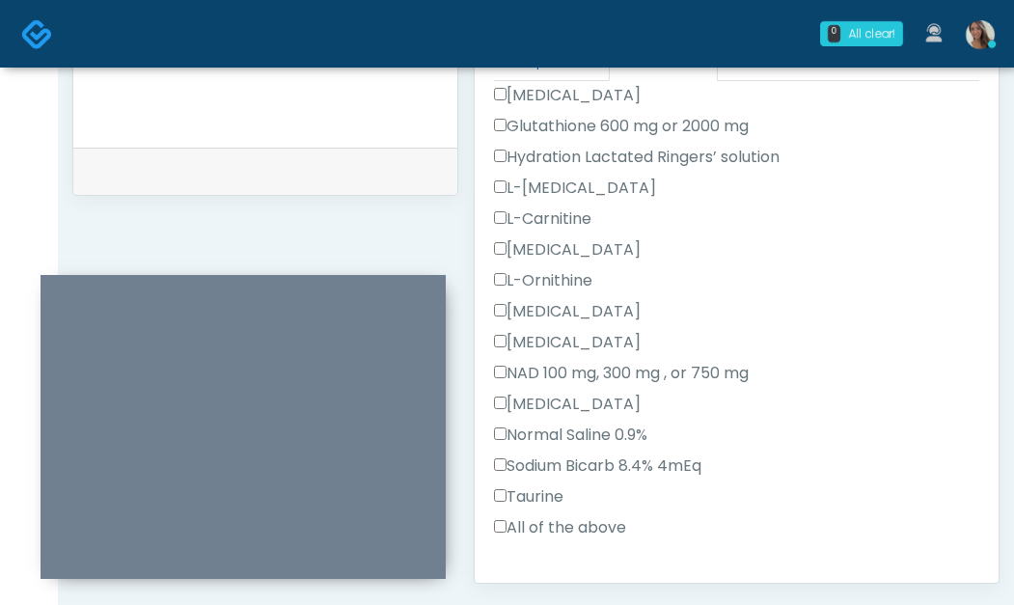
scroll to position [439, 0]
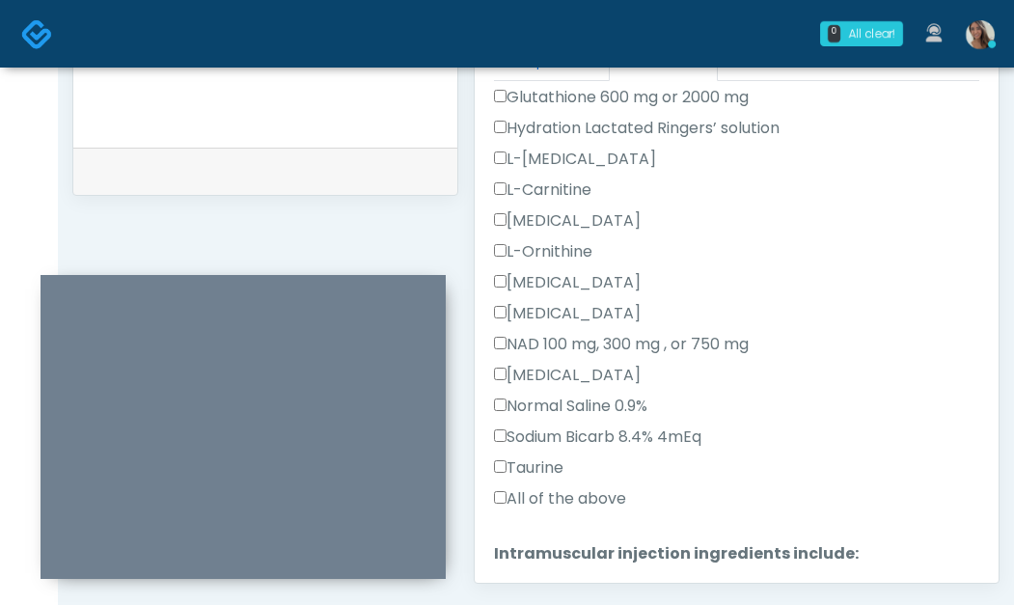
type textarea "**********"
click at [558, 497] on label "All of the above" at bounding box center [560, 498] width 132 height 23
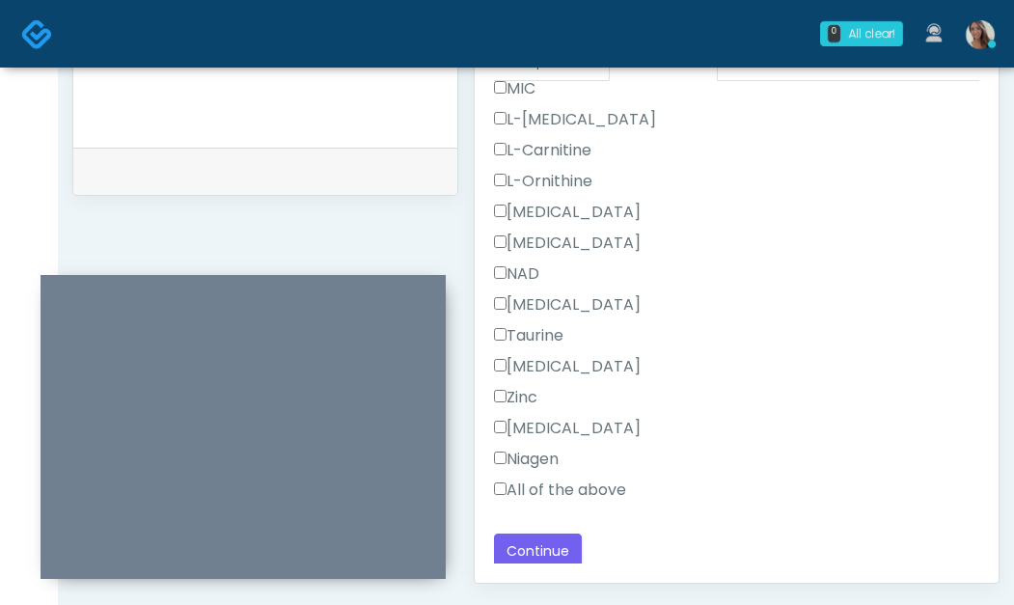
scroll to position [1157, 0]
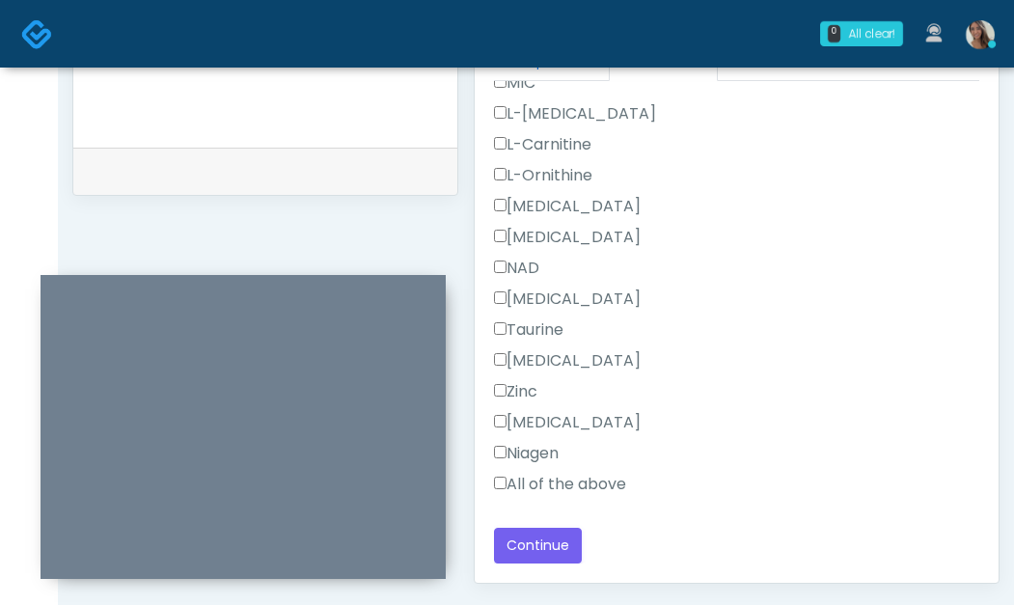
click at [560, 494] on label "All of the above" at bounding box center [560, 484] width 132 height 23
click at [797, 487] on div "All of the above" at bounding box center [737, 488] width 486 height 31
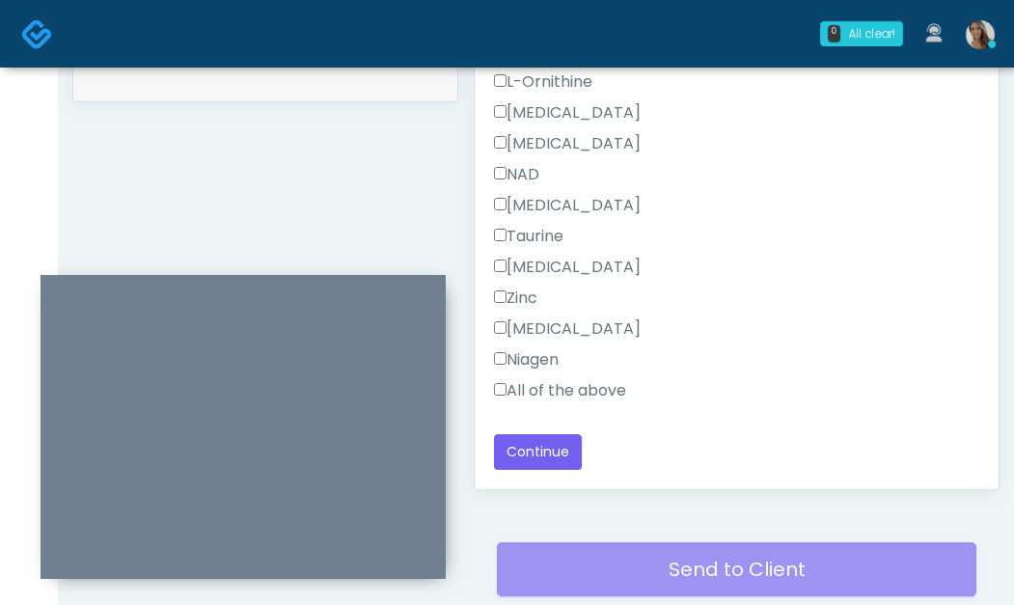
scroll to position [993, 0]
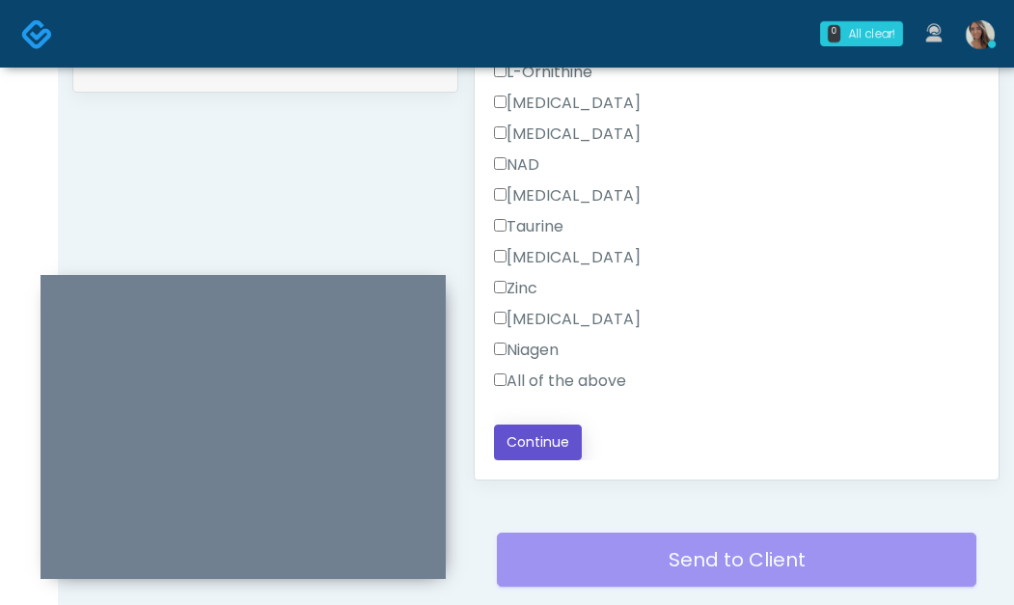
drag, startPoint x: 554, startPoint y: 445, endPoint x: 699, endPoint y: 418, distance: 147.3
click at [554, 446] on button "Continue" at bounding box center [538, 443] width 88 height 36
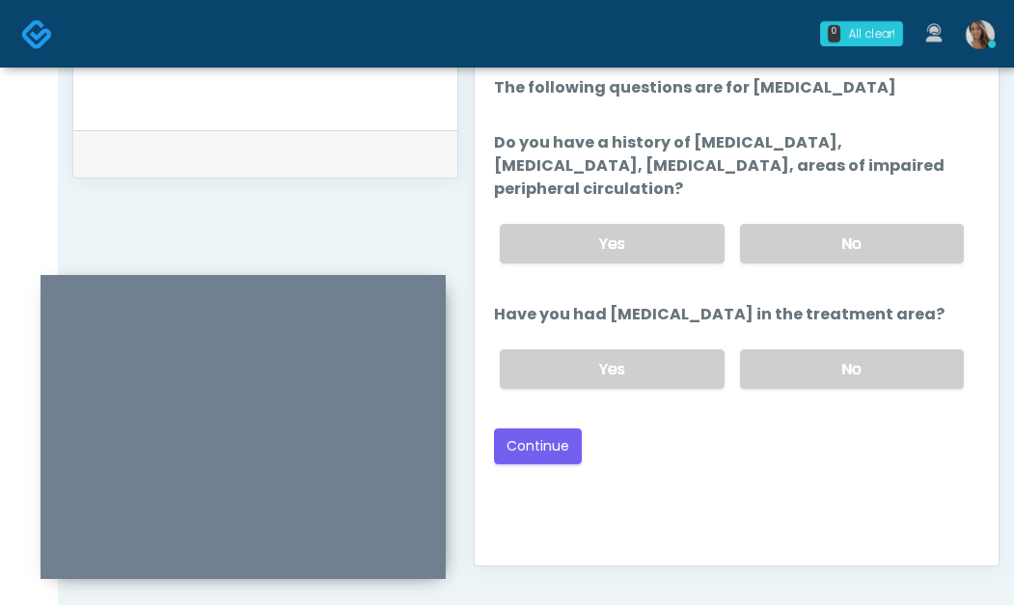
scroll to position [905, 0]
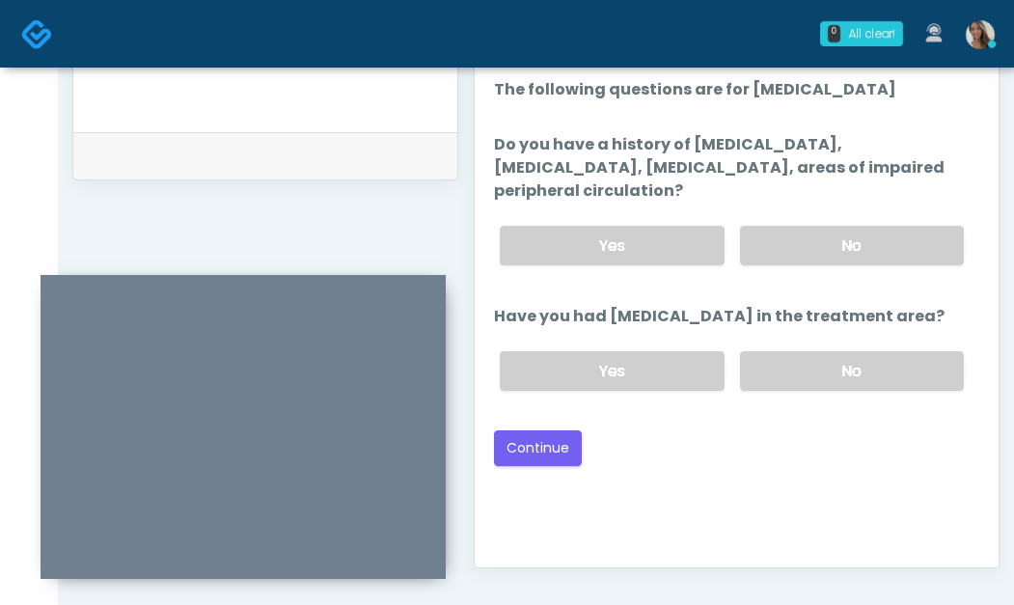
click at [820, 330] on li "Have you had recent surgery in the treatment area? Have you had recent surgery …" at bounding box center [737, 355] width 486 height 101
drag, startPoint x: 806, startPoint y: 361, endPoint x: 842, endPoint y: 258, distance: 109.3
click at [806, 361] on label "No" at bounding box center [852, 371] width 224 height 40
click at [839, 227] on label "No" at bounding box center [852, 246] width 224 height 40
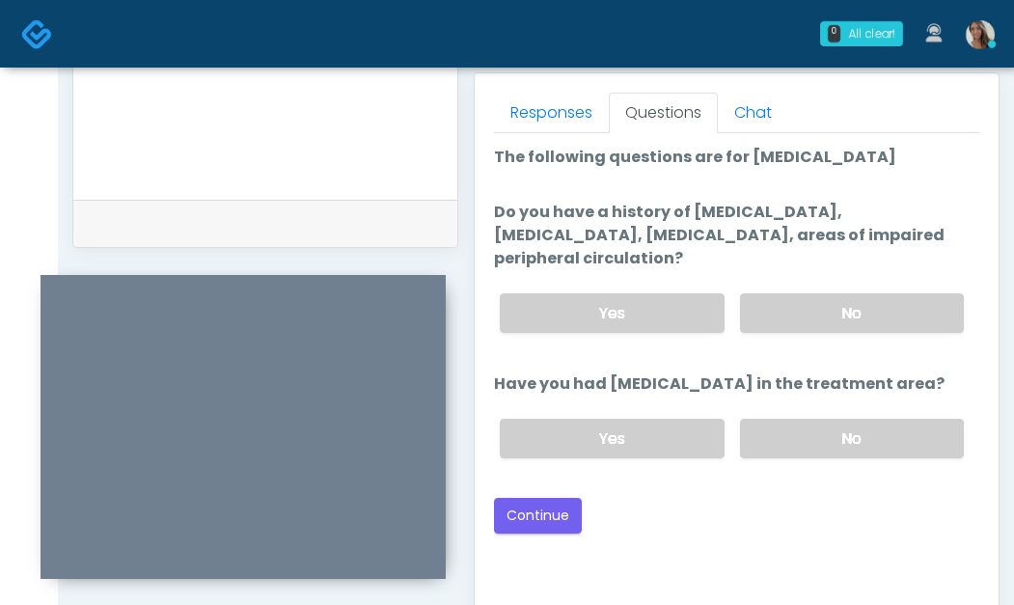
scroll to position [834, 0]
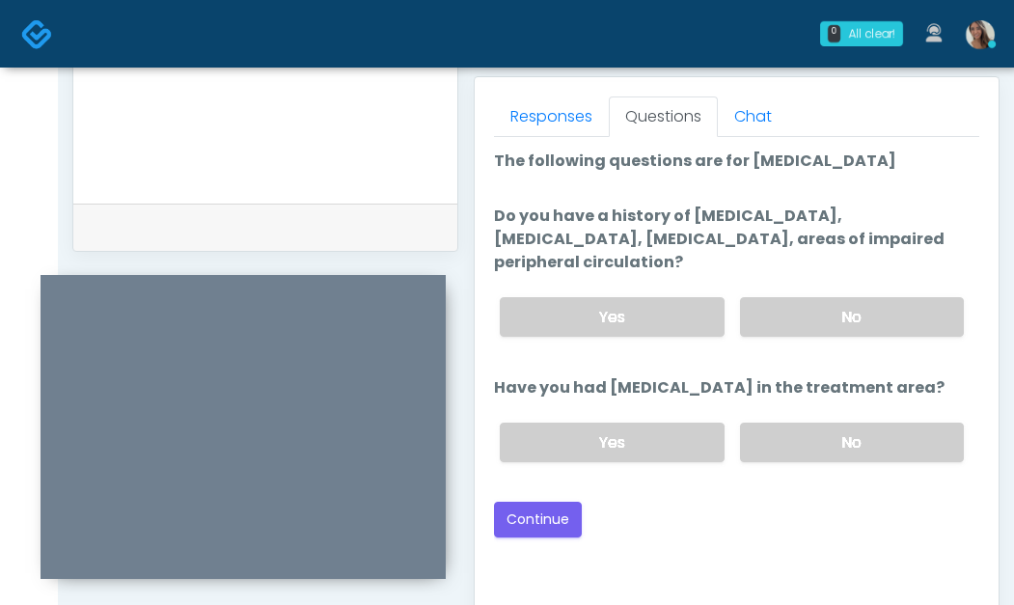
click at [591, 523] on div "Back Continue" at bounding box center [737, 520] width 486 height 36
click at [527, 505] on button "Continue" at bounding box center [538, 520] width 88 height 36
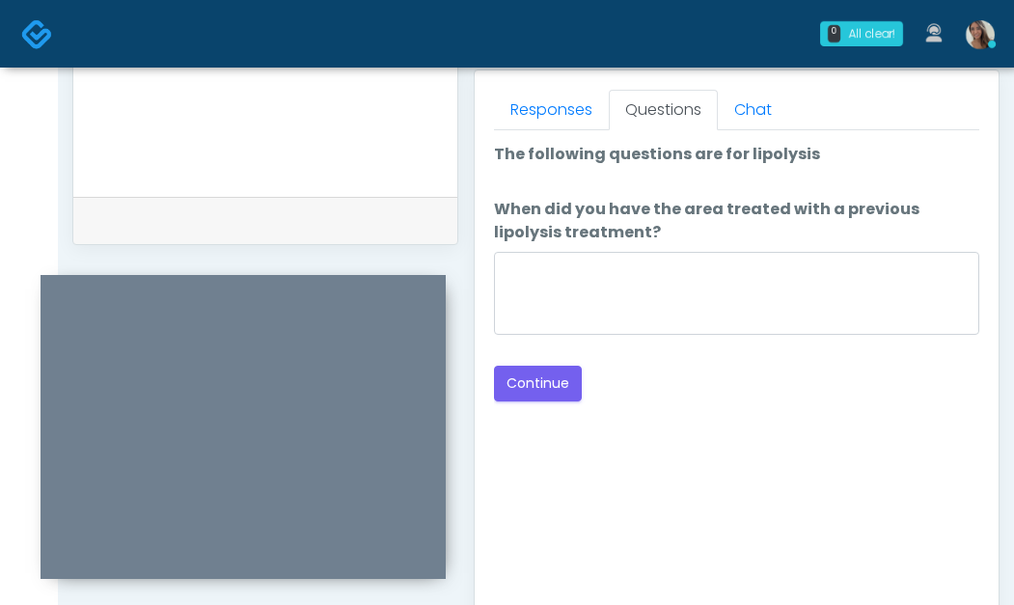
scroll to position [816, 0]
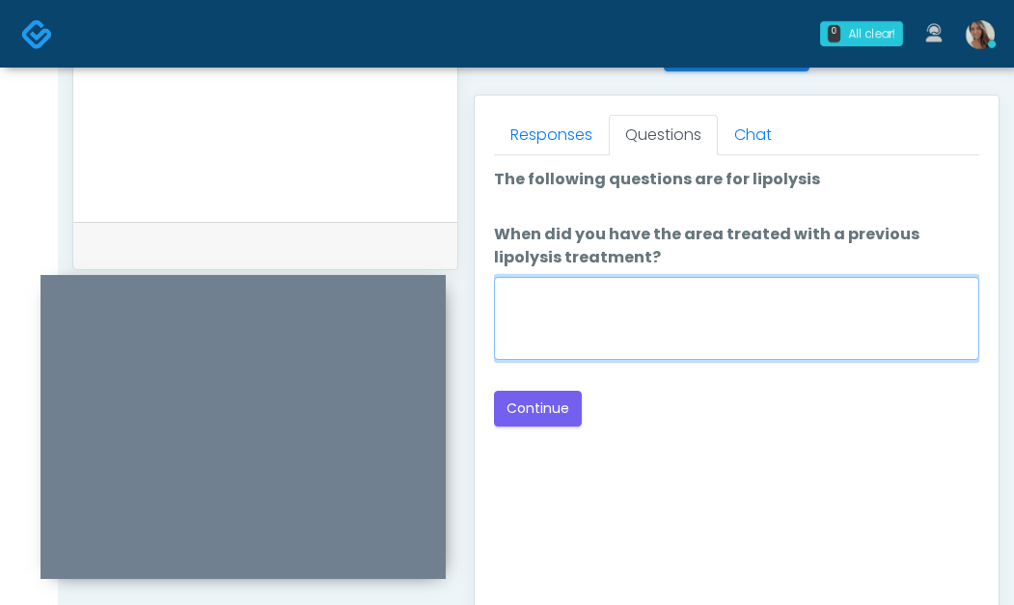
click at [723, 319] on textarea "When did you have the area treated with a previous lipolysis treatment?" at bounding box center [737, 318] width 486 height 83
click at [658, 296] on textarea "*********" at bounding box center [737, 318] width 486 height 83
type textarea "**********"
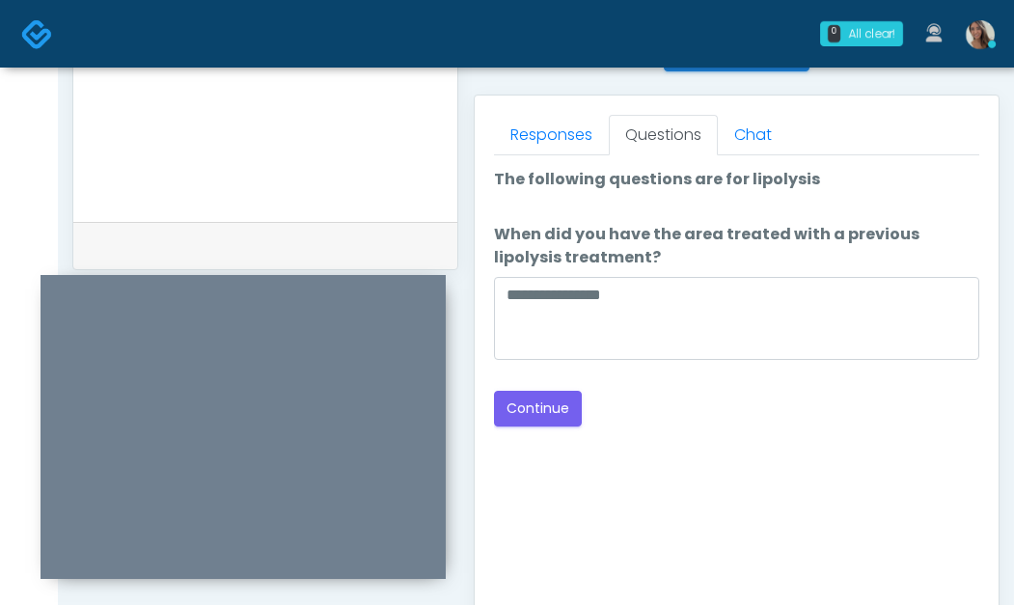
drag, startPoint x: 659, startPoint y: 464, endPoint x: 644, endPoint y: 446, distance: 24.0
click at [659, 464] on div "Good Faith Exam Script Good Faith Exam Script INTRODUCTION Hello, my name is un…" at bounding box center [737, 396] width 486 height 483
click at [533, 409] on button "Continue" at bounding box center [538, 409] width 88 height 36
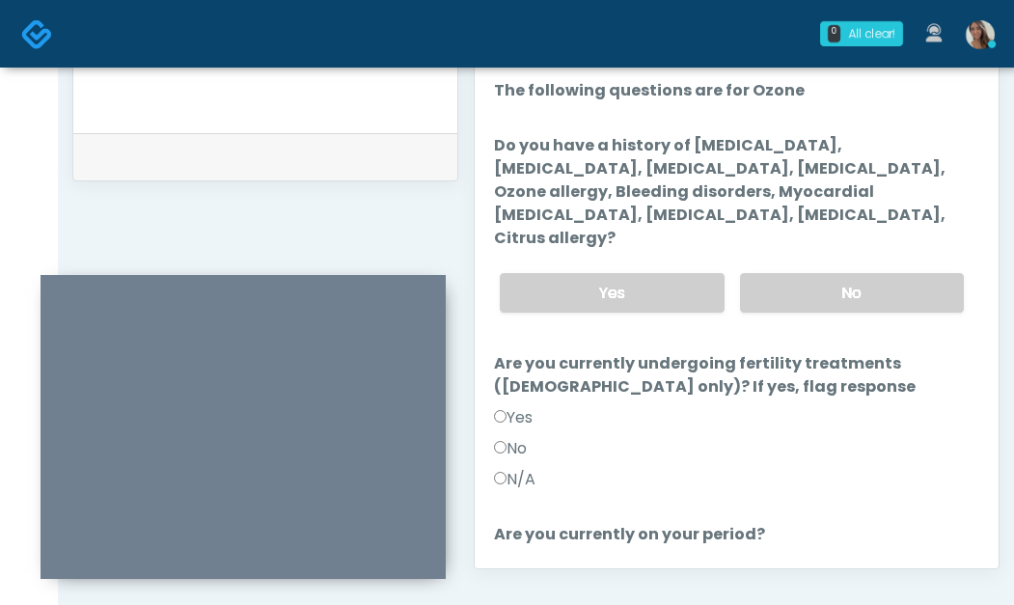
scroll to position [888, 0]
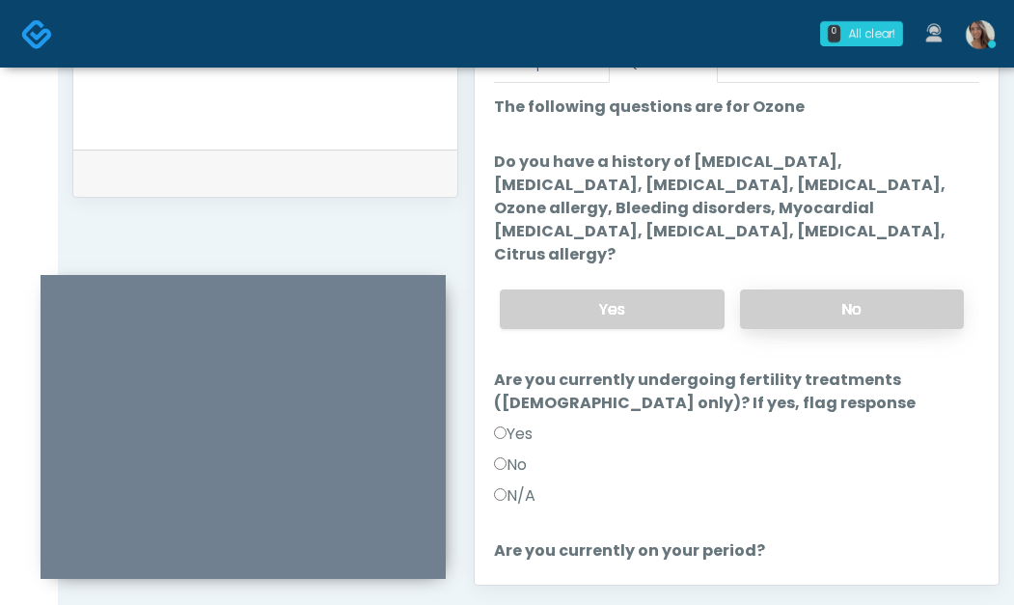
click at [828, 290] on label "No" at bounding box center [852, 310] width 224 height 40
drag, startPoint x: 527, startPoint y: 474, endPoint x: 559, endPoint y: 472, distance: 31.9
click at [527, 485] on label "N/A" at bounding box center [515, 496] width 42 height 23
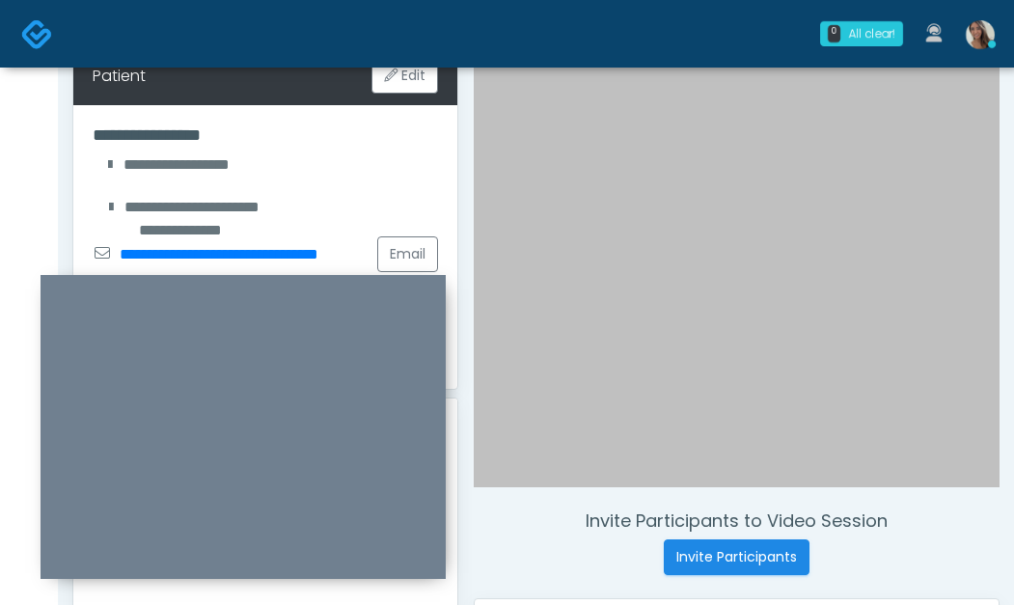
scroll to position [858, 0]
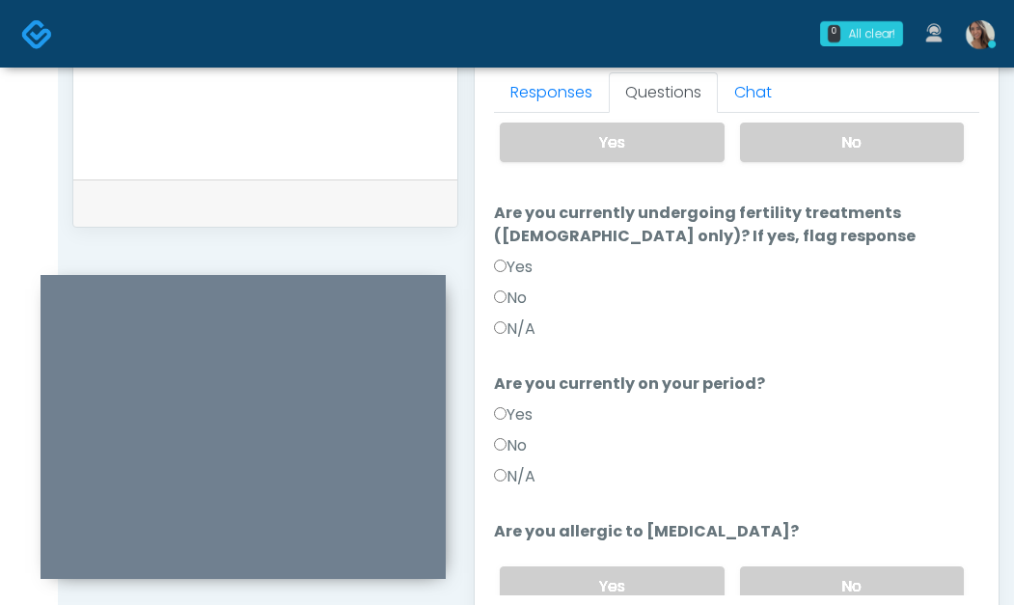
click at [522, 465] on label "N/A" at bounding box center [515, 476] width 42 height 23
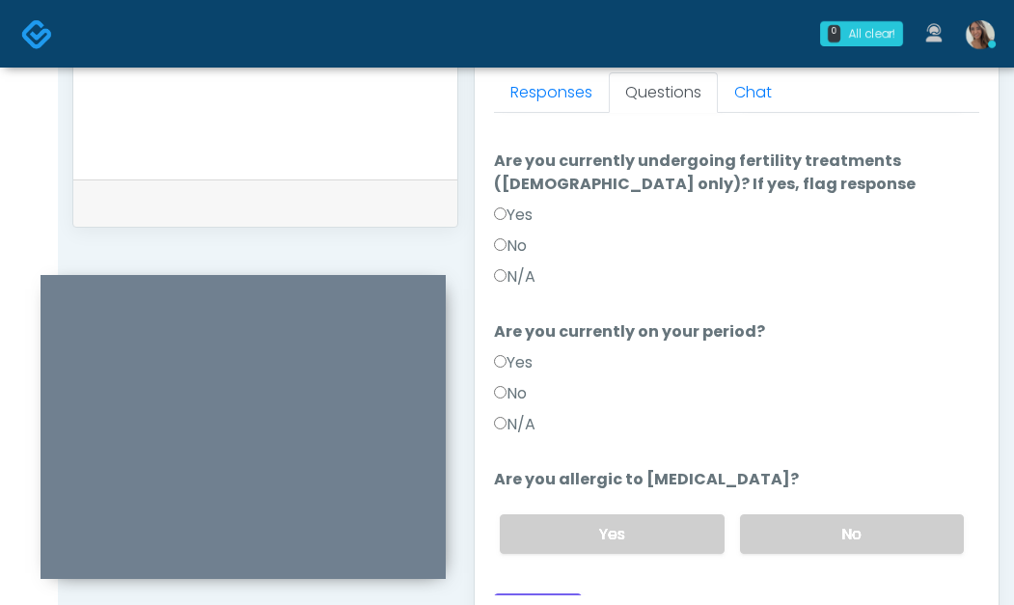
scroll to position [260, 0]
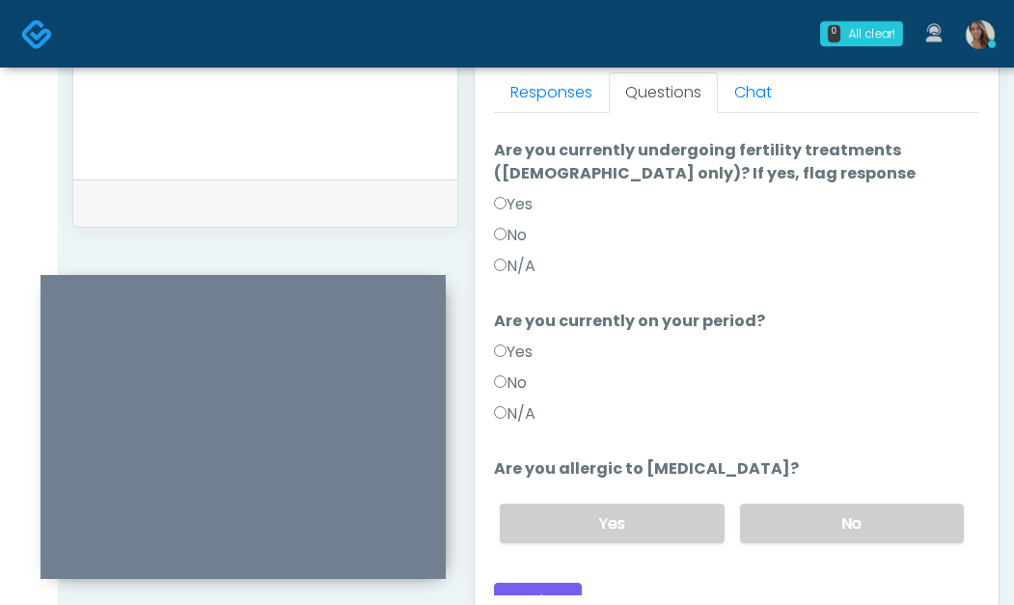
click at [868, 536] on div "Loading... Connecting to your agent... Please wait while we prepare your person…" at bounding box center [737, 242] width 486 height 753
click at [824, 504] on label "No" at bounding box center [852, 524] width 224 height 40
click at [509, 372] on label "No" at bounding box center [510, 383] width 33 height 23
click at [526, 225] on div "No" at bounding box center [737, 239] width 486 height 31
click at [523, 224] on label "No" at bounding box center [510, 235] width 33 height 23
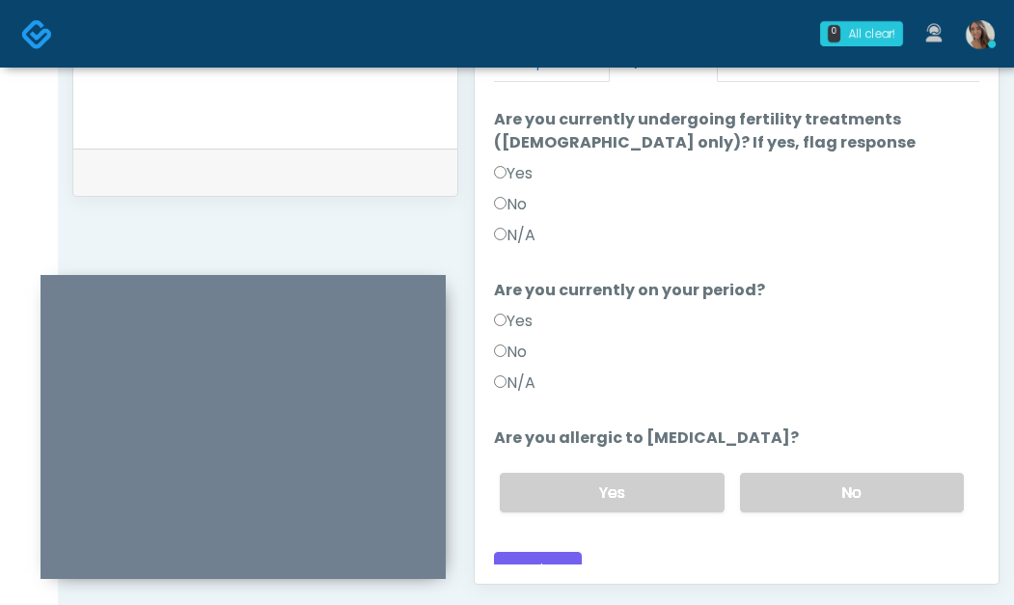
scroll to position [890, 0]
click at [563, 526] on div "Loading... Connecting to your agent... Please wait while we prepare your person…" at bounding box center [737, 210] width 486 height 753
click at [560, 551] on button "Continue" at bounding box center [538, 569] width 88 height 36
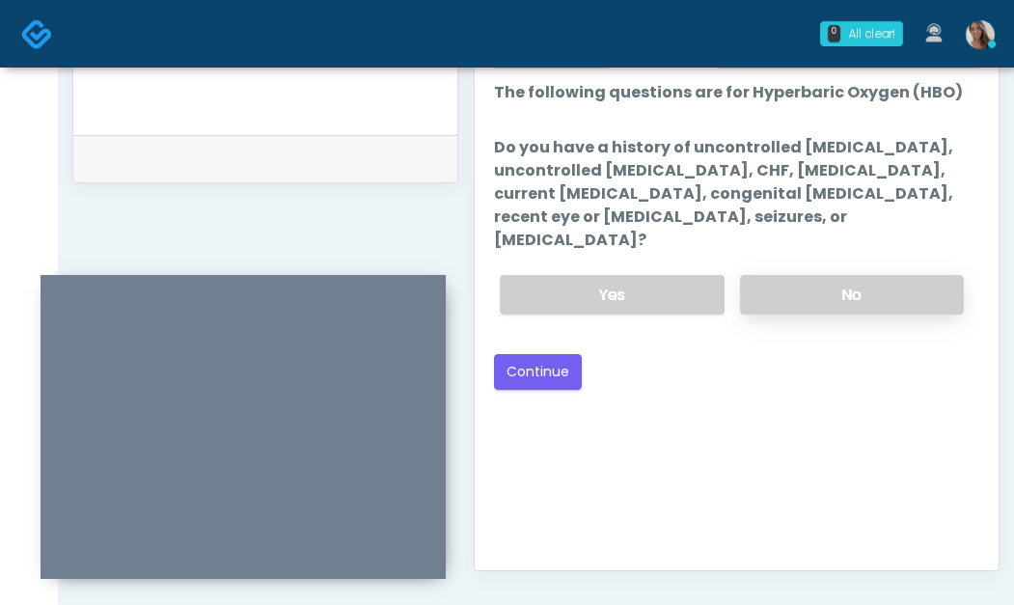
scroll to position [902, 0]
drag, startPoint x: 819, startPoint y: 270, endPoint x: 800, endPoint y: 171, distance: 101.3
click at [819, 276] on label "No" at bounding box center [852, 296] width 224 height 40
drag, startPoint x: 676, startPoint y: 159, endPoint x: 782, endPoint y: 235, distance: 130.2
click at [782, 235] on li "Do you have a history of uncontrolled hypertension, uncontrolled diabetes, CHF,…" at bounding box center [737, 234] width 486 height 194
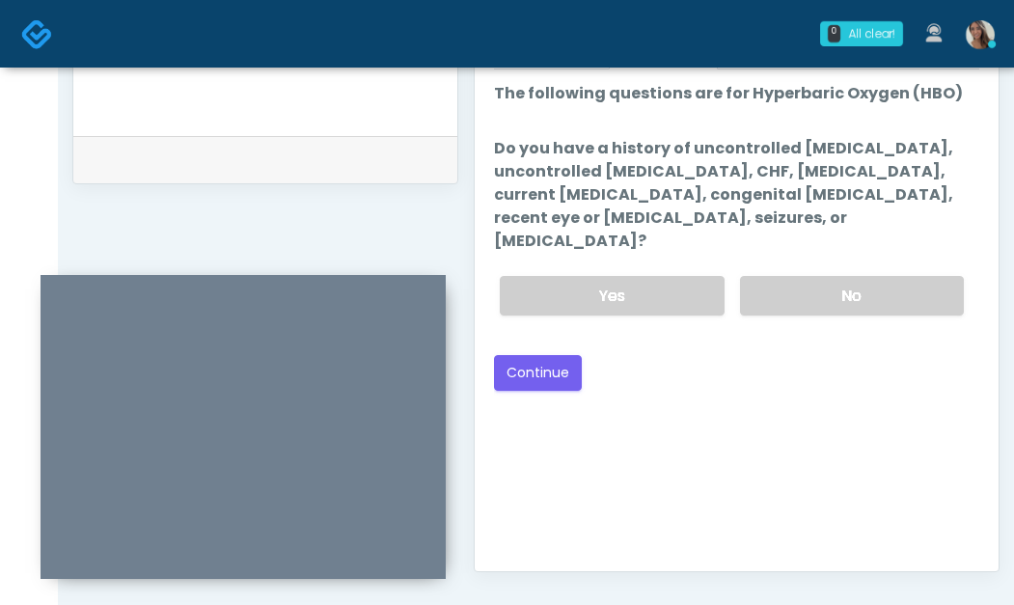
click at [783, 234] on li "Do you have a history of uncontrolled hypertension, uncontrolled diabetes, CHF,…" at bounding box center [737, 234] width 486 height 194
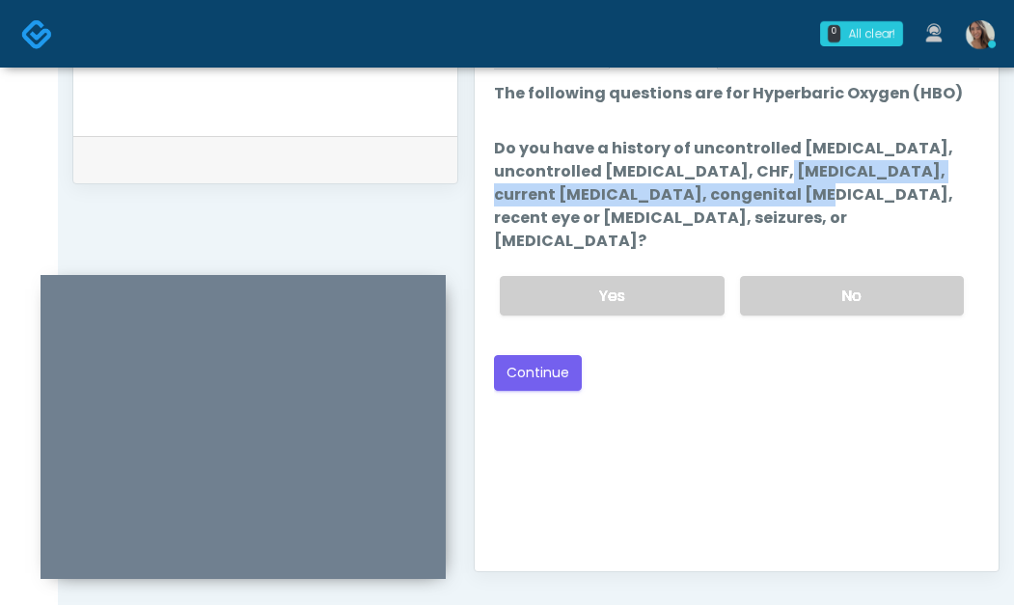
drag, startPoint x: 666, startPoint y: 196, endPoint x: 664, endPoint y: 163, distance: 32.9
click at [664, 163] on label "Do you have a history of uncontrolled hypertension, uncontrolled diabetes, CHF,…" at bounding box center [737, 195] width 486 height 116
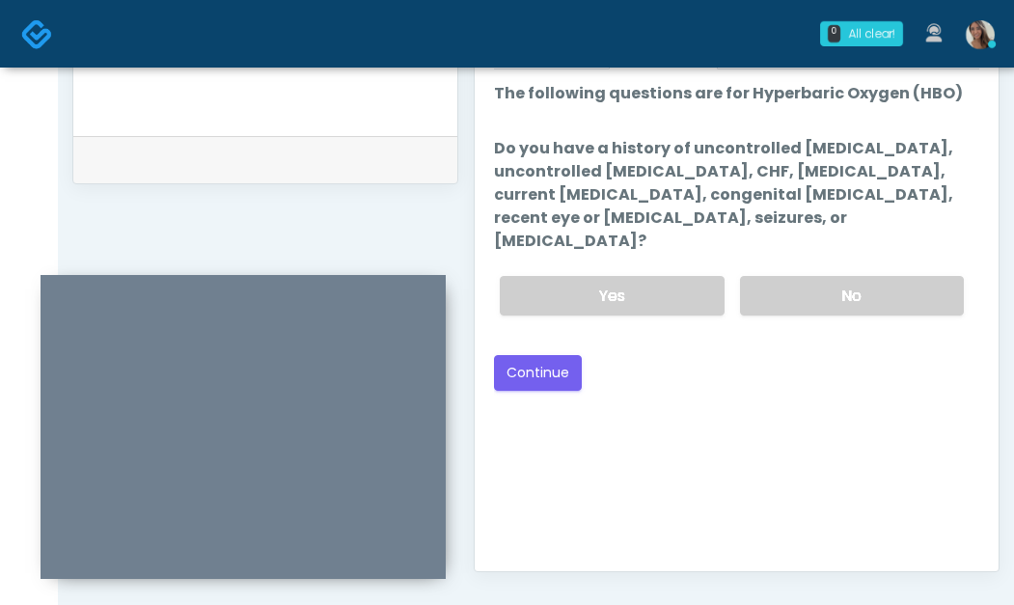
click at [844, 261] on div "Yes No" at bounding box center [732, 296] width 495 height 70
click at [752, 473] on div "Good Faith Exam Script Good Faith Exam Script INTRODUCTION Hello, my name is un…" at bounding box center [737, 310] width 486 height 483
click at [537, 355] on button "Continue" at bounding box center [538, 373] width 88 height 36
click at [795, 216] on label "Do you have a history of uncontrolled hypertension, uncontrolled diabetes, CHF,…" at bounding box center [737, 195] width 486 height 116
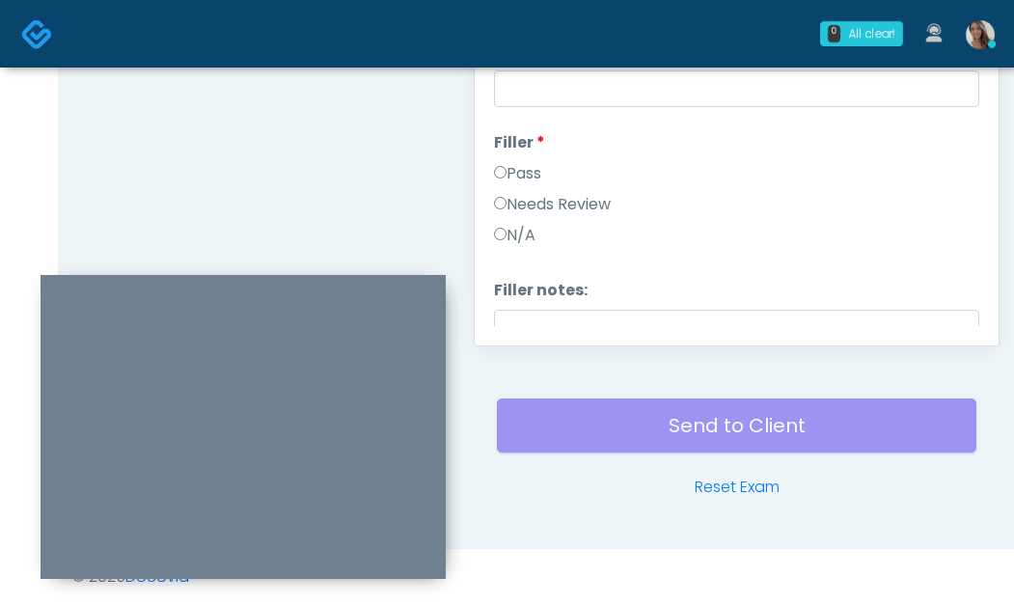
click at [803, 404] on div "Send to Client Reset Exam" at bounding box center [737, 437] width 480 height 124
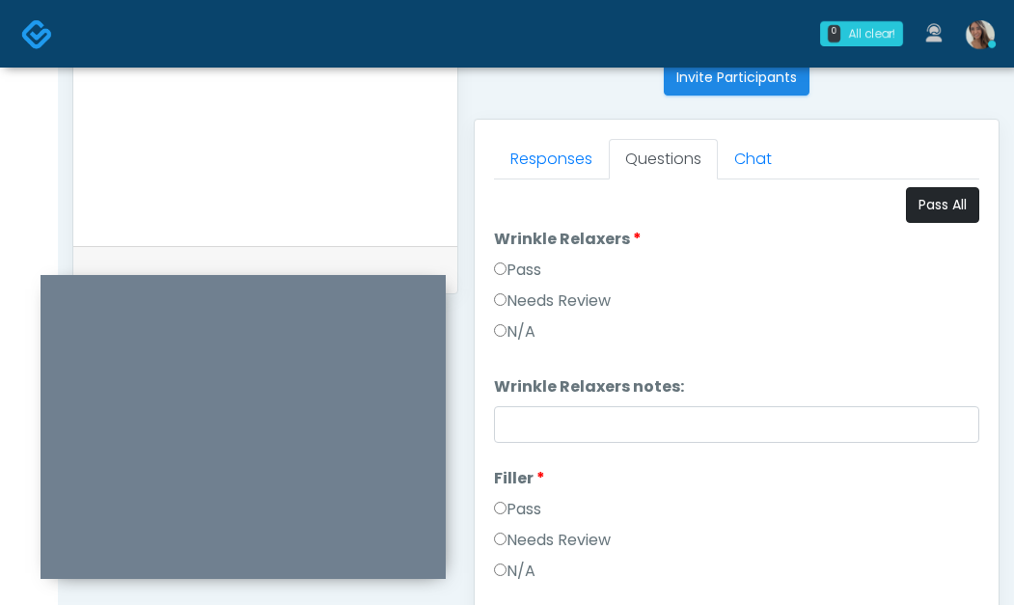
scroll to position [777, 0]
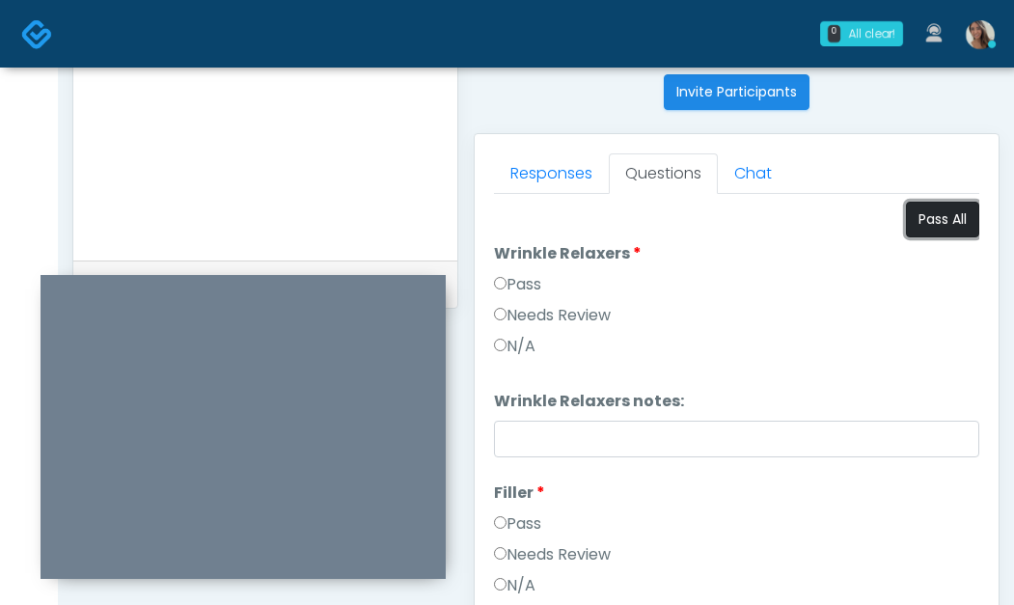
click at [938, 216] on button "Pass All" at bounding box center [942, 220] width 73 height 36
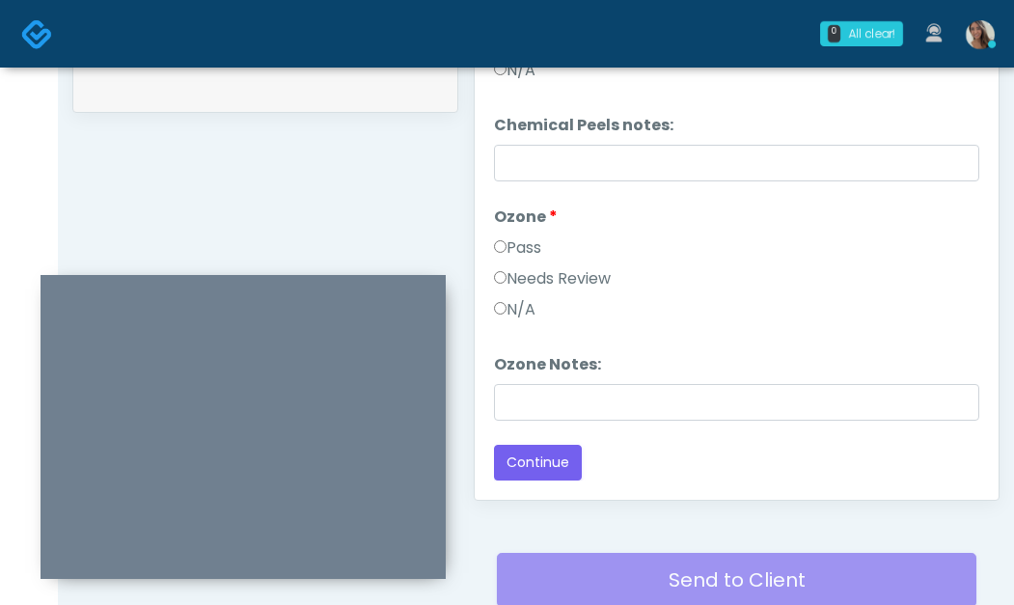
scroll to position [1127, 0]
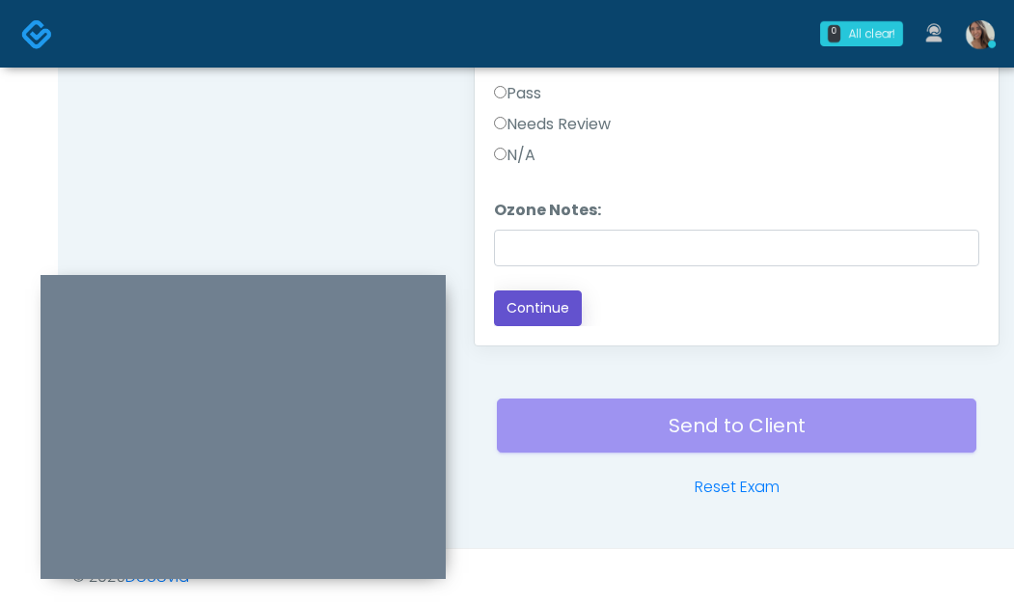
click at [538, 314] on button "Continue" at bounding box center [538, 309] width 88 height 36
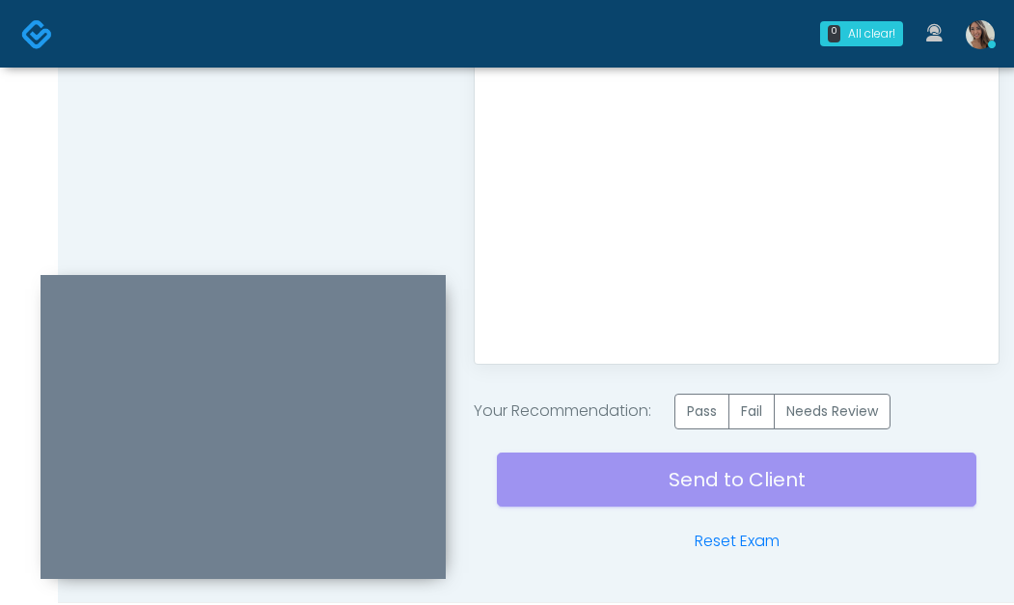
scroll to position [1128, 0]
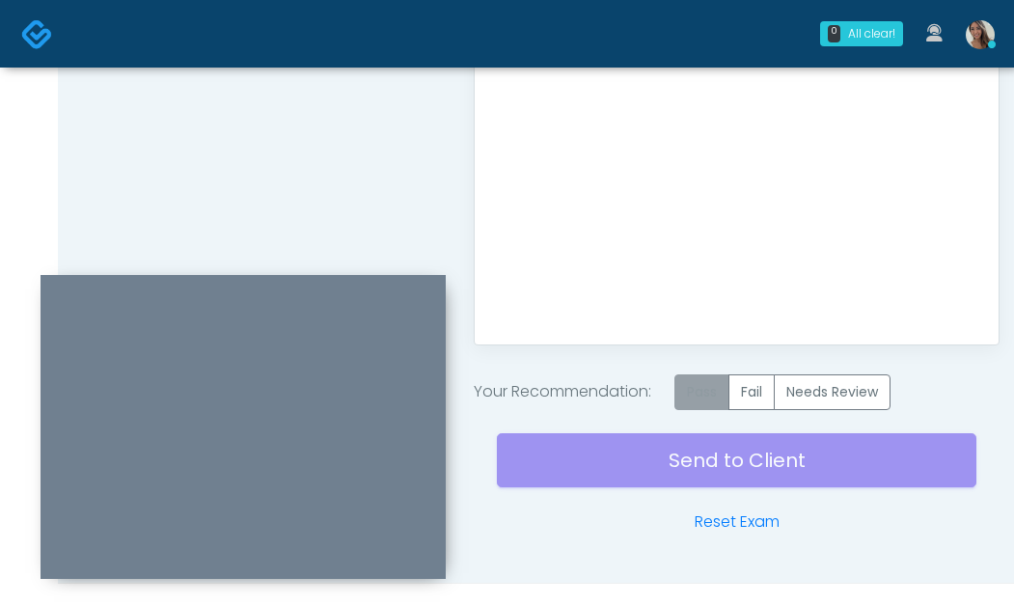
click at [725, 381] on label "Pass" at bounding box center [702, 393] width 55 height 36
click at [657, 295] on div "Good Faith Exam Script Good Faith Exam Script INTRODUCTION Hello, my name is un…" at bounding box center [737, 84] width 486 height 483
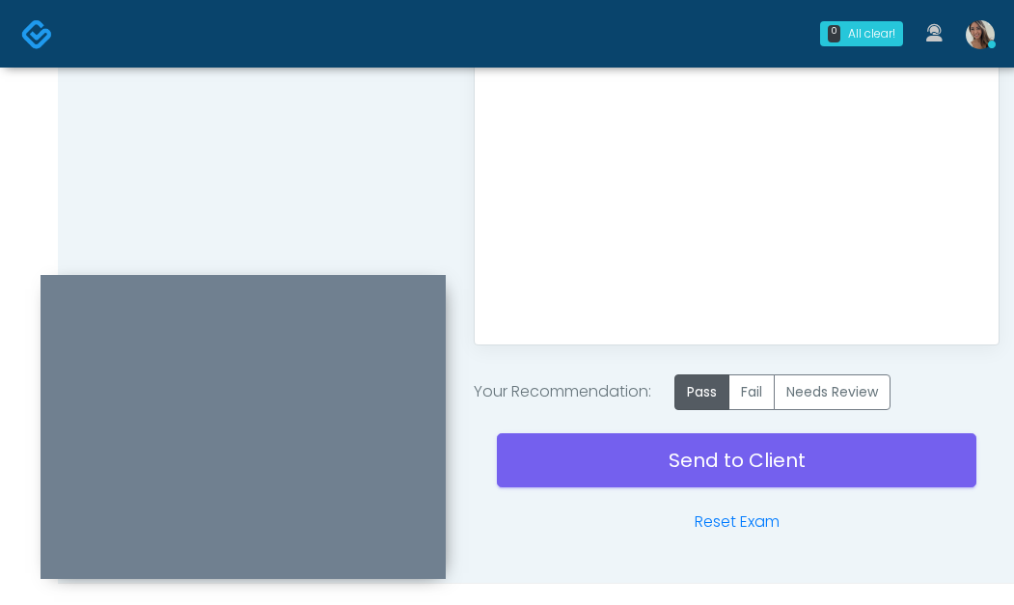
click at [688, 169] on div "Good Faith Exam Script Good Faith Exam Script INTRODUCTION Hello, my name is un…" at bounding box center [737, 84] width 486 height 483
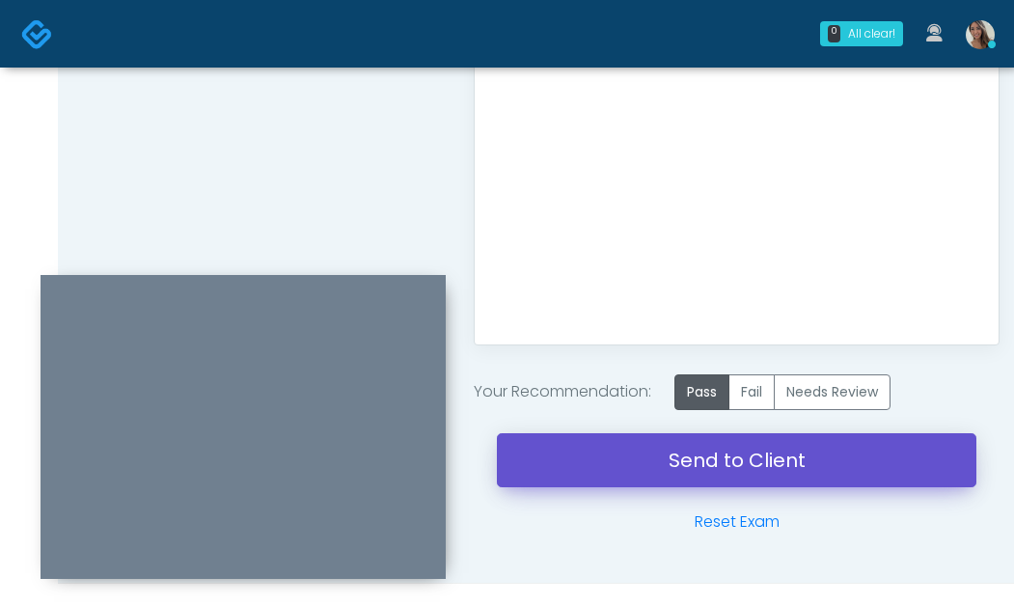
click at [562, 475] on link "Send to Client" at bounding box center [737, 460] width 480 height 54
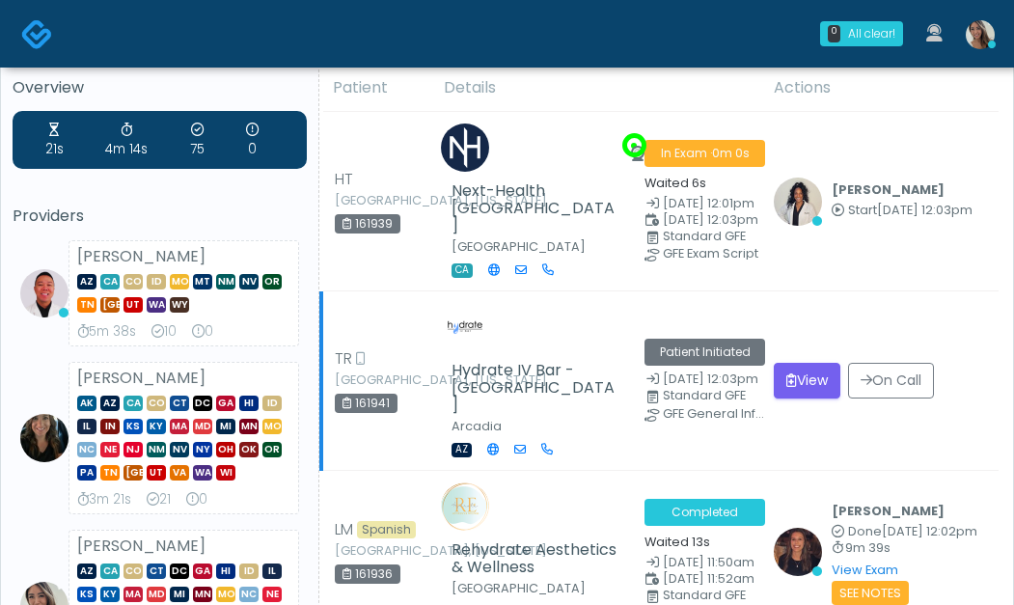
scroll to position [176, 0]
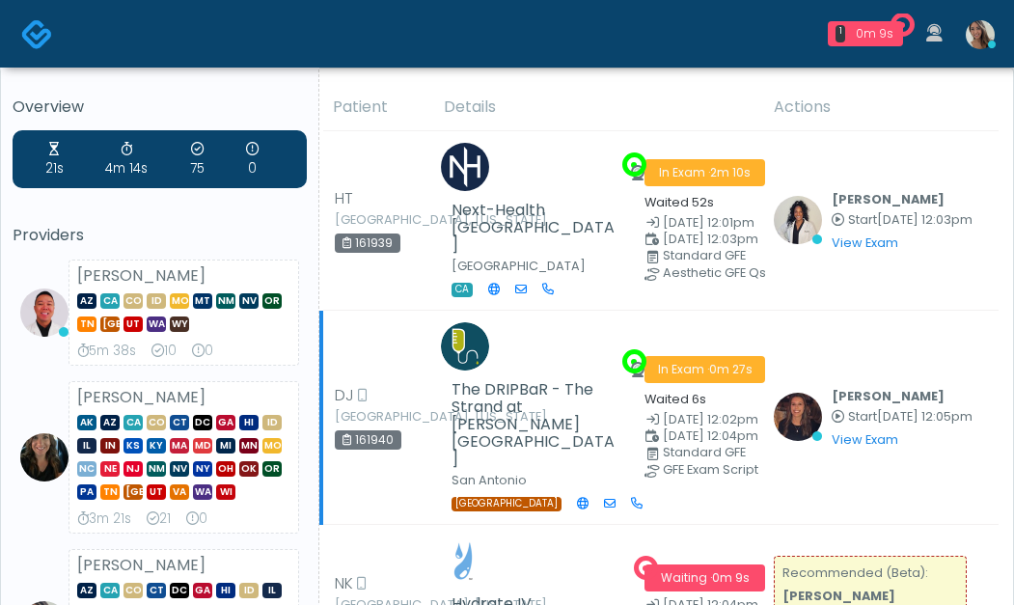
click at [588, 495] on div "[GEOGRAPHIC_DATA]" at bounding box center [536, 503] width 169 height 17
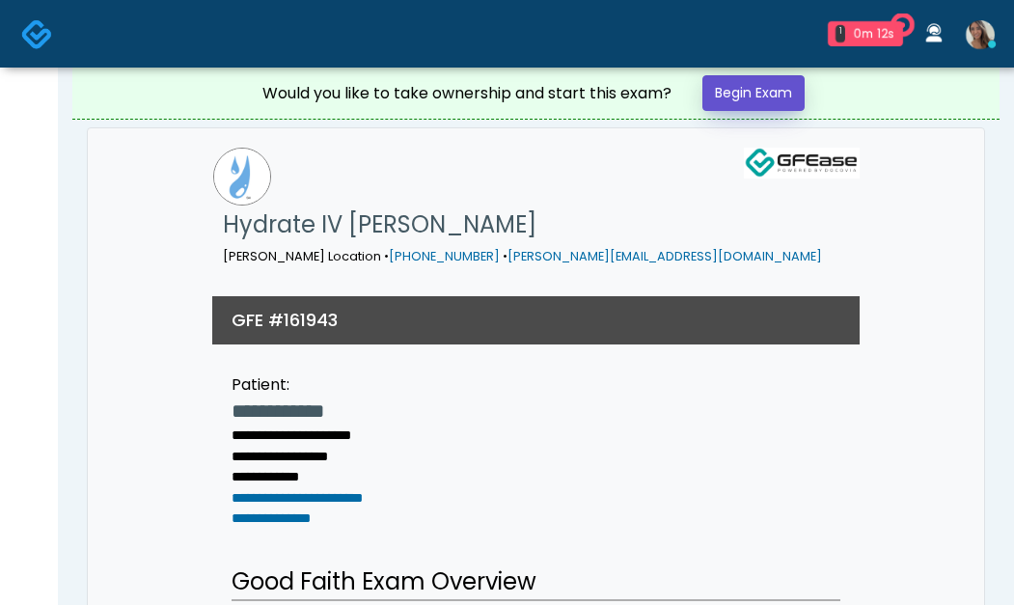
click at [779, 101] on link "Begin Exam" at bounding box center [754, 93] width 102 height 36
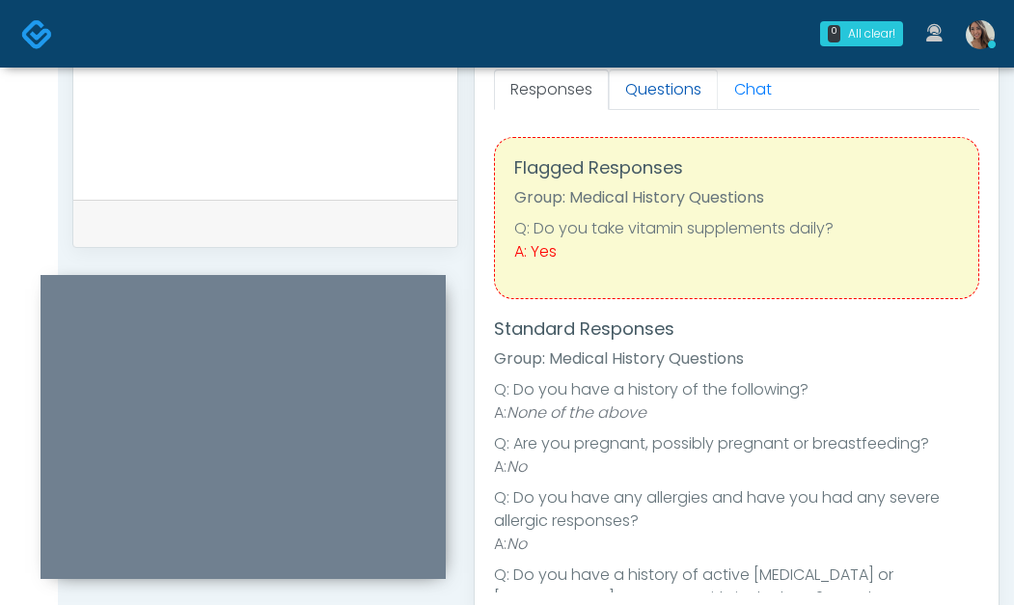
click at [677, 94] on link "Questions" at bounding box center [663, 89] width 109 height 41
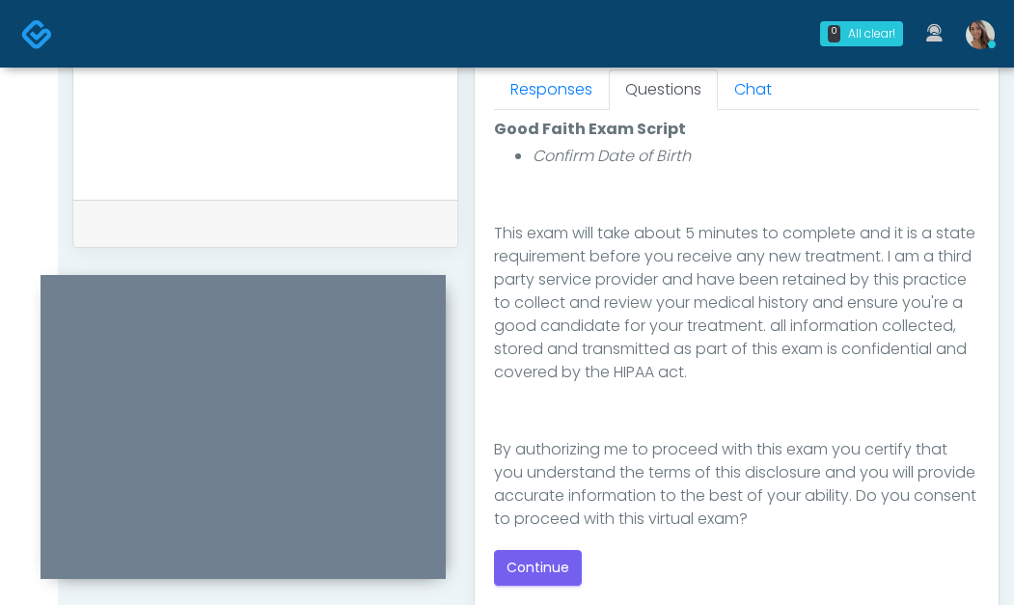
scroll to position [317, 0]
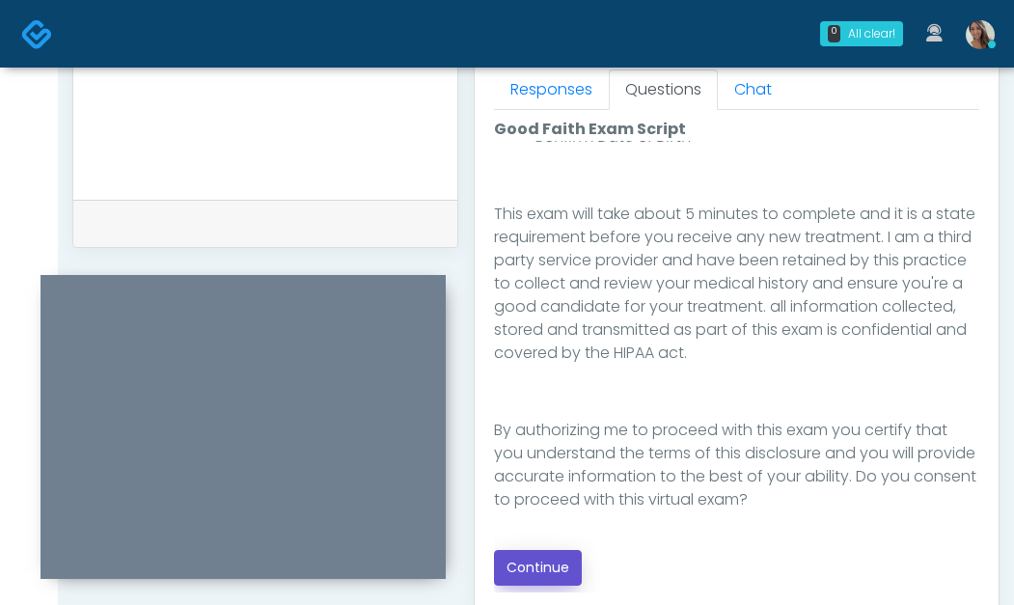
drag, startPoint x: 562, startPoint y: 571, endPoint x: 552, endPoint y: 545, distance: 27.8
click at [562, 571] on button "Continue" at bounding box center [538, 568] width 88 height 36
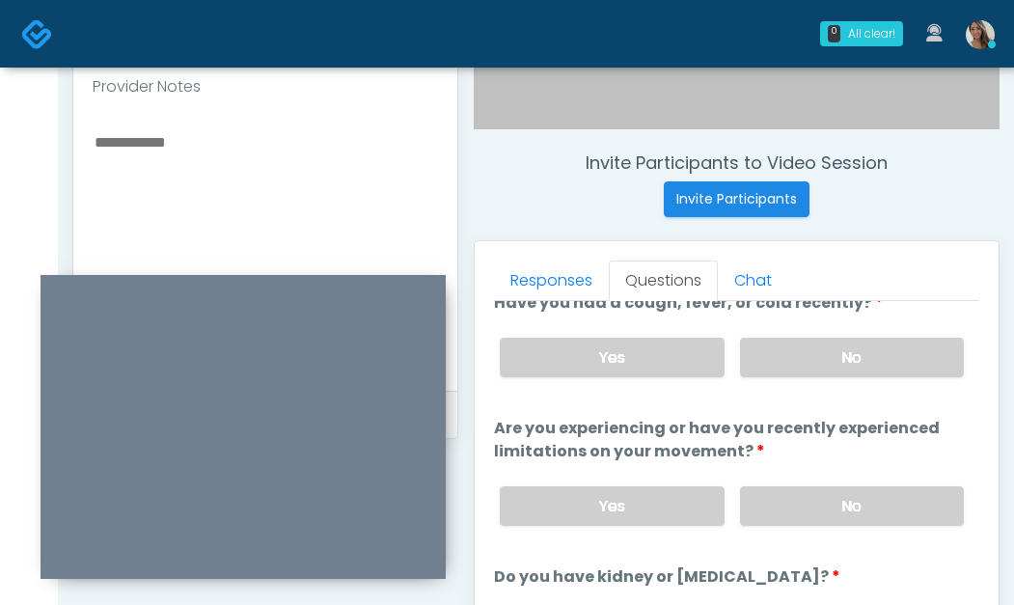
scroll to position [0, 0]
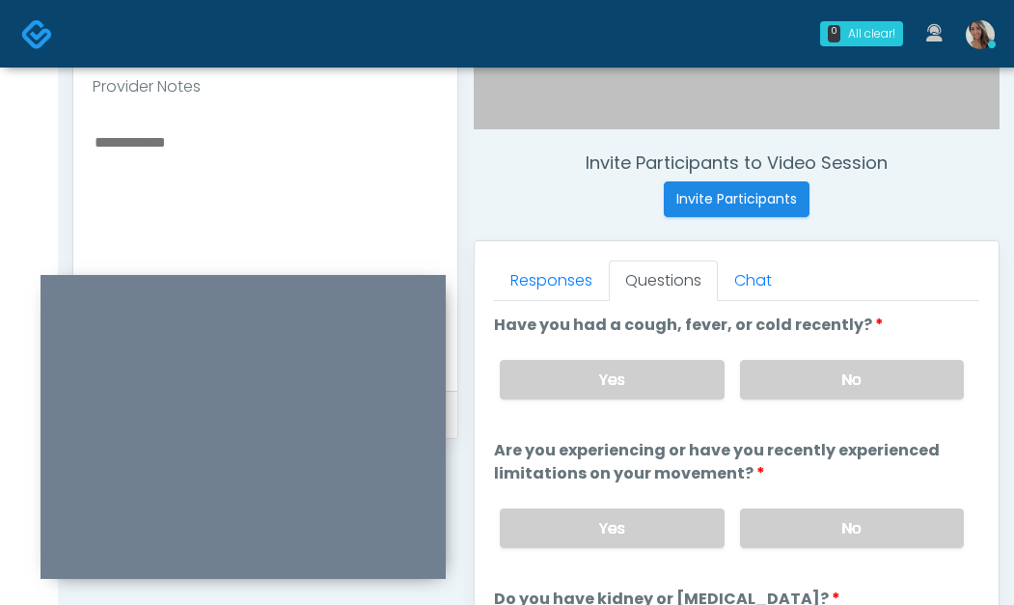
click at [845, 370] on label "No" at bounding box center [852, 380] width 224 height 40
click at [863, 521] on label "No" at bounding box center [852, 529] width 224 height 40
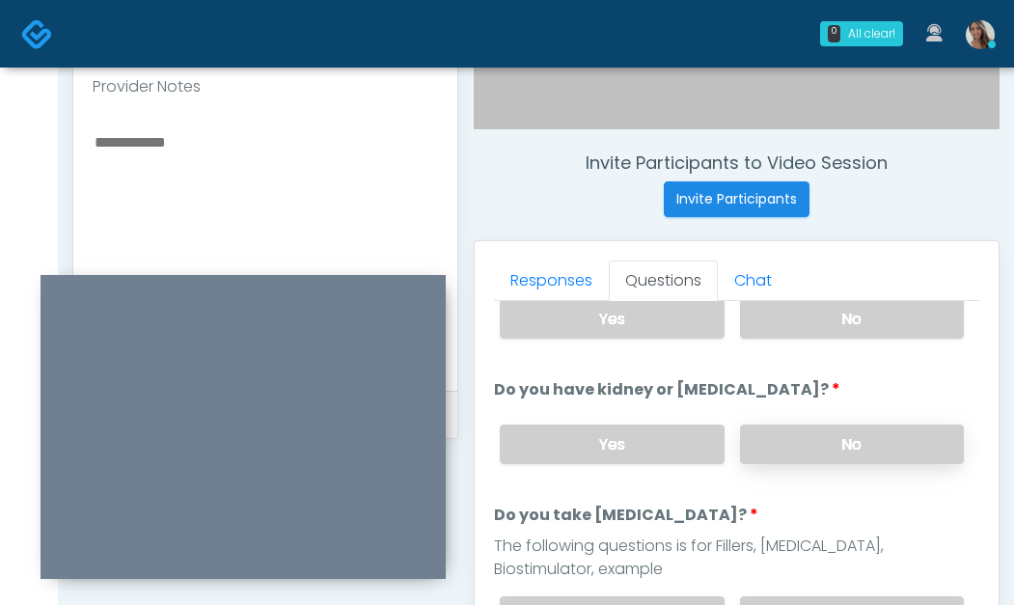
click at [834, 461] on label "No" at bounding box center [852, 445] width 224 height 40
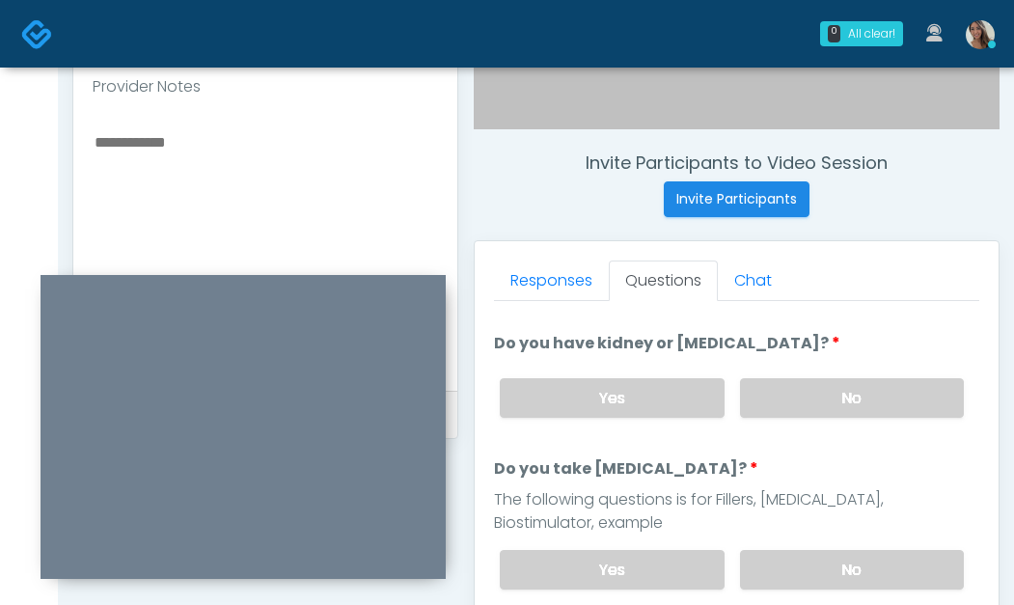
click at [815, 530] on div "The following questions is for Fillers, [MEDICAL_DATA], Biostimulator, example" at bounding box center [737, 511] width 486 height 46
click at [823, 558] on label "No" at bounding box center [852, 570] width 224 height 40
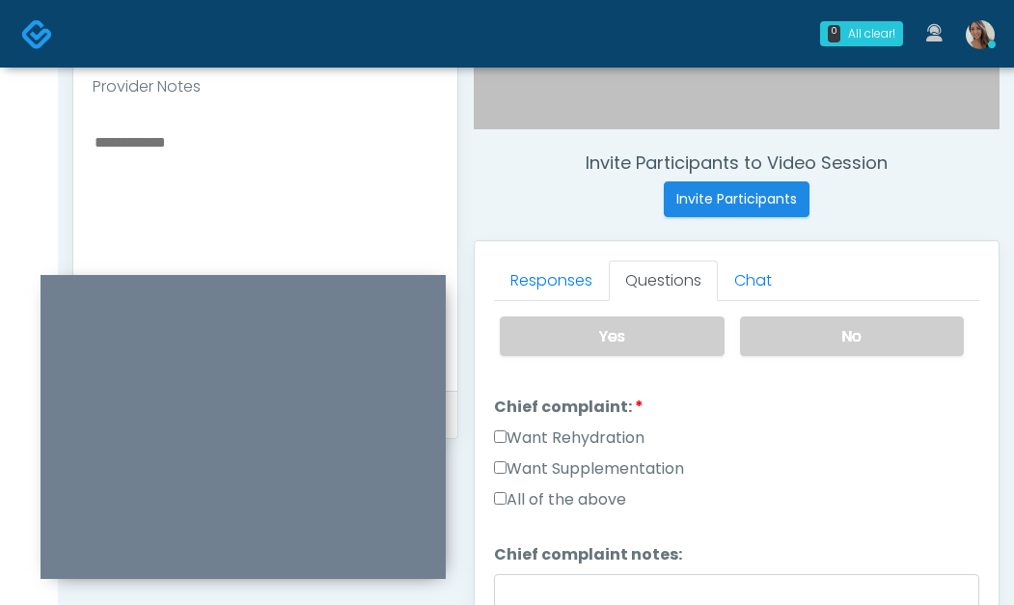
scroll to position [493, 0]
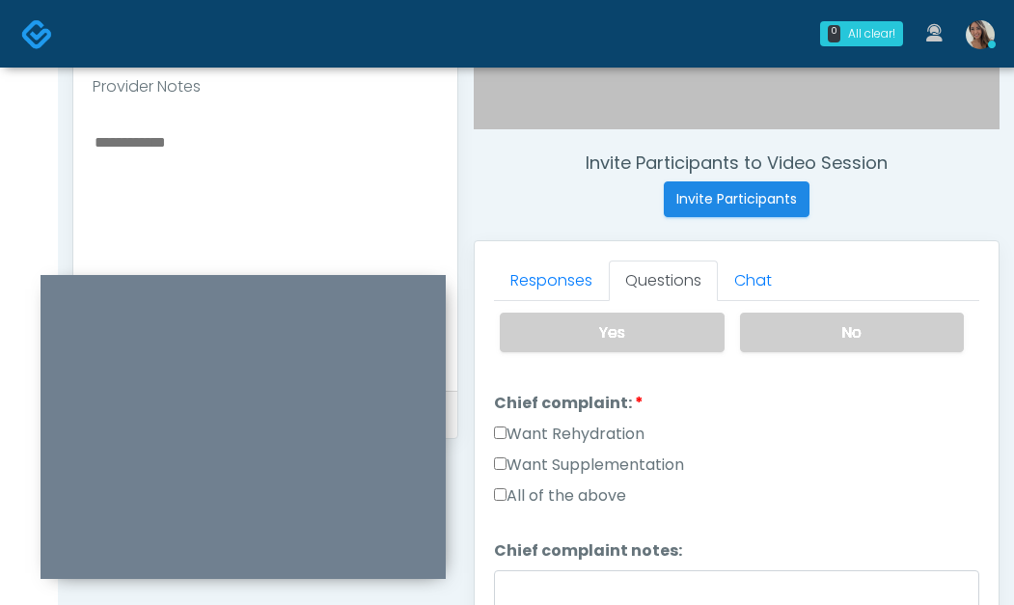
click at [607, 470] on label "Want Supplementation" at bounding box center [589, 465] width 190 height 23
drag, startPoint x: 615, startPoint y: 430, endPoint x: 527, endPoint y: 405, distance: 91.1
click at [619, 435] on label "Want Rehydration" at bounding box center [569, 434] width 151 height 23
click at [539, 426] on label "Want Rehydration" at bounding box center [569, 434] width 151 height 23
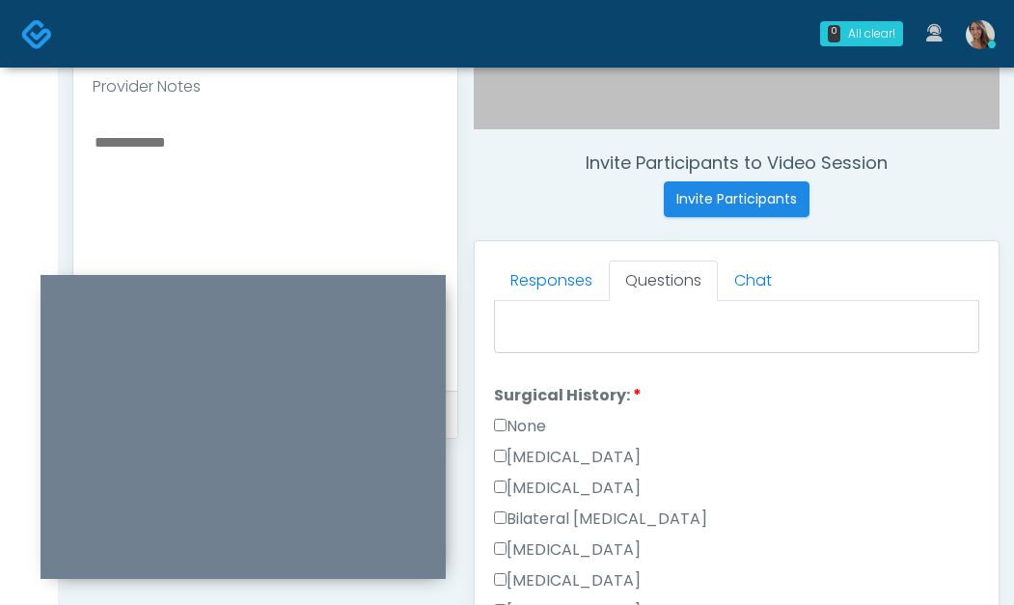
click at [553, 430] on div "None" at bounding box center [737, 430] width 486 height 31
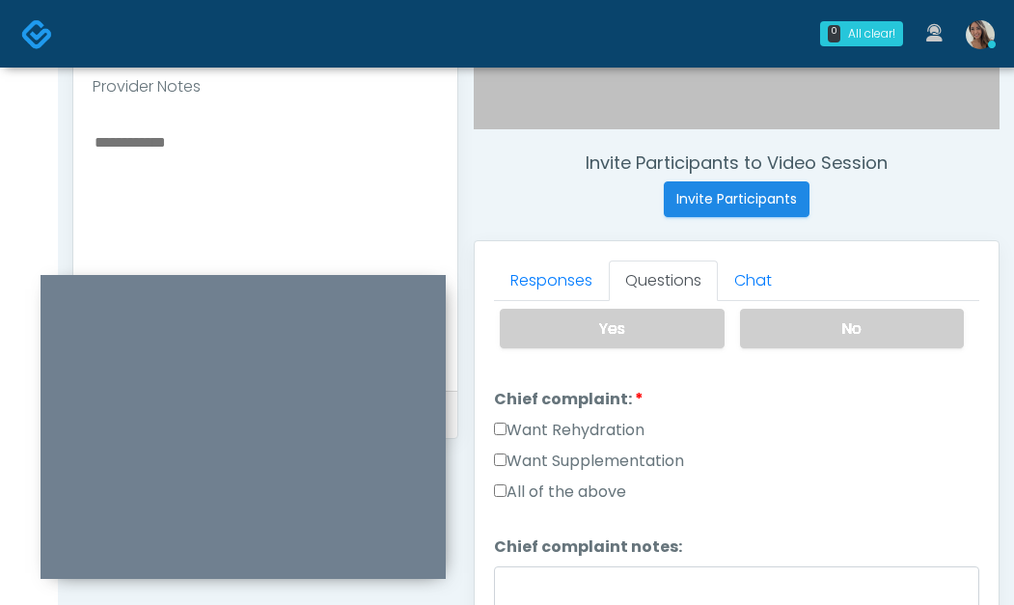
scroll to position [667, 0]
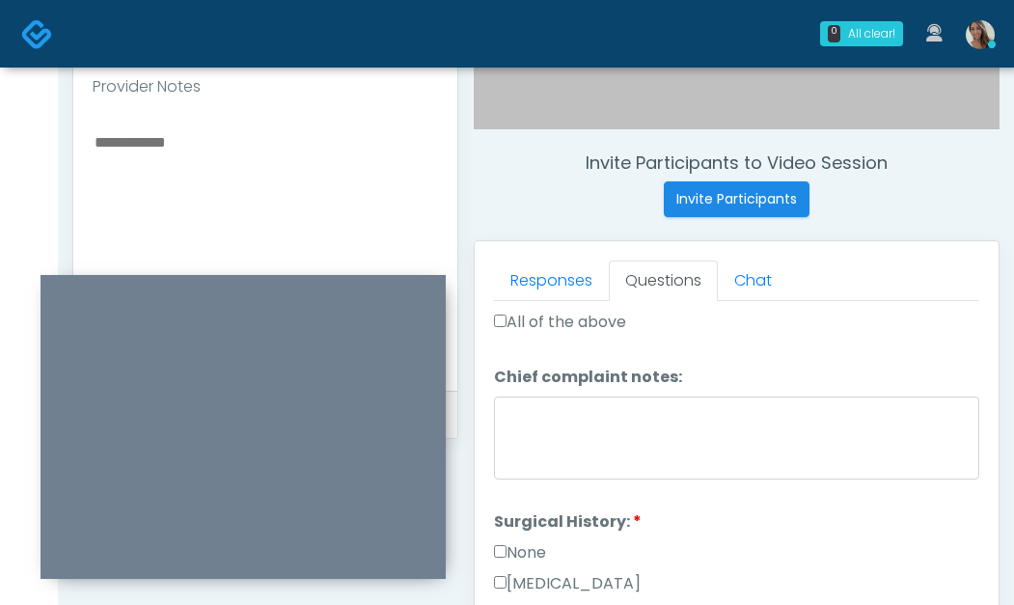
click at [511, 546] on label "None" at bounding box center [520, 552] width 52 height 23
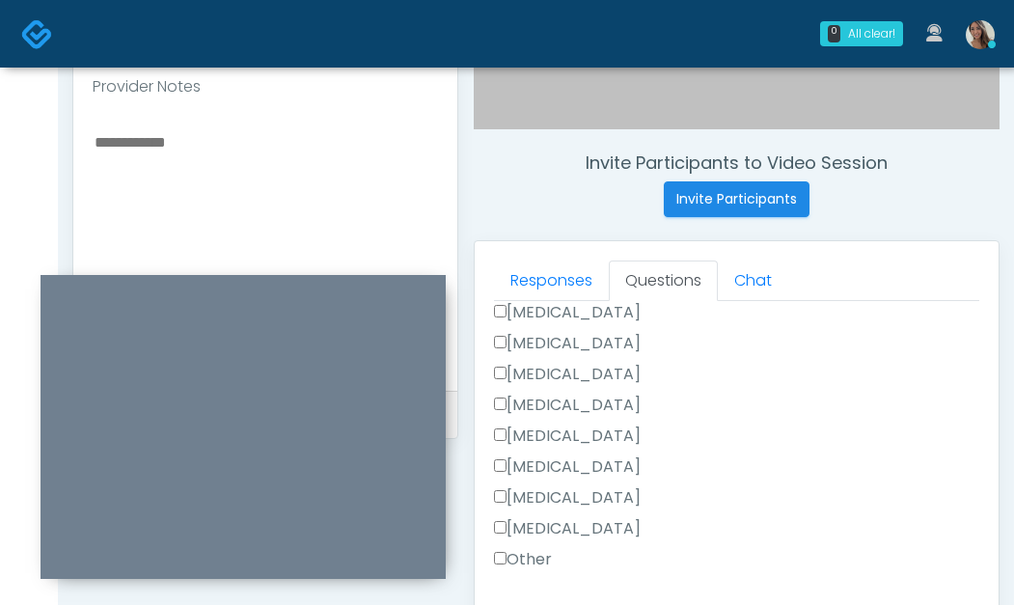
scroll to position [1127, 0]
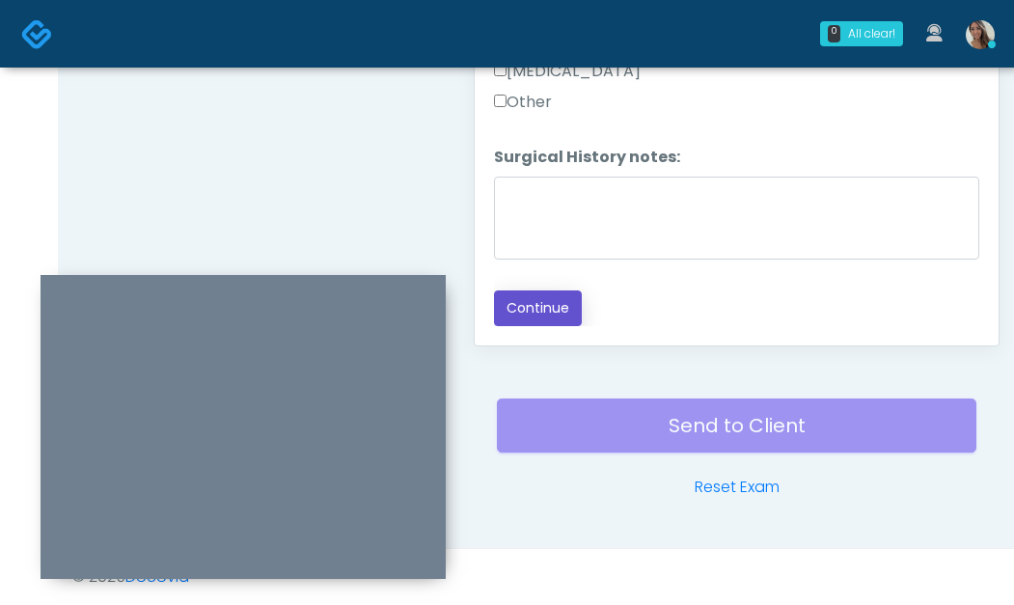
click at [557, 311] on button "Continue" at bounding box center [538, 309] width 88 height 36
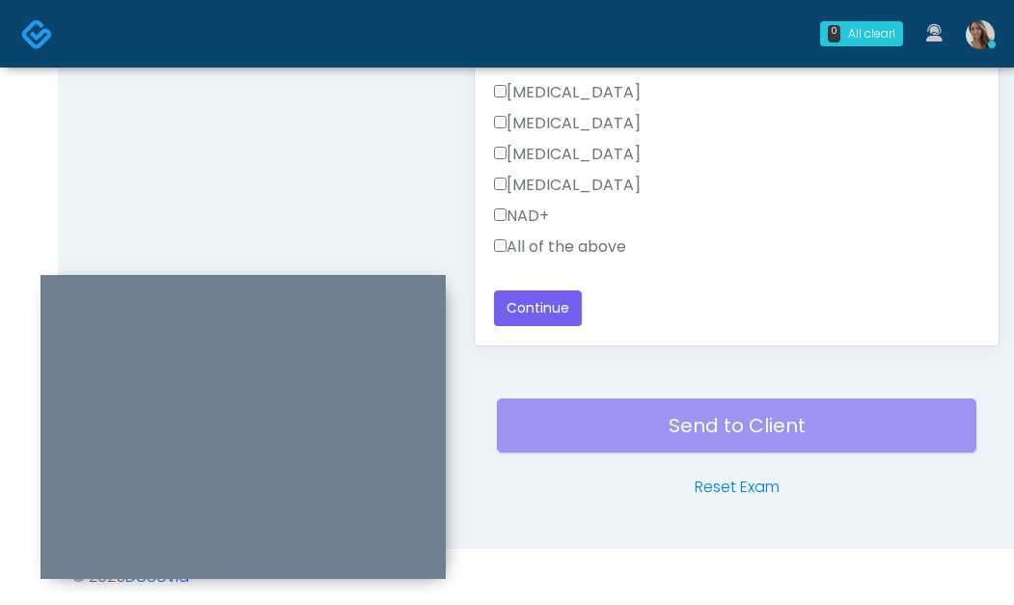
scroll to position [1012, 0]
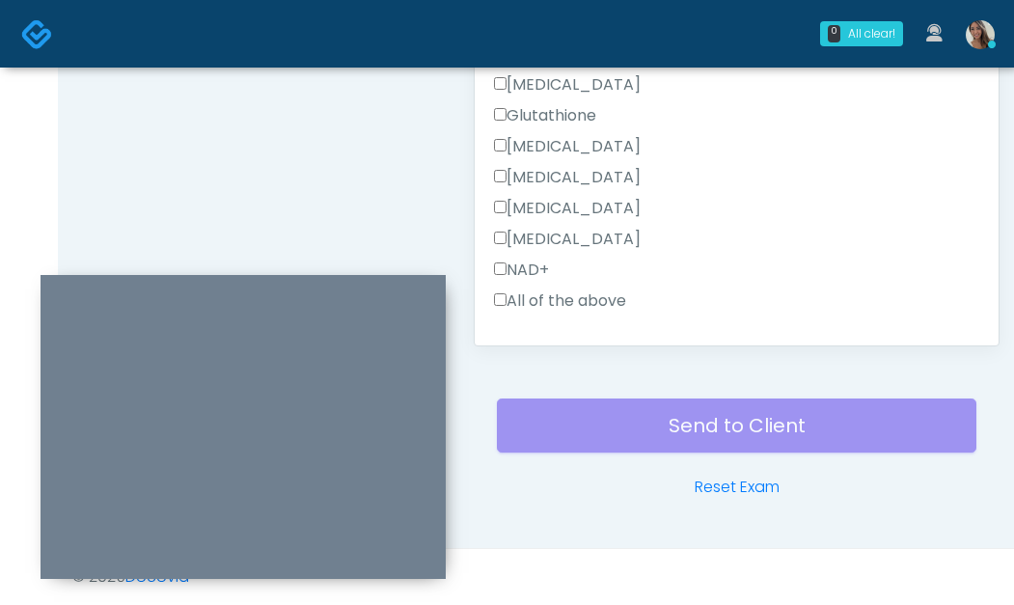
click at [590, 292] on label "All of the above" at bounding box center [560, 301] width 132 height 23
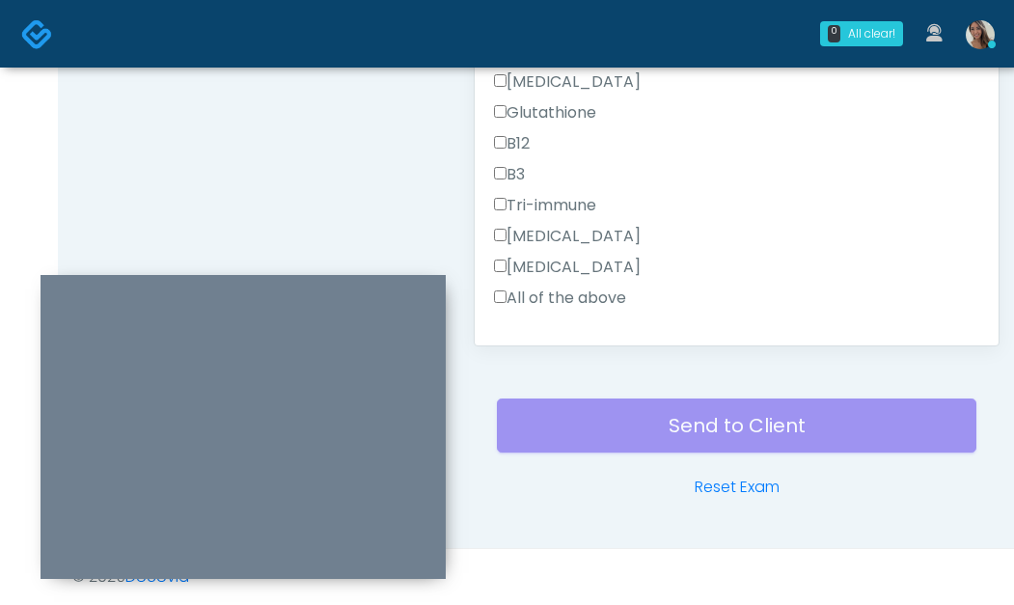
scroll to position [554, 0]
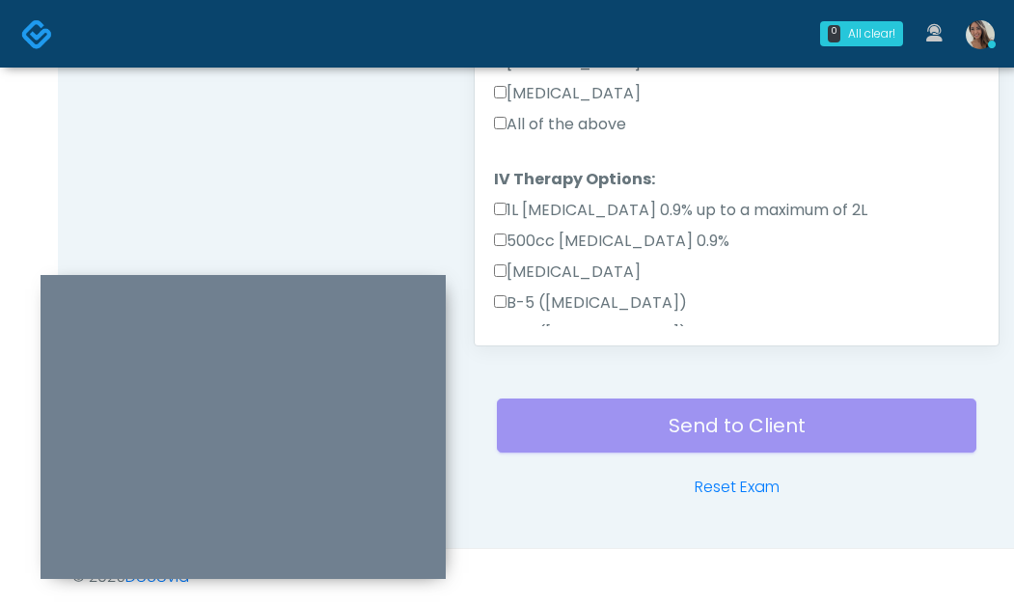
click at [595, 116] on label "All of the above" at bounding box center [560, 124] width 132 height 23
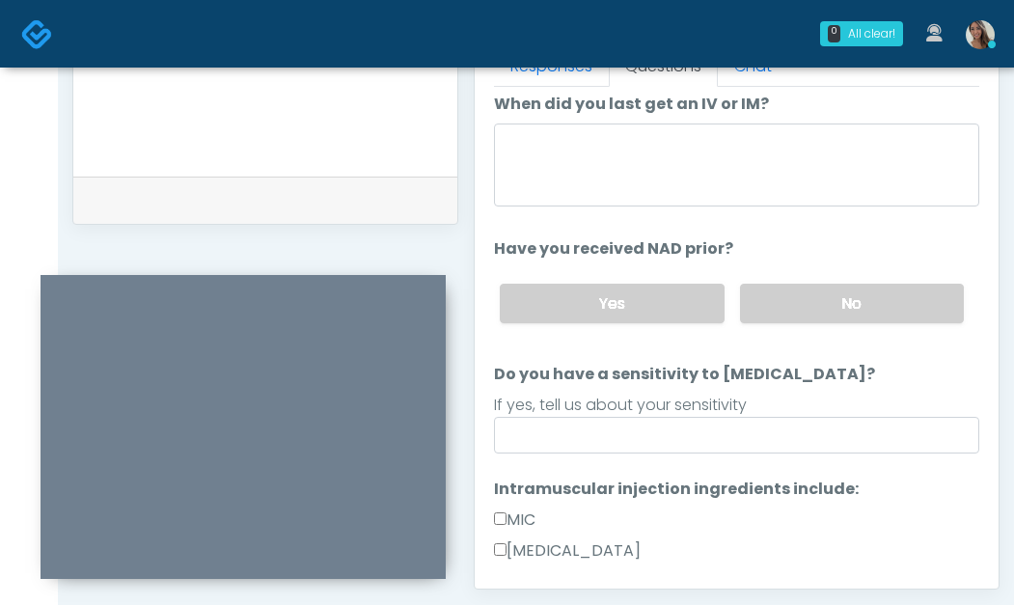
scroll to position [0, 0]
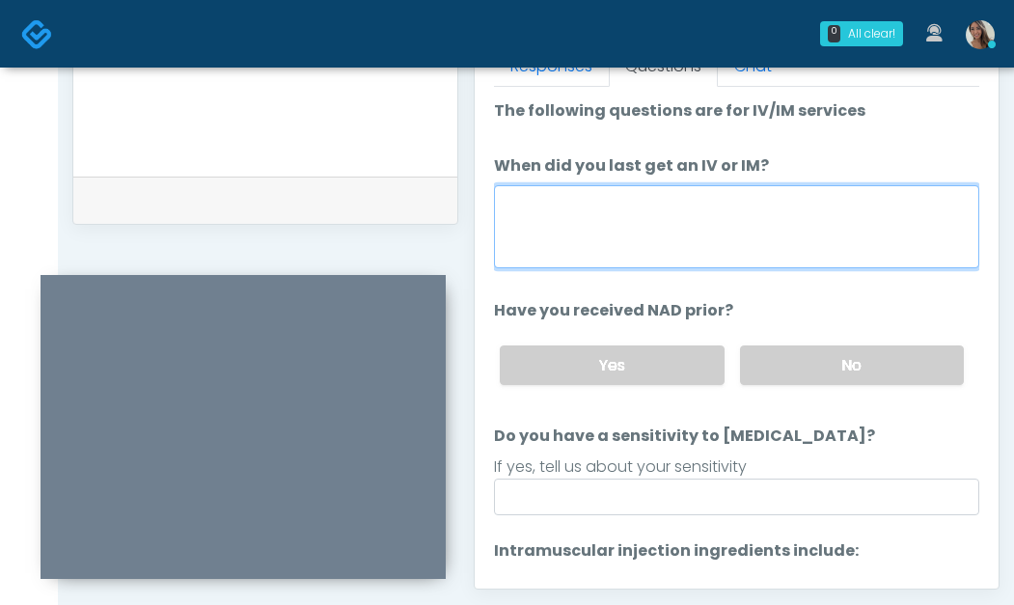
click at [694, 236] on textarea "When did you last get an IV or IM?" at bounding box center [737, 226] width 486 height 83
type textarea "**********"
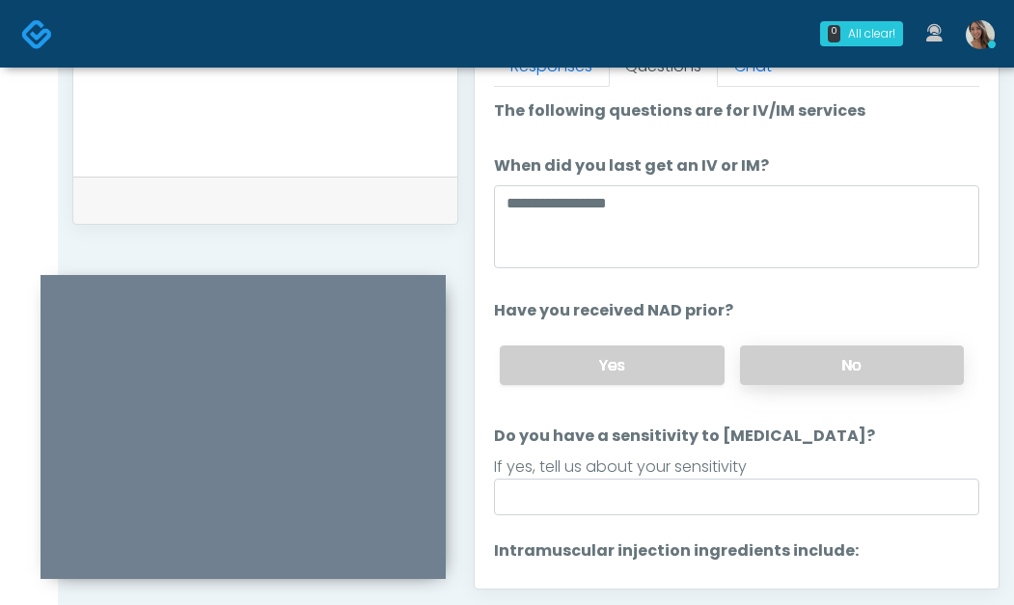
click at [847, 371] on label "No" at bounding box center [852, 366] width 224 height 40
click at [640, 467] on div "If yes, tell us about your sensitivity" at bounding box center [737, 467] width 486 height 23
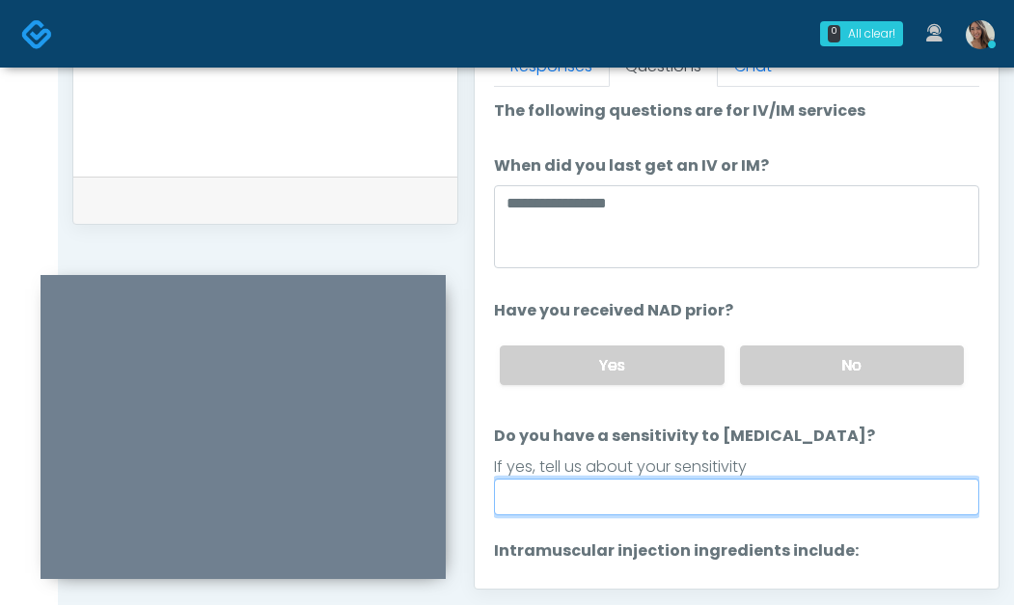
click at [624, 491] on input "Do you have a sensitivity to Niacin?" at bounding box center [737, 497] width 486 height 37
type input "**"
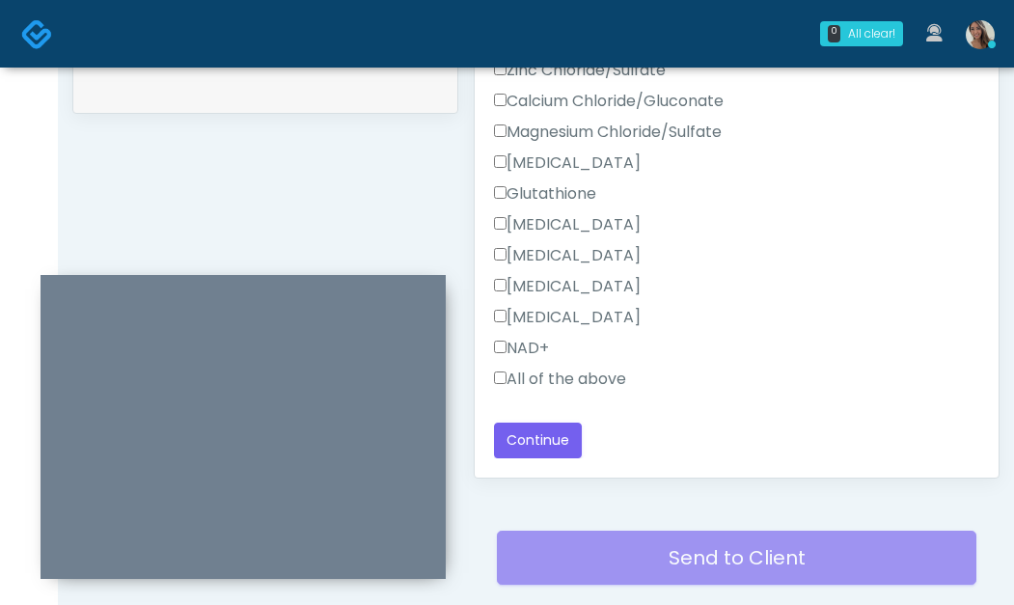
scroll to position [1127, 0]
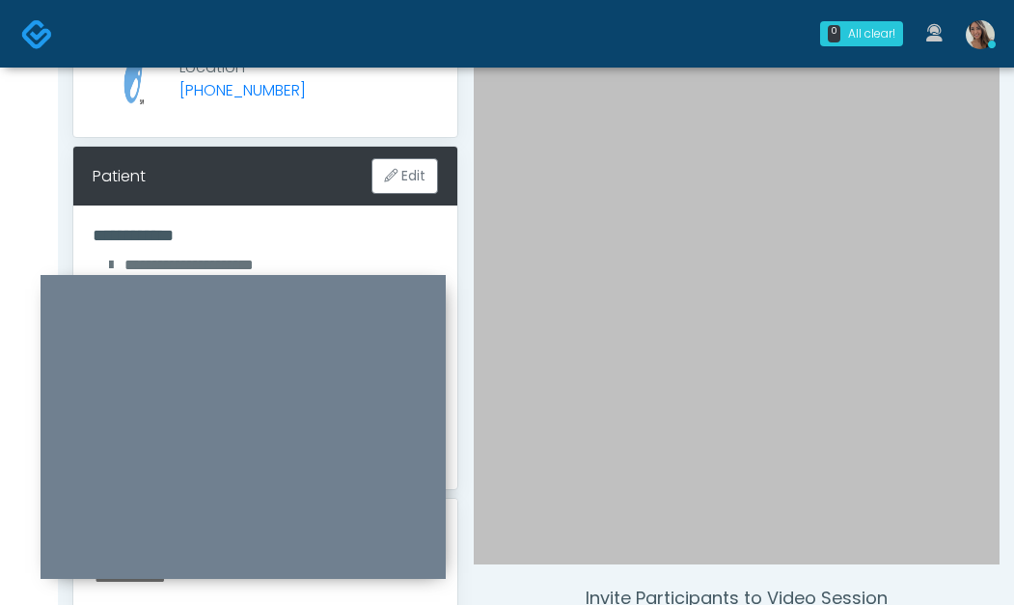
scroll to position [236, 0]
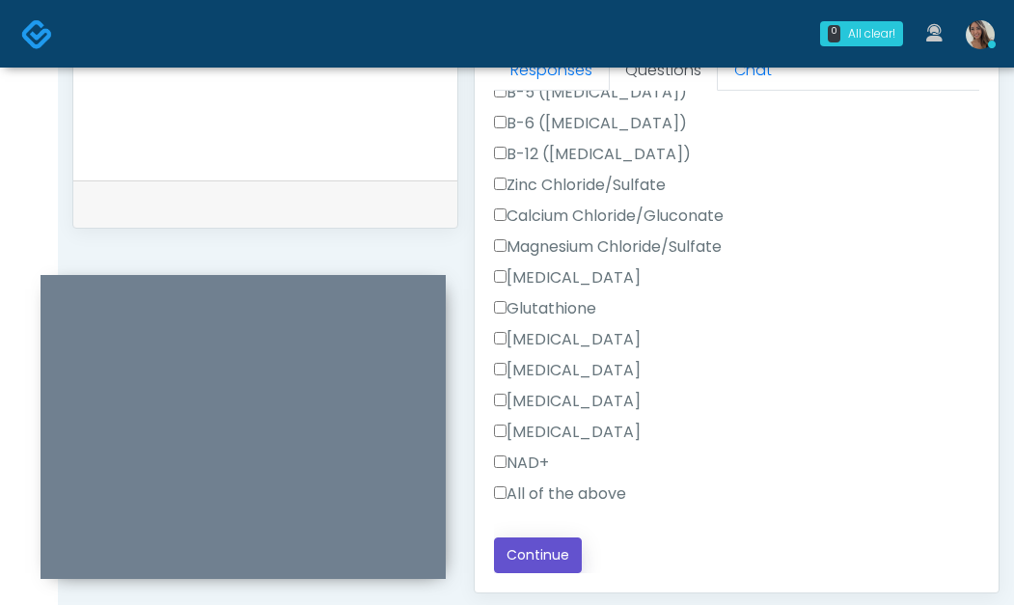
click at [554, 552] on button "Continue" at bounding box center [538, 556] width 88 height 36
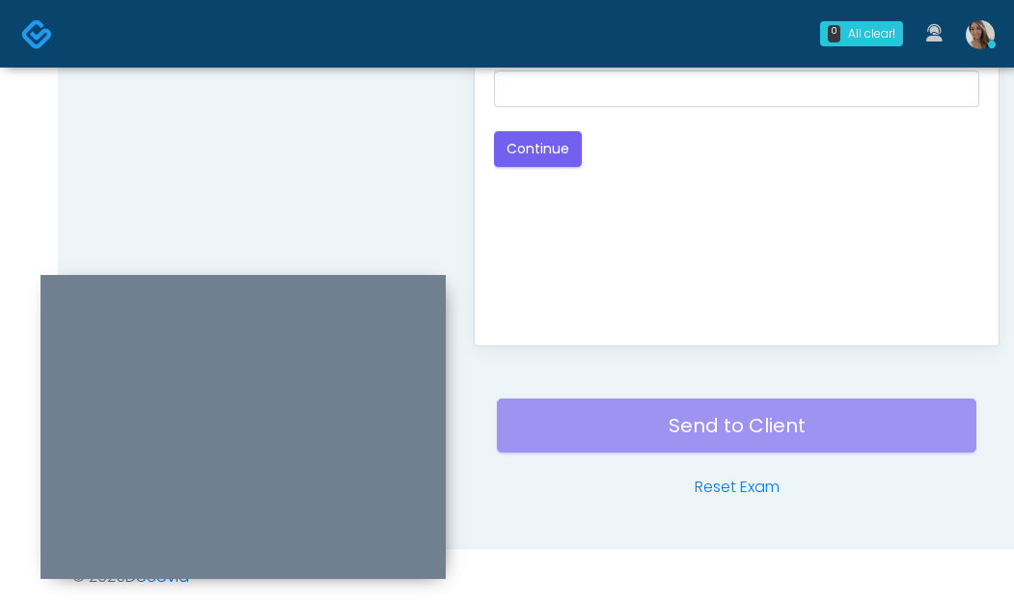
scroll to position [0, 0]
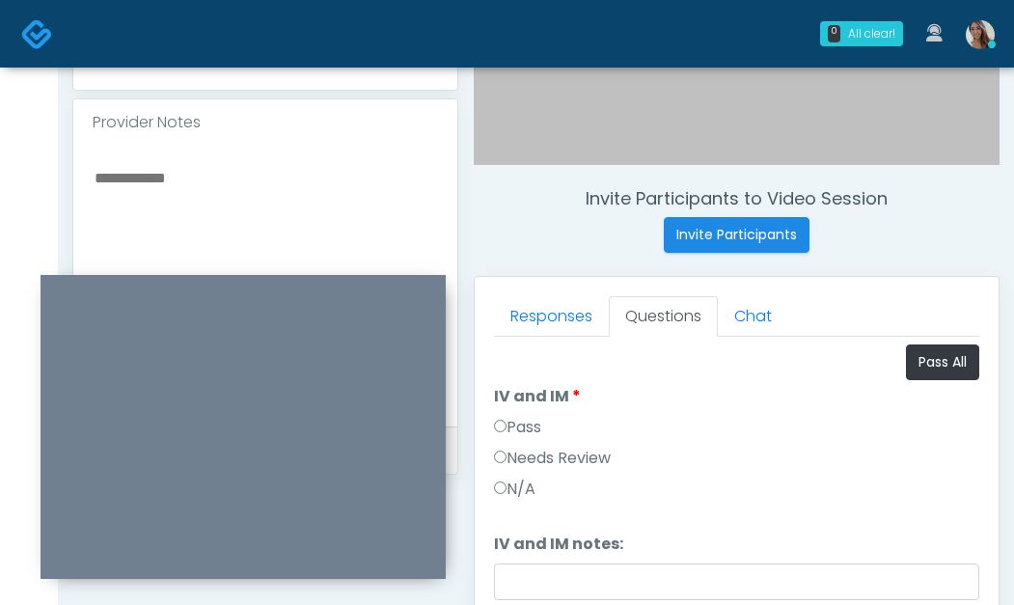
click at [535, 429] on label "Pass" at bounding box center [517, 427] width 47 height 23
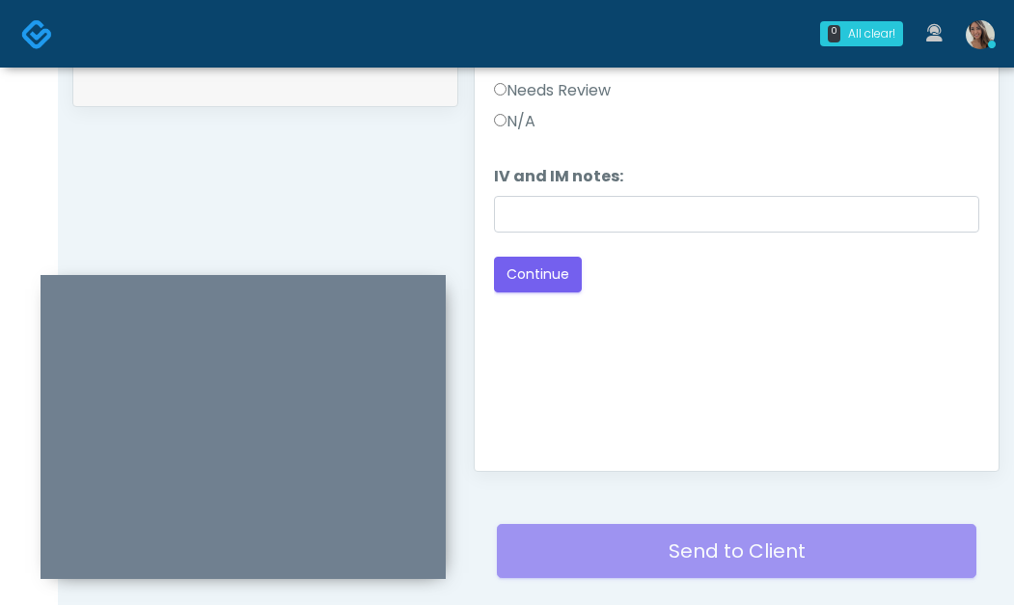
scroll to position [1112, 0]
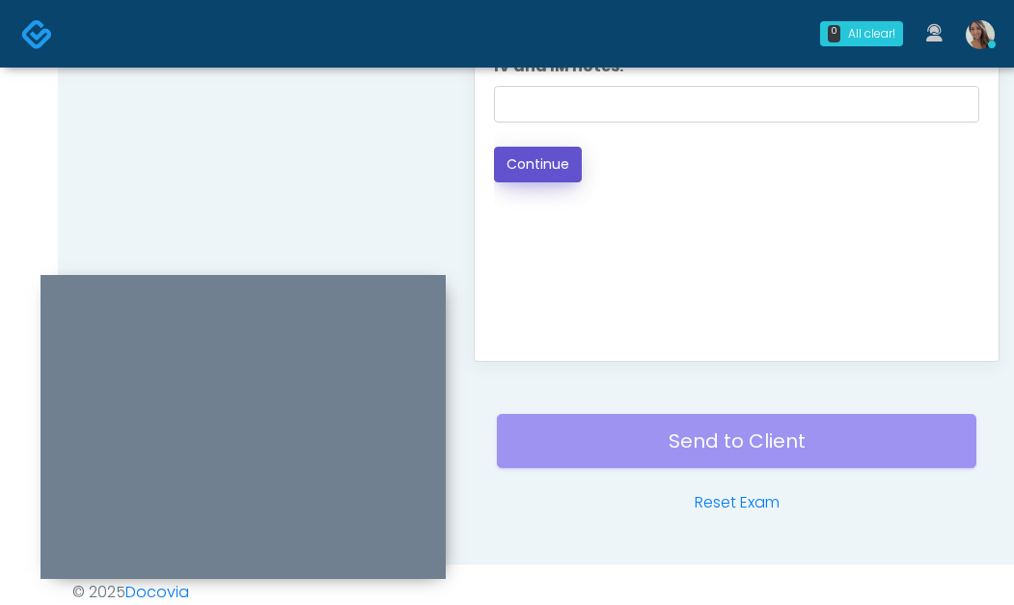
click at [552, 161] on button "Continue" at bounding box center [538, 165] width 88 height 36
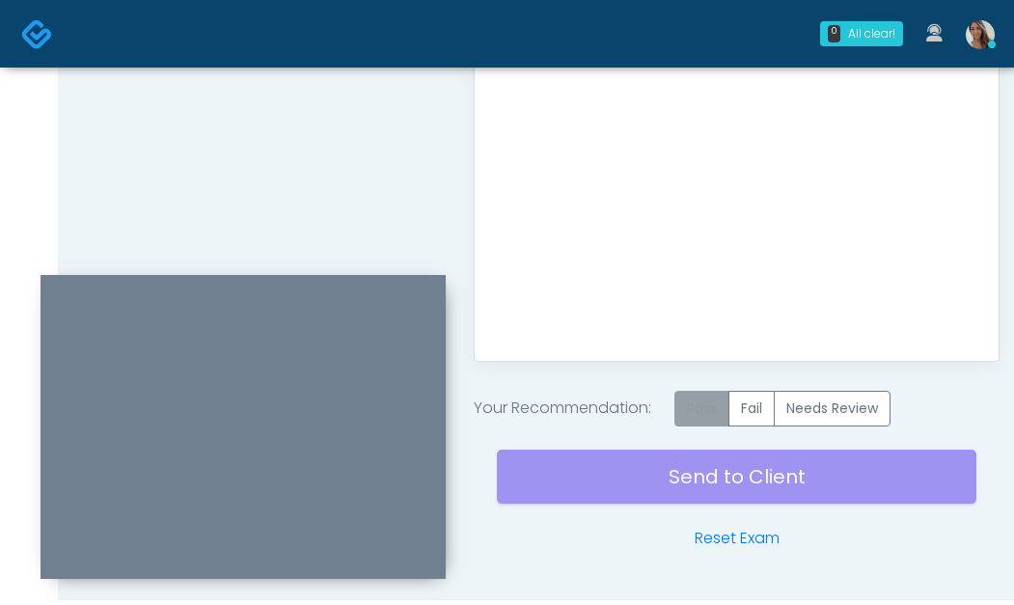
click at [716, 413] on label "Pass" at bounding box center [702, 409] width 55 height 36
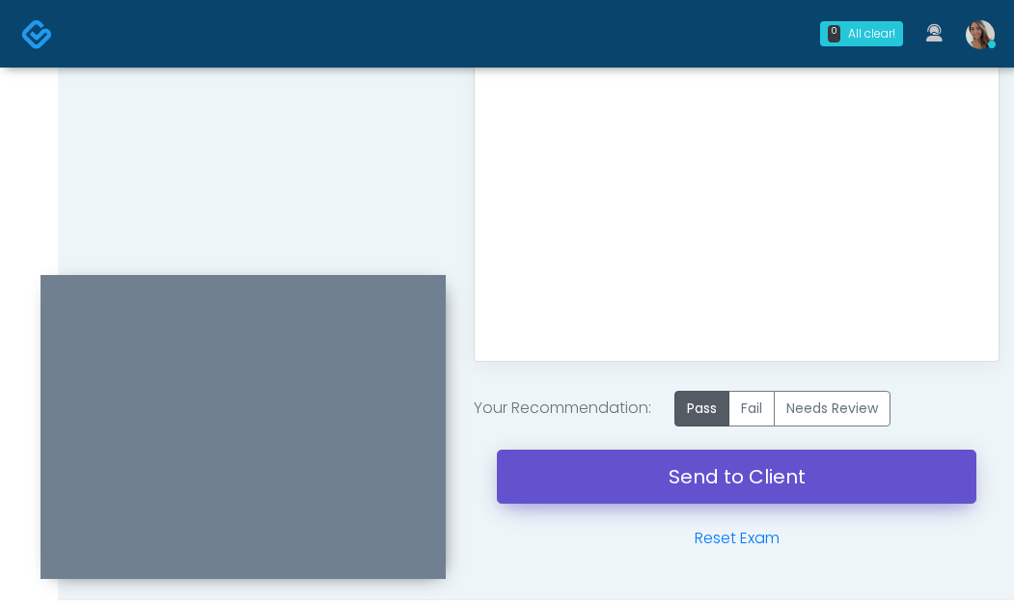
click at [662, 482] on link "Send to Client" at bounding box center [737, 477] width 480 height 54
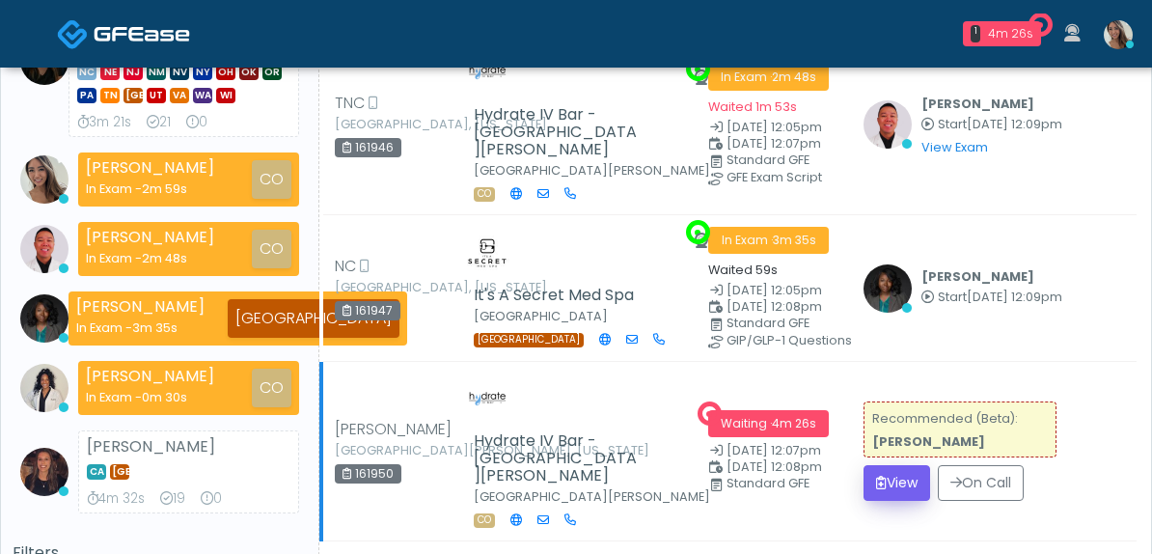
scroll to position [280, 0]
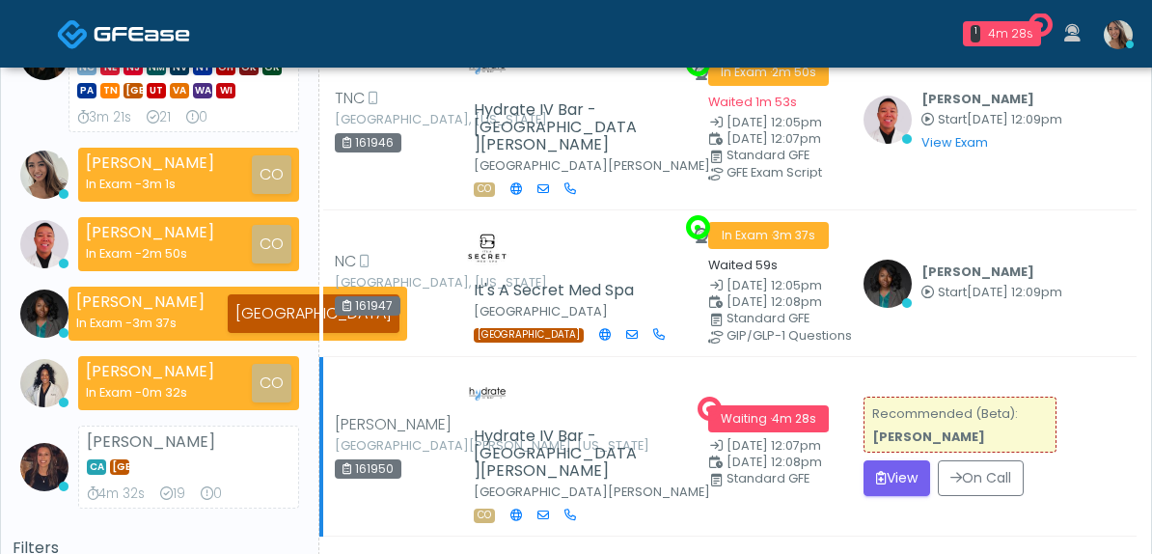
click at [508, 369] on img at bounding box center [487, 393] width 48 height 48
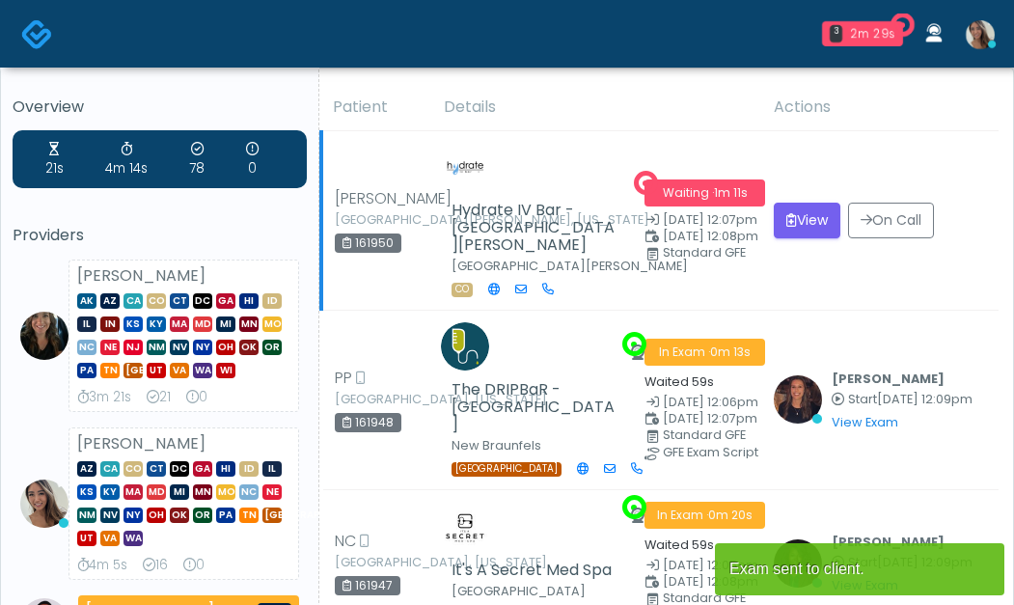
click at [940, 290] on td "View On Call" at bounding box center [881, 221] width 236 height 180
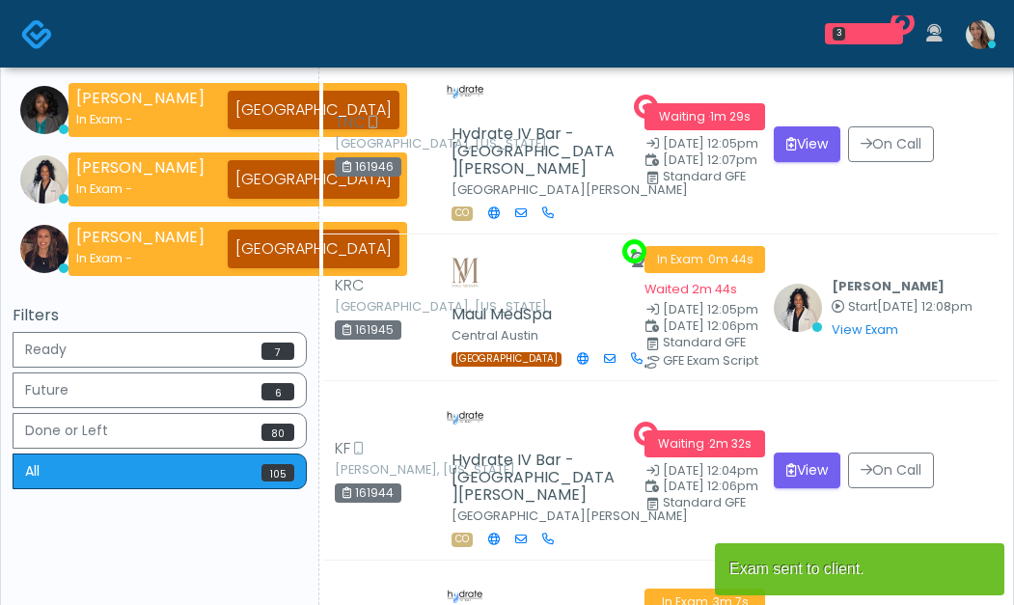
scroll to position [621, 0]
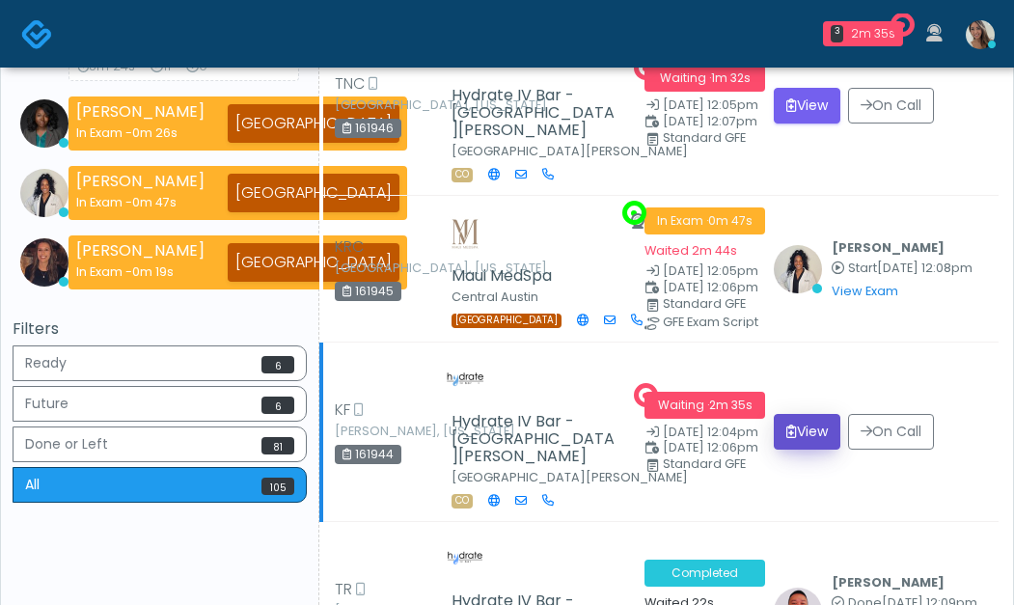
click at [803, 414] on button "View" at bounding box center [807, 432] width 67 height 36
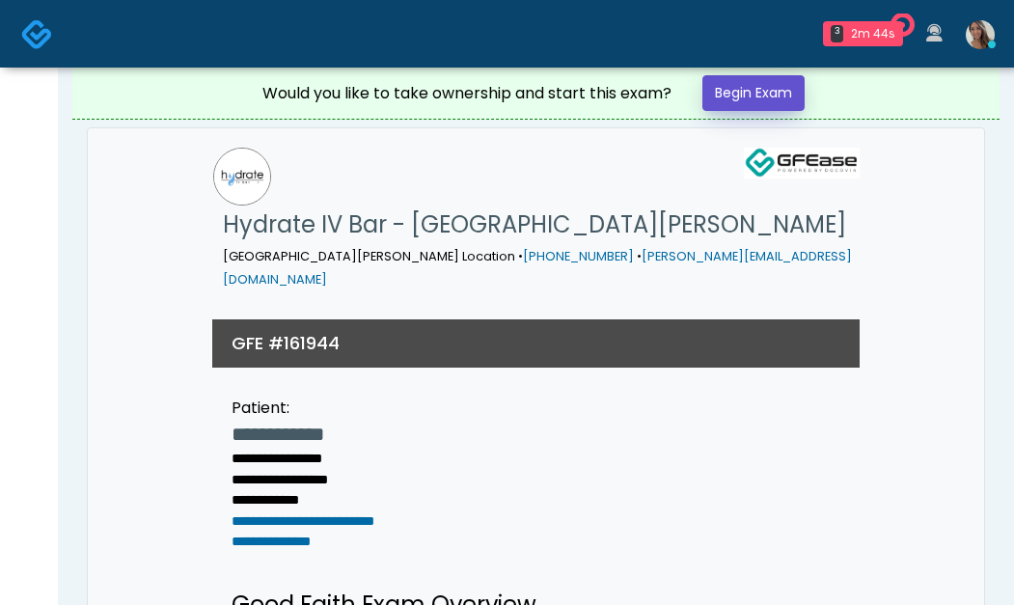
click at [758, 102] on link "Begin Exam" at bounding box center [754, 93] width 102 height 36
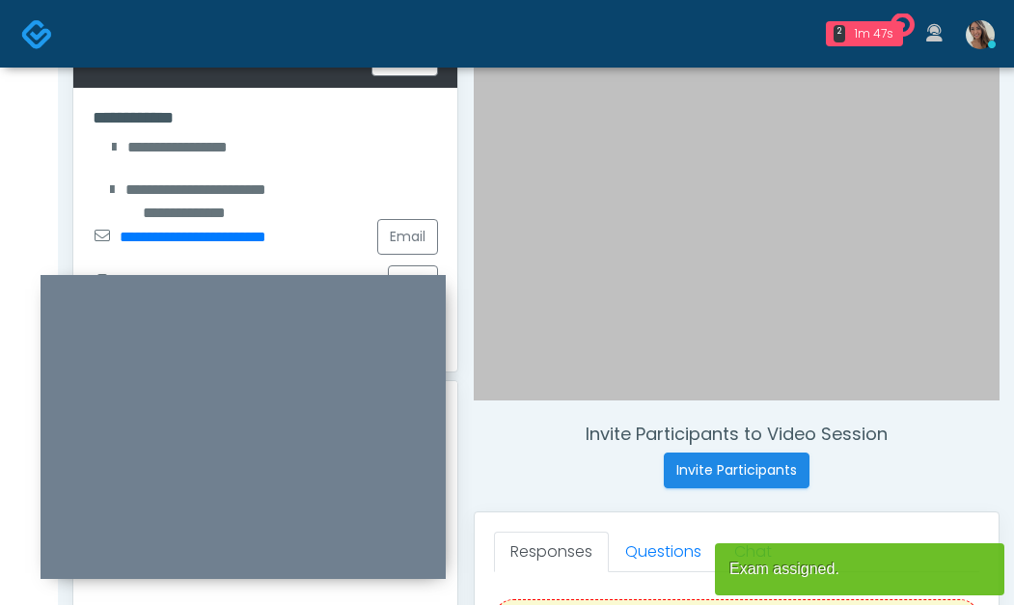
scroll to position [412, 0]
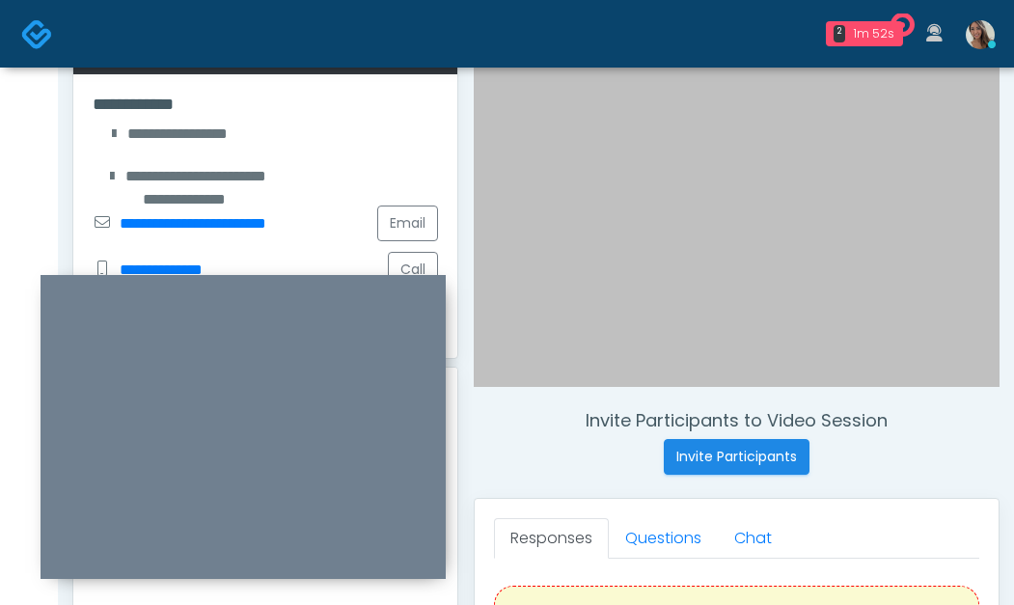
click at [658, 213] on div at bounding box center [737, 64] width 526 height 645
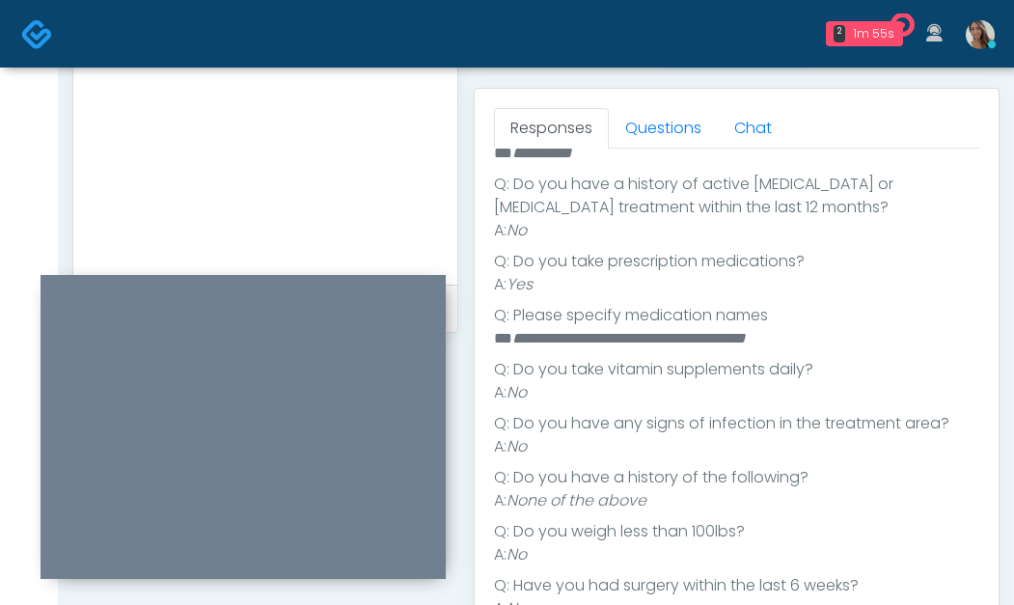
scroll to position [512, 0]
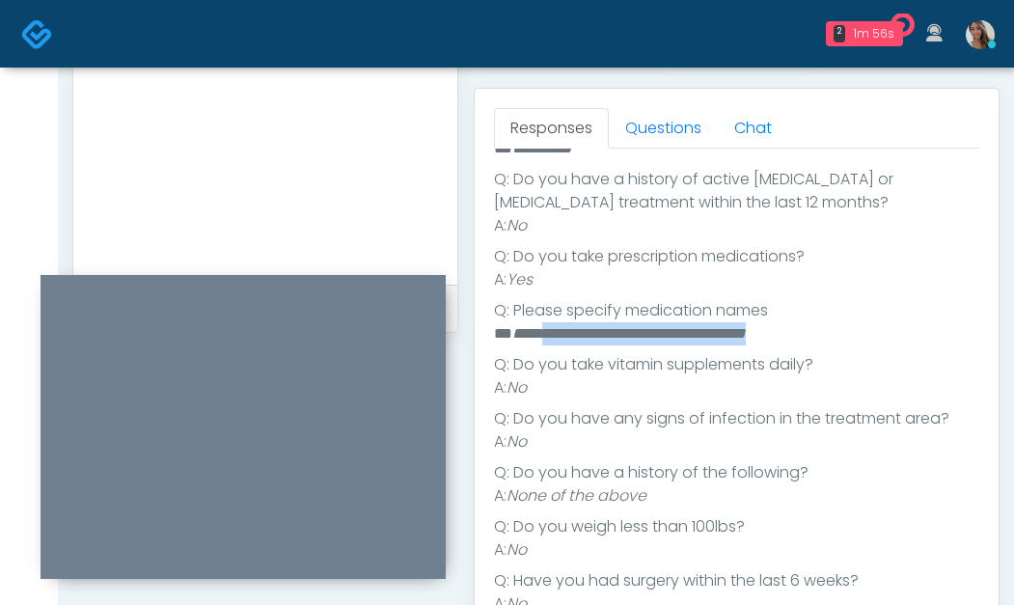
drag, startPoint x: 844, startPoint y: 337, endPoint x: 526, endPoint y: 337, distance: 317.6
click at [536, 335] on li "**********" at bounding box center [729, 333] width 471 height 23
click at [526, 337] on em "**********" at bounding box center [630, 333] width 234 height 14
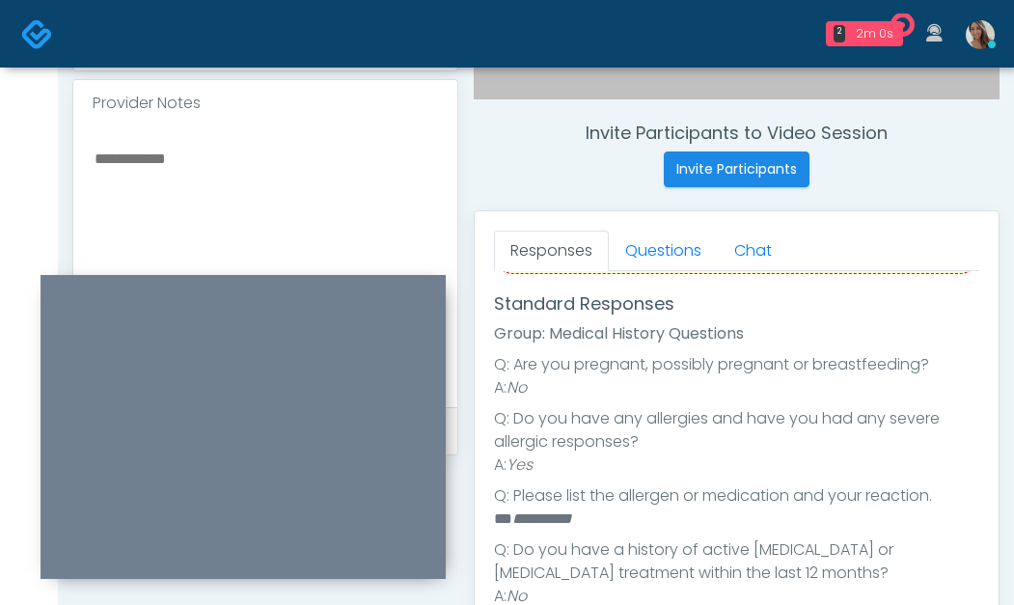
scroll to position [272, 0]
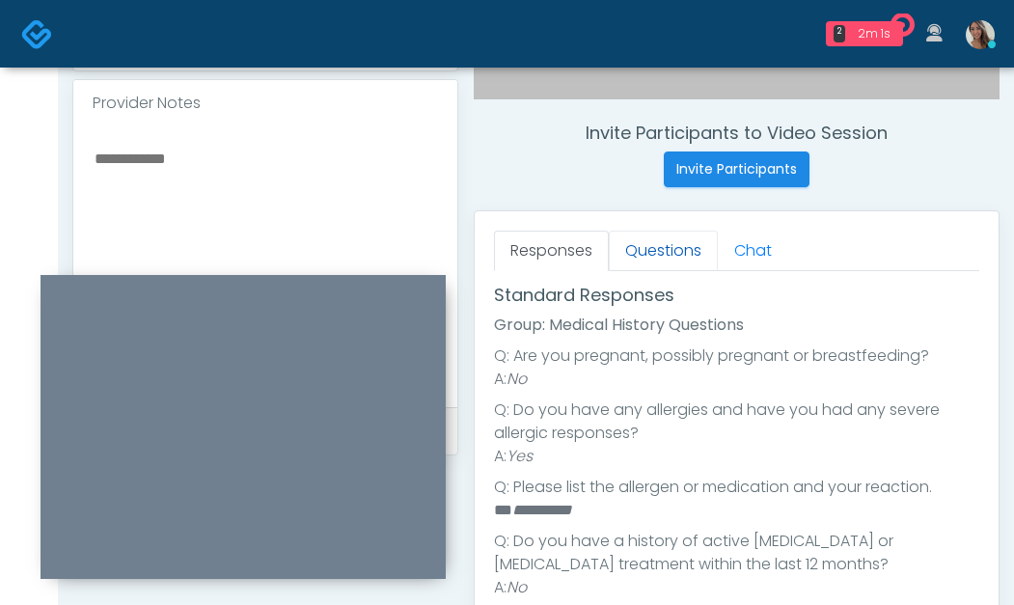
click at [632, 248] on link "Questions" at bounding box center [663, 251] width 109 height 41
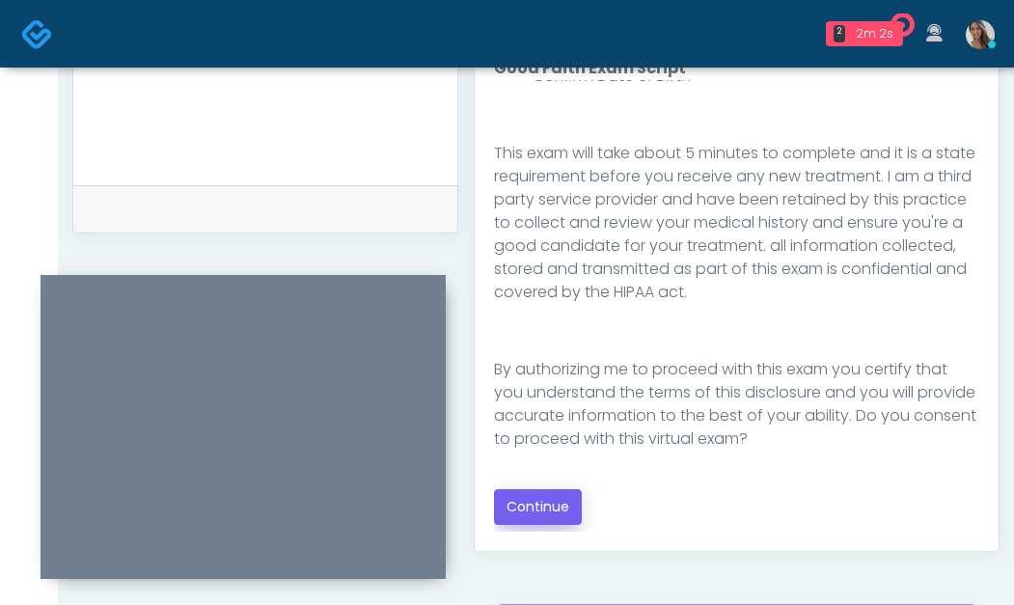
scroll to position [923, 0]
click at [558, 500] on button "Continue" at bounding box center [538, 506] width 88 height 36
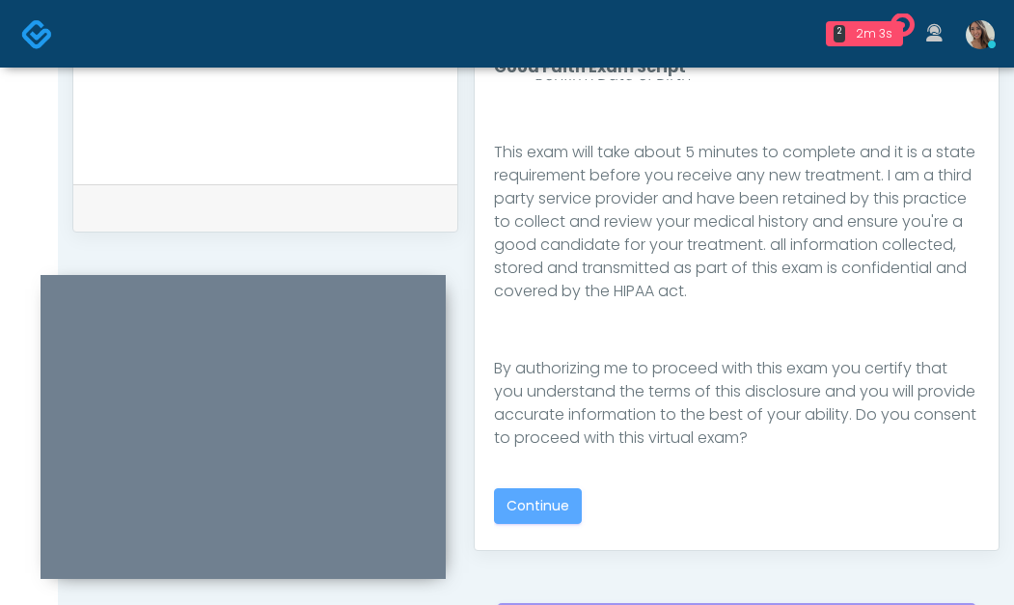
scroll to position [1127, 0]
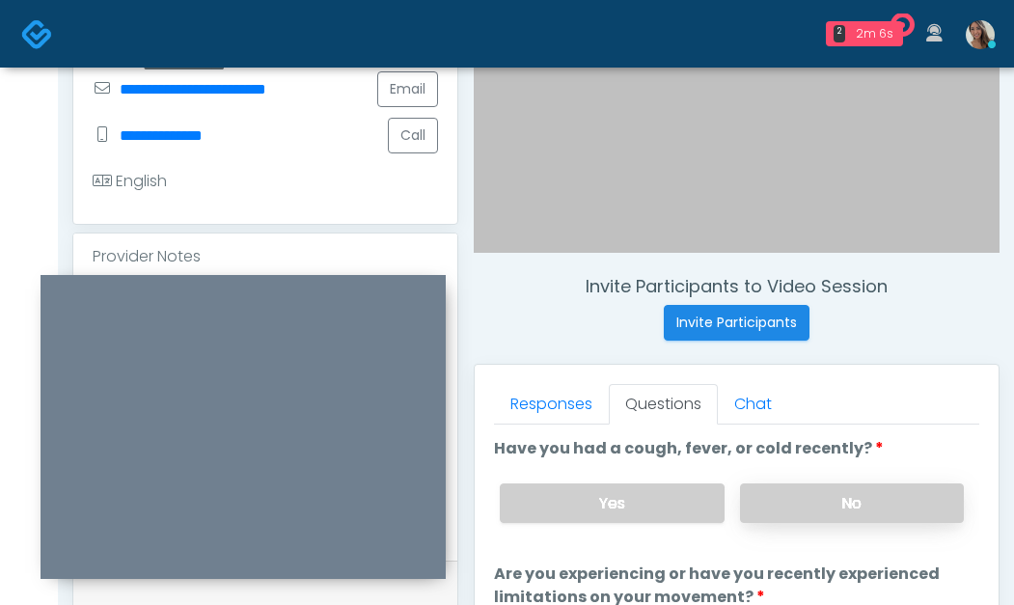
click at [837, 491] on label "No" at bounding box center [852, 504] width 224 height 40
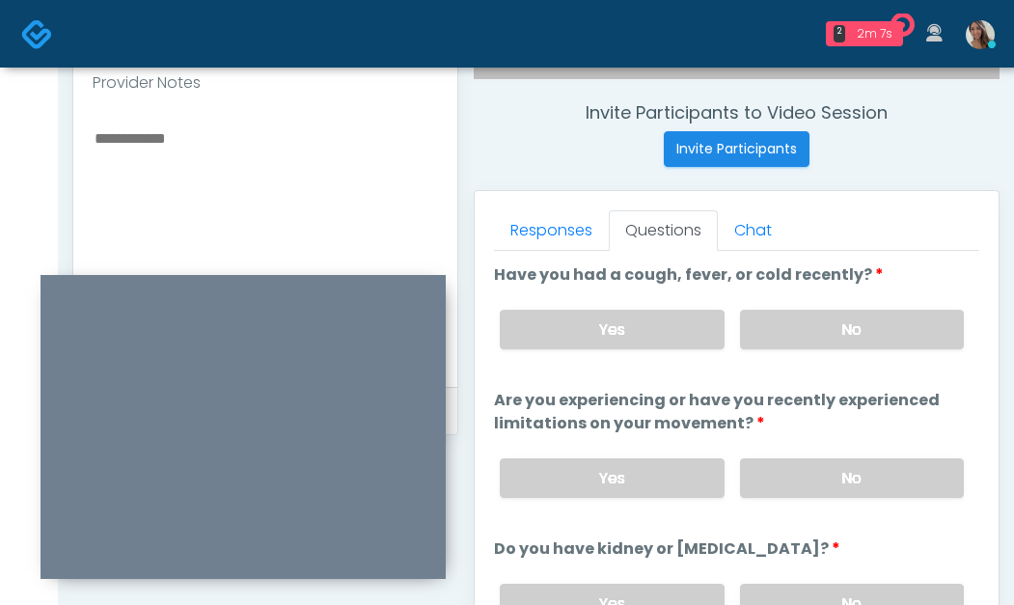
scroll to position [754, 0]
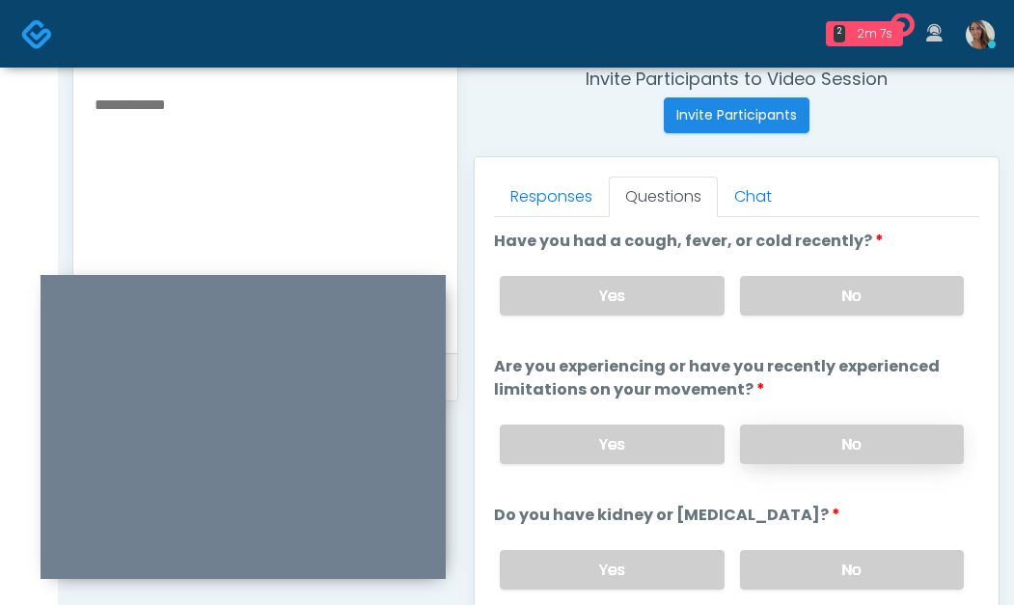
click at [862, 443] on label "No" at bounding box center [852, 445] width 224 height 40
click at [819, 569] on label "No" at bounding box center [852, 570] width 224 height 40
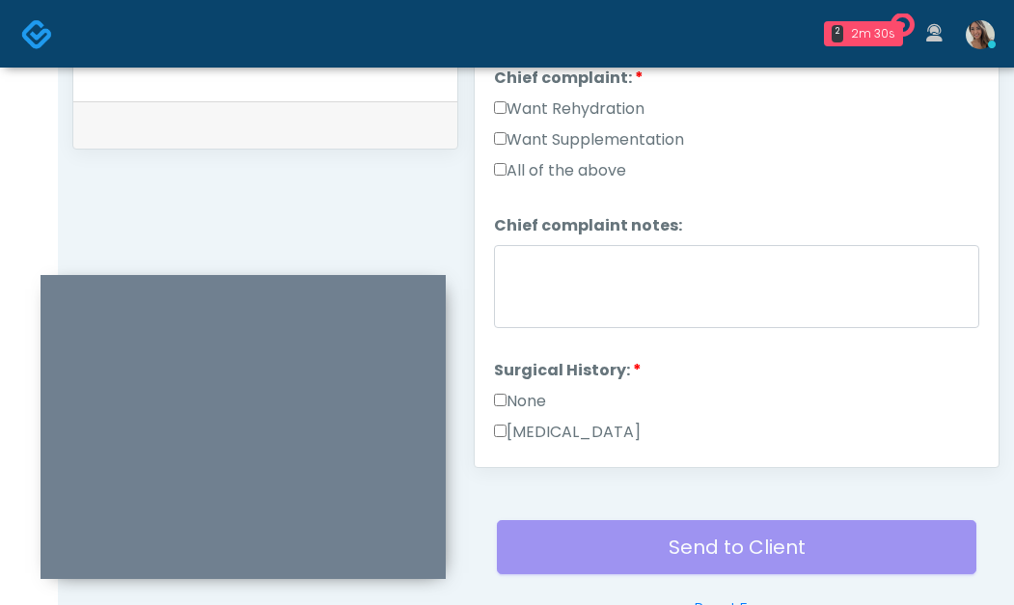
scroll to position [486, 0]
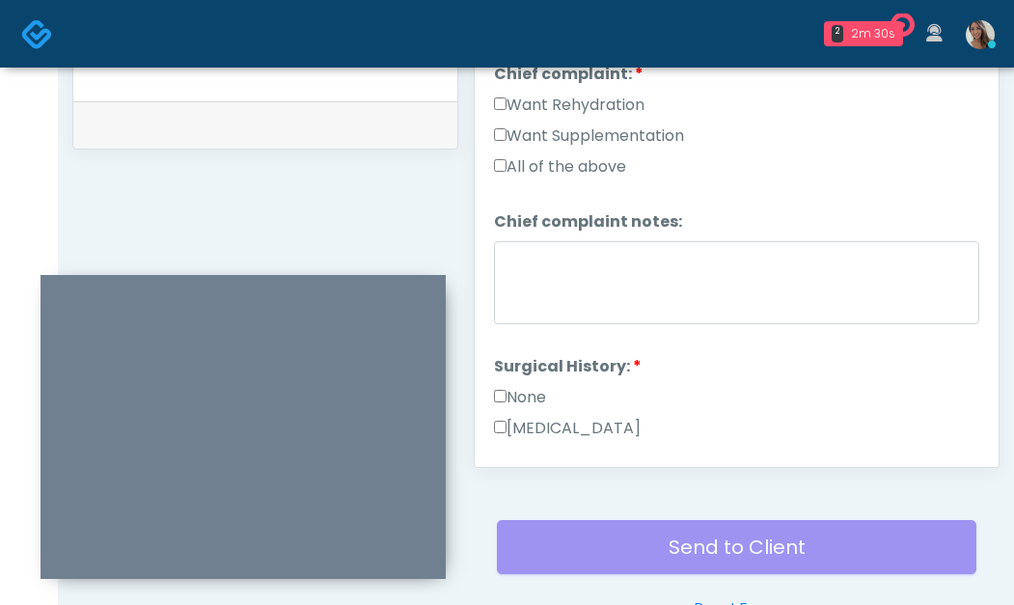
drag, startPoint x: 574, startPoint y: 141, endPoint x: 582, endPoint y: 115, distance: 27.2
click at [575, 141] on label "Want Supplementation" at bounding box center [589, 136] width 190 height 23
click at [584, 109] on label "Want Rehydration" at bounding box center [569, 105] width 151 height 23
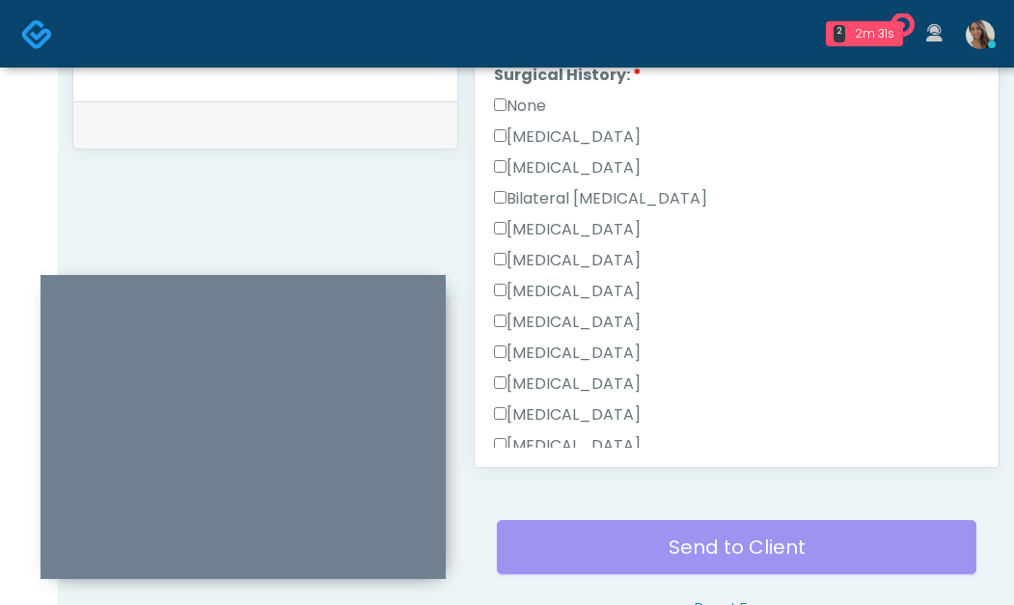
scroll to position [943, 0]
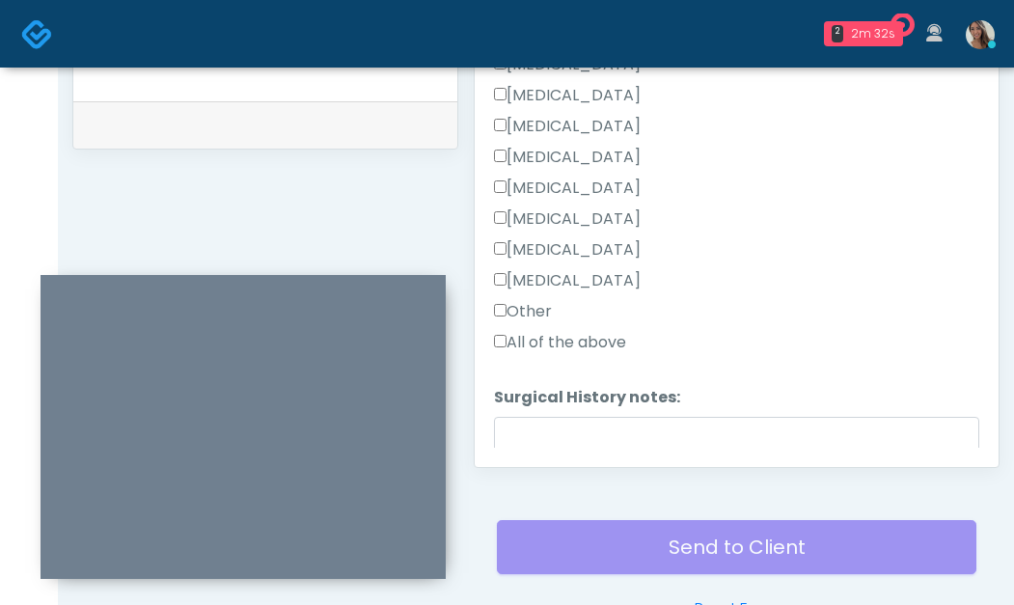
click at [540, 318] on label "Other" at bounding box center [523, 311] width 58 height 23
click at [558, 458] on div "Responses Questions Chat Good Faith Exam Script Good Faith Exam Script INTRODUC…" at bounding box center [737, 186] width 524 height 562
click at [558, 441] on textarea "Surgical History notes:" at bounding box center [737, 458] width 486 height 83
type textarea "*"
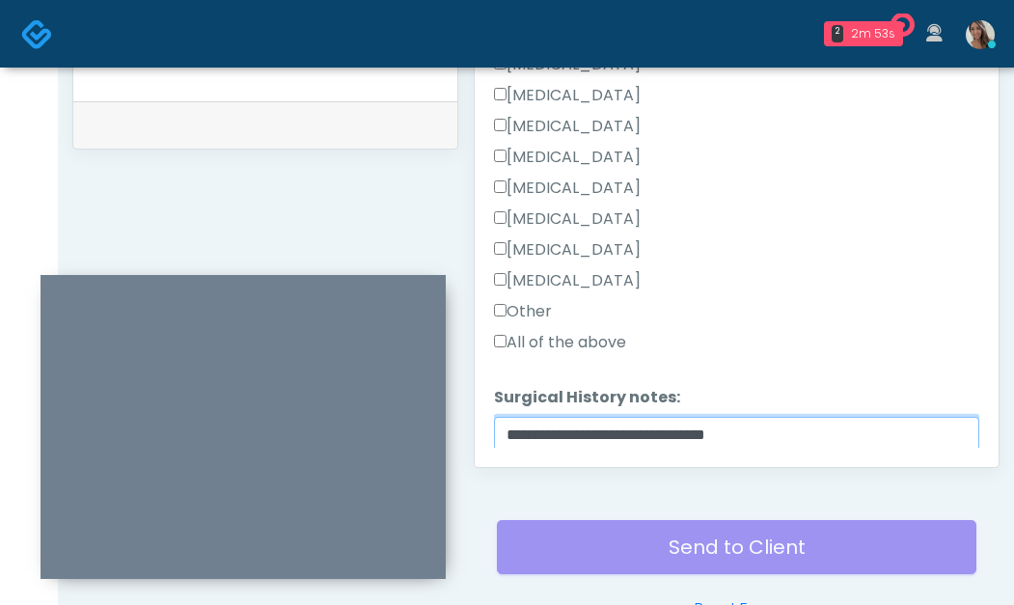
type textarea "**********"
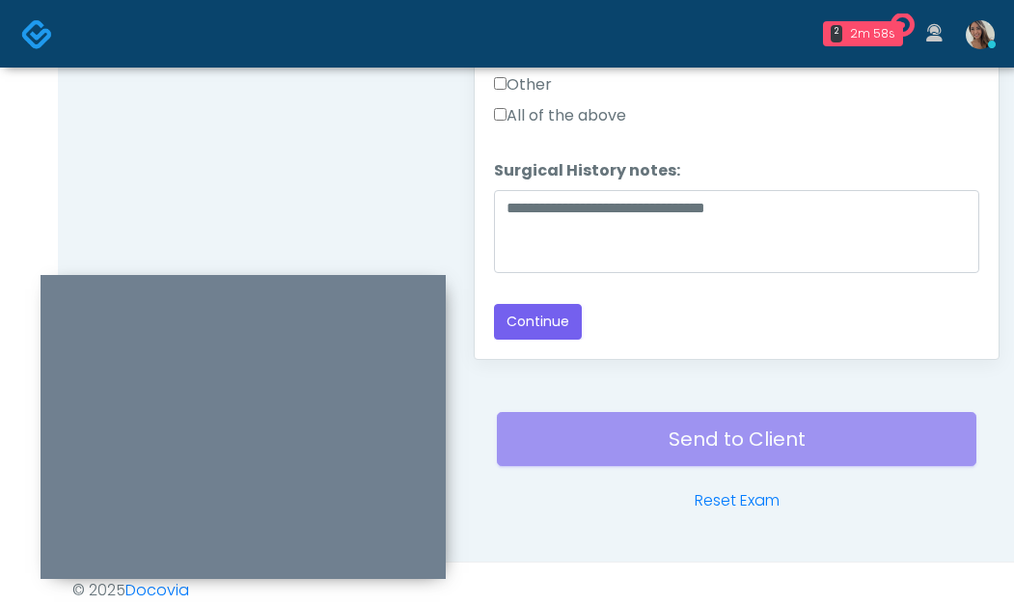
scroll to position [1127, 0]
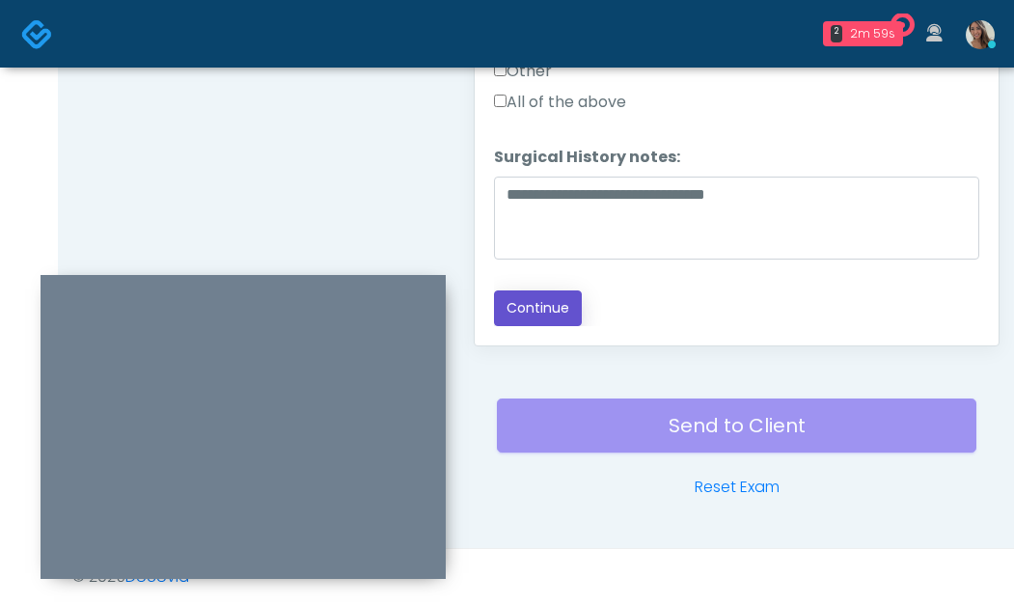
drag, startPoint x: 557, startPoint y: 300, endPoint x: 595, endPoint y: 310, distance: 38.9
click at [556, 300] on button "Continue" at bounding box center [538, 309] width 88 height 36
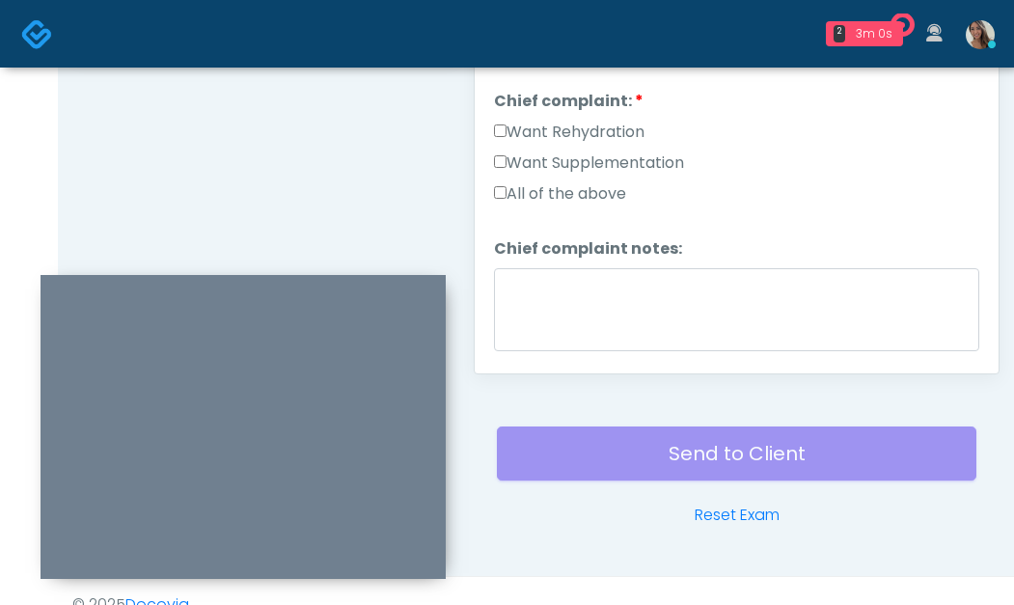
scroll to position [1084, 0]
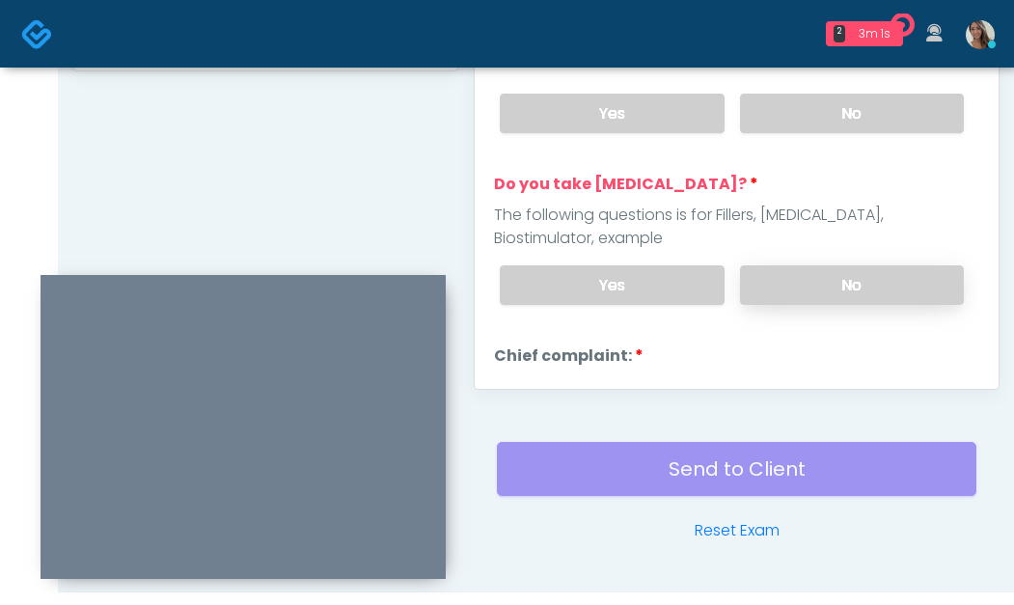
click at [802, 278] on label "No" at bounding box center [852, 285] width 224 height 40
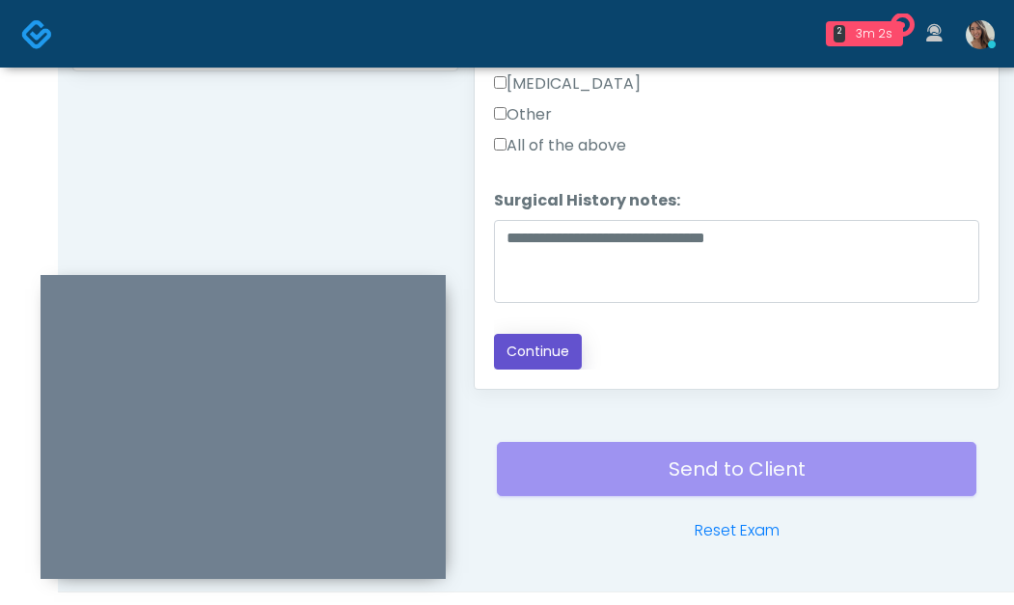
drag, startPoint x: 540, startPoint y: 349, endPoint x: 438, endPoint y: 264, distance: 132.9
click at [540, 349] on button "Continue" at bounding box center [538, 352] width 88 height 36
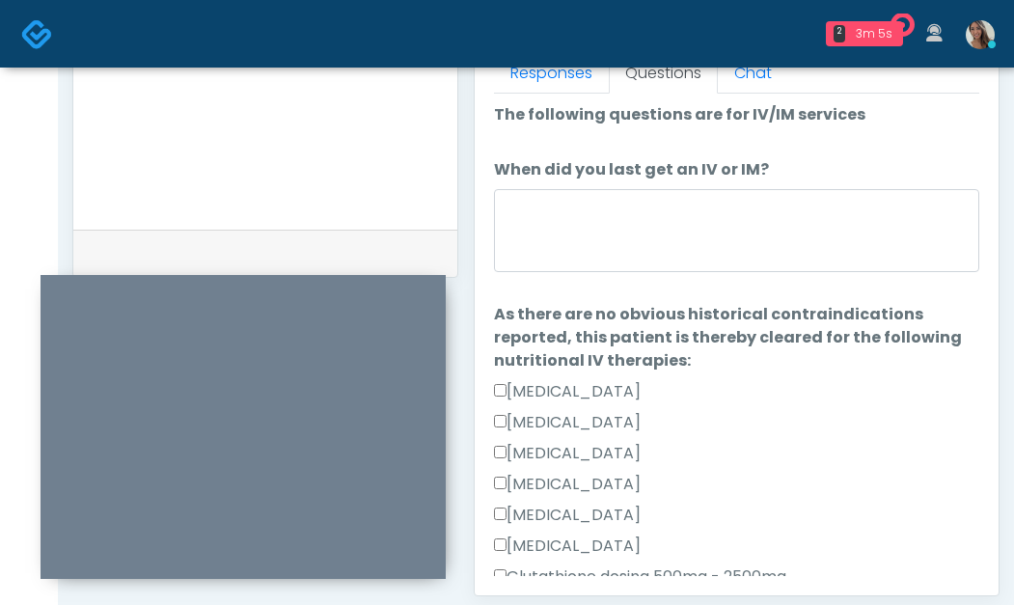
scroll to position [0, 0]
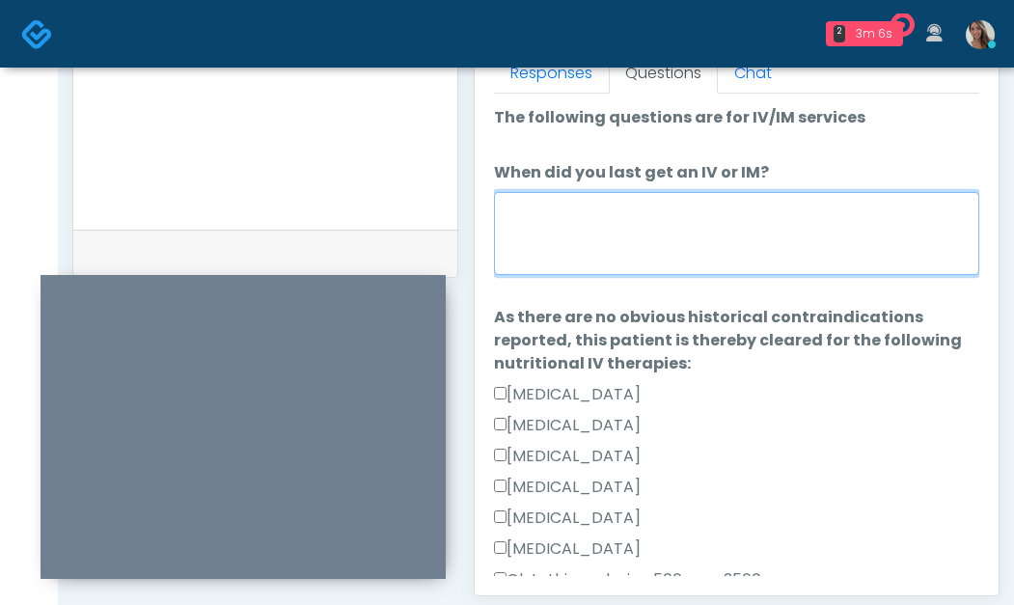
click at [730, 273] on textarea "When did you last get an IV or IM?" at bounding box center [737, 233] width 486 height 83
click at [746, 229] on textarea "When did you last get an IV or IM?" at bounding box center [737, 233] width 486 height 83
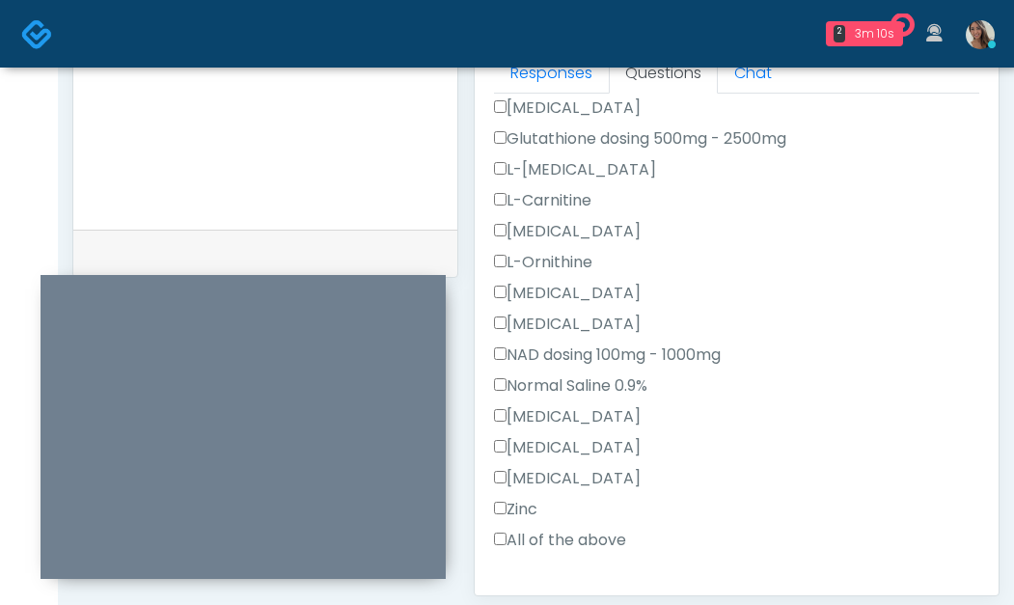
scroll to position [447, 0]
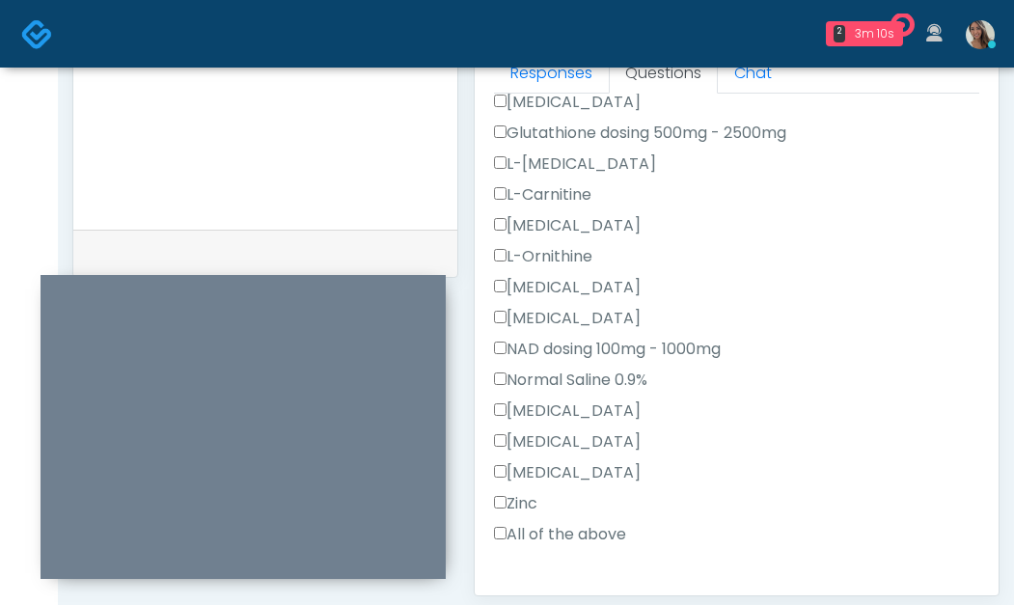
type textarea "**********"
click at [569, 527] on label "All of the above" at bounding box center [560, 534] width 132 height 23
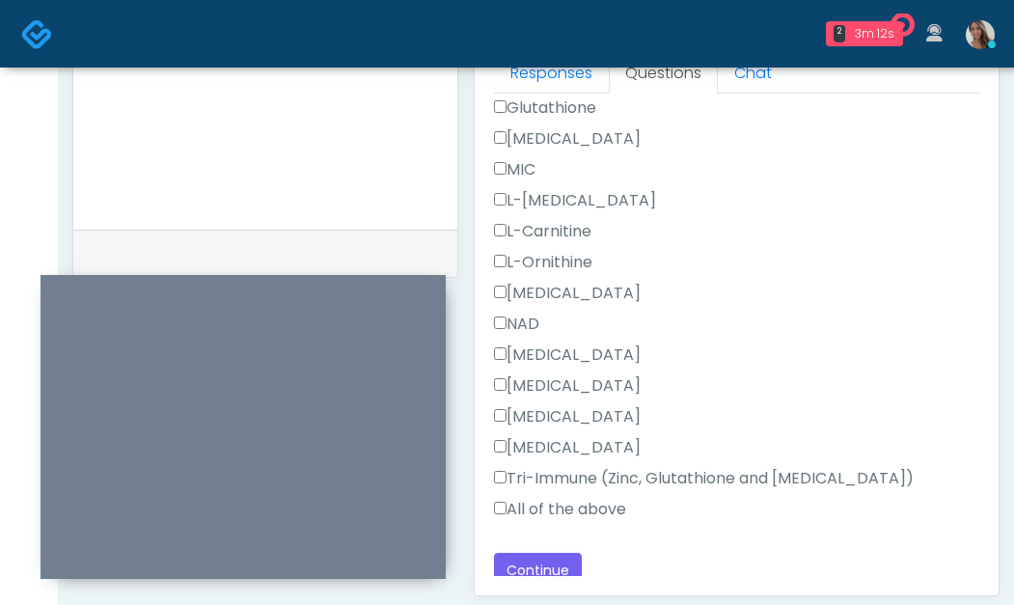
scroll to position [1065, 0]
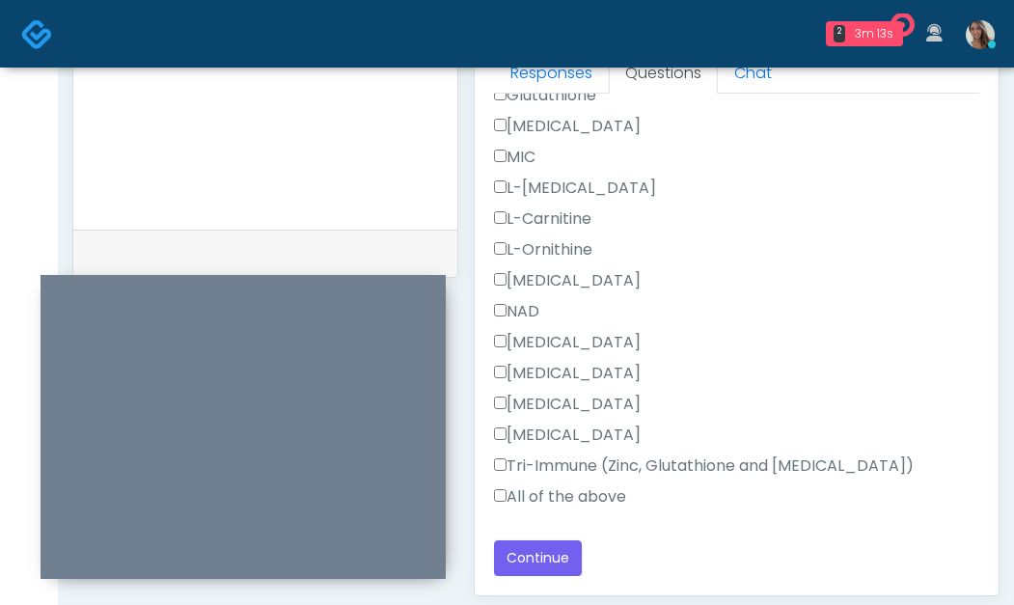
drag, startPoint x: 582, startPoint y: 493, endPoint x: 591, endPoint y: 488, distance: 9.9
click at [581, 494] on label "All of the above" at bounding box center [560, 497] width 132 height 23
click at [378, 232] on div "**********" at bounding box center [265, 13] width 386 height 1472
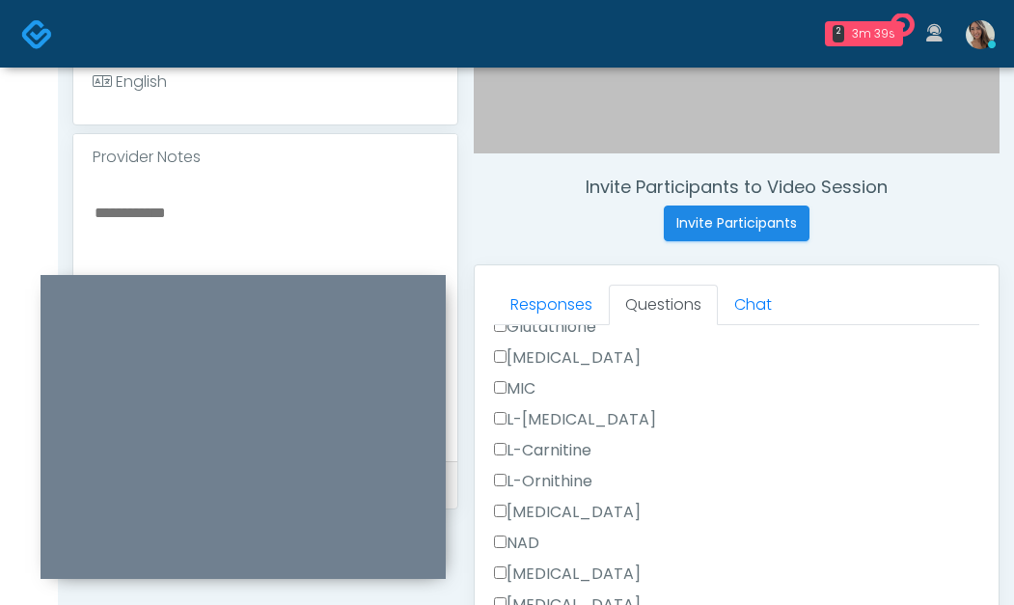
click at [345, 203] on textarea at bounding box center [266, 318] width 346 height 236
click at [284, 200] on textarea at bounding box center [266, 318] width 346 height 236
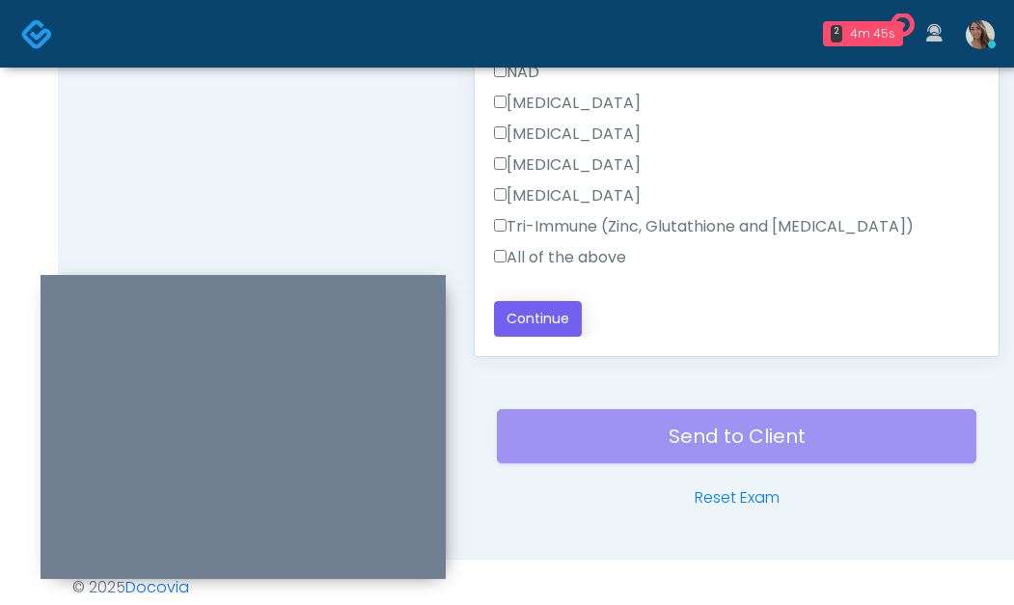
scroll to position [1127, 0]
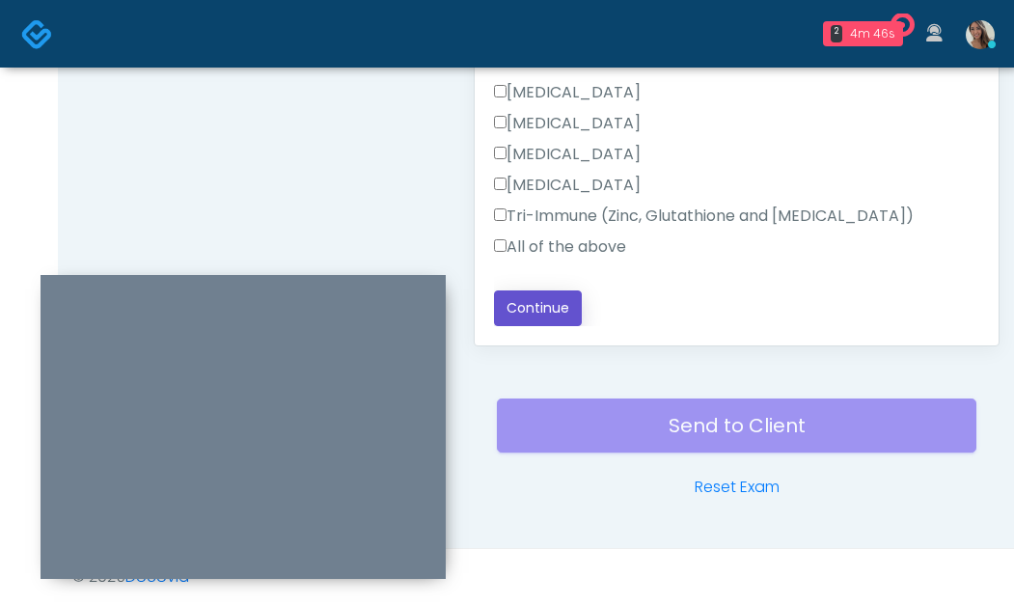
click at [543, 318] on button "Continue" at bounding box center [538, 309] width 88 height 36
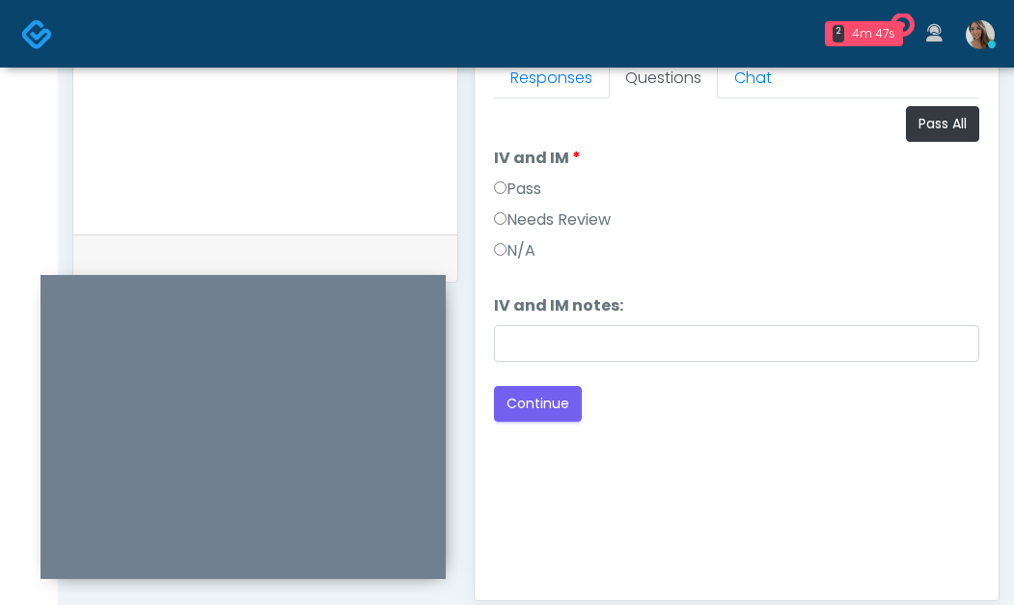
scroll to position [847, 0]
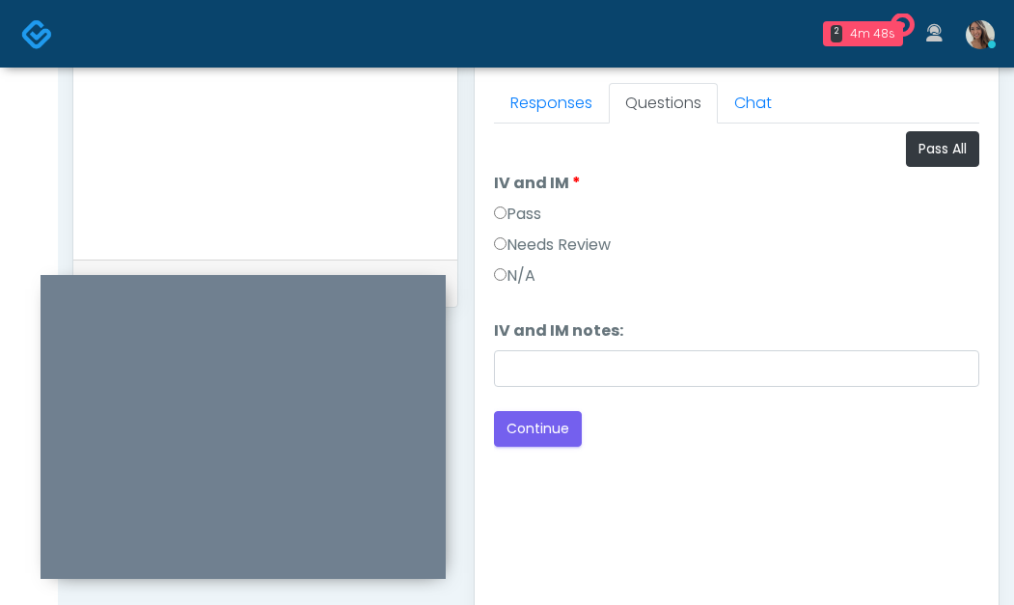
click at [535, 213] on label "Pass" at bounding box center [517, 214] width 47 height 23
click at [550, 422] on button "Continue" at bounding box center [538, 429] width 88 height 36
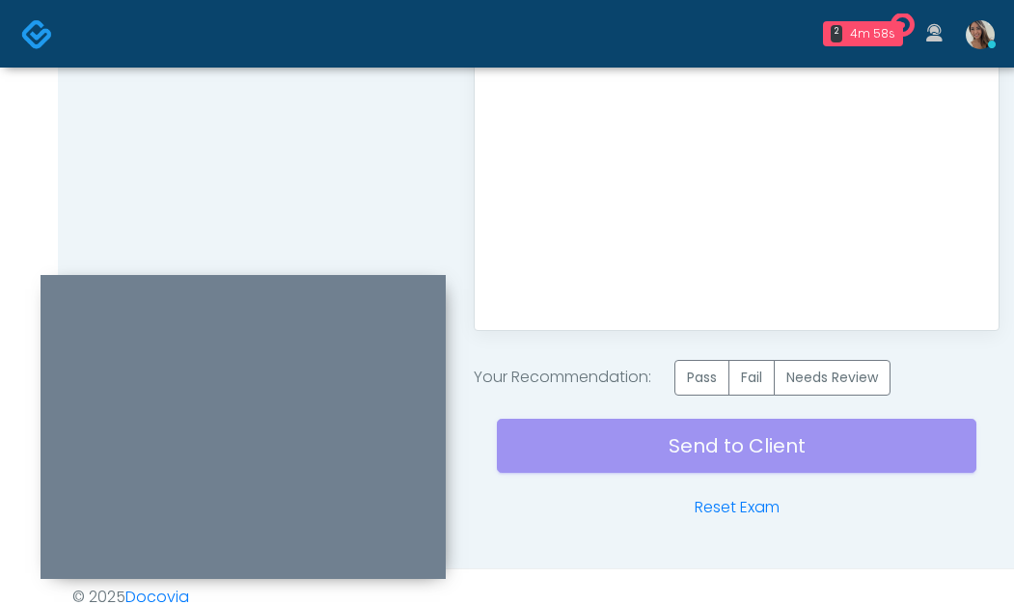
scroll to position [1163, 0]
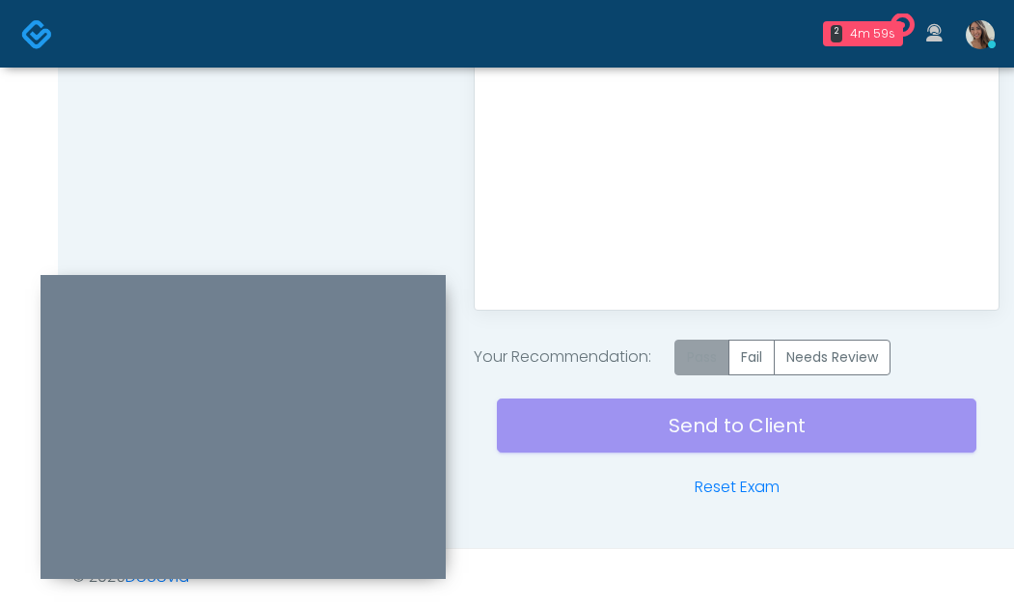
click at [715, 365] on label "Pass" at bounding box center [702, 358] width 55 height 36
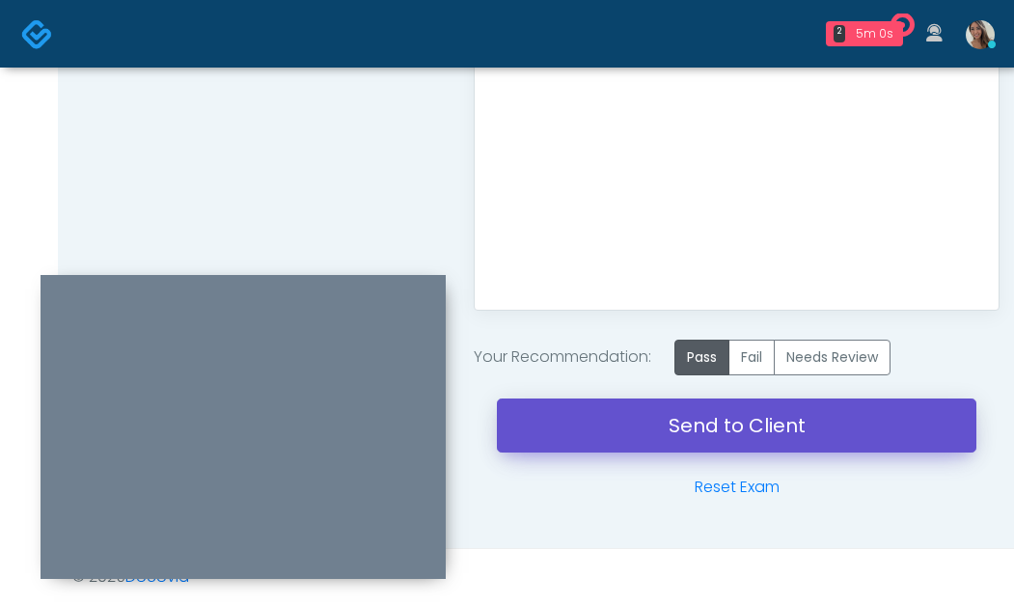
click at [702, 424] on link "Send to Client" at bounding box center [737, 426] width 480 height 54
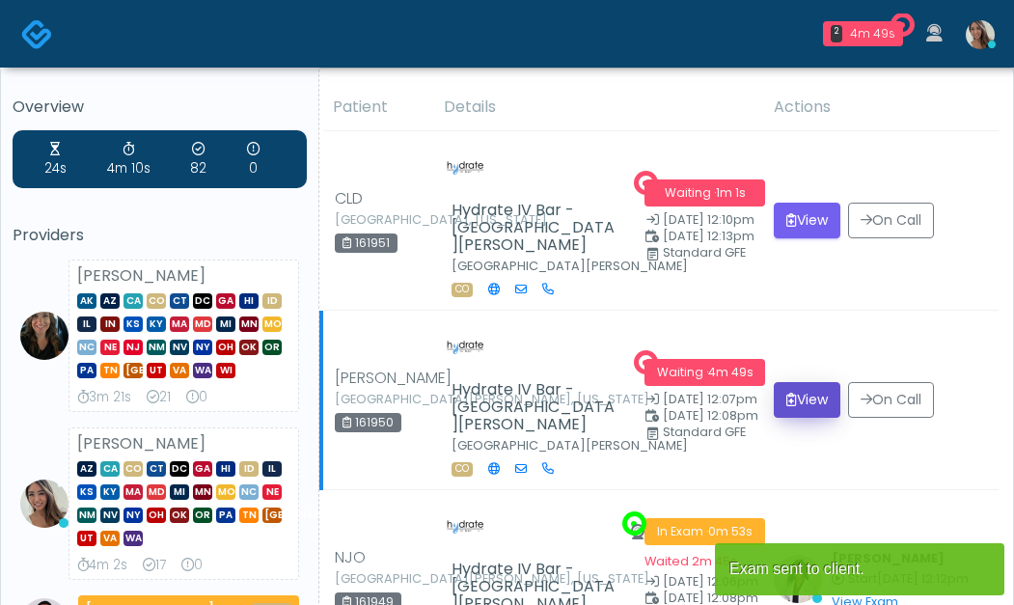
click at [810, 382] on button "View" at bounding box center [807, 400] width 67 height 36
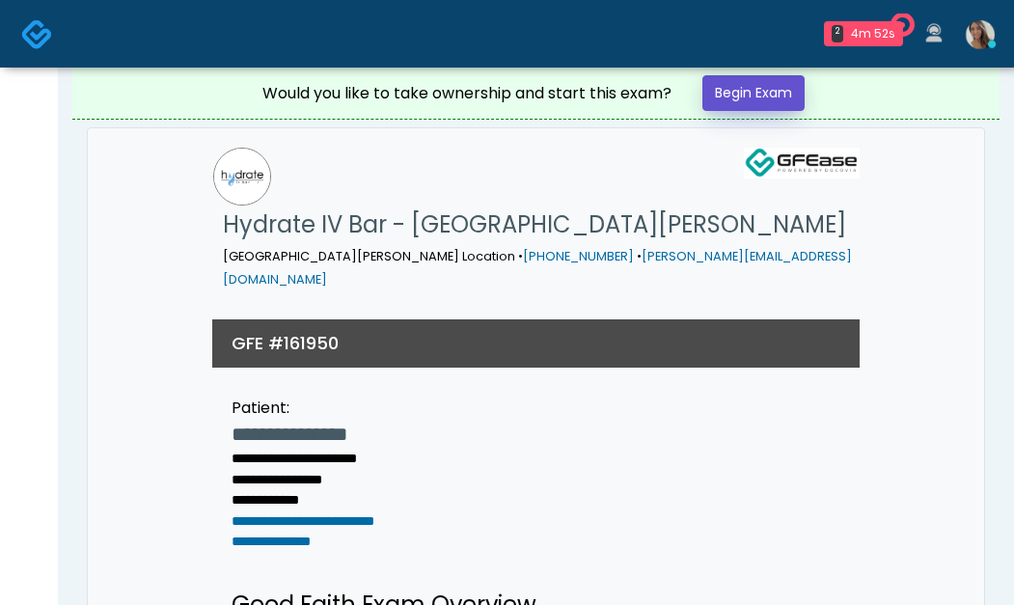
click at [786, 92] on link "Begin Exam" at bounding box center [754, 93] width 102 height 36
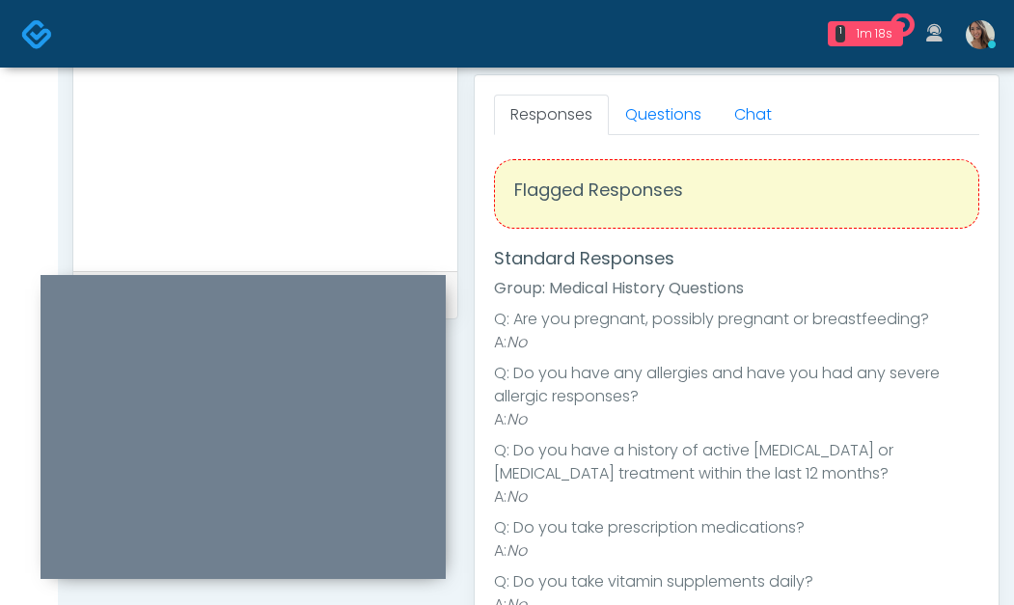
scroll to position [4, 0]
click at [686, 104] on link "Questions" at bounding box center [663, 115] width 109 height 41
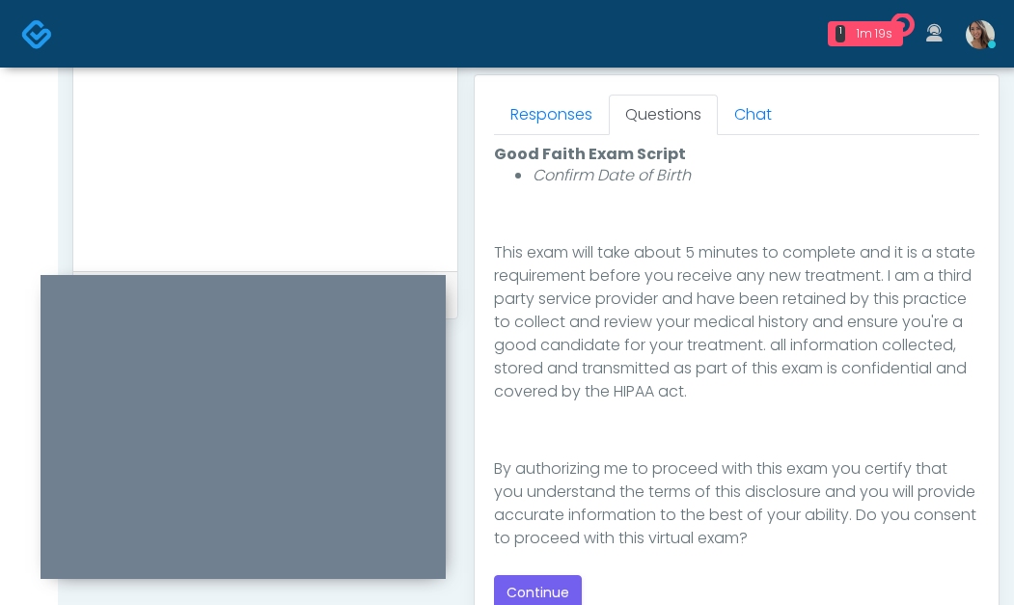
scroll to position [317, 0]
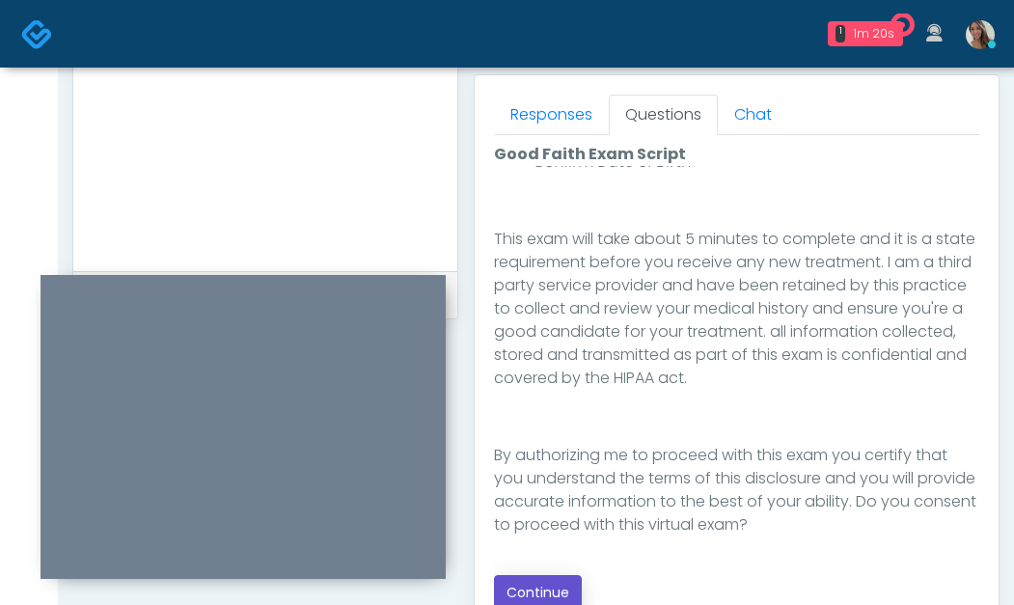
click at [547, 588] on button "Continue" at bounding box center [538, 593] width 88 height 36
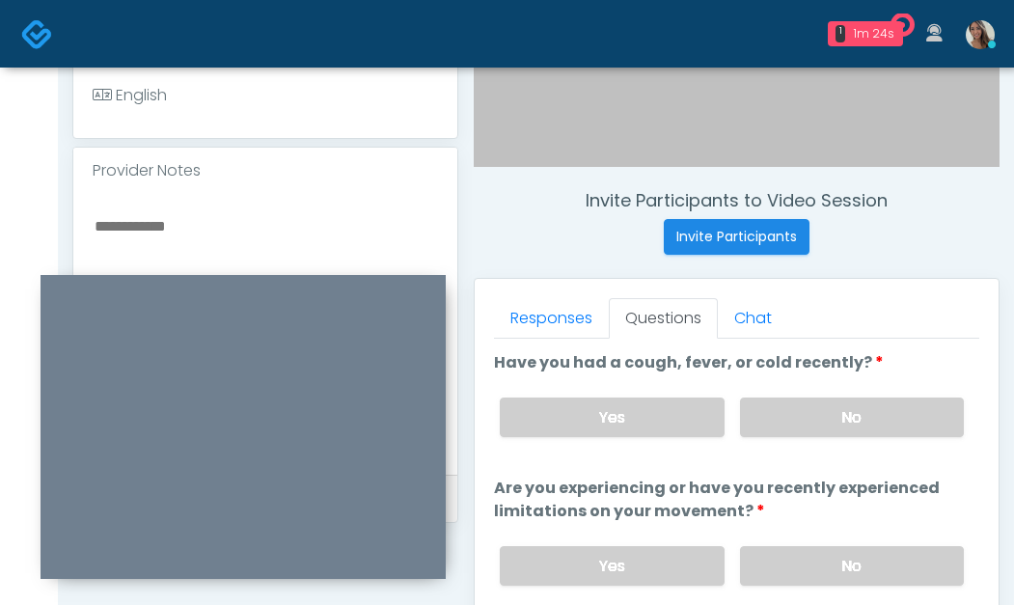
scroll to position [639, 0]
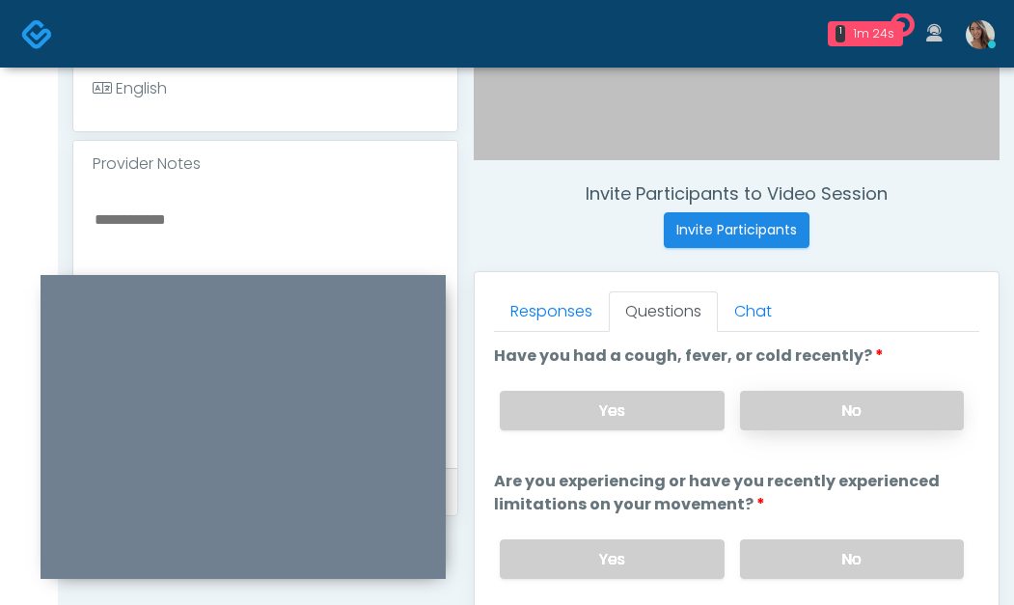
click at [818, 399] on label "No" at bounding box center [852, 411] width 224 height 40
click at [819, 567] on label "No" at bounding box center [852, 560] width 224 height 40
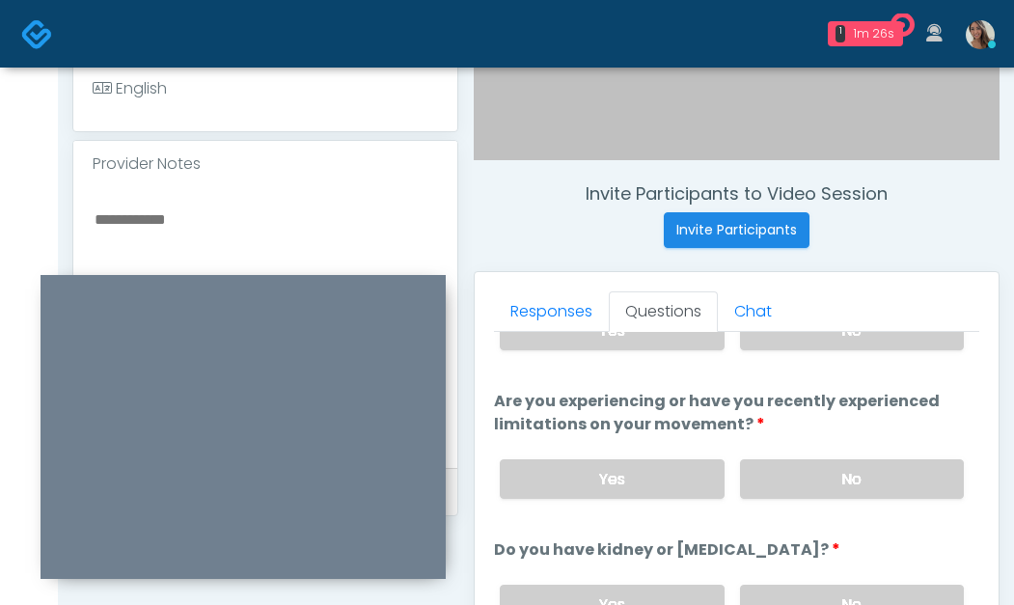
scroll to position [82, 0]
click at [802, 597] on label "No" at bounding box center [852, 603] width 224 height 40
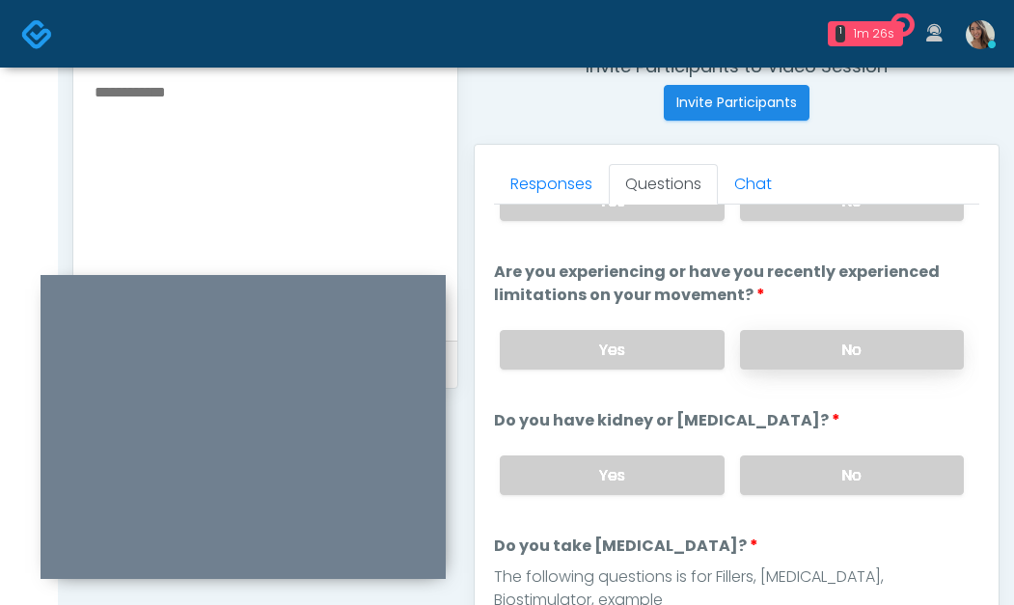
scroll to position [807, 0]
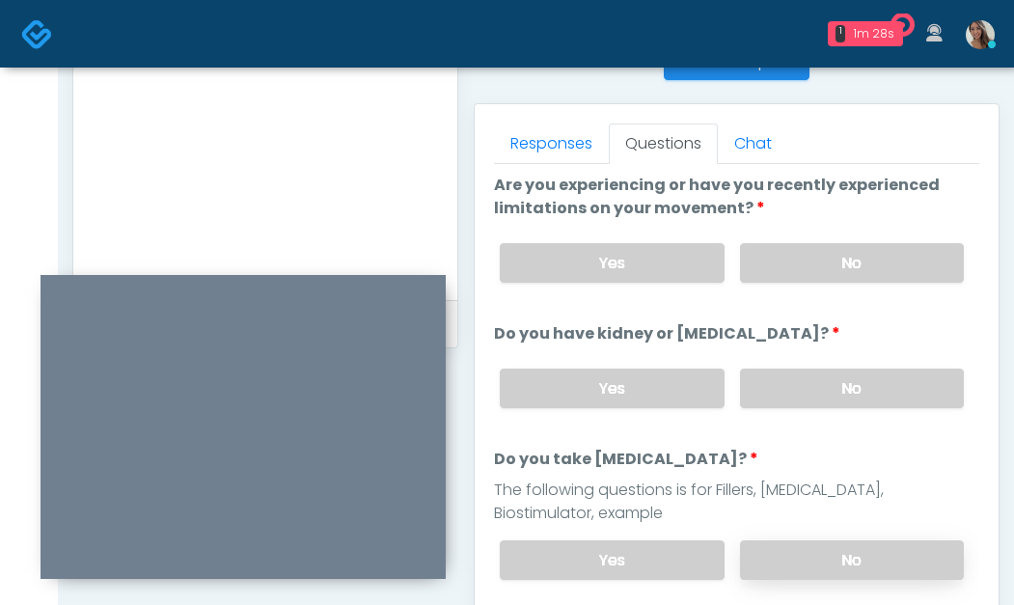
click at [794, 564] on label "No" at bounding box center [852, 561] width 224 height 40
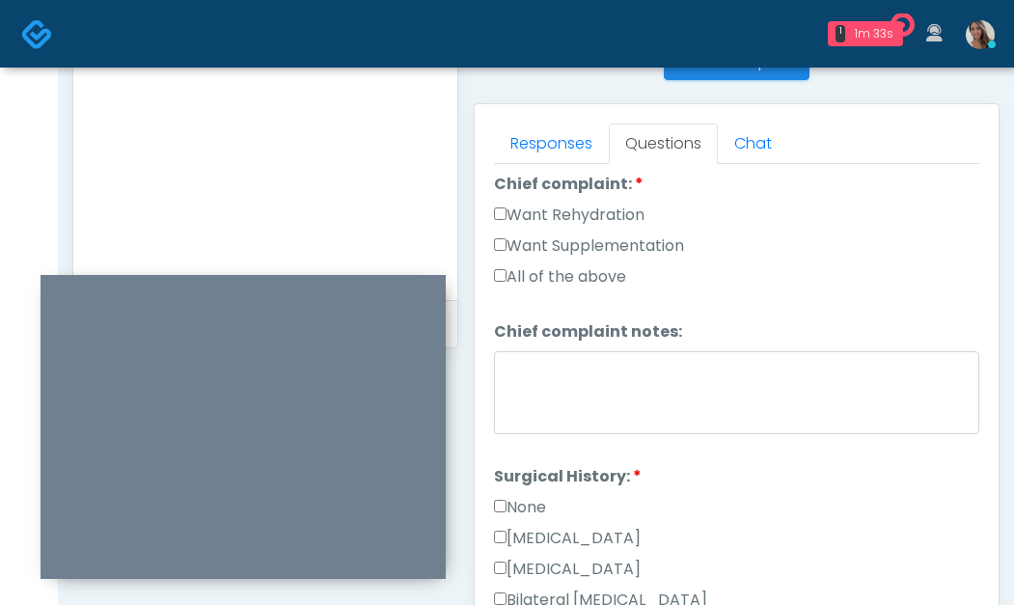
scroll to position [610, 0]
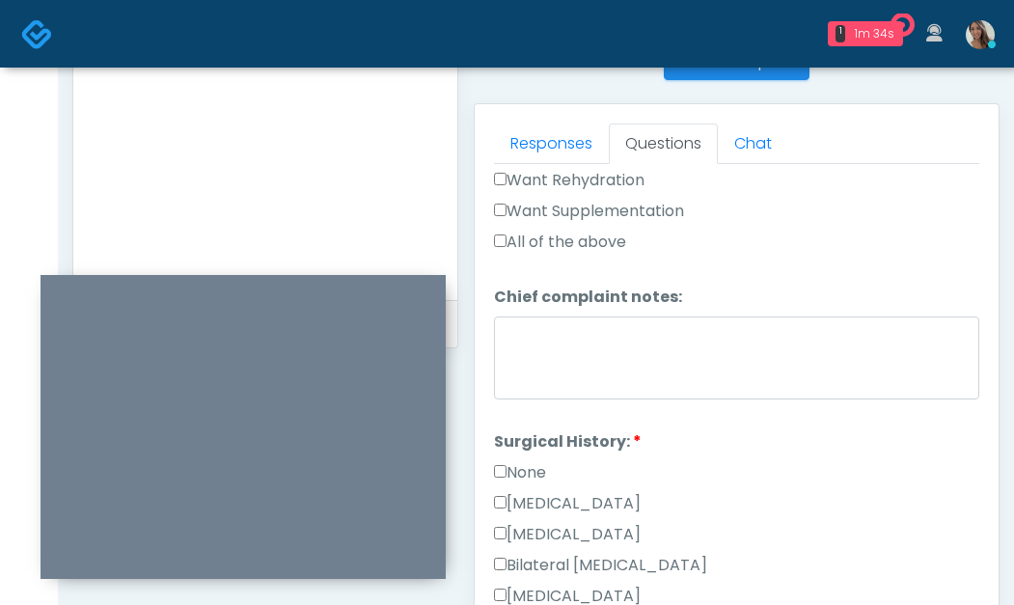
click at [646, 214] on label "Want Supplementation" at bounding box center [589, 211] width 190 height 23
click at [613, 180] on label "Want Rehydration" at bounding box center [569, 180] width 151 height 23
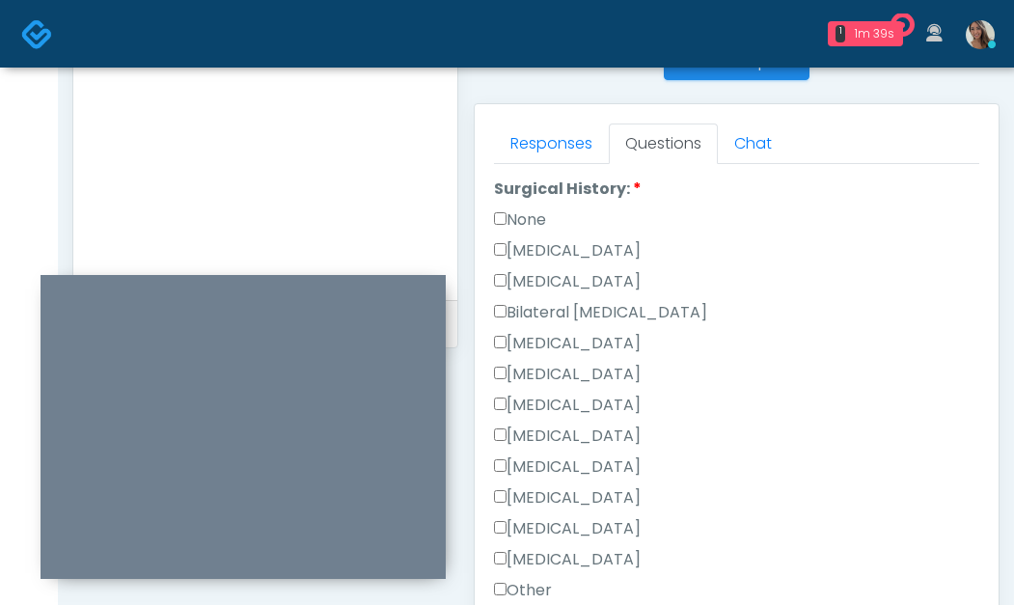
scroll to position [848, 0]
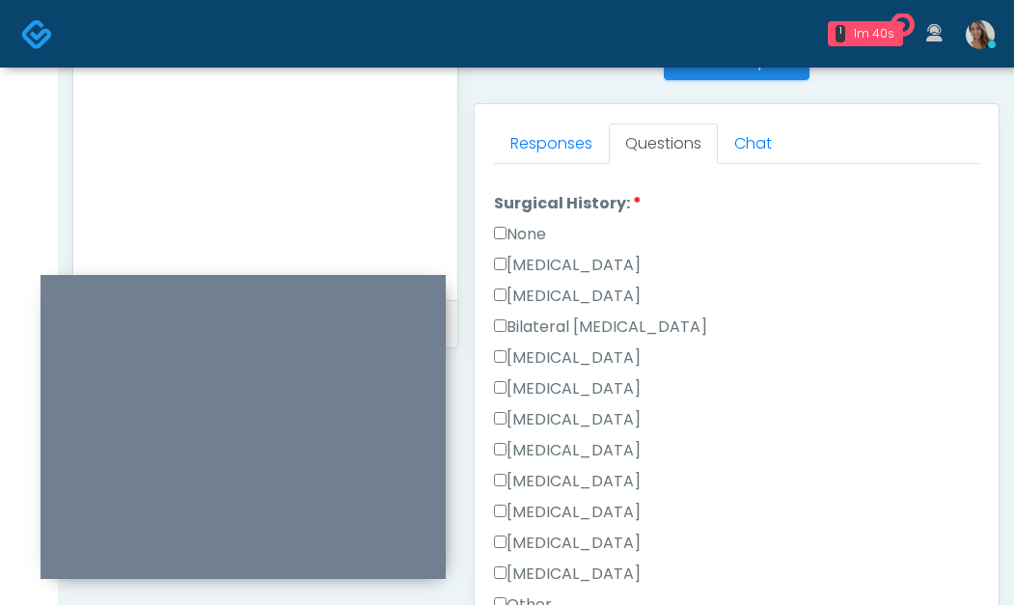
click at [520, 230] on label "None" at bounding box center [520, 234] width 52 height 23
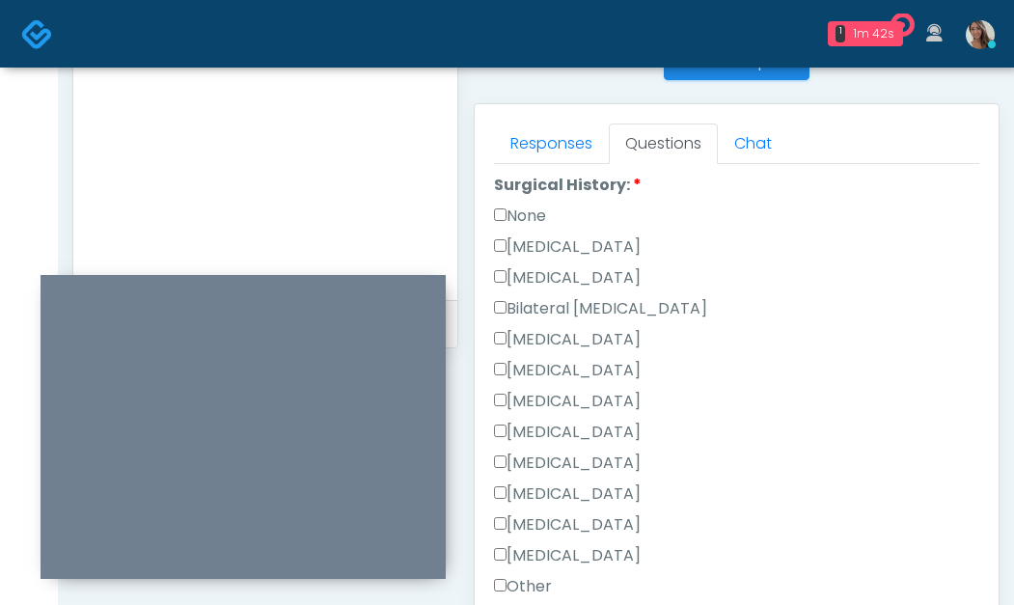
scroll to position [872, 0]
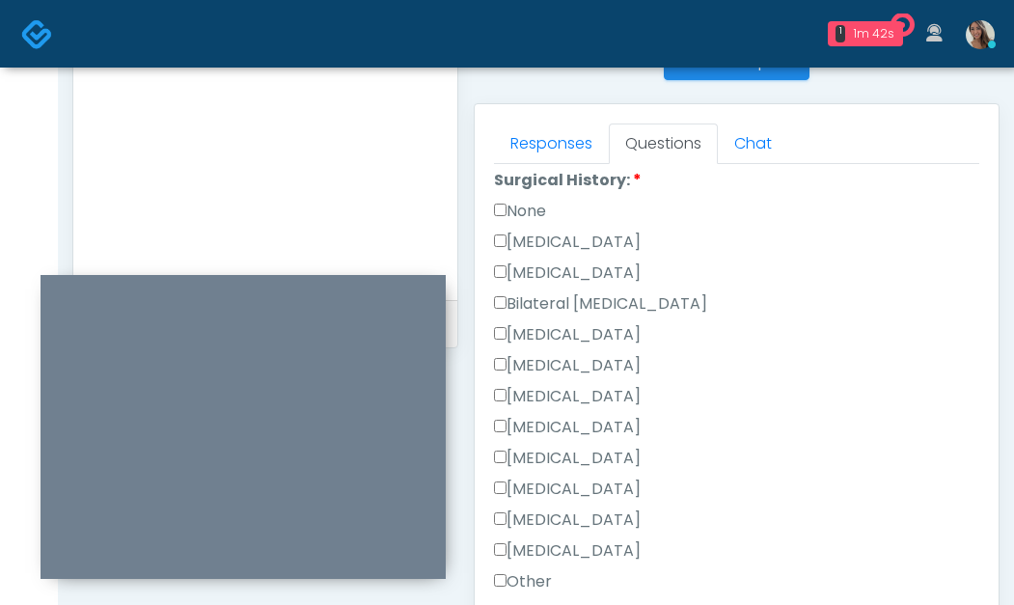
click at [513, 211] on label "None" at bounding box center [520, 211] width 52 height 23
click at [535, 208] on label "None" at bounding box center [520, 211] width 52 height 23
click at [513, 201] on label "None" at bounding box center [520, 211] width 52 height 23
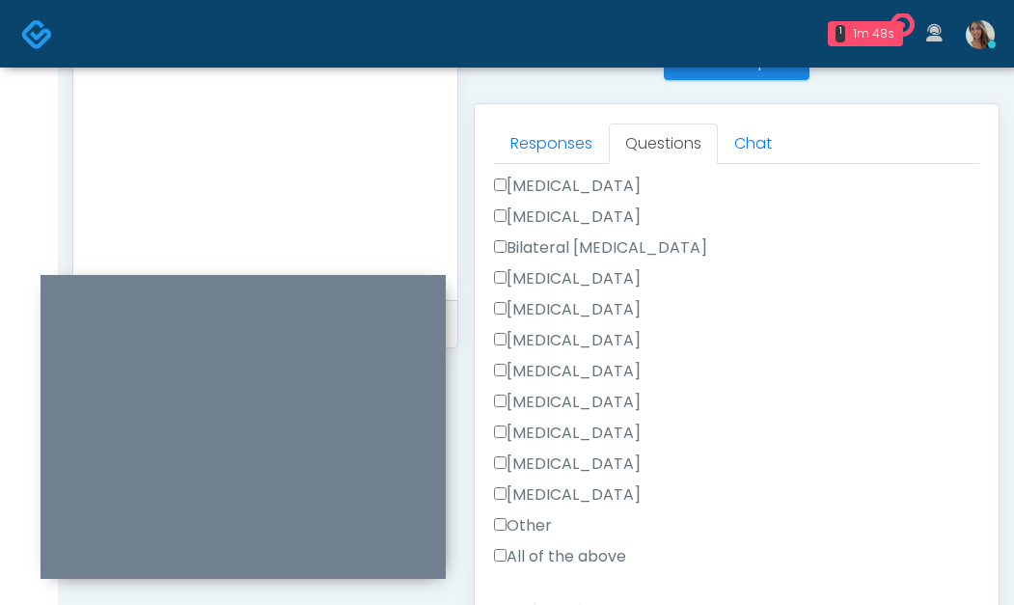
scroll to position [930, 0]
click at [606, 467] on label "Appendectomy" at bounding box center [567, 462] width 147 height 23
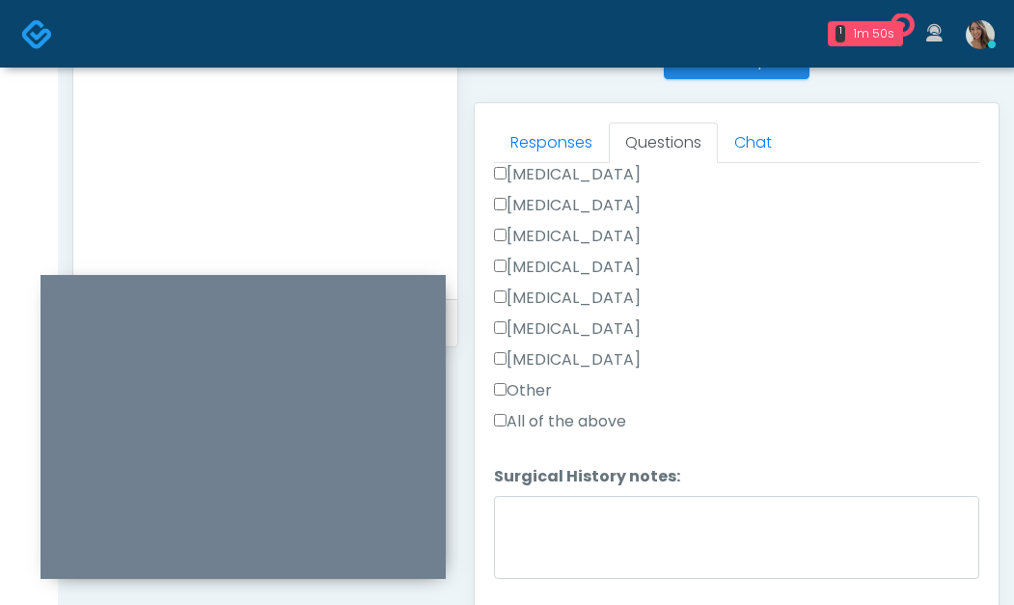
scroll to position [811, 0]
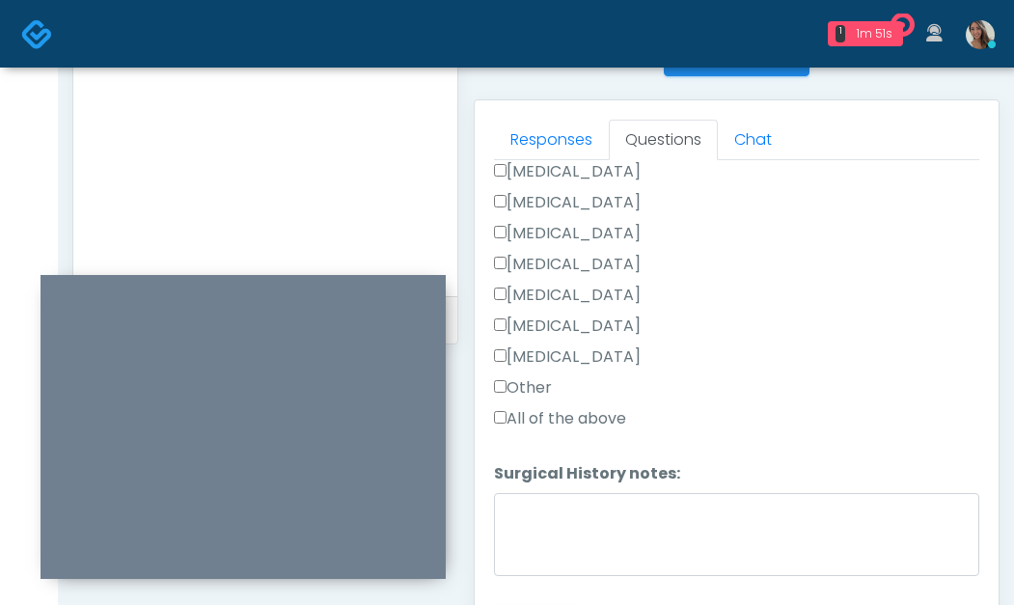
click at [524, 415] on label "All of the above" at bounding box center [560, 418] width 132 height 23
click at [526, 415] on label "All of the above" at bounding box center [560, 418] width 132 height 23
click at [550, 330] on label "Appendectomy" at bounding box center [567, 326] width 147 height 23
click at [530, 388] on label "Other" at bounding box center [523, 387] width 58 height 23
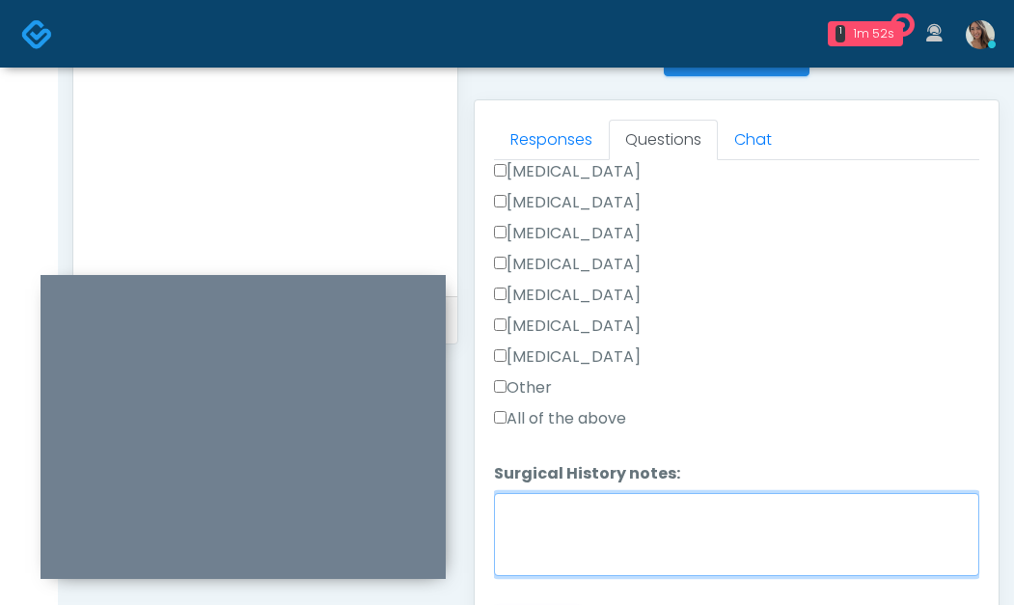
click at [517, 553] on textarea "Surgical History notes:" at bounding box center [737, 534] width 486 height 83
type textarea "*"
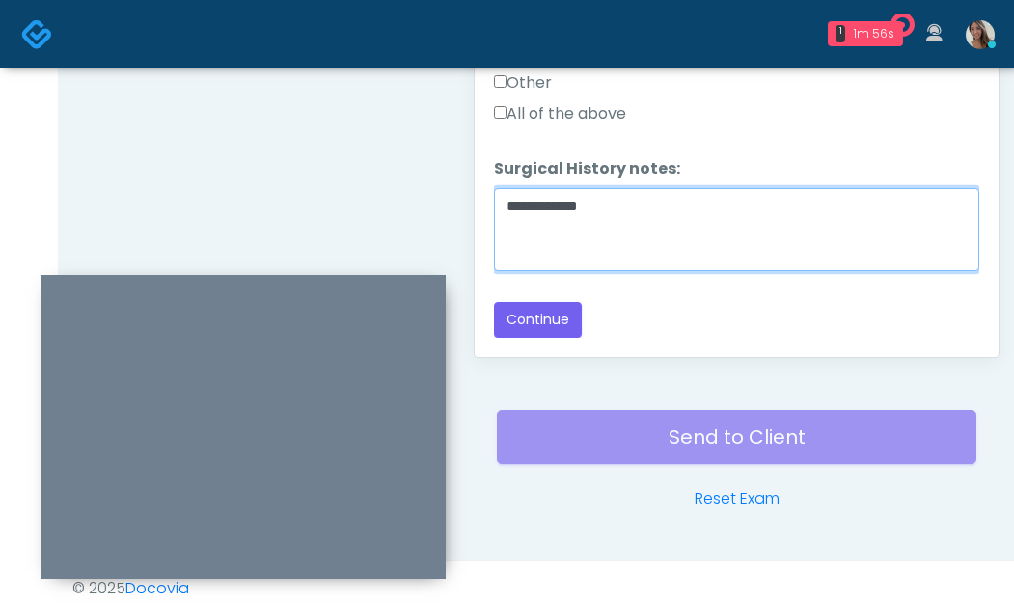
scroll to position [1127, 0]
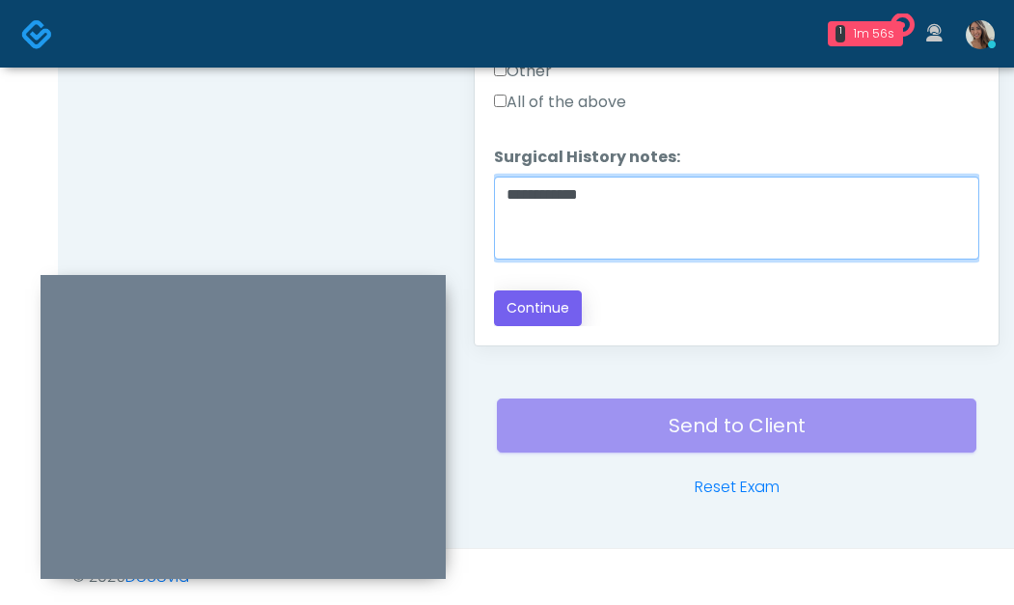
type textarea "**********"
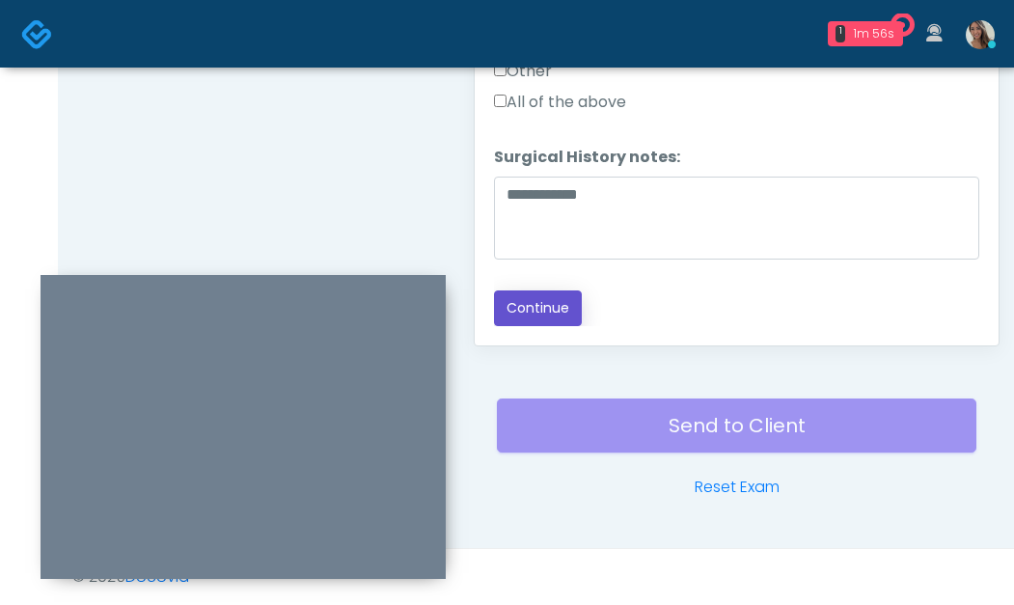
drag, startPoint x: 550, startPoint y: 321, endPoint x: 510, endPoint y: 290, distance: 51.6
click at [550, 321] on button "Continue" at bounding box center [538, 309] width 88 height 36
drag, startPoint x: 379, startPoint y: 179, endPoint x: 542, endPoint y: 228, distance: 170.4
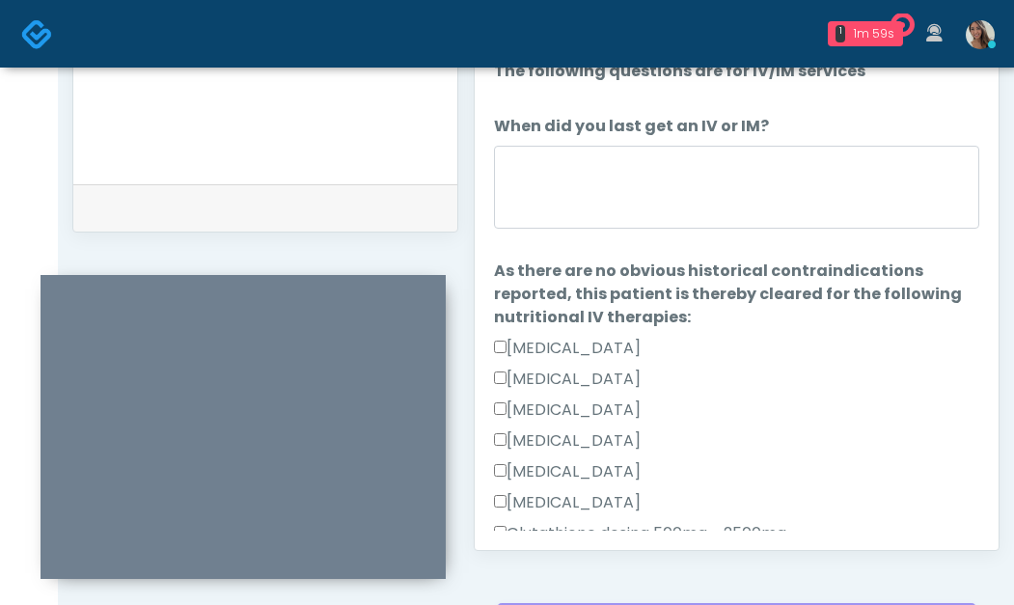
scroll to position [0, 0]
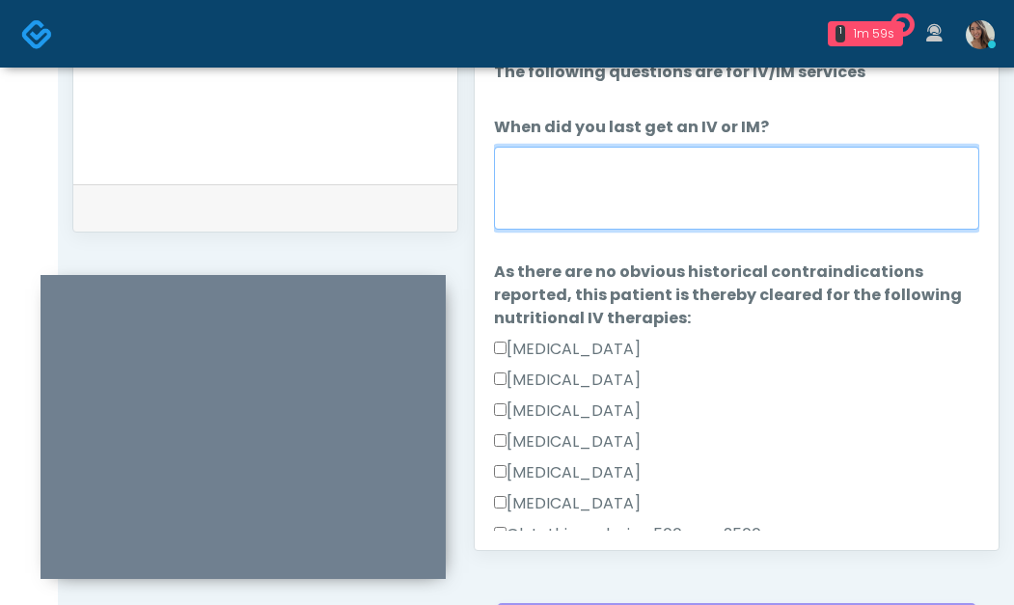
click at [630, 187] on textarea "When did you last get an IV or IM?" at bounding box center [737, 188] width 486 height 83
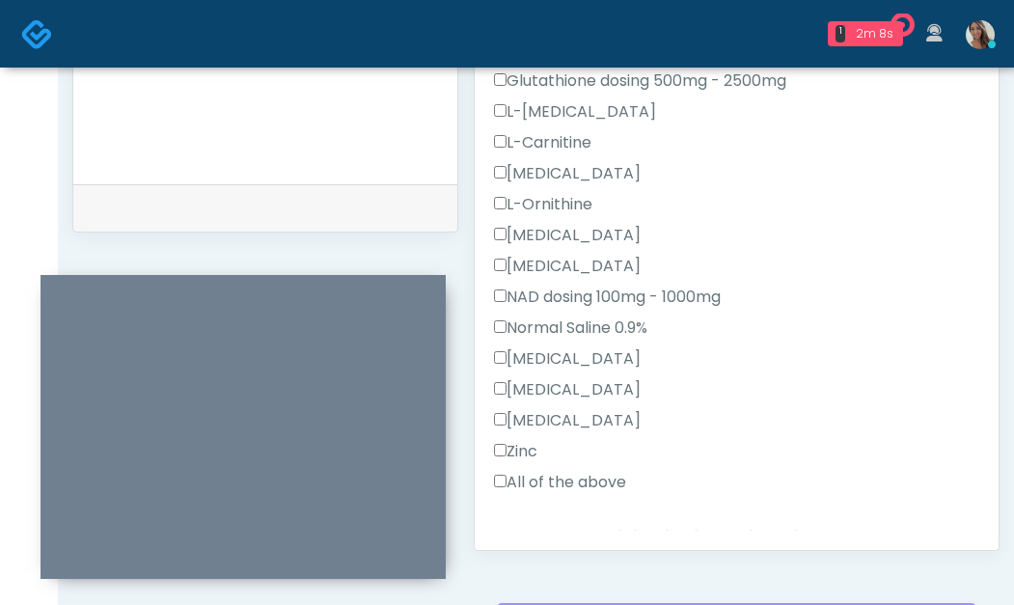
scroll to position [482, 0]
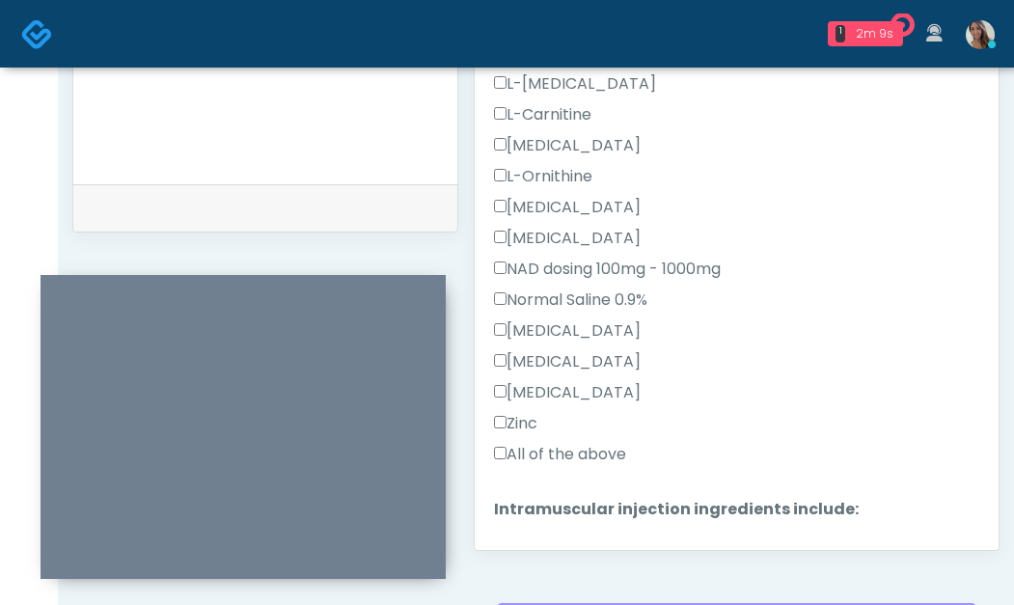
type textarea "**********"
drag, startPoint x: 547, startPoint y: 451, endPoint x: 553, endPoint y: 441, distance: 11.3
click at [546, 451] on label "All of the above" at bounding box center [560, 454] width 132 height 23
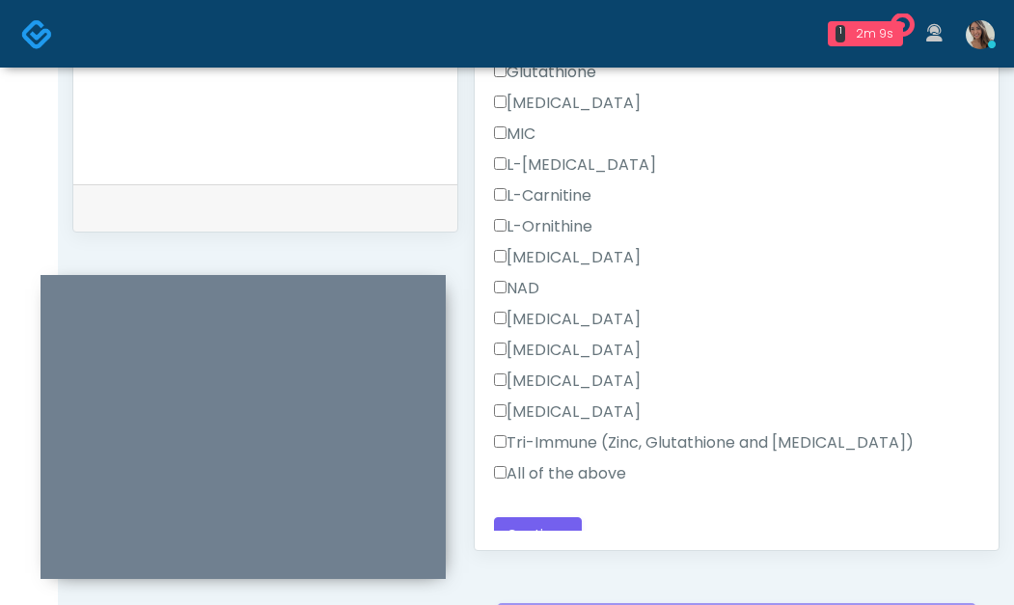
scroll to position [1065, 0]
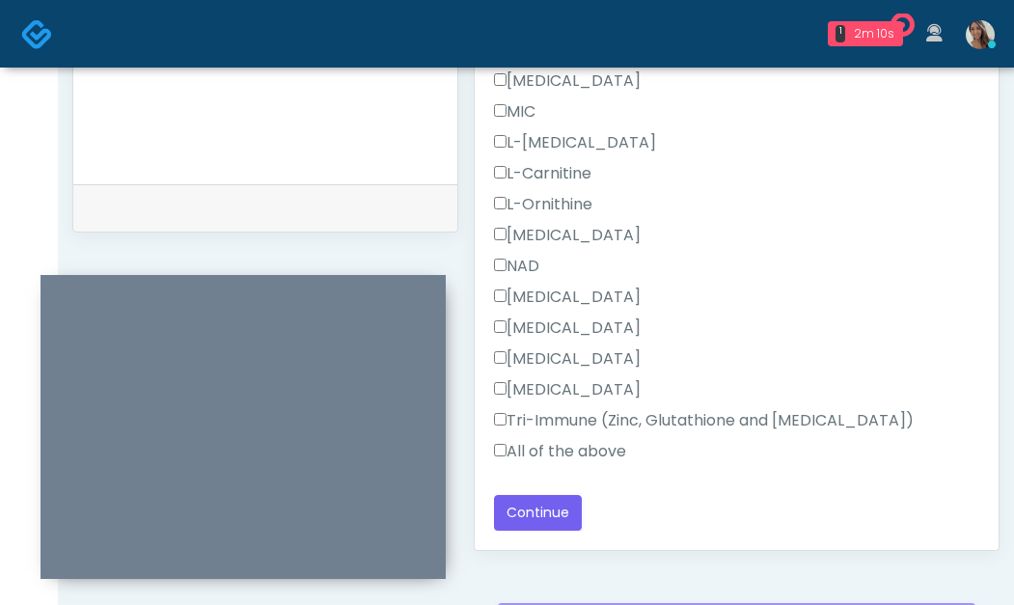
click at [575, 458] on label "All of the above" at bounding box center [560, 451] width 132 height 23
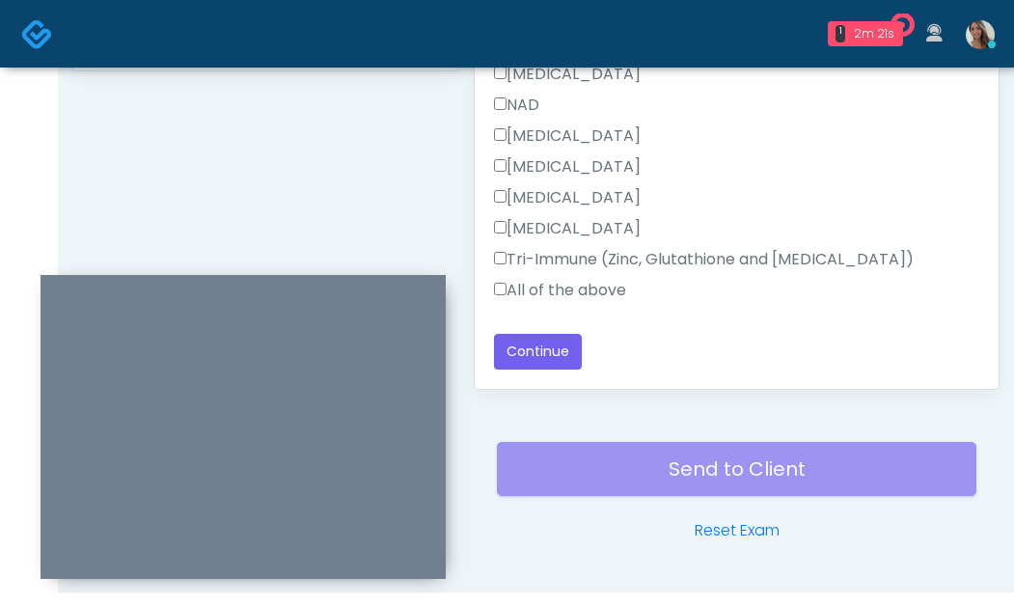
scroll to position [1127, 0]
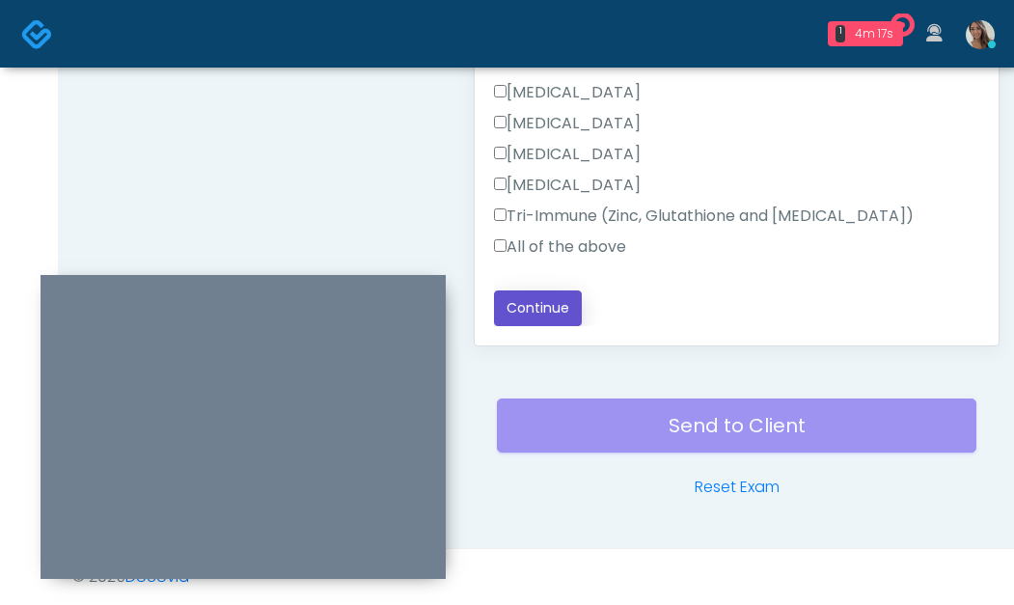
click at [554, 318] on button "Continue" at bounding box center [538, 309] width 88 height 36
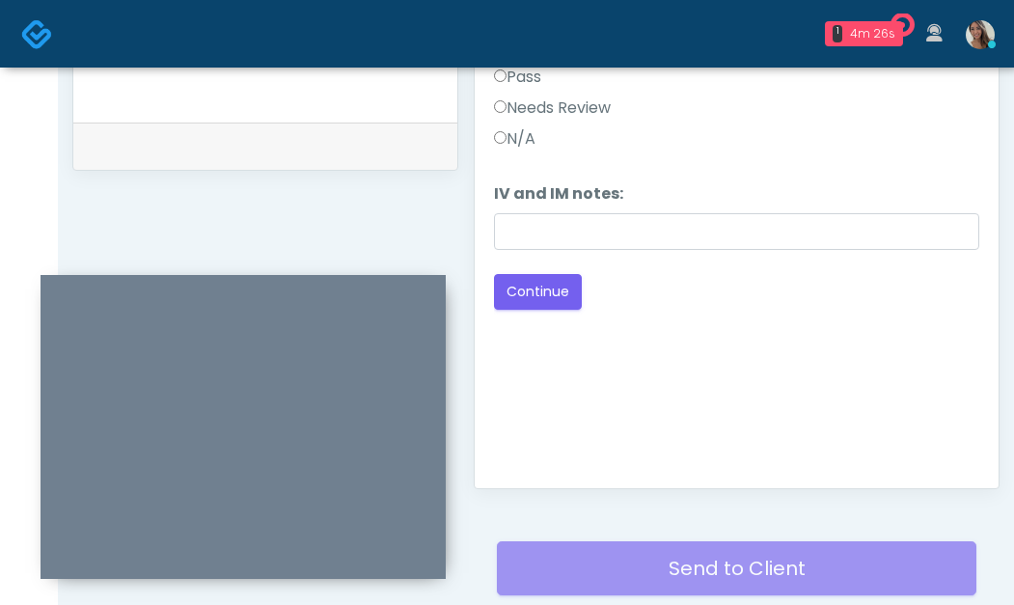
scroll to position [842, 0]
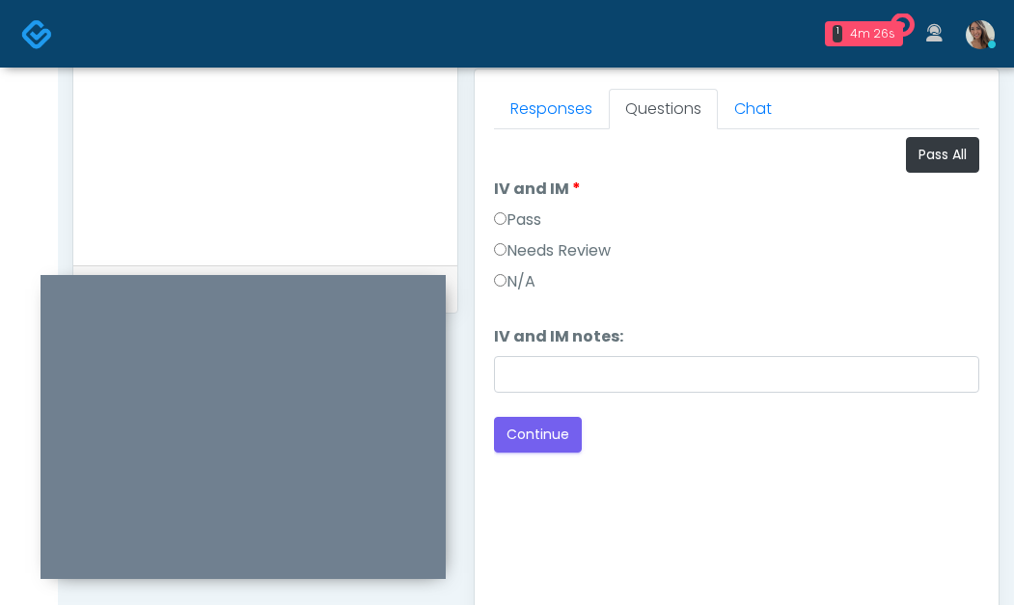
click at [541, 226] on label "Pass" at bounding box center [517, 219] width 47 height 23
click at [536, 432] on button "Continue" at bounding box center [538, 435] width 88 height 36
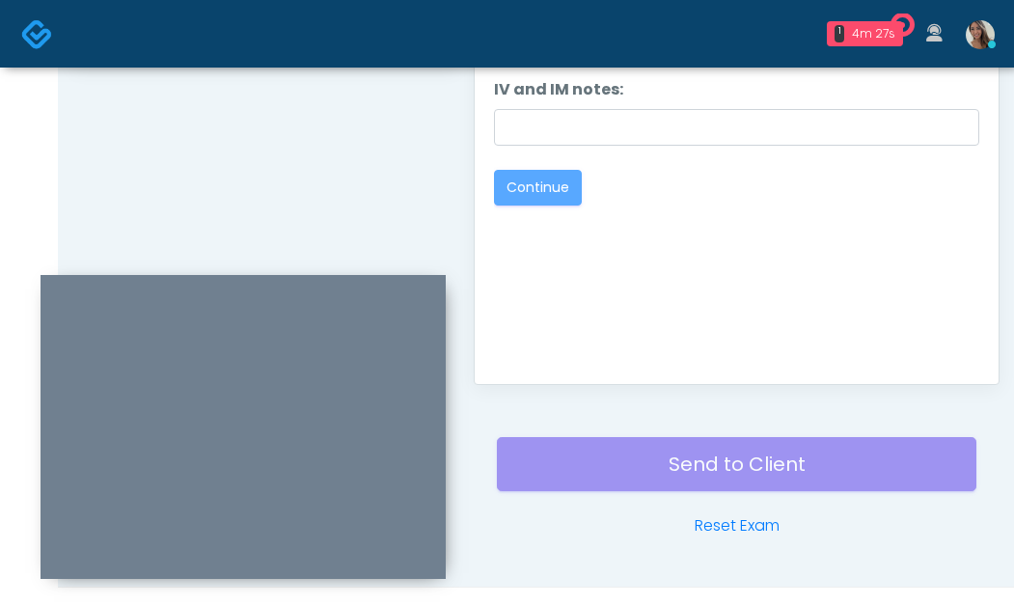
scroll to position [1127, 0]
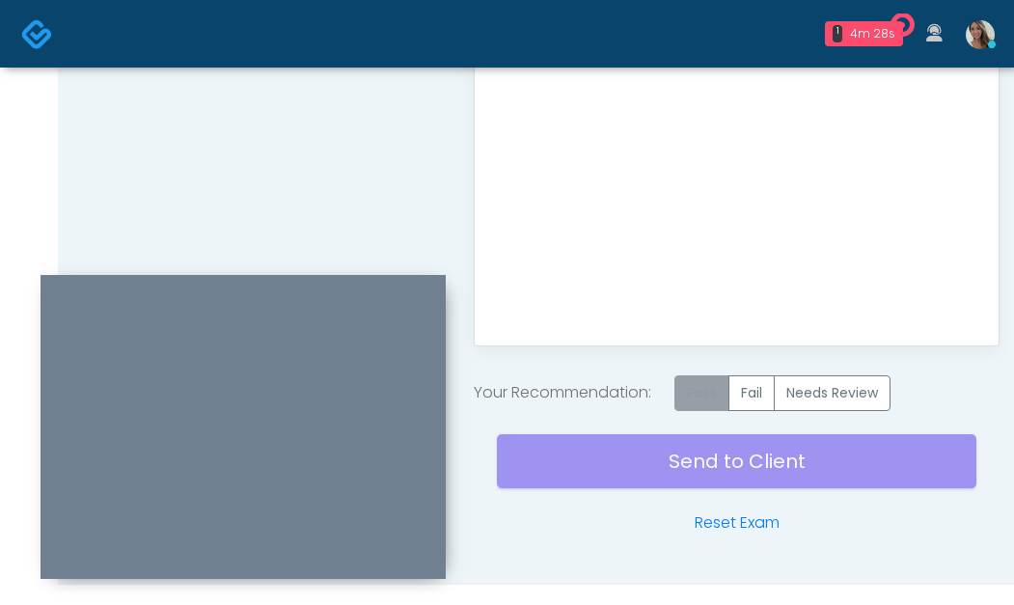
click at [716, 392] on label "Pass" at bounding box center [702, 393] width 55 height 36
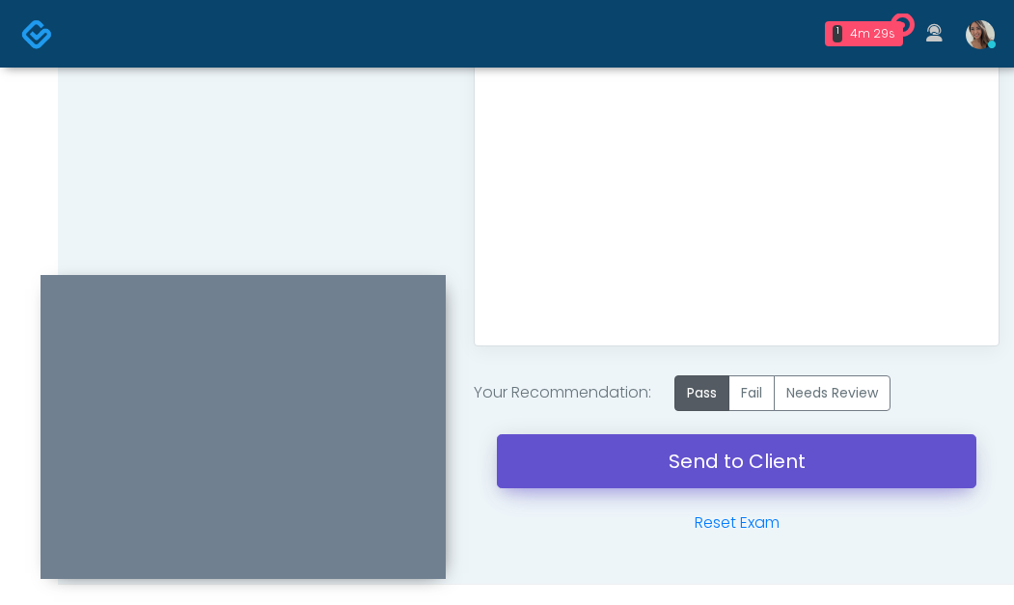
click at [678, 471] on link "Send to Client" at bounding box center [737, 461] width 480 height 54
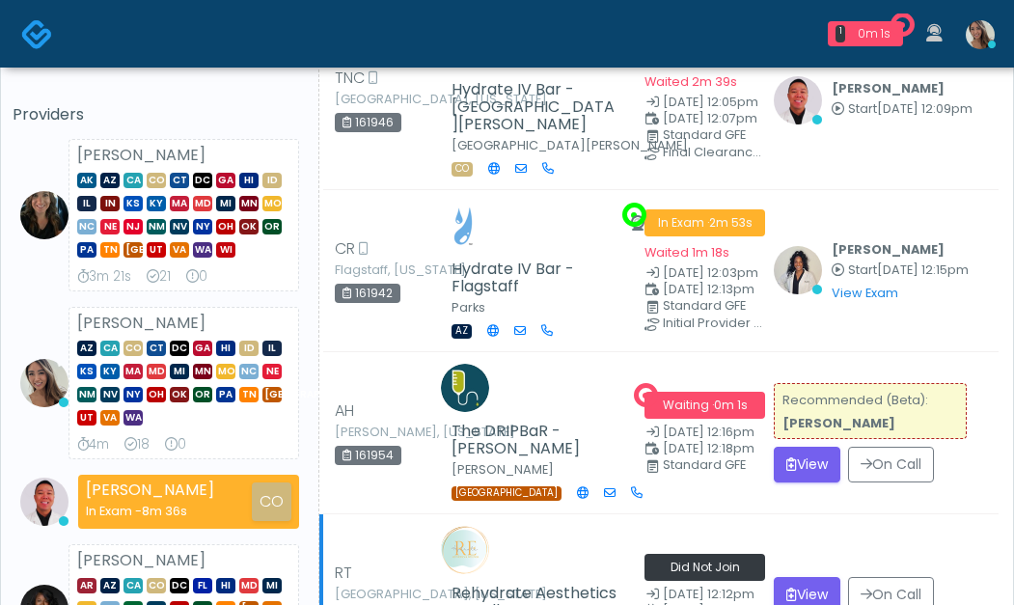
scroll to position [268, 0]
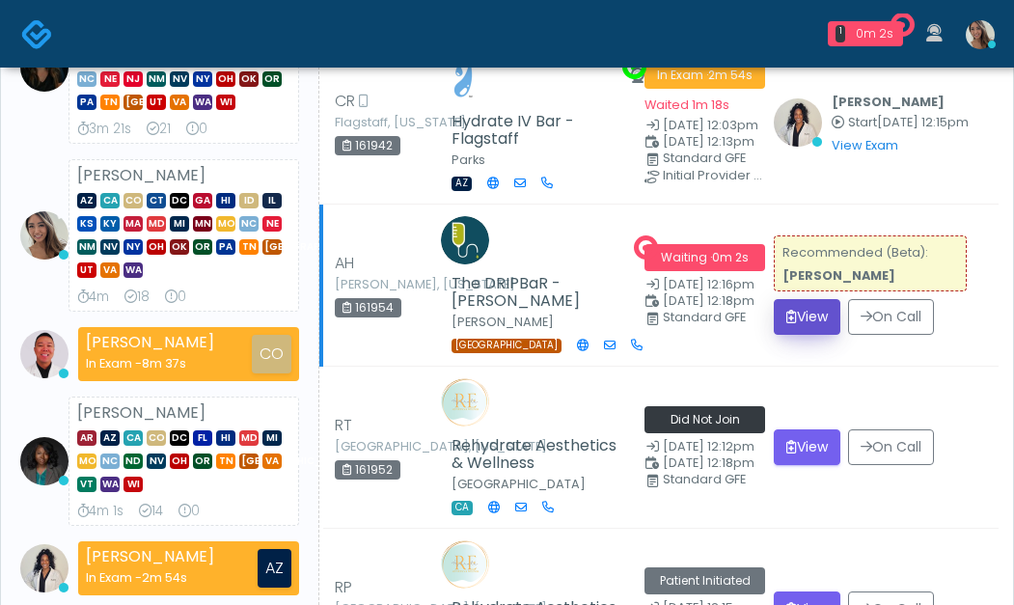
click at [802, 299] on button "View" at bounding box center [807, 317] width 67 height 36
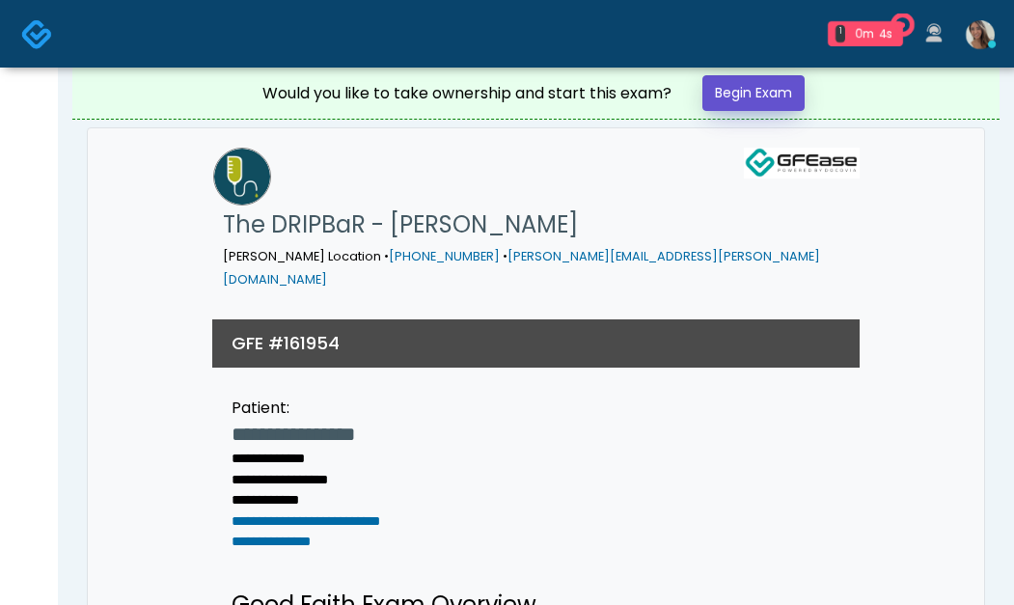
click at [782, 87] on link "Begin Exam" at bounding box center [754, 93] width 102 height 36
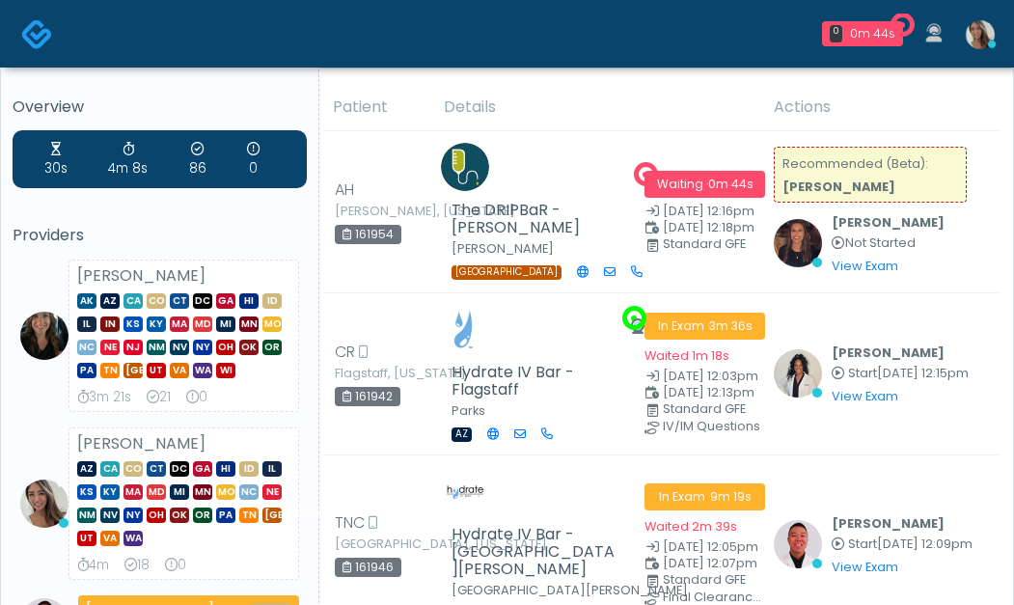
click at [42, 48] on img at bounding box center [37, 34] width 32 height 32
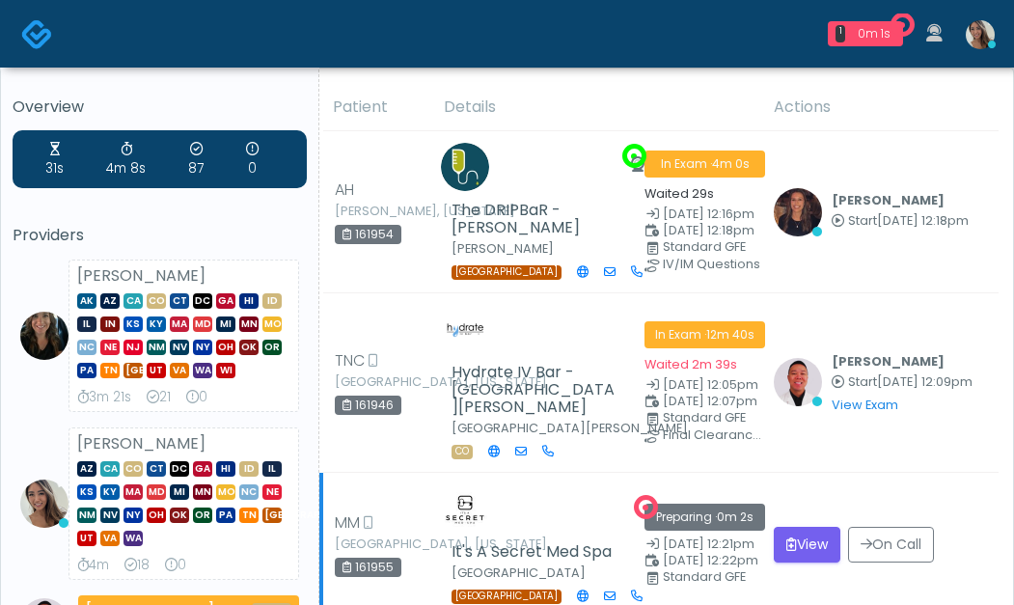
click at [879, 473] on td "View On Call" at bounding box center [881, 545] width 236 height 145
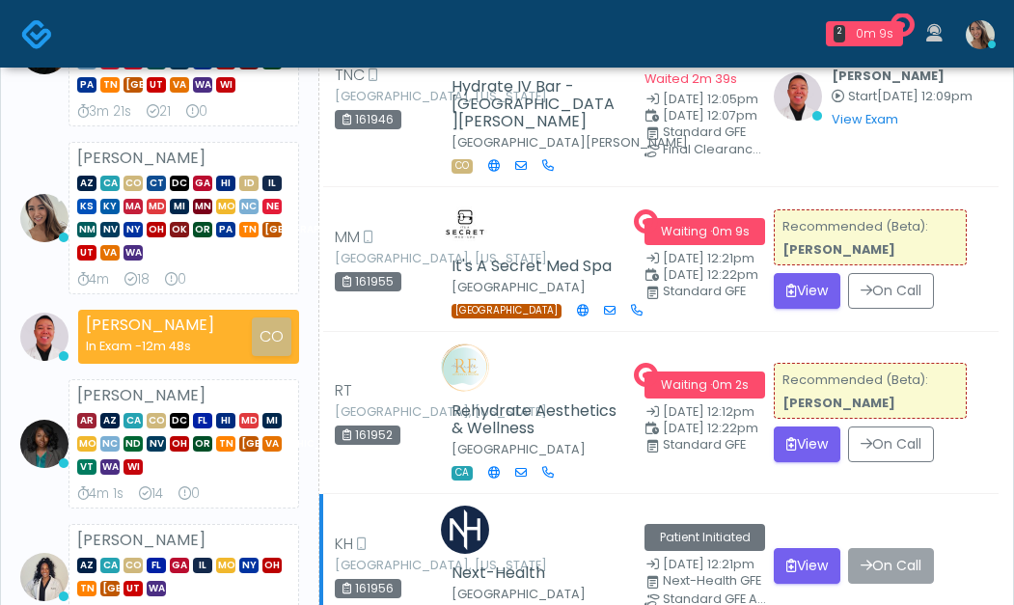
scroll to position [287, 0]
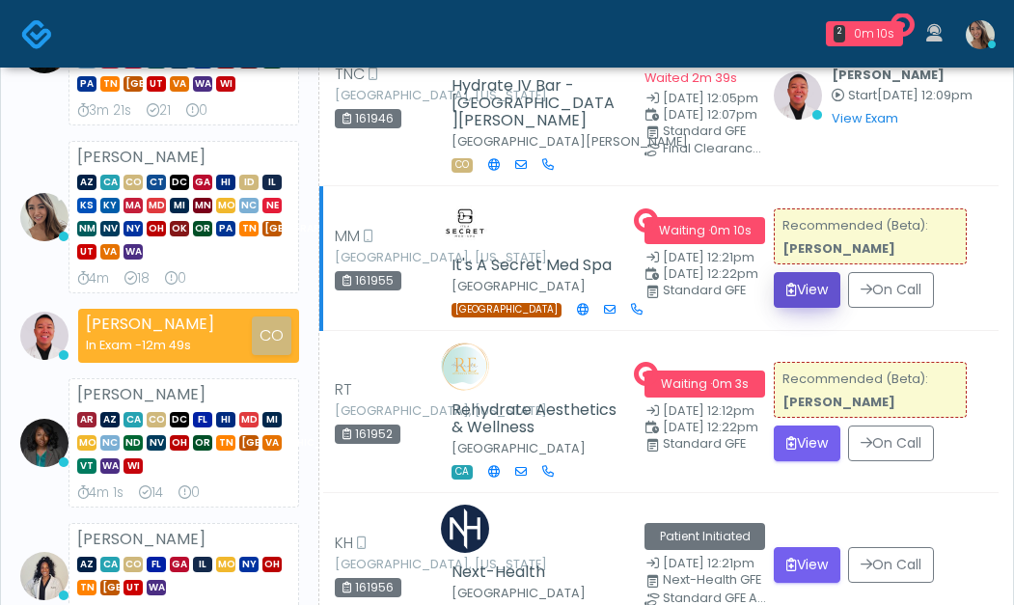
click at [819, 272] on button "View" at bounding box center [807, 290] width 67 height 36
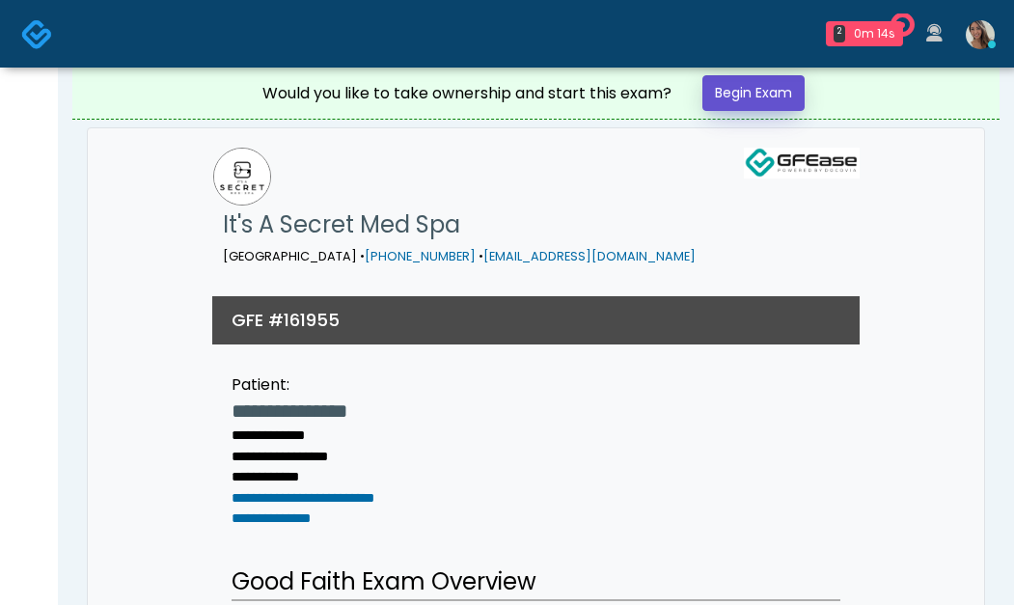
click at [764, 95] on link "Begin Exam" at bounding box center [754, 93] width 102 height 36
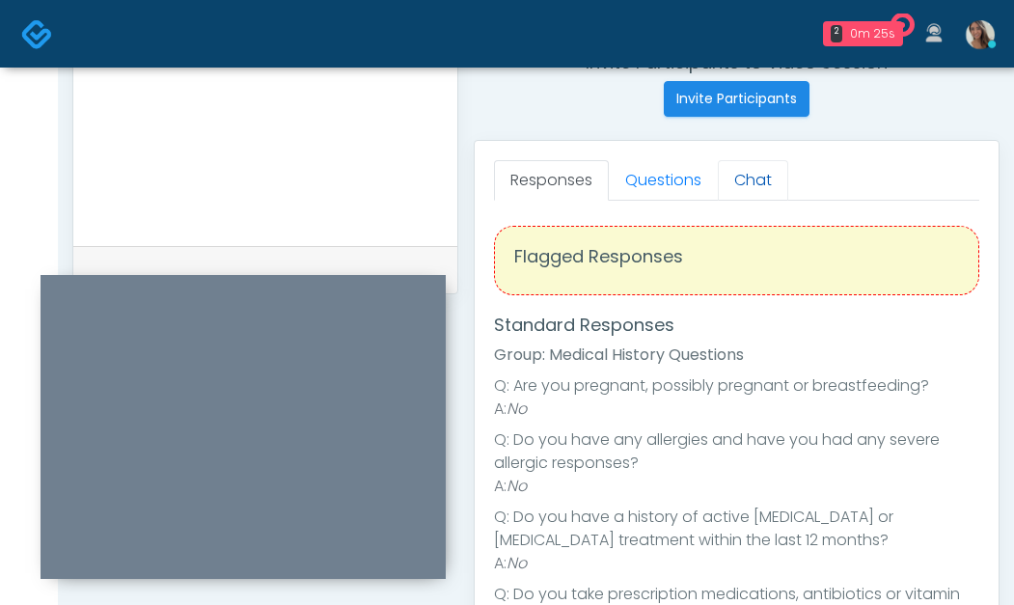
scroll to position [4, 0]
click at [680, 175] on link "Questions" at bounding box center [663, 180] width 109 height 41
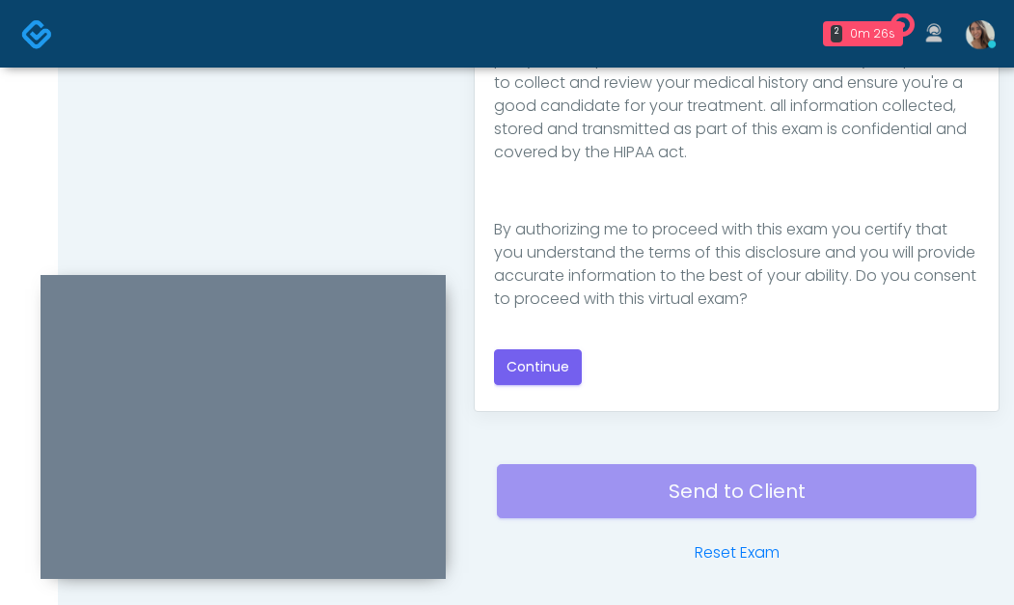
scroll to position [1127, 0]
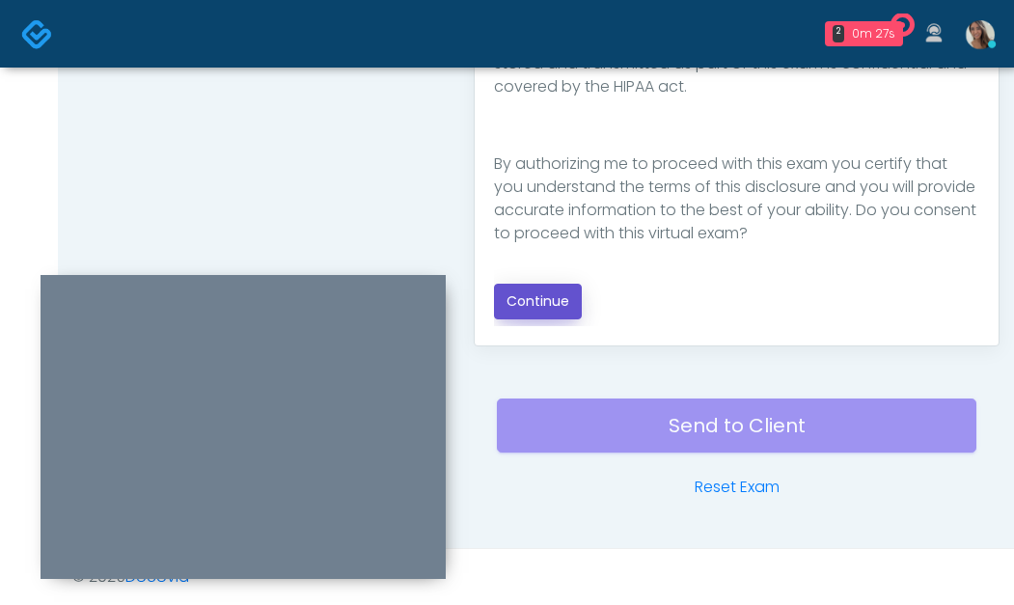
drag, startPoint x: 569, startPoint y: 308, endPoint x: 543, endPoint y: 279, distance: 38.3
click at [568, 308] on button "Continue" at bounding box center [538, 302] width 88 height 36
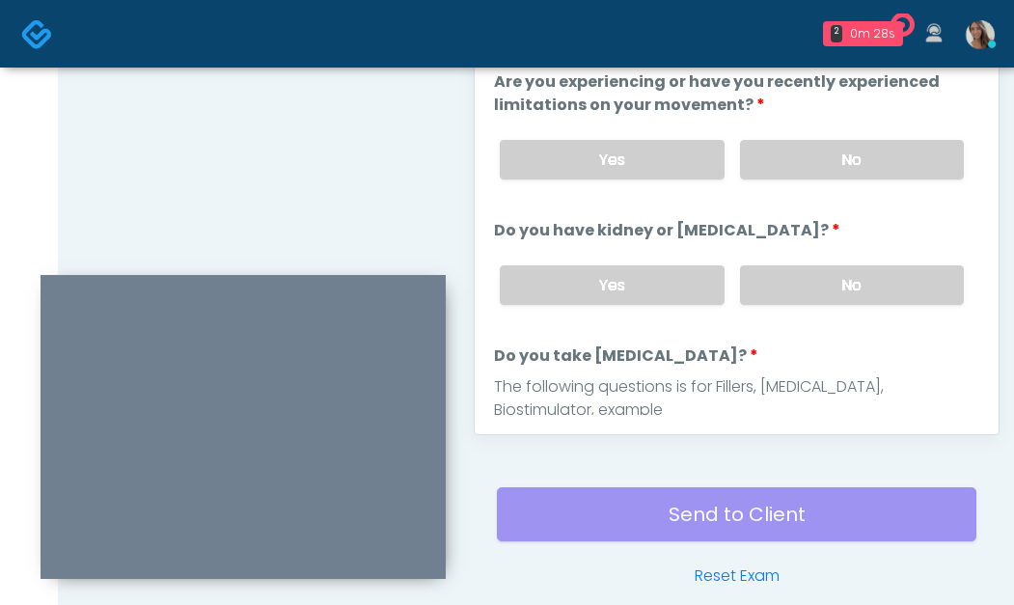
scroll to position [868, 0]
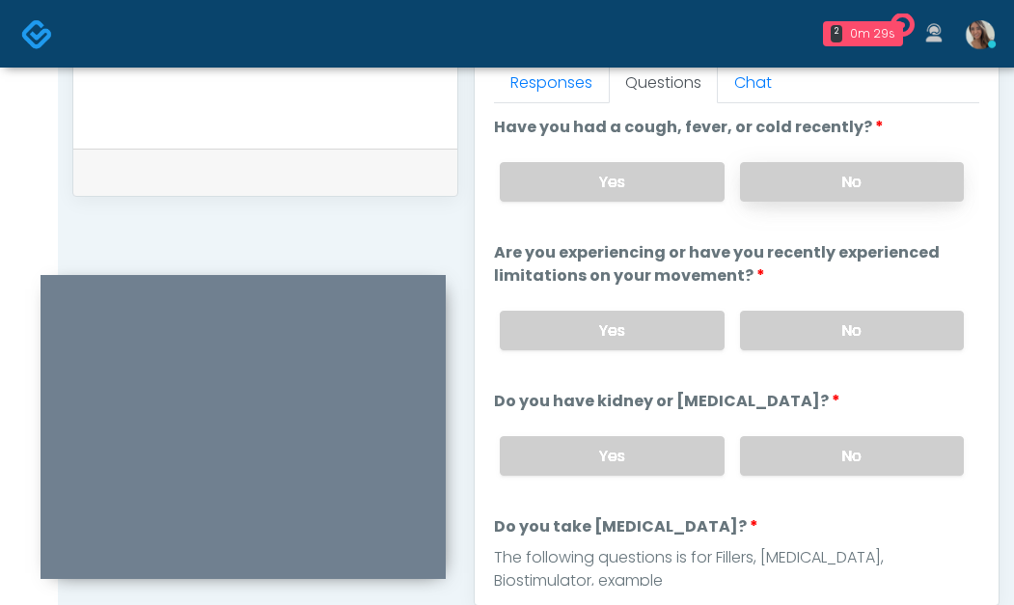
click at [873, 171] on label "No" at bounding box center [852, 182] width 224 height 40
click at [875, 314] on label "No" at bounding box center [852, 331] width 224 height 40
click at [851, 457] on label "No" at bounding box center [852, 456] width 224 height 40
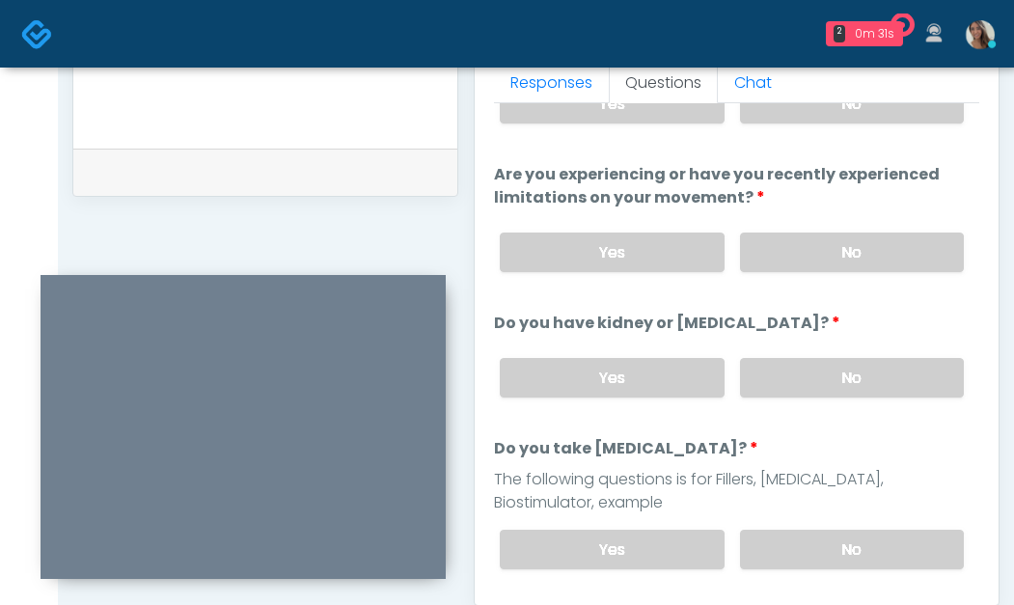
click at [809, 534] on label "No" at bounding box center [852, 550] width 224 height 40
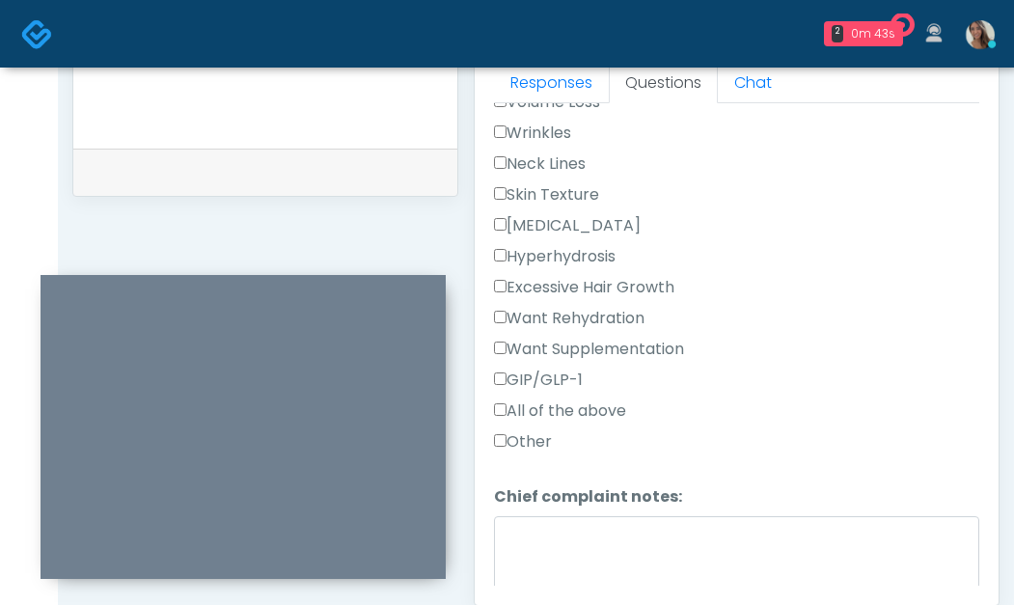
scroll to position [1114, 0]
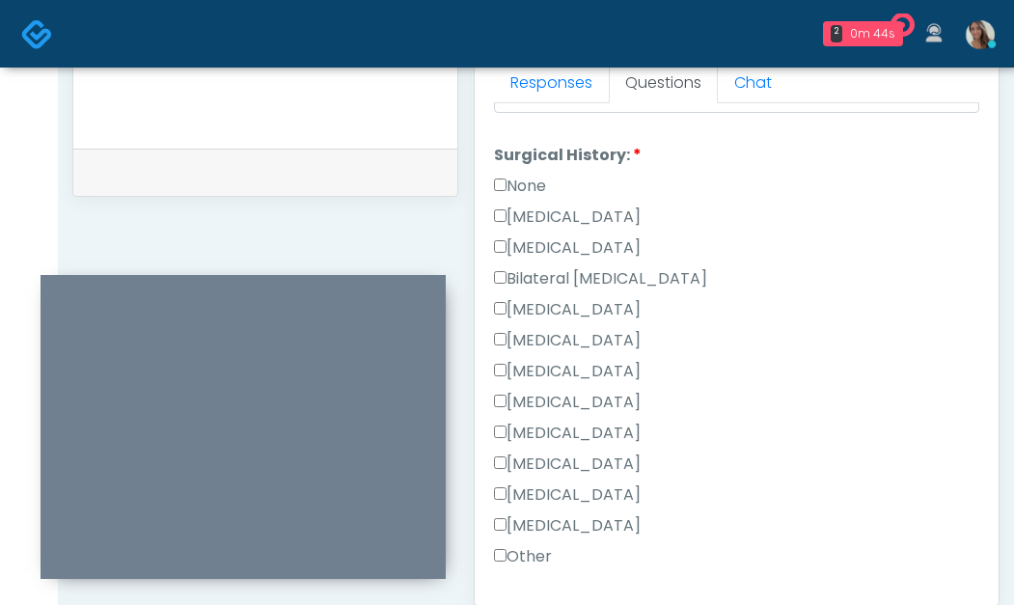
click at [528, 186] on label "None" at bounding box center [520, 186] width 52 height 23
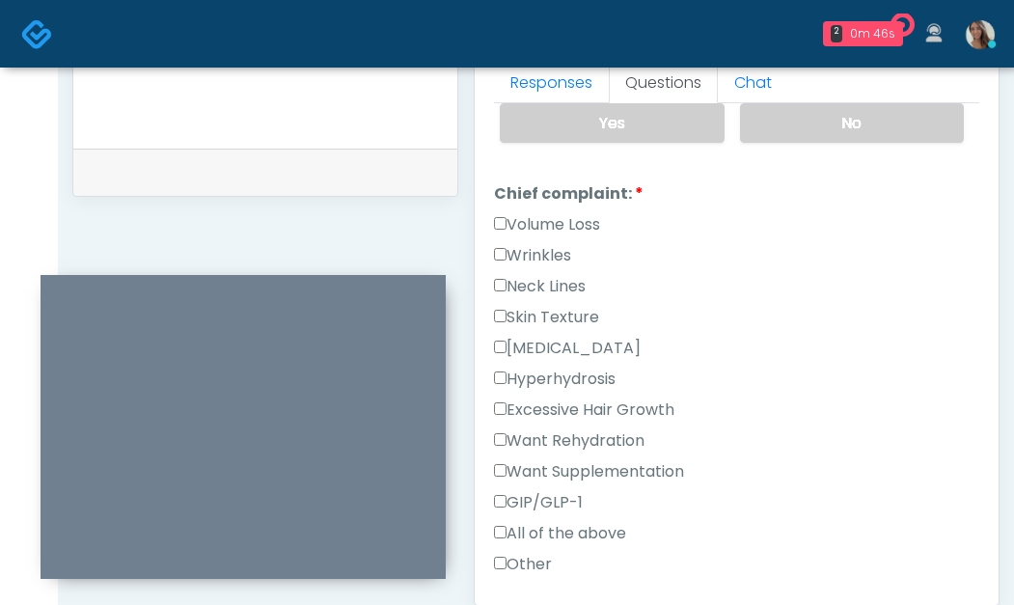
scroll to position [488, 0]
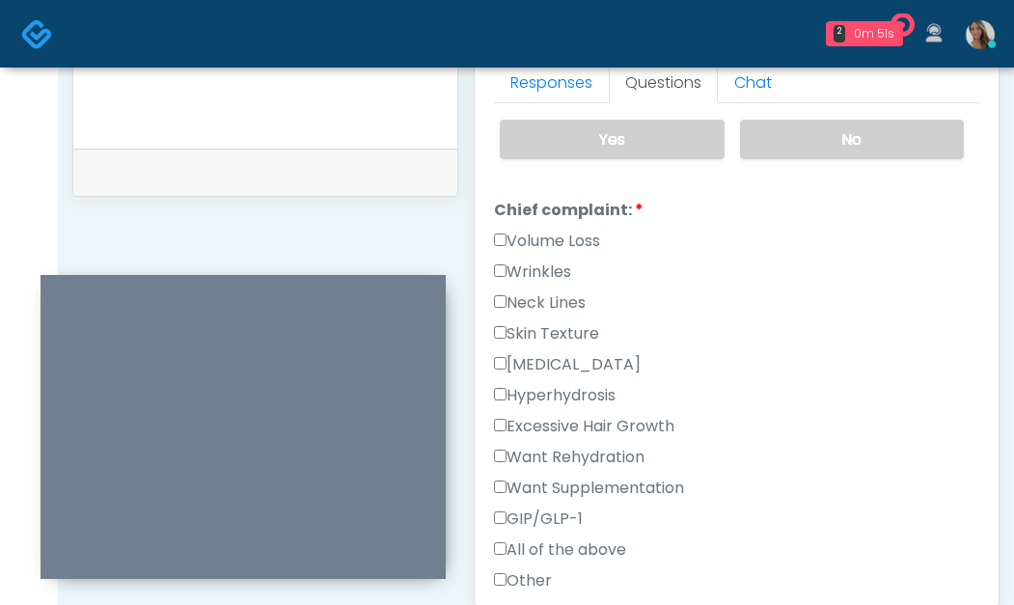
click at [556, 264] on label "Wrinkles" at bounding box center [532, 272] width 77 height 23
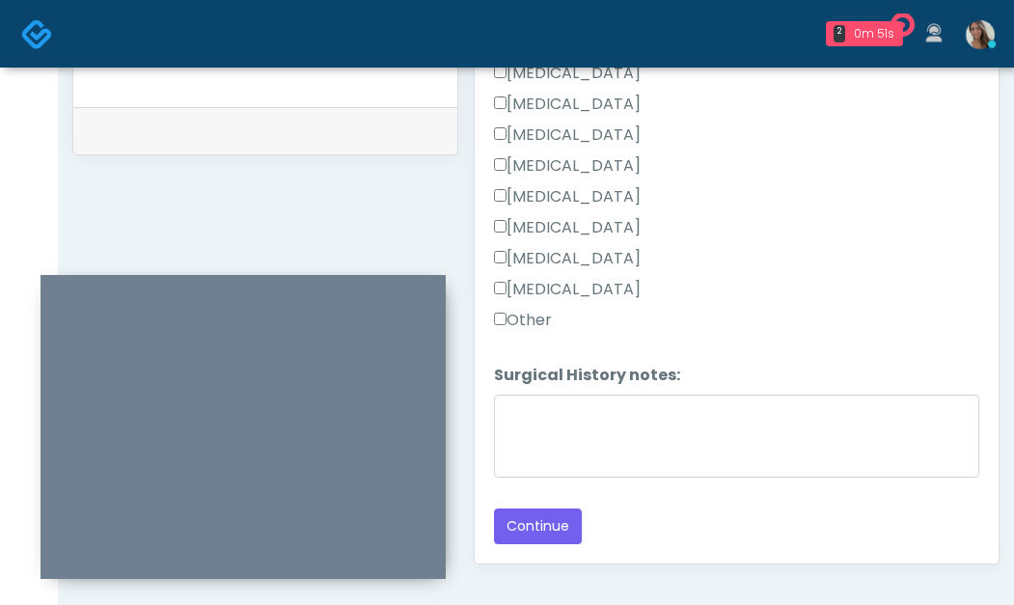
scroll to position [914, 0]
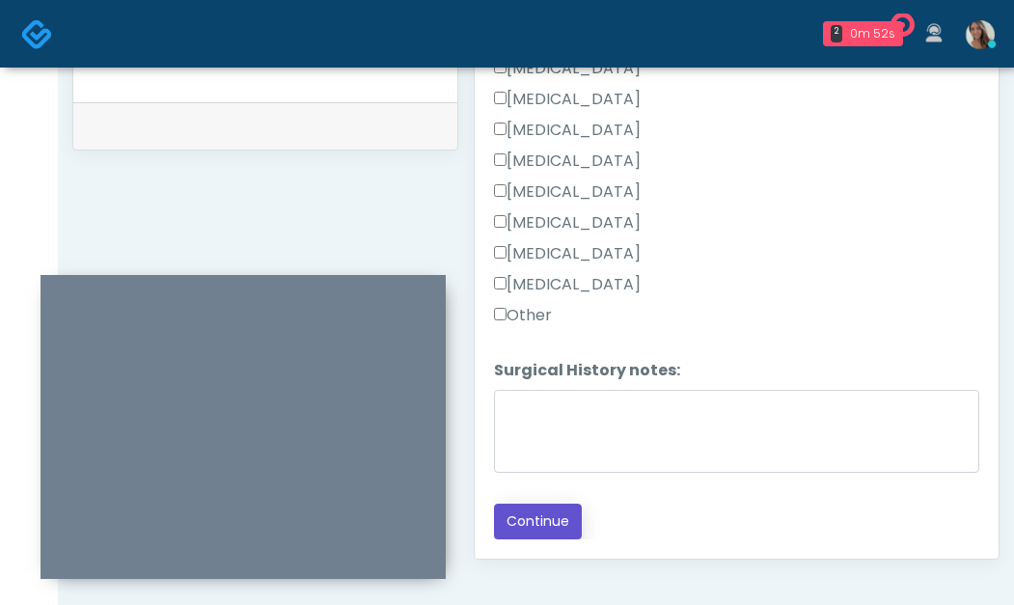
click at [535, 519] on button "Continue" at bounding box center [538, 522] width 88 height 36
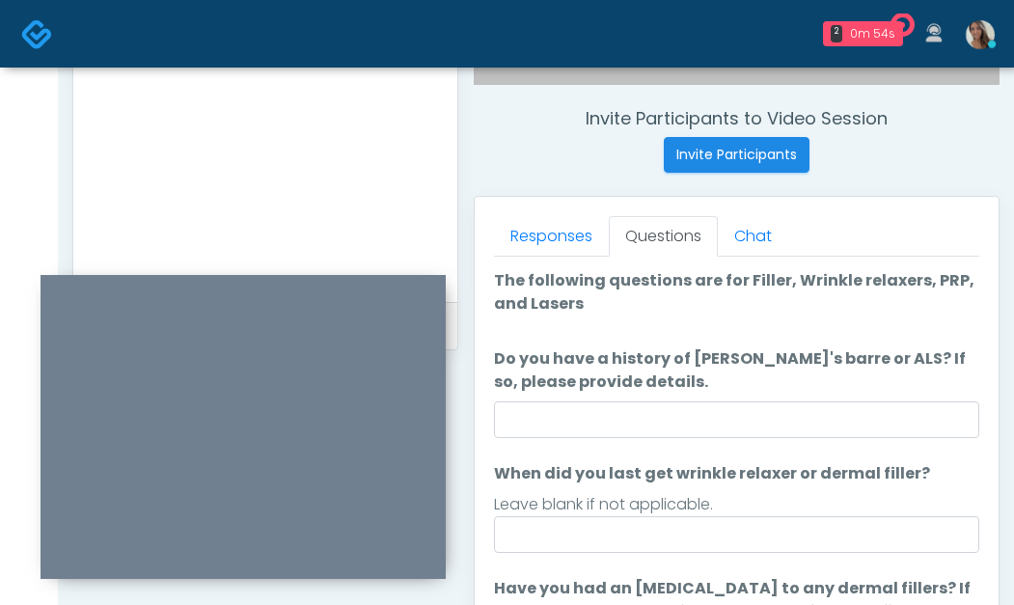
scroll to position [788, 0]
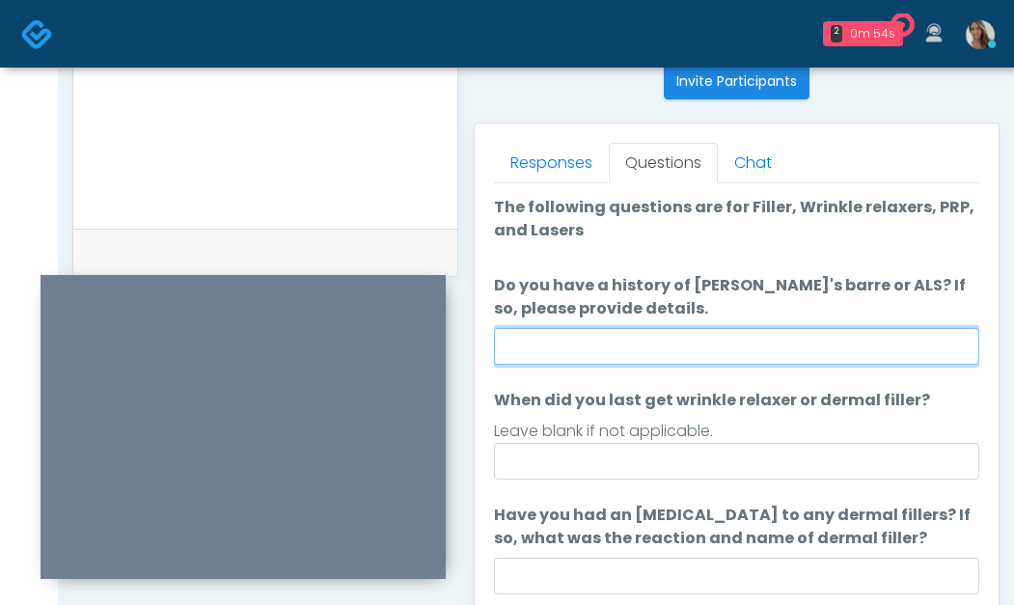
click at [735, 335] on input "Do you have a history of [PERSON_NAME]'s barre or ALS? If so, please provide de…" at bounding box center [737, 346] width 486 height 37
type input "**"
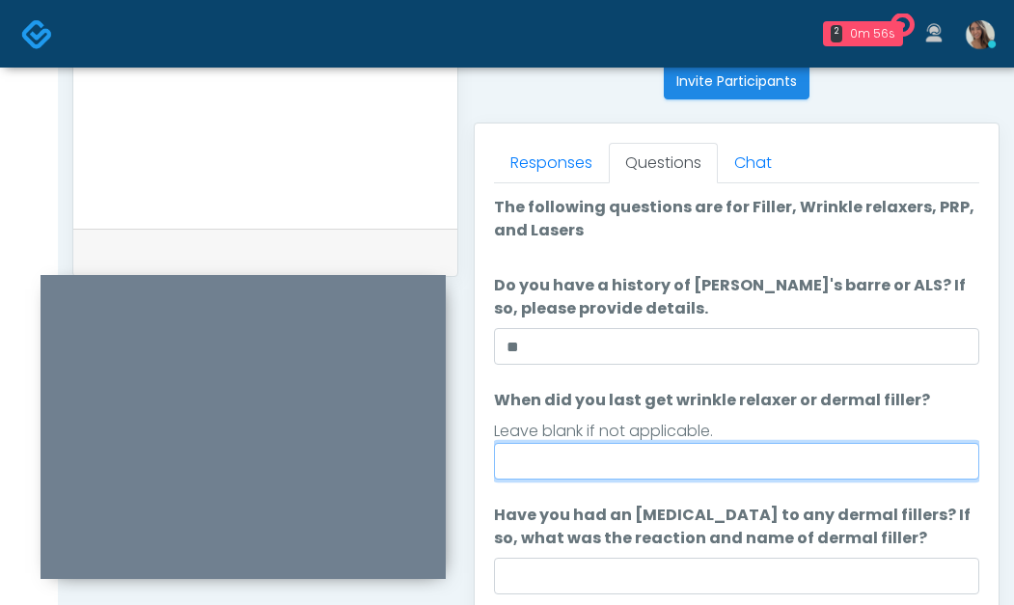
type input "*"
type input "*******"
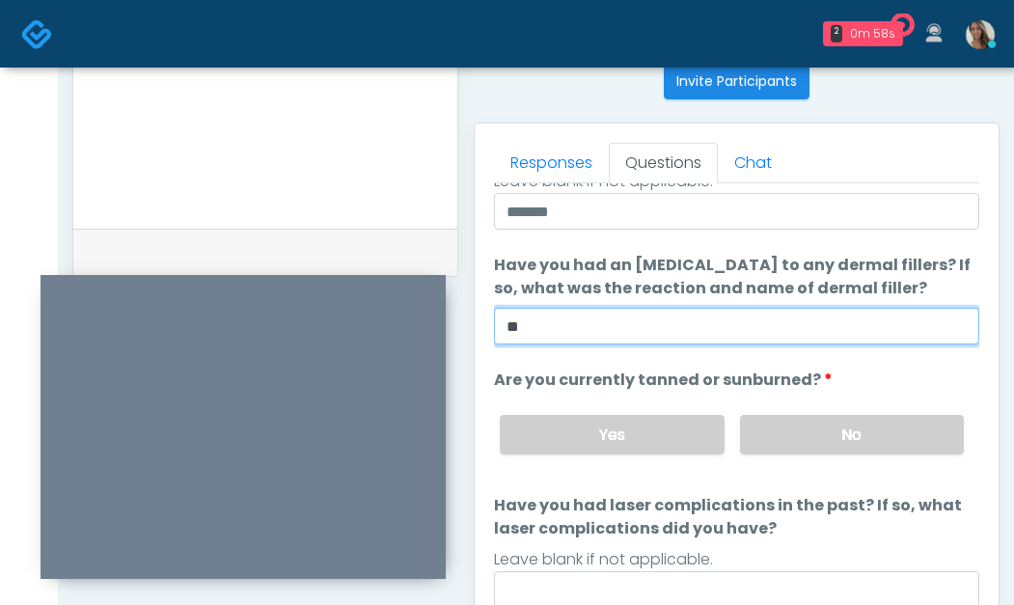
scroll to position [252, 0]
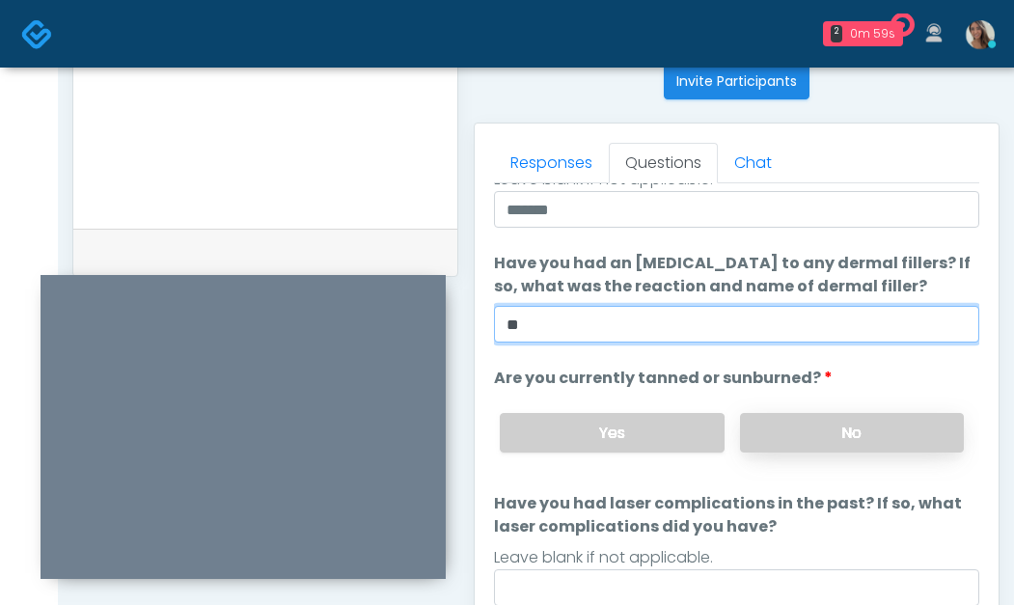
type input "**"
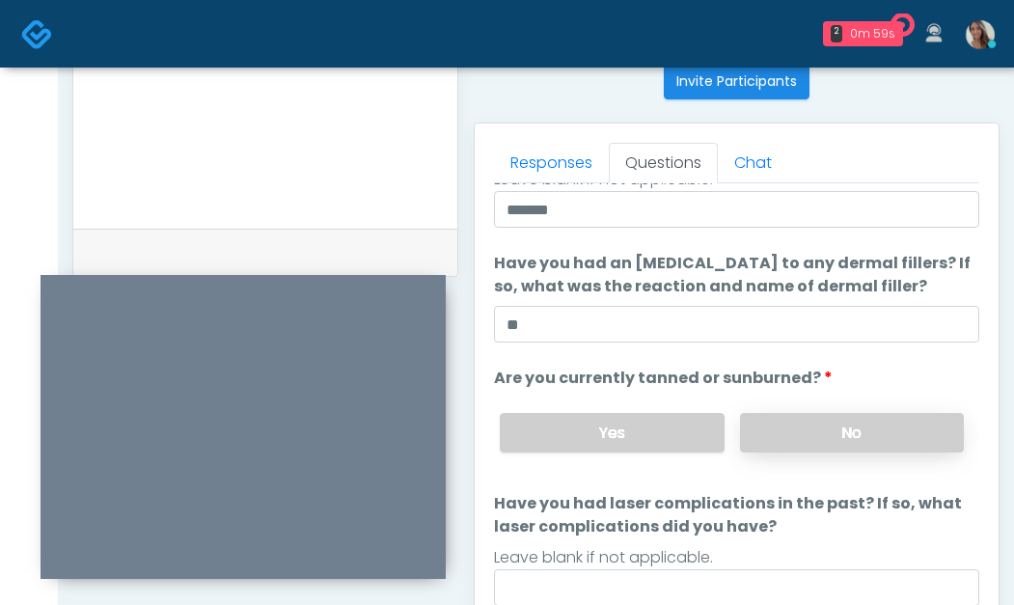
click at [805, 420] on label "No" at bounding box center [852, 433] width 224 height 40
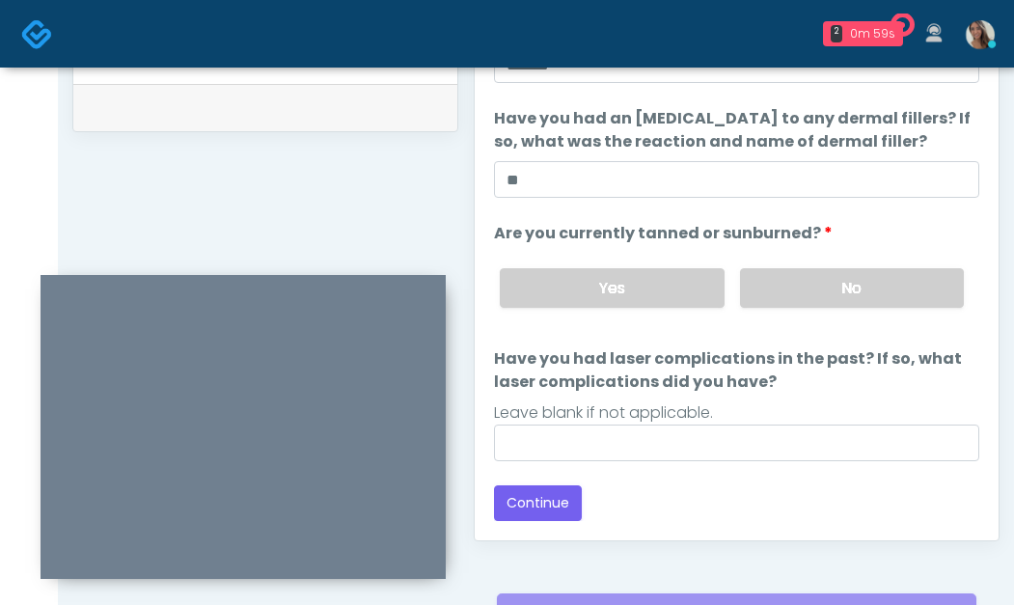
scroll to position [1025, 0]
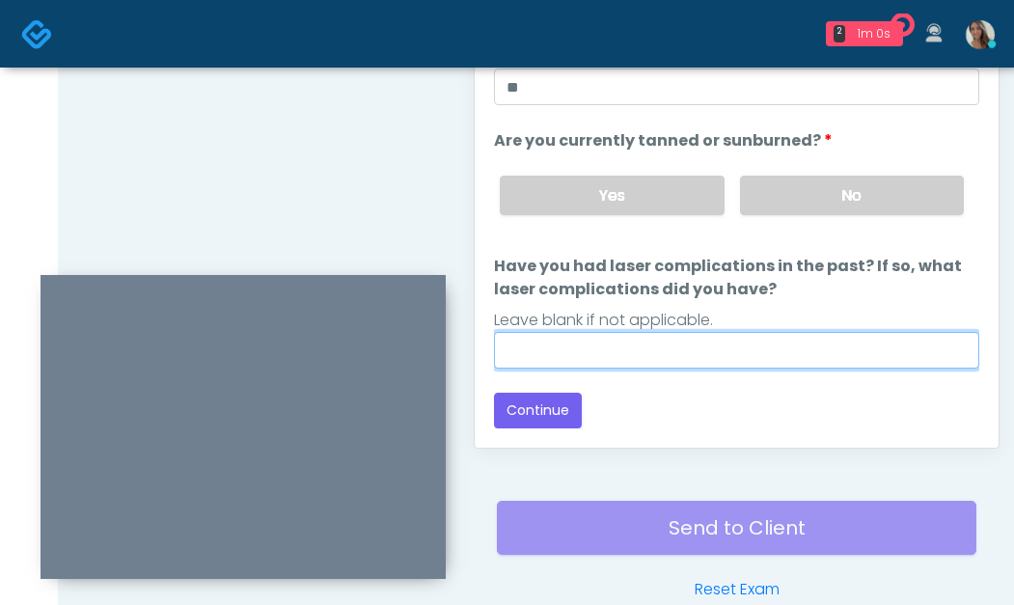
click at [713, 347] on input "Have you had laser complications in the past? If so, what laser complications d…" at bounding box center [737, 350] width 486 height 37
type input "**"
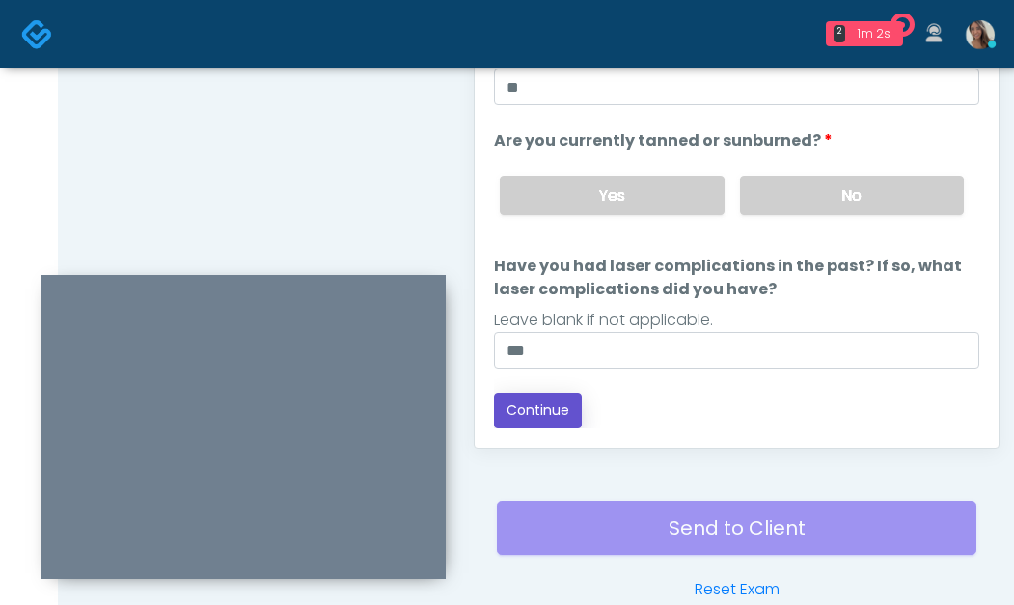
click at [578, 402] on button "Continue" at bounding box center [538, 411] width 88 height 36
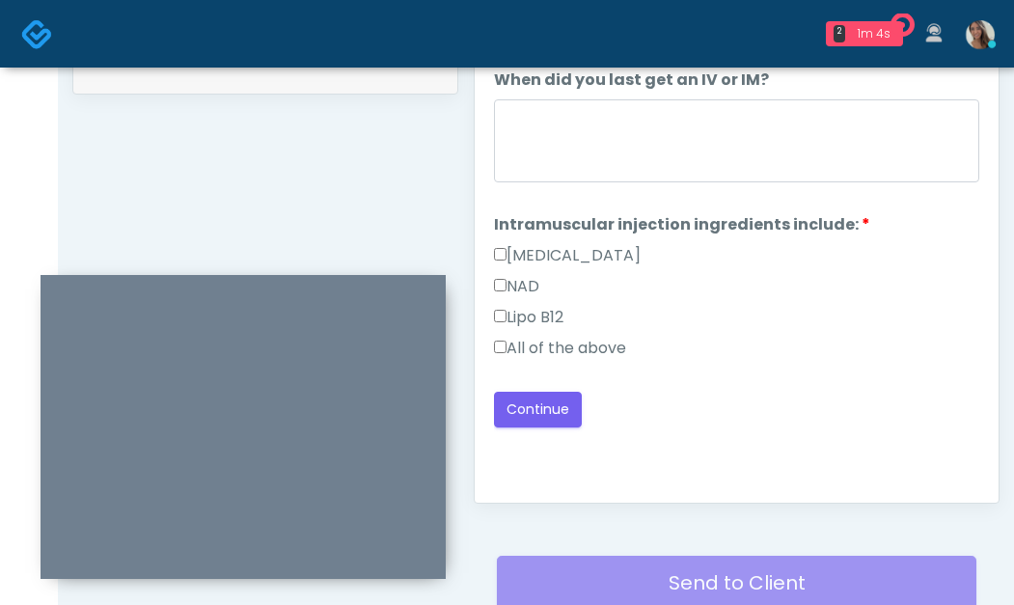
scroll to position [916, 0]
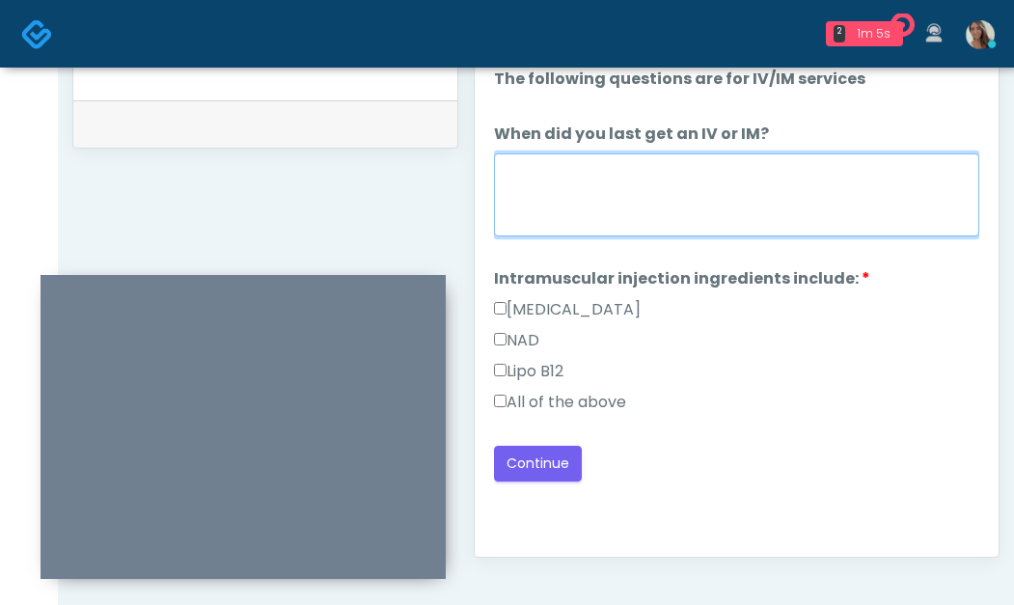
click at [719, 168] on textarea "When did you last get an IV or IM?" at bounding box center [737, 194] width 486 height 83
type textarea "**********"
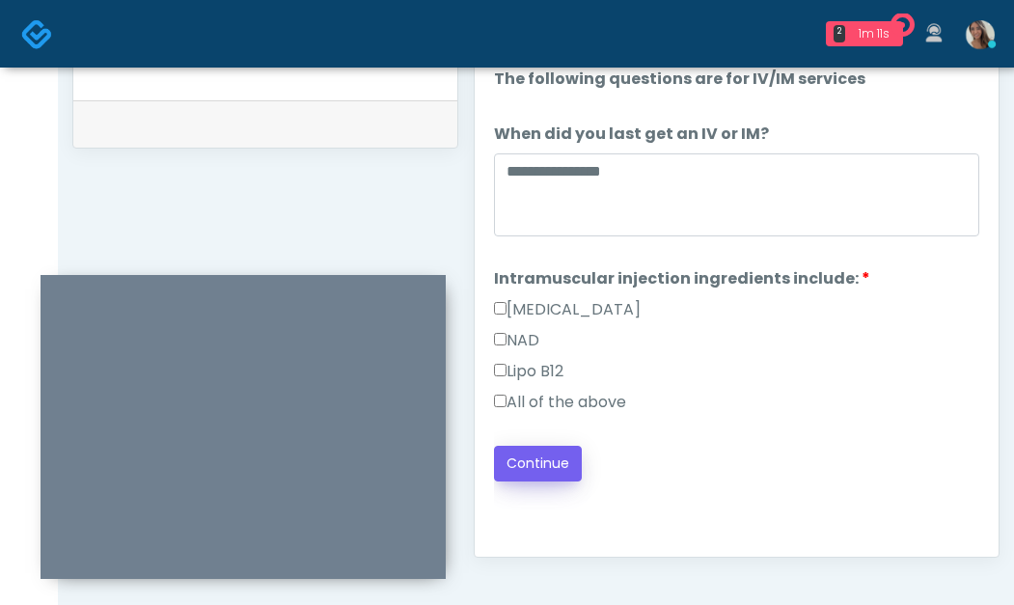
drag, startPoint x: 575, startPoint y: 399, endPoint x: 546, endPoint y: 449, distance: 57.9
click at [576, 399] on label "All of the above" at bounding box center [560, 402] width 132 height 23
click at [532, 461] on button "Continue" at bounding box center [538, 464] width 88 height 36
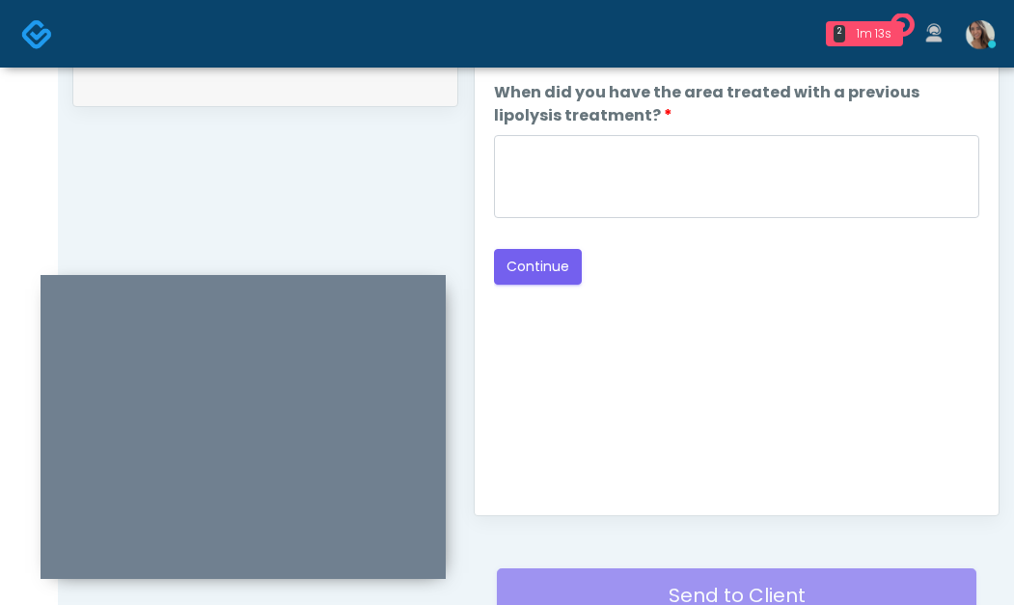
scroll to position [941, 0]
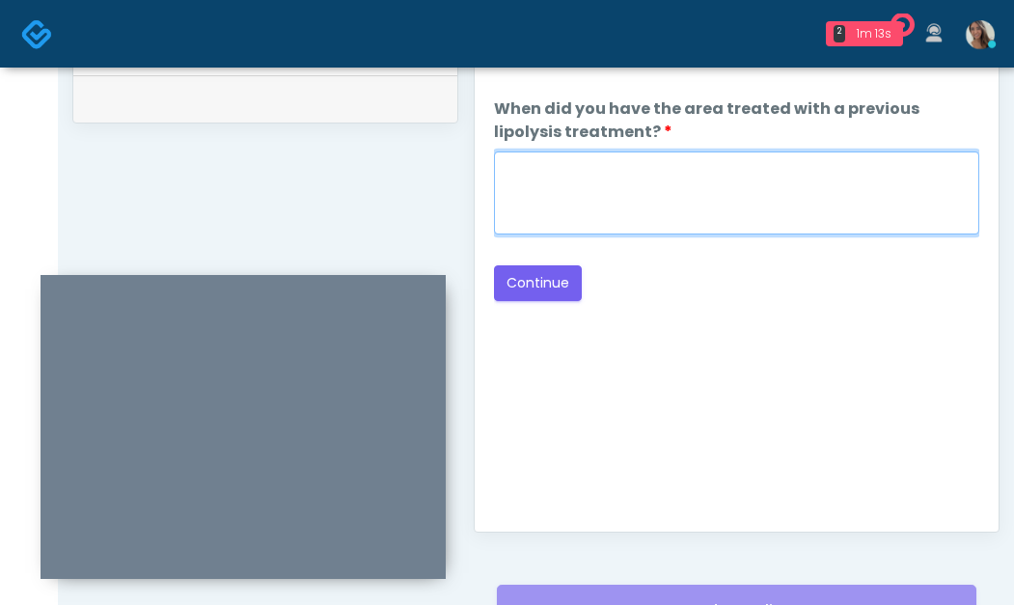
click at [720, 168] on textarea "When did you have the area treated with a previous lipolysis treatment?" at bounding box center [737, 193] width 486 height 83
paste textarea "**********"
type textarea "**********"
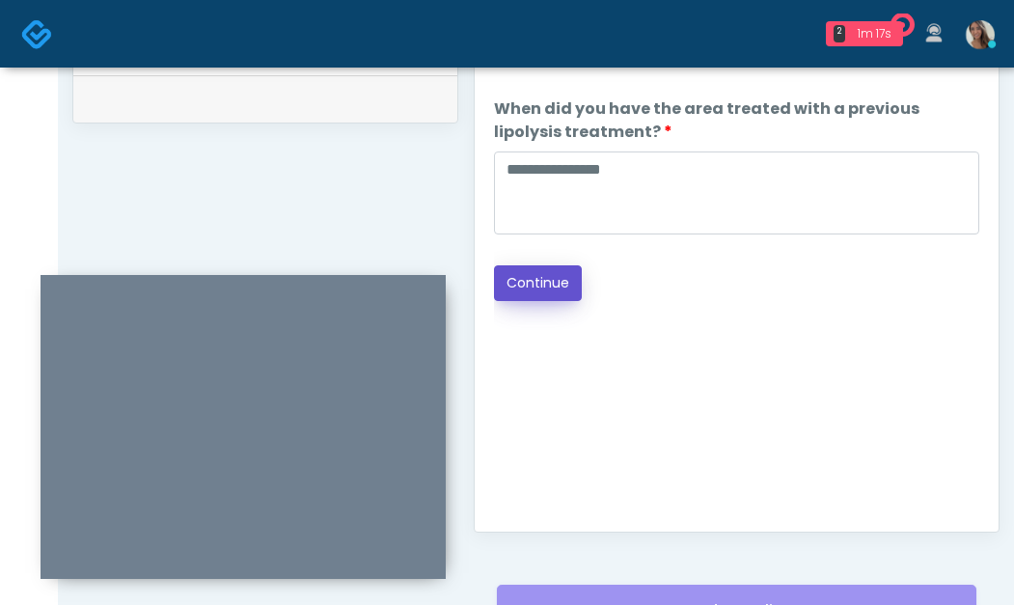
click at [533, 291] on button "Continue" at bounding box center [538, 283] width 88 height 36
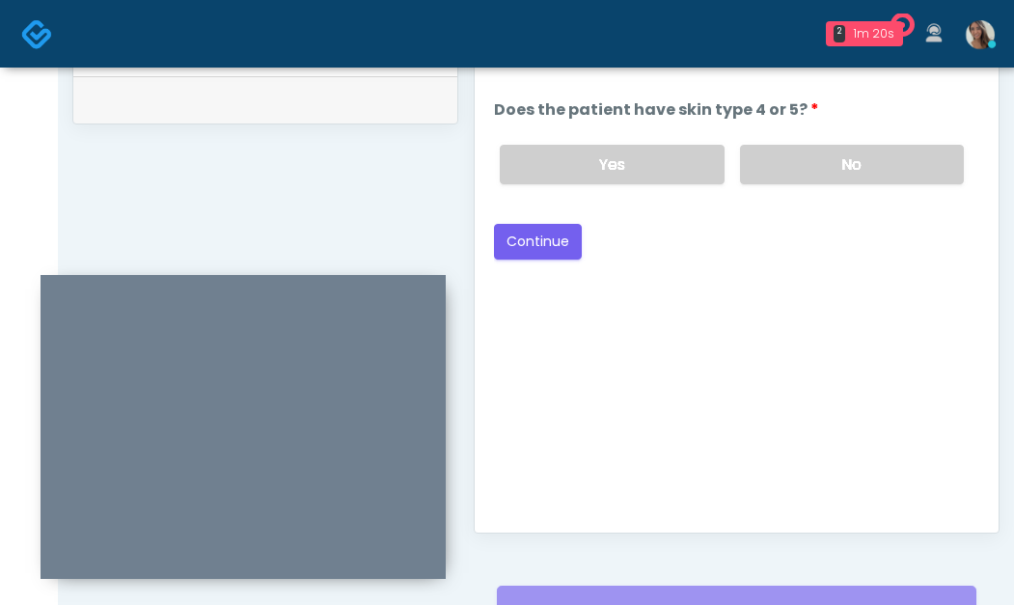
scroll to position [592, 0]
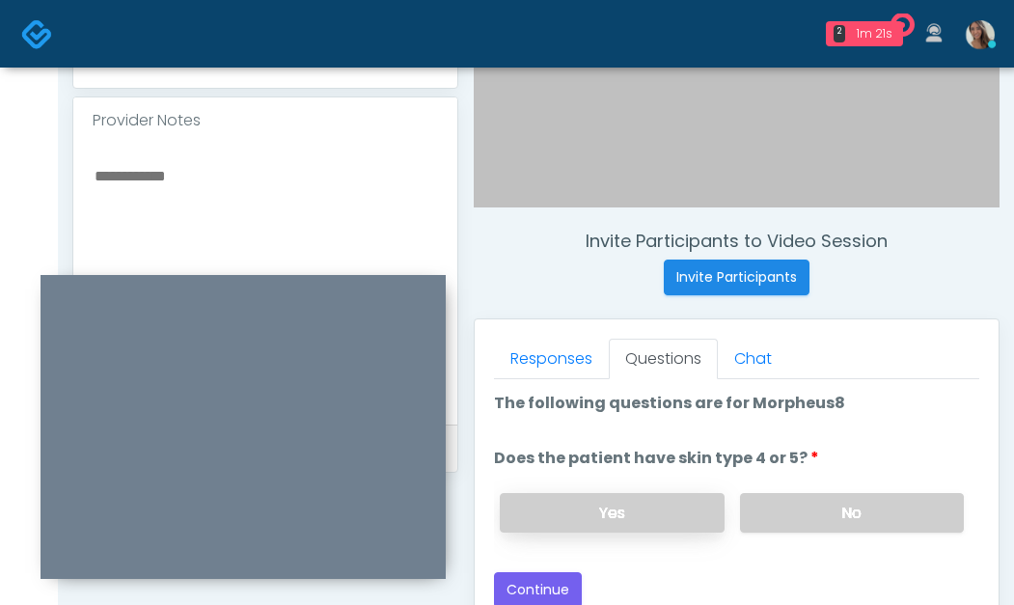
drag, startPoint x: 806, startPoint y: 502, endPoint x: 645, endPoint y: 531, distance: 163.8
click at [806, 502] on label "No" at bounding box center [852, 513] width 224 height 40
click at [562, 586] on button "Continue" at bounding box center [538, 590] width 88 height 36
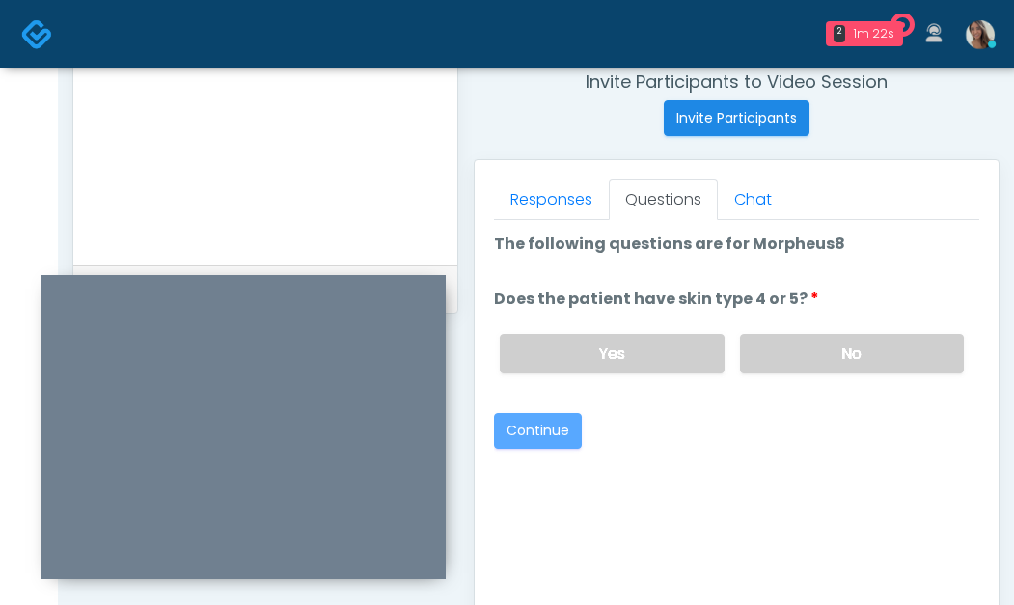
scroll to position [1127, 0]
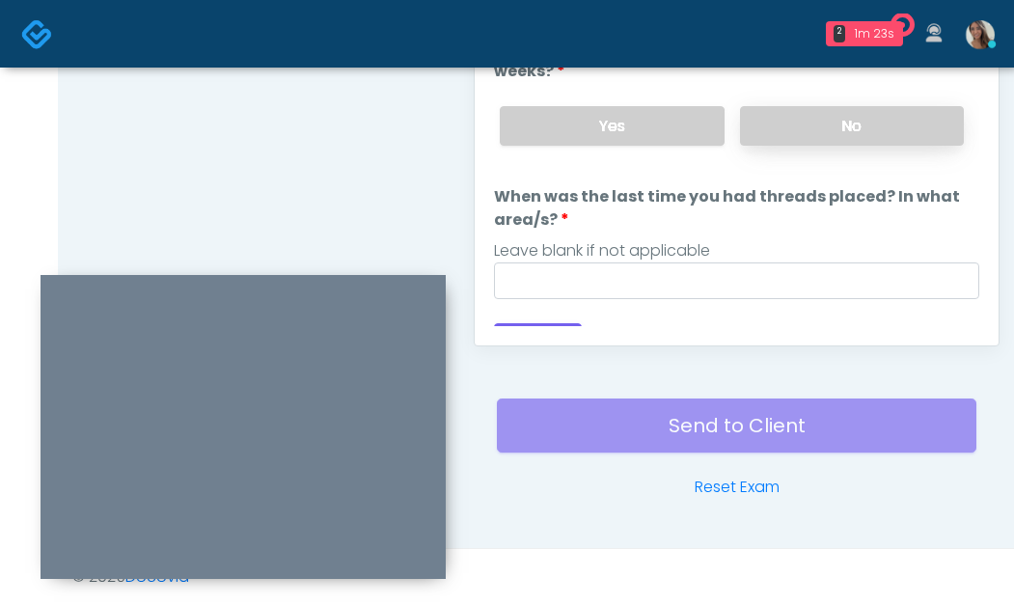
click at [868, 141] on label "No" at bounding box center [852, 126] width 224 height 40
click at [776, 261] on div "Leave blank if not applicable" at bounding box center [737, 250] width 486 height 23
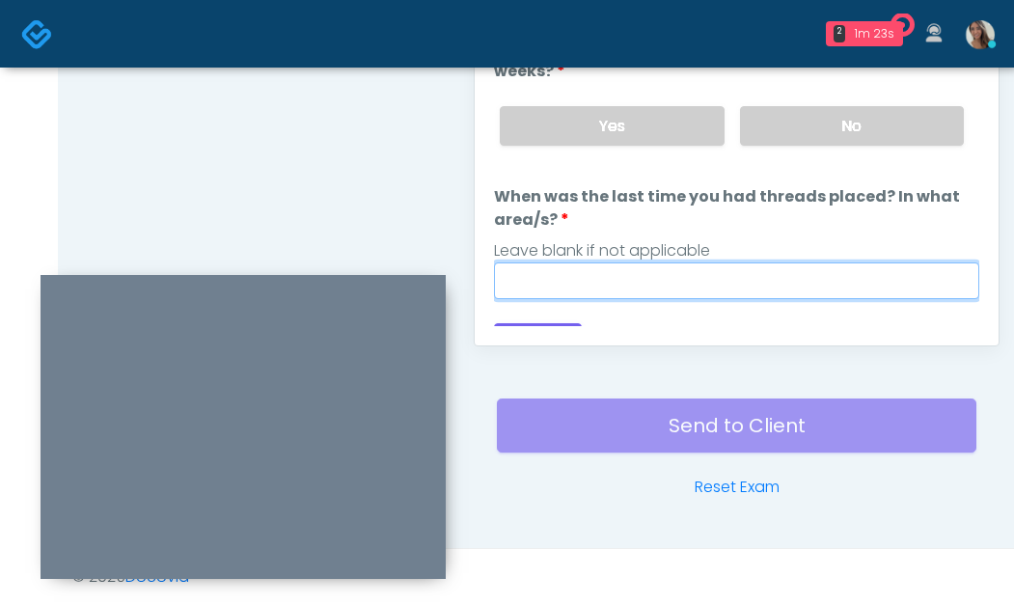
click at [773, 264] on input "When was the last time you had threads placed? In what area/s?" at bounding box center [737, 281] width 486 height 37
paste input "**********"
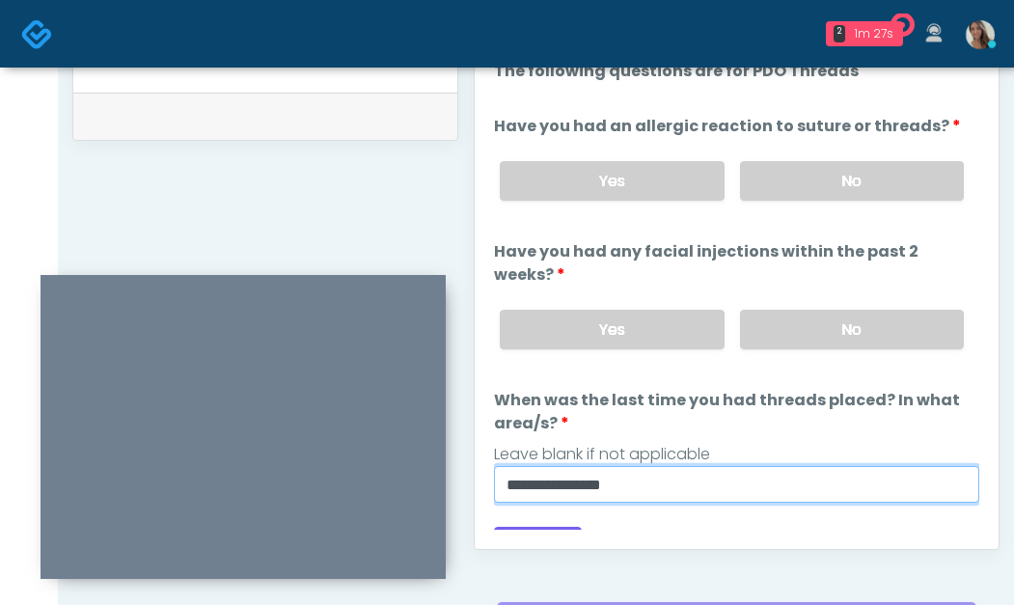
scroll to position [897, 0]
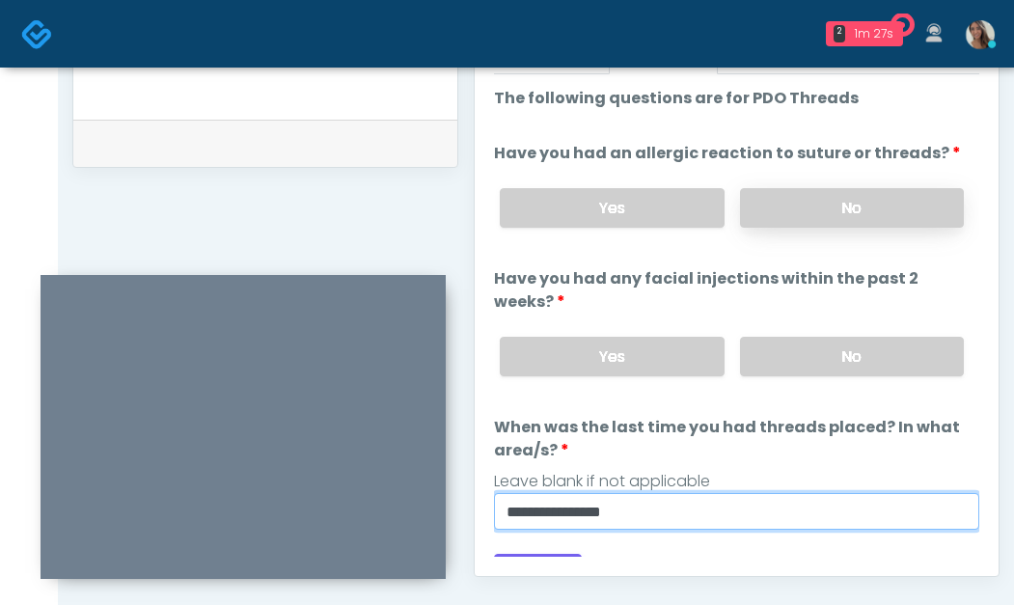
type input "**********"
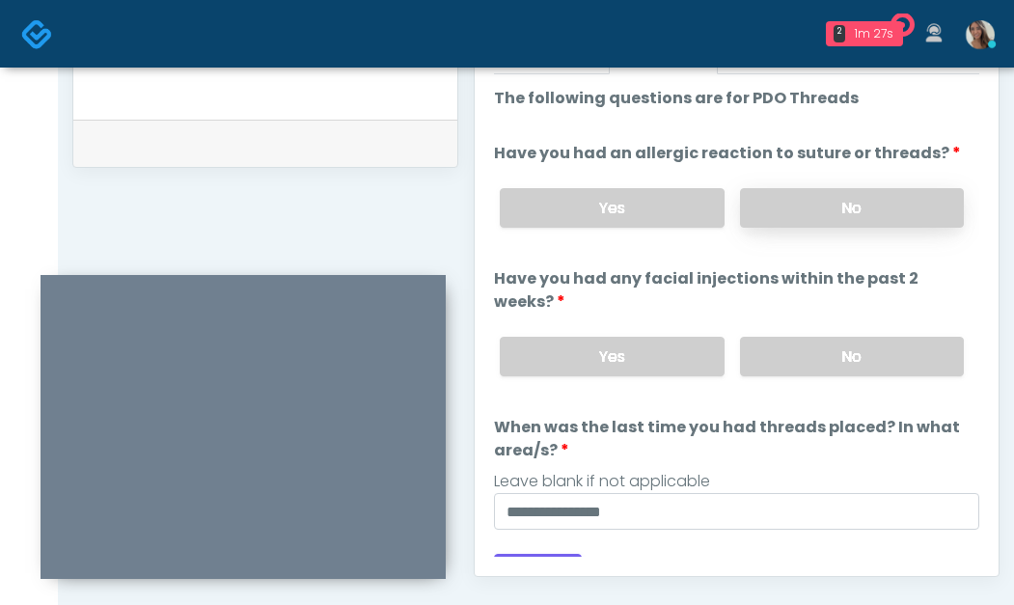
click at [831, 224] on label "No" at bounding box center [852, 208] width 224 height 40
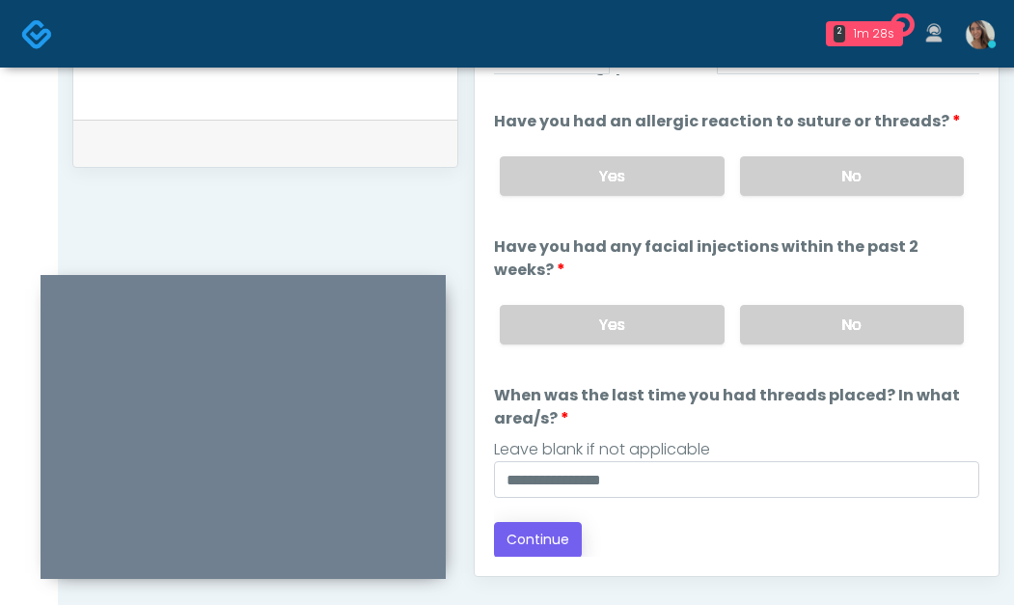
scroll to position [33, 0]
click at [502, 554] on button "Continue" at bounding box center [538, 539] width 88 height 36
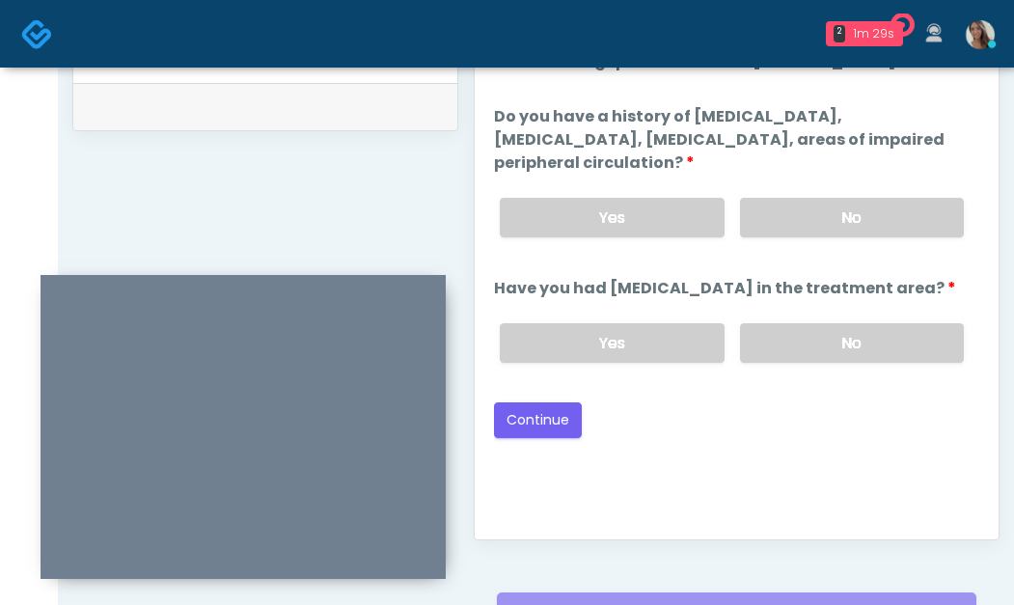
scroll to position [894, 0]
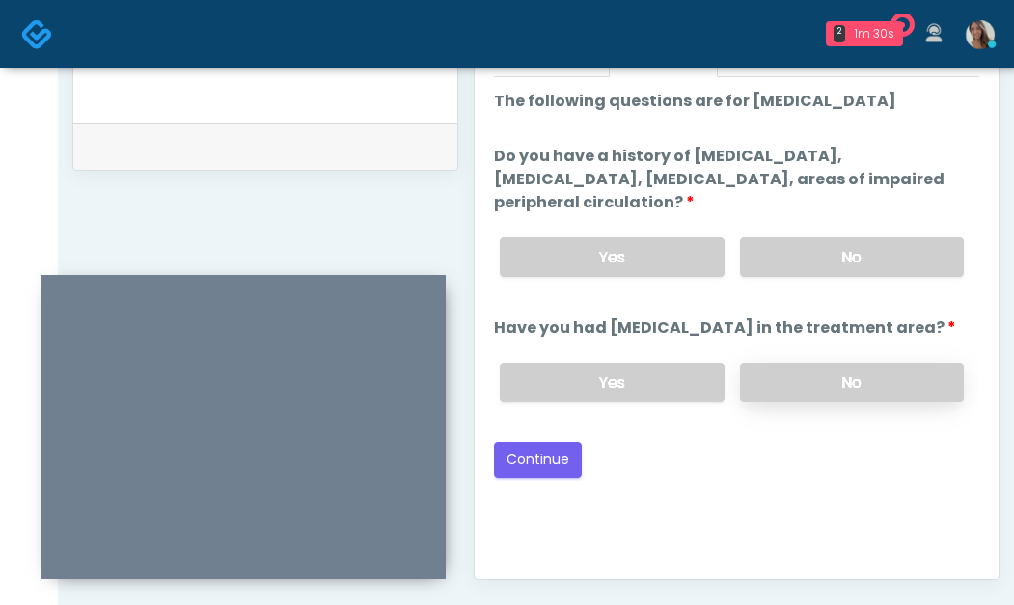
click at [840, 376] on label "No" at bounding box center [852, 383] width 224 height 40
click at [851, 260] on label "No" at bounding box center [852, 257] width 224 height 40
click at [532, 460] on button "Continue" at bounding box center [538, 460] width 88 height 36
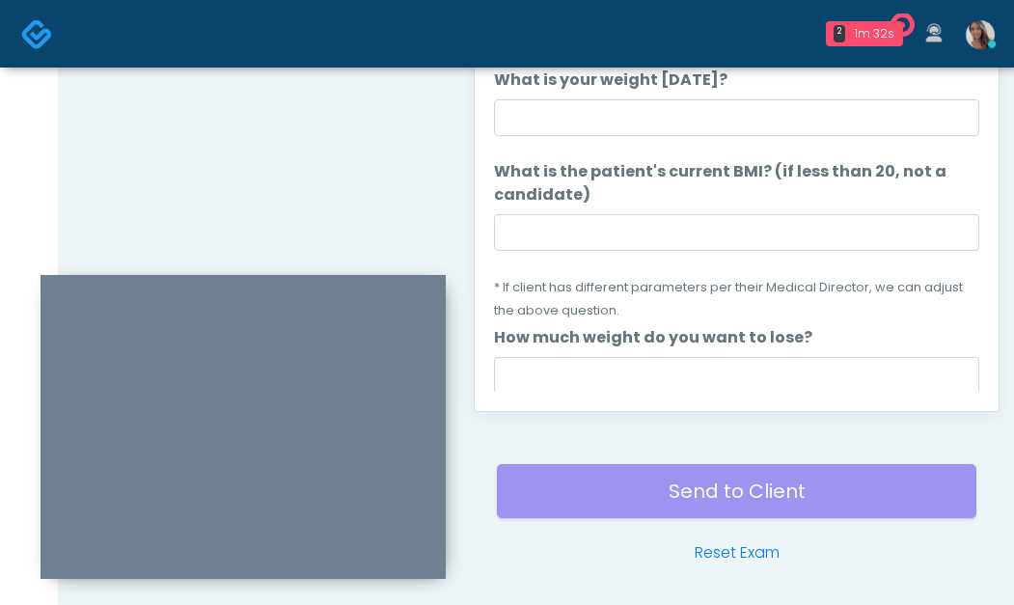
scroll to position [1066, 0]
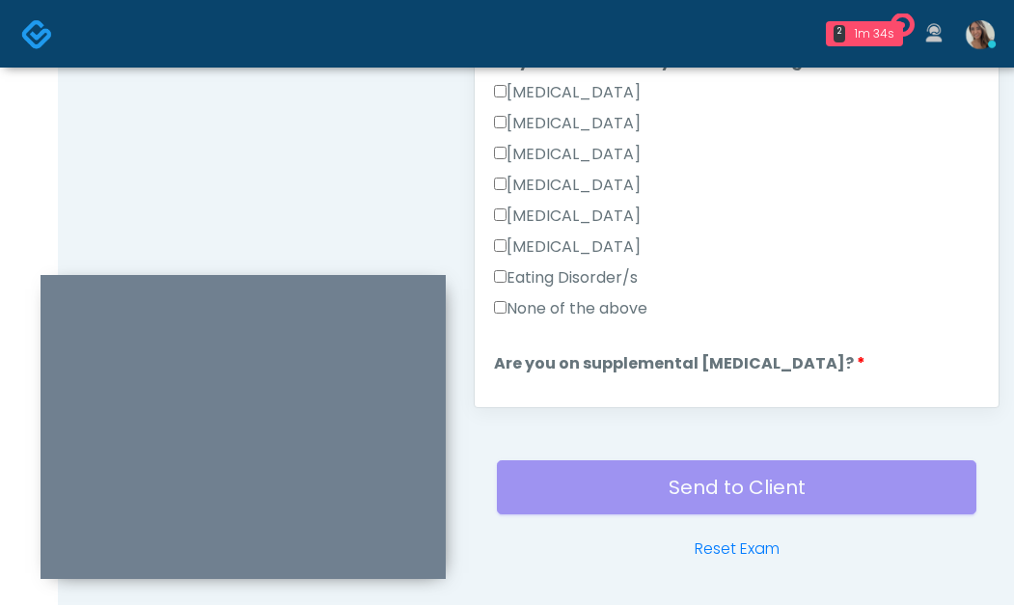
click at [637, 310] on label "None of the above" at bounding box center [570, 308] width 153 height 23
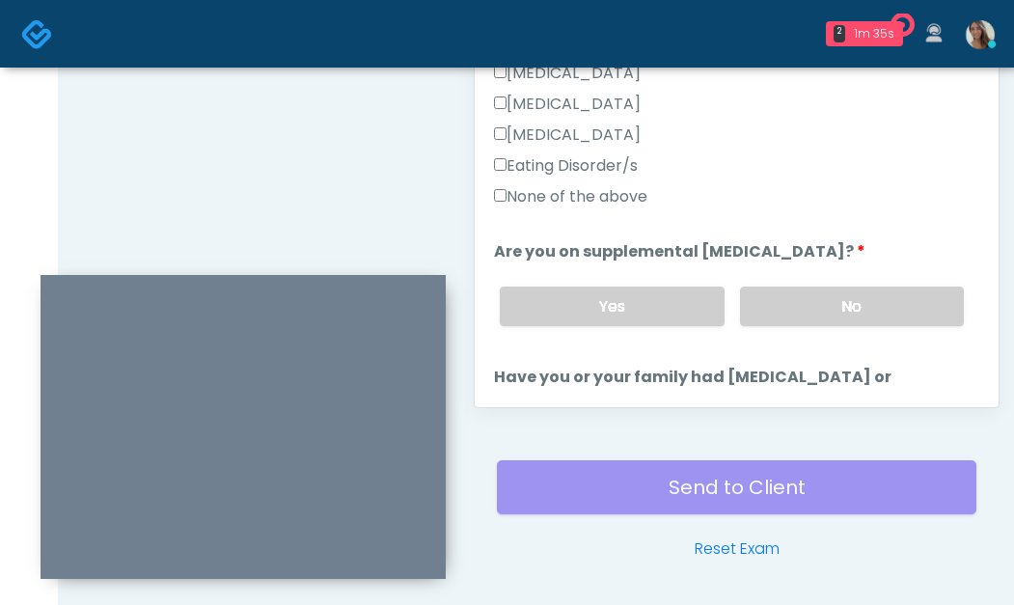
drag, startPoint x: 789, startPoint y: 315, endPoint x: 807, endPoint y: 279, distance: 40.1
click at [789, 315] on label "No" at bounding box center [852, 307] width 224 height 40
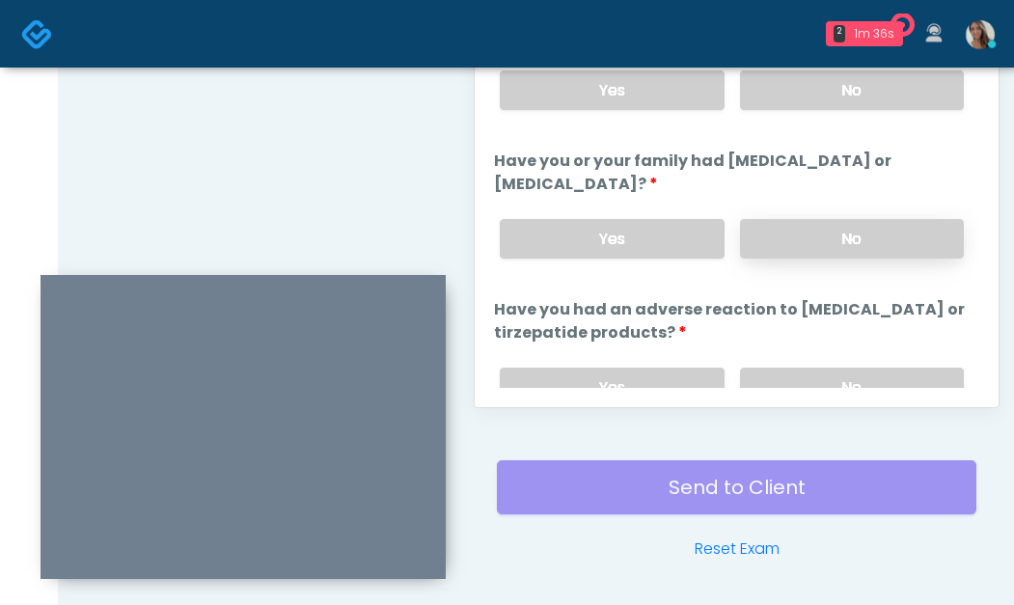
click at [814, 236] on label "No" at bounding box center [852, 239] width 224 height 40
click at [802, 385] on label "No" at bounding box center [852, 388] width 224 height 40
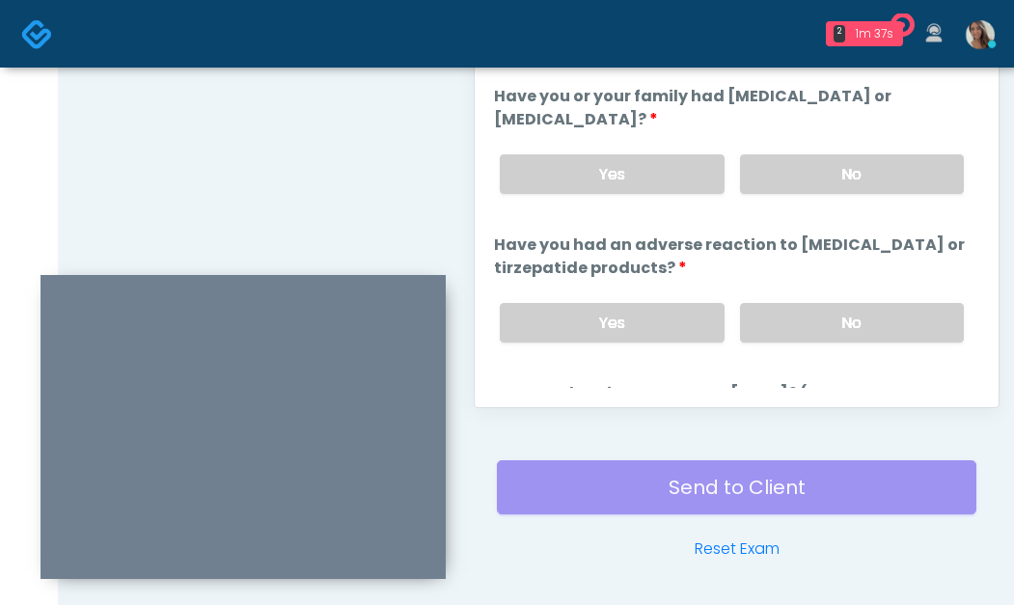
scroll to position [1114, 0]
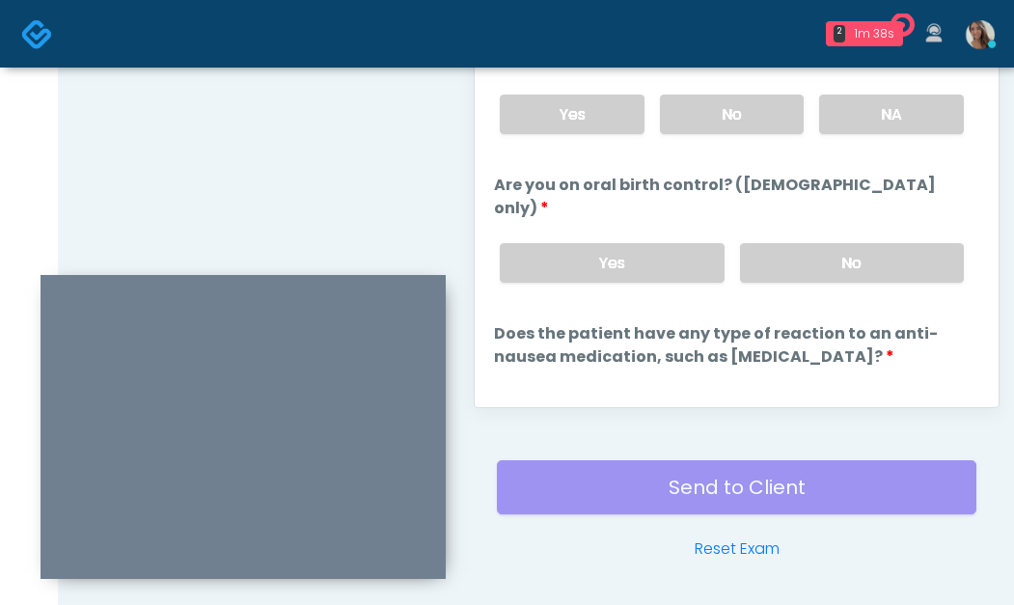
drag, startPoint x: 733, startPoint y: 117, endPoint x: 772, endPoint y: 207, distance: 98.1
click at [733, 117] on label "No" at bounding box center [732, 115] width 145 height 40
click at [900, 103] on label "NA" at bounding box center [891, 115] width 145 height 40
click at [691, 112] on label "No" at bounding box center [732, 115] width 145 height 40
click at [787, 245] on label "No" at bounding box center [852, 263] width 224 height 40
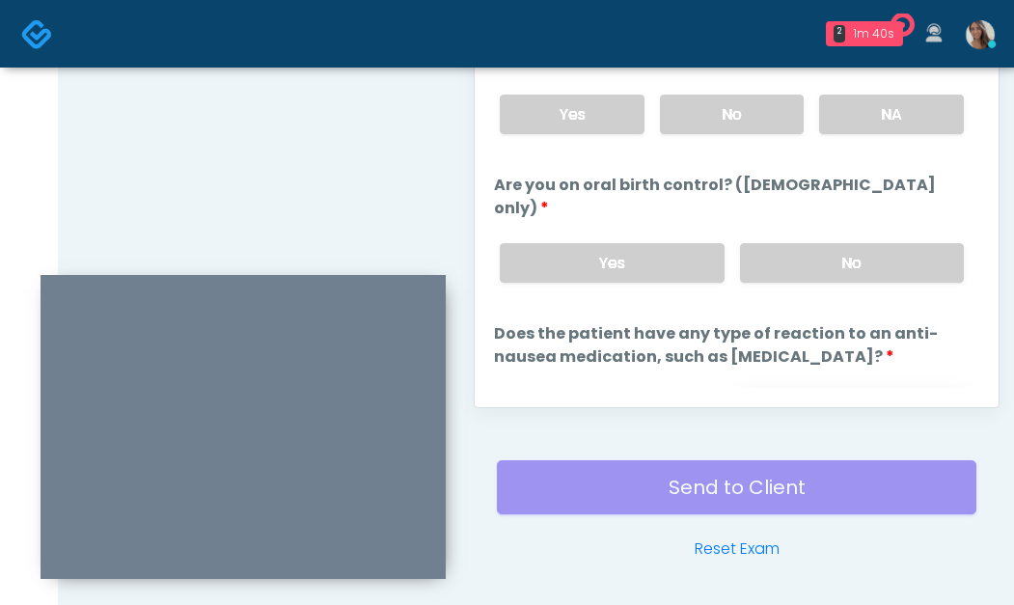
click at [828, 392] on label "No" at bounding box center [852, 412] width 224 height 40
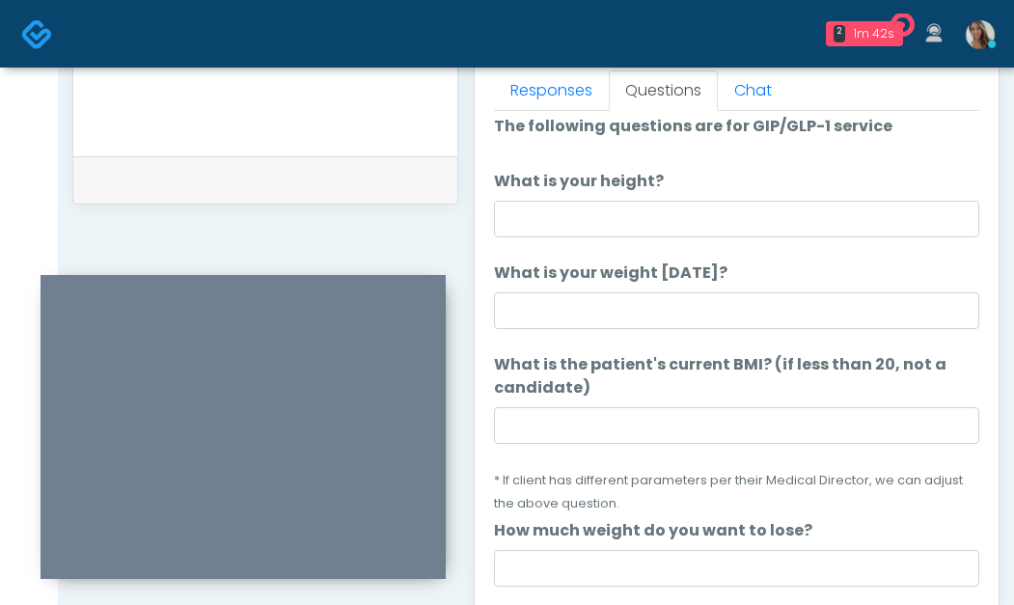
scroll to position [0, 0]
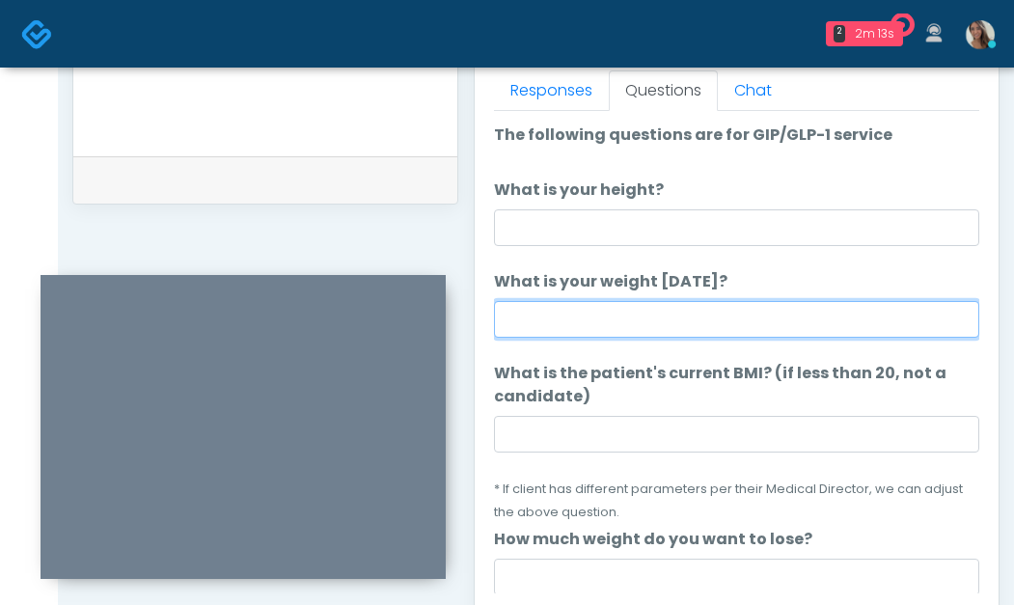
click at [578, 321] on input "What is your weight today?" at bounding box center [737, 319] width 486 height 37
type input "***"
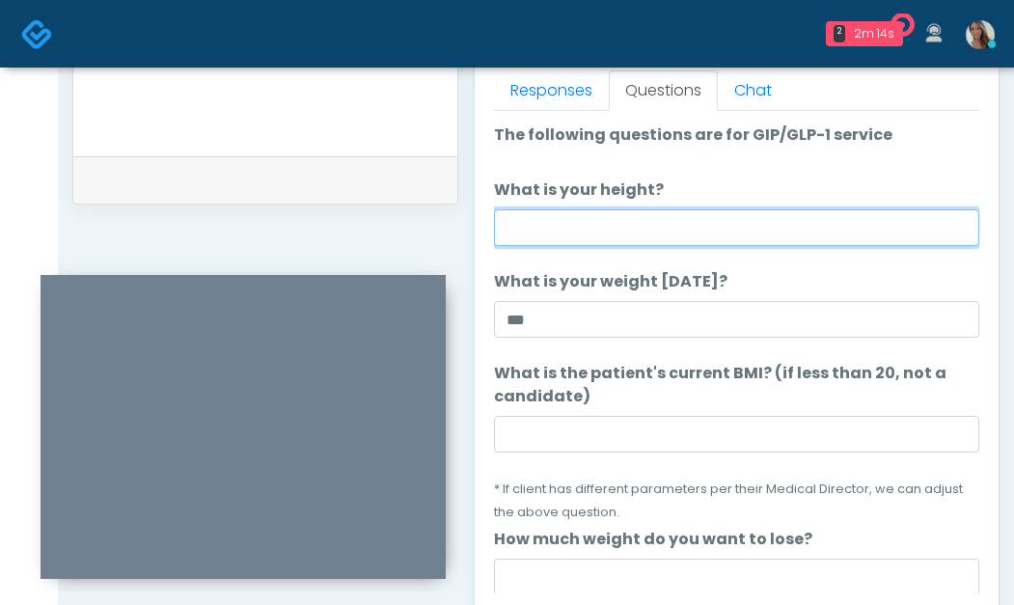
click at [583, 237] on input "What is your height?" at bounding box center [737, 227] width 486 height 37
type input "*****"
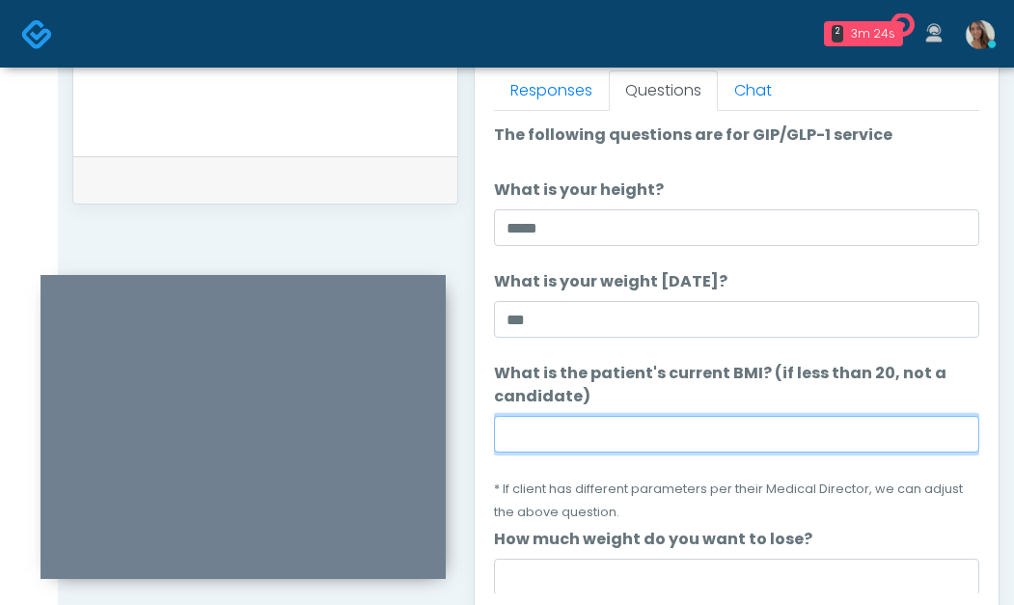
click at [583, 420] on input "What is the patient's current BMI? (if less than 20, not a candidate)" at bounding box center [737, 434] width 486 height 37
paste input "****"
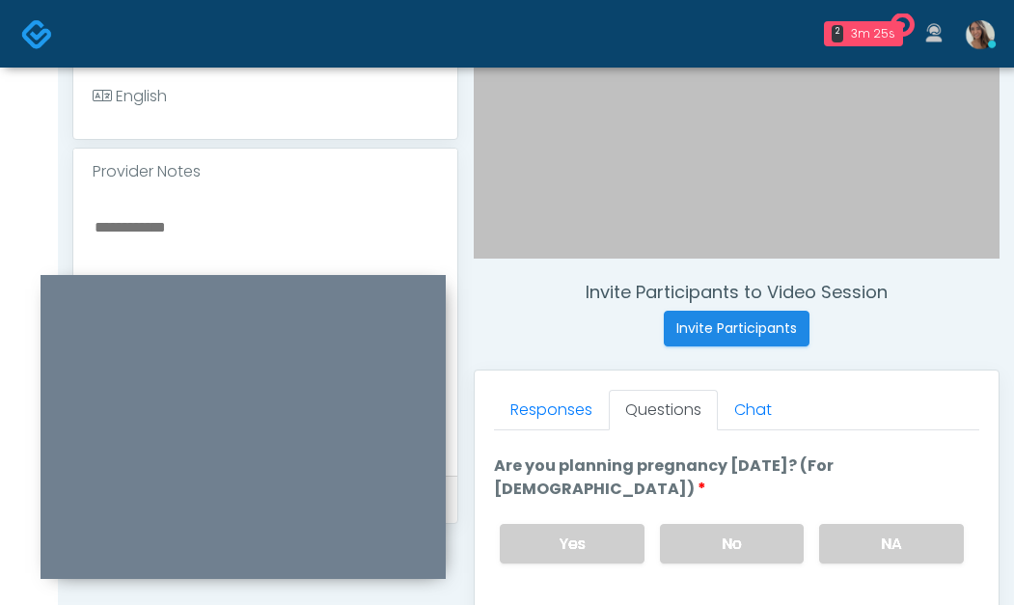
scroll to position [522, 0]
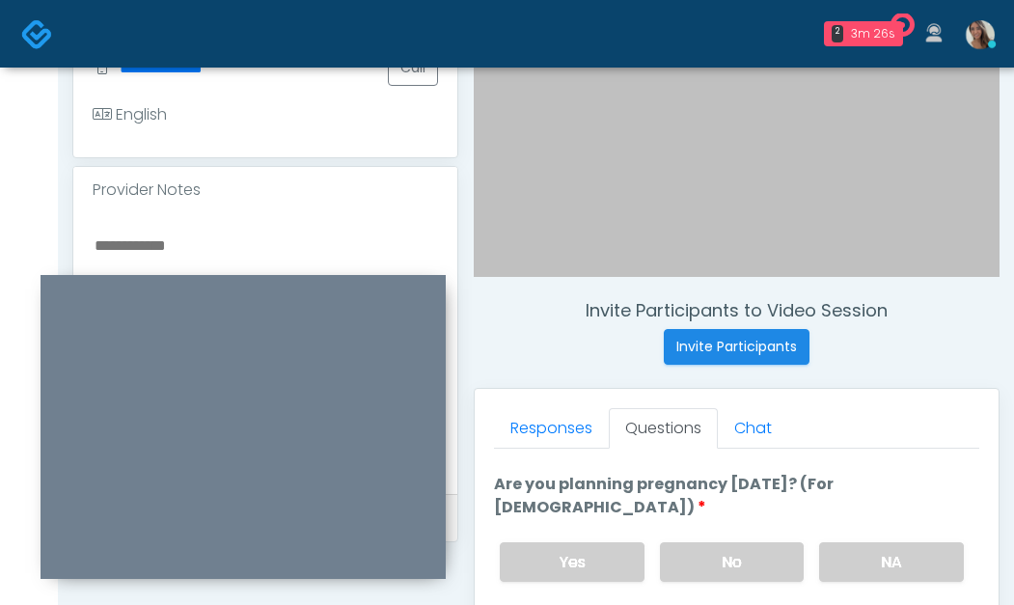
type input "****"
click at [171, 277] on div at bounding box center [243, 427] width 405 height 304
click at [183, 268] on textarea at bounding box center [266, 351] width 346 height 236
paste textarea "*****"
type textarea "********"
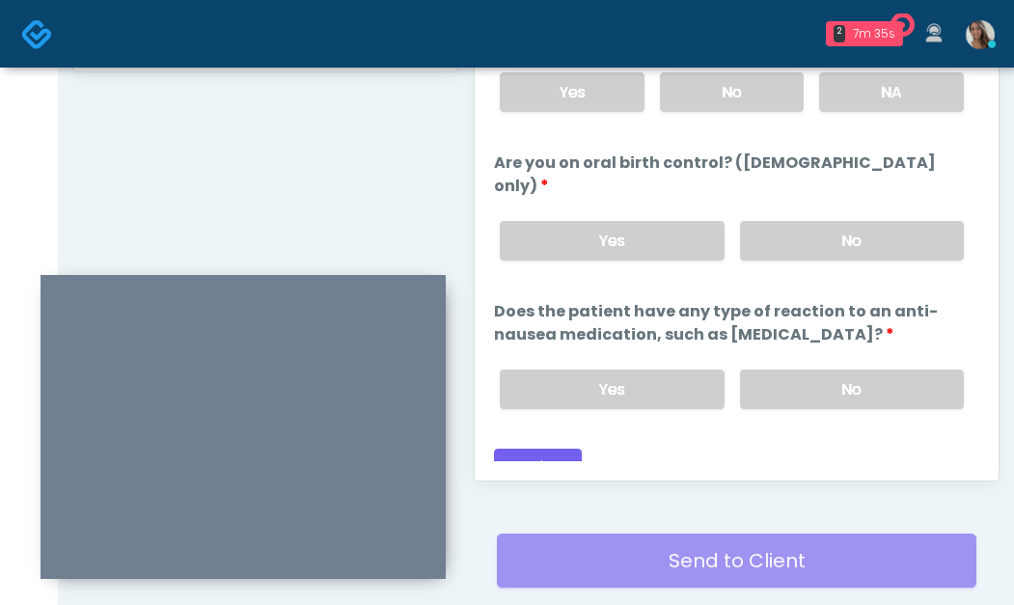
scroll to position [1127, 0]
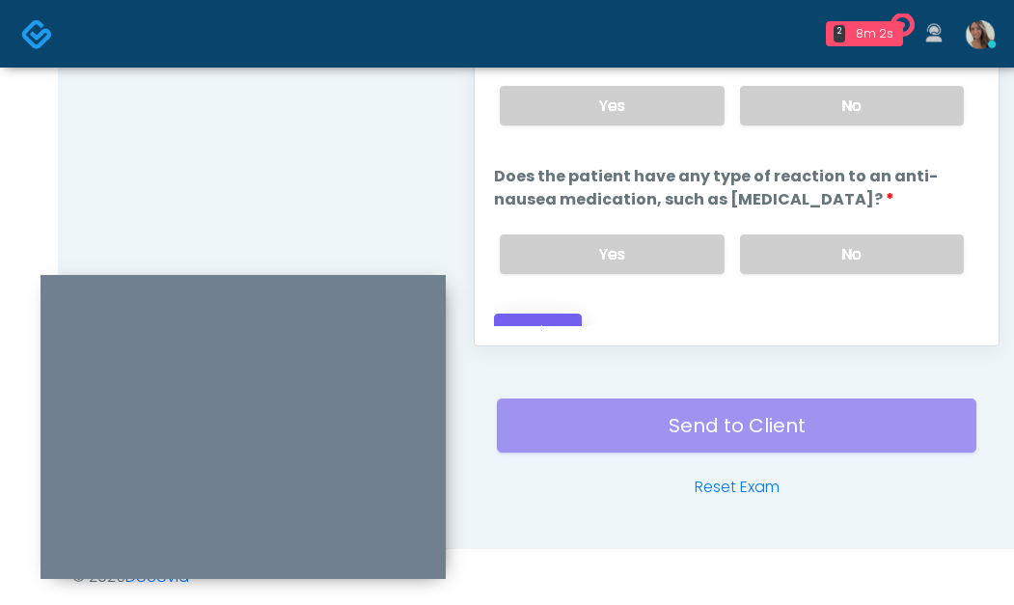
click at [580, 314] on div "Back Continue" at bounding box center [737, 332] width 486 height 36
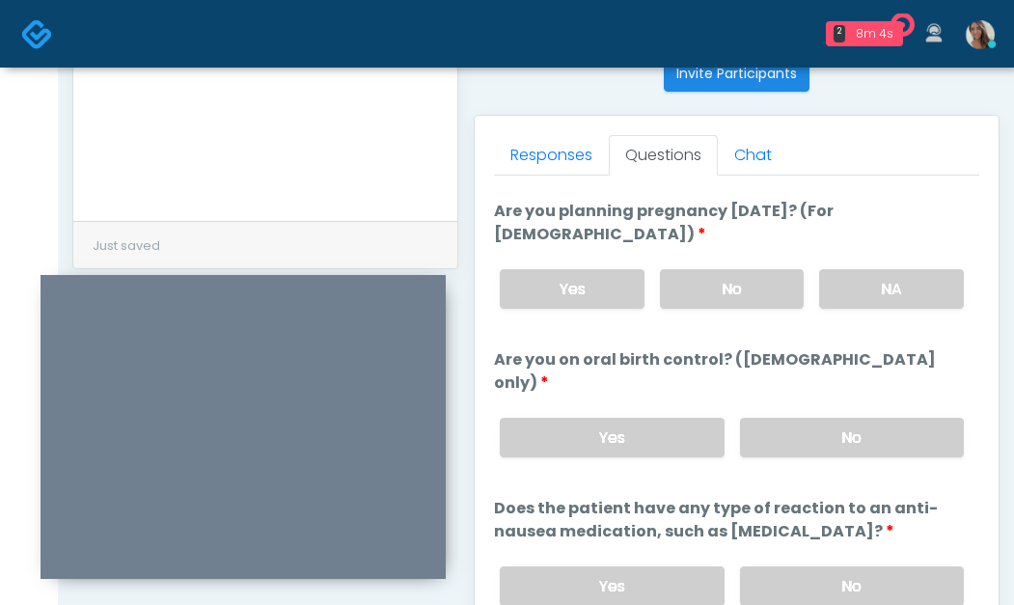
scroll to position [729, 0]
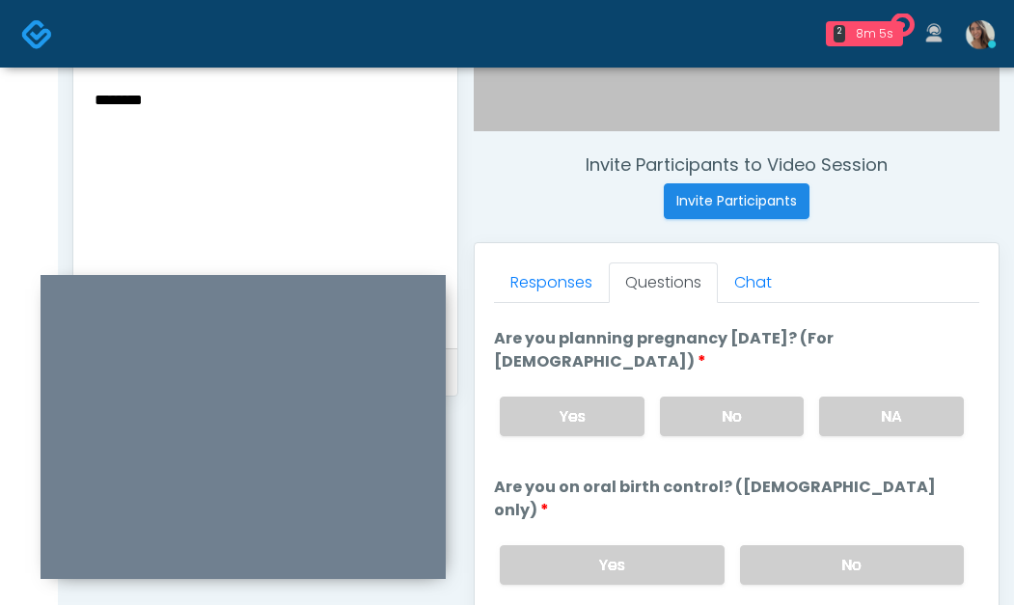
click at [256, 186] on textarea "********" at bounding box center [266, 205] width 346 height 236
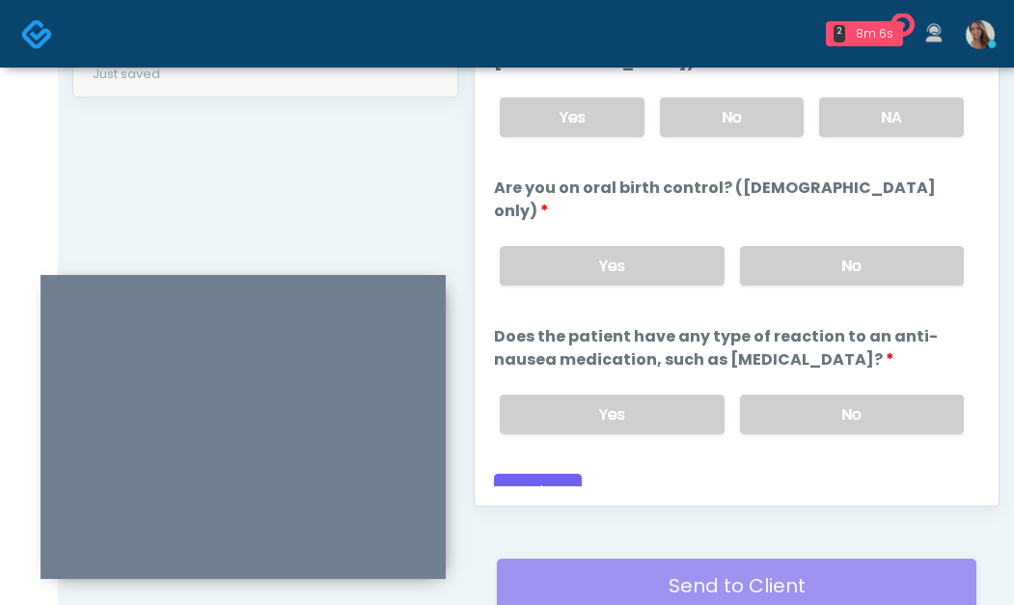
scroll to position [1127, 0]
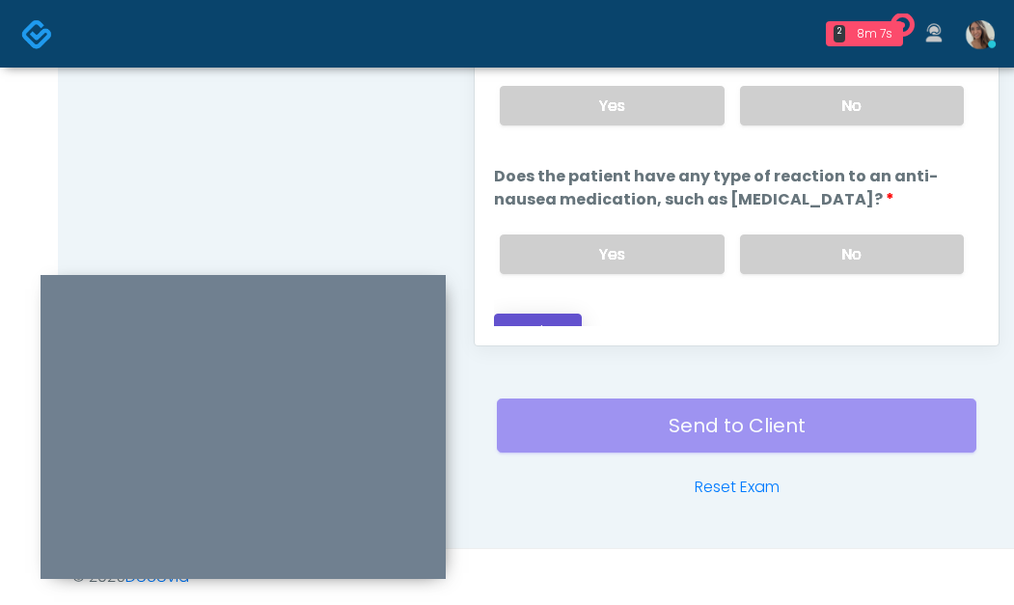
click at [551, 314] on button "Continue" at bounding box center [538, 332] width 88 height 36
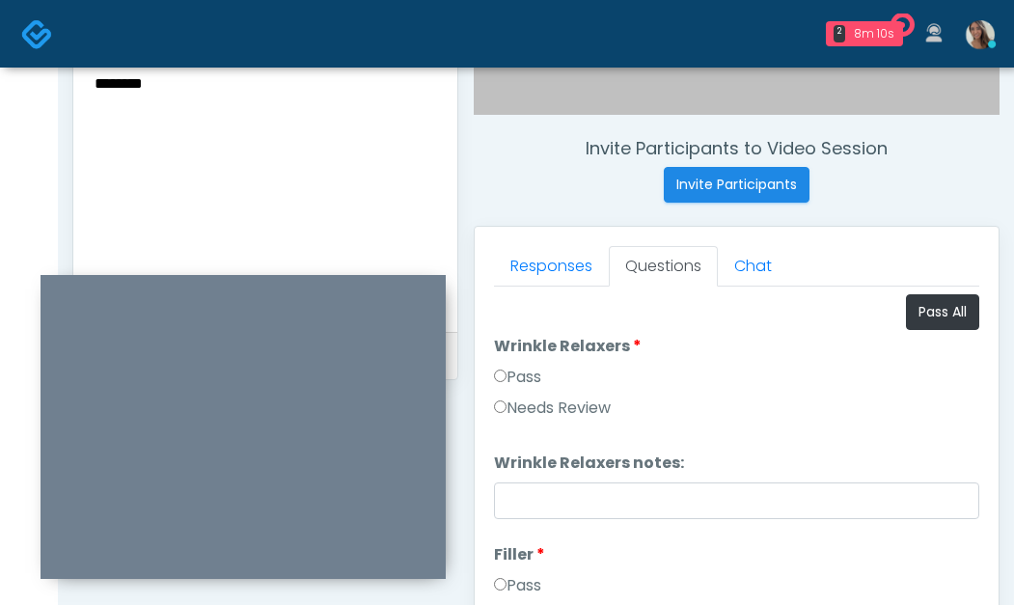
scroll to position [582, 0]
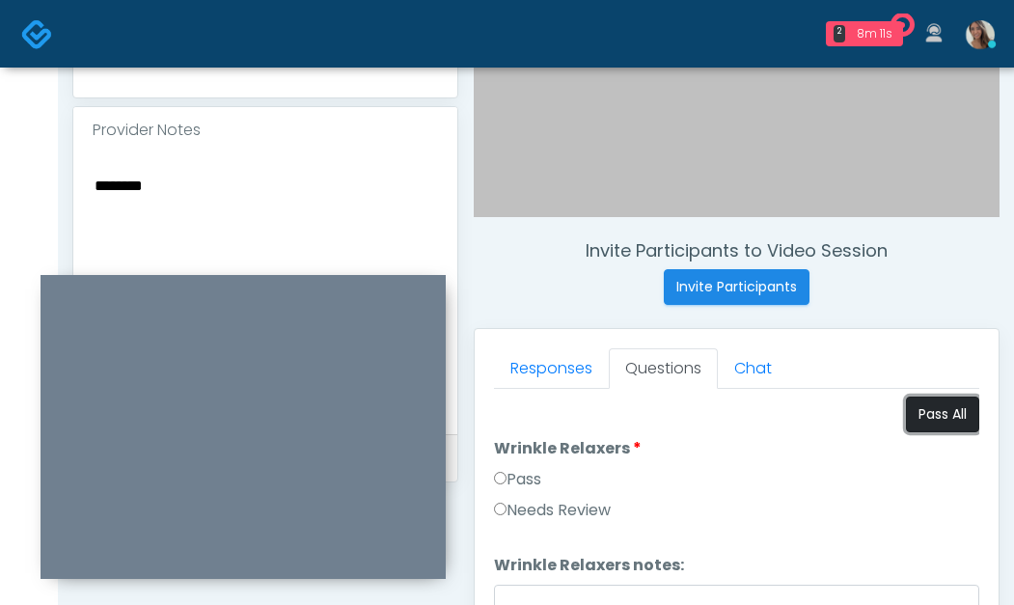
click at [916, 403] on button "Pass All" at bounding box center [942, 415] width 73 height 36
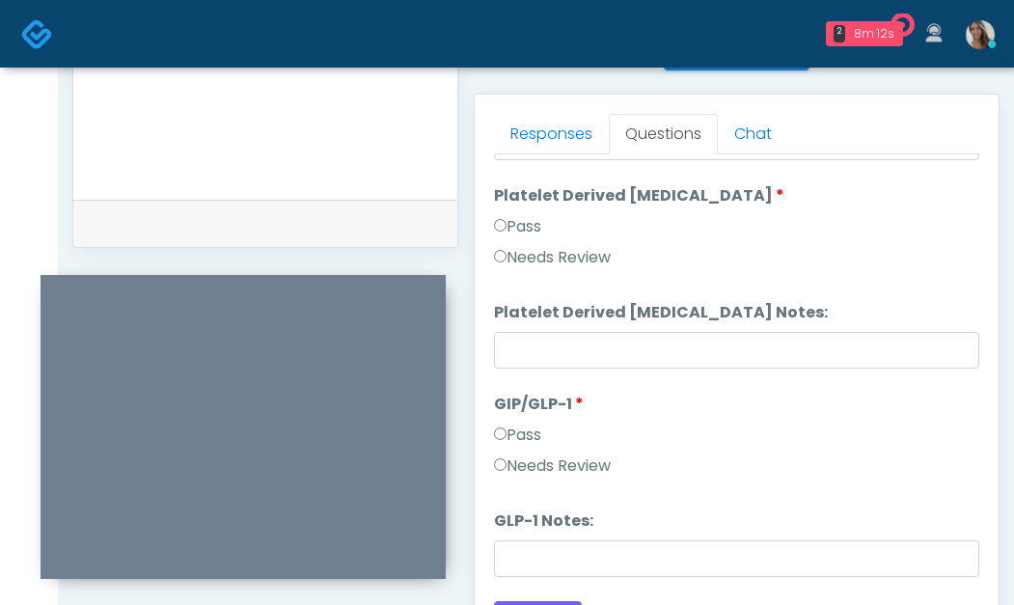
scroll to position [1127, 0]
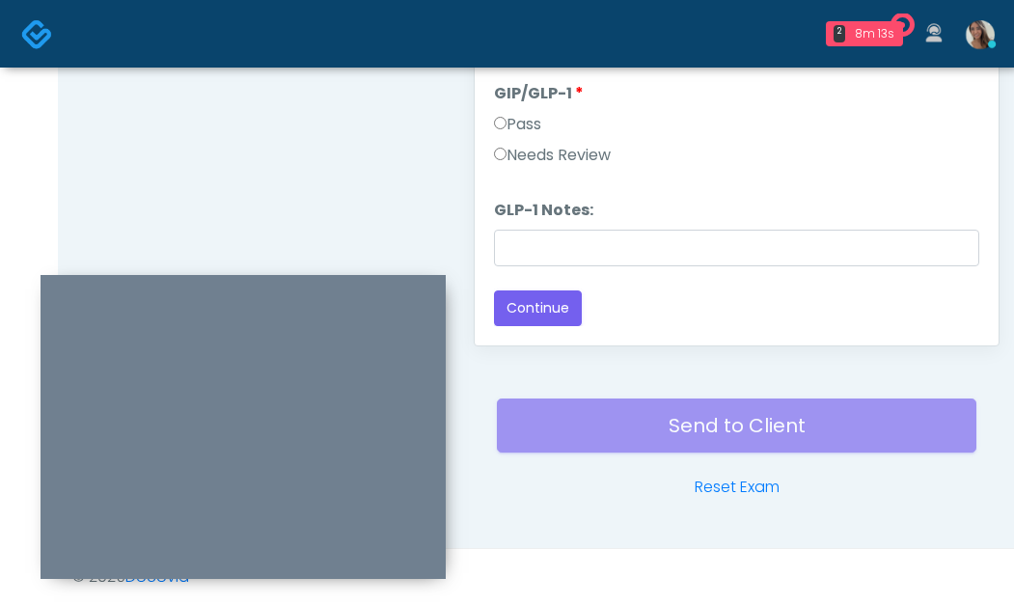
click at [541, 134] on label "Pass" at bounding box center [517, 124] width 47 height 23
click at [548, 161] on label "Needs Review" at bounding box center [552, 155] width 117 height 23
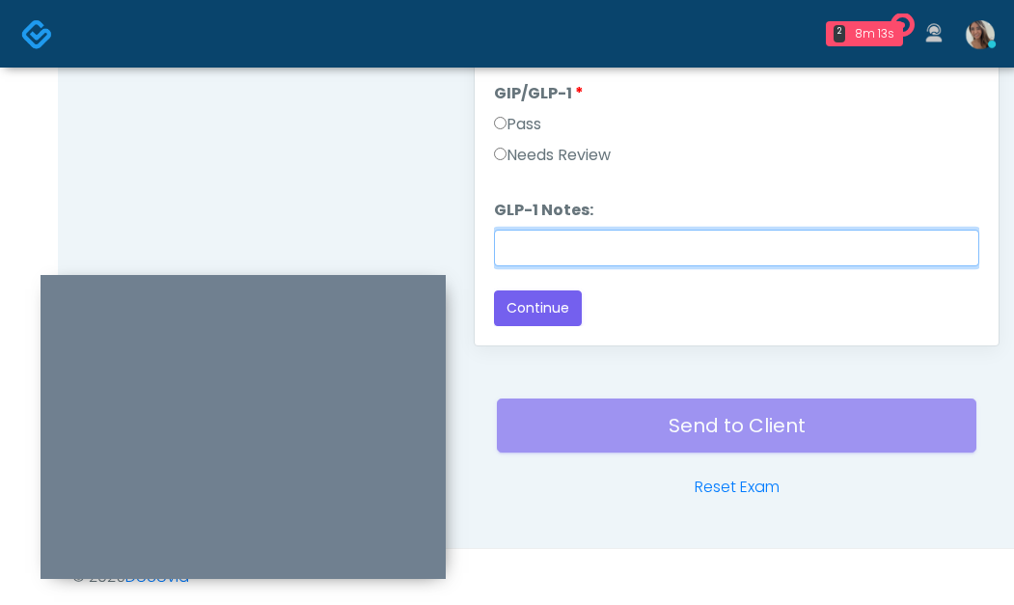
click at [567, 243] on input "GLP-1 Notes:" at bounding box center [737, 248] width 486 height 37
paste input "********"
type input "********"
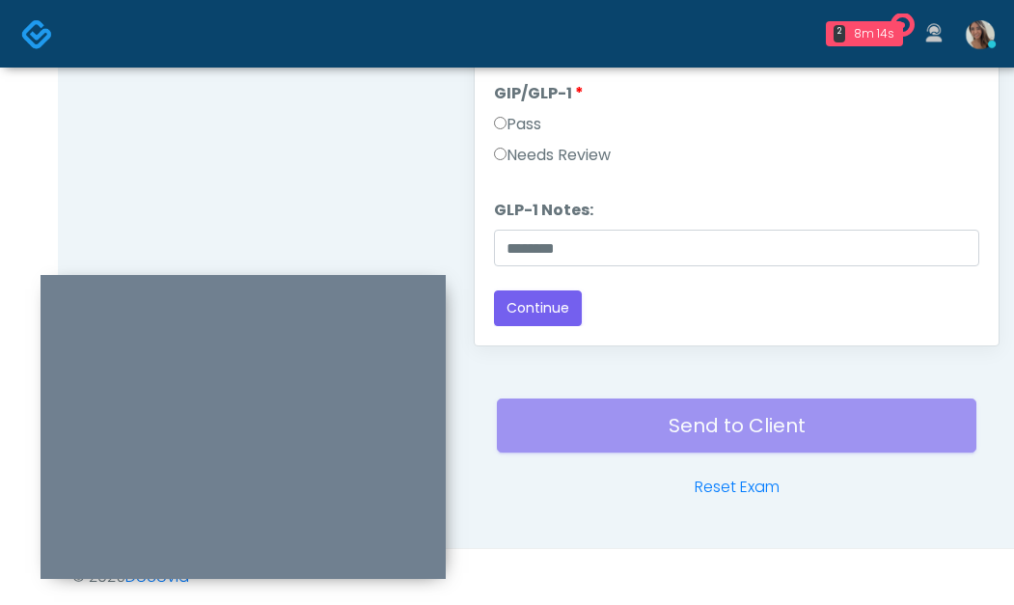
click at [540, 328] on div "Responses Questions Chat Good Faith Exam Script Good Faith Exam Script INTRODUC…" at bounding box center [737, 65] width 524 height 562
click at [544, 317] on button "Continue" at bounding box center [538, 309] width 88 height 36
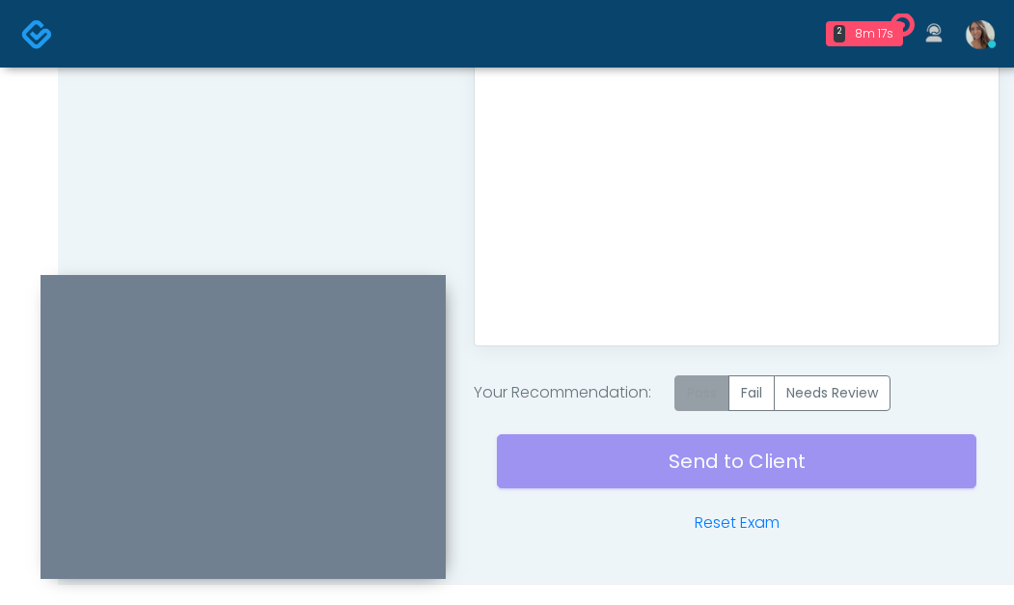
click at [686, 392] on label "Pass" at bounding box center [702, 393] width 55 height 36
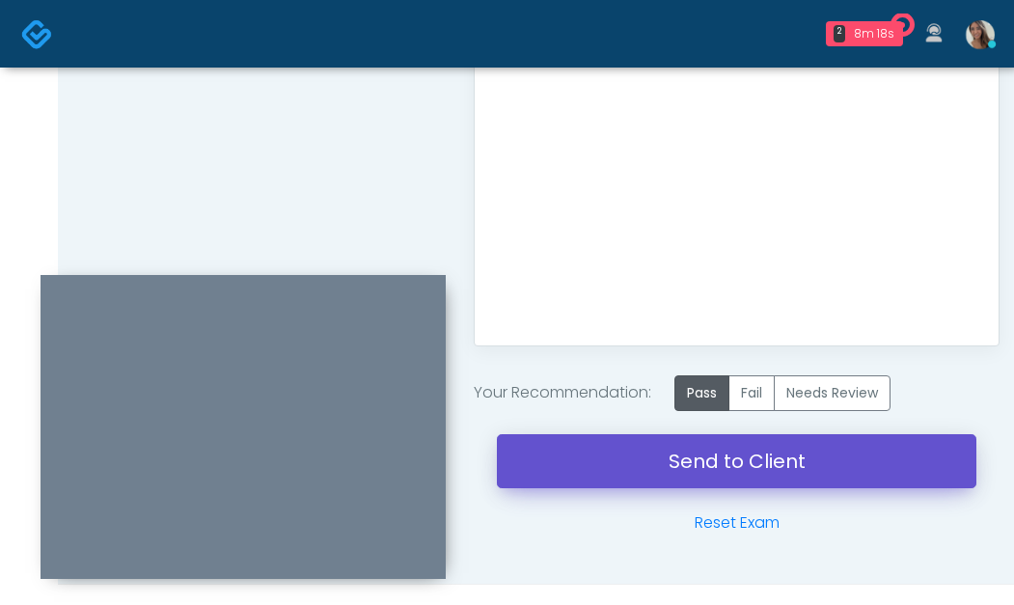
click at [651, 469] on link "Send to Client" at bounding box center [737, 461] width 480 height 54
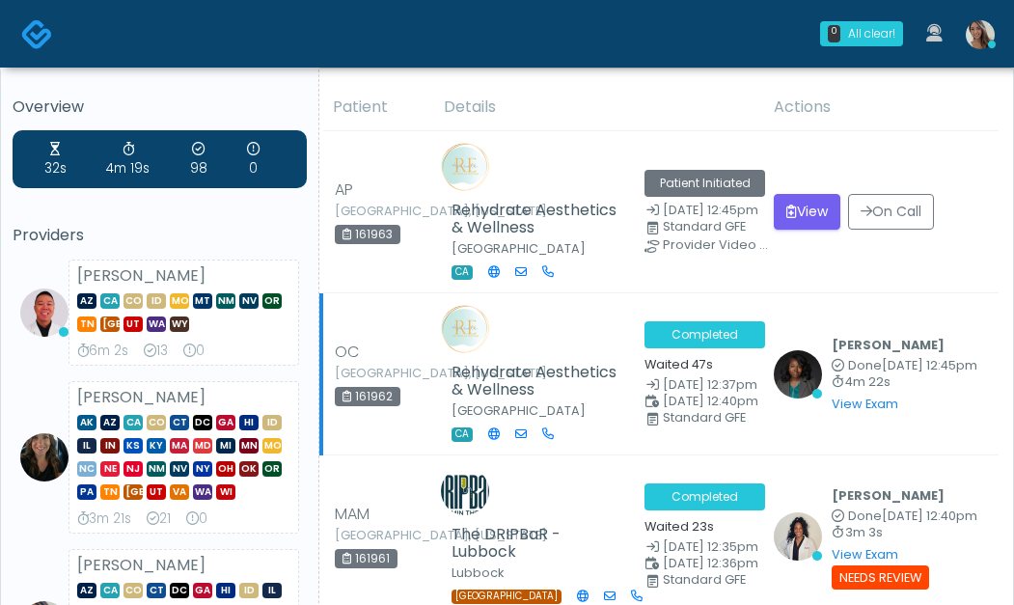
click at [936, 305] on td "Rukayat Bojuwon Done Aug 24, 12:45pm 4m 22s View Exam | Unreview" at bounding box center [881, 374] width 236 height 162
click at [881, 274] on td "View On Call" at bounding box center [881, 212] width 236 height 162
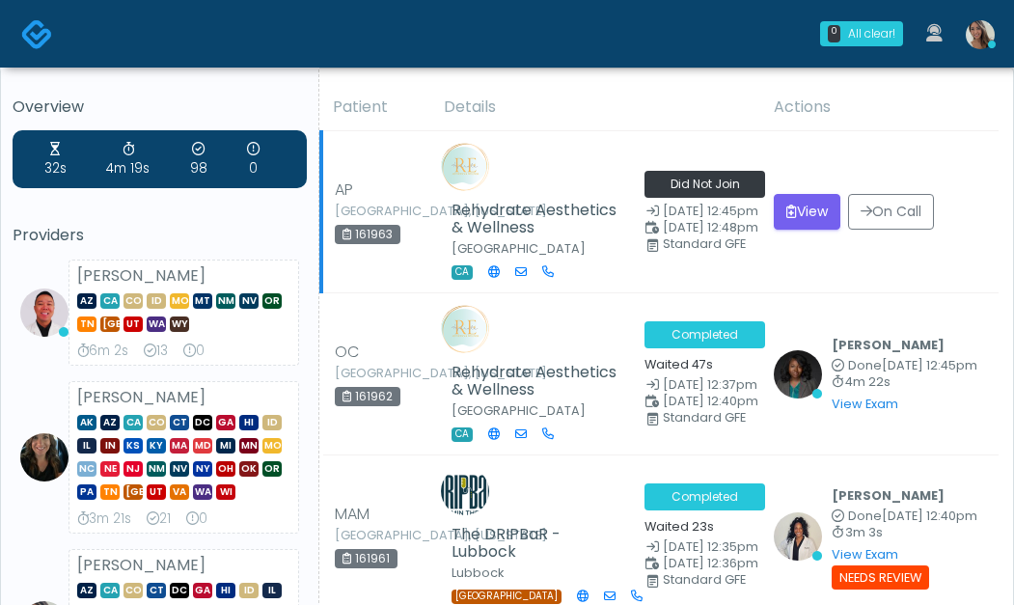
click at [619, 280] on td "Rehydrate Aesthetics & Wellness South Gate CA" at bounding box center [533, 212] width 202 height 162
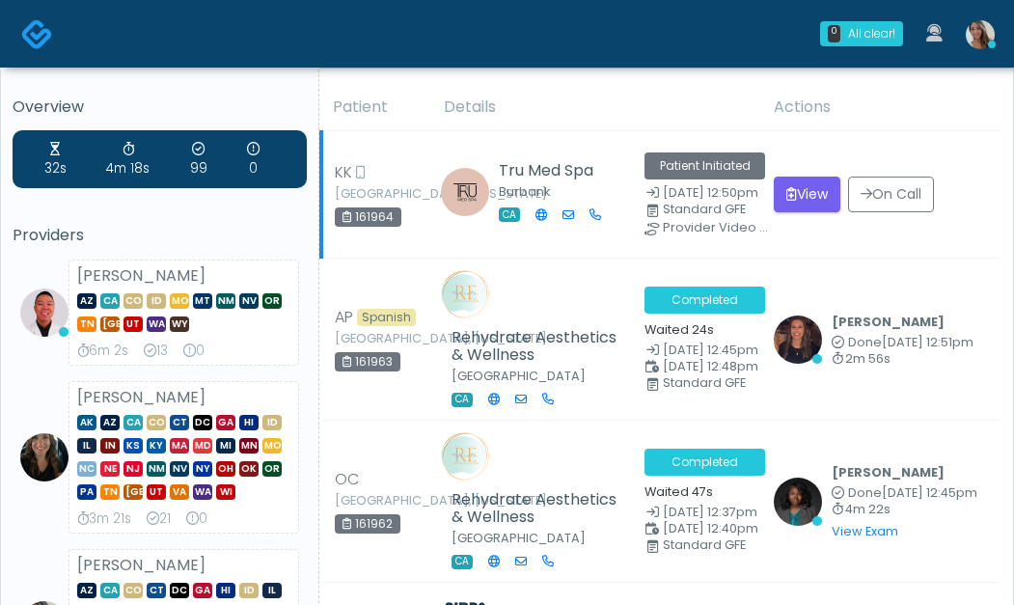
click at [835, 134] on td "View On Call" at bounding box center [881, 194] width 236 height 127
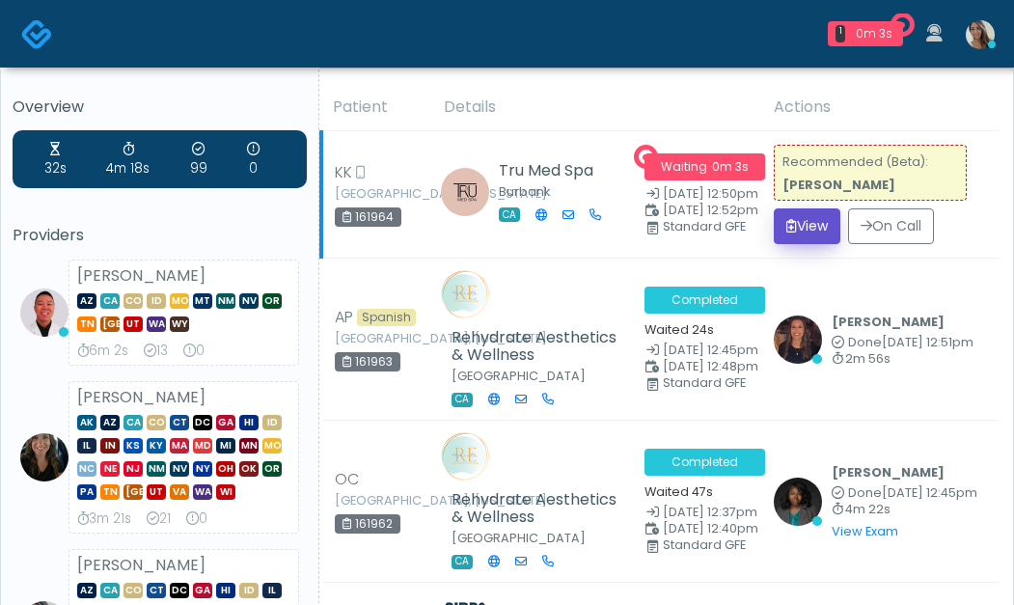
click at [826, 225] on button "View" at bounding box center [807, 226] width 67 height 36
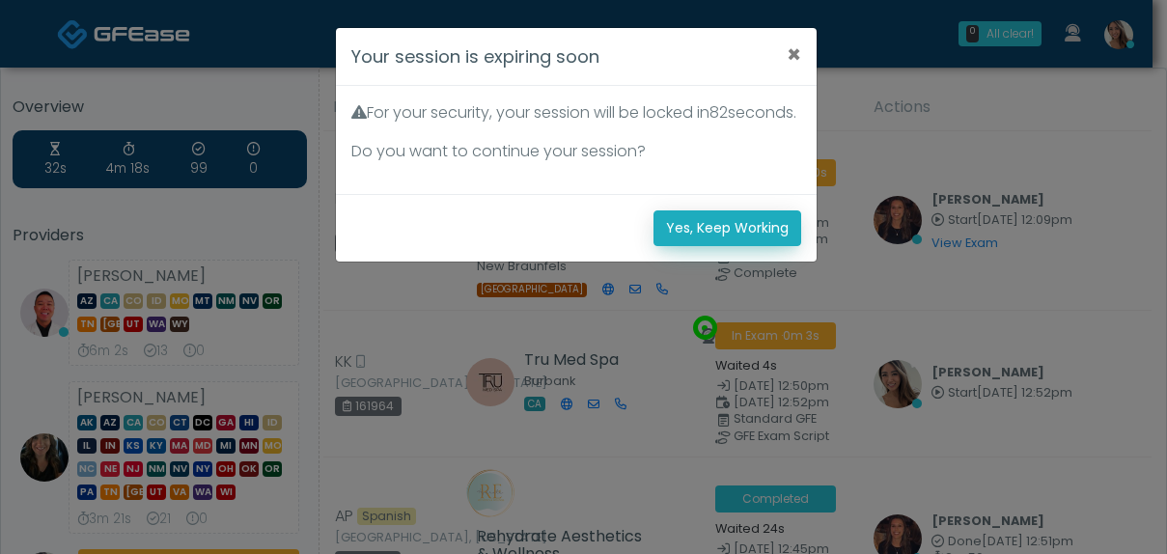
drag, startPoint x: 773, startPoint y: 255, endPoint x: 948, endPoint y: 227, distance: 176.9
click at [773, 246] on button "Yes, Keep Working" at bounding box center [727, 228] width 148 height 36
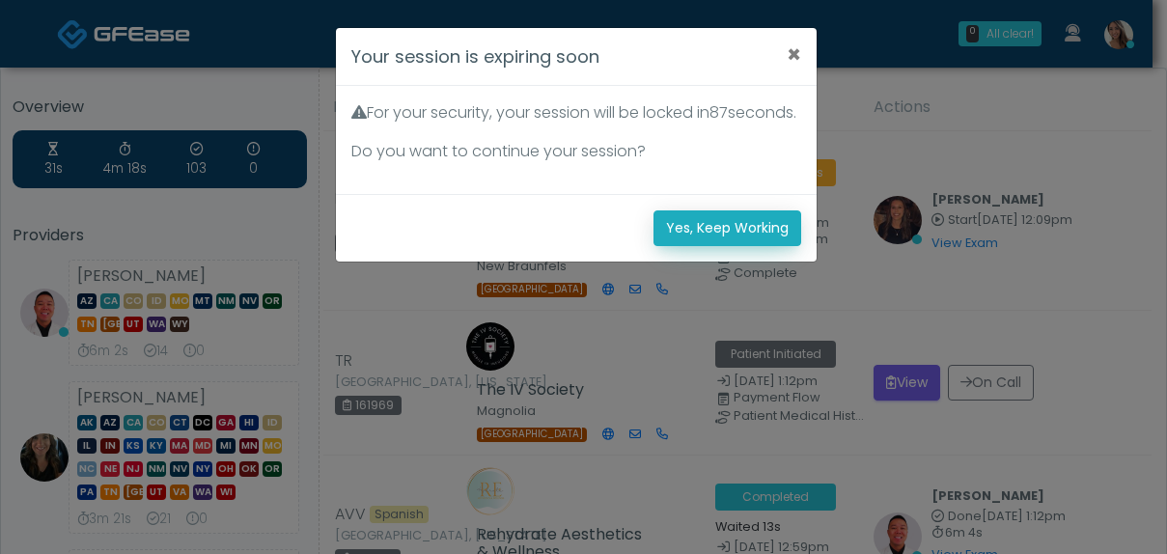
click at [720, 240] on button "Yes, Keep Working" at bounding box center [727, 228] width 148 height 36
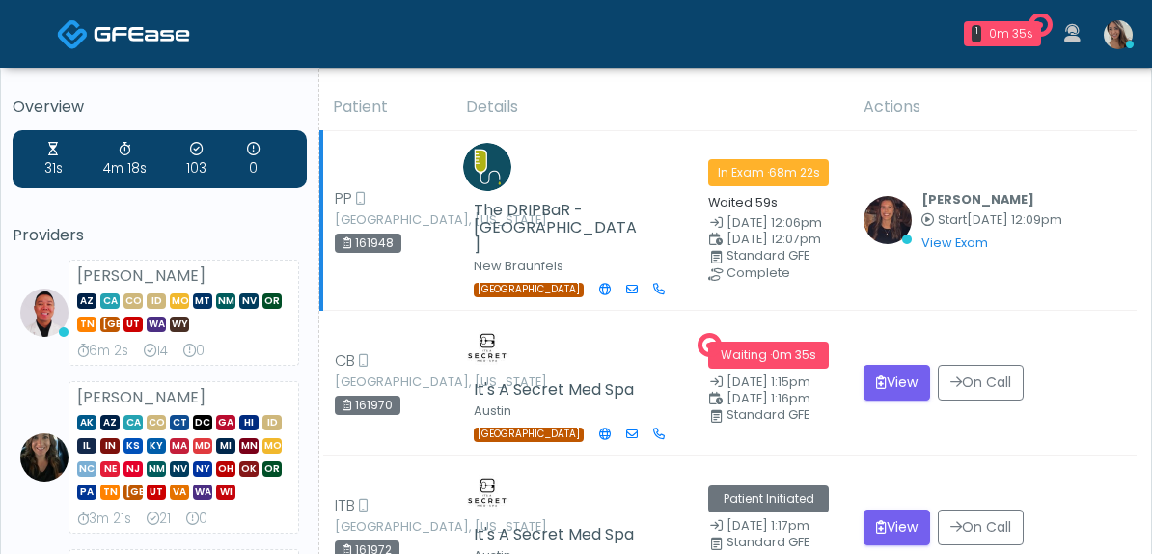
click at [975, 273] on td "Rozlyn Bauer Start Aug 24, 12:09pm View Exam | Unreview" at bounding box center [994, 221] width 285 height 180
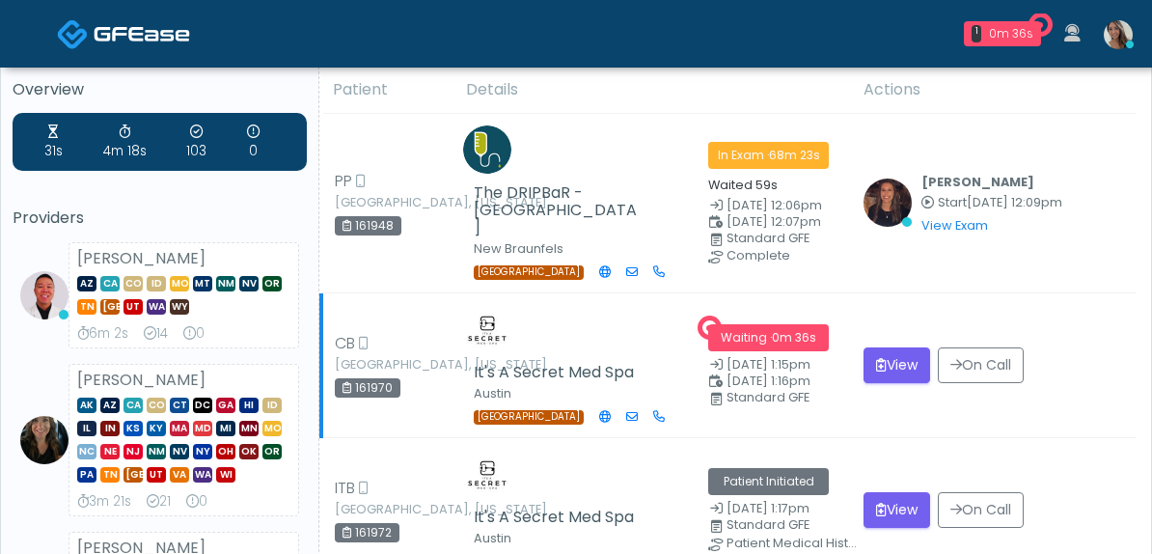
scroll to position [46, 0]
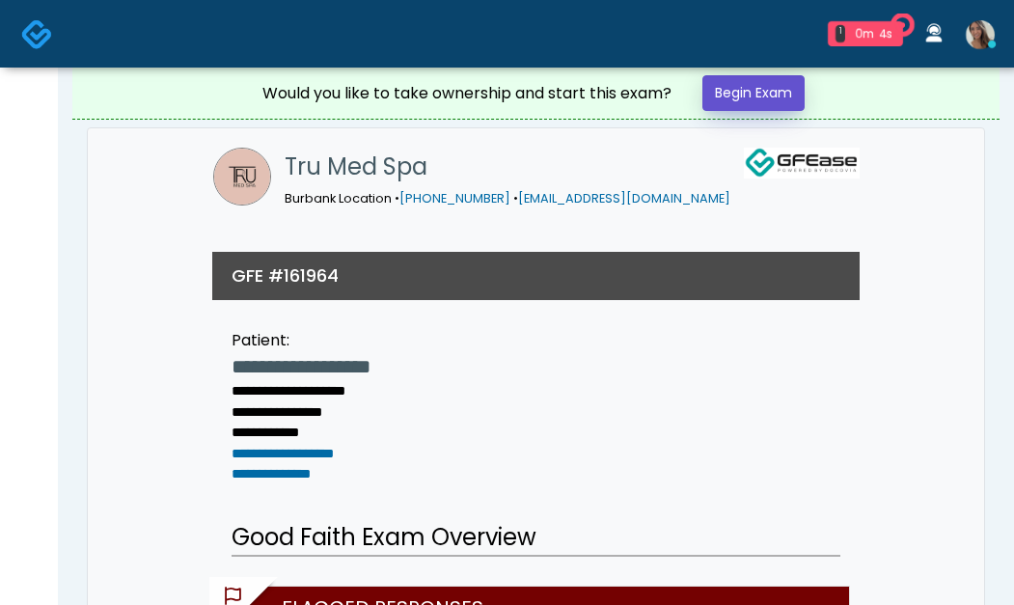
click at [779, 97] on link "Begin Exam" at bounding box center [754, 93] width 102 height 36
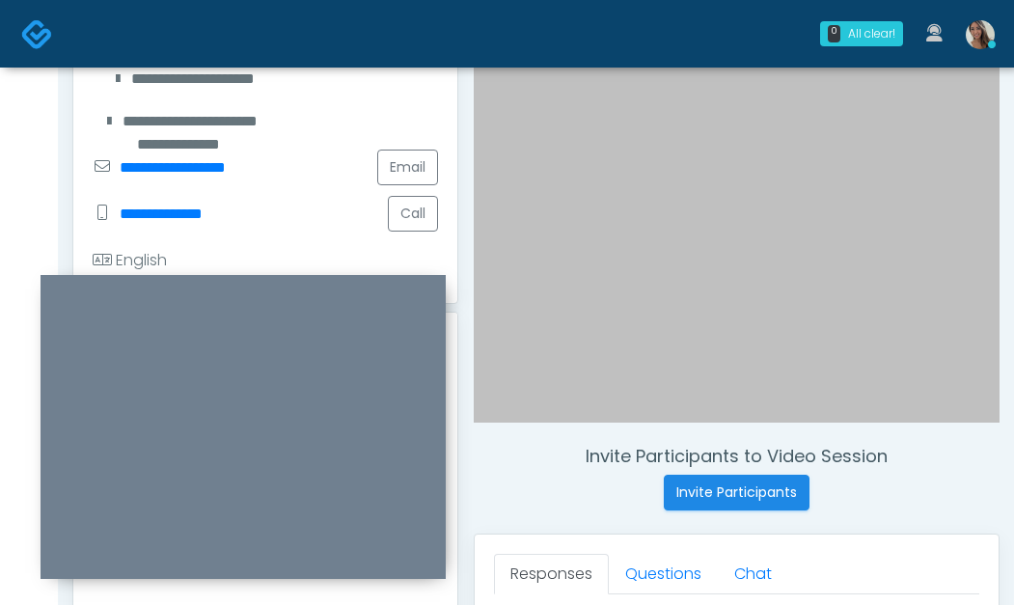
scroll to position [363, 0]
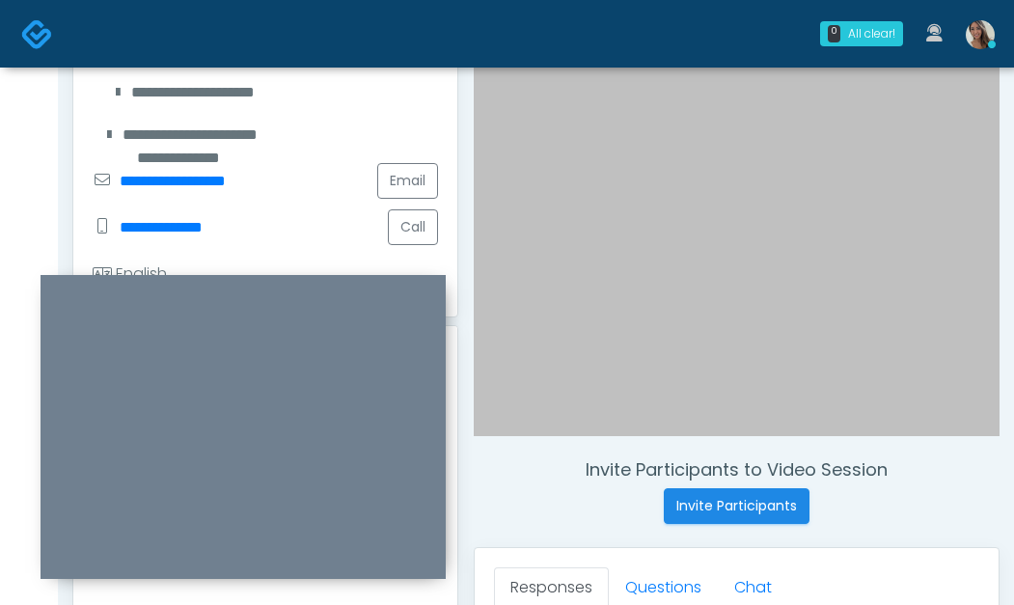
click at [677, 330] on div at bounding box center [737, 114] width 526 height 645
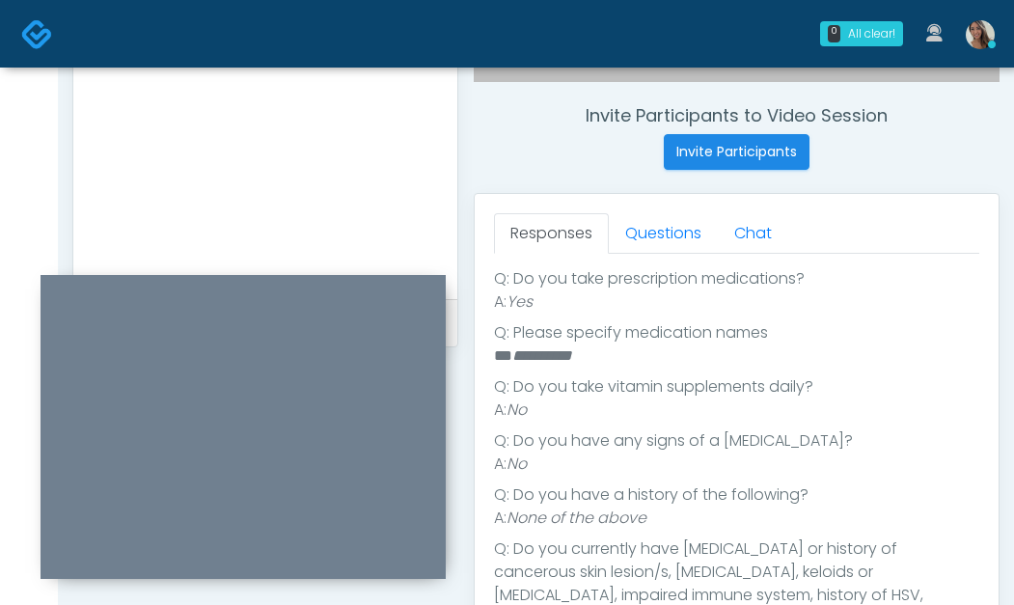
scroll to position [467, 0]
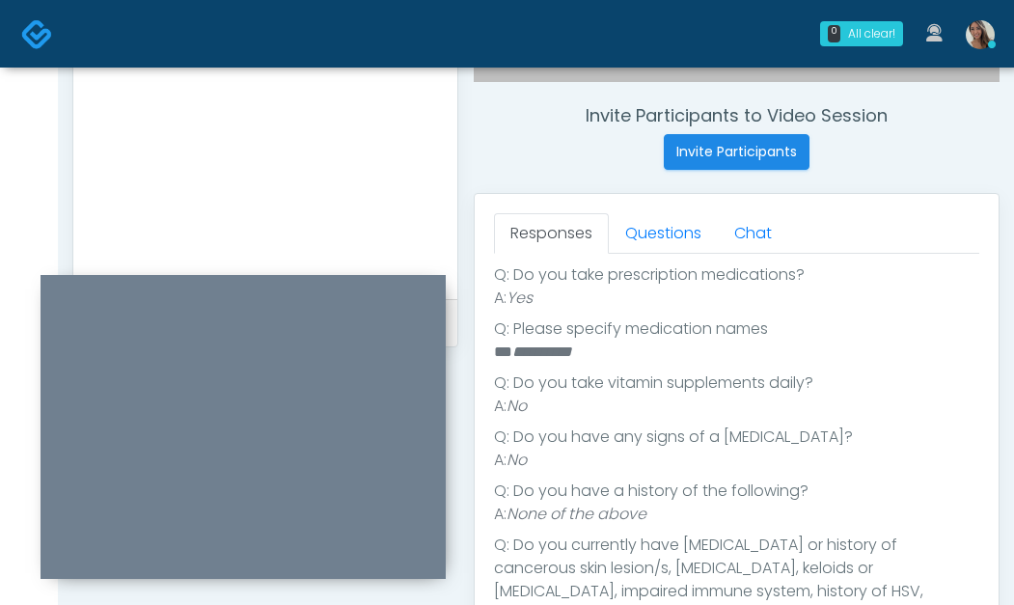
click at [572, 359] on em "**********" at bounding box center [543, 352] width 60 height 14
drag, startPoint x: 661, startPoint y: 236, endPoint x: 663, endPoint y: 426, distance: 190.2
click at [661, 236] on link "Questions" at bounding box center [663, 233] width 109 height 41
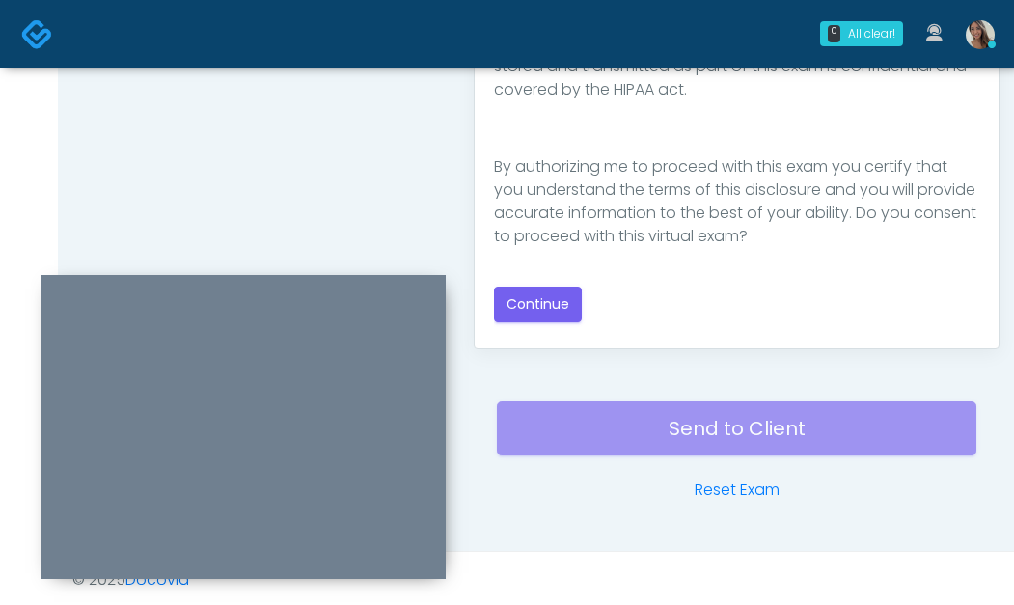
scroll to position [1127, 0]
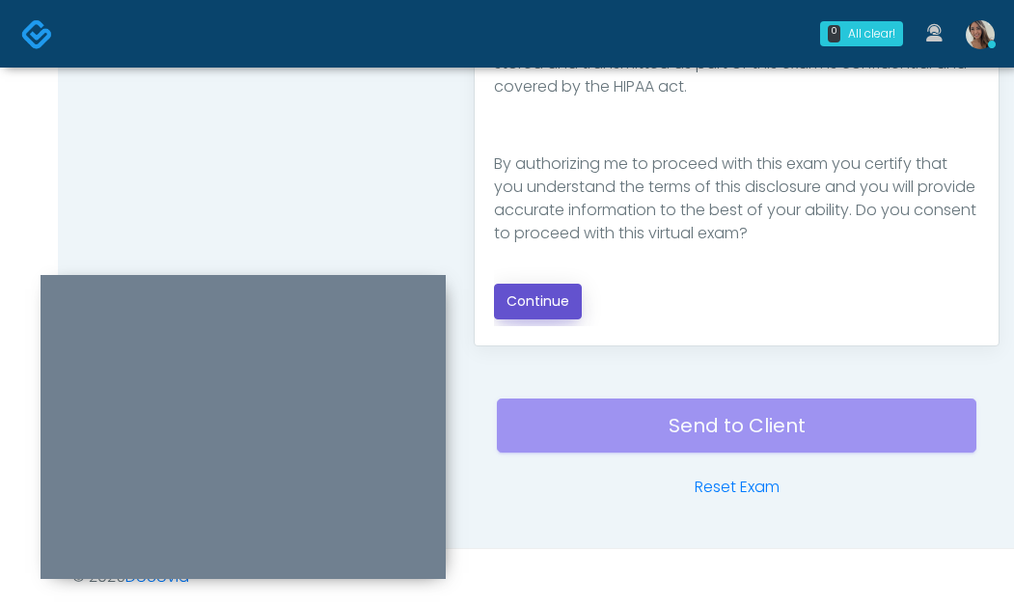
click at [568, 299] on button "Continue" at bounding box center [538, 302] width 88 height 36
drag, startPoint x: 375, startPoint y: 192, endPoint x: 779, endPoint y: 395, distance: 452.4
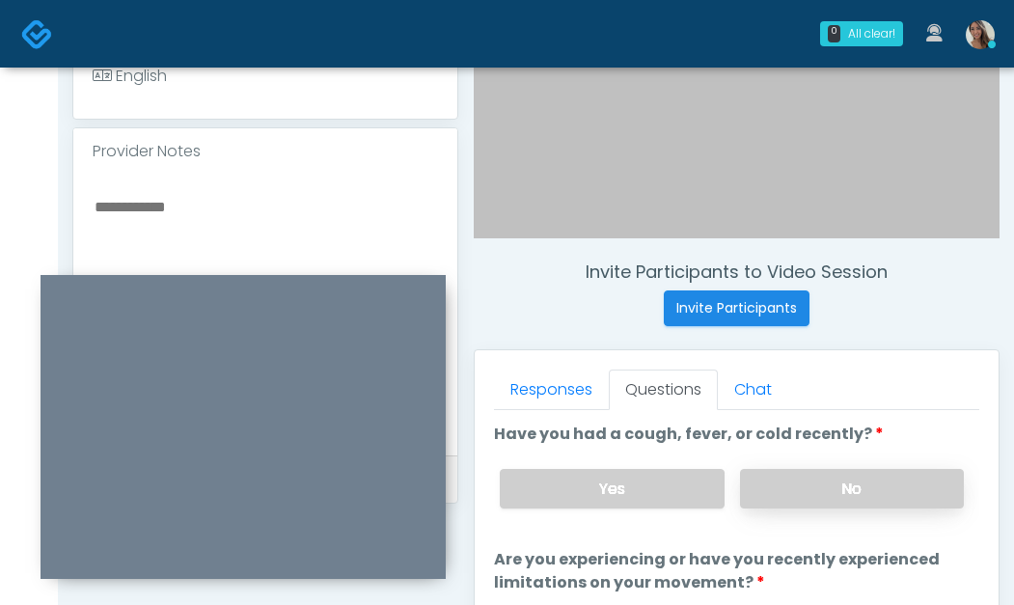
click at [833, 475] on label "No" at bounding box center [852, 489] width 224 height 40
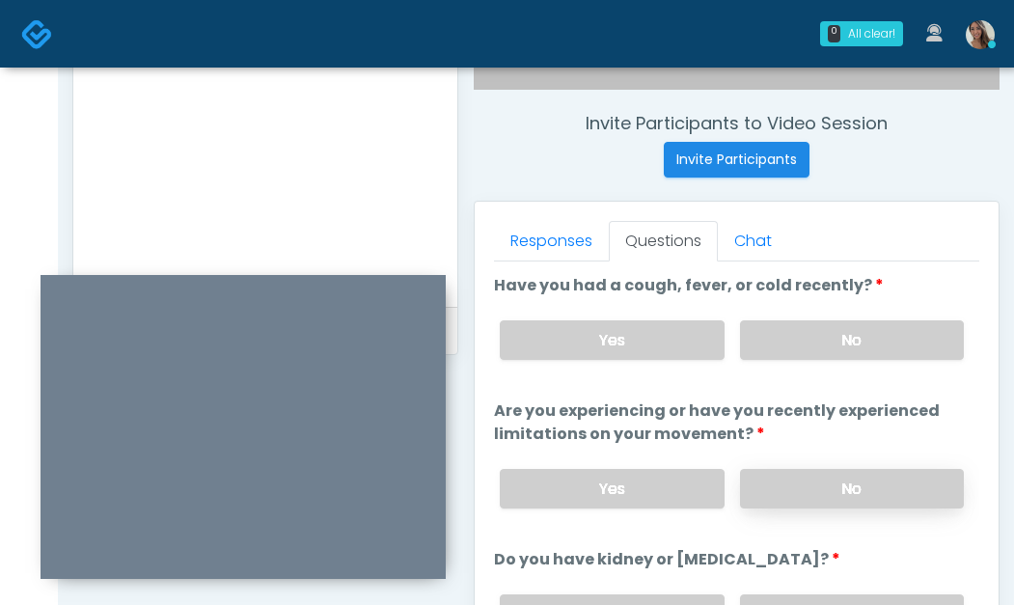
scroll to position [763, 0]
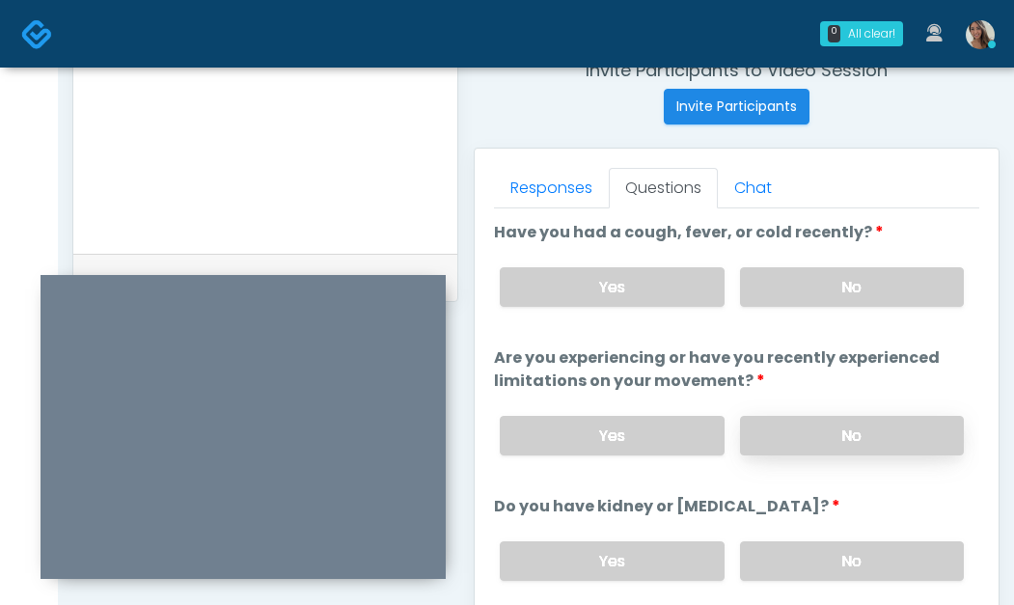
click at [861, 450] on label "No" at bounding box center [852, 436] width 224 height 40
click at [840, 567] on label "No" at bounding box center [852, 561] width 224 height 40
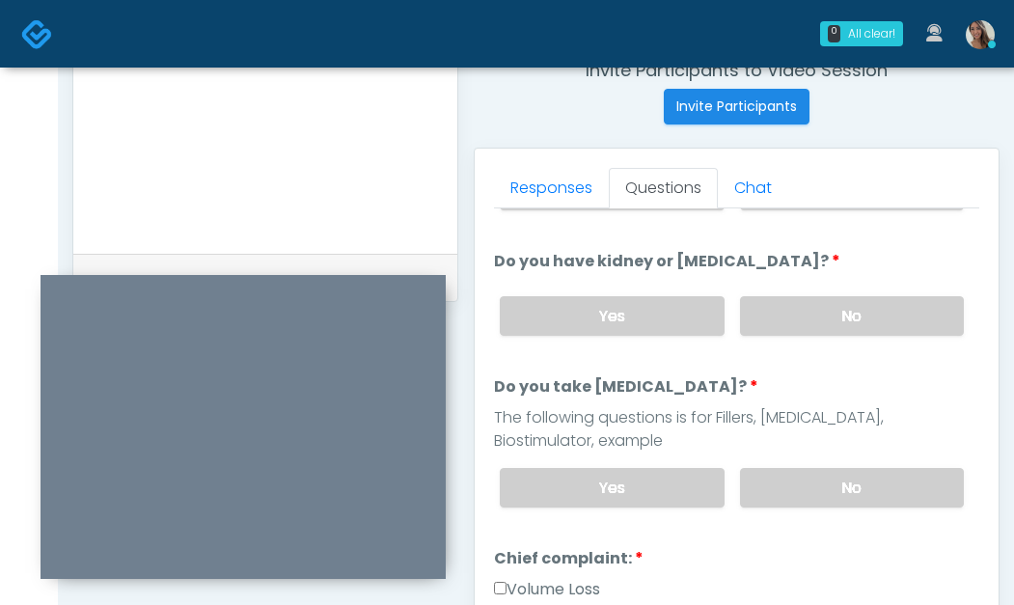
scroll to position [265, 0]
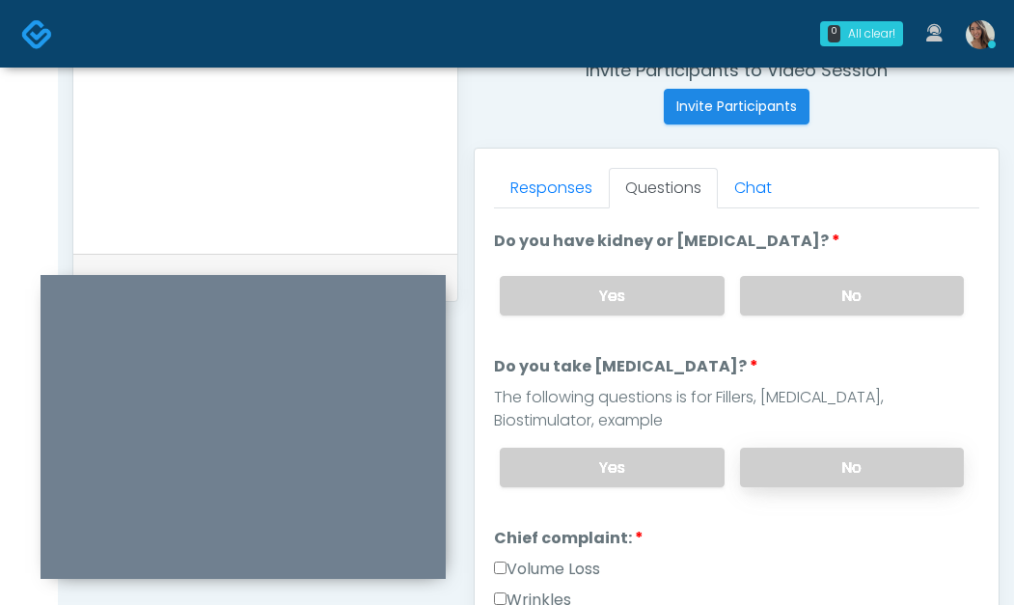
click at [859, 462] on label "No" at bounding box center [852, 468] width 224 height 40
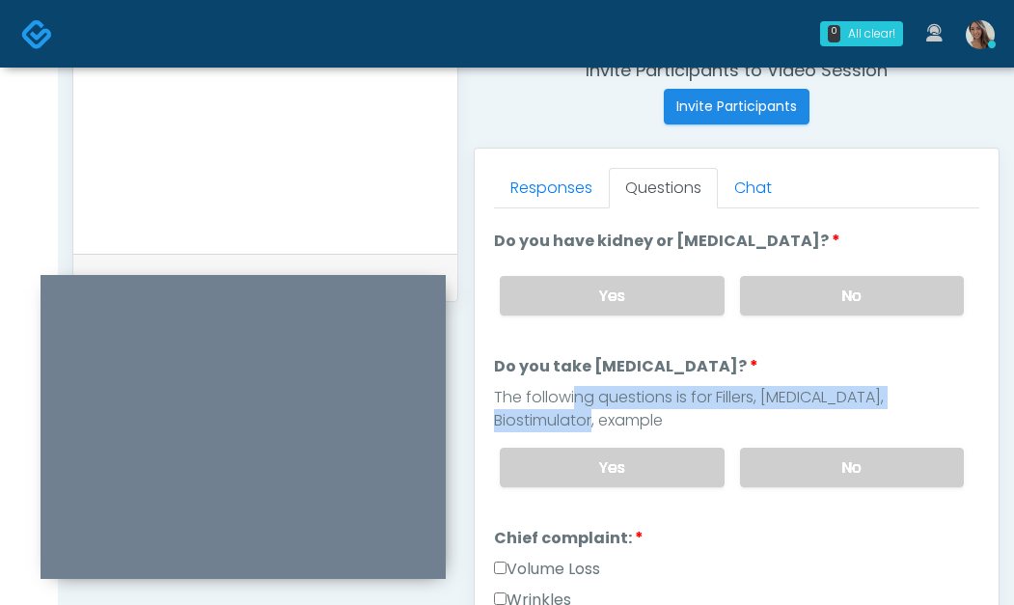
drag, startPoint x: 624, startPoint y: 416, endPoint x: 577, endPoint y: 398, distance: 49.8
click at [555, 396] on div "The following questions is for Fillers, Botox, Biostimulator, example" at bounding box center [737, 409] width 486 height 46
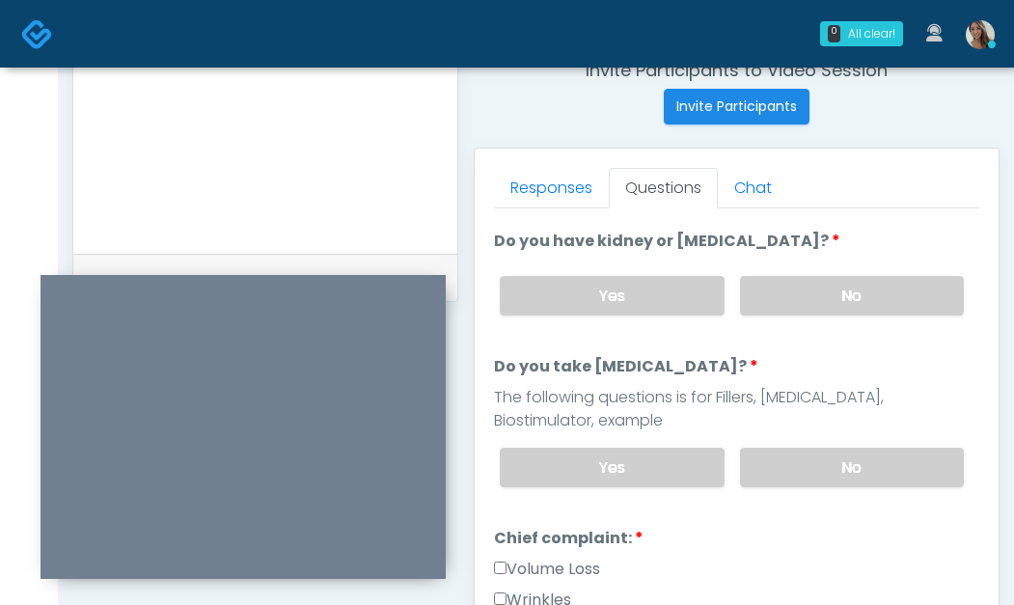
click at [583, 399] on div "The following questions is for Fillers, Botox, Biostimulator, example" at bounding box center [737, 409] width 486 height 46
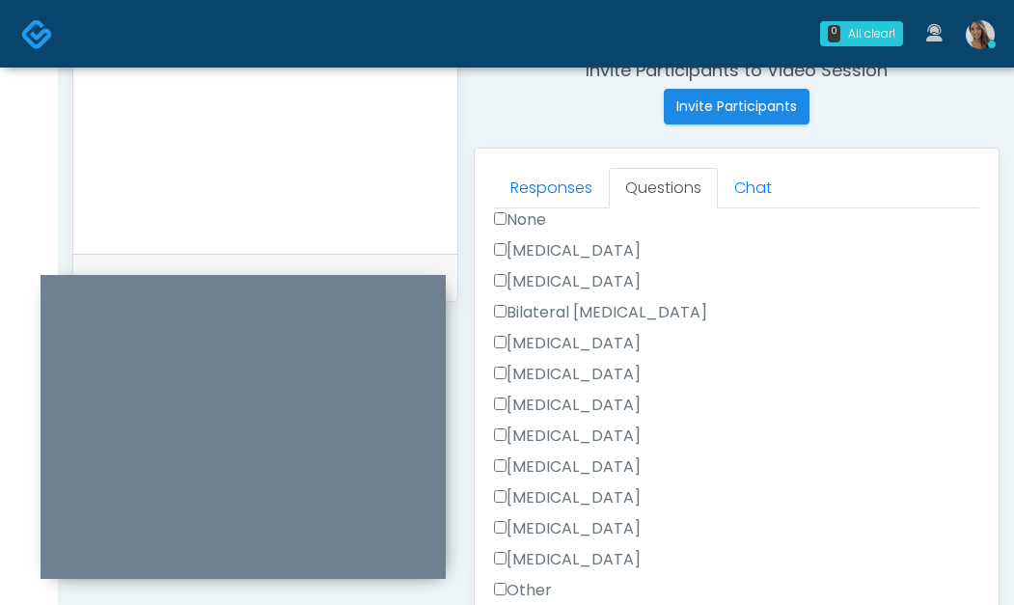
scroll to position [1126, 0]
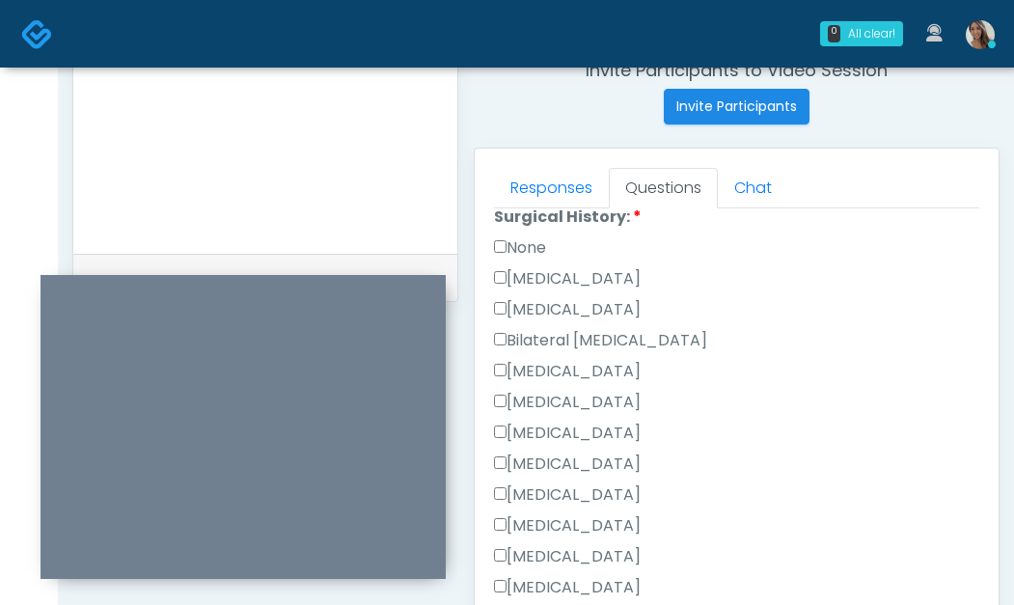
click at [538, 250] on label "None" at bounding box center [520, 247] width 52 height 23
click at [338, 195] on textarea at bounding box center [266, 110] width 346 height 236
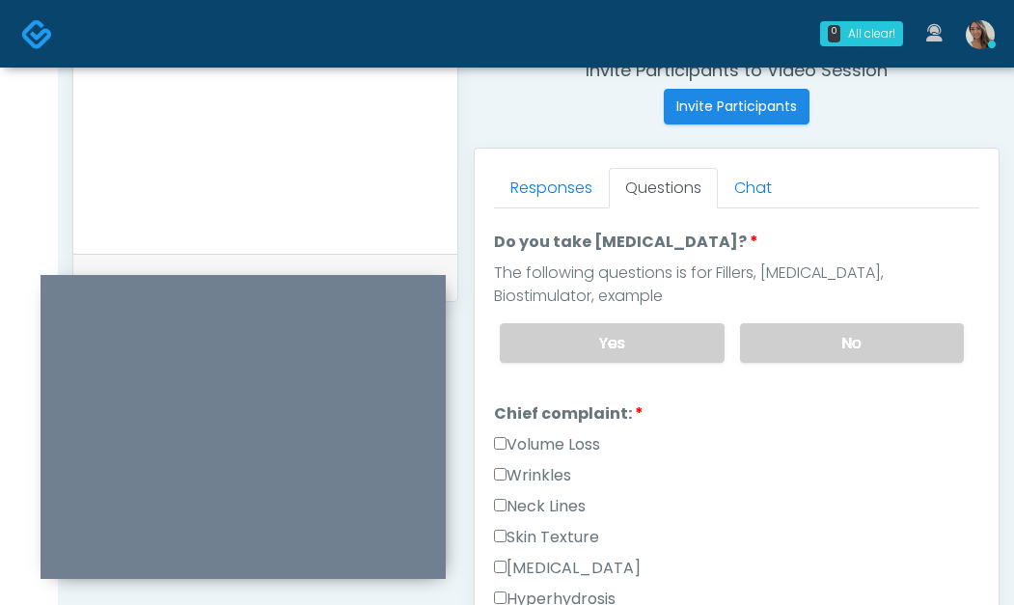
scroll to position [541, 0]
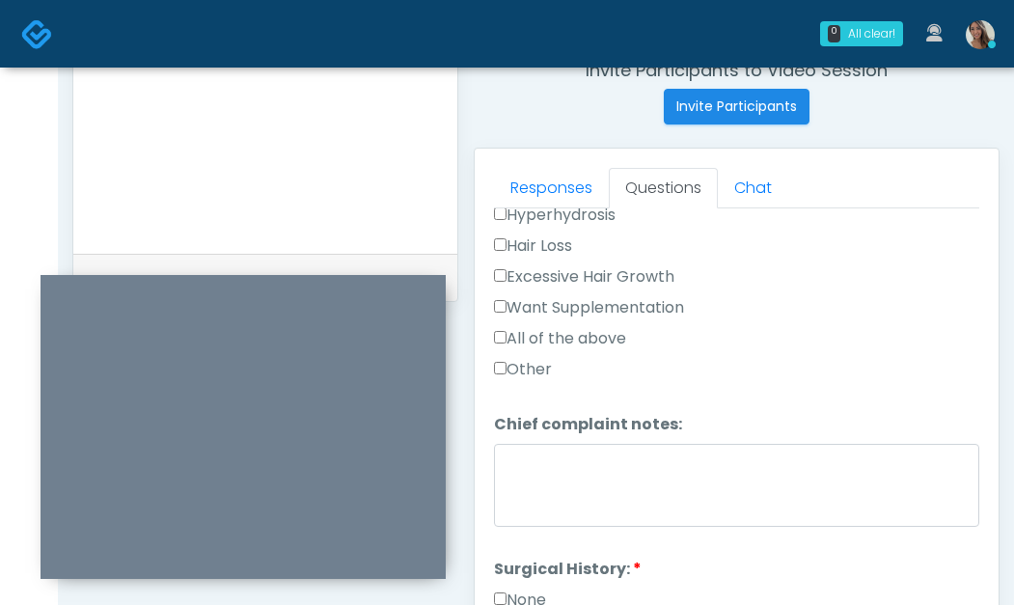
drag, startPoint x: 574, startPoint y: 347, endPoint x: 659, endPoint y: 383, distance: 92.5
click at [574, 347] on label "All of the above" at bounding box center [560, 338] width 132 height 23
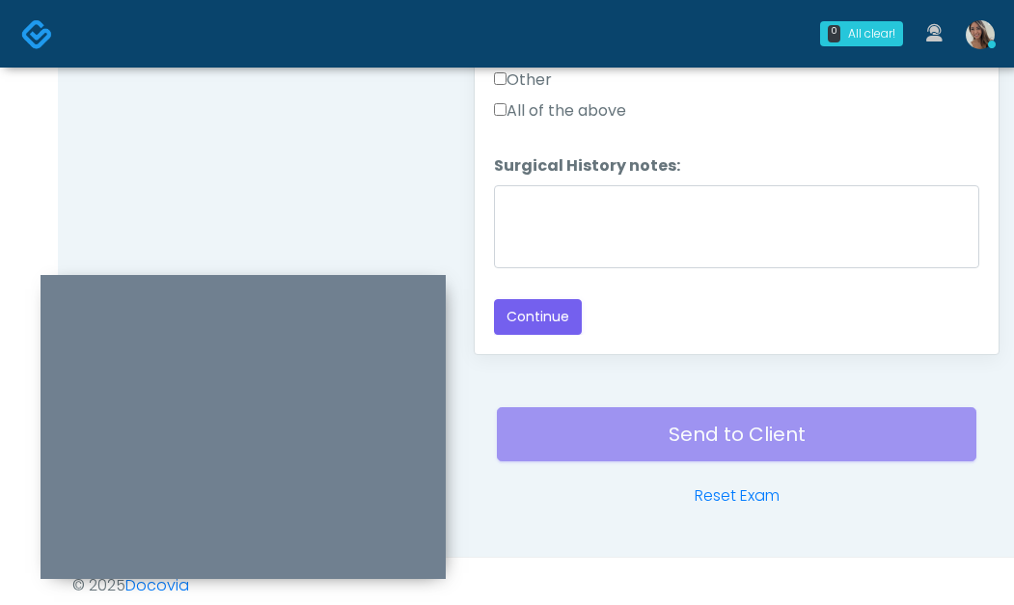
scroll to position [1127, 0]
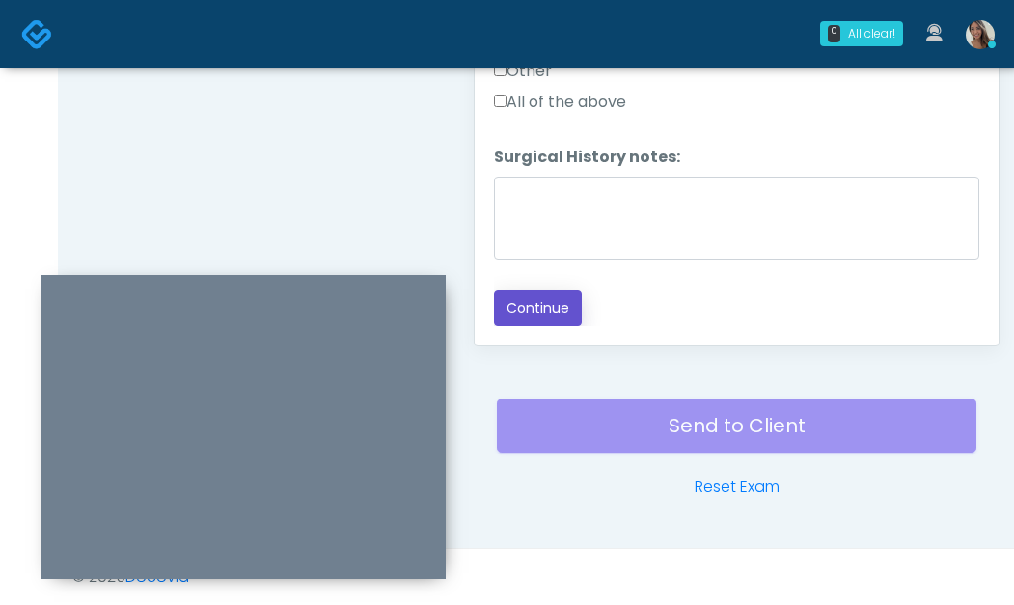
click at [549, 309] on button "Continue" at bounding box center [538, 309] width 88 height 36
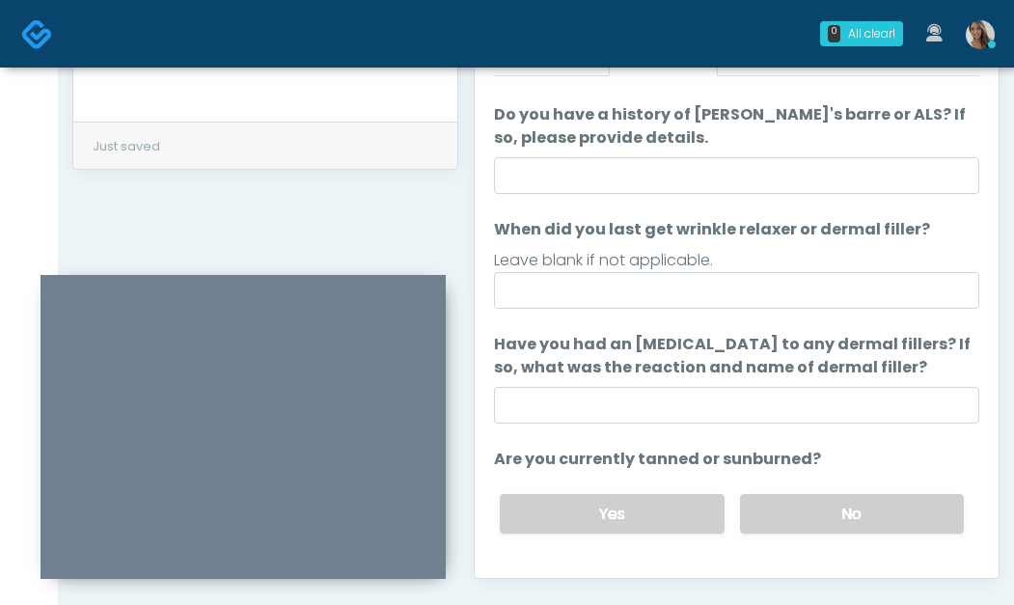
scroll to position [35, 0]
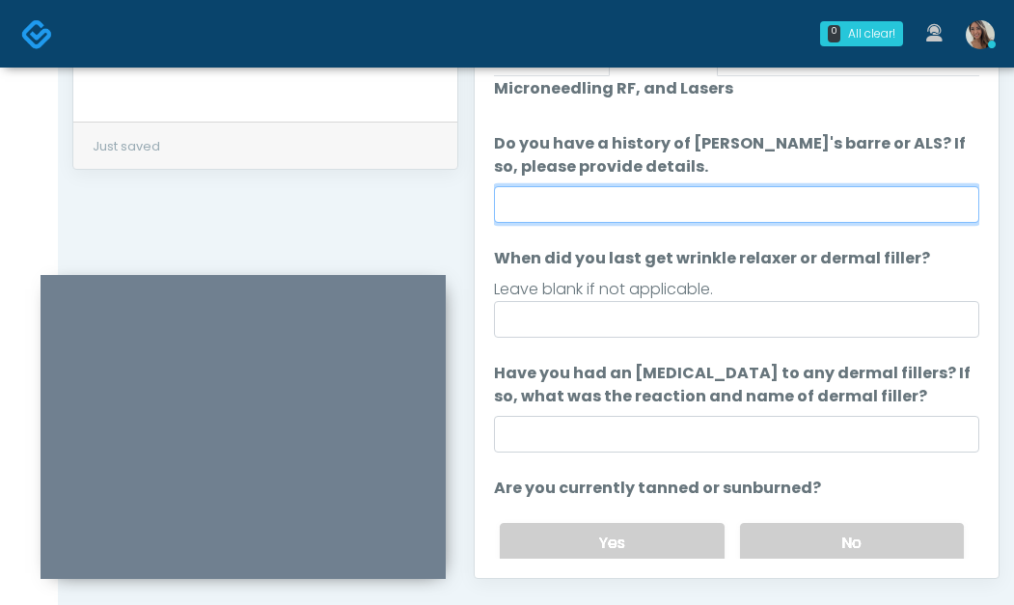
click at [695, 198] on input "Do you have a history of Guillain's barre or ALS? If so, please provide details." at bounding box center [737, 204] width 486 height 37
type input "**"
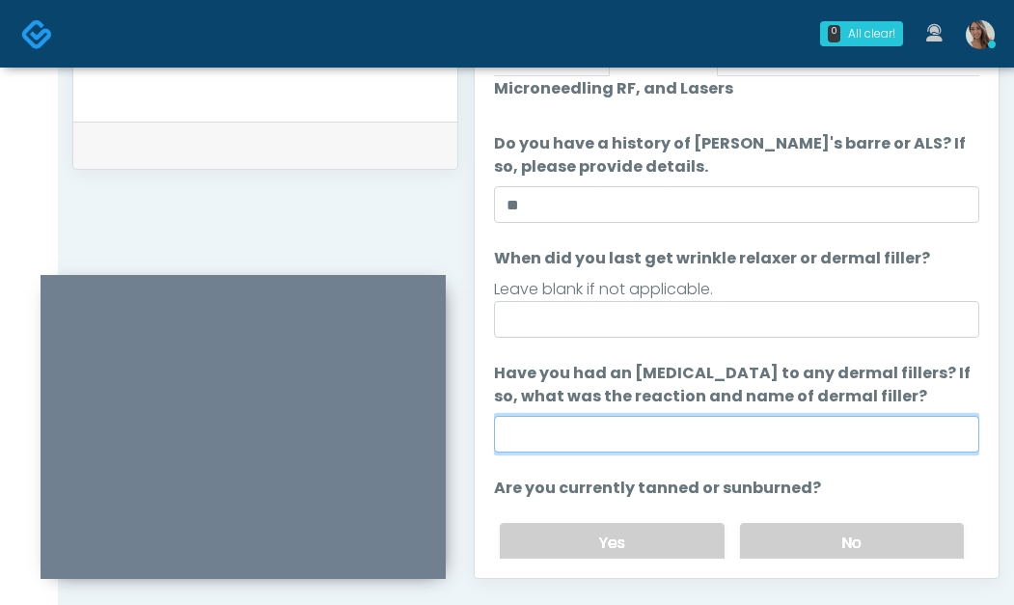
click at [786, 435] on input "Have you had an allergic response to any dermal fillers? If so, what was the re…" at bounding box center [737, 434] width 486 height 37
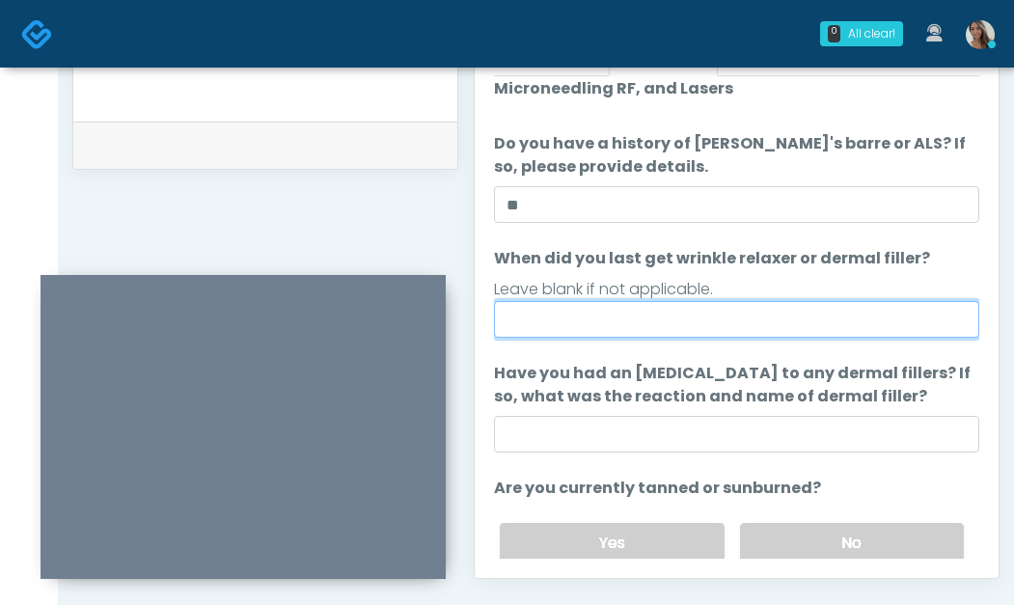
click at [725, 311] on input "When did you last get wrinkle relaxer or dermal filler?" at bounding box center [737, 319] width 486 height 37
type input "*"
type input "**********"
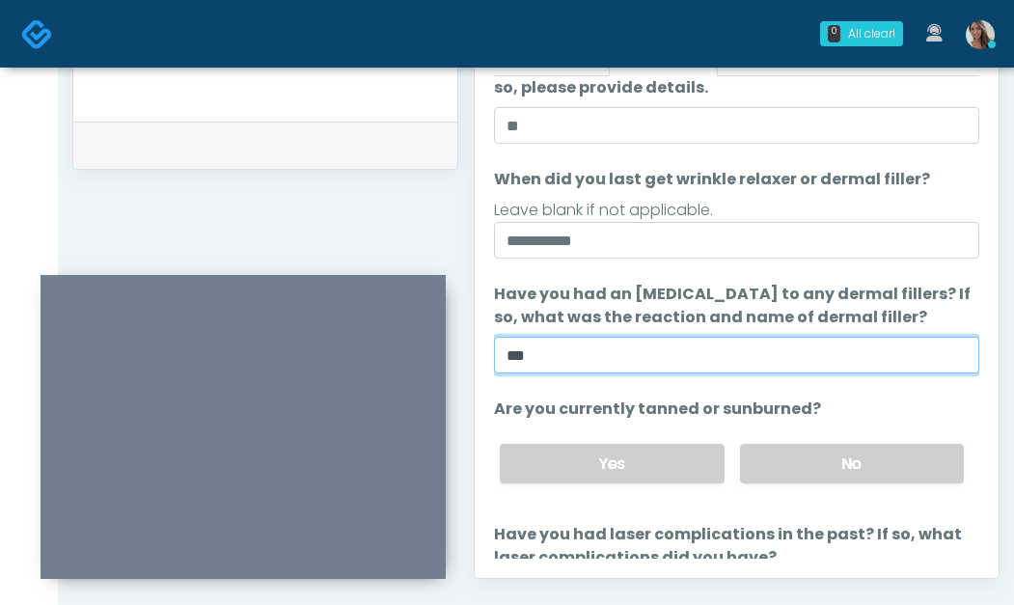
type input "**"
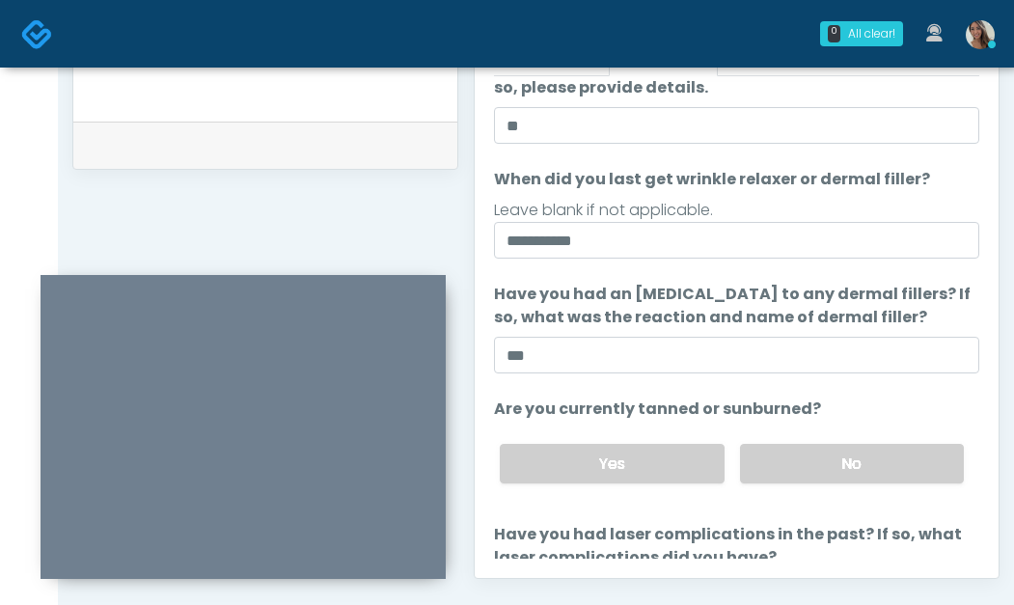
click at [824, 455] on label "No" at bounding box center [852, 464] width 224 height 40
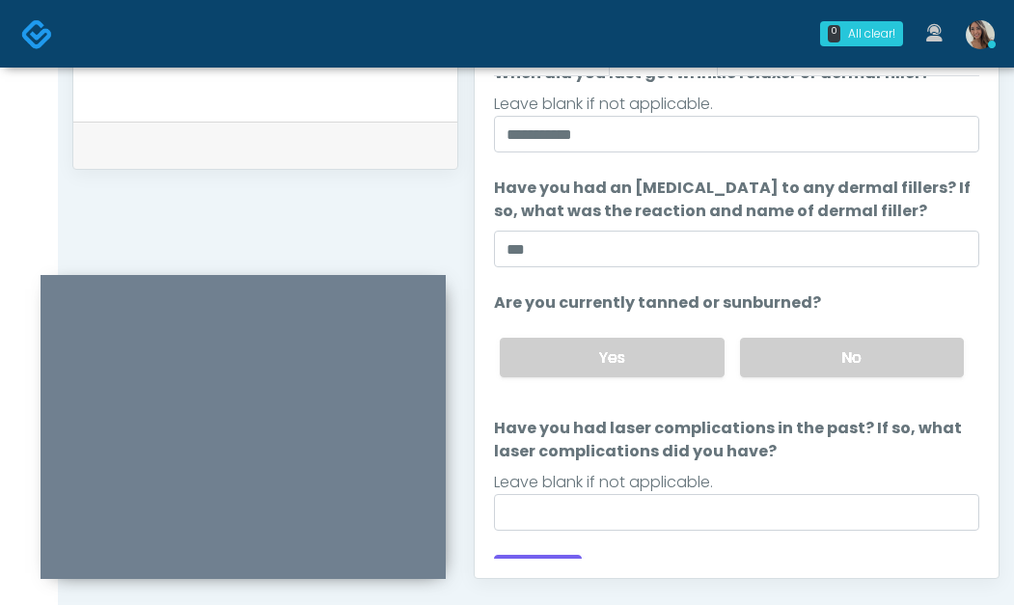
scroll to position [252, 0]
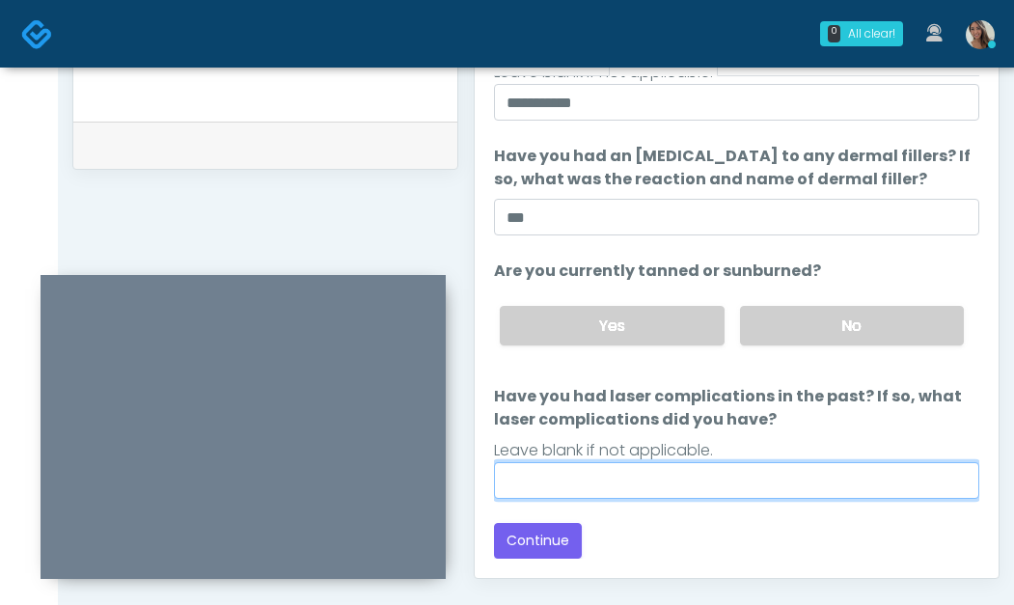
click at [676, 474] on input "Have you had laser complications in the past? If so, what laser complications d…" at bounding box center [737, 480] width 486 height 37
type input "**"
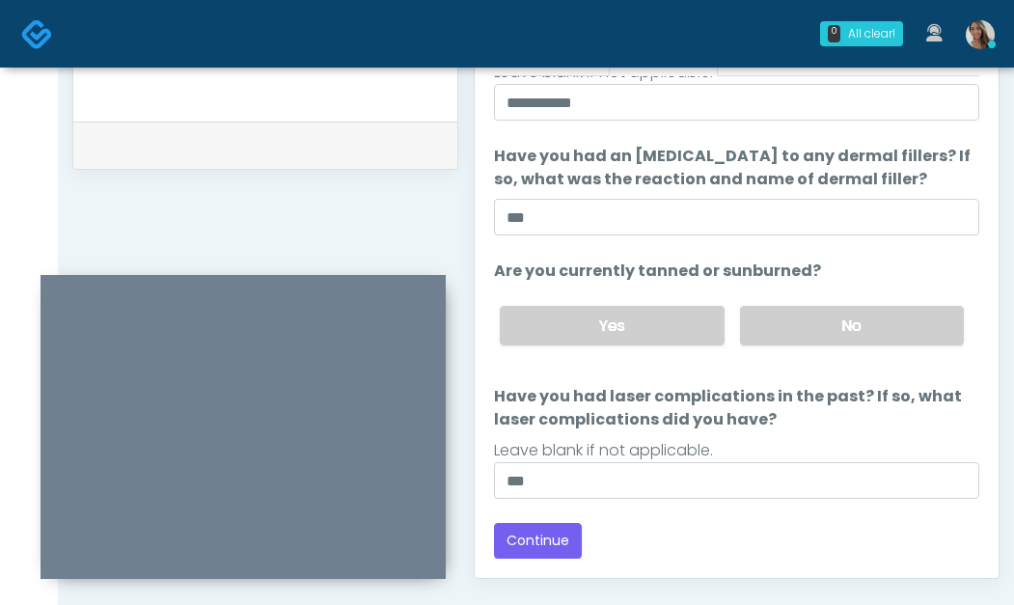
drag, startPoint x: 692, startPoint y: 431, endPoint x: 787, endPoint y: 415, distance: 96.0
click at [696, 430] on li "Have you had laser complications in the past? If so, what laser complications d…" at bounding box center [737, 442] width 486 height 114
click at [787, 415] on label "Have you had laser complications in the past? If so, what laser complications d…" at bounding box center [737, 408] width 486 height 46
click at [787, 462] on input "**" at bounding box center [737, 480] width 486 height 37
click at [787, 414] on label "Have you had laser complications in the past? If so, what laser complications d…" at bounding box center [737, 408] width 486 height 46
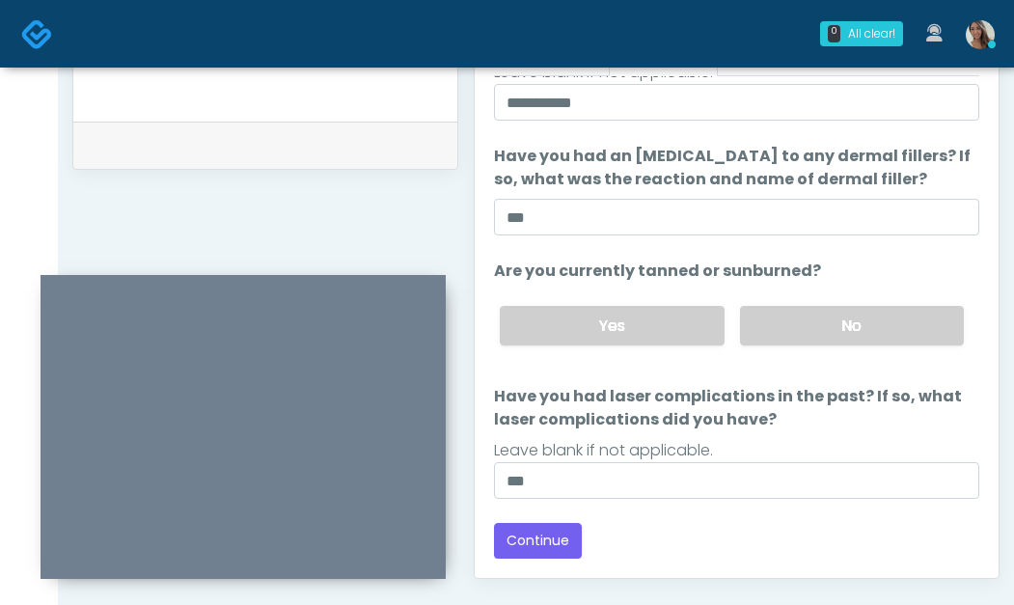
click at [787, 462] on input "**" at bounding box center [737, 480] width 486 height 37
click at [715, 394] on label "Have you had laser complications in the past? If so, what laser complications d…" at bounding box center [737, 408] width 486 height 46
click at [715, 462] on input "**" at bounding box center [737, 480] width 486 height 37
click at [713, 396] on label "Have you had laser complications in the past? If so, what laser complications d…" at bounding box center [737, 408] width 486 height 46
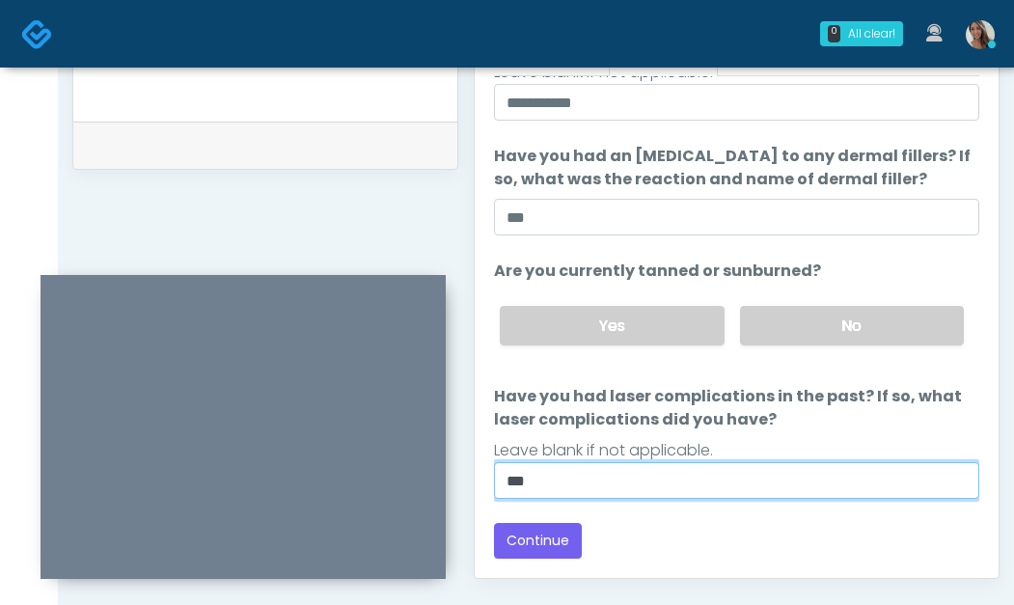
click at [713, 462] on input "**" at bounding box center [737, 480] width 486 height 37
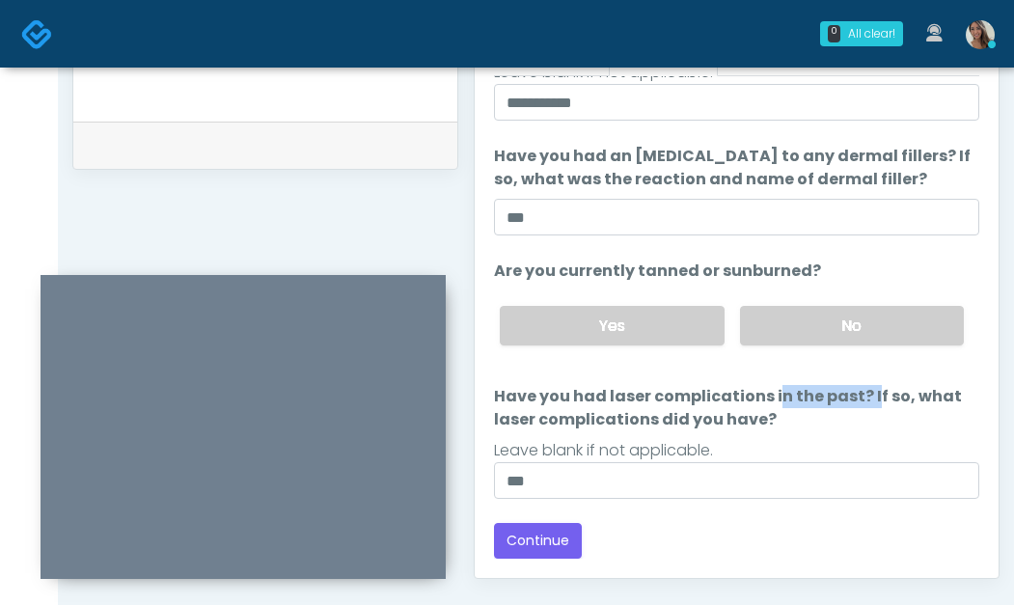
click at [713, 399] on label "Have you had laser complications in the past? If so, what laser complications d…" at bounding box center [737, 408] width 486 height 46
click at [713, 462] on input "**" at bounding box center [737, 480] width 486 height 37
click at [533, 523] on button "Continue" at bounding box center [538, 541] width 88 height 36
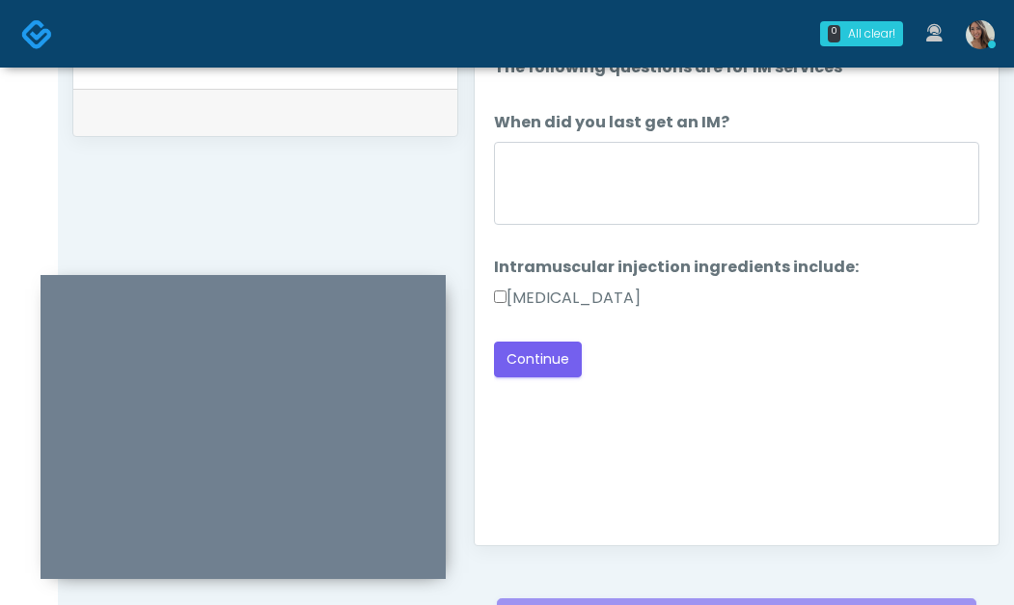
scroll to position [918, 0]
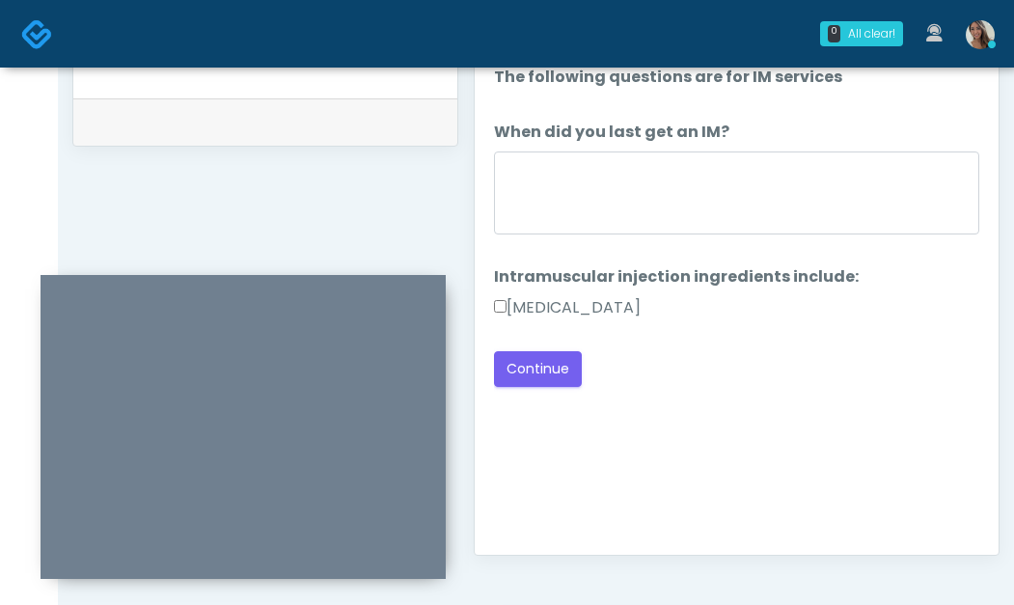
click at [605, 298] on label "Methylcobalamin" at bounding box center [567, 307] width 147 height 23
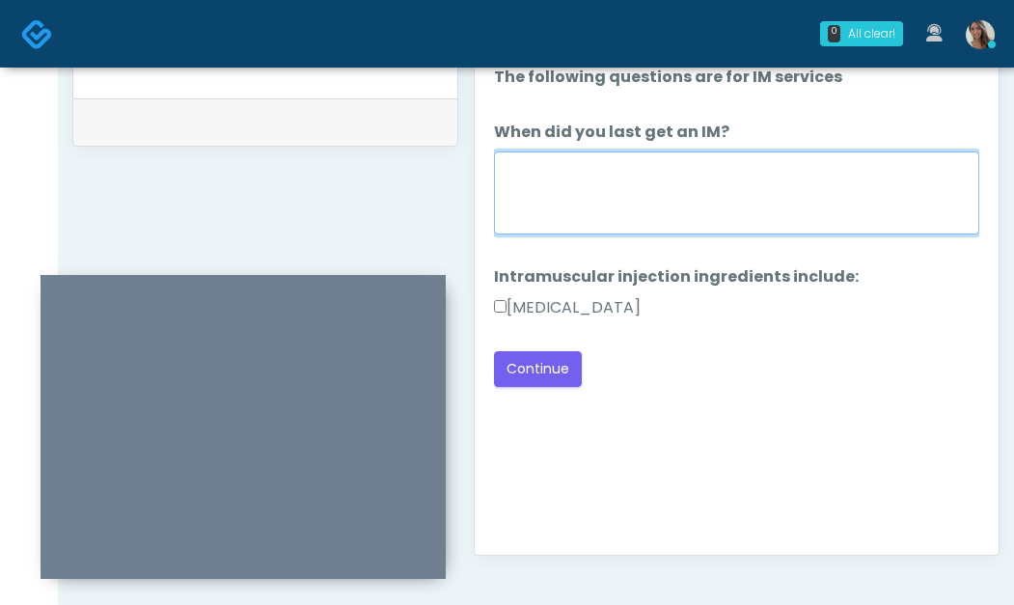
click at [678, 226] on textarea "When did you last get an IM?" at bounding box center [737, 193] width 486 height 83
type textarea "**********"
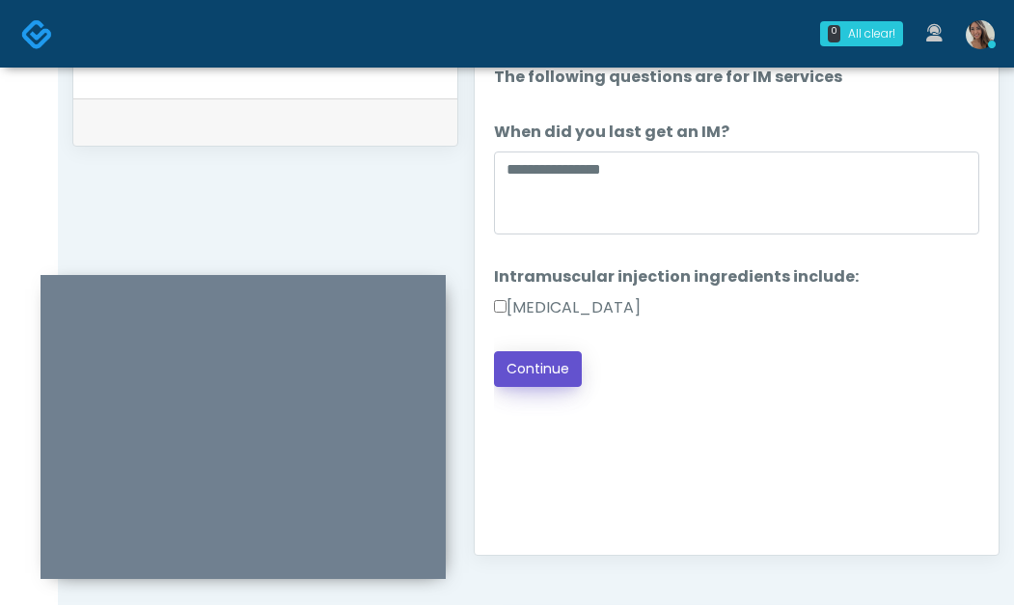
click at [569, 375] on button "Continue" at bounding box center [538, 369] width 88 height 36
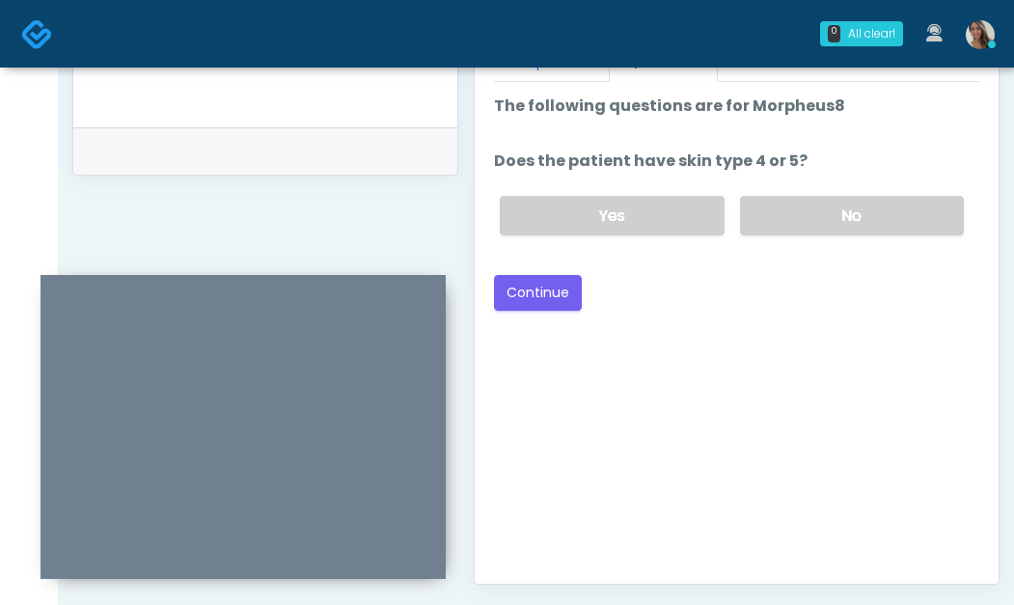
scroll to position [887, 0]
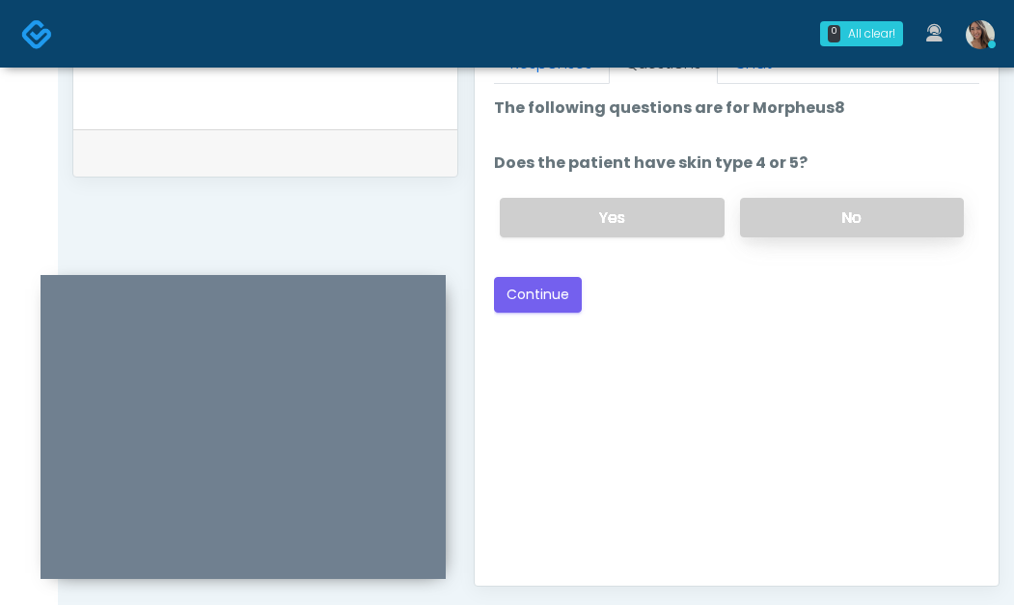
click at [835, 216] on label "No" at bounding box center [852, 218] width 224 height 40
click at [526, 300] on button "Continue" at bounding box center [538, 295] width 88 height 36
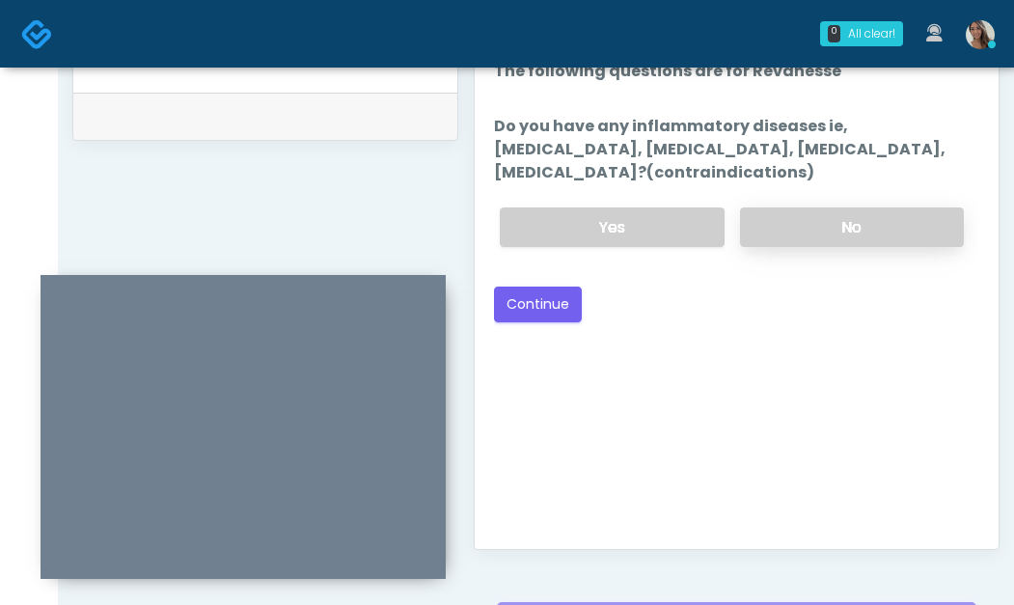
scroll to position [879, 0]
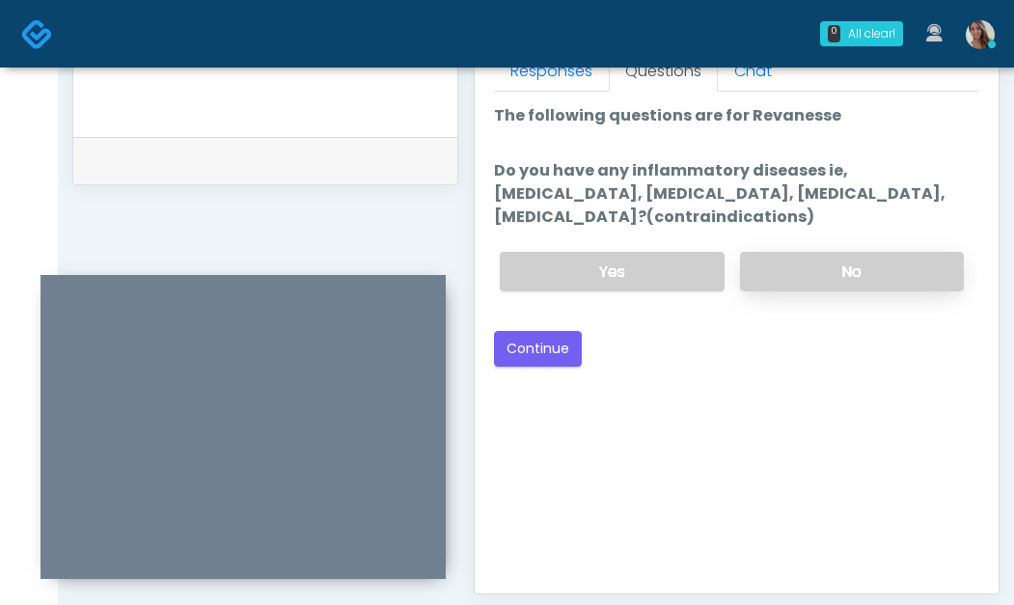
click at [776, 276] on label "No" at bounding box center [852, 272] width 224 height 40
click at [819, 432] on div "Good Faith Exam Script Good Faith Exam Script INTRODUCTION Hello, my name is un…" at bounding box center [737, 333] width 486 height 483
click at [536, 356] on button "Continue" at bounding box center [538, 349] width 88 height 36
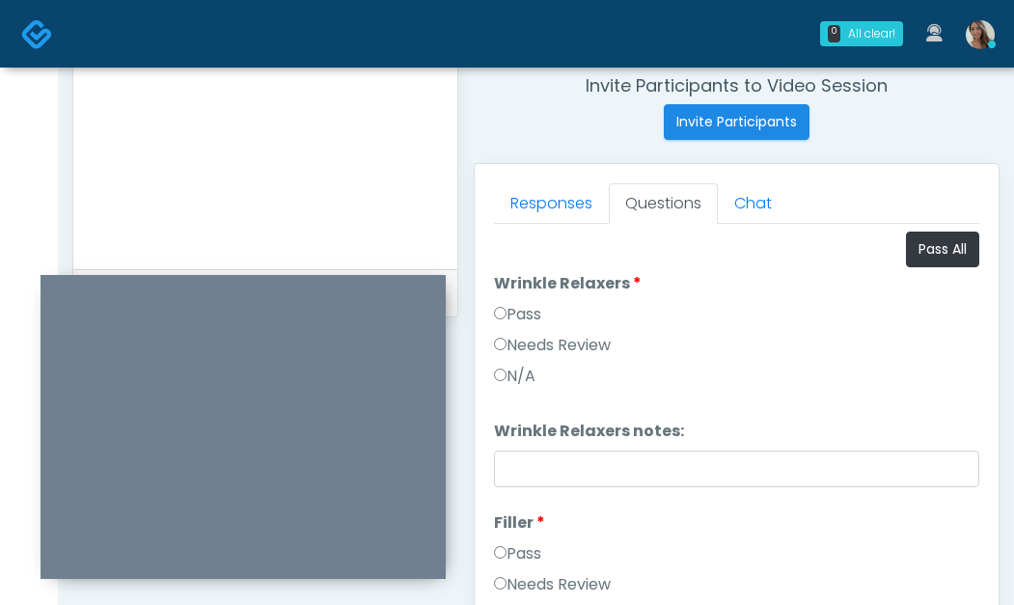
scroll to position [693, 0]
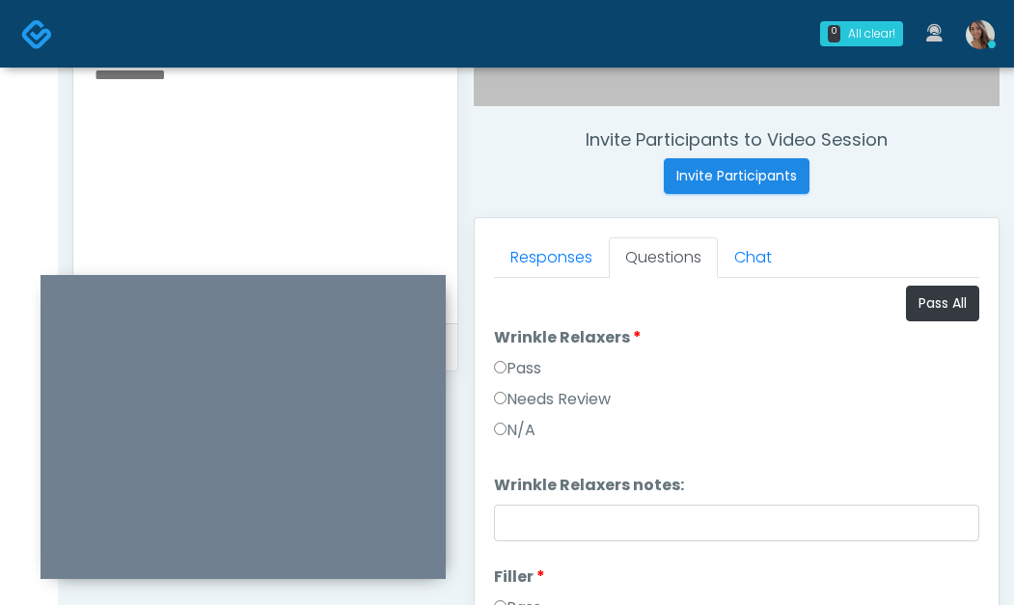
click at [945, 334] on li "Wrinkle Relaxers Wrinkle Relaxers Pass Needs Review N/A" at bounding box center [737, 388] width 486 height 124
click at [954, 302] on button "Pass All" at bounding box center [942, 304] width 73 height 36
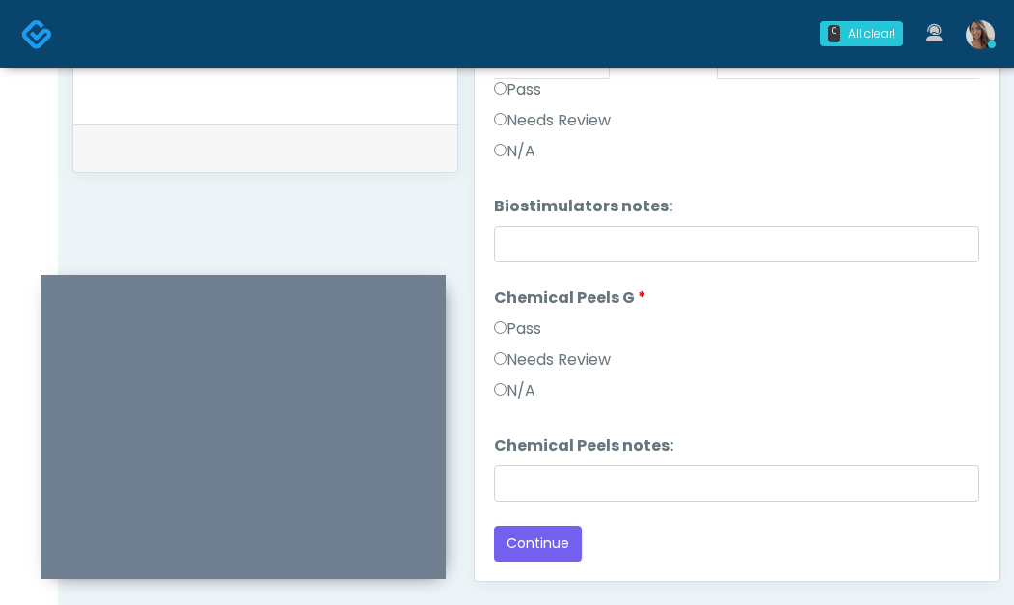
scroll to position [920, 0]
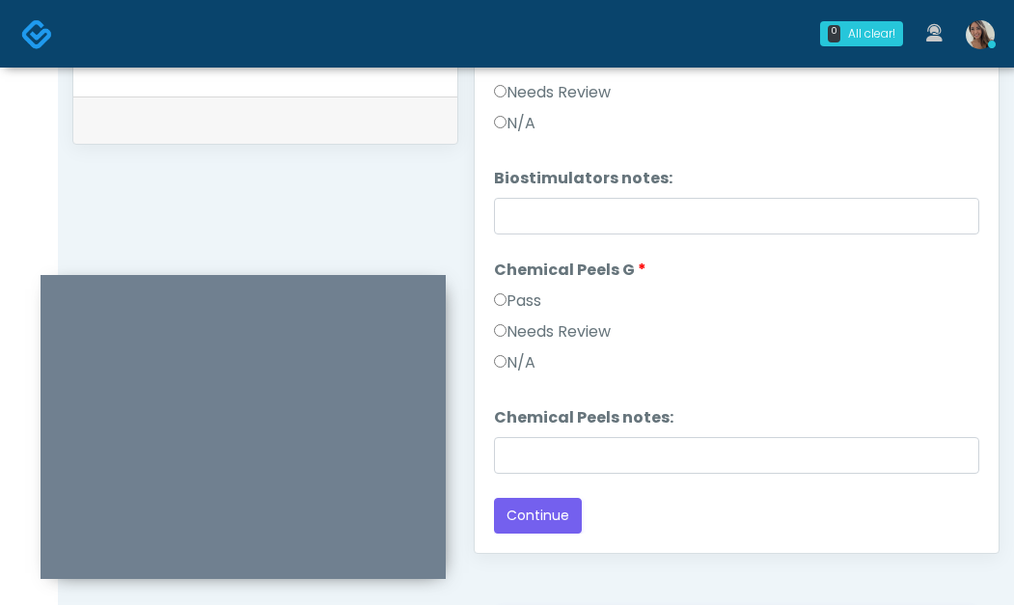
drag, startPoint x: 262, startPoint y: 186, endPoint x: 392, endPoint y: 225, distance: 135.9
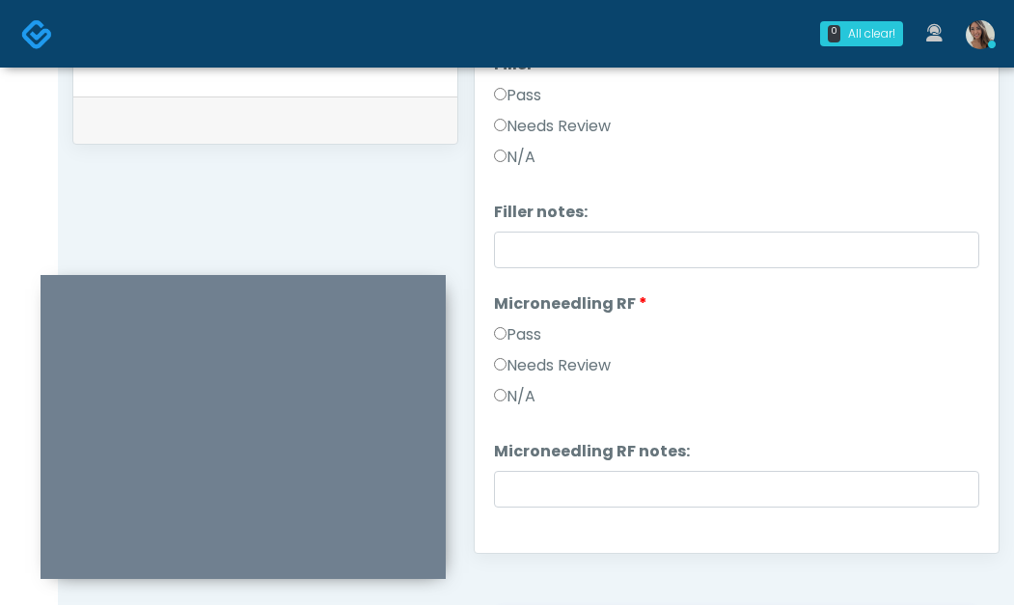
scroll to position [0, 0]
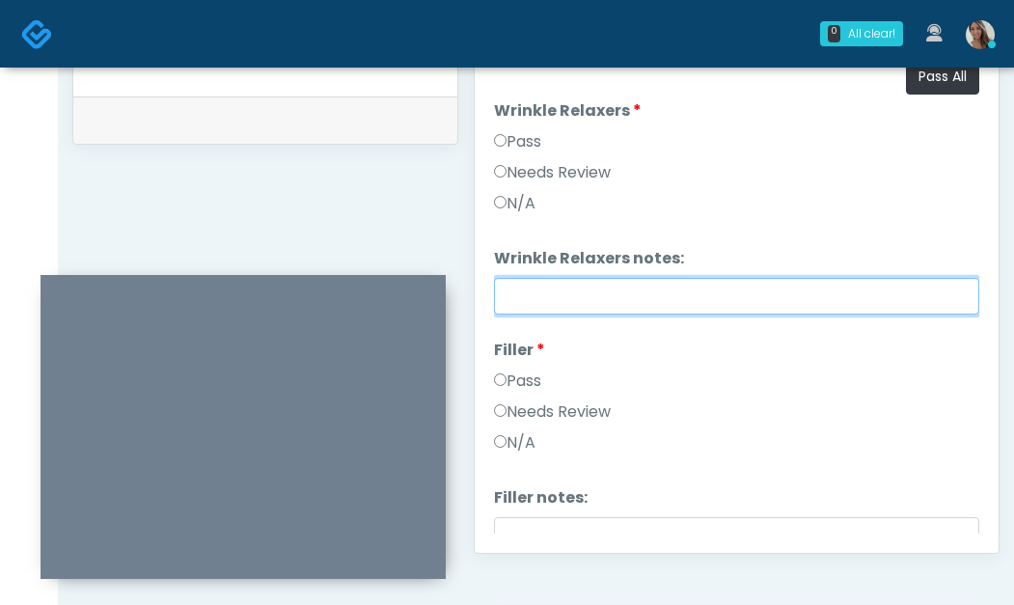
click at [661, 306] on input "Wrinkle Relaxers notes:" at bounding box center [737, 296] width 486 height 37
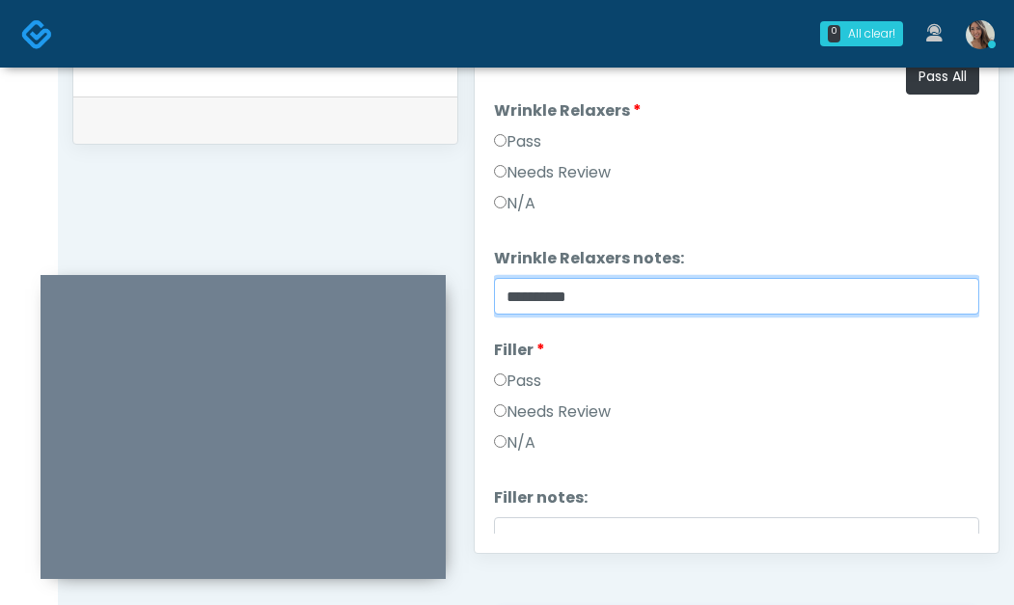
click at [714, 295] on input "*********" at bounding box center [737, 296] width 486 height 37
click at [707, 302] on input "*********" at bounding box center [737, 296] width 486 height 37
type input "**********"
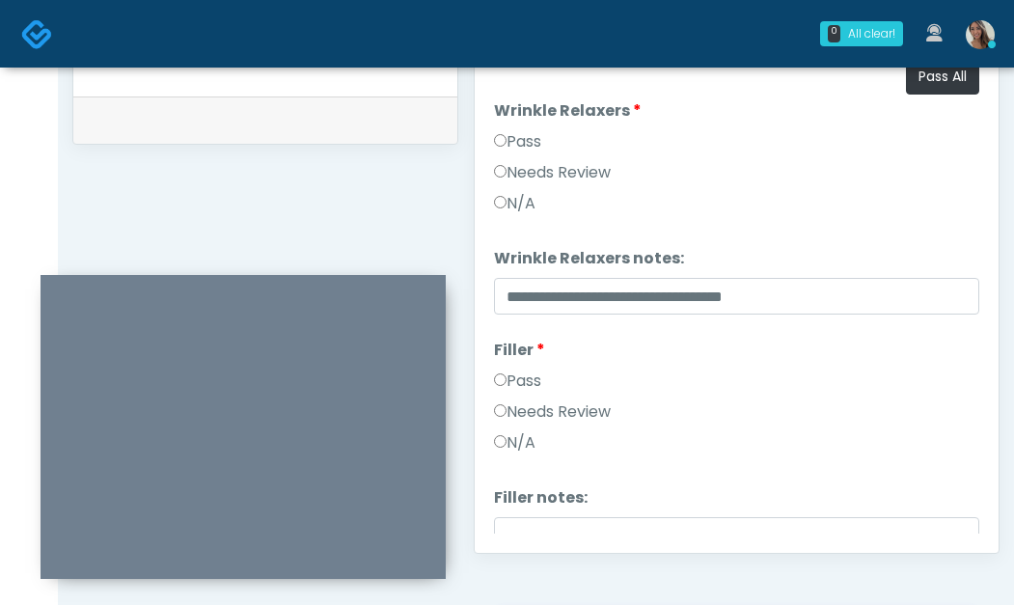
click at [829, 399] on div "Pass" at bounding box center [737, 385] width 486 height 31
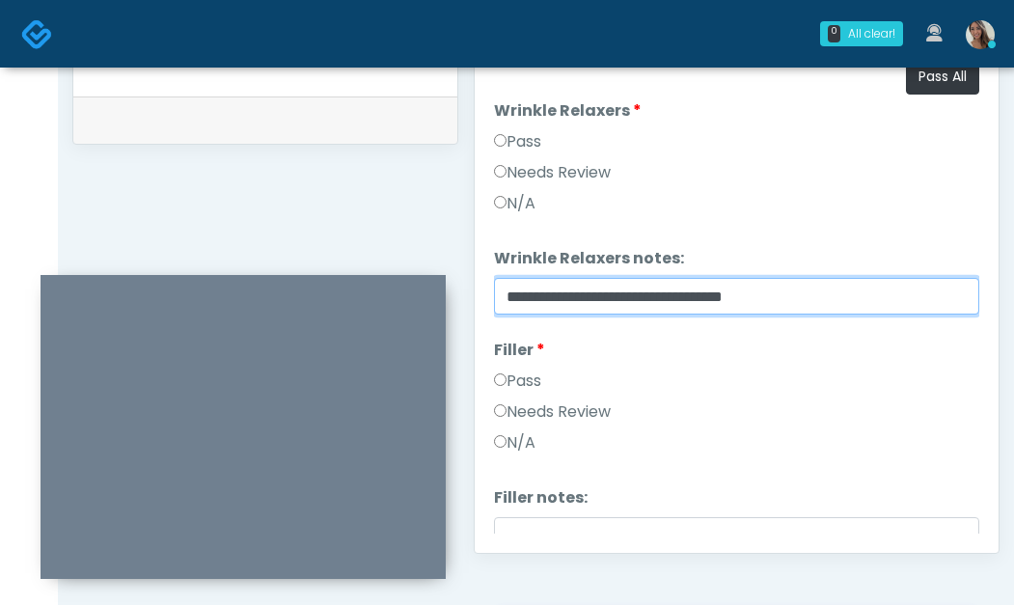
click at [701, 308] on input "**********" at bounding box center [737, 296] width 486 height 37
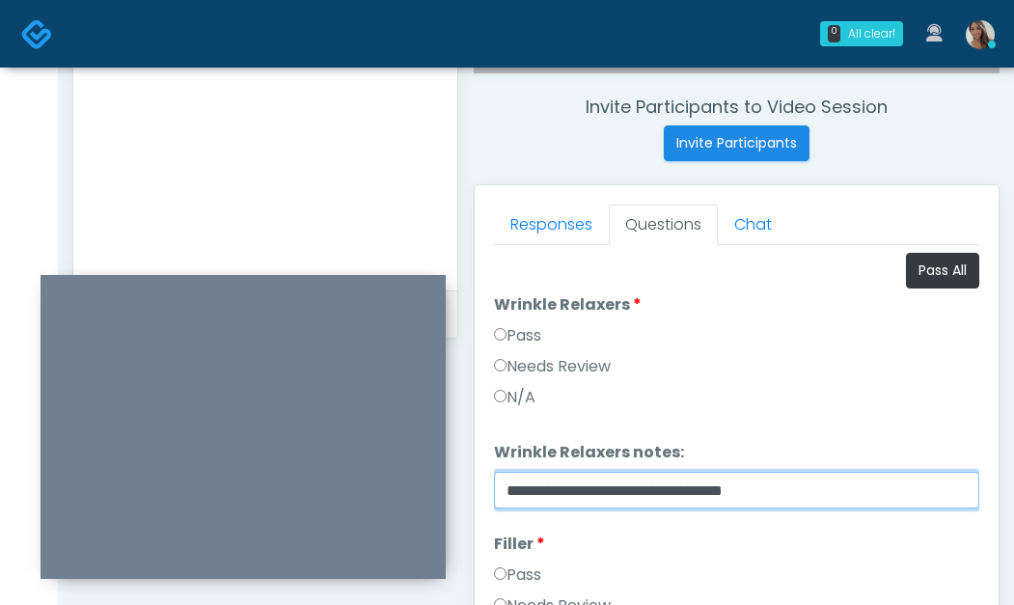
scroll to position [680, 0]
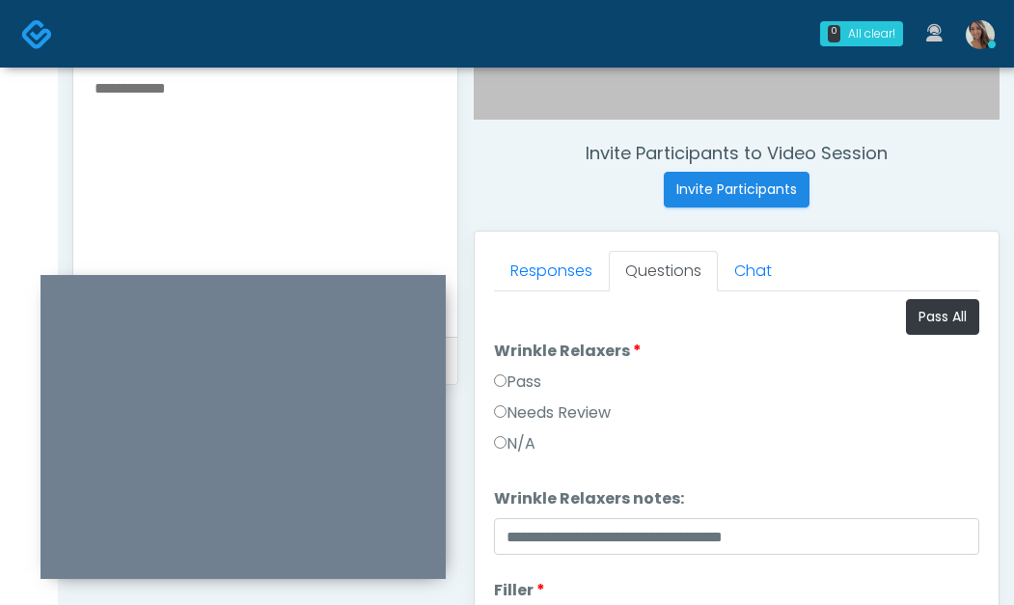
click at [267, 176] on textarea at bounding box center [266, 193] width 346 height 236
paste textarea "**********"
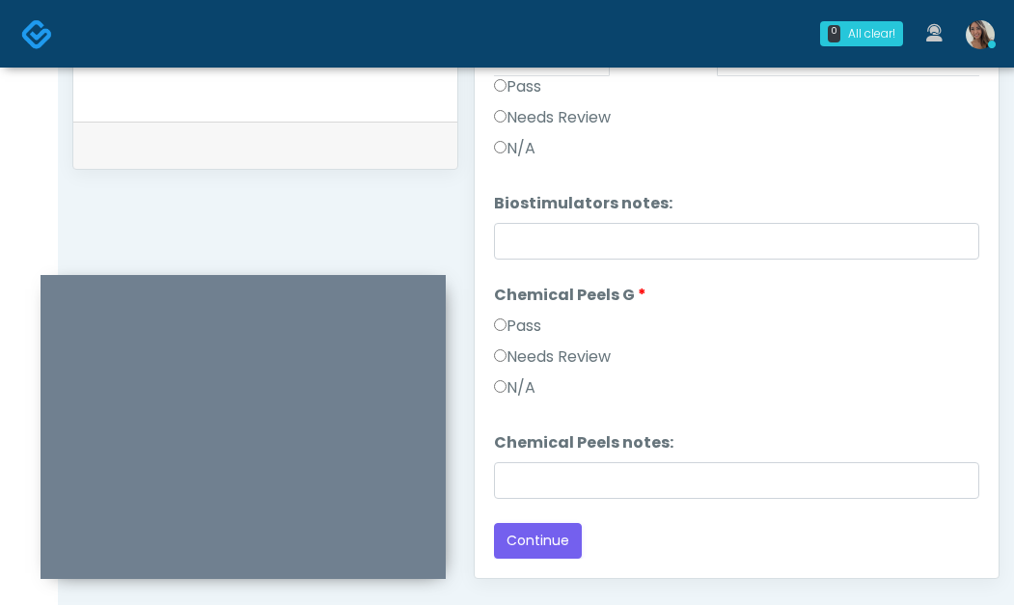
scroll to position [1127, 0]
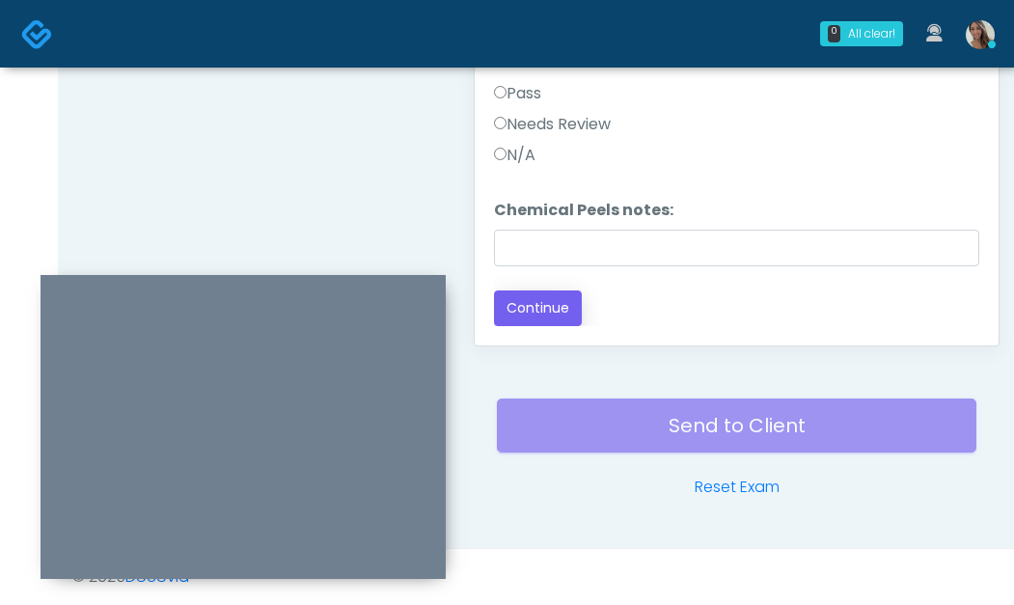
type textarea "**********"
click at [565, 316] on button "Continue" at bounding box center [538, 309] width 88 height 36
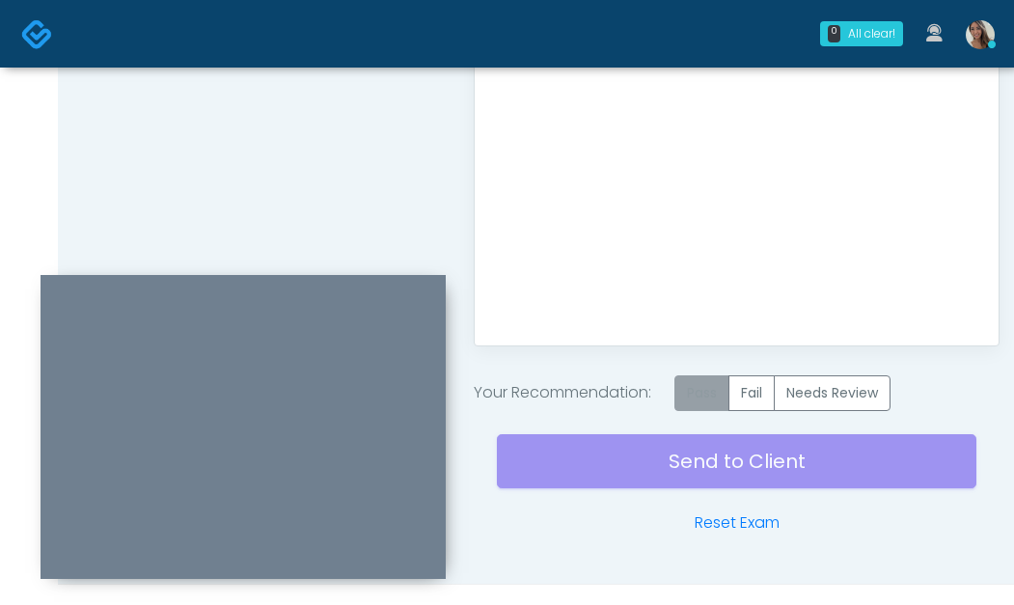
click at [730, 402] on label "Pass" at bounding box center [702, 393] width 55 height 36
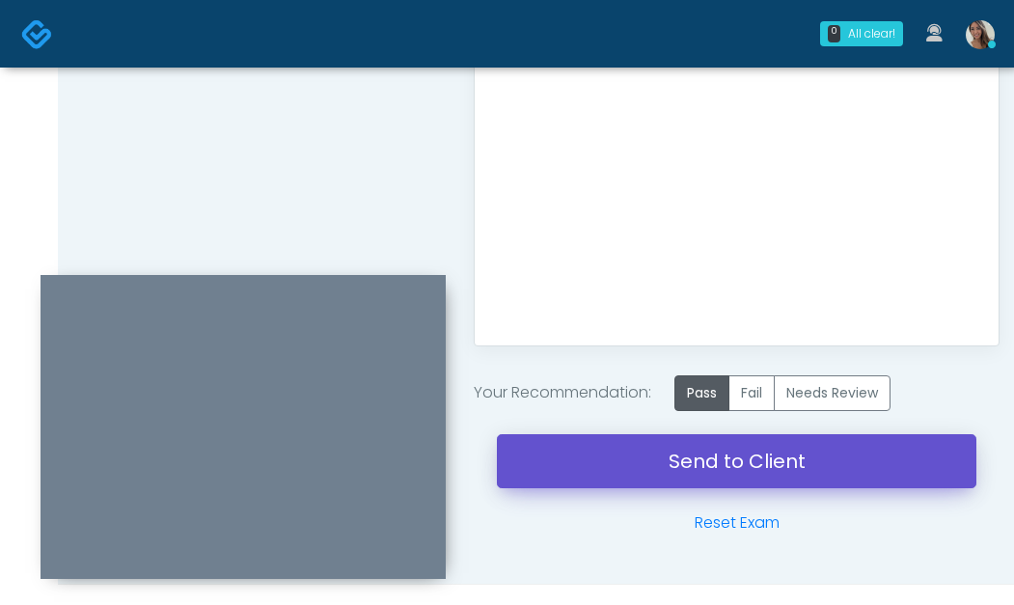
click at [694, 445] on link "Send to Client" at bounding box center [737, 461] width 480 height 54
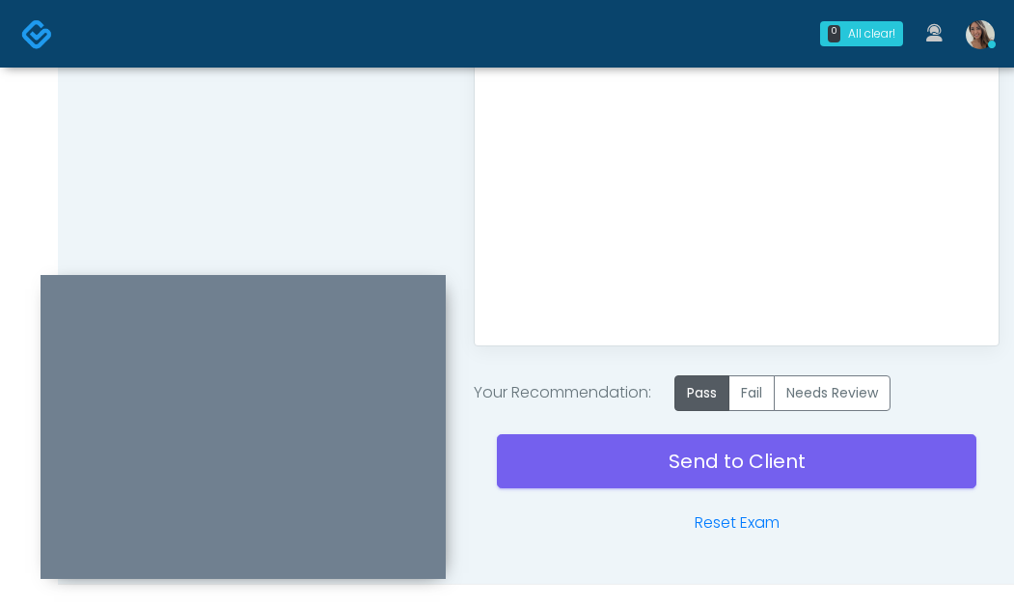
click at [683, 233] on div "Good Faith Exam Script Good Faith Exam Script INTRODUCTION Hello, my name is un…" at bounding box center [737, 85] width 486 height 483
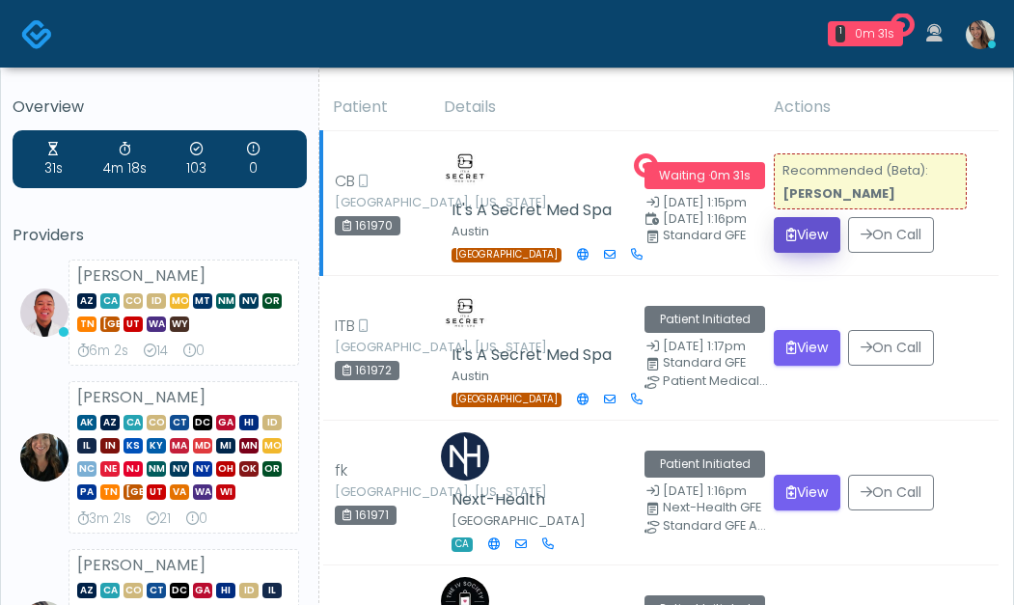
click at [800, 241] on button "View" at bounding box center [807, 235] width 67 height 36
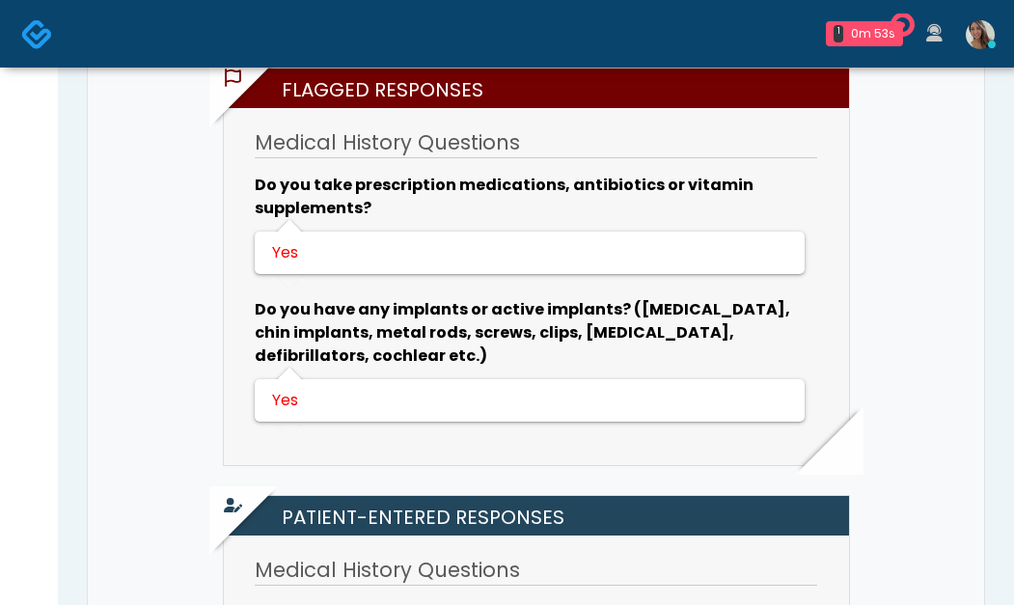
scroll to position [517, 0]
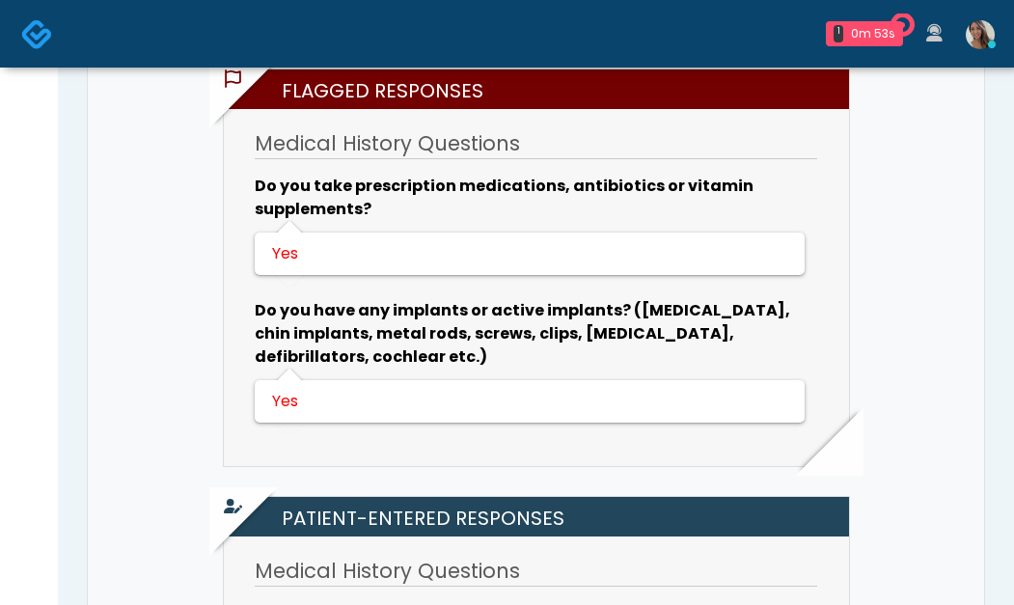
click at [33, 45] on img at bounding box center [37, 34] width 32 height 32
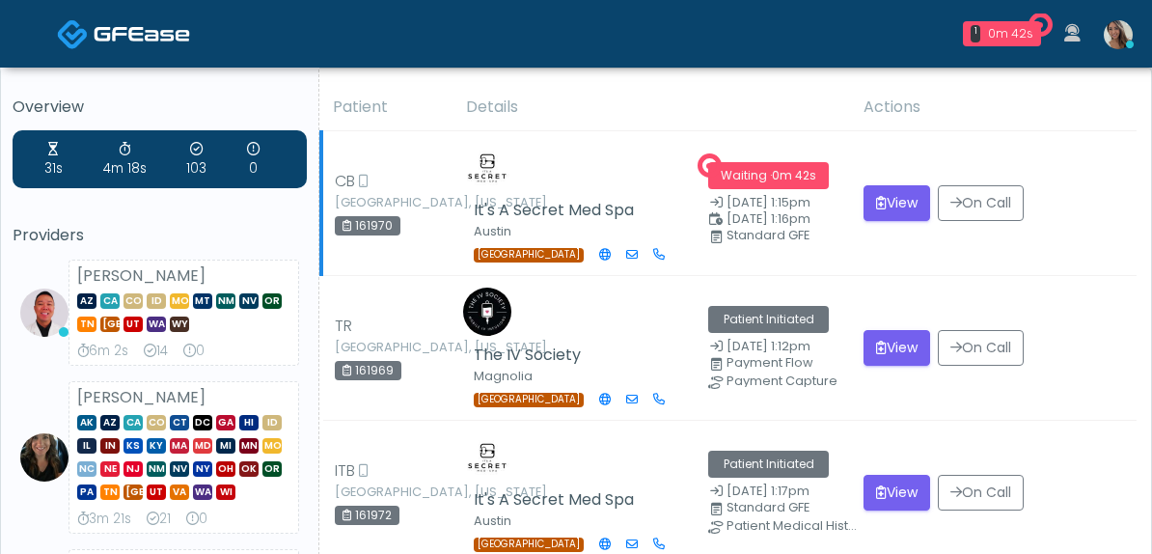
click at [957, 246] on td "View On Call" at bounding box center [994, 203] width 285 height 145
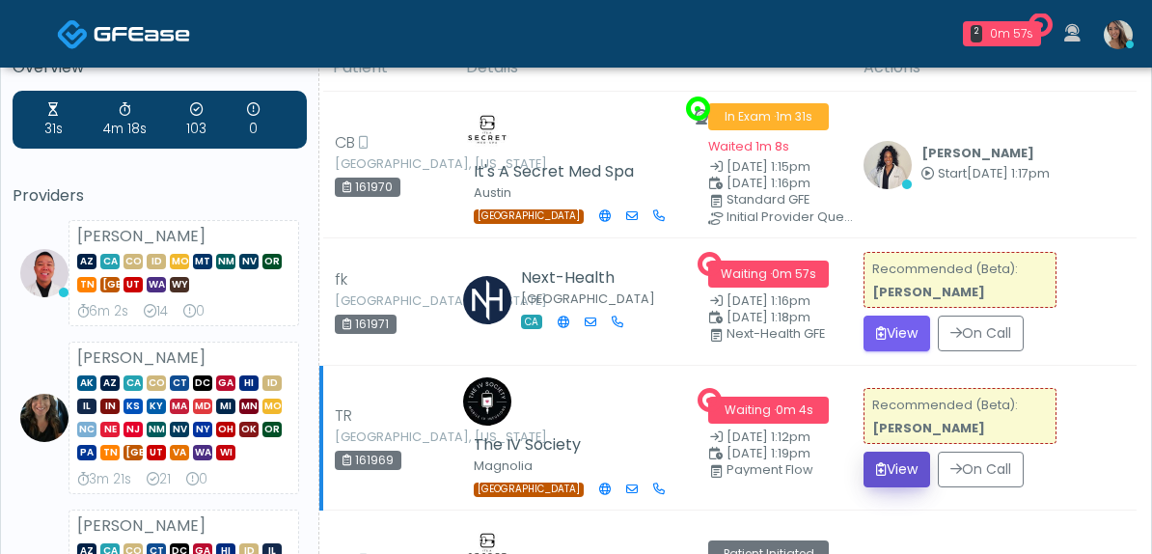
click at [884, 461] on button "View" at bounding box center [897, 470] width 67 height 36
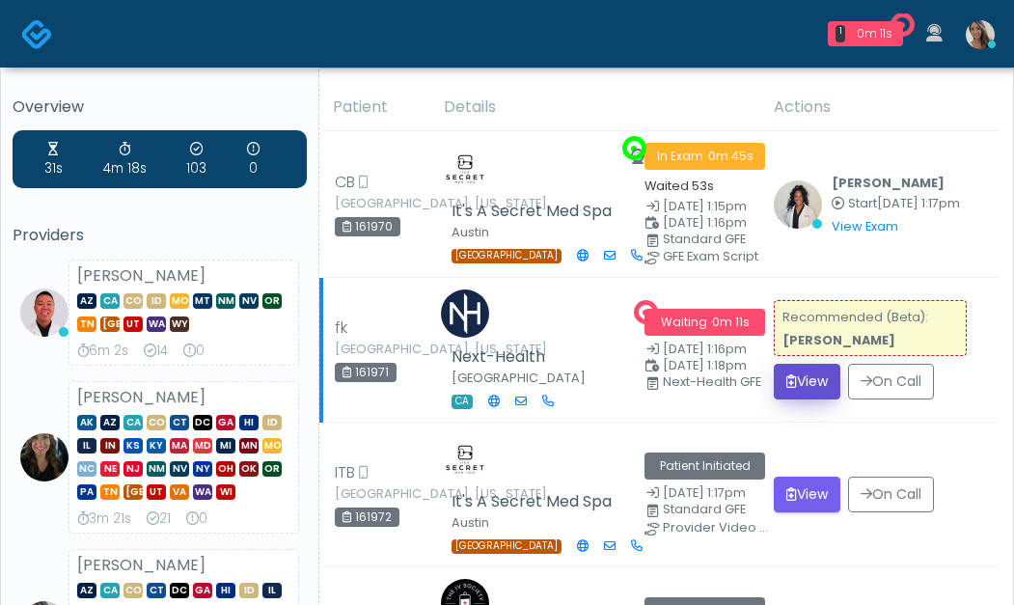
click at [794, 364] on button "View" at bounding box center [807, 382] width 67 height 36
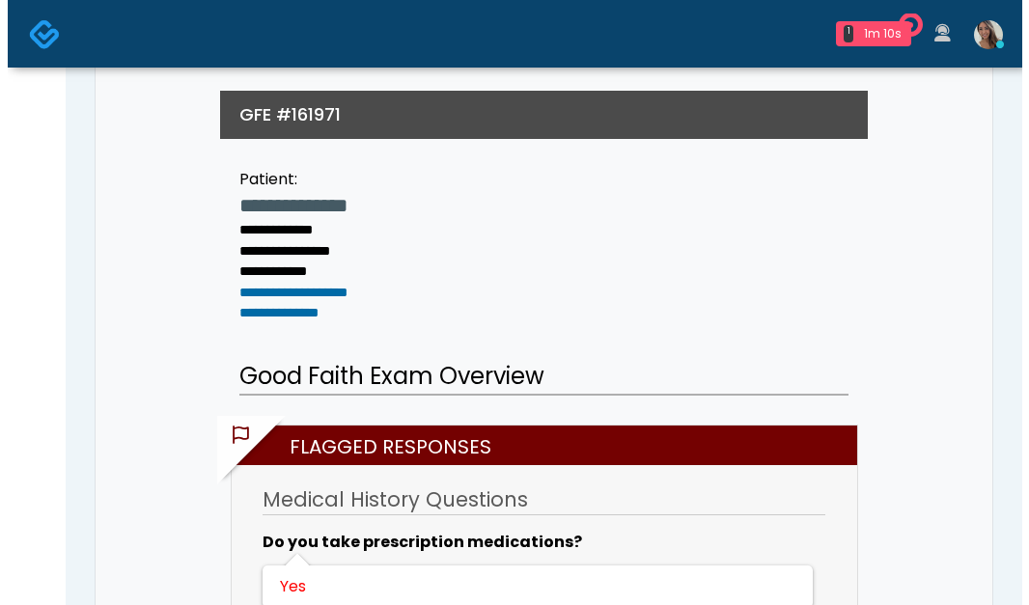
scroll to position [203, 0]
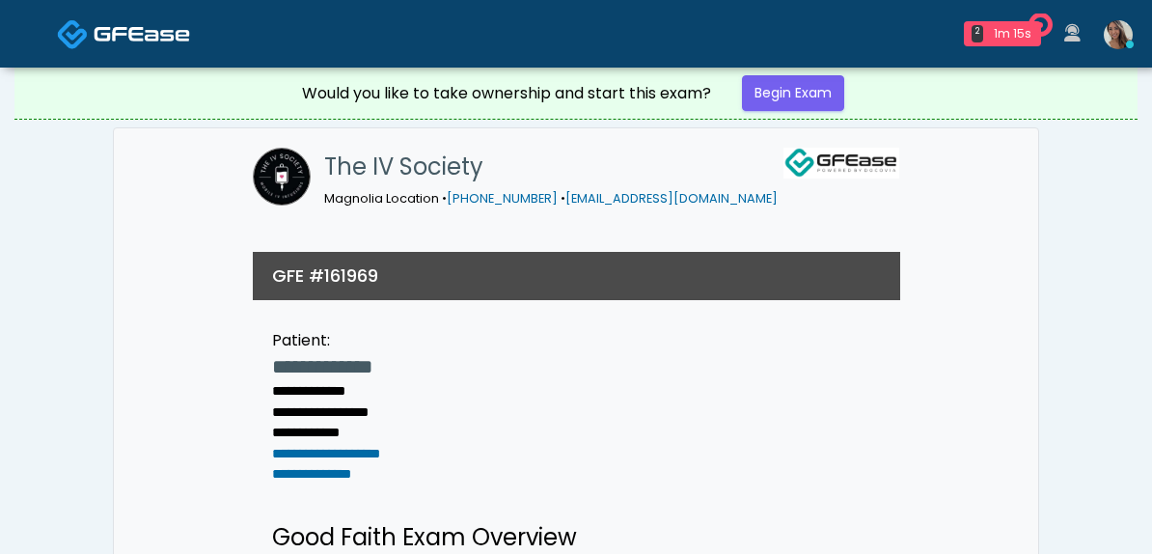
click at [73, 25] on img at bounding box center [73, 34] width 32 height 32
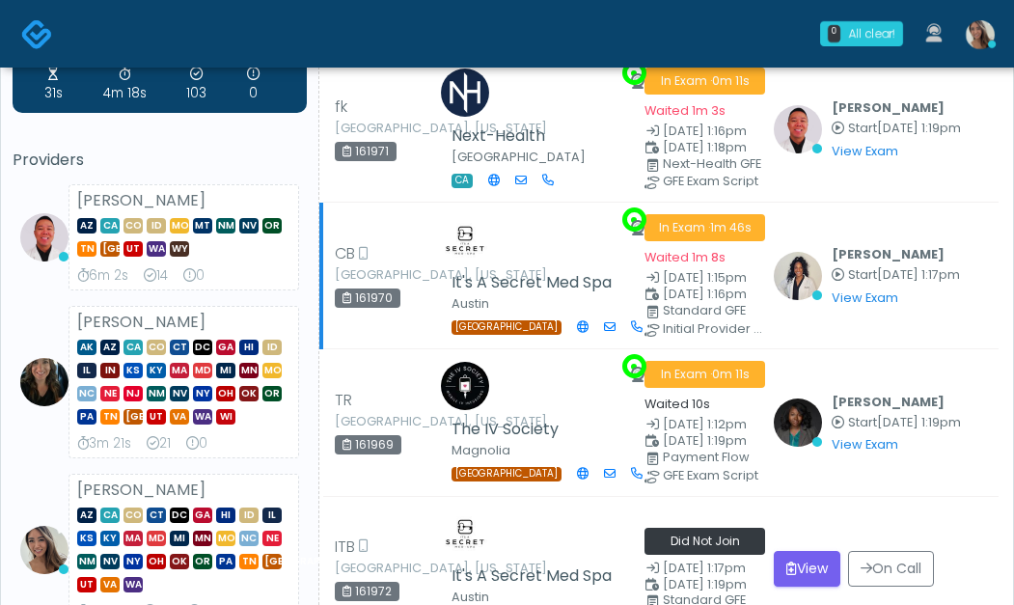
scroll to position [79, 0]
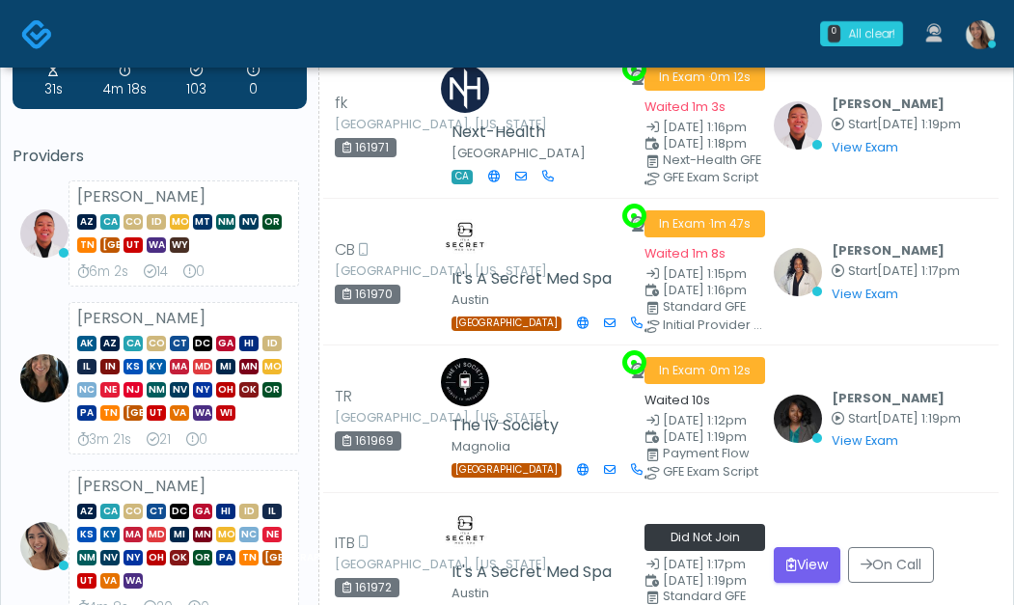
click at [34, 27] on img at bounding box center [37, 34] width 32 height 32
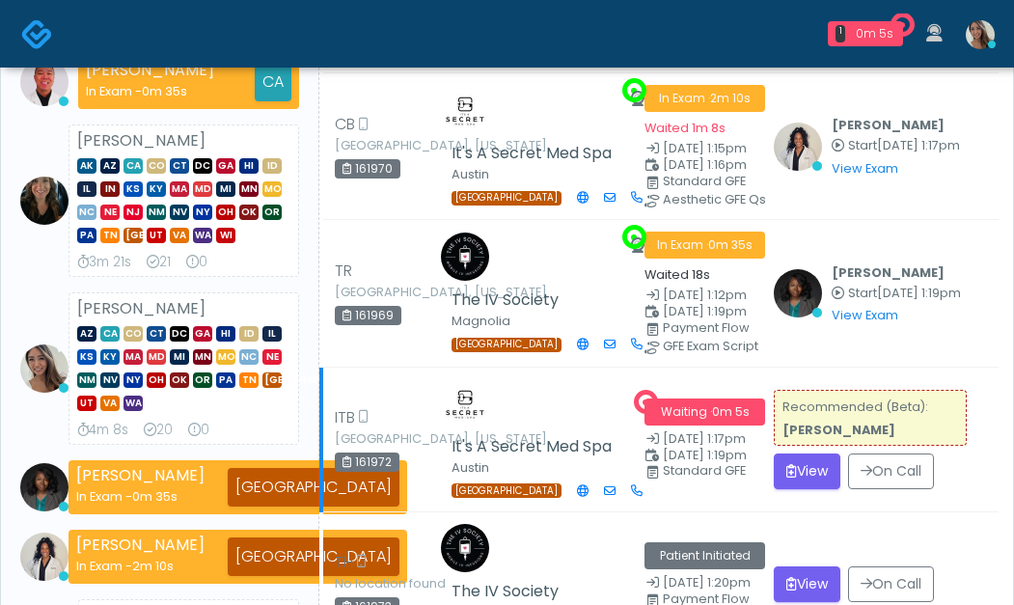
scroll to position [216, 0]
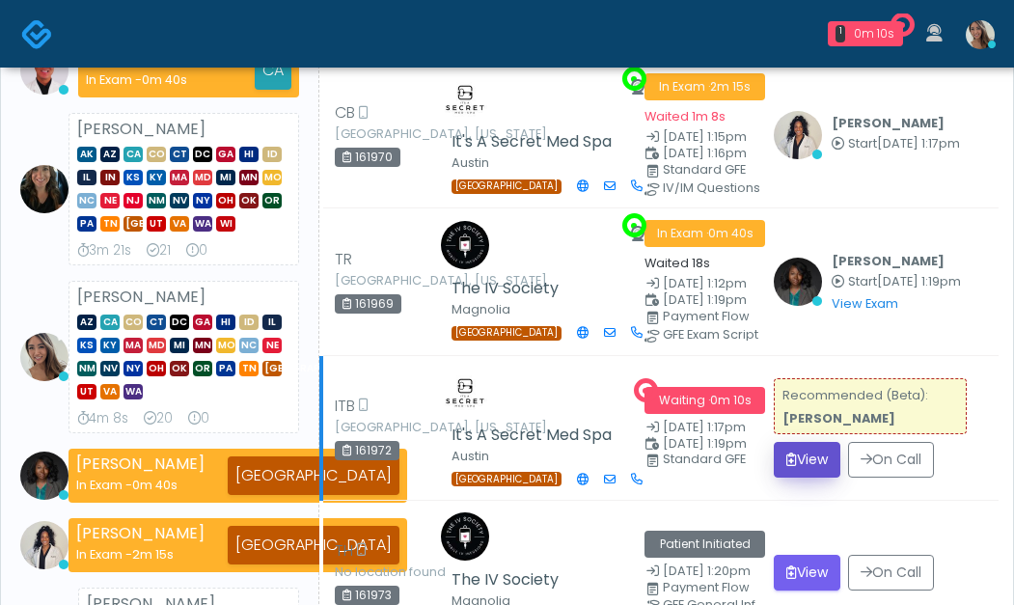
click at [798, 468] on button "View" at bounding box center [807, 460] width 67 height 36
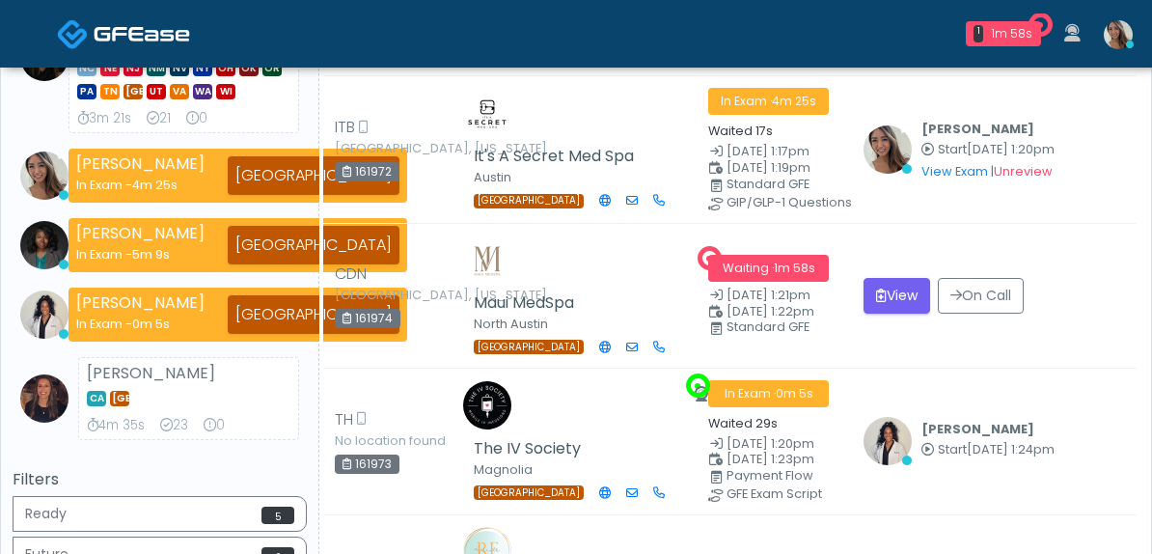
scroll to position [342, 0]
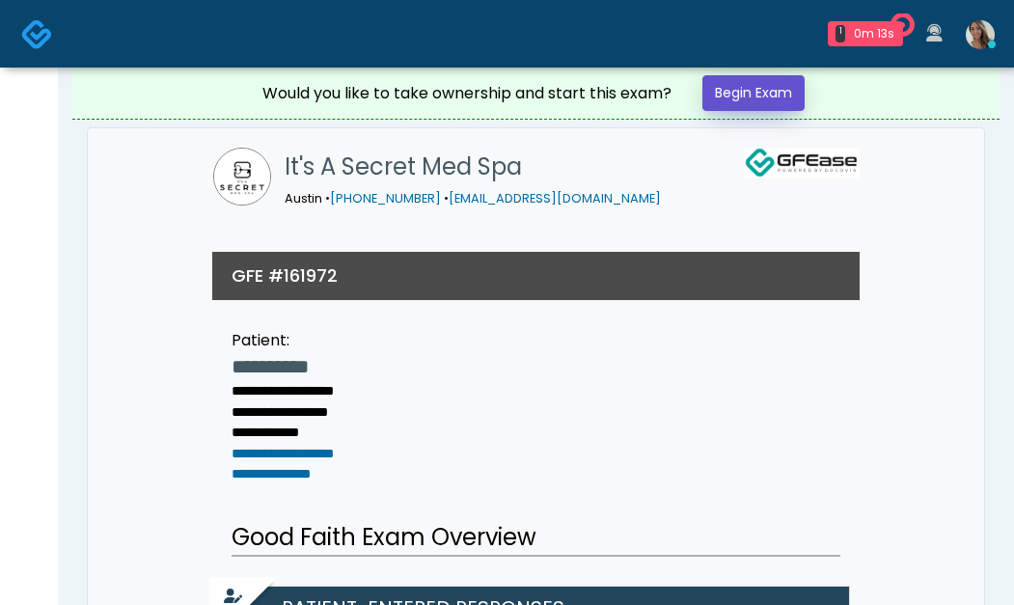
drag, startPoint x: 750, startPoint y: 98, endPoint x: 729, endPoint y: 116, distance: 27.4
click at [749, 98] on link "Begin Exam" at bounding box center [754, 93] width 102 height 36
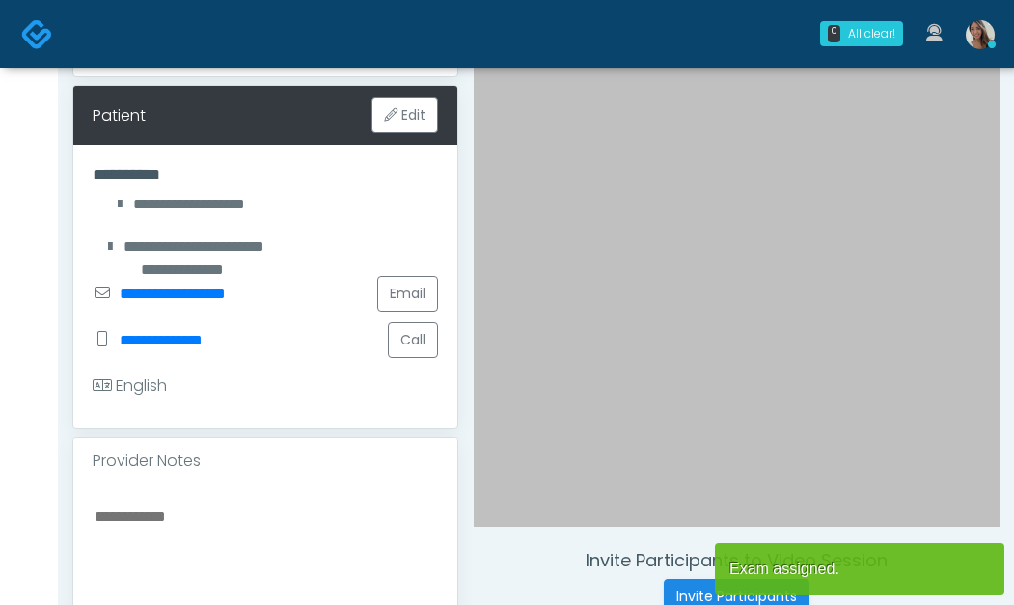
scroll to position [281, 0]
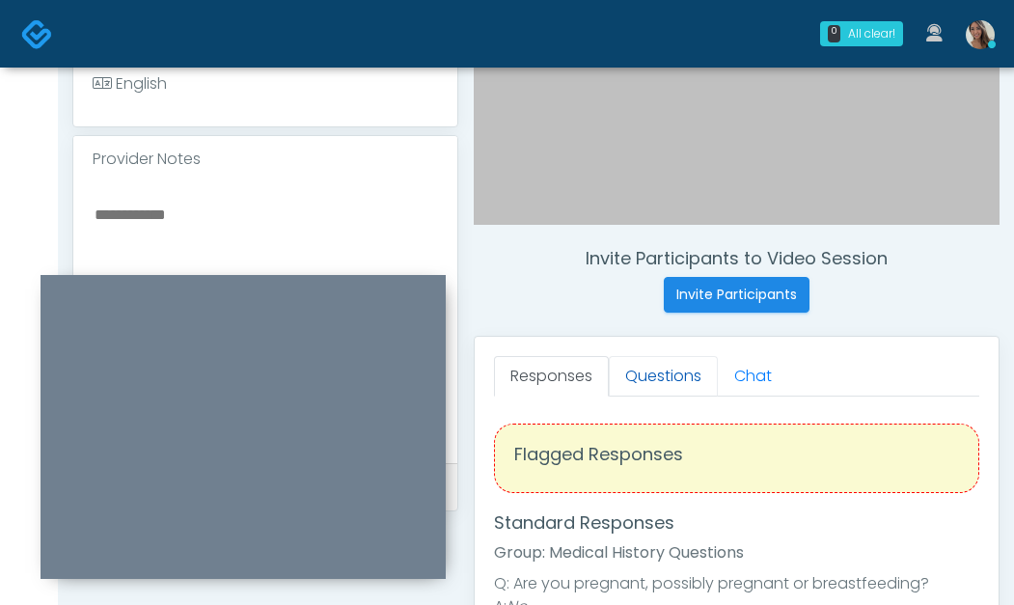
click at [646, 393] on link "Questions" at bounding box center [663, 376] width 109 height 41
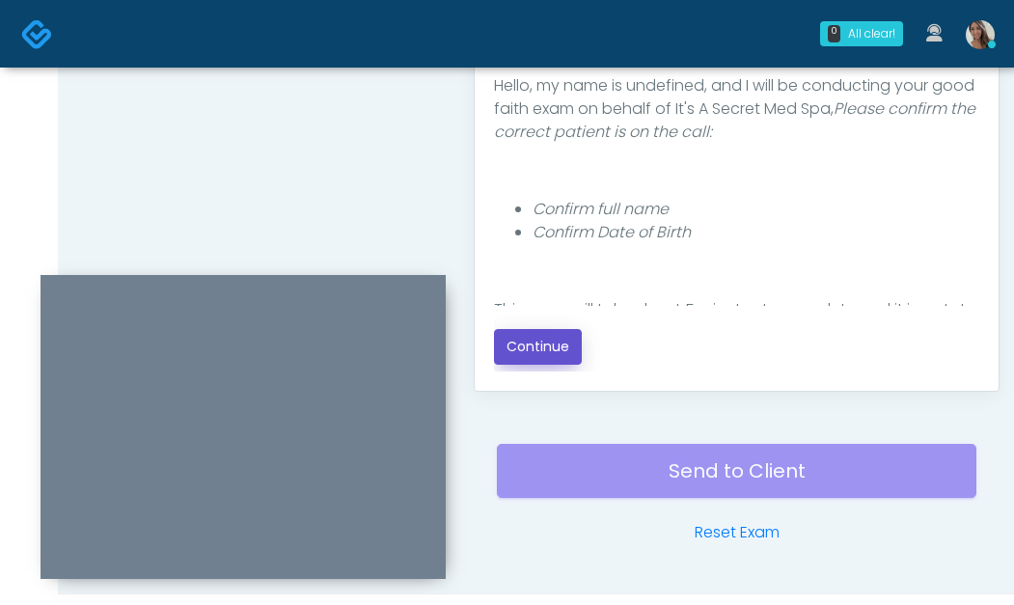
click at [542, 342] on button "Continue" at bounding box center [538, 347] width 88 height 36
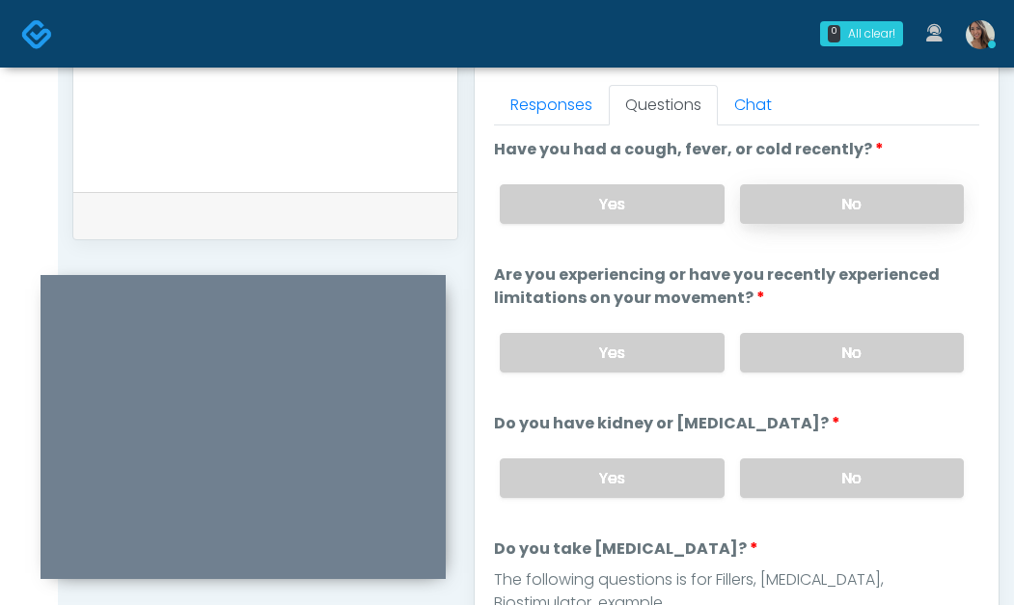
scroll to position [830, 0]
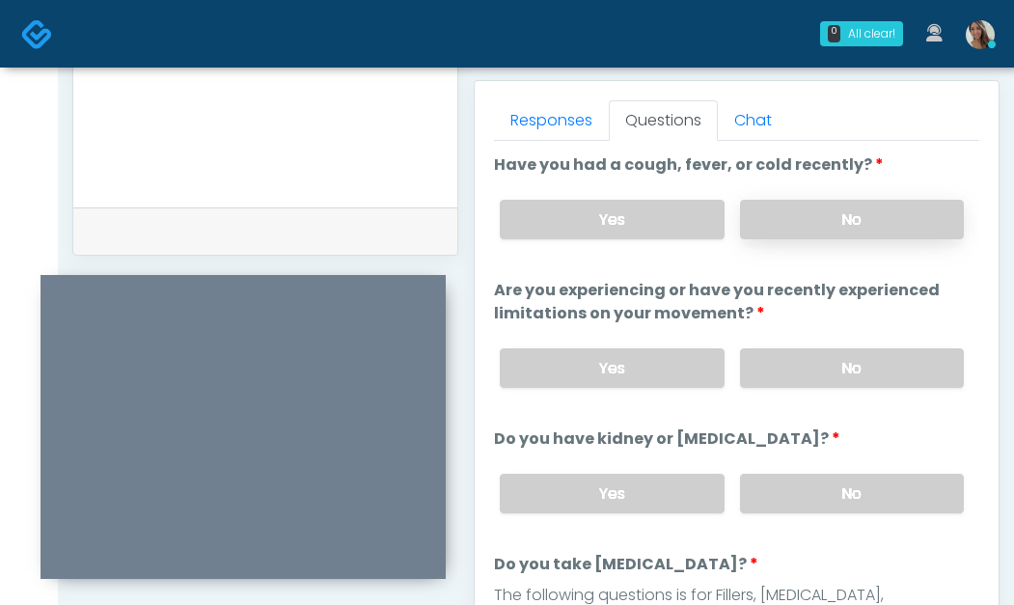
click at [851, 221] on label "No" at bounding box center [852, 220] width 224 height 40
click at [815, 385] on label "No" at bounding box center [852, 368] width 224 height 40
drag, startPoint x: 835, startPoint y: 486, endPoint x: 835, endPoint y: 470, distance: 16.4
click at [835, 486] on label "No" at bounding box center [852, 494] width 224 height 40
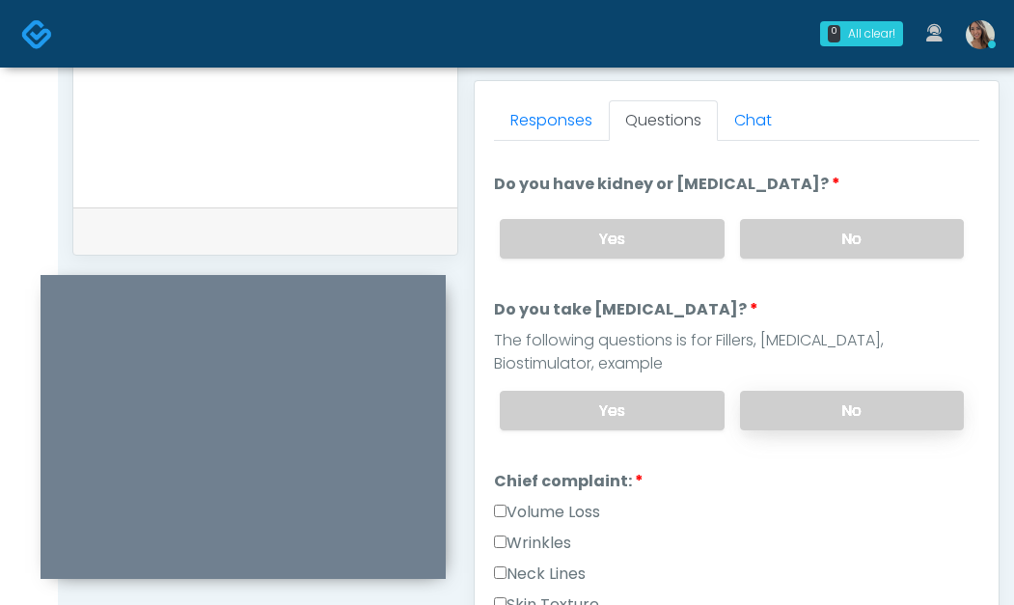
click at [808, 411] on label "No" at bounding box center [852, 411] width 224 height 40
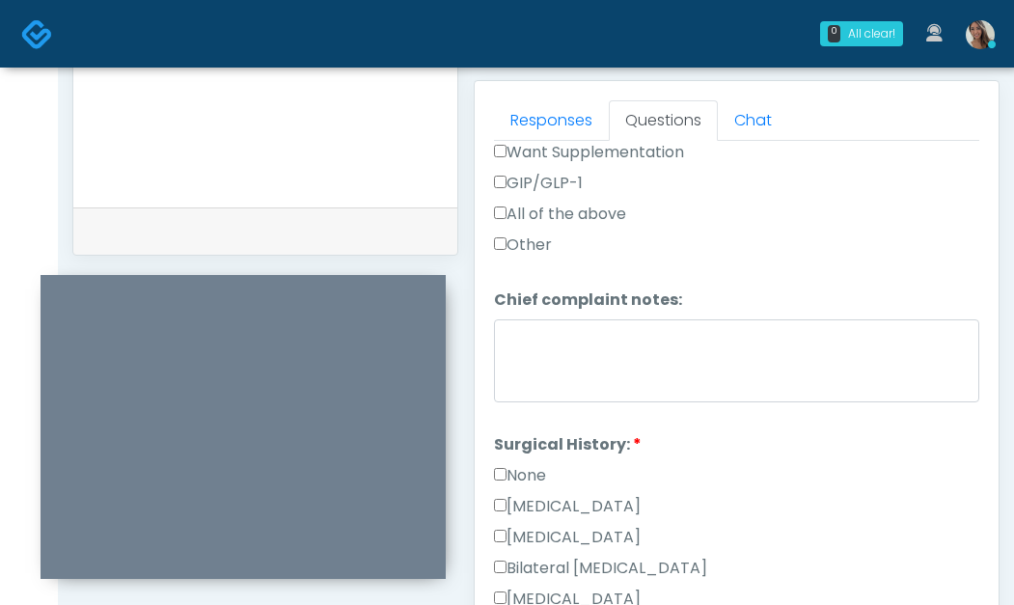
click at [533, 480] on label "None" at bounding box center [520, 475] width 52 height 23
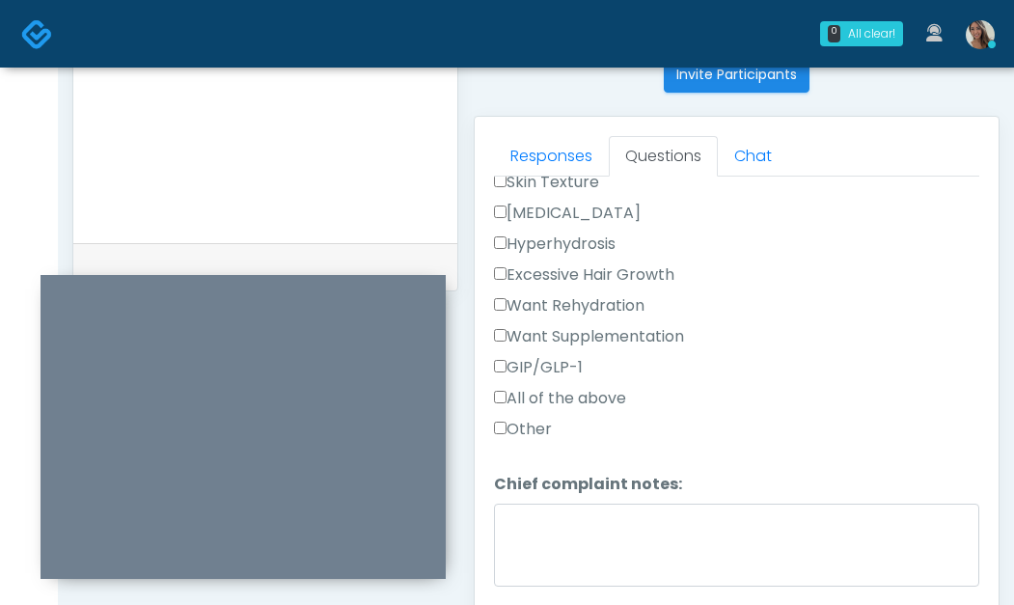
scroll to position [868, 0]
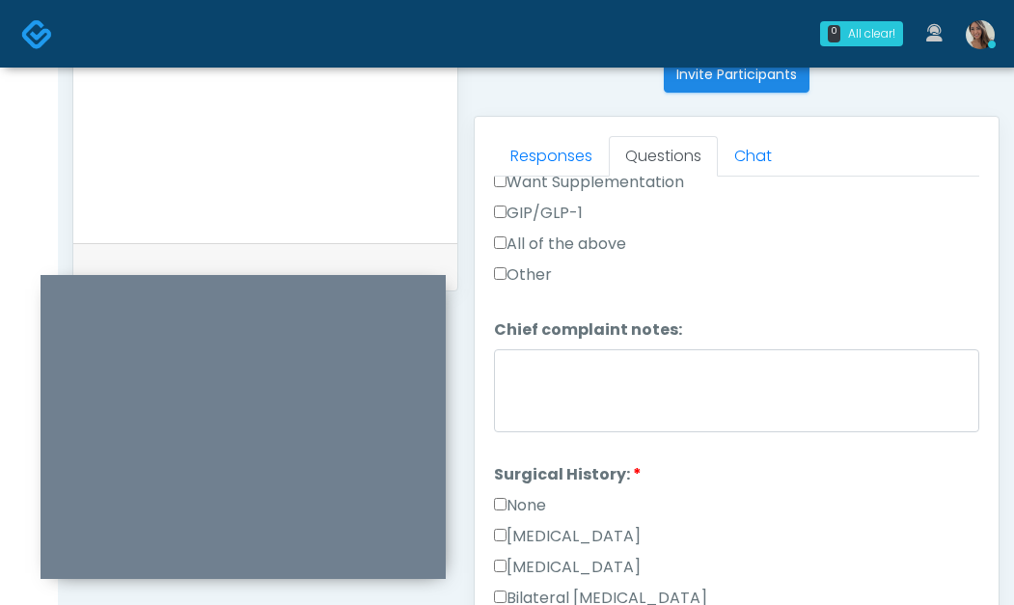
click at [537, 513] on label "None" at bounding box center [520, 505] width 52 height 23
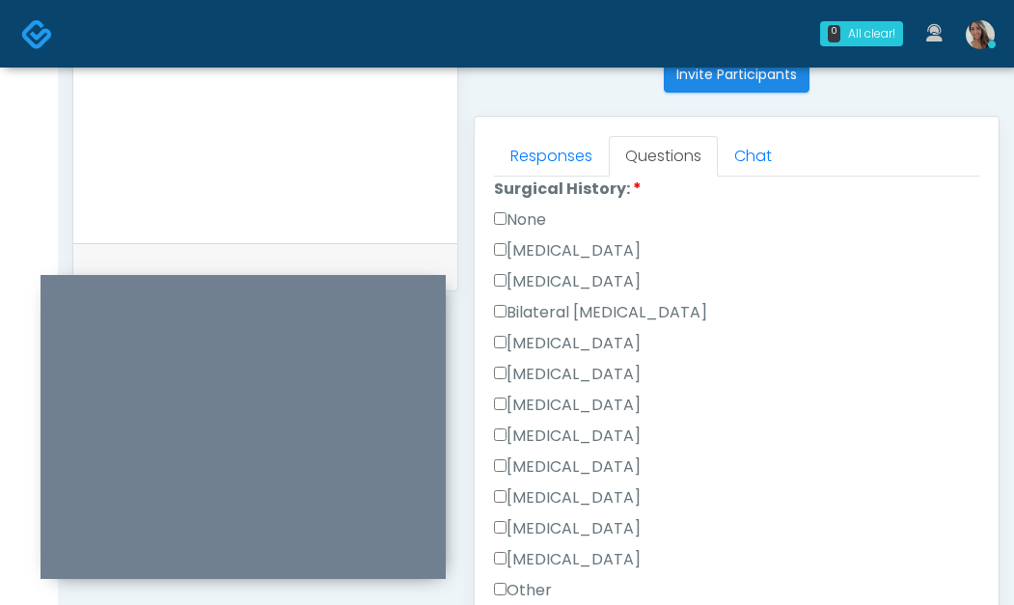
scroll to position [1309, 0]
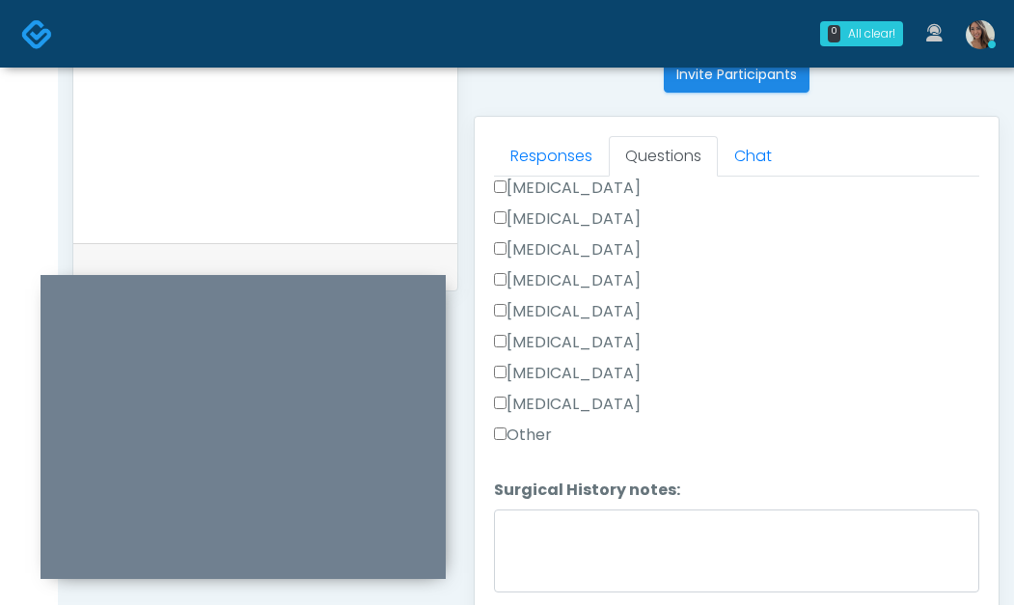
click at [509, 435] on label "Other" at bounding box center [523, 435] width 58 height 23
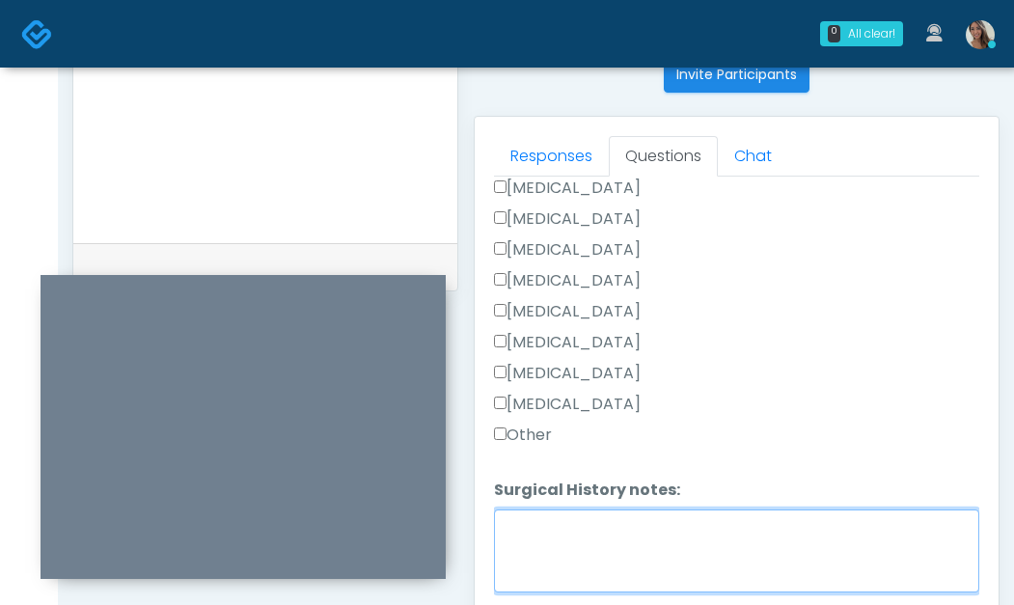
click at [580, 557] on textarea "Surgical History notes:" at bounding box center [737, 551] width 486 height 83
type textarea "*"
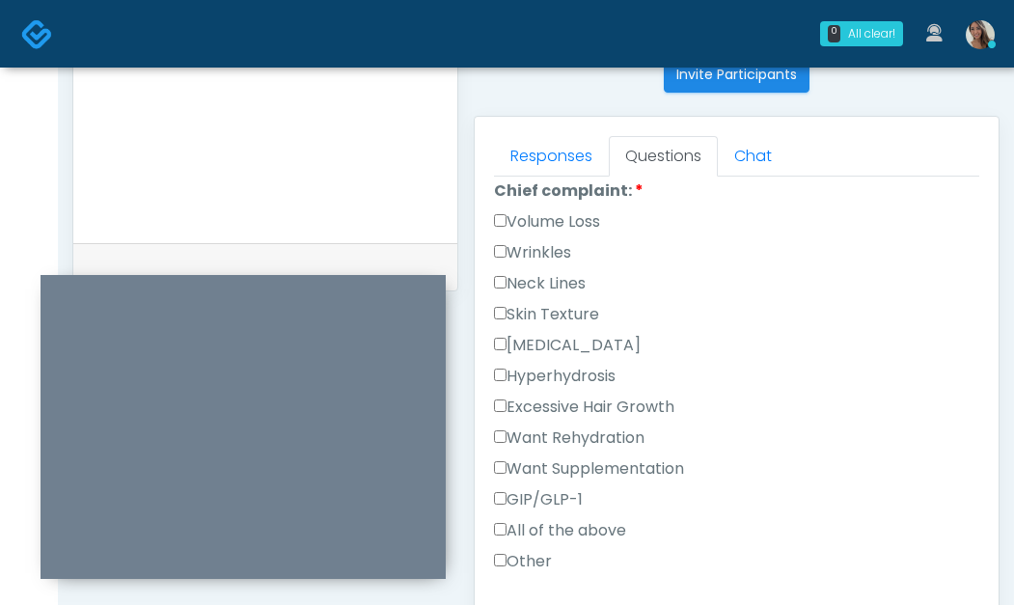
scroll to position [576, 0]
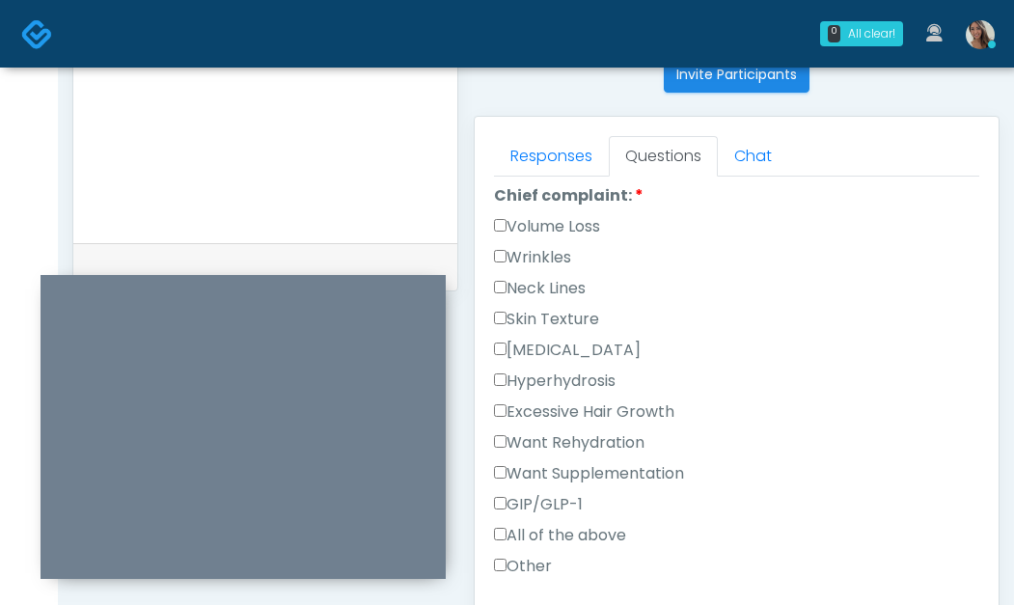
type textarea "*********"
click at [533, 252] on label "Wrinkles" at bounding box center [532, 257] width 77 height 23
click at [557, 228] on label "Volume Loss" at bounding box center [547, 226] width 106 height 23
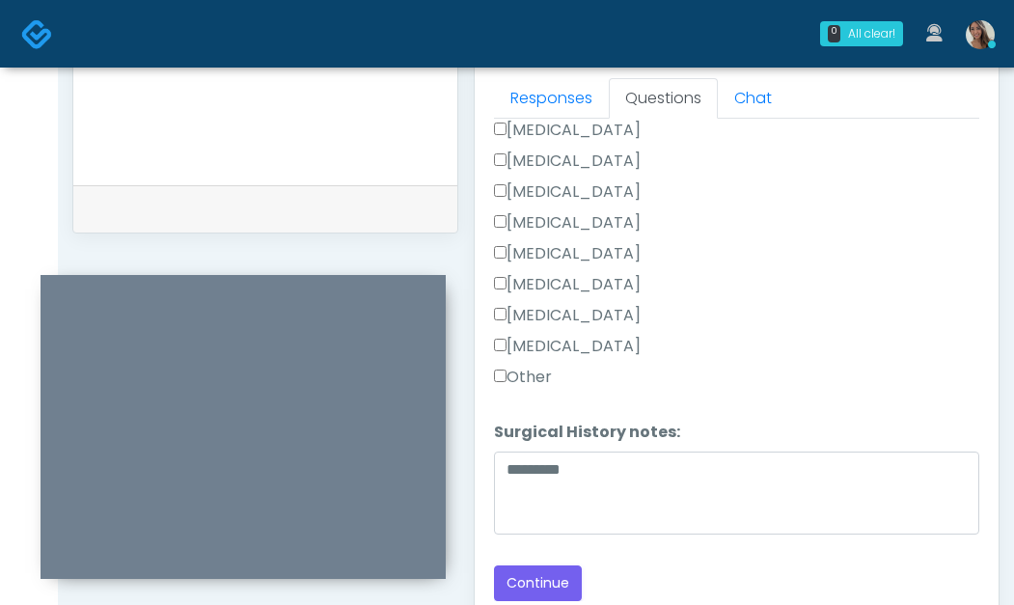
scroll to position [1127, 0]
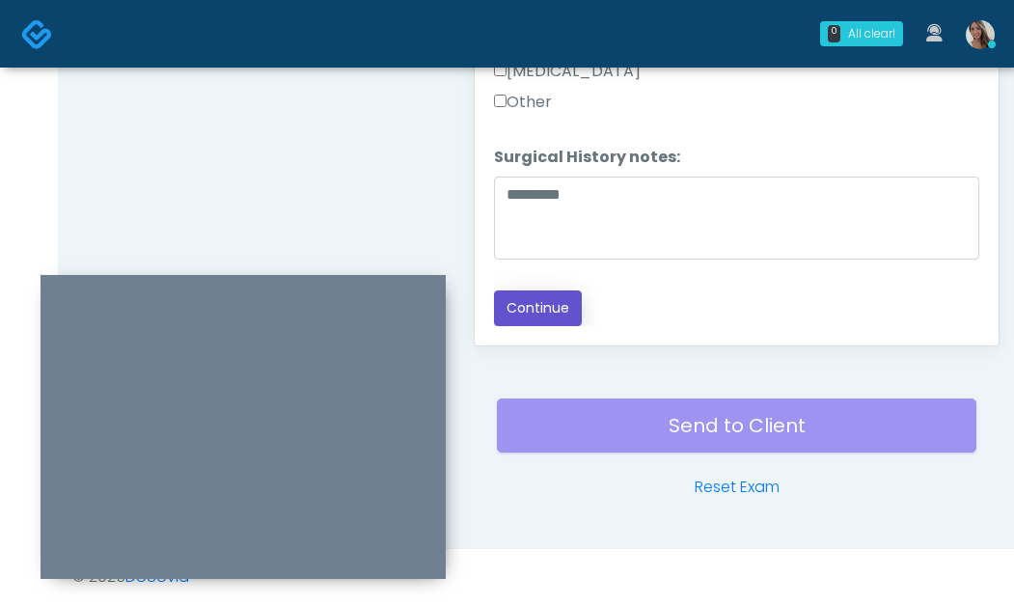
drag, startPoint x: 561, startPoint y: 306, endPoint x: 456, endPoint y: 214, distance: 139.6
click at [561, 307] on button "Continue" at bounding box center [538, 309] width 88 height 36
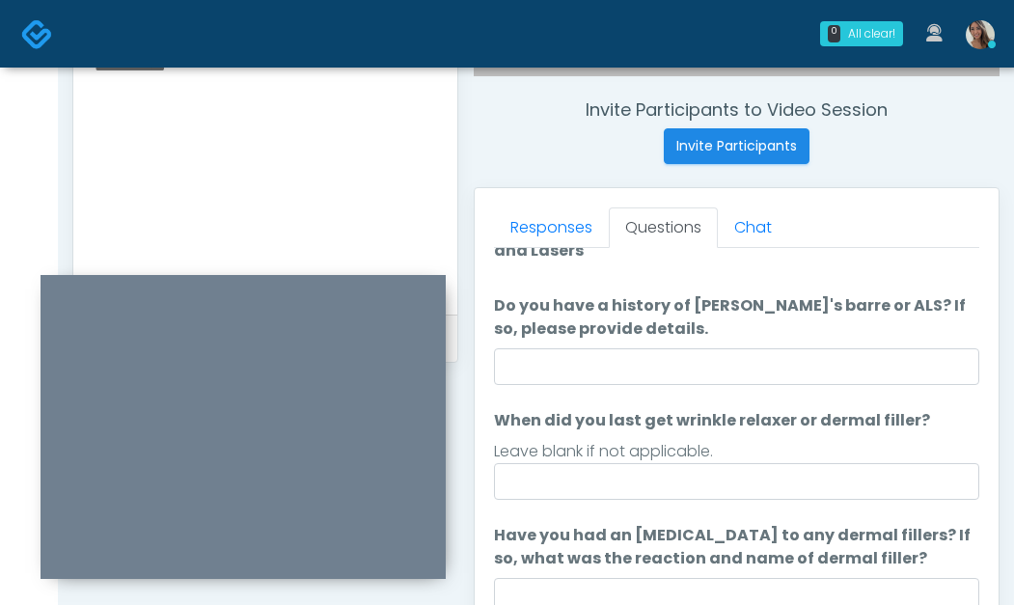
scroll to position [30, 0]
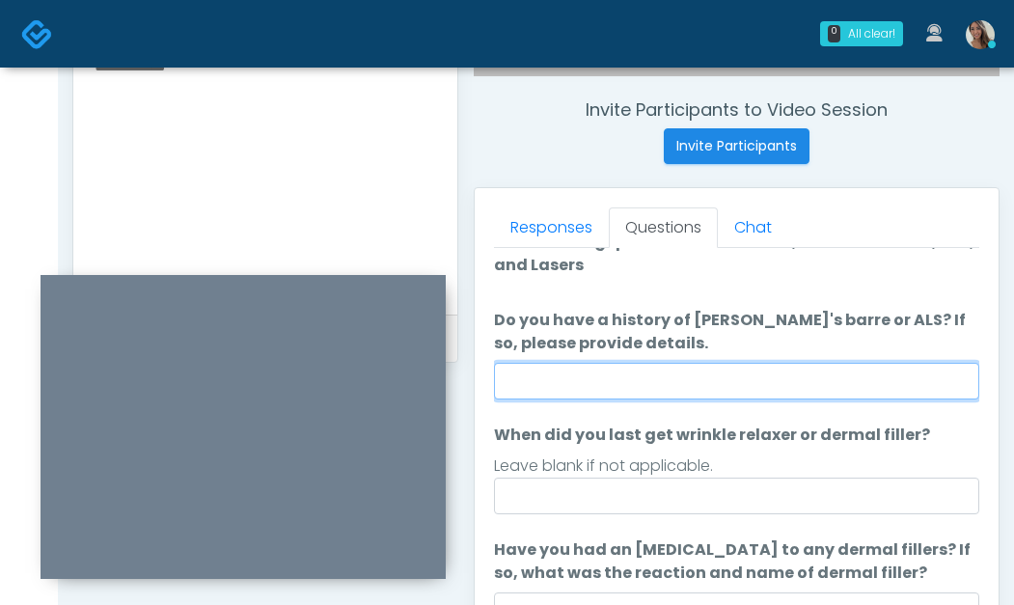
click at [692, 367] on input "Do you have a history of Guillain's barre or ALS? If so, please provide details." at bounding box center [737, 381] width 486 height 37
type input "**"
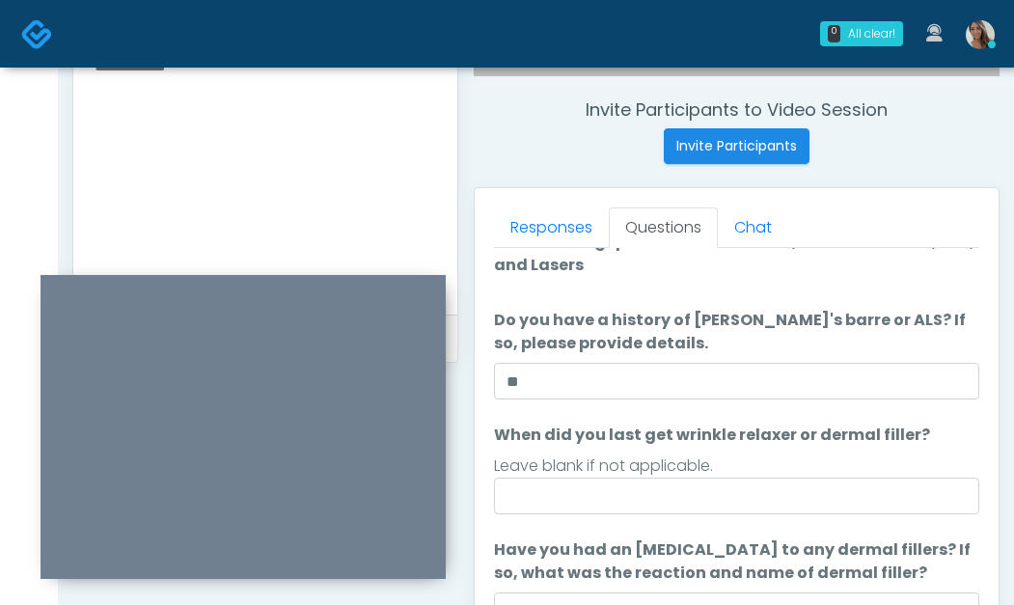
click at [670, 472] on div "Leave blank if not applicable." at bounding box center [737, 466] width 486 height 23
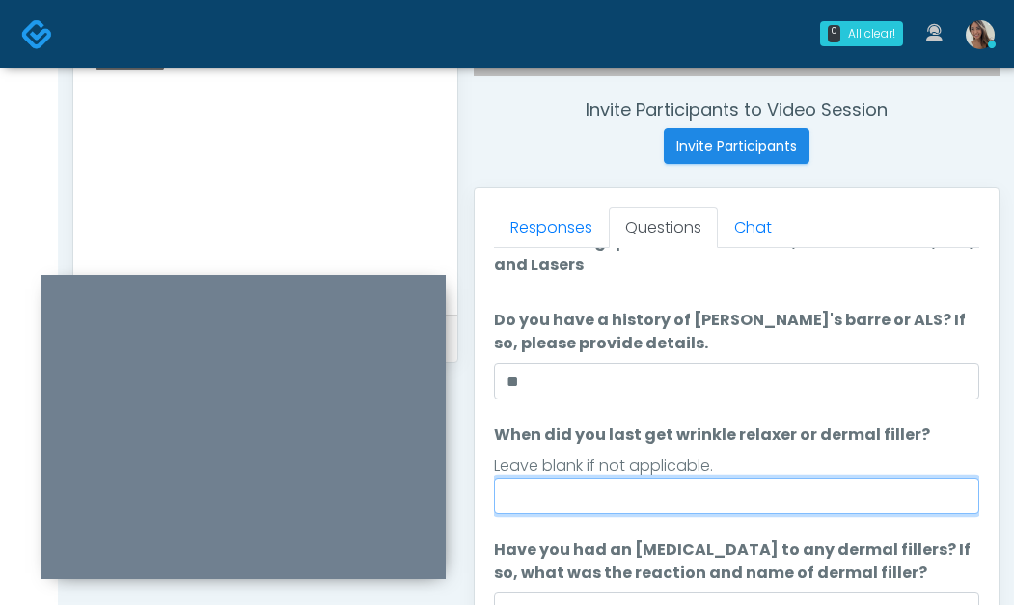
click at [675, 488] on input "When did you last get wrinkle relaxer or dermal filler?" at bounding box center [737, 496] width 486 height 37
type input "**********"
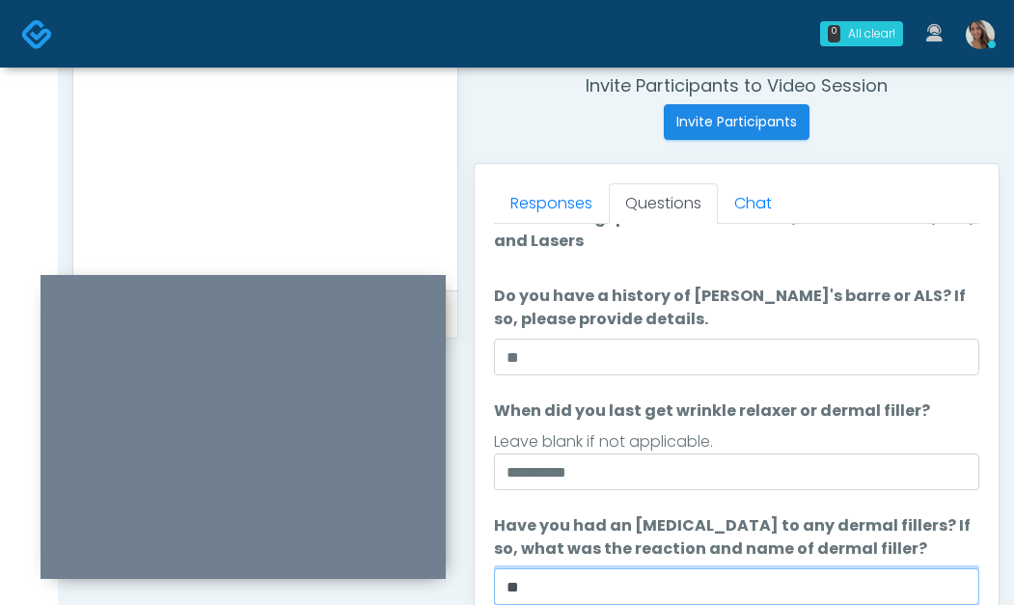
type input "**"
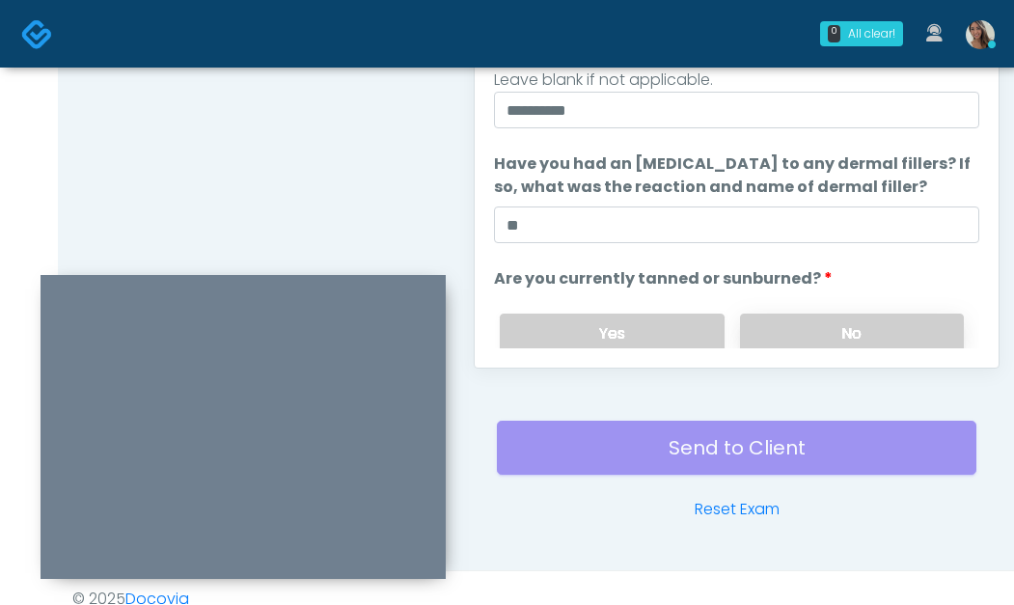
click at [820, 330] on label "No" at bounding box center [852, 334] width 224 height 40
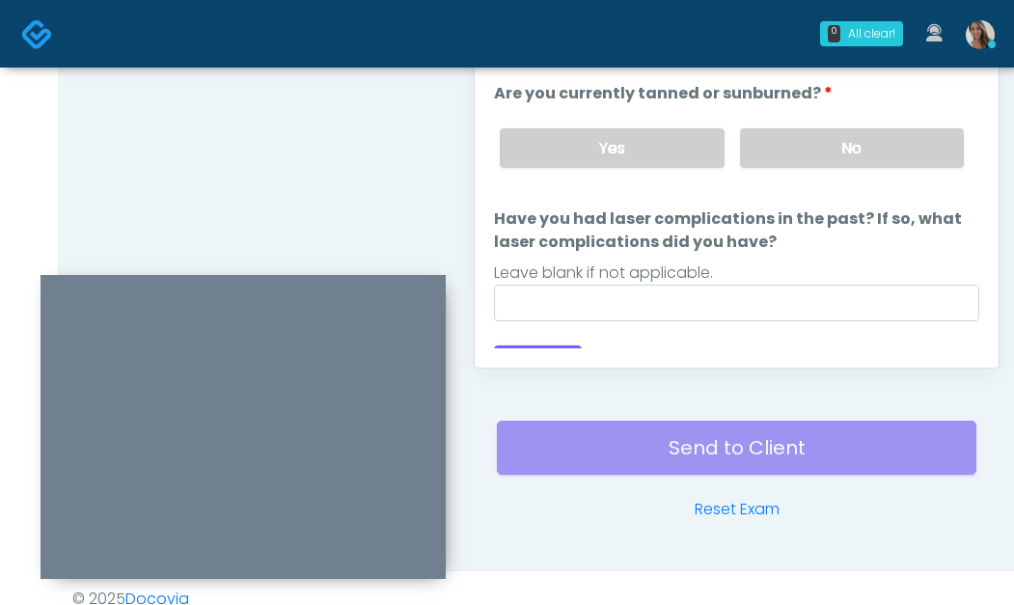
scroll to position [252, 0]
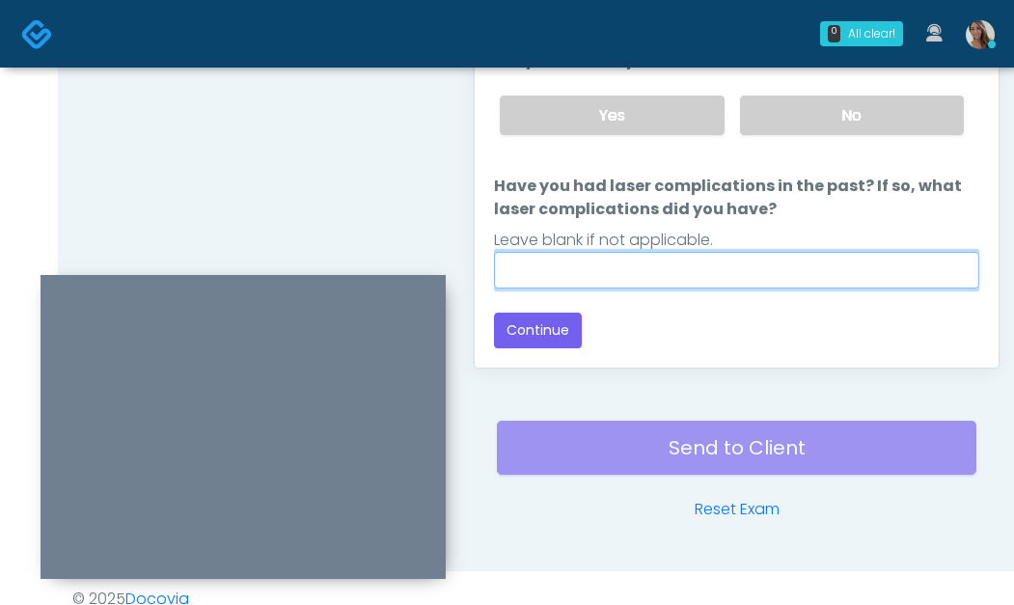
click at [647, 274] on input "Have you had laser complications in the past? If so, what laser complications d…" at bounding box center [737, 270] width 486 height 37
type input "**"
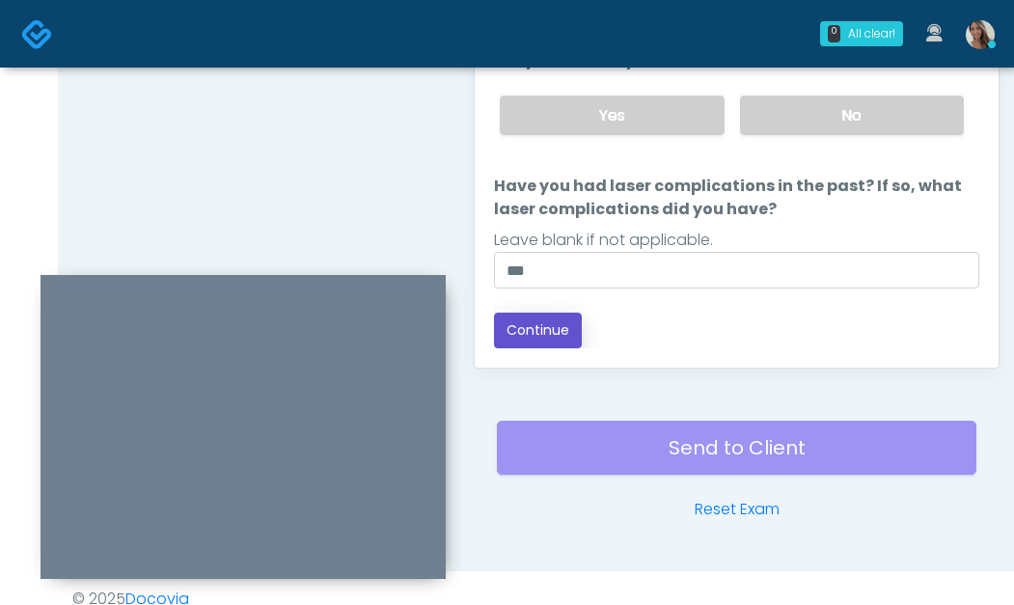
drag, startPoint x: 546, startPoint y: 332, endPoint x: 549, endPoint y: 320, distance: 11.9
click at [546, 333] on button "Continue" at bounding box center [538, 331] width 88 height 36
drag, startPoint x: 360, startPoint y: 149, endPoint x: 524, endPoint y: 238, distance: 187.0
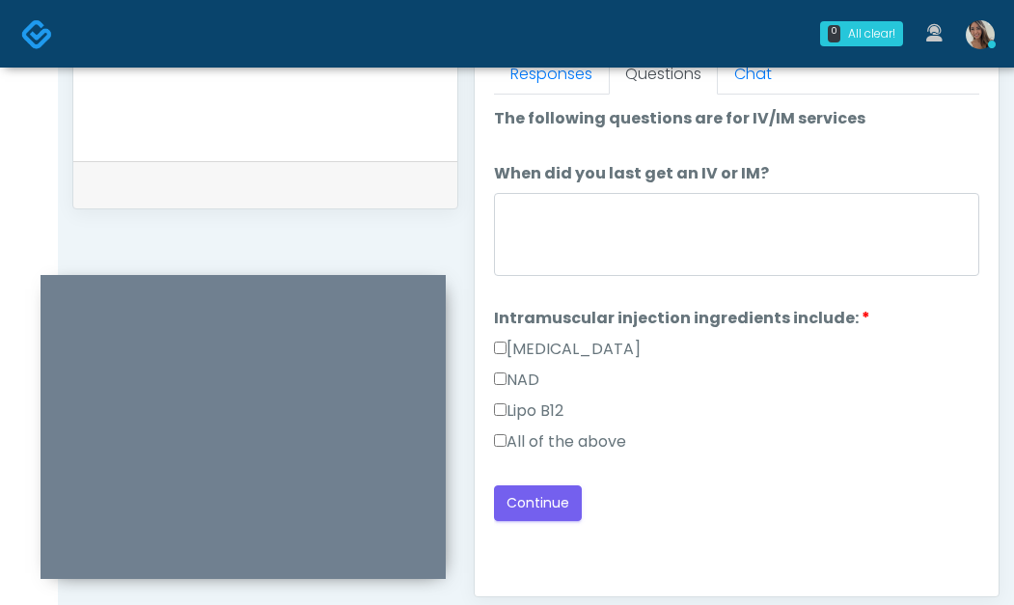
scroll to position [865, 0]
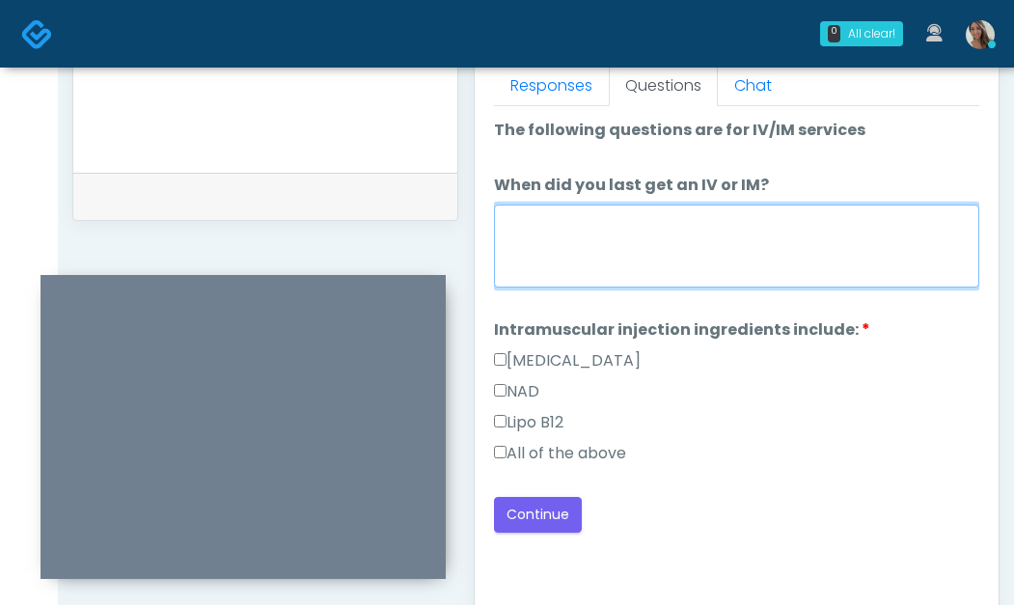
click at [677, 242] on textarea "When did you last get an IV or IM?" at bounding box center [737, 246] width 486 height 83
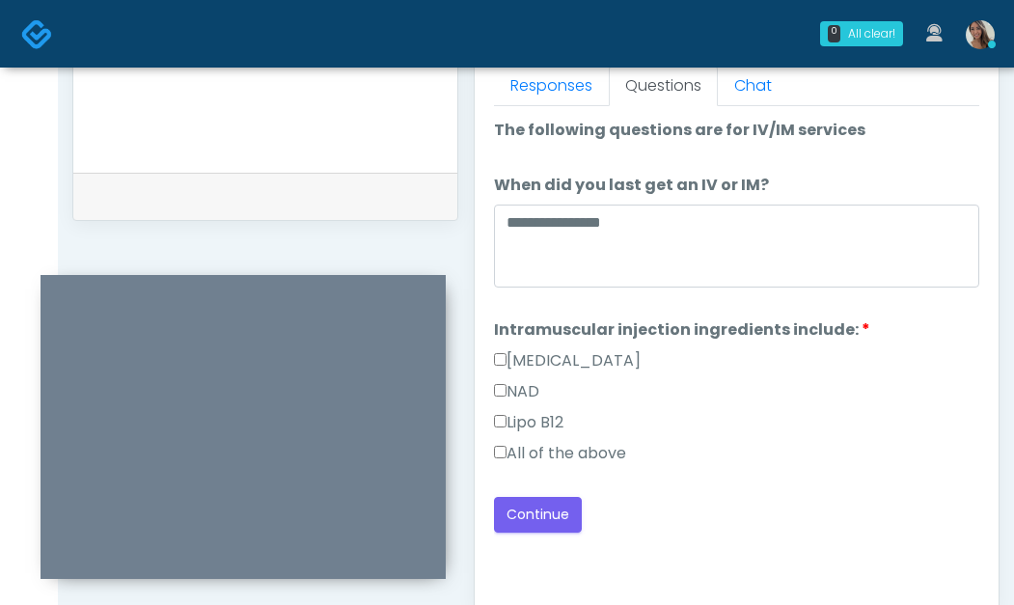
click at [575, 464] on label "All of the above" at bounding box center [560, 453] width 132 height 23
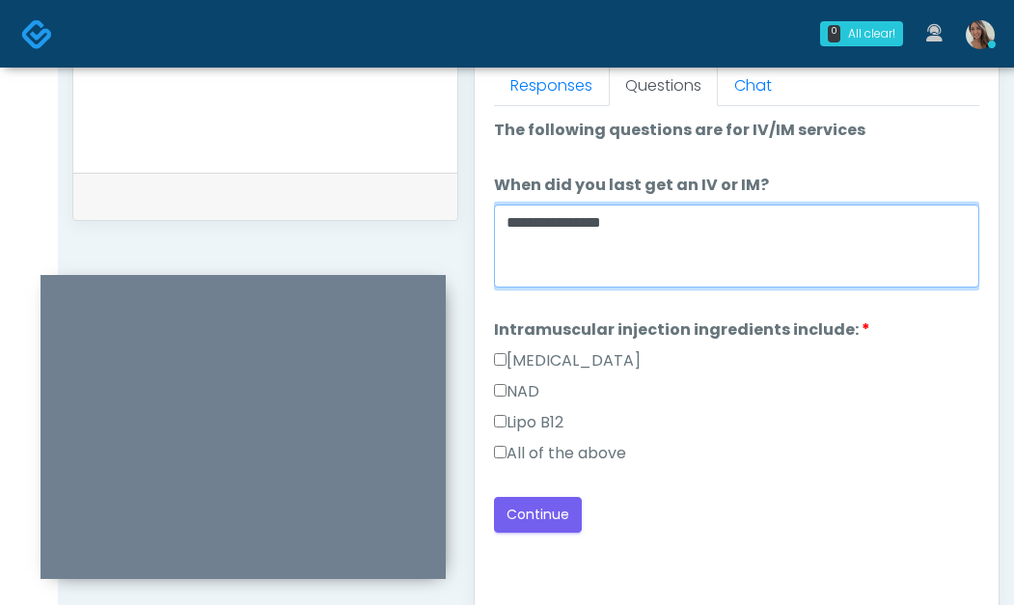
drag, startPoint x: 702, startPoint y: 256, endPoint x: 682, endPoint y: 246, distance: 21.6
click at [702, 257] on textarea "**********" at bounding box center [737, 246] width 486 height 83
drag, startPoint x: 474, startPoint y: 228, endPoint x: 436, endPoint y: 228, distance: 37.6
click at [436, 228] on div "**********" at bounding box center [536, 26] width 928 height 1472
type textarea "**********"
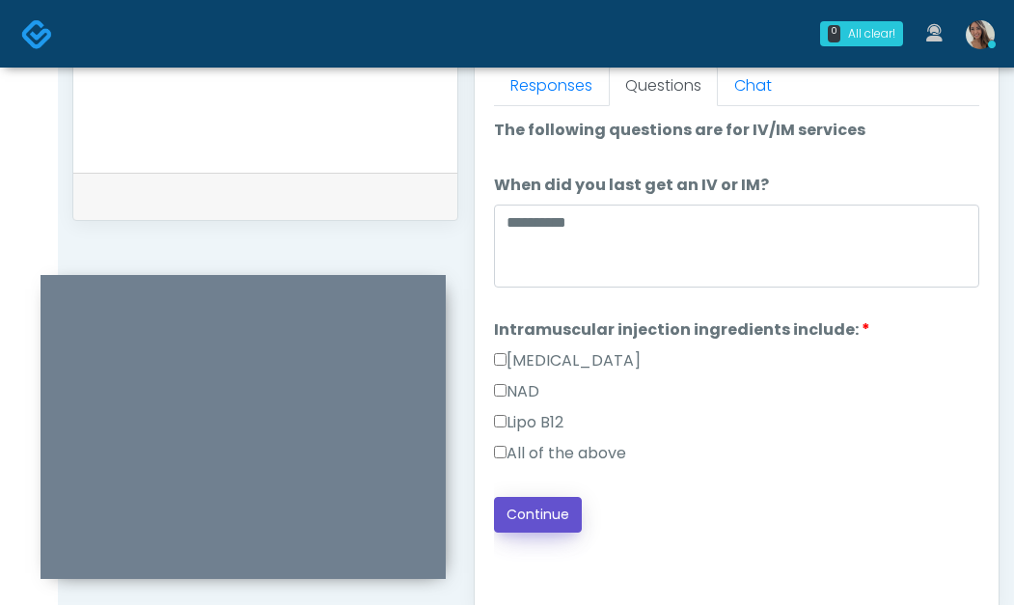
click at [544, 512] on button "Continue" at bounding box center [538, 515] width 88 height 36
drag, startPoint x: 874, startPoint y: 487, endPoint x: 858, endPoint y: 465, distance: 27.0
click at [874, 486] on div "**********" at bounding box center [737, 326] width 486 height 414
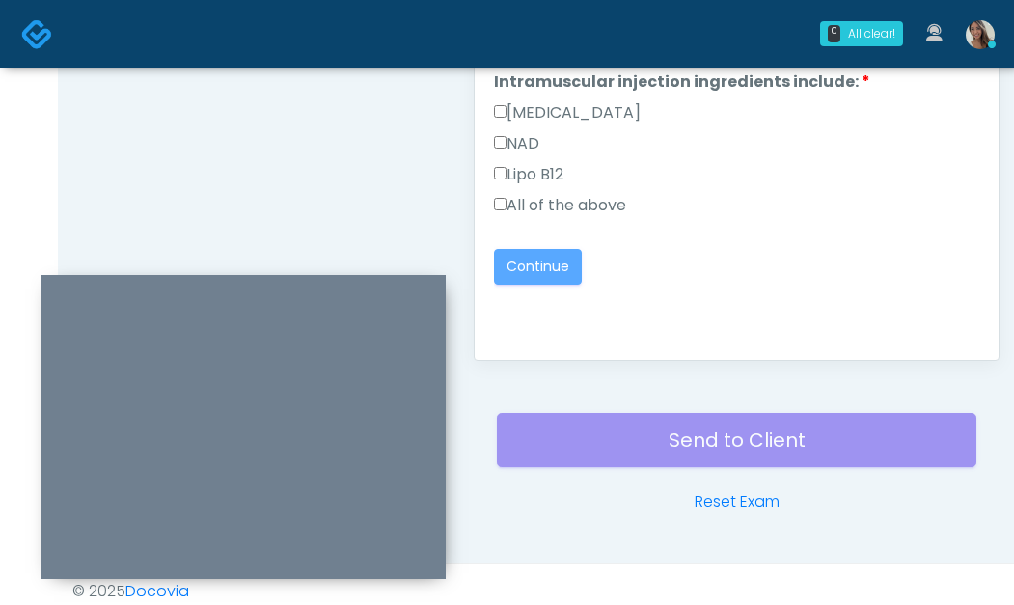
scroll to position [942, 0]
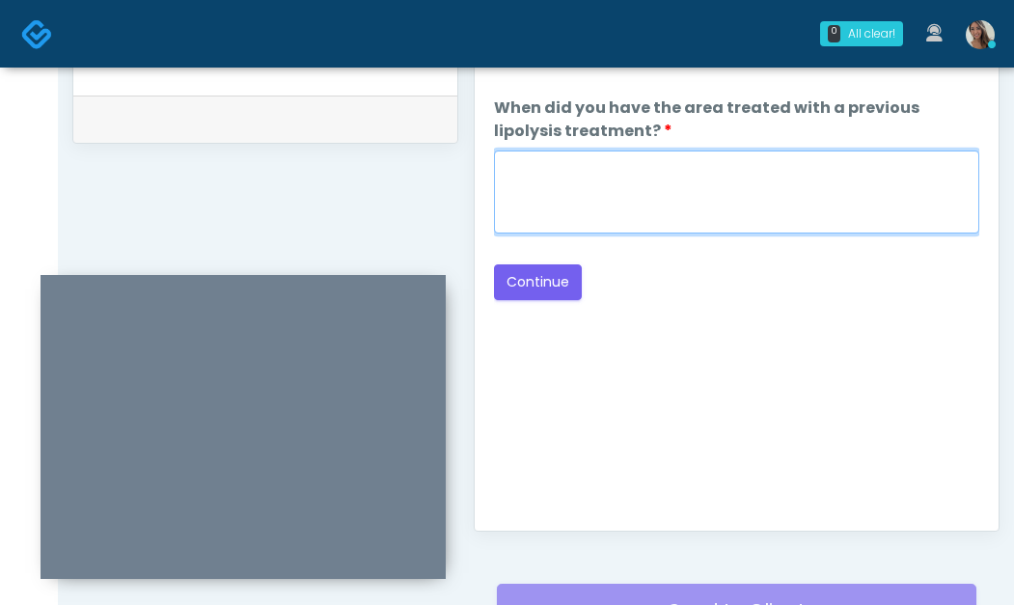
click at [777, 168] on textarea "When did you have the area treated with a previous lipolysis treatment?" at bounding box center [737, 192] width 486 height 83
paste textarea "**********"
type textarea "**********"
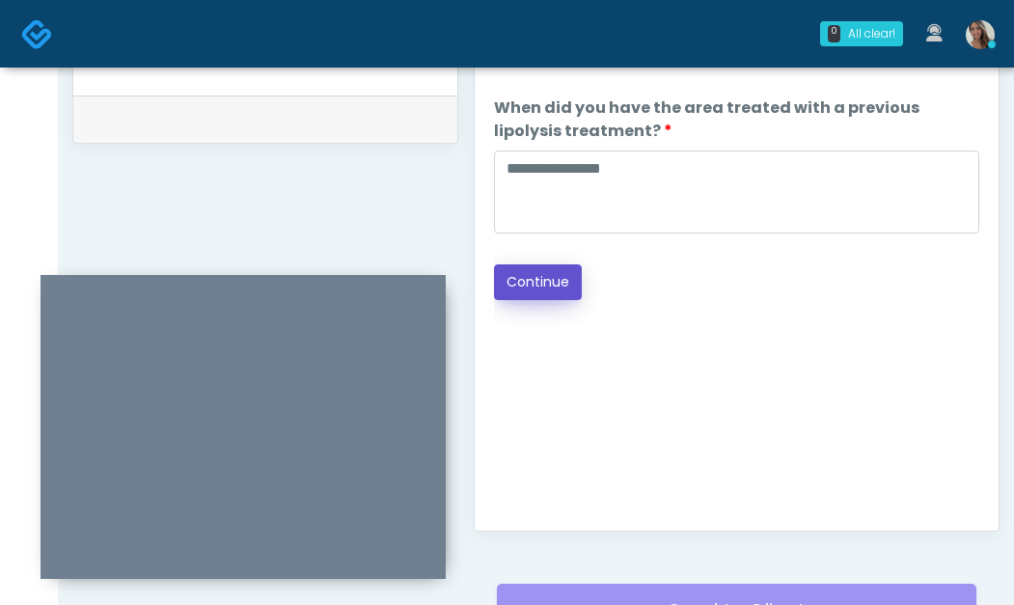
click at [570, 277] on button "Continue" at bounding box center [538, 282] width 88 height 36
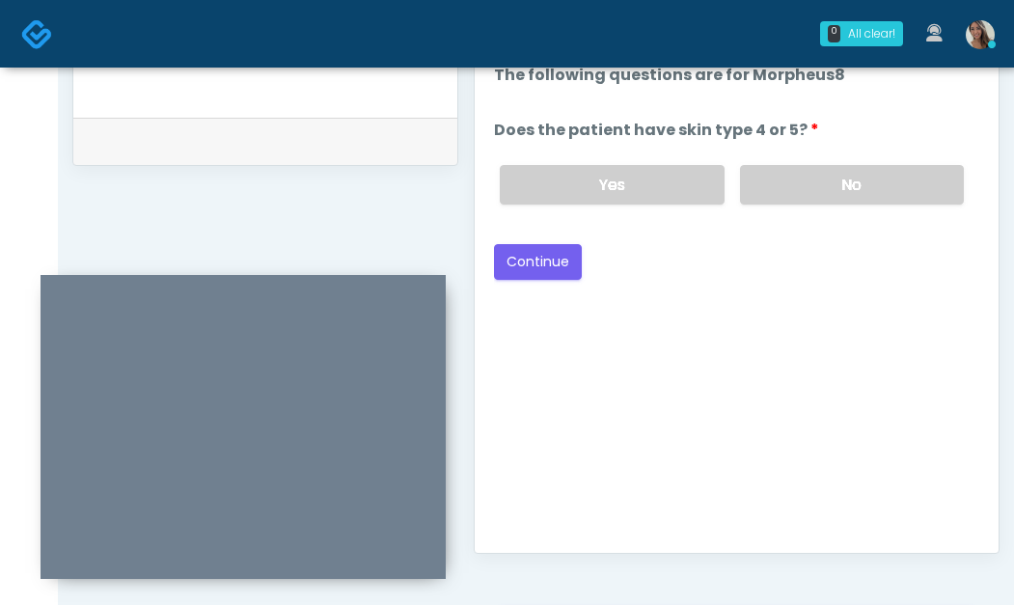
scroll to position [901, 0]
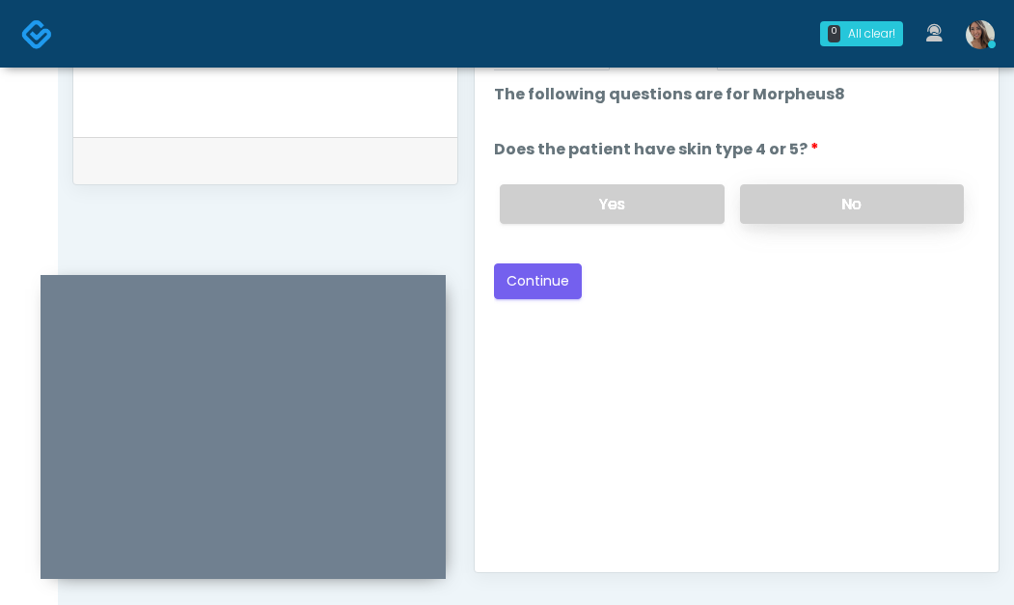
click at [775, 212] on label "No" at bounding box center [852, 204] width 224 height 40
click at [539, 287] on button "Continue" at bounding box center [538, 282] width 88 height 36
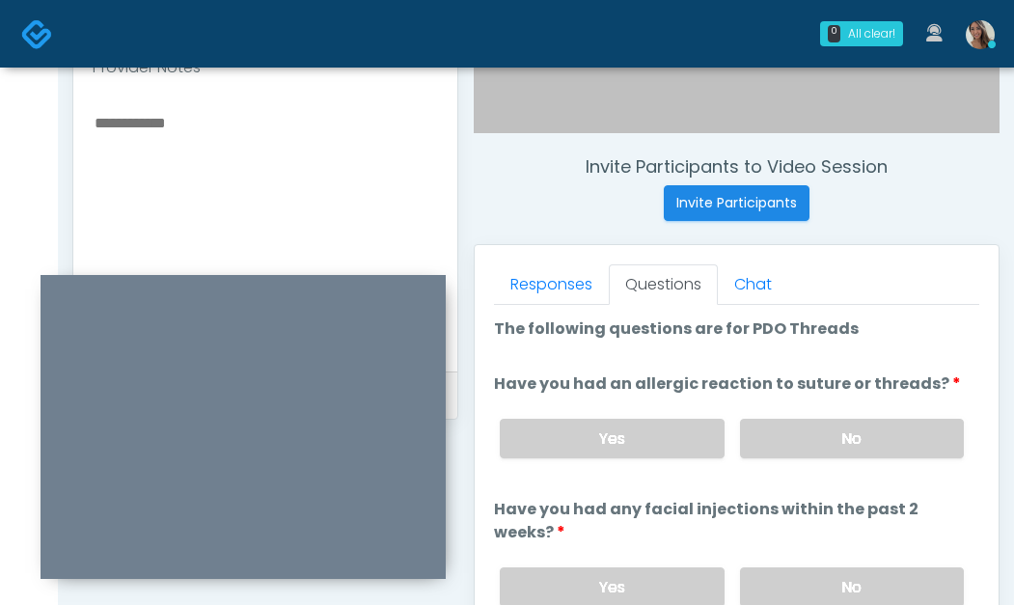
scroll to position [1127, 0]
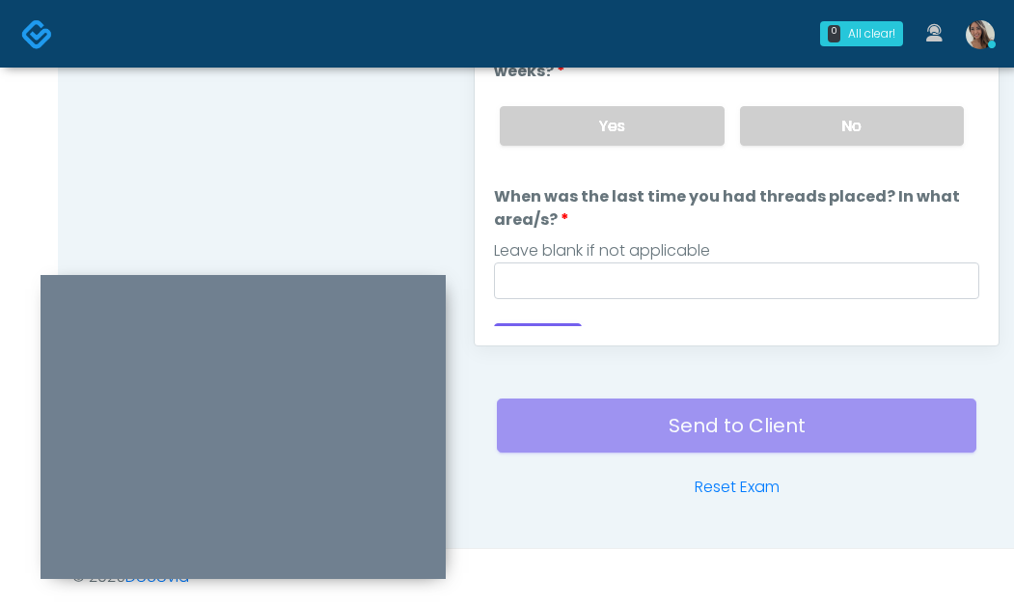
drag, startPoint x: 847, startPoint y: 133, endPoint x: 828, endPoint y: 209, distance: 78.4
click at [847, 133] on label "No" at bounding box center [852, 126] width 224 height 40
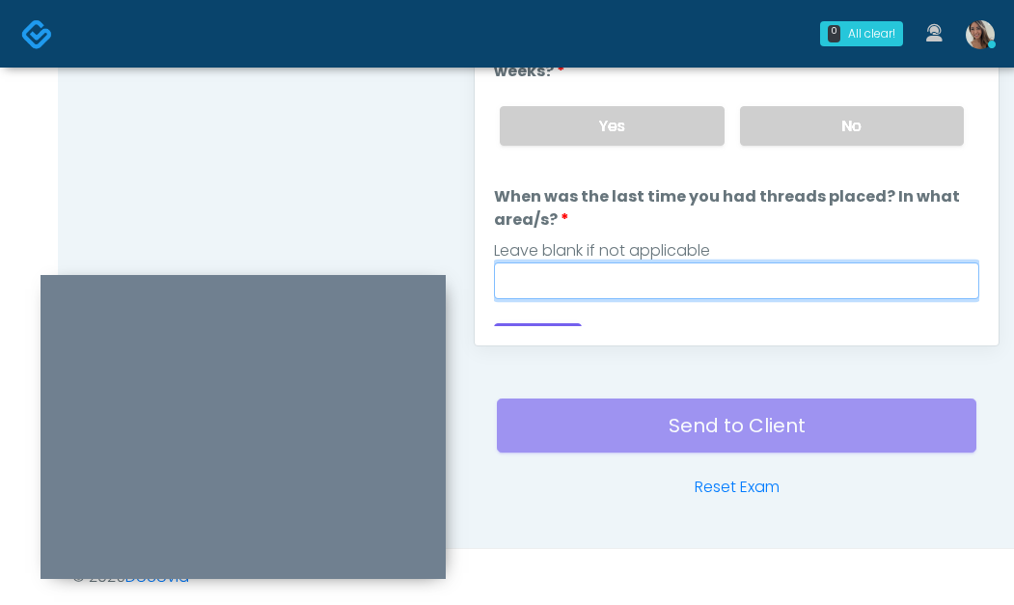
click at [791, 271] on input "When was the last time you had threads placed? In what area/s?" at bounding box center [737, 281] width 486 height 37
paste input "**********"
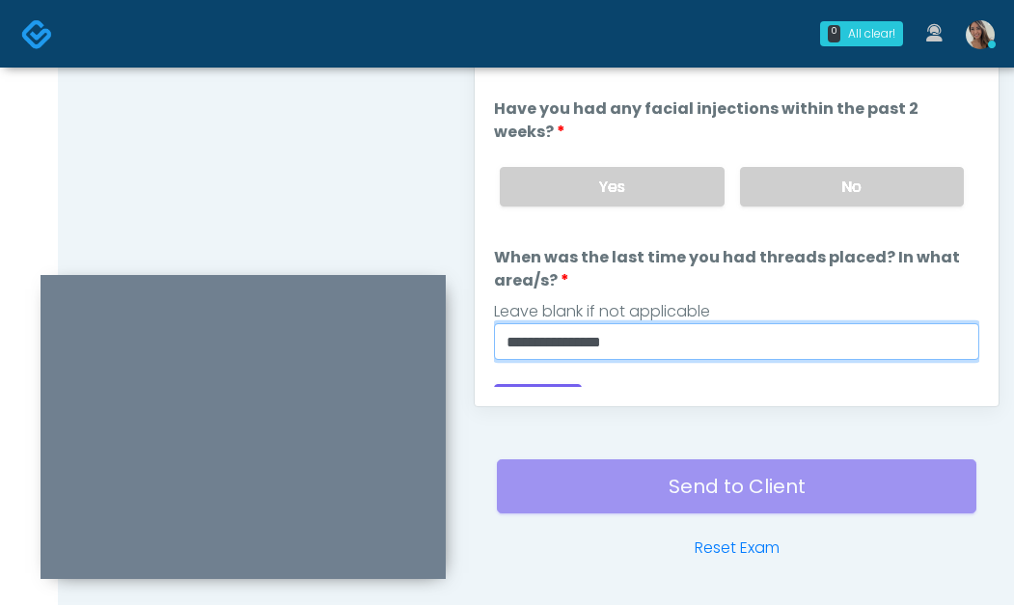
scroll to position [905, 0]
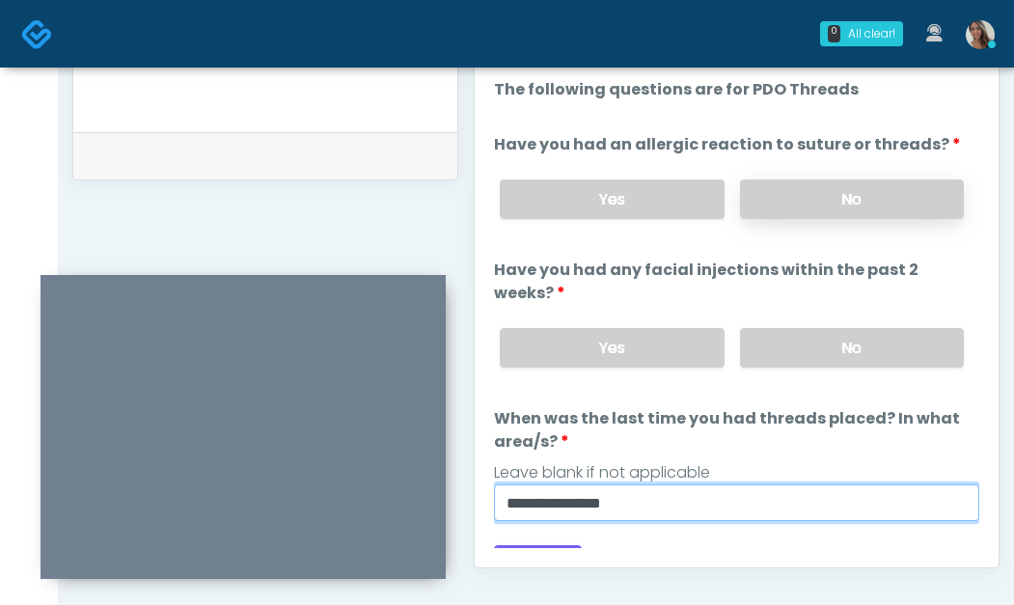
type input "**********"
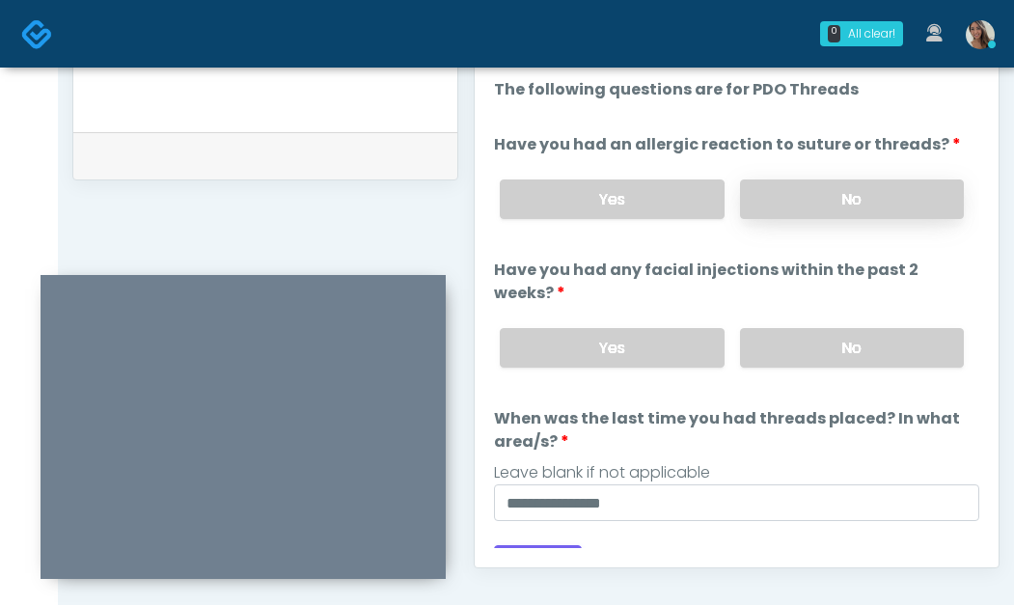
click at [819, 196] on label "No" at bounding box center [852, 200] width 224 height 40
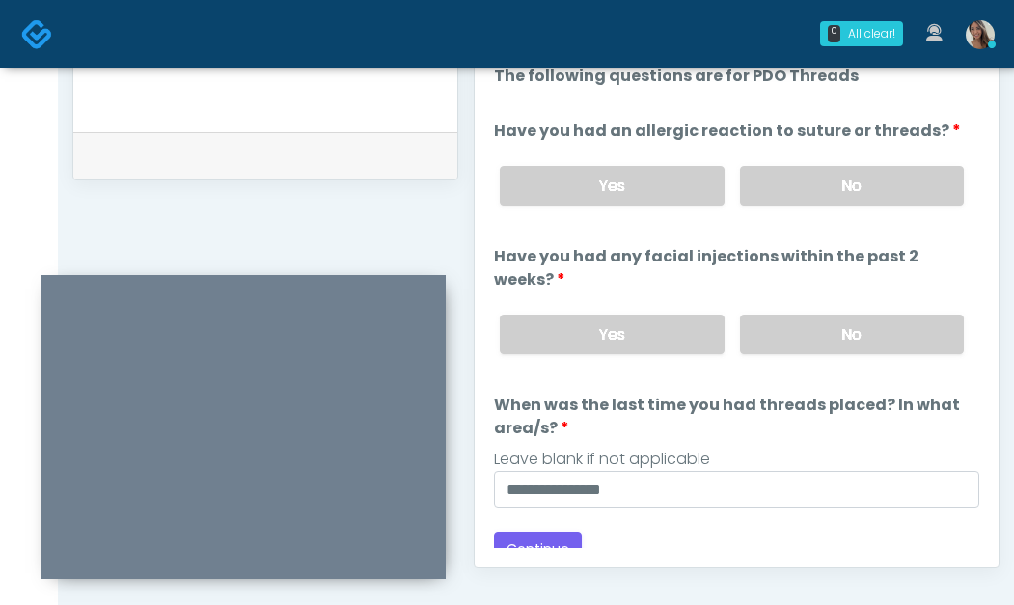
scroll to position [33, 0]
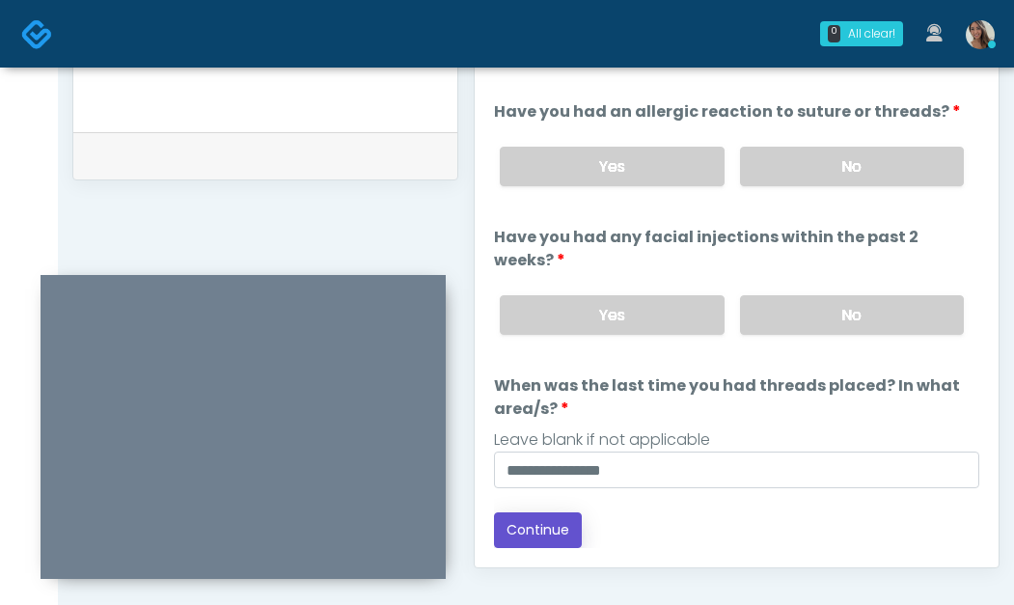
drag, startPoint x: 557, startPoint y: 523, endPoint x: 569, endPoint y: 524, distance: 12.6
click at [557, 523] on button "Continue" at bounding box center [538, 531] width 88 height 36
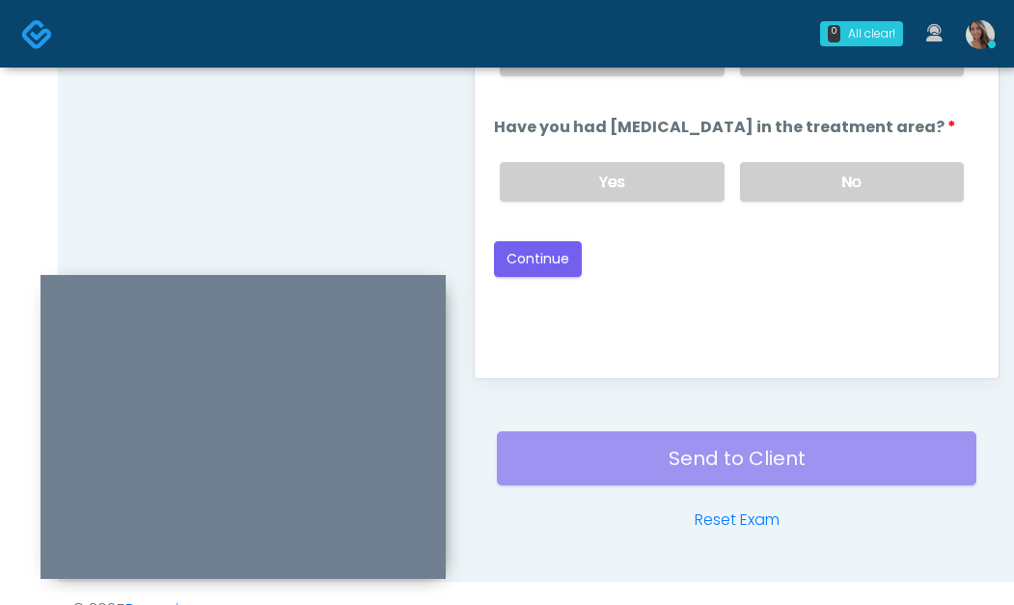
click at [838, 152] on div "Yes No" at bounding box center [732, 182] width 495 height 70
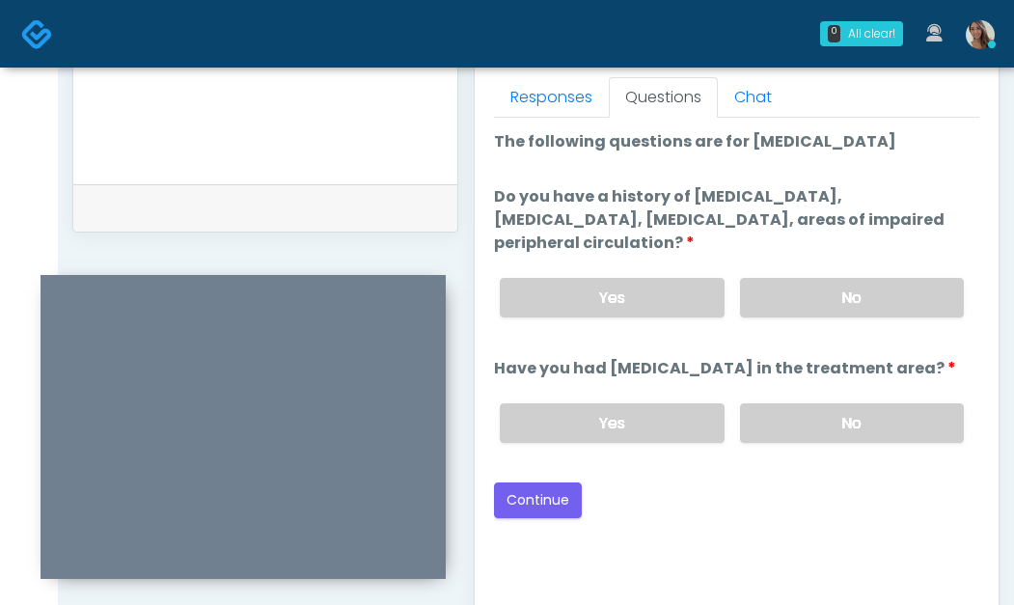
scroll to position [844, 0]
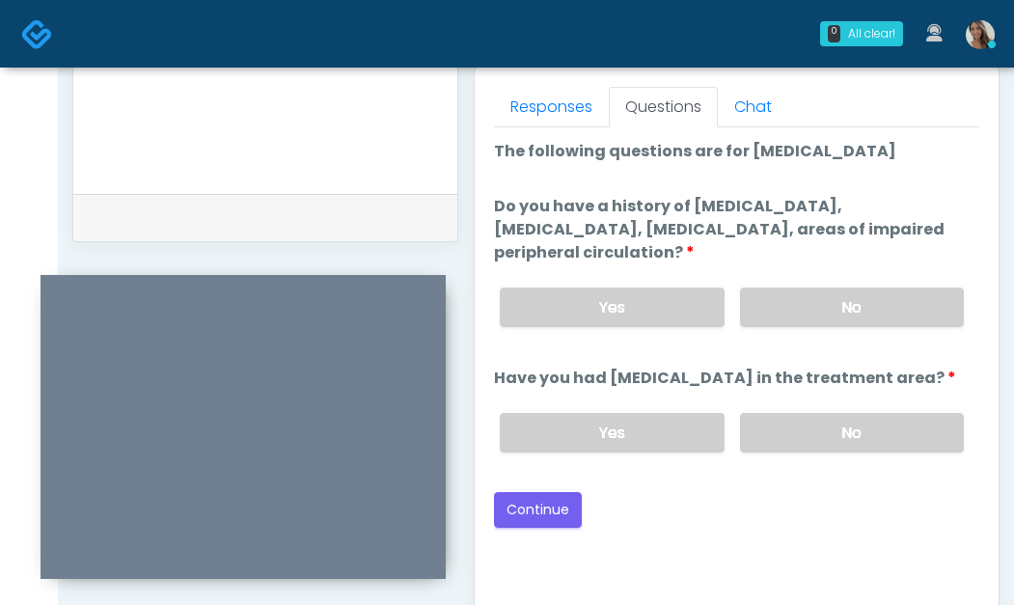
click at [815, 292] on label "No" at bounding box center [852, 308] width 224 height 40
click at [807, 431] on label "No" at bounding box center [852, 433] width 224 height 40
click at [546, 515] on button "Continue" at bounding box center [538, 510] width 88 height 36
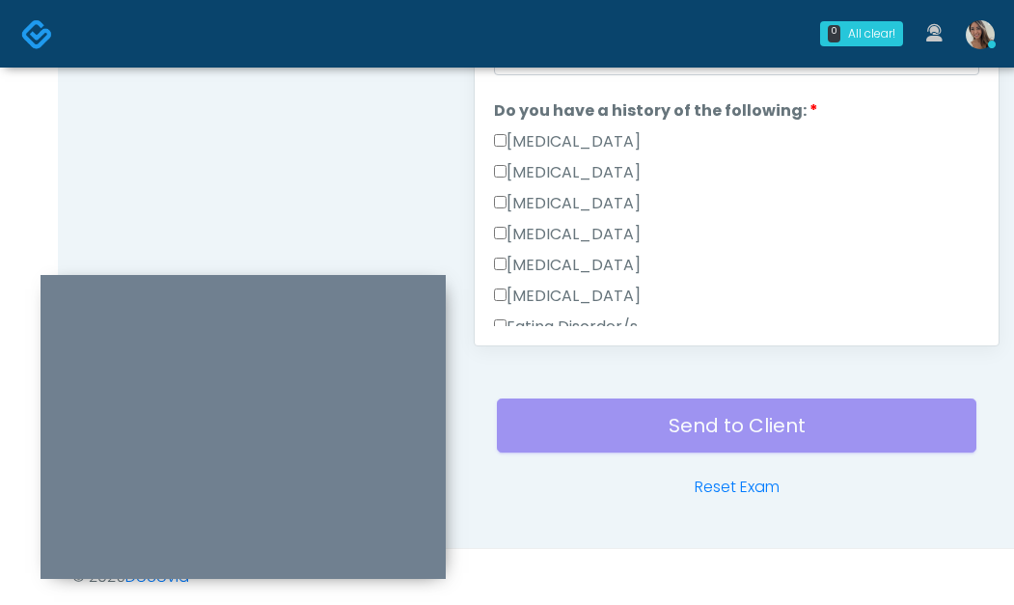
drag, startPoint x: 281, startPoint y: 180, endPoint x: 339, endPoint y: 184, distance: 58.1
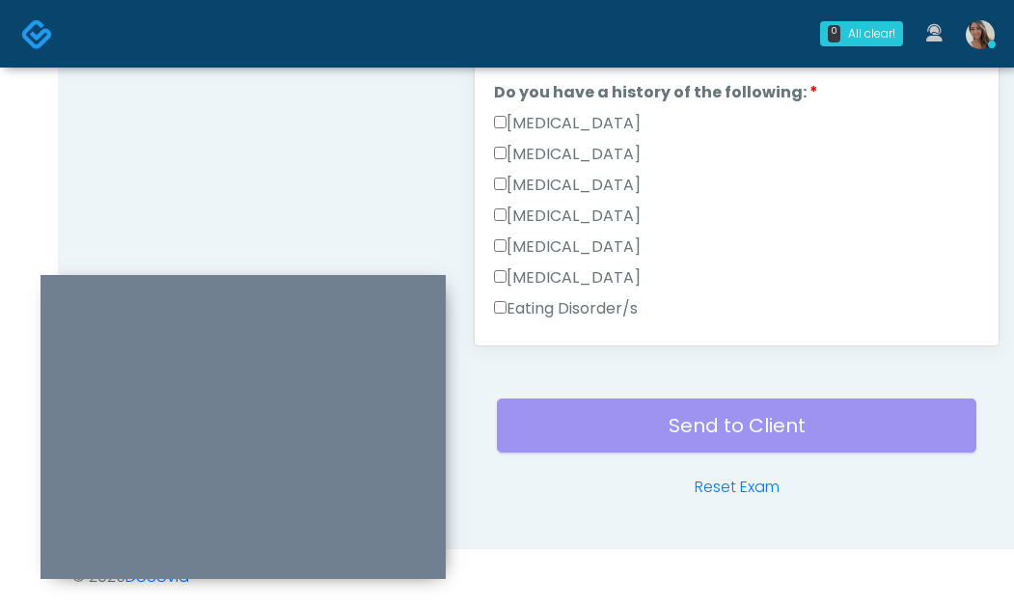
scroll to position [409, 0]
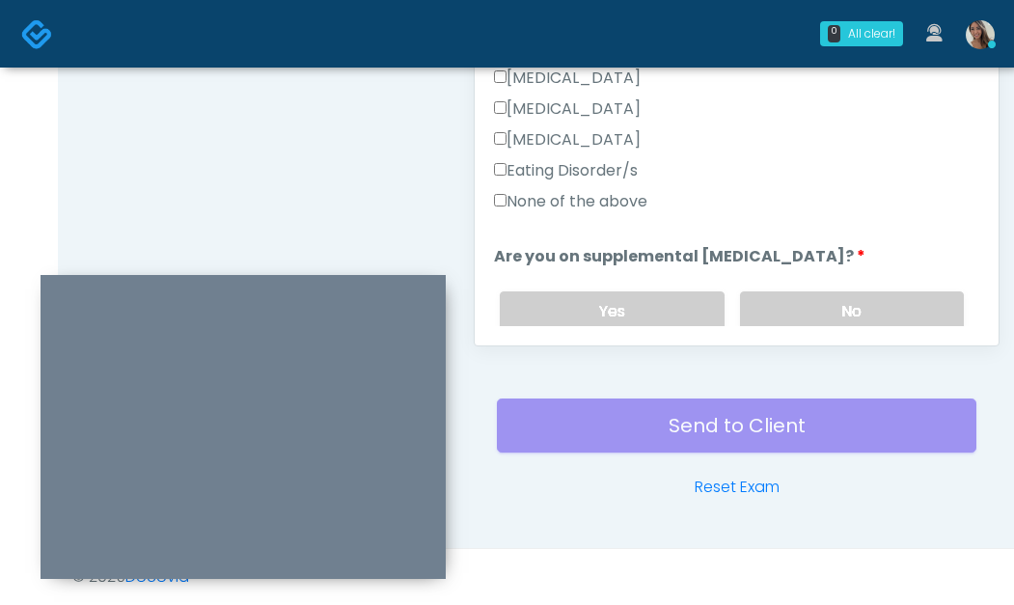
click at [619, 195] on label "None of the above" at bounding box center [570, 201] width 153 height 23
click at [834, 291] on label "No" at bounding box center [852, 311] width 224 height 40
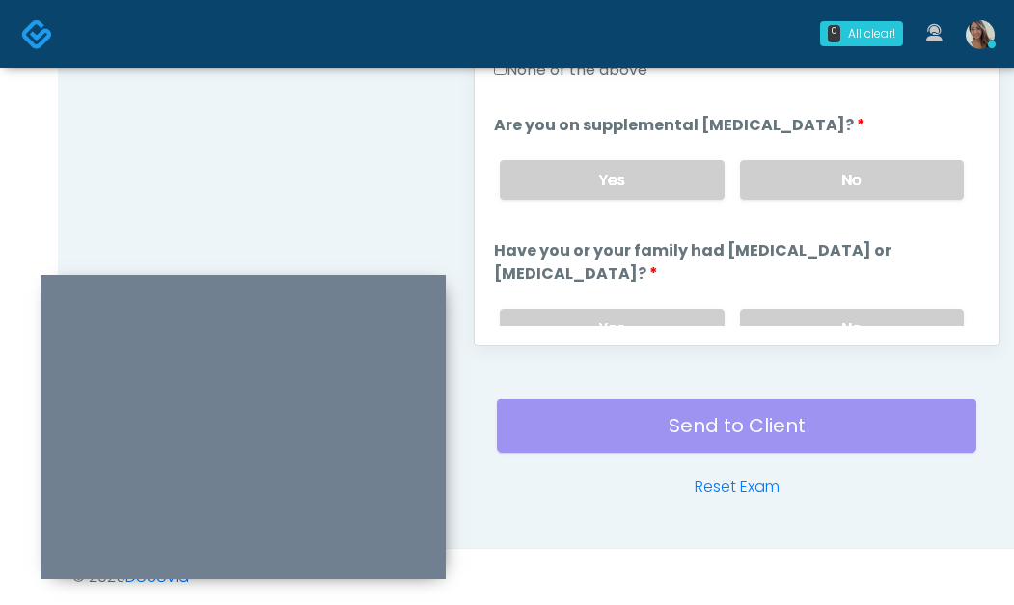
scroll to position [691, 0]
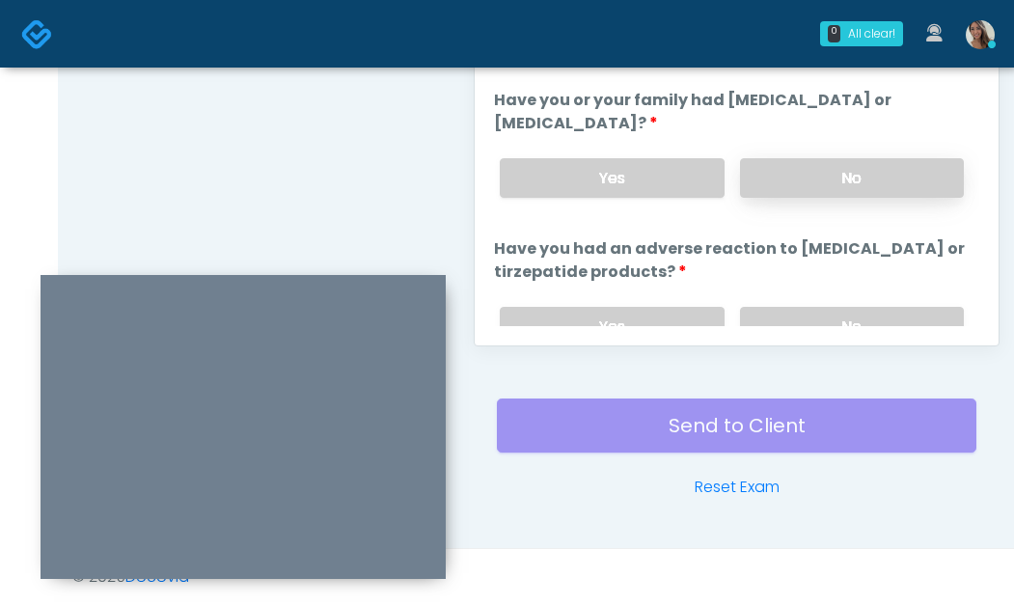
click at [827, 179] on label "No" at bounding box center [852, 178] width 224 height 40
drag, startPoint x: 840, startPoint y: 313, endPoint x: 833, endPoint y: 293, distance: 20.5
click at [840, 314] on label "No" at bounding box center [852, 327] width 224 height 40
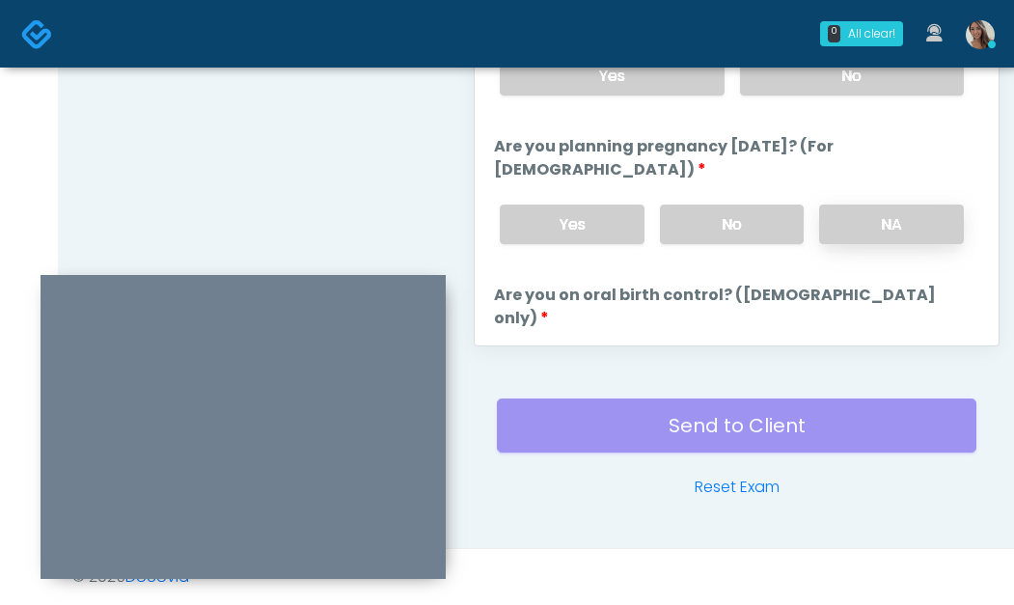
click at [874, 238] on label "NA" at bounding box center [891, 225] width 145 height 40
click at [725, 223] on label "No" at bounding box center [732, 225] width 145 height 40
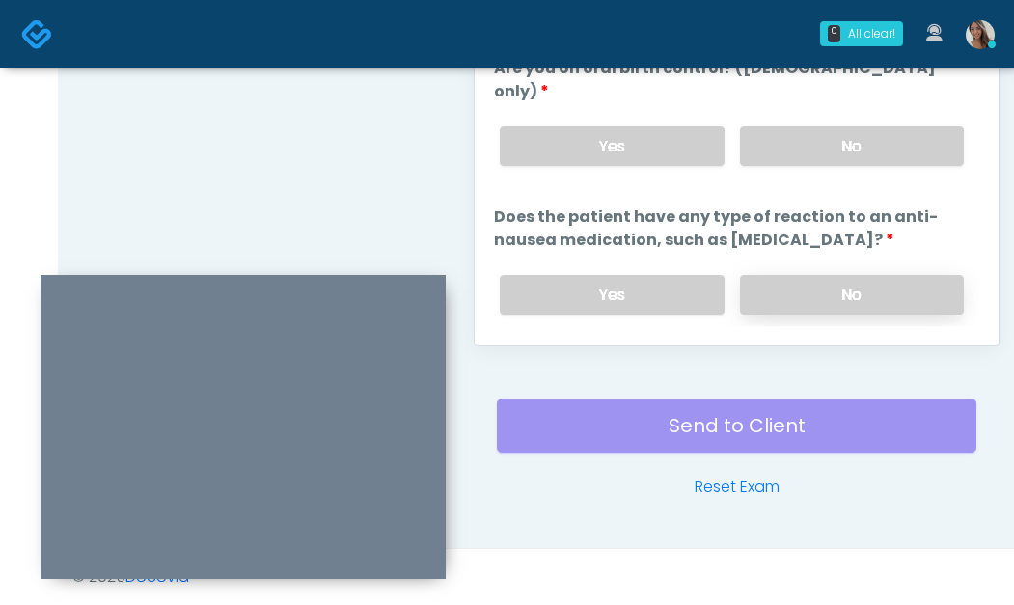
scroll to position [1178, 0]
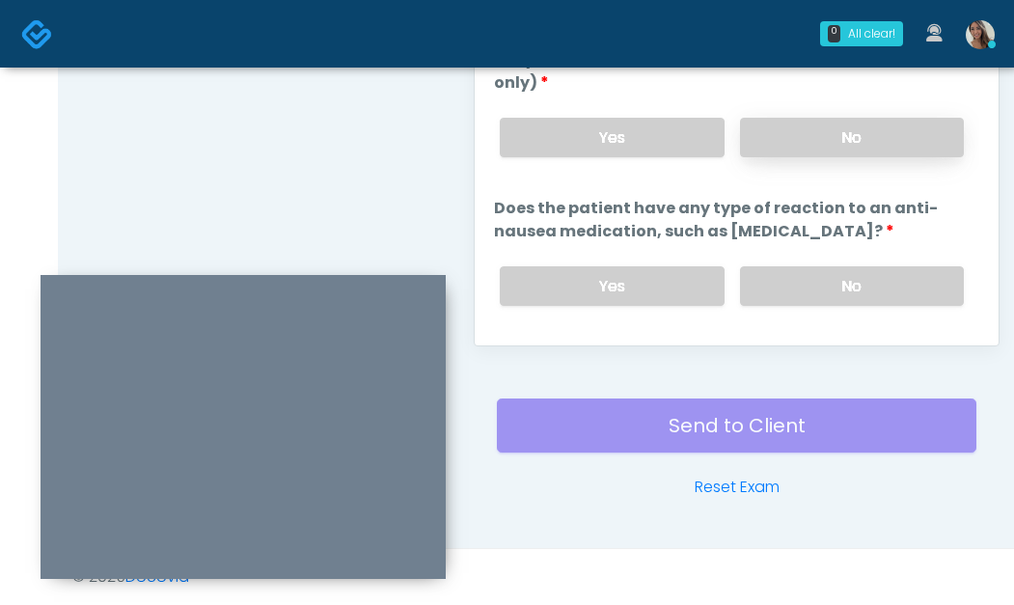
click at [829, 118] on label "No" at bounding box center [852, 138] width 224 height 40
click at [793, 266] on label "No" at bounding box center [852, 286] width 224 height 40
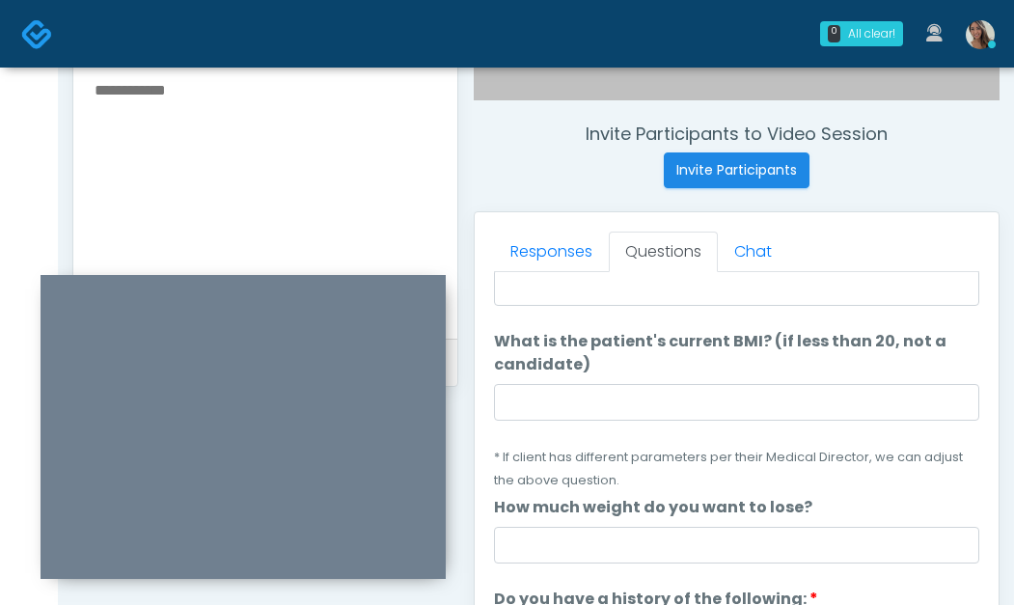
scroll to position [0, 0]
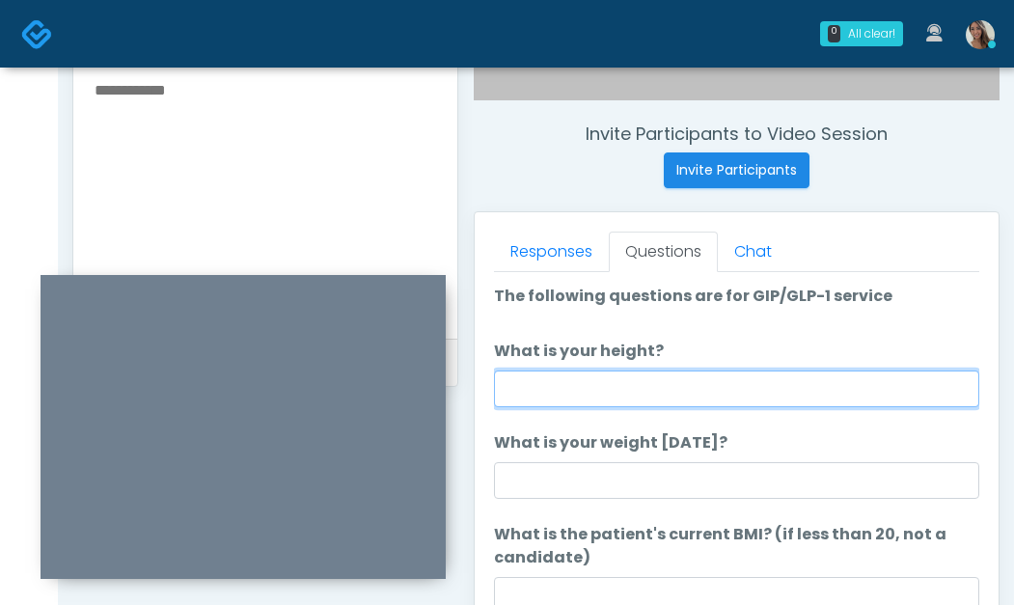
click at [627, 386] on input "What is your height?" at bounding box center [737, 389] width 486 height 37
type input "*****"
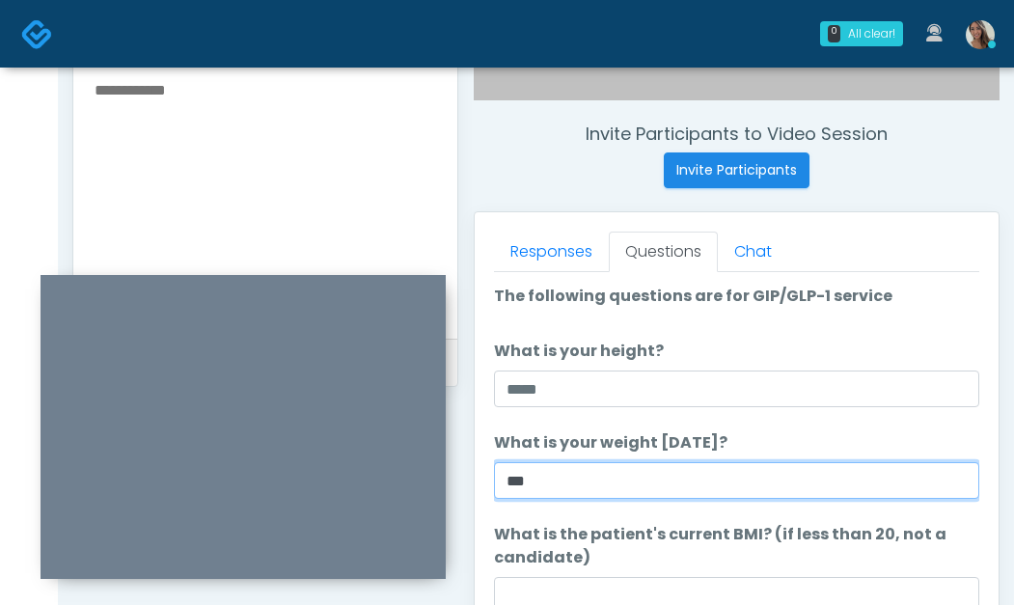
type input "***"
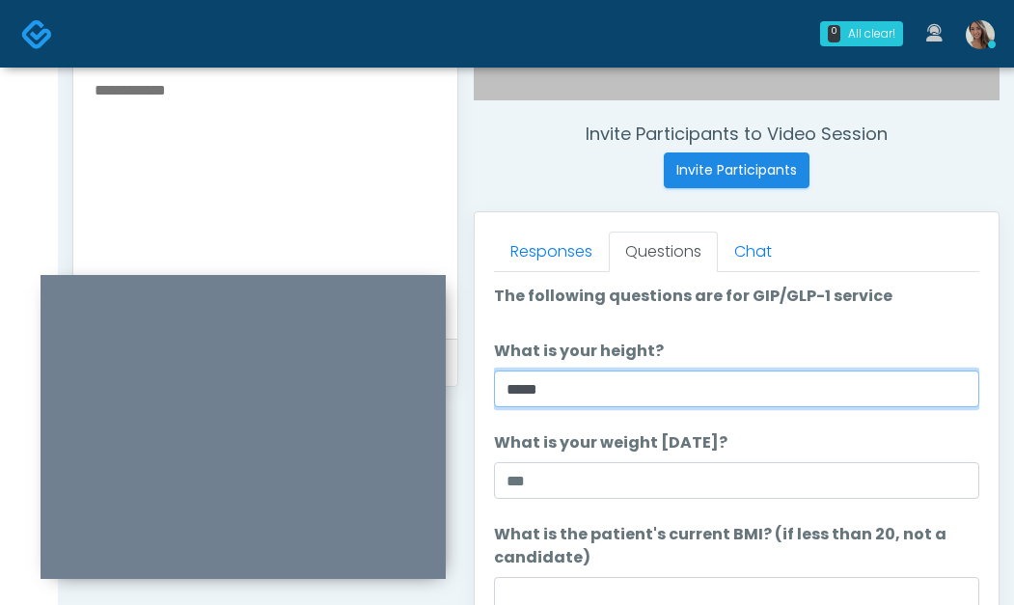
click at [602, 405] on input "*****" at bounding box center [737, 389] width 486 height 37
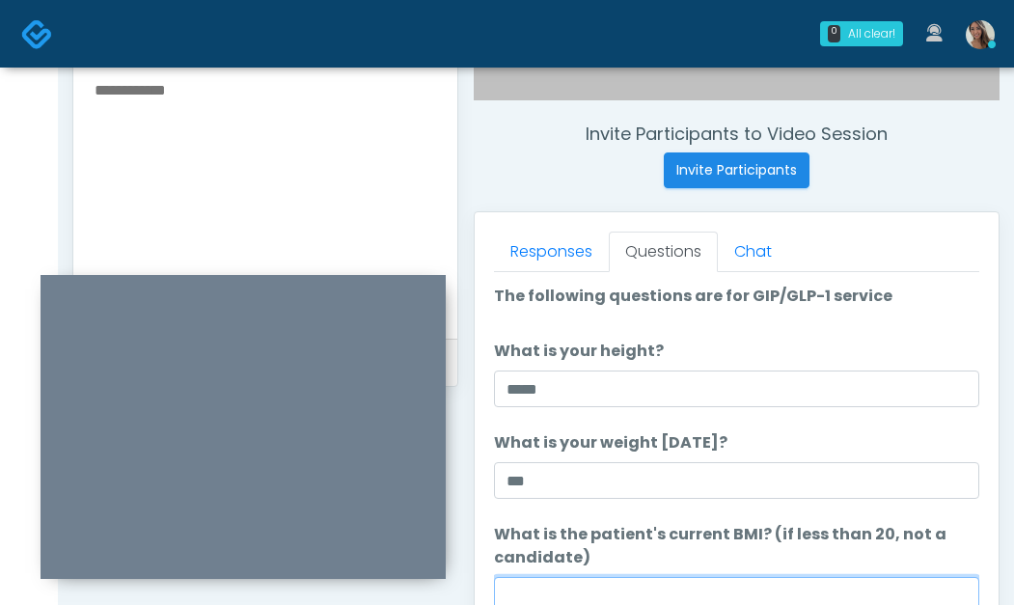
click at [547, 594] on input "What is the patient's current BMI? (if less than 20, not a candidate)" at bounding box center [737, 595] width 486 height 37
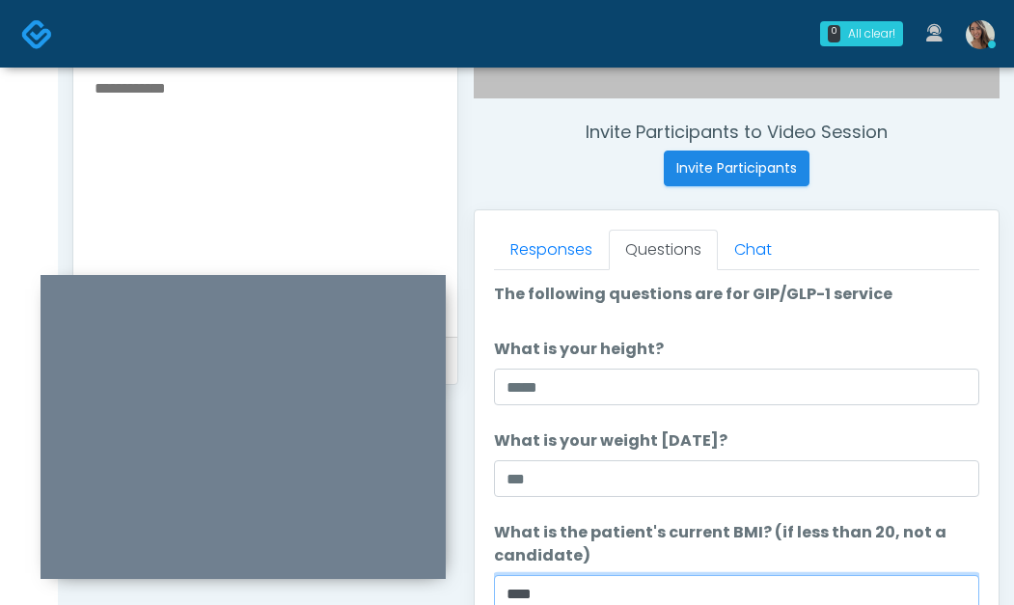
type input "****"
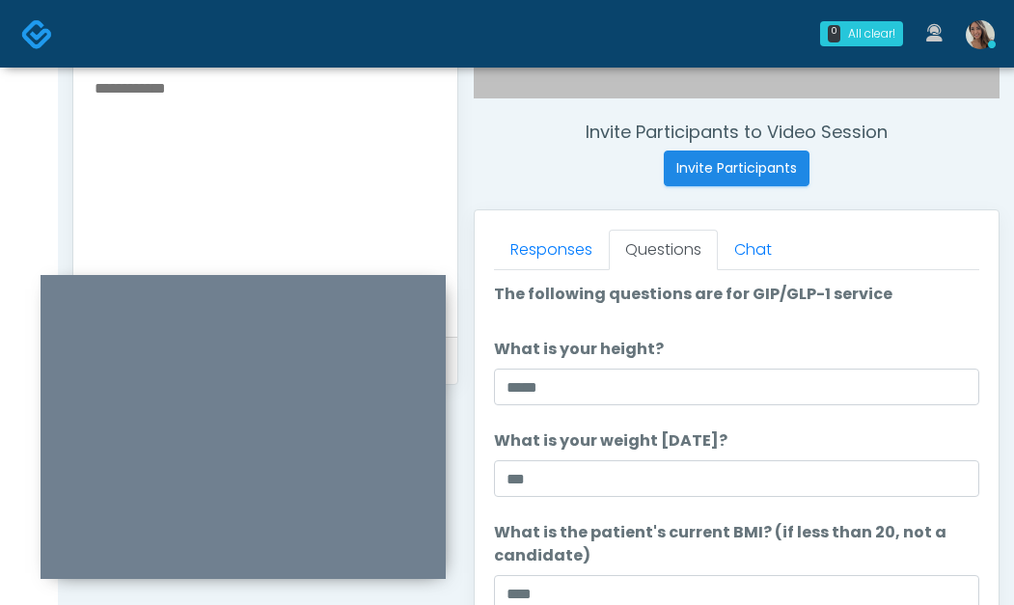
click at [214, 121] on textarea at bounding box center [266, 193] width 346 height 236
type textarea "********"
drag, startPoint x: 325, startPoint y: 283, endPoint x: 329, endPoint y: 254, distance: 29.2
click at [329, 275] on div at bounding box center [243, 427] width 405 height 304
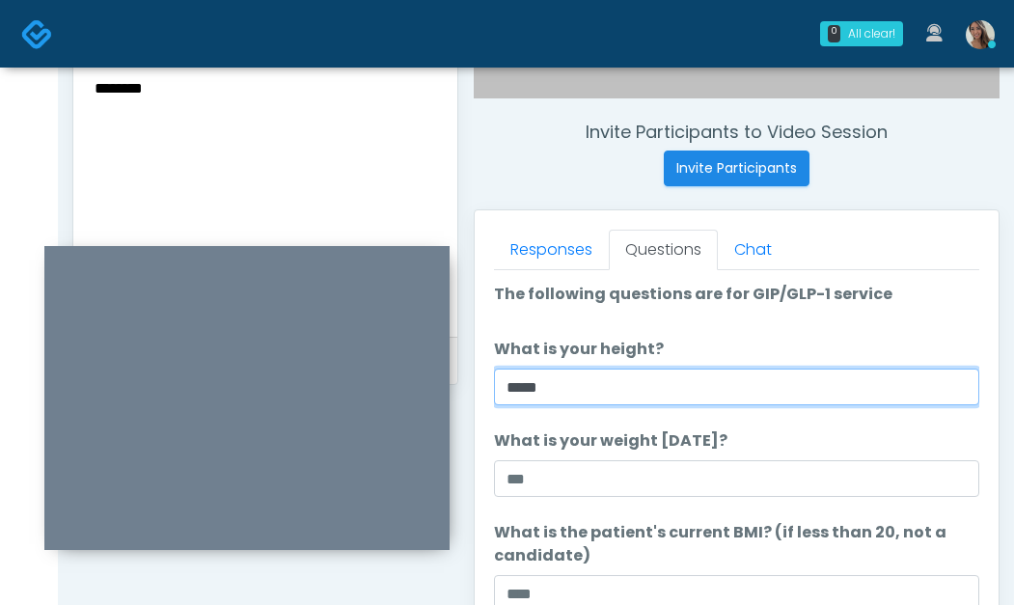
click at [716, 381] on input "*****" at bounding box center [737, 387] width 486 height 37
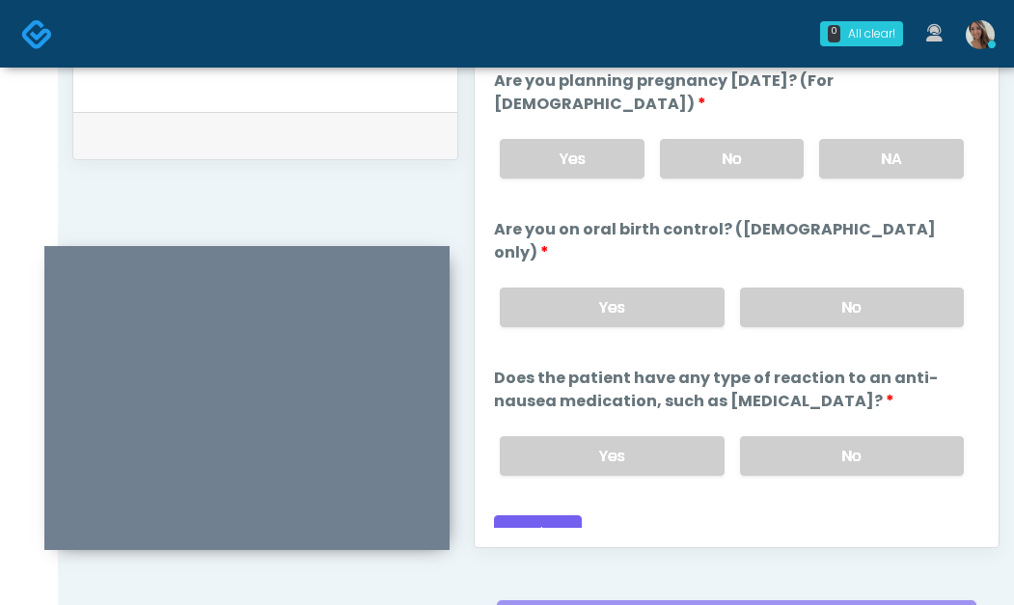
scroll to position [1127, 0]
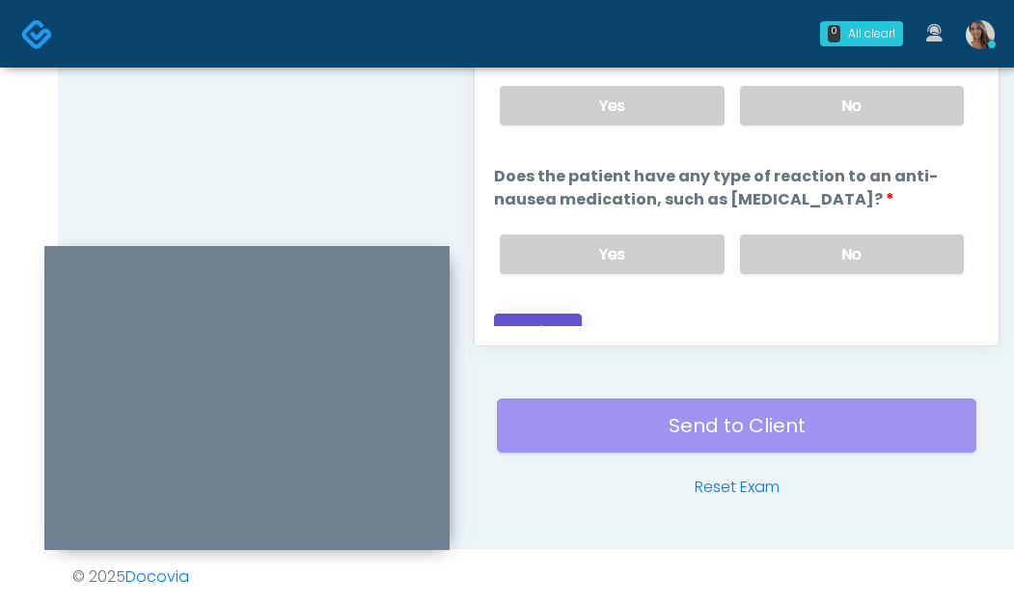
click at [531, 314] on button "Continue" at bounding box center [538, 332] width 88 height 36
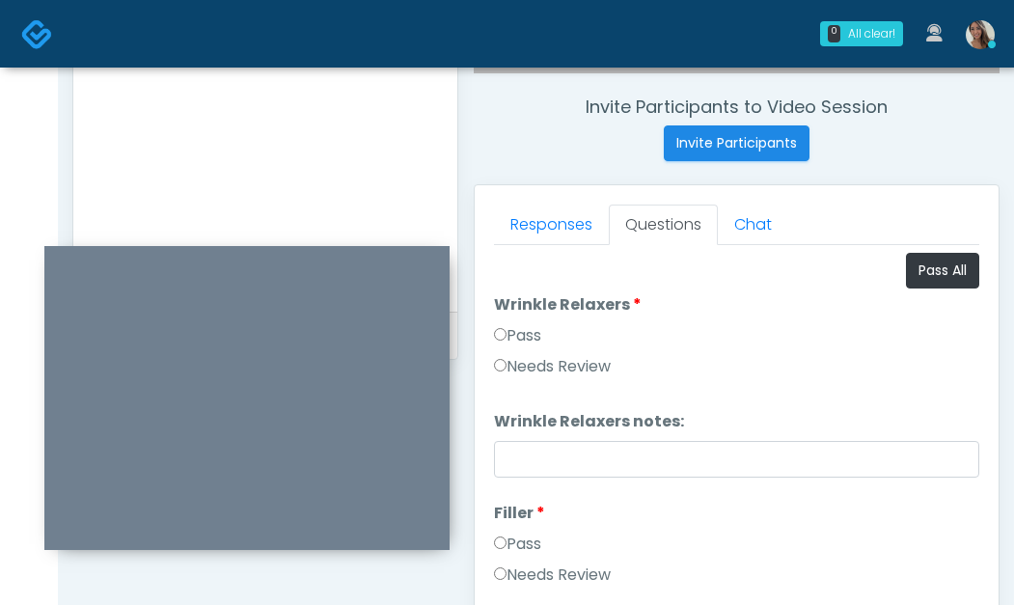
scroll to position [643, 0]
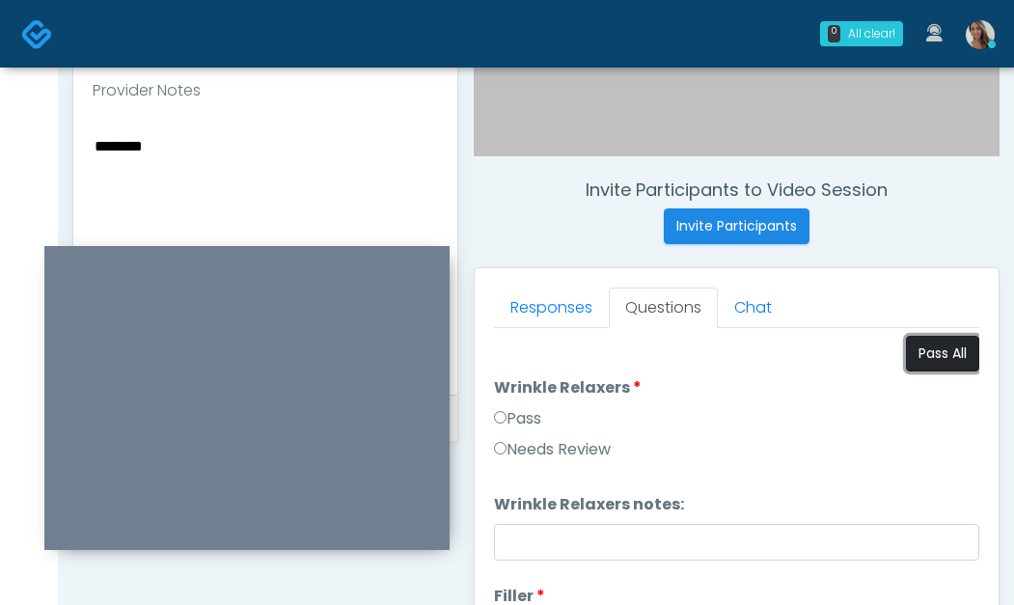
click at [910, 346] on button "Pass All" at bounding box center [942, 354] width 73 height 36
click at [157, 229] on textarea "********" at bounding box center [266, 251] width 346 height 236
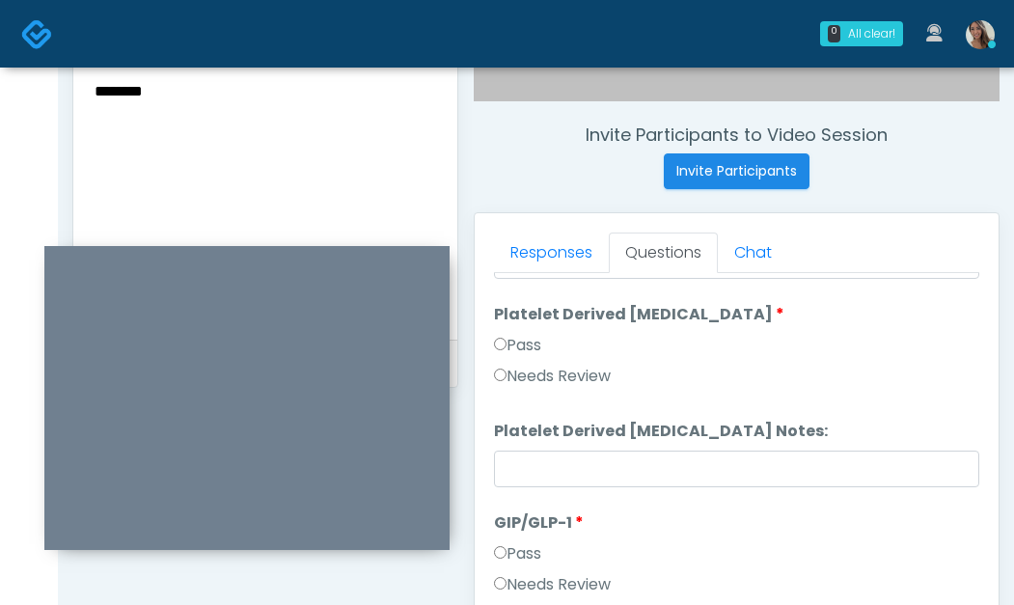
scroll to position [869, 0]
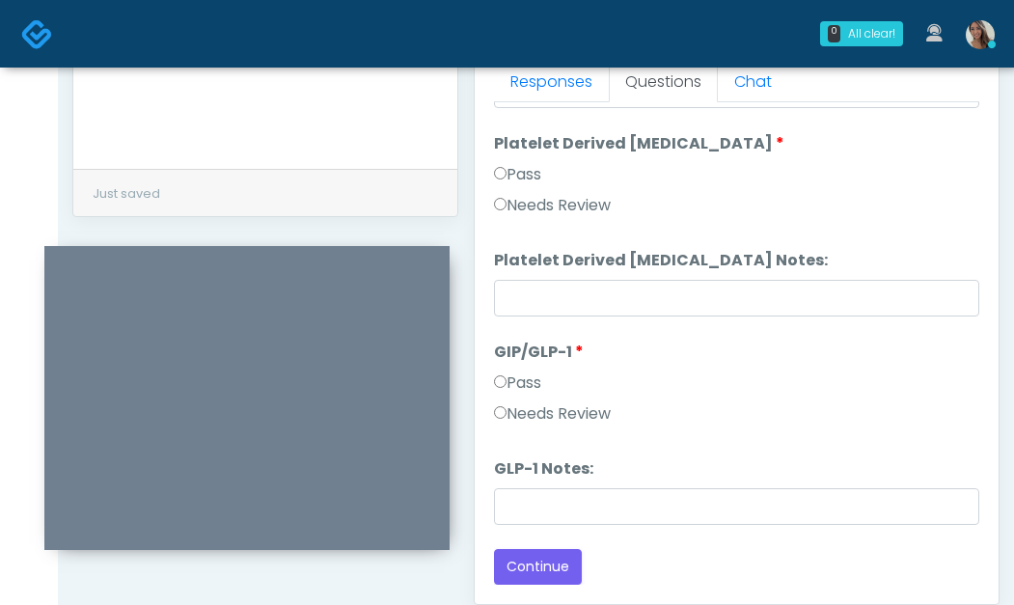
click at [541, 416] on label "Needs Review" at bounding box center [552, 413] width 117 height 23
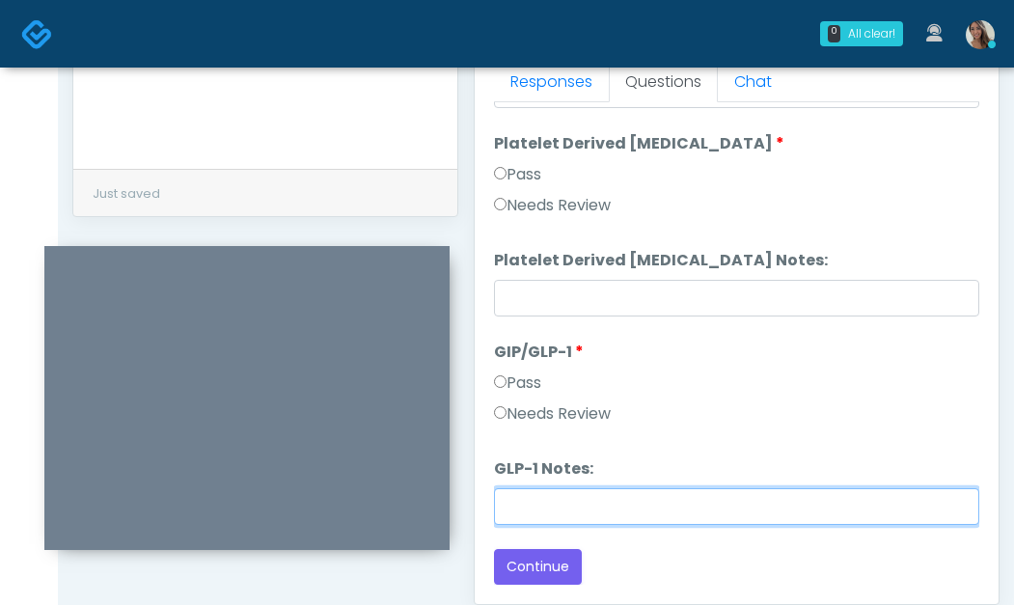
click at [557, 512] on input "GLP-1 Notes:" at bounding box center [737, 506] width 486 height 37
paste input "********"
type input "********"
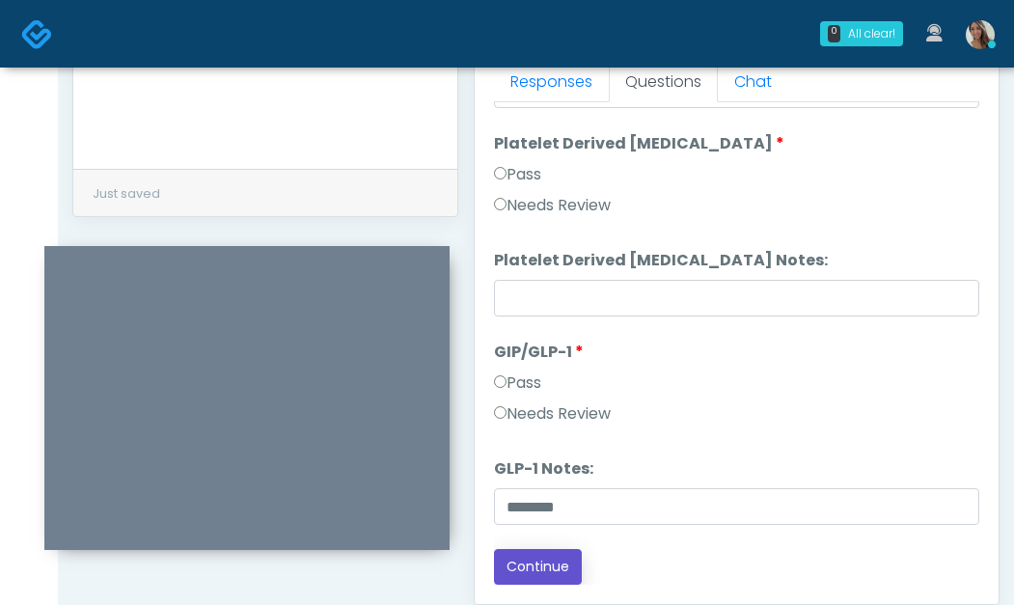
click at [551, 576] on button "Continue" at bounding box center [538, 567] width 88 height 36
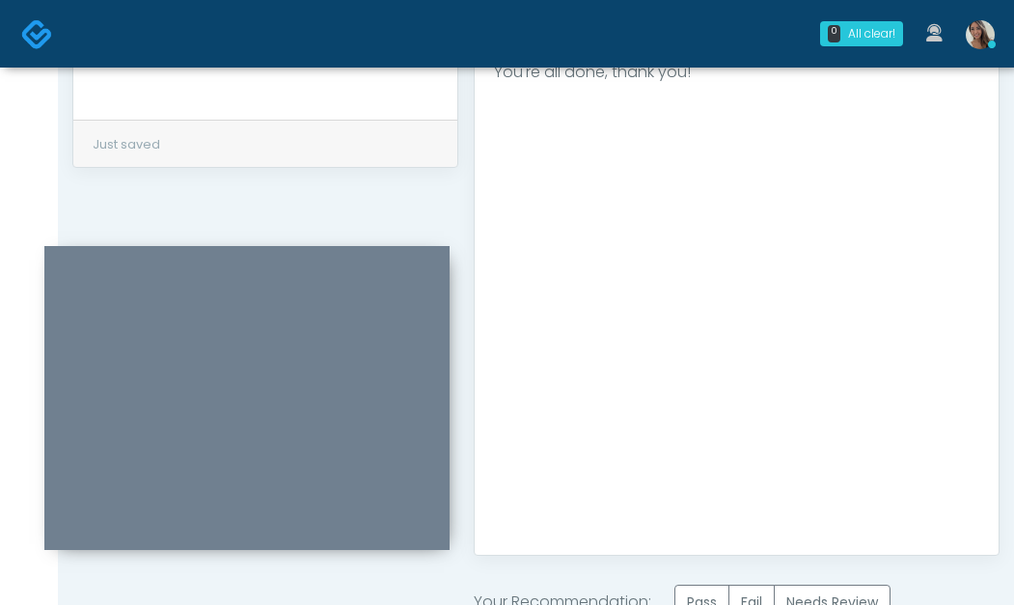
scroll to position [0, 0]
click at [695, 586] on label "Pass" at bounding box center [702, 599] width 55 height 36
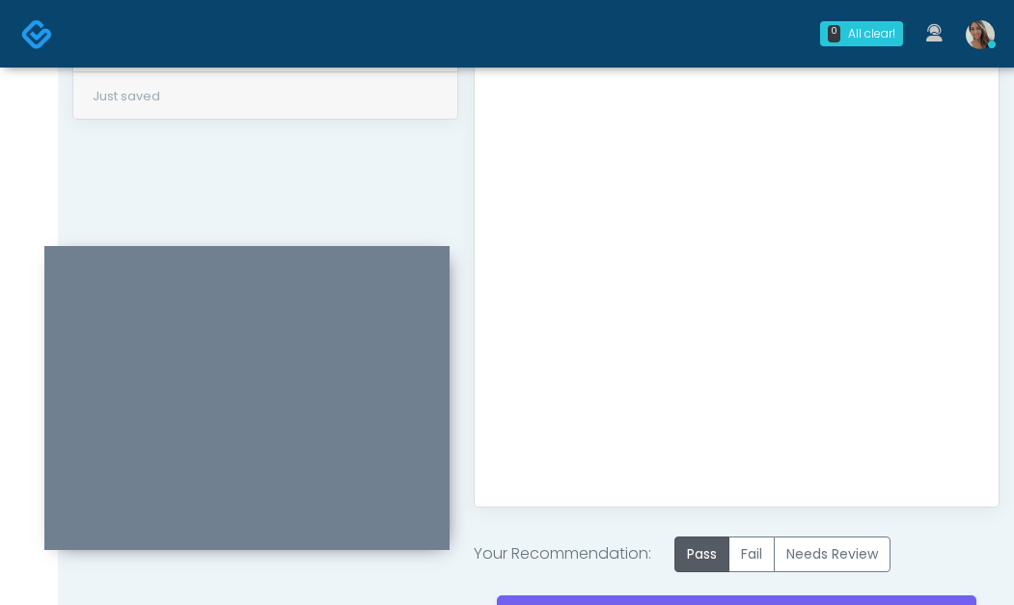
scroll to position [1046, 0]
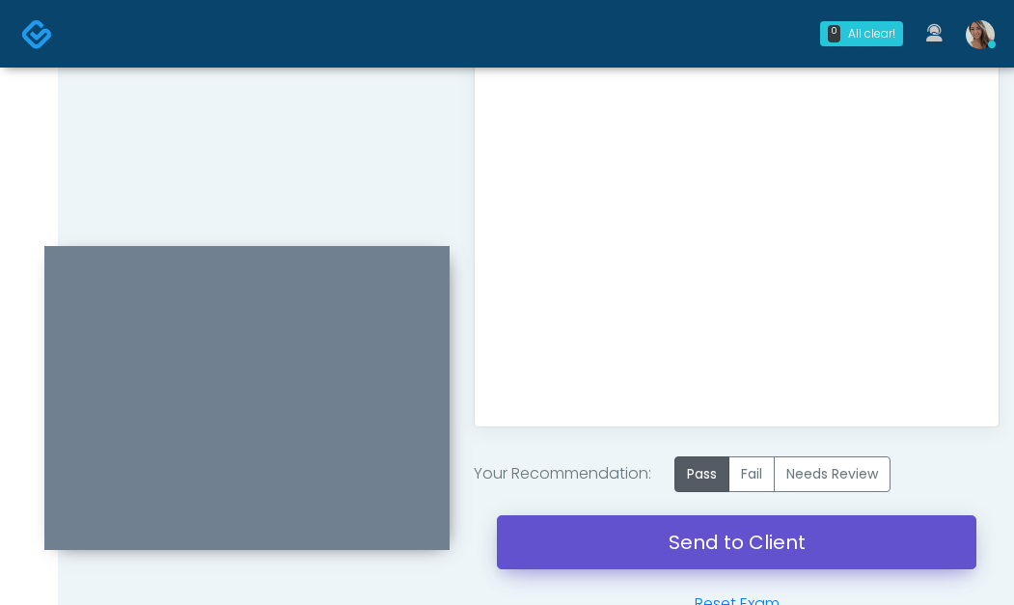
click at [654, 548] on link "Send to Client" at bounding box center [737, 542] width 480 height 54
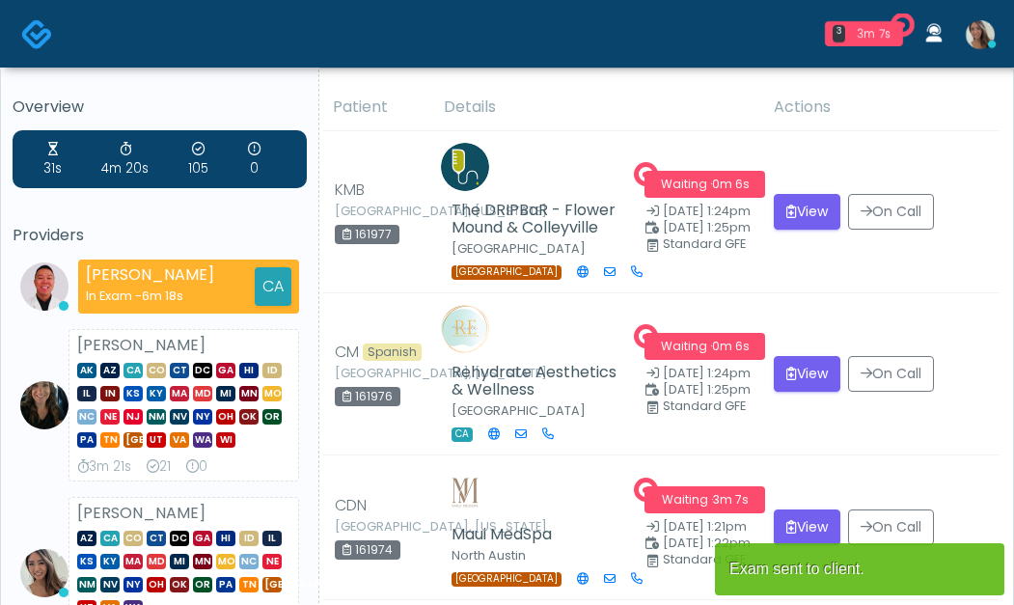
scroll to position [100, 0]
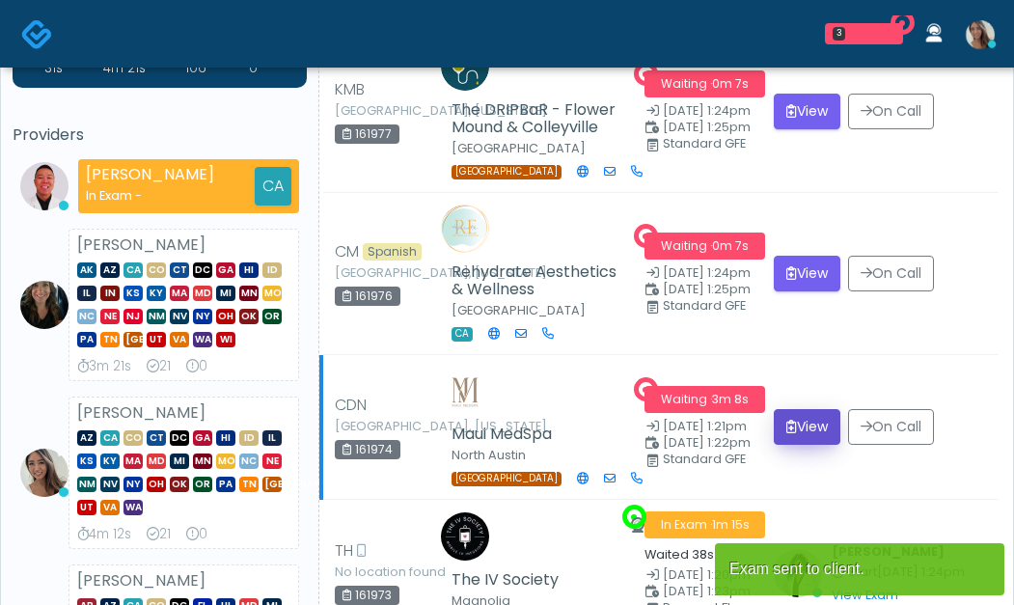
click at [798, 415] on button "View" at bounding box center [807, 427] width 67 height 36
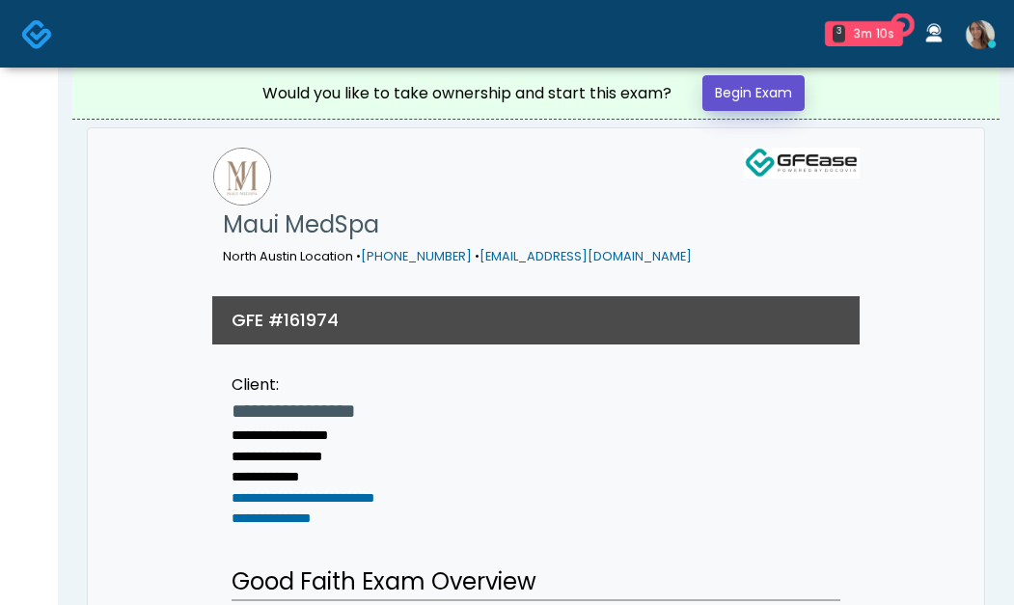
click at [748, 99] on link "Begin Exam" at bounding box center [754, 93] width 102 height 36
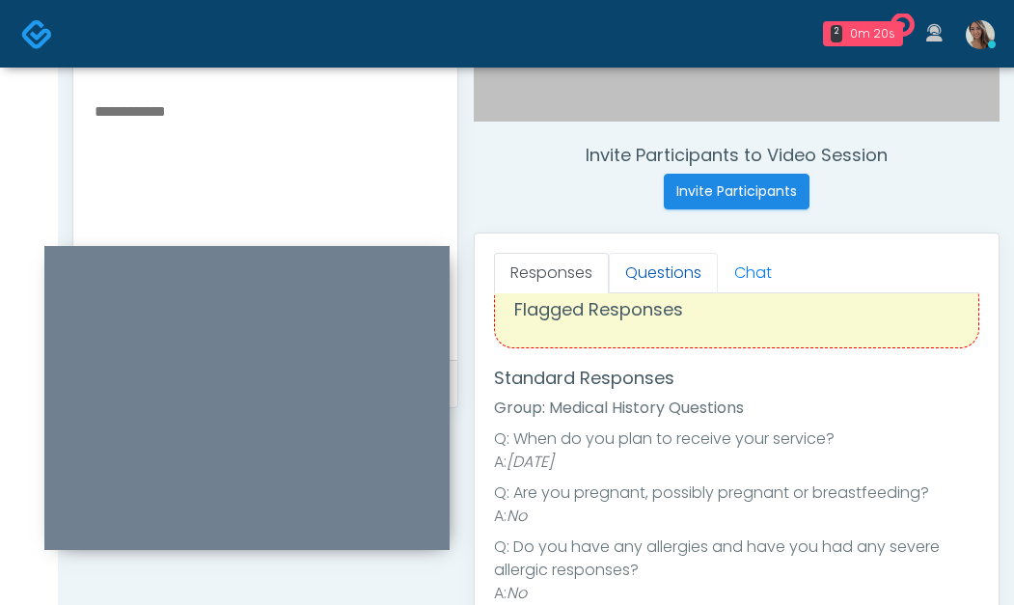
scroll to position [46, 0]
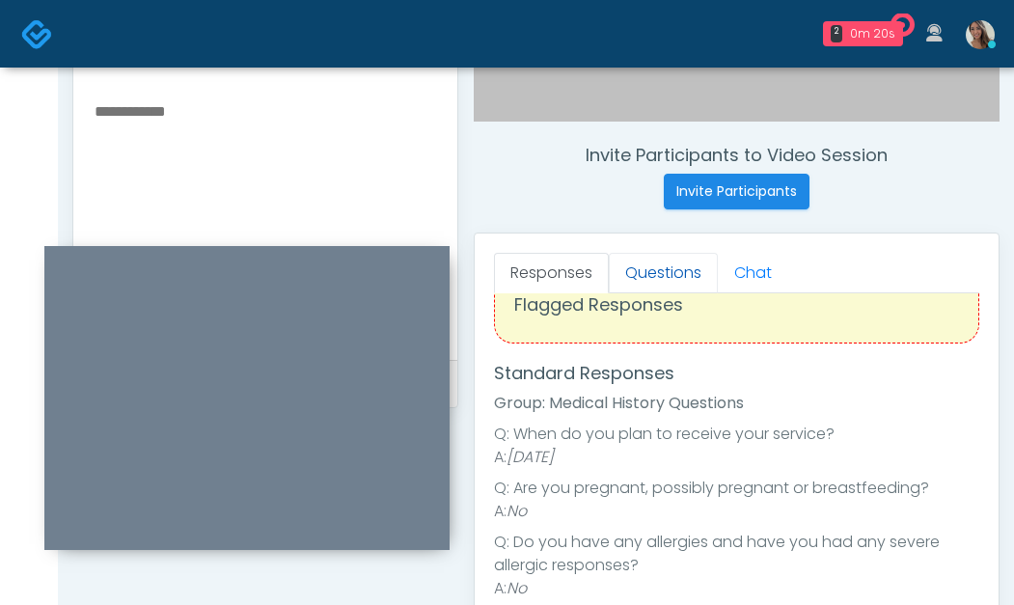
click at [654, 266] on link "Questions" at bounding box center [663, 273] width 109 height 41
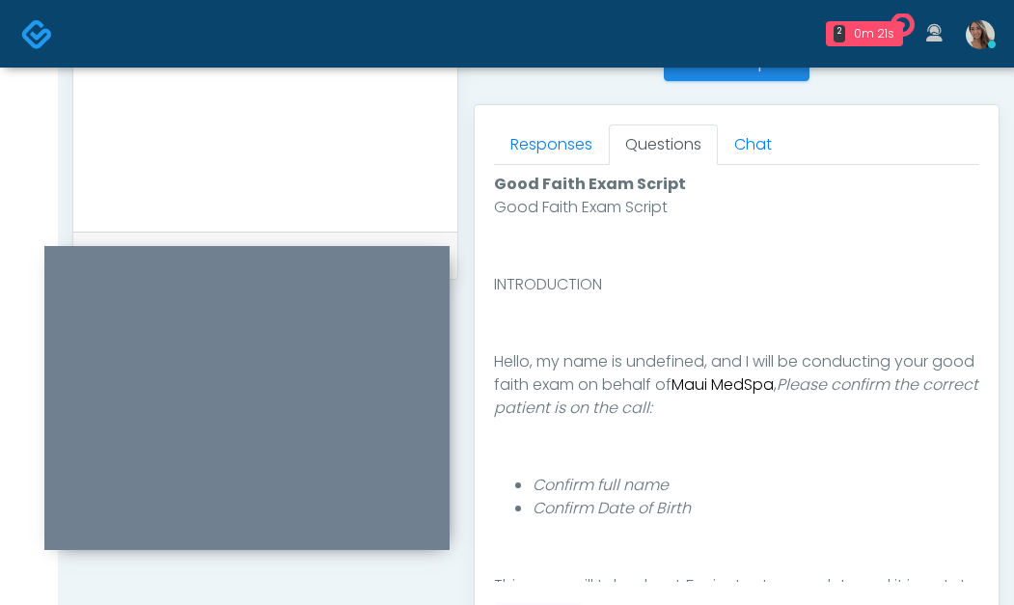
scroll to position [1127, 0]
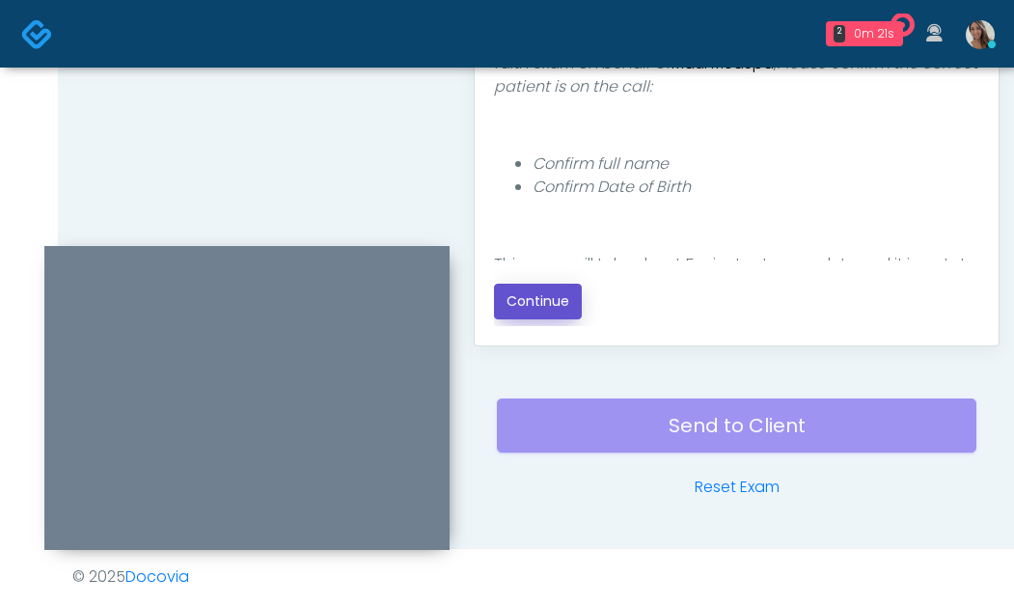
drag, startPoint x: 565, startPoint y: 291, endPoint x: 555, endPoint y: 274, distance: 19.0
click at [565, 291] on button "Continue" at bounding box center [538, 302] width 88 height 36
drag, startPoint x: 421, startPoint y: 145, endPoint x: 916, endPoint y: 382, distance: 549.1
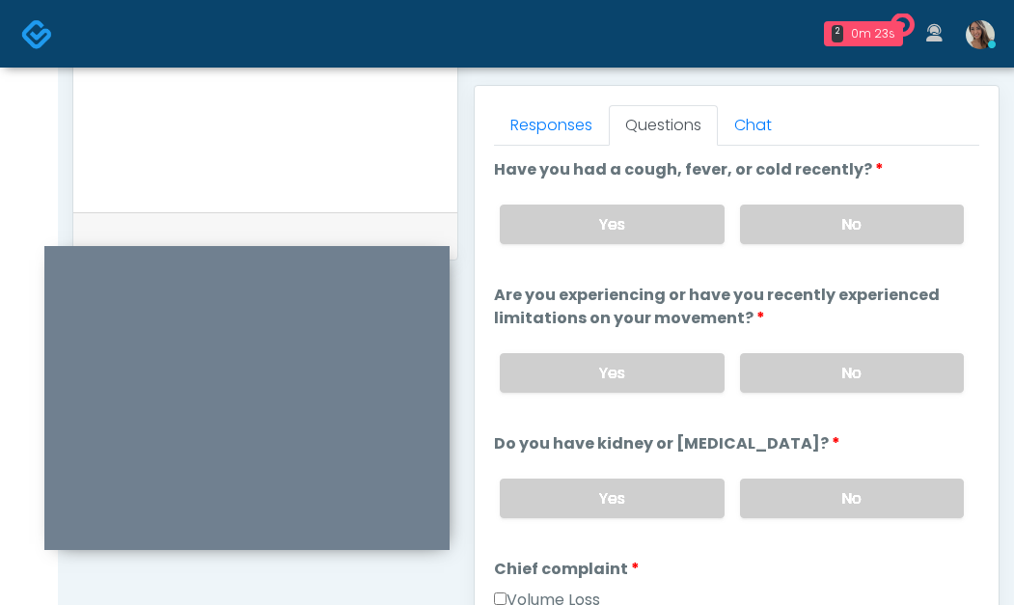
scroll to position [821, 0]
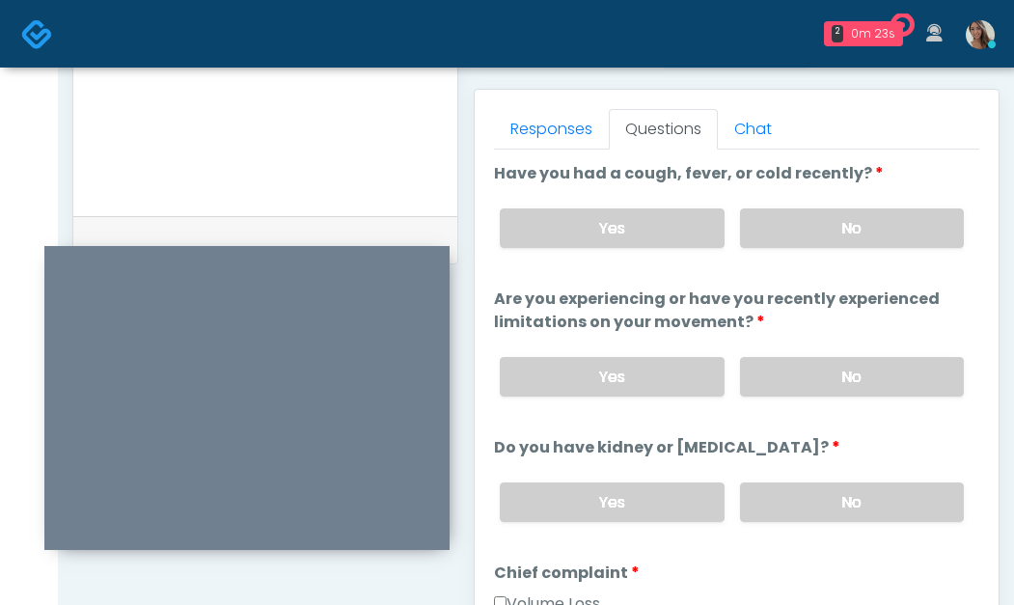
click at [843, 208] on label "No" at bounding box center [852, 228] width 224 height 40
click at [831, 372] on label "No" at bounding box center [852, 377] width 224 height 40
click at [798, 518] on label "No" at bounding box center [852, 503] width 224 height 40
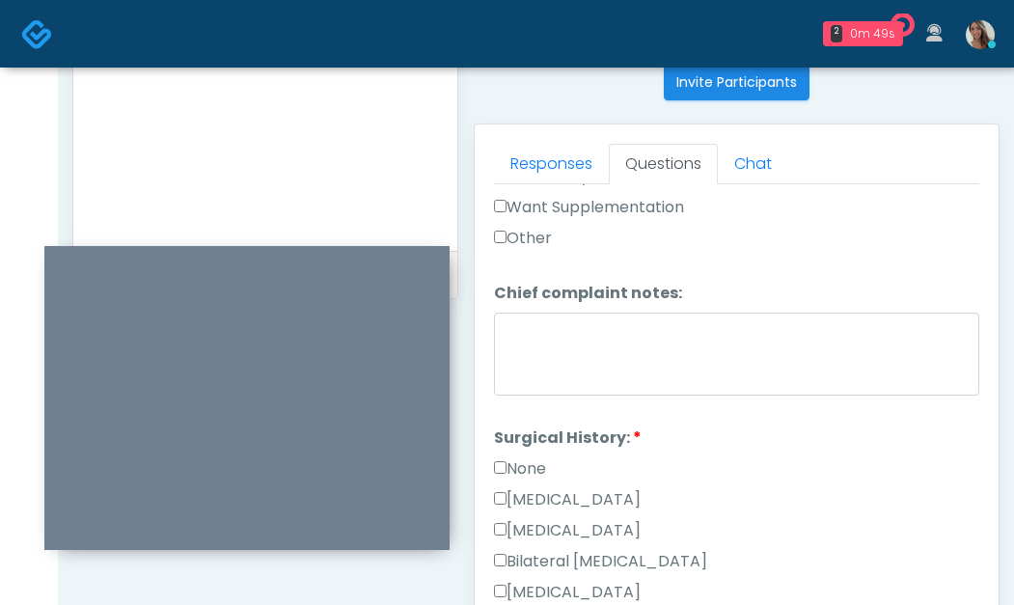
scroll to position [740, 0]
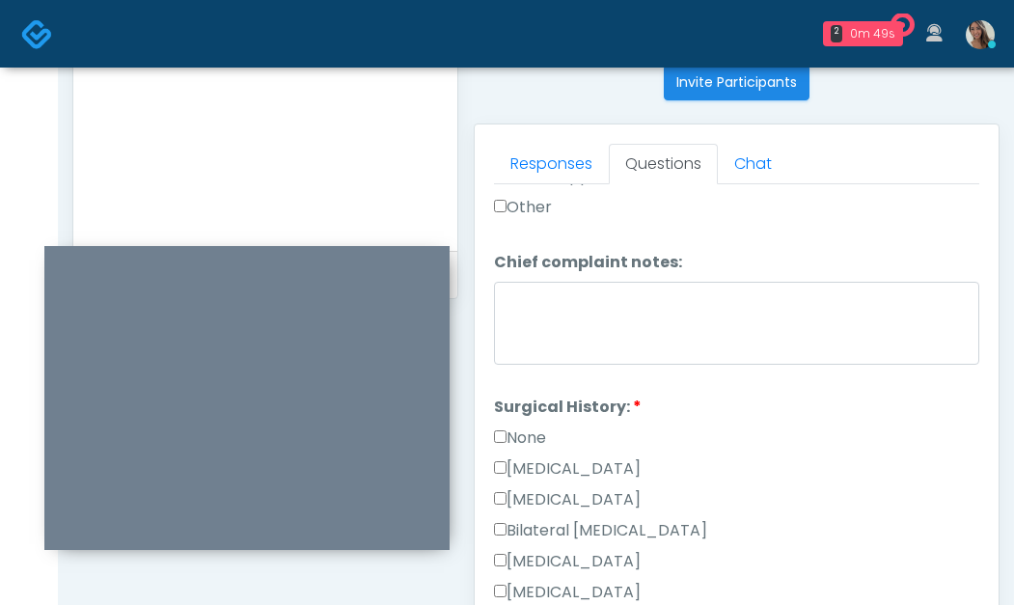
click at [543, 437] on label "None" at bounding box center [520, 438] width 52 height 23
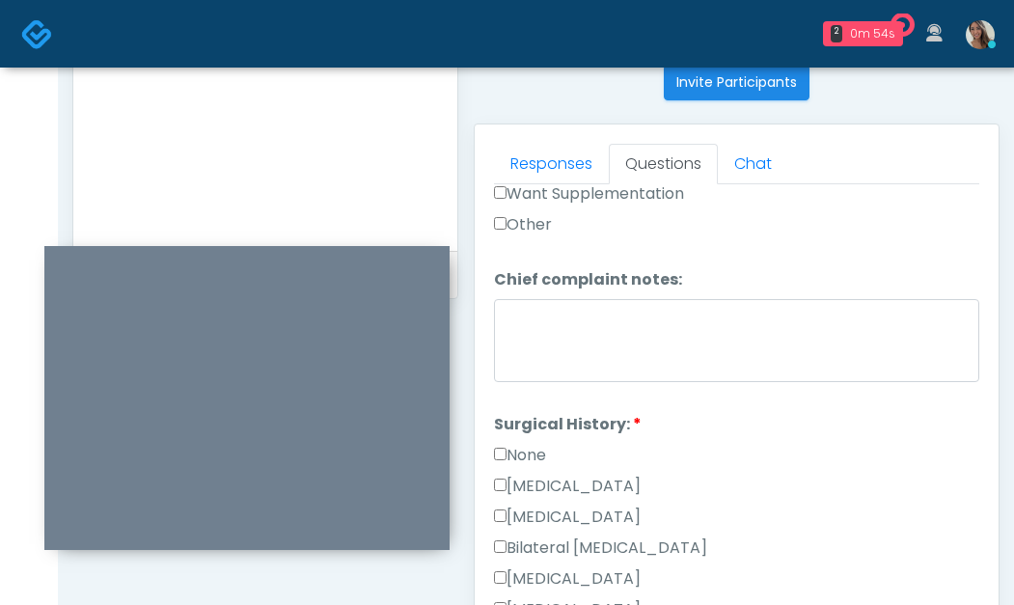
click at [537, 456] on label "None" at bounding box center [520, 455] width 52 height 23
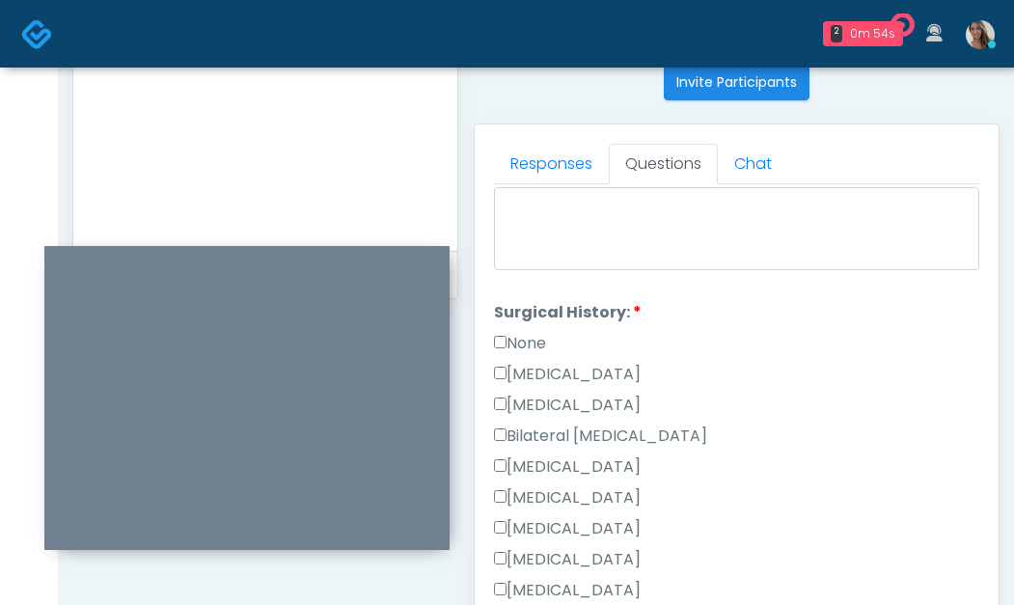
scroll to position [1106, 0]
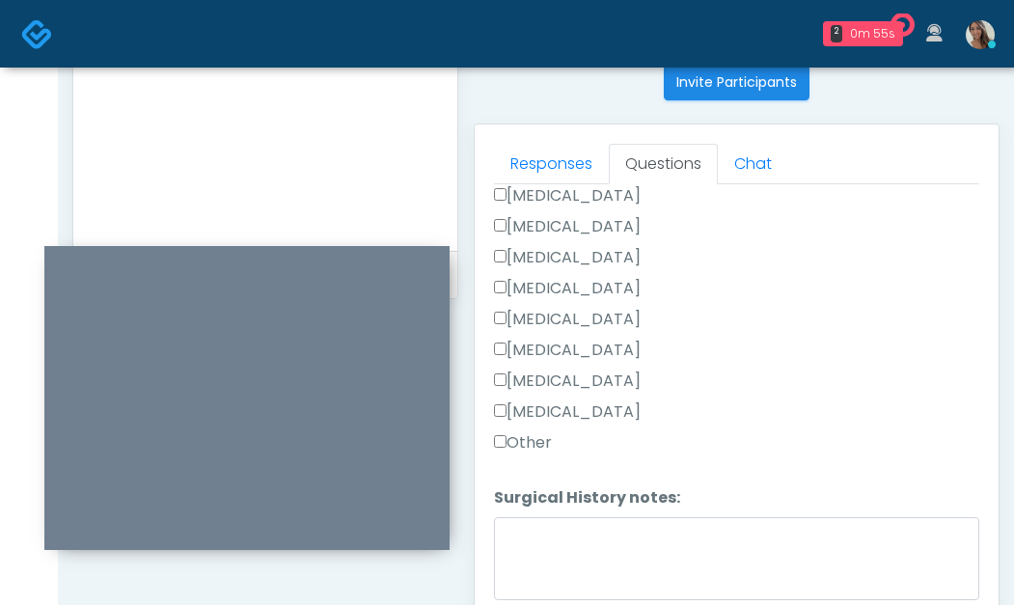
click at [535, 442] on label "Other" at bounding box center [523, 442] width 58 height 23
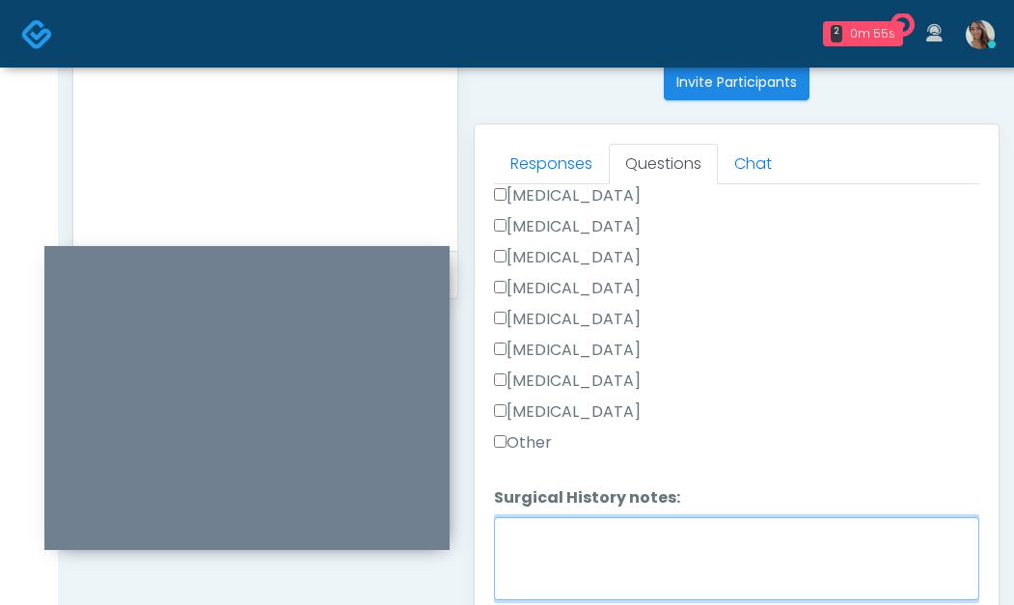
click at [611, 583] on textarea "Surgical History notes:" at bounding box center [737, 558] width 486 height 83
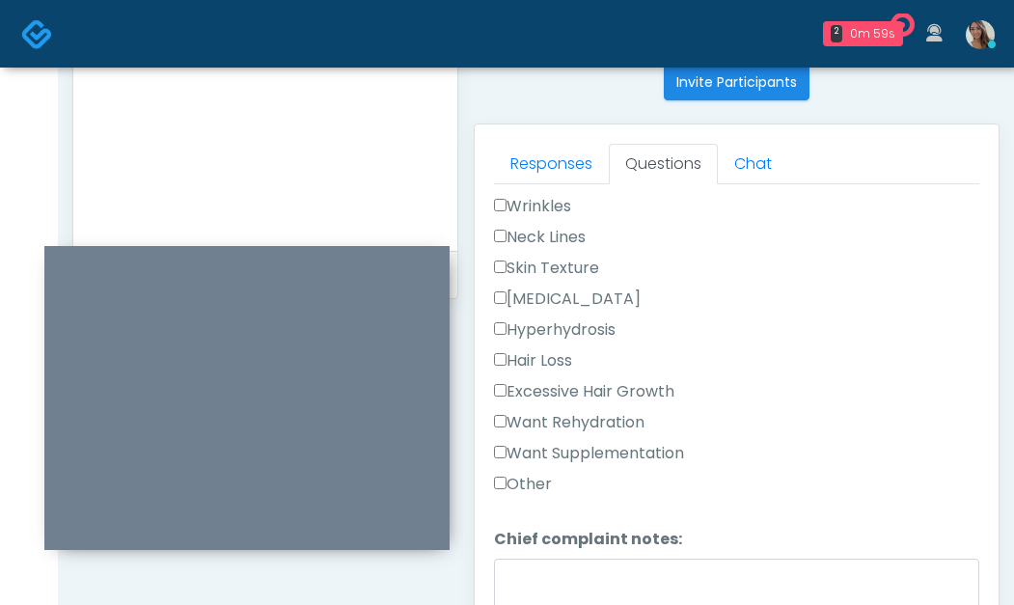
scroll to position [396, 0]
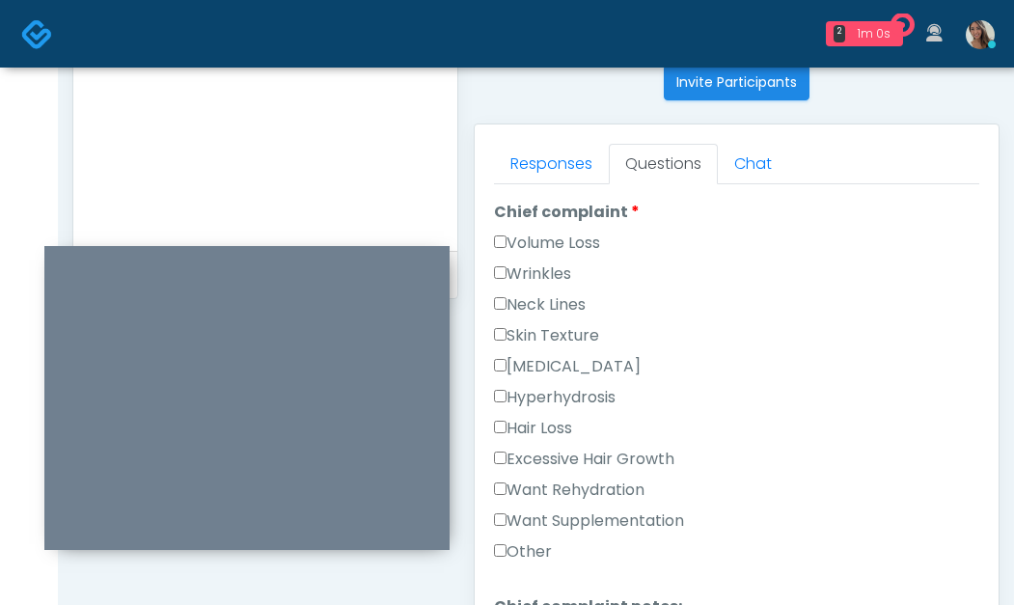
type textarea "**********"
click at [576, 261] on div "Volume Loss" at bounding box center [737, 247] width 486 height 31
click at [580, 253] on label "Volume Loss" at bounding box center [547, 243] width 106 height 23
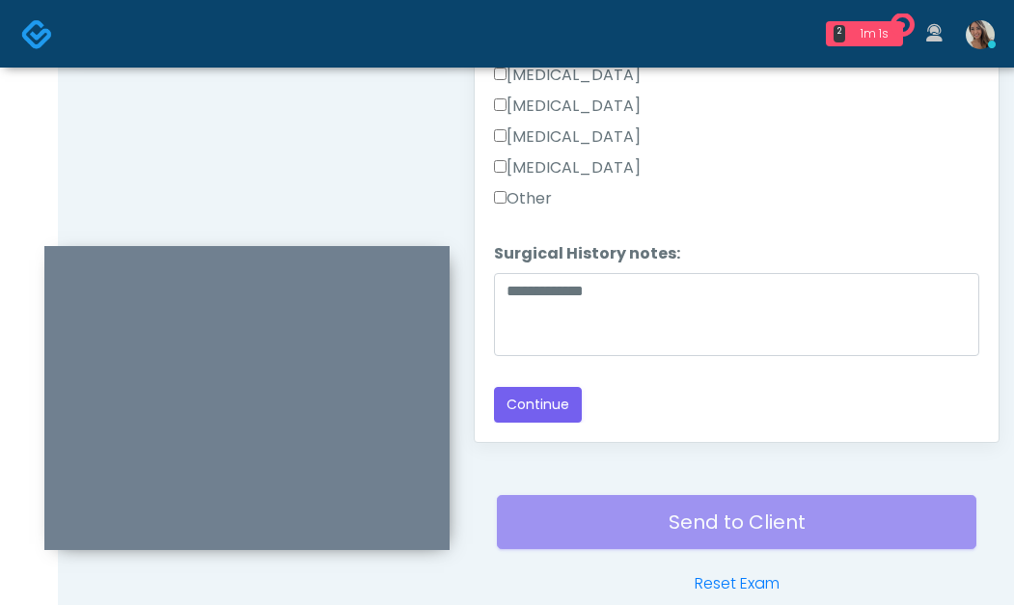
scroll to position [1059, 0]
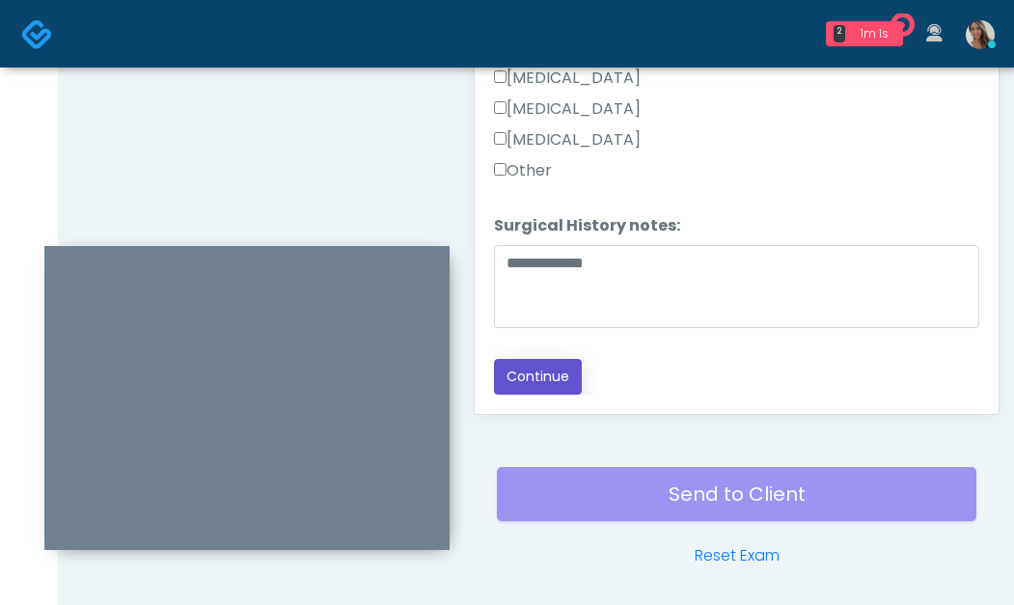
click at [552, 383] on button "Continue" at bounding box center [538, 377] width 88 height 36
drag, startPoint x: 380, startPoint y: 201, endPoint x: 452, endPoint y: 233, distance: 78.2
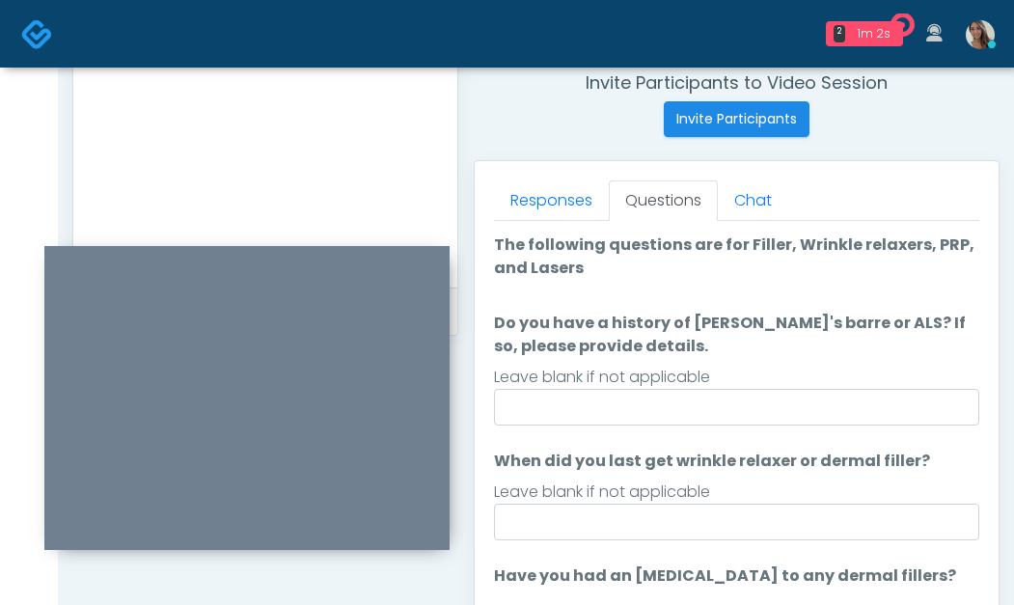
scroll to position [669, 0]
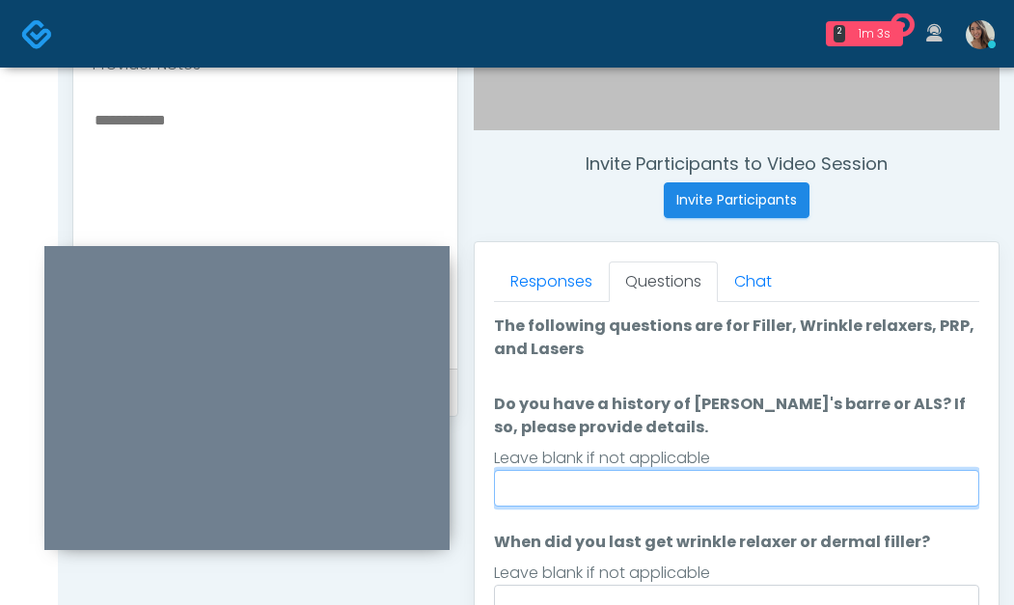
click at [647, 473] on input "Do you have a history of Guillain's barre or ALS? If so, please provide details." at bounding box center [737, 488] width 486 height 37
click at [646, 473] on input "Do you have a history of Guillain's barre or ALS? If so, please provide details." at bounding box center [737, 488] width 486 height 37
type input "**"
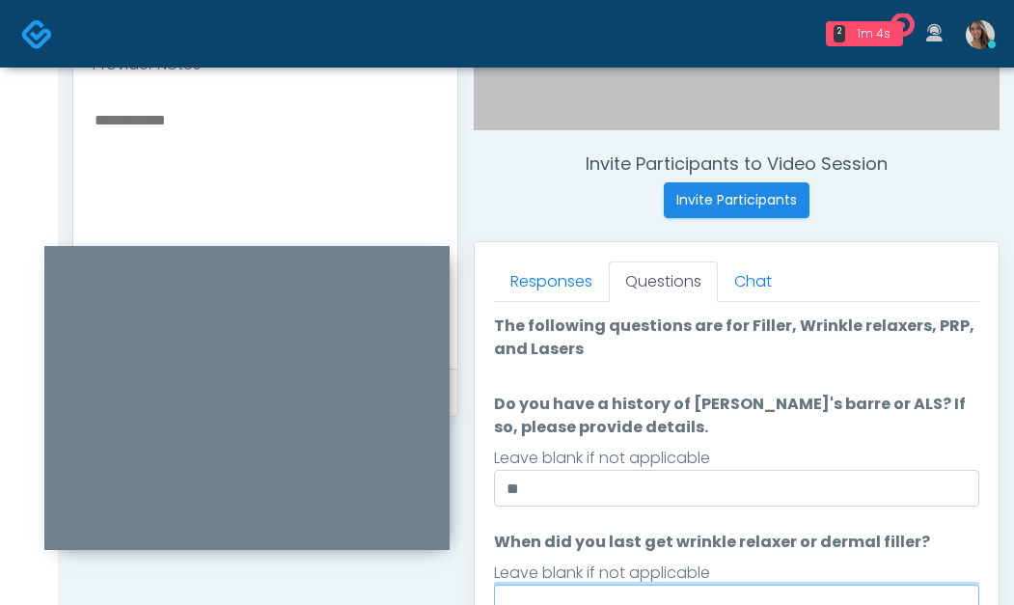
scroll to position [685, 0]
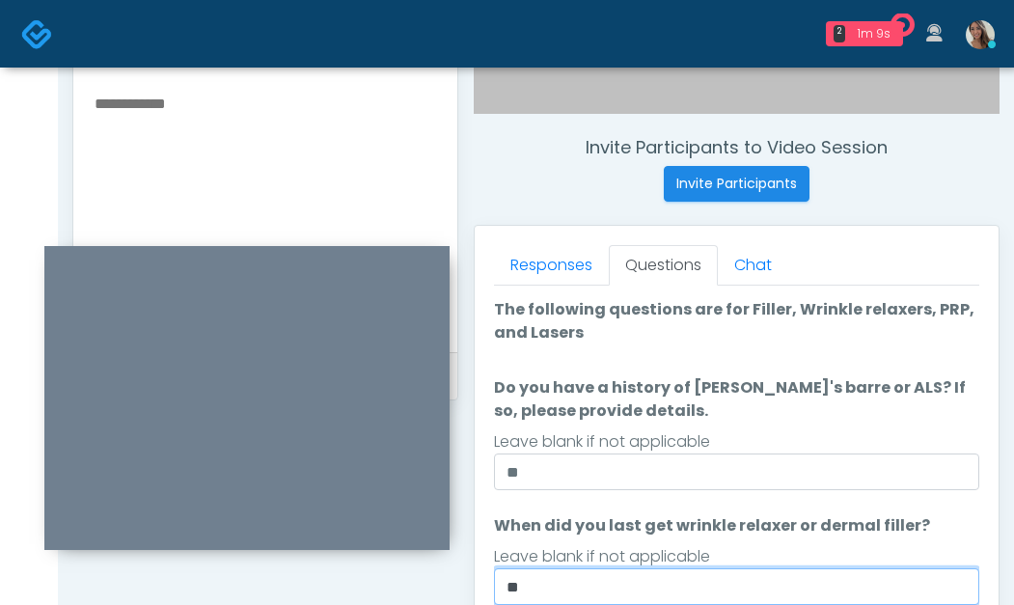
type input "*"
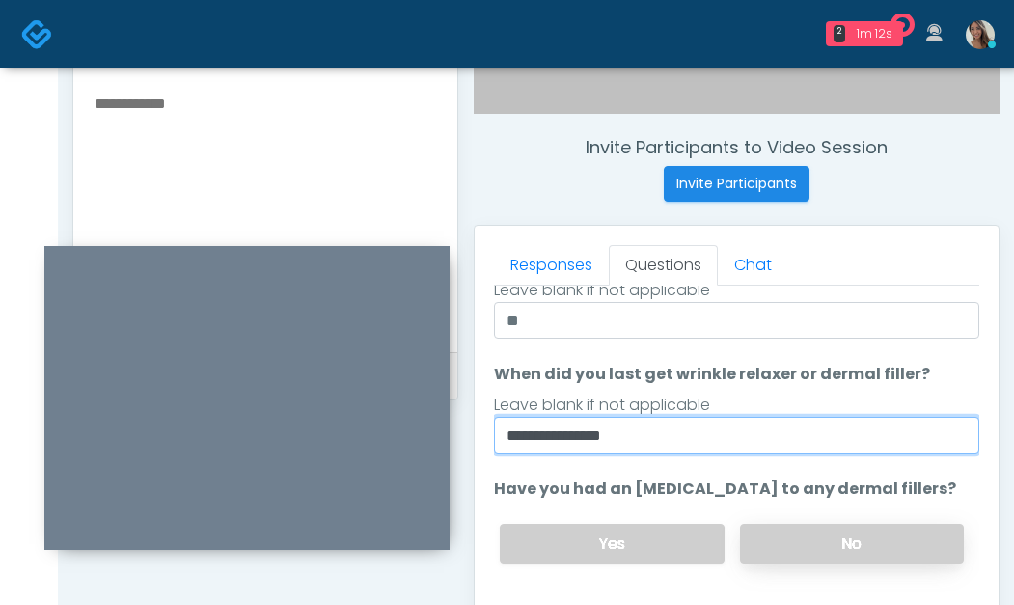
type input "**********"
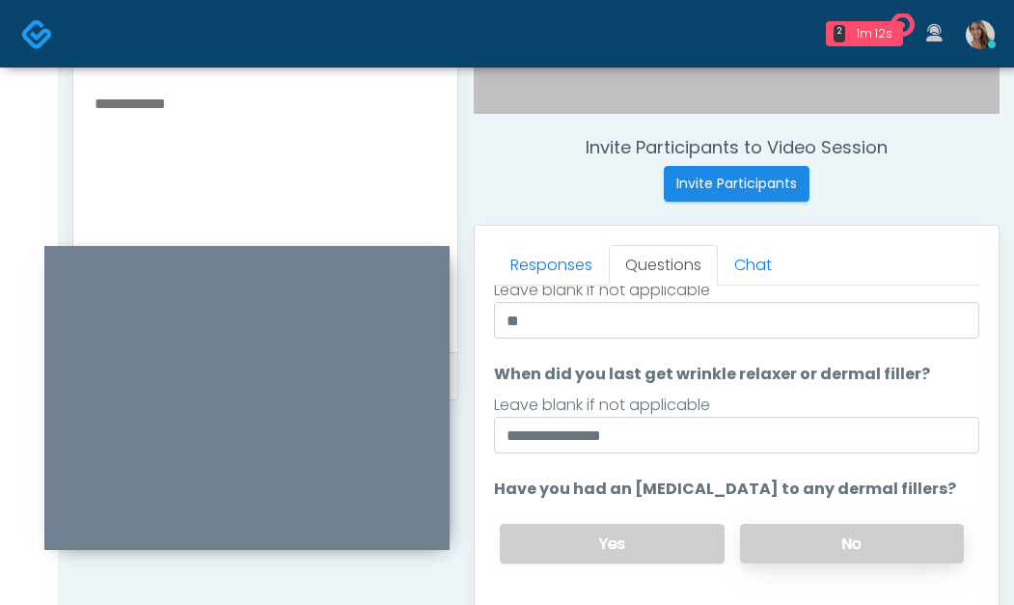
click at [791, 530] on label "No" at bounding box center [852, 544] width 224 height 40
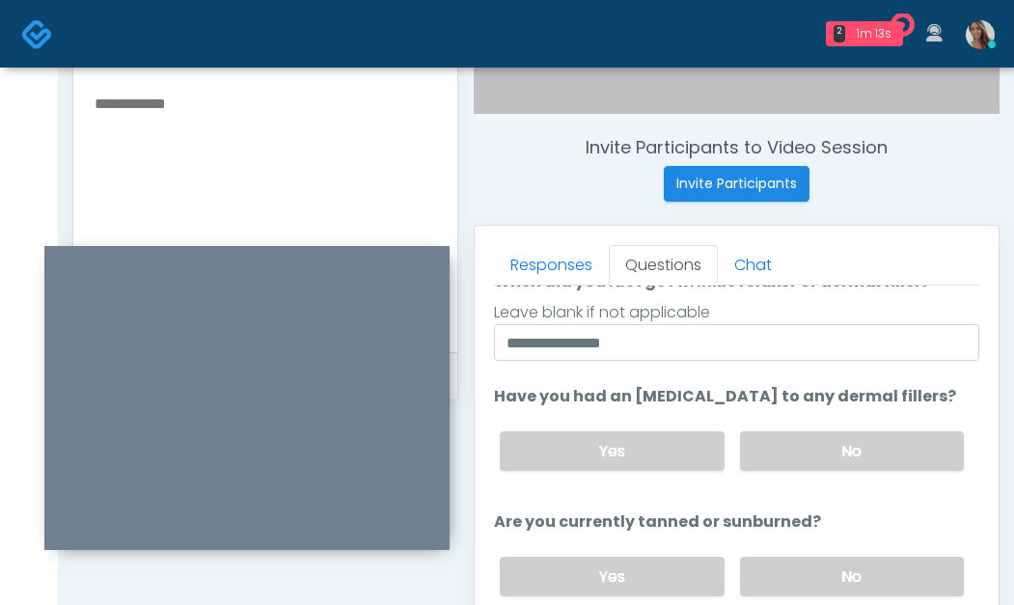
scroll to position [273, 0]
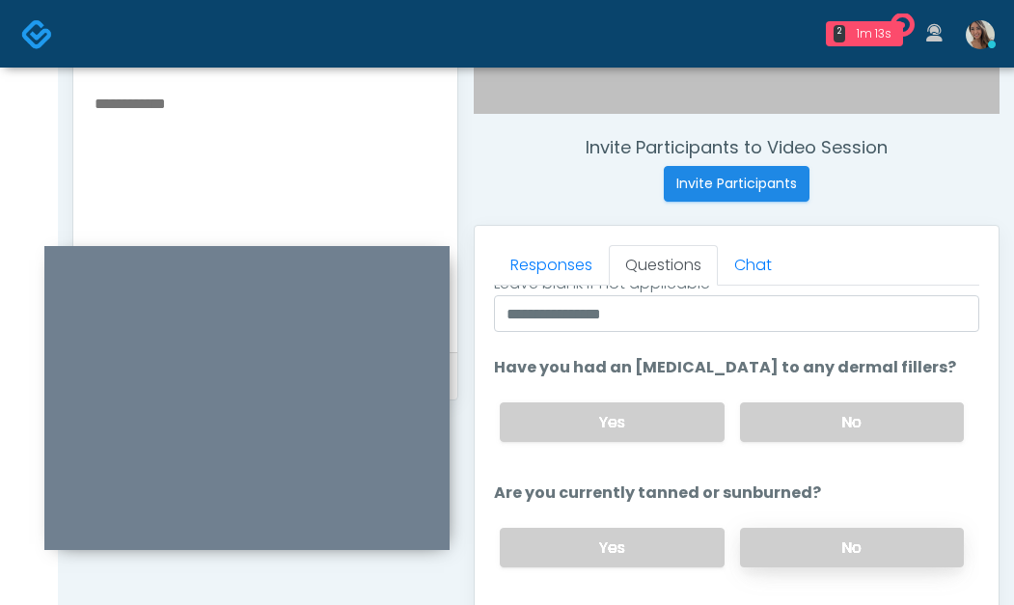
click at [789, 558] on label "No" at bounding box center [852, 548] width 224 height 40
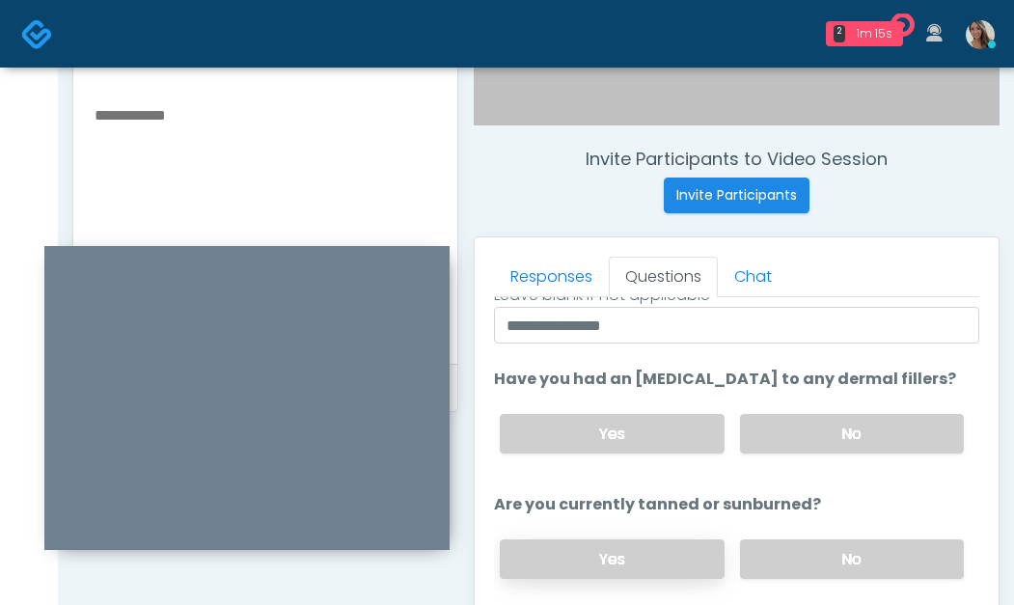
click at [632, 568] on label "Yes" at bounding box center [612, 560] width 224 height 40
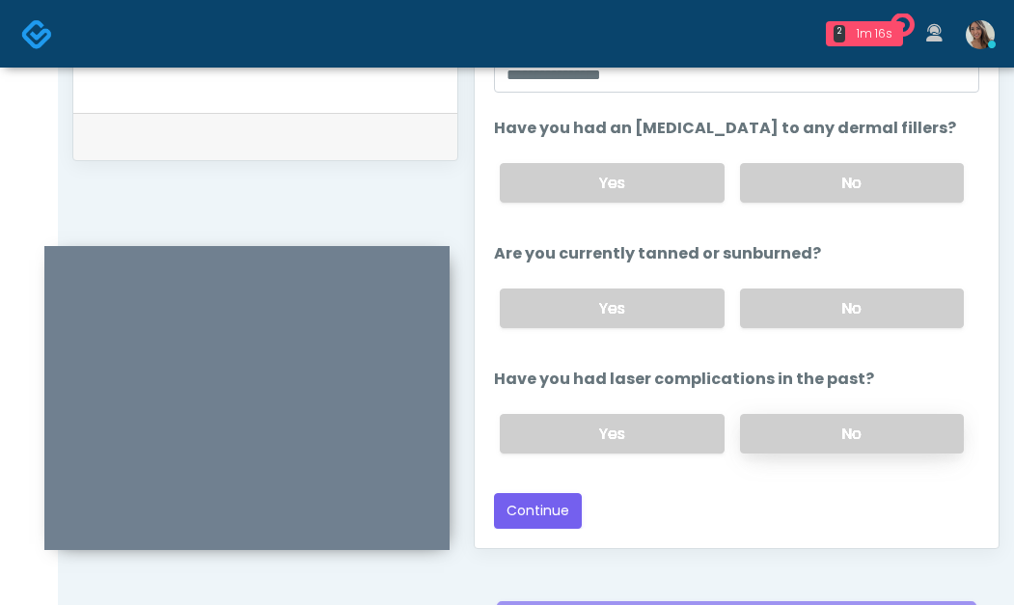
click at [840, 432] on label "No" at bounding box center [852, 434] width 224 height 40
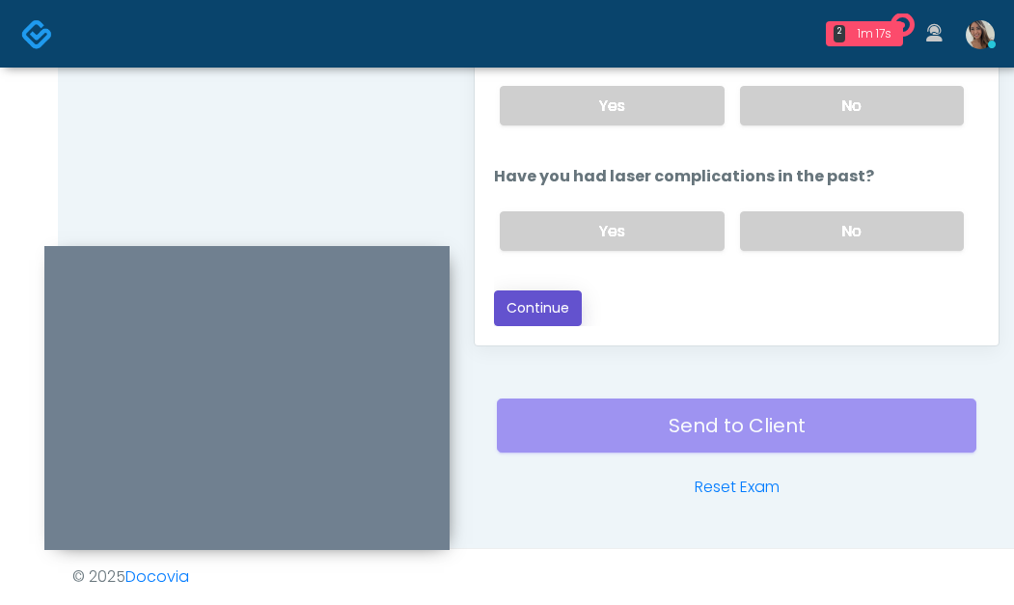
click at [554, 310] on button "Continue" at bounding box center [538, 309] width 88 height 36
drag, startPoint x: 272, startPoint y: 147, endPoint x: 302, endPoint y: 201, distance: 61.8
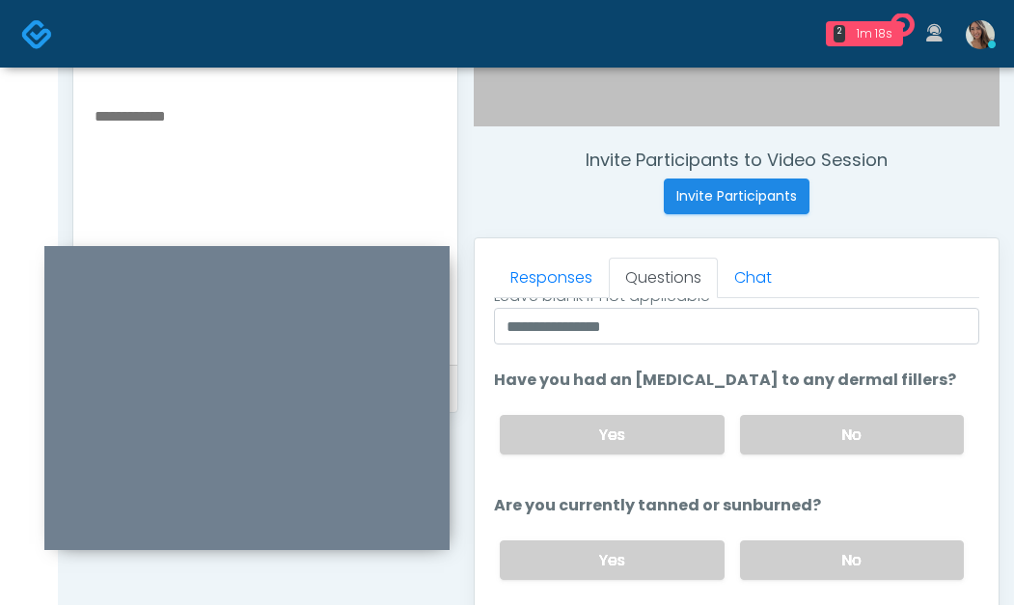
click at [240, 176] on textarea at bounding box center [266, 221] width 346 height 236
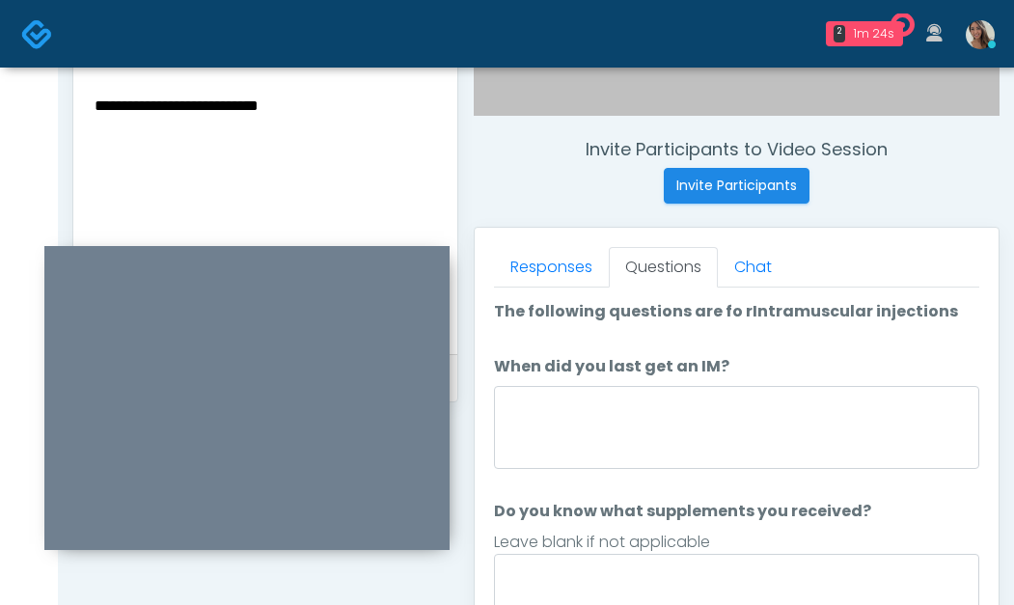
scroll to position [679, 0]
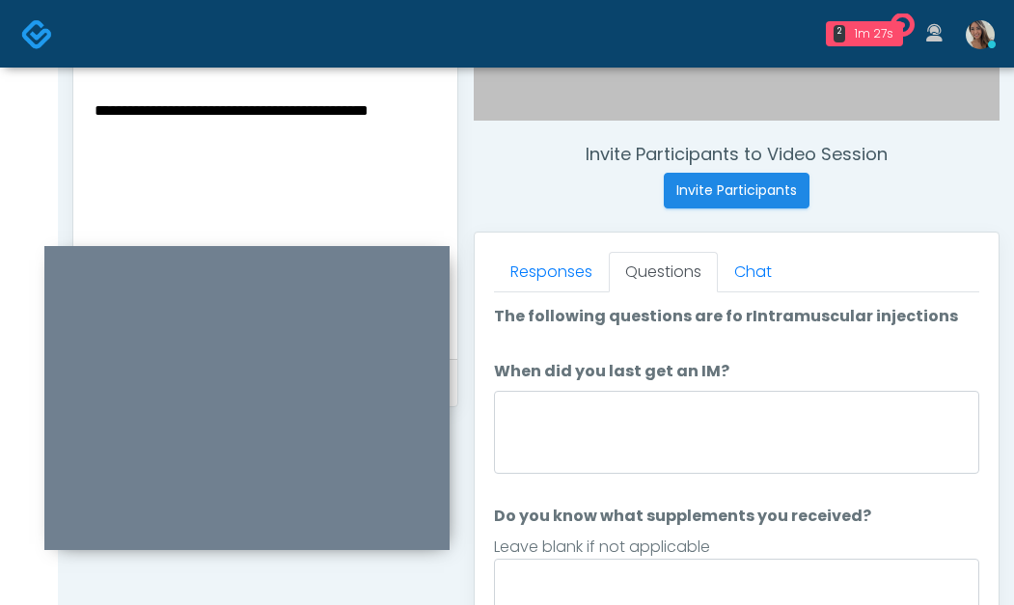
type textarea "**********"
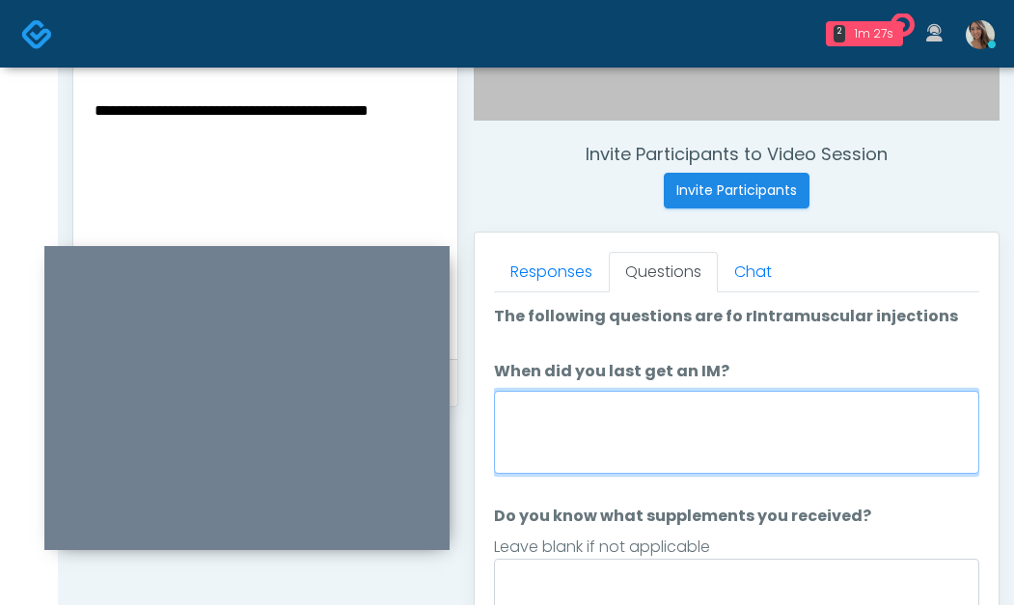
click at [601, 432] on textarea "When did you last get an IM?" at bounding box center [737, 432] width 486 height 83
paste textarea "**********"
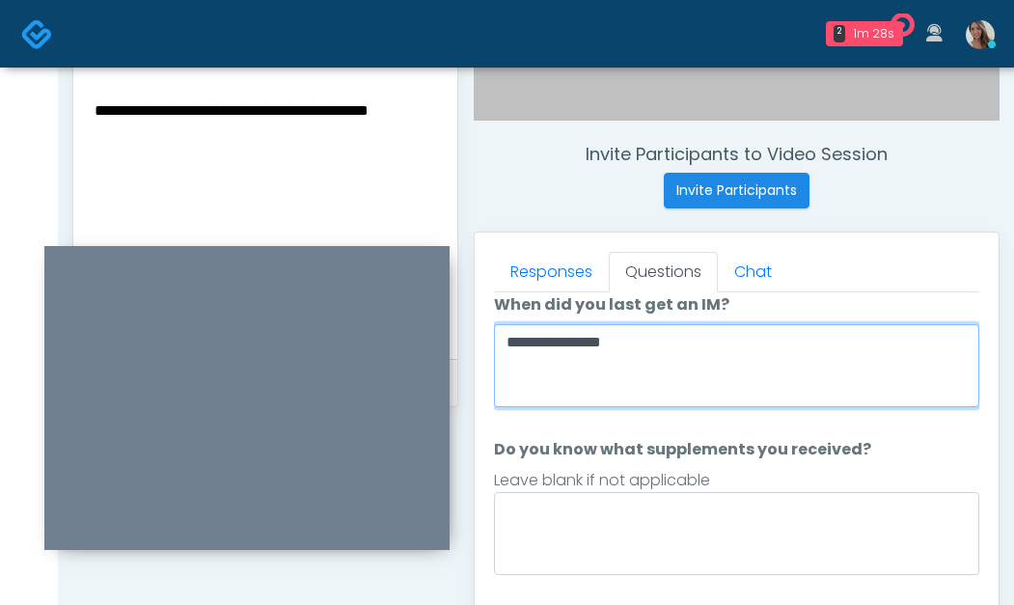
type textarea "**********"
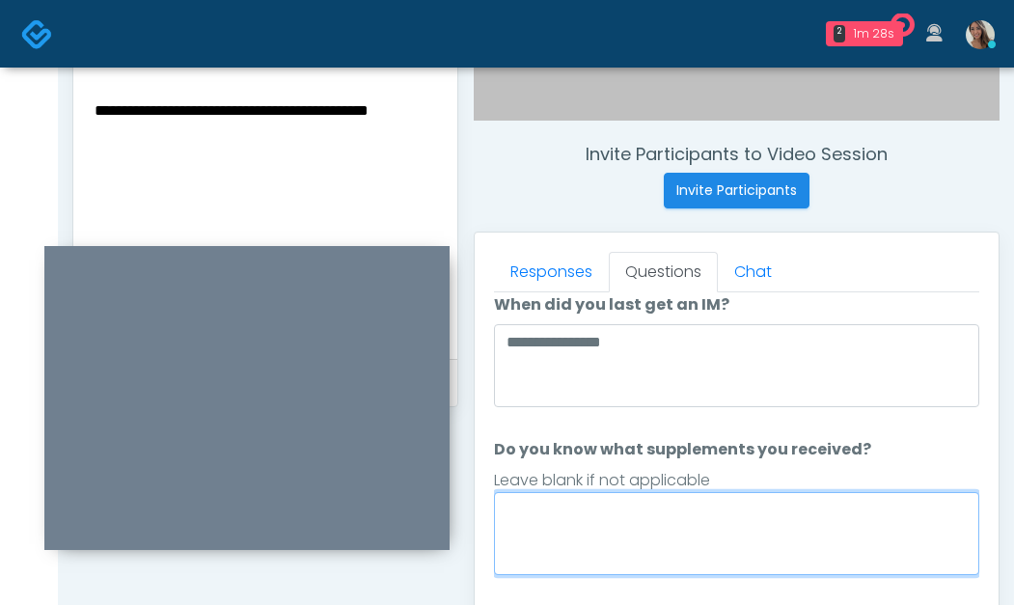
click at [637, 561] on textarea "Do you know what supplements you received?" at bounding box center [737, 533] width 486 height 83
paste textarea "**********"
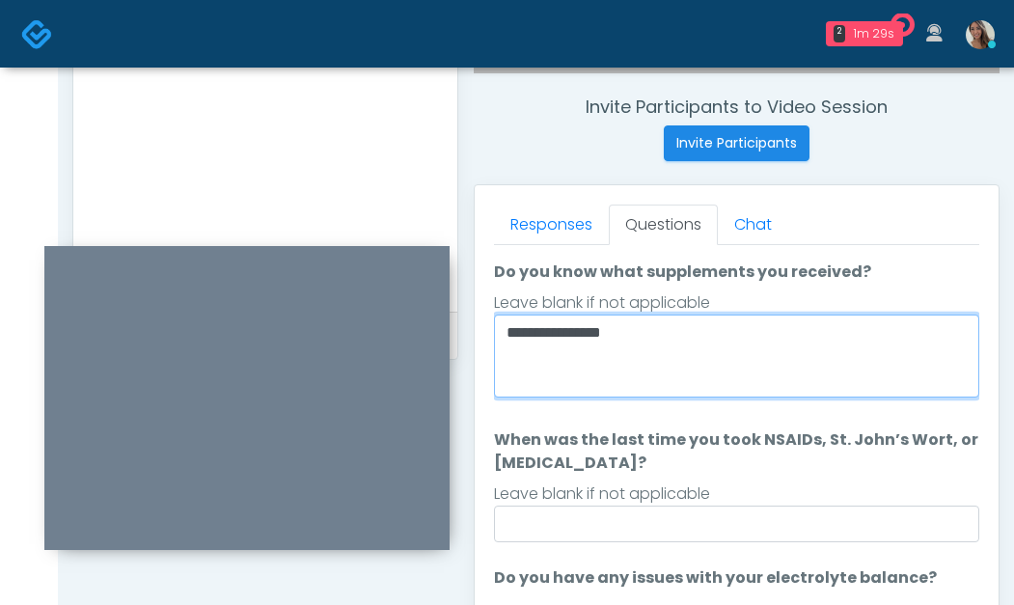
scroll to position [880, 0]
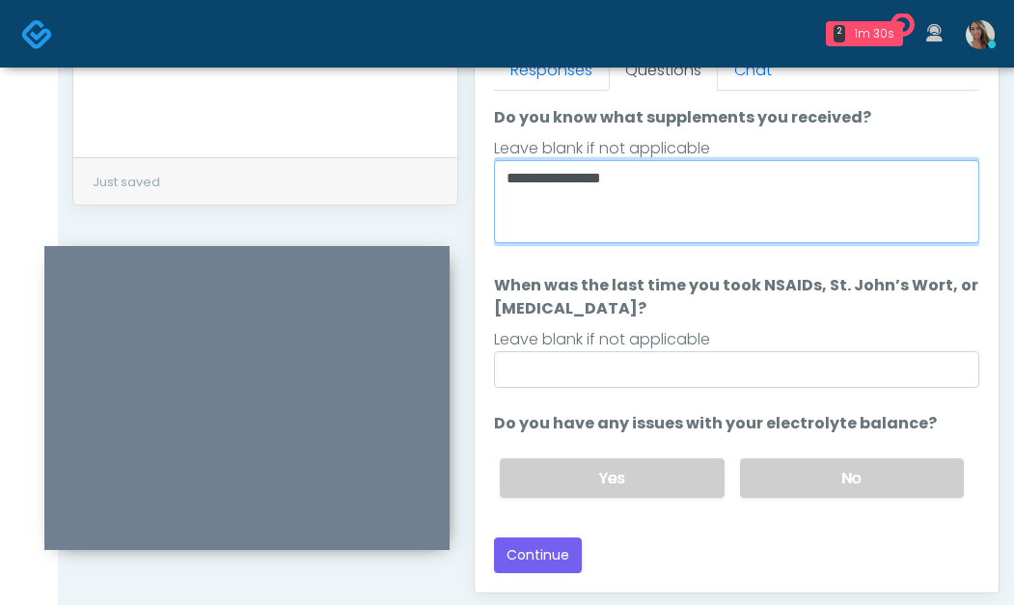
type textarea "**********"
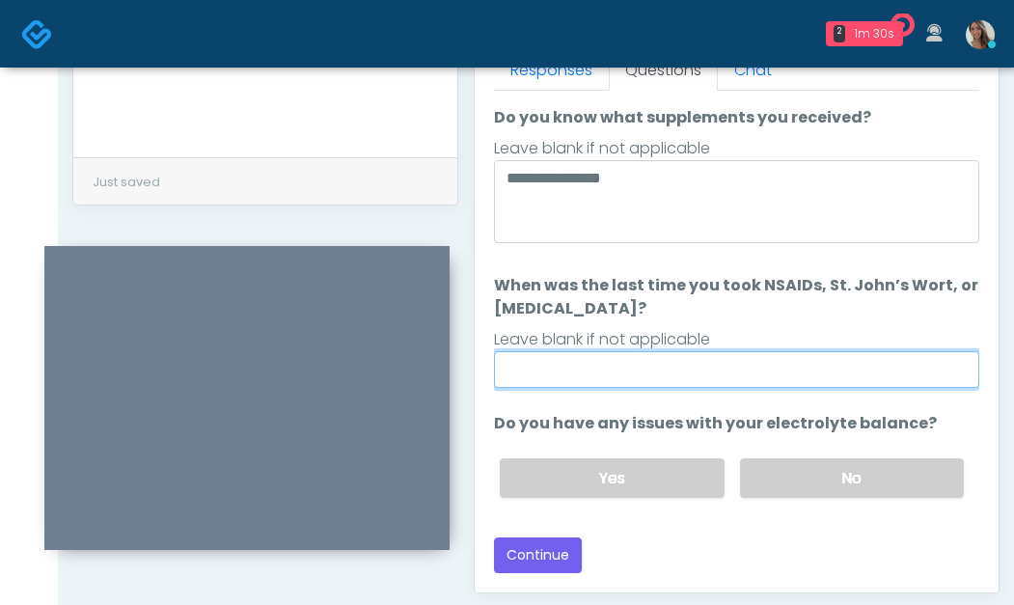
click at [698, 369] on input "When was the last time you took NSAIDs, St. John’s Wort, or Vitamin E?" at bounding box center [737, 369] width 486 height 37
click at [701, 381] on input "When was the last time you took NSAIDs, St. John’s Wort, or Vitamin E?" at bounding box center [737, 369] width 486 height 37
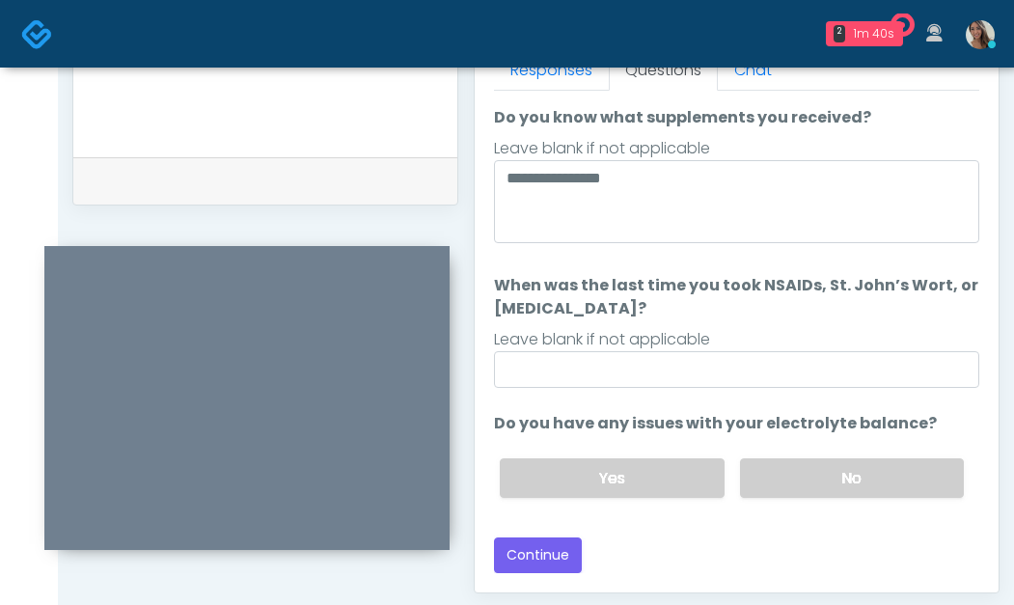
click at [826, 502] on div "Yes No" at bounding box center [732, 478] width 495 height 70
click at [826, 491] on label "No" at bounding box center [852, 478] width 224 height 40
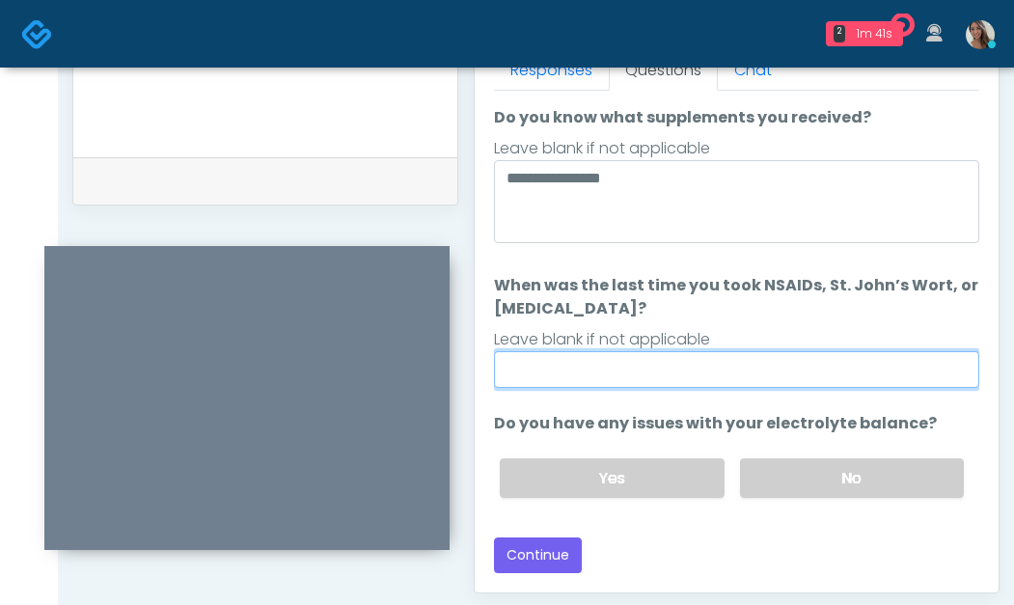
click at [662, 353] on input "When was the last time you took NSAIDs, St. John’s Wort, or Vitamin E?" at bounding box center [737, 369] width 486 height 37
type input "**********"
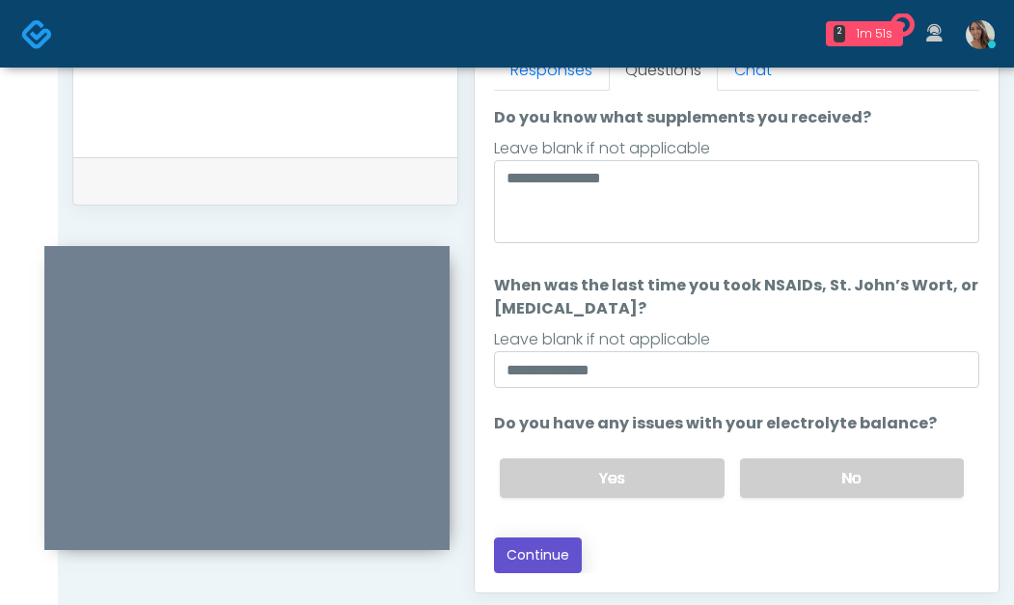
click at [536, 563] on button "Continue" at bounding box center [538, 556] width 88 height 36
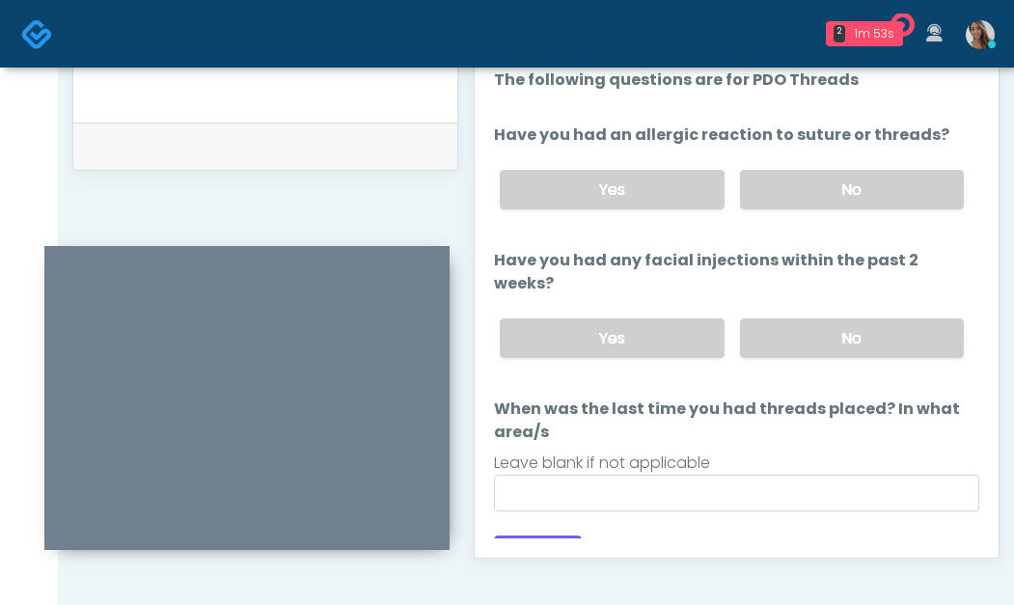
scroll to position [878, 0]
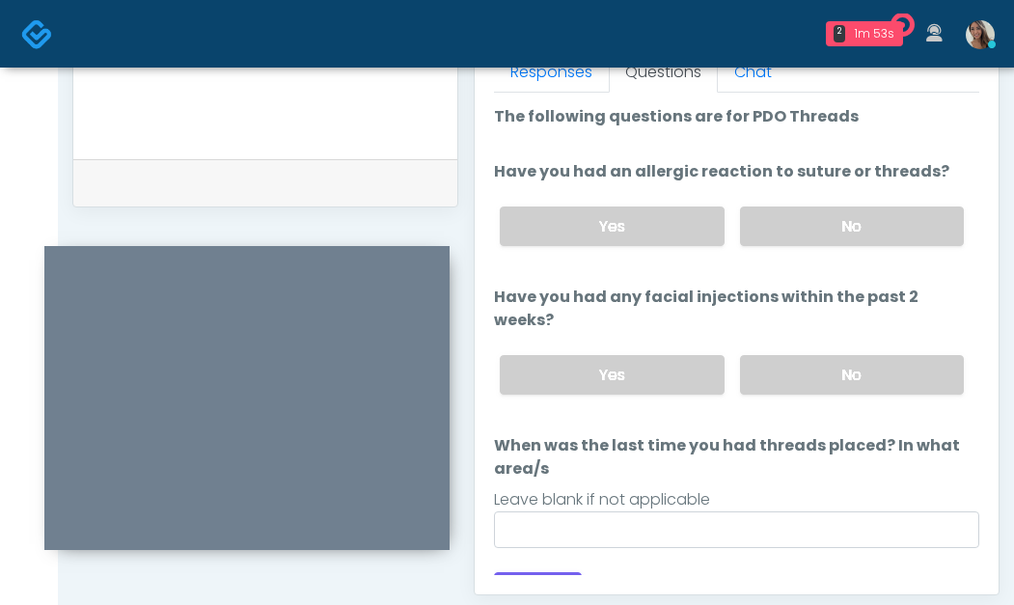
drag, startPoint x: 863, startPoint y: 206, endPoint x: 864, endPoint y: 299, distance: 93.6
click at [863, 207] on label "No" at bounding box center [852, 227] width 224 height 40
click at [854, 365] on label "No" at bounding box center [852, 375] width 224 height 40
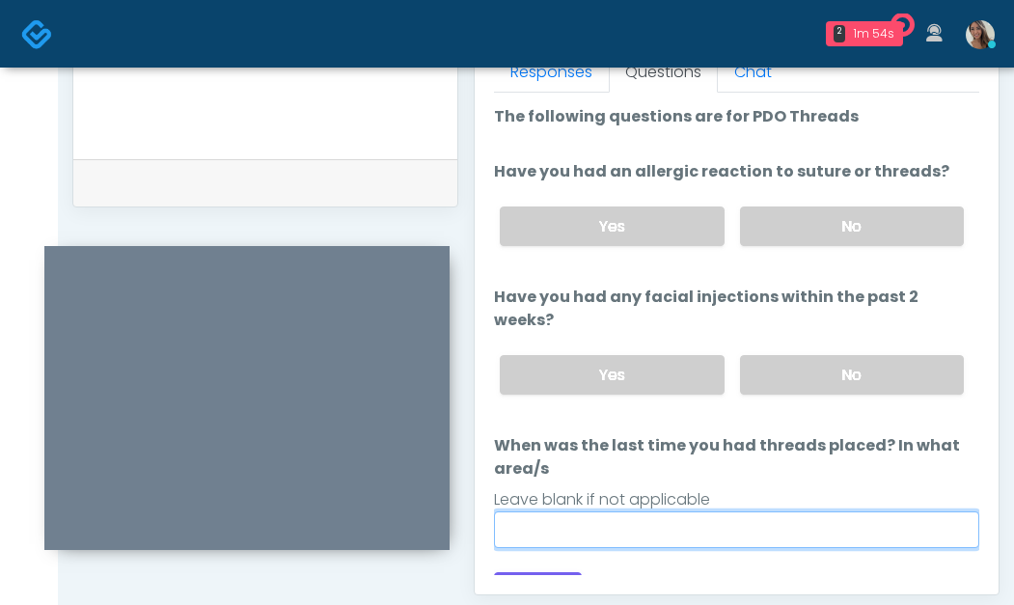
click at [697, 516] on input "When was the last time you had threads placed? In what area/s" at bounding box center [737, 530] width 486 height 37
paste input "**********"
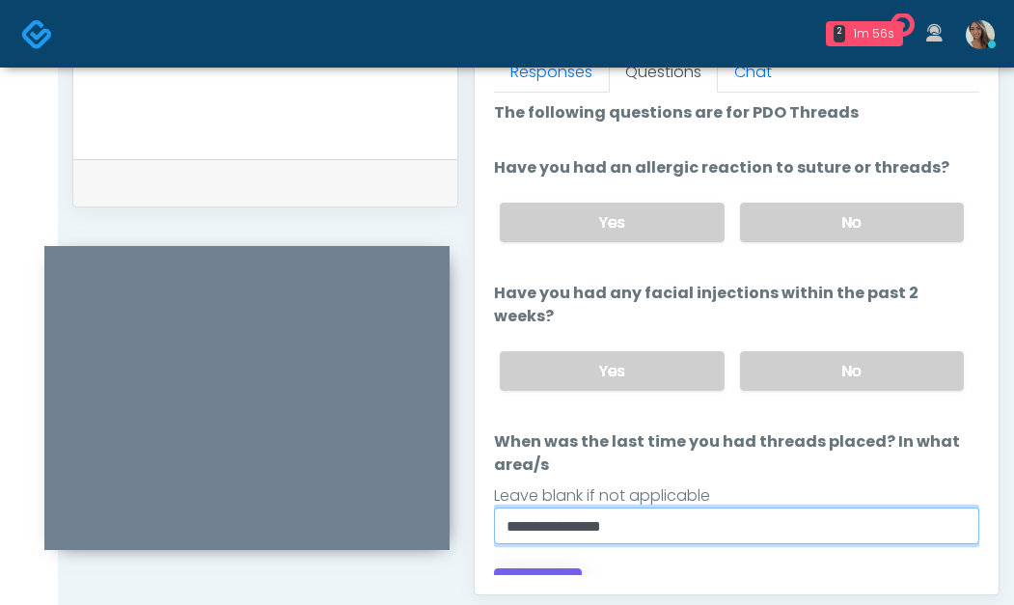
scroll to position [10, 0]
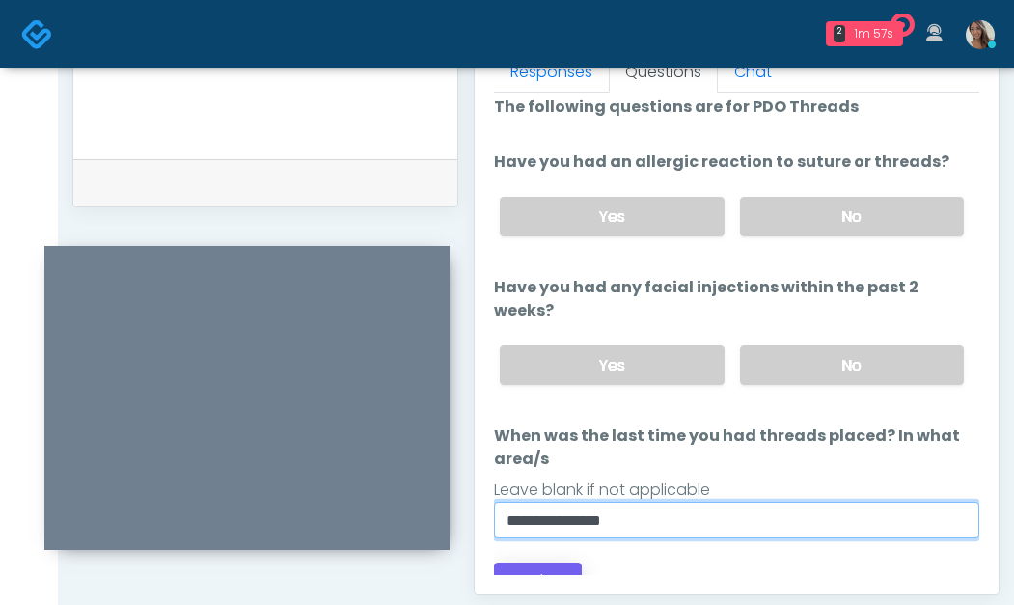
type input "**********"
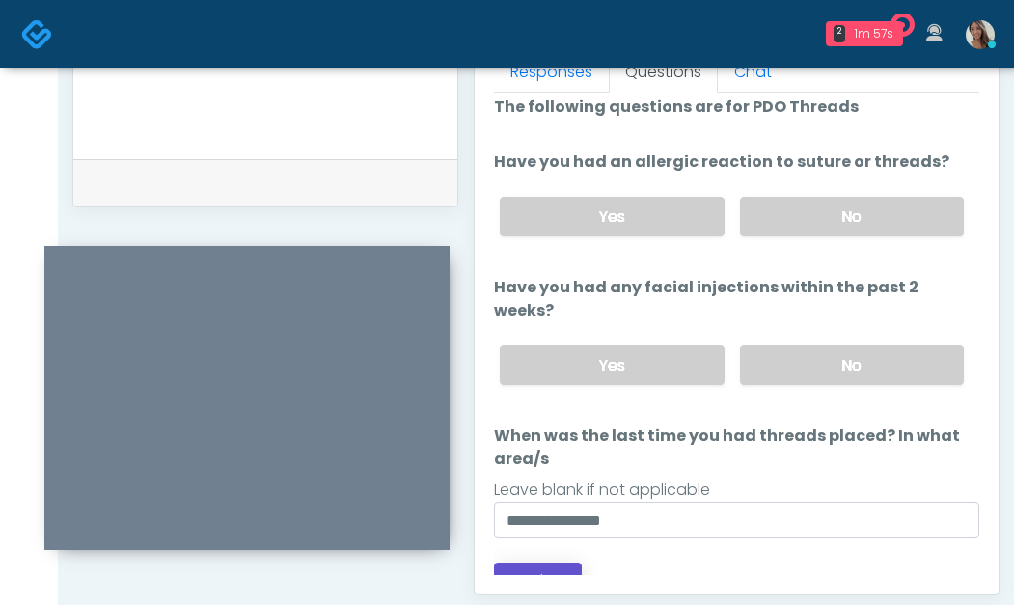
click at [552, 564] on button "Continue" at bounding box center [538, 581] width 88 height 36
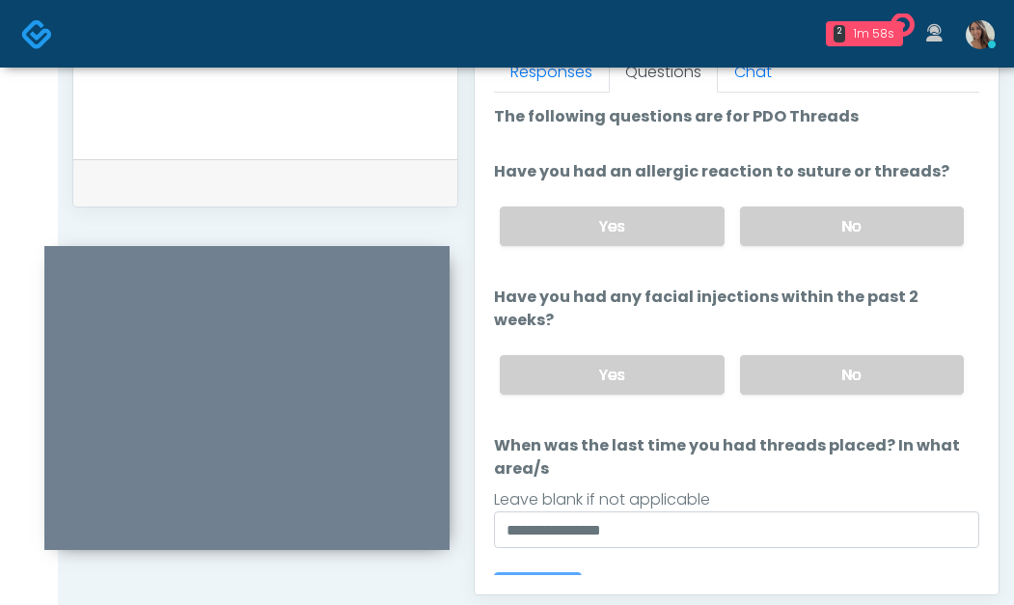
scroll to position [1127, 0]
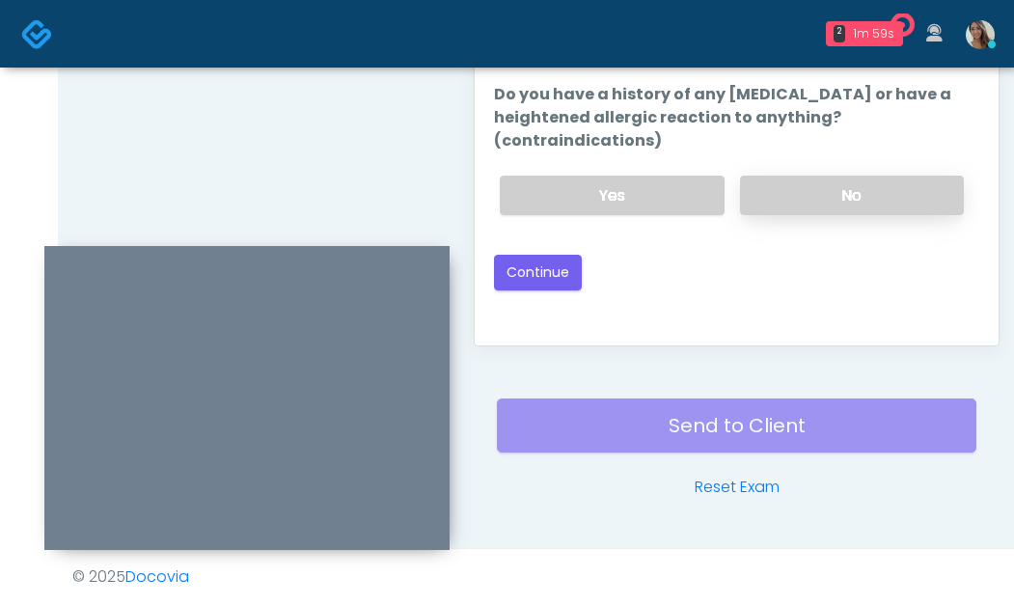
drag, startPoint x: 876, startPoint y: 178, endPoint x: 845, endPoint y: 210, distance: 45.7
click at [877, 178] on label "No" at bounding box center [852, 196] width 224 height 40
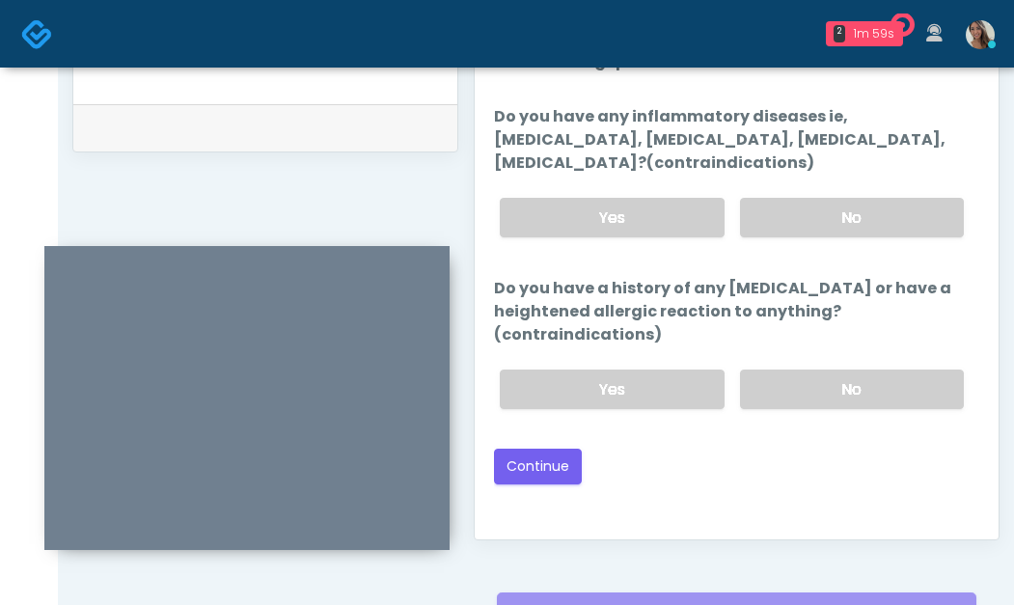
scroll to position [882, 0]
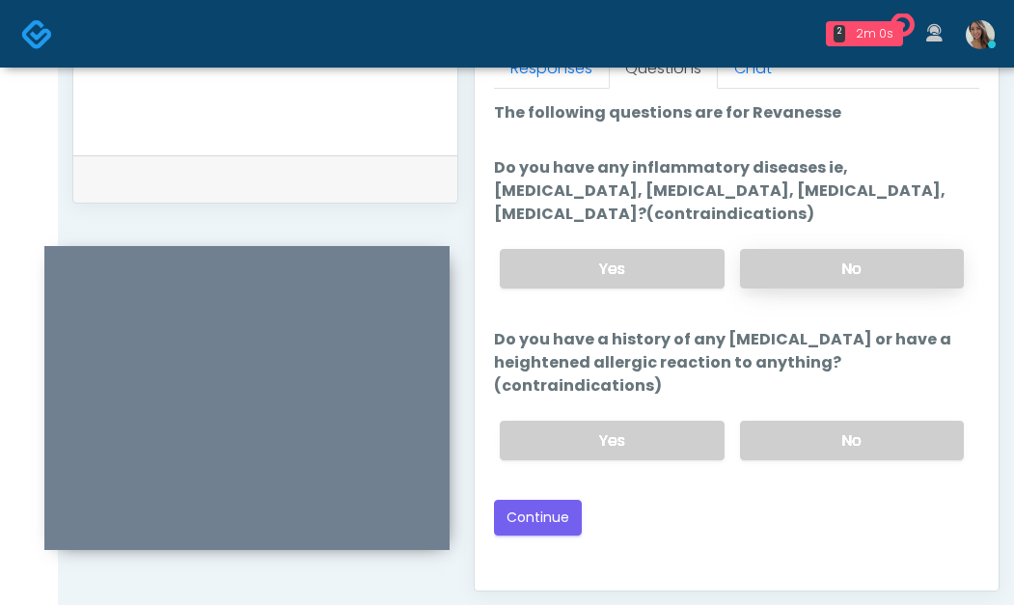
drag, startPoint x: 843, startPoint y: 258, endPoint x: 835, endPoint y: 268, distance: 13.1
click at [843, 265] on label "No" at bounding box center [852, 269] width 224 height 40
click at [646, 520] on div "Back Continue" at bounding box center [737, 518] width 486 height 36
click at [566, 521] on button "Continue" at bounding box center [538, 518] width 88 height 36
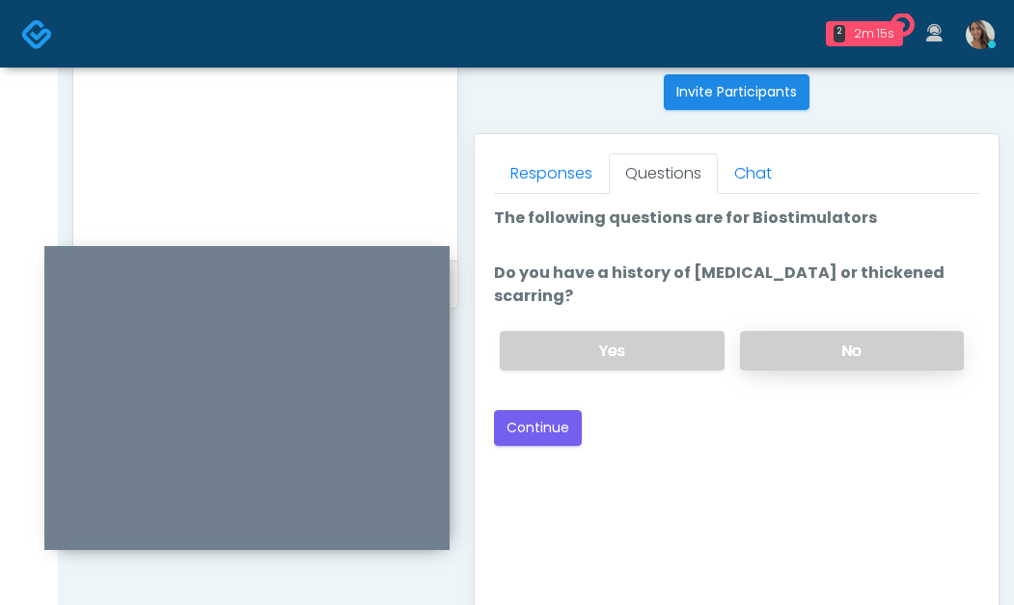
scroll to position [749, 0]
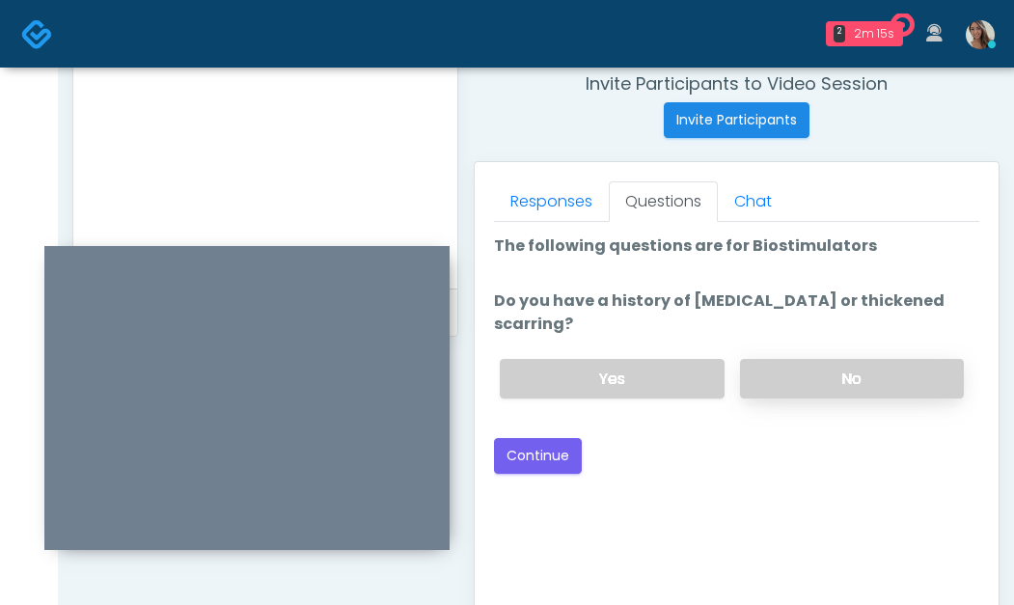
click at [870, 359] on label "No" at bounding box center [852, 379] width 224 height 40
drag, startPoint x: 867, startPoint y: 349, endPoint x: 632, endPoint y: 389, distance: 237.9
click at [865, 359] on label "No" at bounding box center [852, 379] width 224 height 40
click at [533, 438] on button "Continue" at bounding box center [538, 456] width 88 height 36
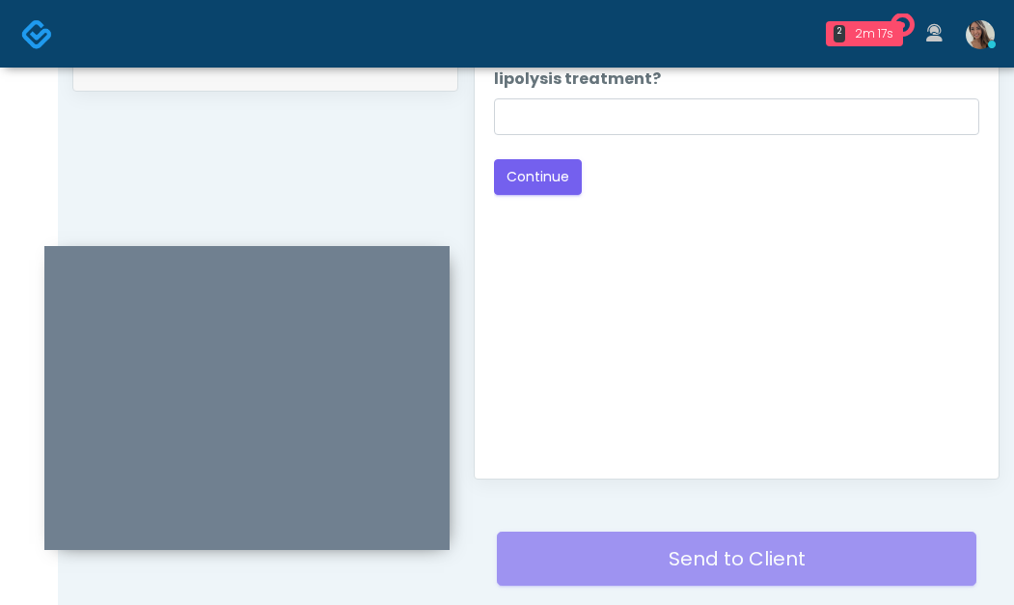
scroll to position [646, 0]
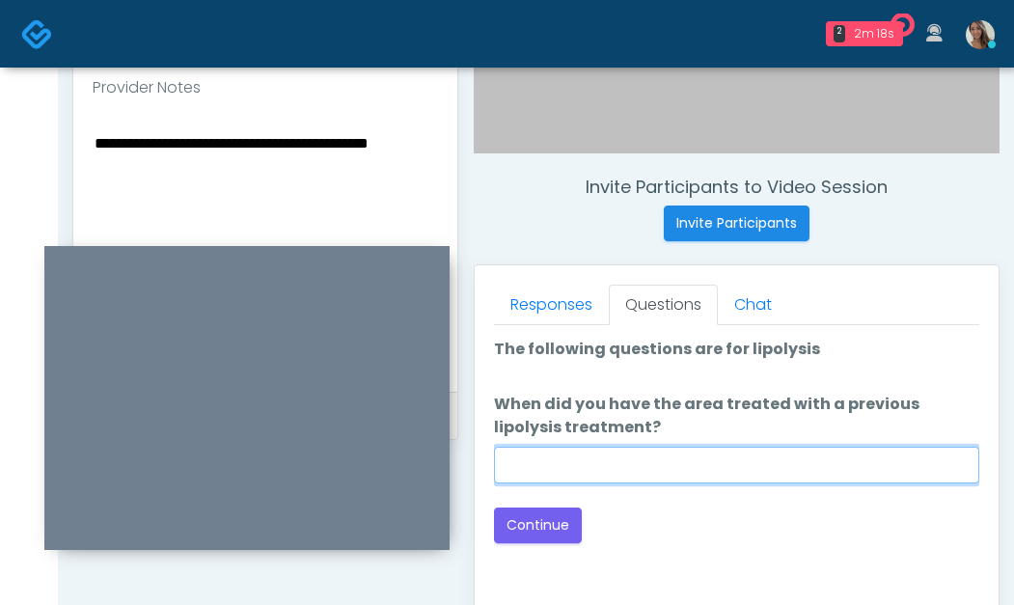
click at [743, 471] on input "When did you have the area treated with a previous lipolysis treatment?" at bounding box center [737, 465] width 486 height 37
paste input "**********"
type input "**********"
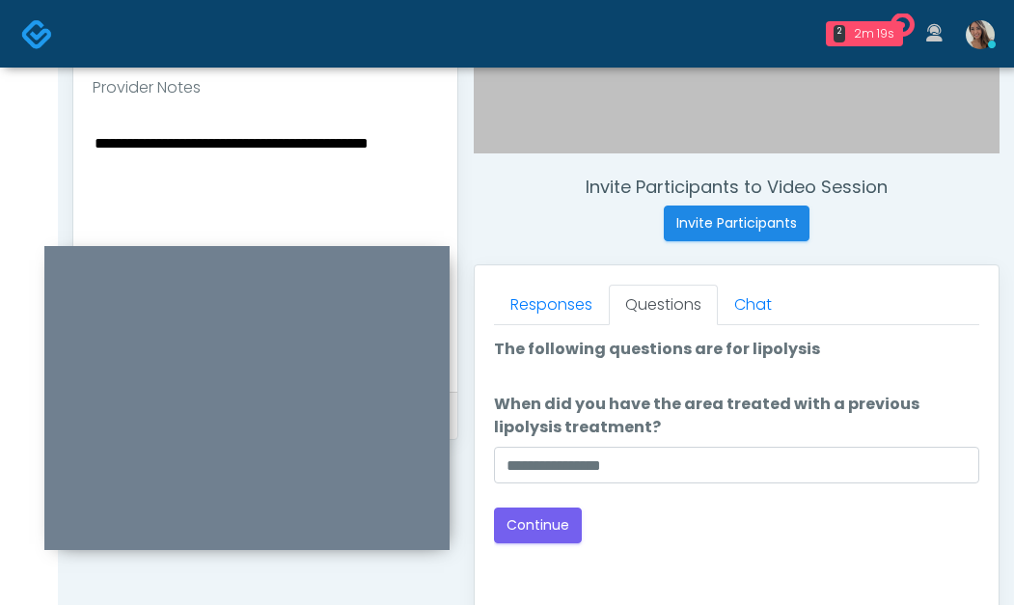
click at [688, 524] on div "Back Continue" at bounding box center [737, 526] width 486 height 36
click at [548, 532] on button "Continue" at bounding box center [538, 526] width 88 height 36
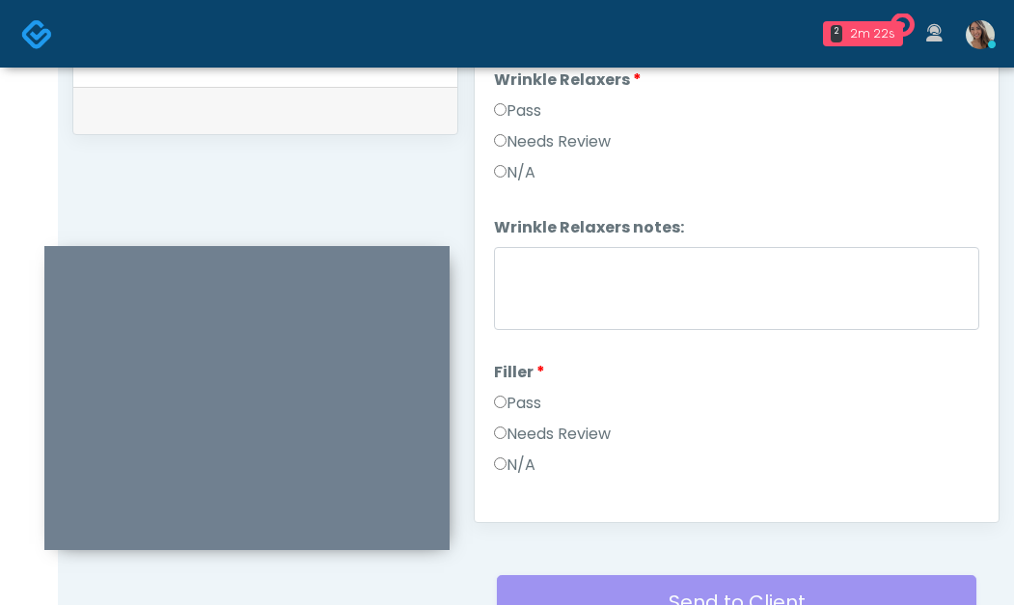
scroll to position [934, 0]
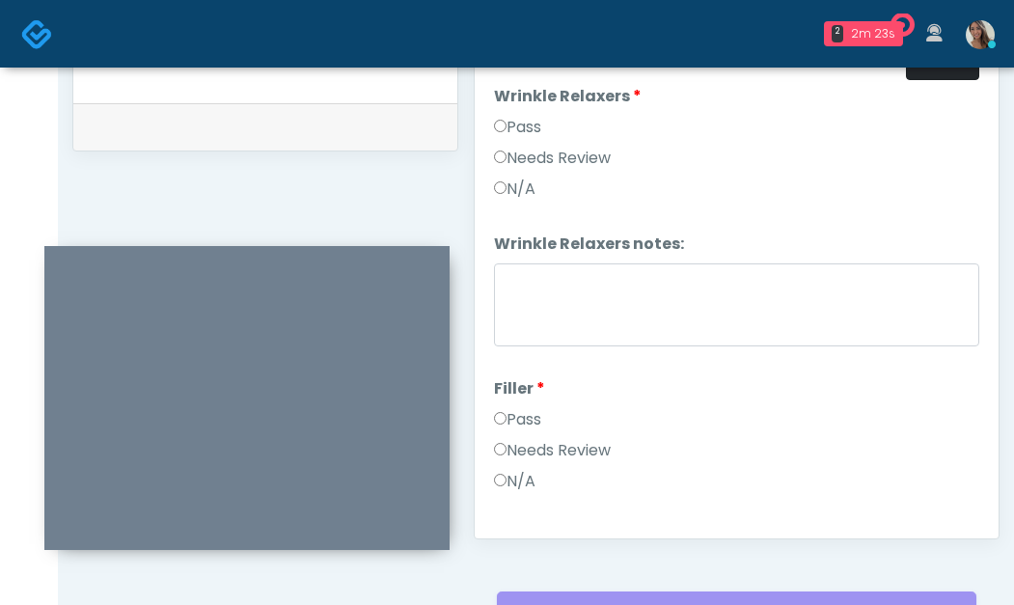
click at [923, 78] on button "Pass All" at bounding box center [942, 62] width 73 height 36
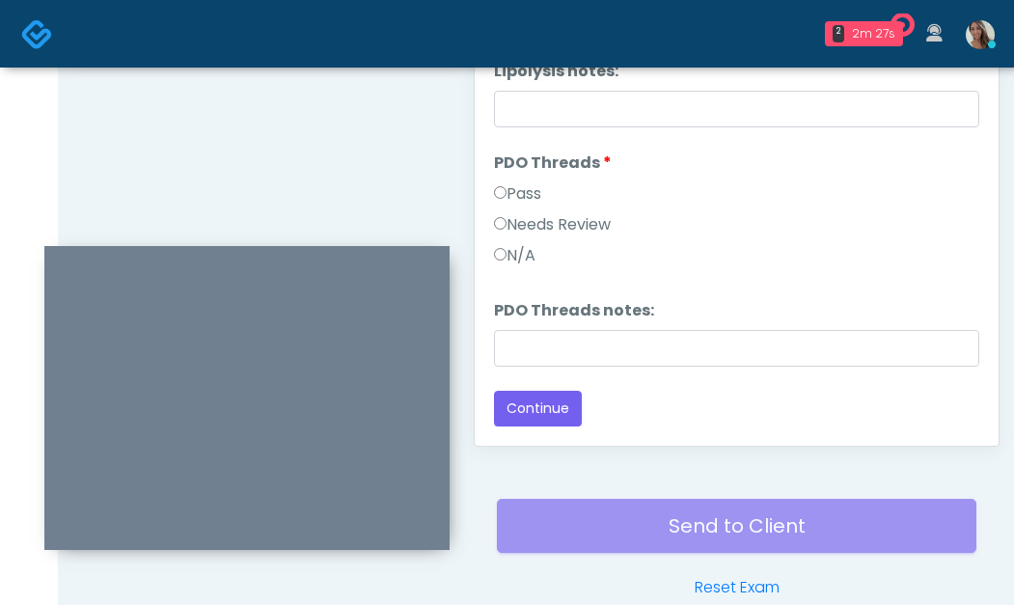
scroll to position [1076, 0]
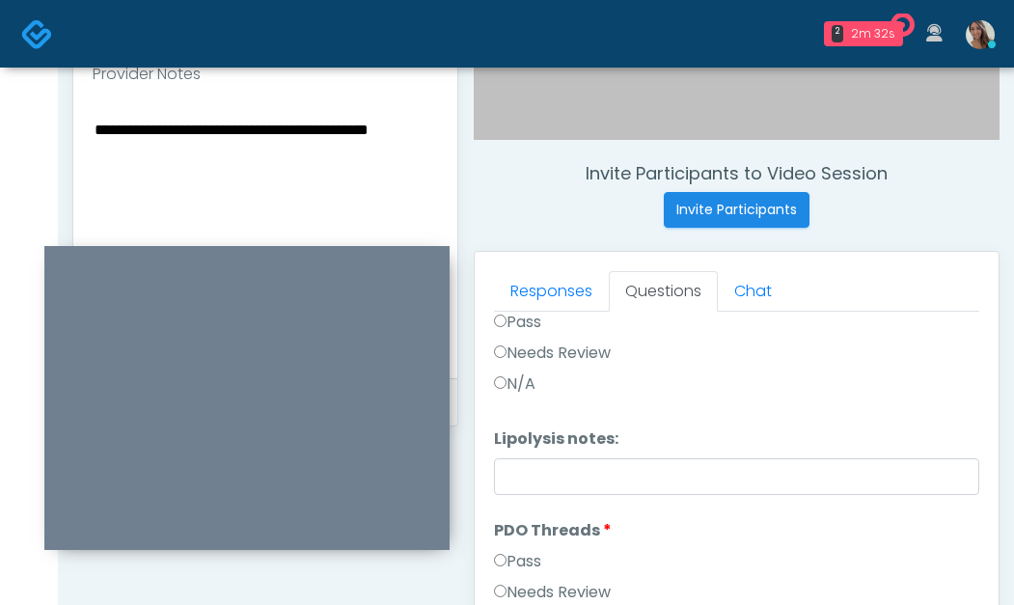
scroll to position [679, 0]
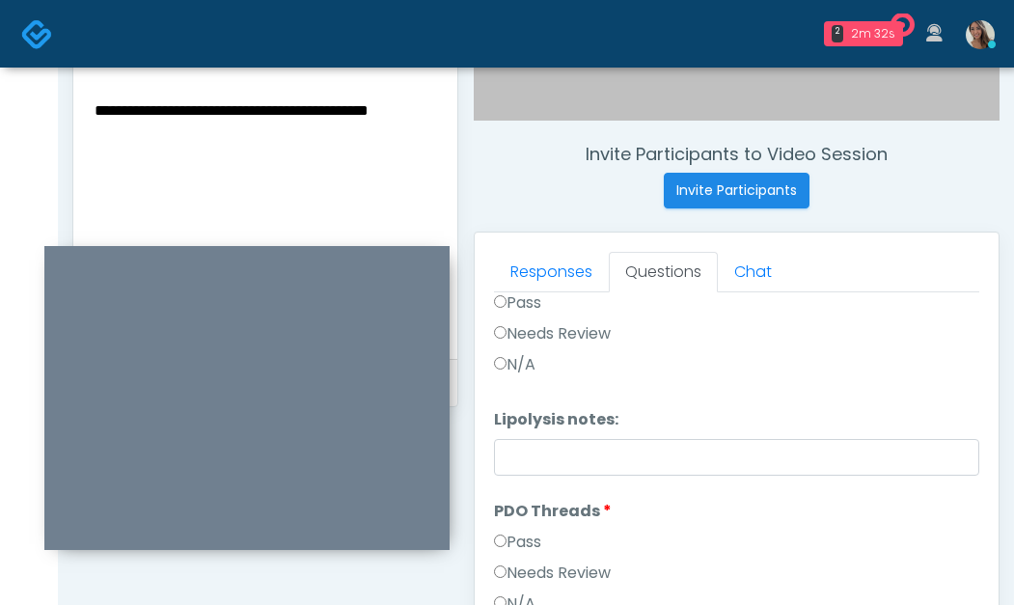
click at [278, 130] on textarea "**********" at bounding box center [266, 215] width 346 height 236
click at [213, 125] on textarea "**********" at bounding box center [266, 215] width 346 height 236
click at [215, 124] on textarea "**********" at bounding box center [266, 215] width 346 height 236
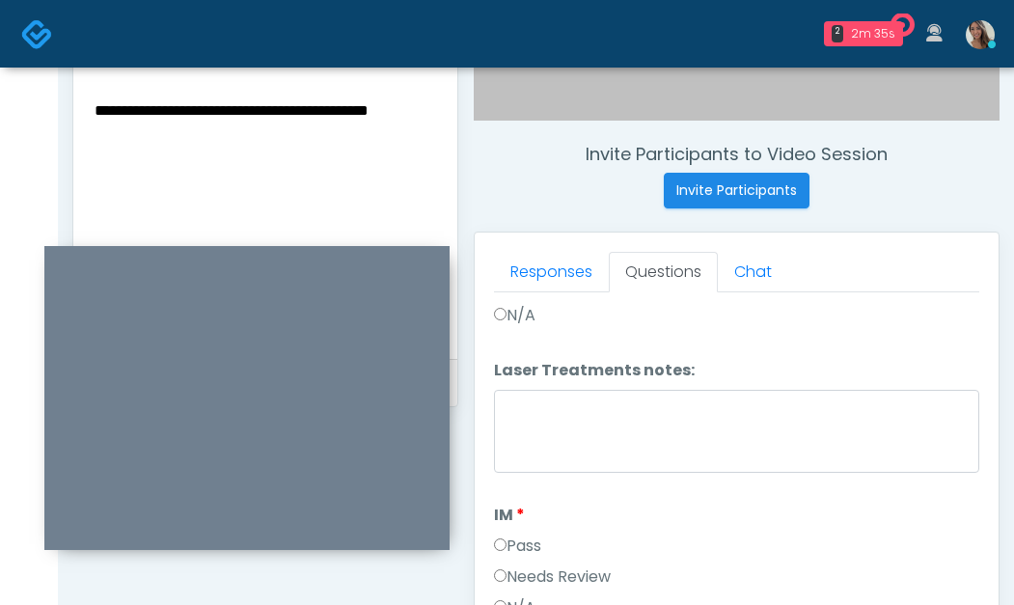
scroll to position [1242, 0]
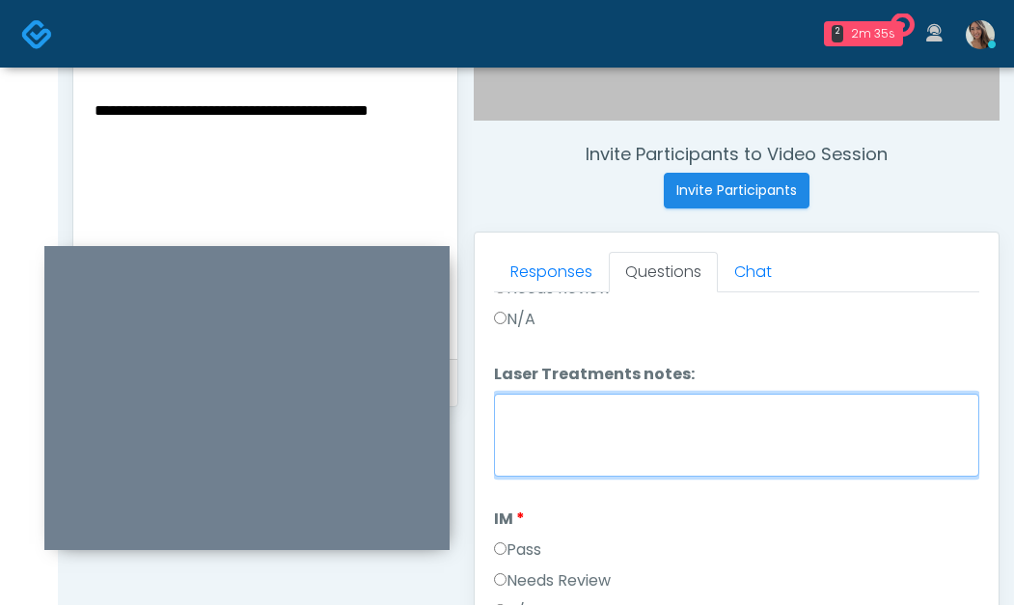
click at [636, 470] on textarea "Laser Treatments notes:" at bounding box center [737, 435] width 486 height 83
paste textarea "**********"
type textarea "**********"
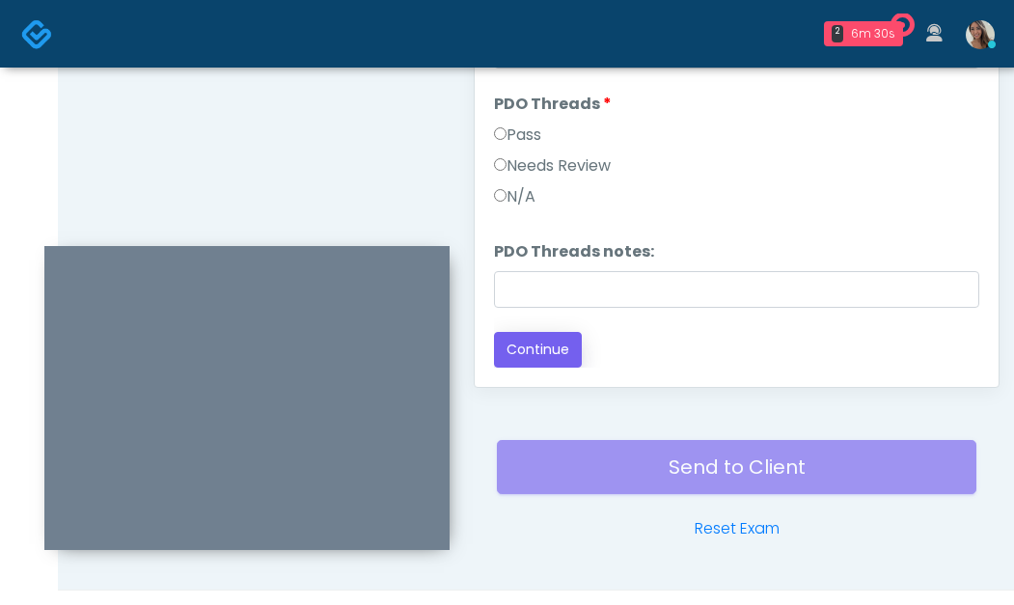
scroll to position [1090, 0]
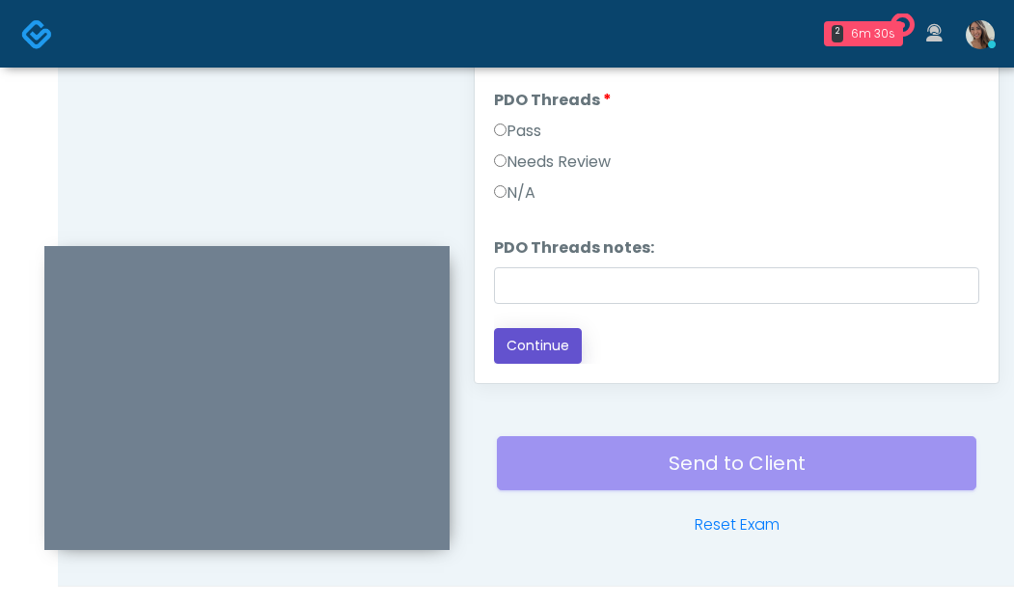
click at [541, 352] on button "Continue" at bounding box center [538, 346] width 88 height 36
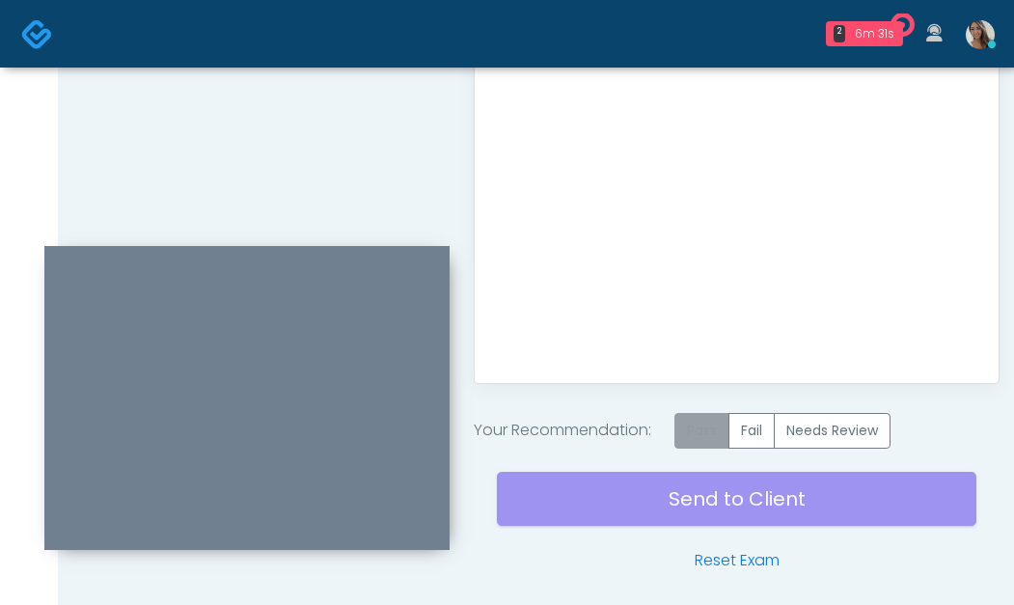
scroll to position [0, 0]
click at [687, 425] on label "Pass" at bounding box center [702, 431] width 55 height 36
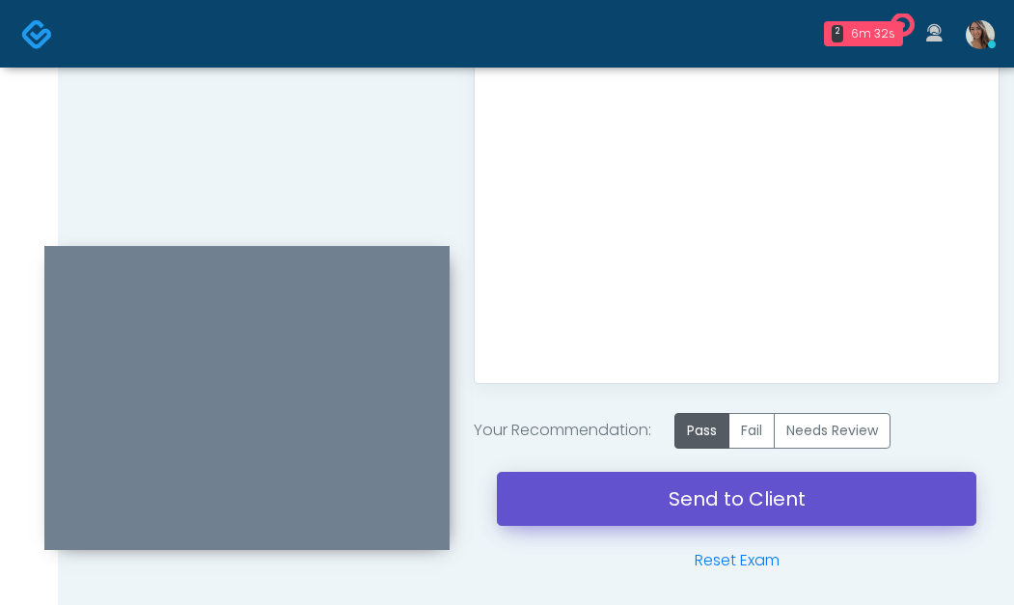
click at [661, 516] on link "Send to Client" at bounding box center [737, 499] width 480 height 54
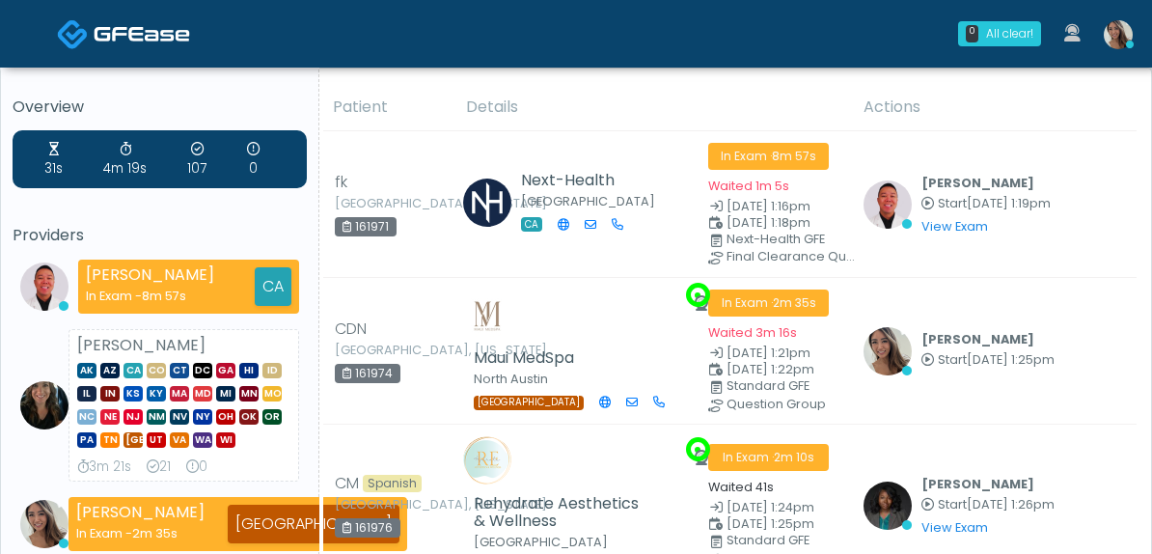
click at [66, 27] on img at bounding box center [73, 34] width 32 height 32
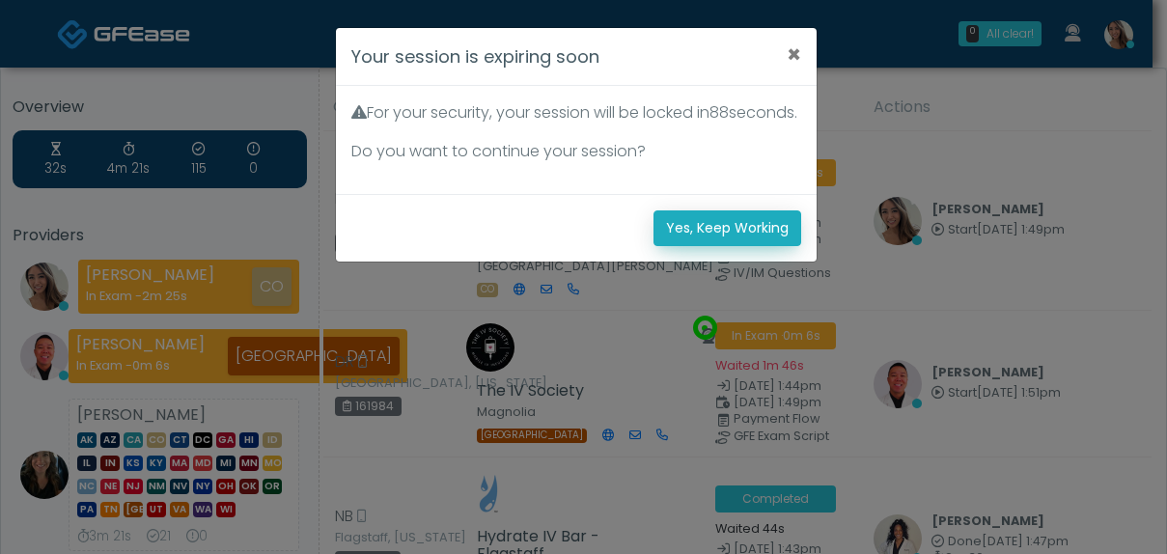
click at [712, 246] on button "Yes, Keep Working" at bounding box center [727, 228] width 148 height 36
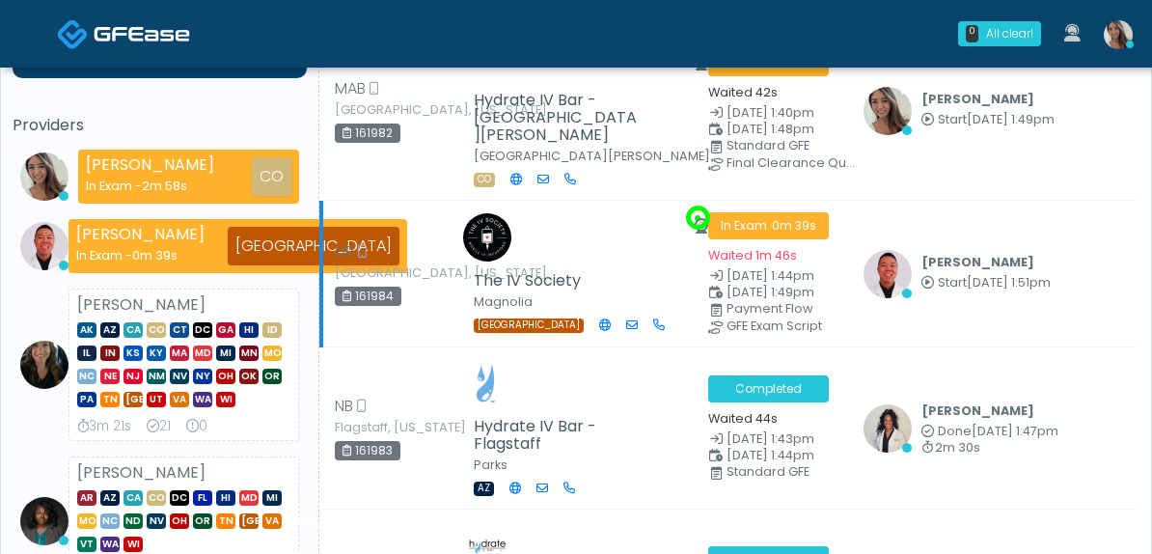
scroll to position [163, 0]
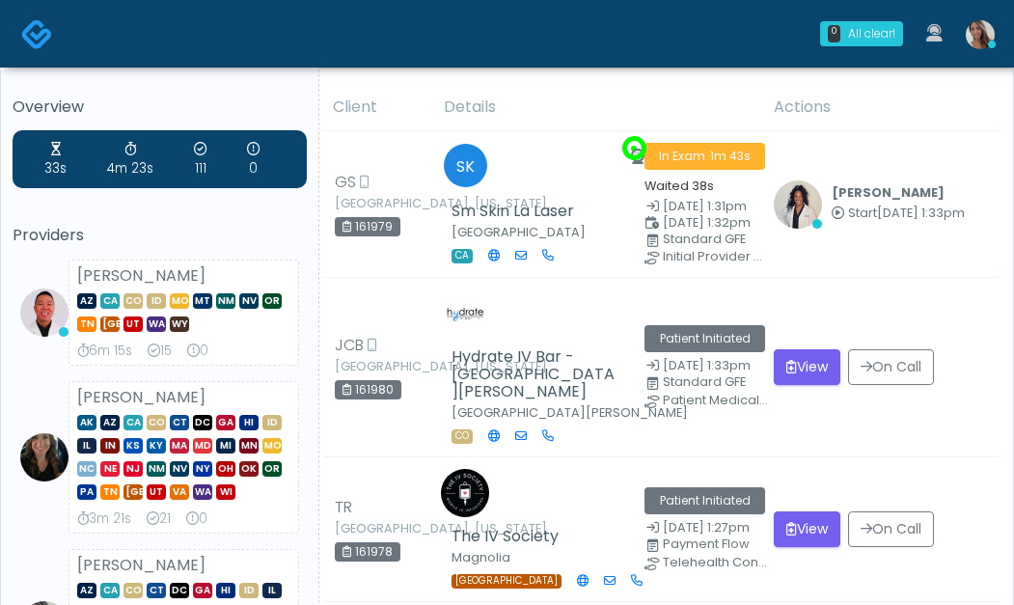
click at [69, 23] on div "0 All clear! All clear! [PERSON_NAME] AZ CA CO ID [GEOGRAPHIC_DATA] MT NM NV OR…" at bounding box center [536, 34] width 941 height 64
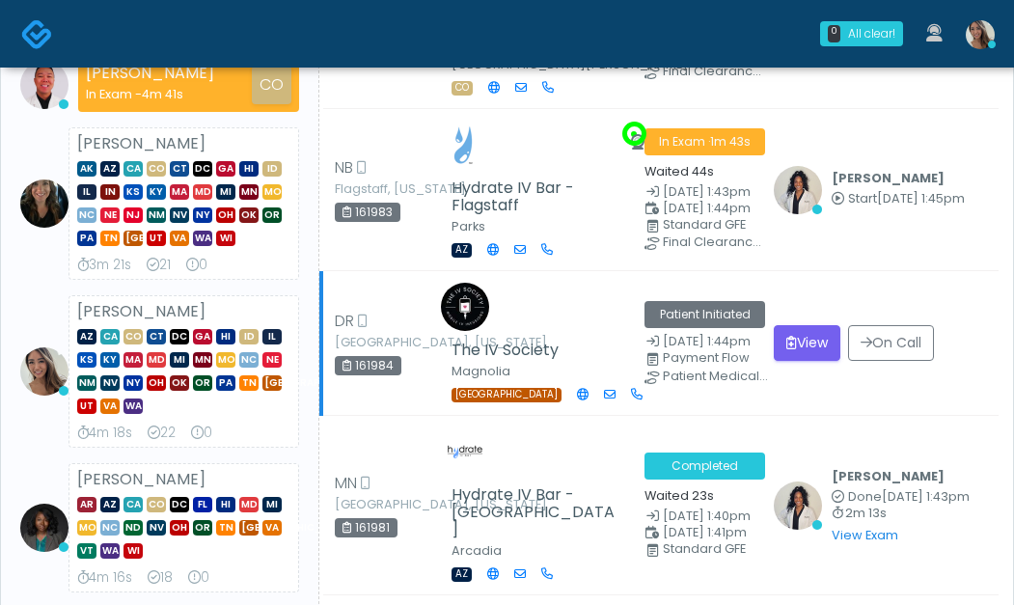
scroll to position [207, 0]
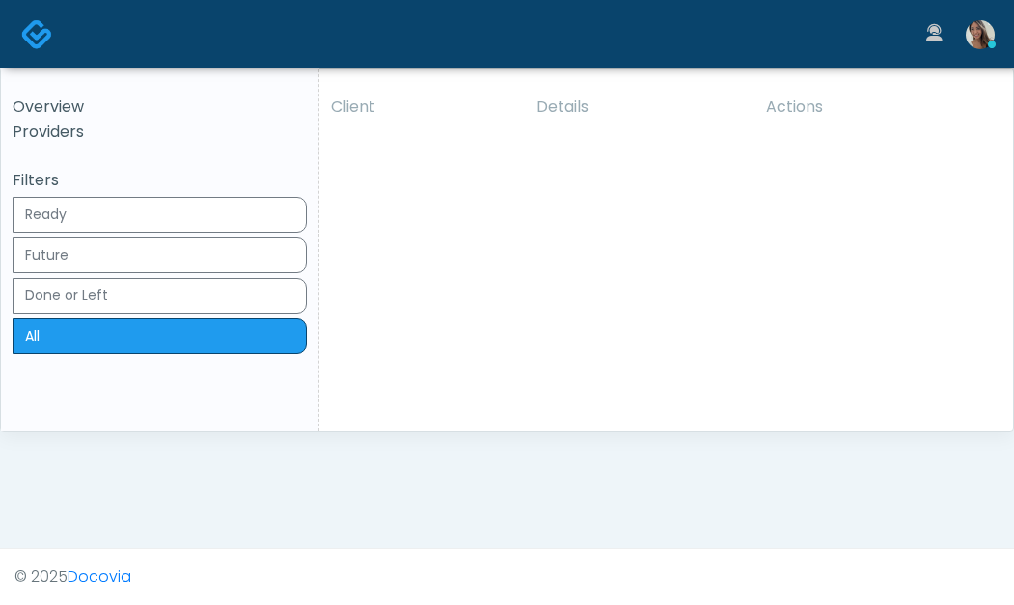
click at [4, 350] on div "Overview 32s 4m 21s 114 0 Providers Gerald Dungo AZ CA CO ID MO MT NM NV OR TN …" at bounding box center [160, 246] width 319 height 372
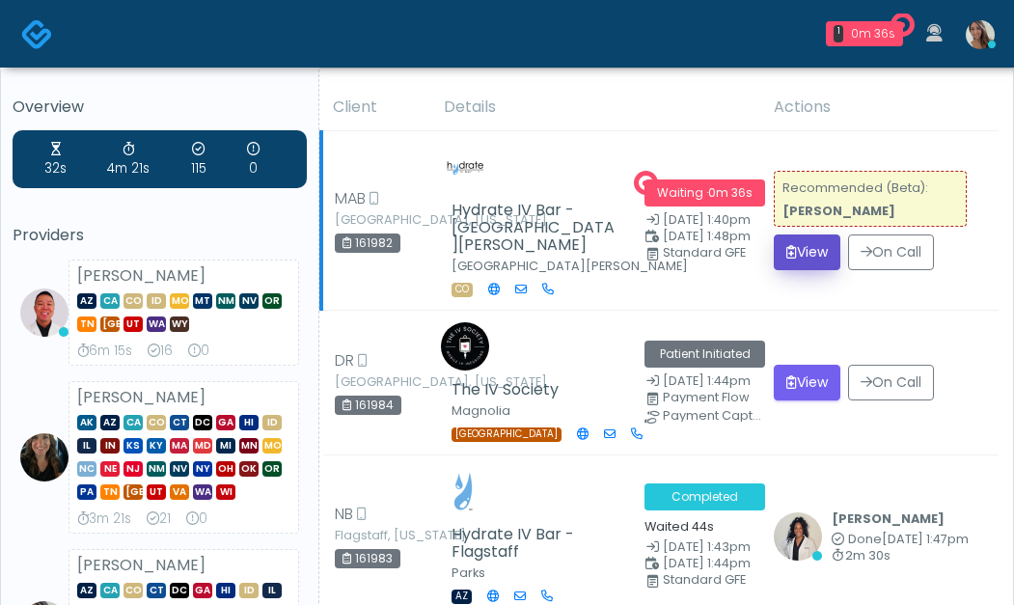
click at [791, 235] on button "View" at bounding box center [807, 253] width 67 height 36
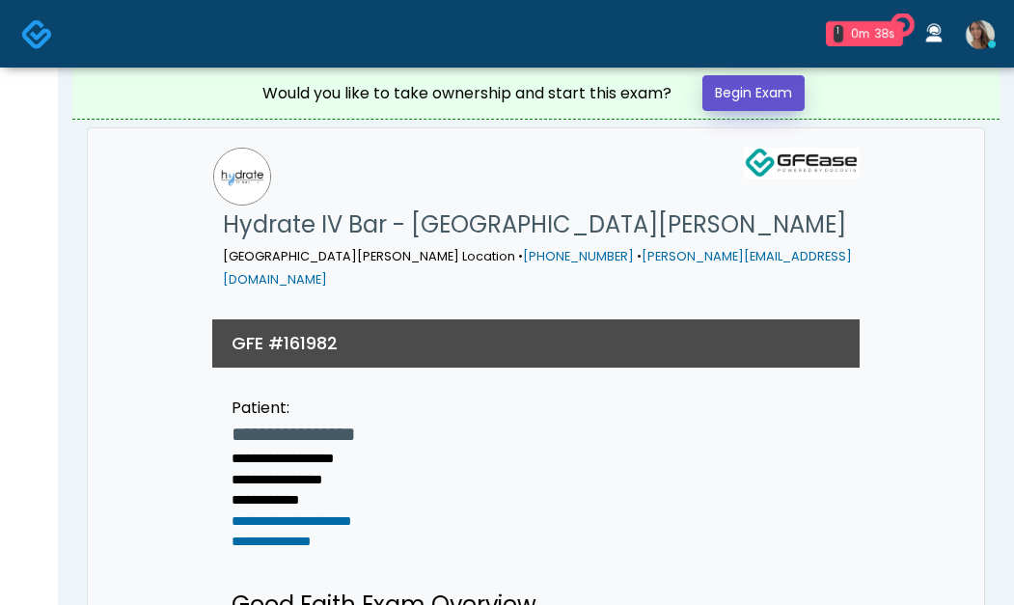
drag, startPoint x: 0, startPoint y: 0, endPoint x: 764, endPoint y: 86, distance: 769.3
click at [764, 86] on link "Begin Exam" at bounding box center [754, 93] width 102 height 36
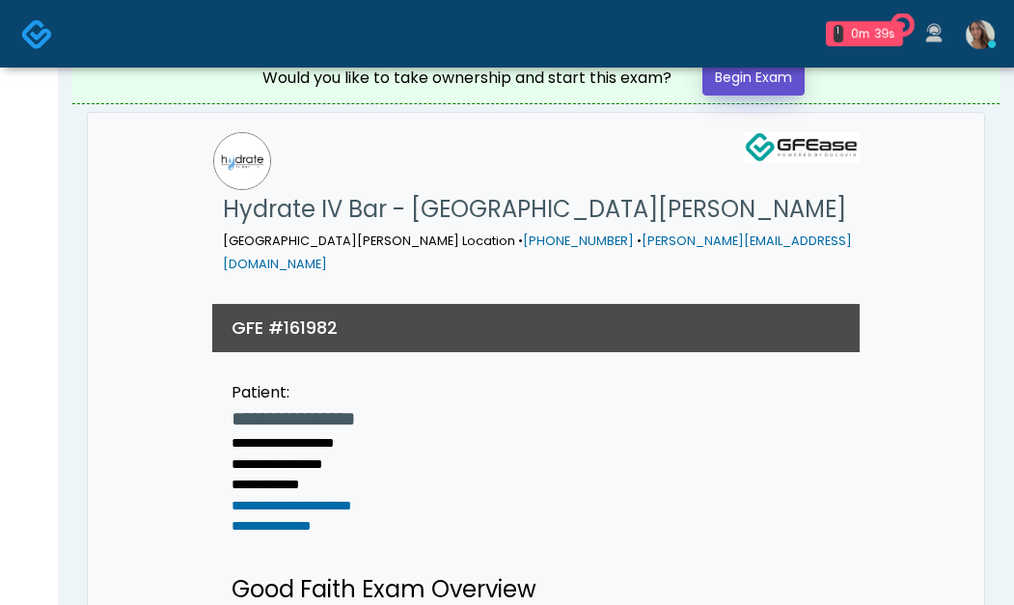
scroll to position [121, 0]
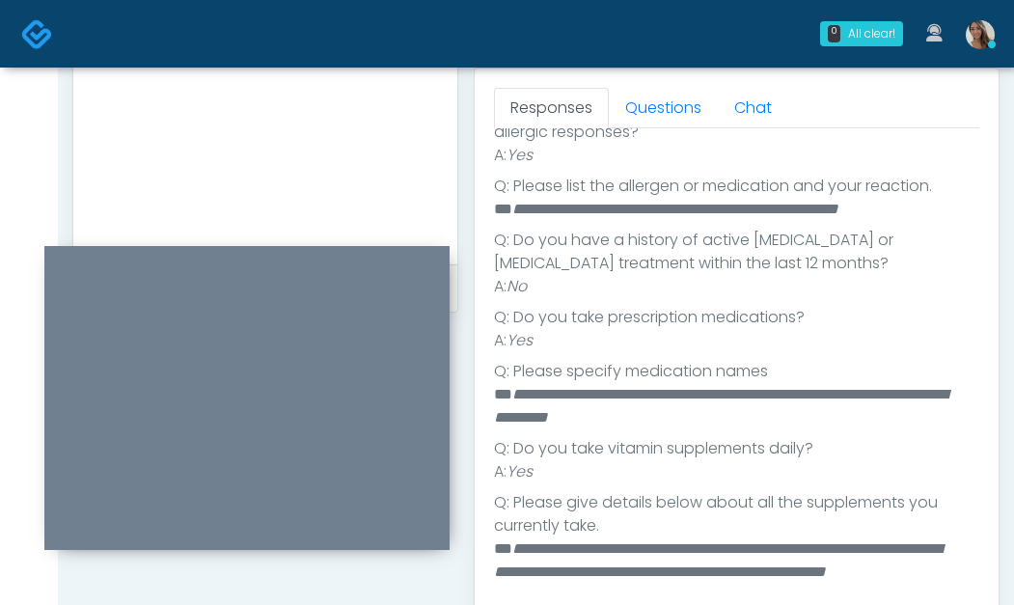
scroll to position [905, 0]
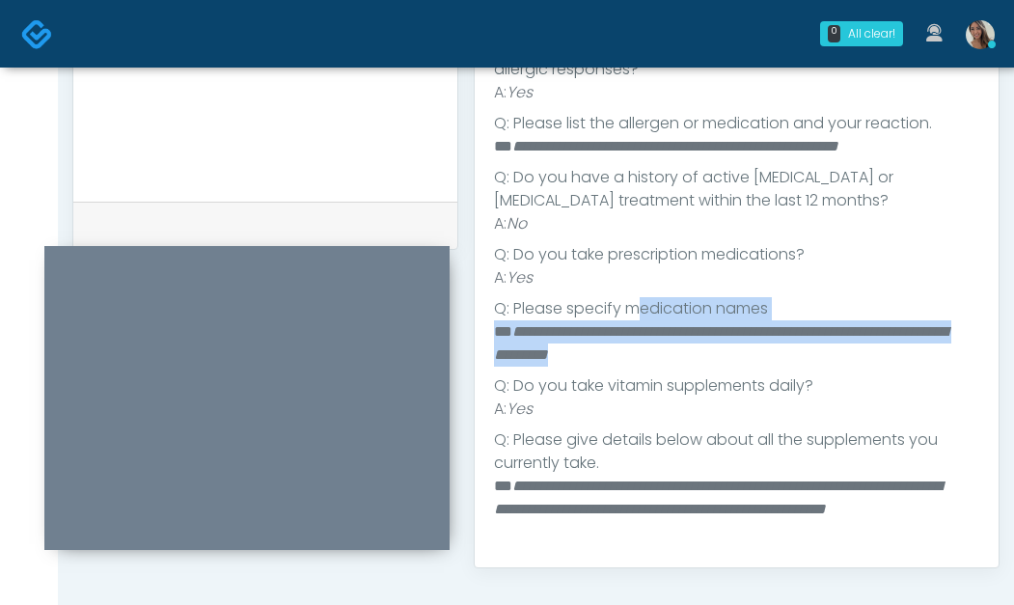
drag, startPoint x: 746, startPoint y: 351, endPoint x: 632, endPoint y: 315, distance: 119.7
click at [633, 315] on ul "**********" at bounding box center [737, 382] width 486 height 803
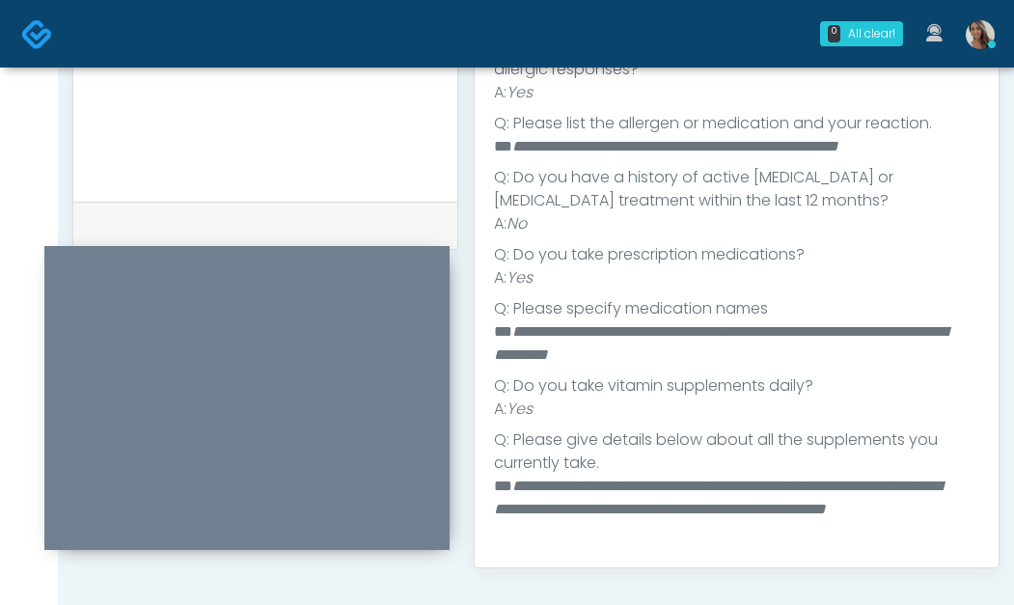
click at [783, 343] on li "**********" at bounding box center [729, 343] width 471 height 46
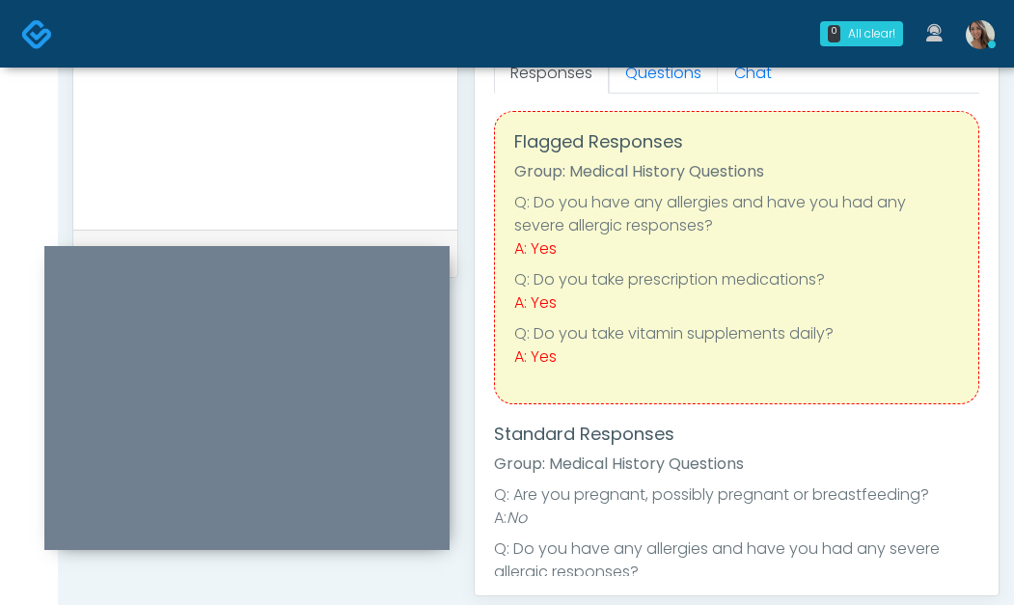
scroll to position [0, 0]
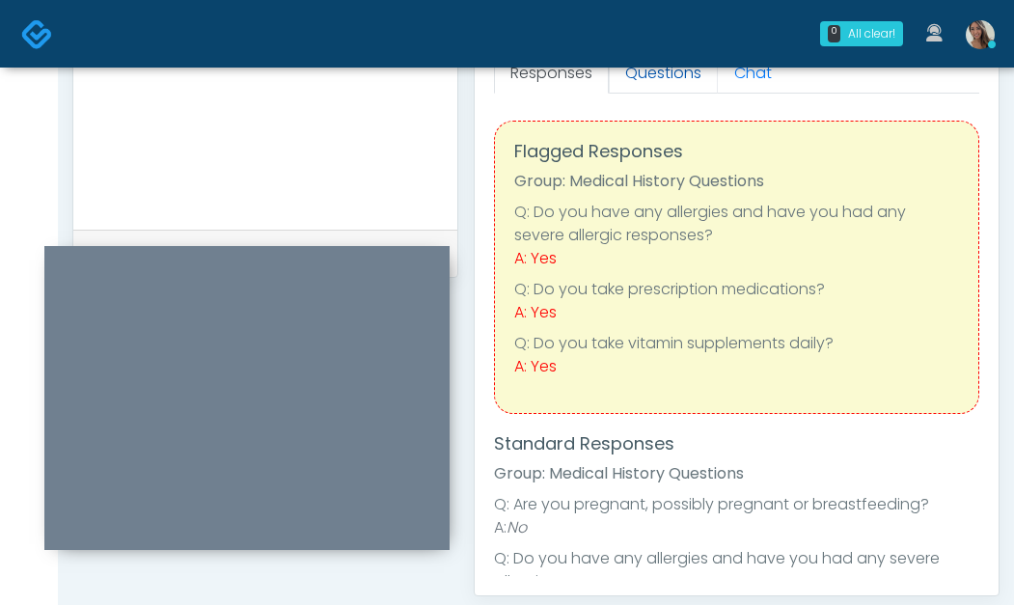
click at [670, 74] on link "Questions" at bounding box center [663, 73] width 109 height 41
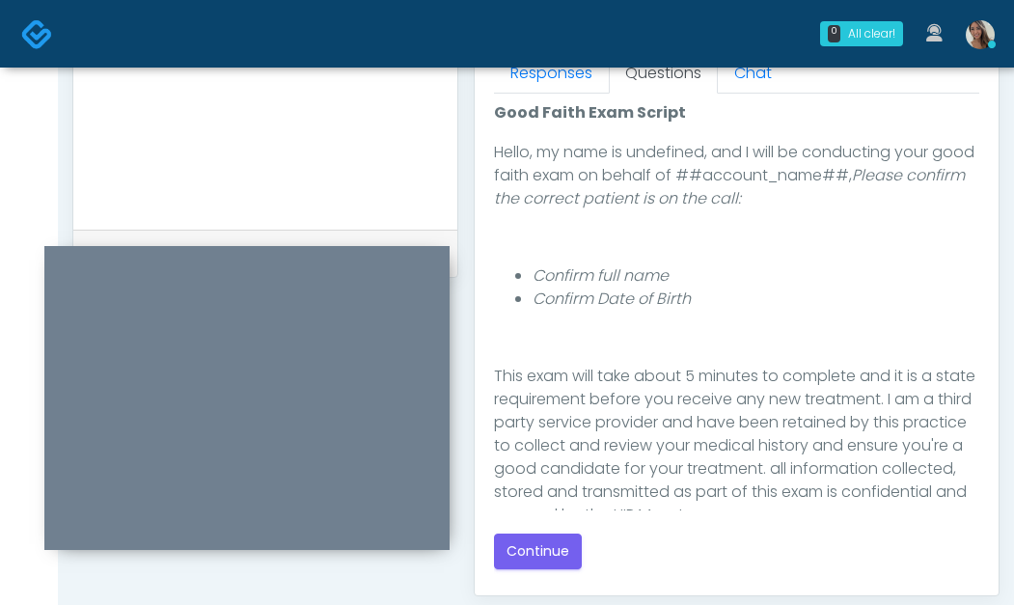
scroll to position [317, 0]
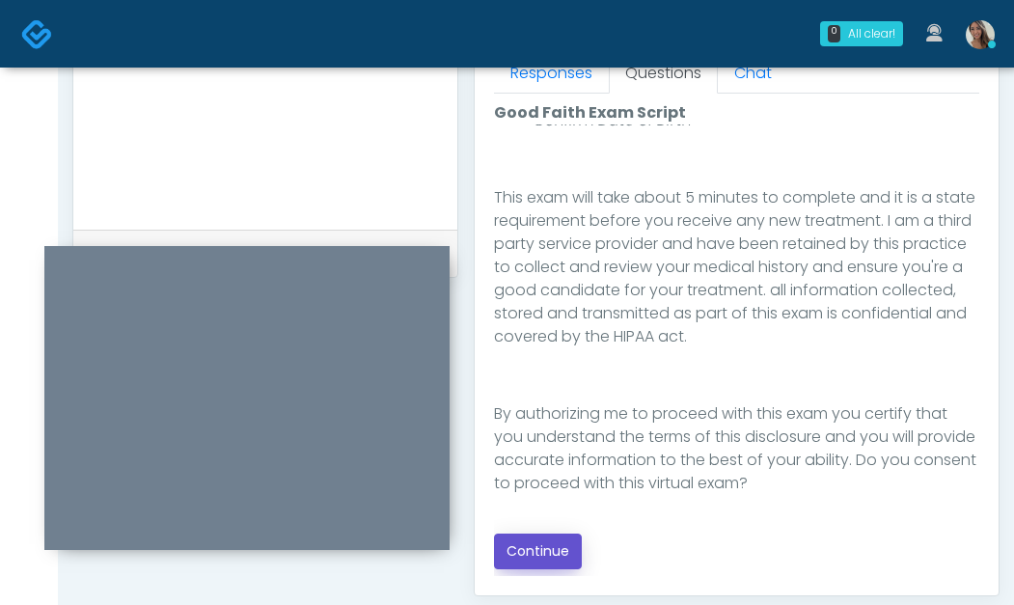
click at [560, 553] on button "Continue" at bounding box center [538, 552] width 88 height 36
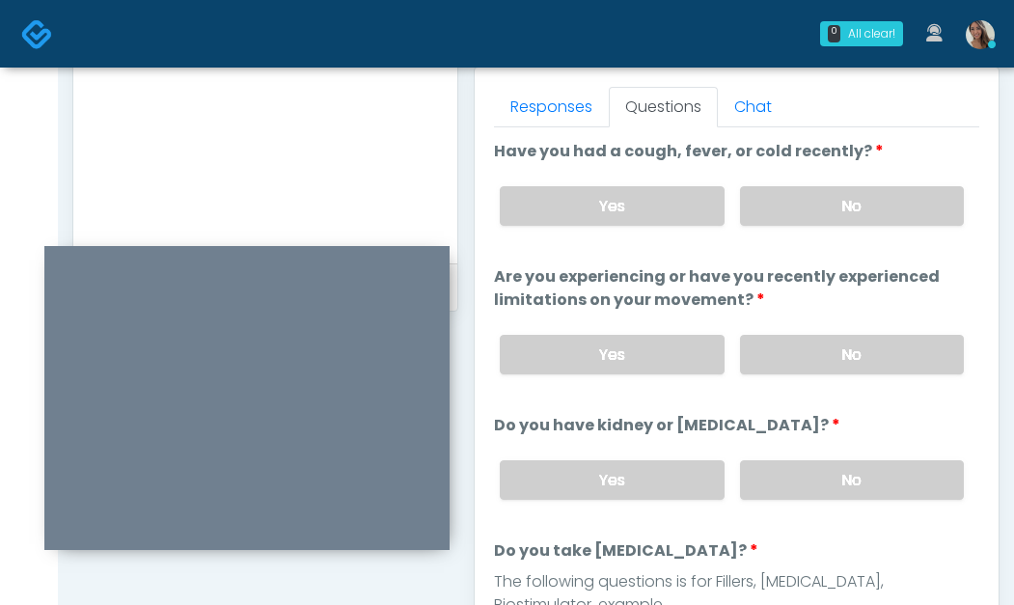
scroll to position [841, 0]
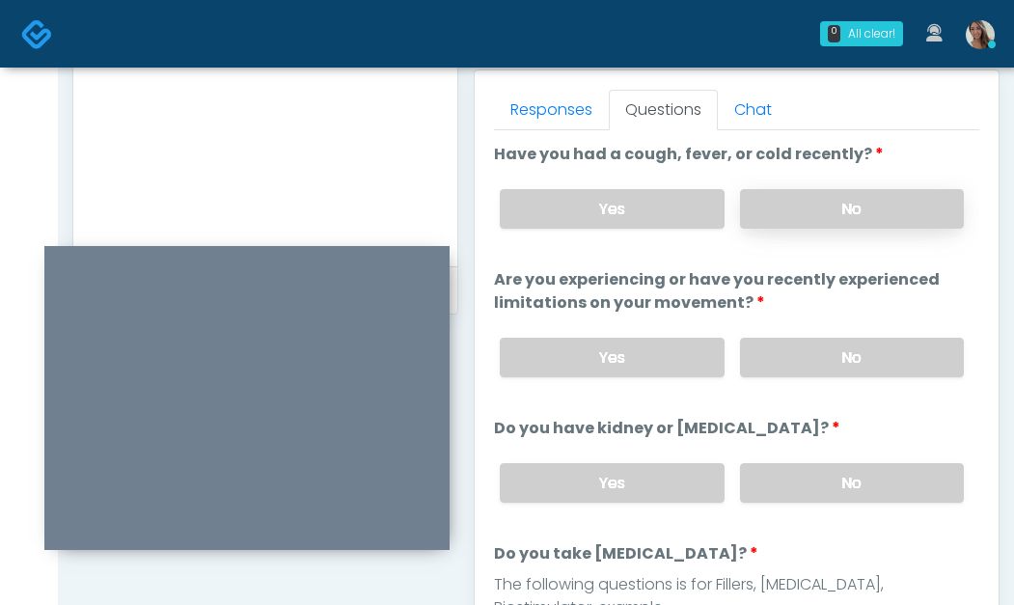
click at [885, 196] on label "No" at bounding box center [852, 209] width 224 height 40
click at [847, 364] on label "No" at bounding box center [852, 358] width 224 height 40
click at [881, 478] on label "No" at bounding box center [852, 483] width 224 height 40
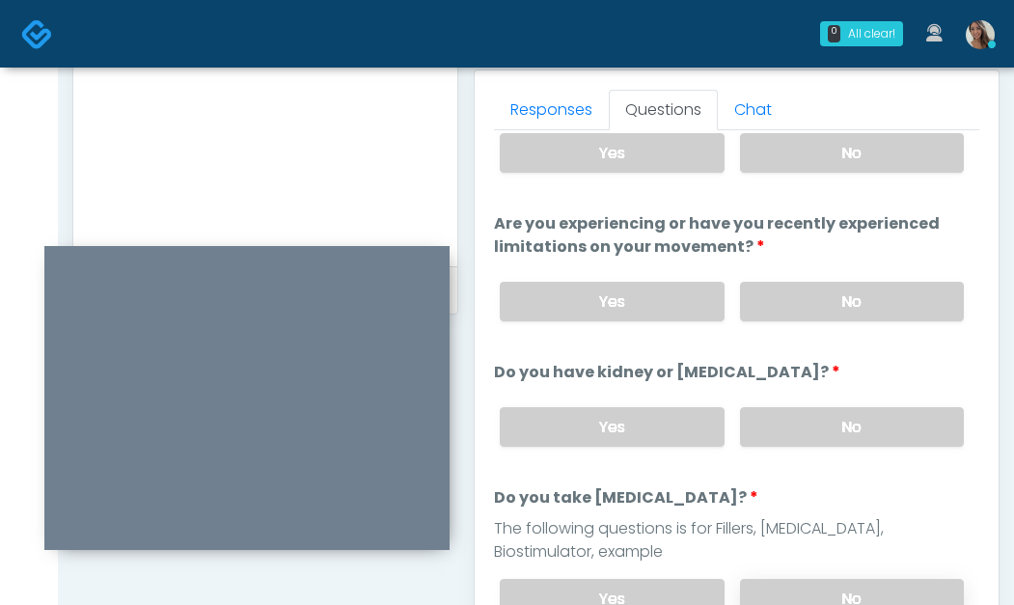
scroll to position [57, 0]
click at [854, 582] on label "No" at bounding box center [852, 598] width 224 height 40
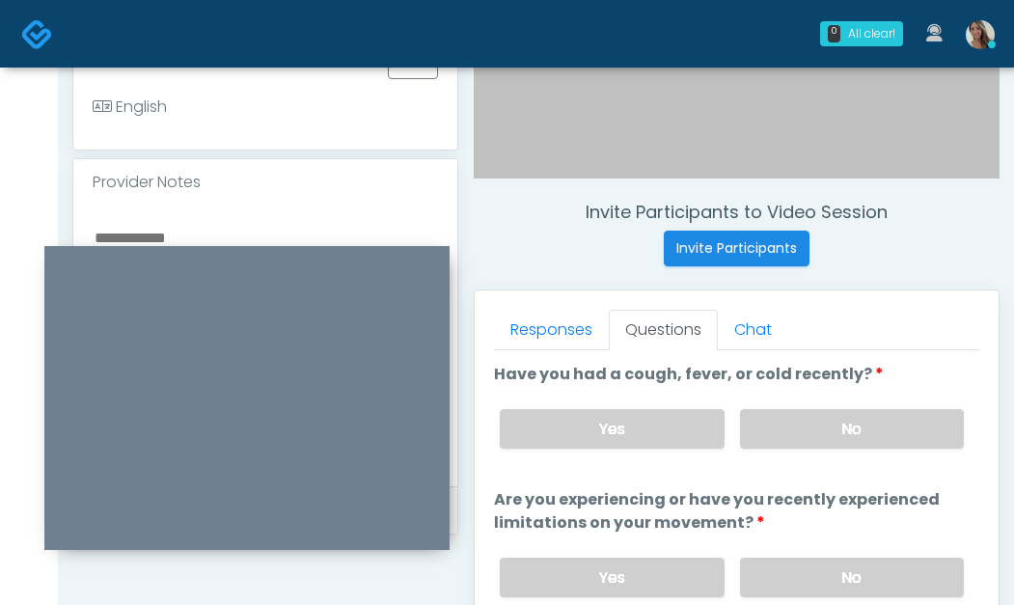
scroll to position [603, 0]
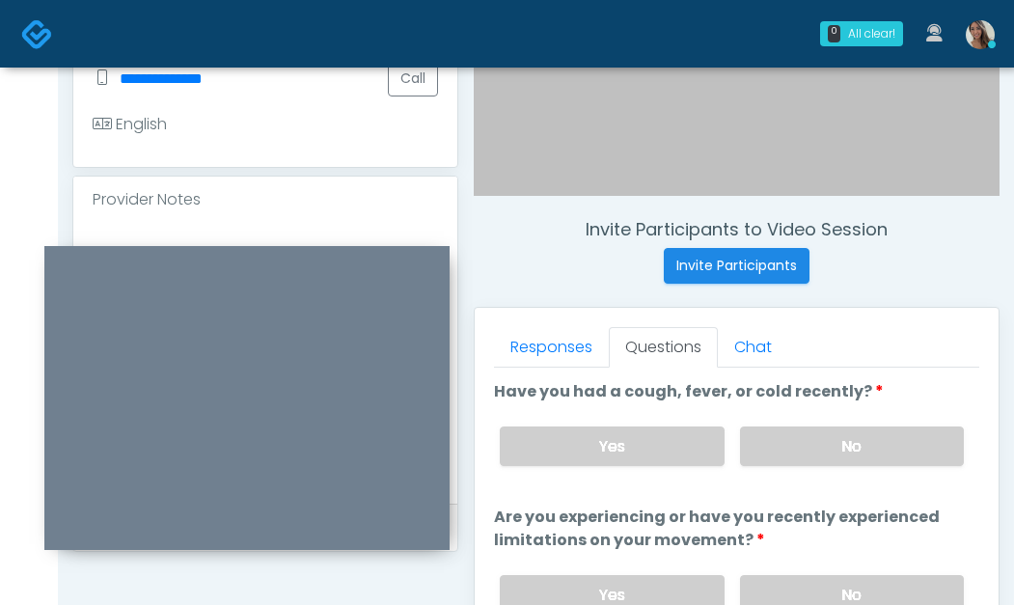
click at [283, 242] on textarea at bounding box center [266, 360] width 346 height 236
click at [402, 242] on textarea "**********" at bounding box center [266, 360] width 346 height 236
type textarea "**********"
click at [621, 463] on label "Yes" at bounding box center [612, 447] width 224 height 40
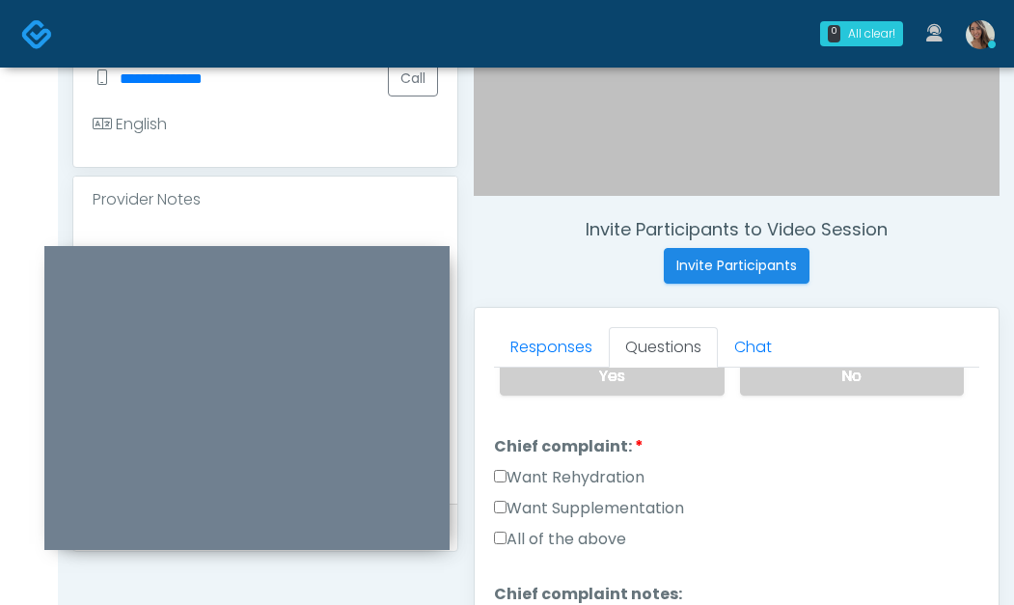
scroll to position [511, 0]
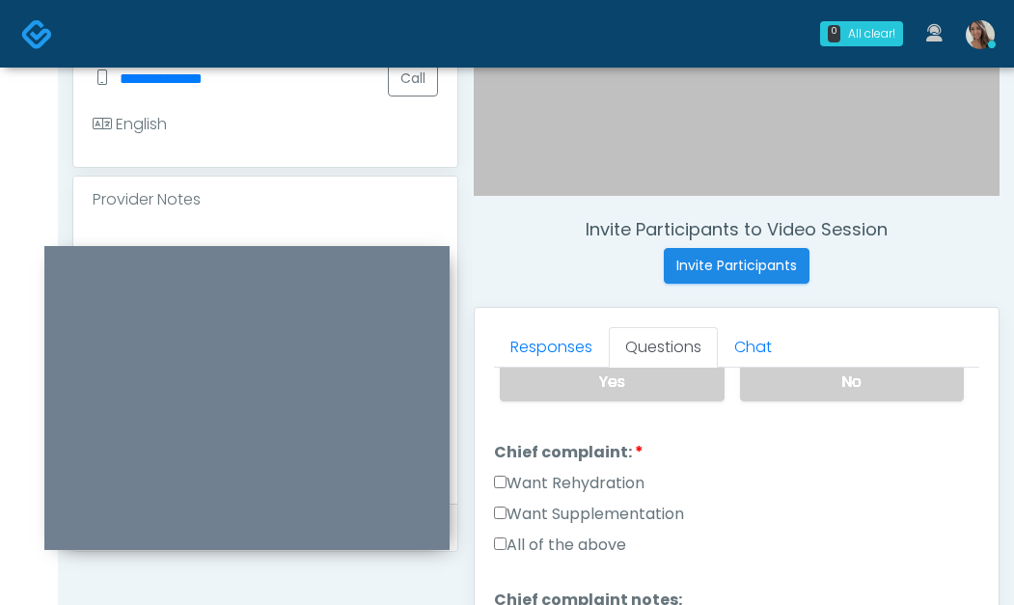
click at [625, 493] on label "Want Rehydration" at bounding box center [569, 483] width 151 height 23
click at [624, 503] on label "Want Supplementation" at bounding box center [589, 514] width 190 height 23
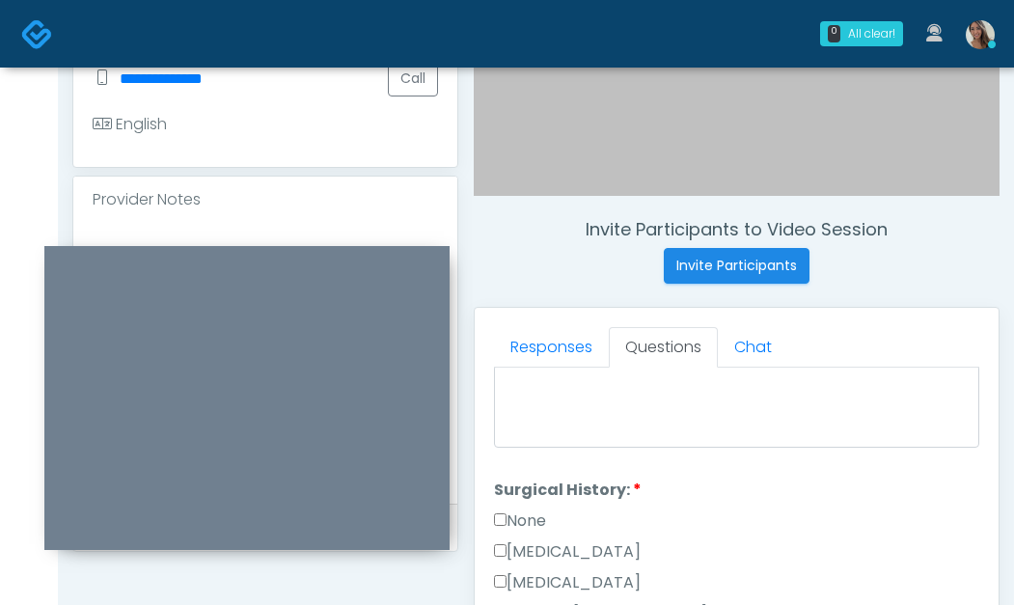
click at [546, 514] on label "None" at bounding box center [520, 521] width 52 height 23
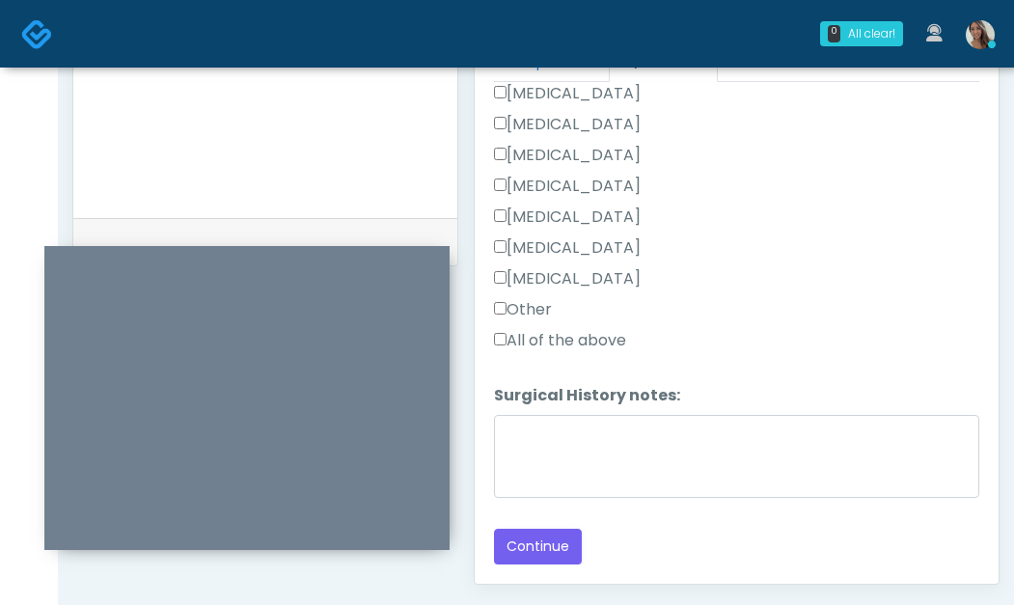
scroll to position [1111, 0]
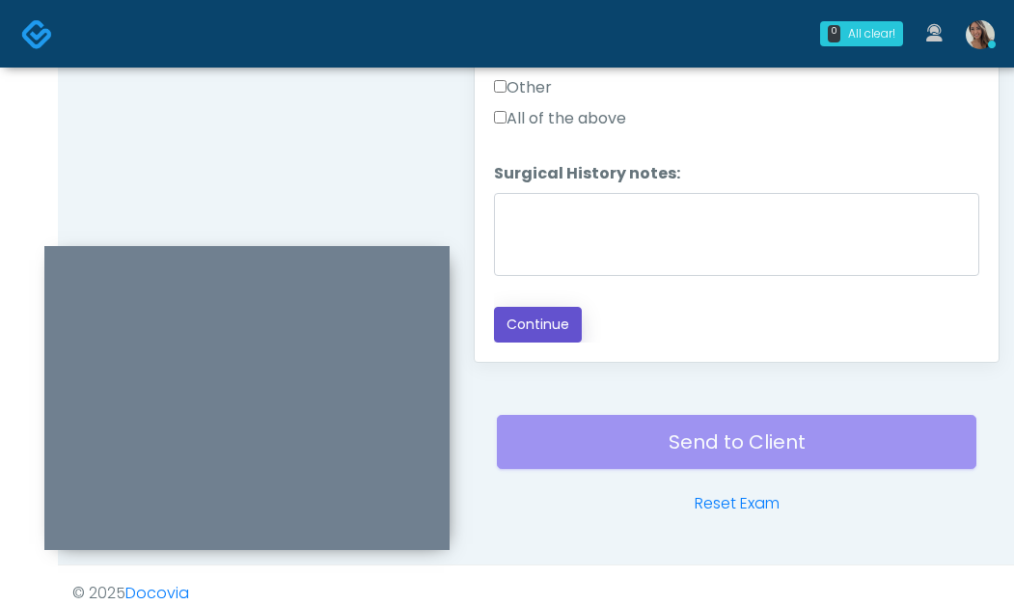
click at [569, 324] on button "Continue" at bounding box center [538, 325] width 88 height 36
drag, startPoint x: 277, startPoint y: 129, endPoint x: 482, endPoint y: 233, distance: 229.2
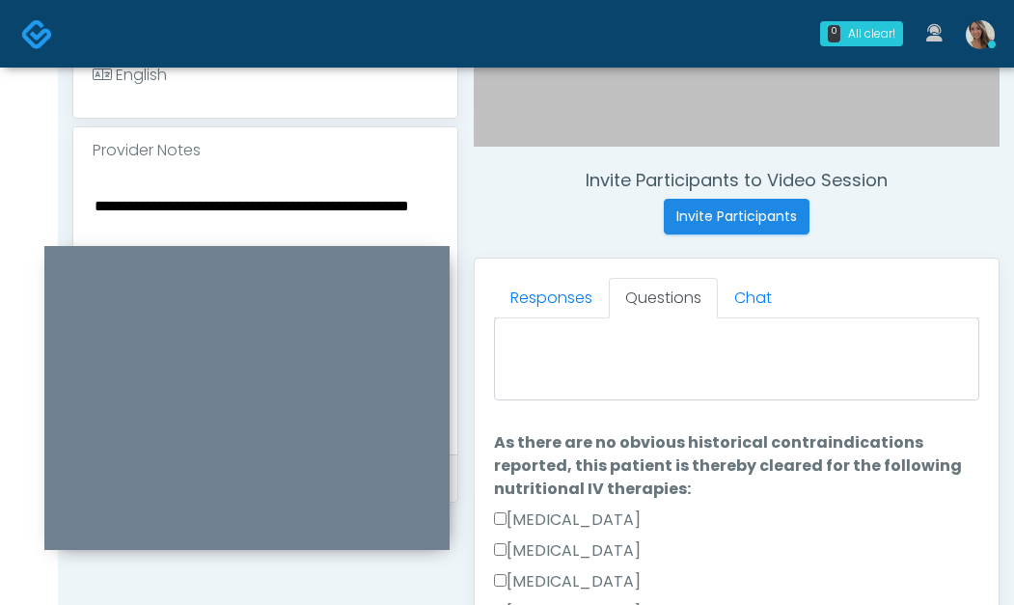
scroll to position [0, 0]
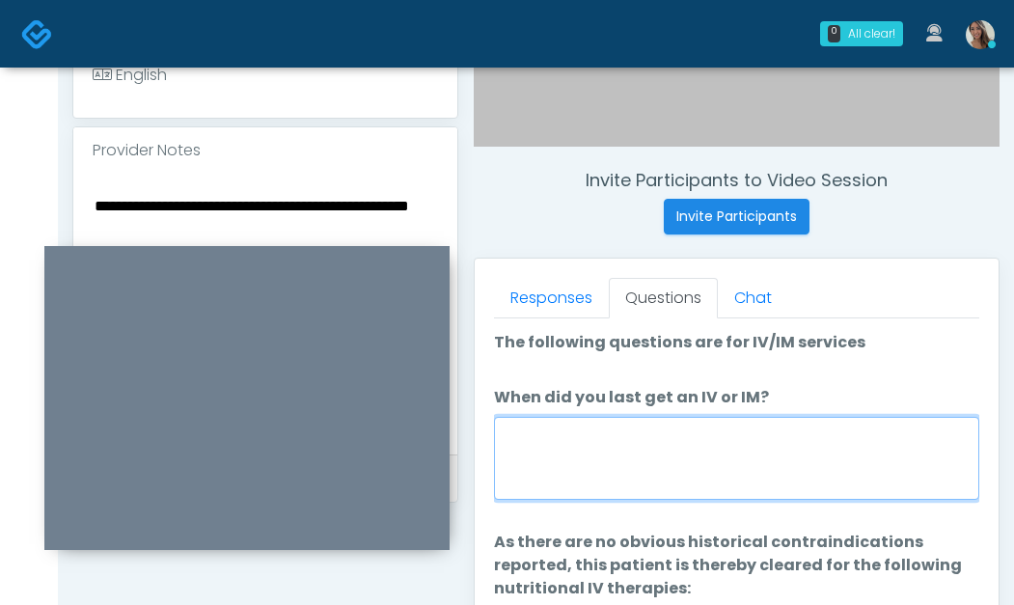
click at [733, 494] on textarea "When did you last get an IV or IM?" at bounding box center [737, 458] width 486 height 83
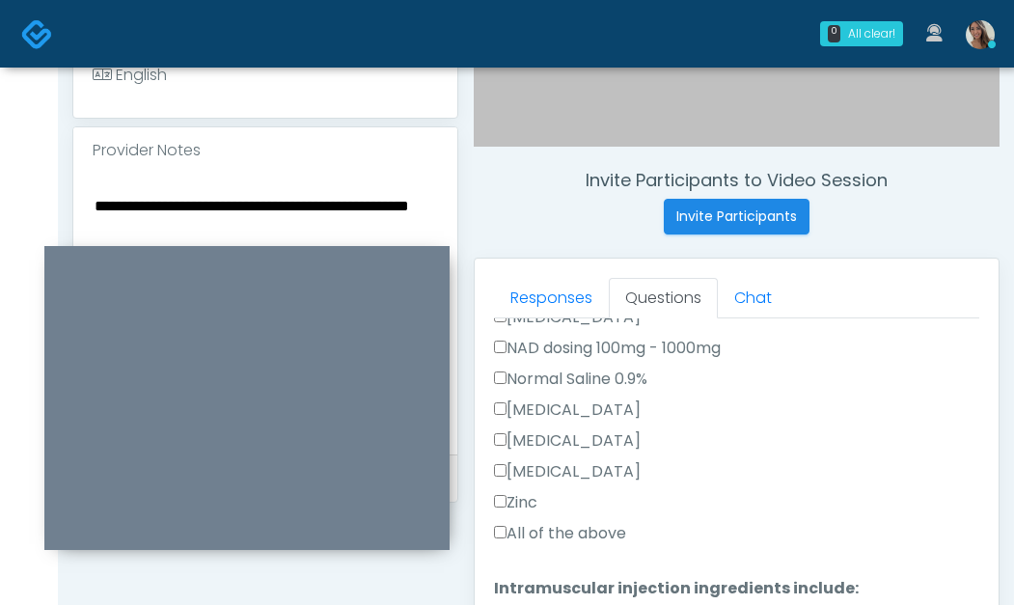
type textarea "**********"
click at [591, 526] on label "All of the above" at bounding box center [560, 533] width 132 height 23
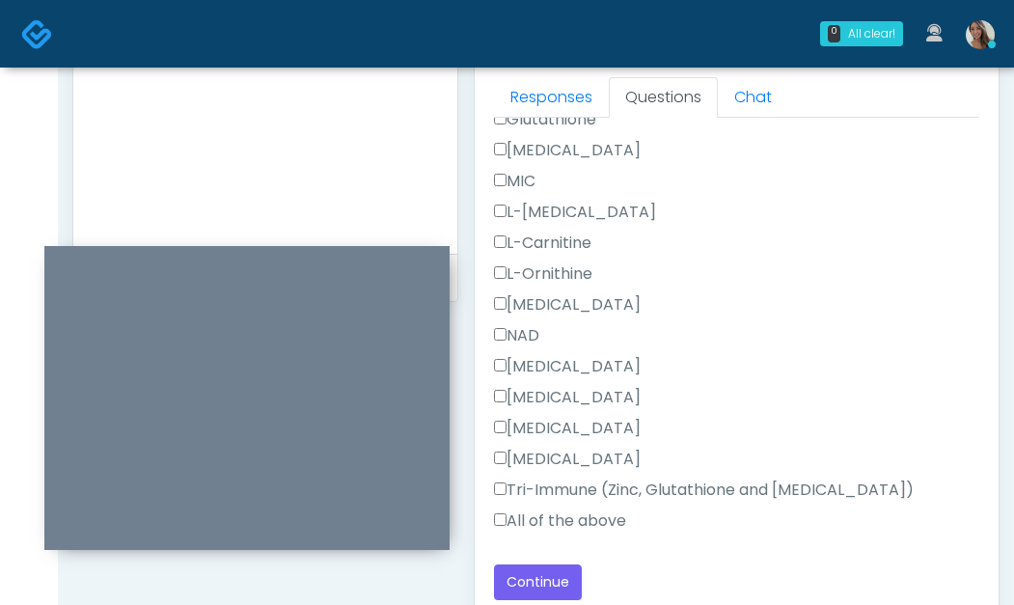
scroll to position [1170, 0]
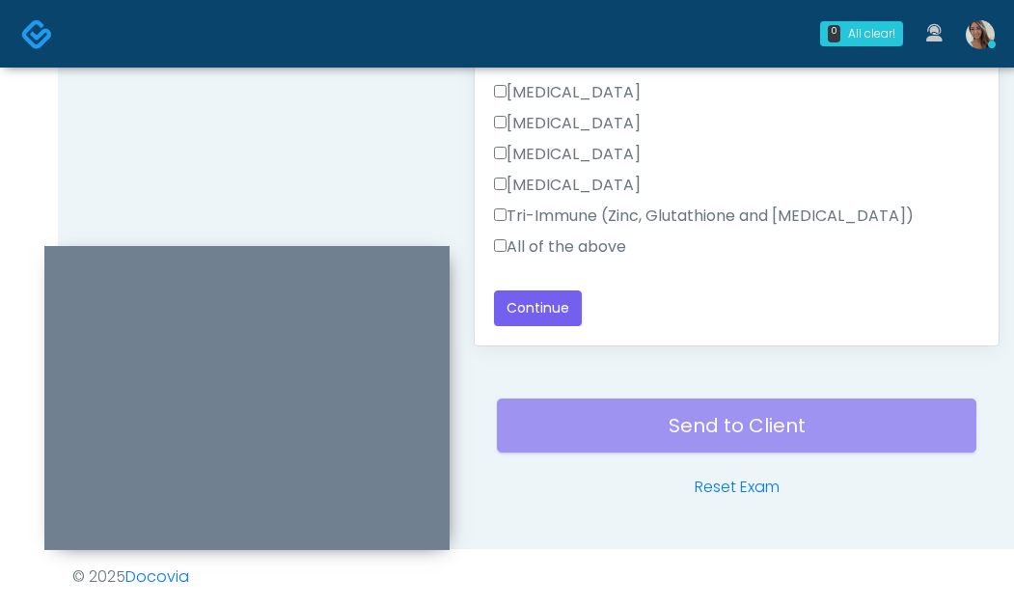
drag, startPoint x: 600, startPoint y: 241, endPoint x: 424, endPoint y: 275, distance: 179.8
click at [600, 241] on label "All of the above" at bounding box center [560, 247] width 132 height 23
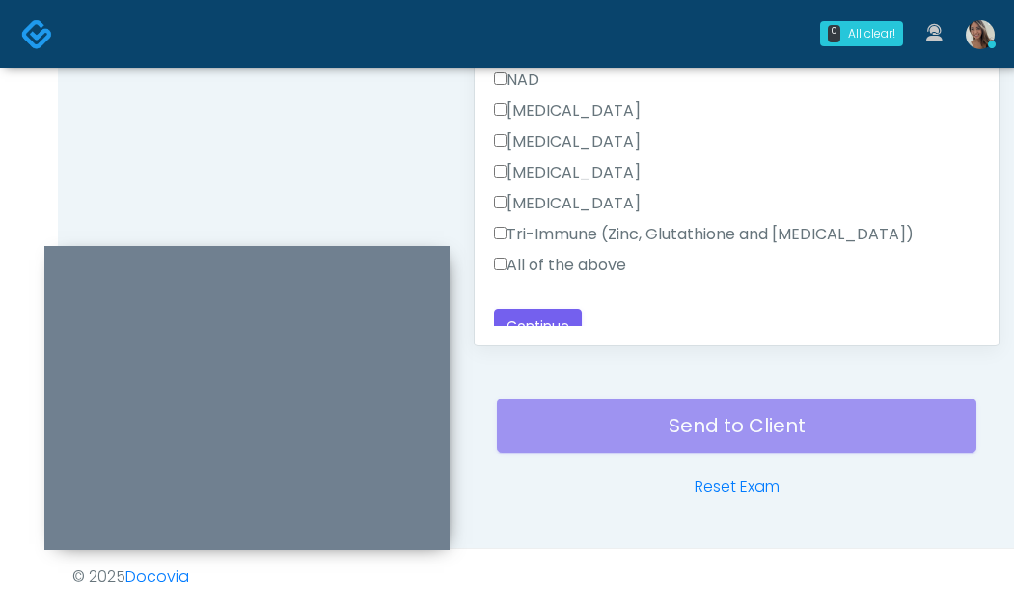
scroll to position [1065, 0]
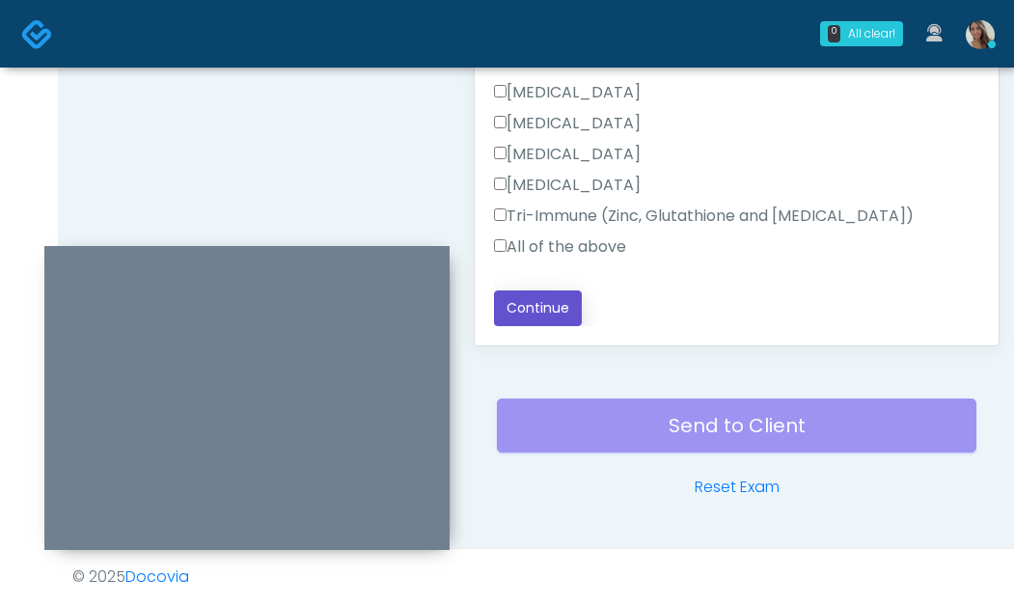
click at [560, 322] on button "Continue" at bounding box center [538, 309] width 88 height 36
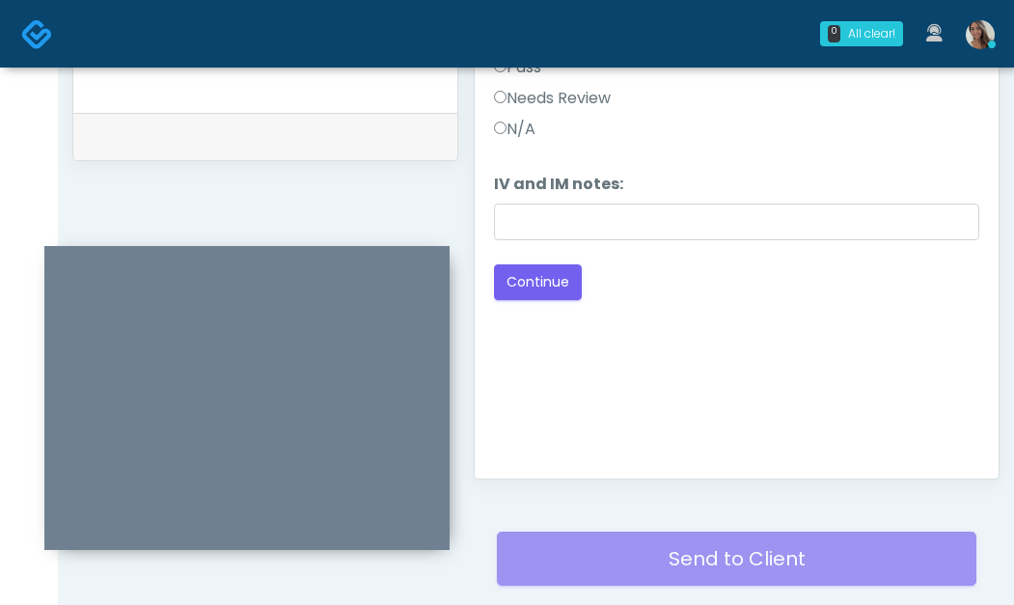
scroll to position [608, 0]
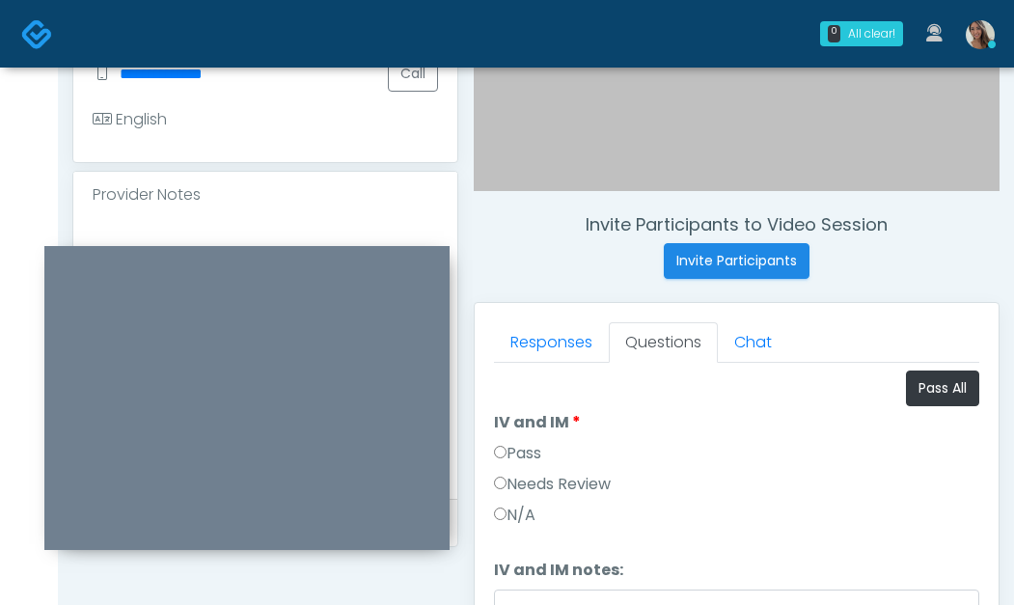
click at [523, 449] on label "Pass" at bounding box center [517, 453] width 47 height 23
click at [257, 237] on textarea "**********" at bounding box center [266, 355] width 346 height 236
click at [192, 245] on div "**********" at bounding box center [536, 282] width 928 height 1472
click at [324, 237] on textarea "**********" at bounding box center [266, 355] width 346 height 236
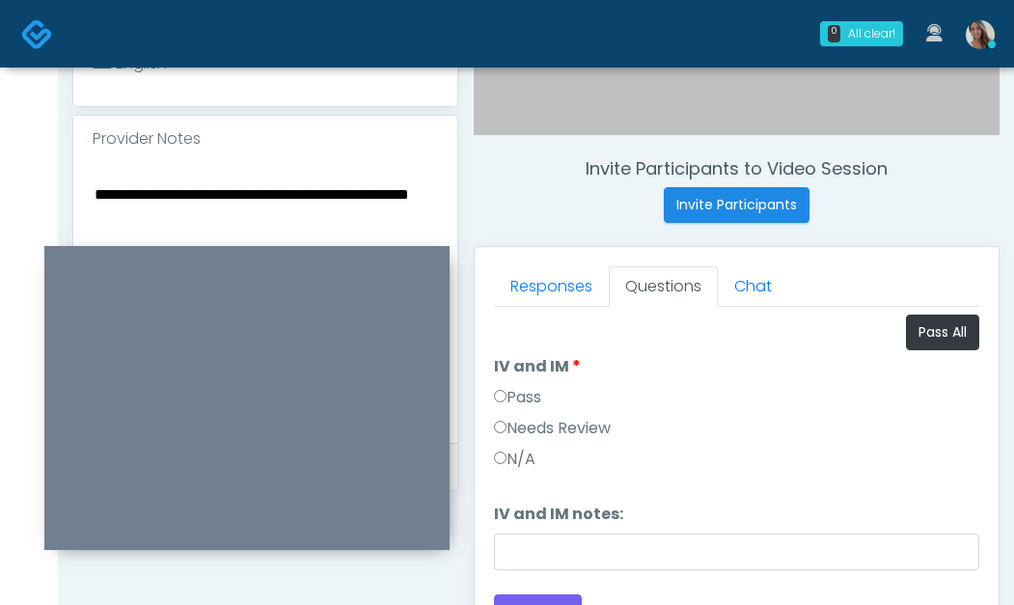
scroll to position [666, 0]
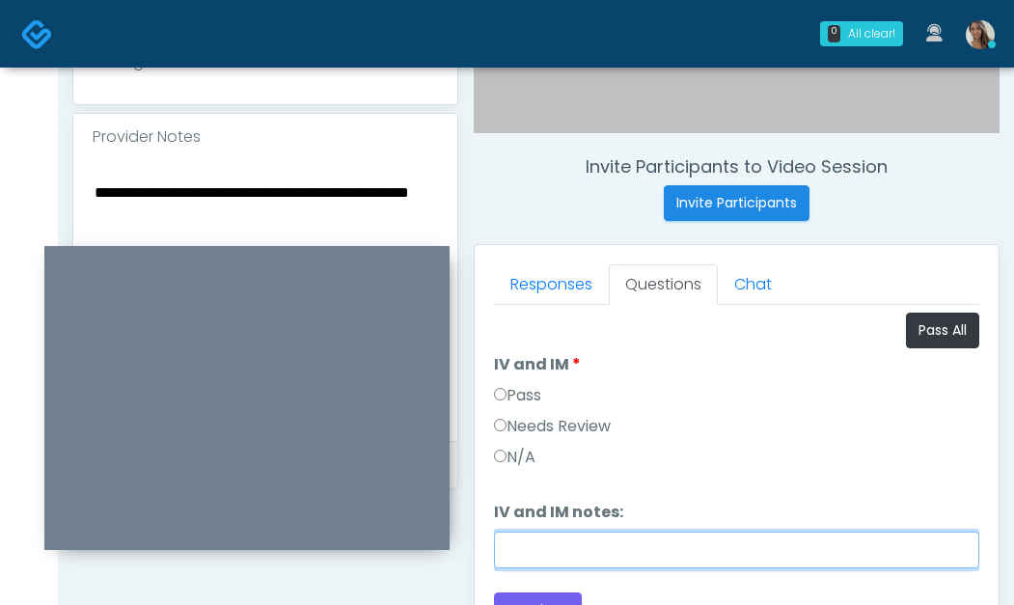
drag, startPoint x: 648, startPoint y: 543, endPoint x: 435, endPoint y: 545, distance: 212.4
click at [648, 543] on input "IV and IM notes:" at bounding box center [737, 550] width 486 height 37
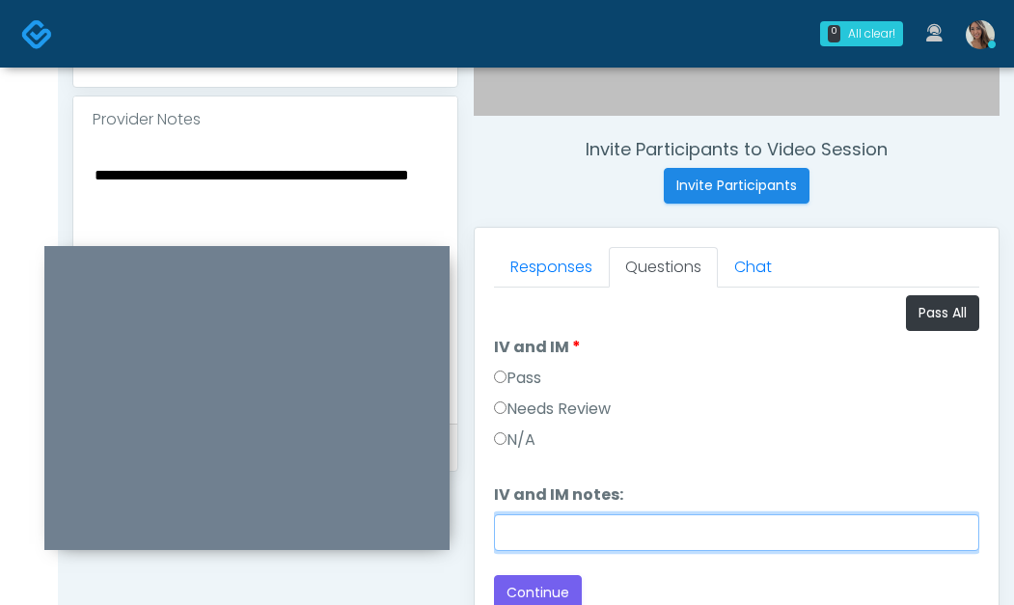
scroll to position [708, 0]
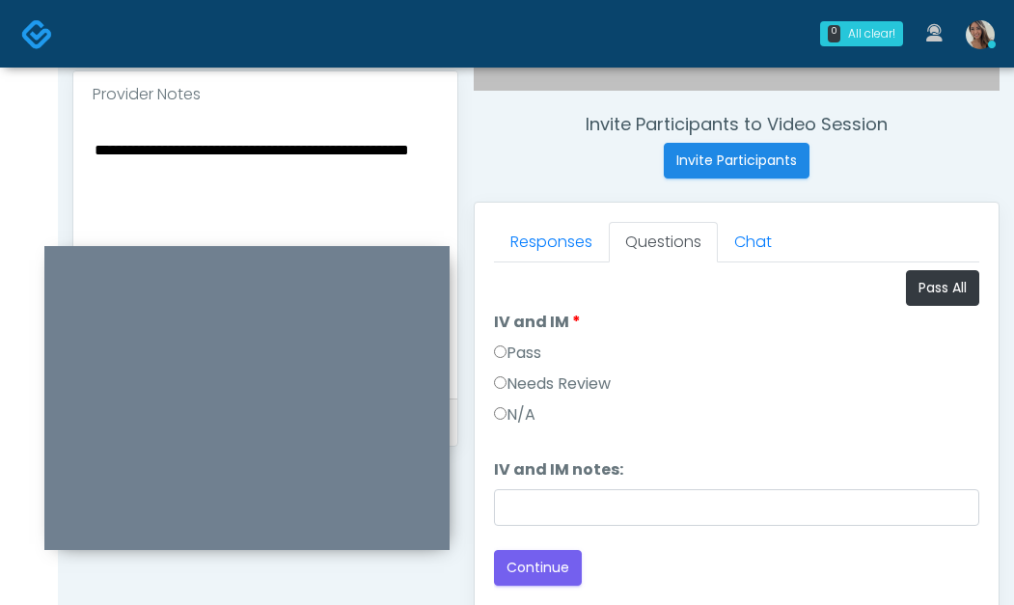
click at [300, 137] on textarea "**********" at bounding box center [266, 255] width 346 height 236
click at [685, 428] on div "N/A" at bounding box center [737, 418] width 486 height 31
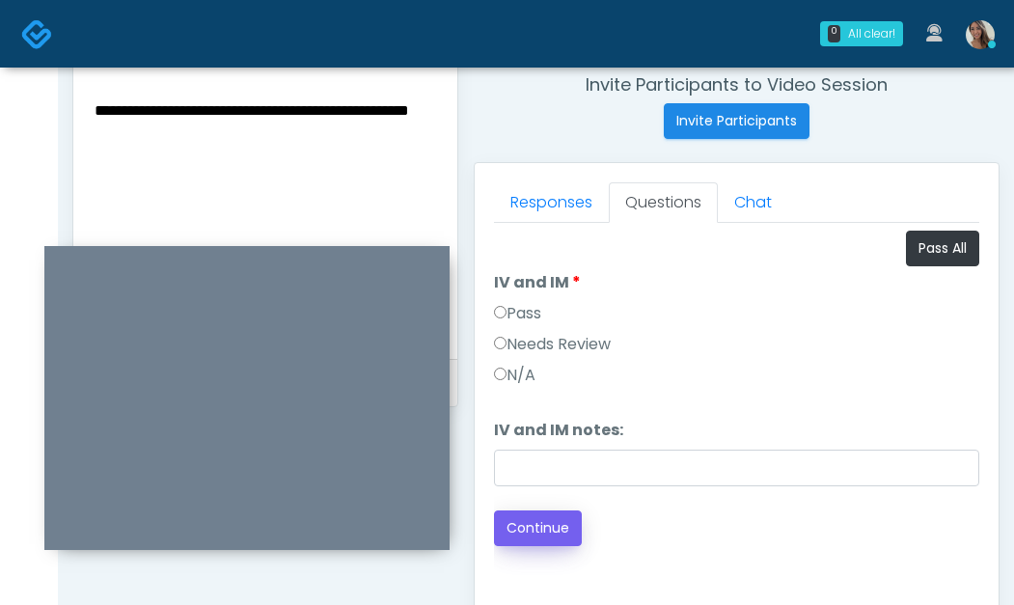
click at [587, 523] on div "Back Continue" at bounding box center [737, 529] width 486 height 36
click at [533, 539] on button "Continue" at bounding box center [538, 529] width 88 height 36
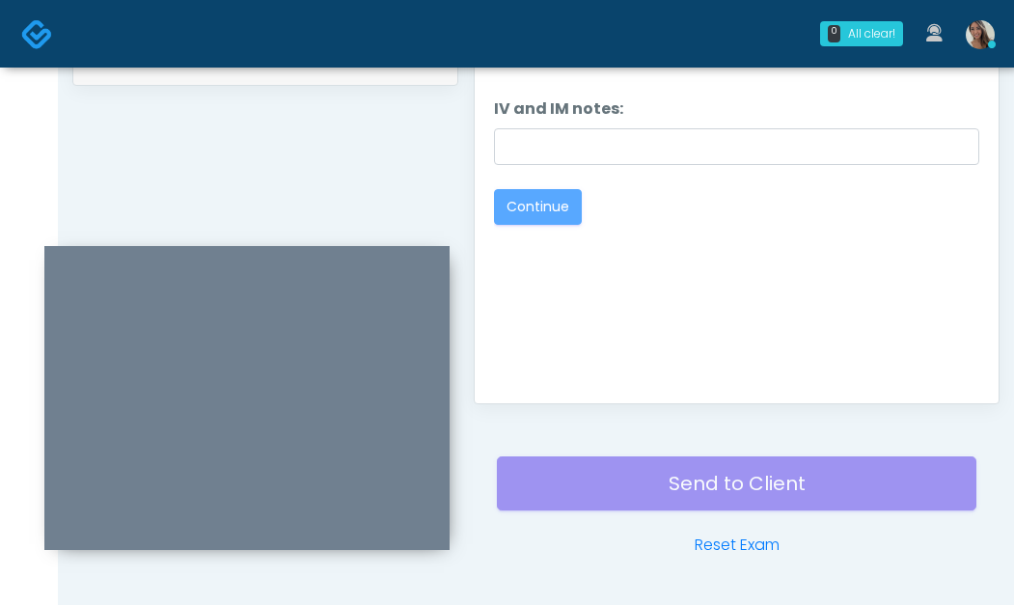
scroll to position [1127, 0]
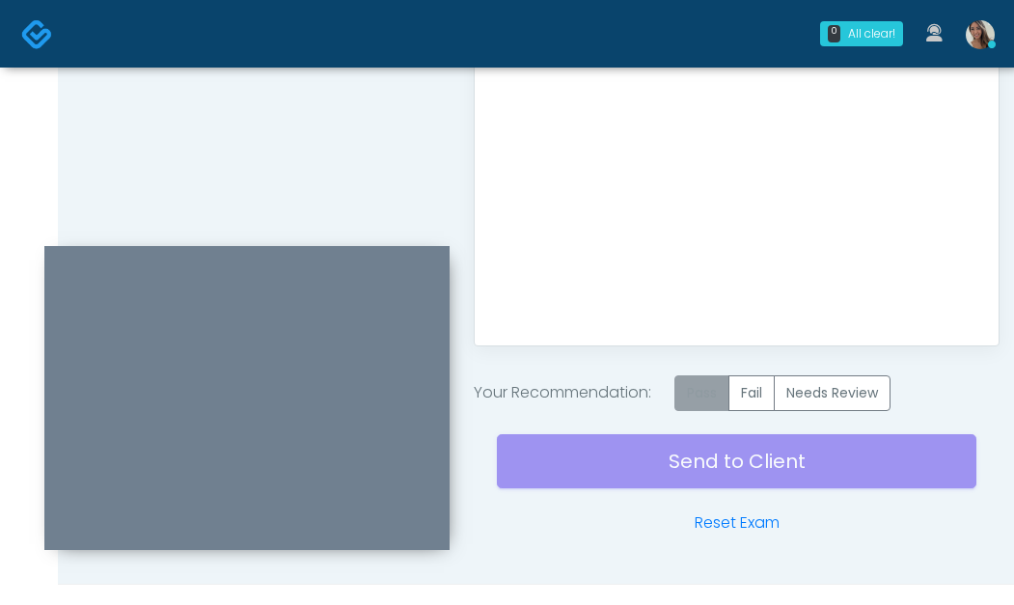
click at [704, 397] on label "Pass" at bounding box center [702, 393] width 55 height 36
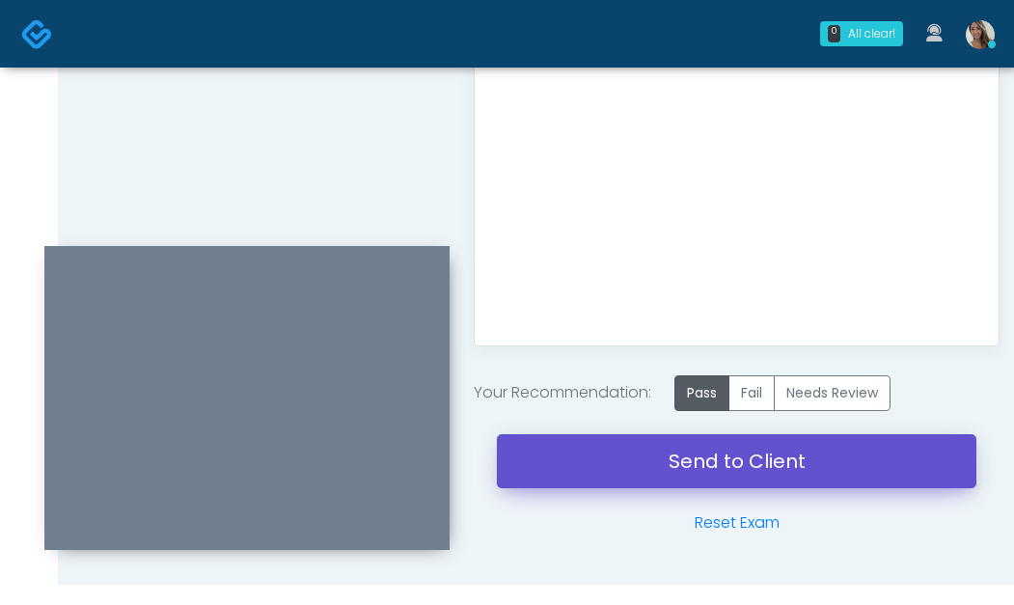
click at [668, 468] on link "Send to Client" at bounding box center [737, 461] width 480 height 54
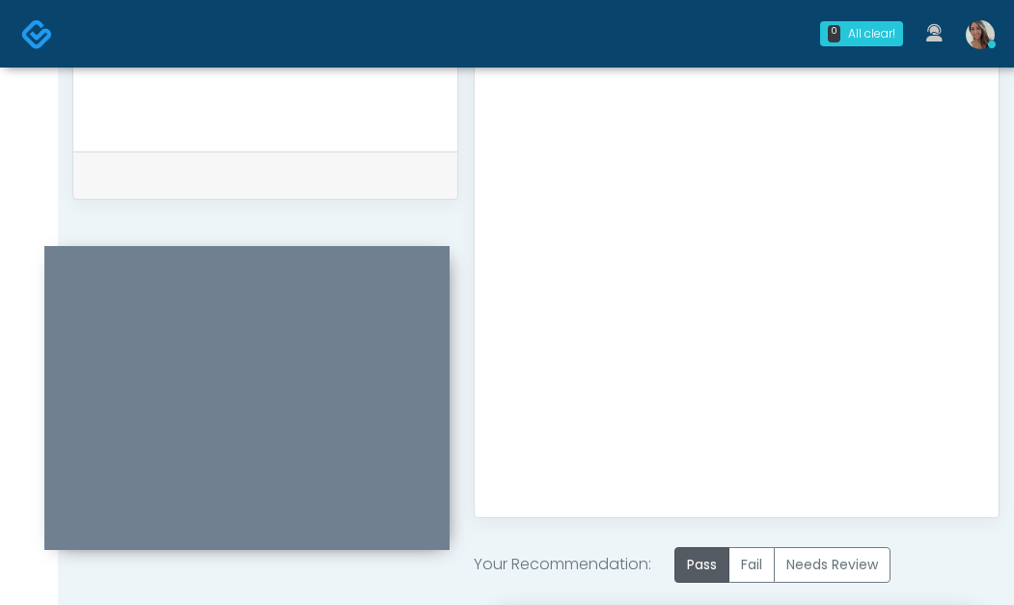
scroll to position [402, 0]
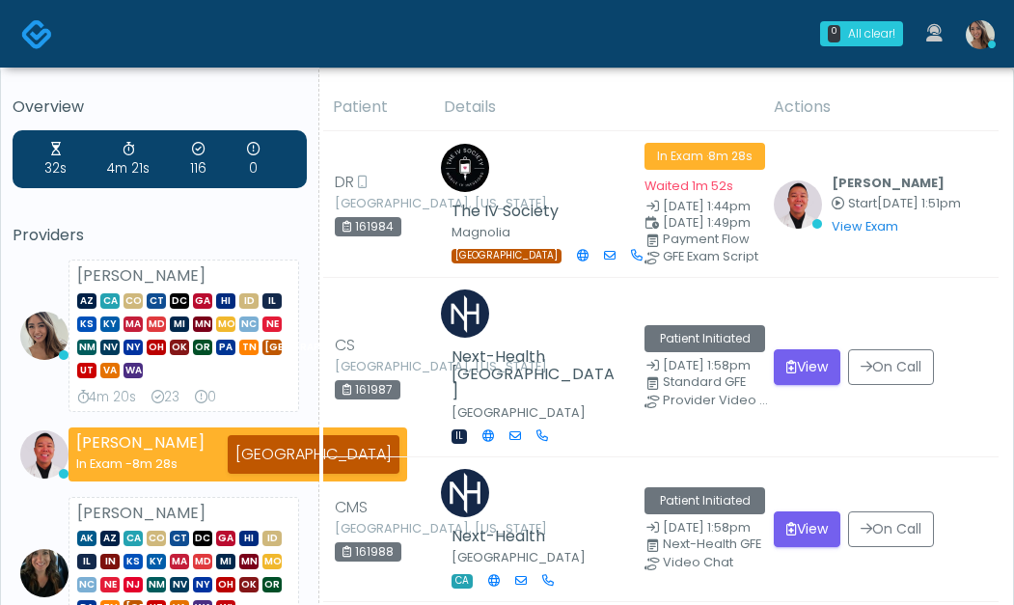
click at [988, 45] on icon at bounding box center [992, 45] width 8 height 8
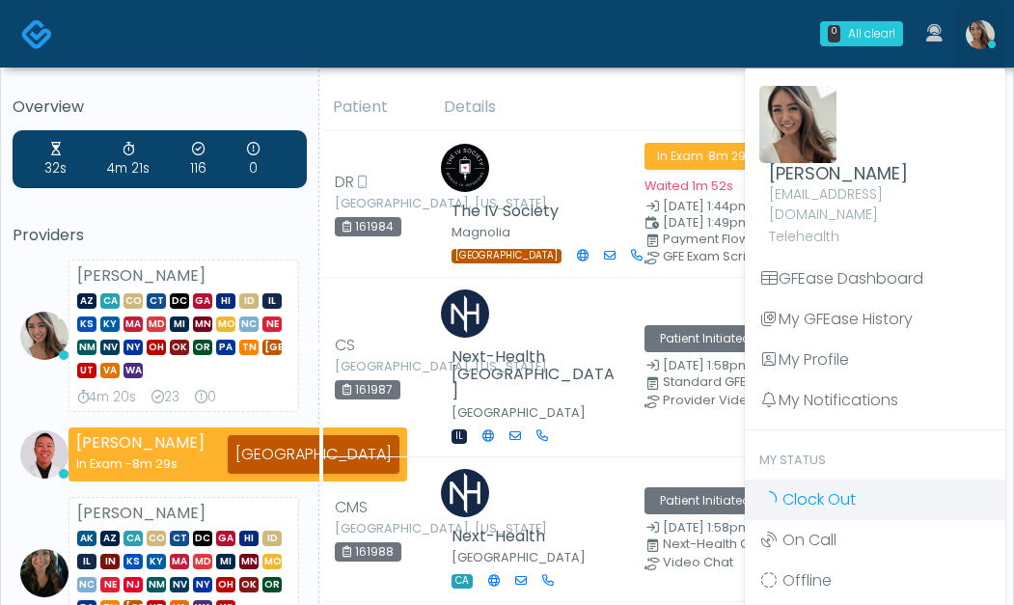
click at [871, 480] on link "Clock Out" at bounding box center [875, 500] width 261 height 41
